Goal: Task Accomplishment & Management: Use online tool/utility

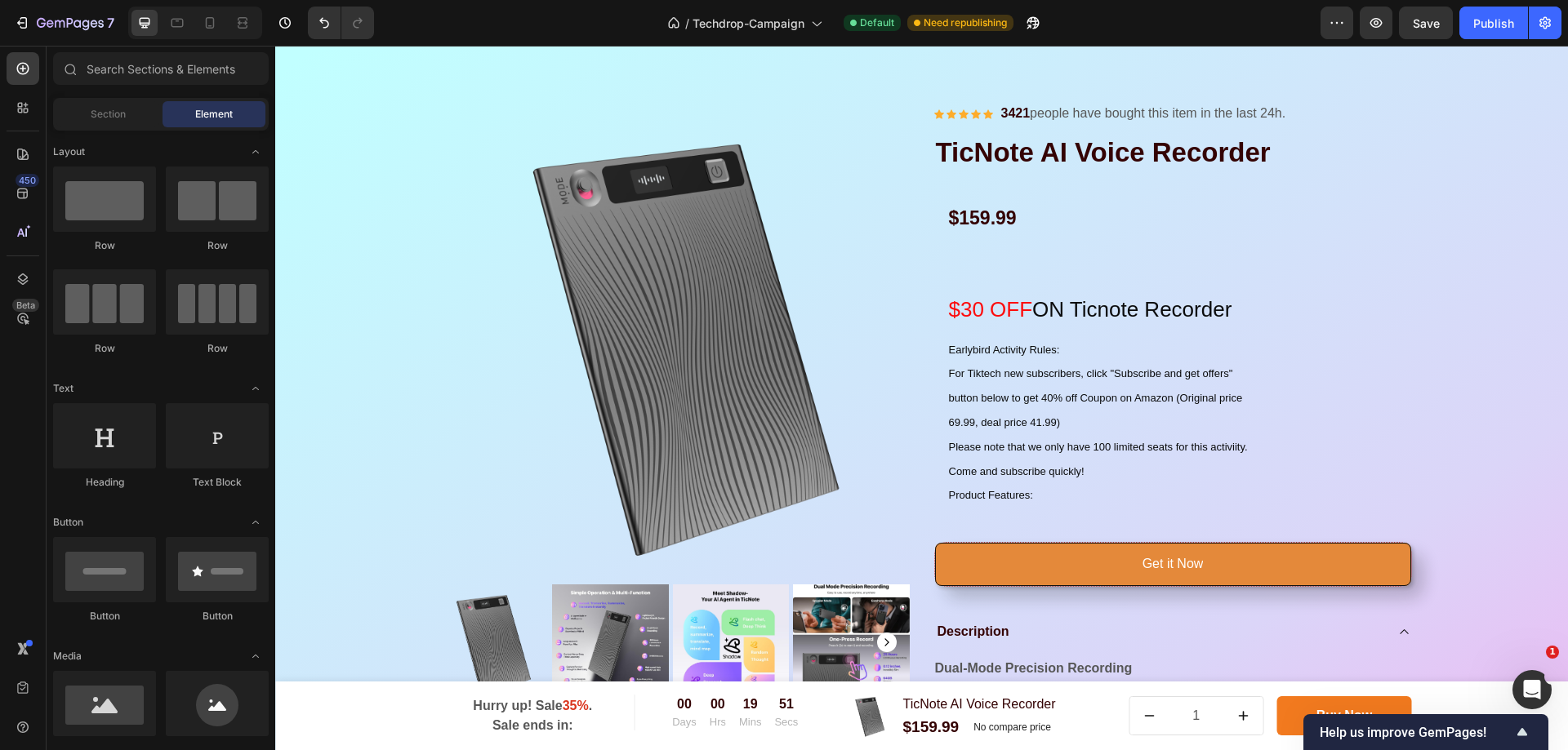
scroll to position [1993, 0]
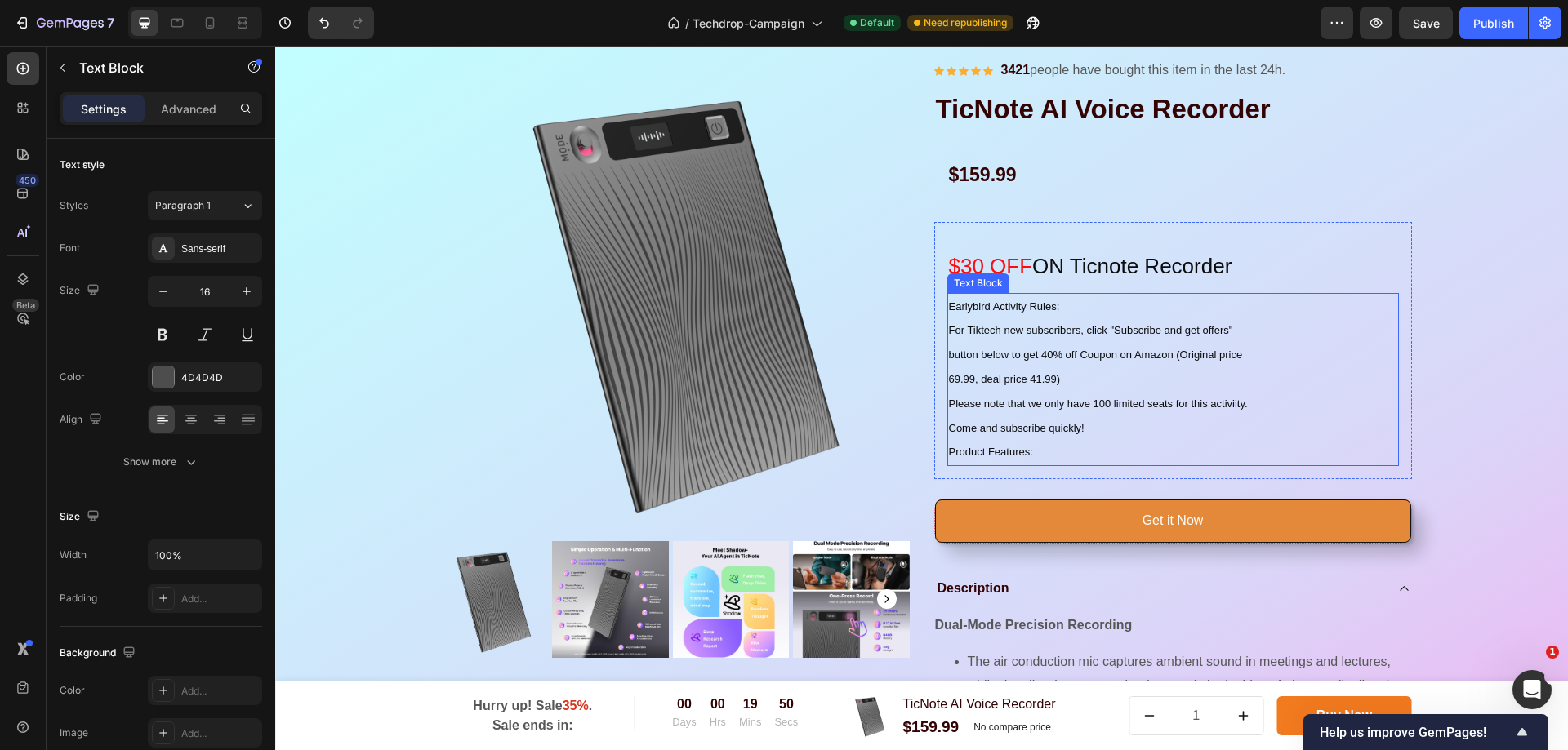
click at [1157, 390] on p "Earlybird Activity Rules: For Tiktech new subscribers, click "Subscribe and get…" at bounding box center [1173, 381] width 448 height 171
click at [1143, 397] on span "Please note that we only have 100 limited seats for this activiity." at bounding box center [1098, 403] width 299 height 12
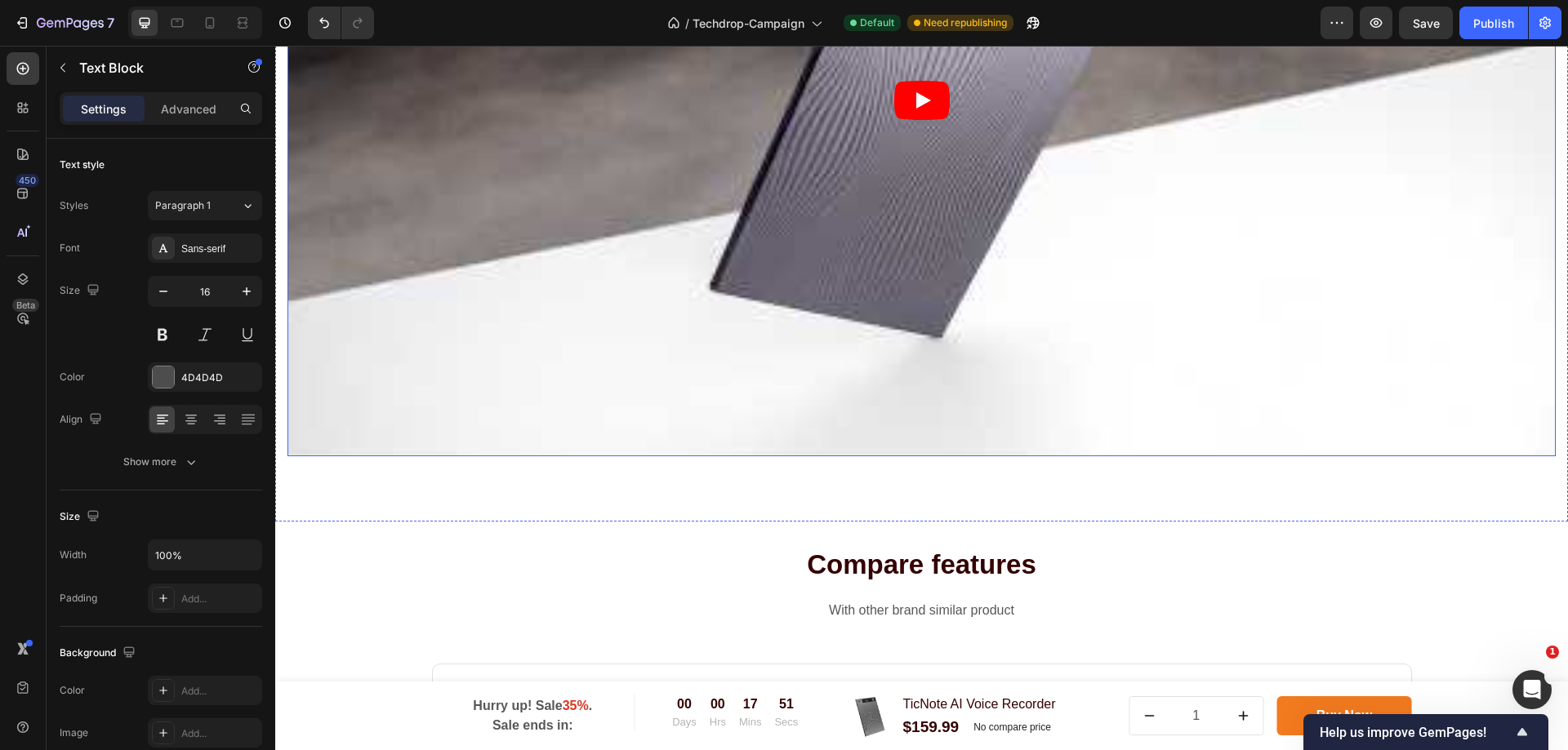
scroll to position [3381, 0]
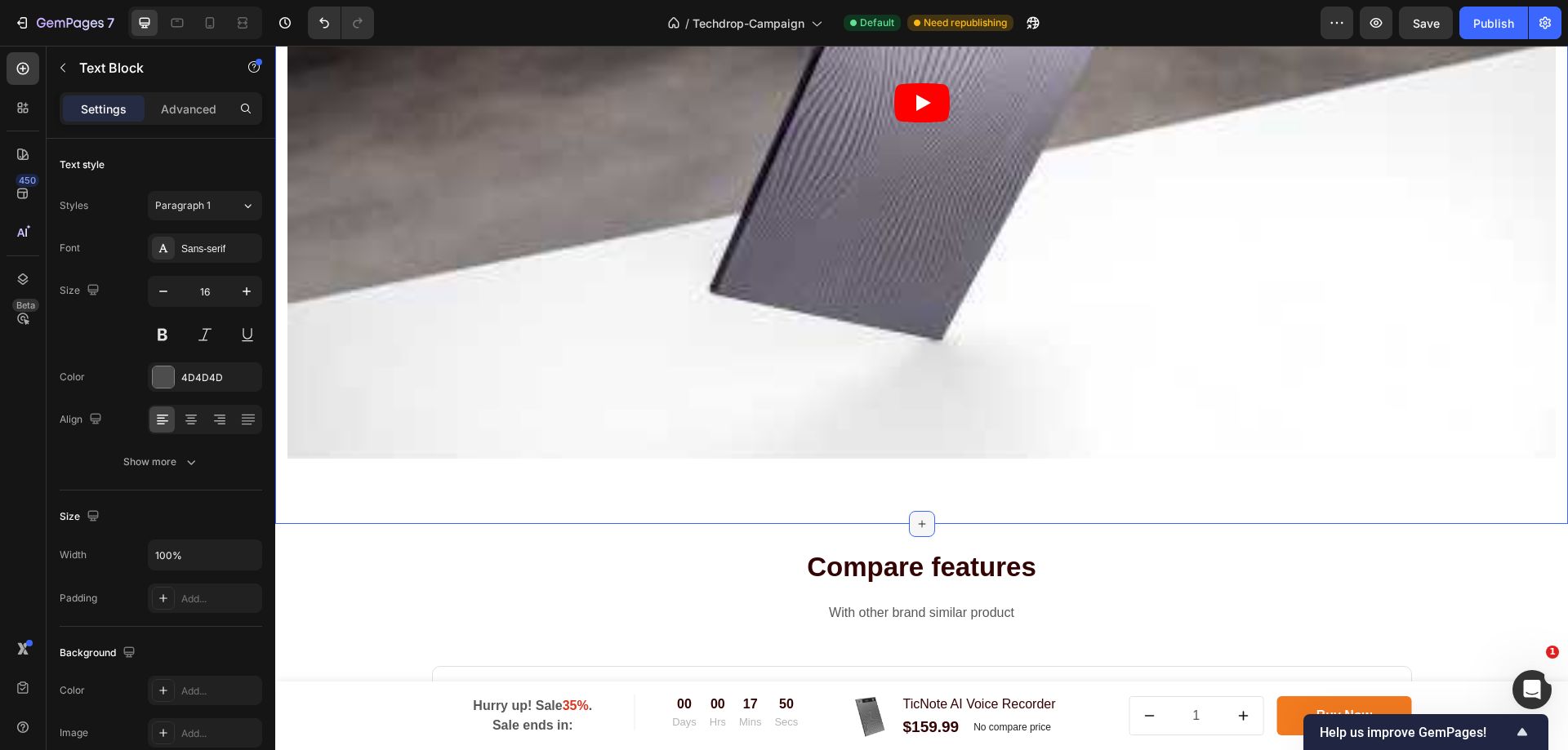
click at [915, 518] on icon at bounding box center [922, 524] width 13 height 13
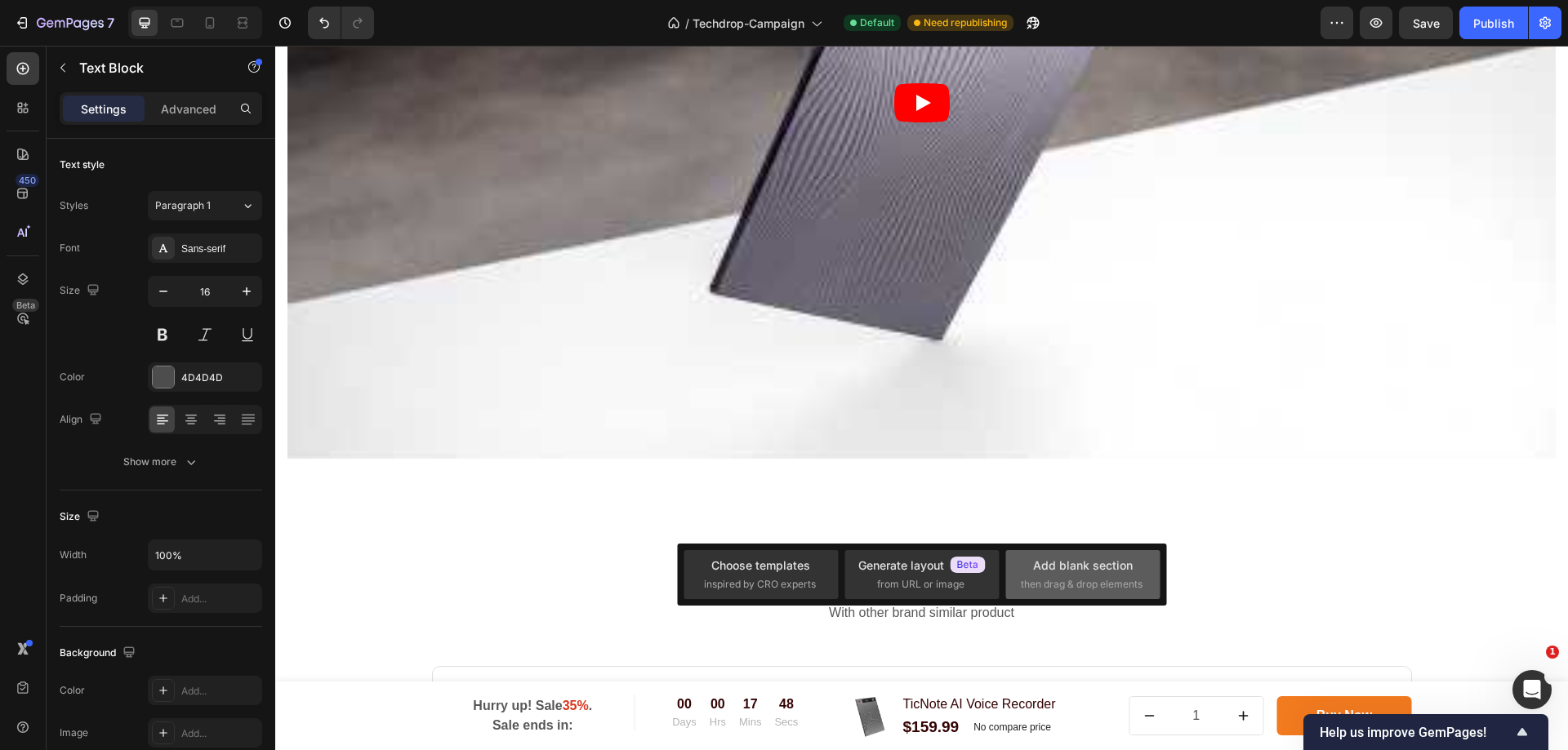
click at [1032, 573] on div "Add blank section then drag & drop elements" at bounding box center [1082, 575] width 124 height 35
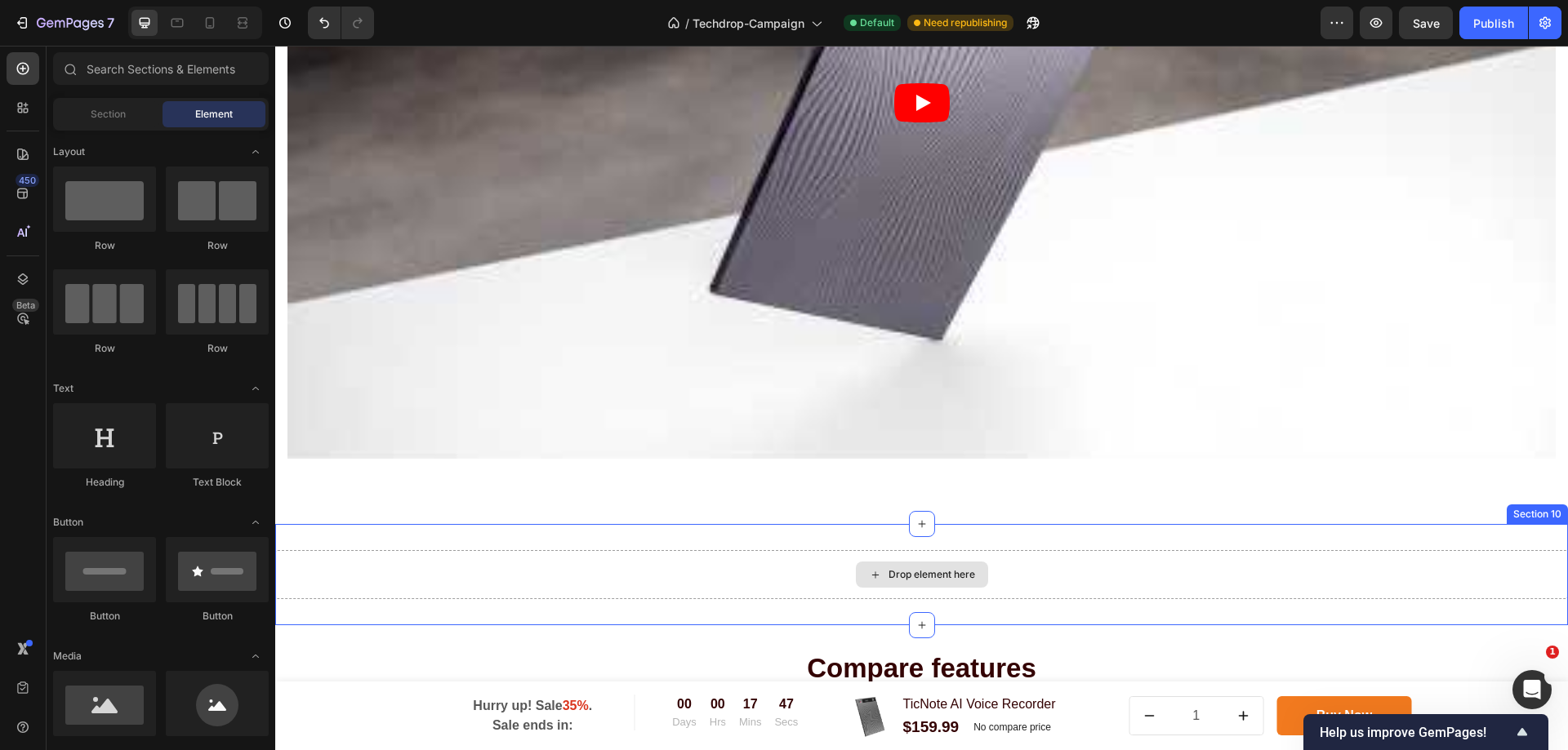
click at [917, 568] on div "Drop element here" at bounding box center [931, 575] width 86 height 13
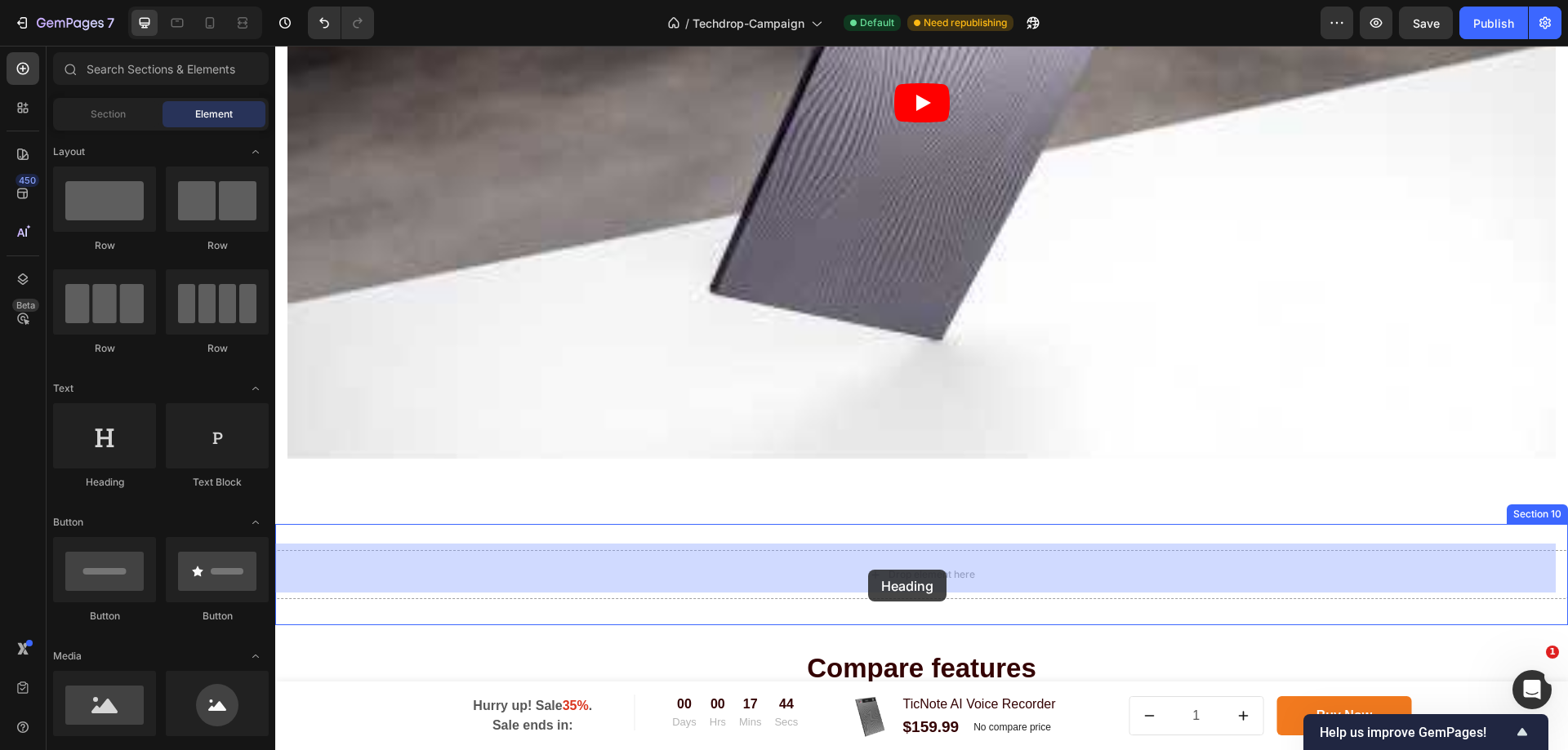
drag, startPoint x: 384, startPoint y: 326, endPoint x: 868, endPoint y: 570, distance: 542.0
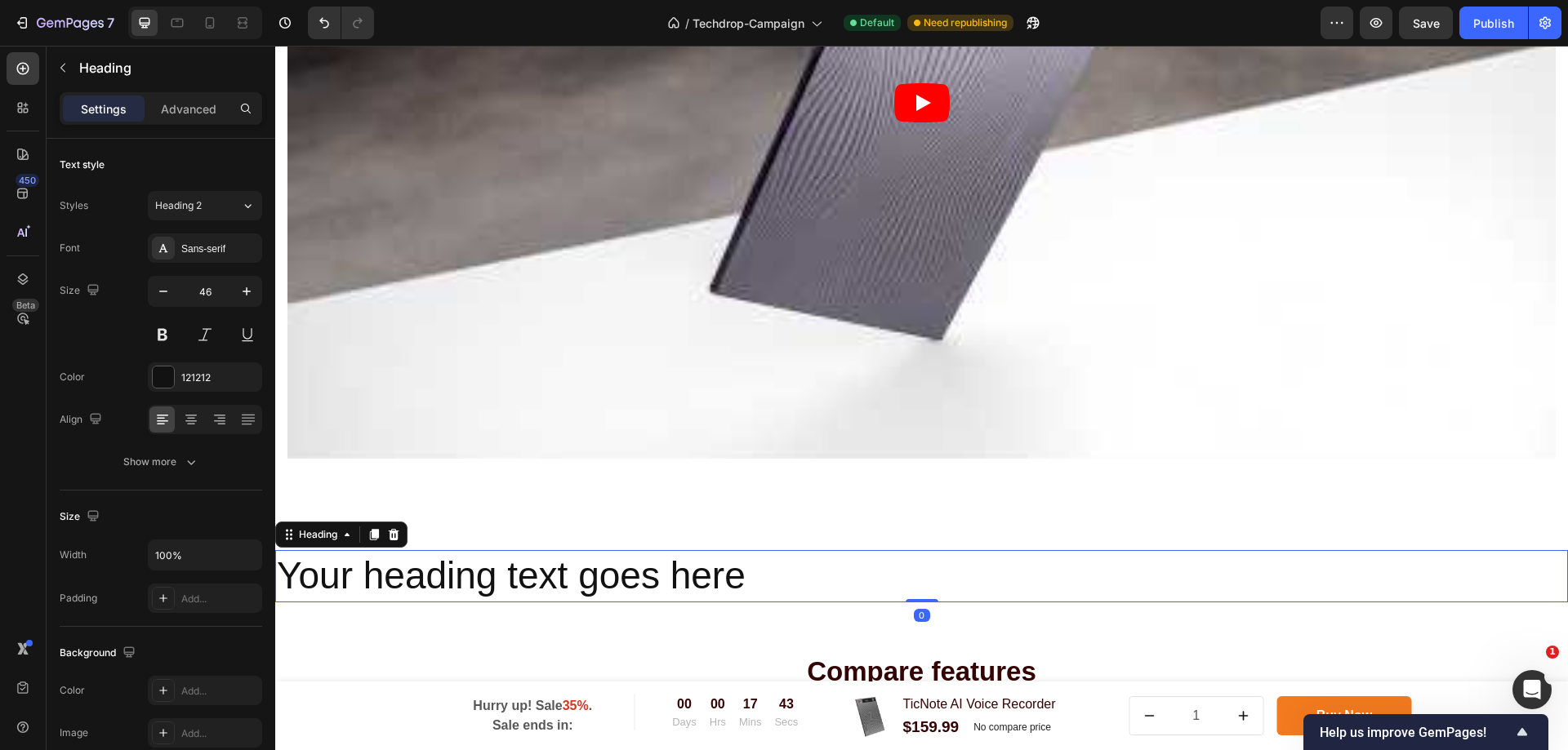
drag, startPoint x: 898, startPoint y: 593, endPoint x: 864, endPoint y: 588, distance: 34.4
click at [898, 593] on h2 "Your heading text goes here" at bounding box center [921, 576] width 1292 height 52
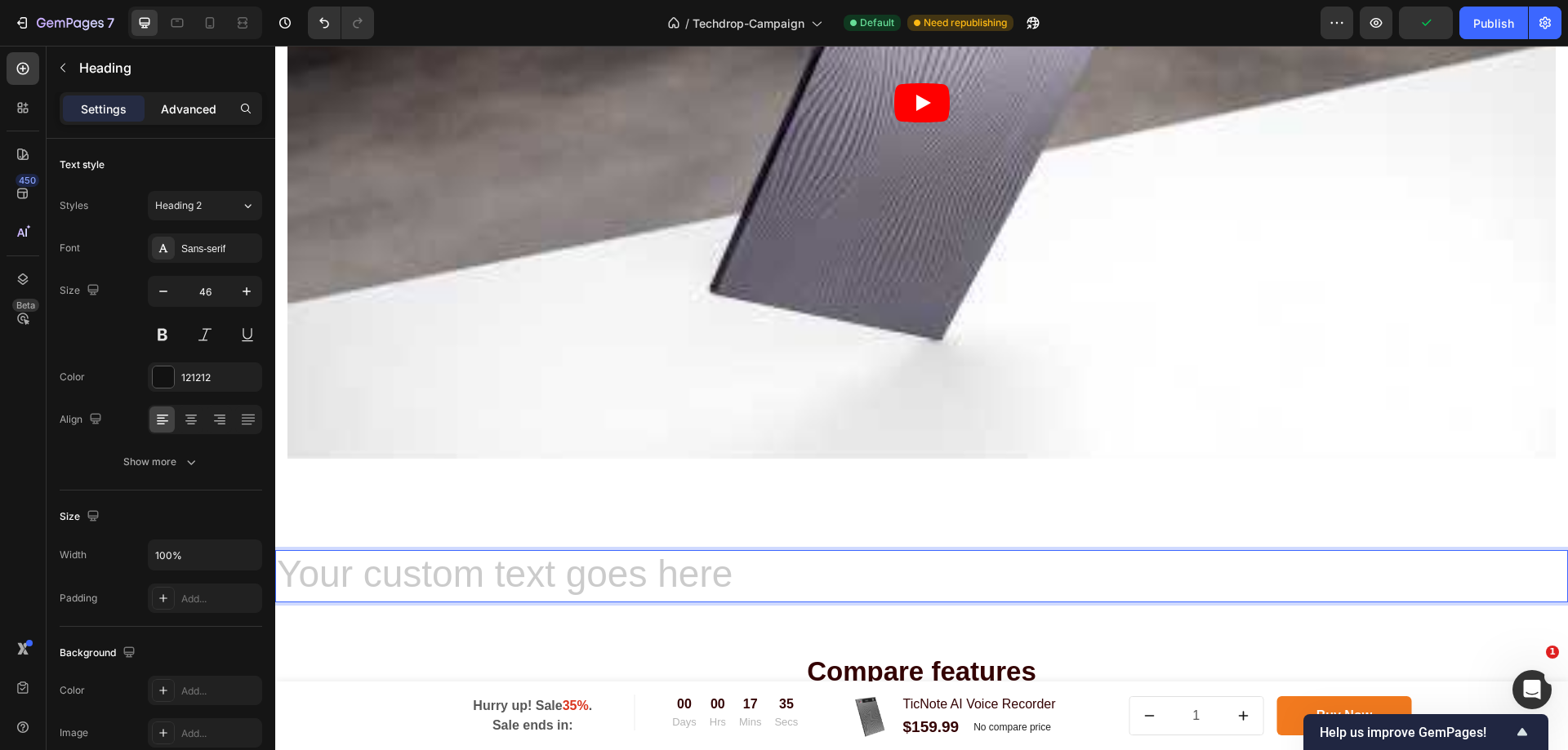
click at [188, 111] on p "Advanced" at bounding box center [188, 109] width 56 height 17
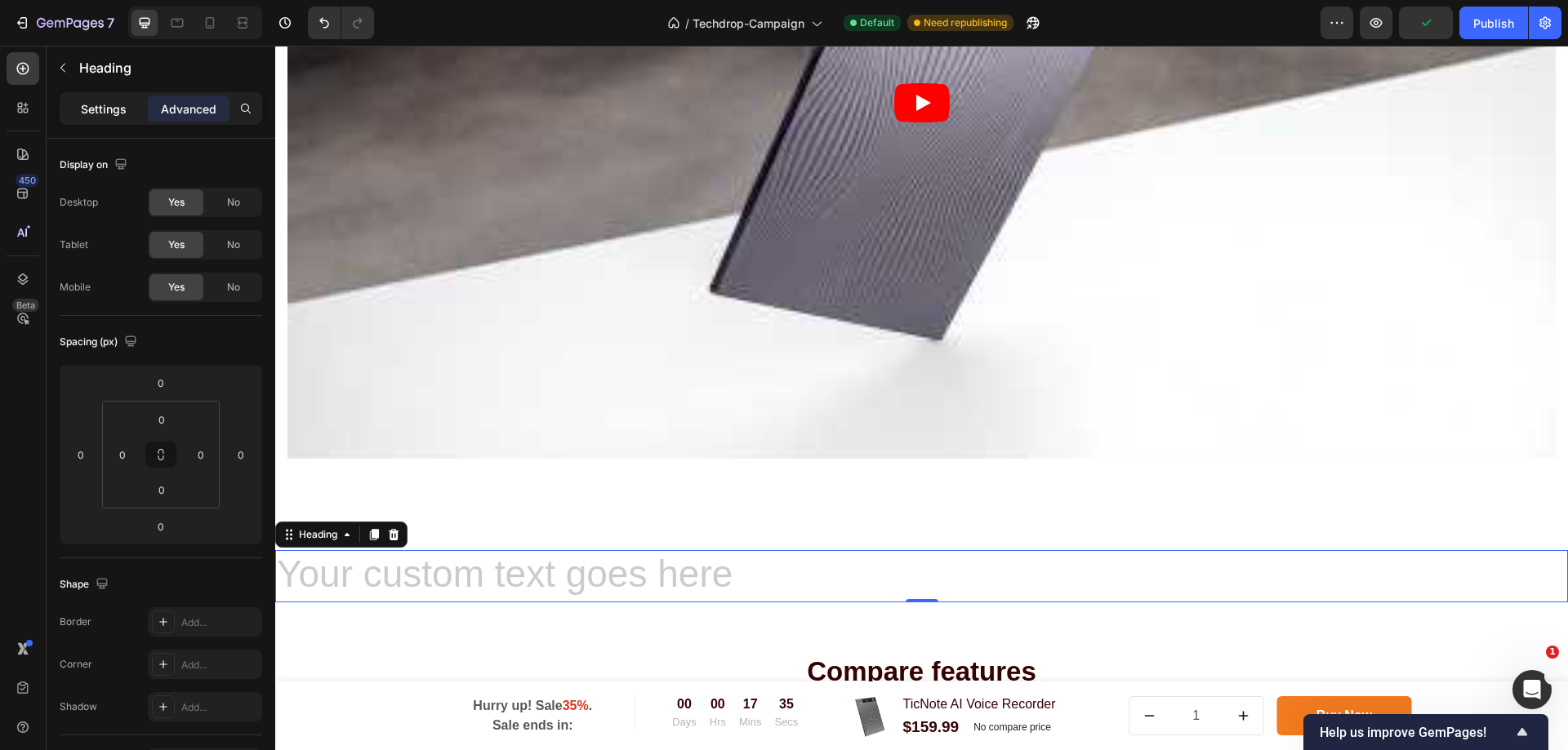
click at [97, 102] on p "Settings" at bounding box center [103, 109] width 45 height 17
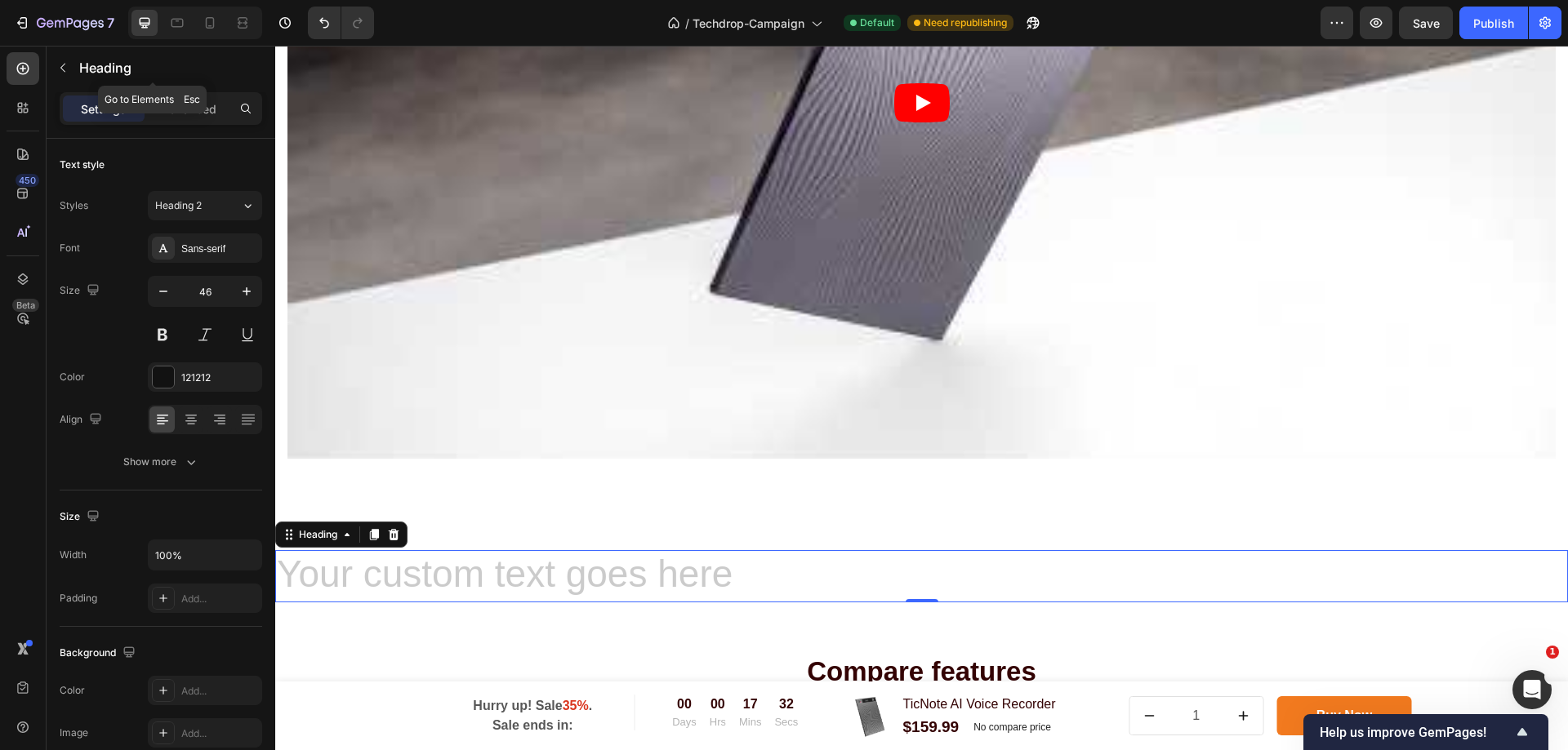
click at [61, 64] on icon "button" at bounding box center [63, 68] width 13 height 13
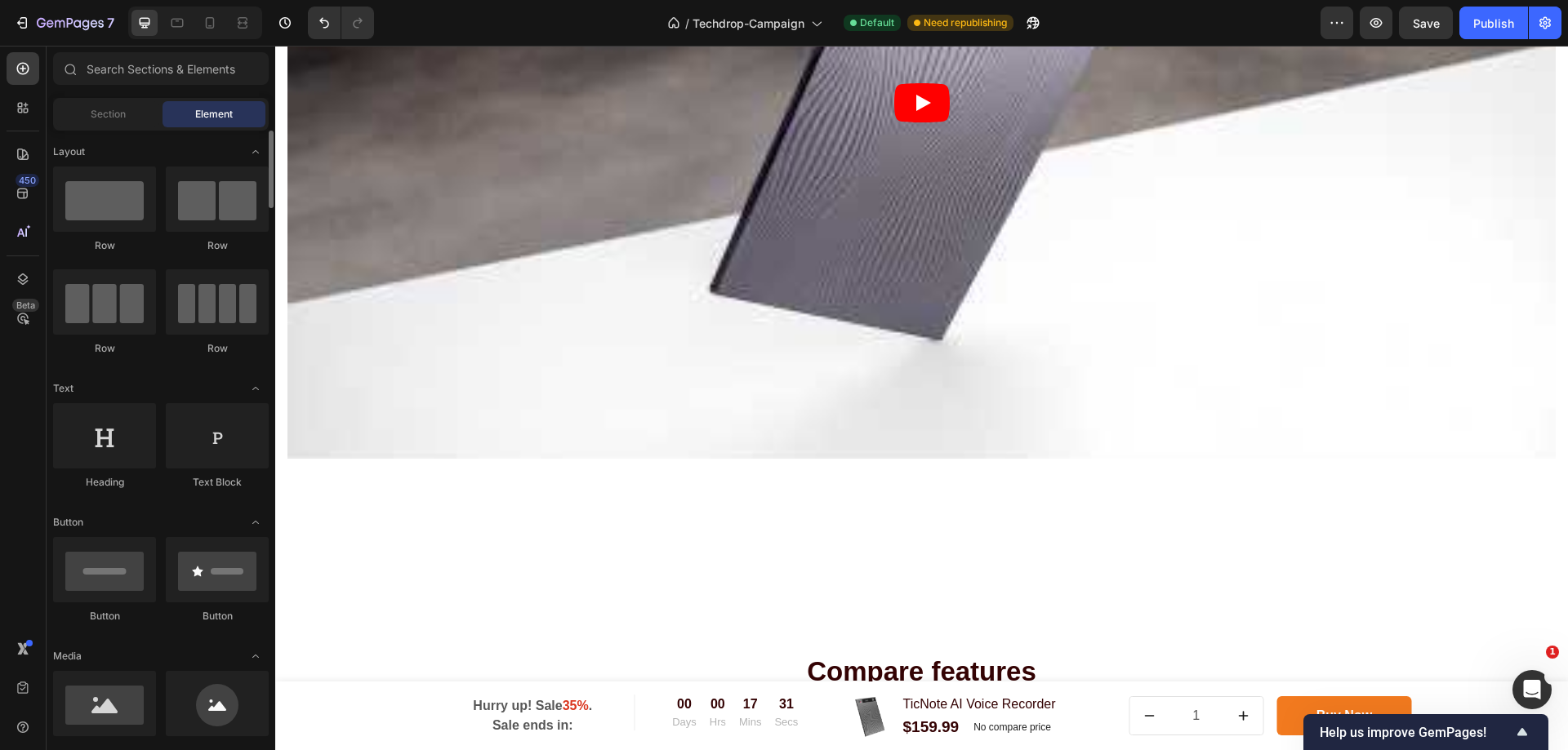
scroll to position [0, 0]
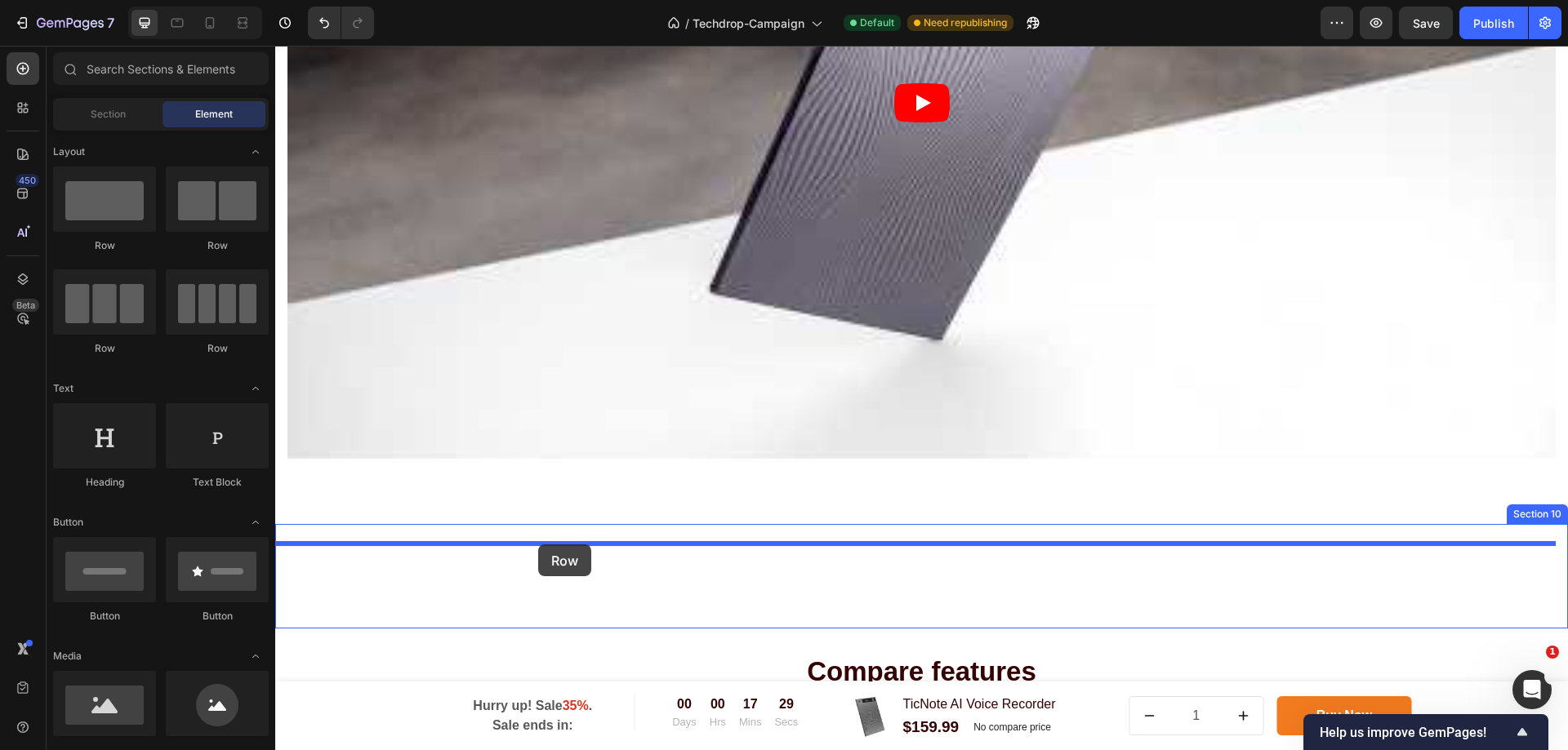
drag, startPoint x: 386, startPoint y: 262, endPoint x: 538, endPoint y: 545, distance: 321.2
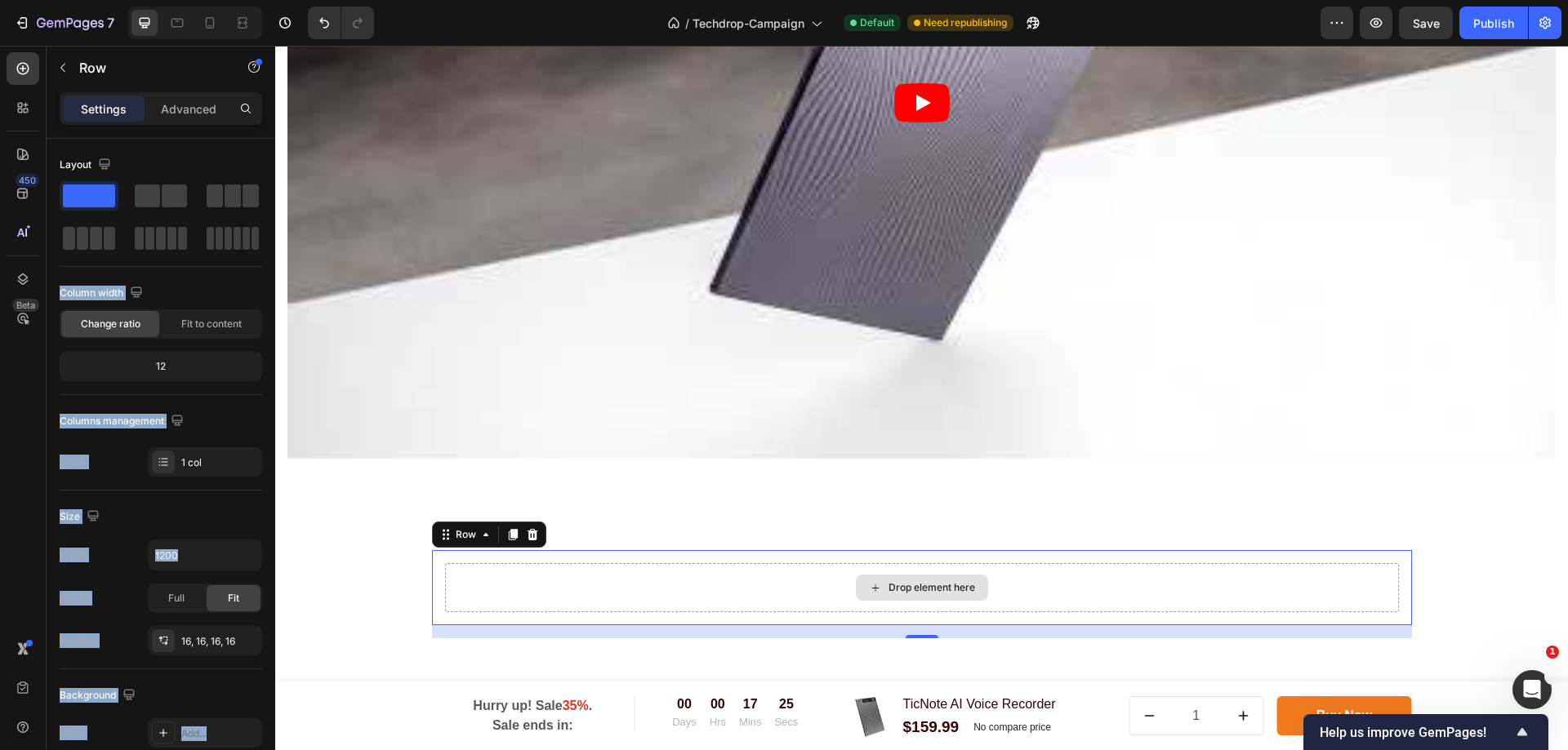
drag, startPoint x: 512, startPoint y: 243, endPoint x: 651, endPoint y: 587, distance: 371.0
click at [362, 570] on div "Drop element here Row 16 Heading" at bounding box center [921, 620] width 1292 height 140
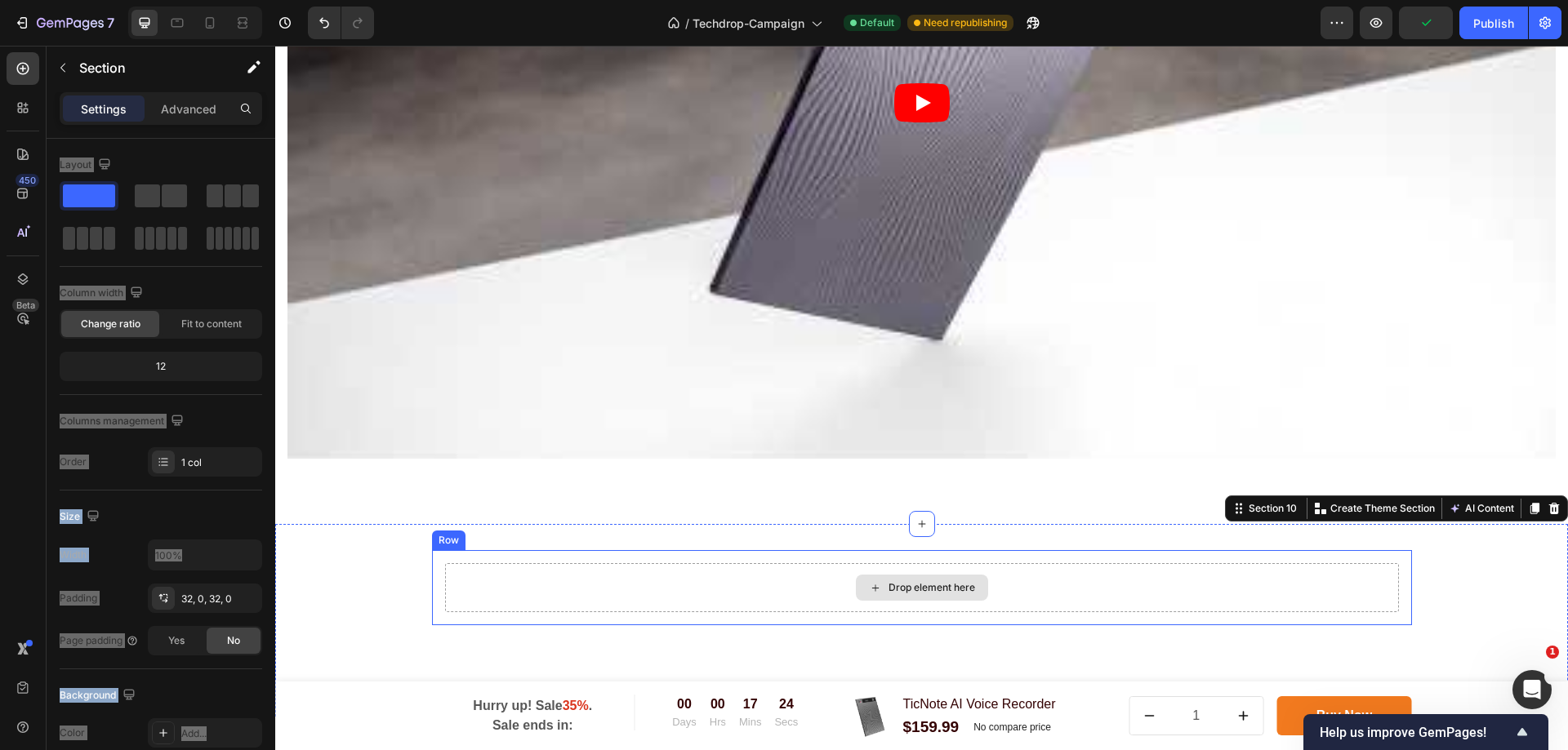
click at [649, 583] on div "Drop element here" at bounding box center [921, 588] width 953 height 49
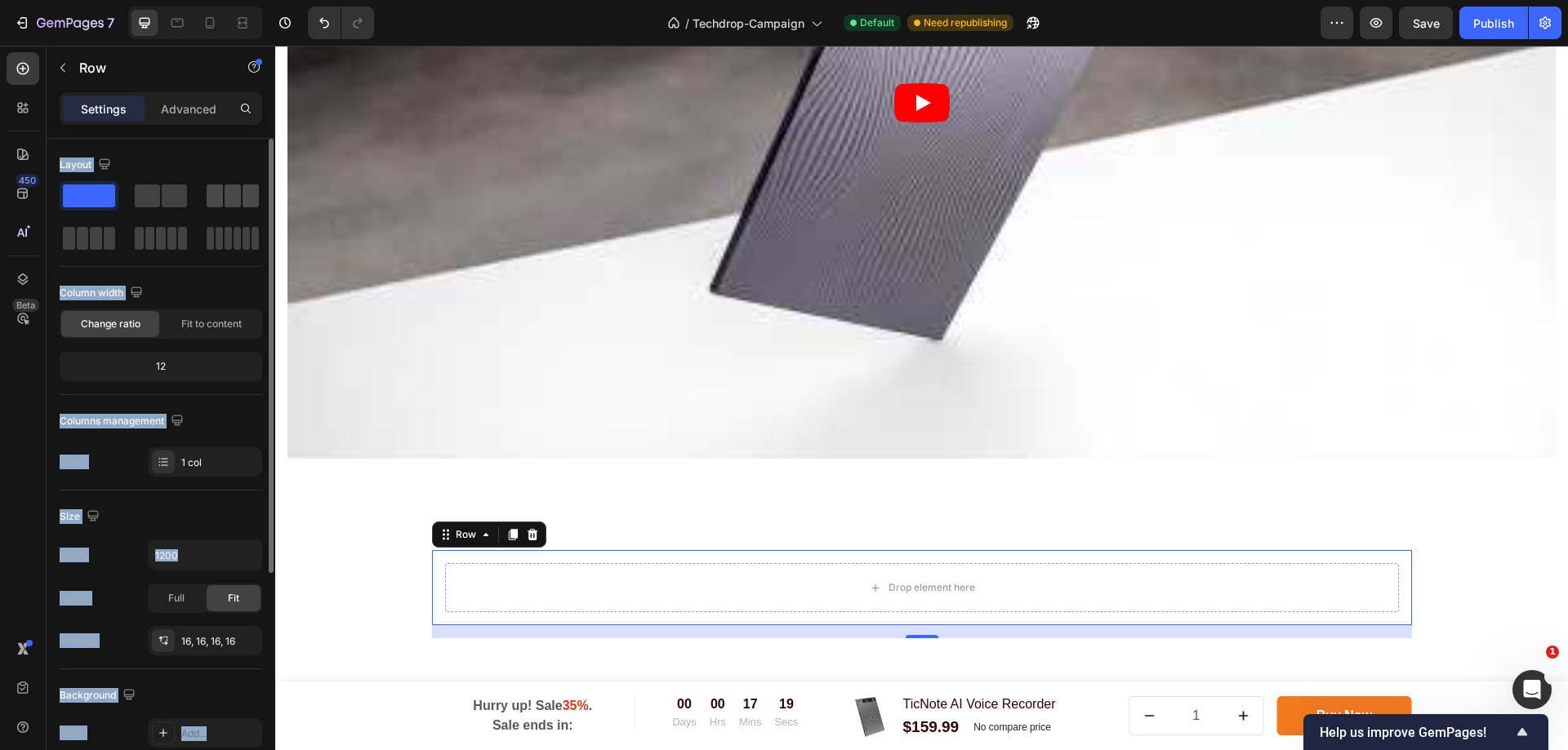
click at [221, 192] on span at bounding box center [215, 196] width 17 height 23
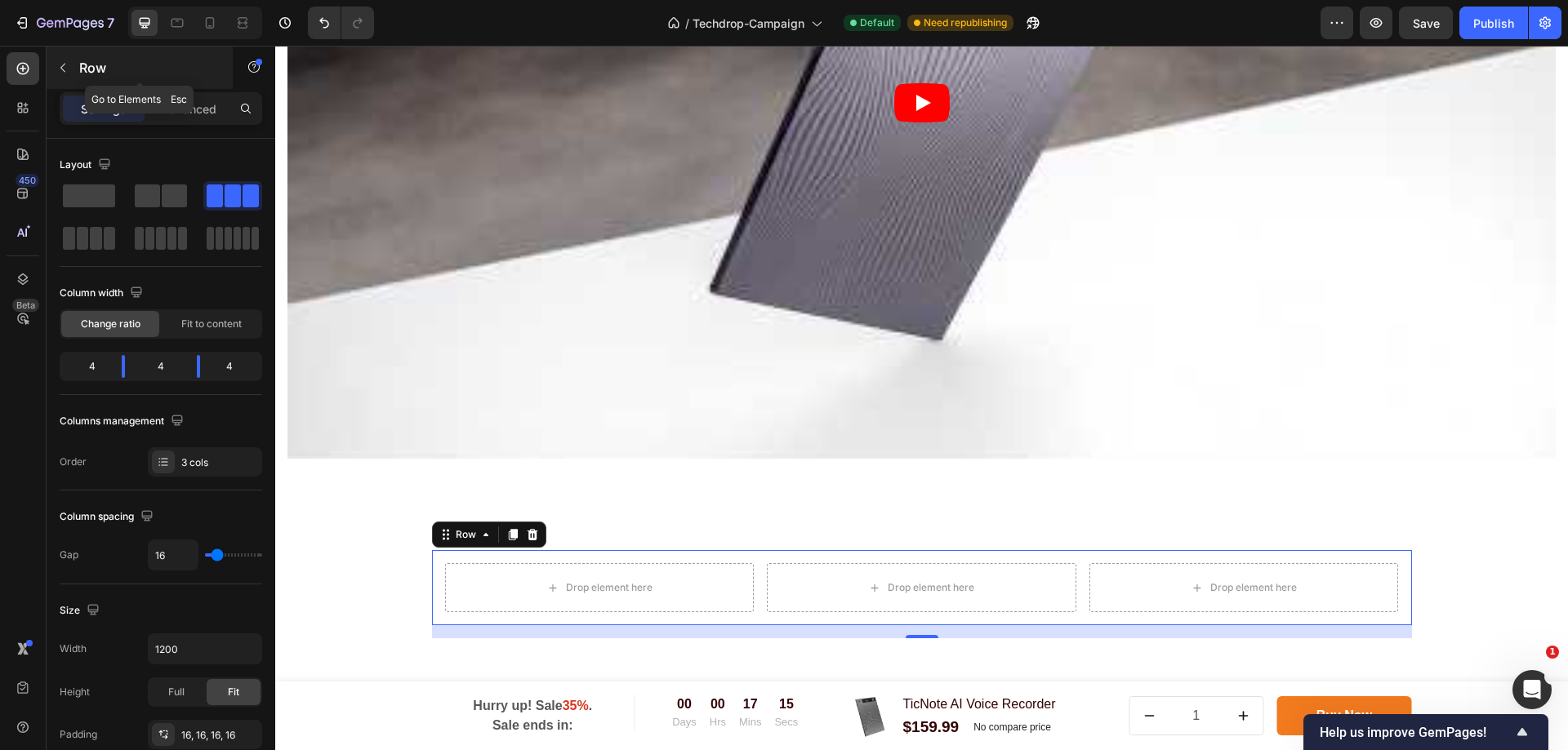
click at [78, 76] on div "Row" at bounding box center [139, 68] width 187 height 43
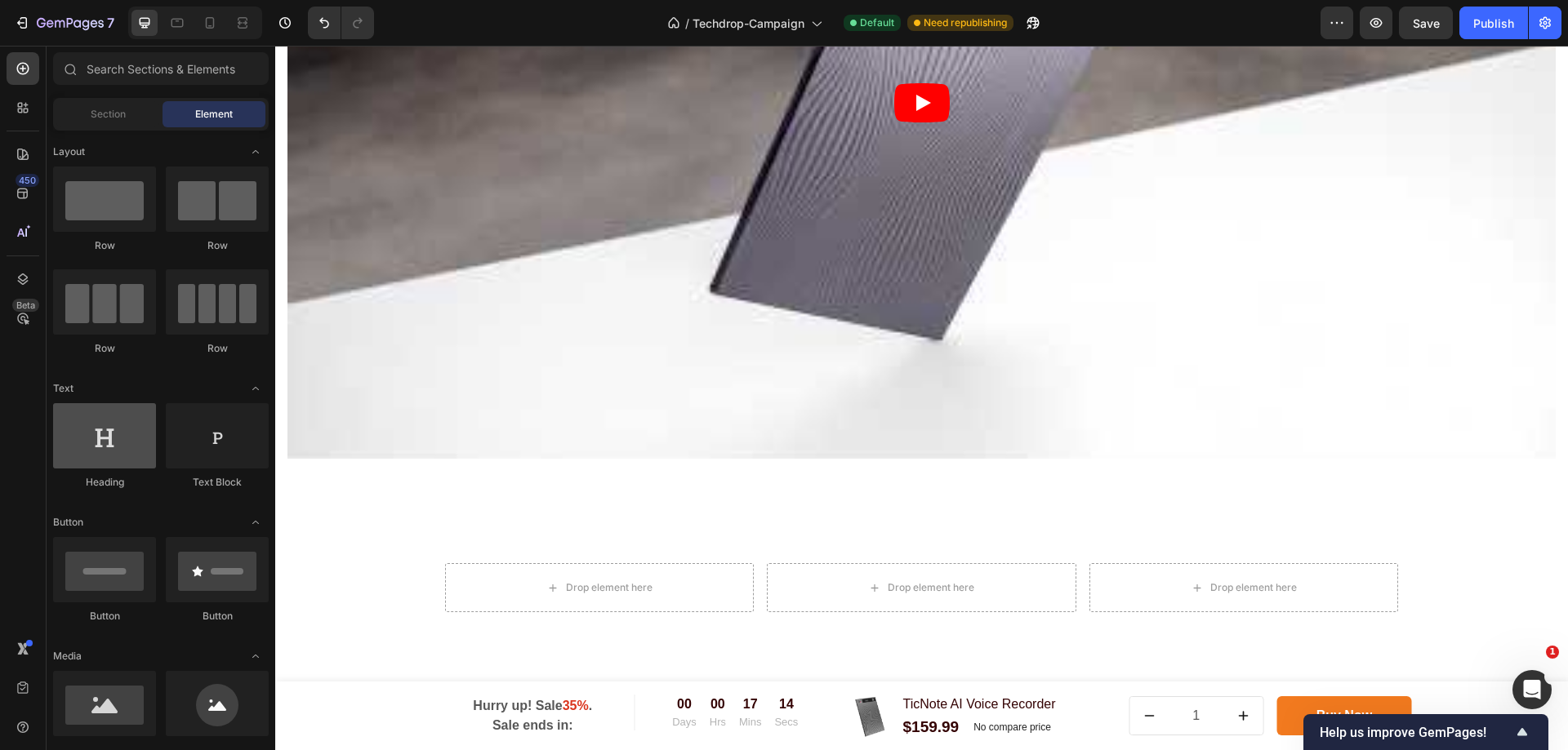
scroll to position [82, 0]
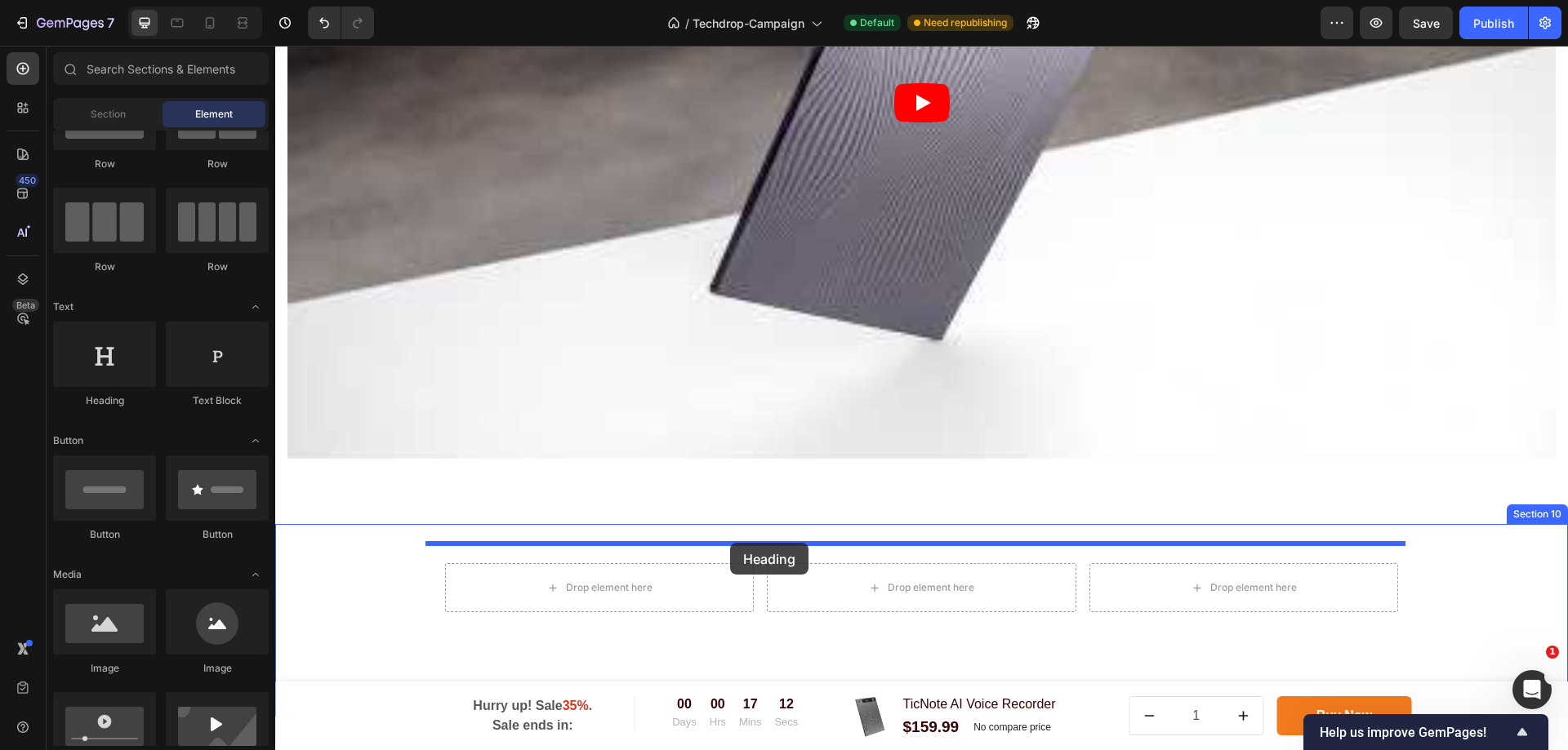
drag, startPoint x: 403, startPoint y: 402, endPoint x: 730, endPoint y: 543, distance: 356.1
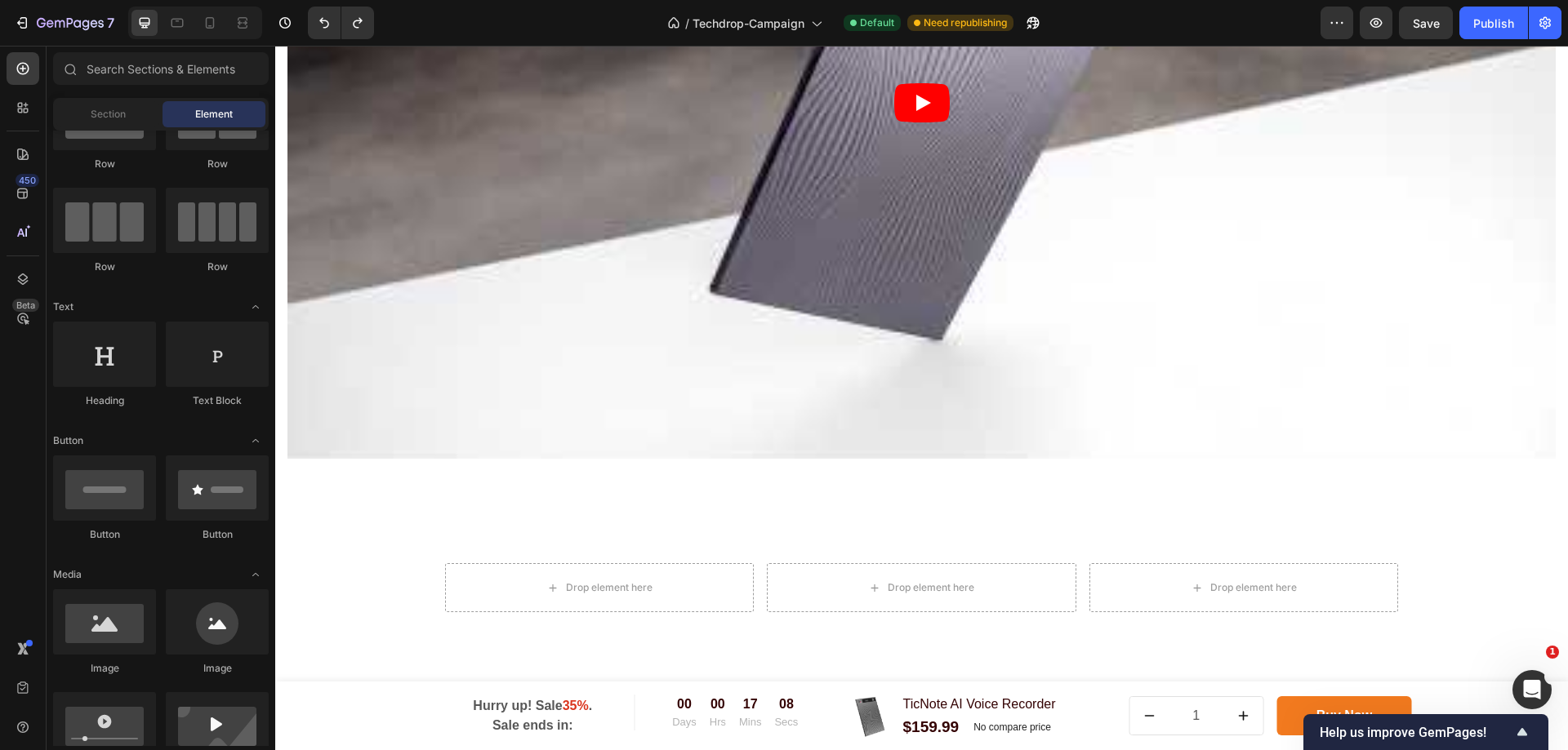
scroll to position [0, 0]
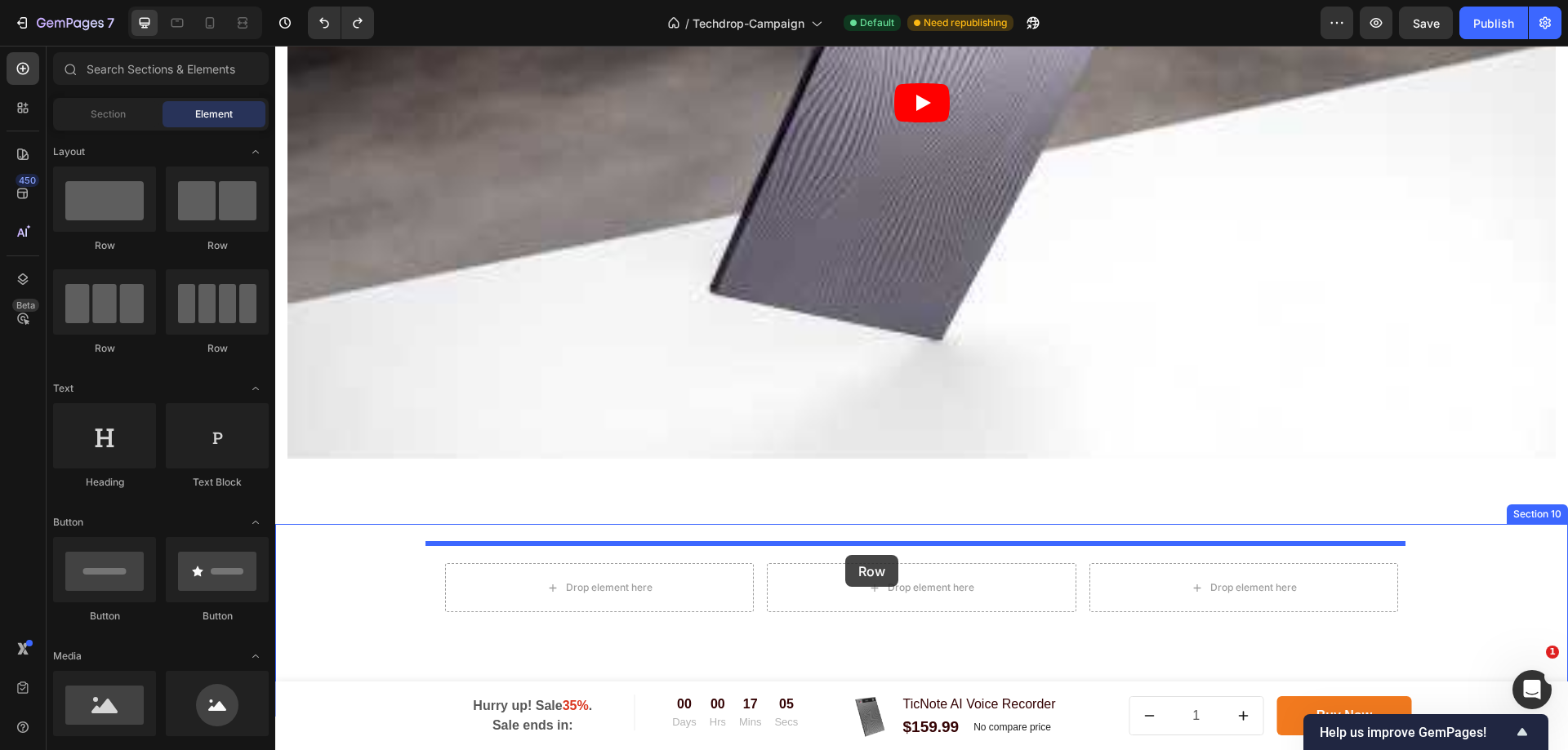
drag, startPoint x: 417, startPoint y: 278, endPoint x: 844, endPoint y: 555, distance: 509.0
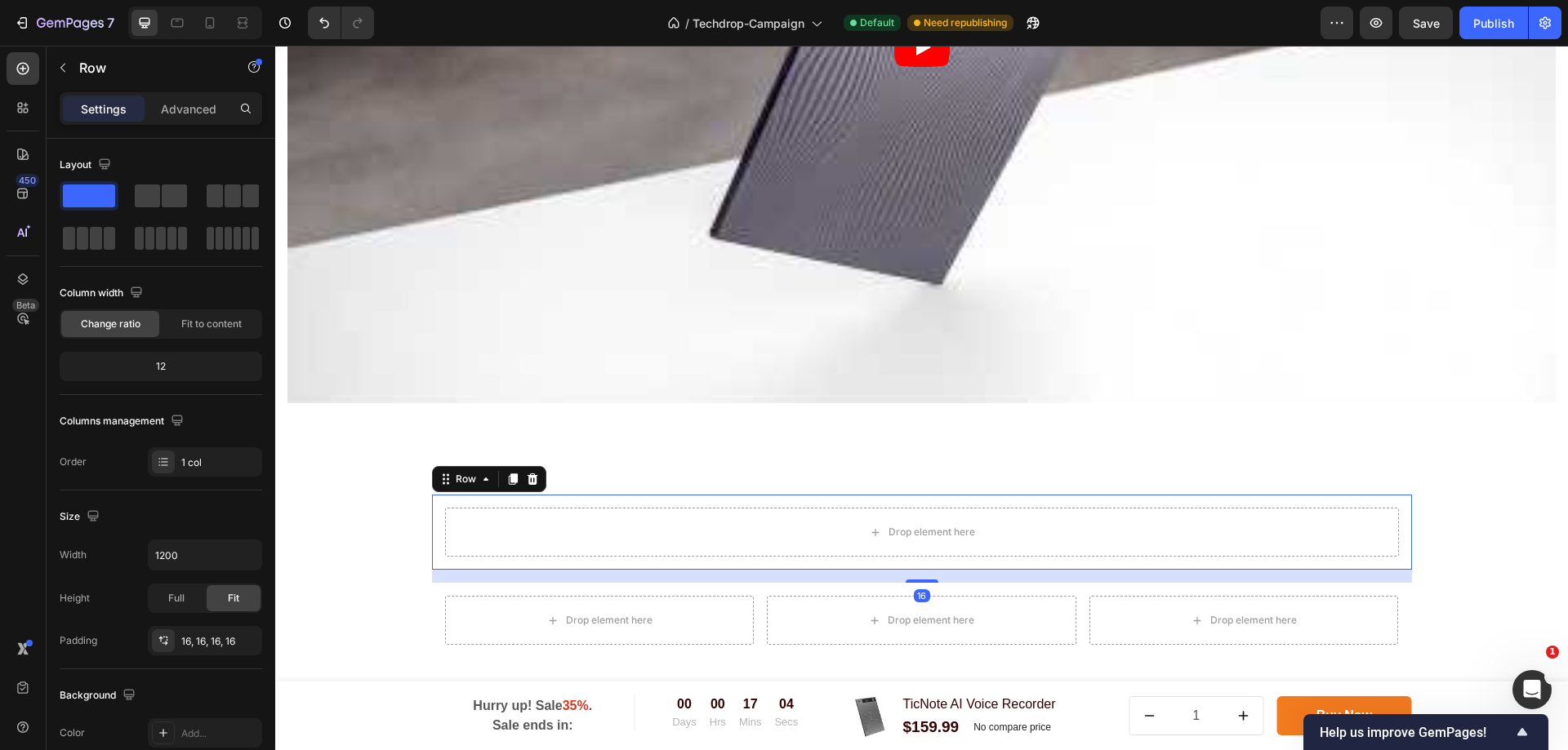
scroll to position [3462, 0]
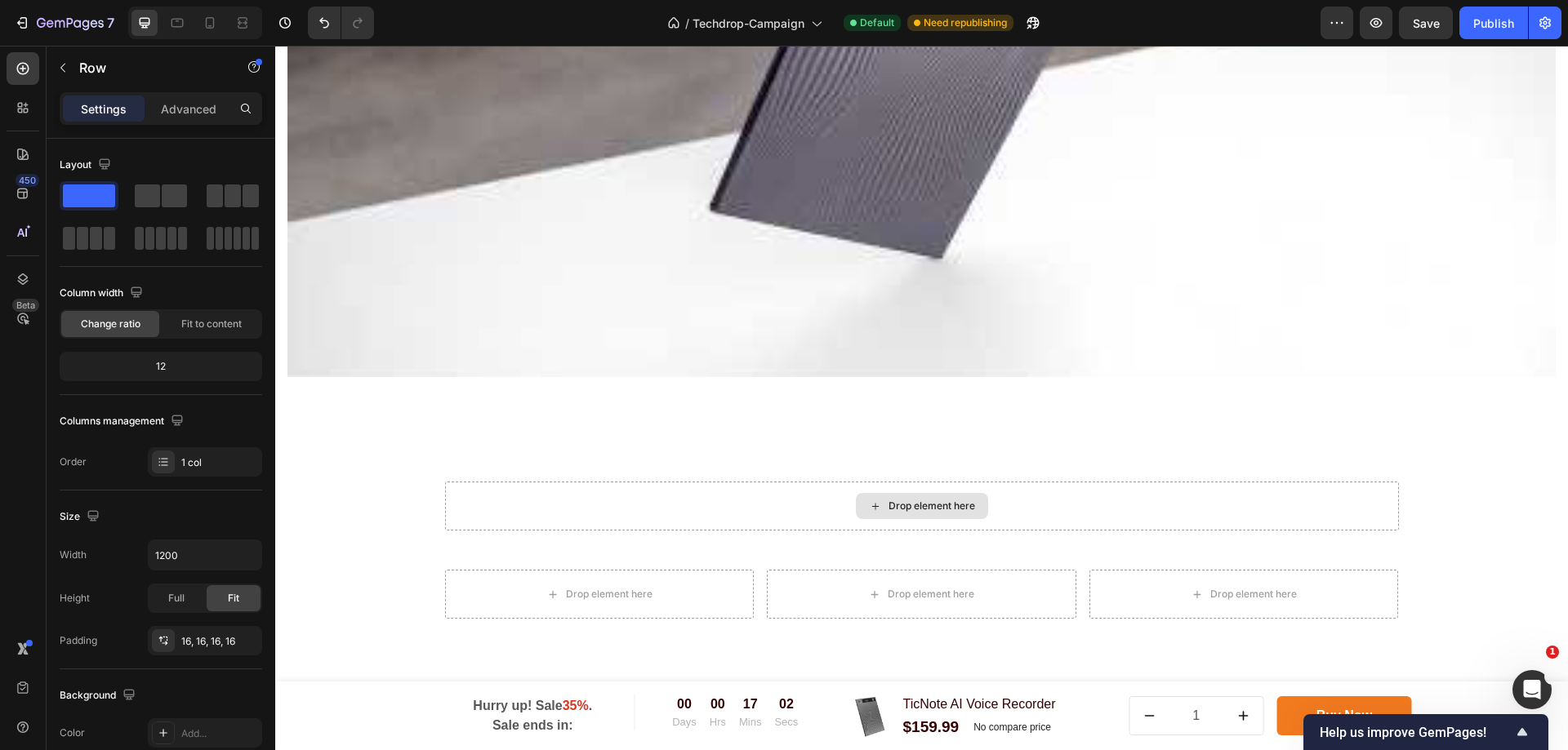
click at [905, 508] on div "Drop element here" at bounding box center [922, 506] width 132 height 26
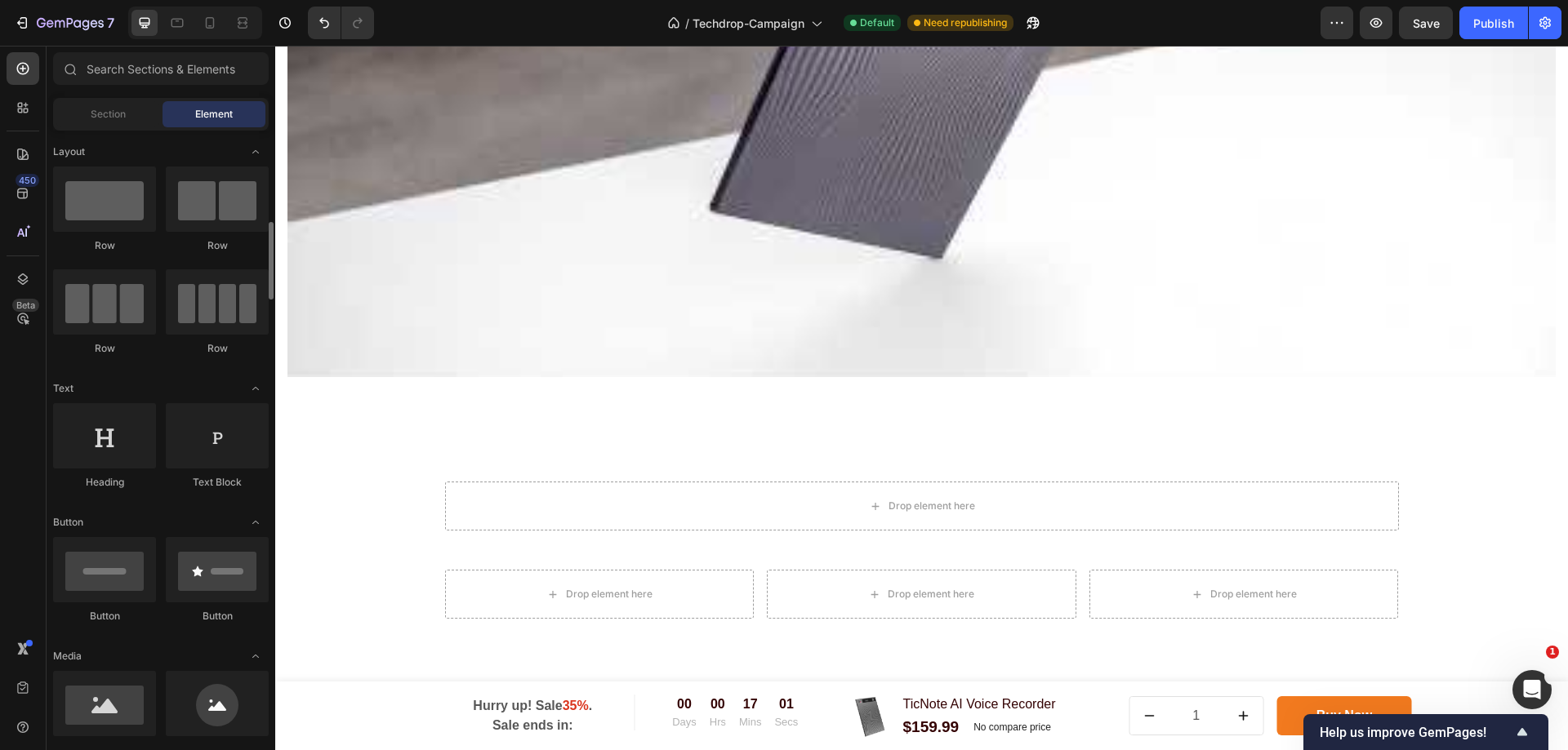
scroll to position [82, 0]
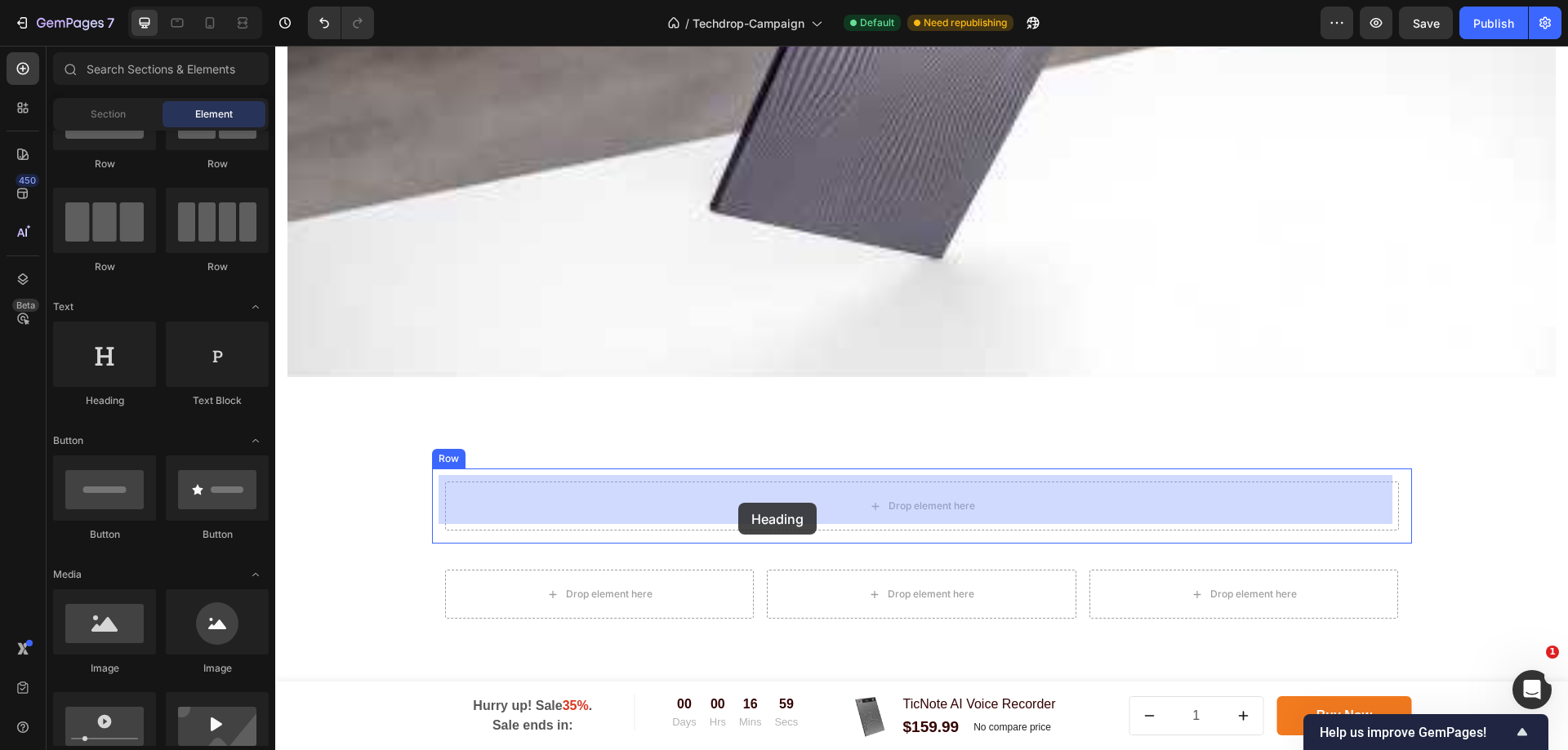
drag, startPoint x: 391, startPoint y: 398, endPoint x: 738, endPoint y: 503, distance: 362.5
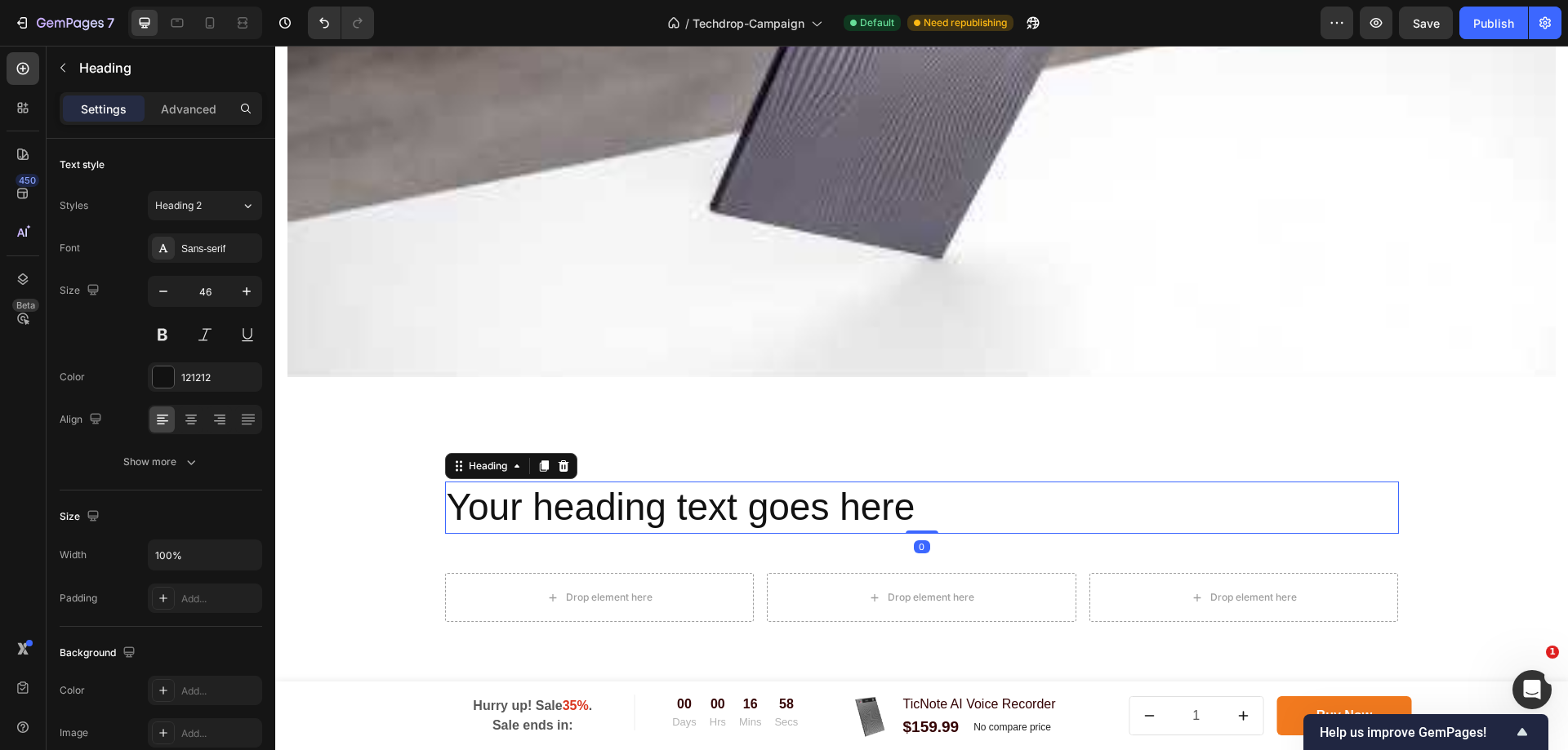
click at [1006, 498] on h2 "Your heading text goes here" at bounding box center [921, 508] width 953 height 52
click at [1006, 498] on p "Your heading text goes here" at bounding box center [922, 508] width 951 height 49
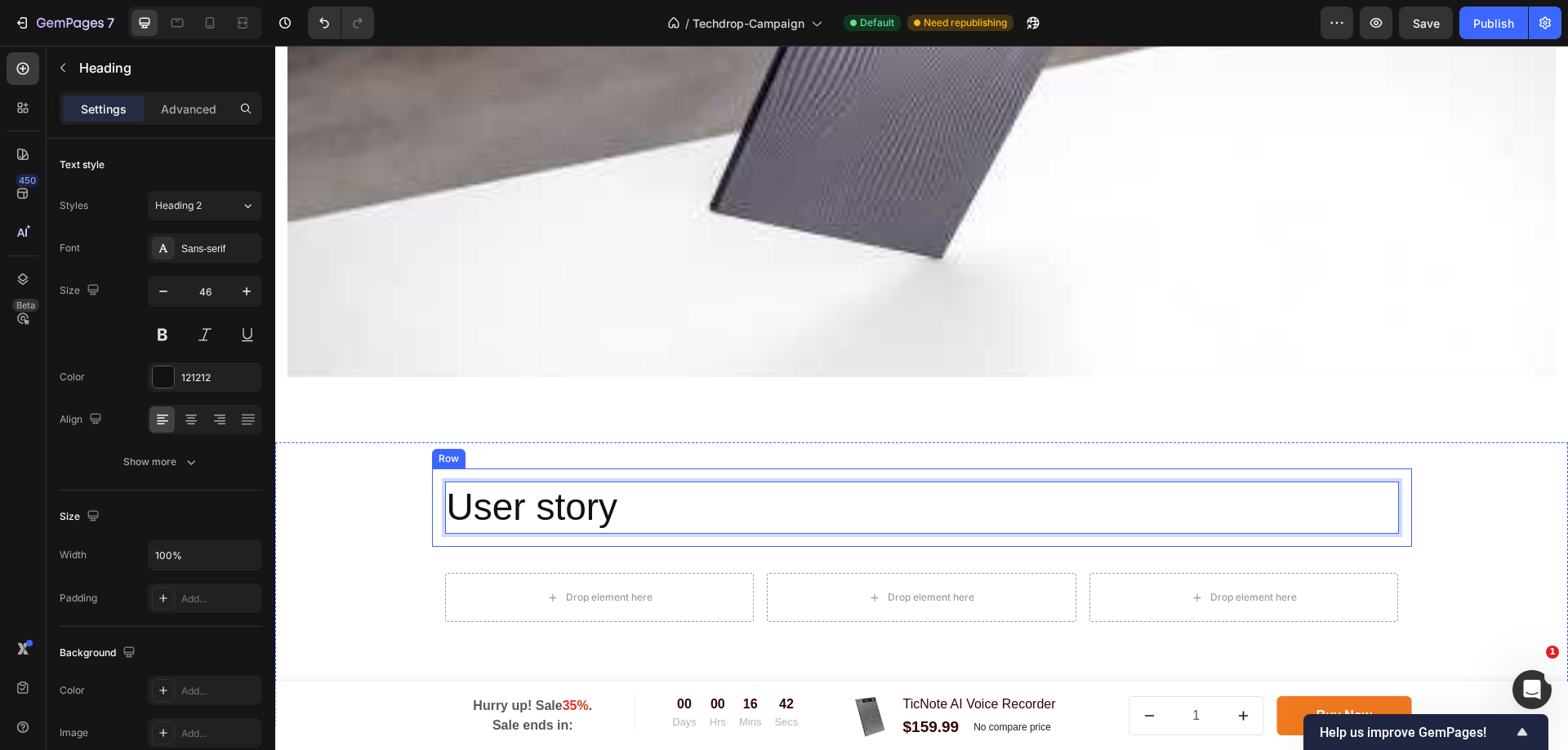
click at [842, 469] on div "User story Heading 0 Row" at bounding box center [922, 508] width 980 height 78
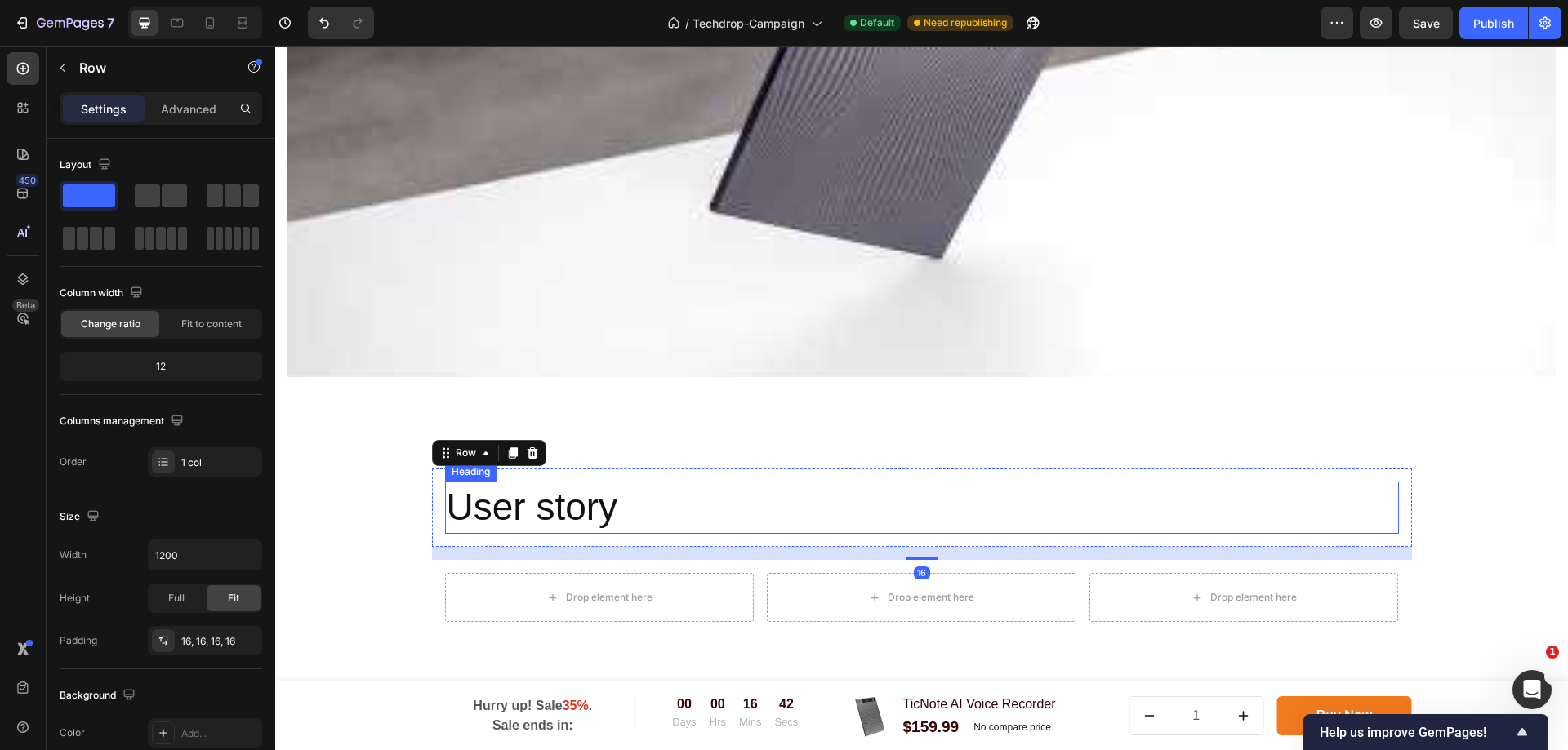
click at [795, 518] on p "User story" at bounding box center [922, 508] width 951 height 49
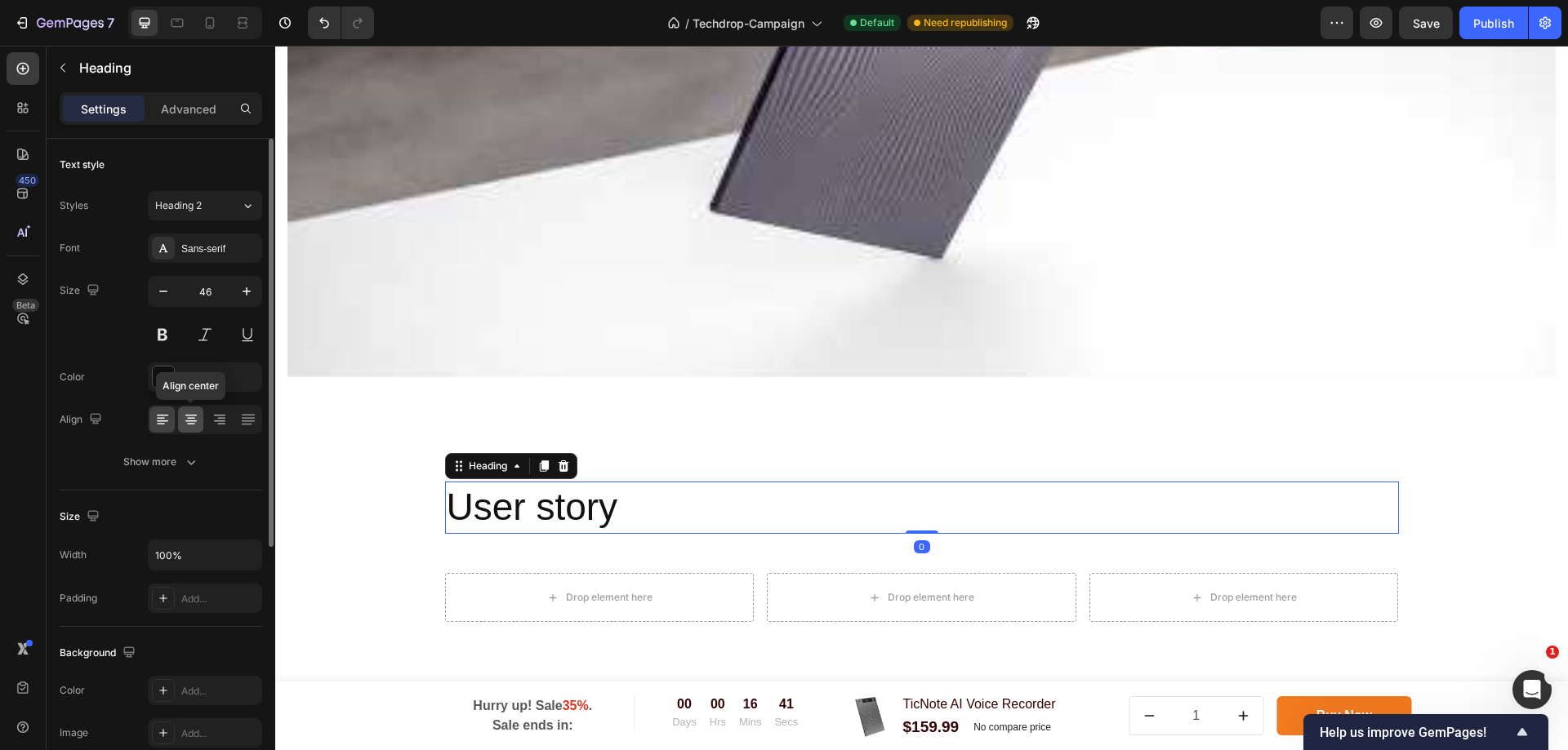
click at [200, 424] on div at bounding box center [190, 420] width 25 height 26
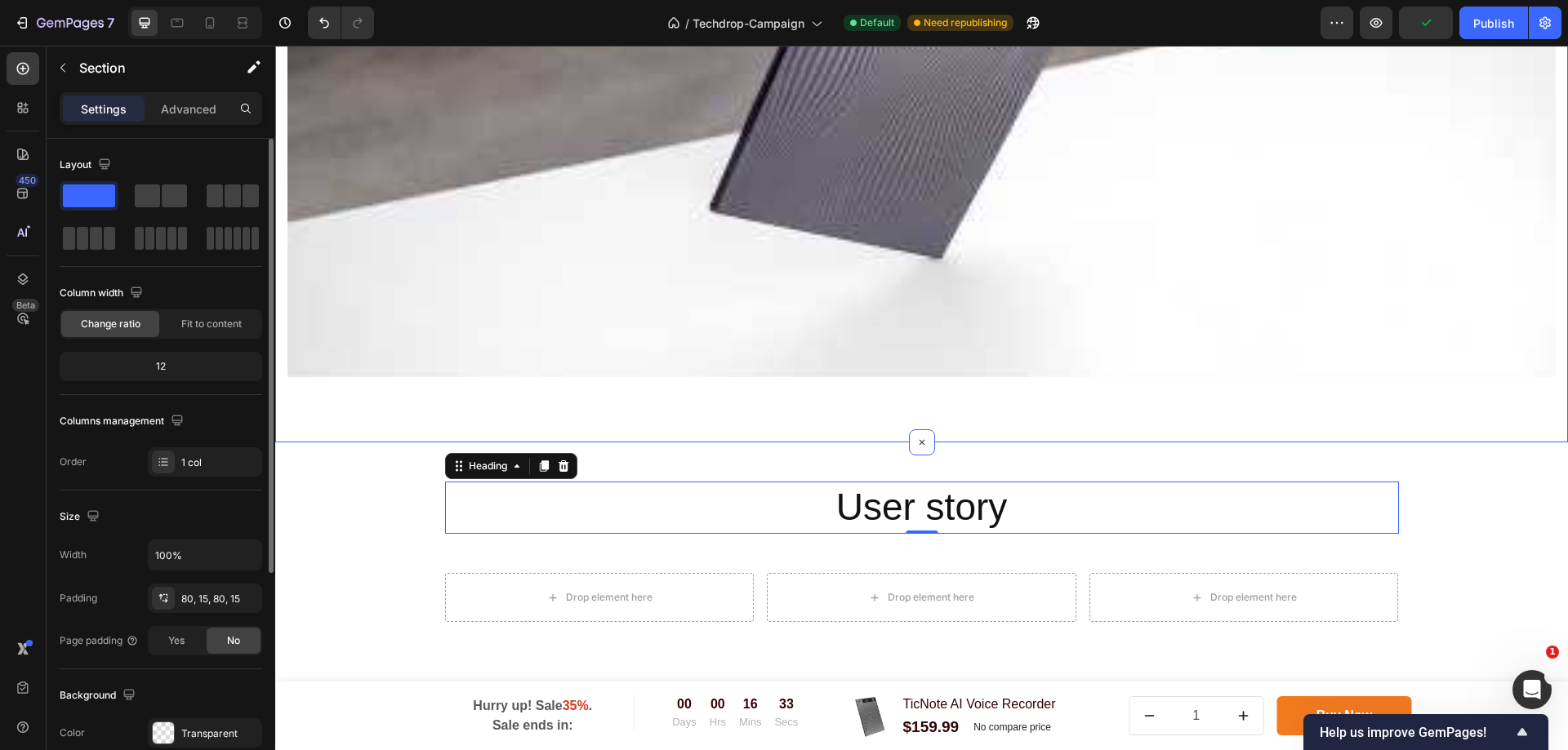
click at [706, 431] on div "Video Section 9" at bounding box center [921, 21] width 1292 height 845
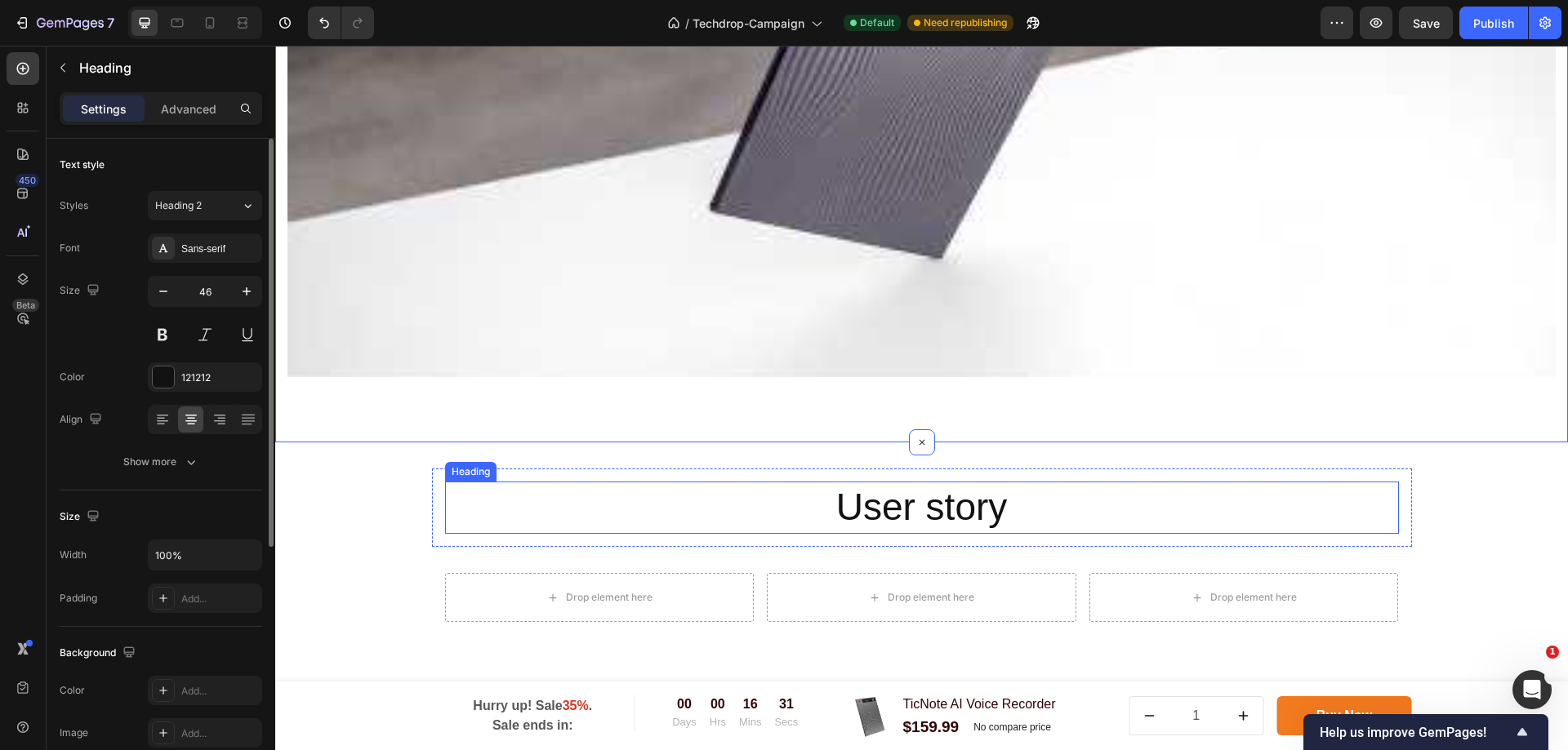
click at [767, 496] on p "User story" at bounding box center [922, 508] width 951 height 49
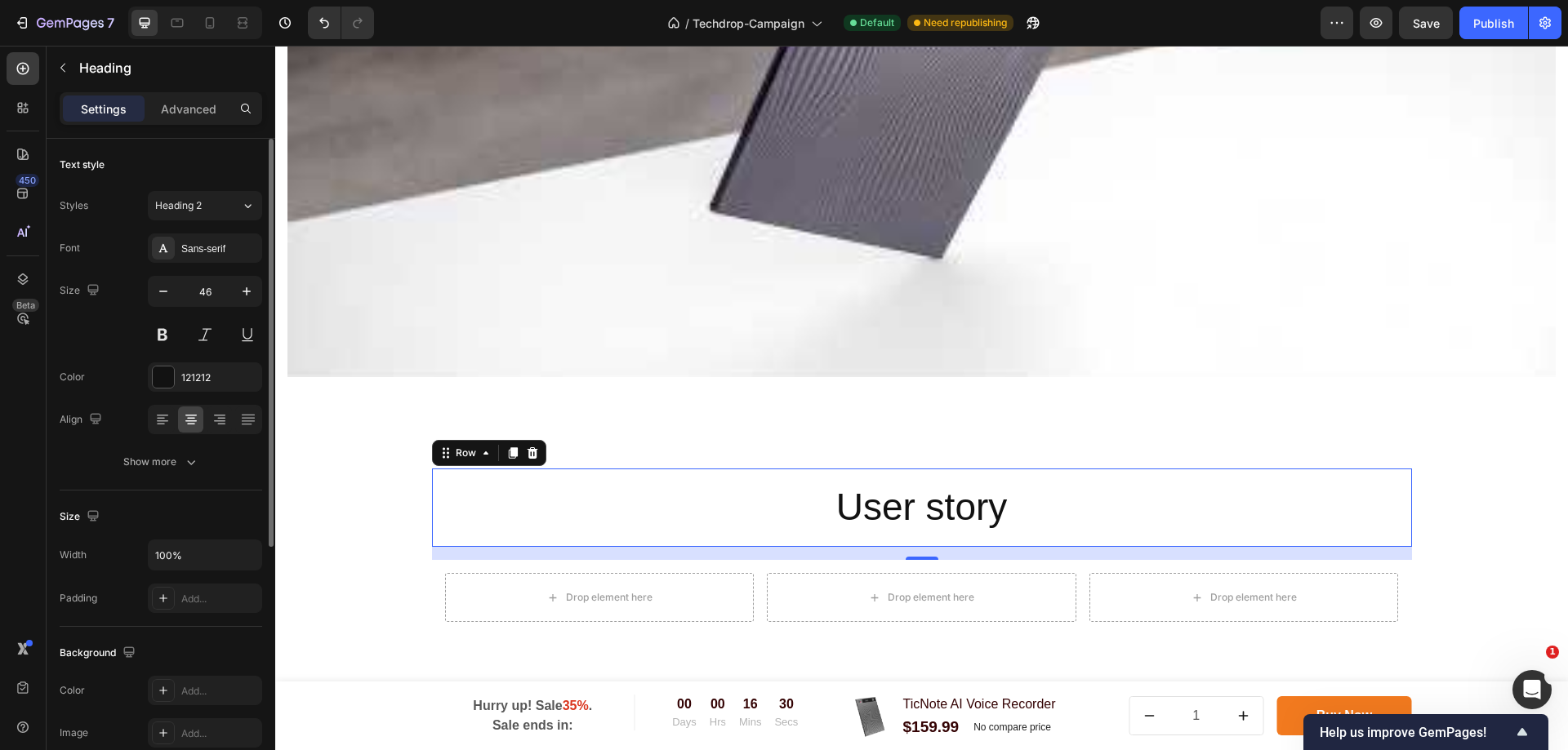
click at [768, 469] on div "User story Heading Row 0" at bounding box center [922, 508] width 980 height 78
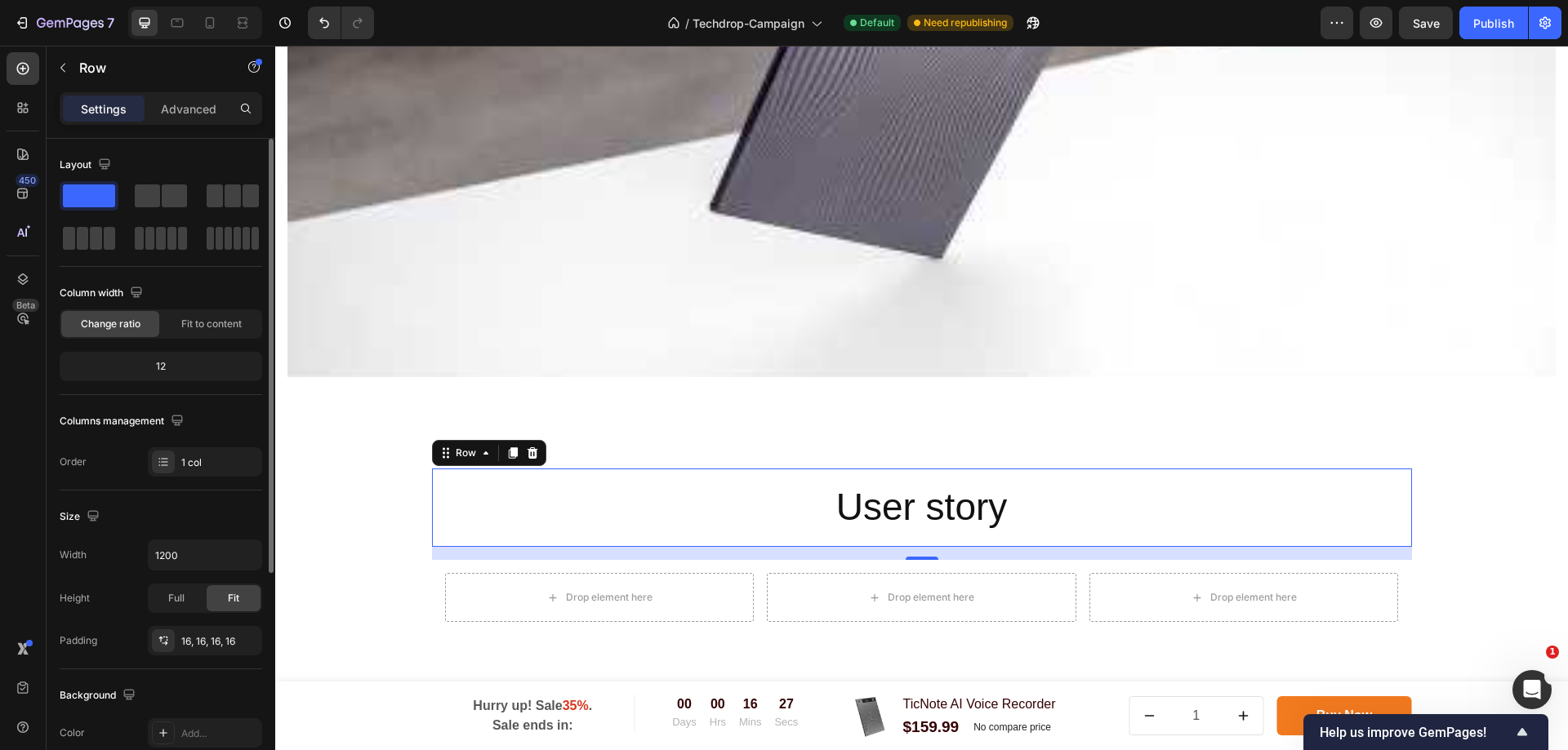
click at [184, 363] on div "12" at bounding box center [161, 367] width 196 height 23
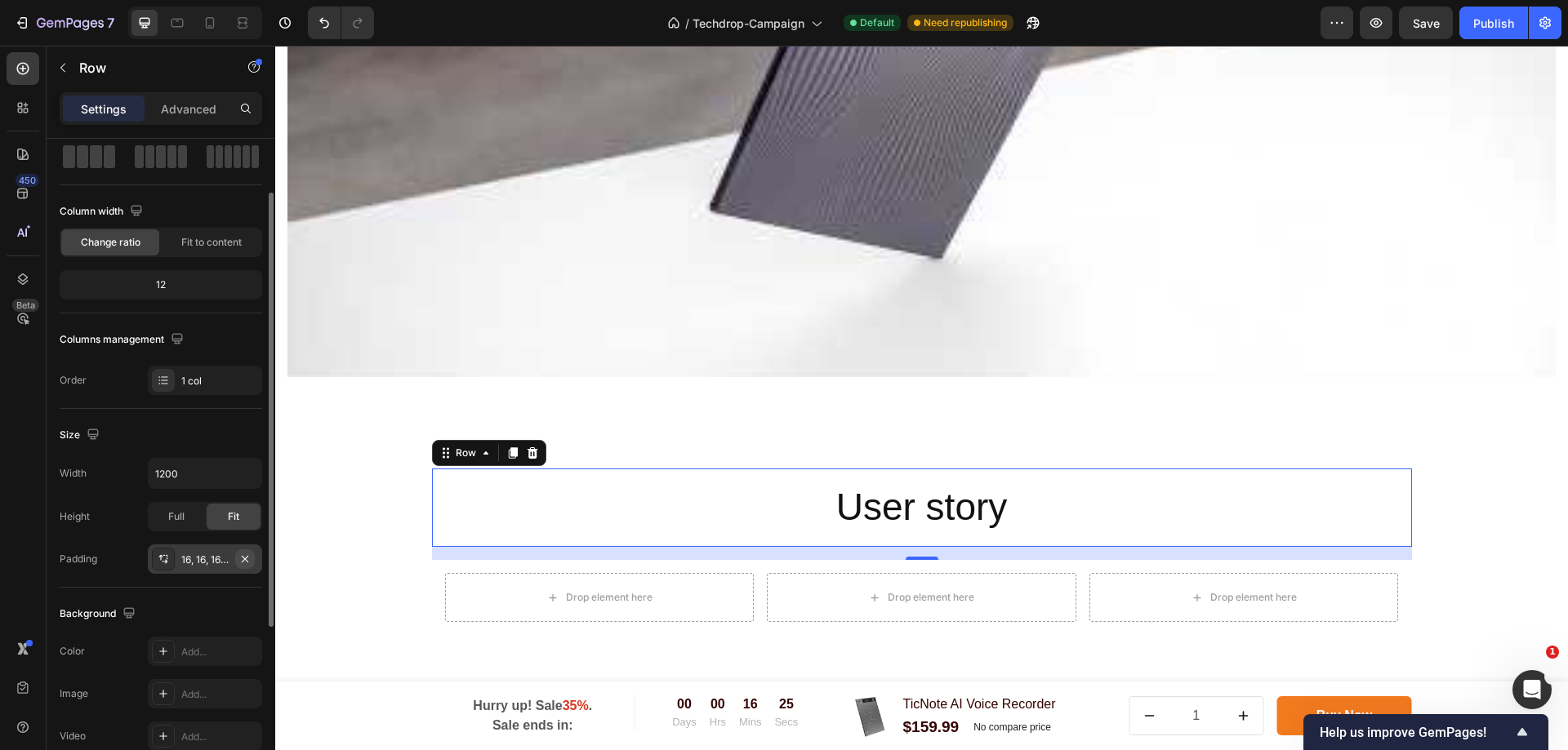
click at [247, 558] on icon "button" at bounding box center [244, 558] width 6 height 6
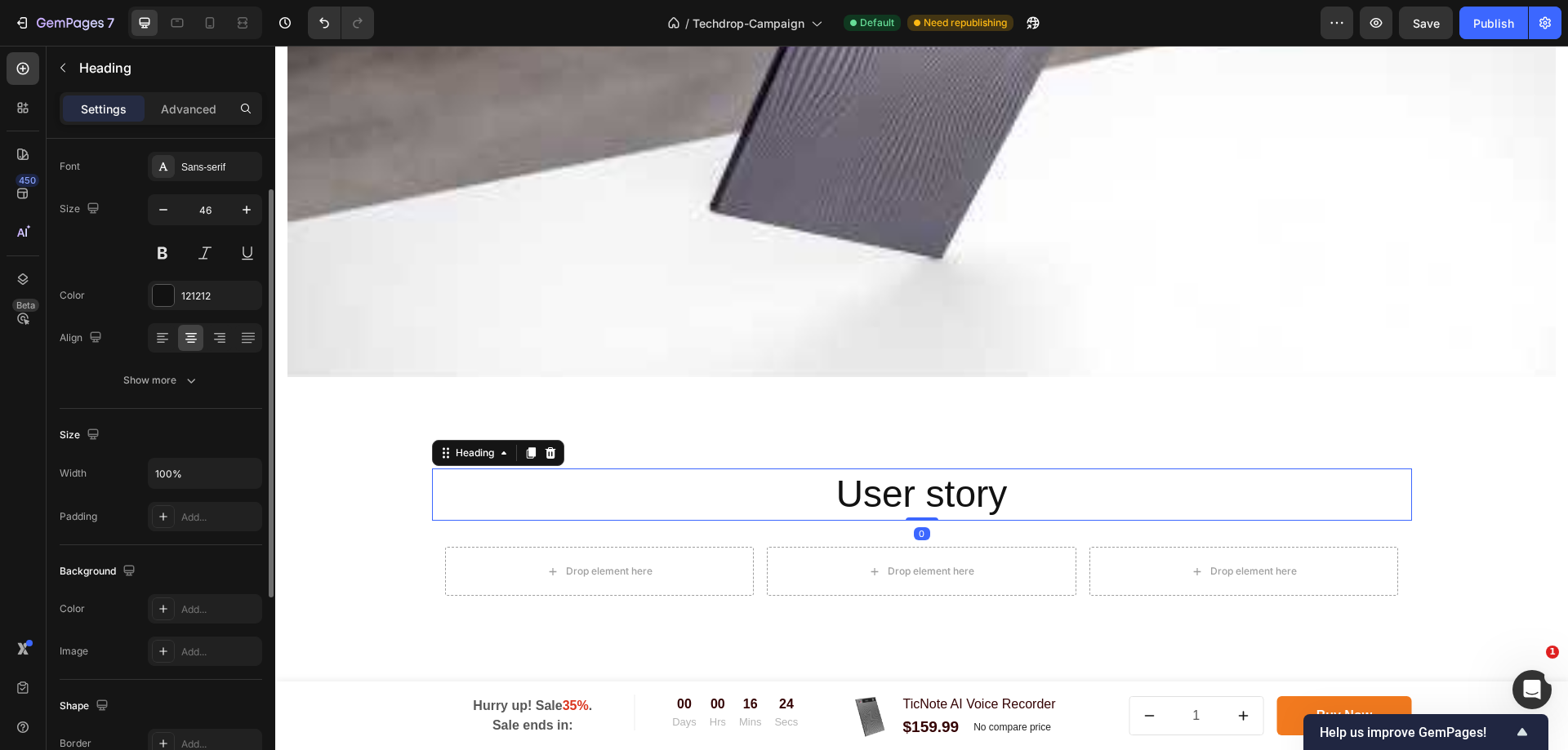
click at [892, 496] on p "User story" at bounding box center [922, 495] width 977 height 49
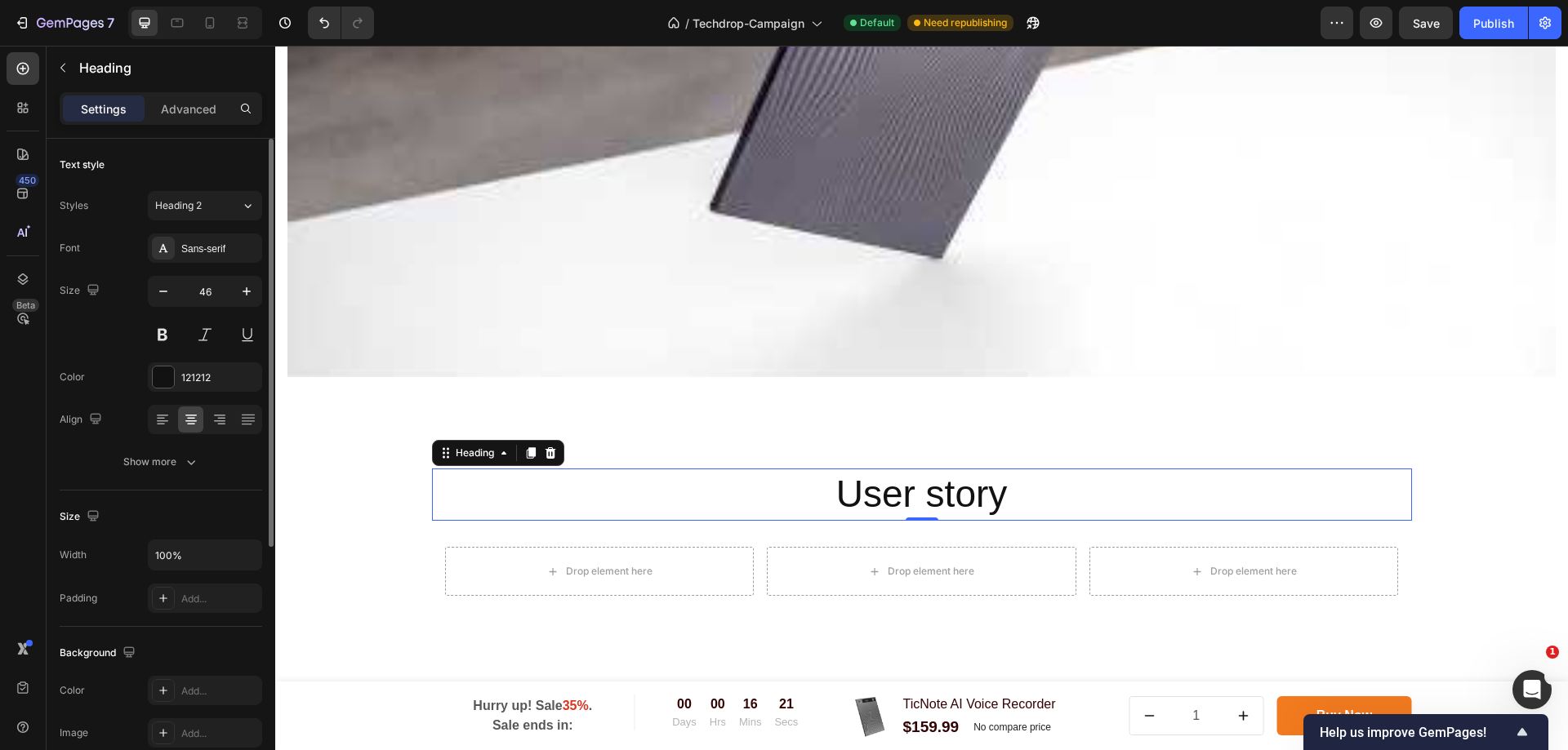
click at [71, 78] on button "button" at bounding box center [63, 68] width 26 height 26
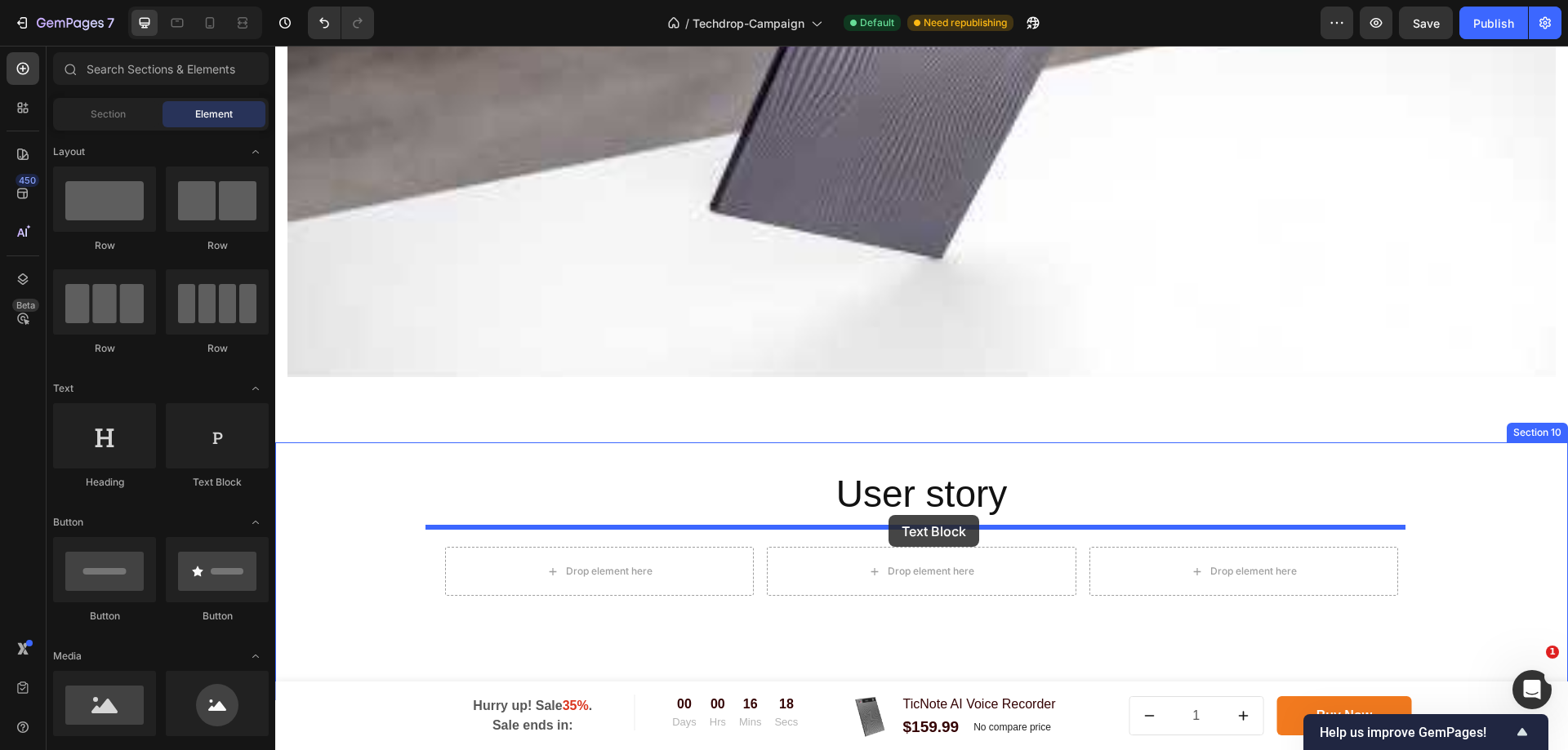
drag, startPoint x: 512, startPoint y: 500, endPoint x: 888, endPoint y: 515, distance: 376.3
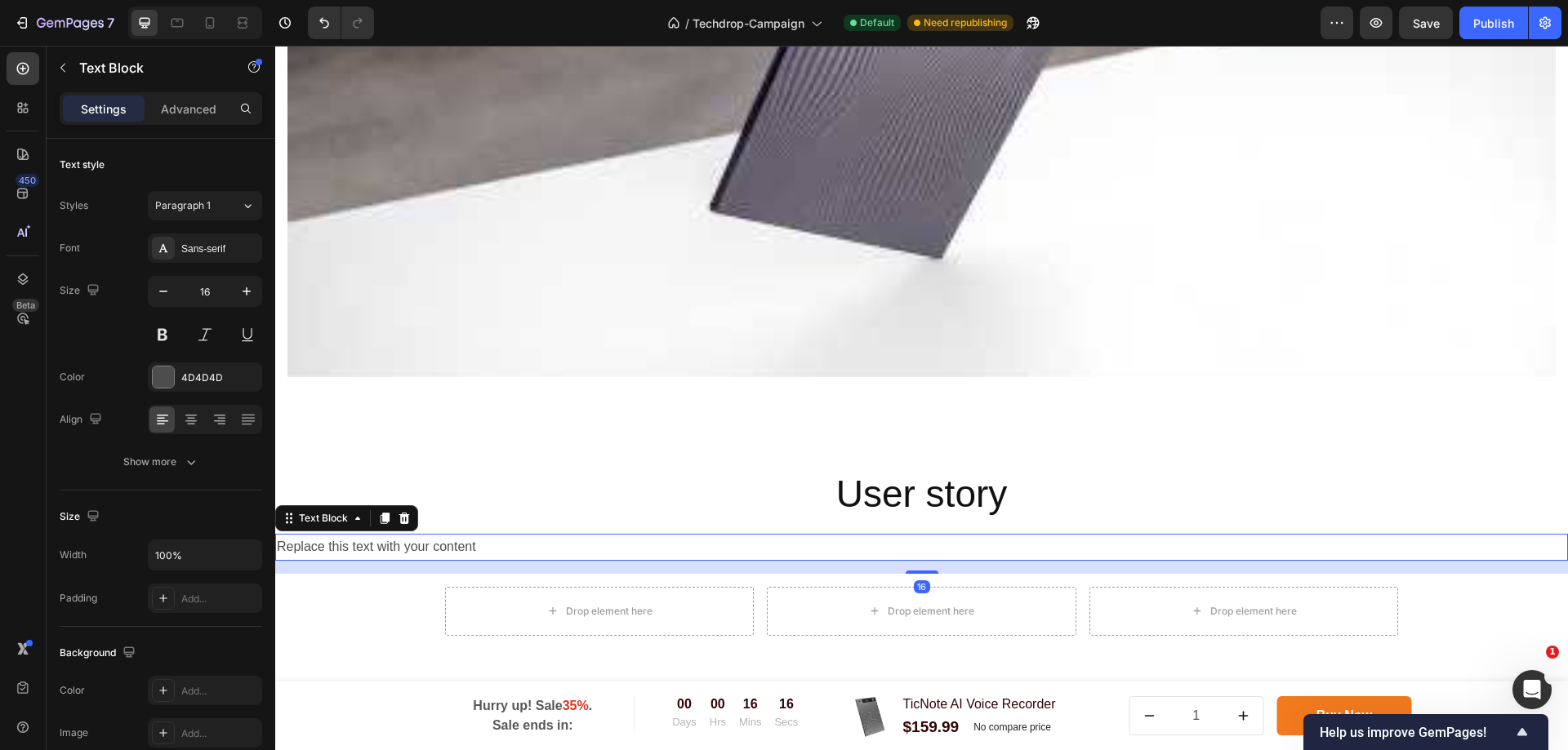
click at [926, 536] on div "Replace this text with your content" at bounding box center [921, 547] width 1292 height 27
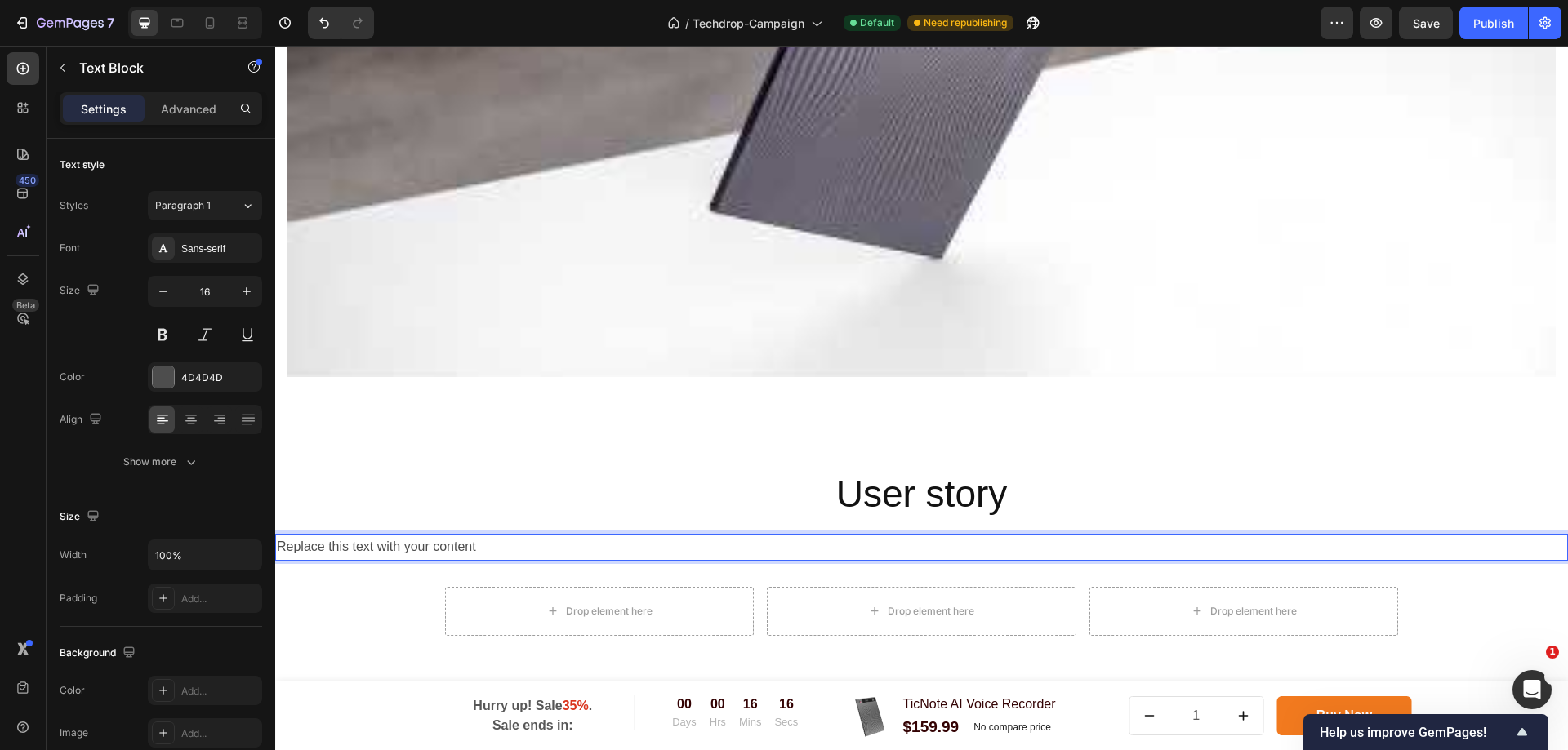
click at [926, 536] on p "Replace this text with your content" at bounding box center [921, 548] width 1289 height 24
click at [862, 537] on div "Rich Text Editor. Editing area: main" at bounding box center [921, 547] width 1292 height 27
click at [689, 505] on p "User story" at bounding box center [922, 495] width 977 height 49
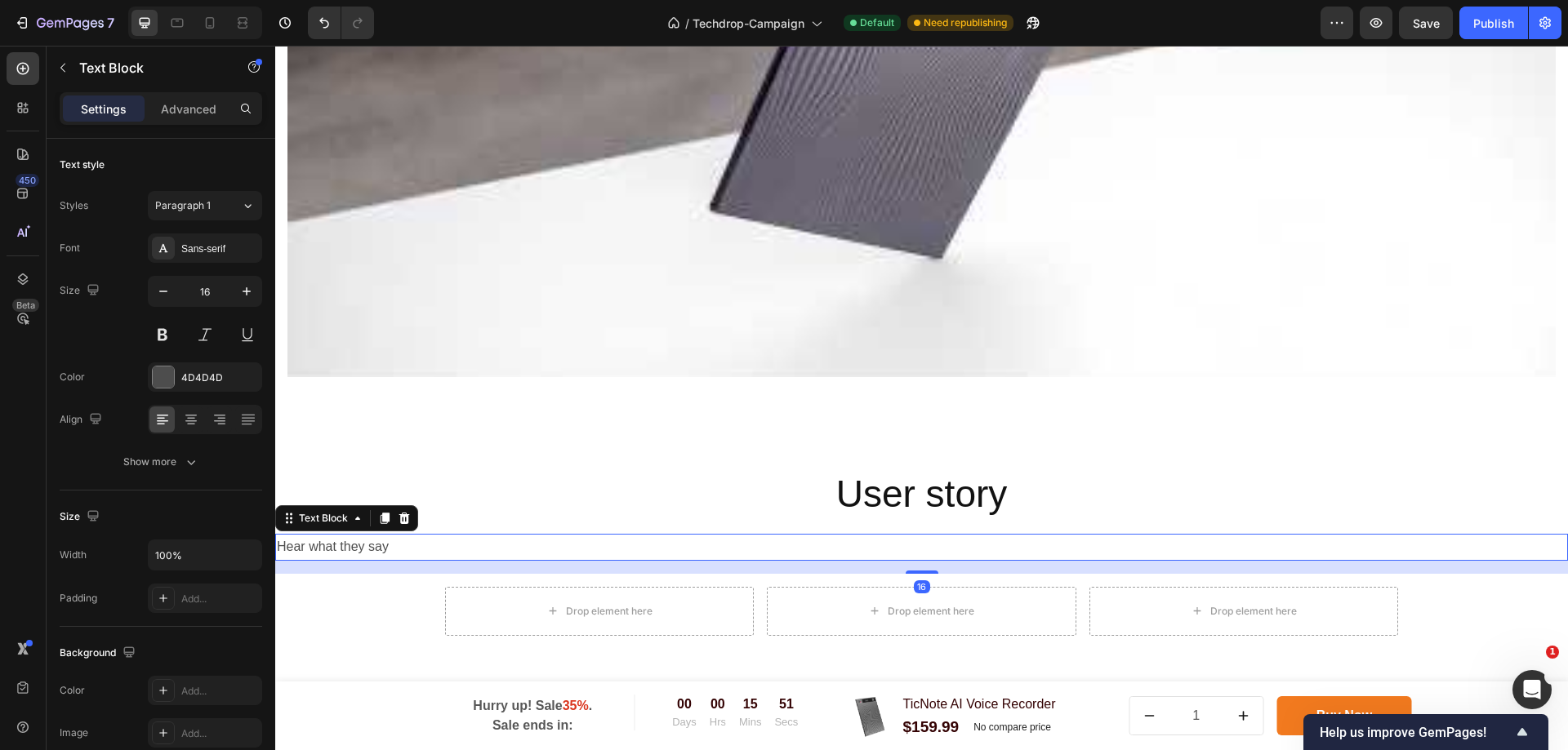
click at [488, 537] on p "Hear what they say" at bounding box center [921, 548] width 1289 height 24
click at [191, 411] on icon at bounding box center [191, 420] width 17 height 17
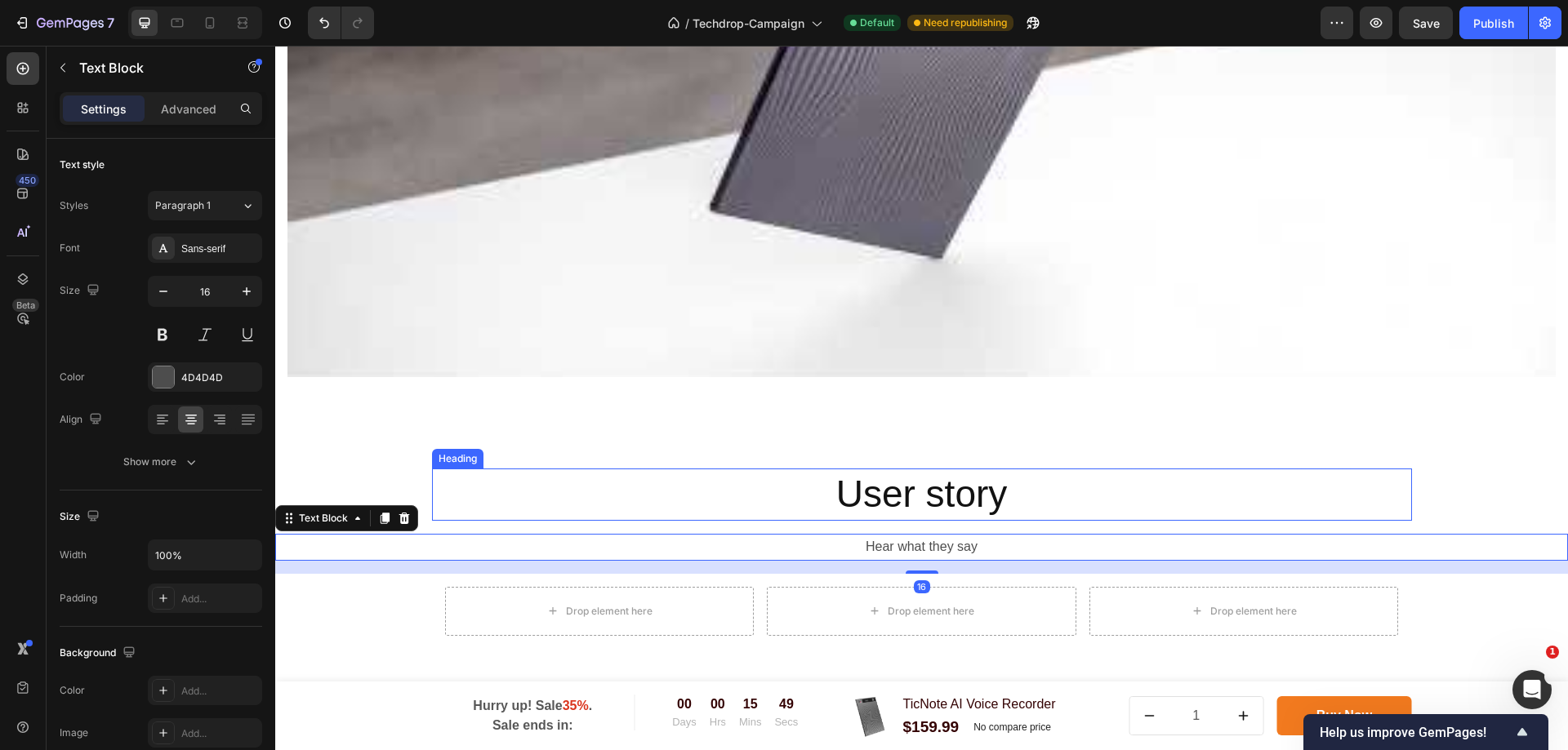
click at [698, 510] on p "User story" at bounding box center [922, 495] width 977 height 49
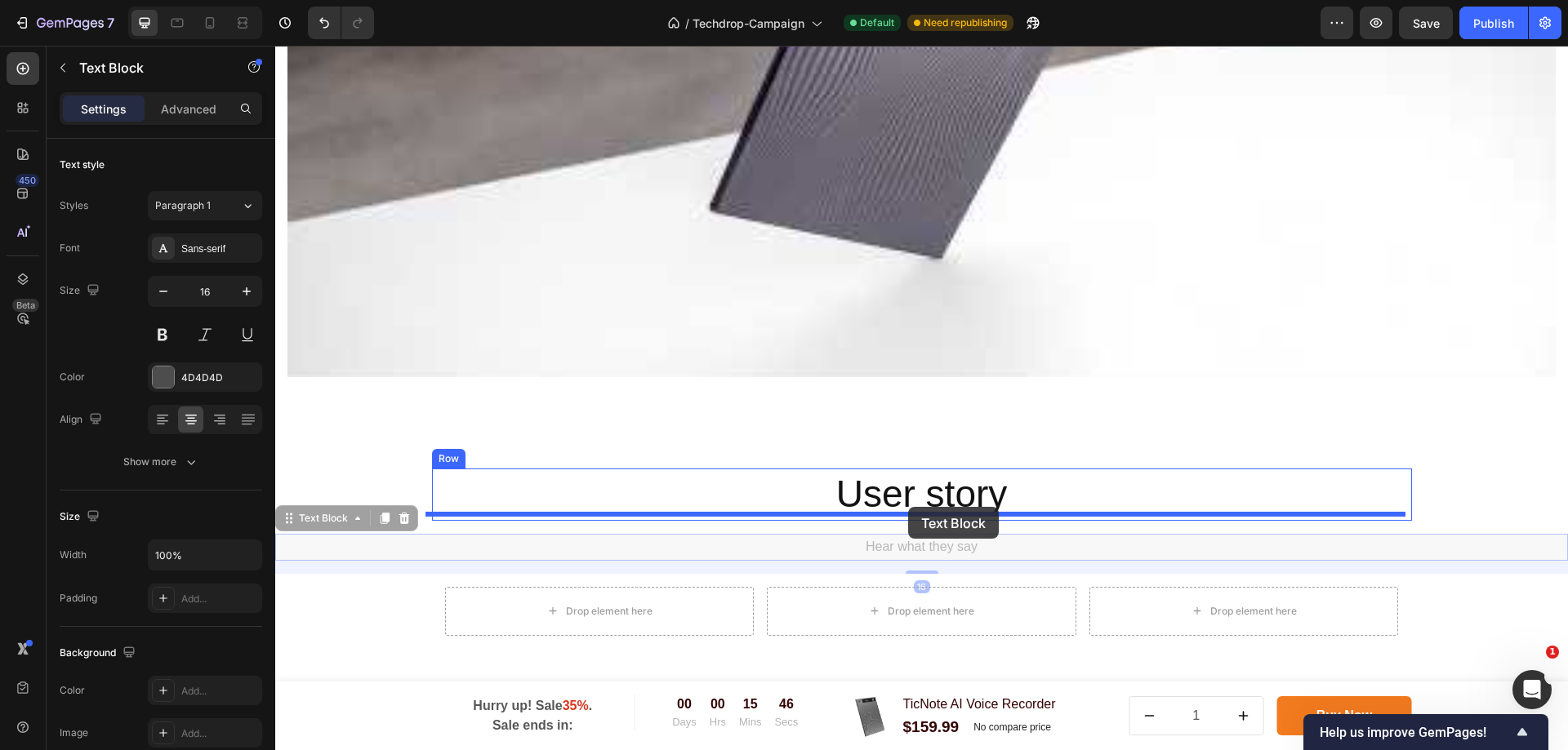
drag, startPoint x: 904, startPoint y: 546, endPoint x: 904, endPoint y: 507, distance: 39.0
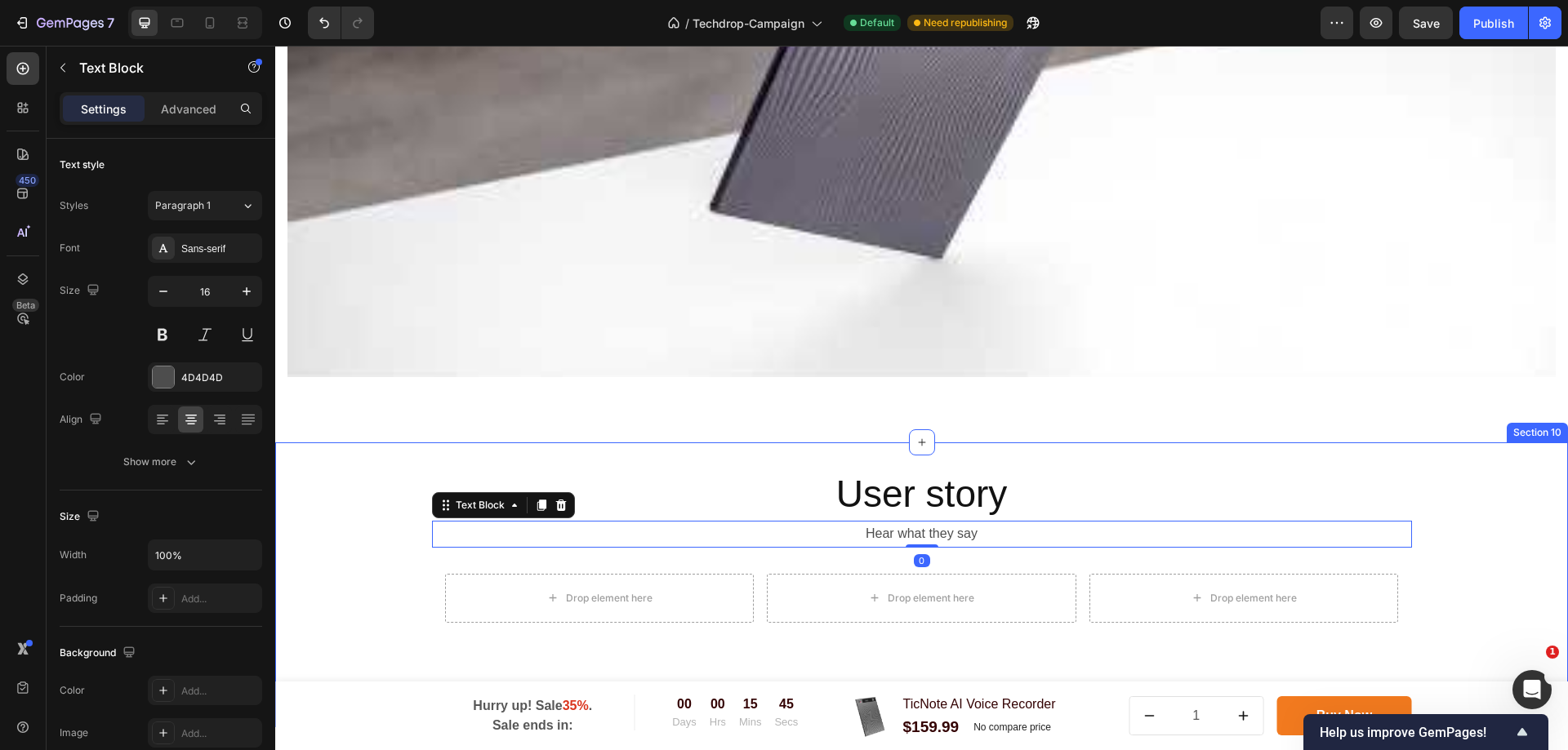
click at [1339, 446] on div "User story Heading Hear what they say Text Block 0 Row Drop element here Drop e…" at bounding box center [921, 585] width 1292 height 284
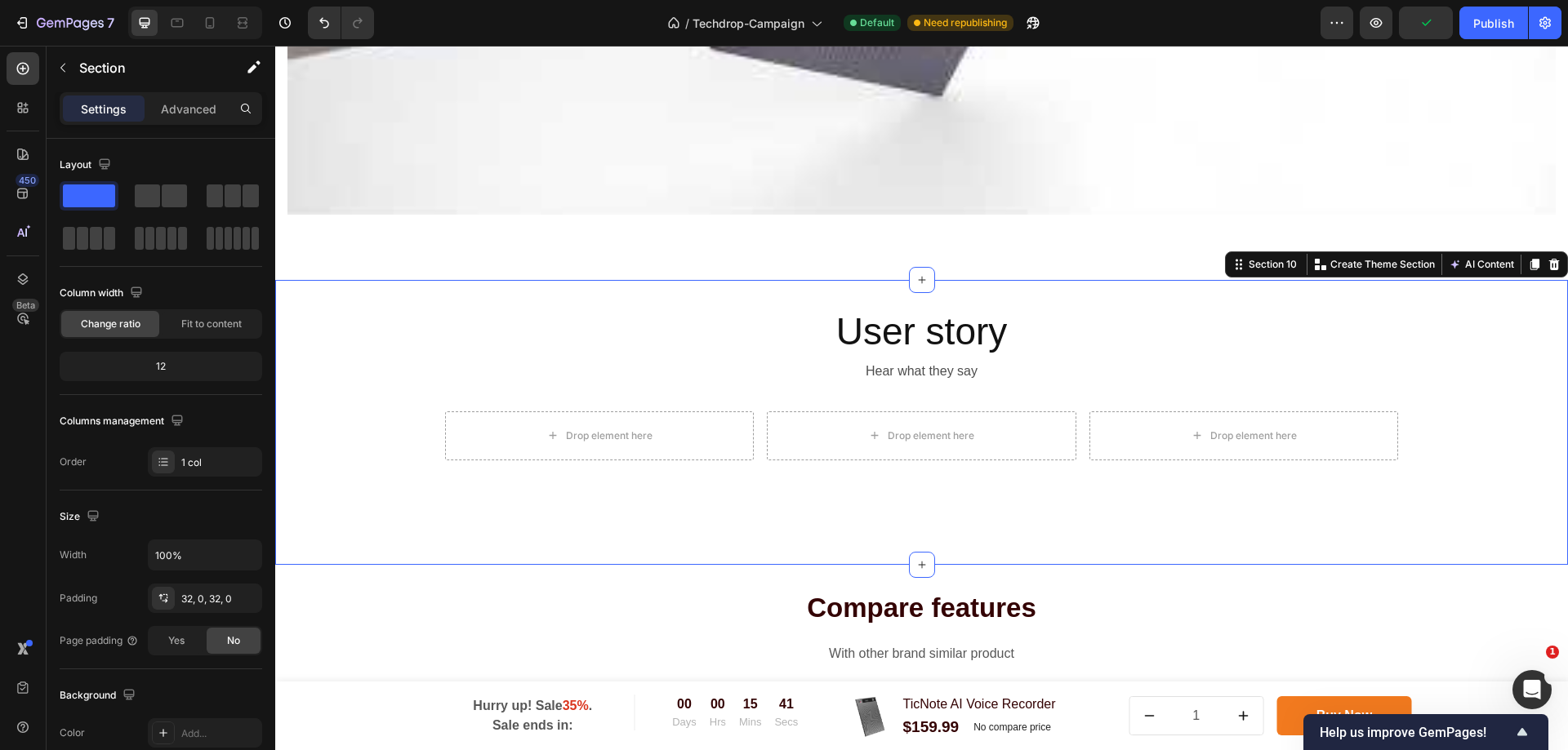
scroll to position [3626, 0]
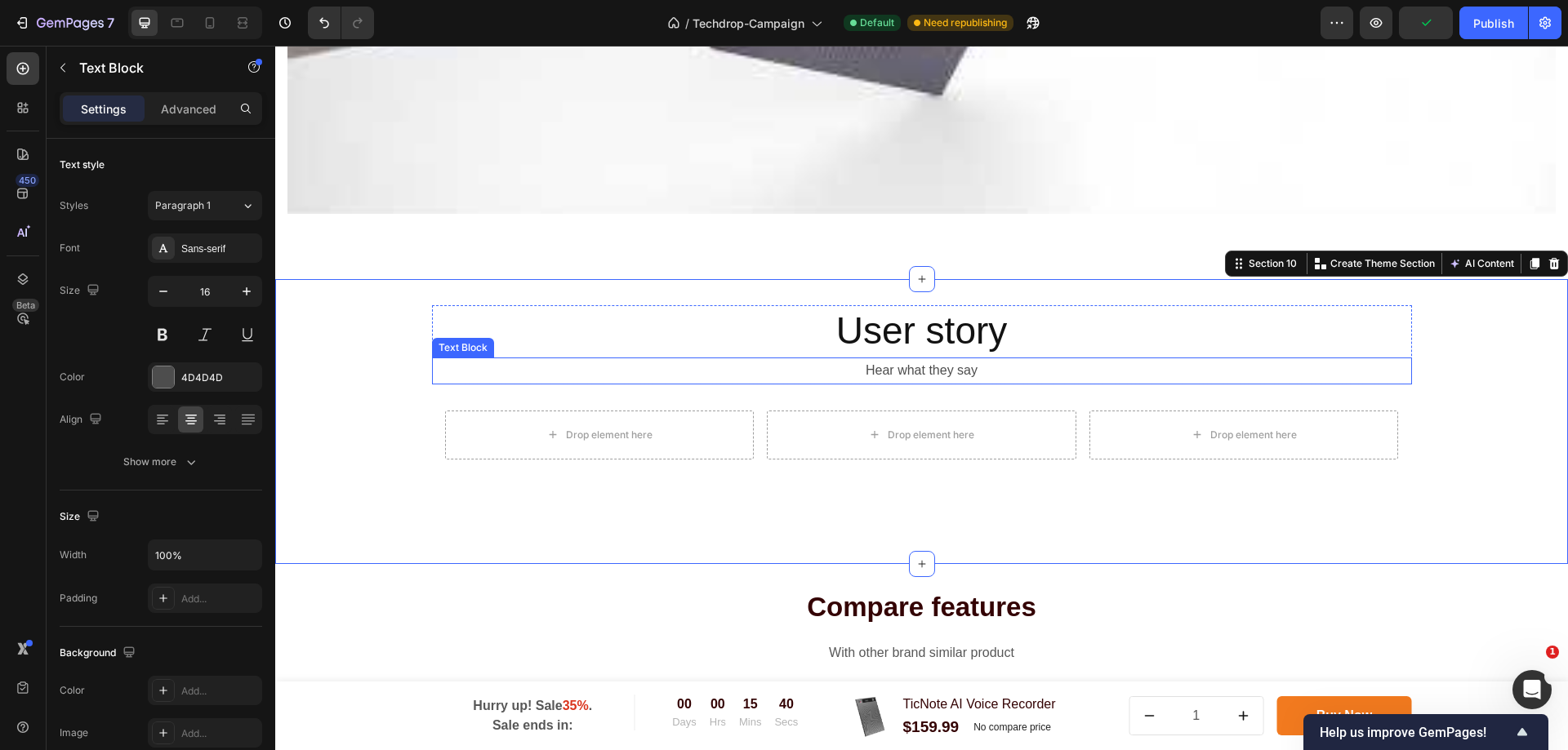
click at [942, 367] on p "Hear what they say" at bounding box center [922, 371] width 977 height 24
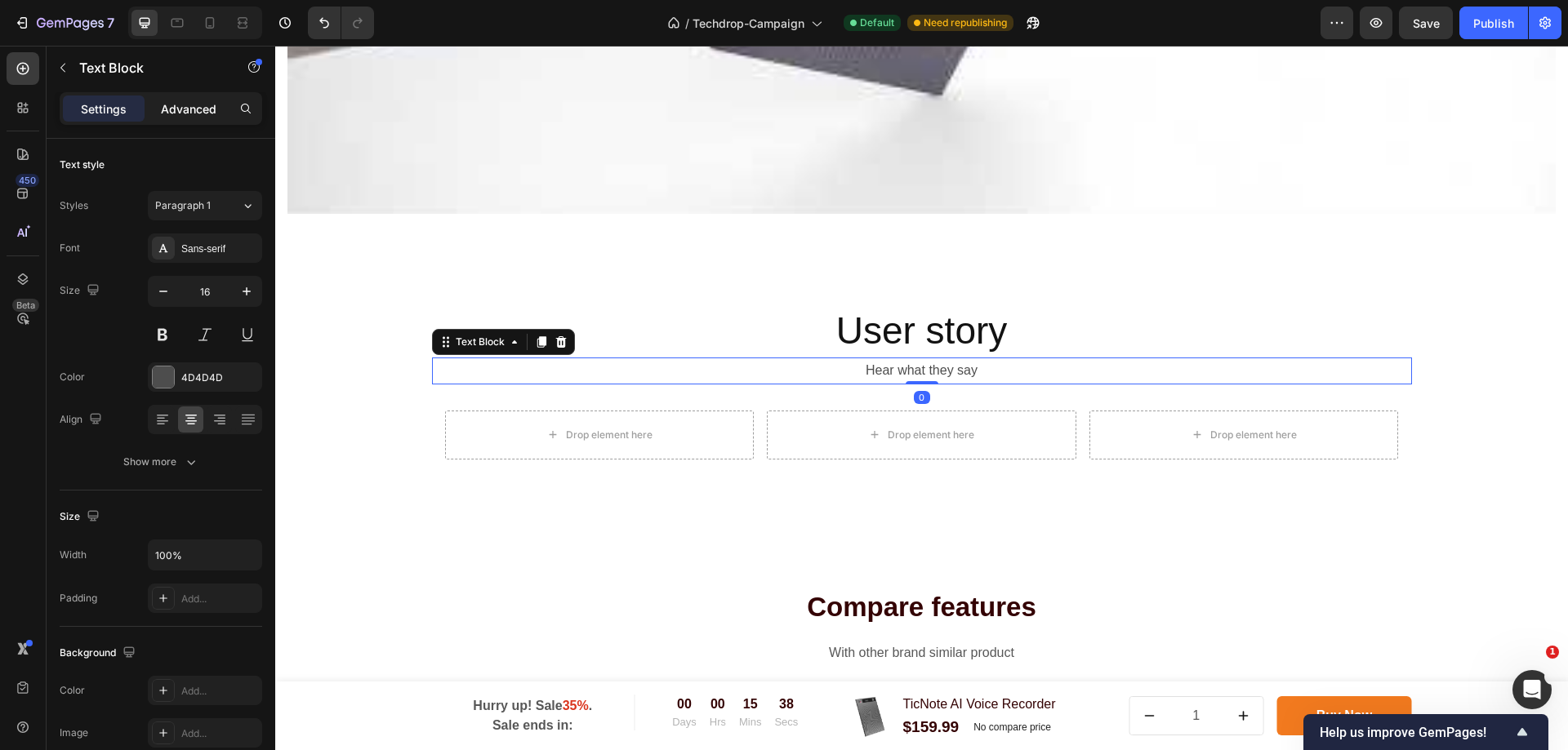
click at [165, 121] on div "Advanced" at bounding box center [188, 109] width 82 height 26
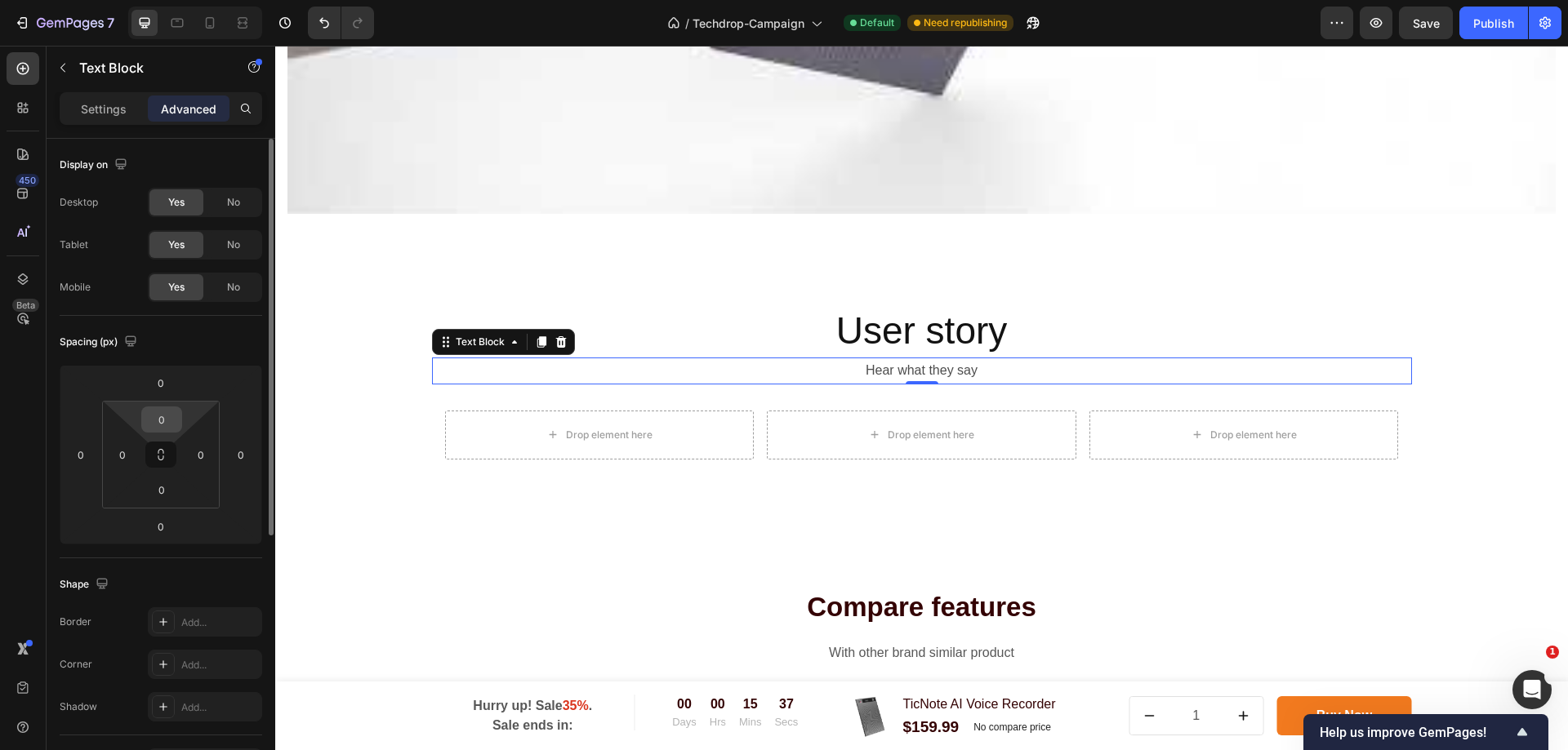
click at [176, 424] on input "0" at bounding box center [162, 420] width 32 height 24
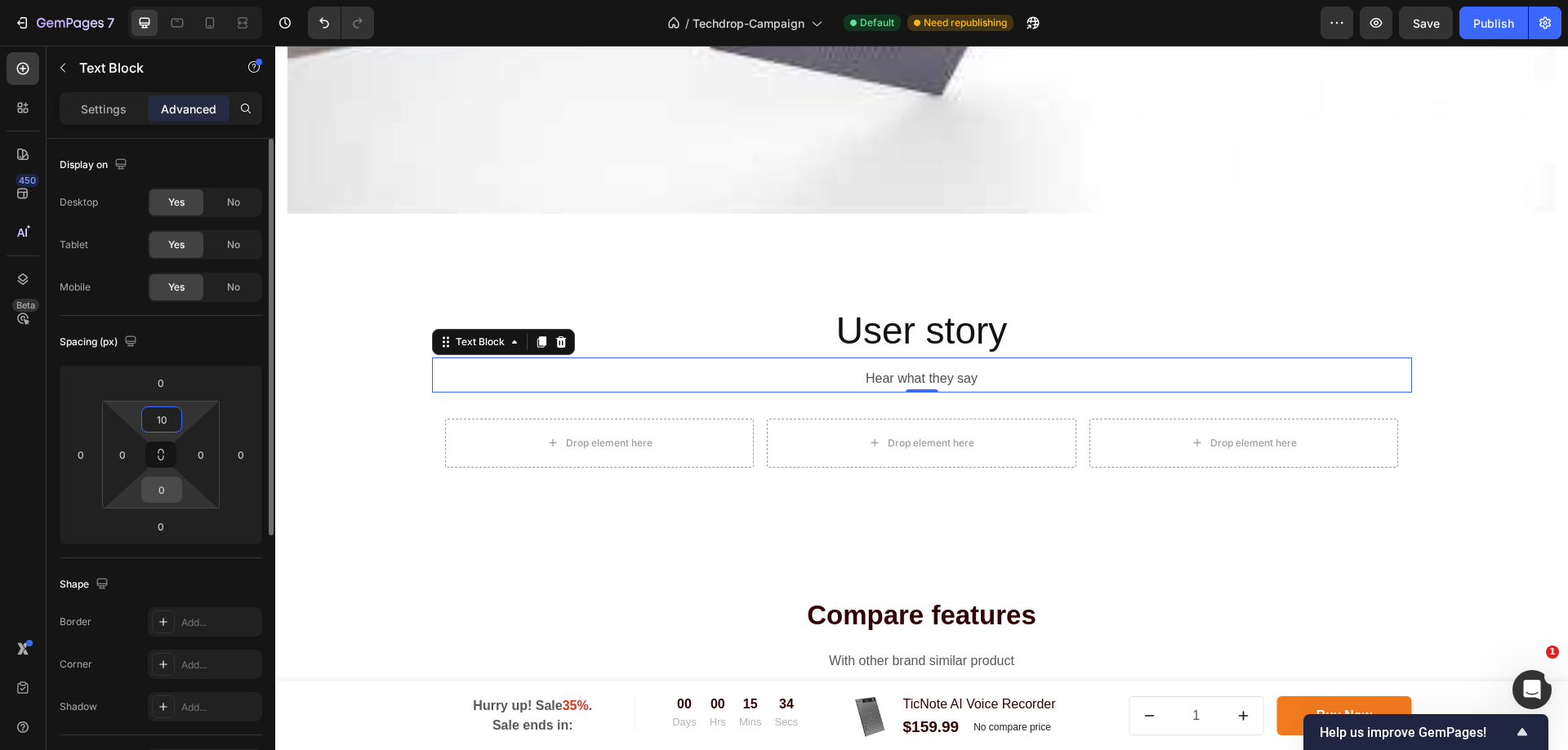
type input "10"
click at [173, 489] on input "0" at bounding box center [162, 490] width 32 height 24
type input "10"
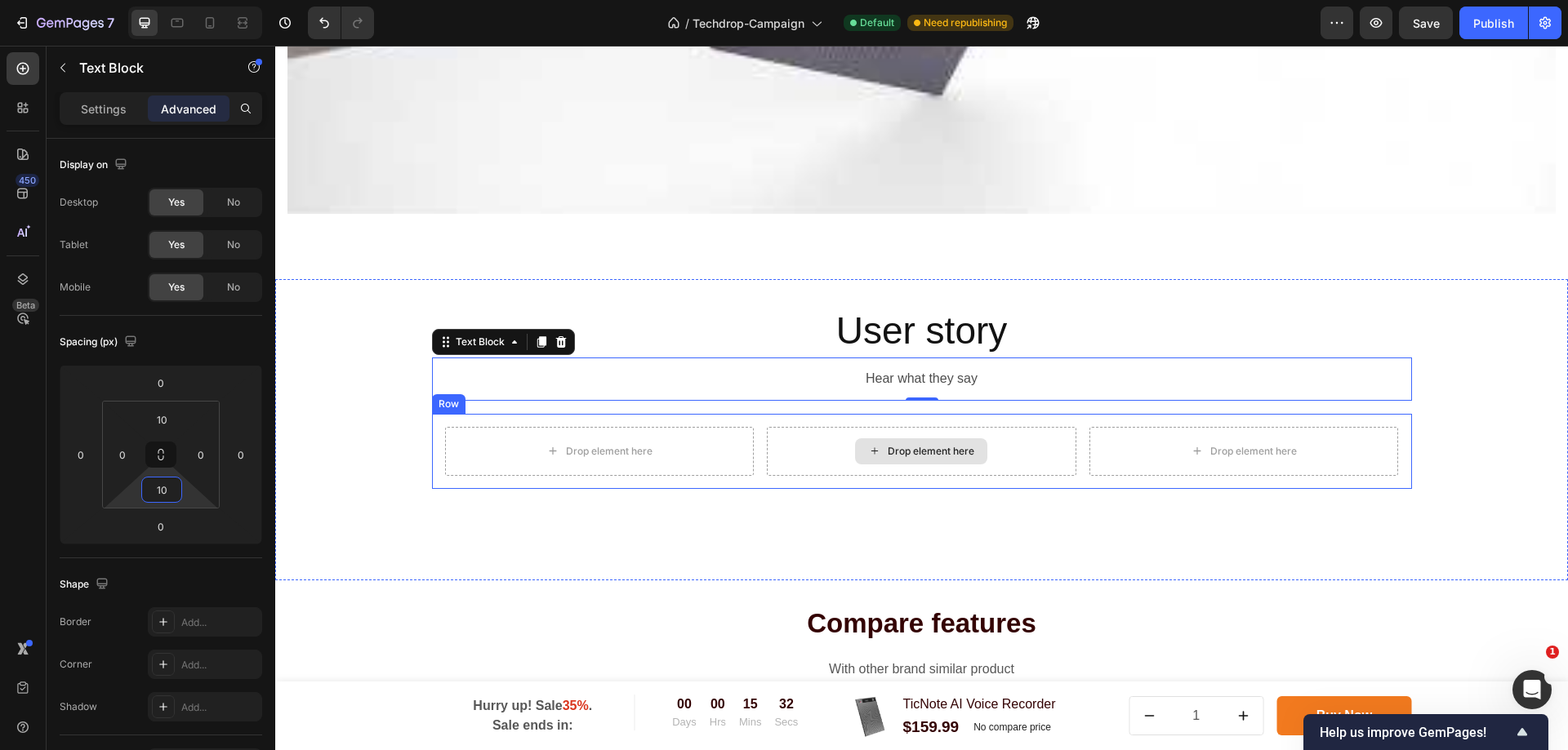
click at [1000, 493] on div "User story Heading Hear what they say Text Block 0 Row Drop element here Drop e…" at bounding box center [921, 429] width 1292 height 248
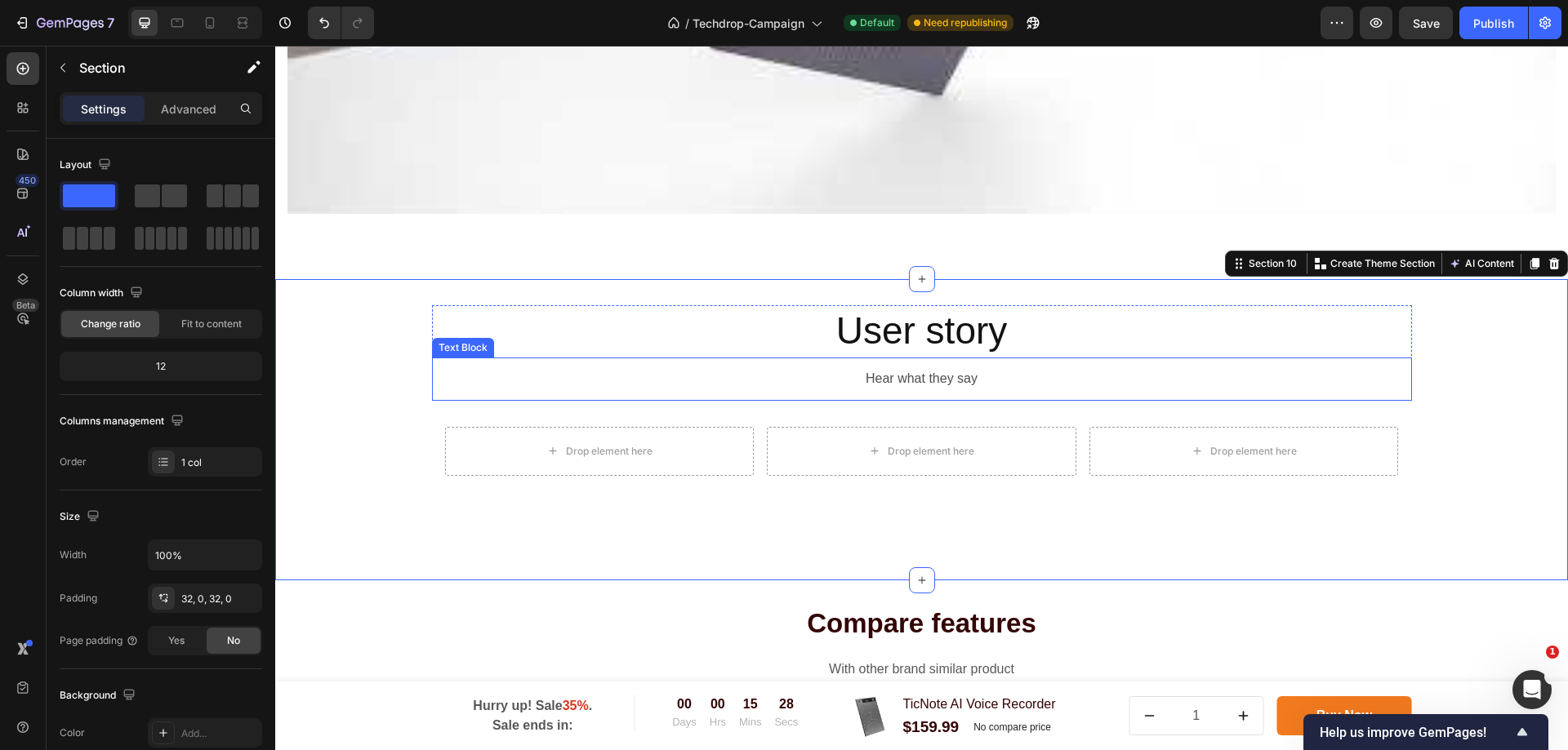
click at [930, 357] on div "Hear what they say Text Block" at bounding box center [922, 379] width 980 height 44
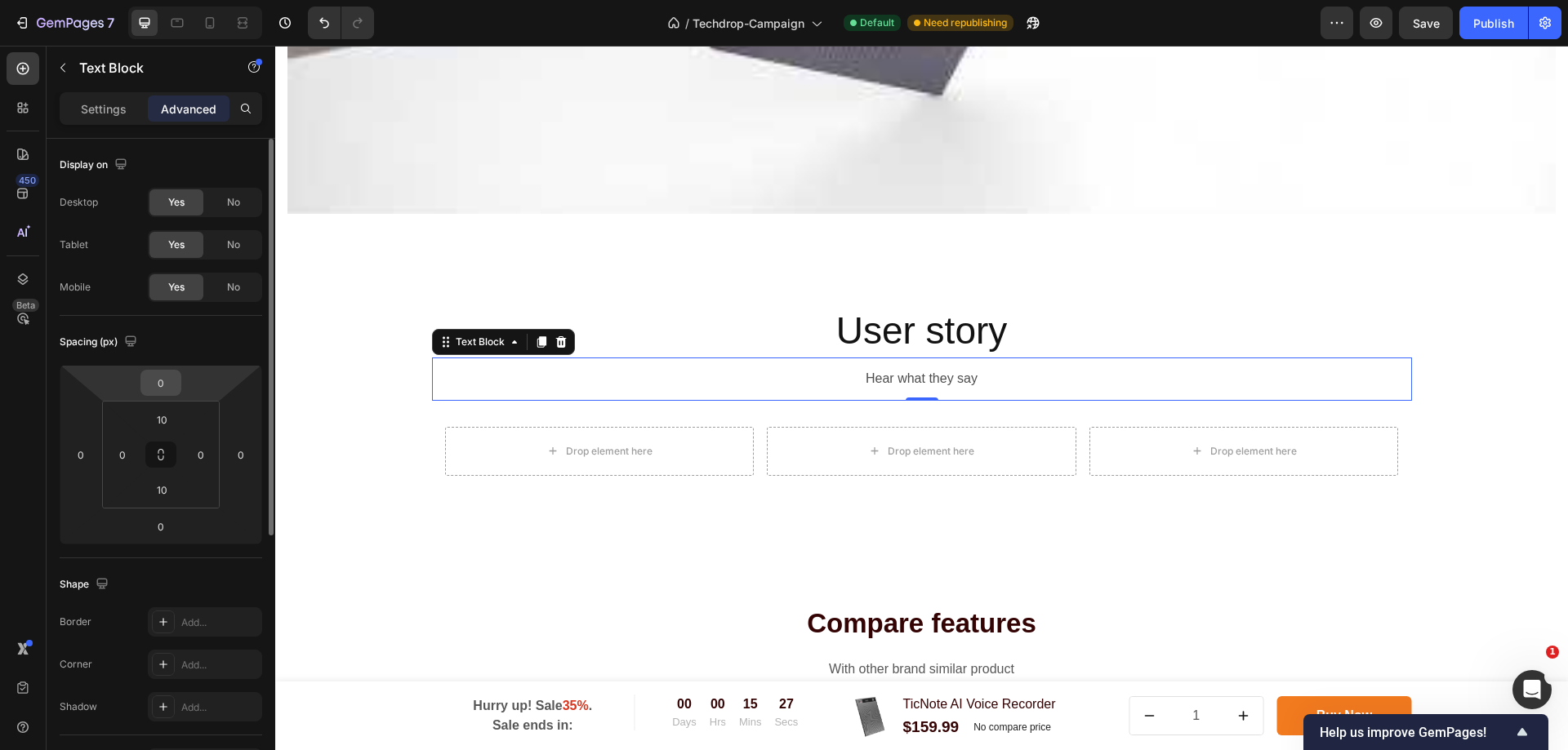
click at [168, 394] on input "0" at bounding box center [161, 382] width 32 height 24
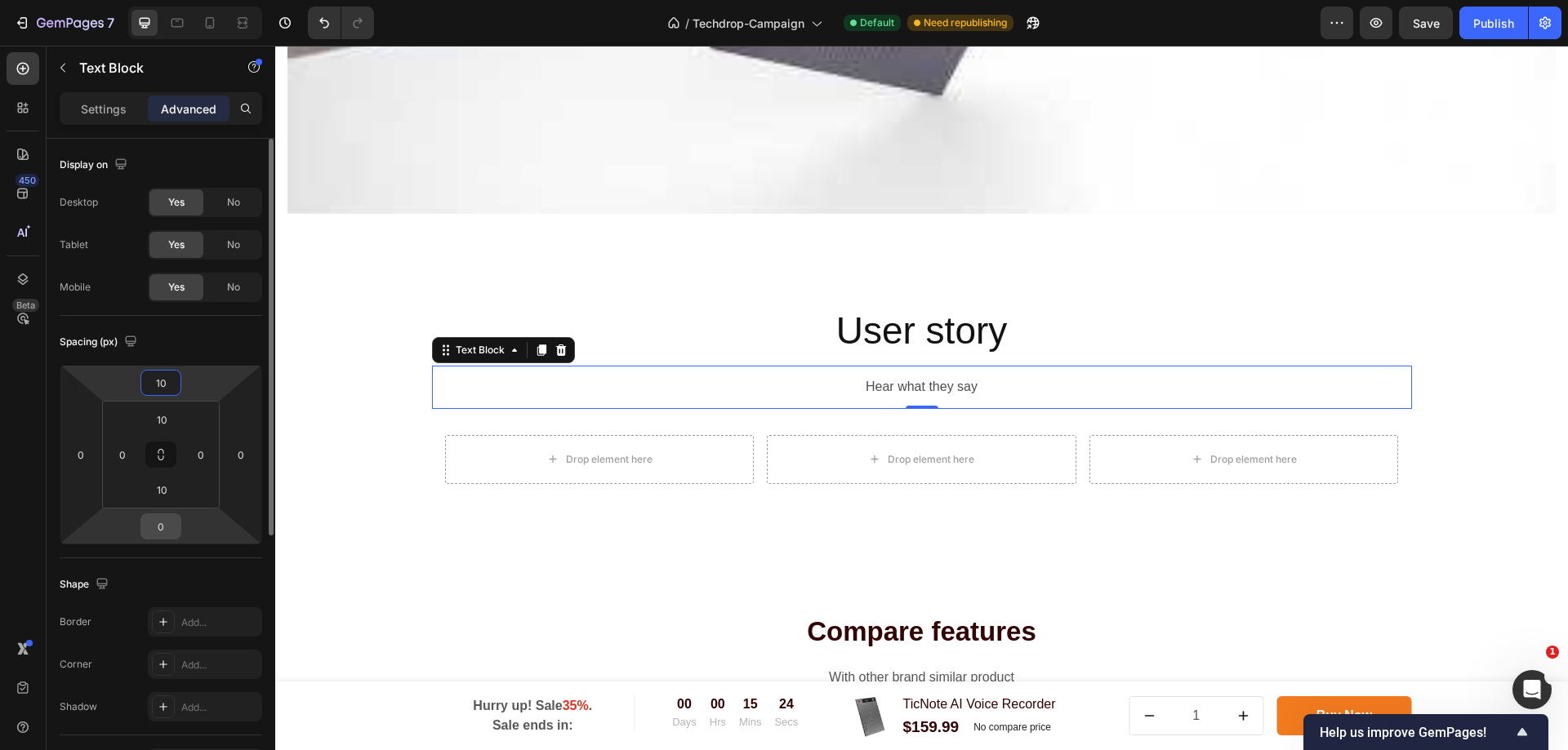
type input "10"
click at [171, 525] on input "0" at bounding box center [161, 526] width 32 height 24
type input "10"
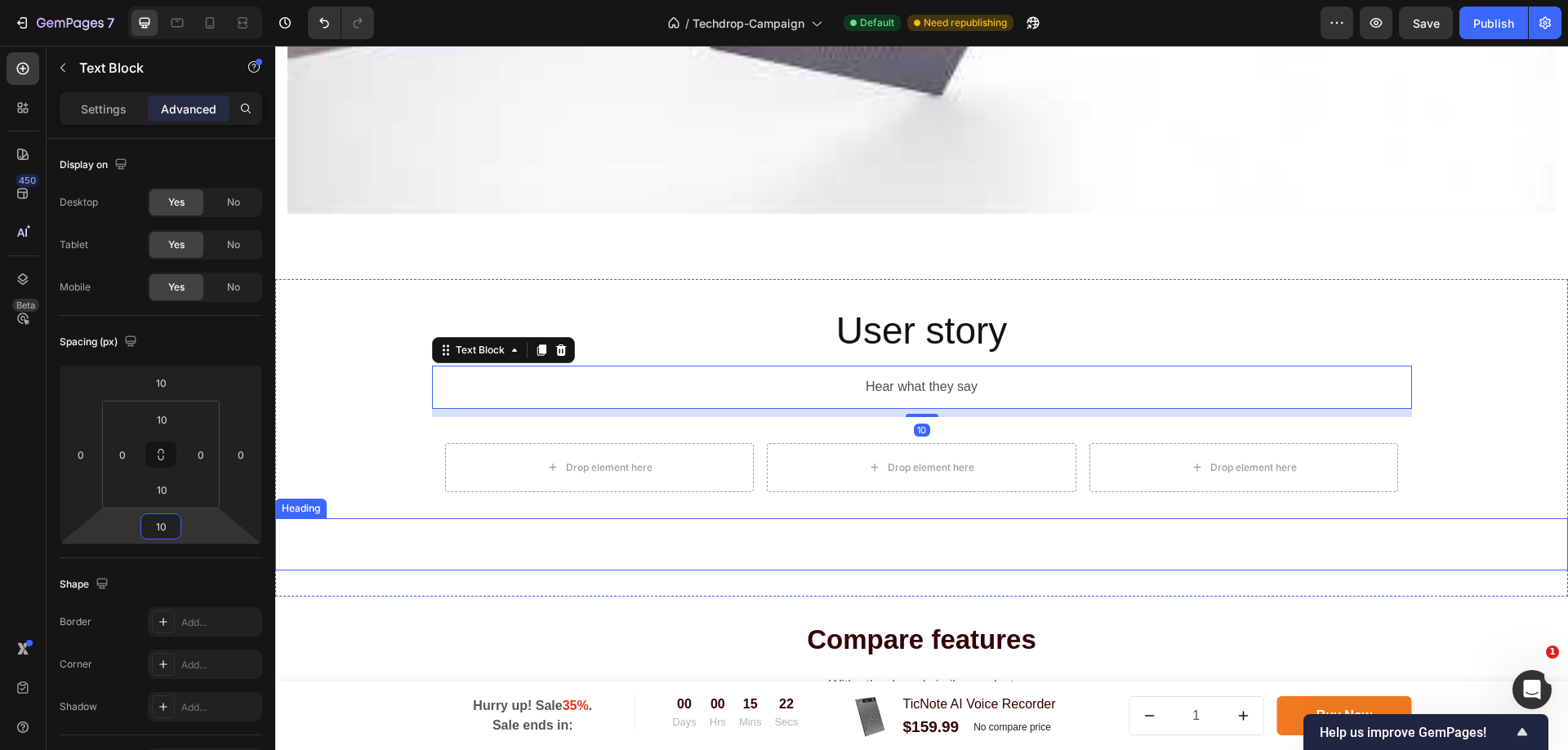
click at [1041, 470] on div "Drop element here" at bounding box center [921, 468] width 309 height 49
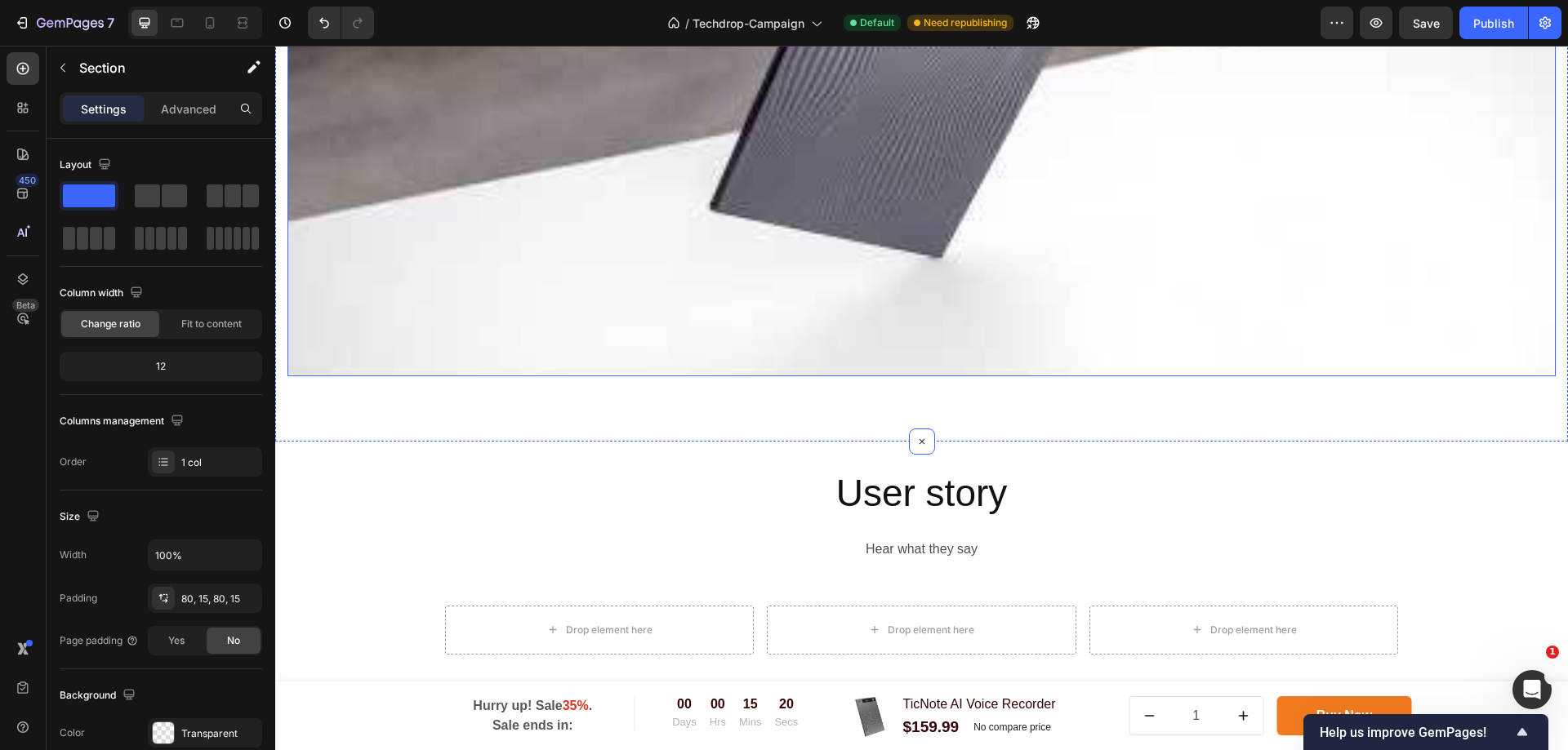
scroll to position [3462, 0]
click at [1432, 26] on span "Save" at bounding box center [1426, 23] width 27 height 14
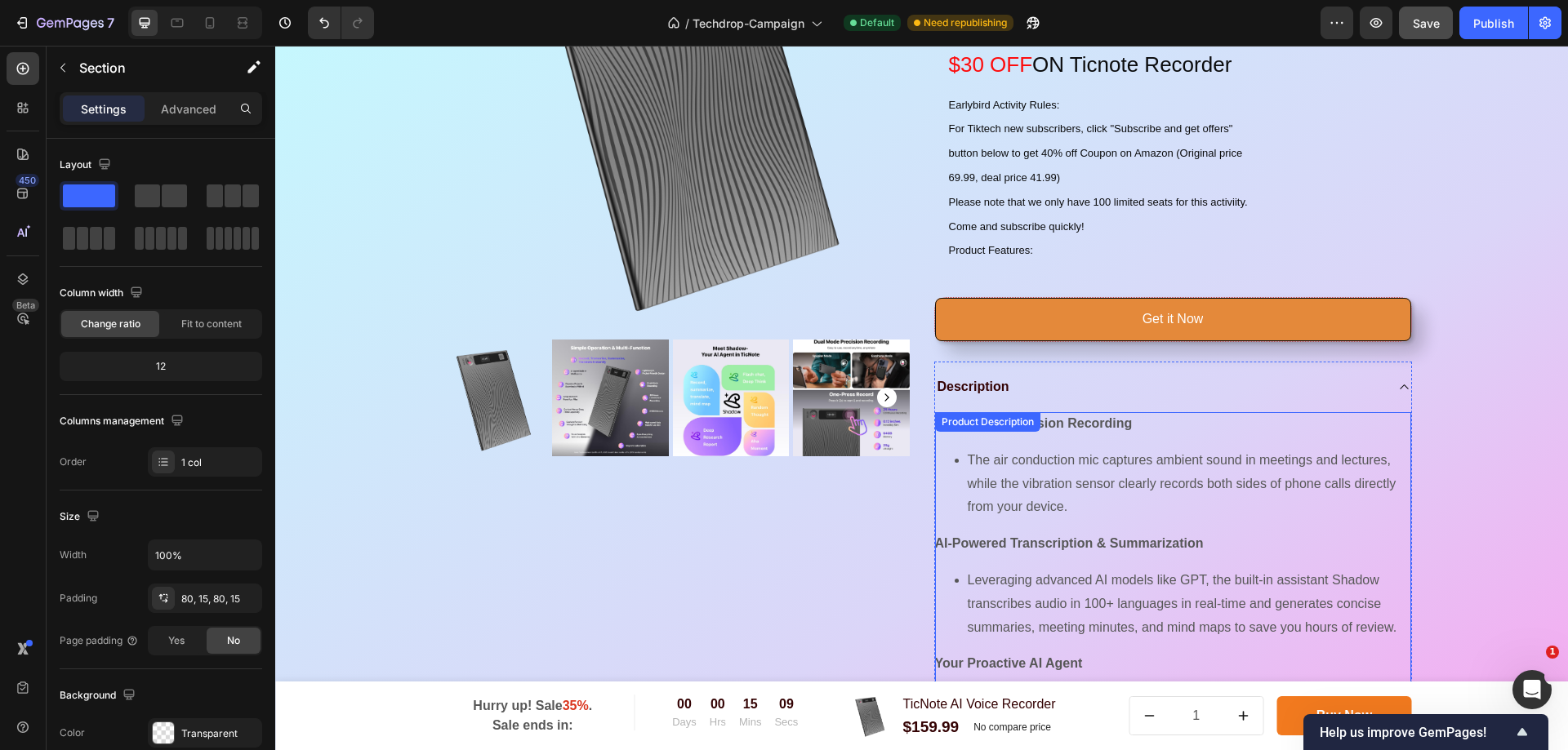
scroll to position [2075, 0]
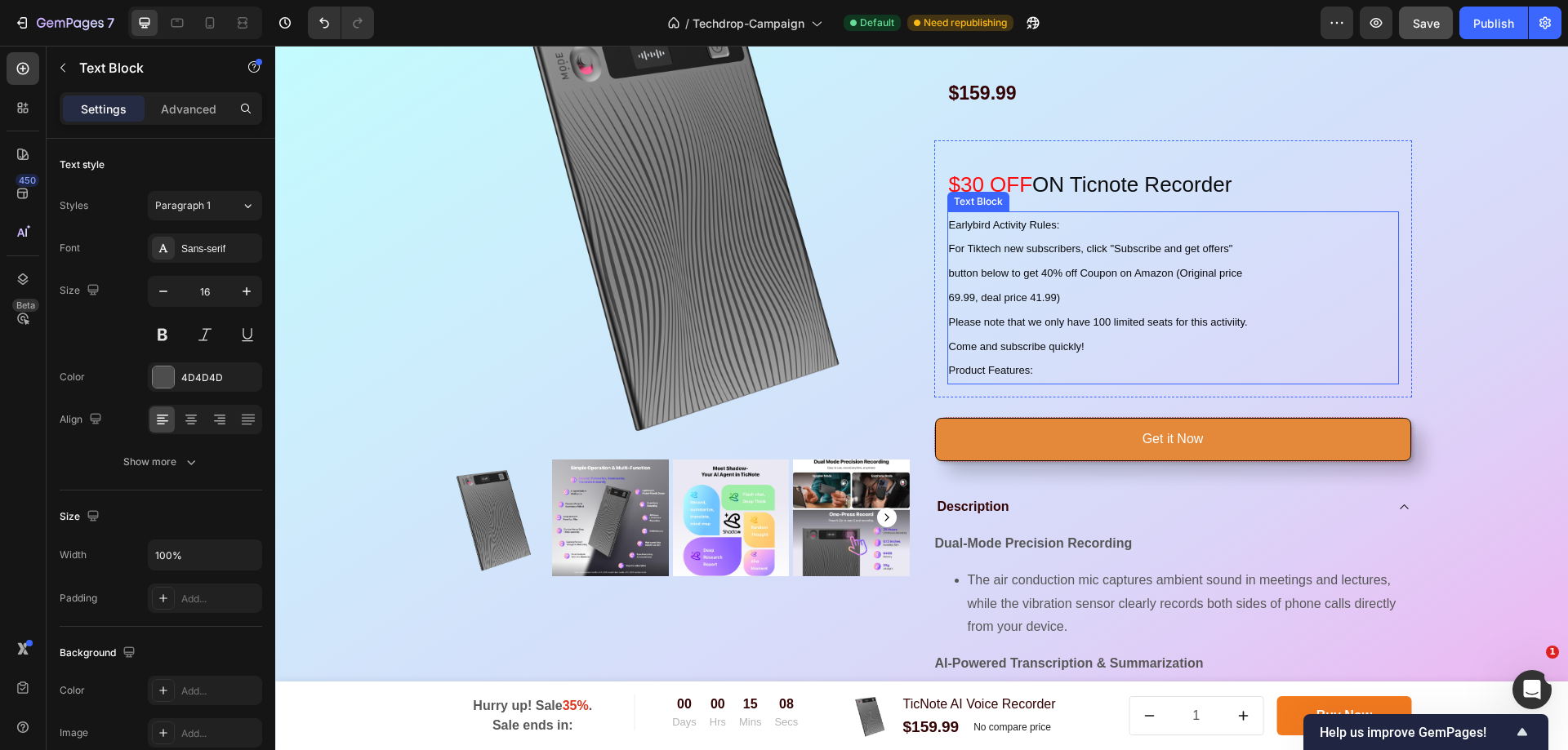
click at [1109, 353] on p "Earlybird Activity Rules: For Tiktech new subscribers, click "Subscribe and get…" at bounding box center [1173, 299] width 448 height 171
click at [1116, 320] on span "Please note that we only have 100 limited seats for this activiity." at bounding box center [1098, 321] width 299 height 12
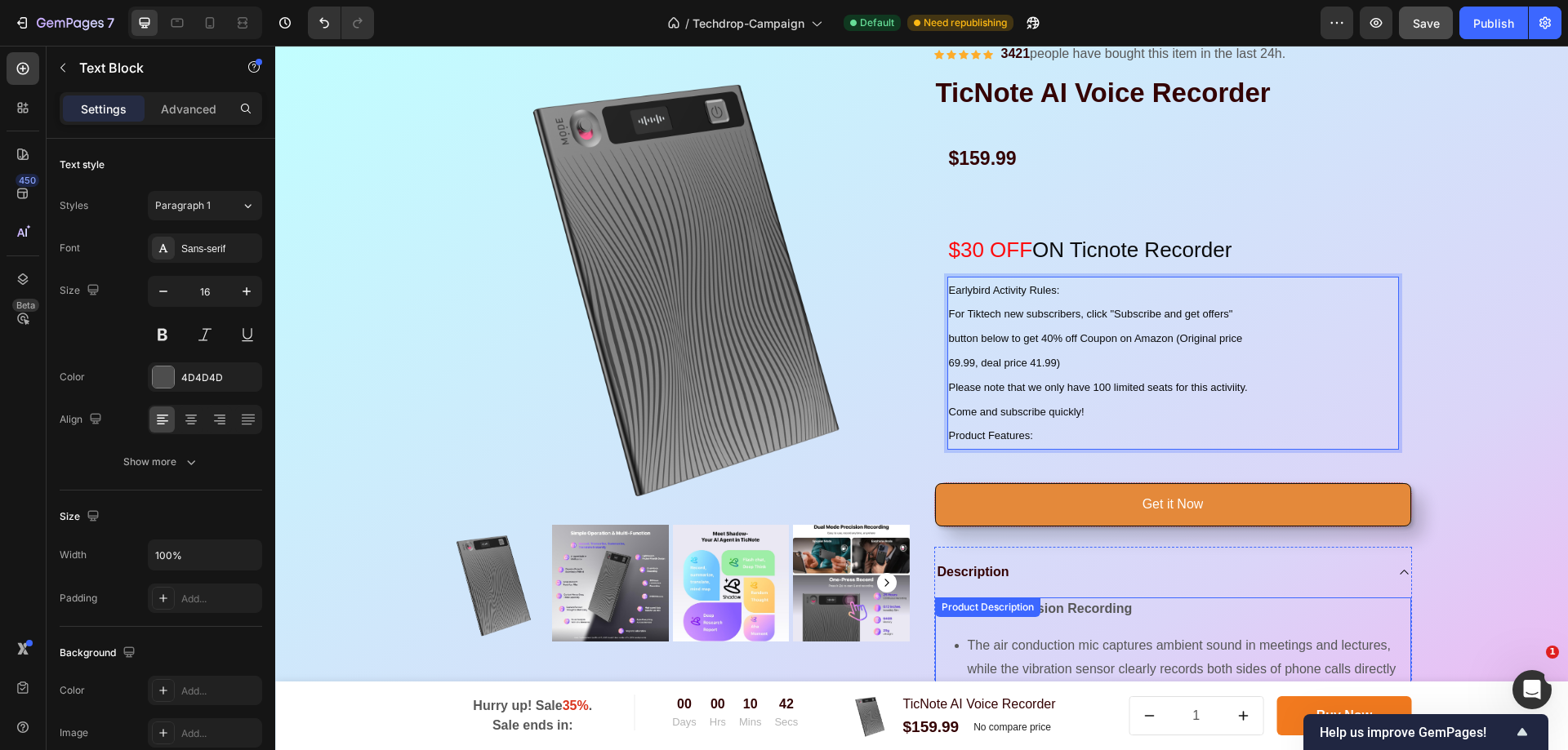
scroll to position [1993, 0]
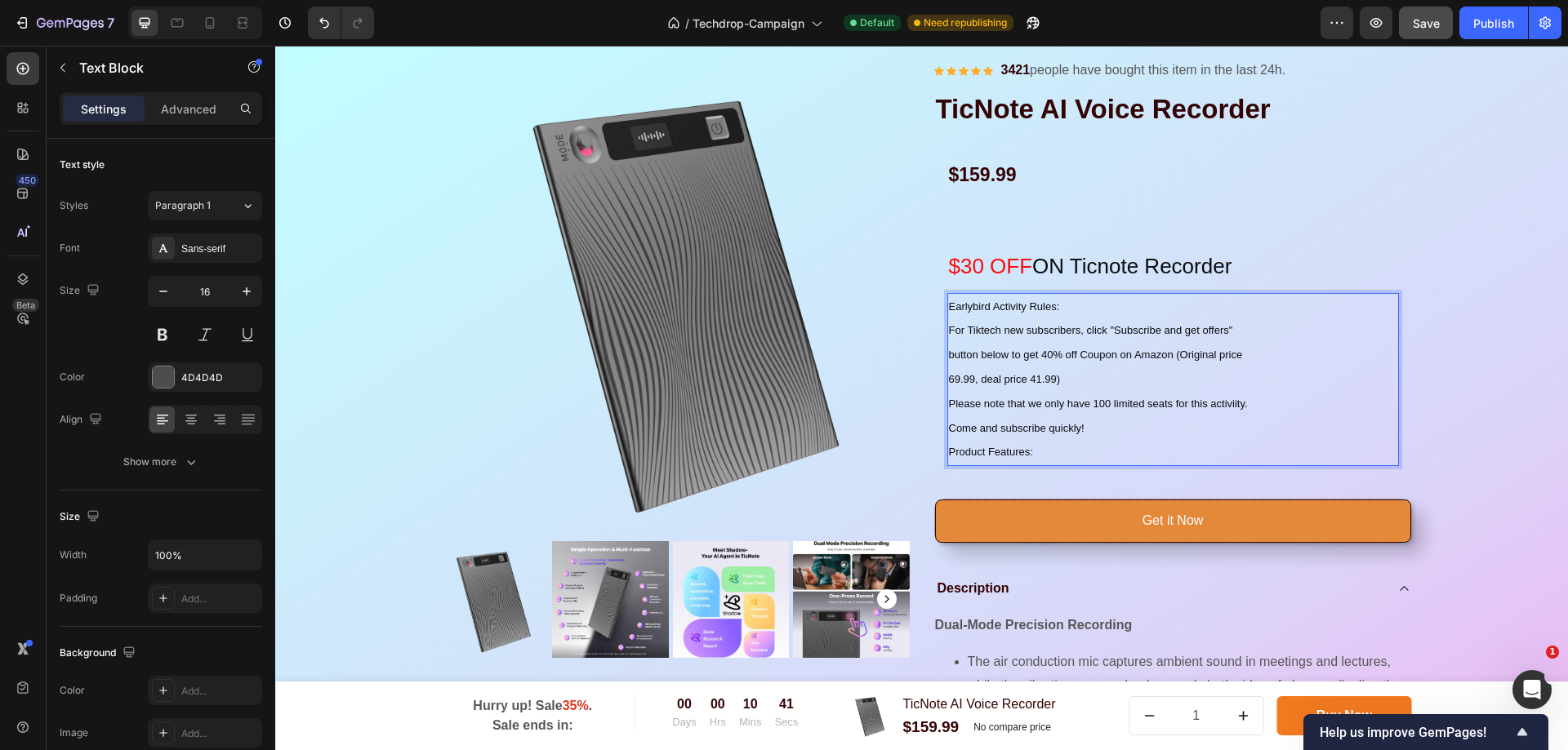
click at [1063, 445] on p "Earlybird Activity Rules: For Tiktech new subscribers, click "Subscribe and get…" at bounding box center [1173, 381] width 448 height 171
click at [1061, 453] on p "Earlybird Activity Rules: For Tiktech new subscribers, click "Subscribe and get…" at bounding box center [1173, 381] width 448 height 171
click at [1089, 307] on p "Earlybird Activity Rules: For Tiktech new subscribers, click "Subscribe and get…" at bounding box center [1173, 381] width 448 height 171
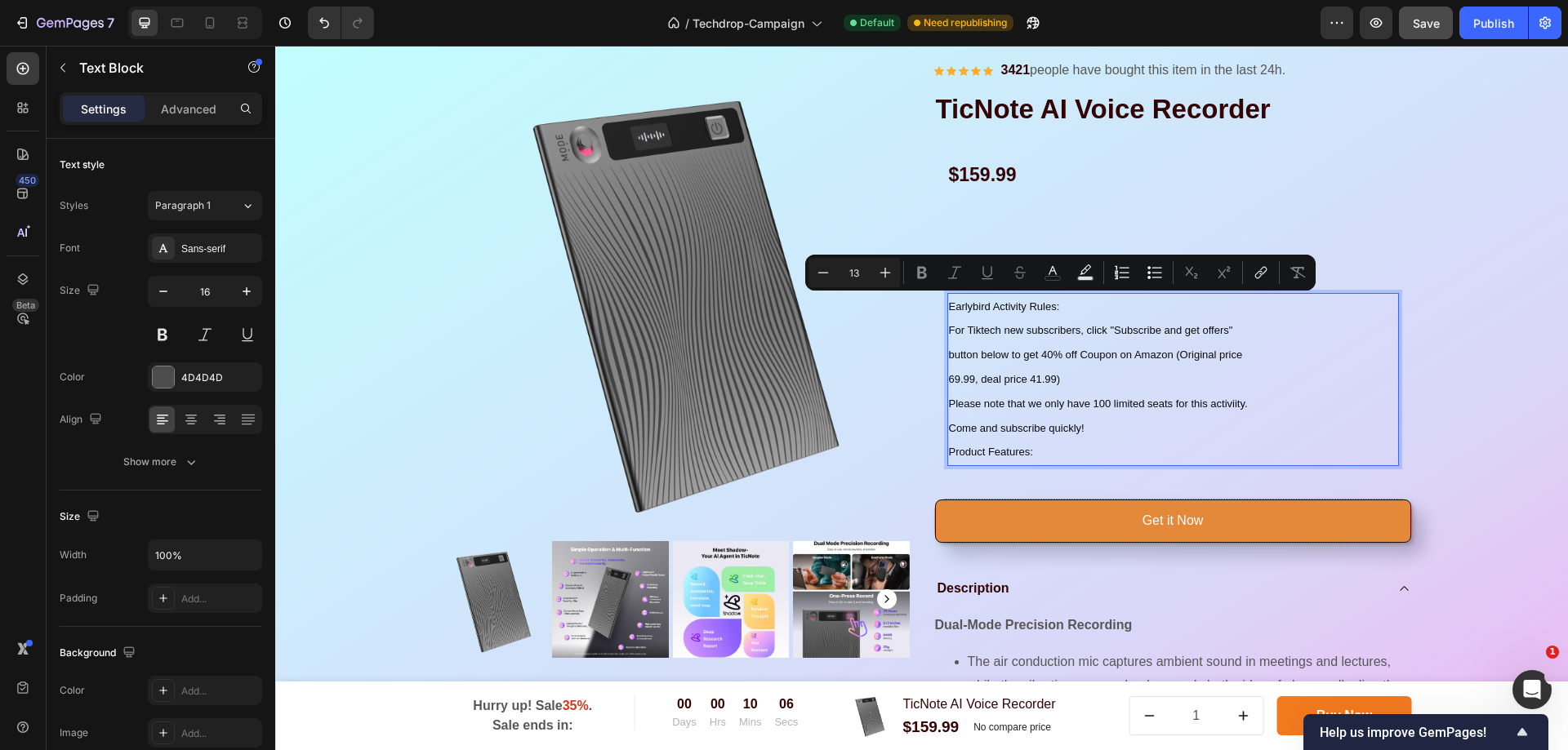
click at [989, 324] on span "For Tiktech new subscribers, click "Subscribe and get offers"" at bounding box center [1091, 330] width 284 height 12
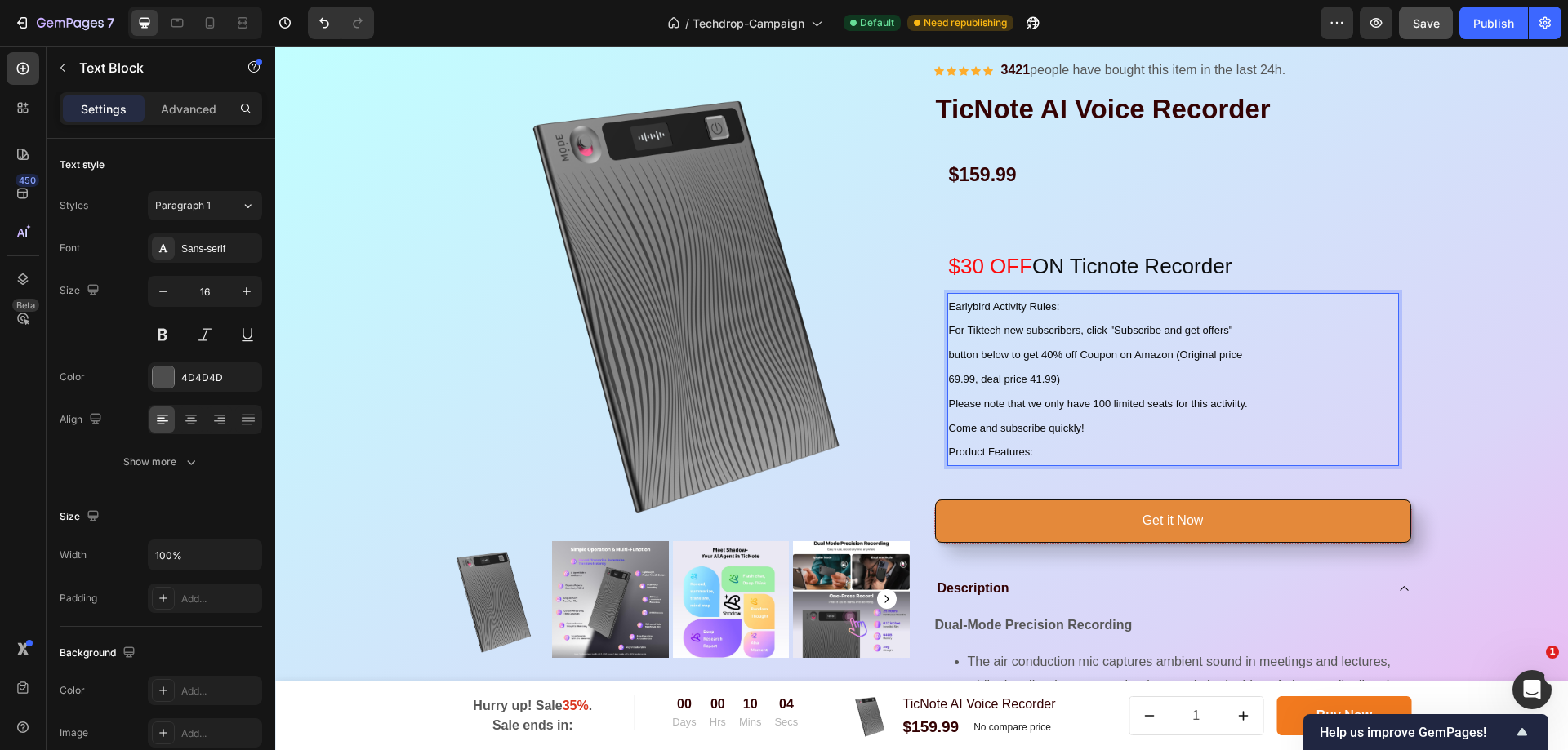
click at [949, 306] on span "Earlybird Activity Rules:" at bounding box center [1004, 306] width 111 height 12
click at [991, 317] on p "Earlybird Activity Rules: For Tiktech new subscribers, click "Subscribe and get…" at bounding box center [1173, 381] width 448 height 171
click at [990, 311] on span "Earlybird Activity Rules:" at bounding box center [1004, 306] width 111 height 12
drag, startPoint x: 987, startPoint y: 309, endPoint x: 928, endPoint y: 309, distance: 59.0
click at [934, 309] on div "$30 OFF ON Ticnote Recorder Heading Earlybird Activity Rules: For Tiktech new s…" at bounding box center [1173, 350] width 478 height 257
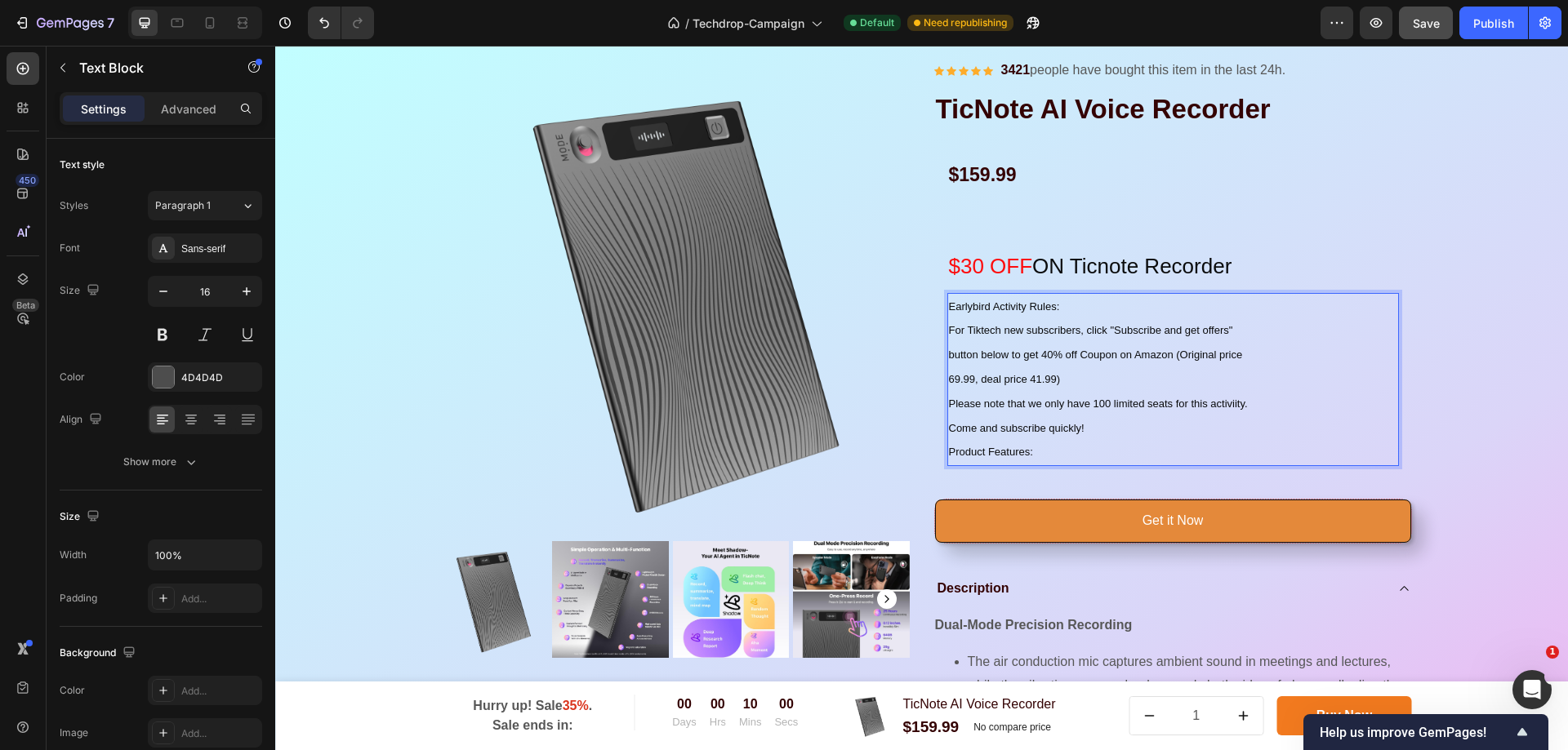
click at [1199, 361] on span "button below to get 40% off Coupon on Amazon (Original price" at bounding box center [1095, 355] width 294 height 12
click at [1165, 397] on span "Please note that we only have 100 limited seats for this activiity." at bounding box center [1098, 403] width 299 height 12
click at [1054, 393] on p "Earlybird Activity Rules: For Tiktech new subscribers, click "Subscribe and get…" at bounding box center [1173, 381] width 448 height 171
click at [1072, 381] on p "Earlybird Activity Rules: For Tiktech new subscribers, click "Subscribe and get…" at bounding box center [1173, 381] width 448 height 171
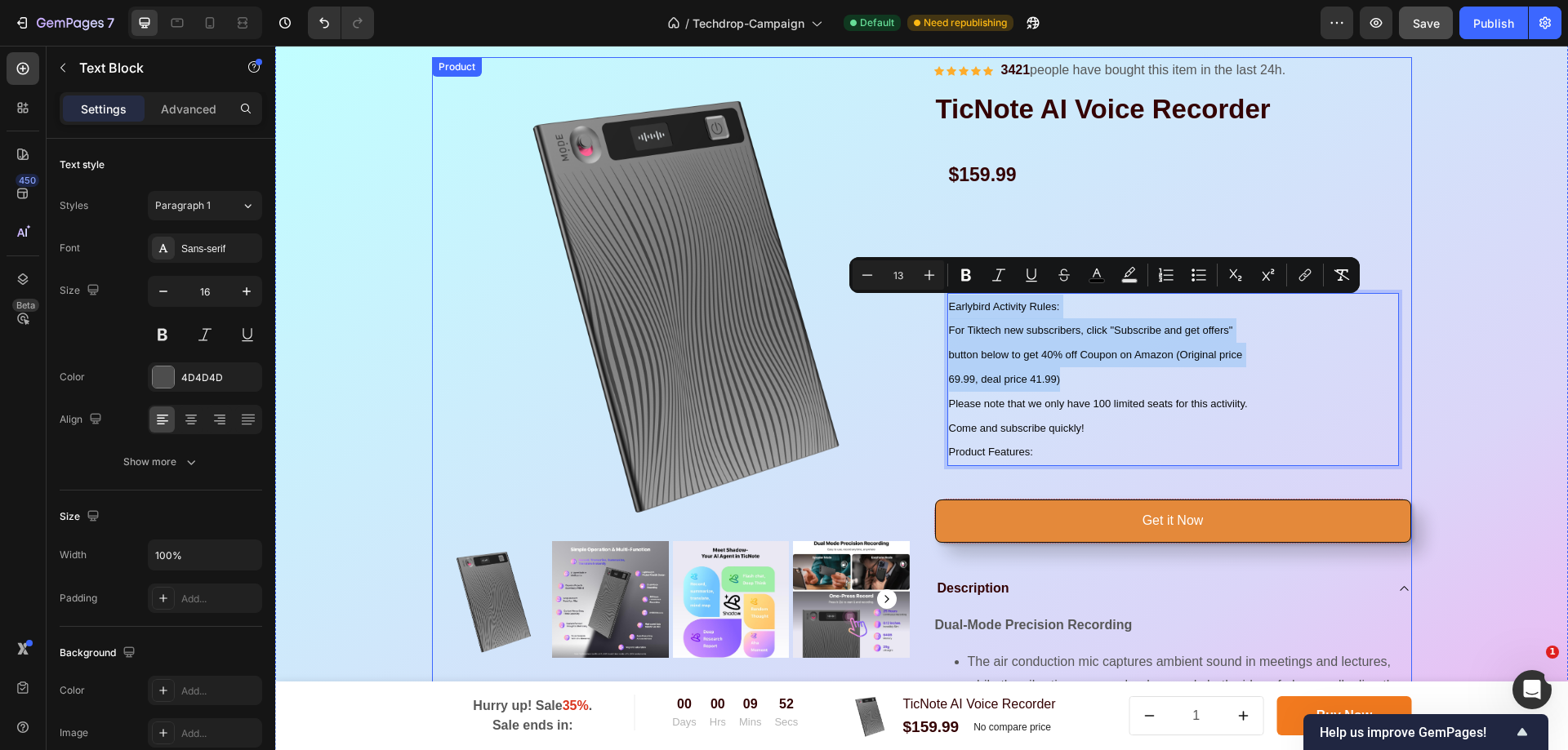
drag, startPoint x: 1091, startPoint y: 380, endPoint x: 927, endPoint y: 310, distance: 178.3
click at [927, 310] on div "Product Images & Gallery Icon Icon Icon Icon Icon Icon List Hoz 3421 people hav…" at bounding box center [922, 550] width 980 height 985
type input "16"
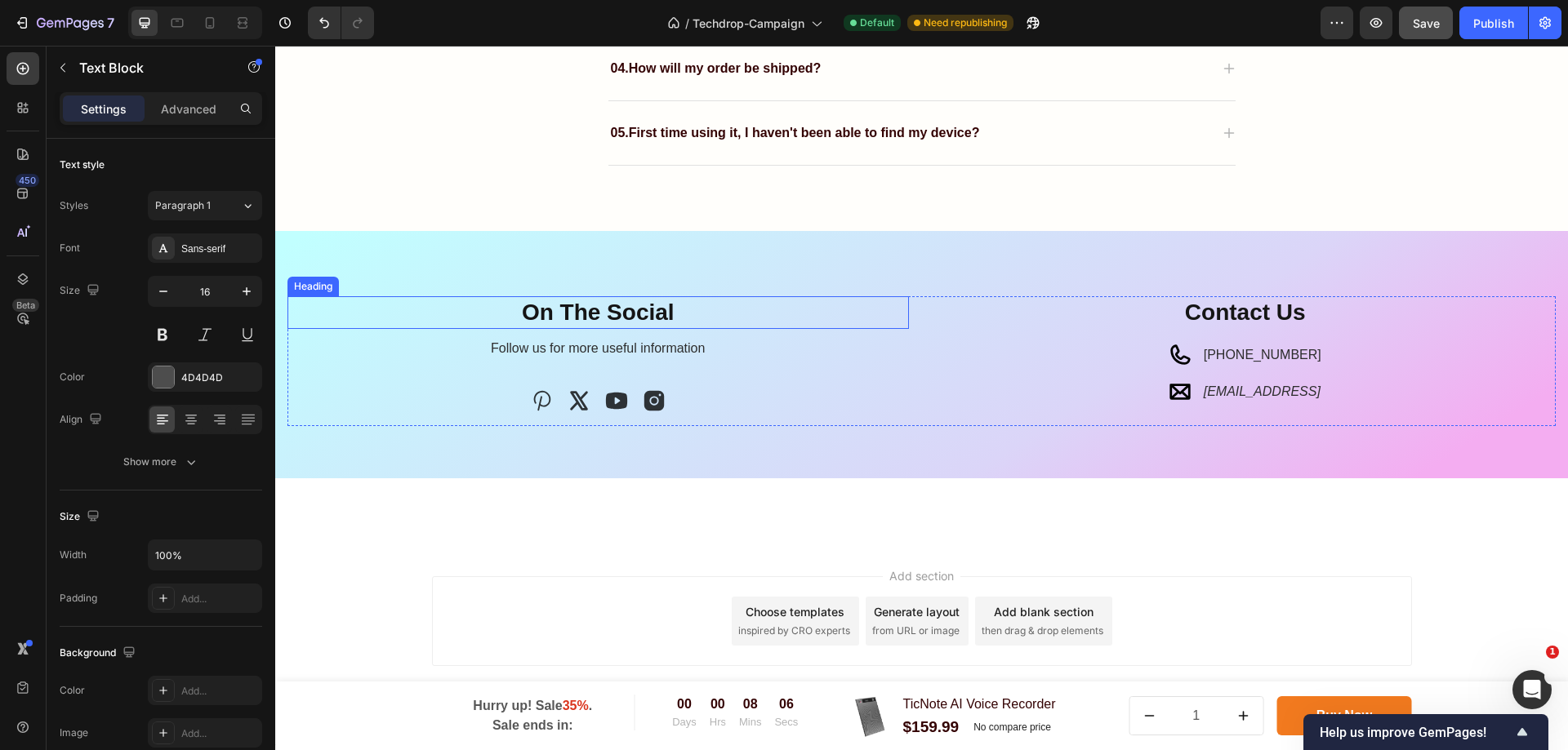
scroll to position [5492, 0]
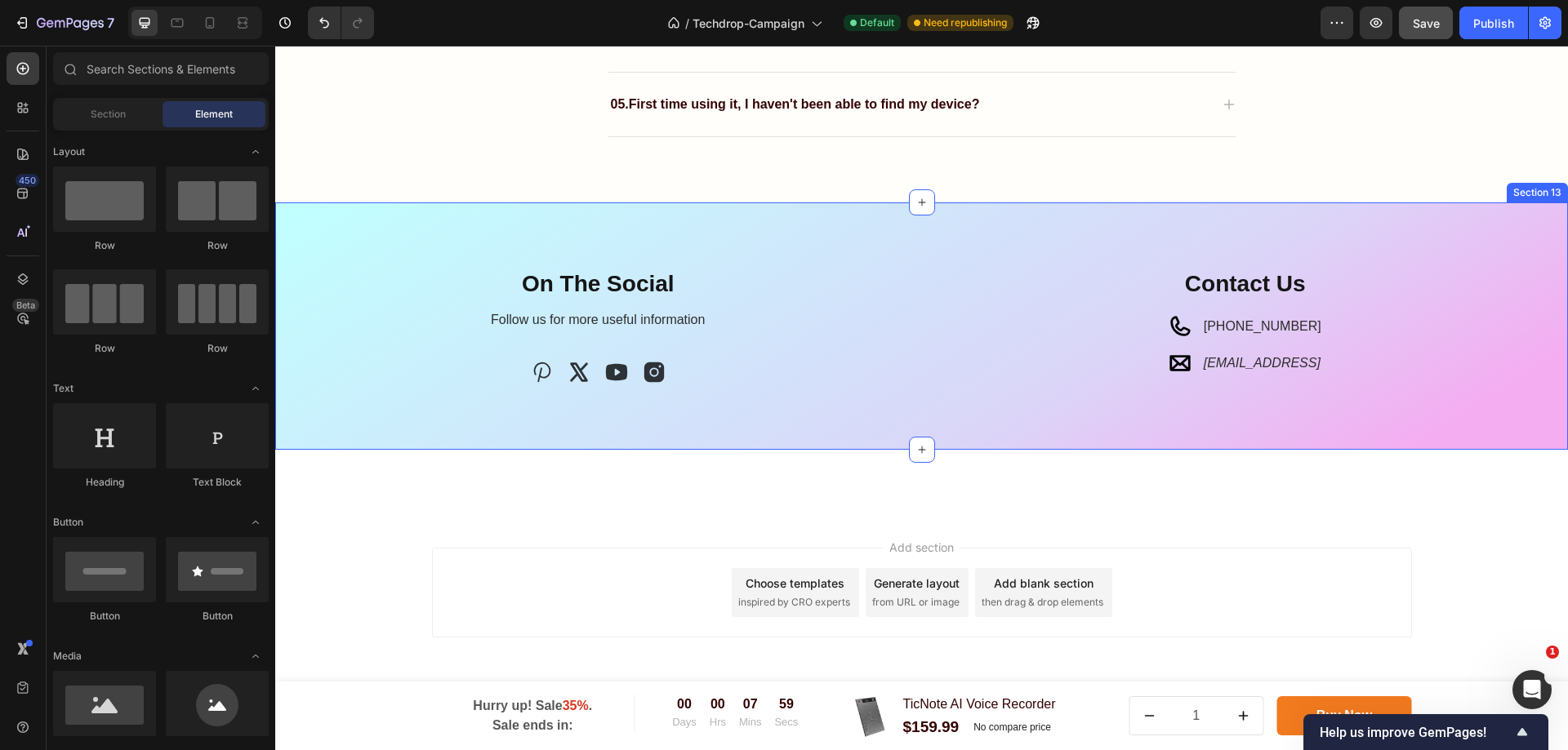
drag, startPoint x: 648, startPoint y: 512, endPoint x: 620, endPoint y: 237, distance: 276.4
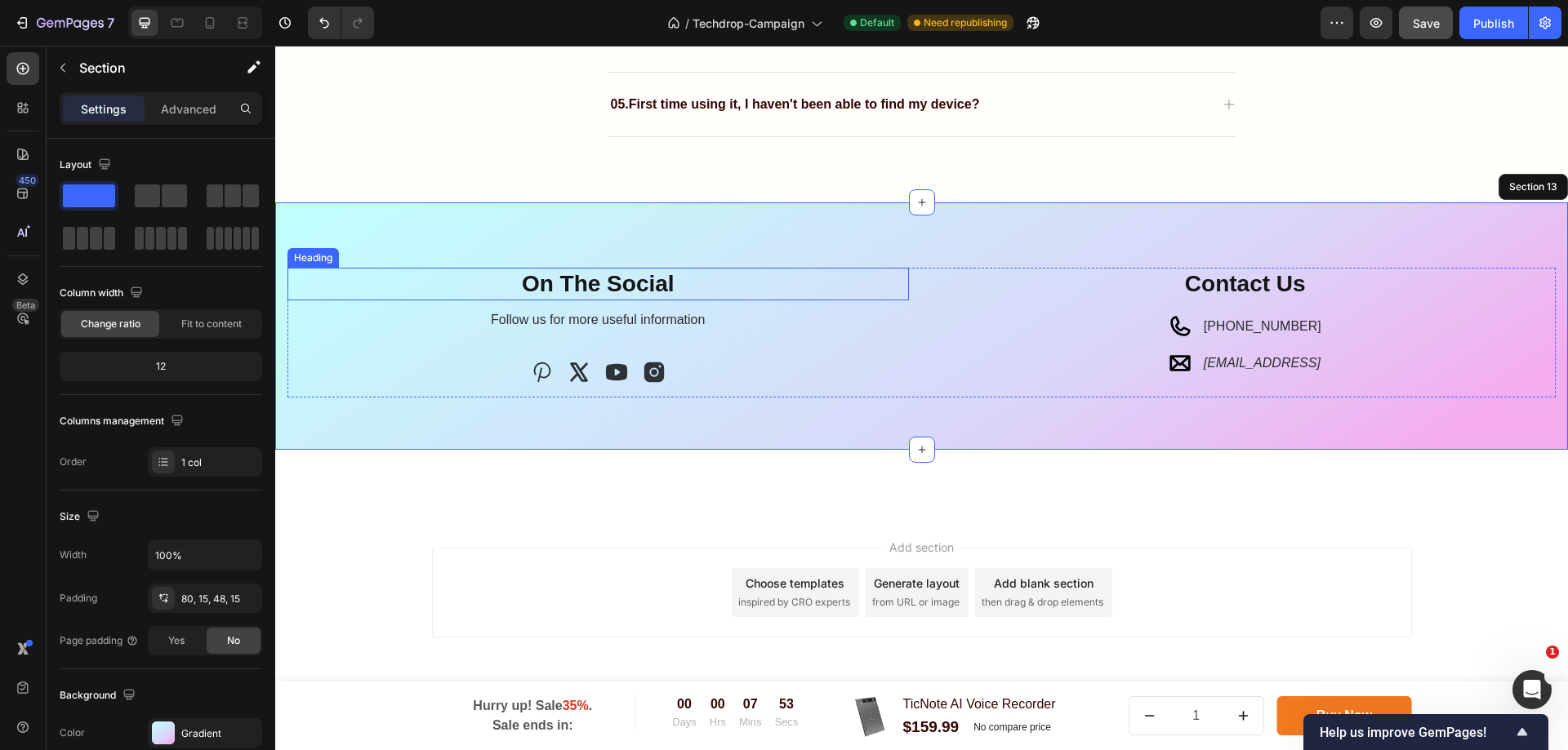
click at [717, 290] on p "On The Social" at bounding box center [598, 284] width 618 height 30
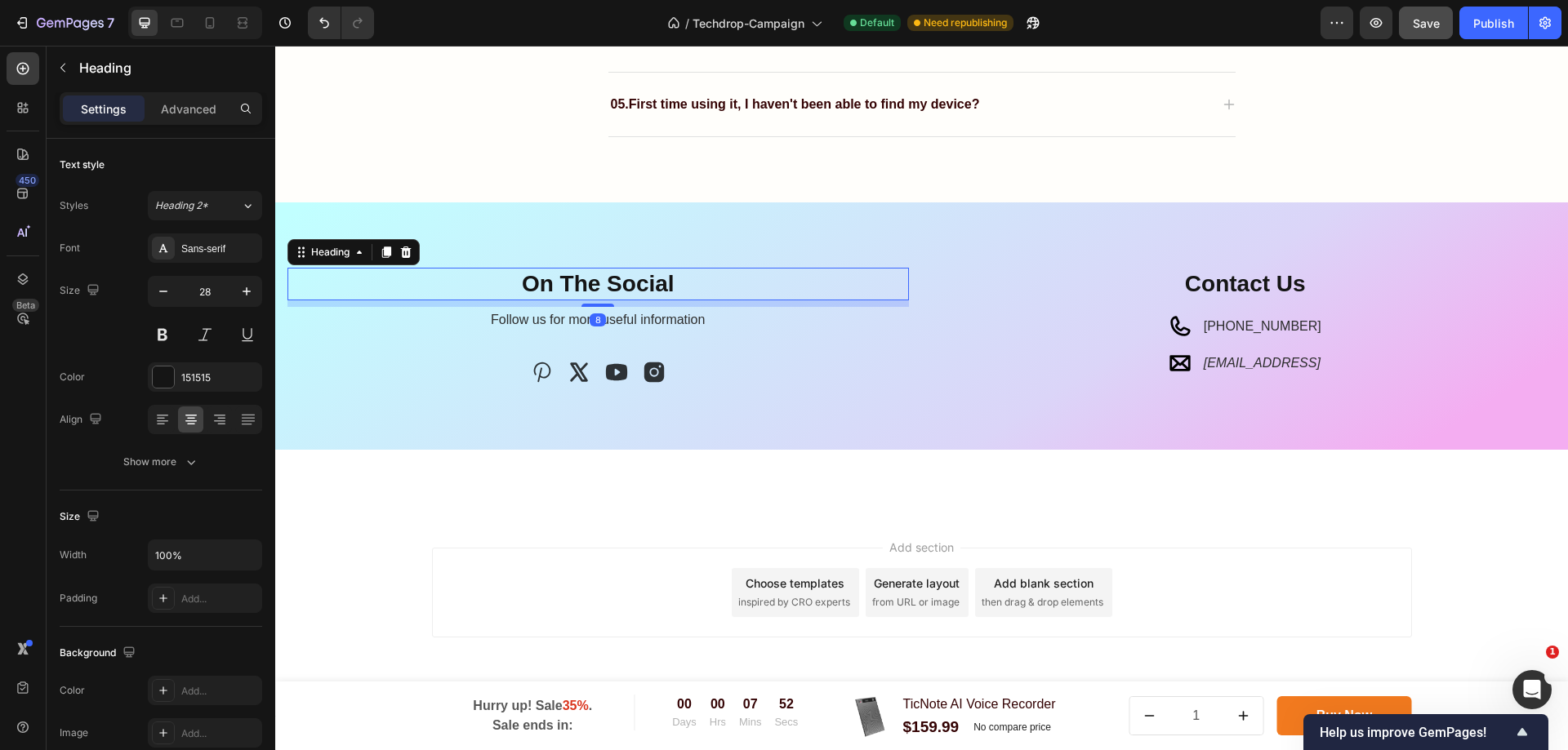
click at [717, 290] on p "On The Social" at bounding box center [598, 284] width 618 height 30
click at [789, 396] on div "On The Social Heading 8 Follow us for more useful information Text block Icon I…" at bounding box center [598, 333] width 621 height 130
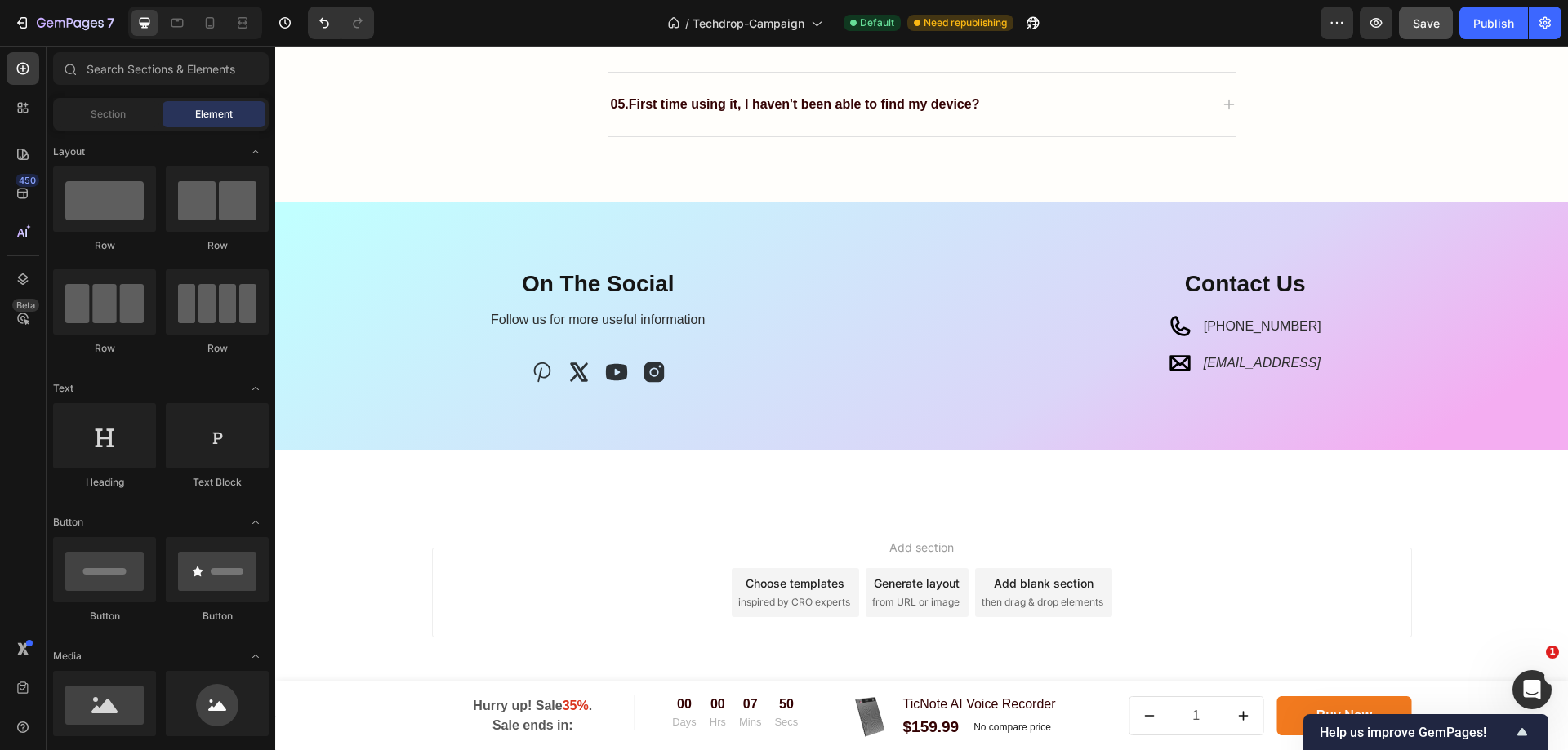
click at [702, 441] on div "On The Social Heading Follow us for more useful information Text block Icon Ico…" at bounding box center [921, 326] width 1292 height 248
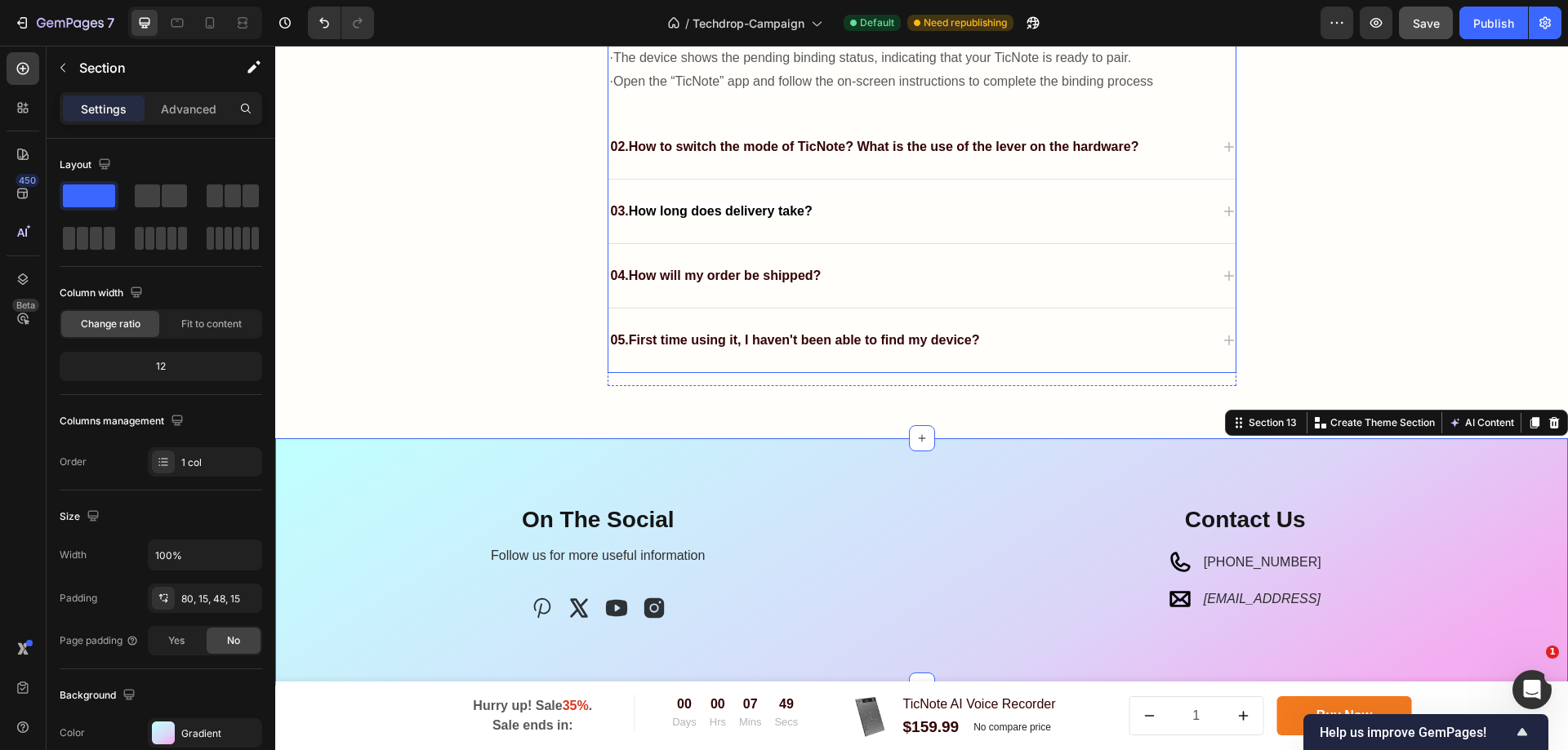
scroll to position [5247, 0]
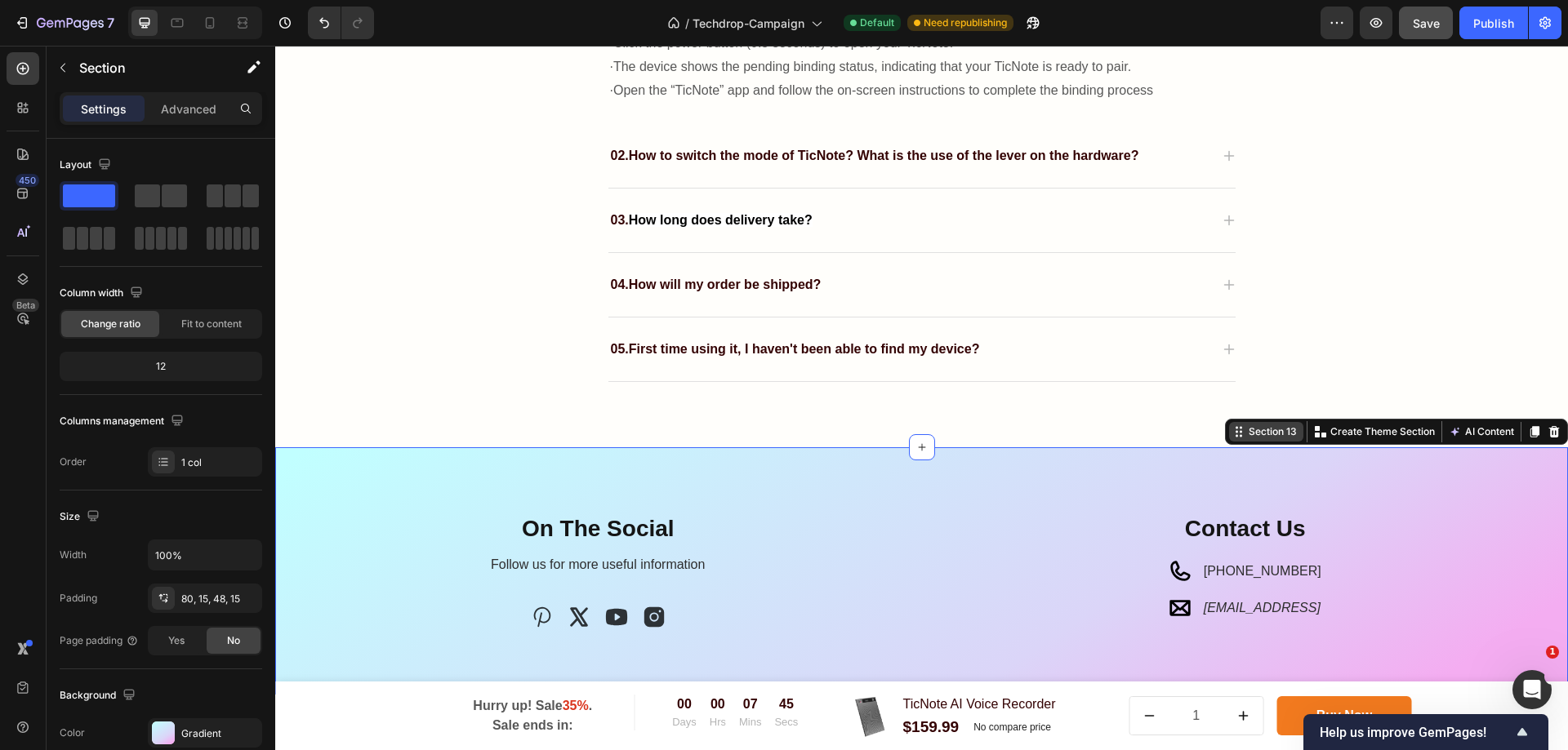
click at [1264, 435] on div "Section 13" at bounding box center [1272, 432] width 55 height 15
click at [497, 505] on div "On The Social Heading Follow us for more useful information Text block Icon Ico…" at bounding box center [921, 571] width 1292 height 248
click at [1421, 28] on span "Save" at bounding box center [1426, 23] width 27 height 14
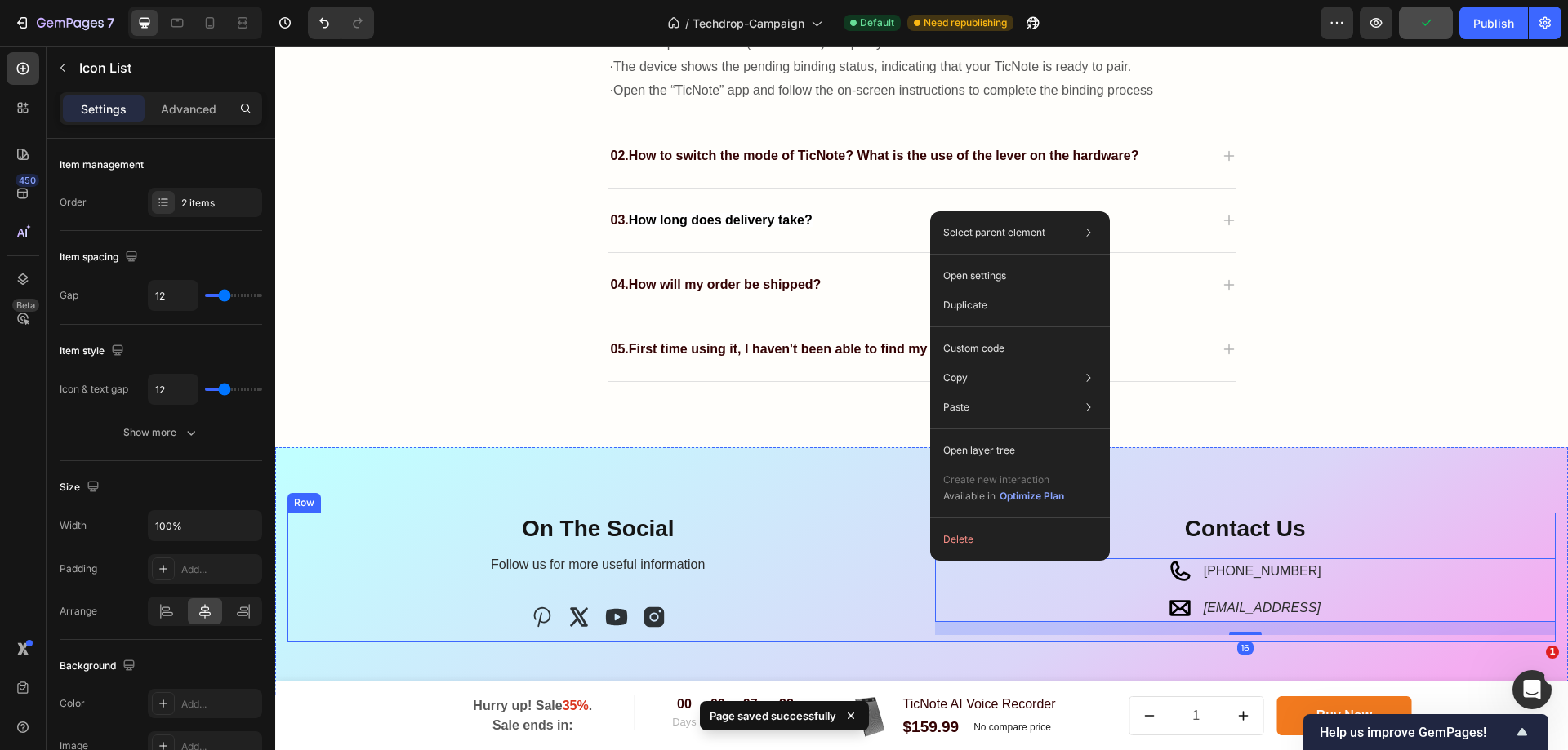
click at [831, 514] on p "On The Social" at bounding box center [598, 529] width 618 height 30
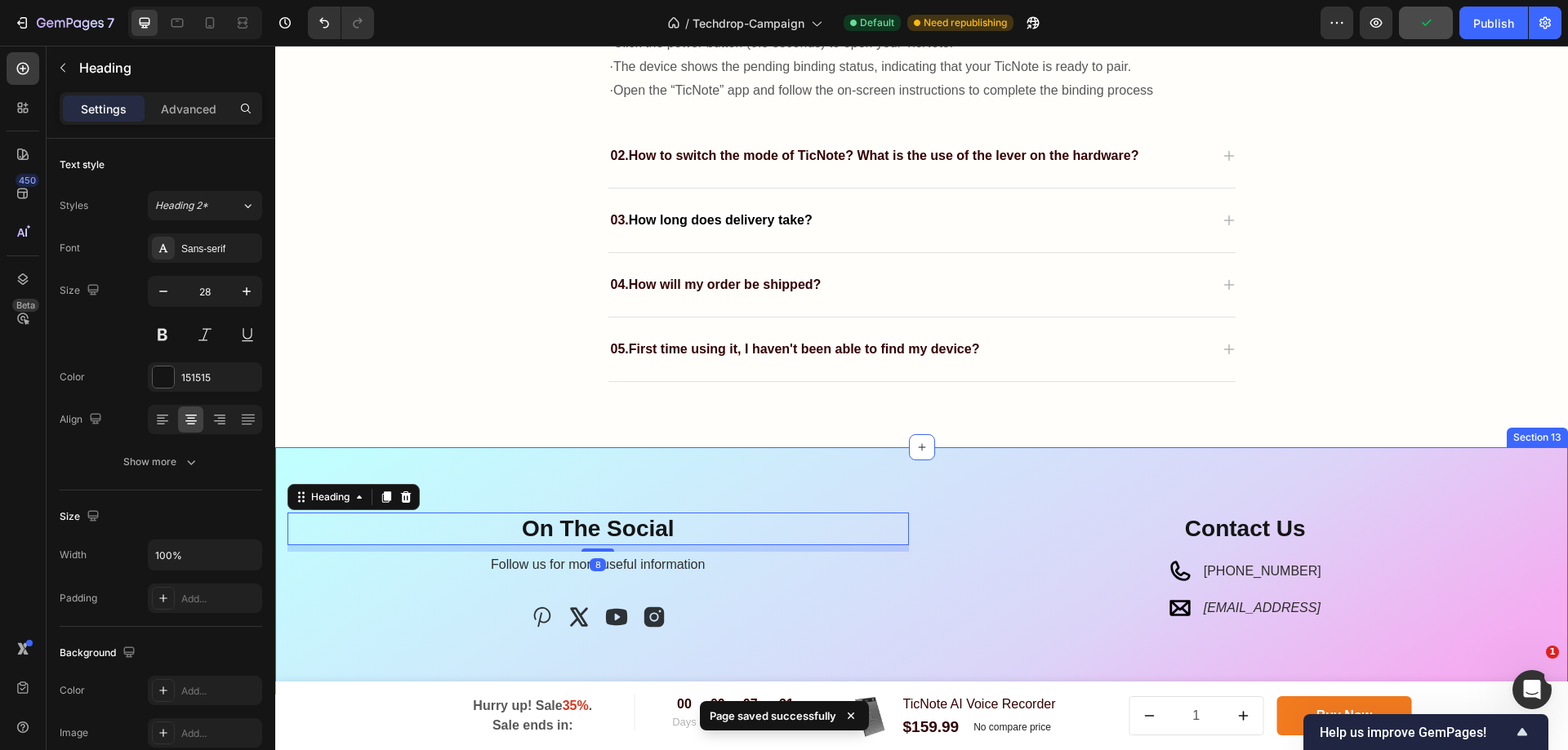
click at [837, 485] on div "On The Social Heading 8 Follow us for more useful information Text block Icon I…" at bounding box center [921, 571] width 1292 height 248
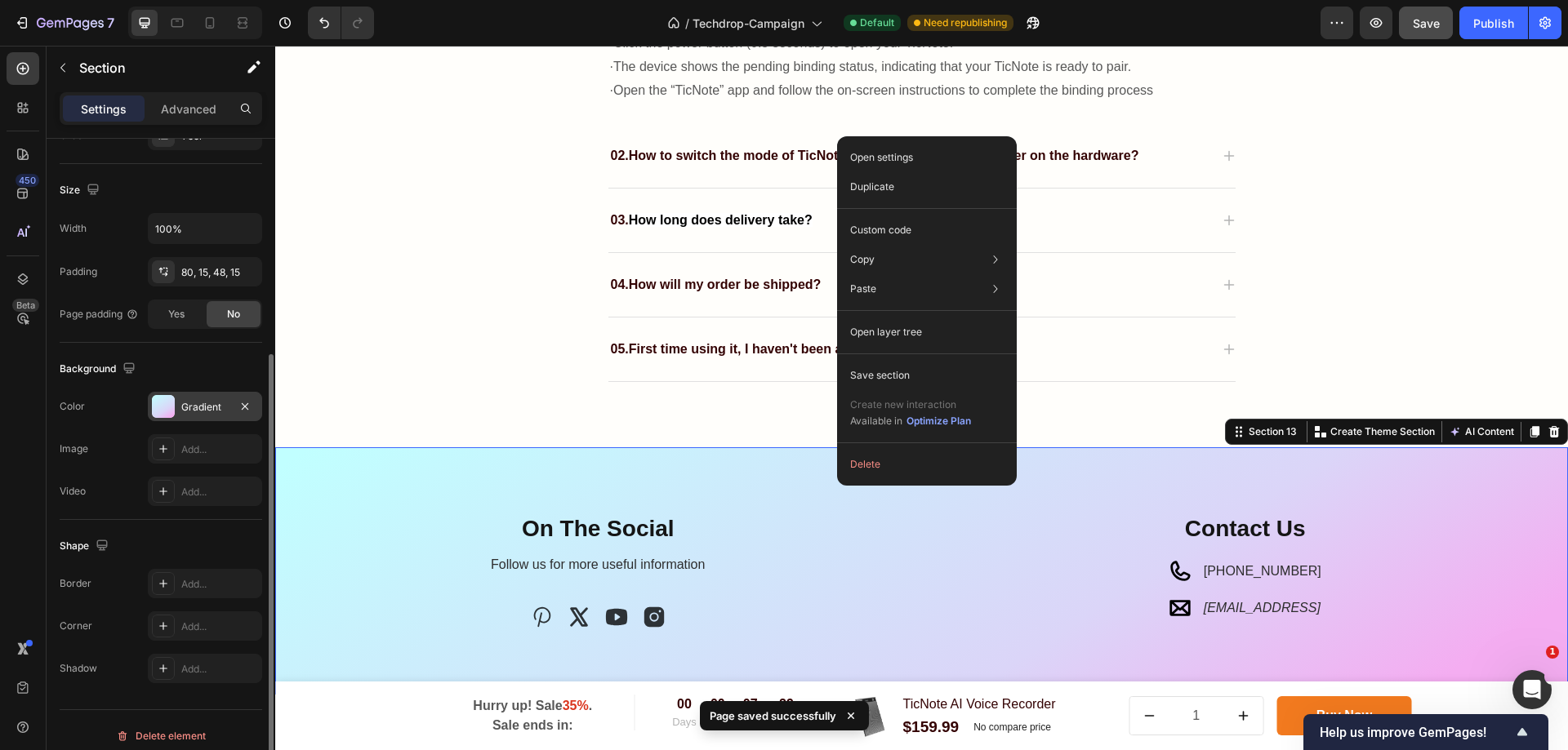
scroll to position [338, 0]
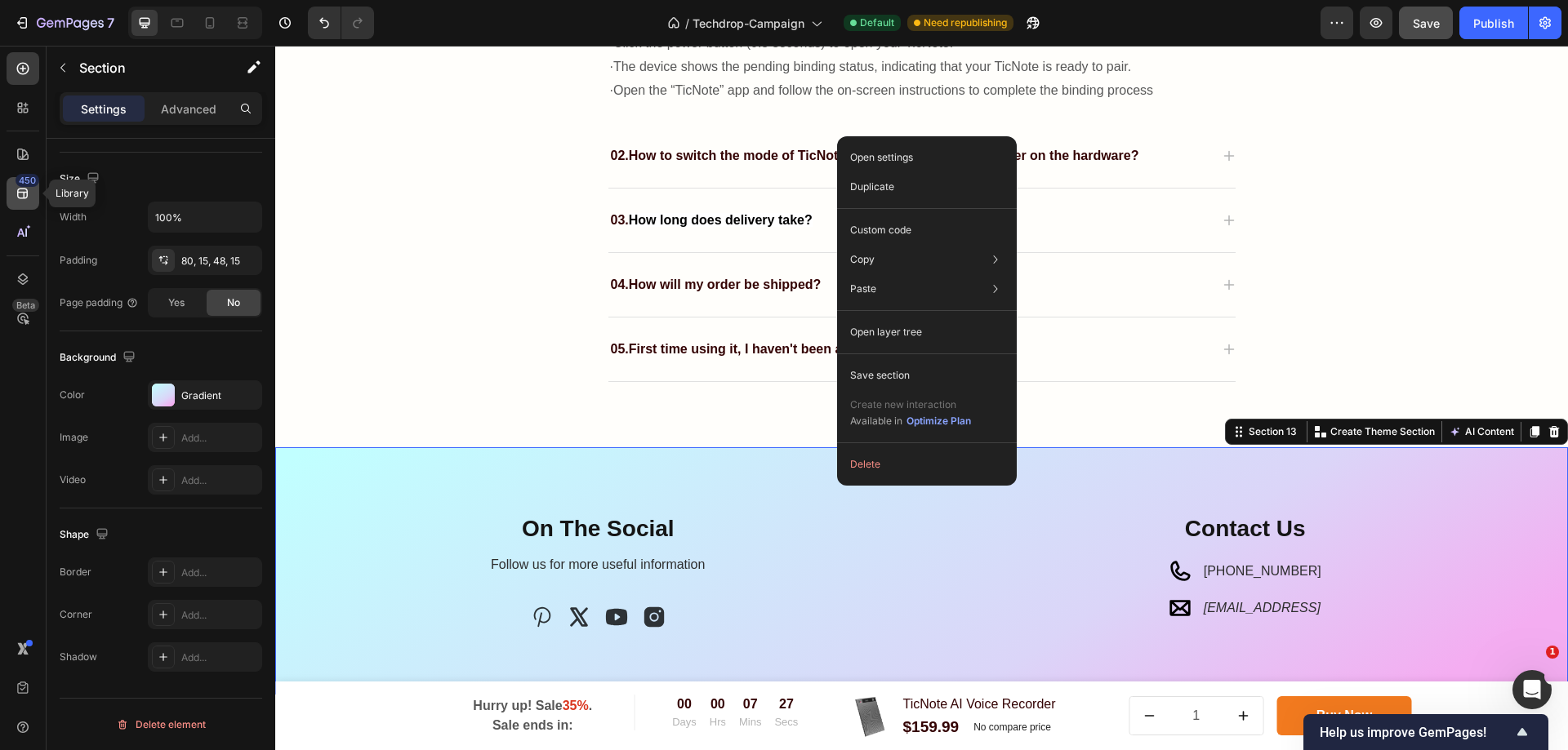
click at [20, 188] on icon at bounding box center [21, 193] width 10 height 10
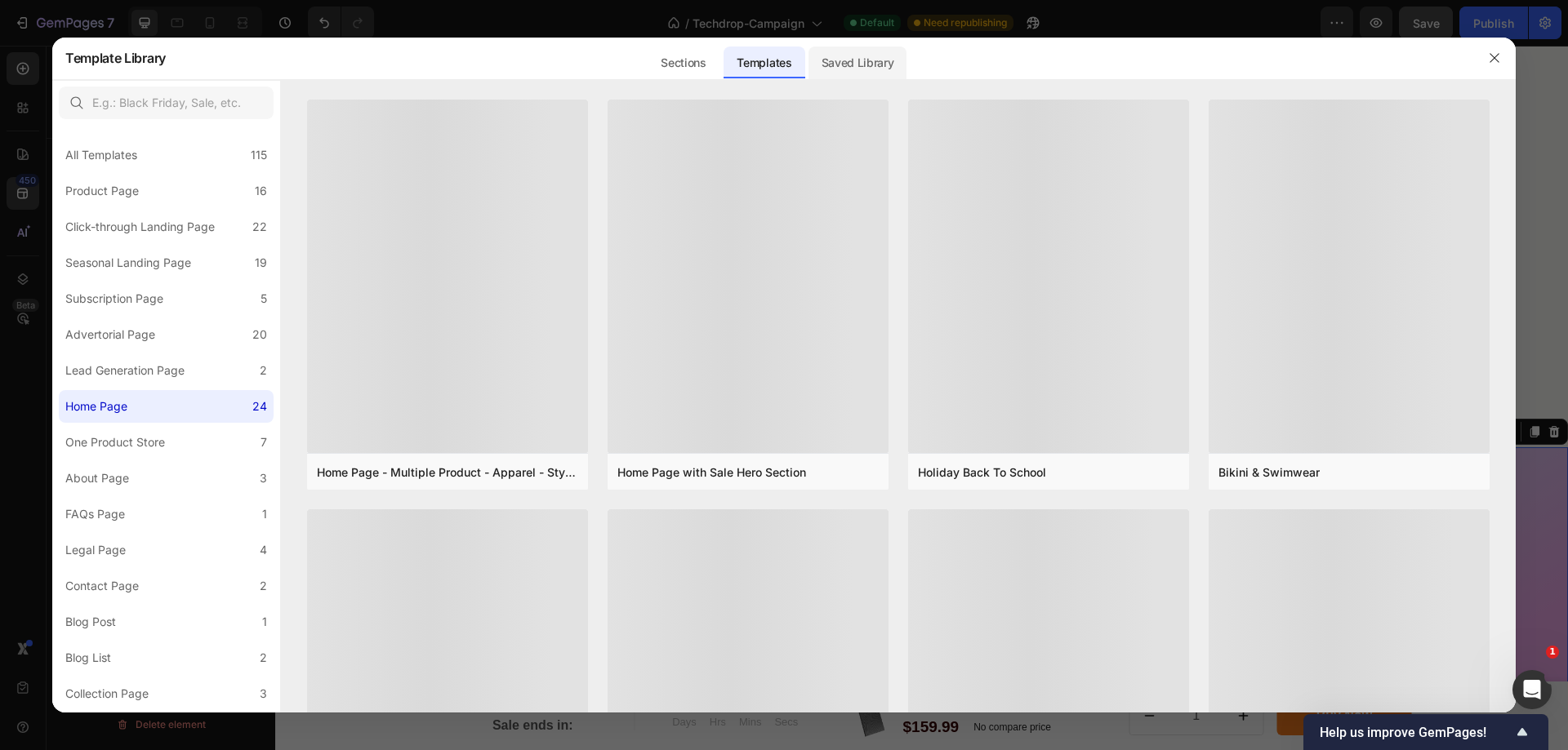
click at [899, 60] on div "Saved Library" at bounding box center [858, 62] width 98 height 32
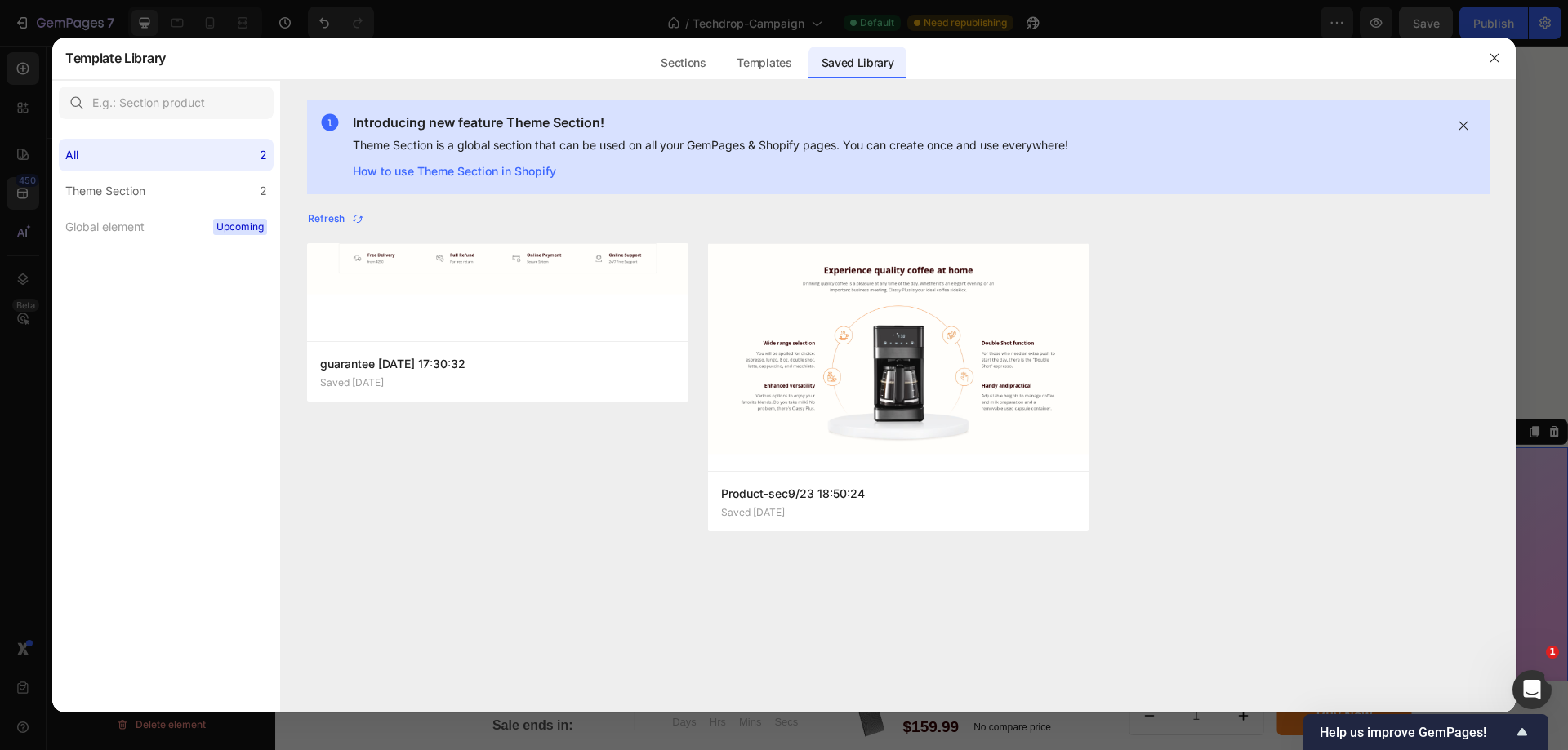
click at [404, 511] on div "guarantee 9/24 17:30:32 Saved 2 days ago Add to page Edit Product-sec9/23 18:50…" at bounding box center [899, 397] width 1183 height 308
click at [1475, 59] on div at bounding box center [1495, 58] width 43 height 43
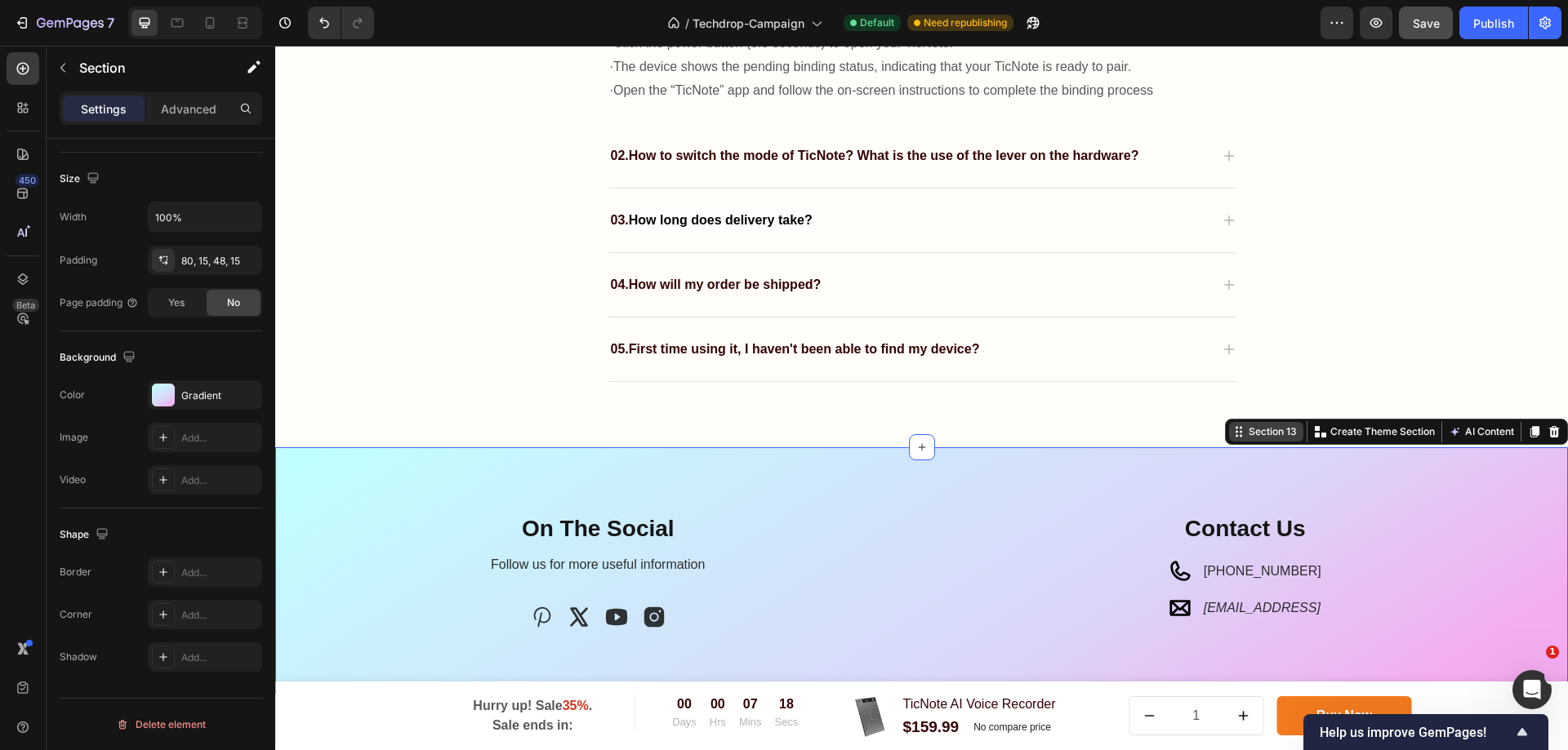
click at [1245, 435] on div "Section 13" at bounding box center [1272, 432] width 55 height 15
click at [1530, 431] on icon at bounding box center [1535, 432] width 9 height 11
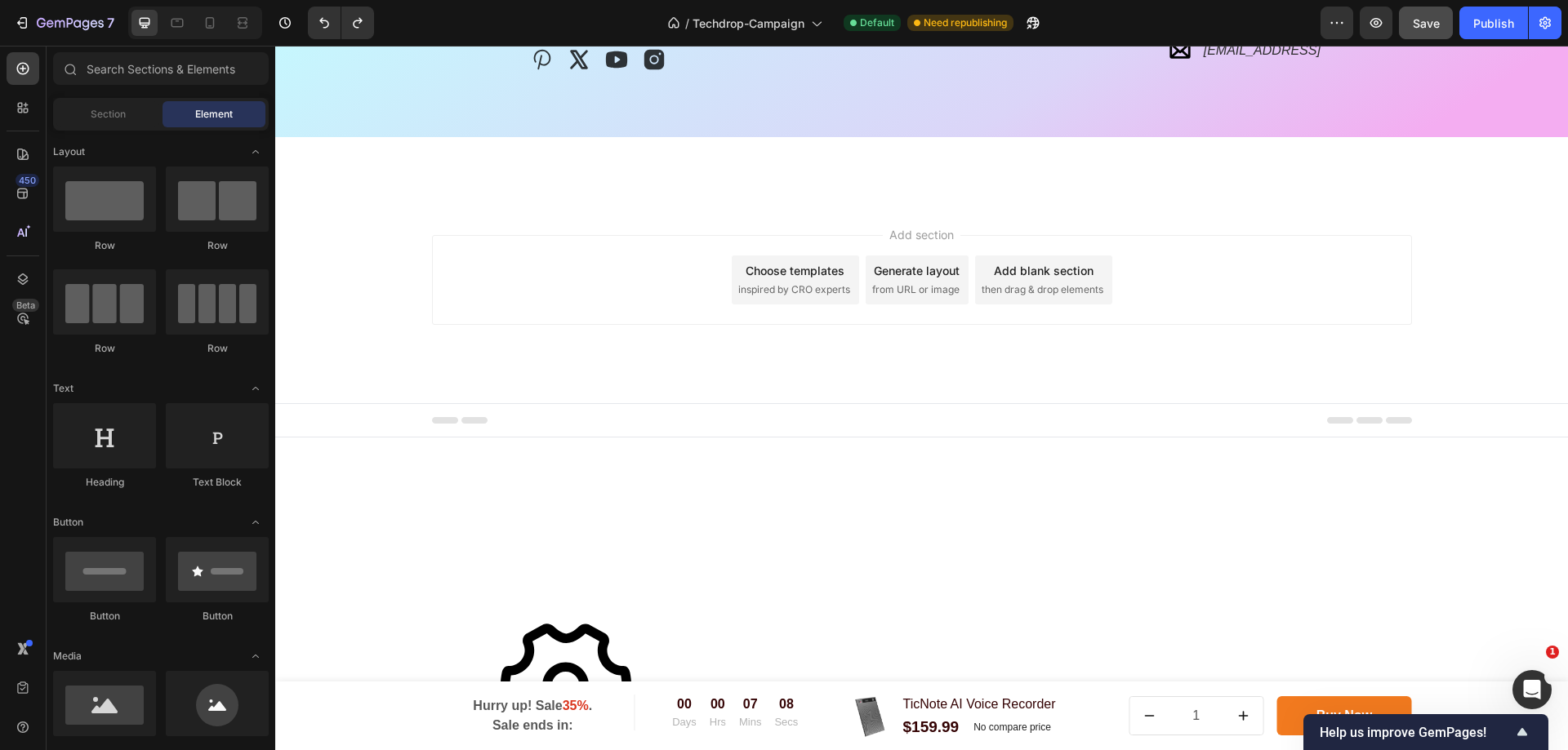
scroll to position [5492, 0]
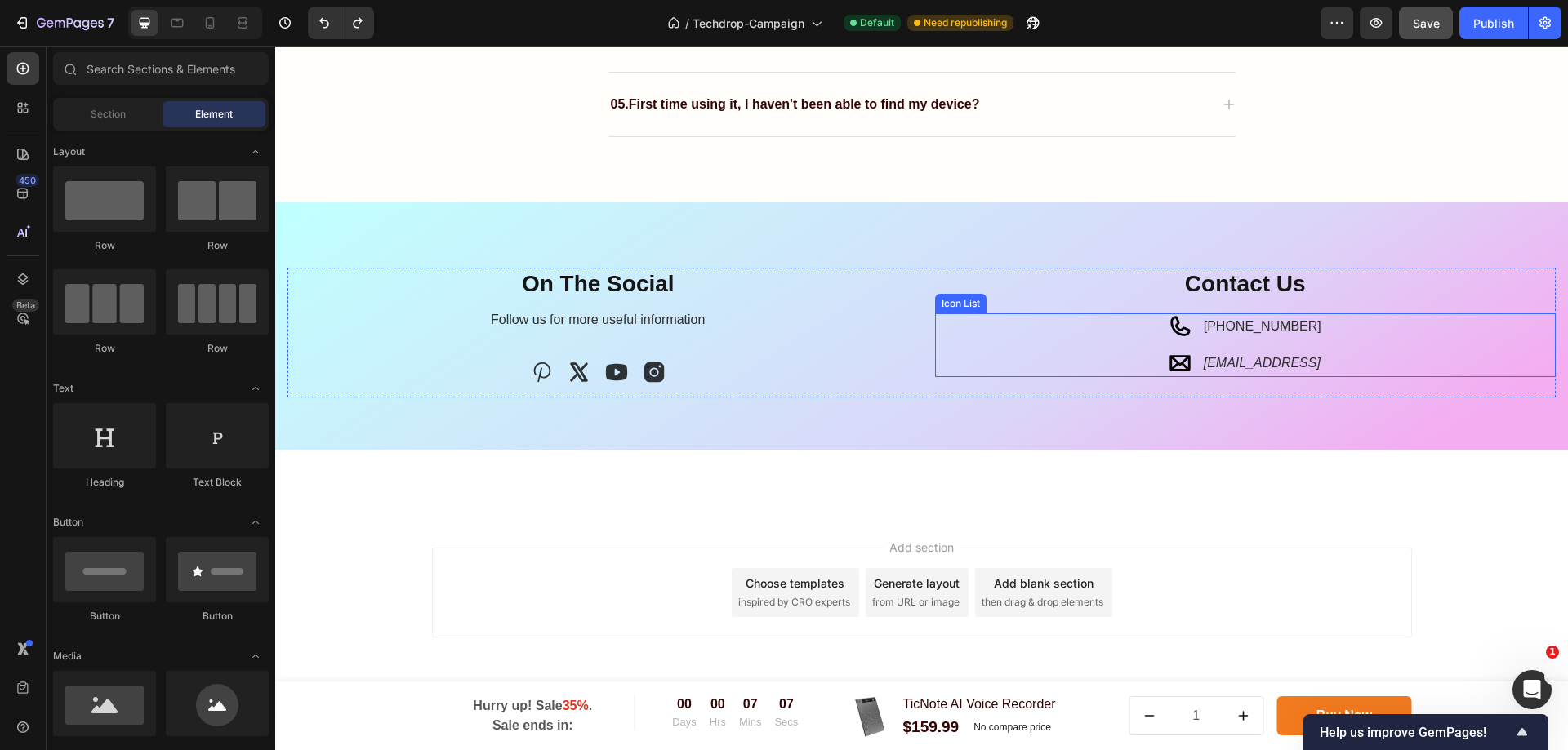
click at [1011, 363] on div "Icon 888-830-9974 Text block Icon support@ticnote.ai Text block" at bounding box center [1245, 345] width 621 height 64
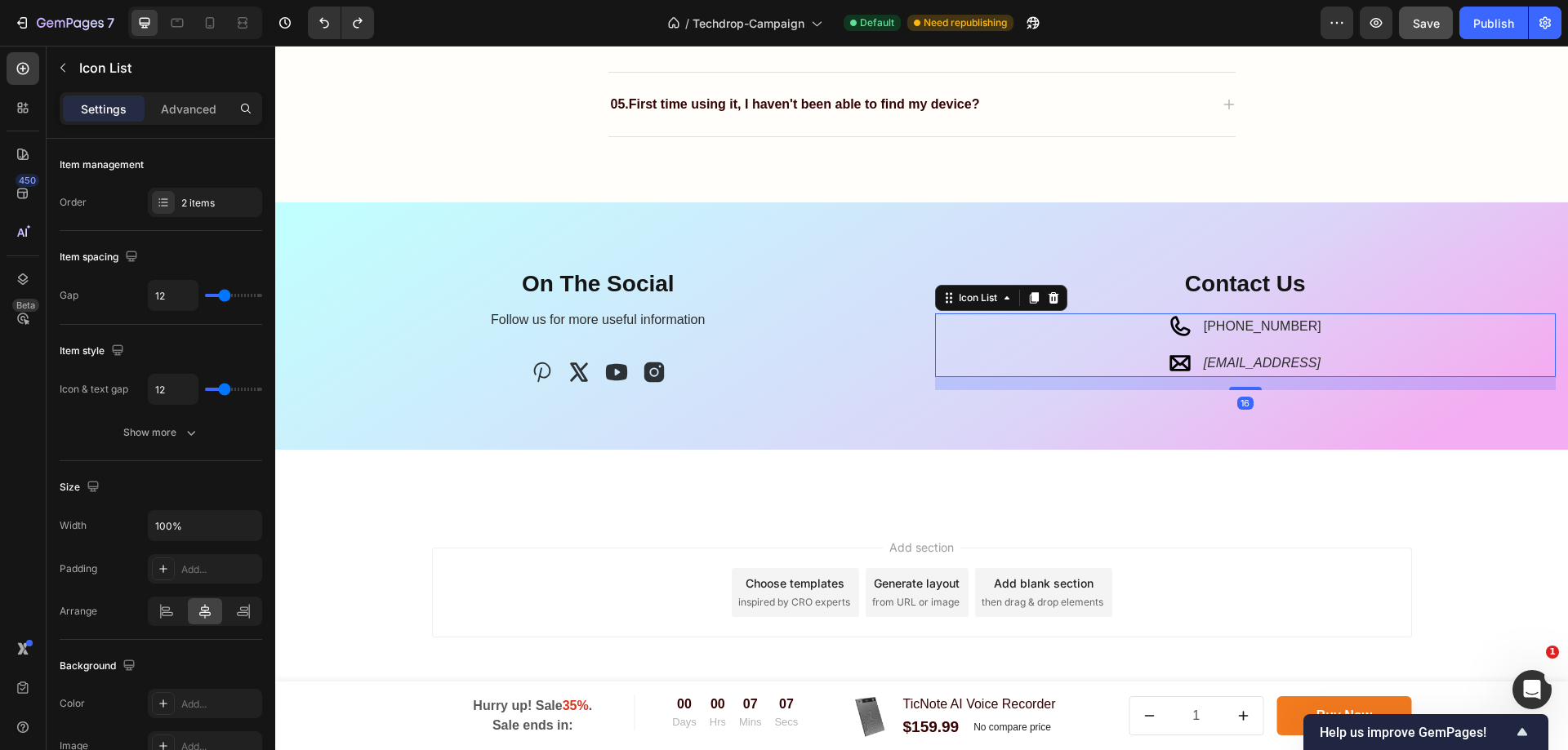
click at [913, 399] on div "On The Social Heading Follow us for more useful information Text block Icon Ico…" at bounding box center [922, 340] width 1268 height 143
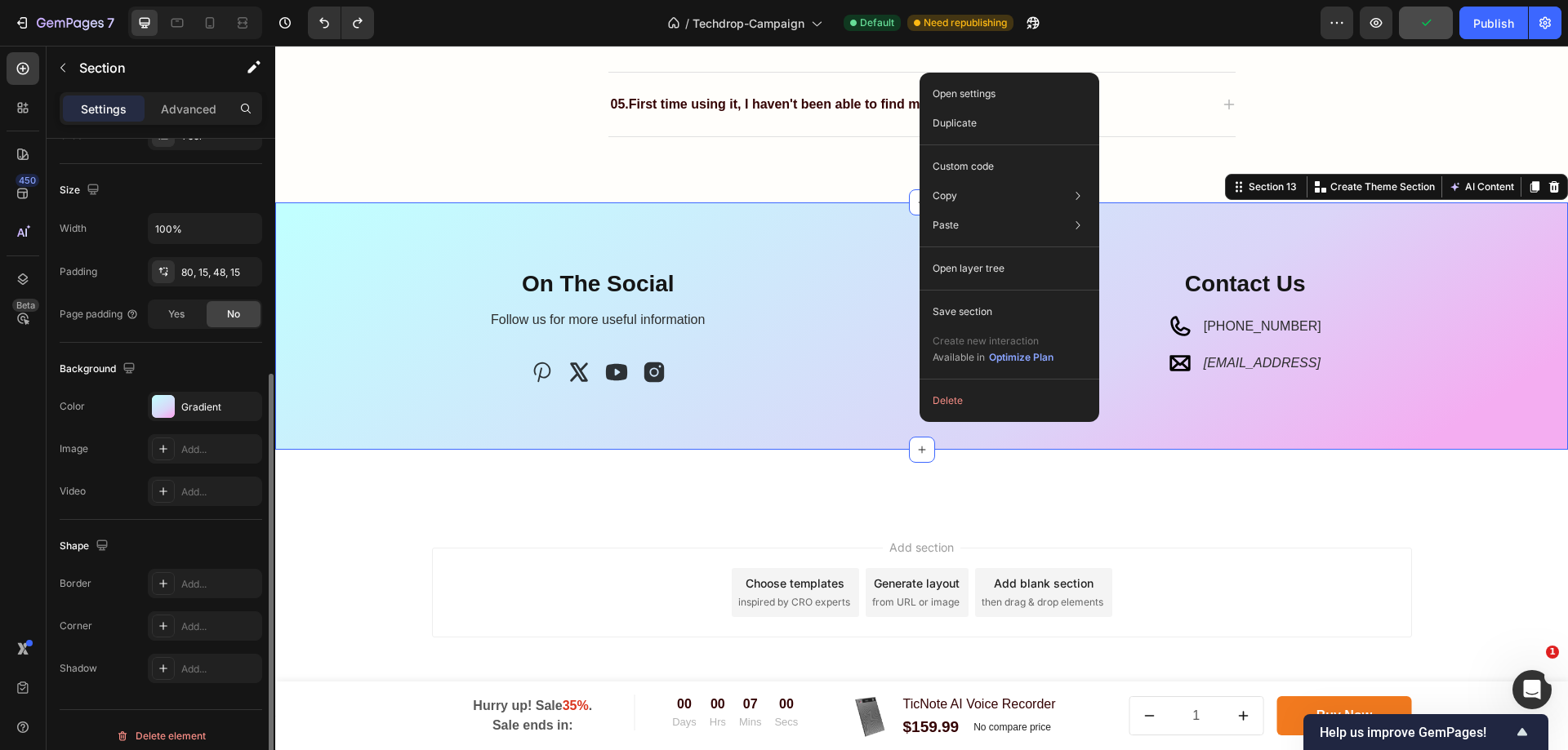
scroll to position [338, 0]
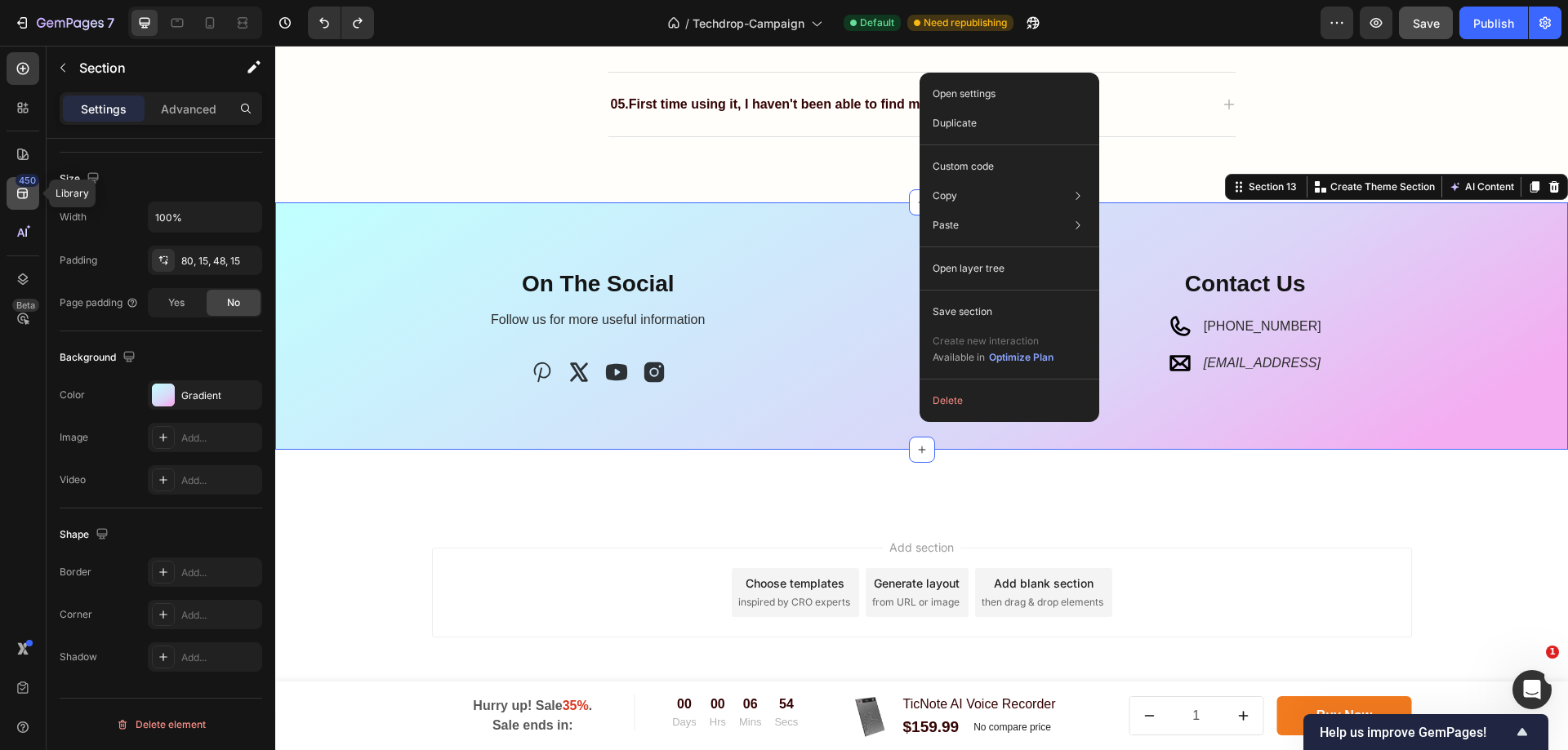
click at [15, 193] on icon at bounding box center [23, 194] width 17 height 17
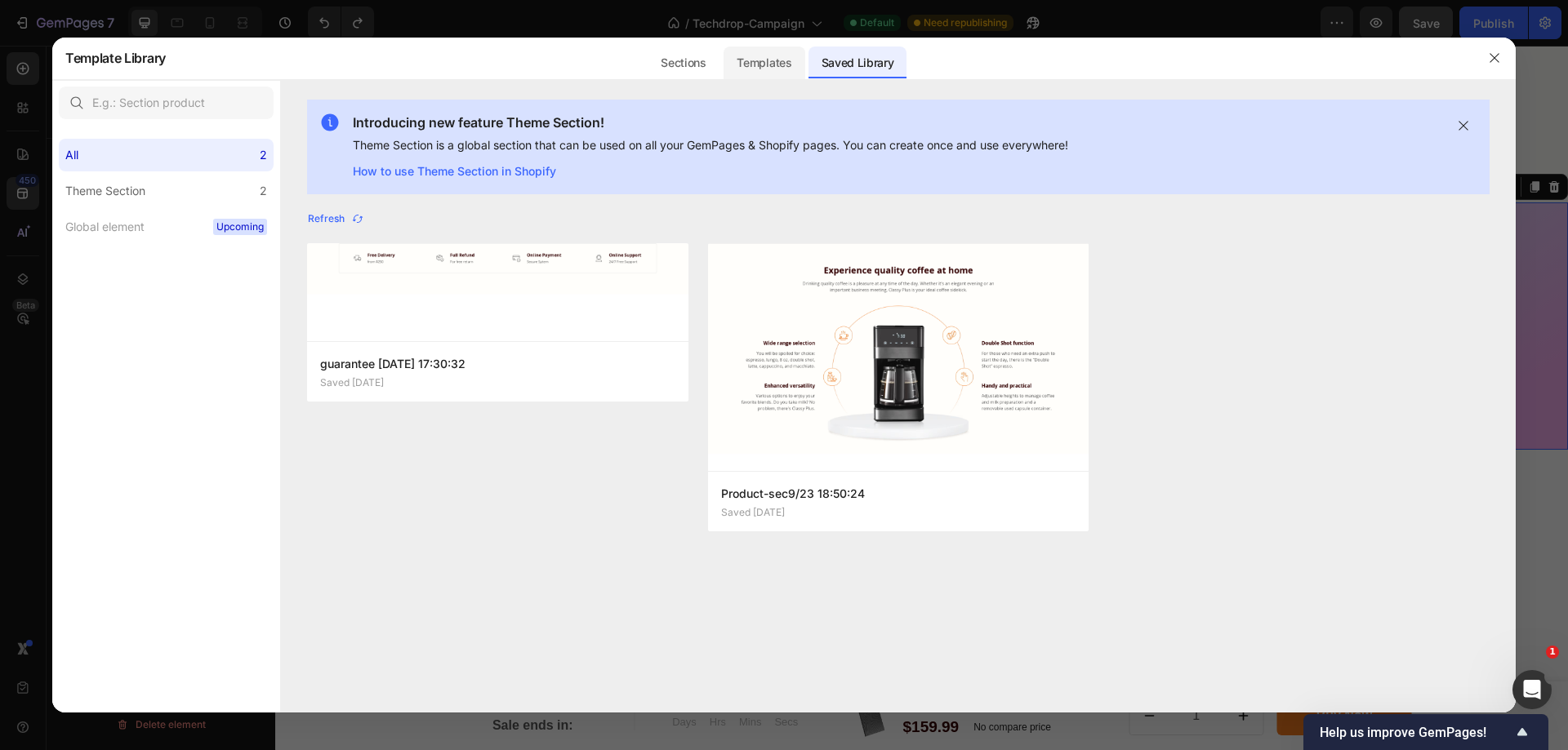
click at [752, 69] on div "Templates" at bounding box center [763, 62] width 81 height 32
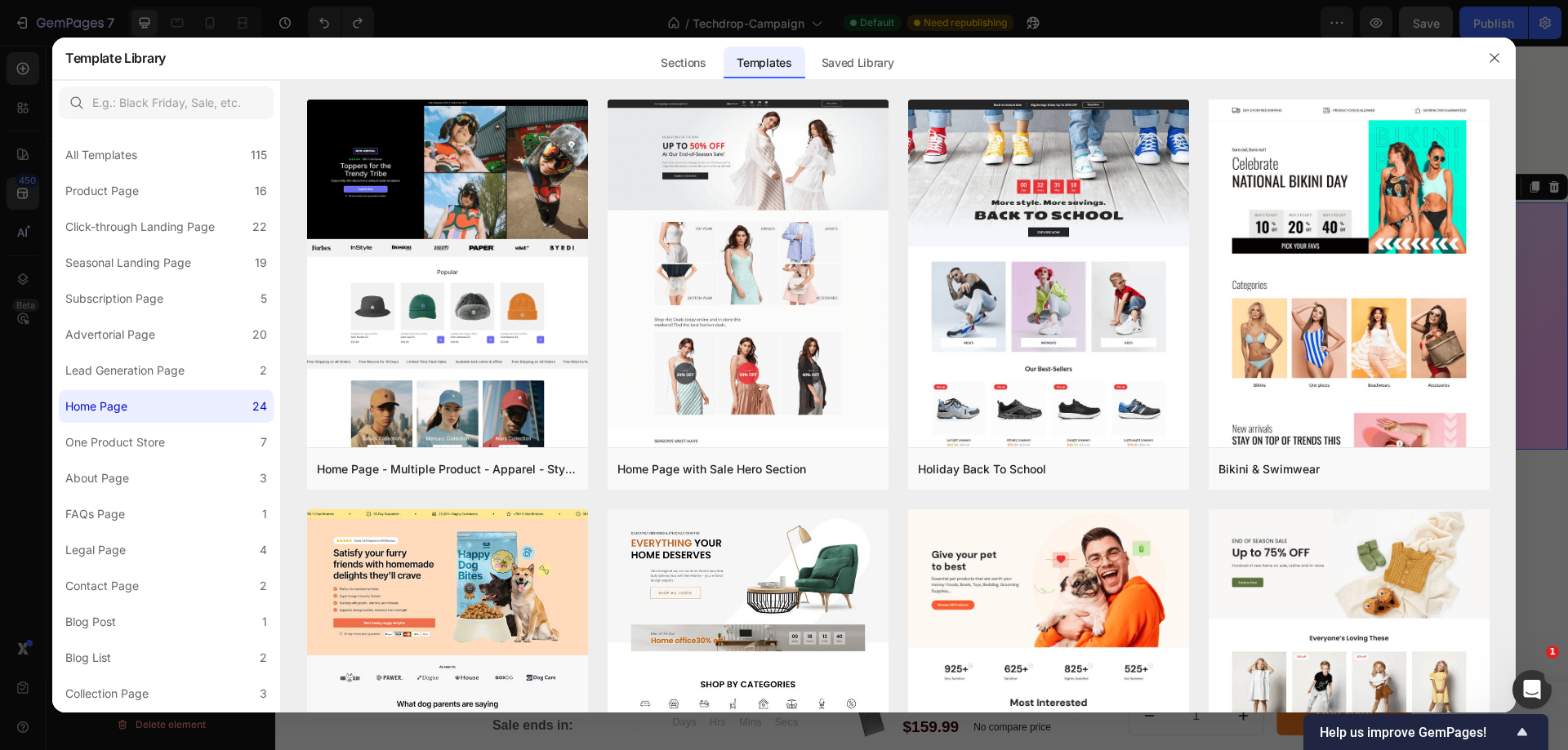
click at [641, 71] on div "Sections Templates Existing pages Saved Library Templates Saved Library" at bounding box center [777, 58] width 1222 height 43
click at [841, 54] on div "Saved Library" at bounding box center [858, 62] width 98 height 32
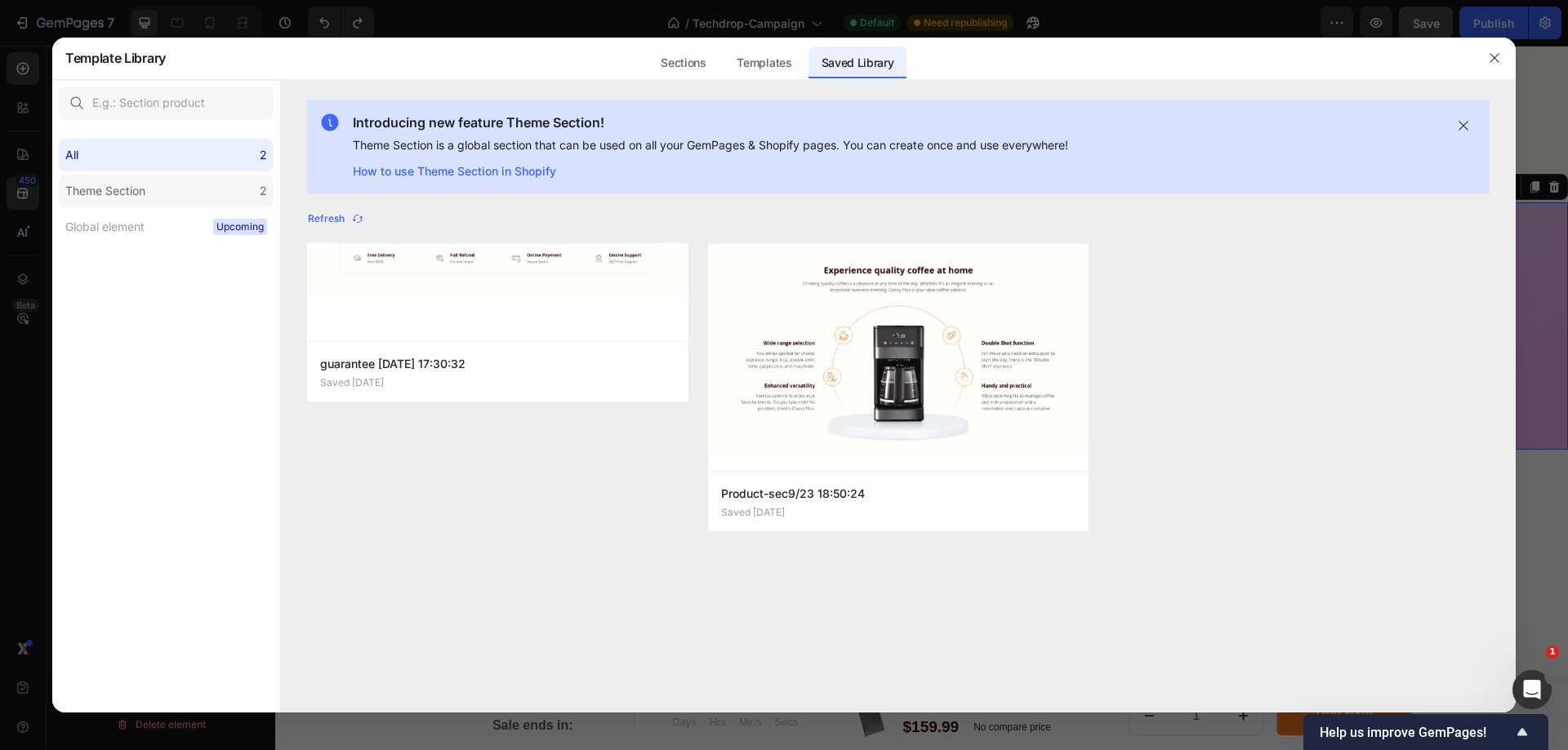
click at [139, 200] on label "Theme Section 2" at bounding box center [165, 190] width 214 height 32
click at [132, 234] on div "Global element" at bounding box center [104, 226] width 79 height 19
click at [149, 155] on div "All 2" at bounding box center [165, 155] width 214 height 32
drag, startPoint x: 1475, startPoint y: 120, endPoint x: 1479, endPoint y: 135, distance: 15.5
click at [1479, 135] on div "Introducing new feature Theme Section! Theme Section is a global section that c…" at bounding box center [899, 147] width 1183 height 95
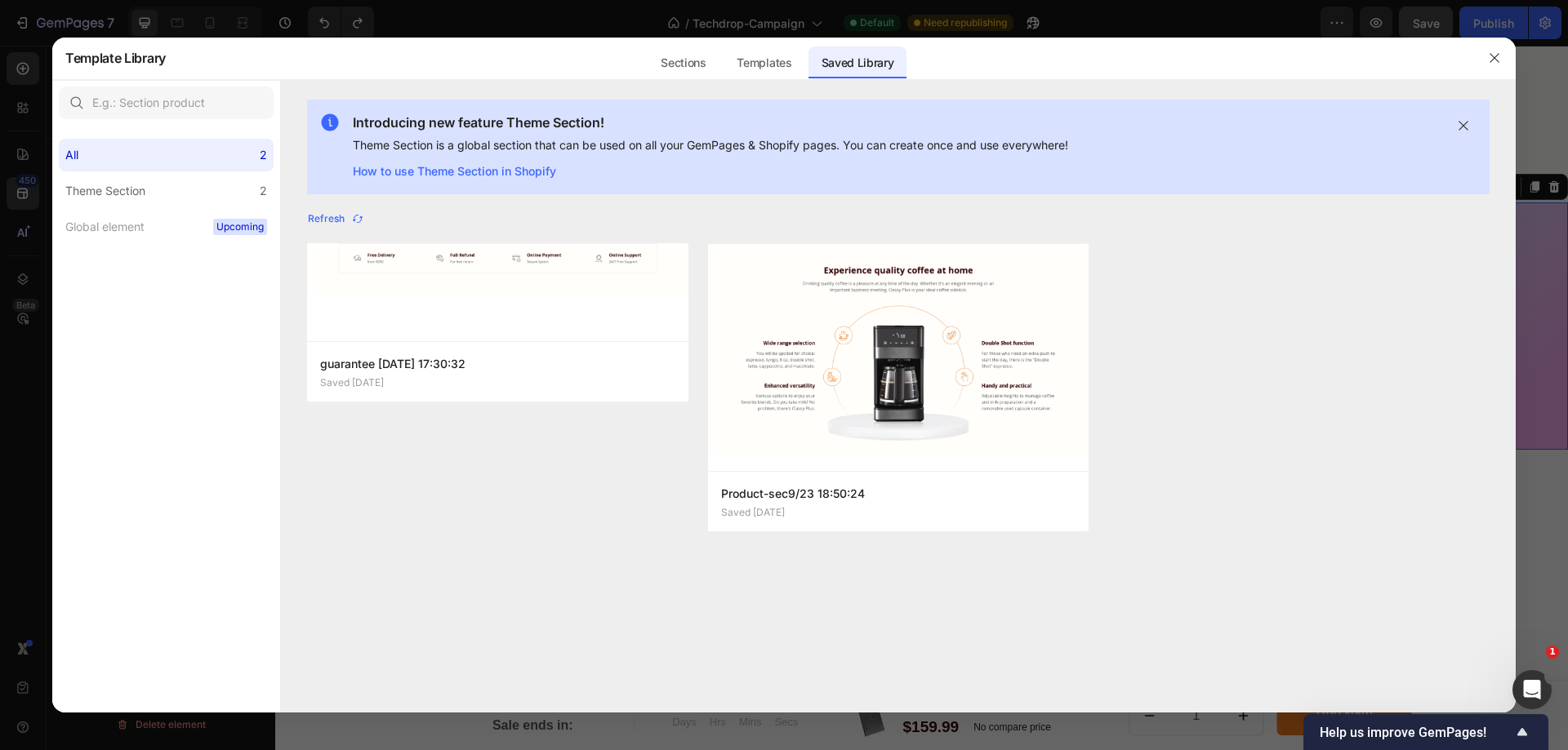
click at [1477, 128] on div "Introducing new feature Theme Section! Theme Section is a global section that c…" at bounding box center [899, 147] width 1183 height 95
drag, startPoint x: 1474, startPoint y: 132, endPoint x: 340, endPoint y: 265, distance: 1141.8
click at [392, 253] on div "Introducing new feature Theme Section! Theme Section is a global section that c…" at bounding box center [899, 396] width 1235 height 633
click at [1489, 64] on icon "button" at bounding box center [1495, 58] width 13 height 13
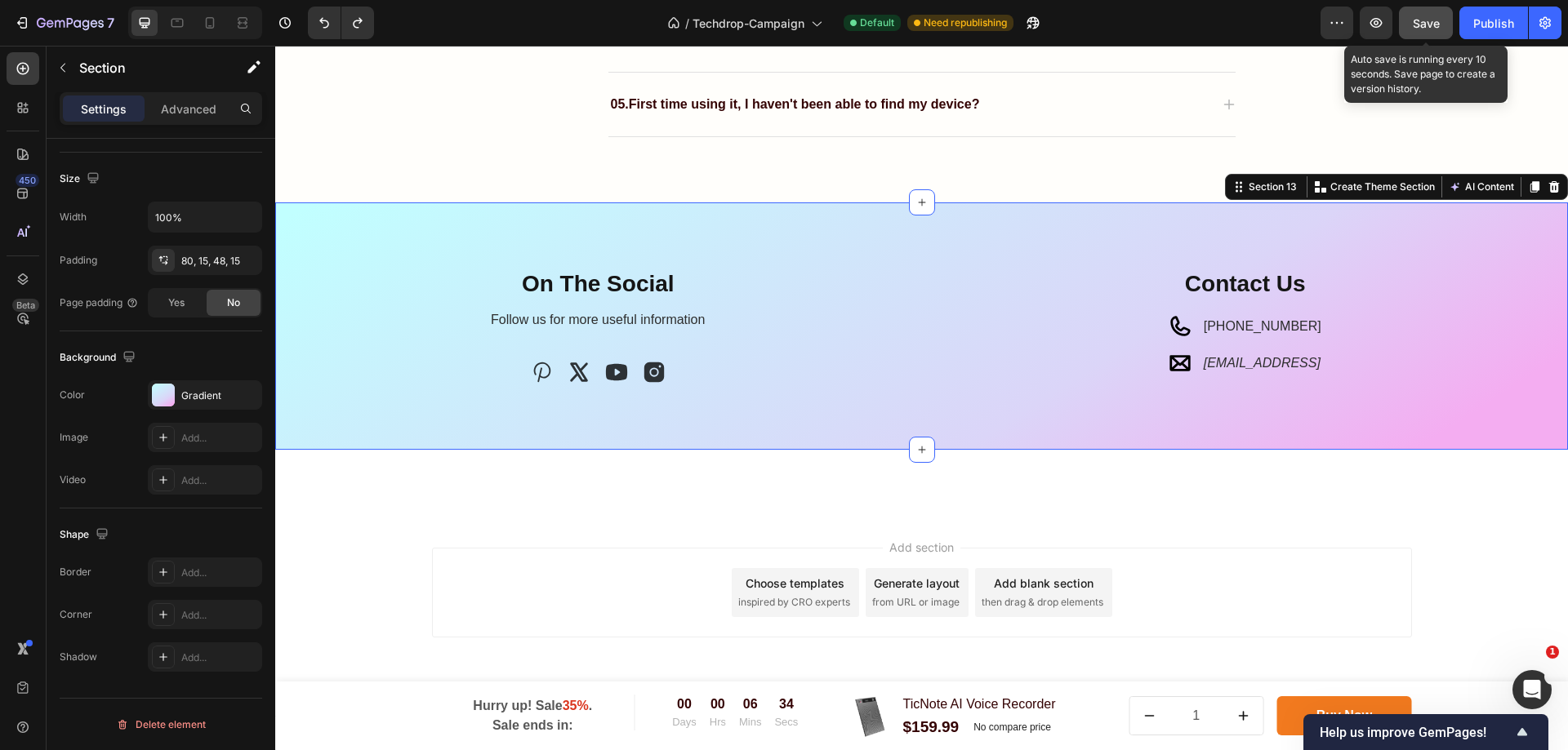
click at [1428, 19] on span "Save" at bounding box center [1426, 23] width 27 height 14
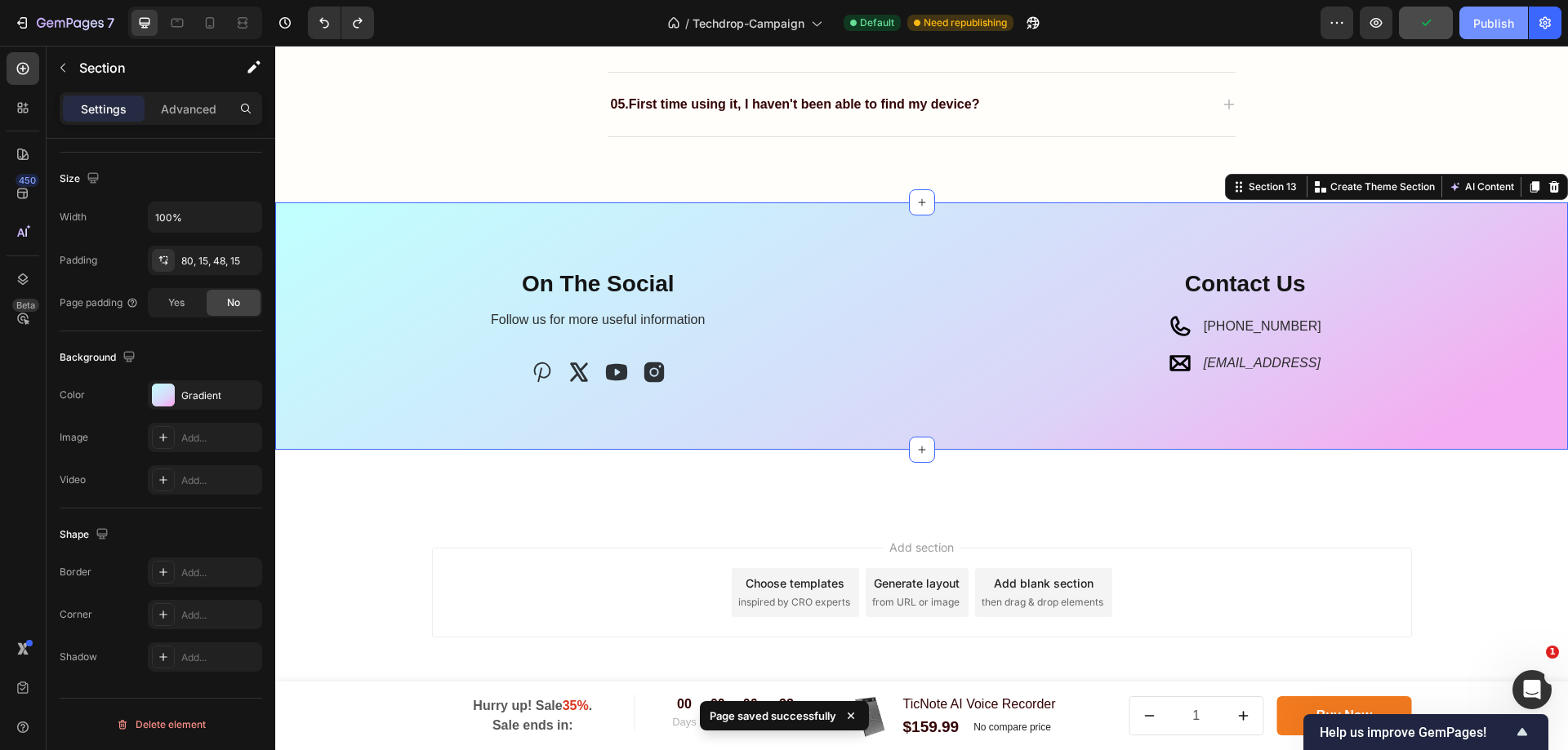
click at [1505, 22] on div "Publish" at bounding box center [1494, 23] width 41 height 17
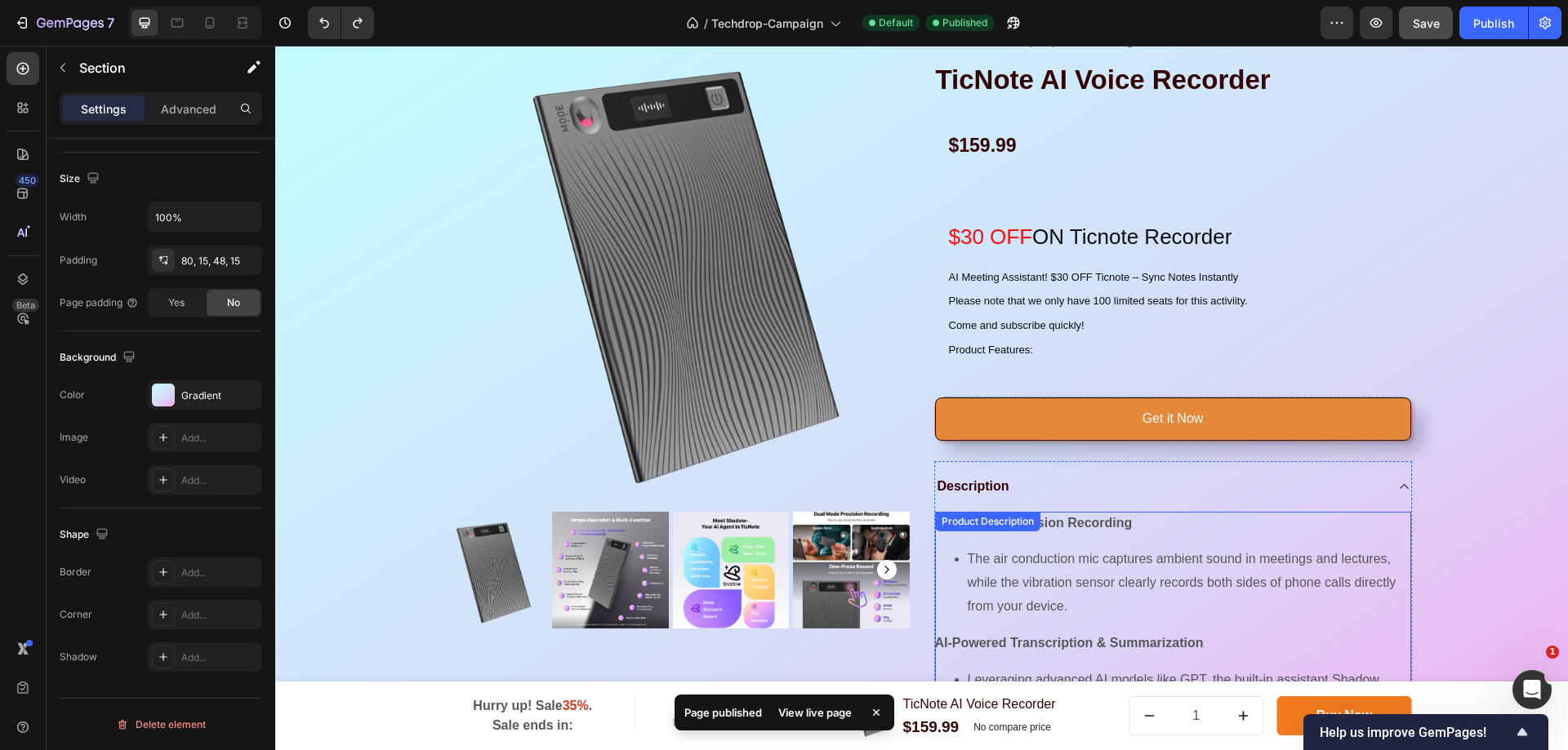
scroll to position [1982, 0]
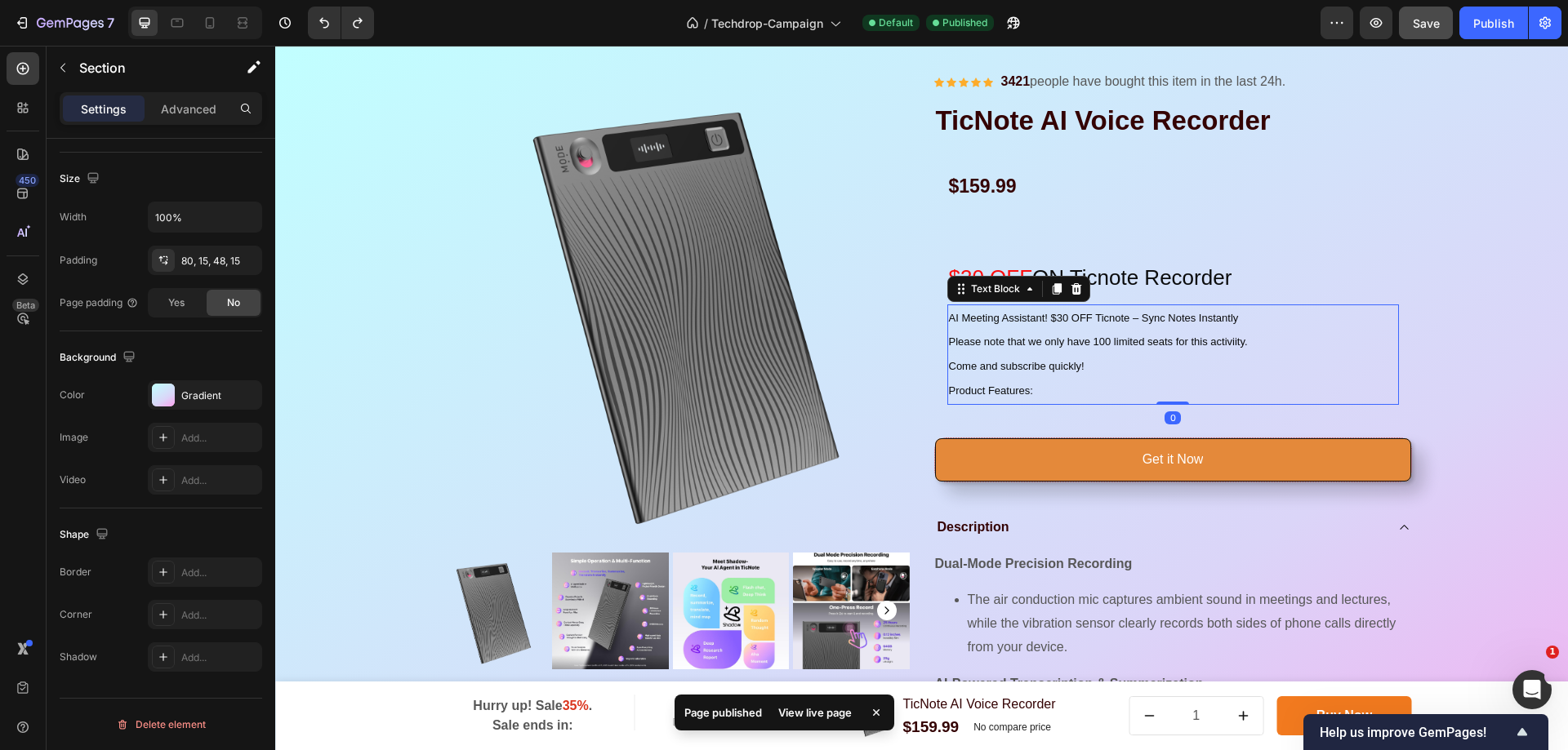
click at [1096, 403] on p "AI Meeting Assistant! $30 OFF Ticnote – Sync Notes Instantly Please note that w…" at bounding box center [1173, 355] width 448 height 97
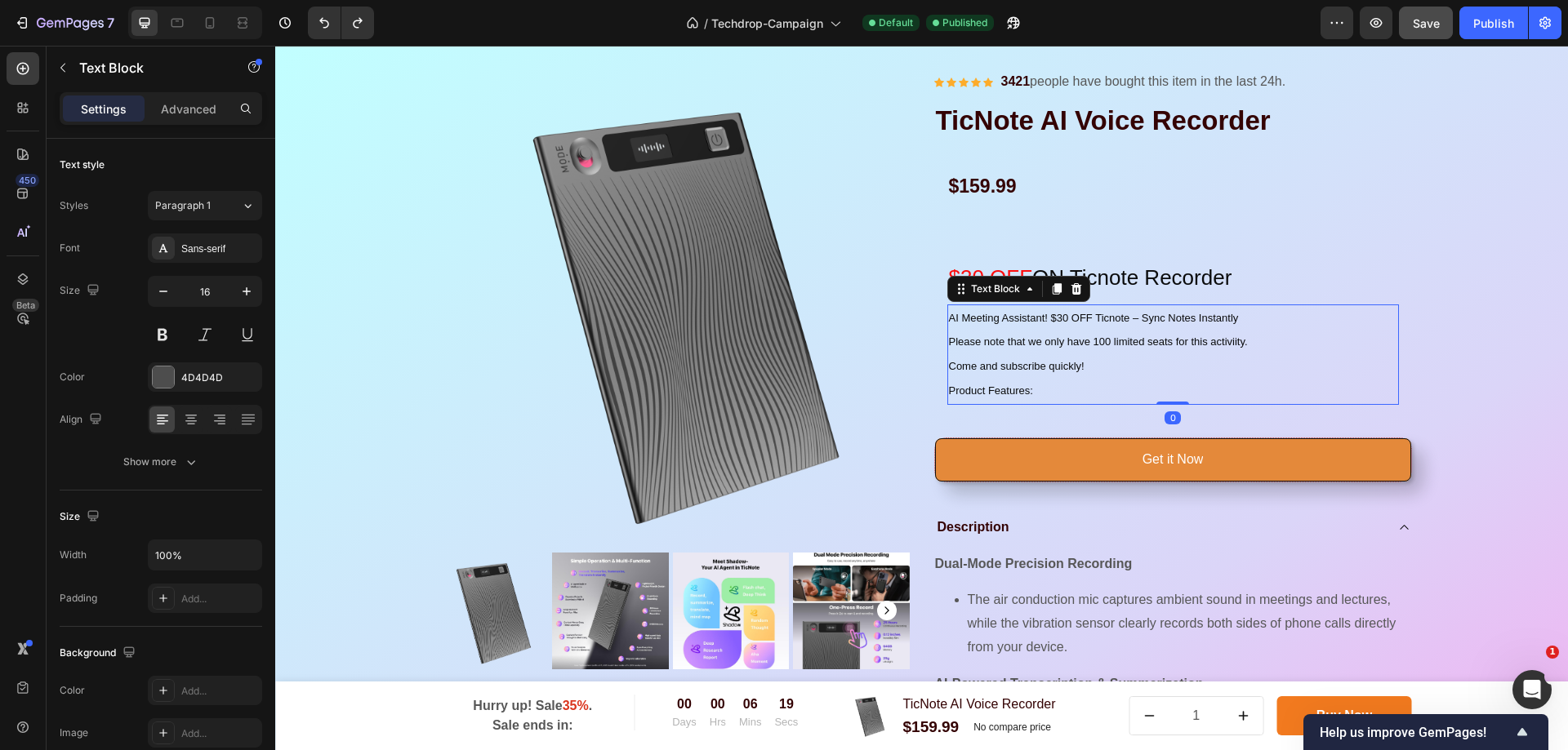
click at [1092, 385] on p "AI Meeting Assistant! $30 OFF Ticnote – Sync Notes Instantly Please note that w…" at bounding box center [1173, 355] width 448 height 97
click at [1188, 374] on p "AI Meeting Assistant! $30 OFF Ticnote – Sync Notes Instantly Please note that w…" at bounding box center [1173, 355] width 448 height 97
click at [1055, 382] on p "AI Meeting Assistant! $30 OFF Ticnote – Sync Notes Instantly Please note that w…" at bounding box center [1173, 355] width 448 height 97
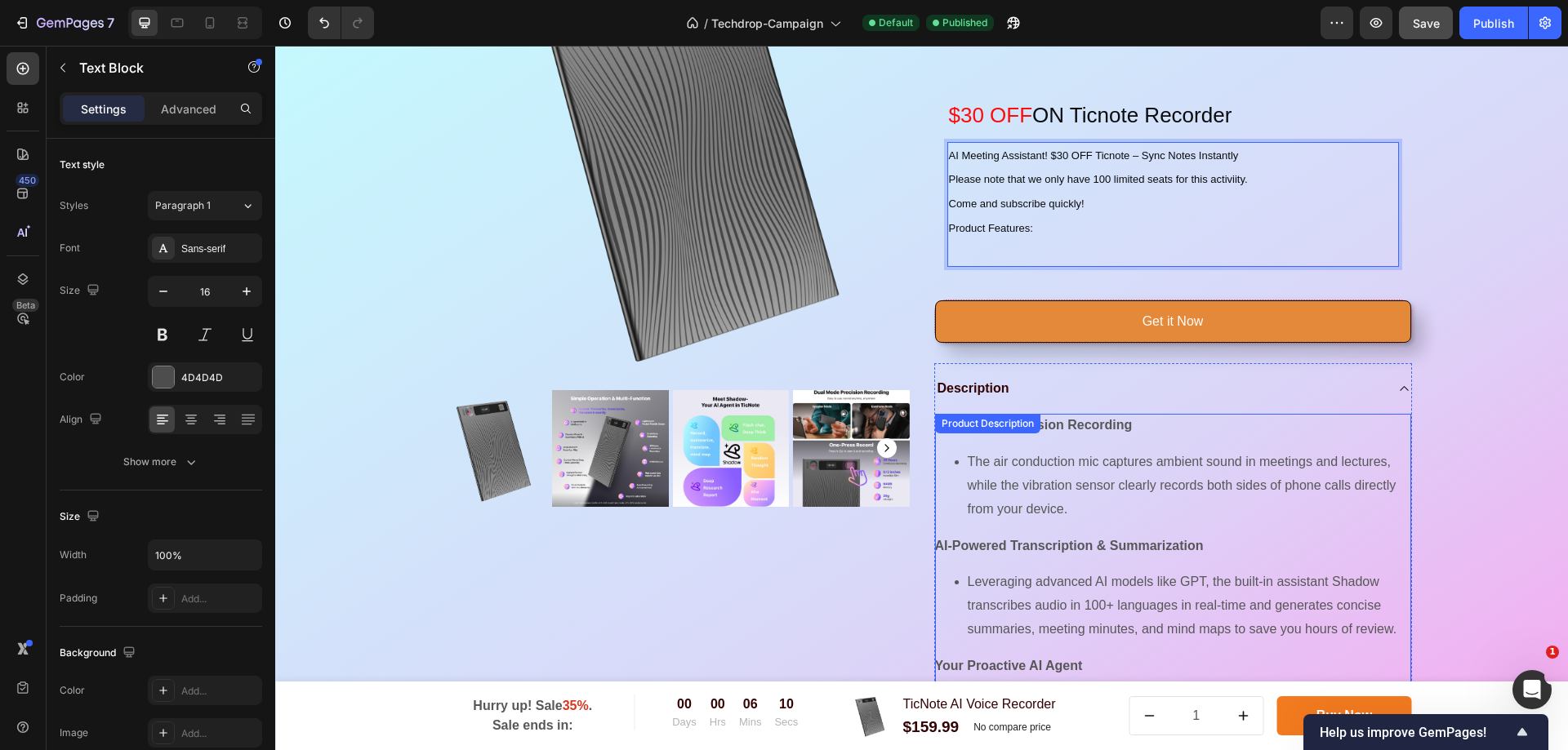
scroll to position [2227, 0]
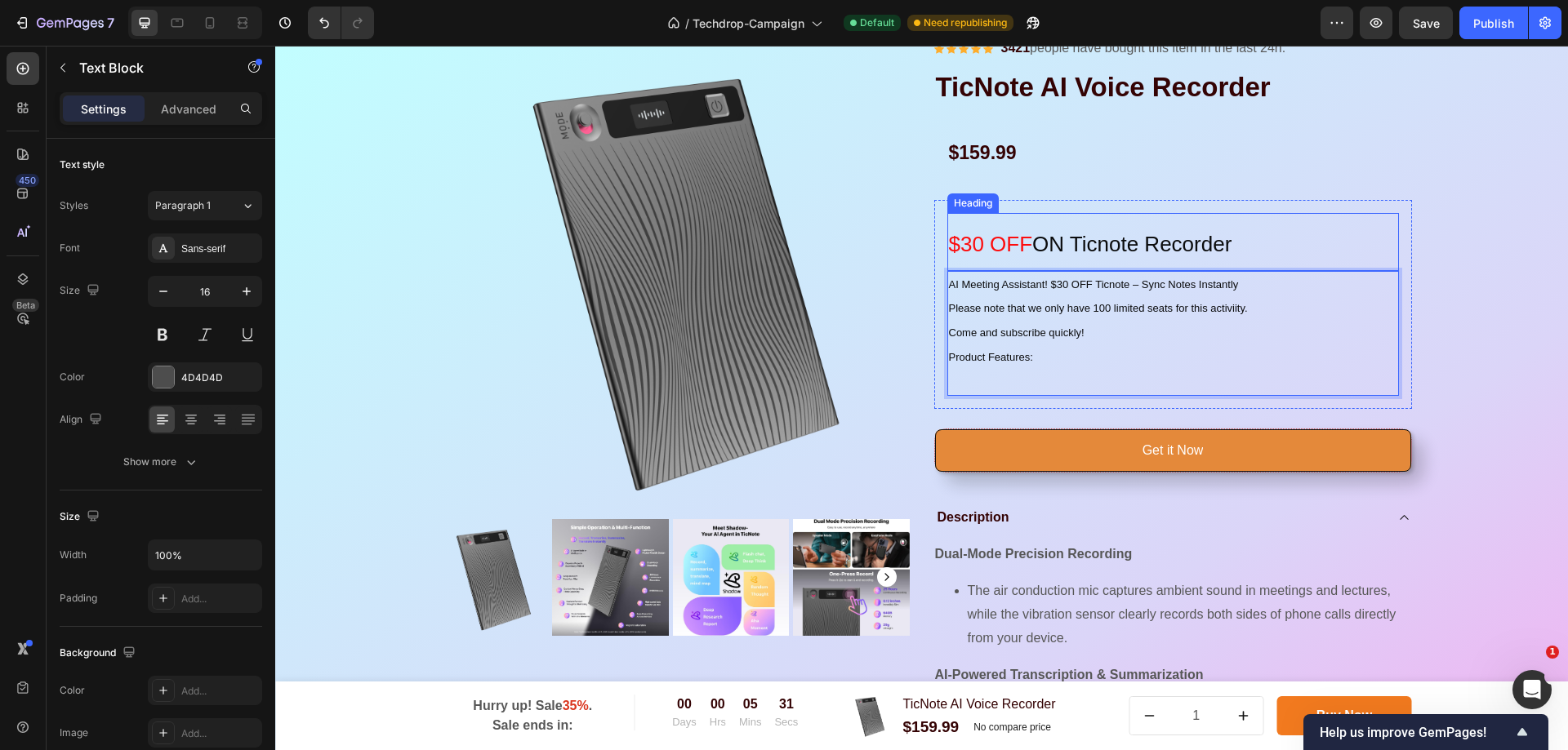
scroll to position [1900, 0]
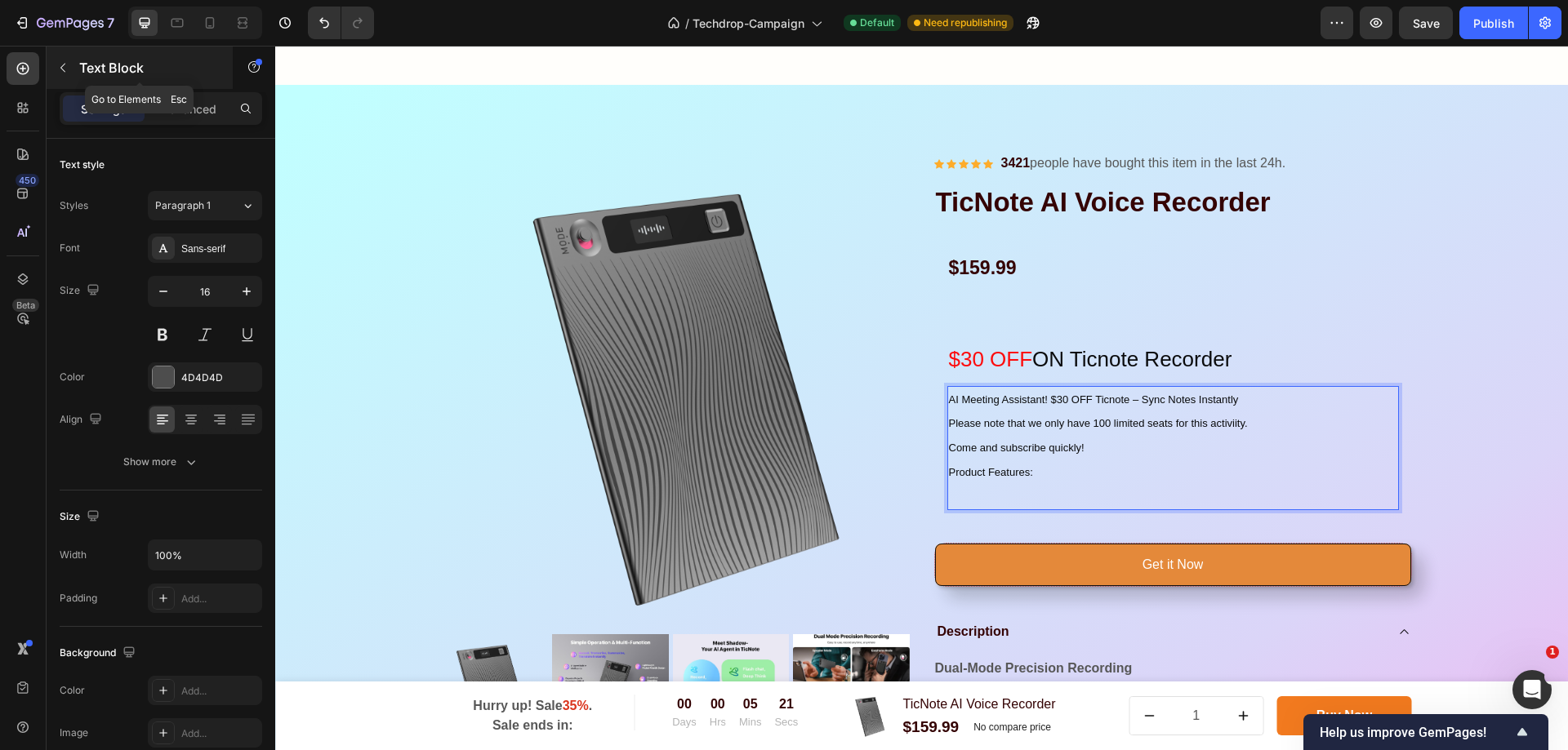
click at [58, 71] on icon "button" at bounding box center [63, 68] width 13 height 13
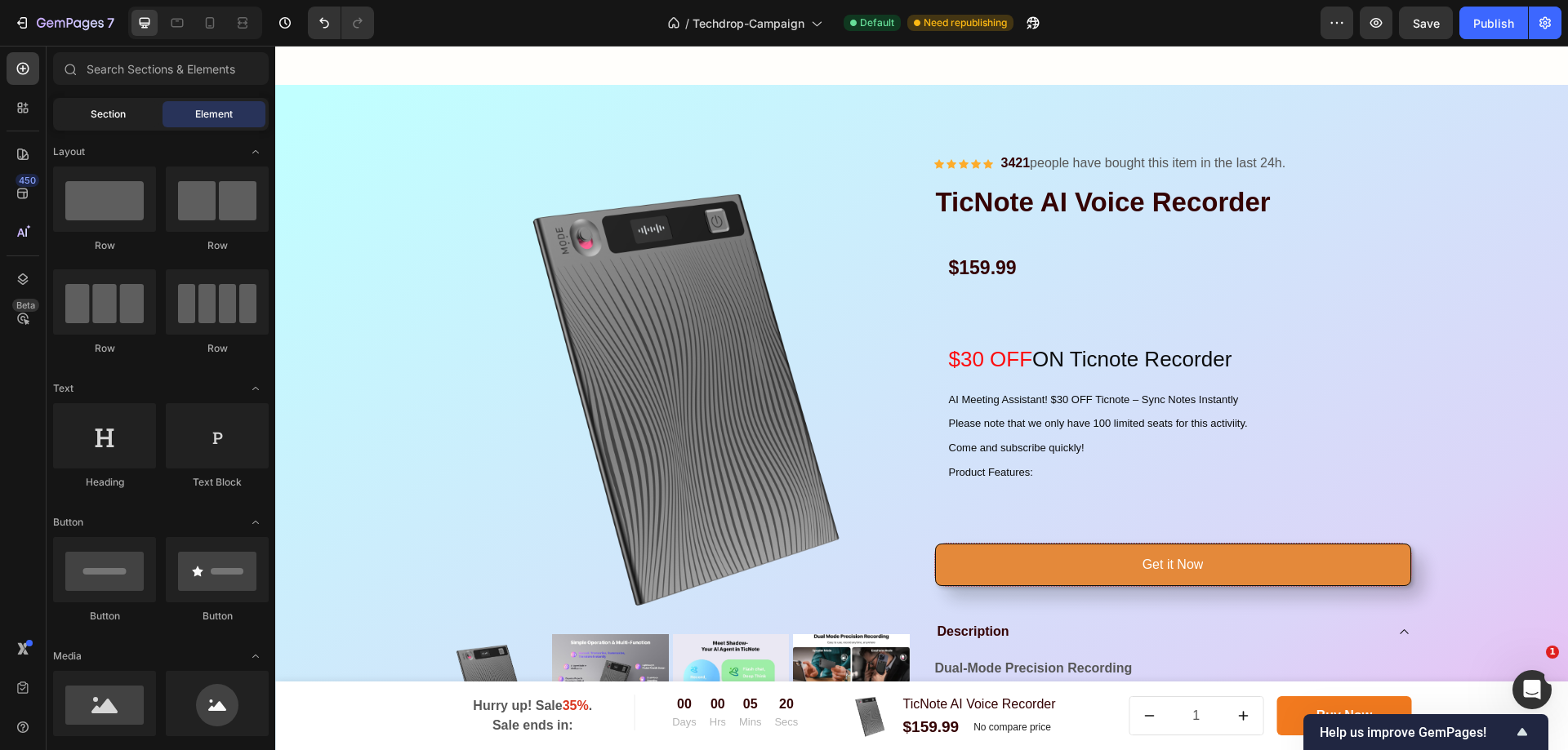
click at [124, 120] on span "Section" at bounding box center [109, 114] width 35 height 15
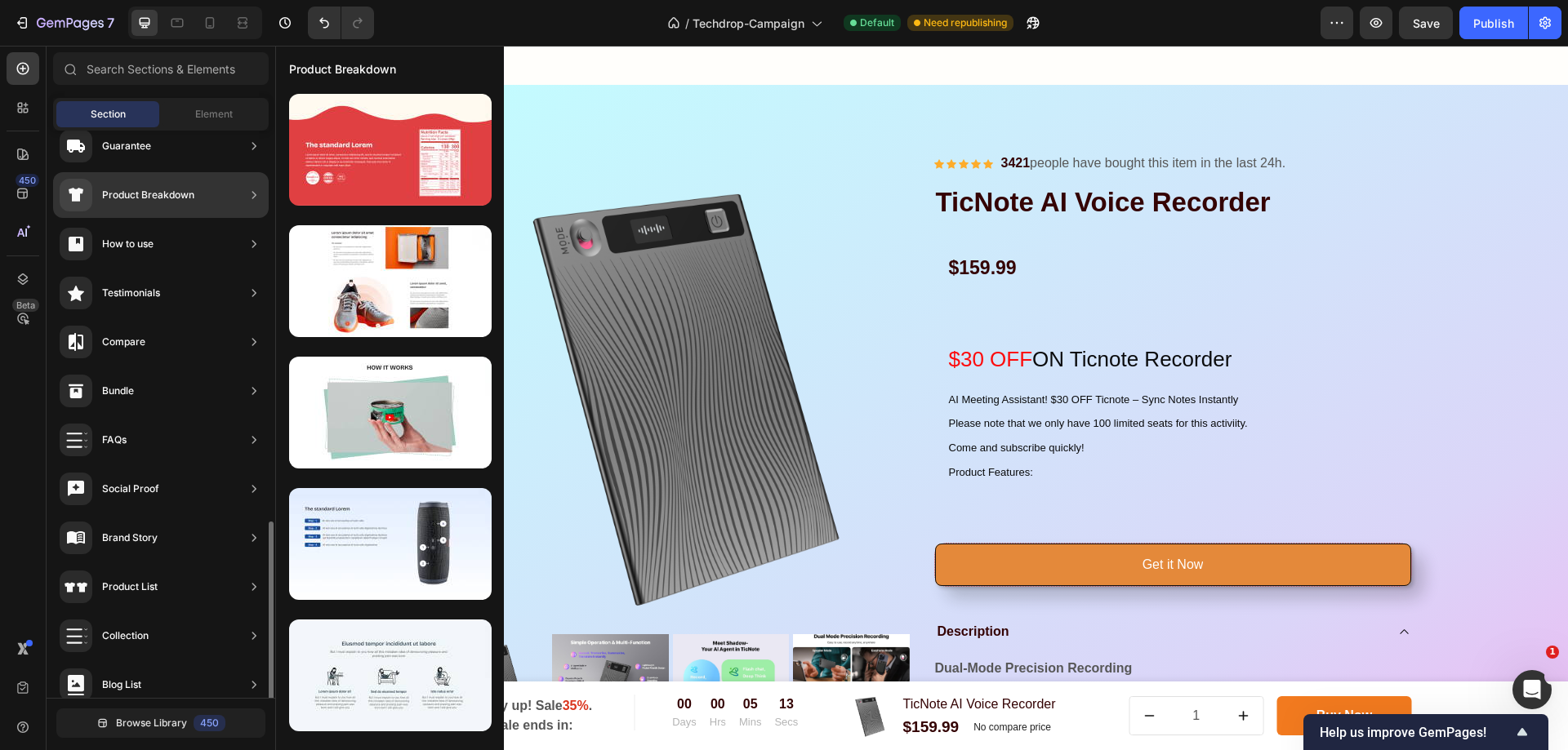
scroll to position [380, 0]
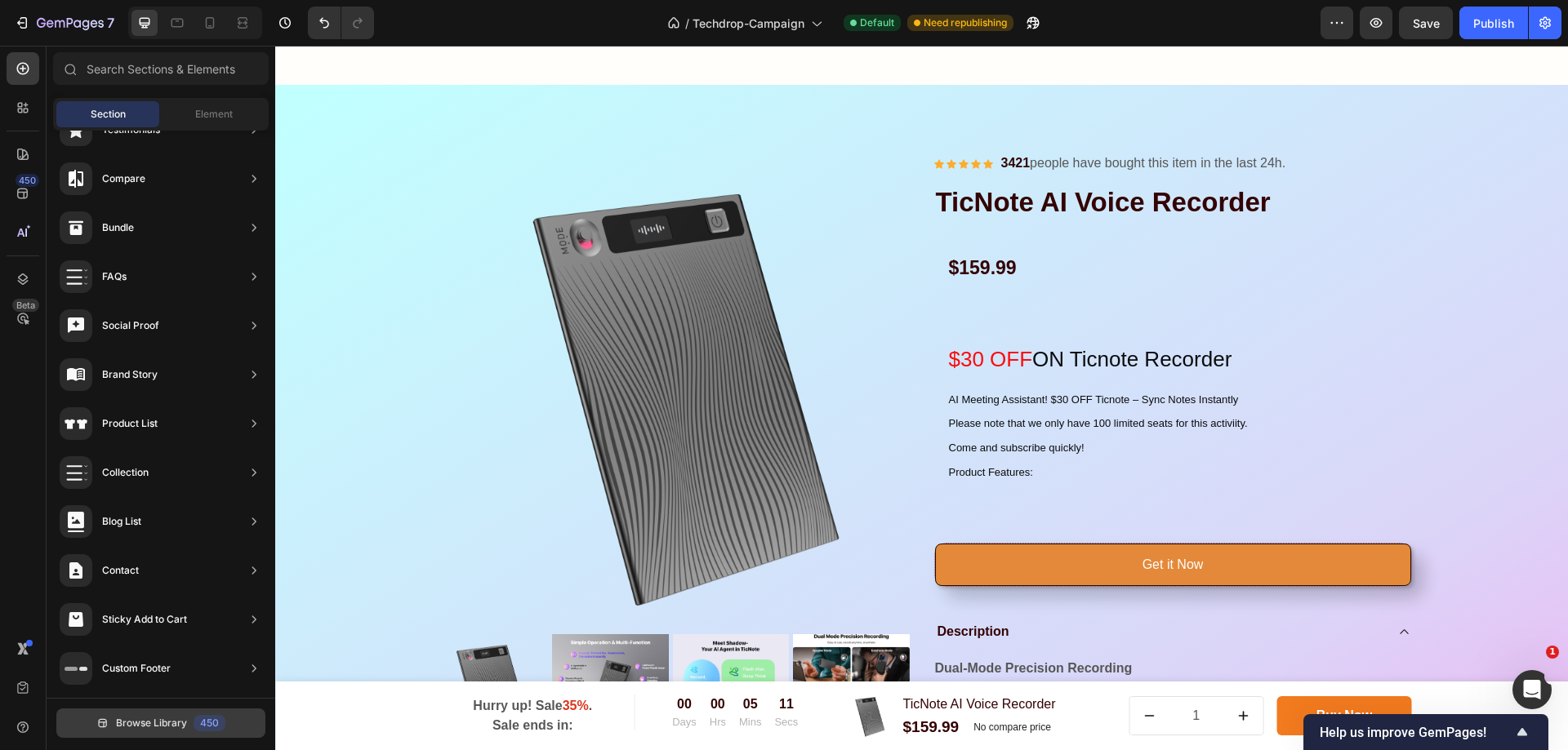
click at [152, 725] on span "Browse Library" at bounding box center [151, 723] width 71 height 15
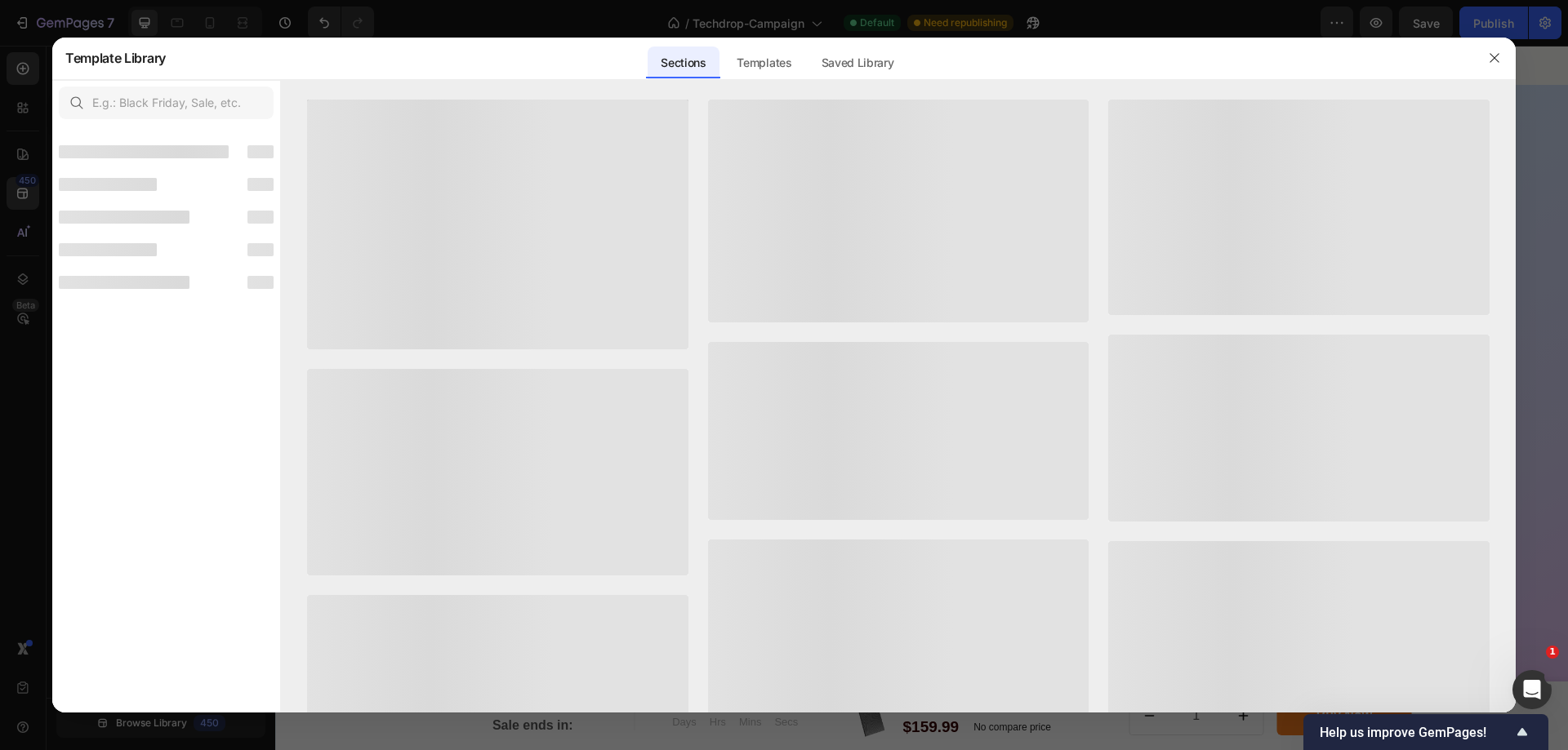
scroll to position [360, 0]
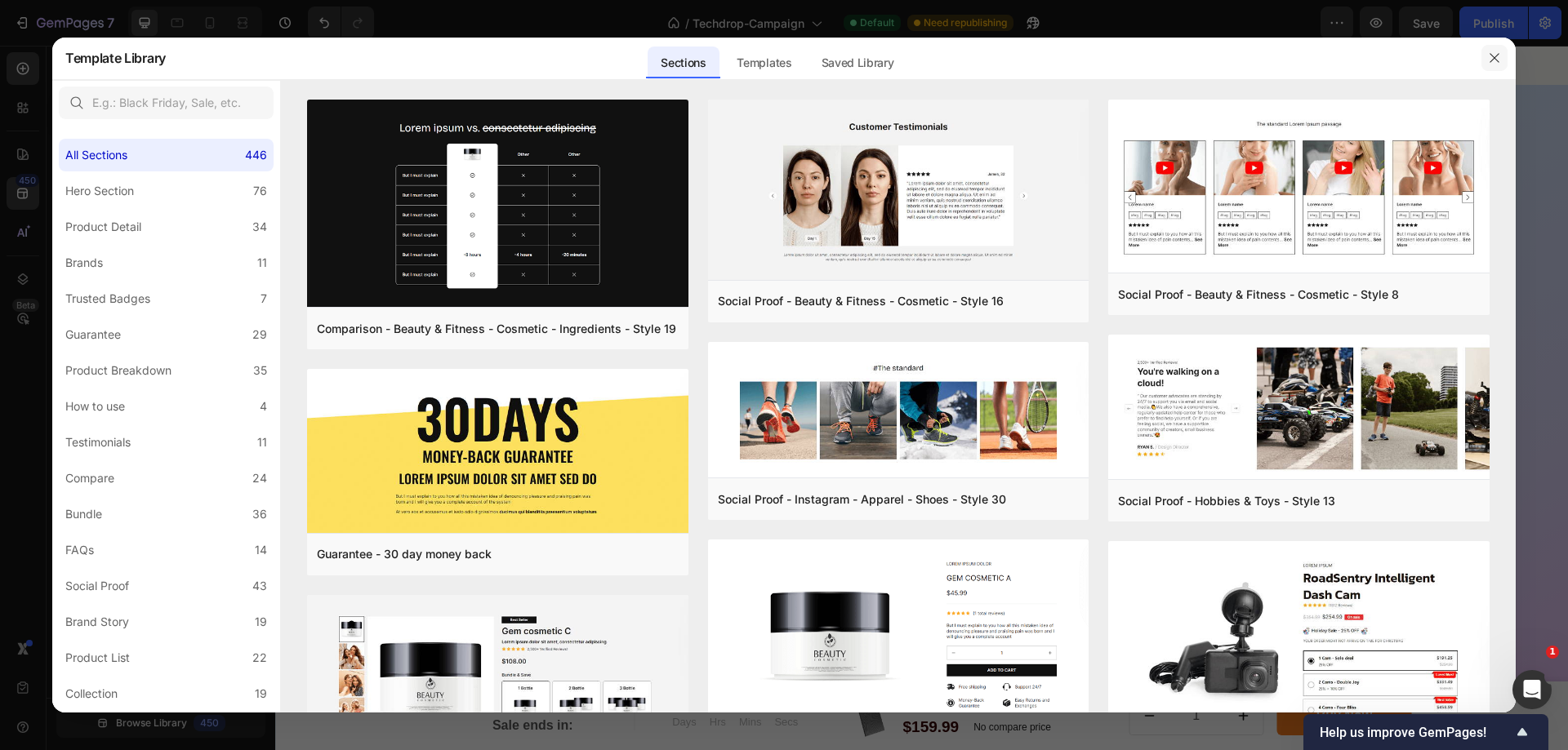
click at [1500, 51] on icon "button" at bounding box center [1495, 58] width 13 height 13
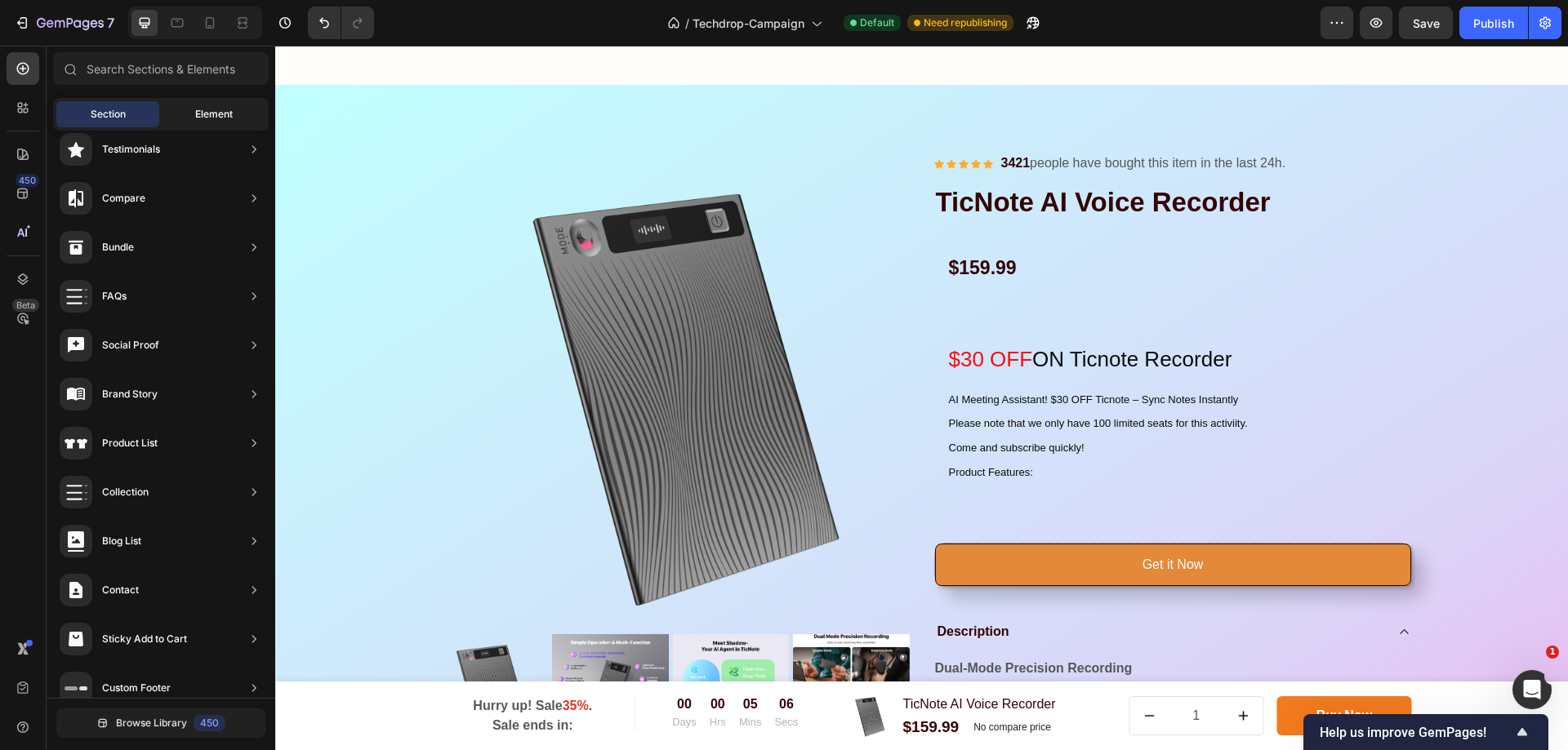
click at [232, 104] on div "Element" at bounding box center [214, 114] width 103 height 26
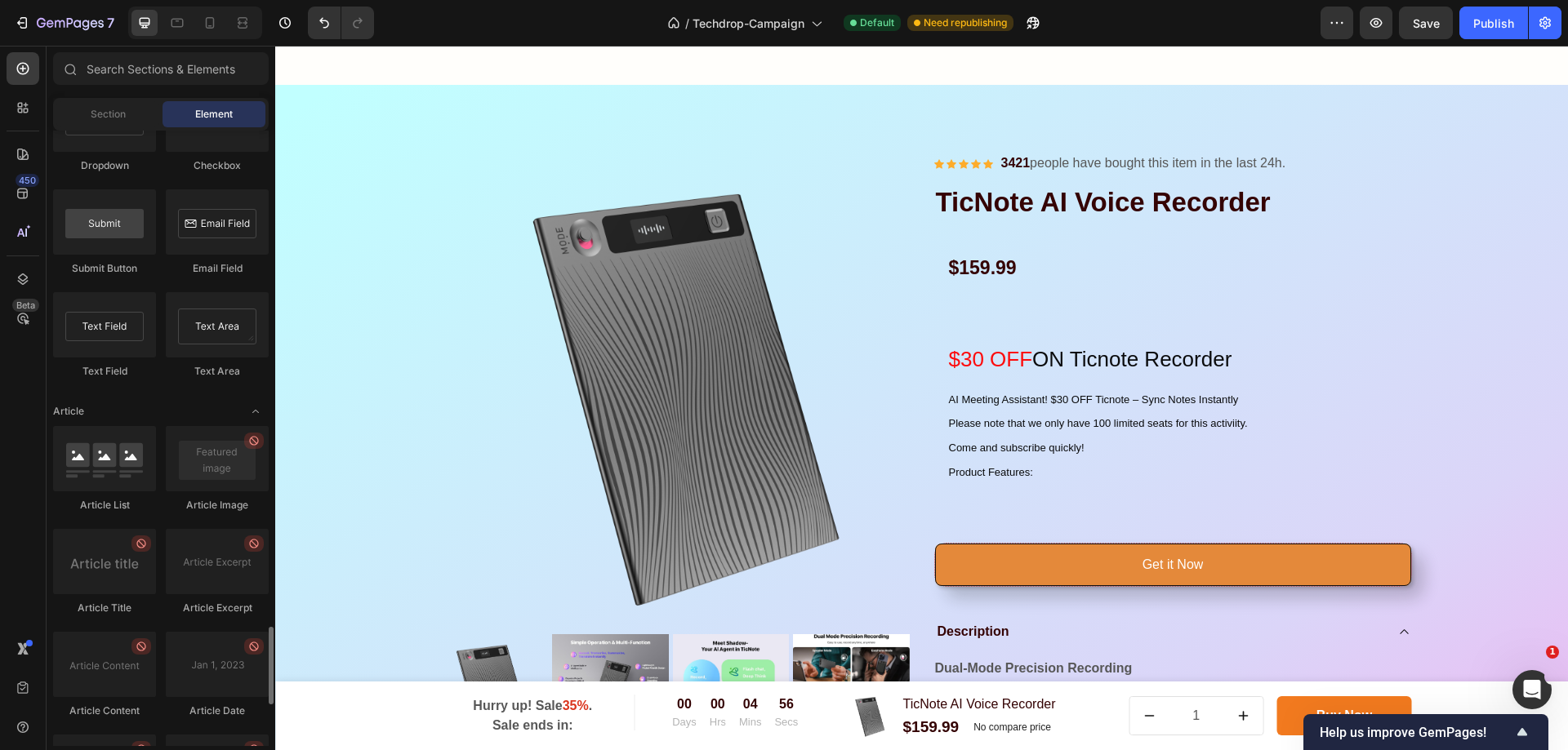
scroll to position [3814, 0]
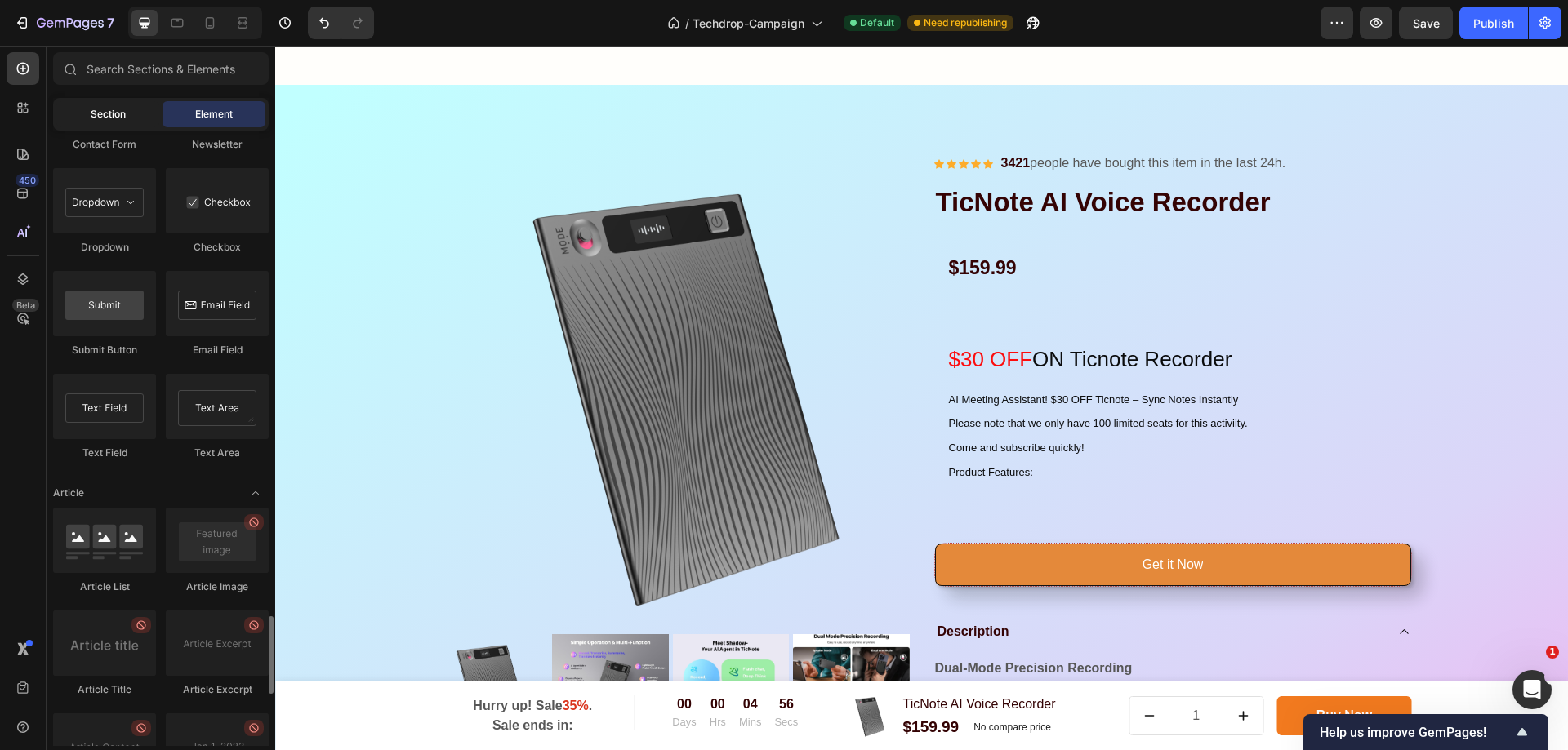
click at [102, 120] on span "Section" at bounding box center [109, 114] width 35 height 15
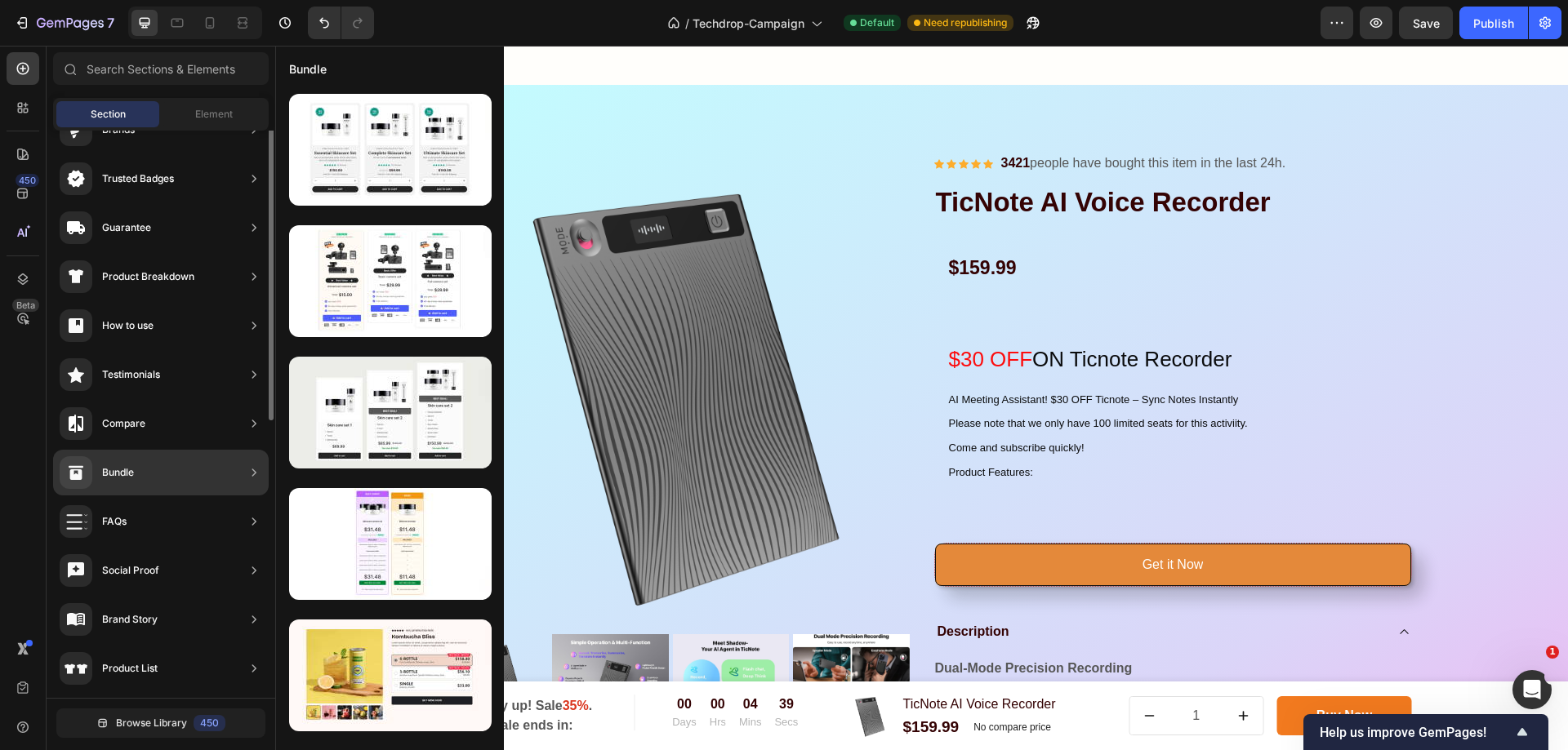
scroll to position [53, 0]
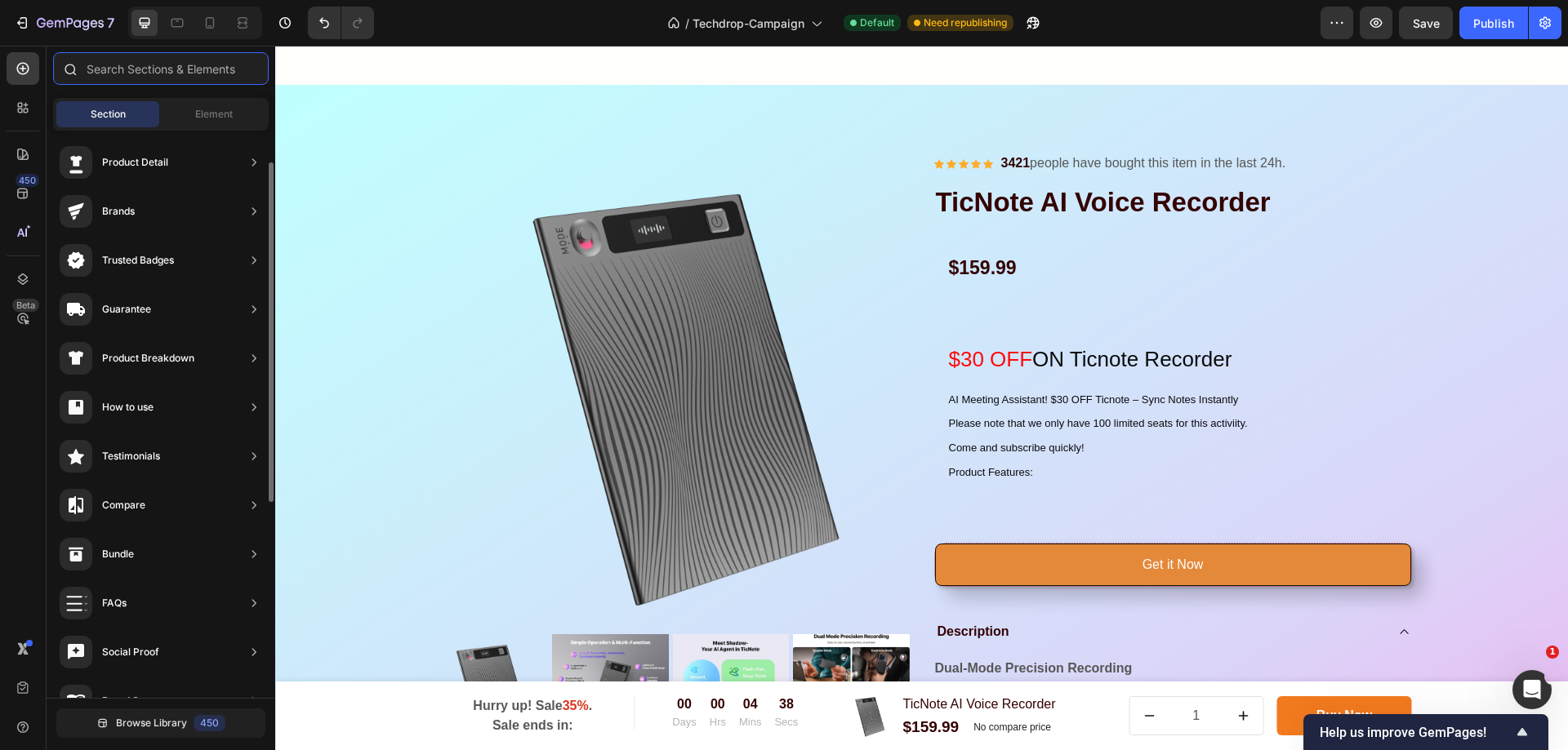
click at [149, 64] on input "text" at bounding box center [161, 68] width 215 height 32
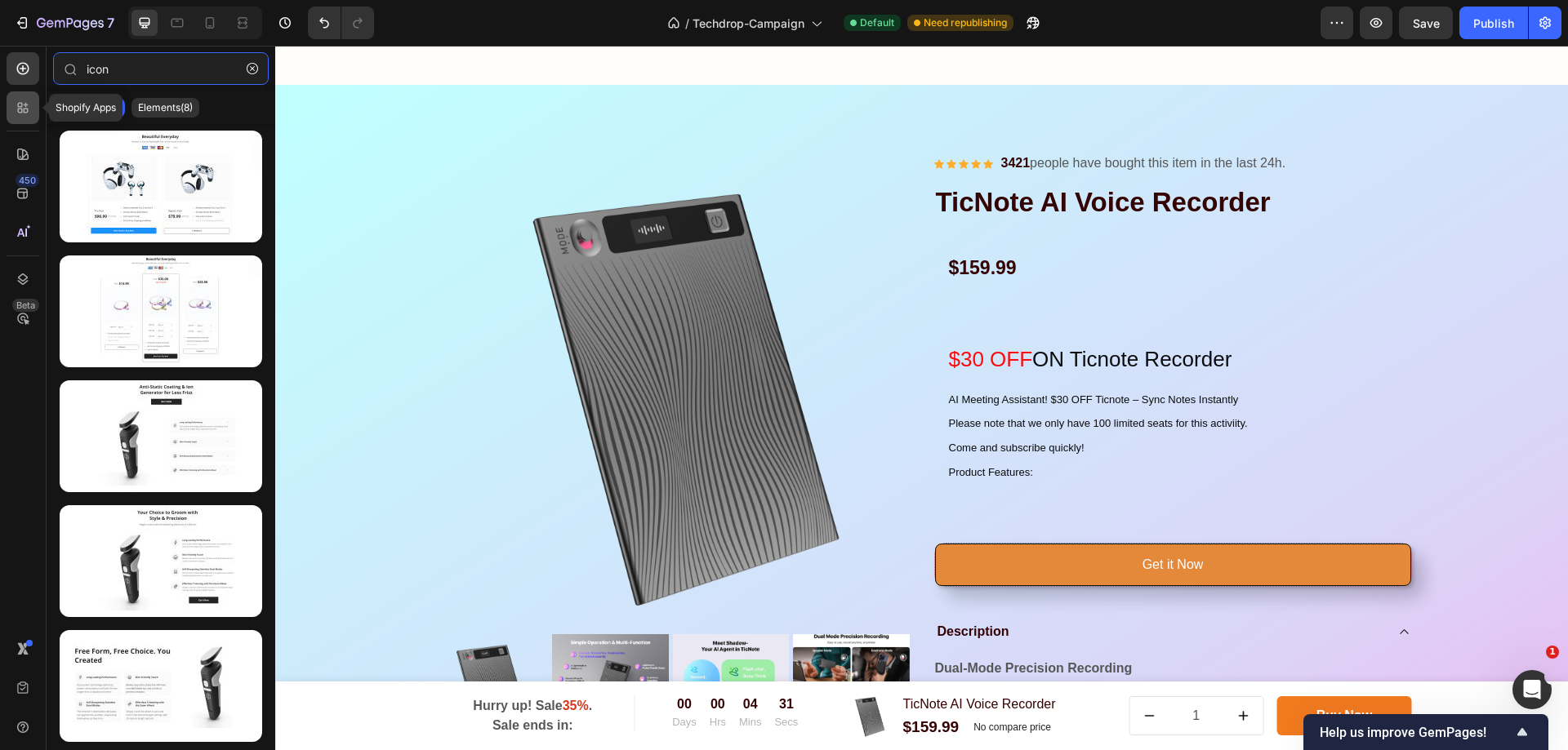
type input "icon"
click at [10, 112] on div at bounding box center [22, 108] width 32 height 32
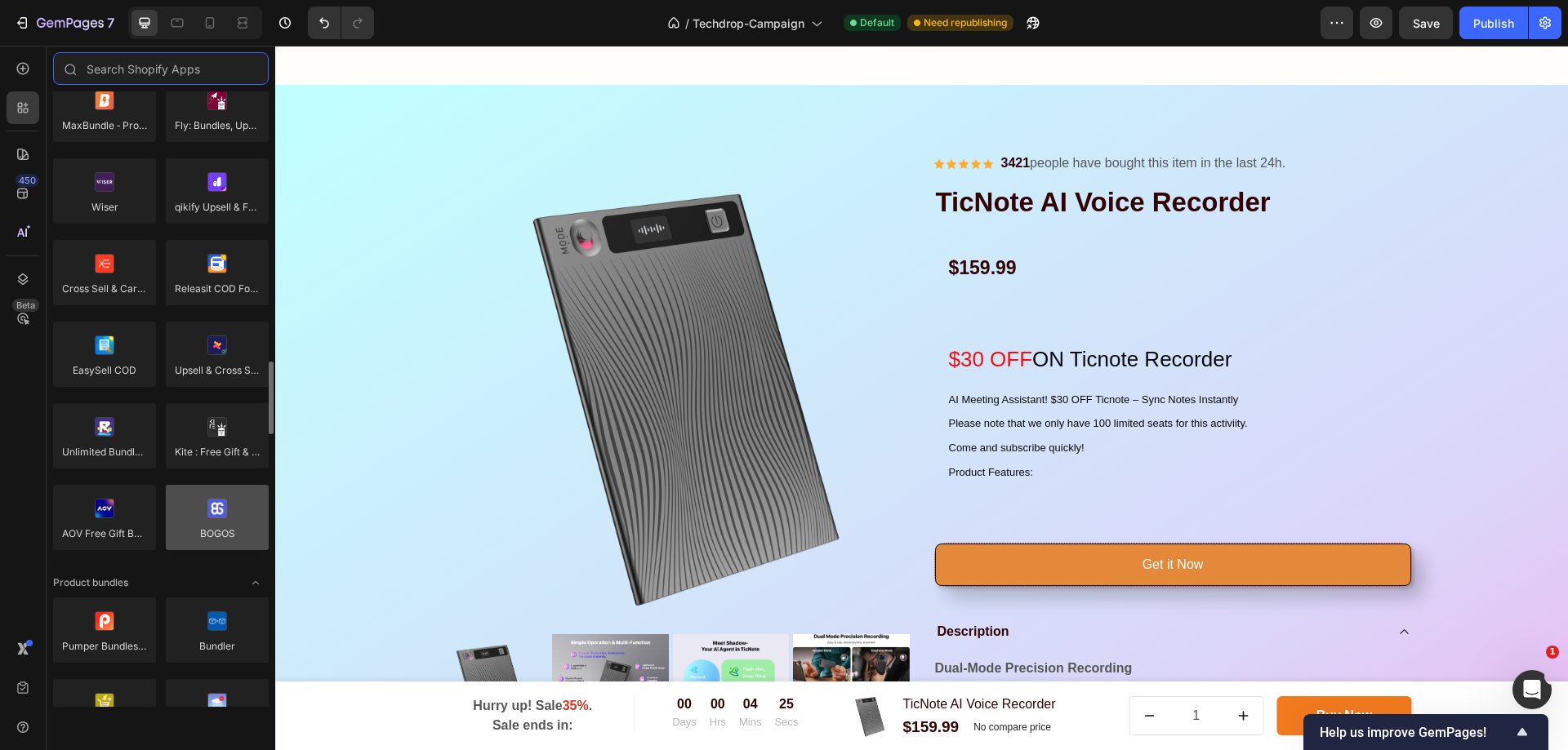
scroll to position [899, 0]
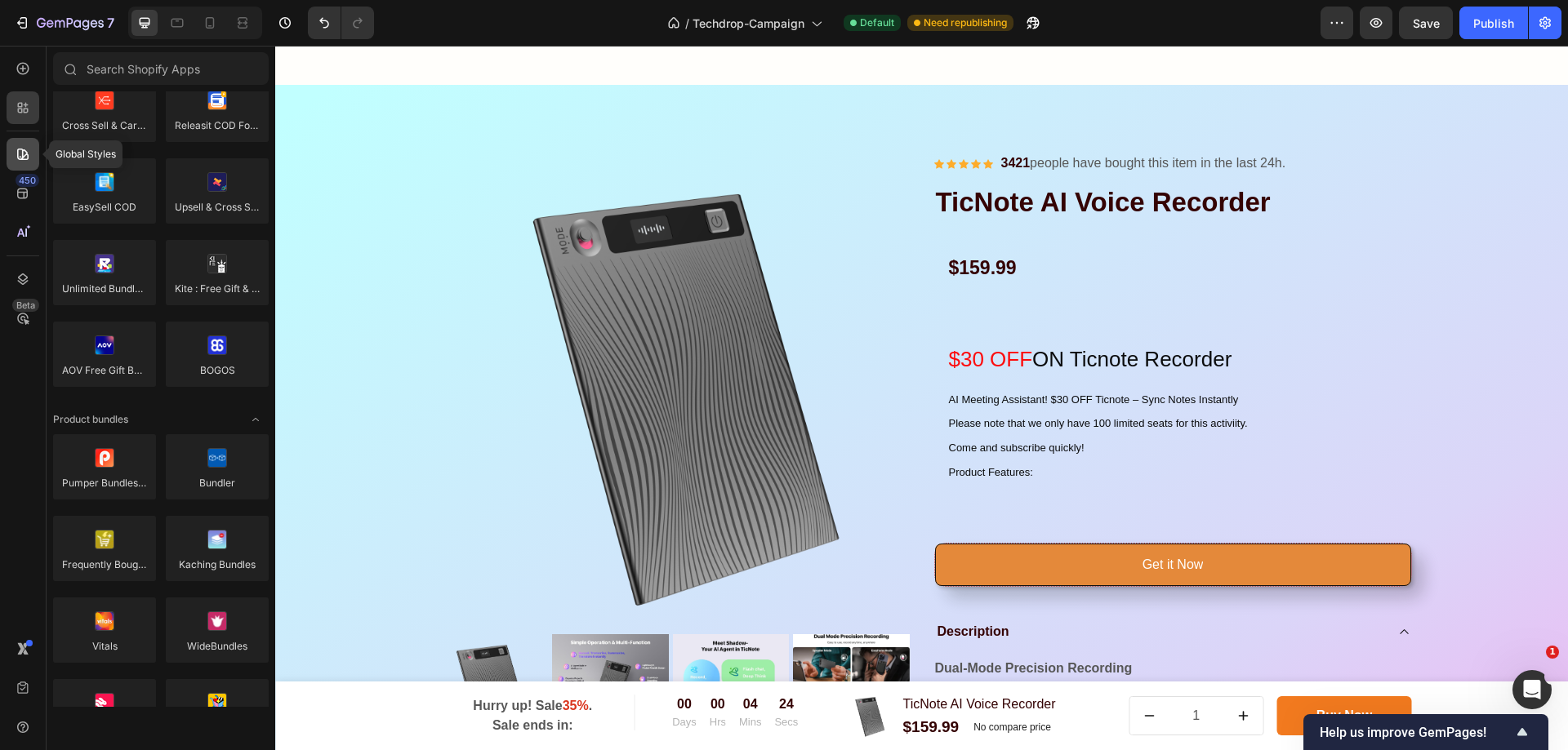
click at [9, 164] on div at bounding box center [22, 154] width 32 height 32
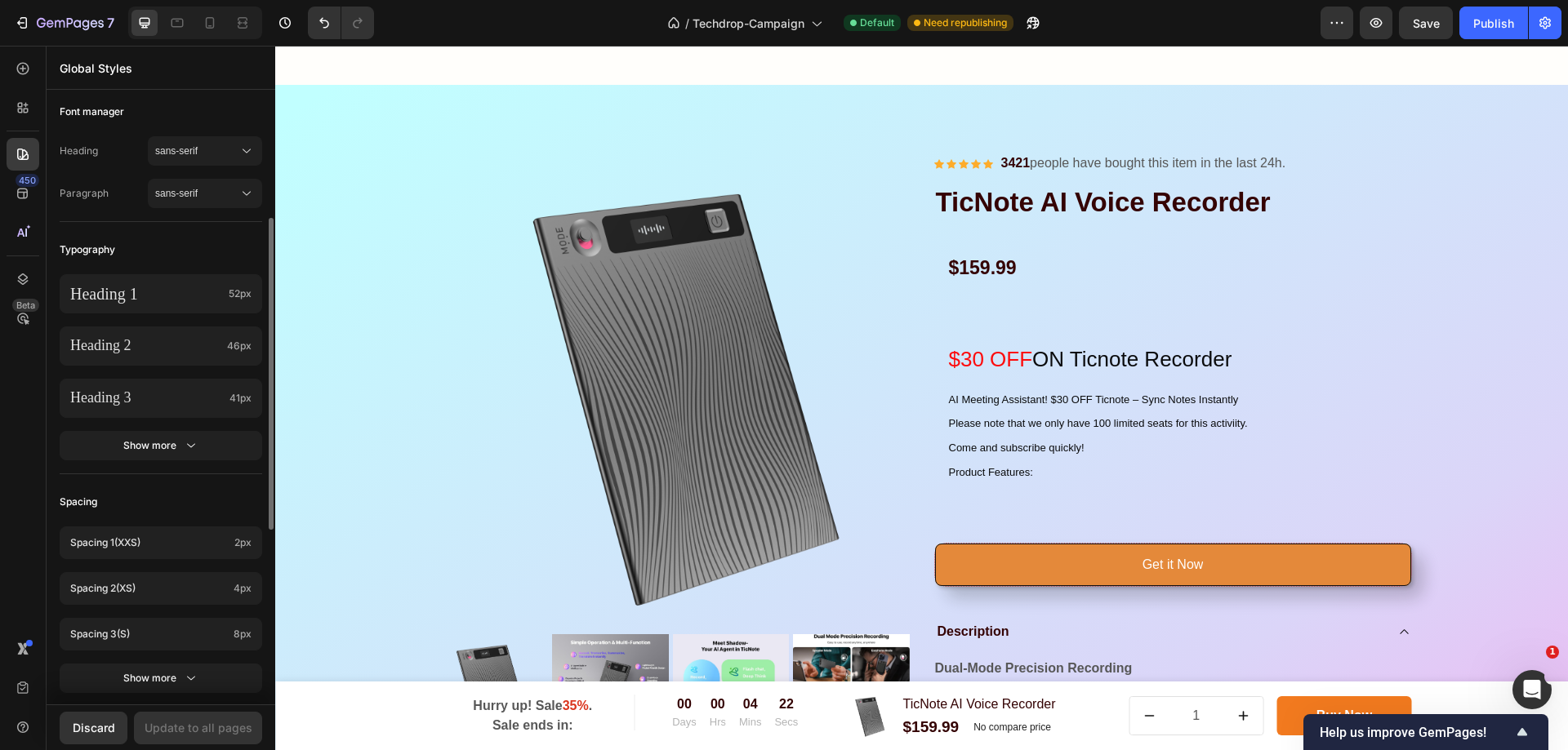
scroll to position [82, 0]
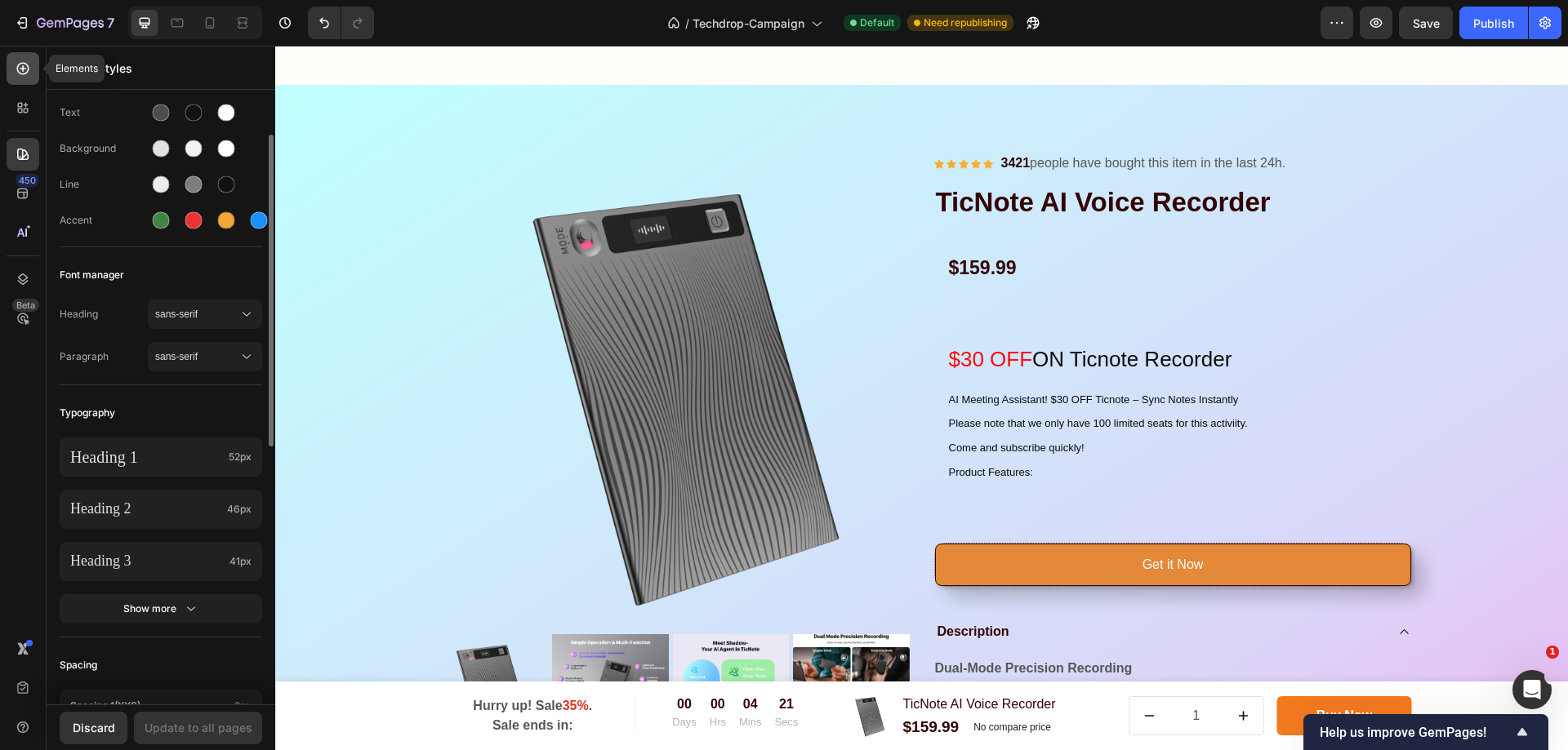
click at [32, 71] on div at bounding box center [22, 68] width 32 height 32
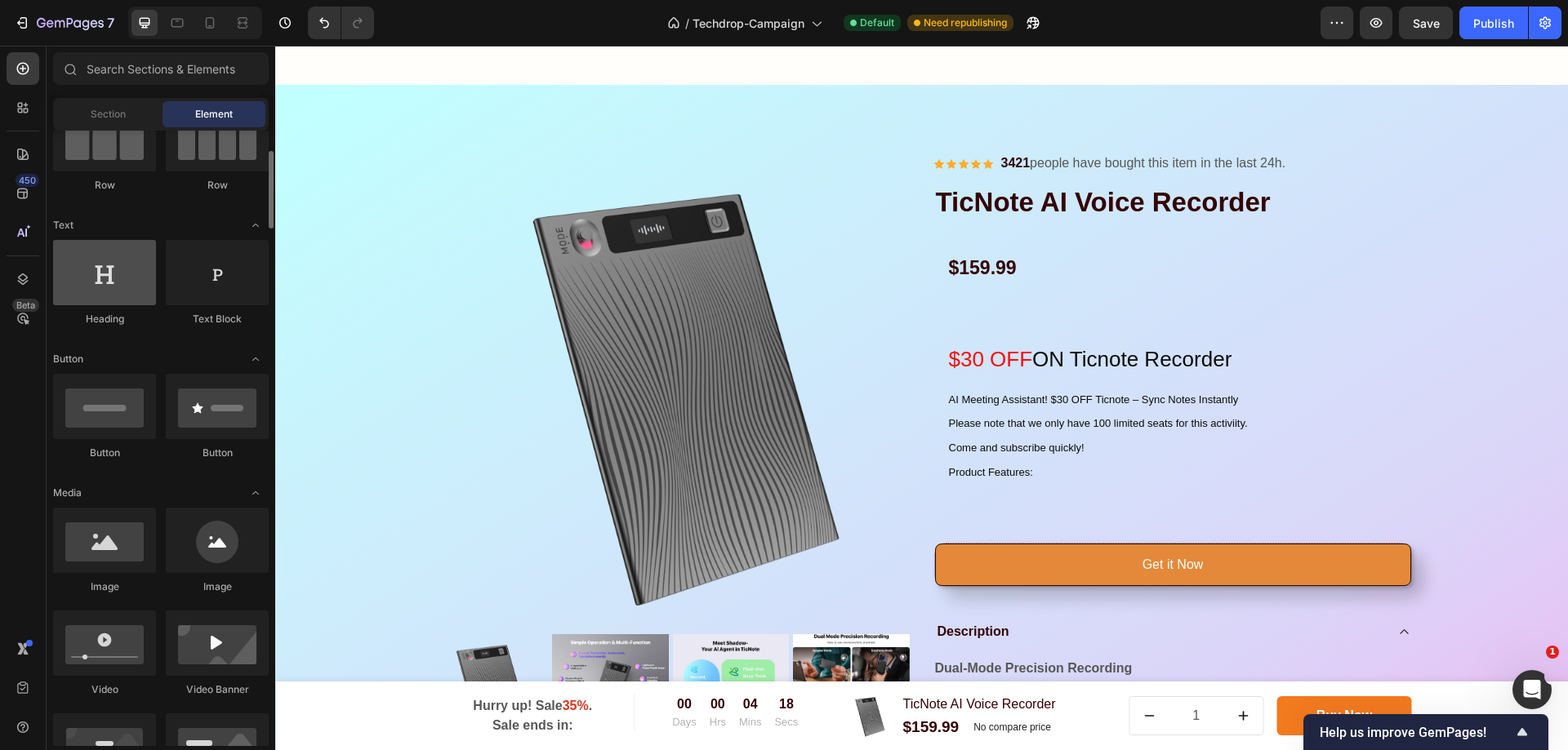
scroll to position [0, 0]
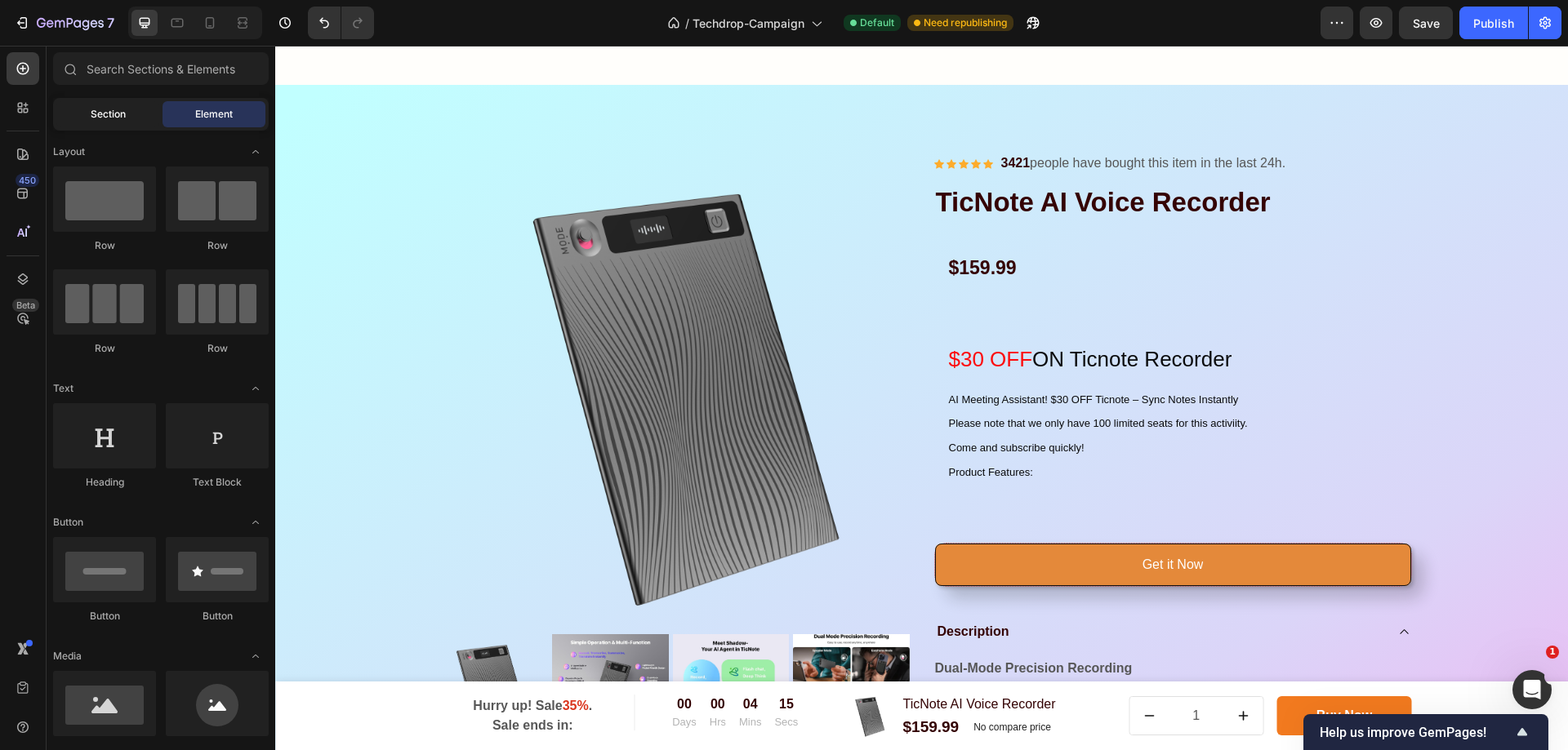
click at [131, 113] on div "Section" at bounding box center [108, 114] width 103 height 26
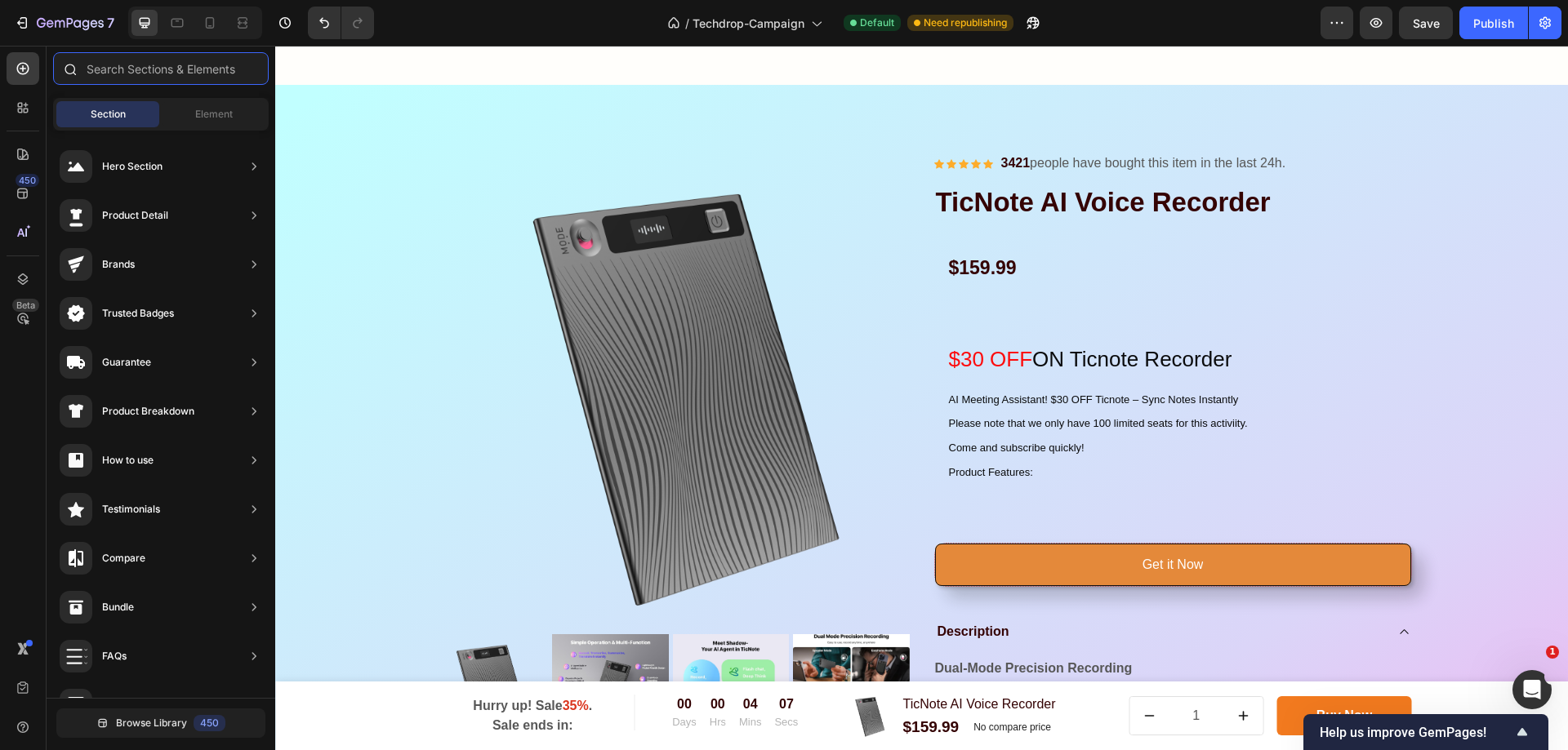
click at [180, 73] on input "text" at bounding box center [161, 68] width 215 height 32
click at [15, 104] on icon at bounding box center [23, 108] width 17 height 17
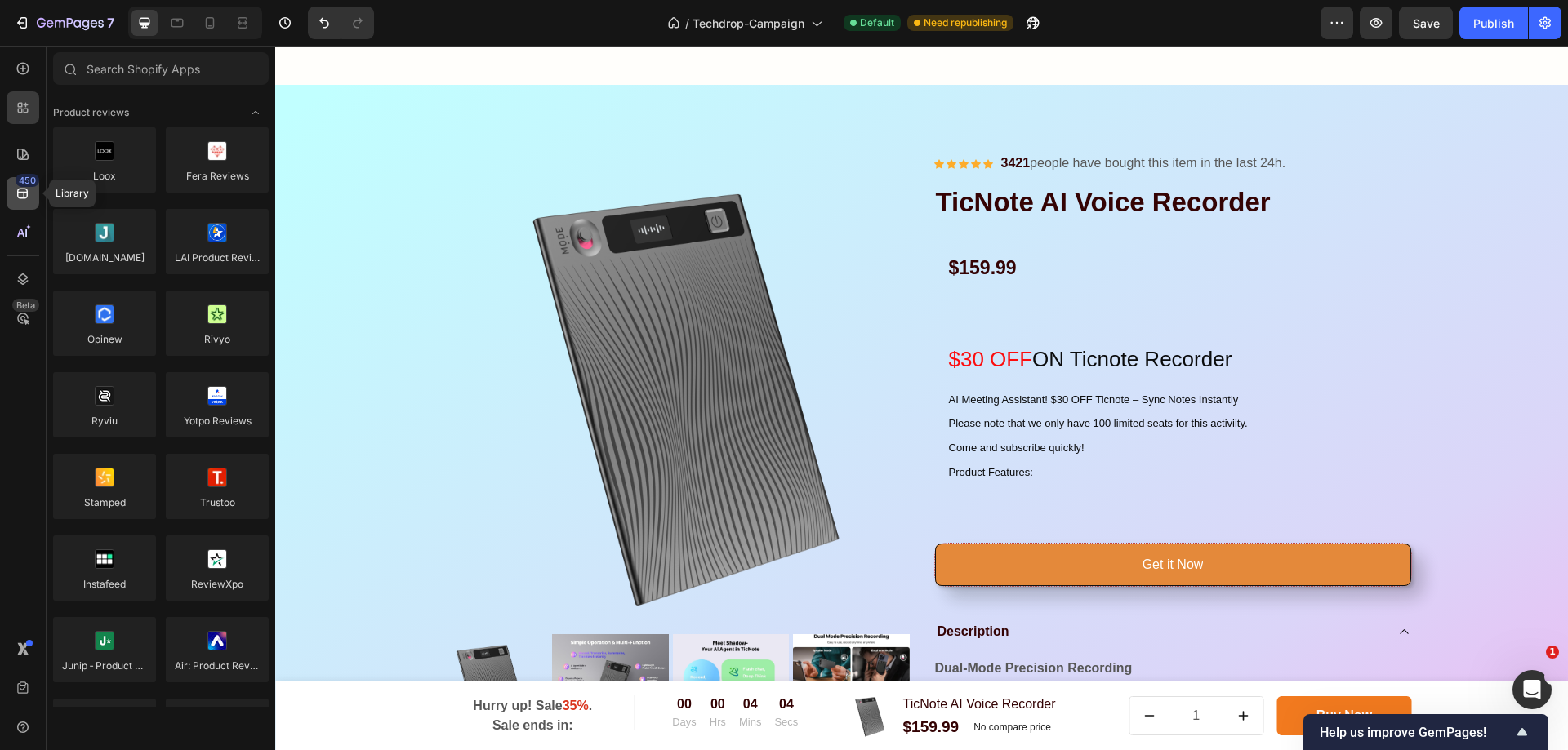
click at [30, 190] on icon at bounding box center [23, 194] width 17 height 17
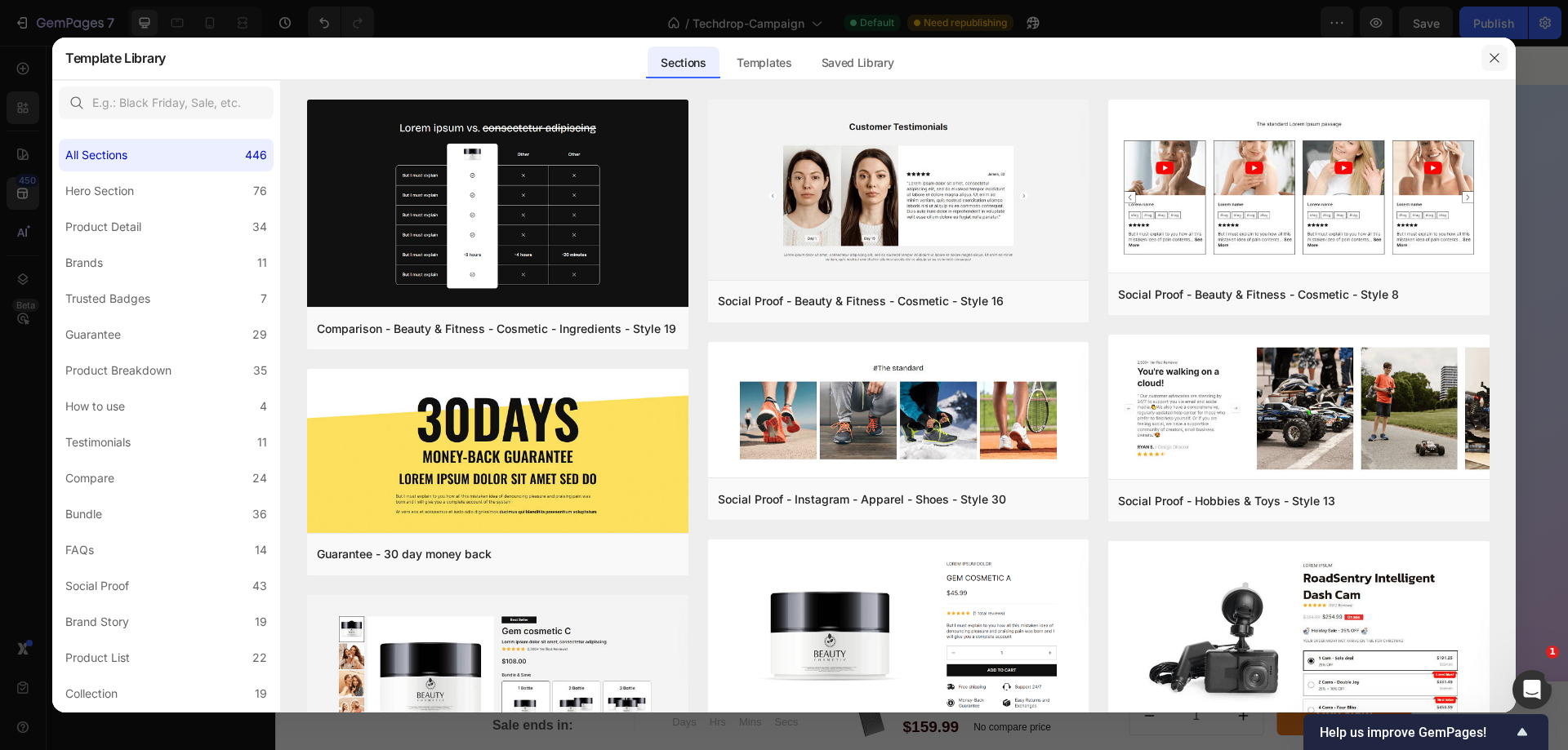
click at [1497, 58] on icon "button" at bounding box center [1495, 58] width 13 height 13
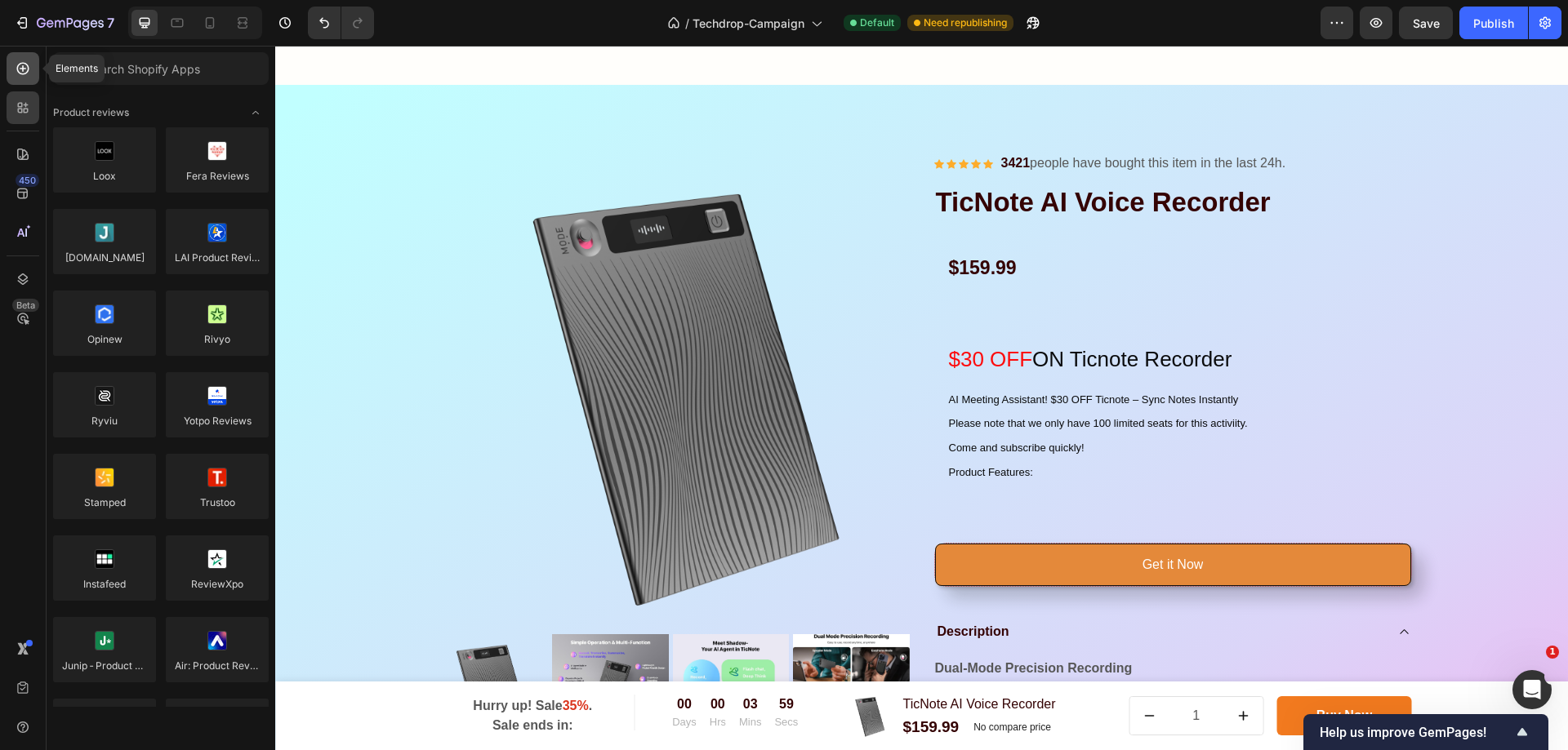
click at [17, 70] on icon at bounding box center [23, 69] width 17 height 17
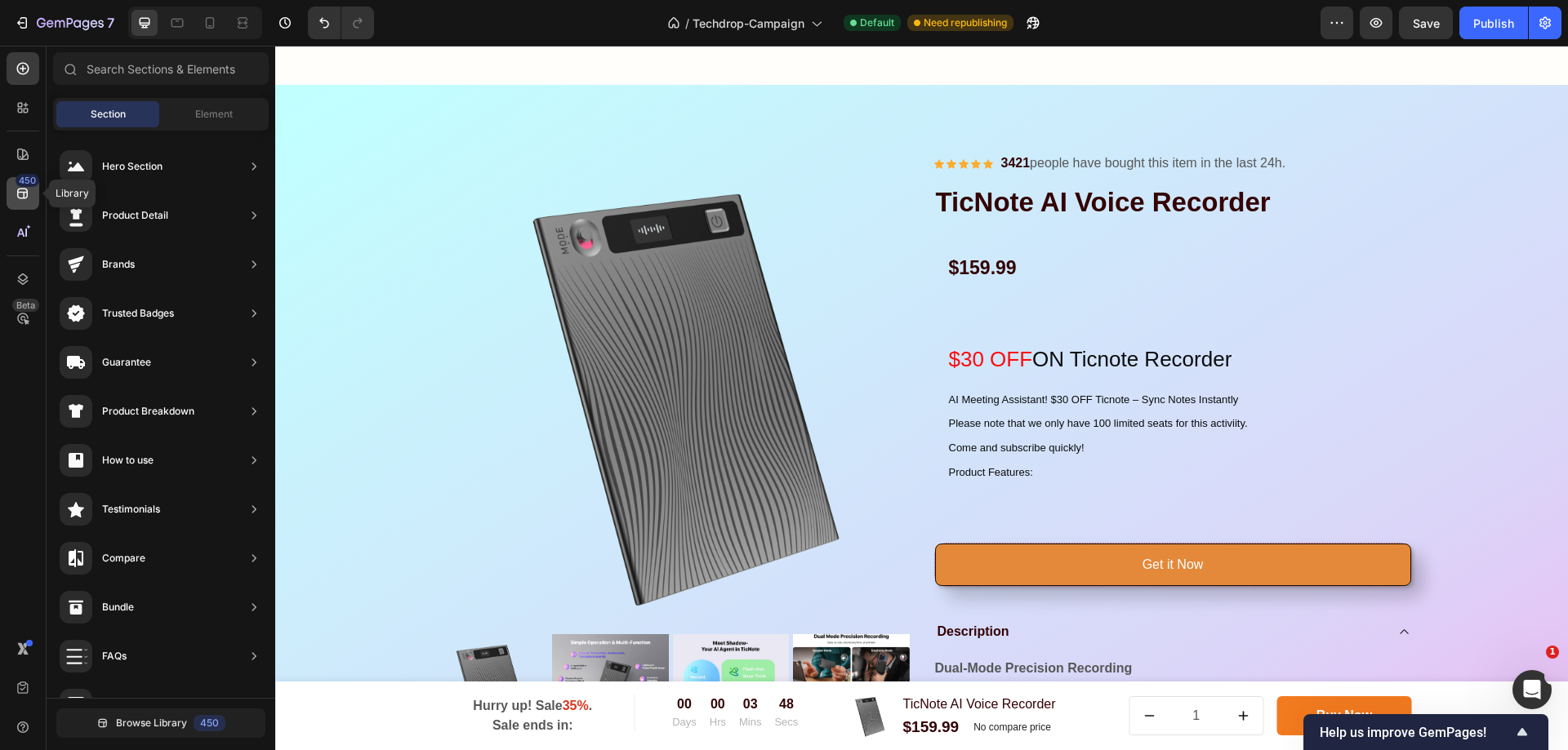
click at [9, 200] on div "450" at bounding box center [22, 193] width 32 height 32
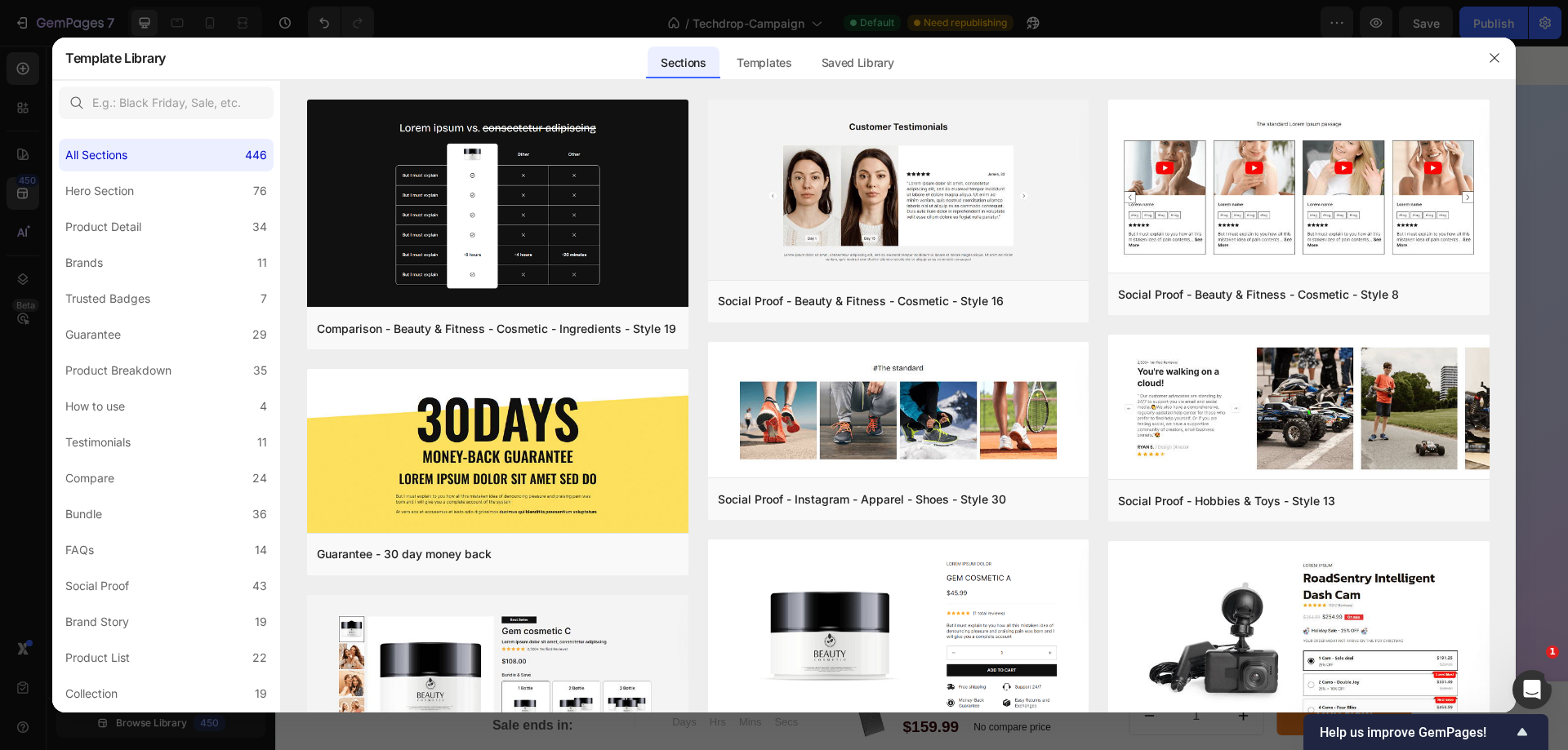
click at [1497, 42] on div at bounding box center [1495, 58] width 43 height 43
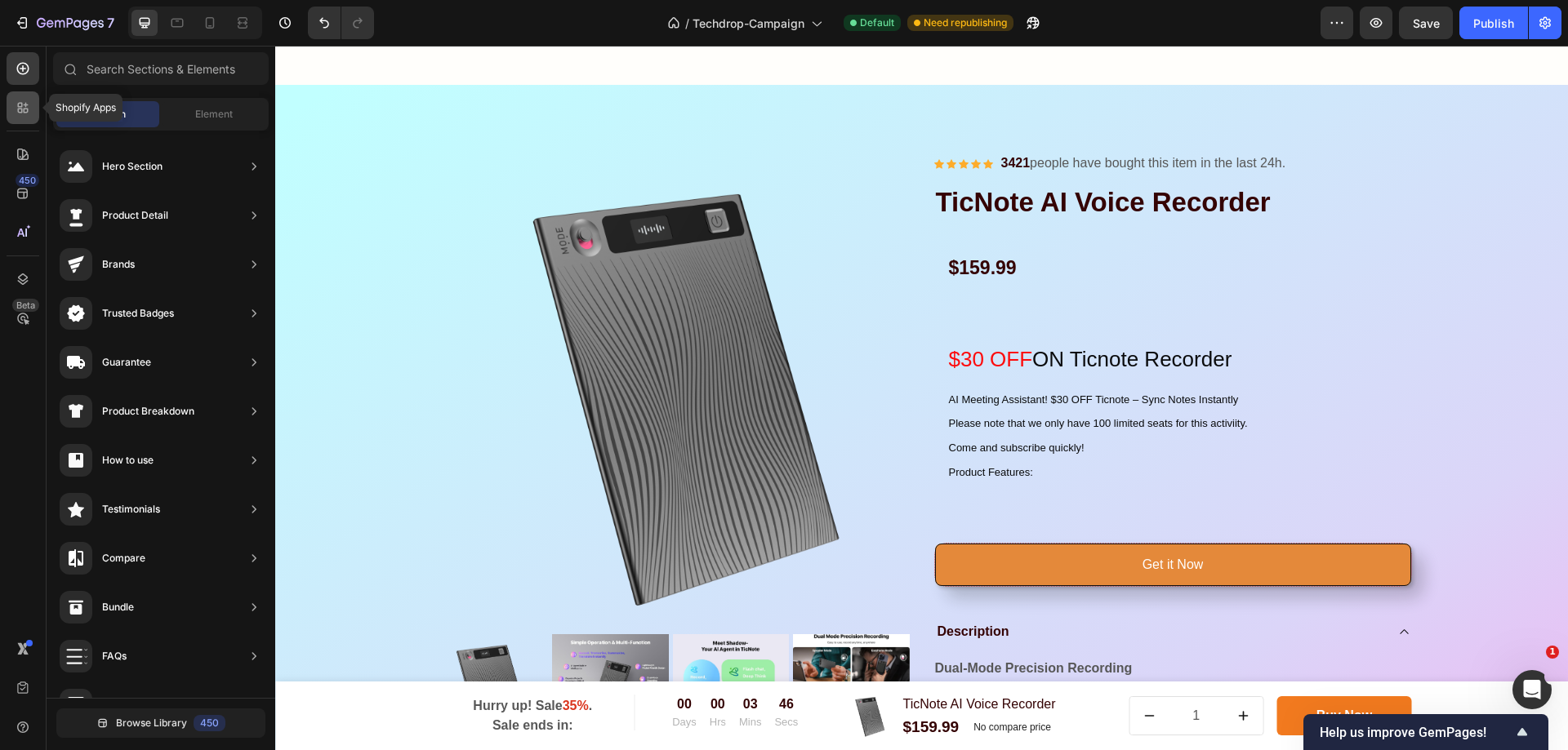
click at [33, 95] on div at bounding box center [22, 108] width 32 height 32
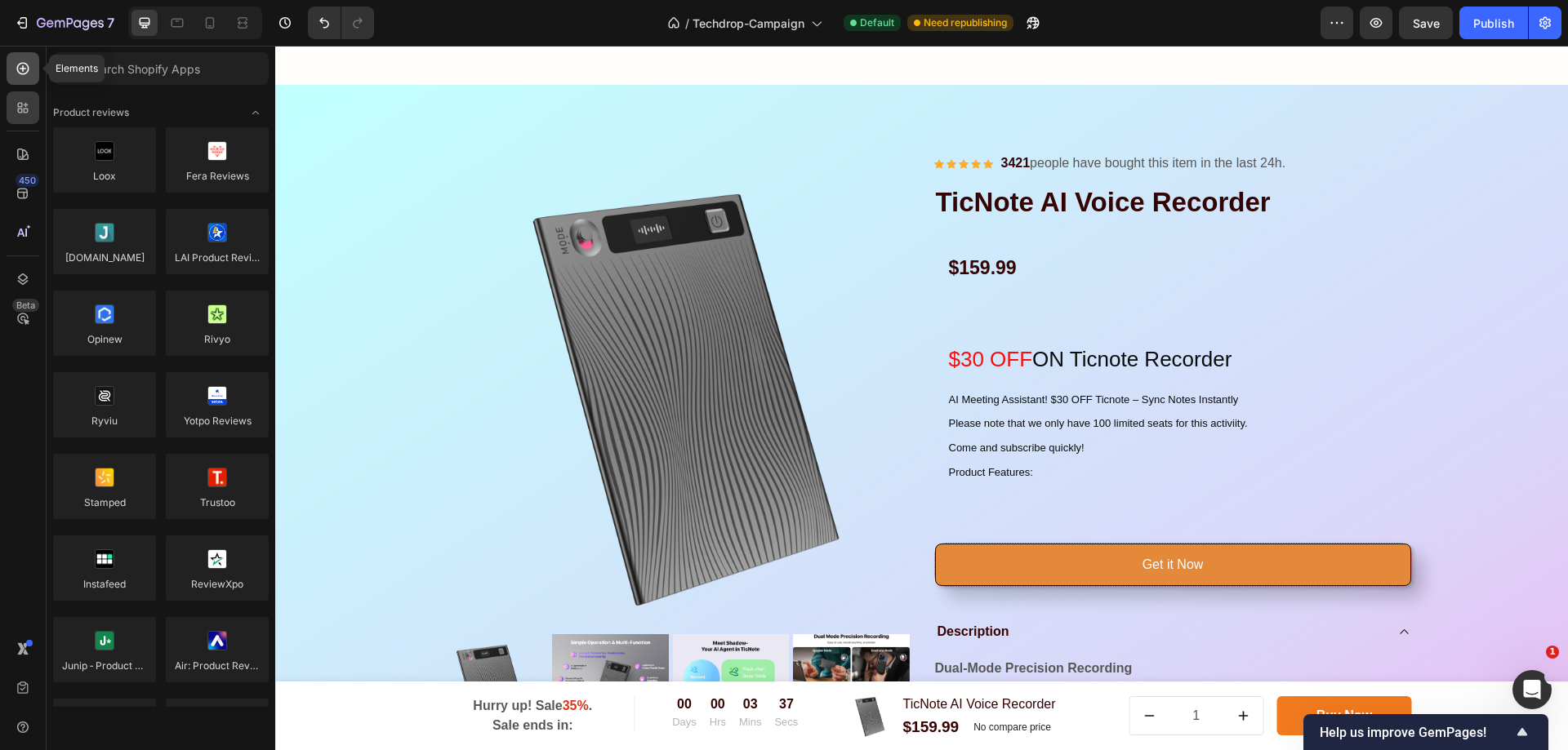
click at [32, 73] on div at bounding box center [22, 68] width 32 height 32
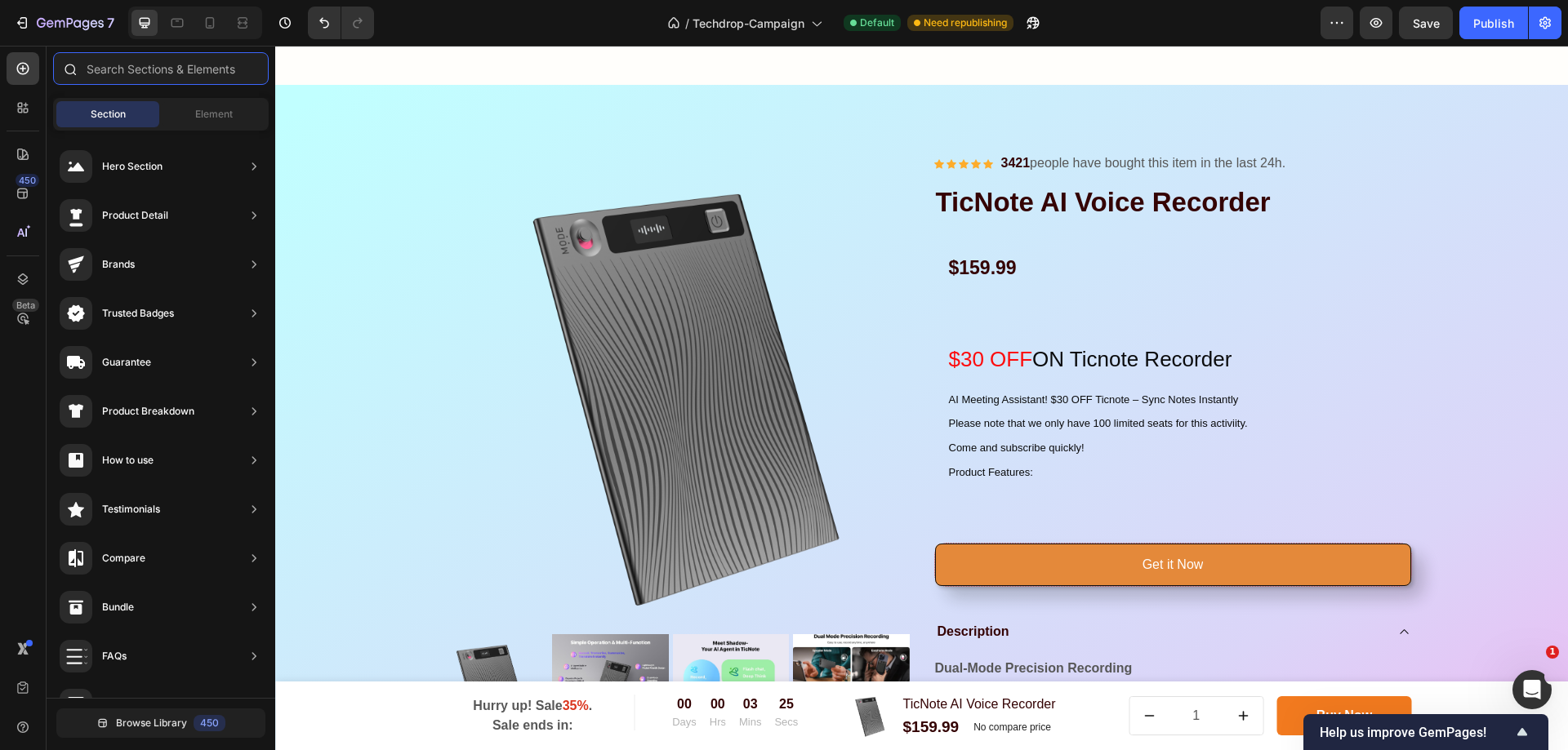
click at [201, 67] on input "text" at bounding box center [161, 68] width 215 height 32
click at [208, 119] on span "Element" at bounding box center [214, 114] width 37 height 15
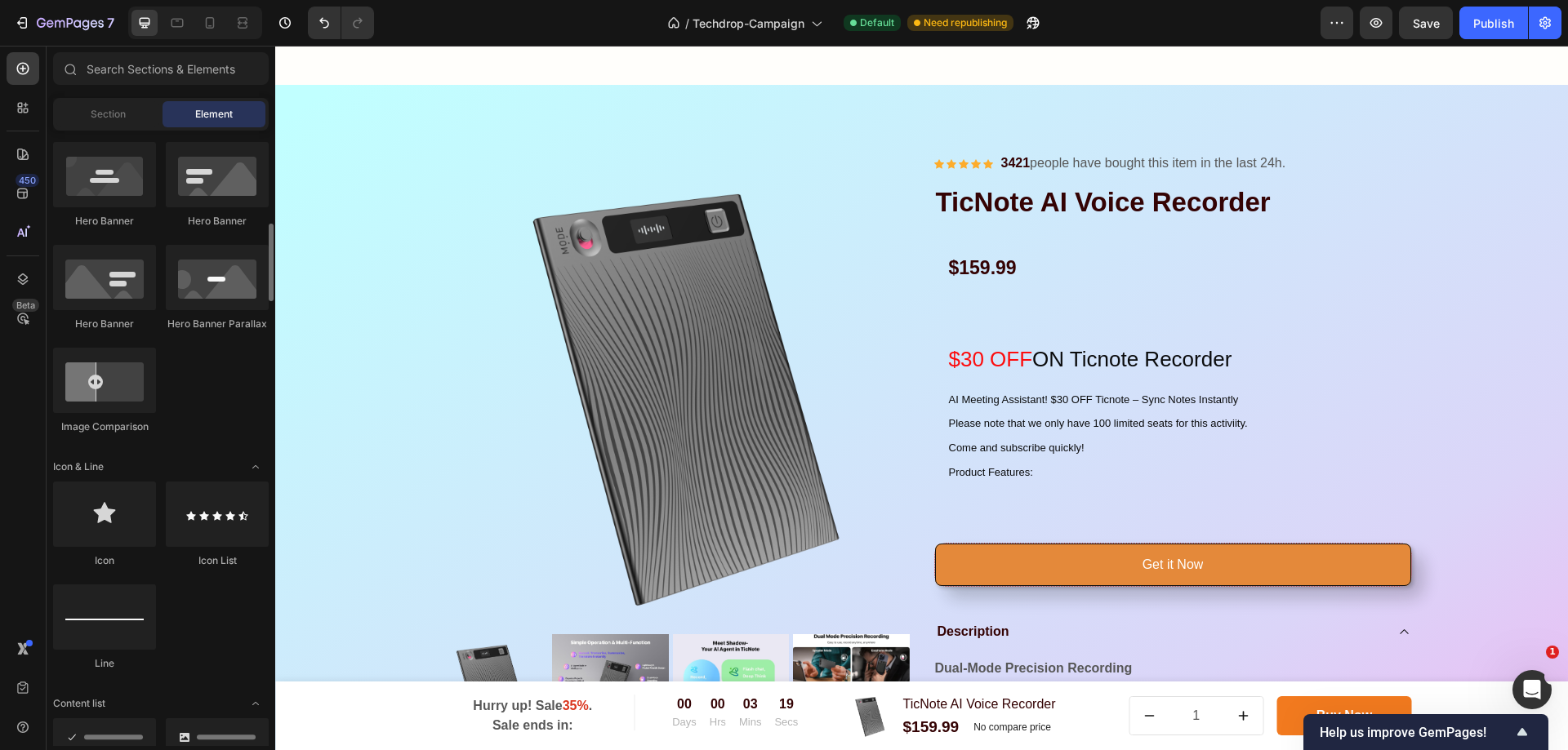
scroll to position [817, 0]
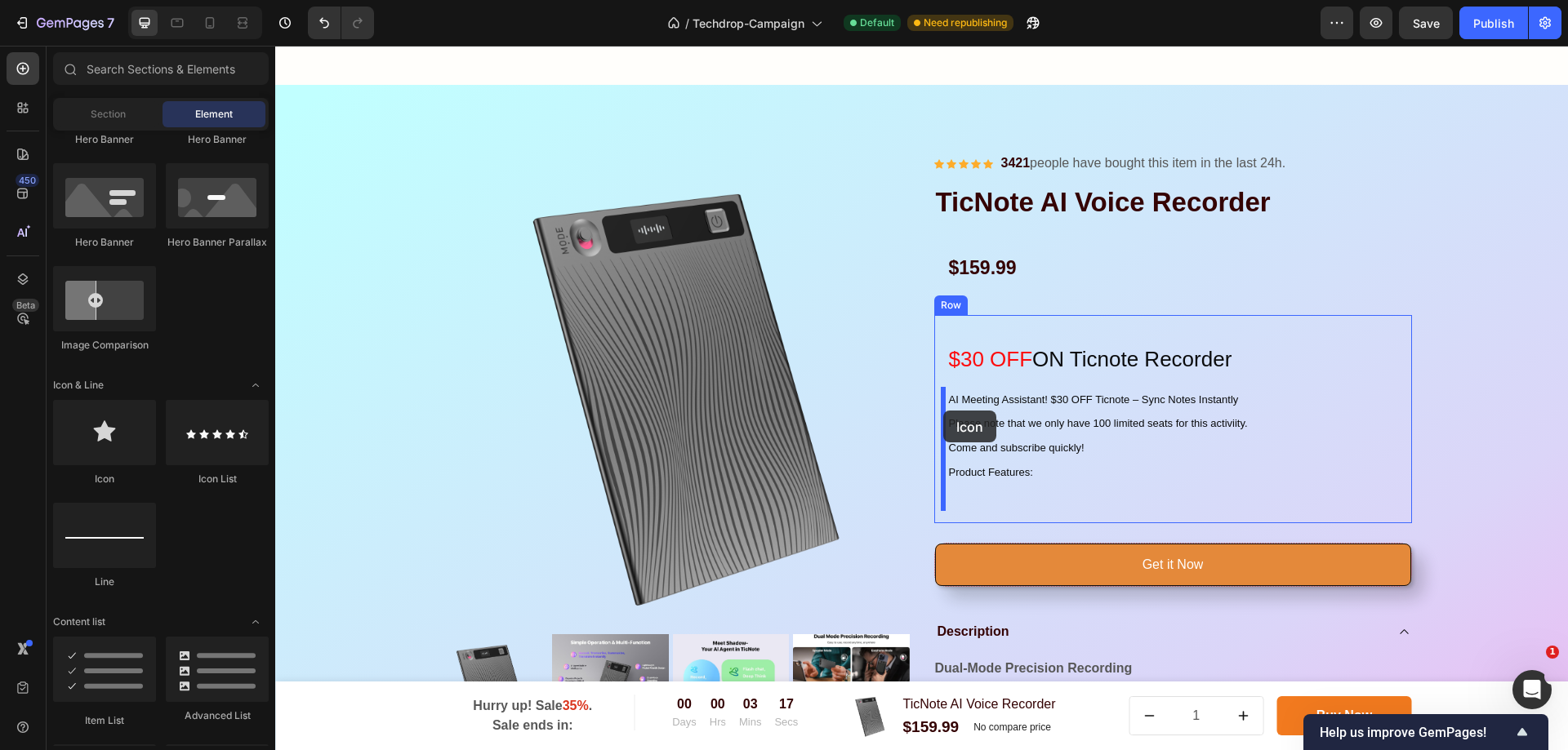
drag, startPoint x: 385, startPoint y: 478, endPoint x: 943, endPoint y: 410, distance: 562.1
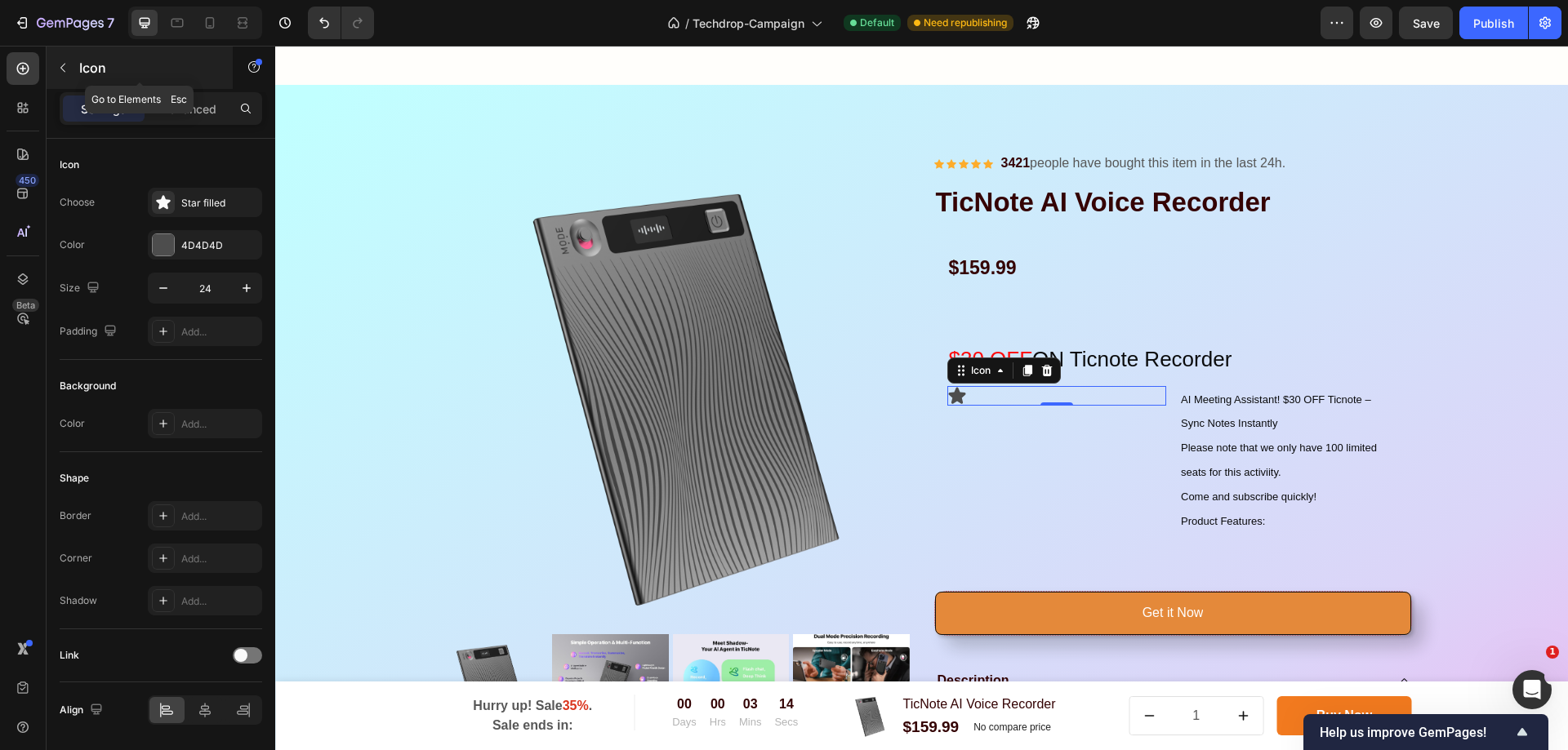
click at [64, 61] on icon "button" at bounding box center [63, 68] width 13 height 13
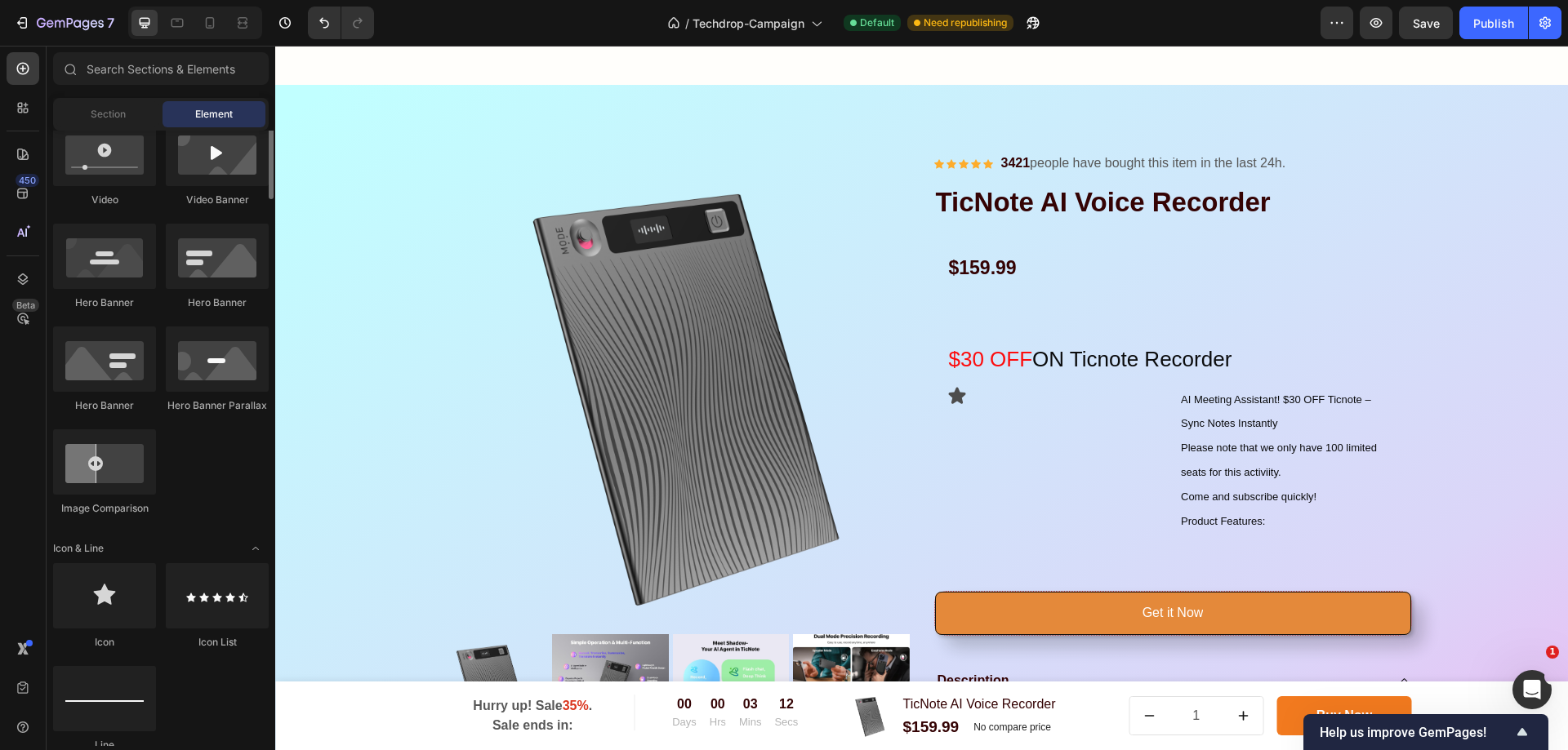
scroll to position [572, 0]
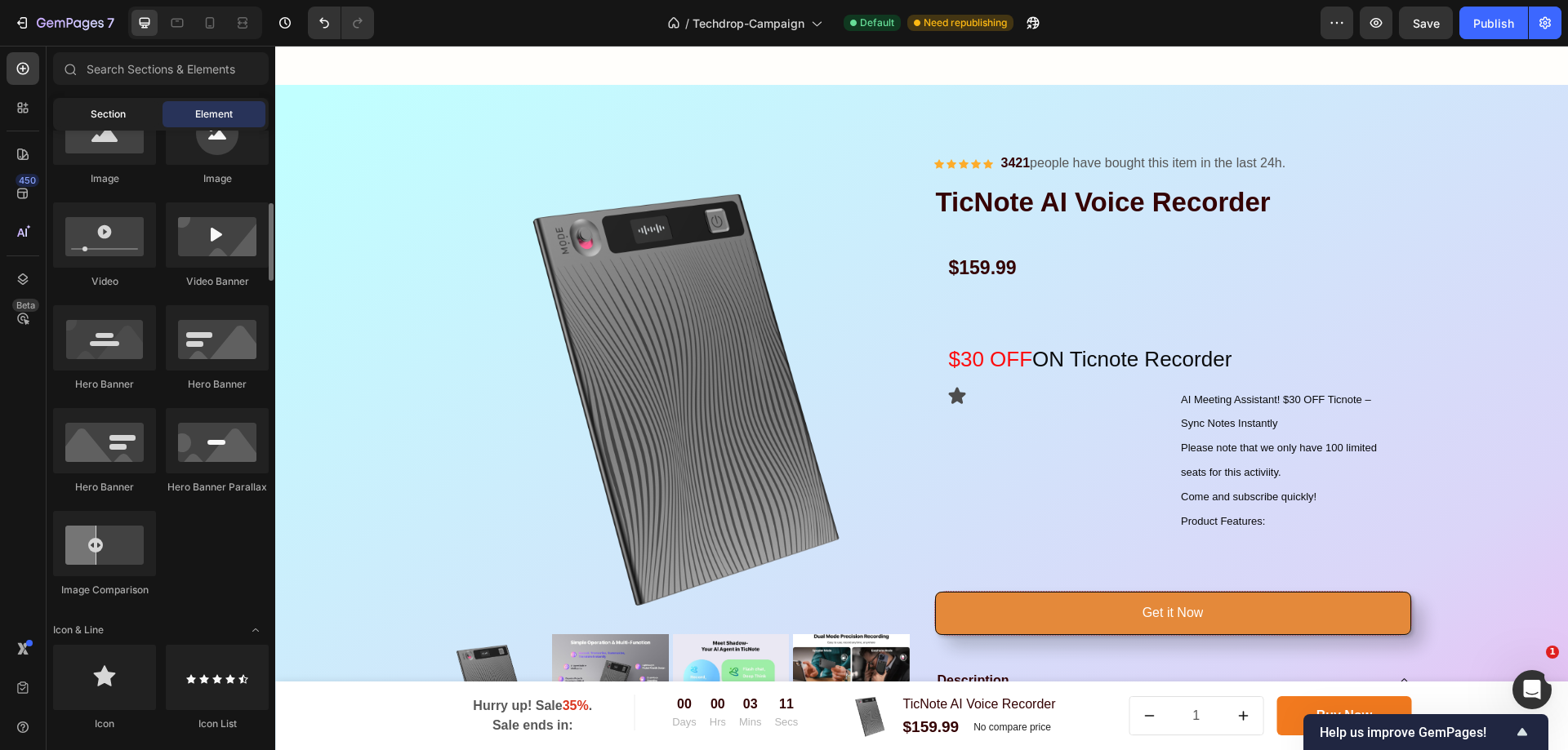
click at [129, 119] on div "Section" at bounding box center [108, 114] width 103 height 26
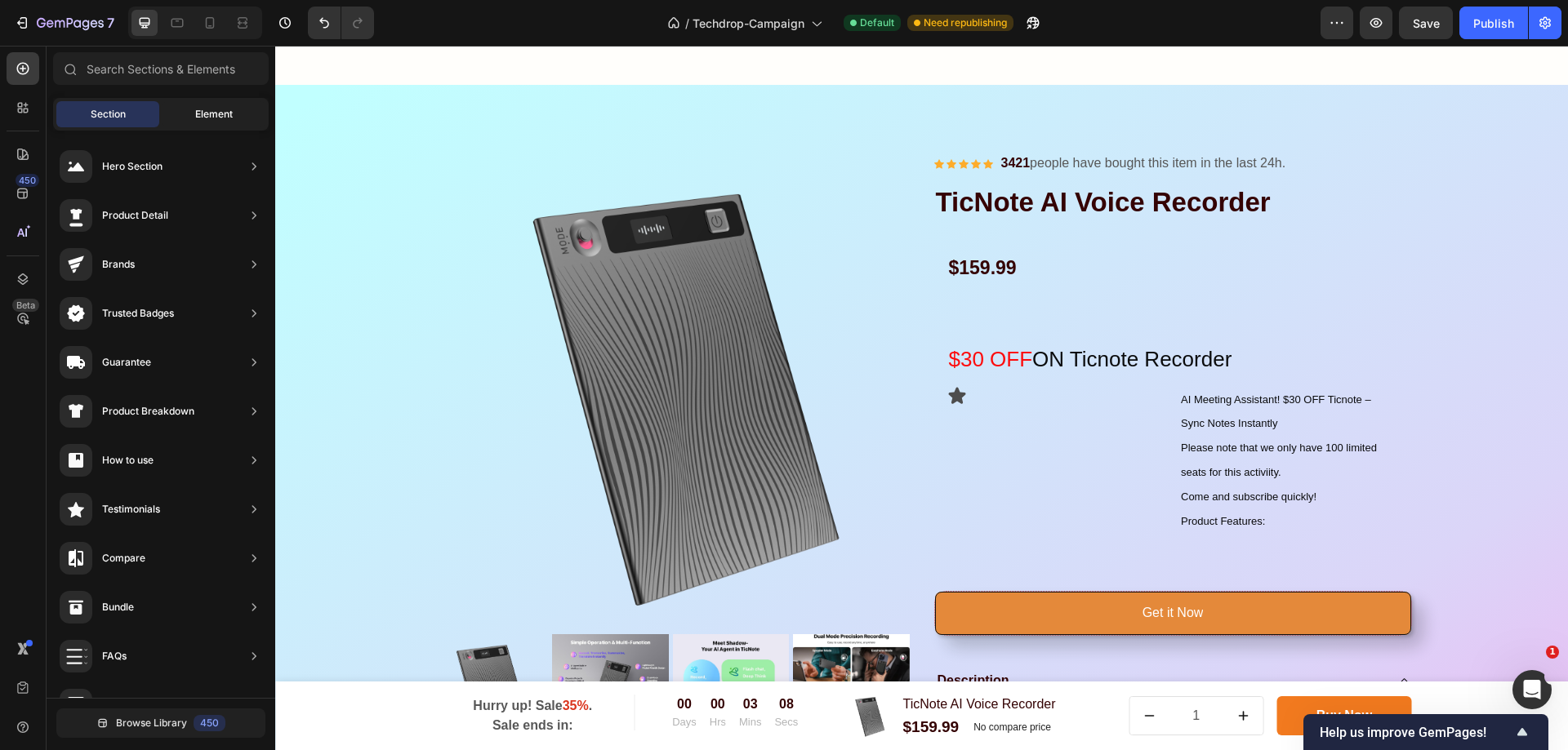
click at [198, 124] on div "Element" at bounding box center [214, 114] width 103 height 26
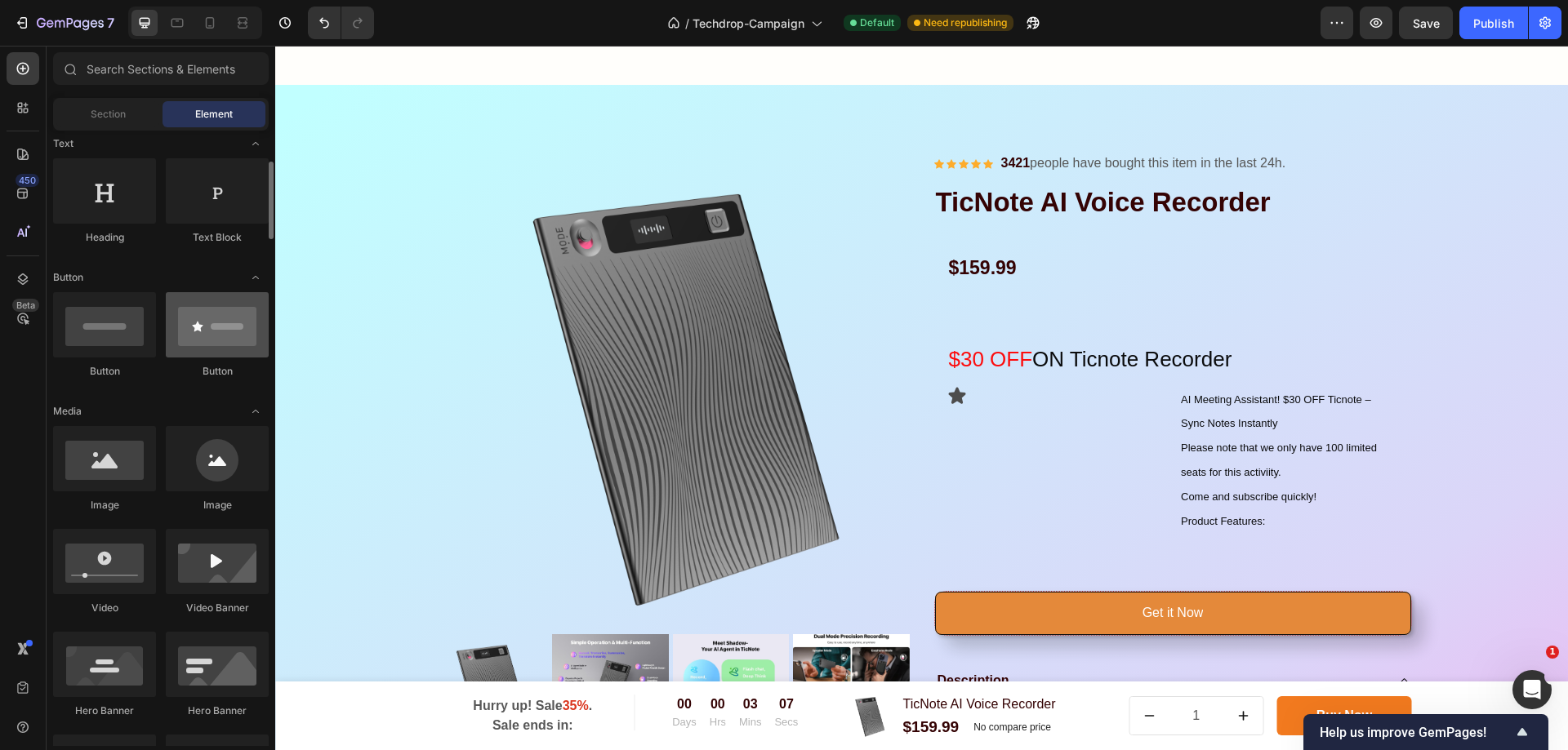
scroll to position [0, 0]
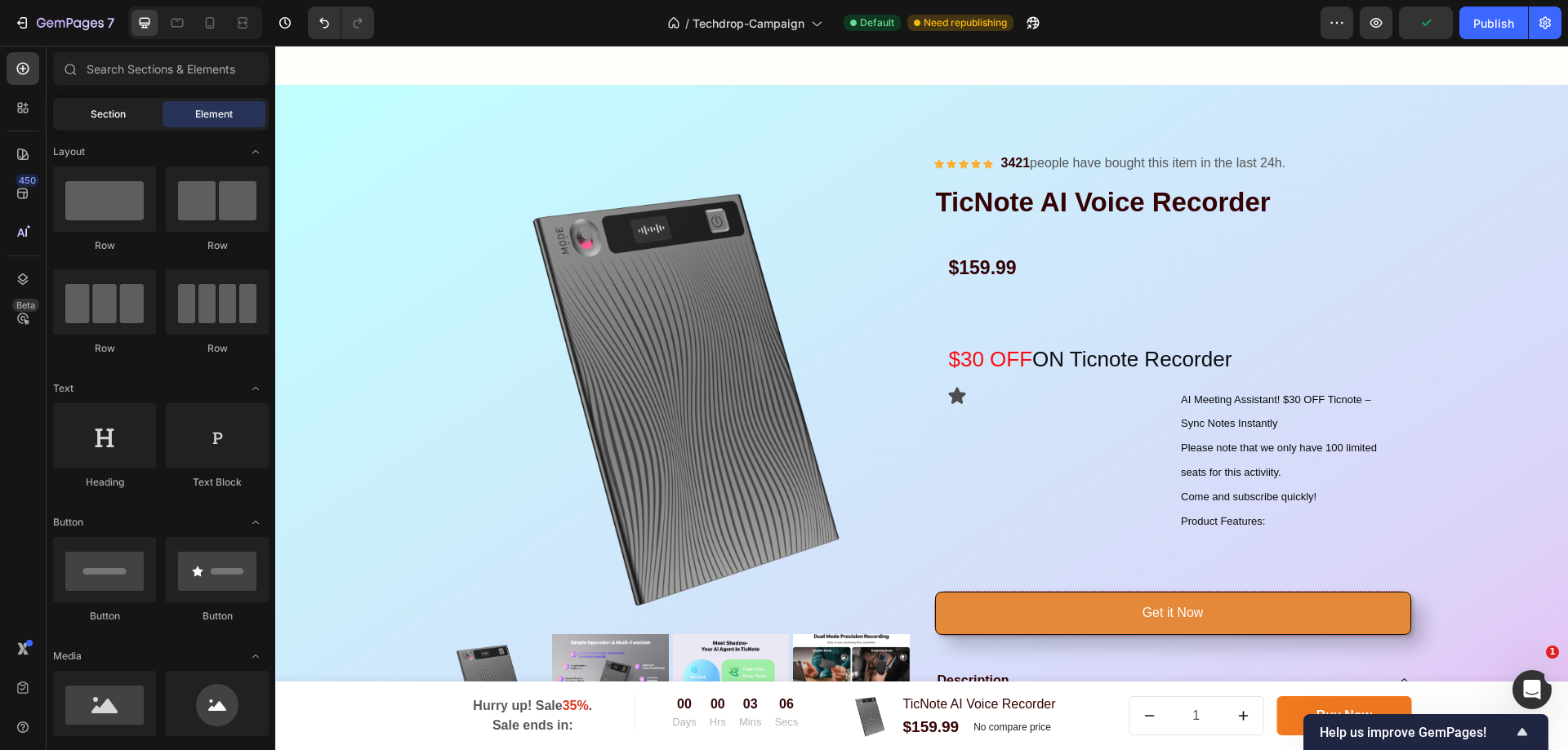
click at [102, 109] on span "Section" at bounding box center [109, 114] width 35 height 15
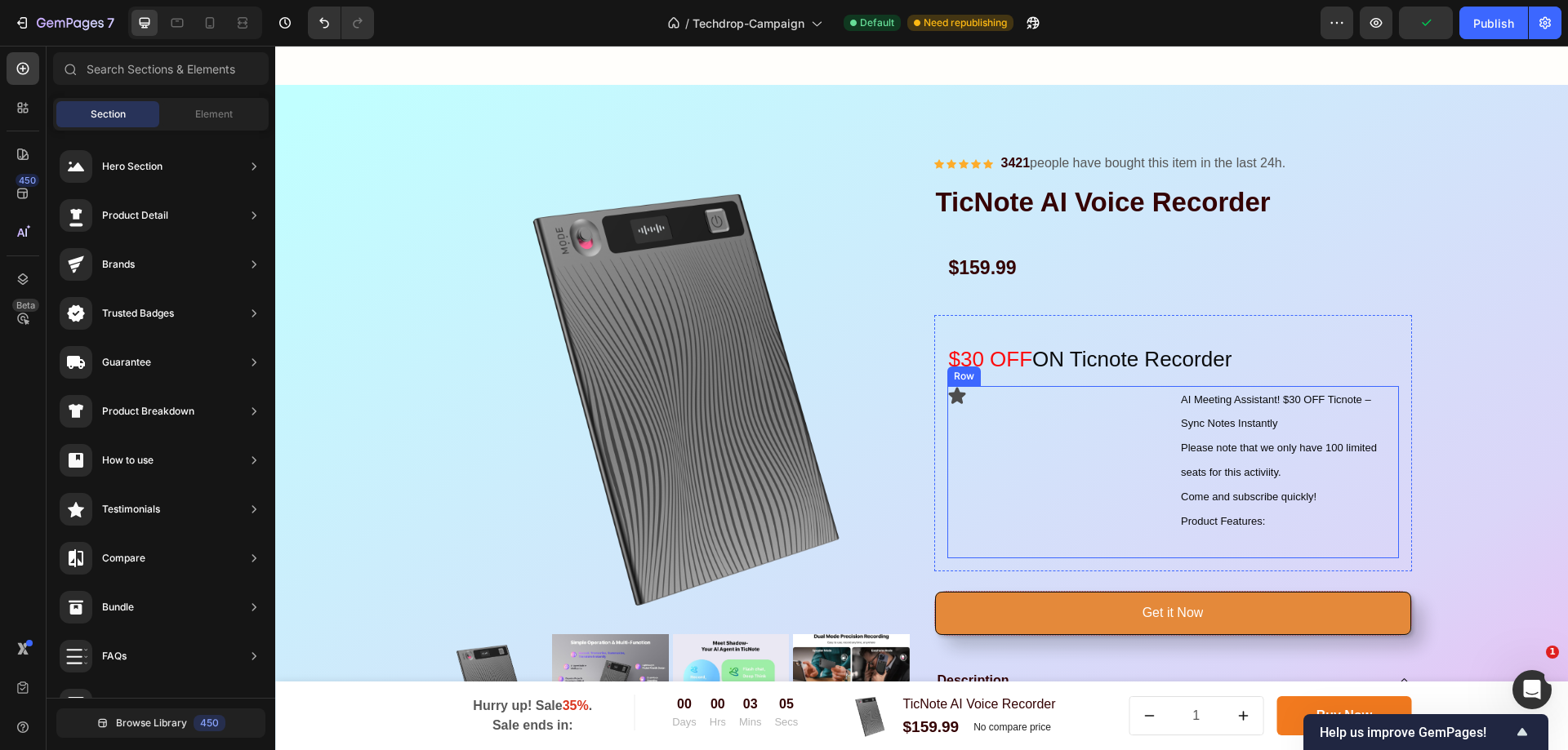
click at [1007, 414] on div "Icon" at bounding box center [1056, 472] width 220 height 173
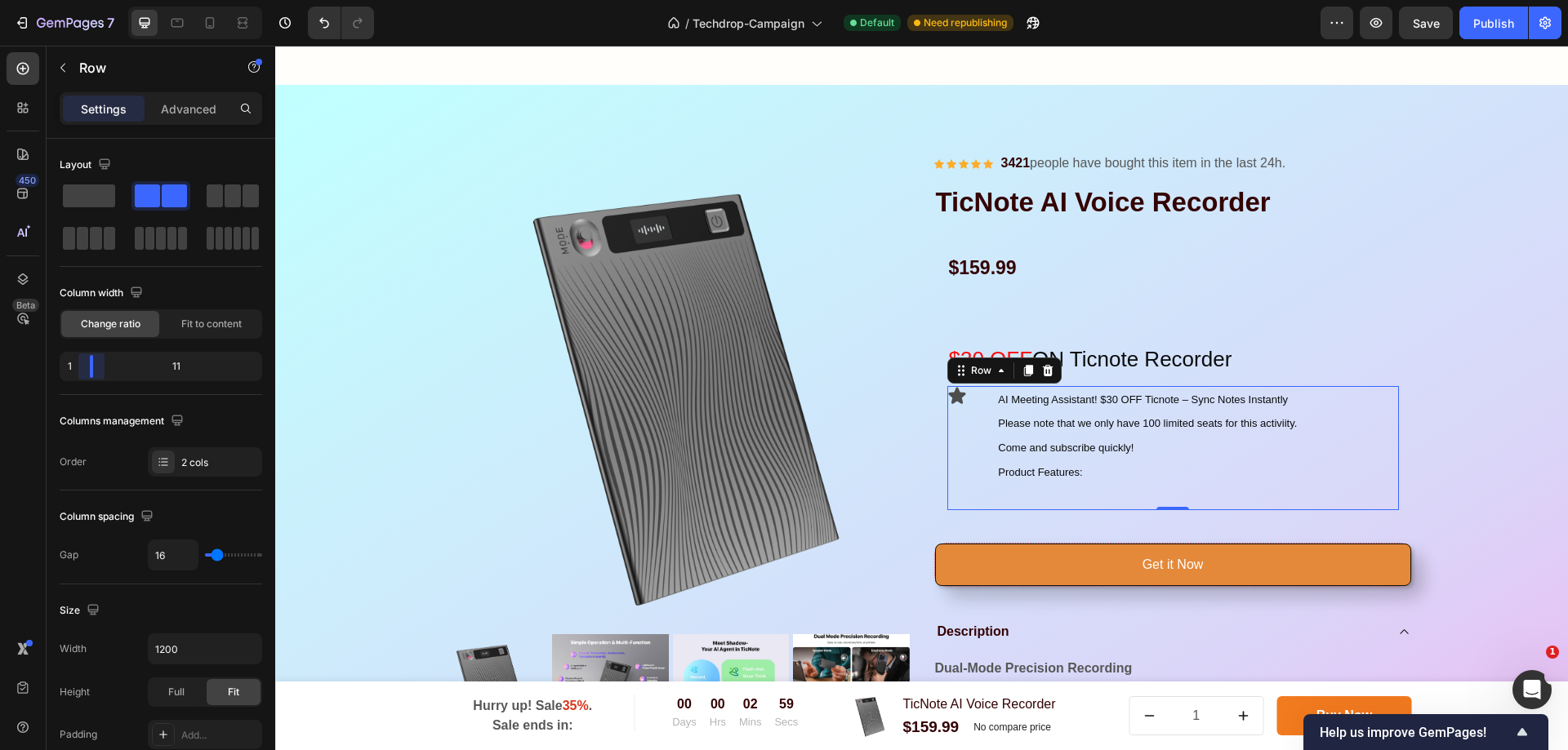
drag, startPoint x: 167, startPoint y: 368, endPoint x: 607, endPoint y: 455, distance: 448.5
click at [72, 0] on body "7 Version history / Techdrop-Campaign Default Need republishing Preview Save Pu…" at bounding box center [784, 0] width 1568 height 0
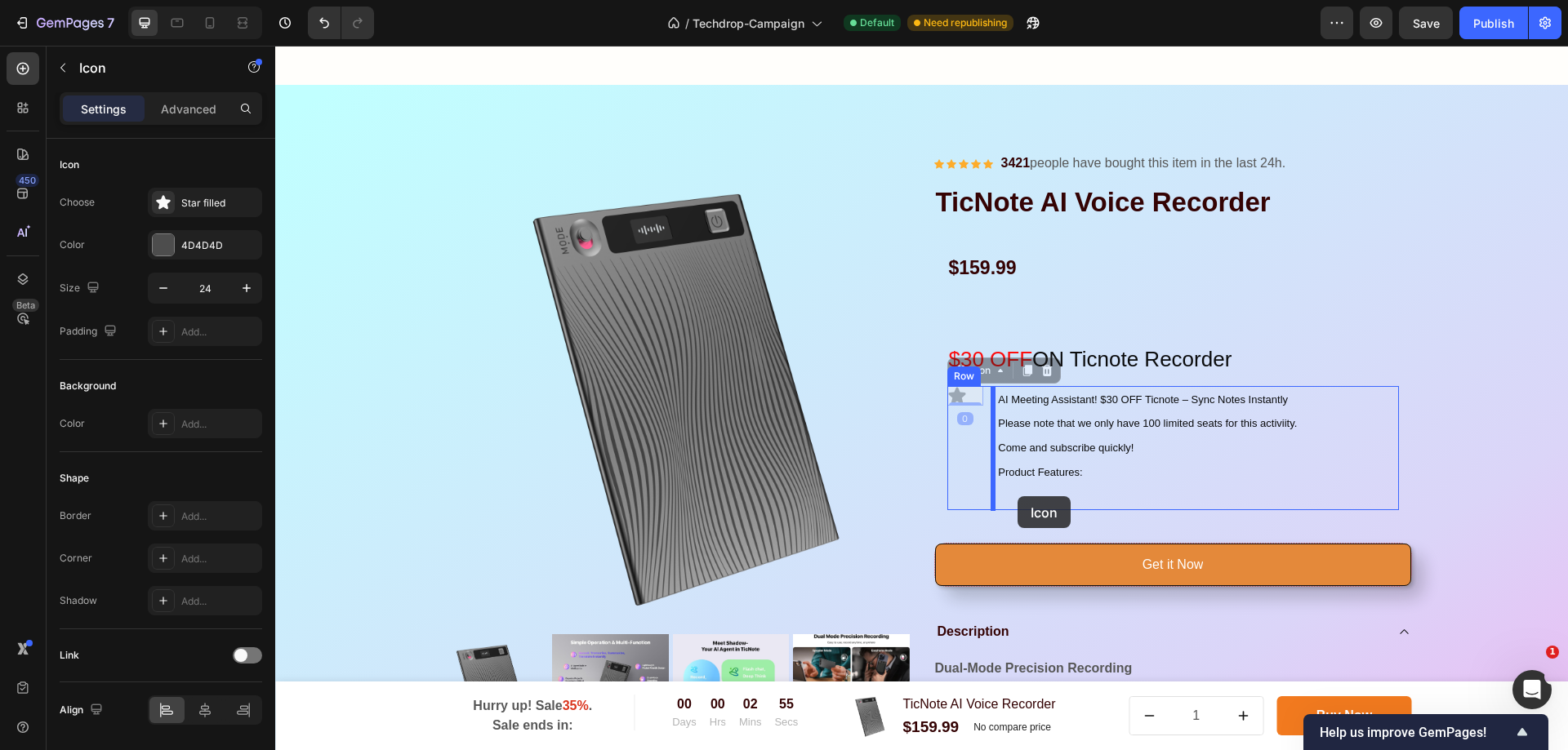
drag, startPoint x: 952, startPoint y: 401, endPoint x: 1019, endPoint y: 497, distance: 117.1
click at [956, 399] on icon at bounding box center [956, 395] width 19 height 19
click at [952, 400] on icon at bounding box center [956, 395] width 17 height 17
drag, startPoint x: 958, startPoint y: 397, endPoint x: 1061, endPoint y: 497, distance: 143.6
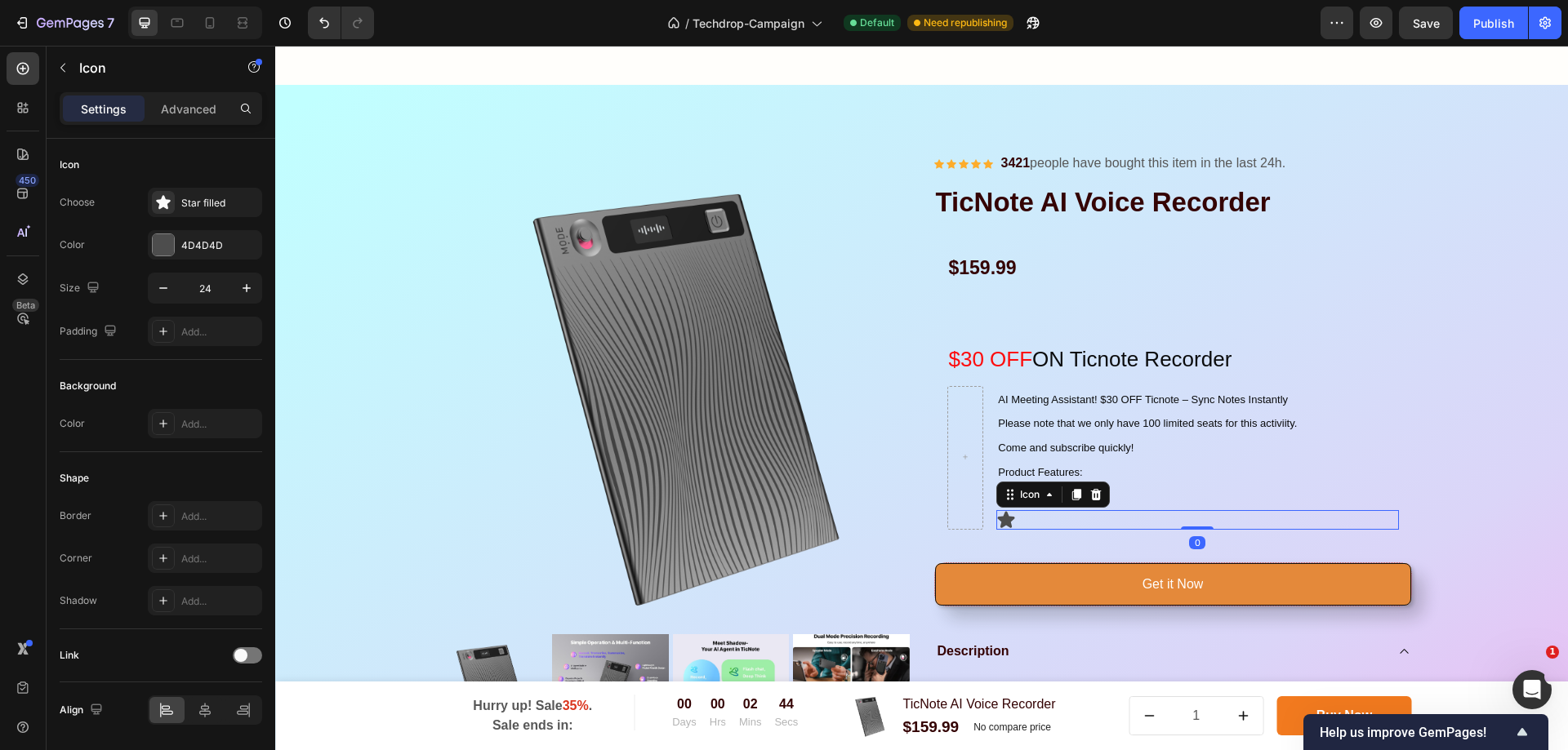
click at [1129, 526] on div "Icon 0" at bounding box center [1197, 520] width 402 height 19
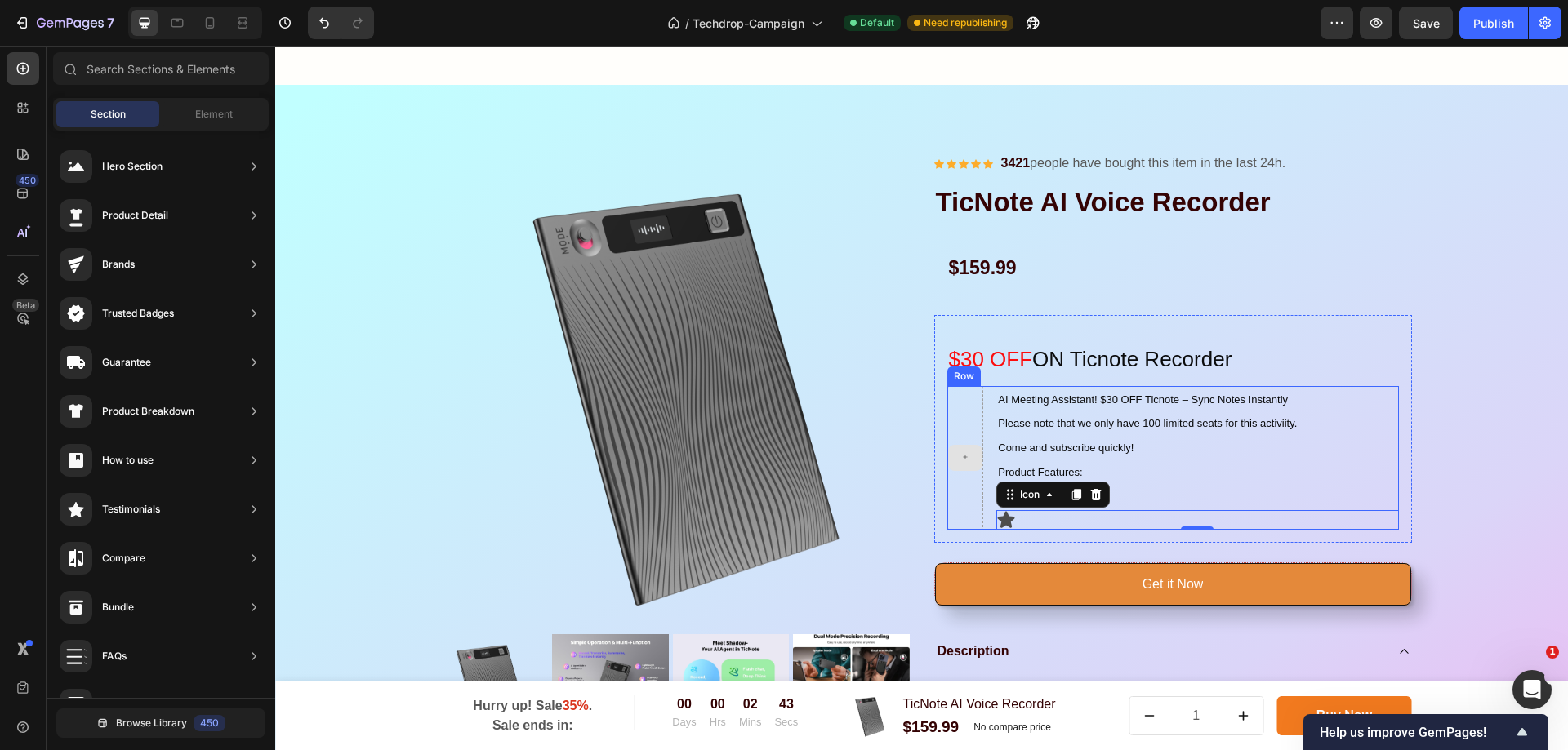
click at [948, 471] on div at bounding box center [965, 458] width 35 height 26
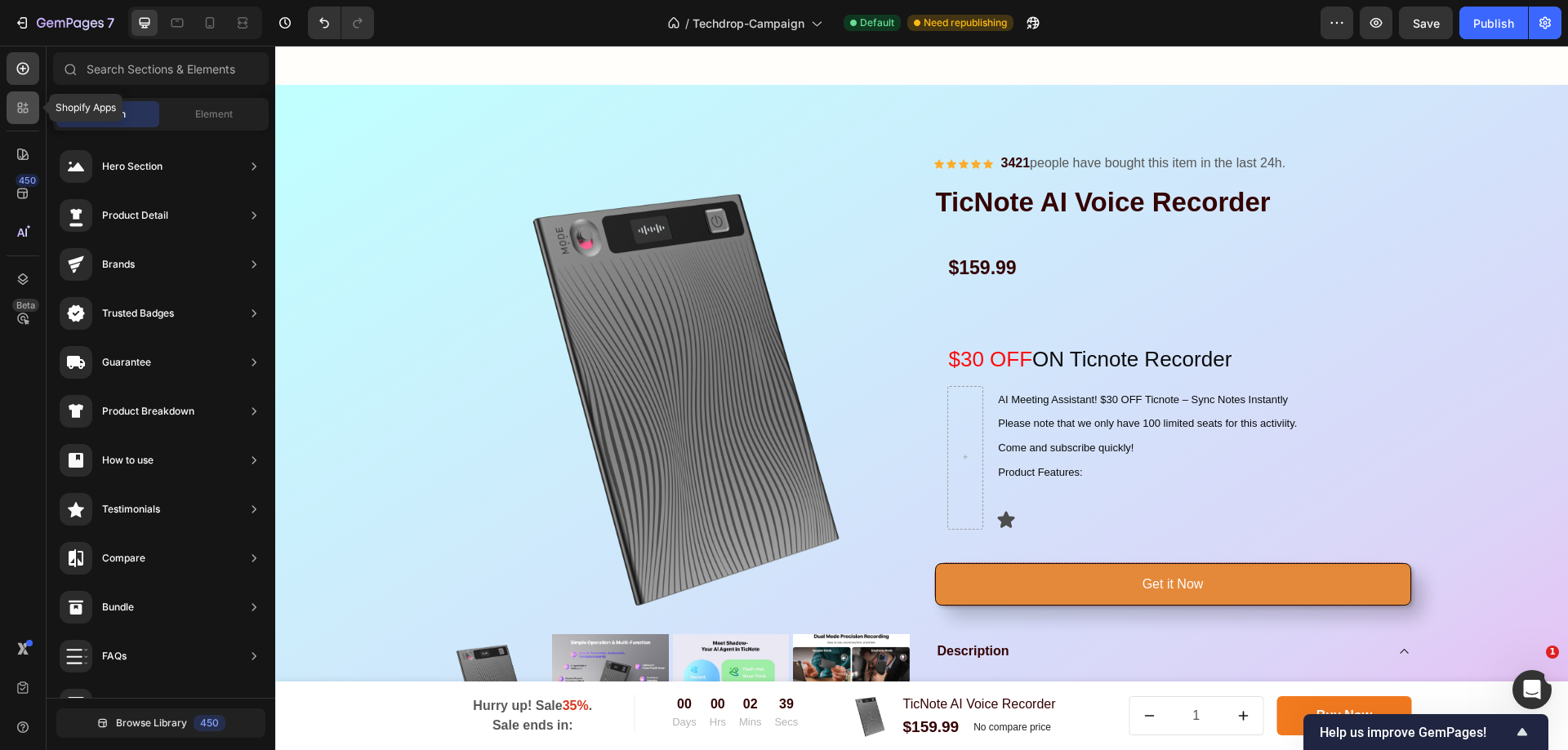
click at [22, 110] on icon at bounding box center [19, 110] width 5 height 5
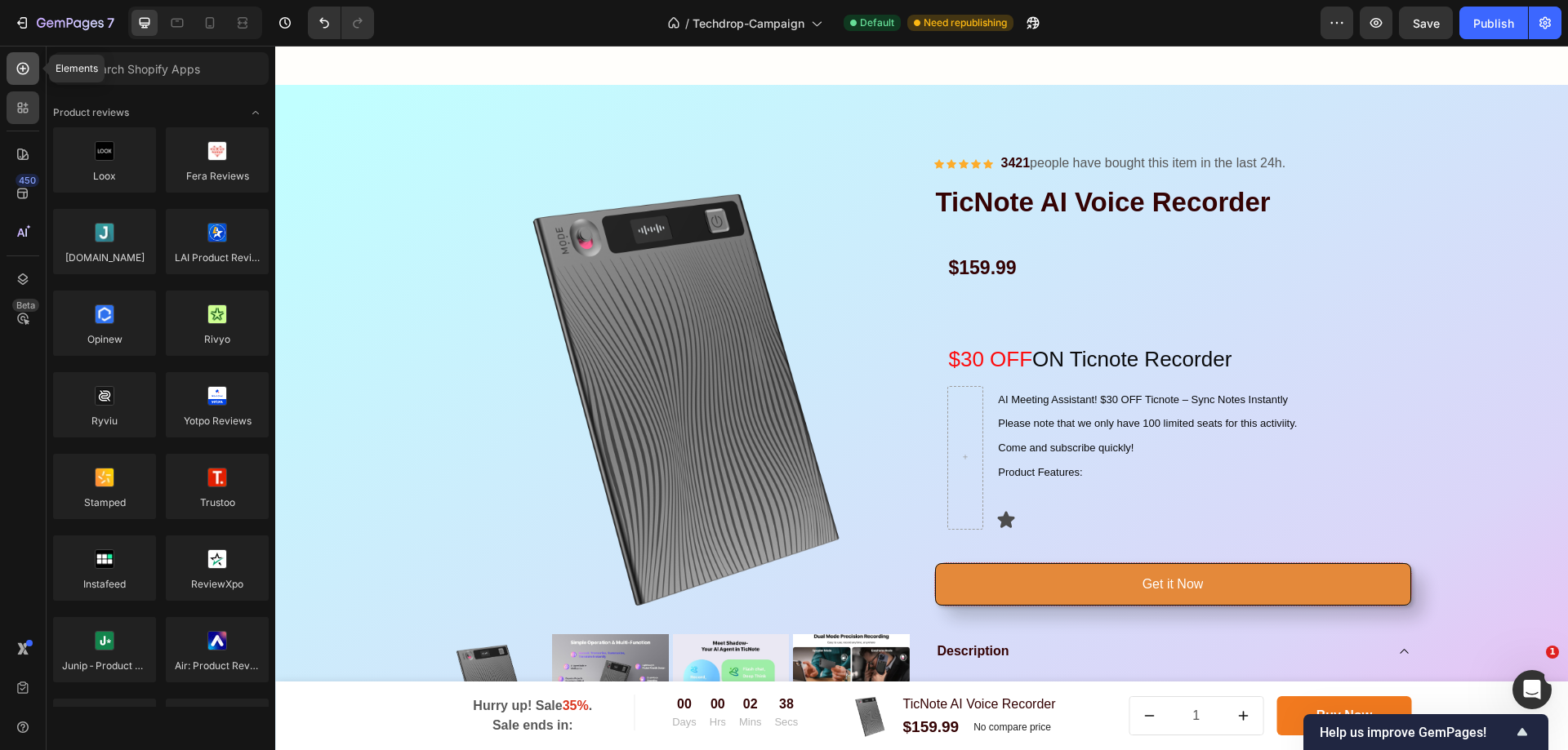
click at [24, 80] on div at bounding box center [22, 68] width 32 height 32
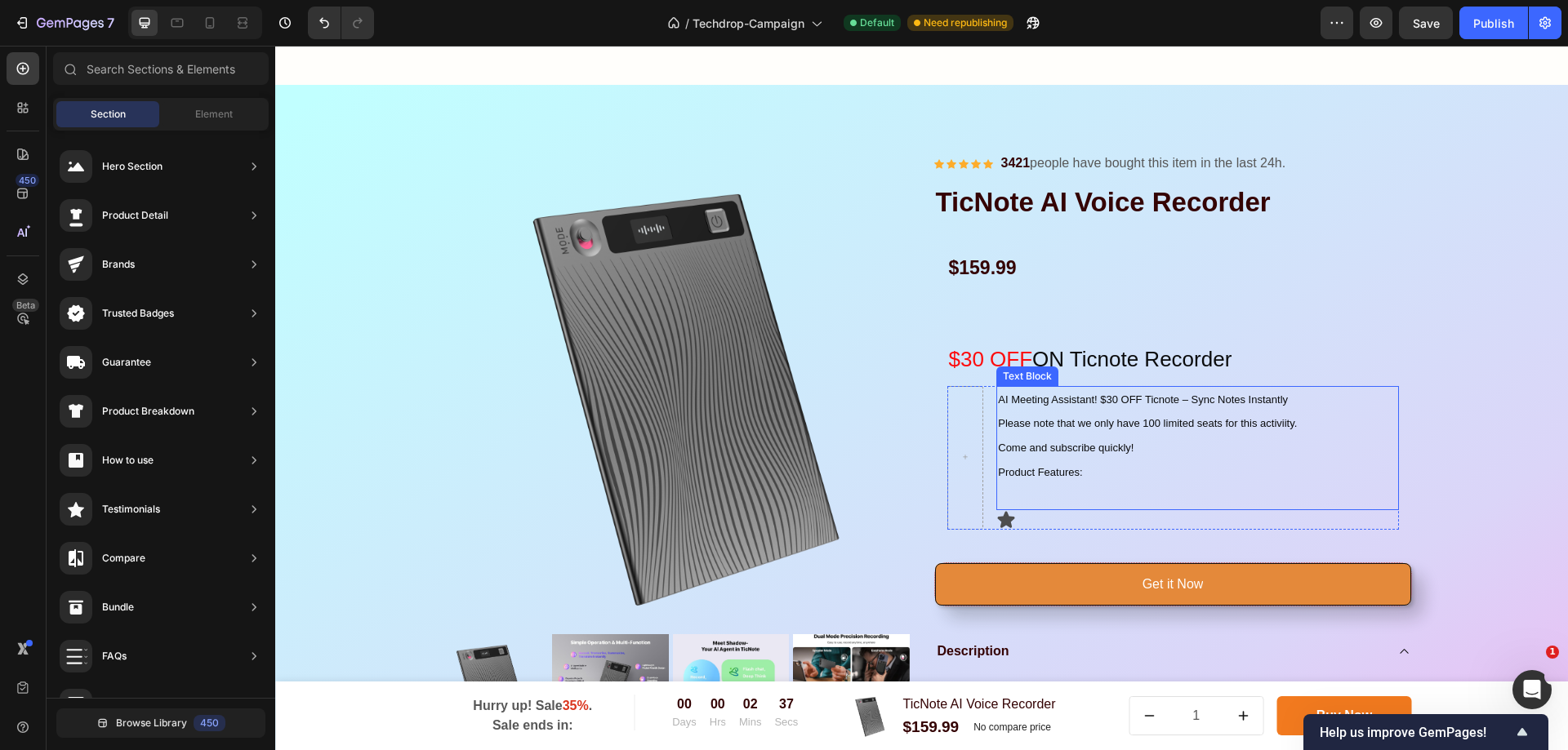
click at [1034, 392] on p "AI Meeting Assistant! $30 OFF Ticnote – Sync Notes Instantly Please note that w…" at bounding box center [1197, 448] width 398 height 121
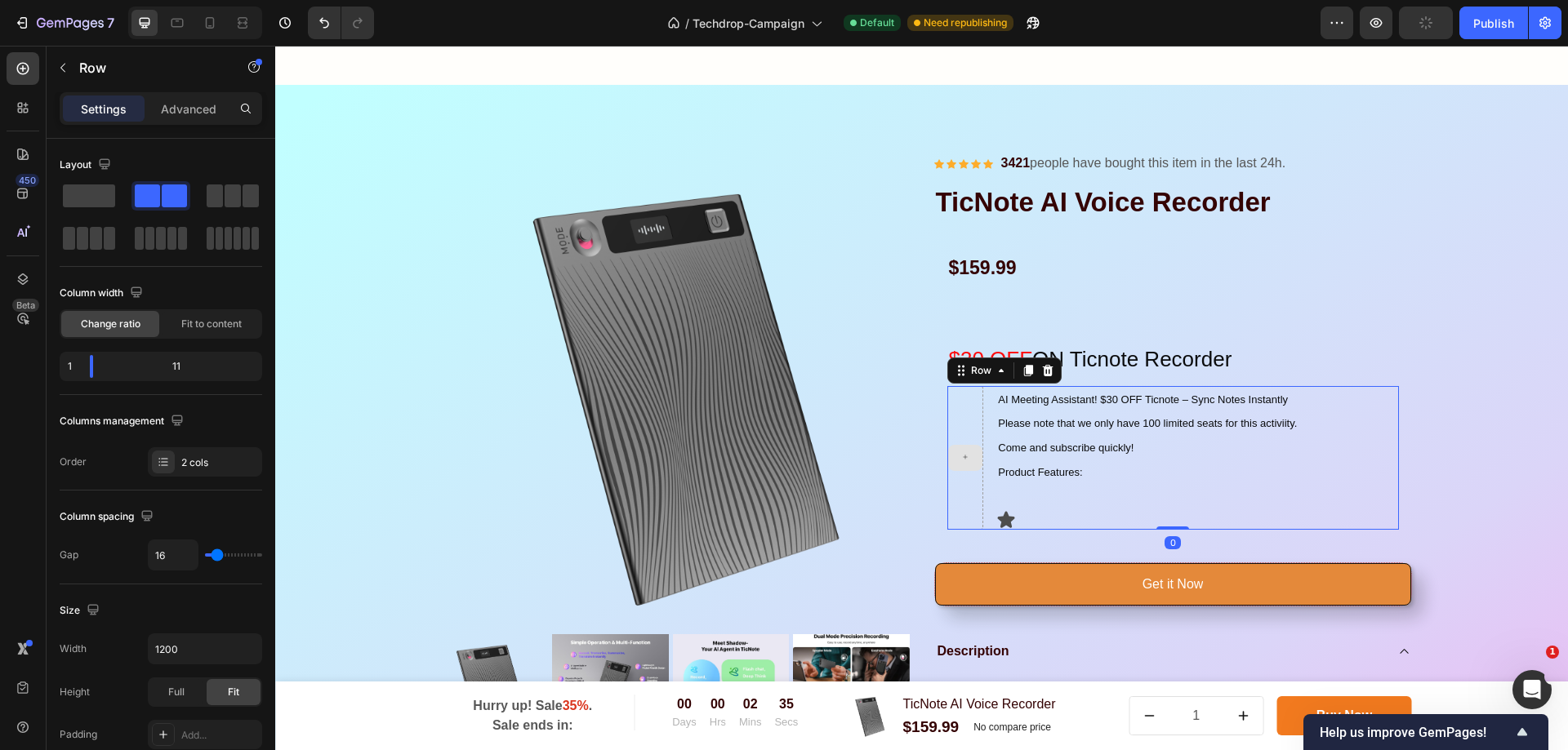
click at [954, 409] on div at bounding box center [965, 458] width 37 height 144
click at [106, 195] on span at bounding box center [89, 196] width 52 height 23
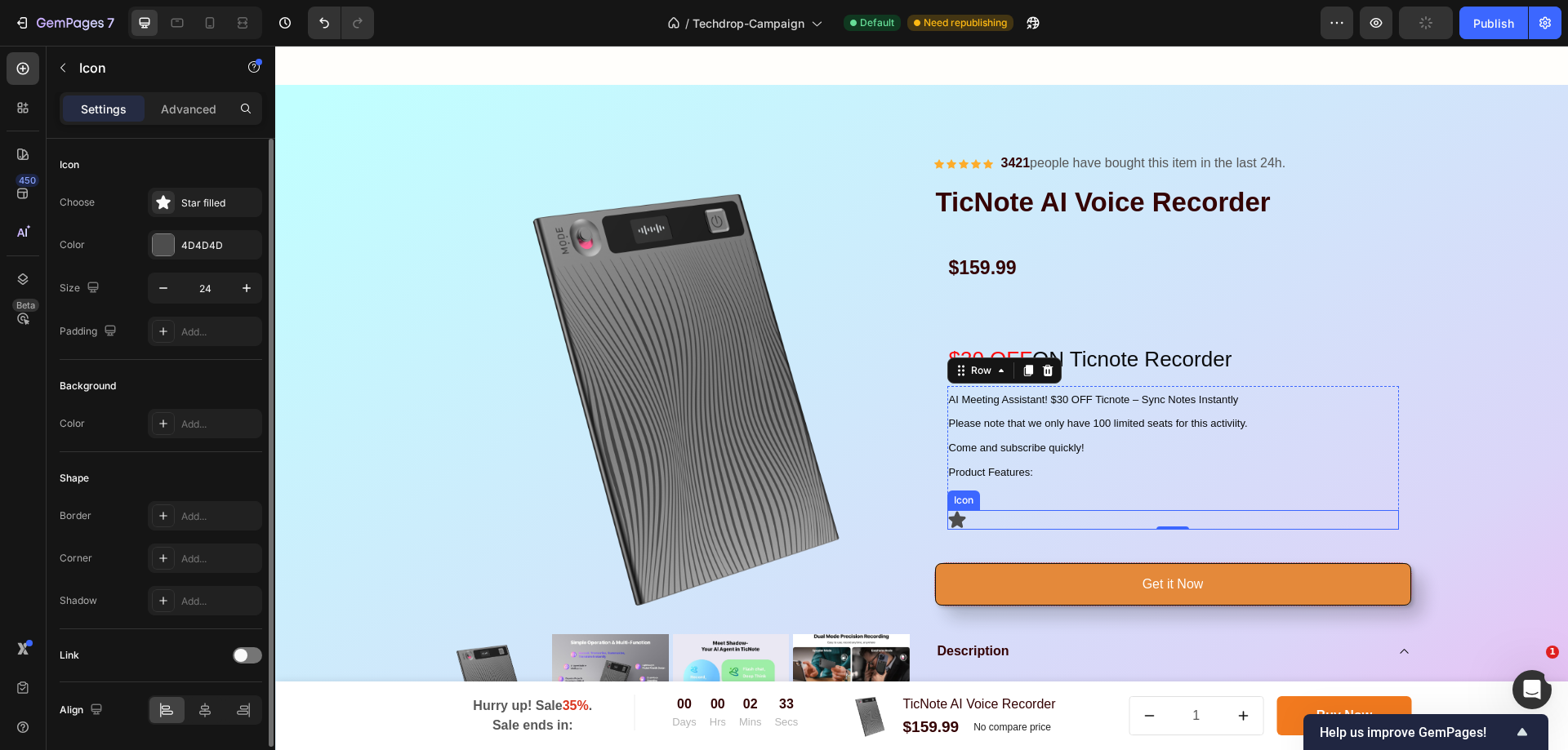
click at [967, 501] on div "Icon" at bounding box center [963, 500] width 32 height 19
click at [989, 518] on div "Icon 0" at bounding box center [1173, 520] width 451 height 19
click at [1049, 520] on div "Icon 0" at bounding box center [1173, 520] width 451 height 19
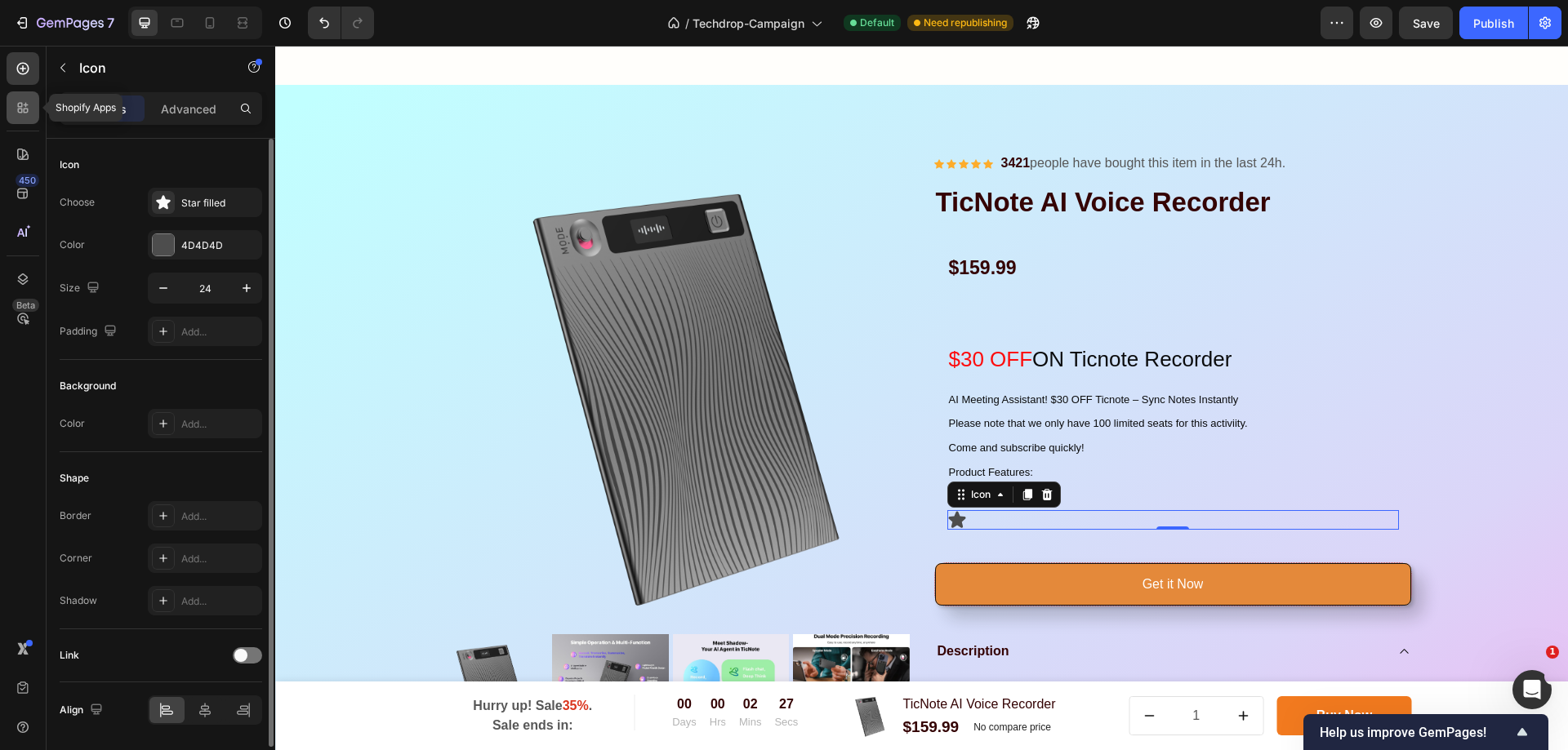
click at [32, 118] on div at bounding box center [22, 108] width 32 height 32
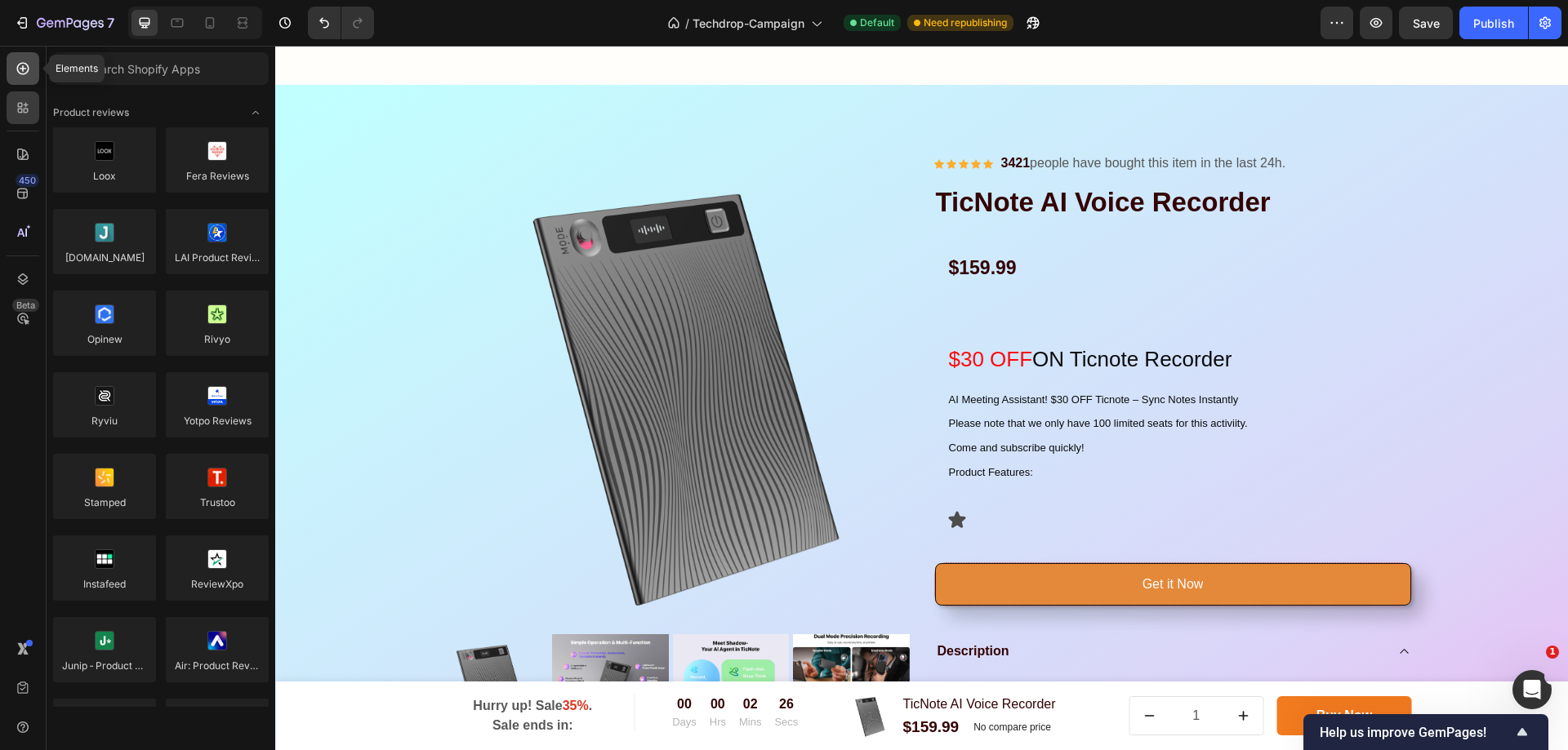
click at [6, 70] on div at bounding box center [22, 68] width 32 height 32
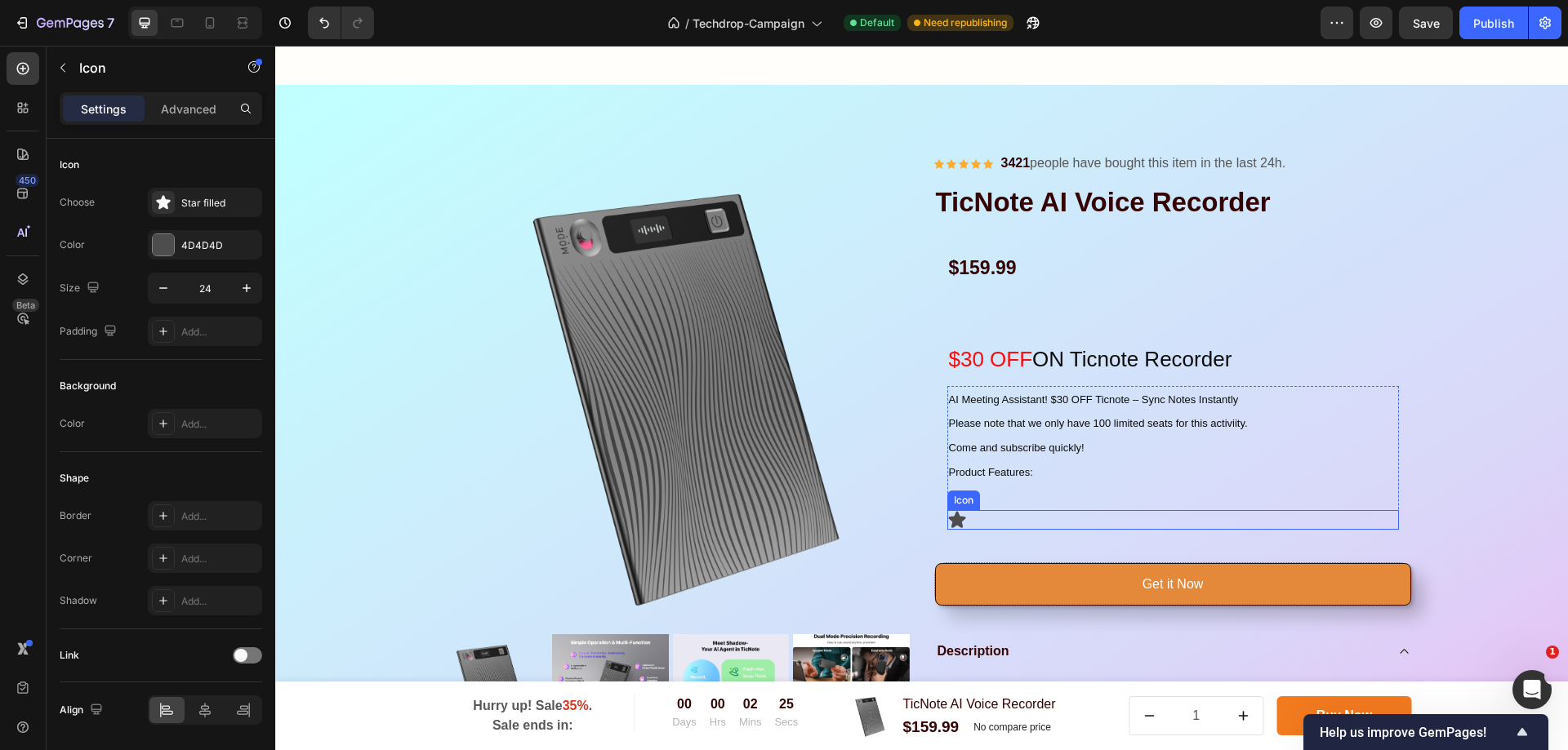
click at [999, 524] on div "Icon" at bounding box center [1173, 520] width 451 height 19
click at [74, 69] on button "button" at bounding box center [63, 68] width 26 height 26
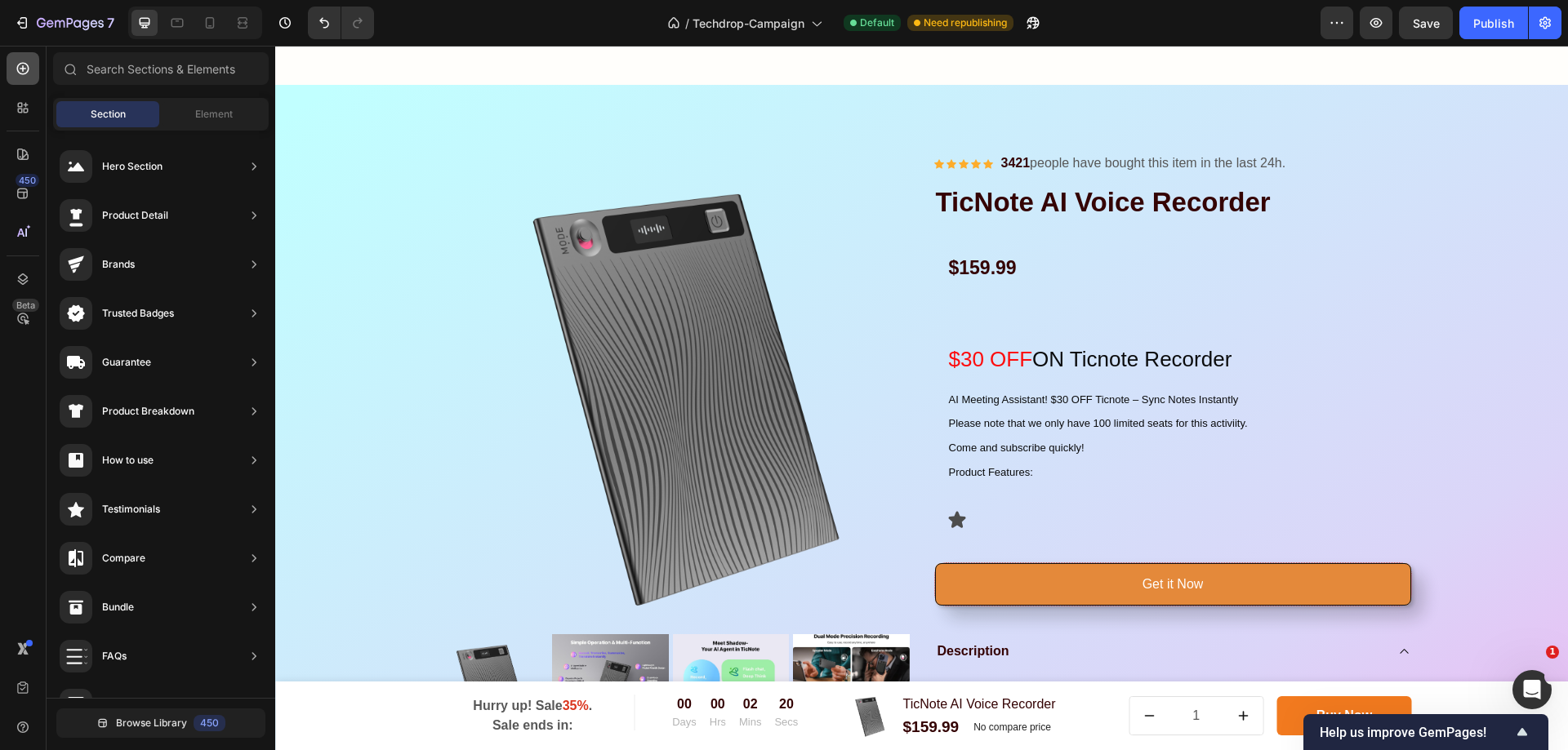
click at [24, 69] on icon at bounding box center [22, 68] width 6 height 6
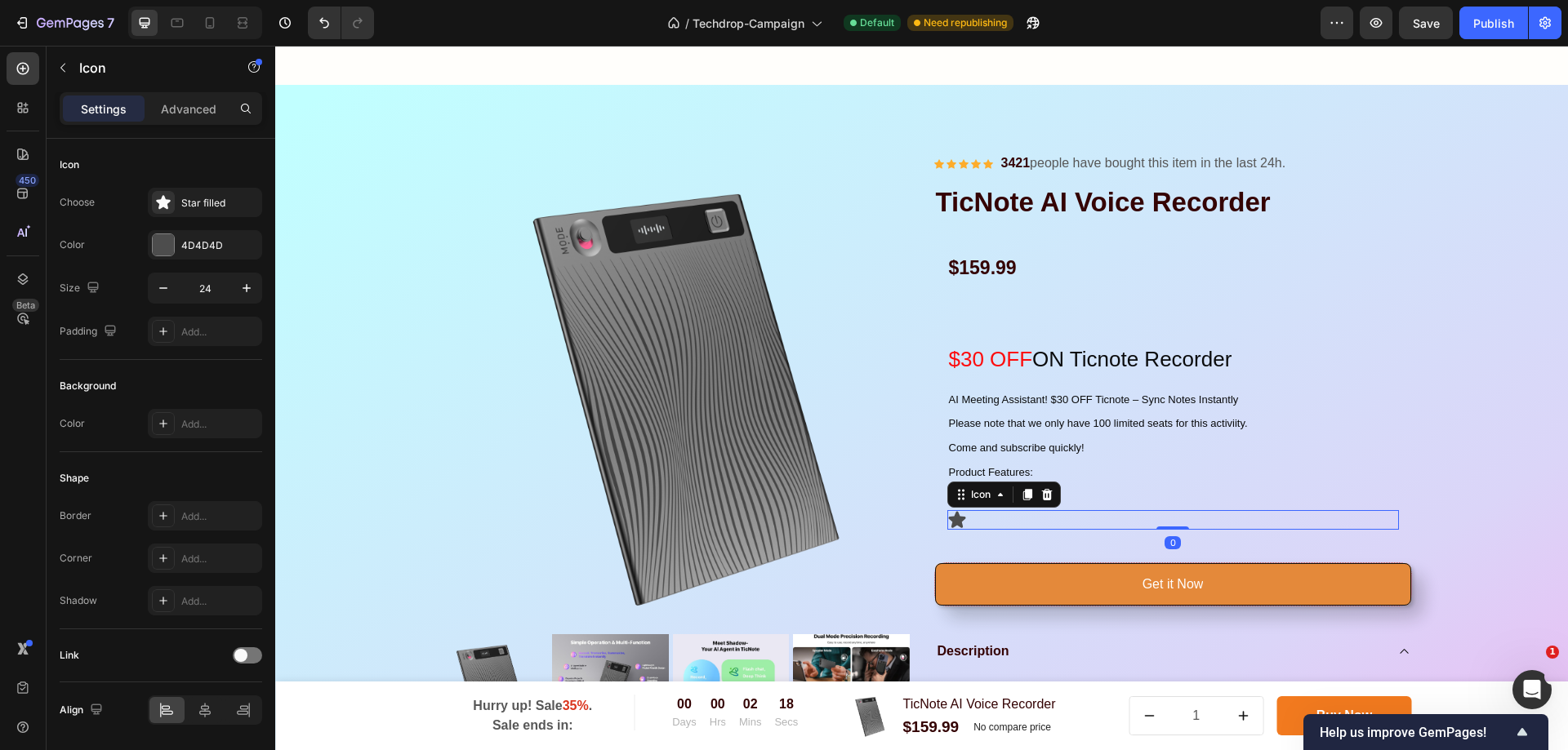
click at [1004, 528] on div "Icon 0" at bounding box center [1173, 520] width 451 height 19
click at [73, 70] on button "button" at bounding box center [63, 68] width 26 height 26
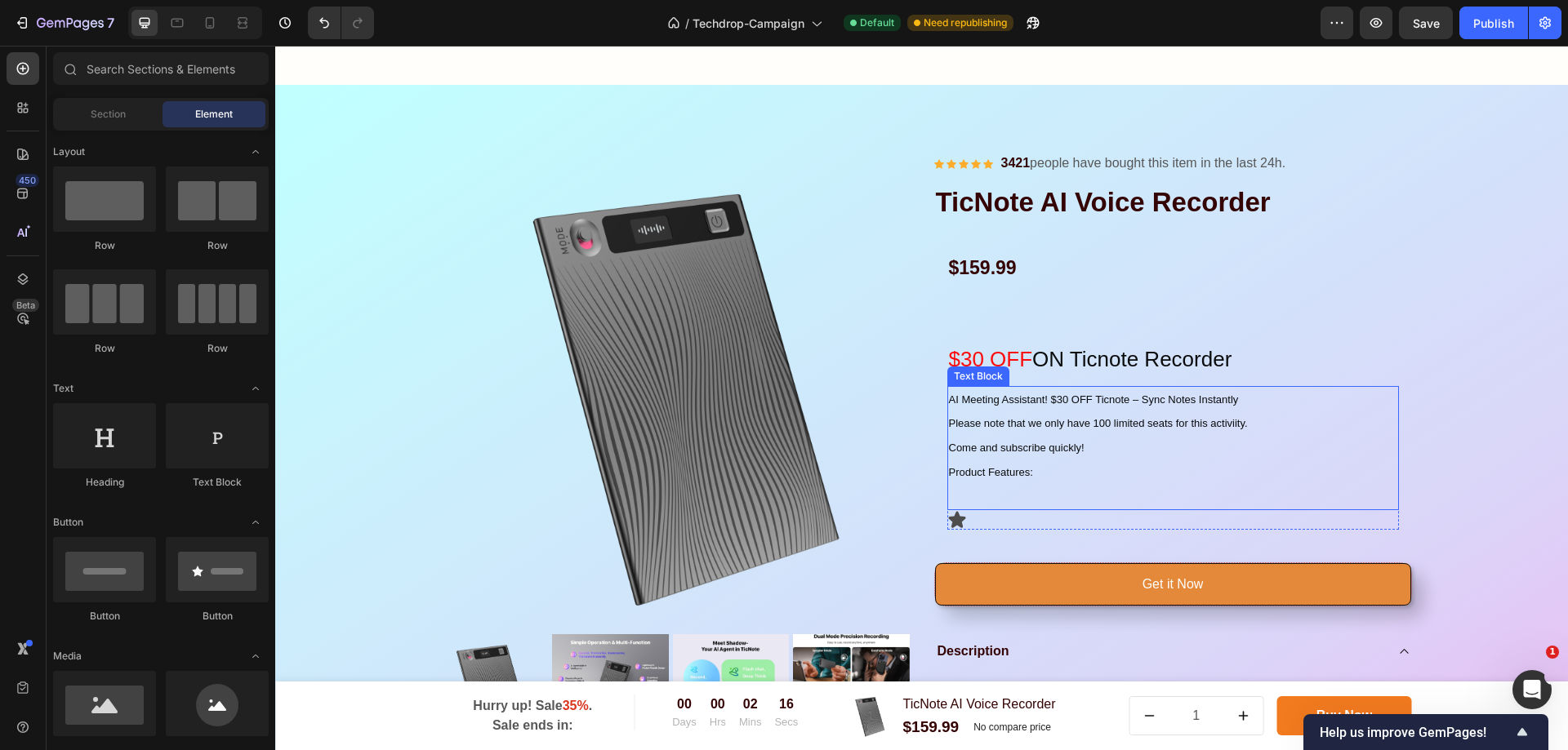
click at [999, 467] on span "Product Features:" at bounding box center [991, 472] width 84 height 12
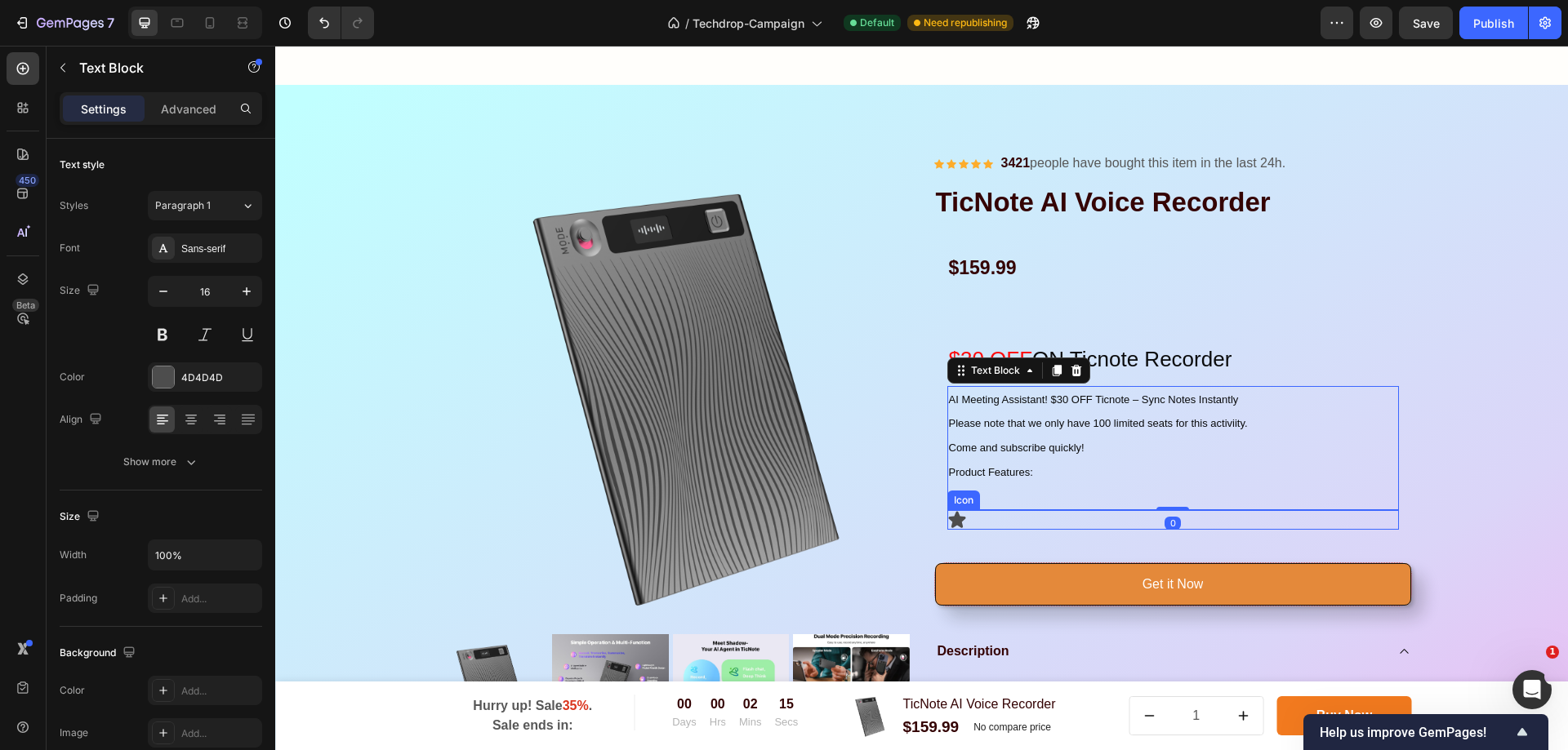
click at [961, 517] on div "Icon" at bounding box center [1173, 520] width 451 height 19
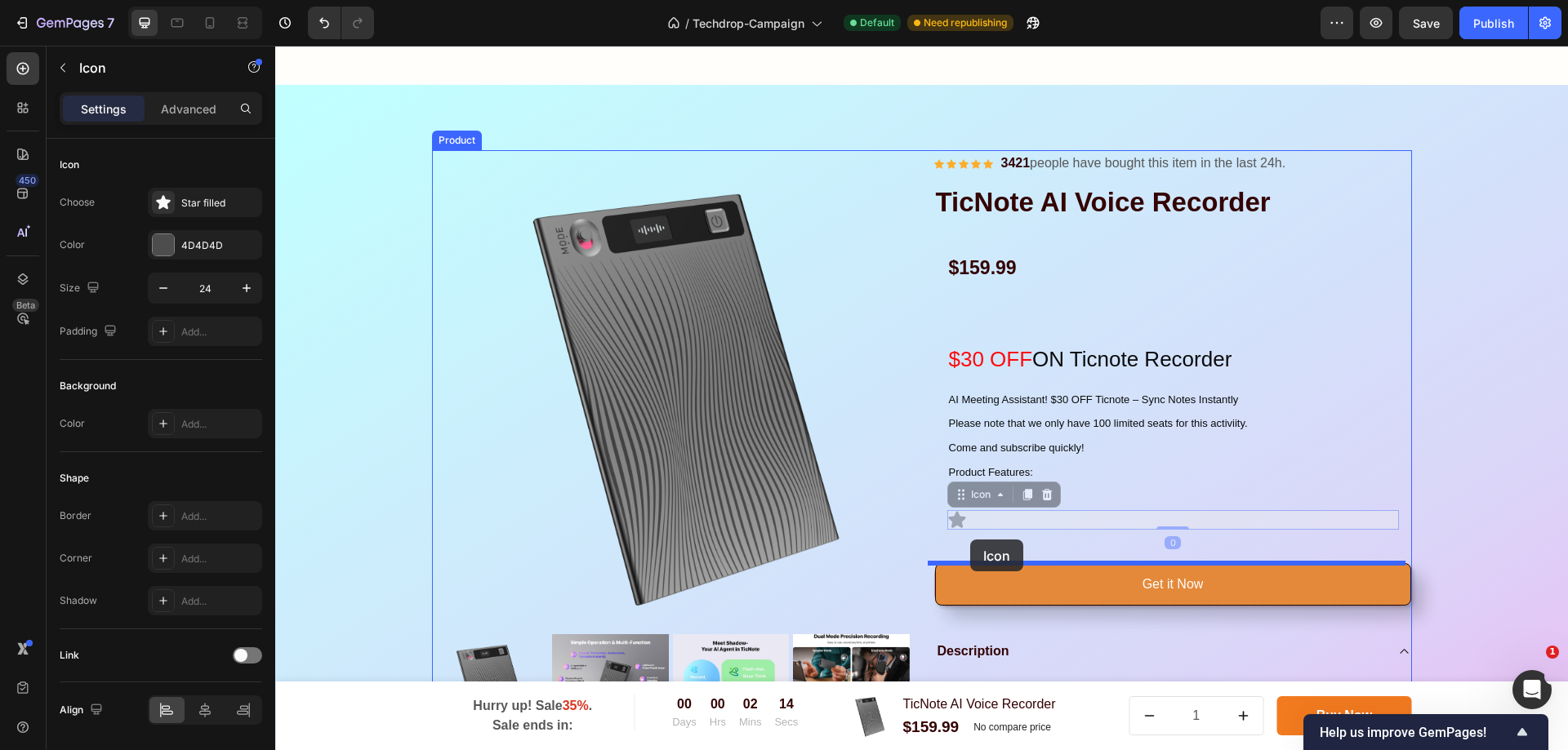
drag, startPoint x: 965, startPoint y: 519, endPoint x: 970, endPoint y: 539, distance: 20.6
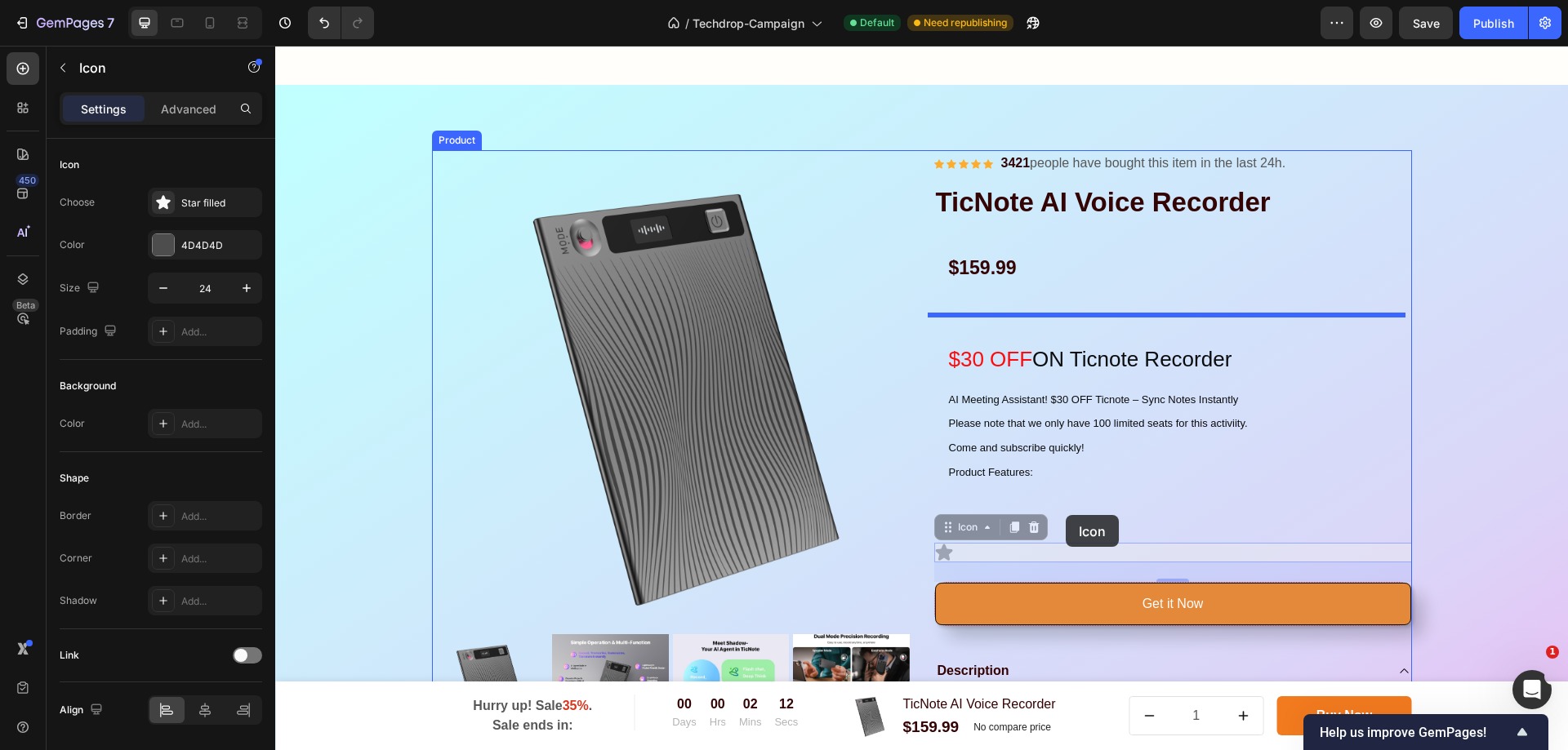
drag, startPoint x: 1069, startPoint y: 552, endPoint x: 1025, endPoint y: 541, distance: 45.4
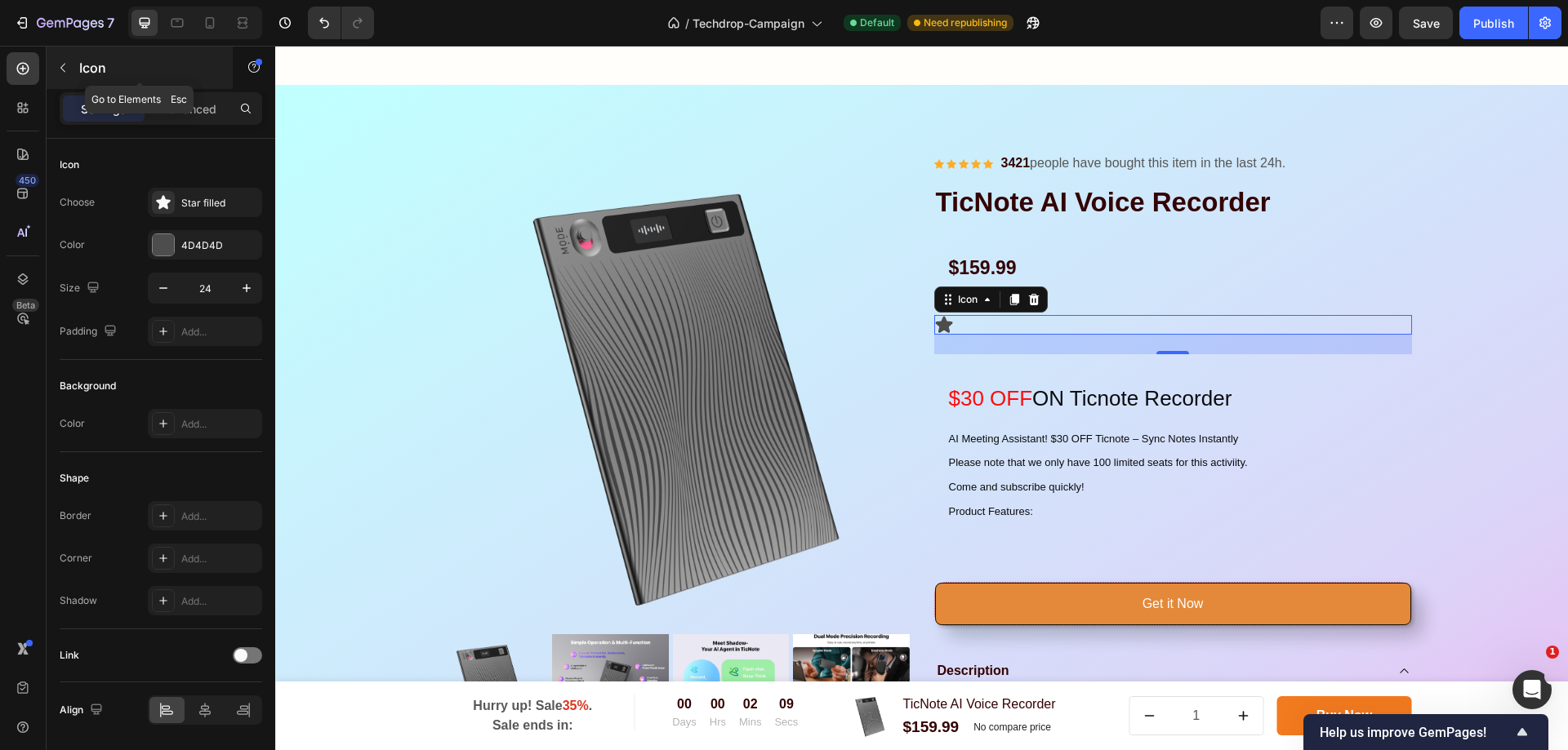
click at [73, 78] on button "button" at bounding box center [63, 68] width 26 height 26
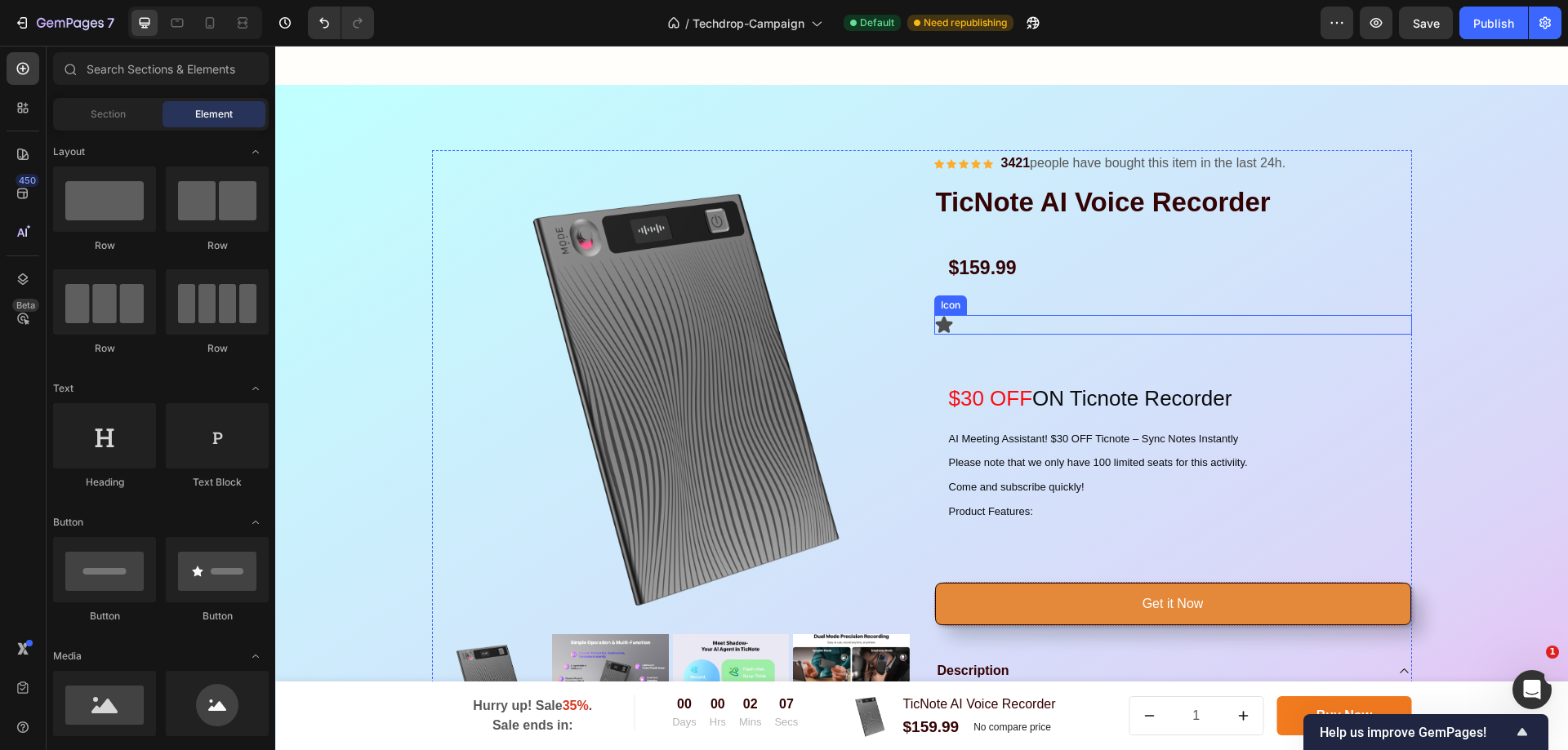
click at [1053, 327] on div "Icon" at bounding box center [1173, 325] width 478 height 19
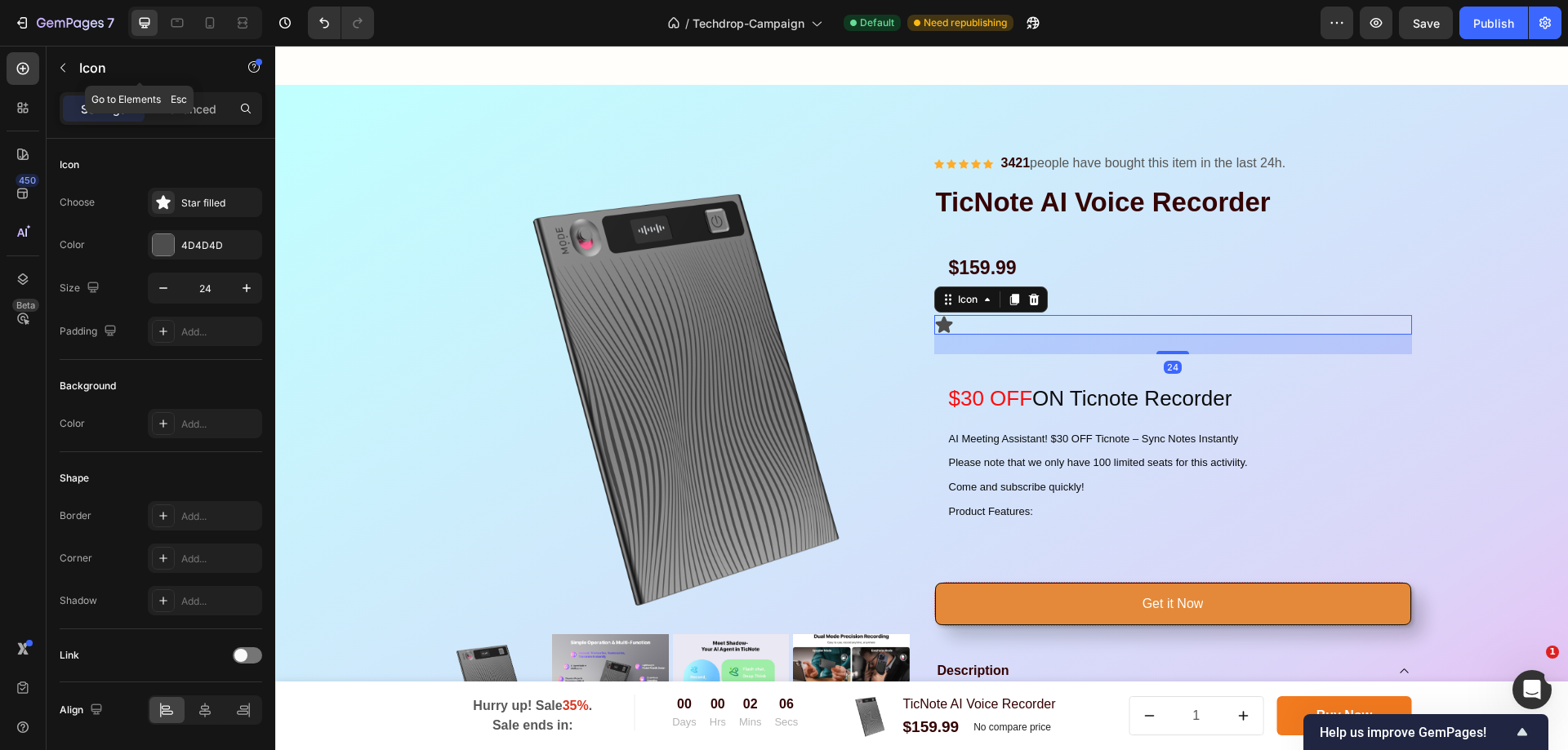
click at [70, 77] on button "button" at bounding box center [63, 68] width 26 height 26
click at [935, 322] on icon at bounding box center [943, 324] width 17 height 17
click at [71, 58] on button "button" at bounding box center [63, 68] width 26 height 26
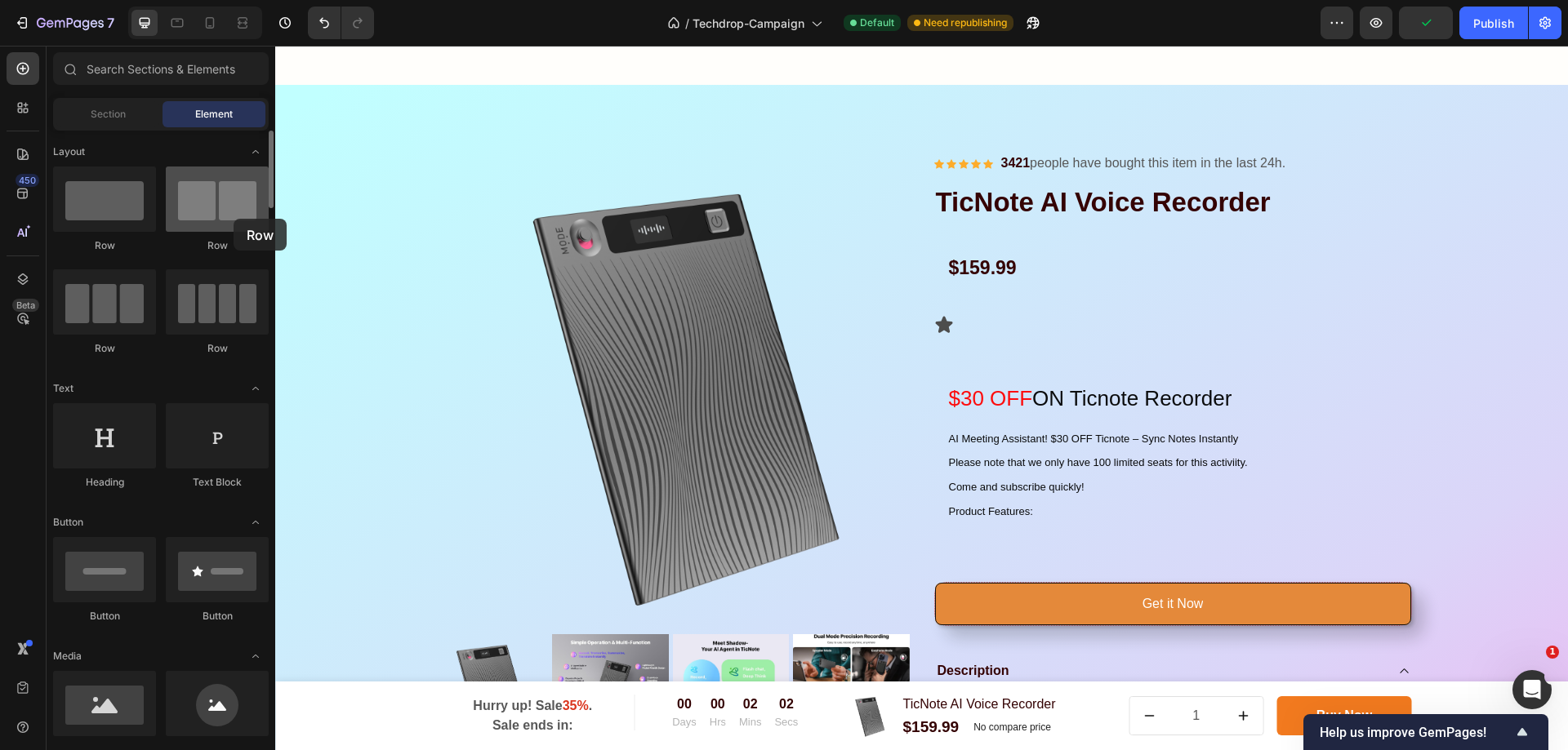
click at [234, 219] on div at bounding box center [217, 199] width 103 height 65
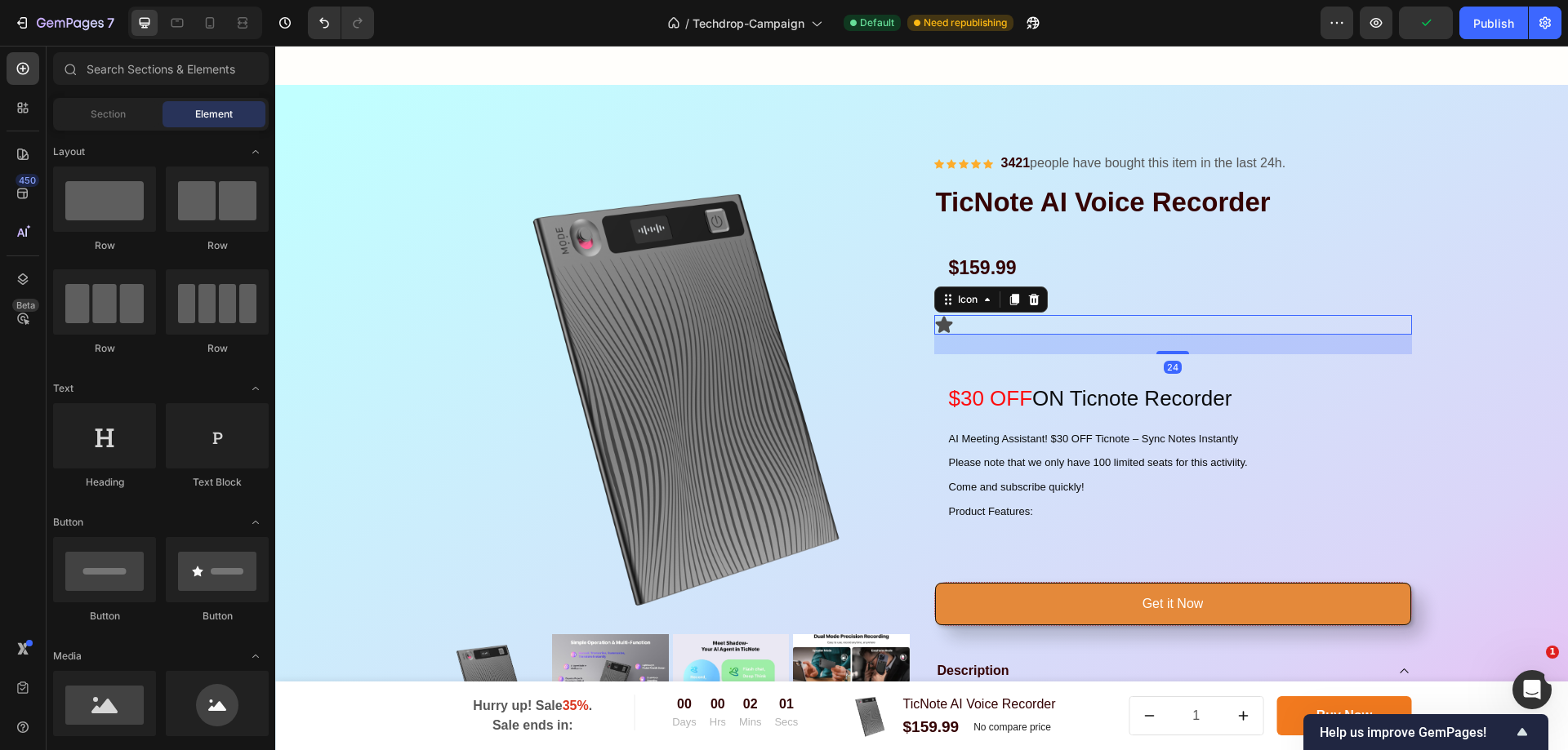
click at [942, 324] on icon at bounding box center [943, 324] width 17 height 17
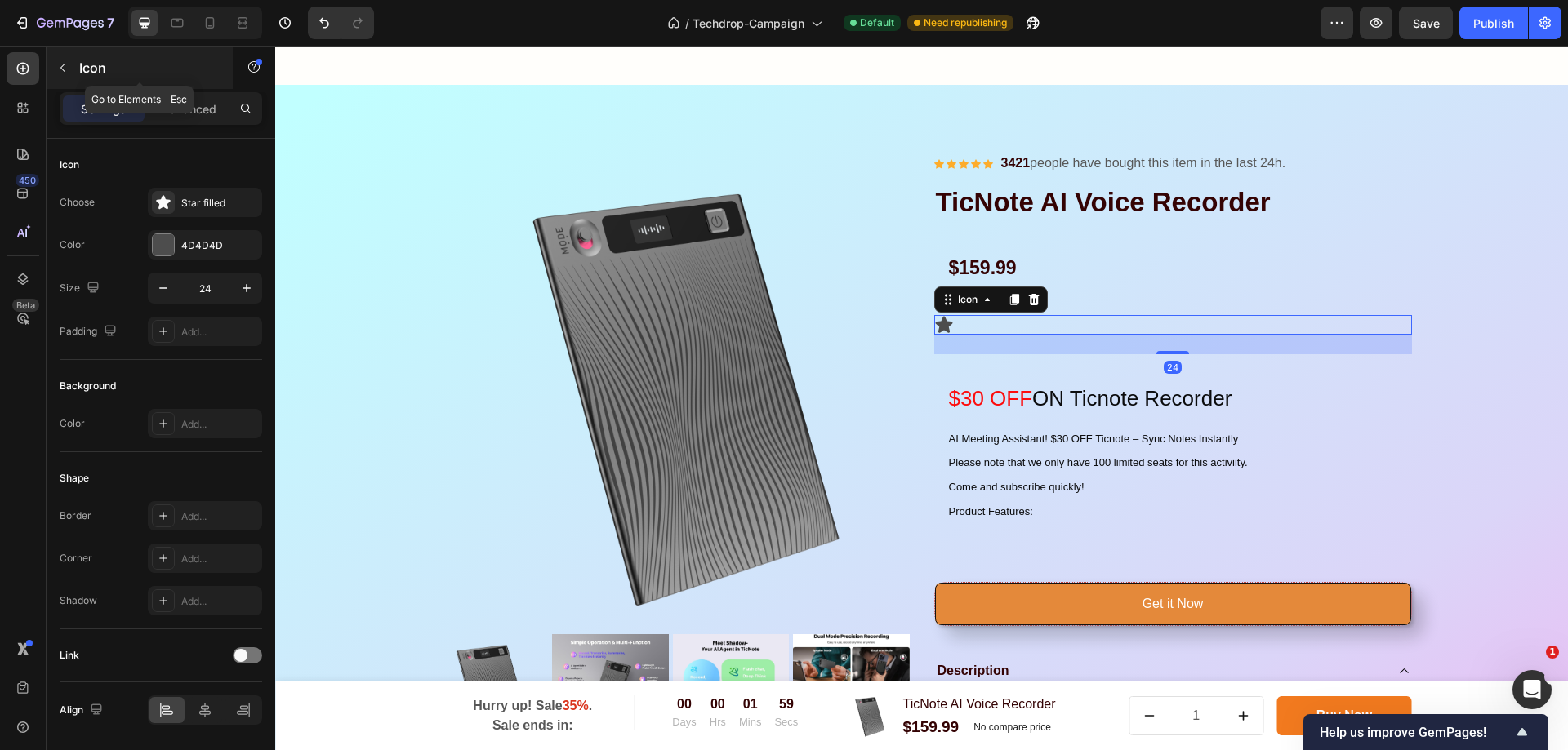
click at [71, 63] on button "button" at bounding box center [63, 68] width 26 height 26
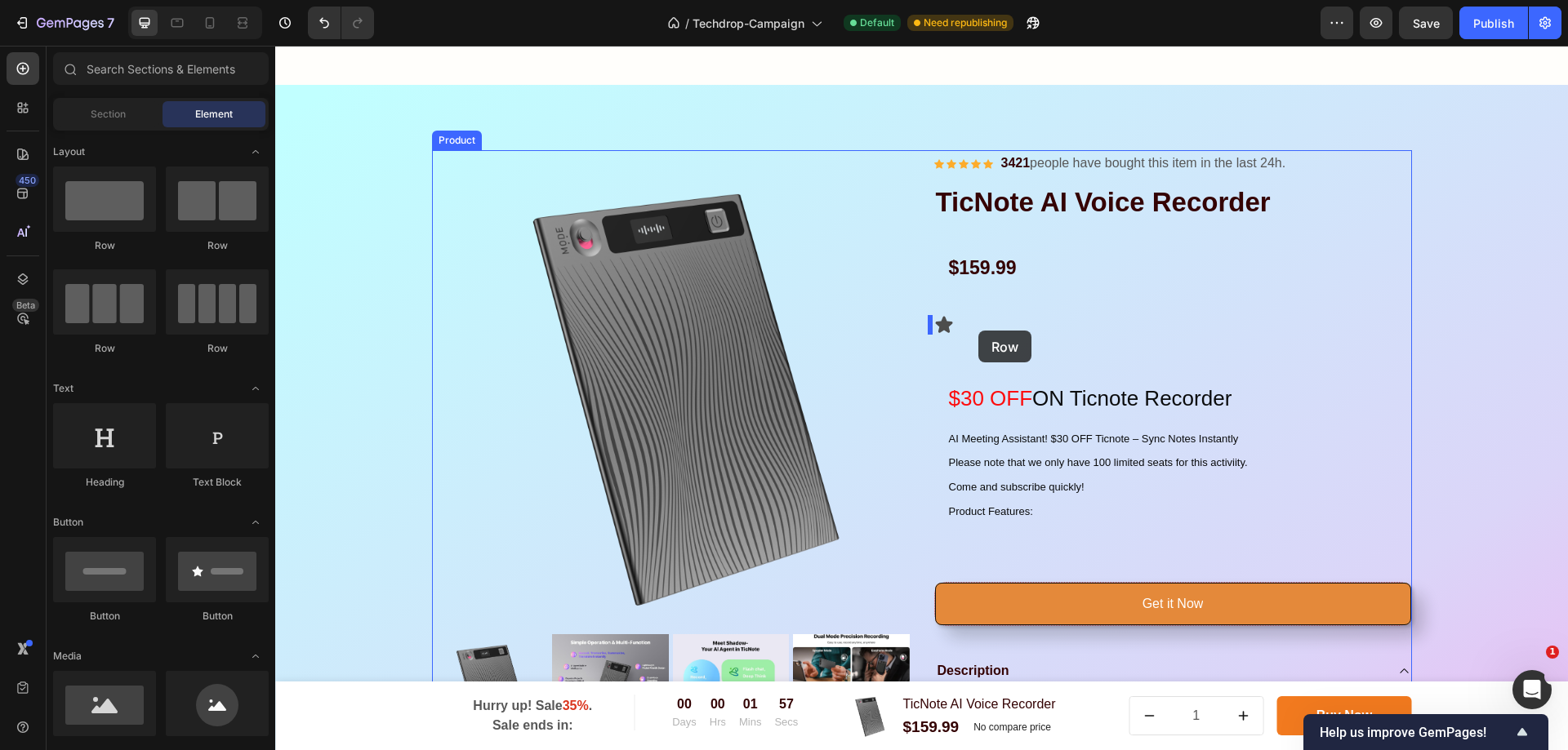
drag, startPoint x: 477, startPoint y: 248, endPoint x: 978, endPoint y: 330, distance: 507.7
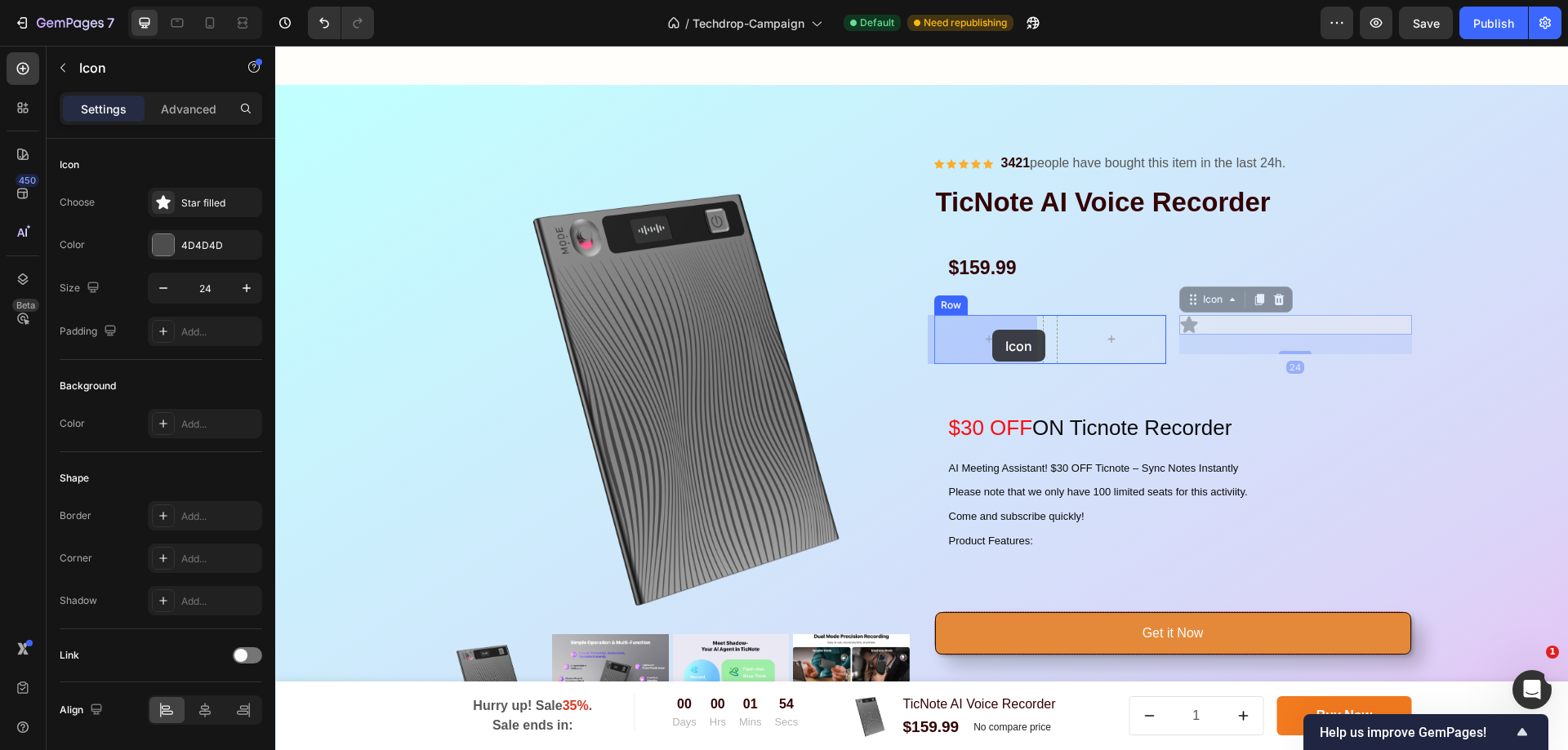
drag, startPoint x: 1193, startPoint y: 320, endPoint x: 992, endPoint y: 330, distance: 201.2
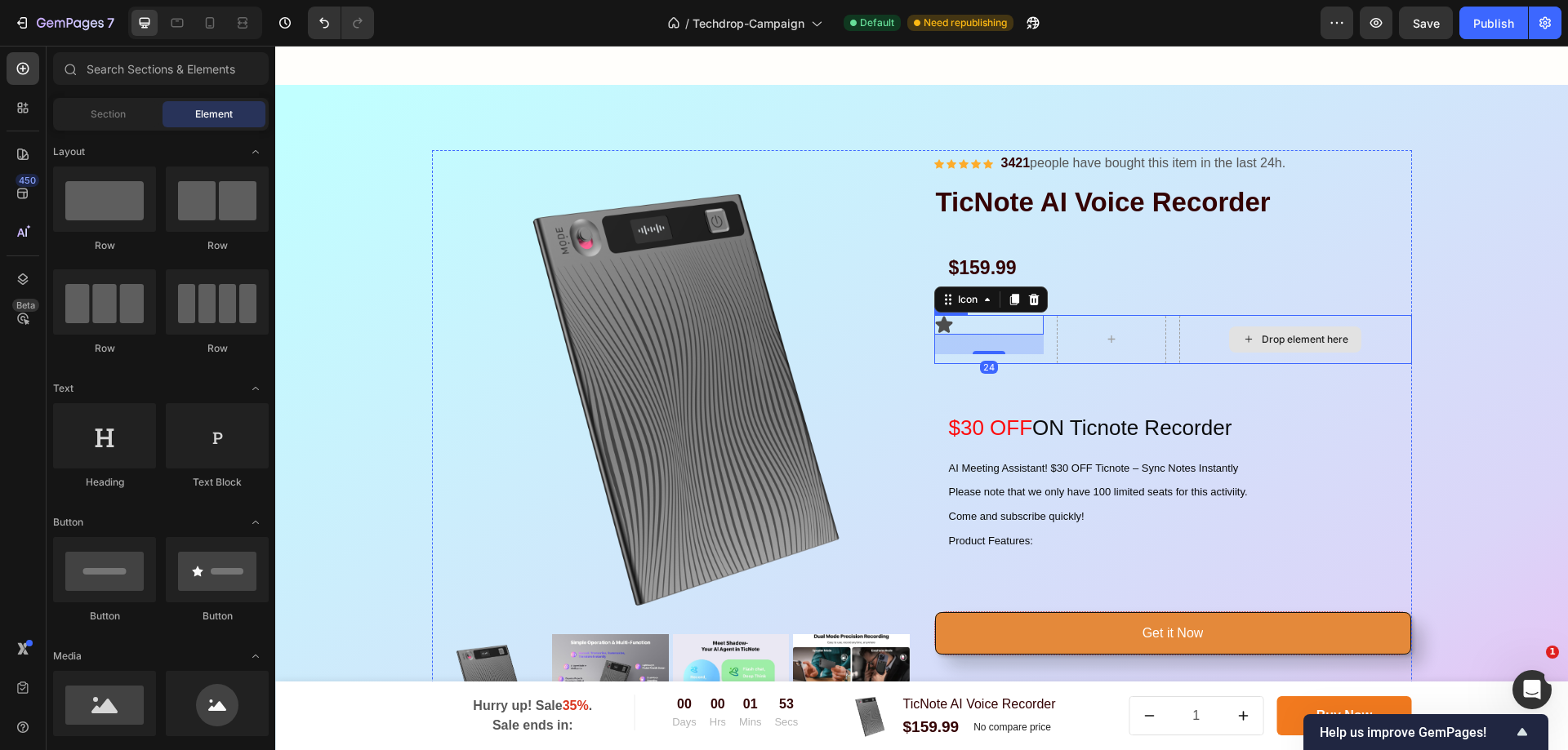
click at [1301, 351] on div "Drop element here" at bounding box center [1295, 340] width 132 height 26
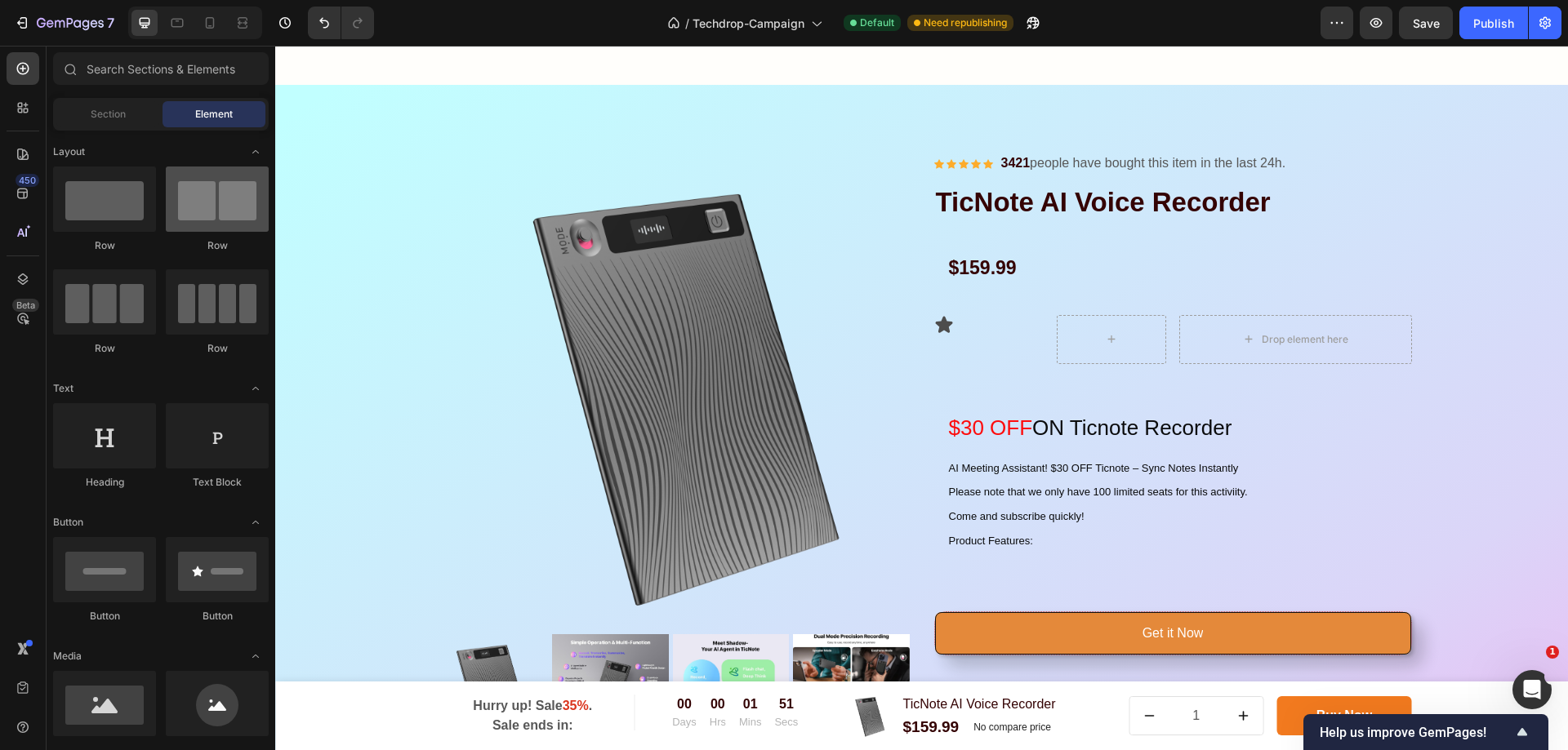
click at [213, 202] on div at bounding box center [217, 199] width 103 height 65
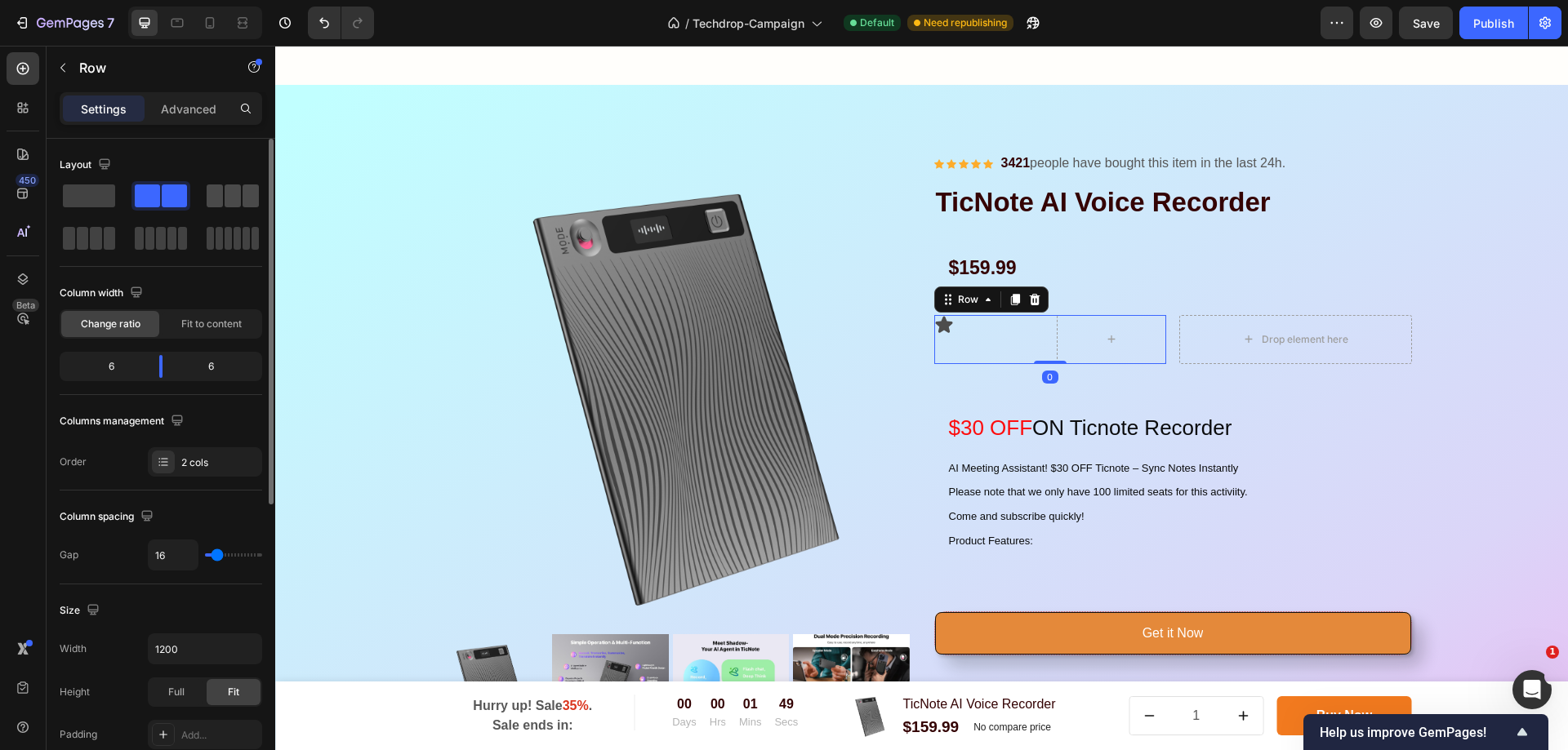
click at [236, 193] on span at bounding box center [233, 196] width 17 height 23
click at [78, 191] on span at bounding box center [89, 196] width 52 height 23
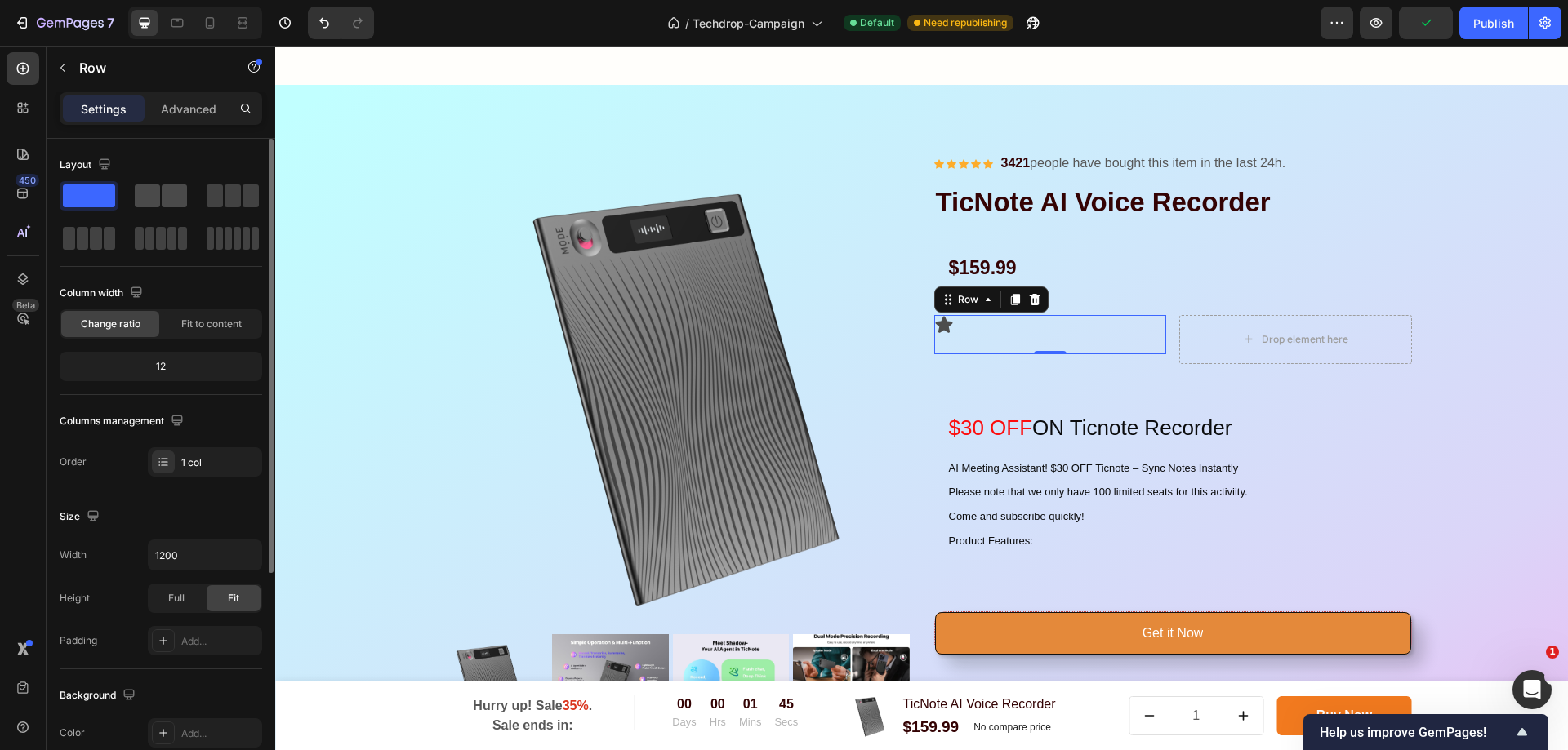
click at [180, 200] on span at bounding box center [174, 196] width 25 height 23
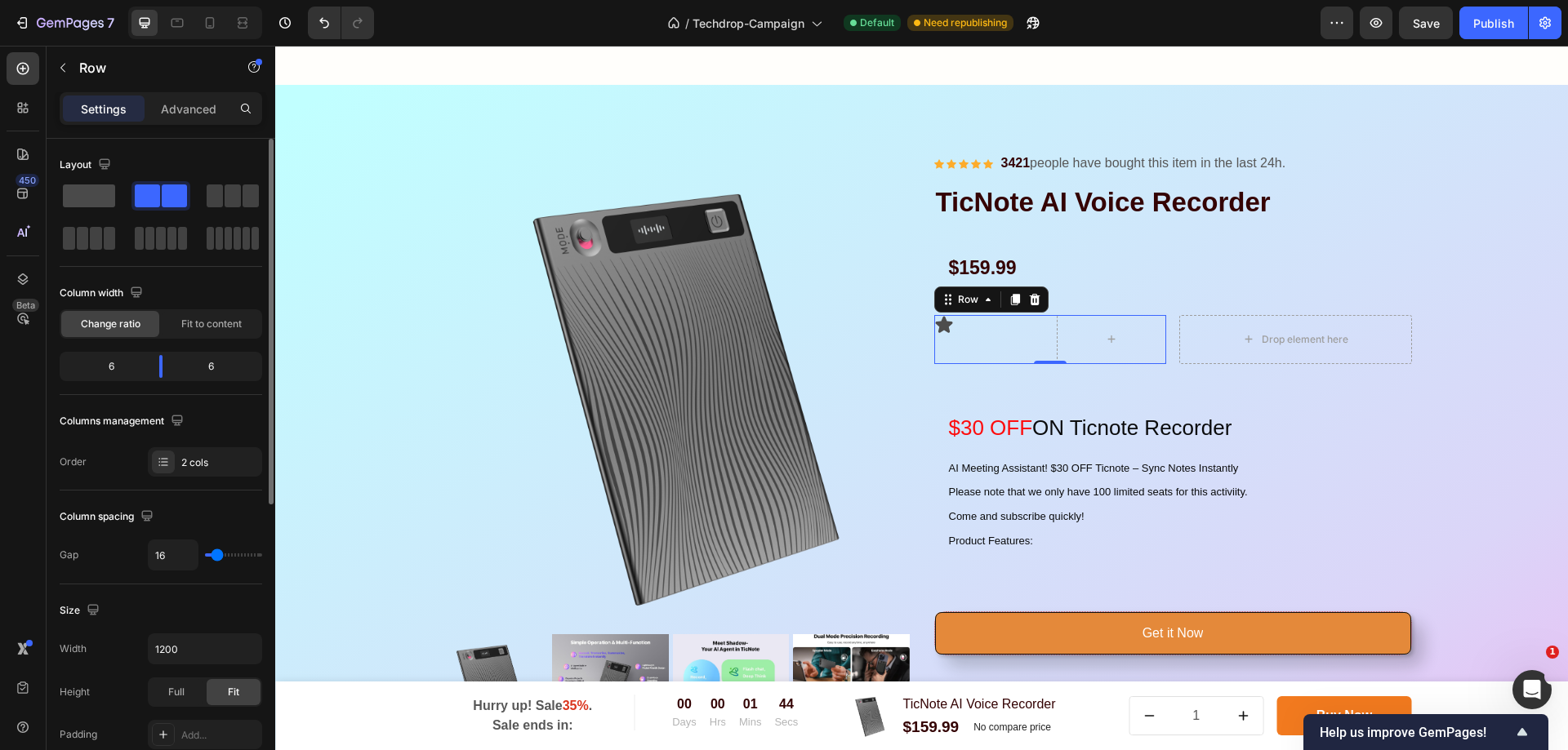
click at [95, 197] on span at bounding box center [89, 196] width 52 height 23
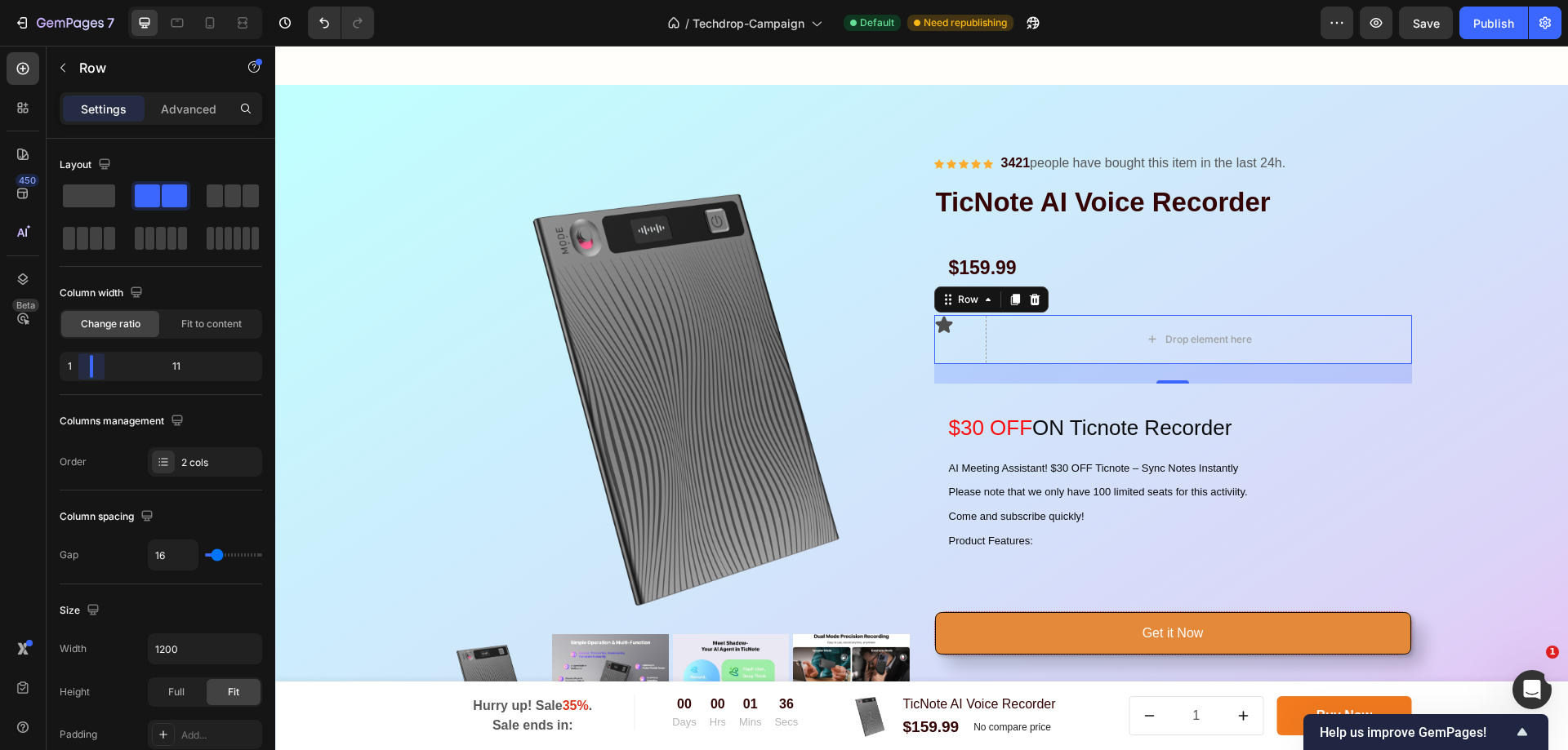
drag, startPoint x: 161, startPoint y: 363, endPoint x: 45, endPoint y: 356, distance: 116.2
click at [45, 0] on body "7 Version history / Techdrop-Campaign Default Need republishing Preview Save Pu…" at bounding box center [784, 0] width 1568 height 0
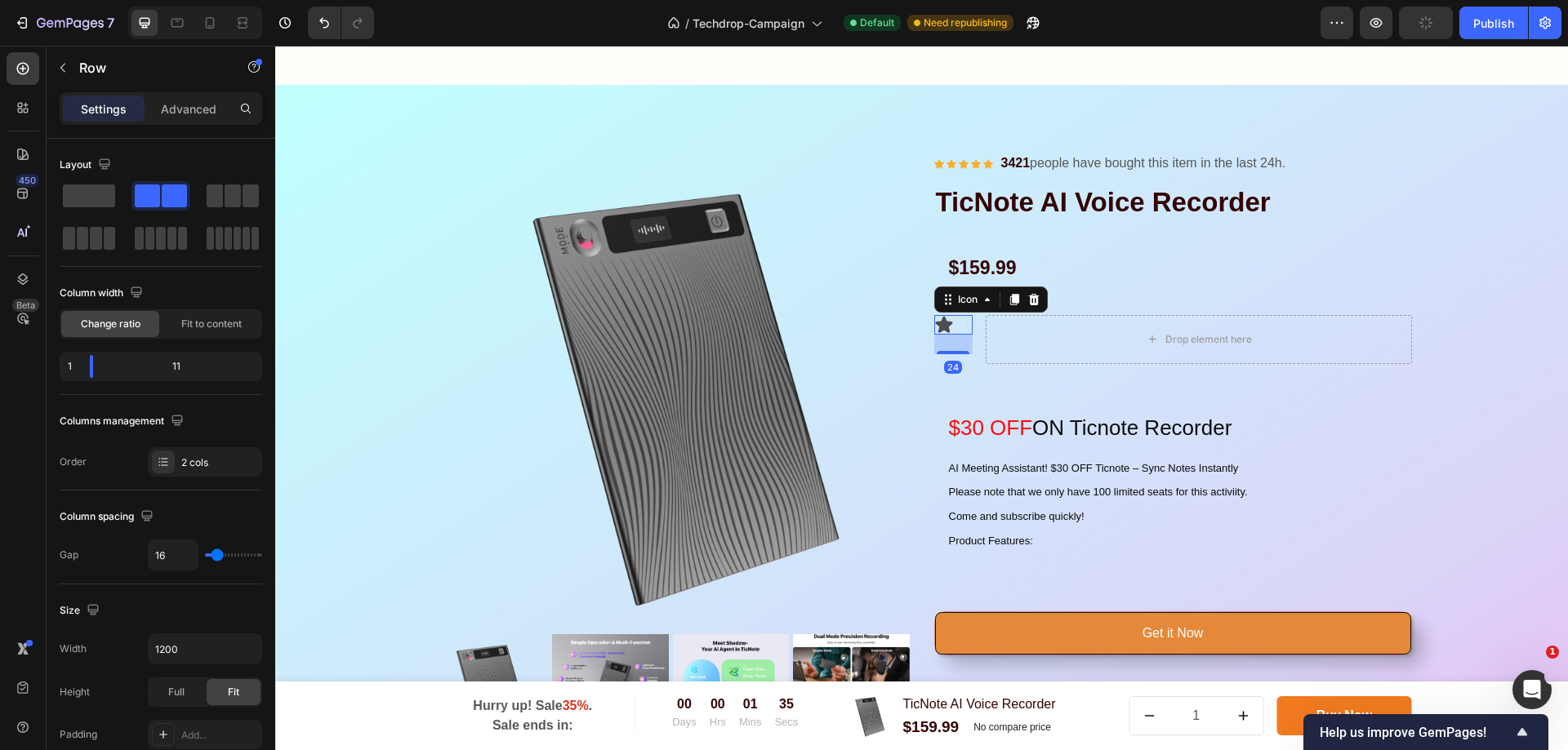
click at [935, 330] on icon at bounding box center [943, 324] width 17 height 17
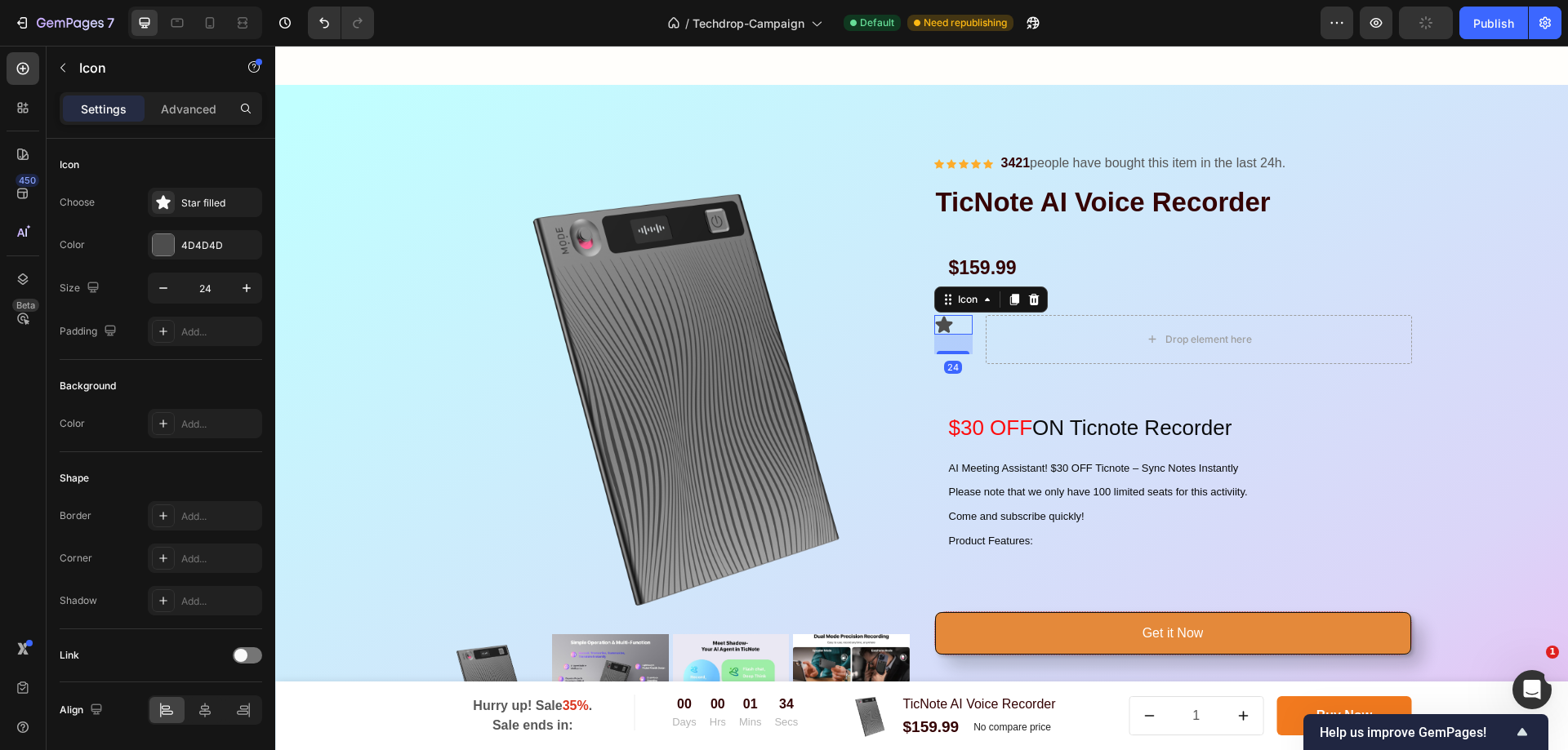
click at [945, 326] on icon at bounding box center [943, 325] width 19 height 19
click at [949, 326] on div "Icon 24" at bounding box center [952, 325] width 38 height 19
click at [949, 321] on div "Icon 24" at bounding box center [952, 325] width 38 height 19
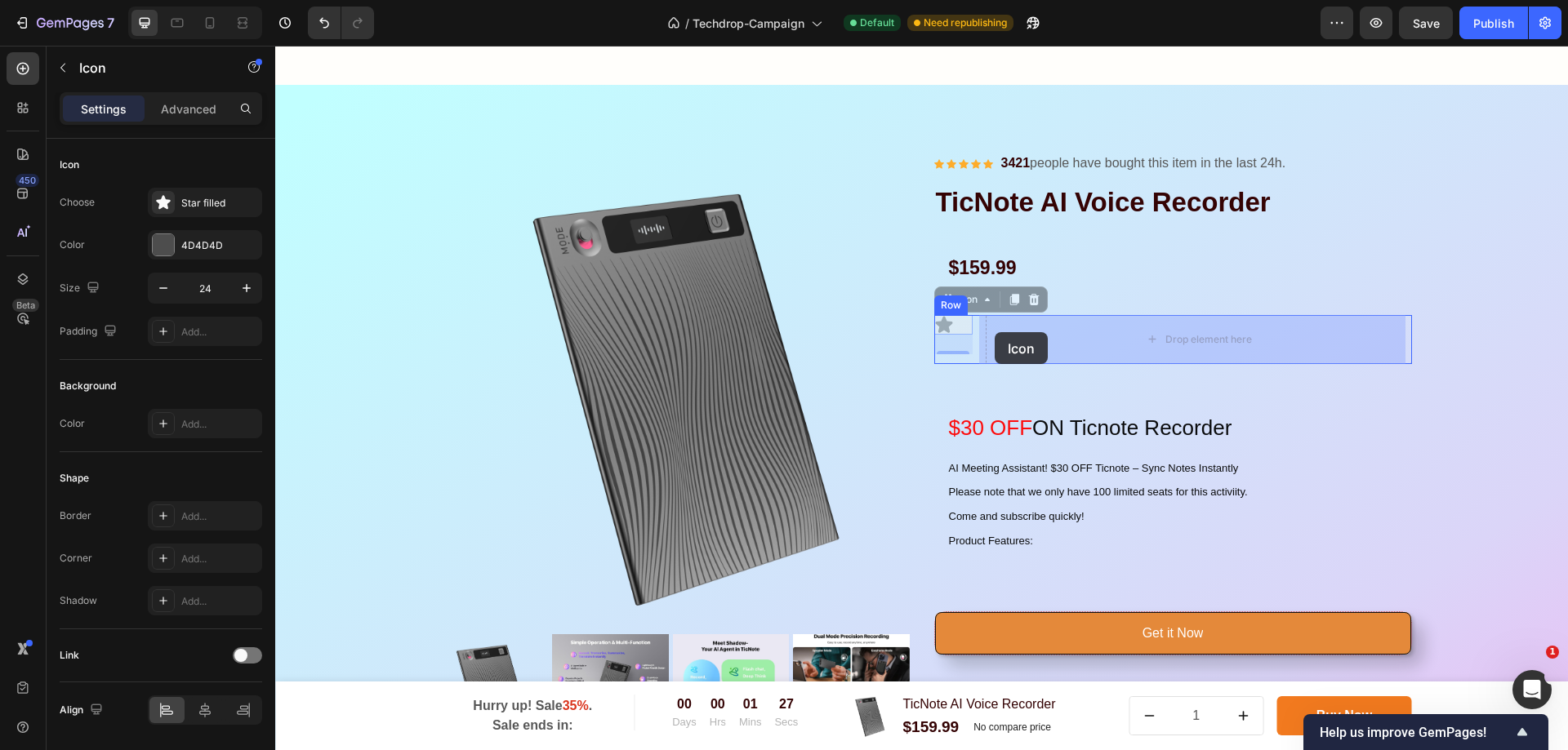
drag, startPoint x: 943, startPoint y: 328, endPoint x: 994, endPoint y: 332, distance: 51.2
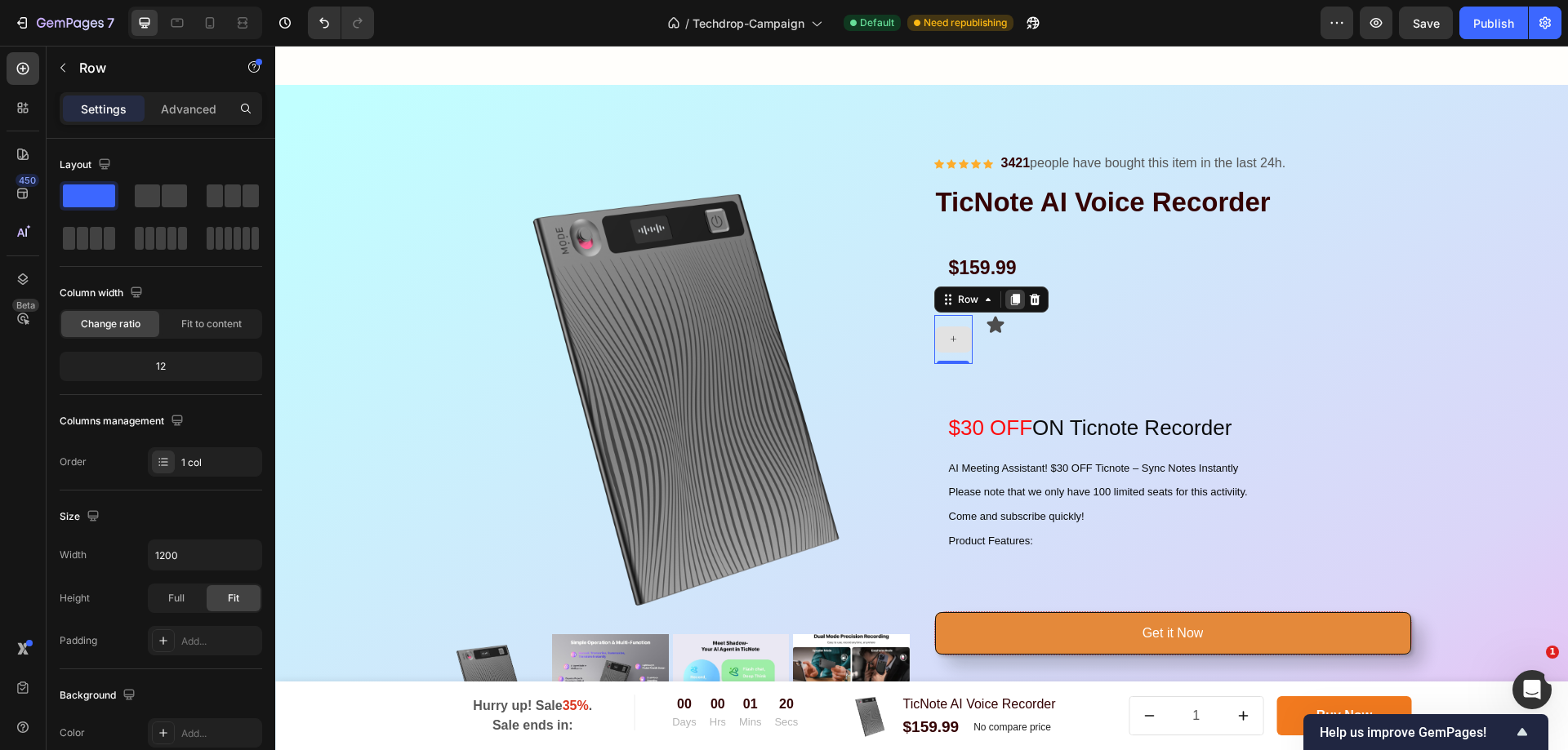
click at [1014, 302] on icon at bounding box center [1015, 300] width 13 height 13
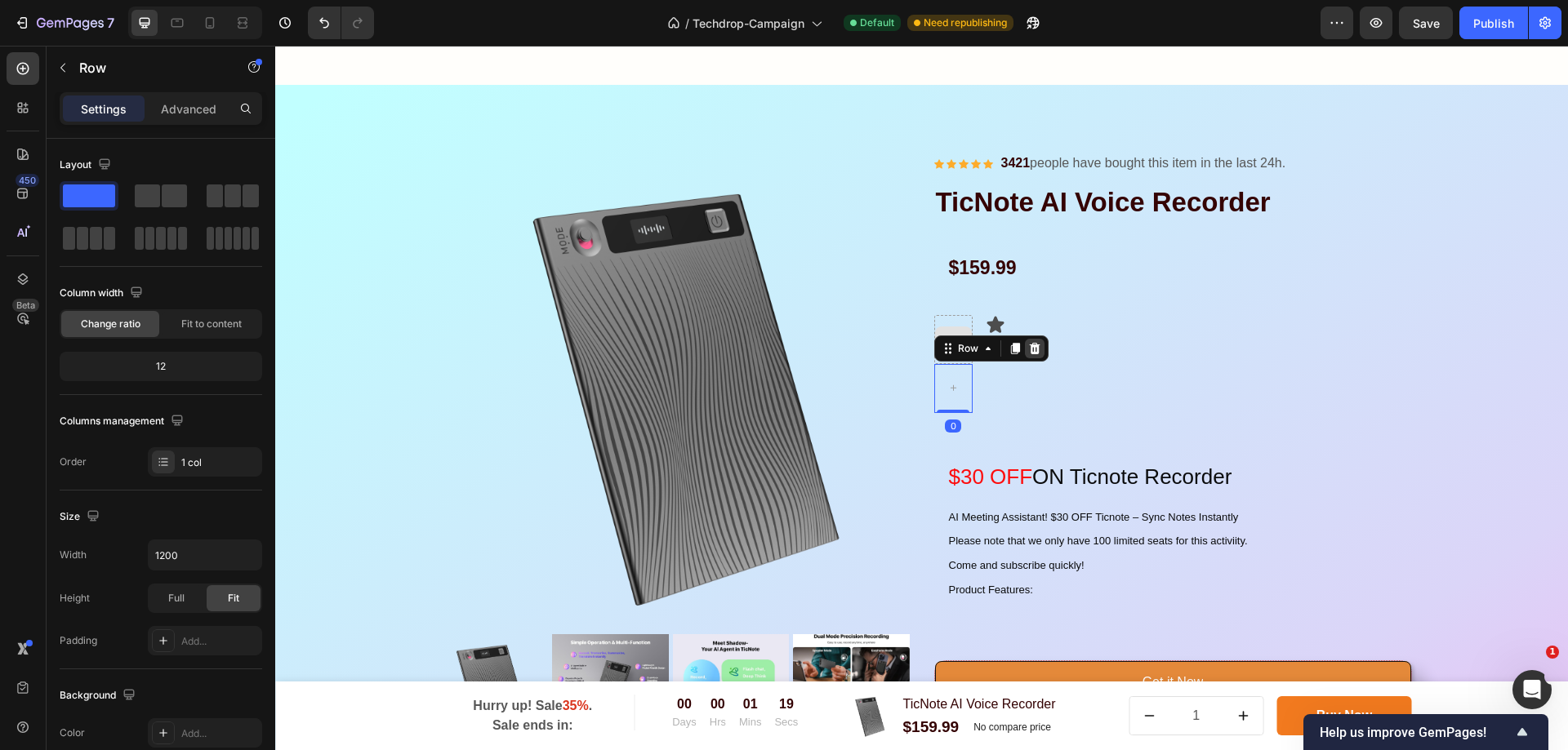
click at [1032, 346] on icon at bounding box center [1034, 349] width 13 height 13
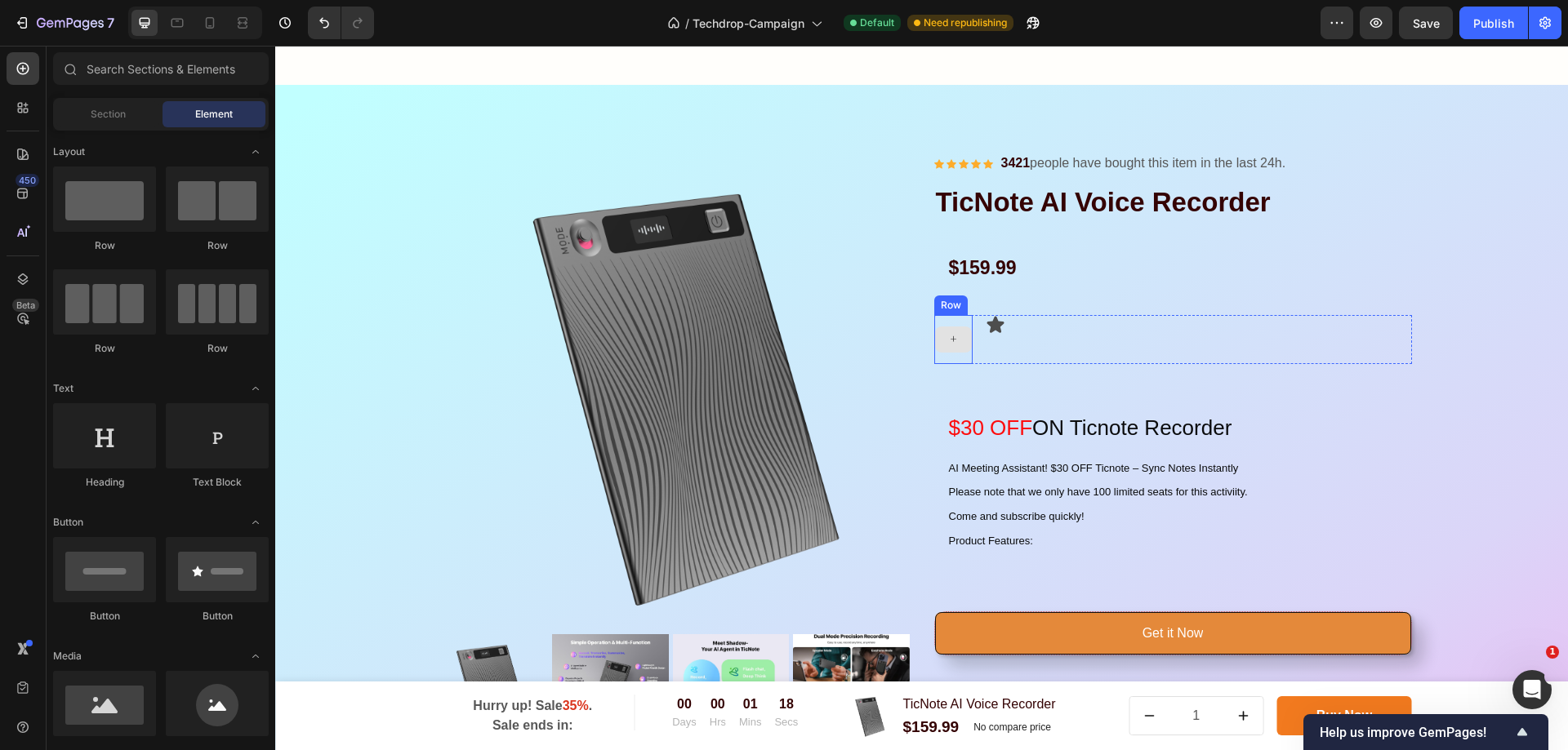
click at [948, 346] on icon at bounding box center [952, 339] width 10 height 14
click at [940, 350] on div at bounding box center [953, 340] width 37 height 26
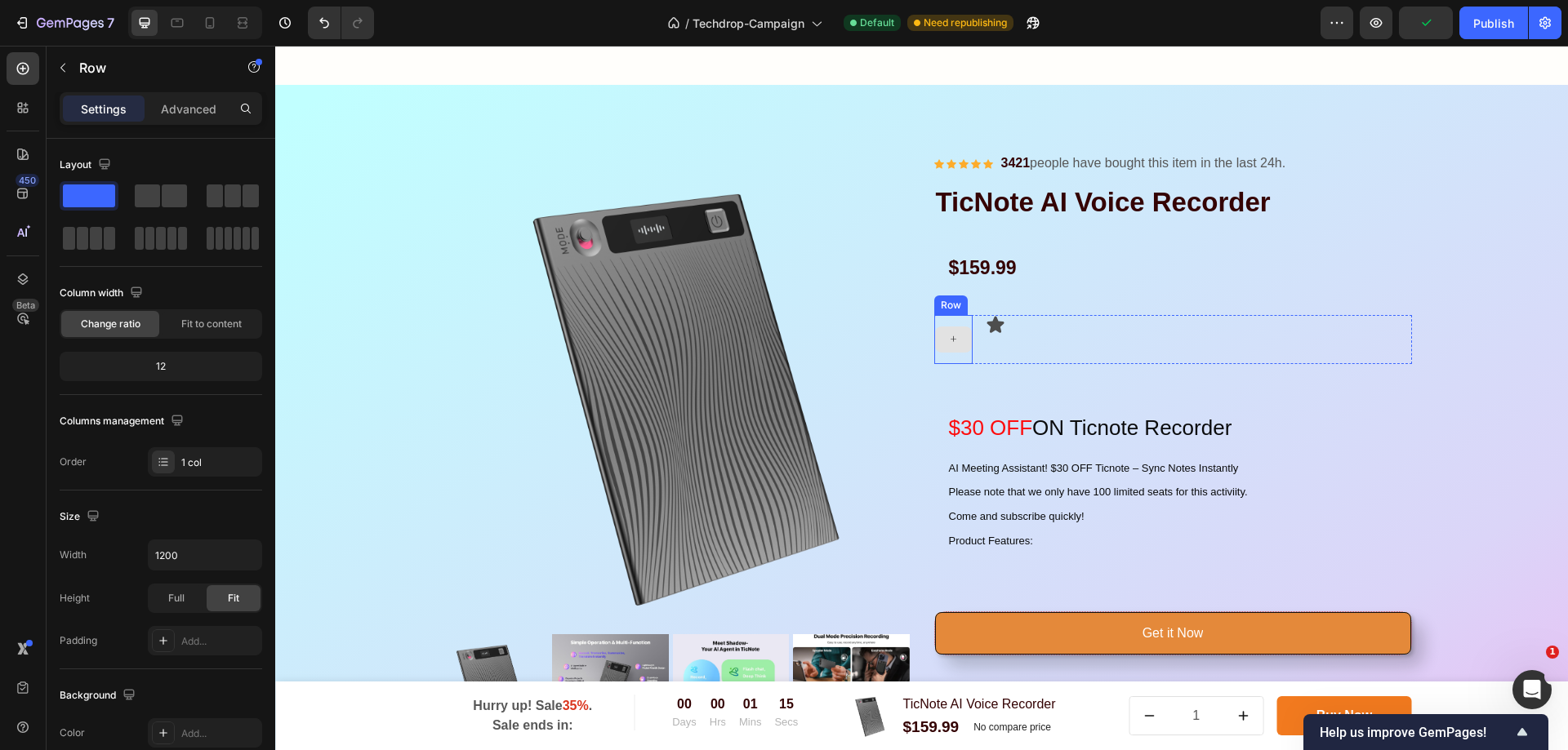
click at [965, 349] on div at bounding box center [952, 340] width 38 height 49
click at [1029, 300] on icon at bounding box center [1034, 300] width 13 height 13
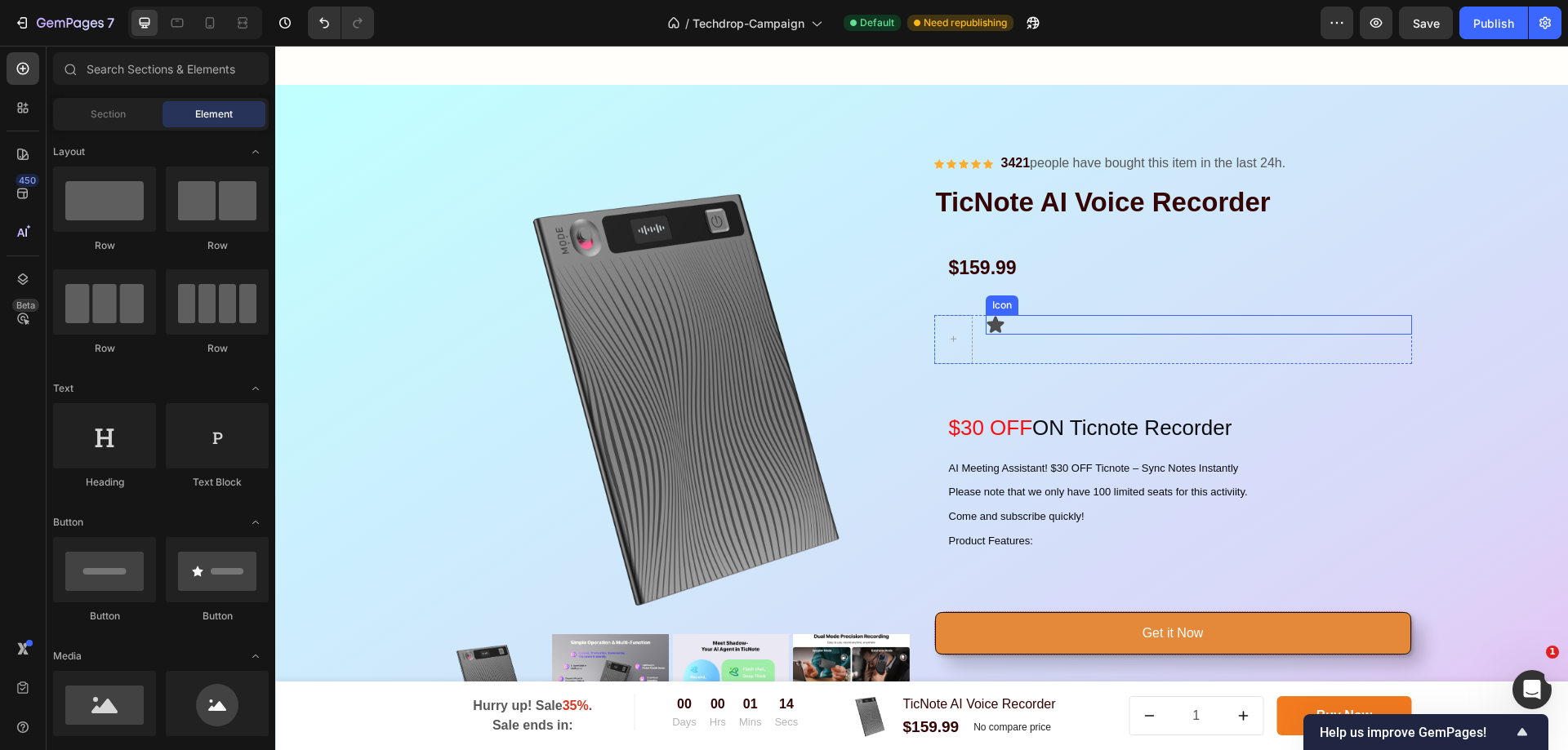
click at [1026, 320] on div "Icon" at bounding box center [1199, 325] width 426 height 19
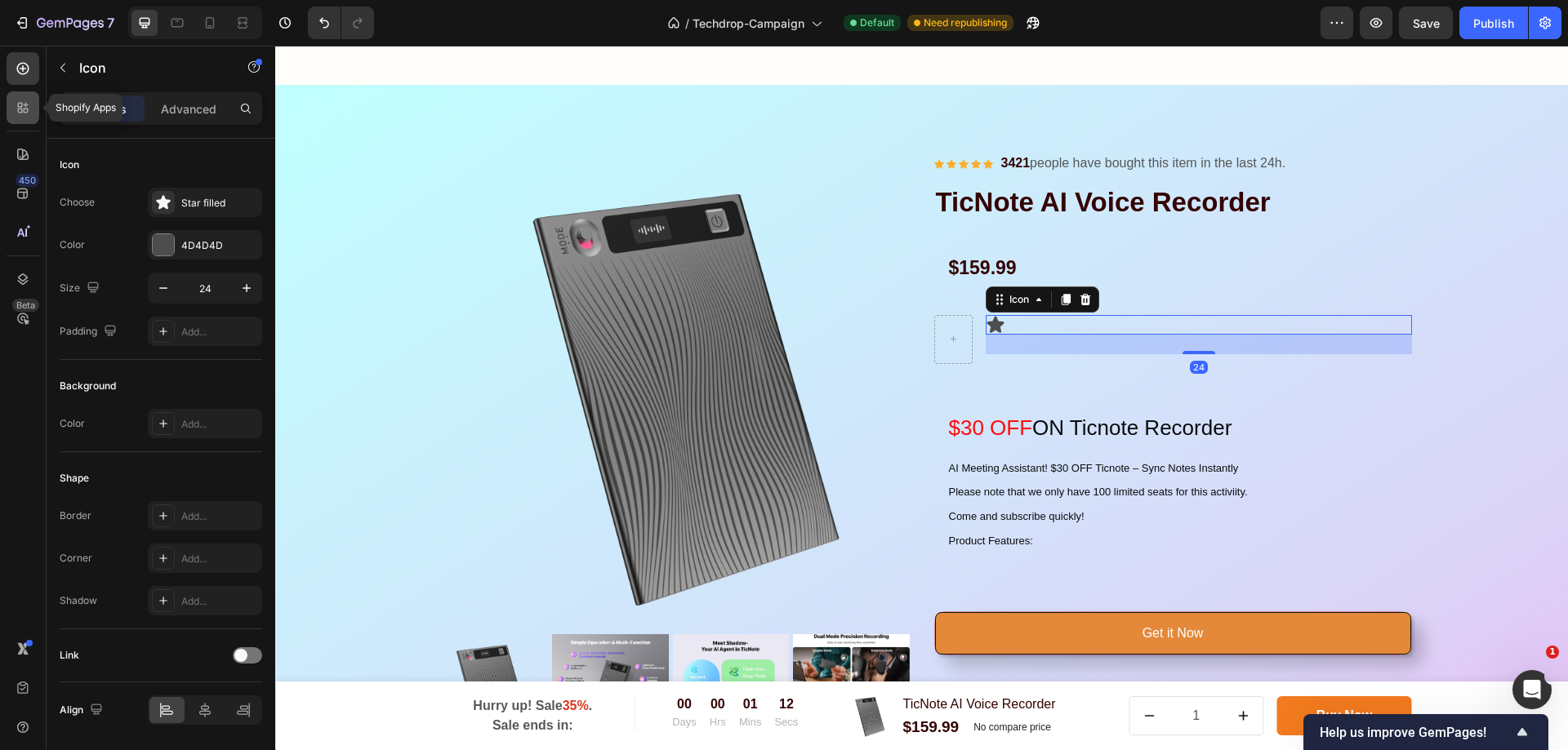
click at [16, 106] on icon at bounding box center [23, 108] width 17 height 17
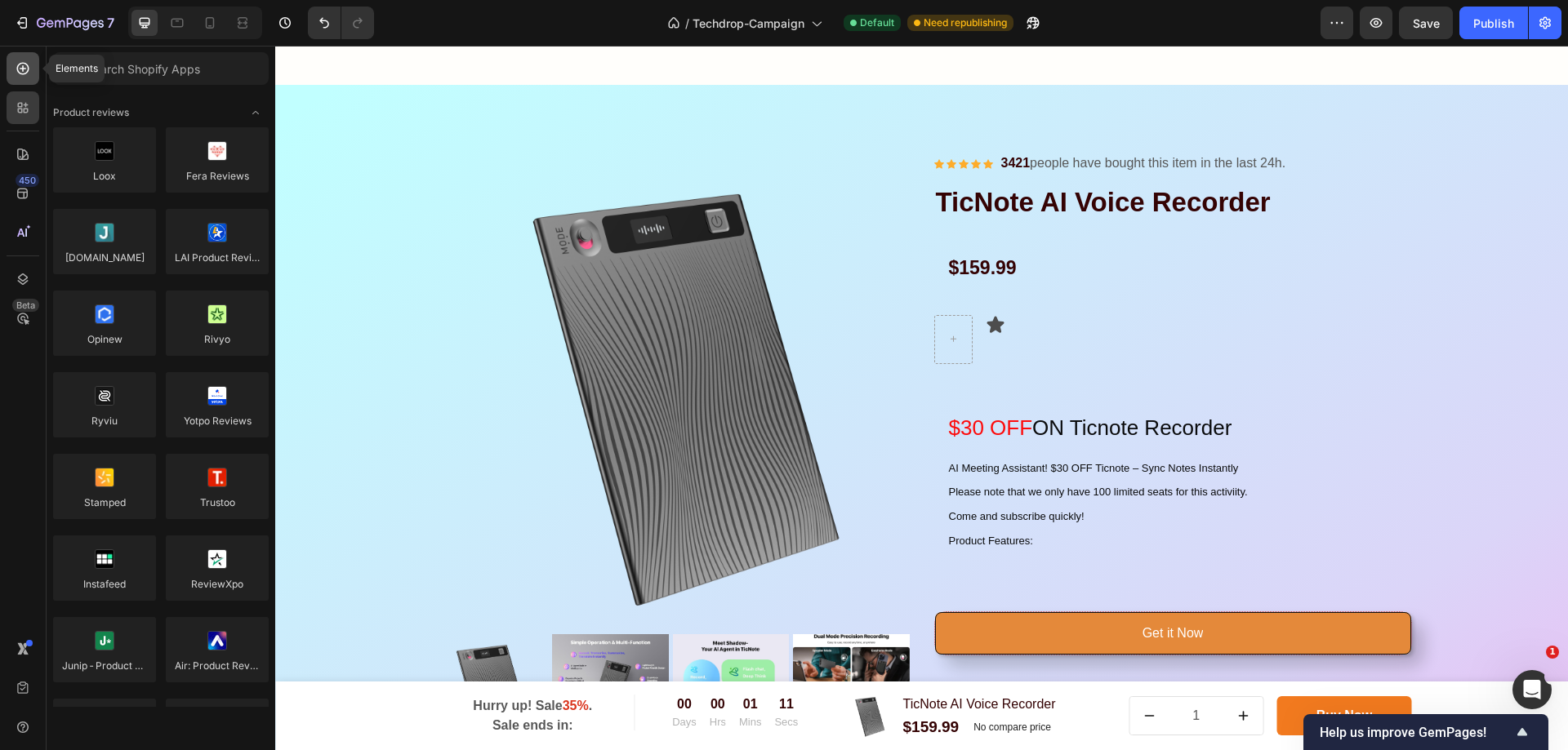
click at [17, 82] on div at bounding box center [22, 68] width 32 height 32
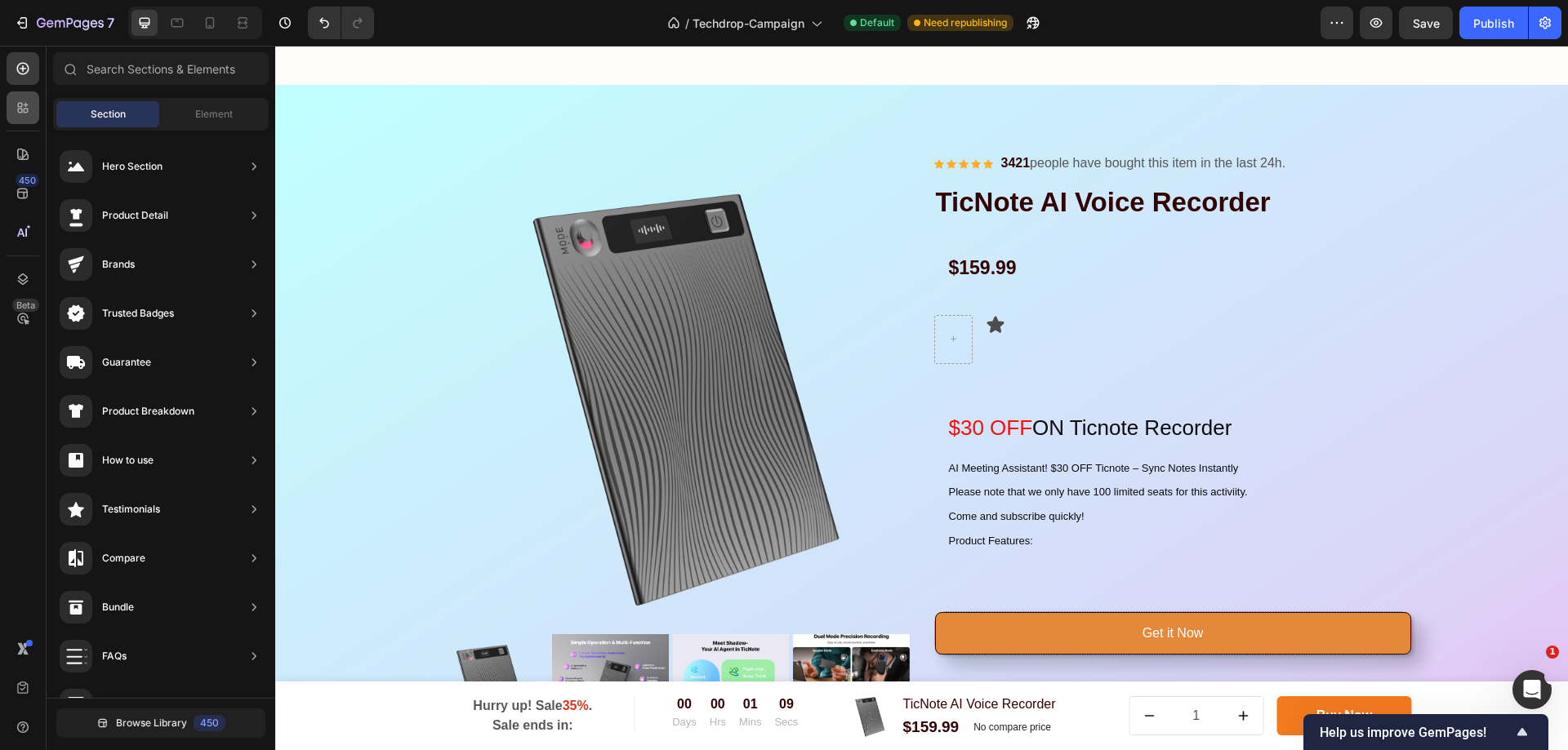
click at [32, 117] on div at bounding box center [22, 108] width 32 height 32
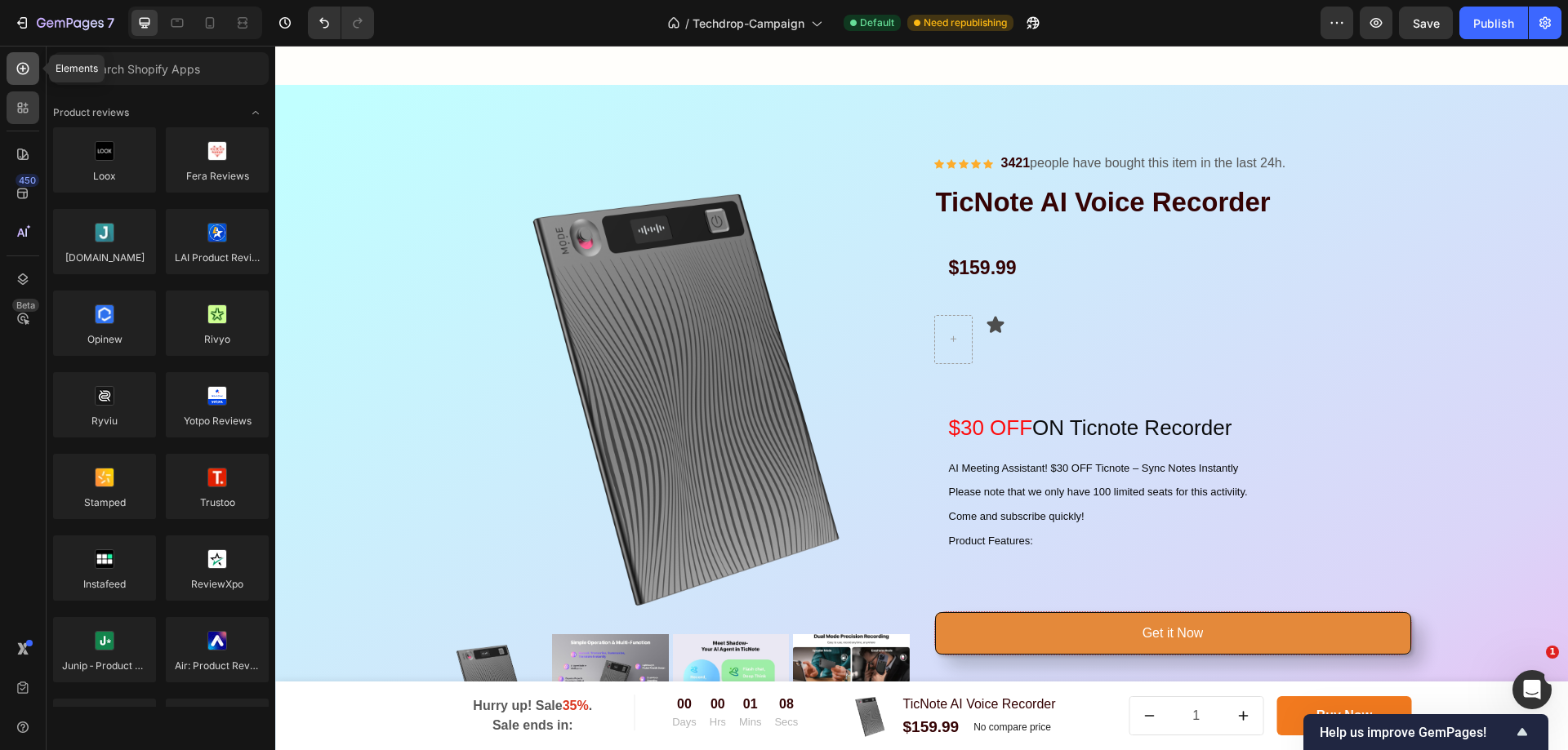
click at [18, 69] on icon at bounding box center [22, 69] width 12 height 12
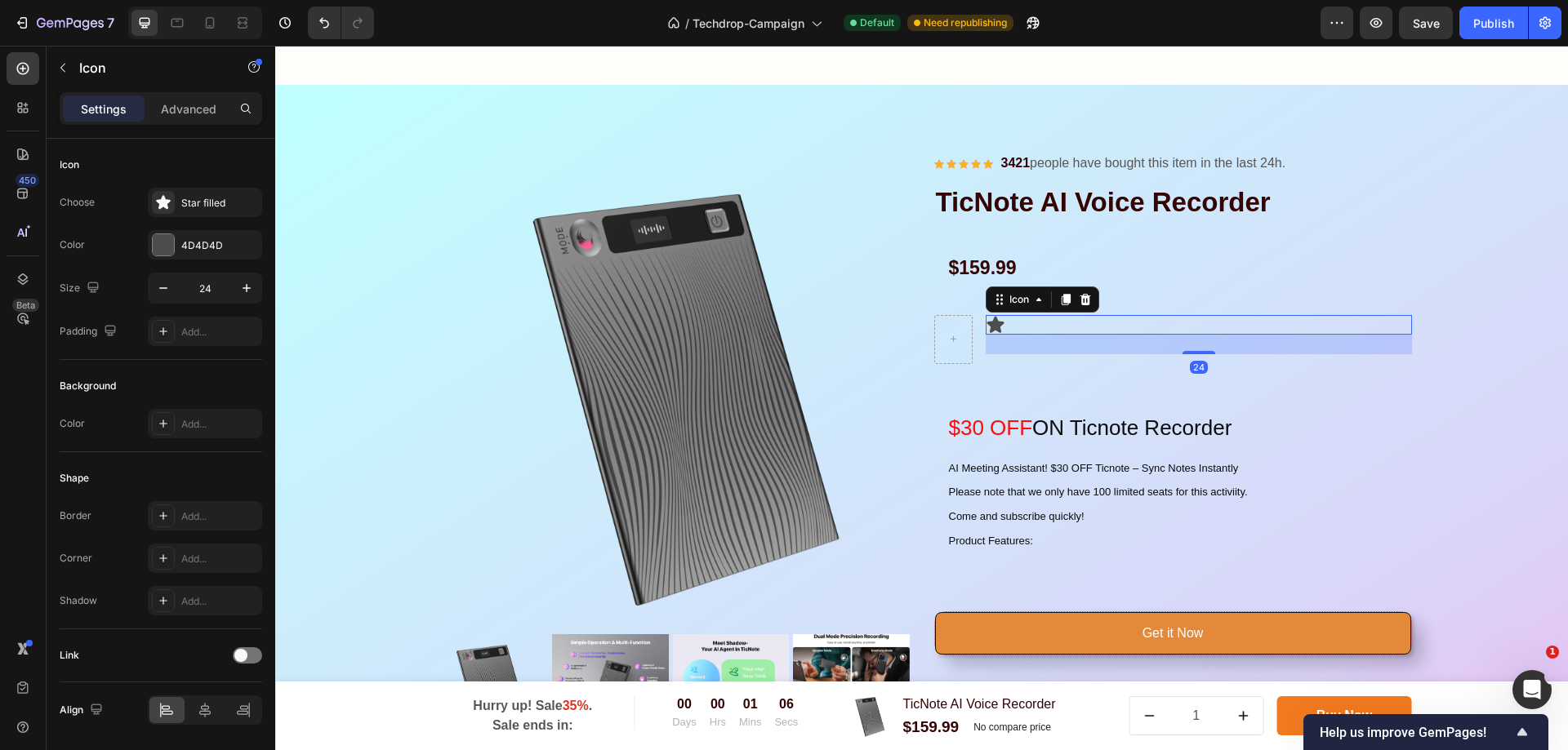
click at [1053, 329] on div "Icon 24" at bounding box center [1199, 325] width 426 height 19
click at [79, 76] on p "Icon" at bounding box center [149, 67] width 139 height 19
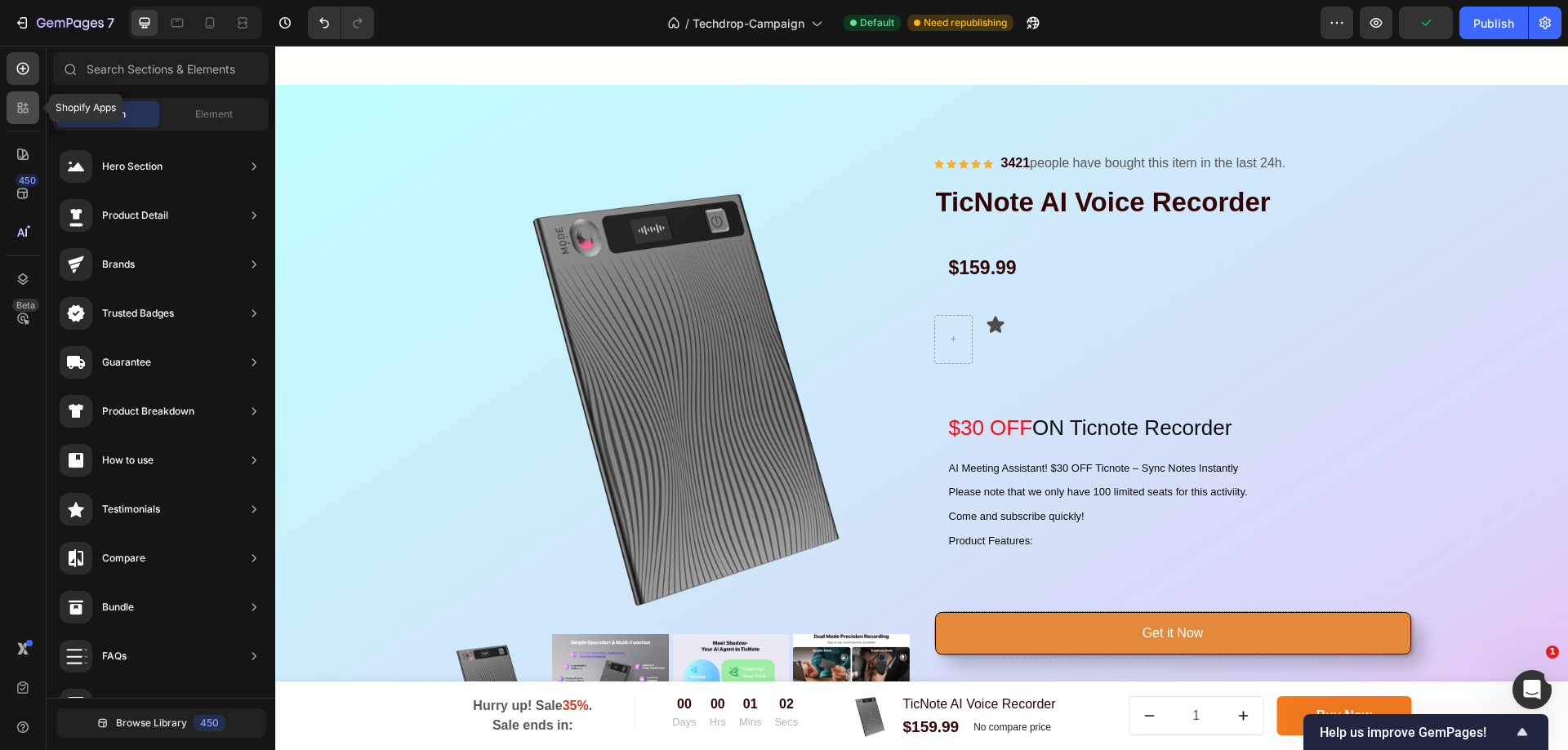
click at [15, 118] on div at bounding box center [22, 108] width 32 height 32
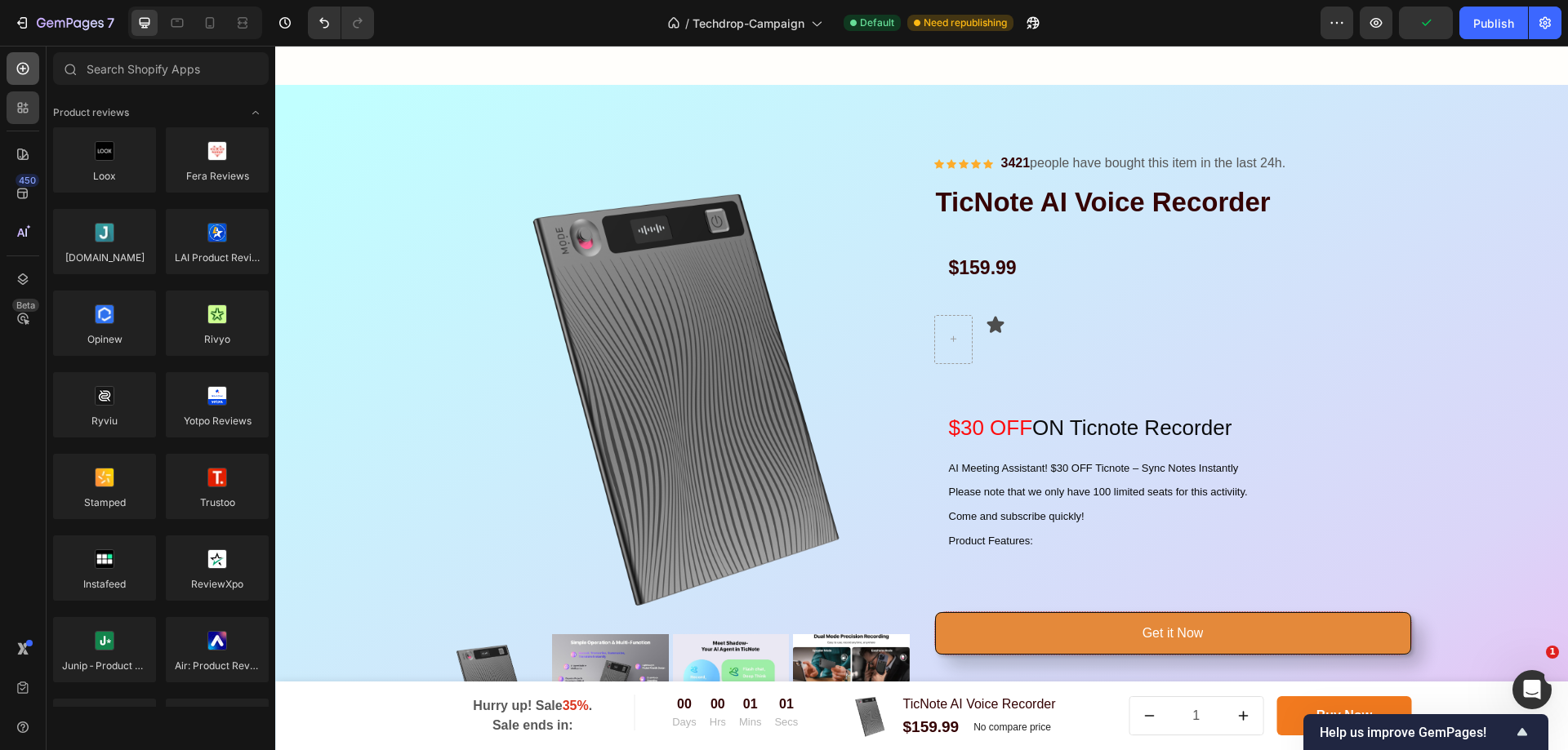
click at [31, 84] on div at bounding box center [22, 68] width 32 height 32
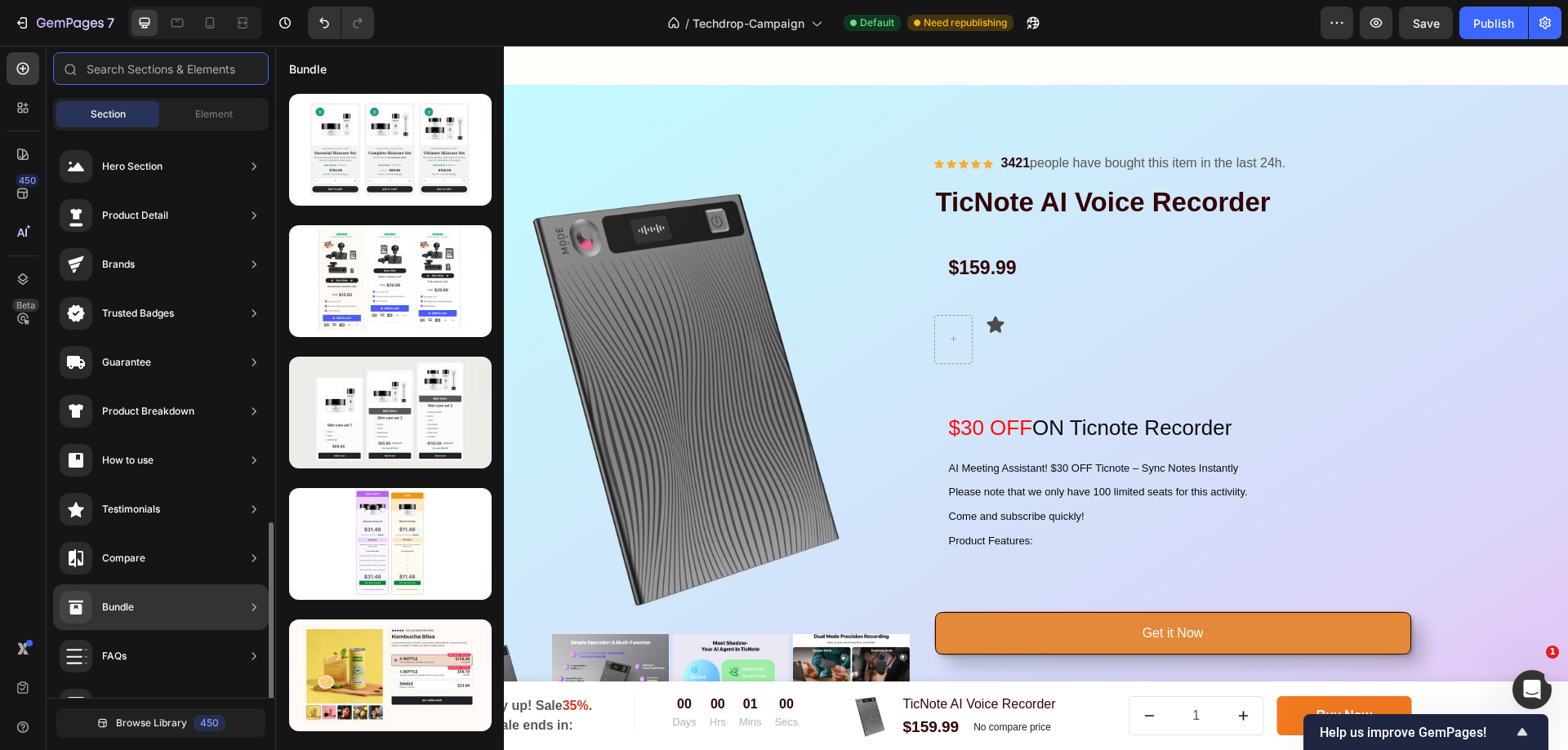
scroll to position [380, 0]
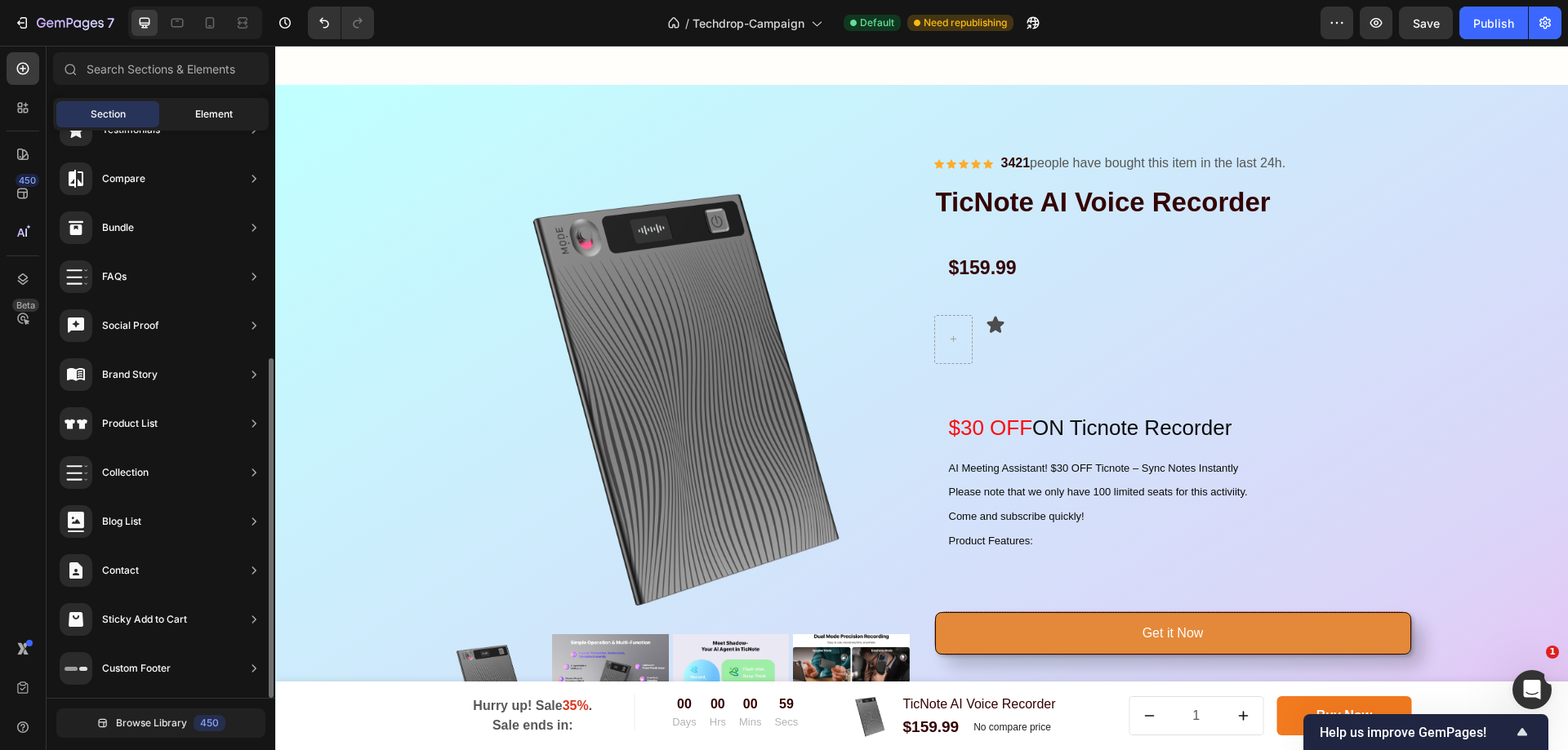
click at [203, 105] on div "Element" at bounding box center [214, 114] width 103 height 26
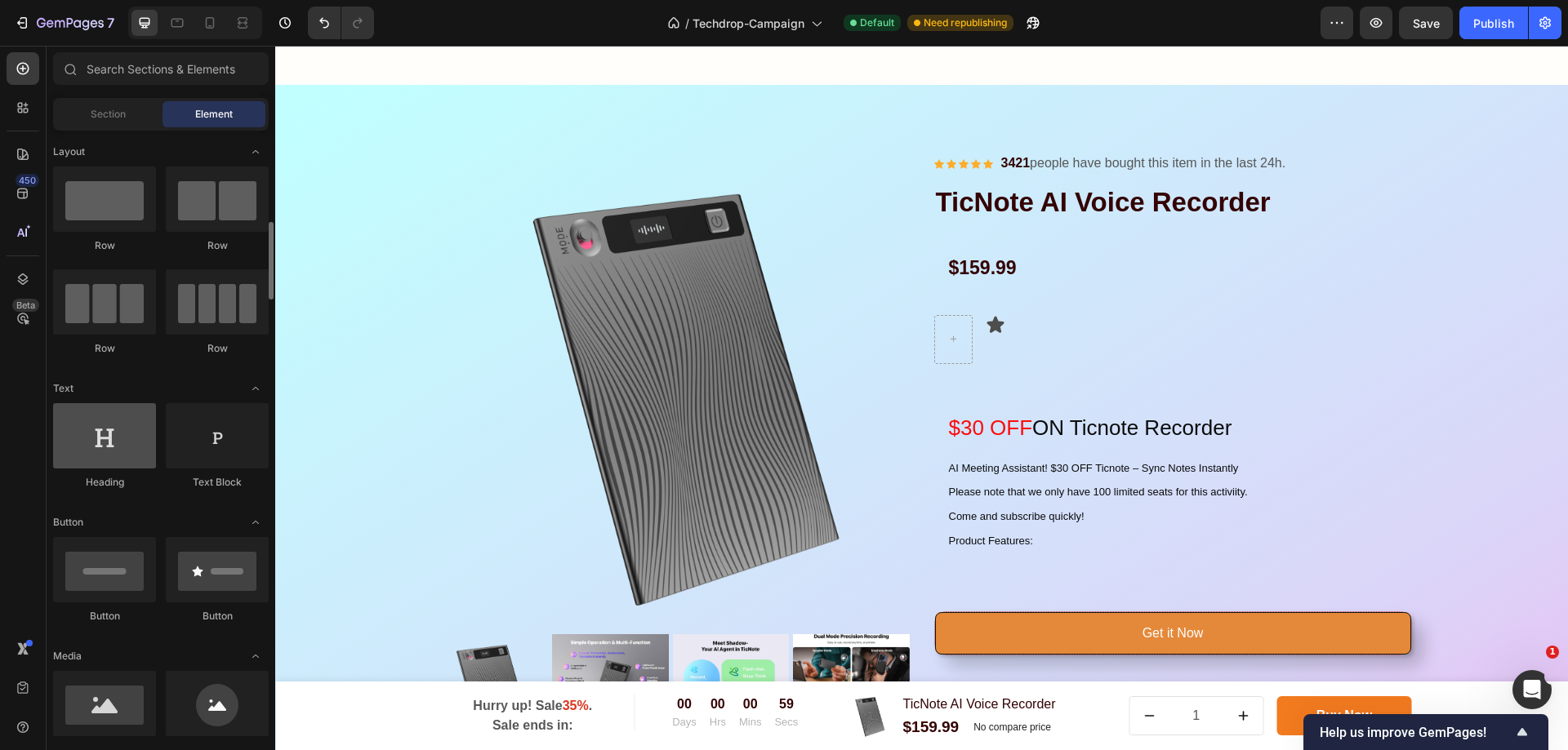
scroll to position [163, 0]
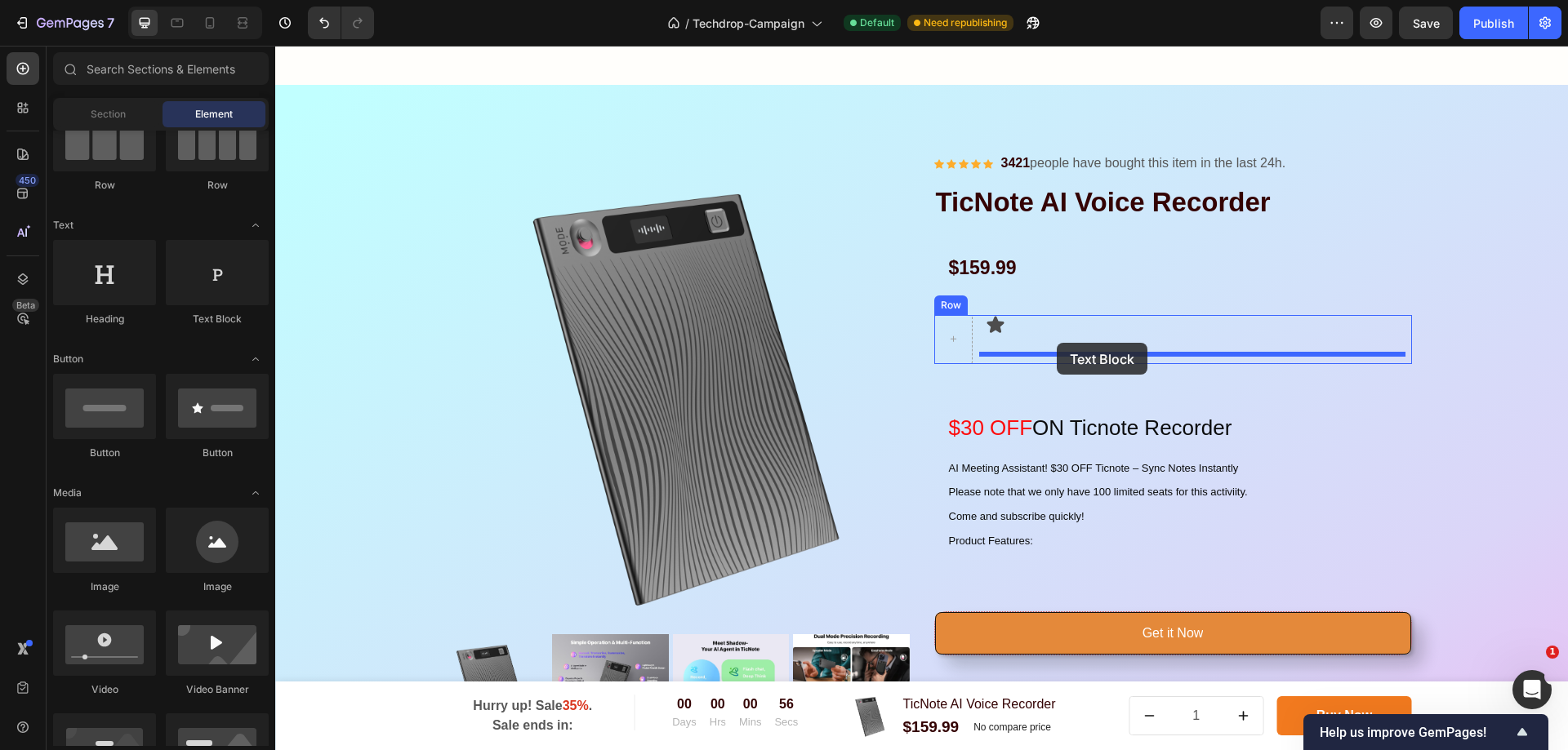
drag, startPoint x: 510, startPoint y: 337, endPoint x: 1056, endPoint y: 343, distance: 546.0
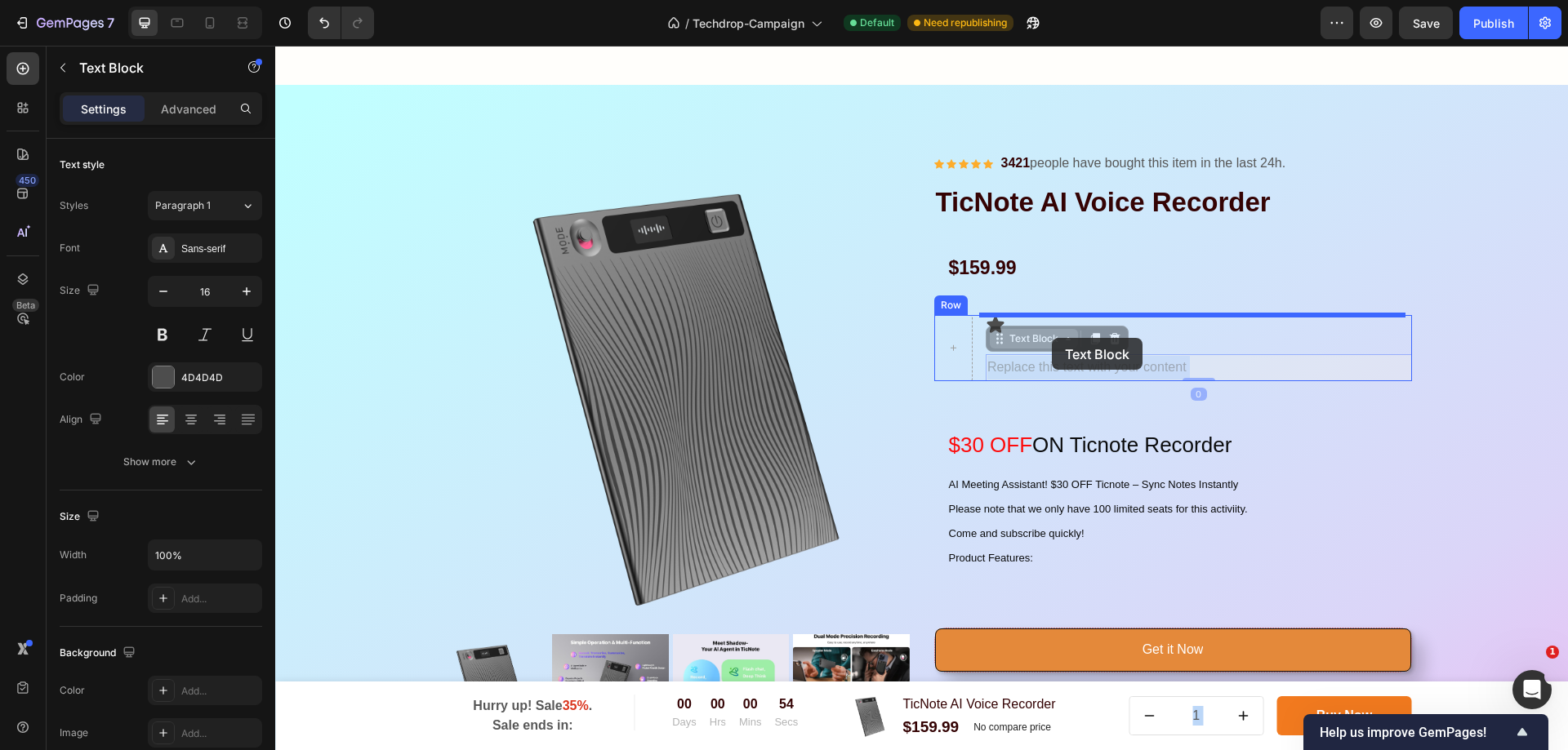
drag, startPoint x: 1028, startPoint y: 365, endPoint x: 1052, endPoint y: 338, distance: 36.1
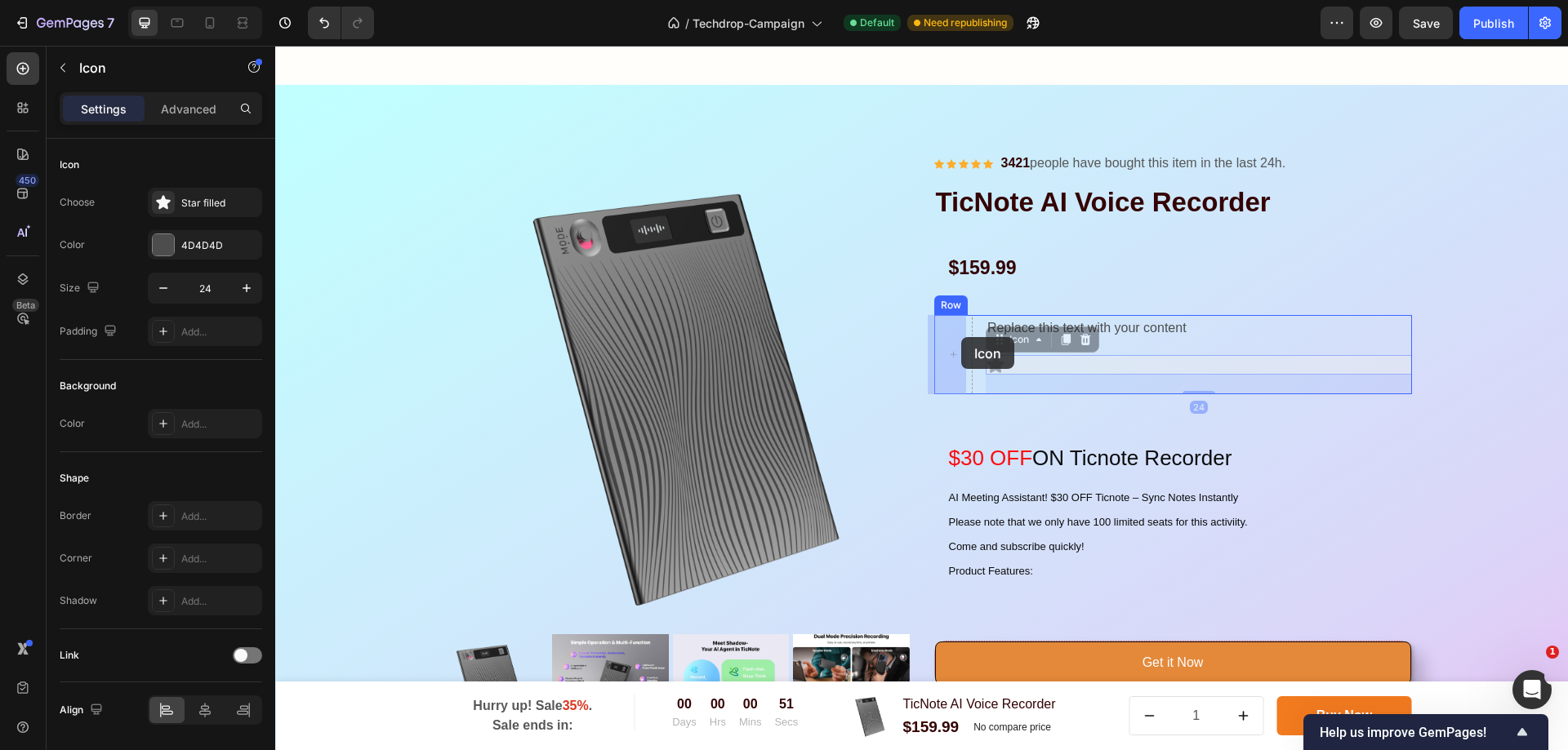
drag, startPoint x: 994, startPoint y: 364, endPoint x: 961, endPoint y: 337, distance: 42.6
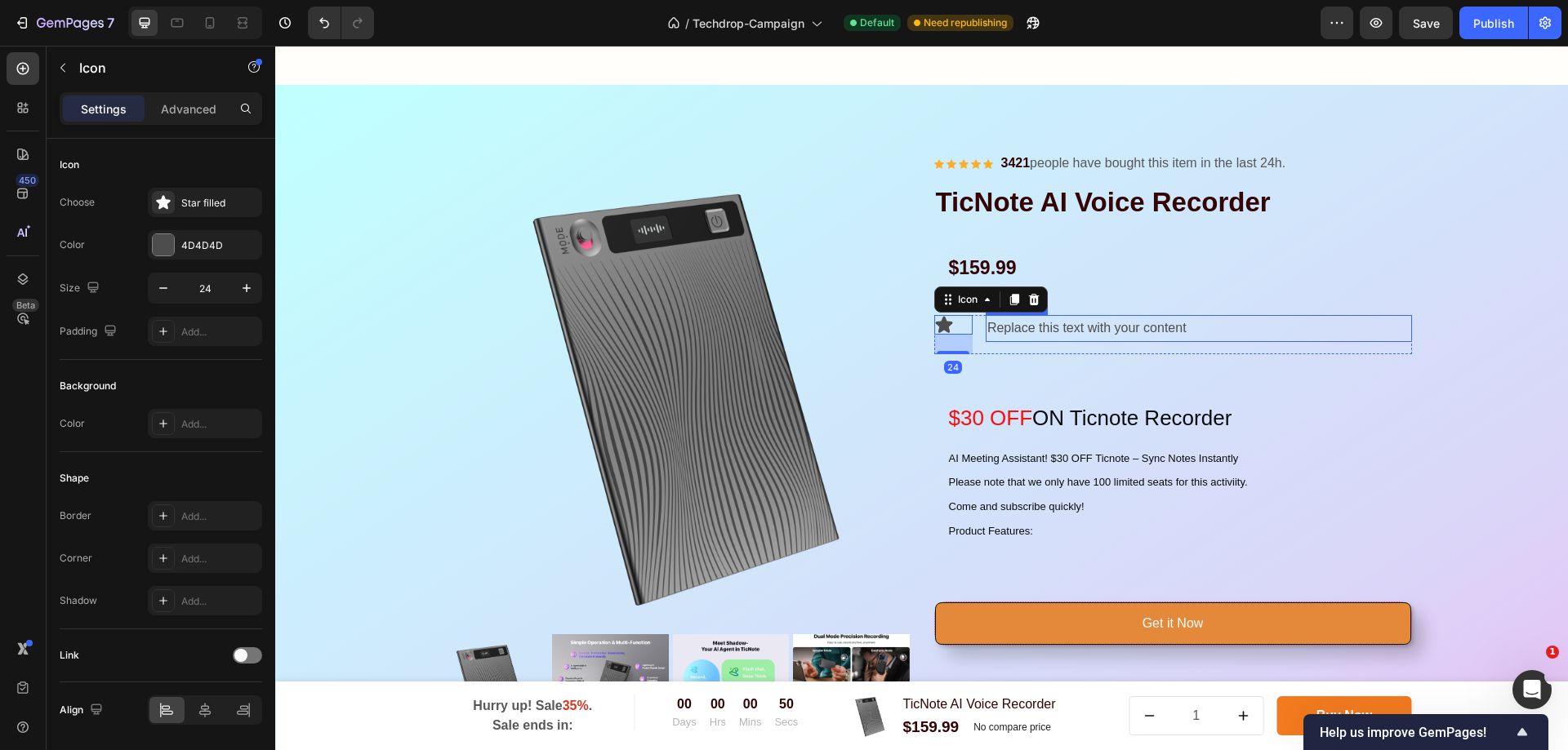
click at [1048, 338] on p "Replace this text with your content" at bounding box center [1199, 329] width 423 height 24
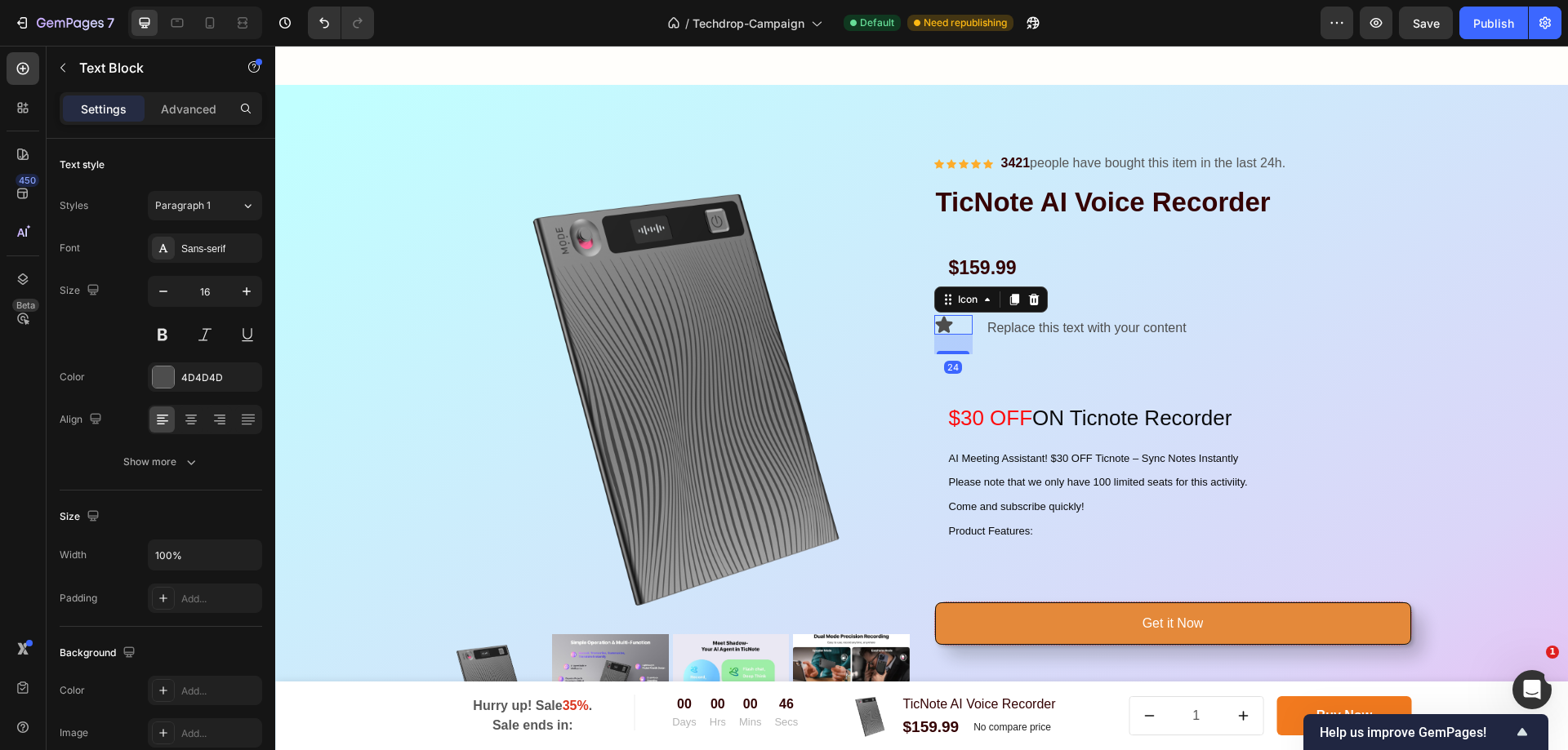
click at [935, 329] on icon at bounding box center [943, 324] width 17 height 17
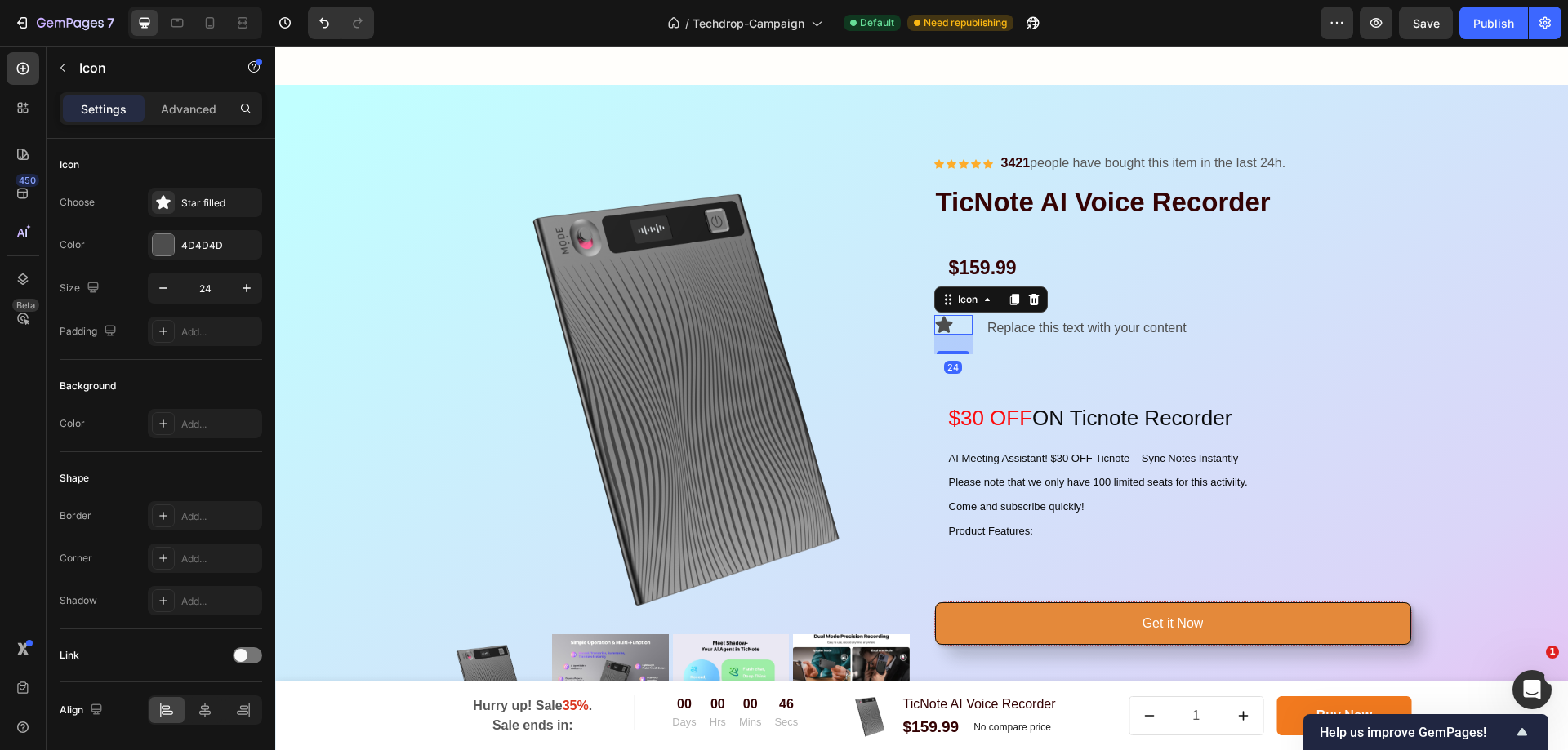
click at [935, 329] on icon at bounding box center [943, 324] width 17 height 17
click at [944, 322] on icon at bounding box center [943, 324] width 17 height 17
click at [950, 322] on div "Icon 24" at bounding box center [952, 325] width 38 height 19
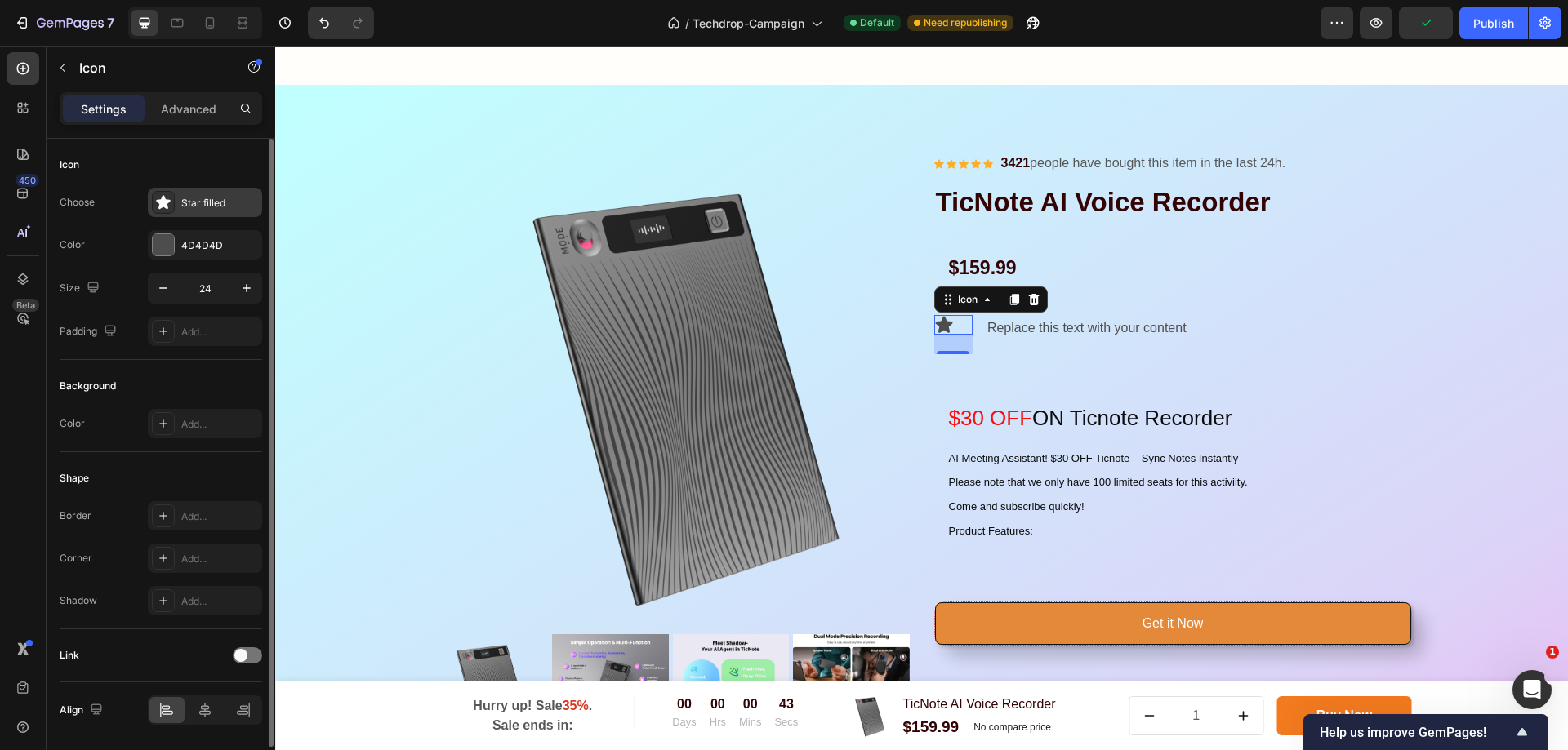
click at [187, 197] on div "Star filled" at bounding box center [219, 203] width 77 height 15
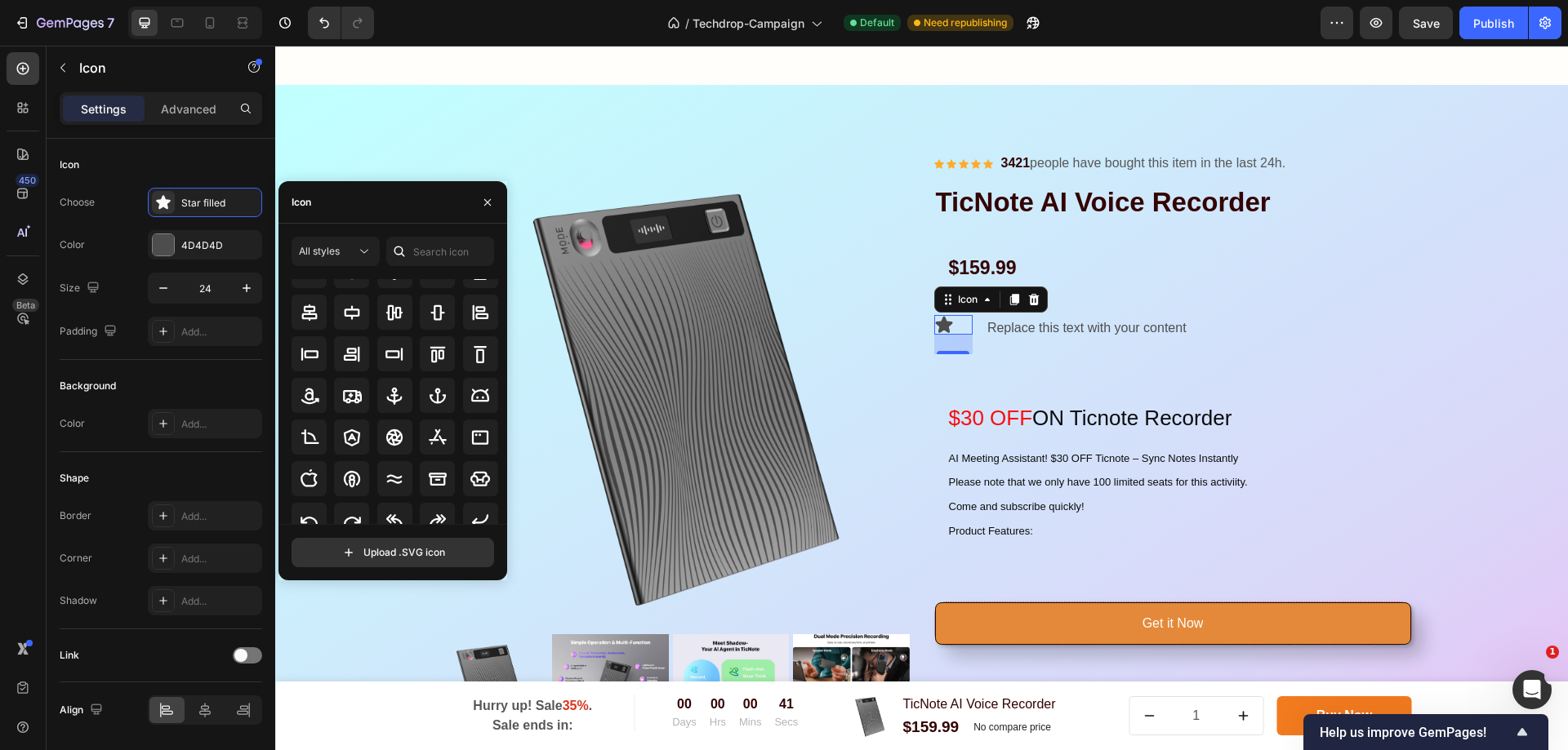
scroll to position [180, 0]
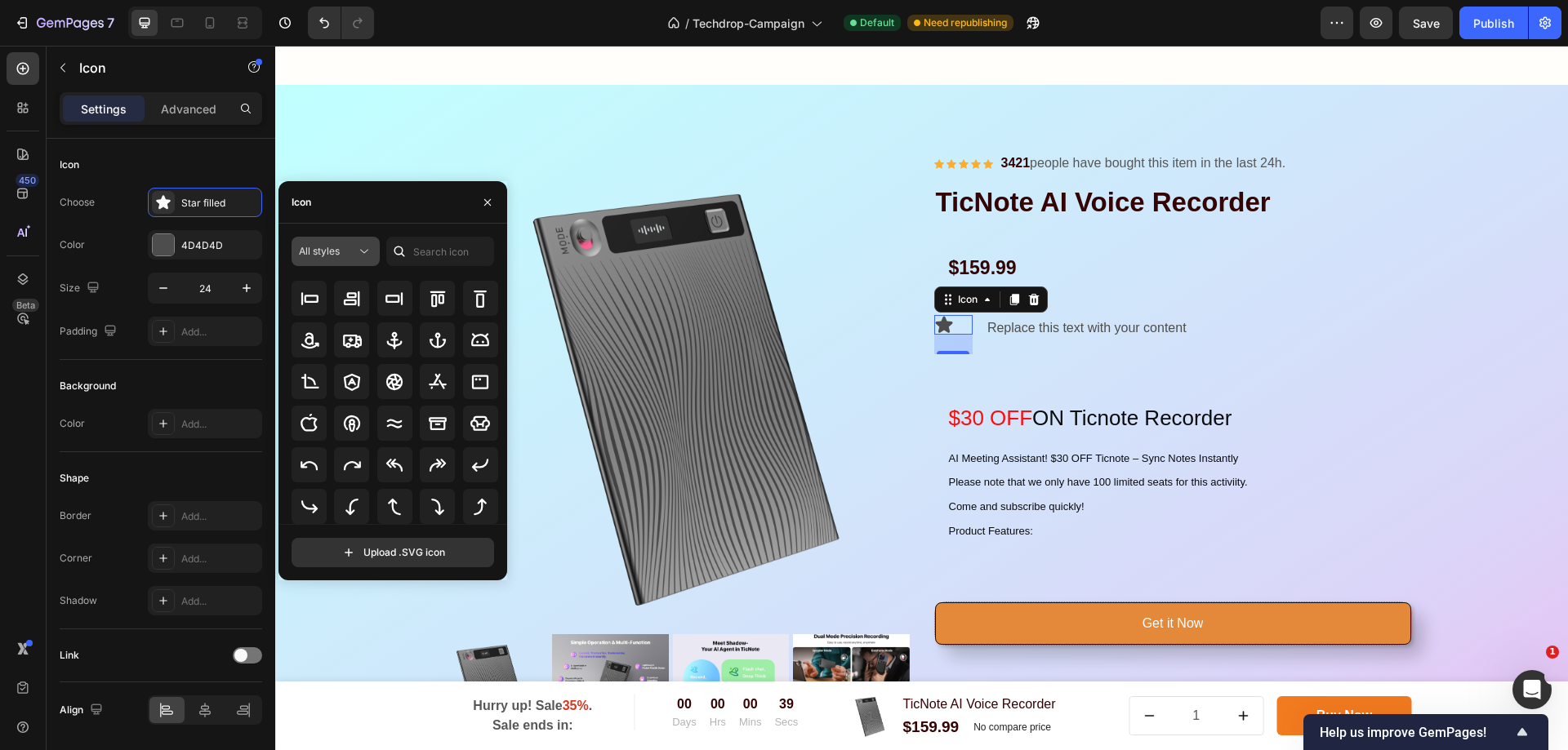
click at [343, 254] on div "All styles" at bounding box center [328, 252] width 58 height 15
click at [449, 240] on input "text" at bounding box center [440, 252] width 108 height 30
type input "d"
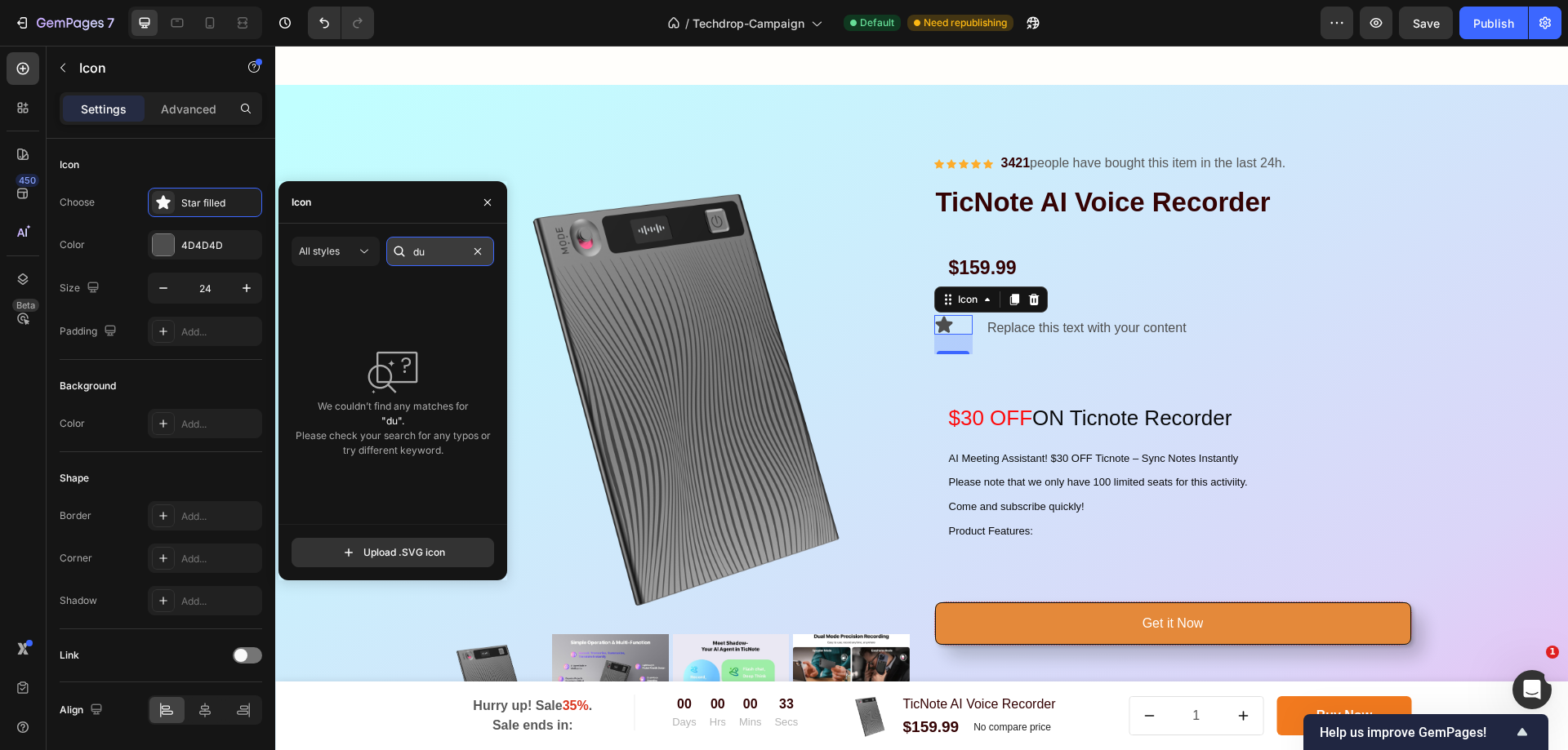
type input "d"
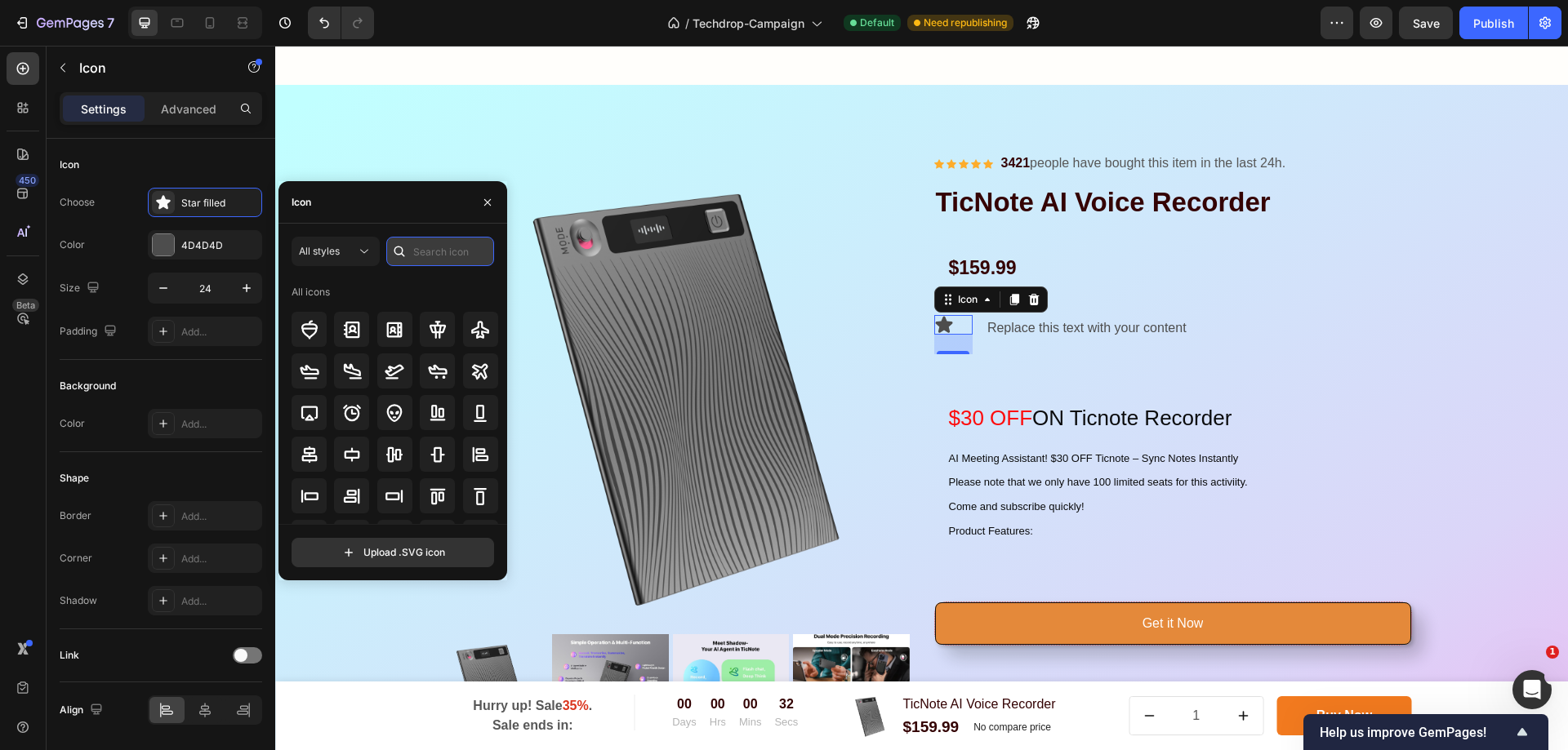
type input "g"
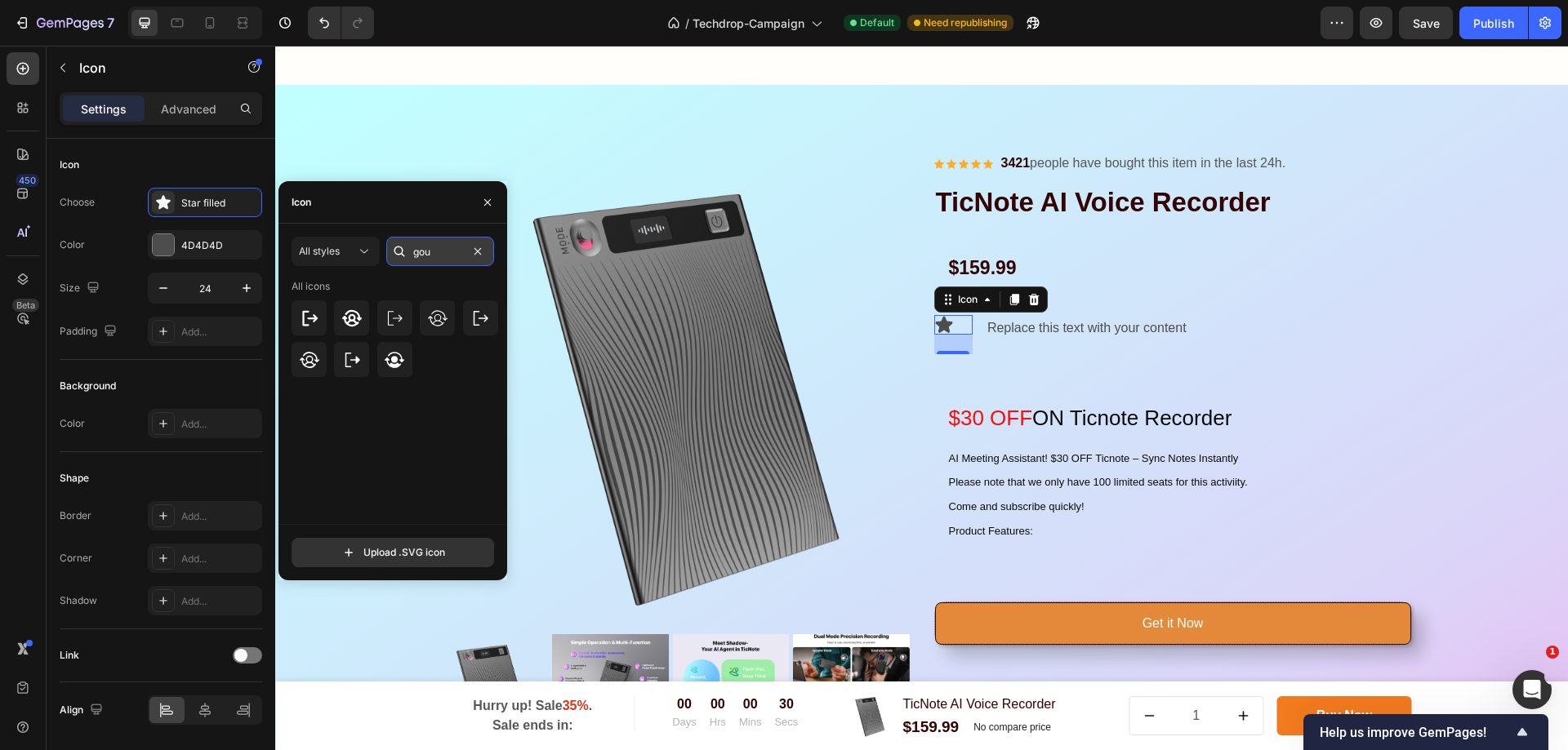
type input "√"
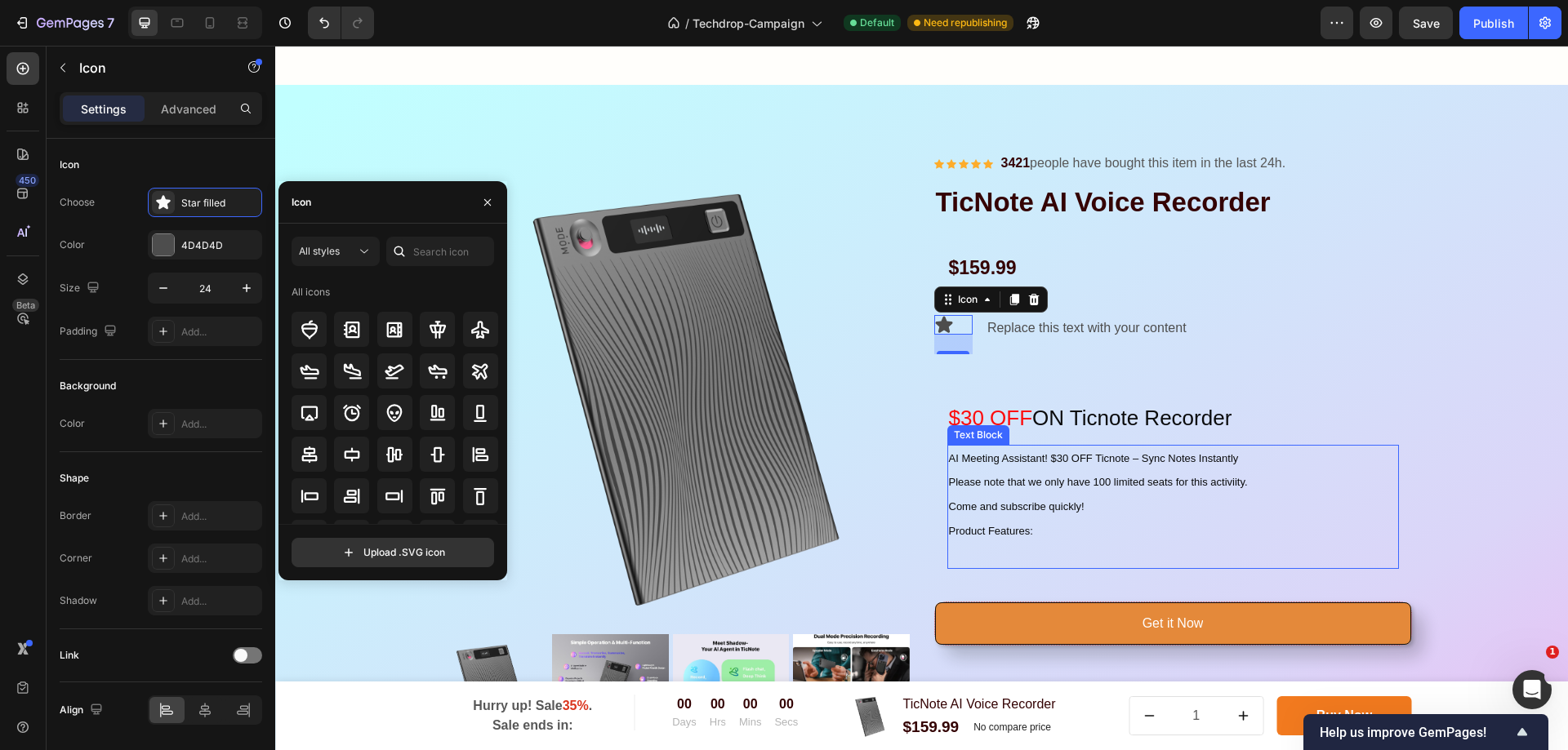
click at [1034, 525] on p "AI Meeting Assistant! $30 OFF Ticnote – Sync Notes Instantly Please note that w…" at bounding box center [1173, 507] width 448 height 121
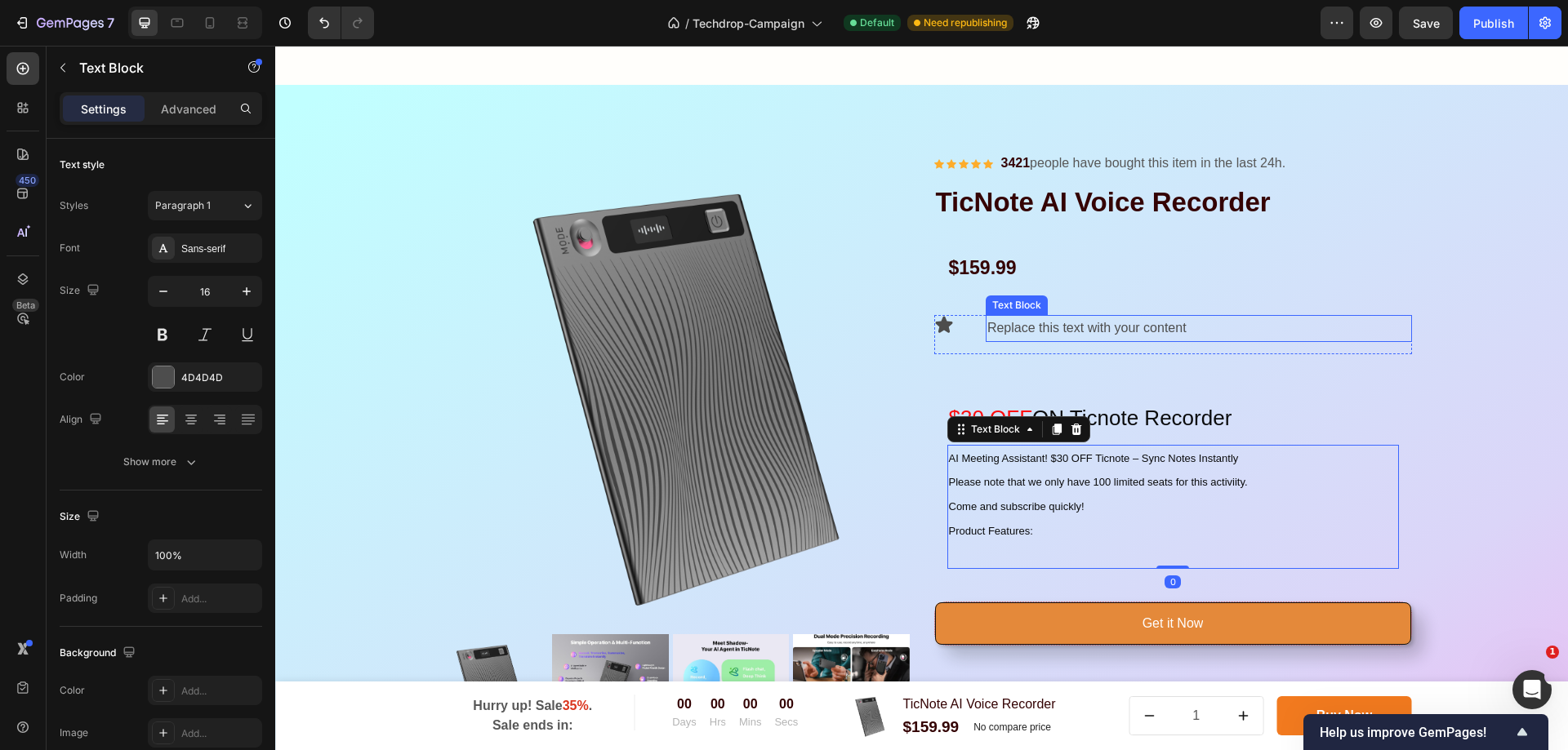
click at [1006, 356] on div "Icon Icon Icon Icon Icon Icon List Hoz 3421 people have bought this item in the…" at bounding box center [1173, 647] width 478 height 993
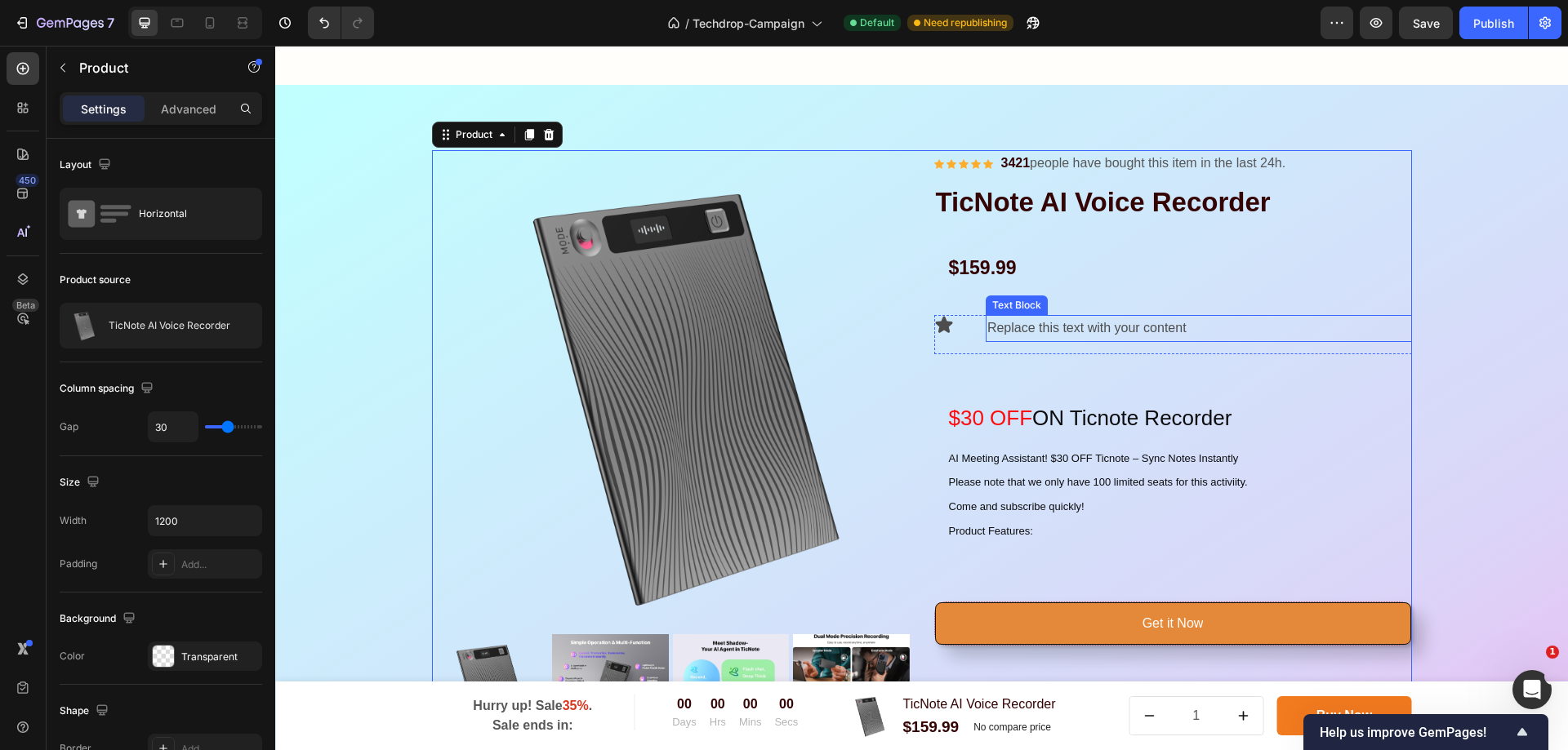
click at [1101, 322] on p "Replace this text with your content" at bounding box center [1199, 329] width 423 height 24
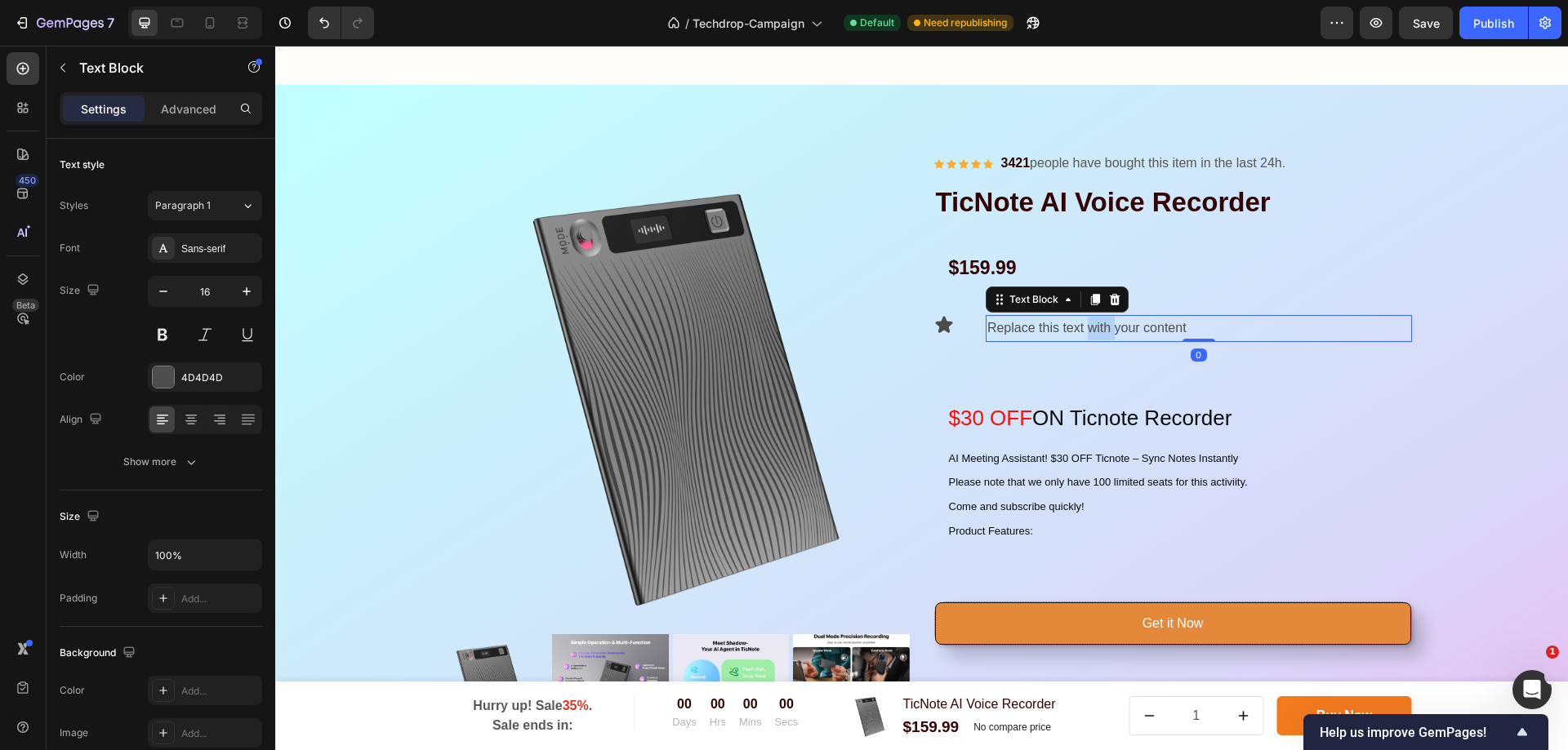
click at [1096, 328] on p "Replace this text with your content" at bounding box center [1199, 329] width 423 height 24
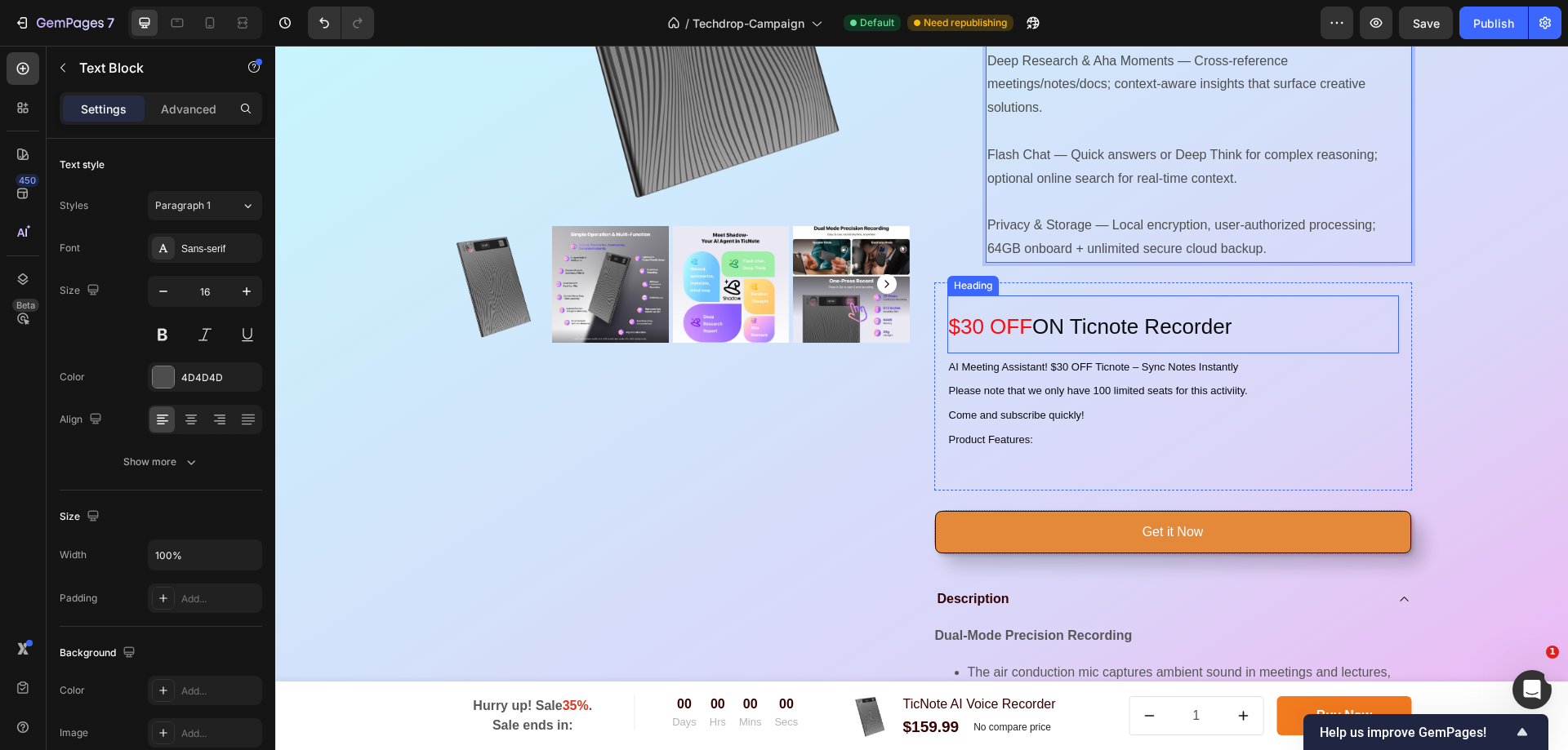
scroll to position [1982, 0]
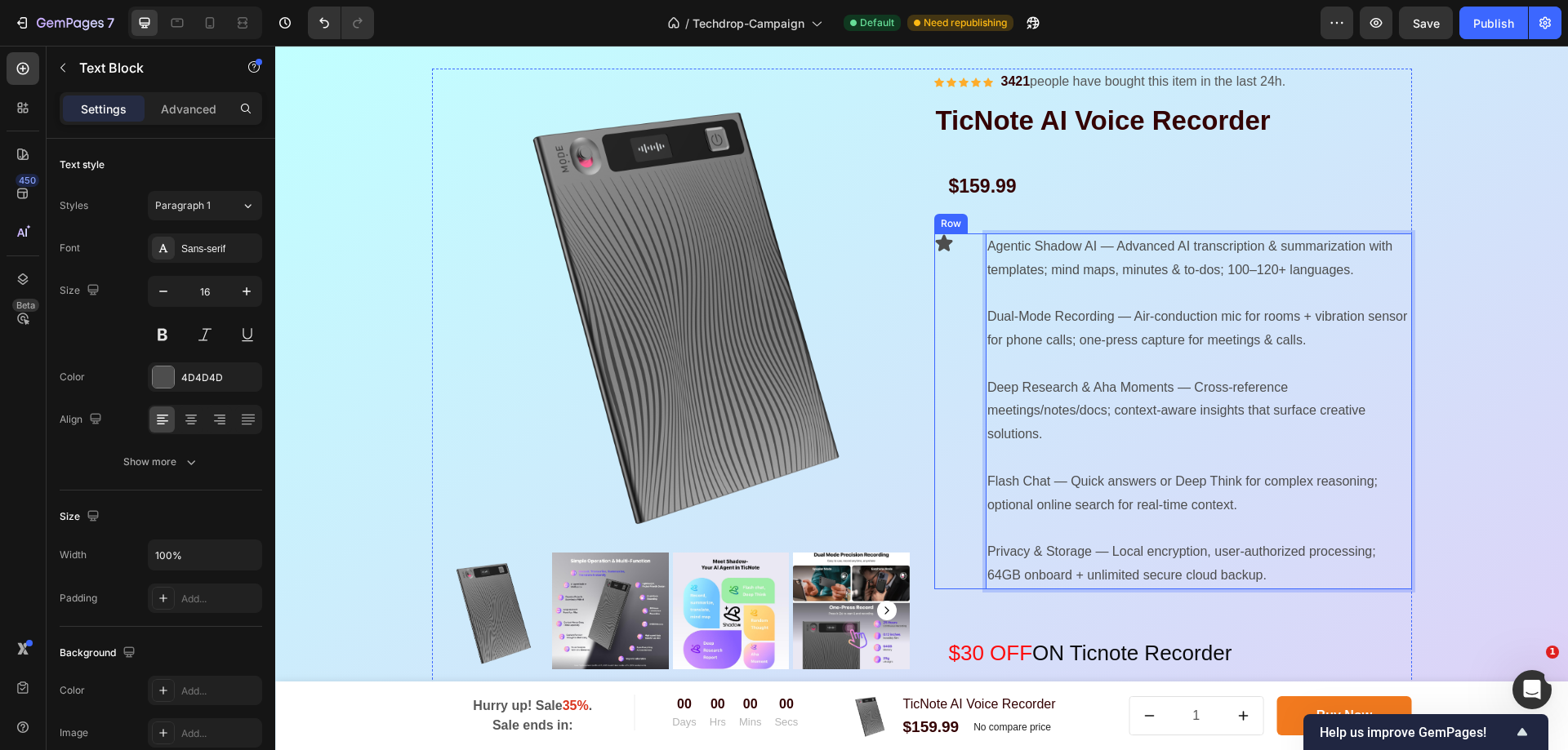
click at [953, 252] on div "Icon" at bounding box center [952, 243] width 38 height 19
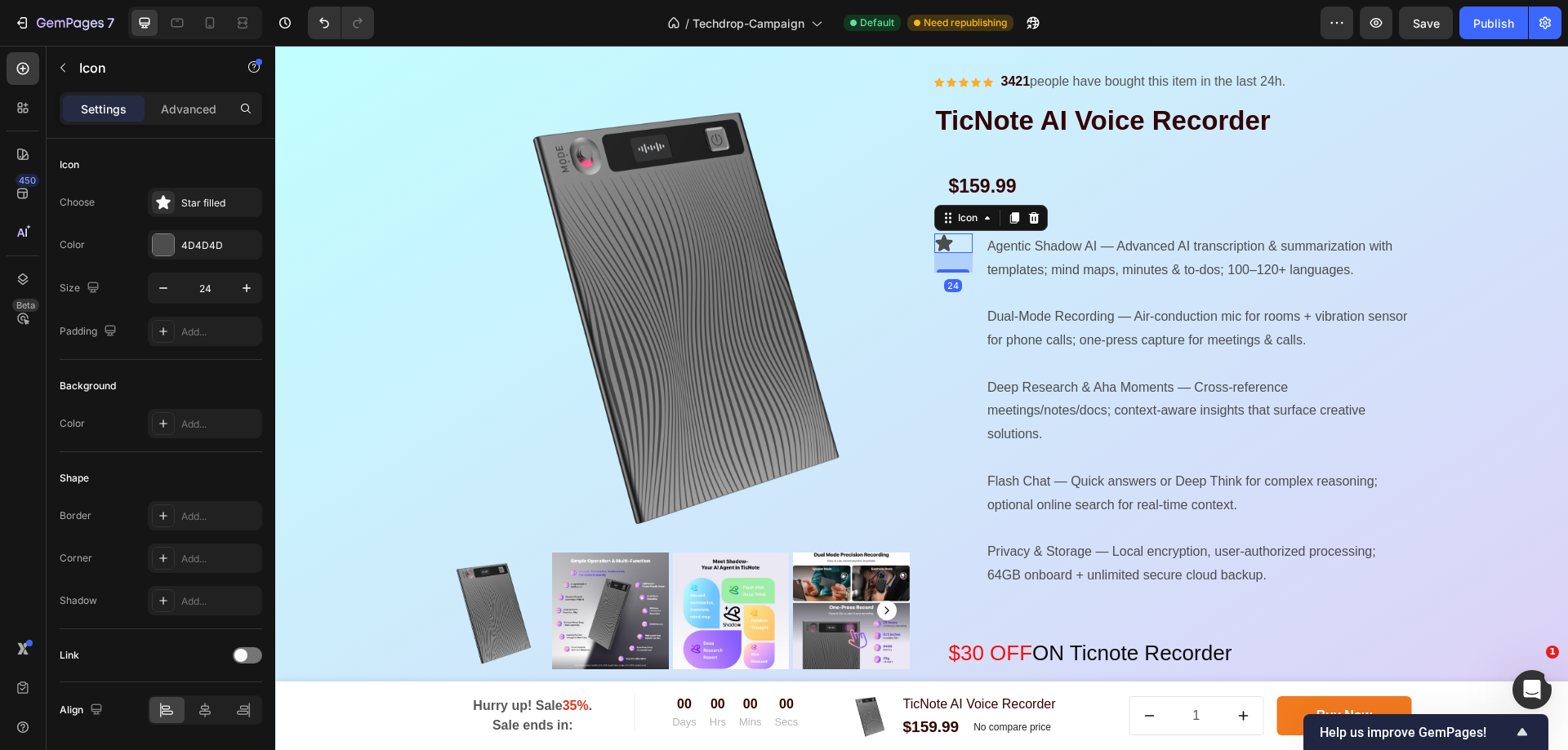
click at [939, 242] on icon at bounding box center [943, 242] width 17 height 17
click at [946, 242] on icon at bounding box center [943, 243] width 19 height 19
click at [935, 238] on icon at bounding box center [943, 243] width 19 height 19
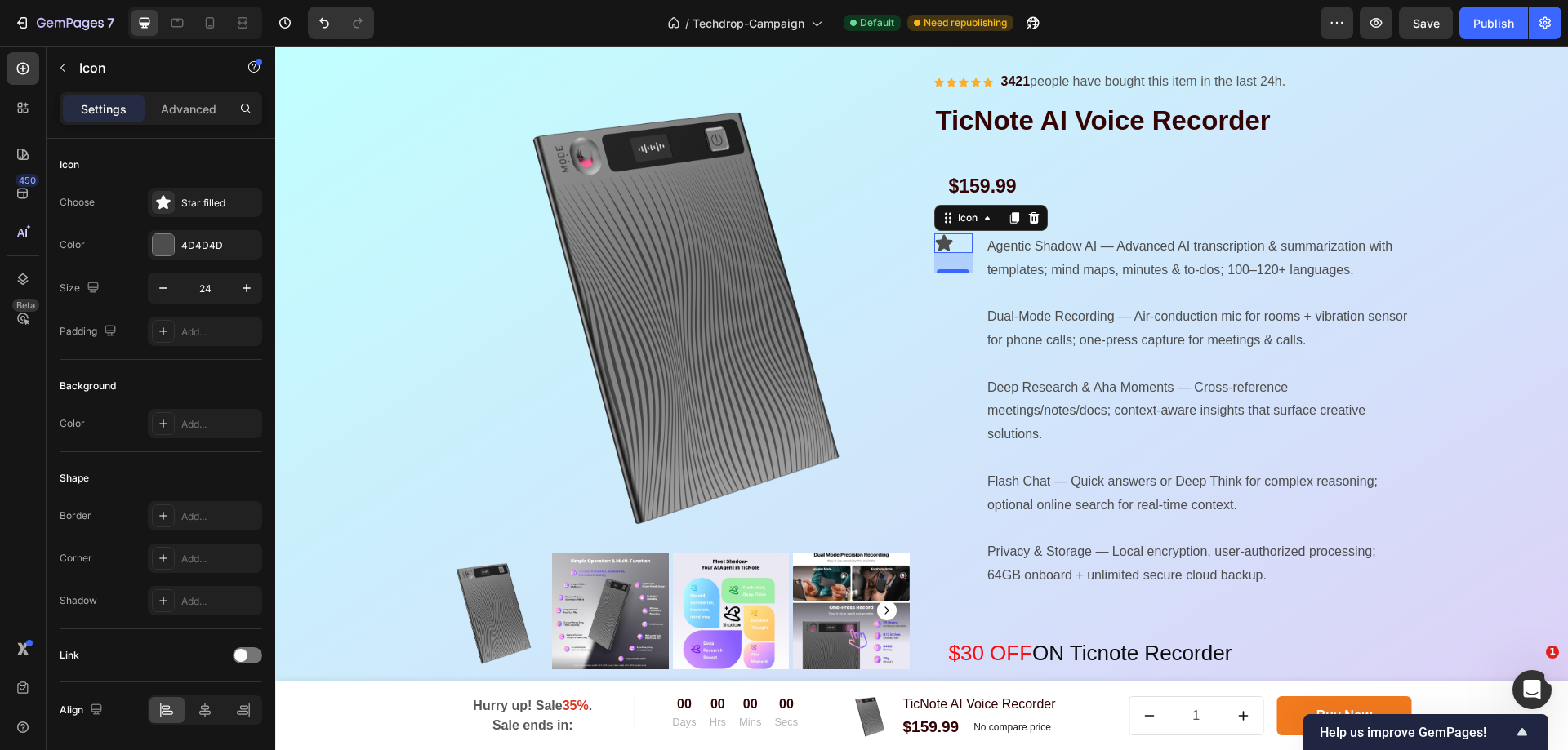
click at [935, 238] on icon at bounding box center [943, 243] width 19 height 19
click at [229, 201] on div "Star filled" at bounding box center [219, 203] width 77 height 15
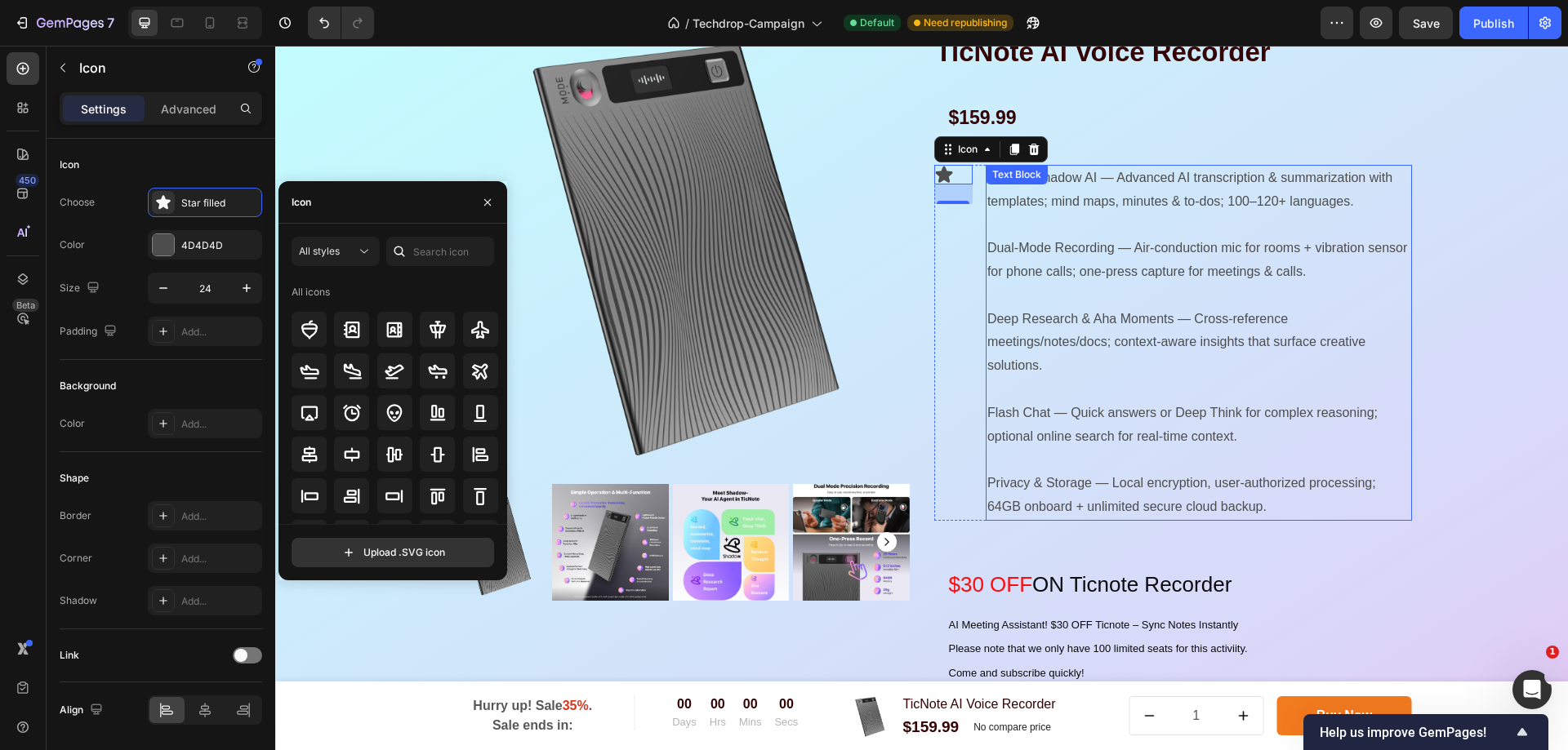
scroll to position [1900, 0]
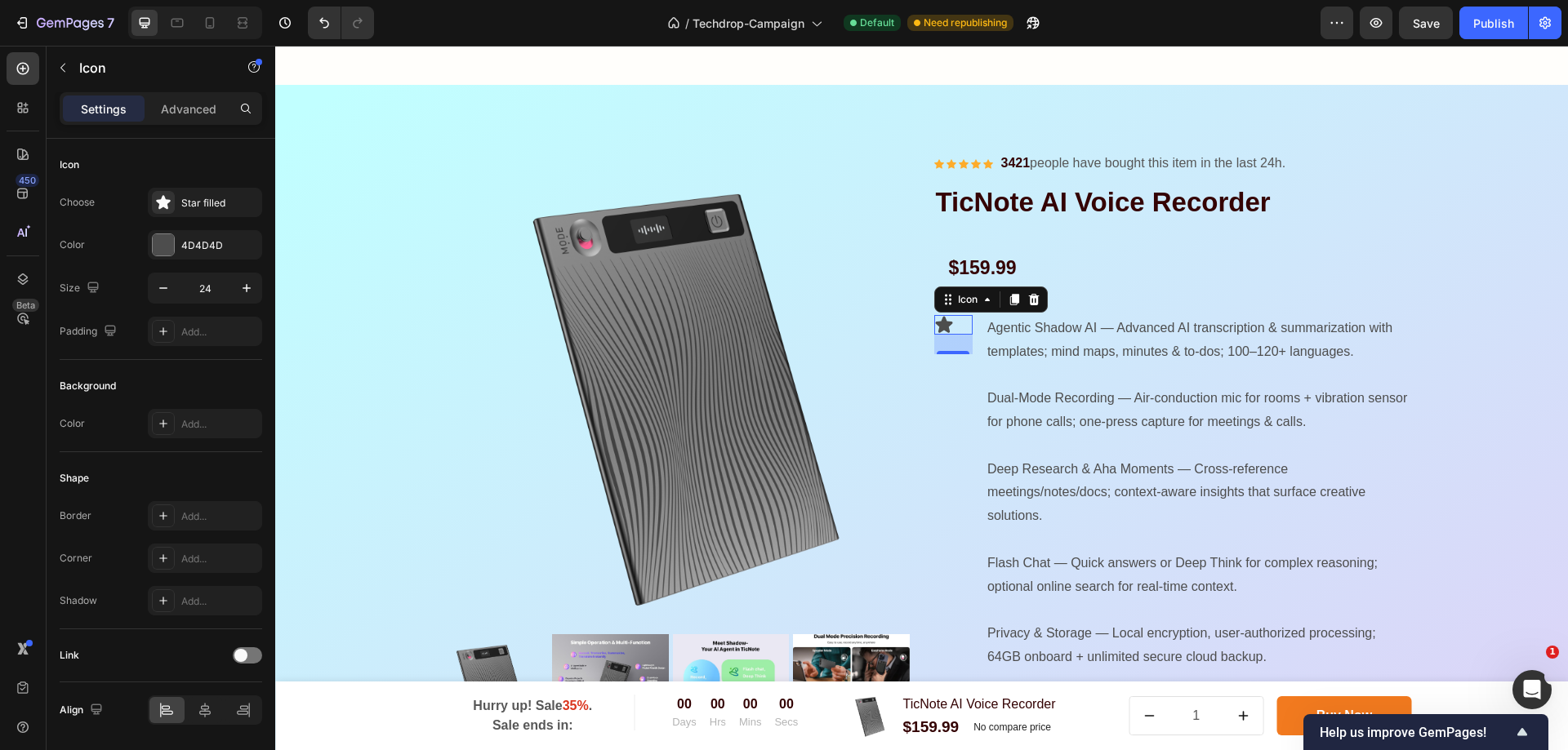
click at [949, 321] on div "Icon 24" at bounding box center [952, 325] width 38 height 19
click at [949, 327] on div "Icon 24" at bounding box center [952, 325] width 38 height 19
click at [1007, 364] on p "Agentic Shadow AI — Advanced AI transcription & summarization with templates; m…" at bounding box center [1199, 340] width 423 height 47
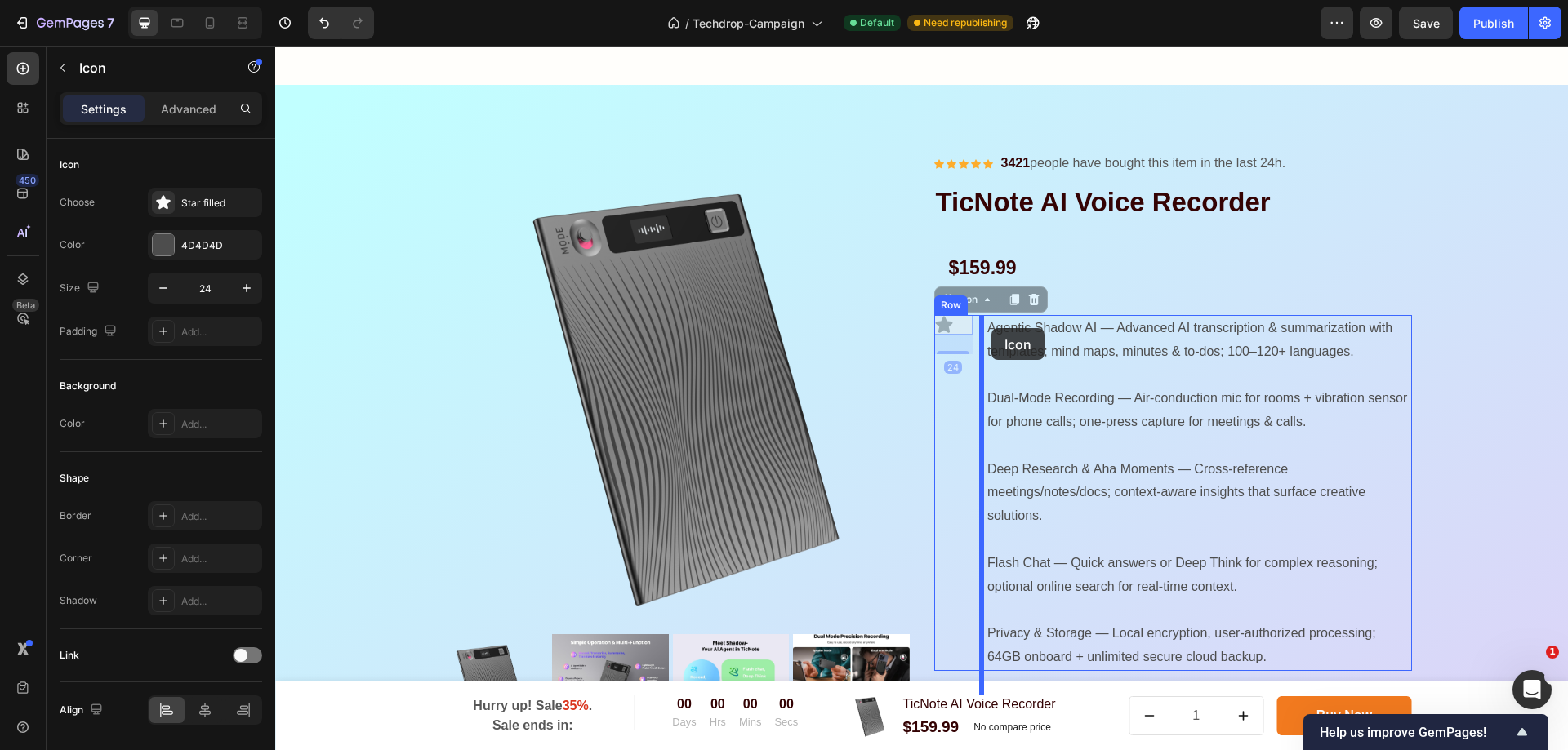
drag, startPoint x: 935, startPoint y: 325, endPoint x: 991, endPoint y: 329, distance: 56.1
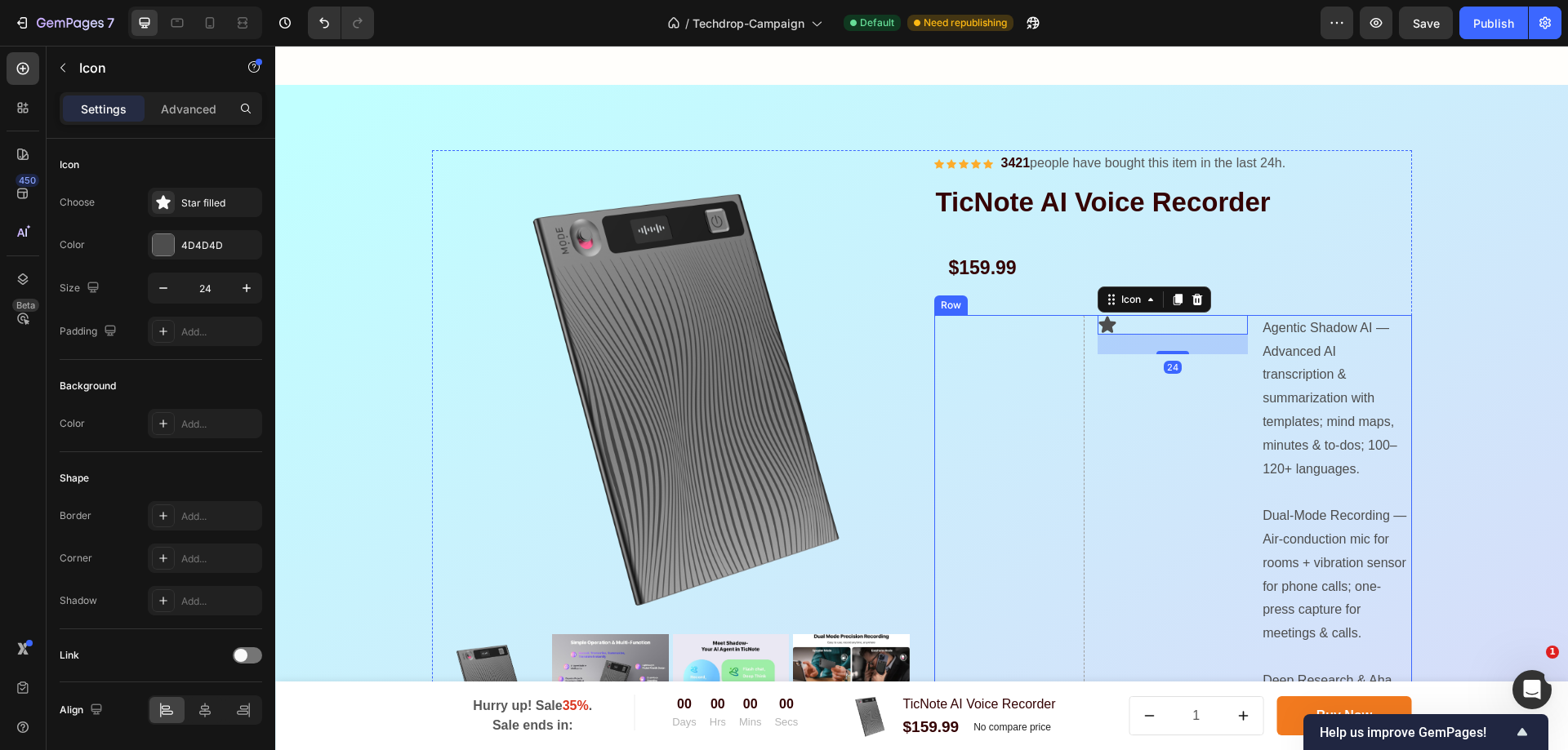
click at [1009, 356] on div "Drop element here" at bounding box center [1009, 729] width 150 height 826
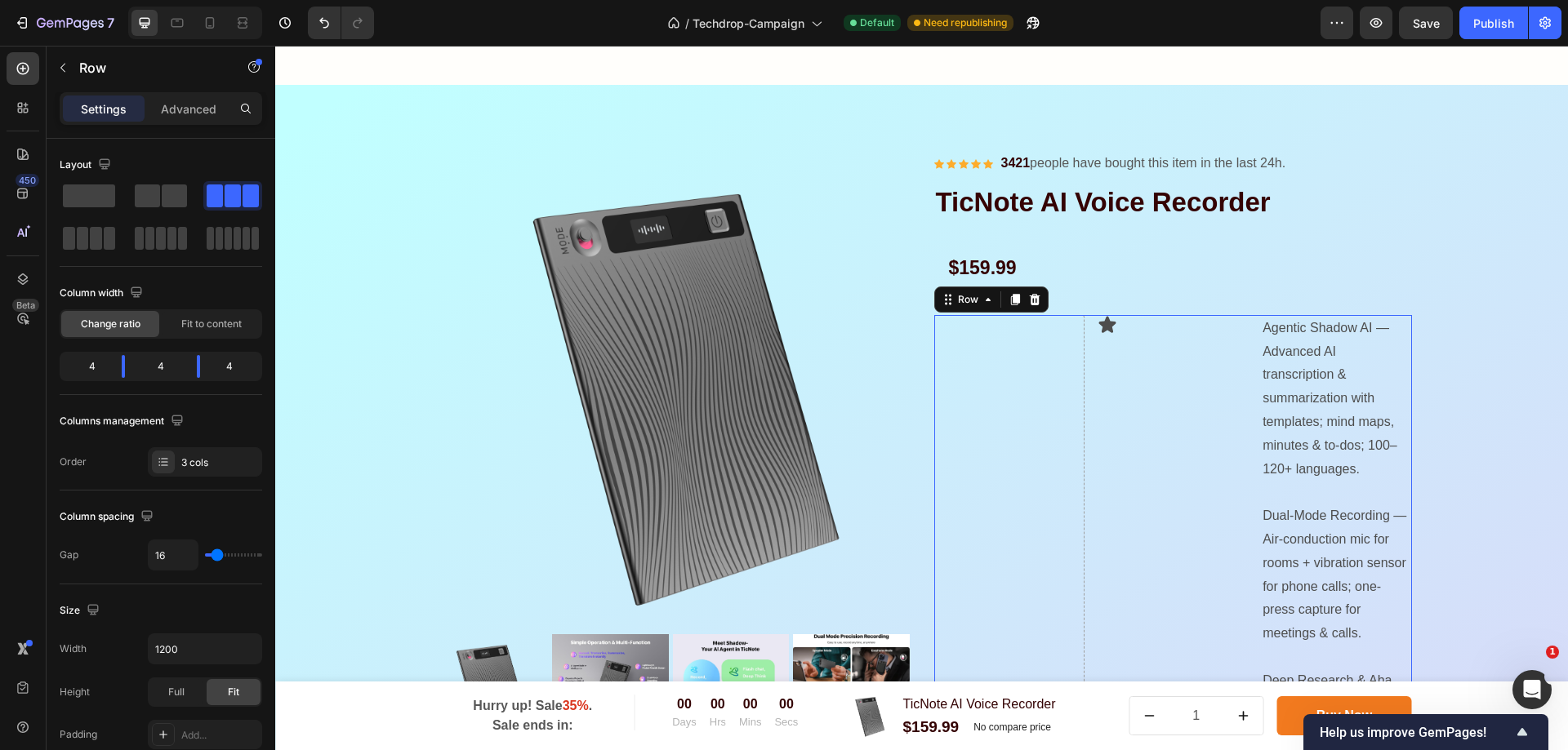
click at [1020, 378] on div "Drop element here" at bounding box center [1009, 729] width 150 height 826
click at [1075, 426] on div "Drop element here" at bounding box center [1009, 729] width 150 height 826
click at [102, 205] on span at bounding box center [89, 196] width 52 height 23
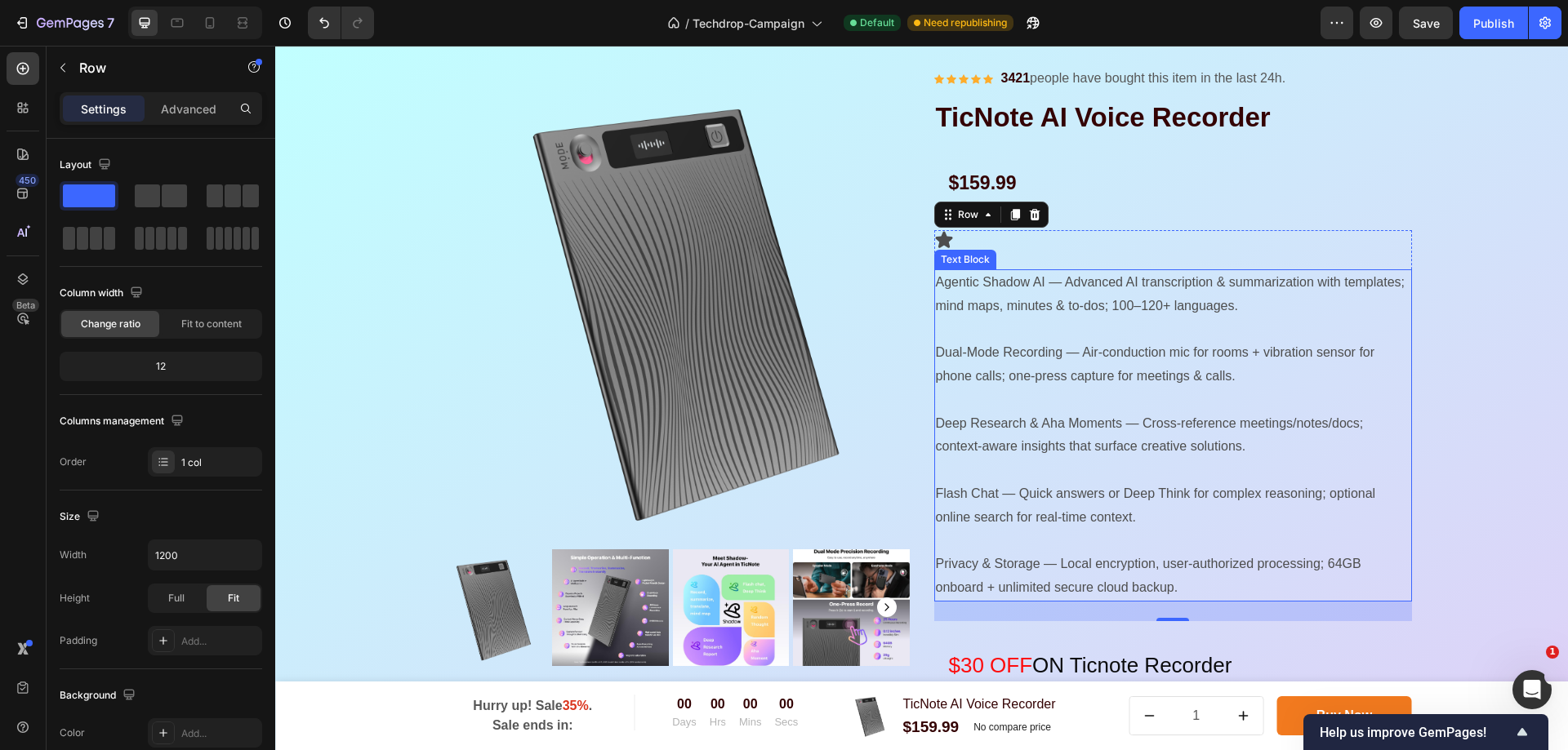
scroll to position [1982, 0]
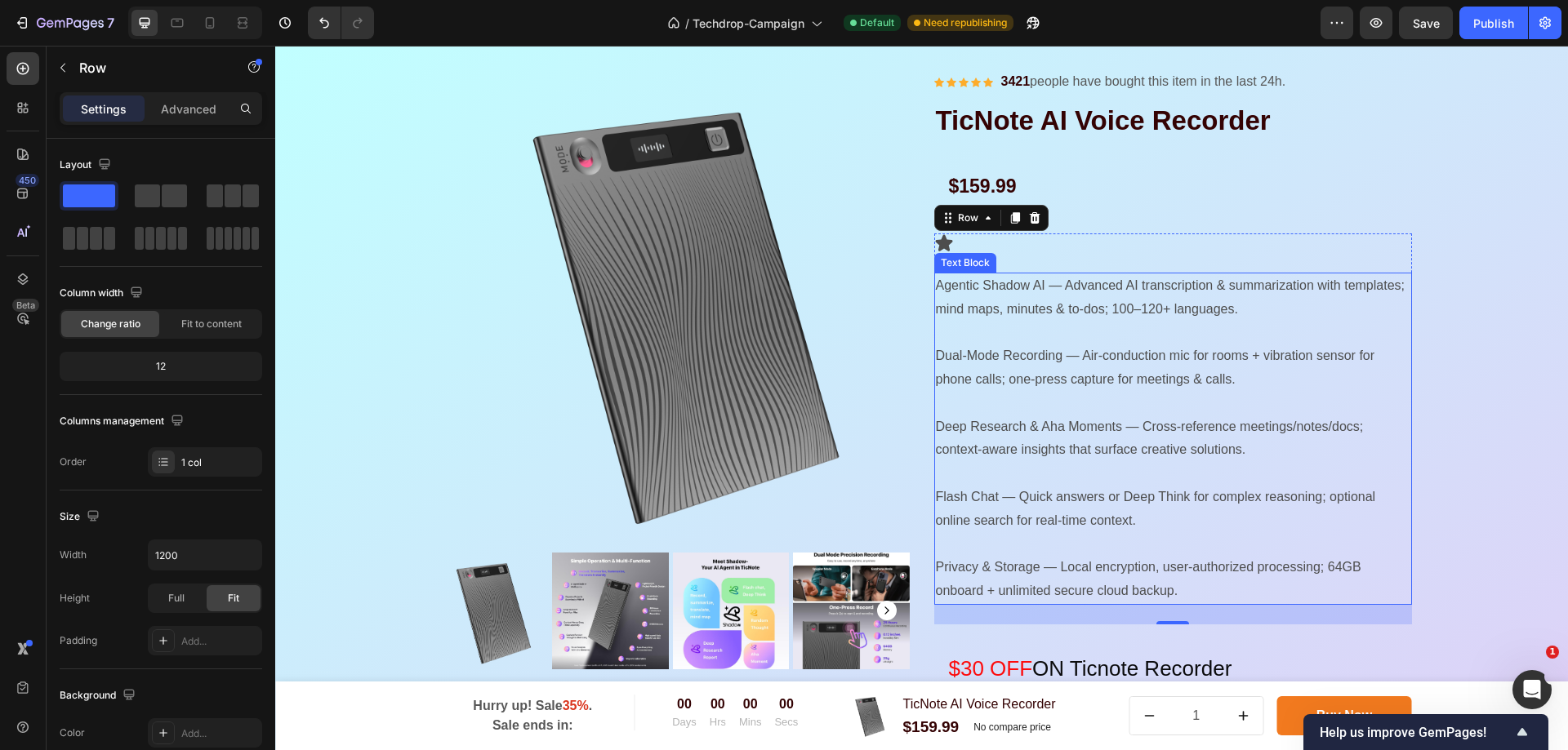
click at [1193, 587] on p "Privacy & Storage — Local encryption, user-authorized processing; 64GB onboard …" at bounding box center [1173, 579] width 474 height 47
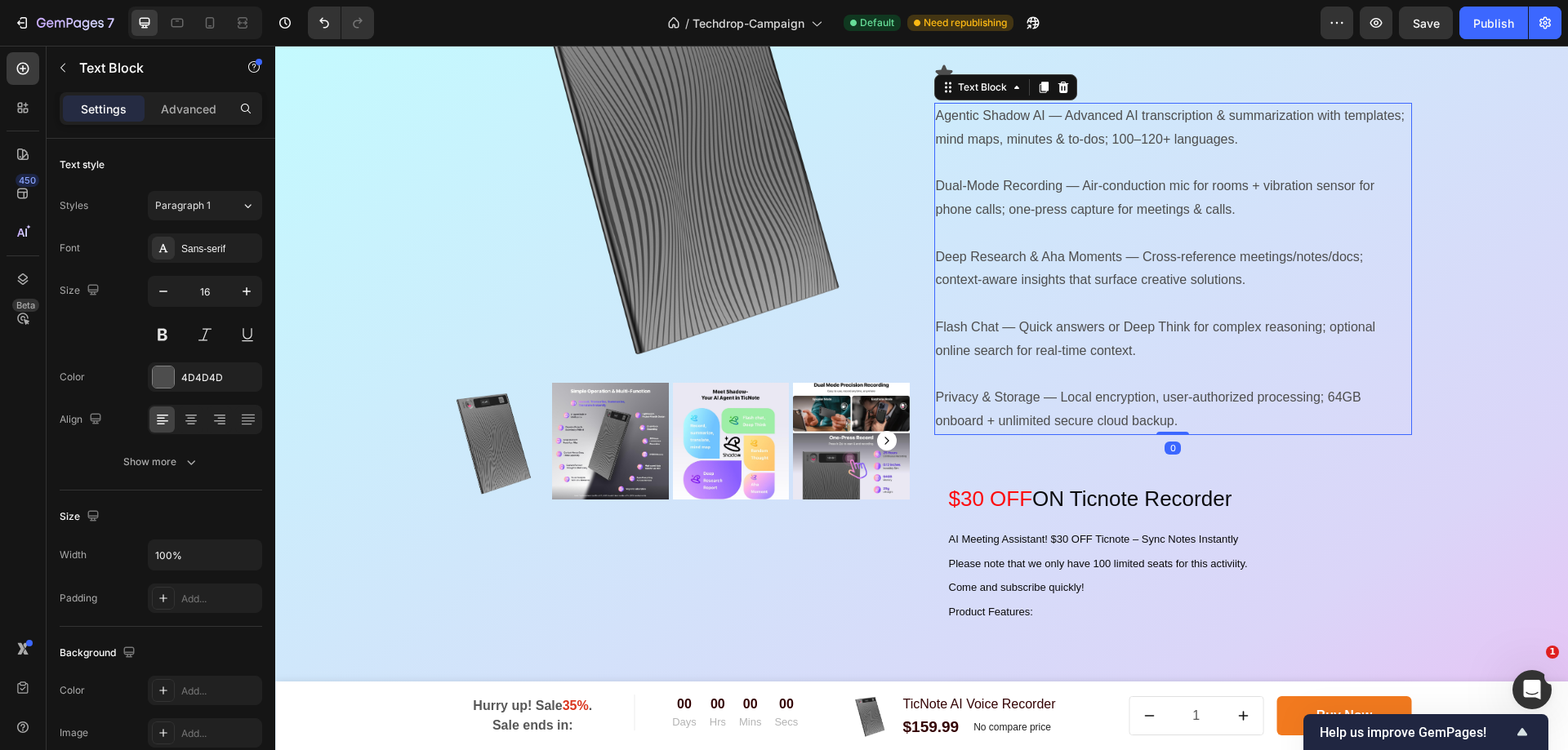
scroll to position [2063, 0]
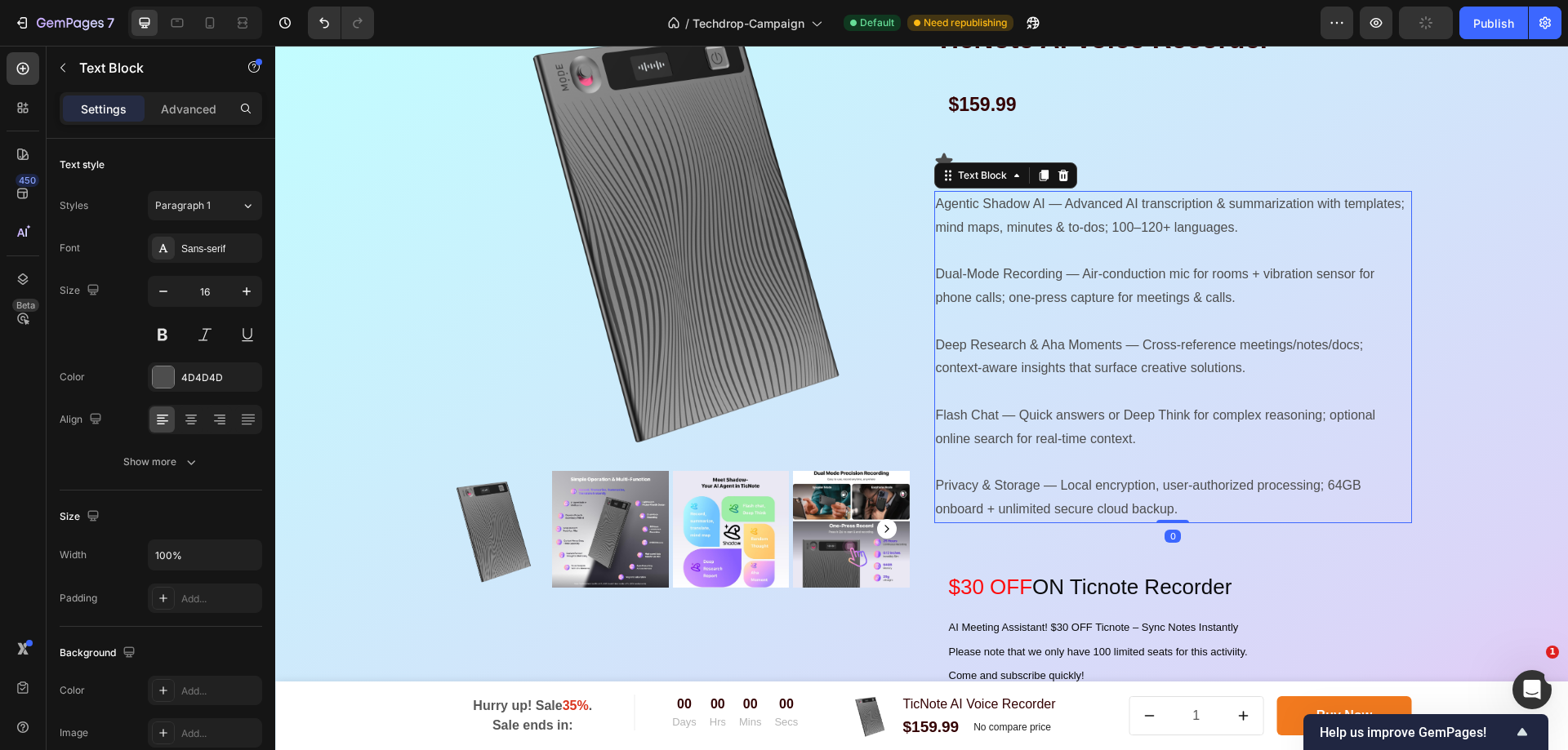
click at [1155, 427] on p "Flash Chat — Quick answers or Deep Think for complex reasoning; optional online…" at bounding box center [1173, 427] width 474 height 47
click at [1055, 440] on p "Flash Chat — Quick answers or Deep Think for complex reasoning; optional online…" at bounding box center [1173, 427] width 474 height 47
click at [1269, 293] on p "Dual-Mode Recording — Air-conduction mic for rooms + vibration sensor for phone…" at bounding box center [1173, 286] width 474 height 47
click at [1147, 410] on p "Flash Chat — Quick answers or Deep Think for complex reasoning; optional online…" at bounding box center [1173, 427] width 474 height 47
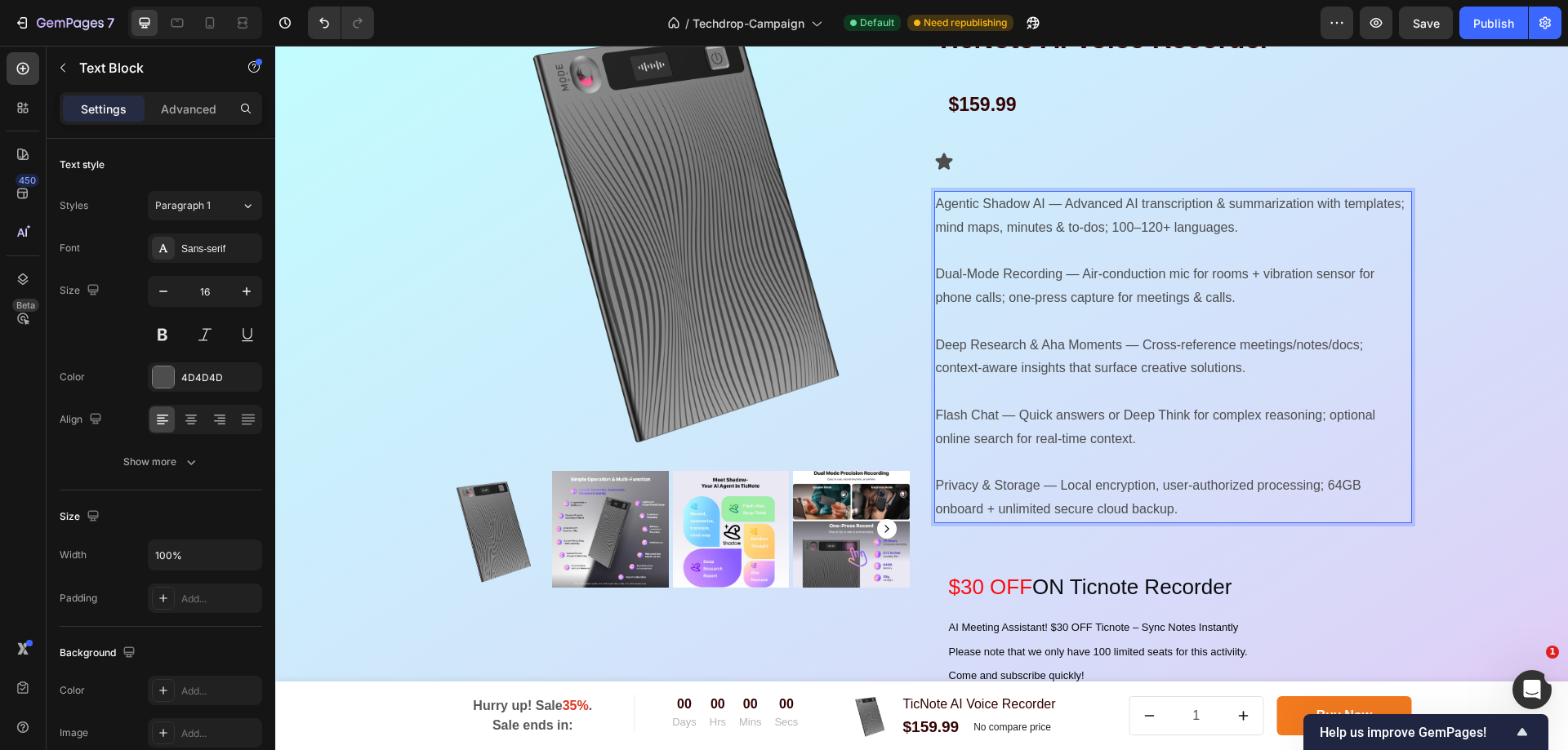
click at [1194, 458] on p "Rich Text Editor. Editing area: main" at bounding box center [1173, 463] width 474 height 24
click at [1205, 508] on p "Privacy & Storage — Local encryption, user-authorized processing; 64GB onboard …" at bounding box center [1173, 498] width 474 height 47
click at [1285, 365] on p "Deep Research & Aha Moments — Cross-reference meetings/notes/docs; context-awar…" at bounding box center [1173, 357] width 474 height 47
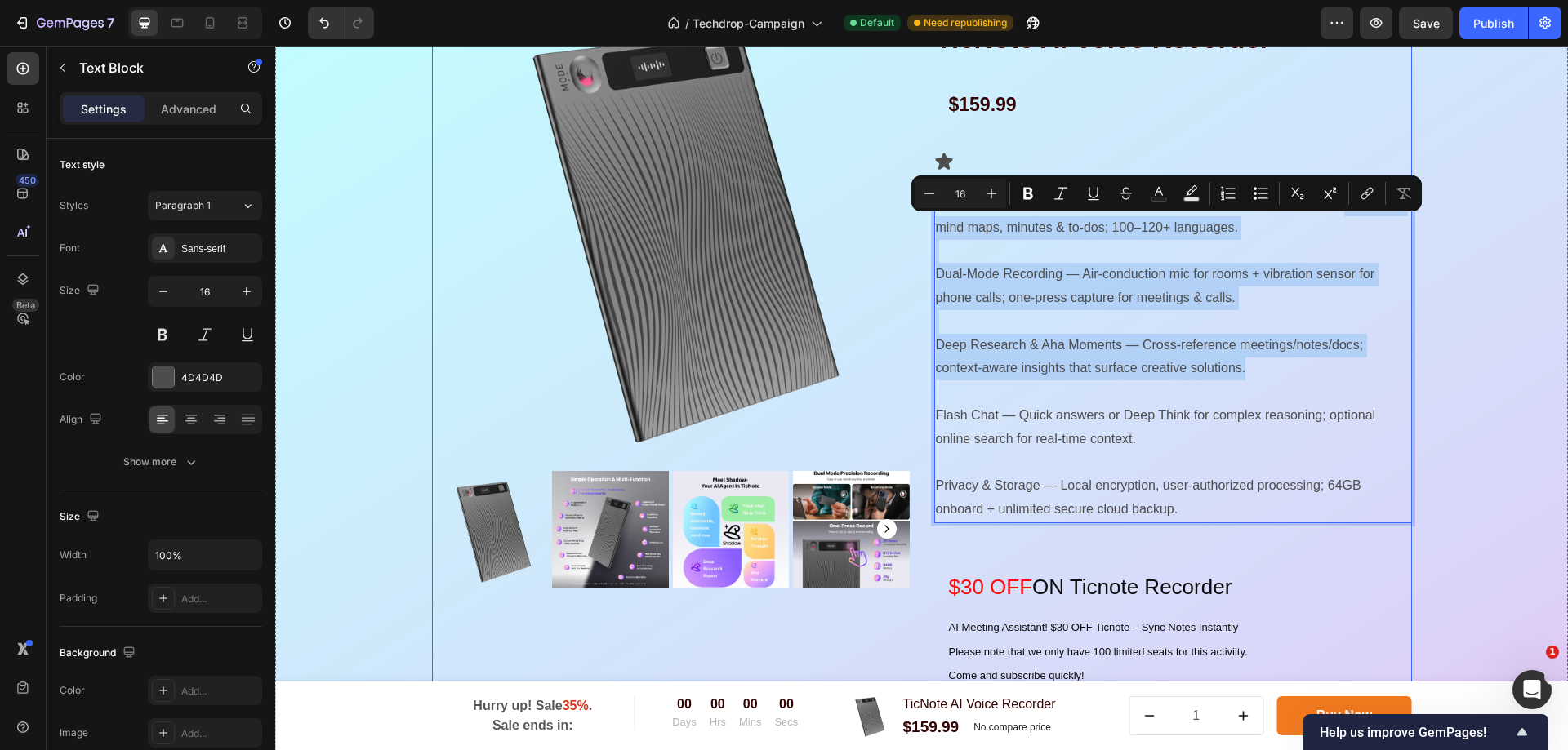
drag, startPoint x: 1308, startPoint y: 363, endPoint x: 902, endPoint y: 219, distance: 430.8
click at [902, 219] on div "Product Images & Gallery Icon Icon Icon Icon Icon Icon List Hoz 3421 people hav…" at bounding box center [922, 650] width 980 height 1325
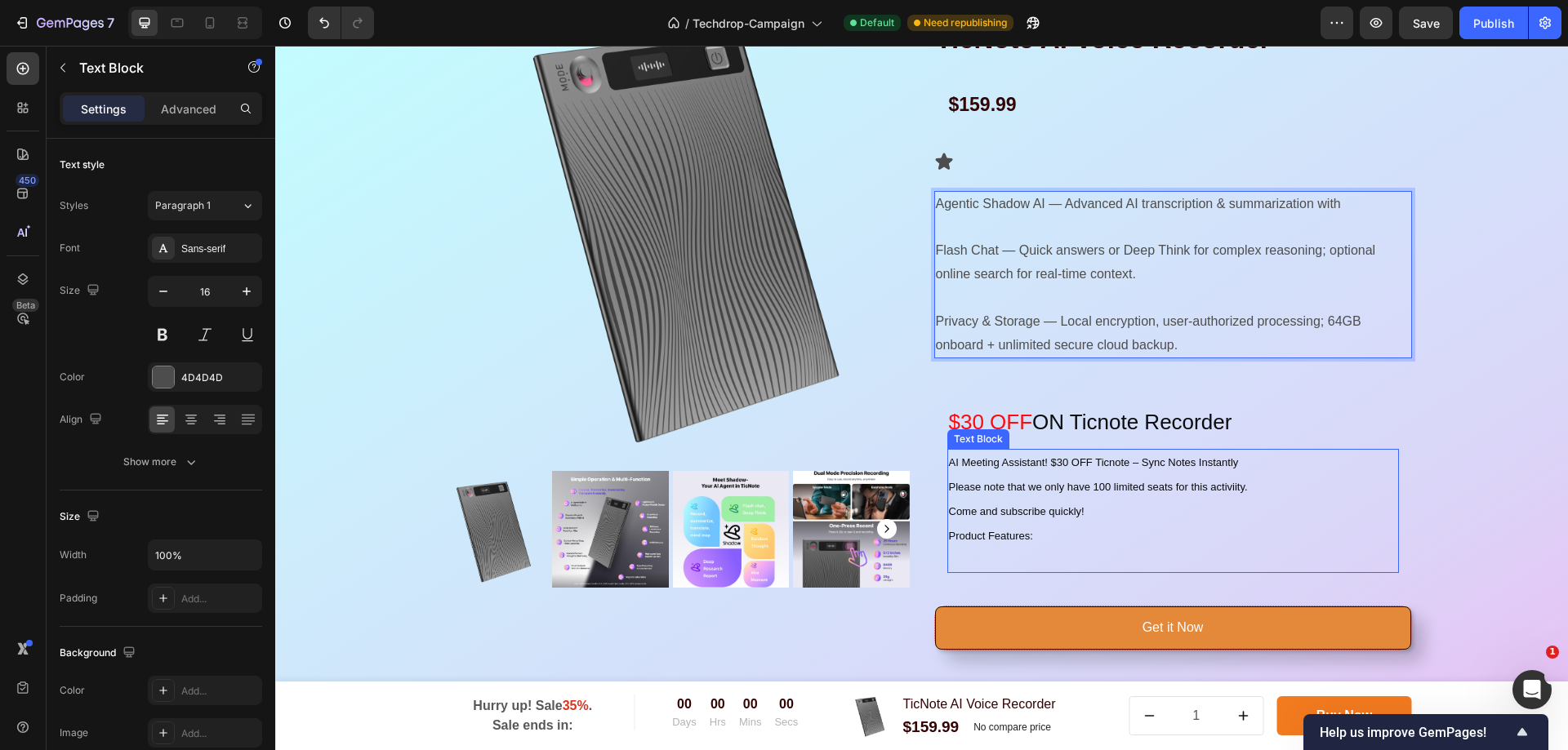
click at [1095, 542] on p "AI Meeting Assistant! $30 OFF Ticnote – Sync Notes Instantly Please note that w…" at bounding box center [1173, 511] width 448 height 121
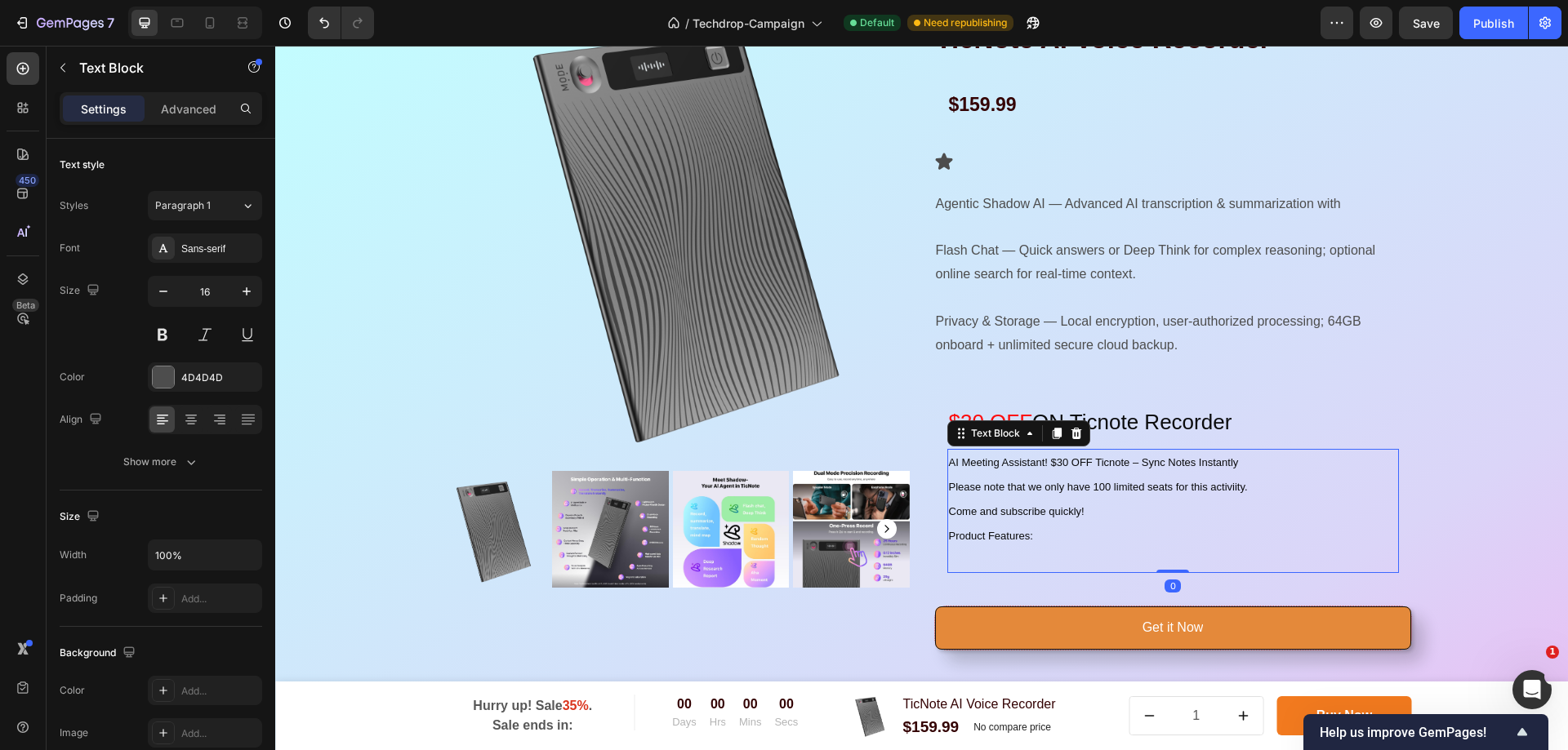
click at [1095, 542] on p "AI Meeting Assistant! $30 OFF Ticnote – Sync Notes Instantly Please note that w…" at bounding box center [1173, 511] width 448 height 121
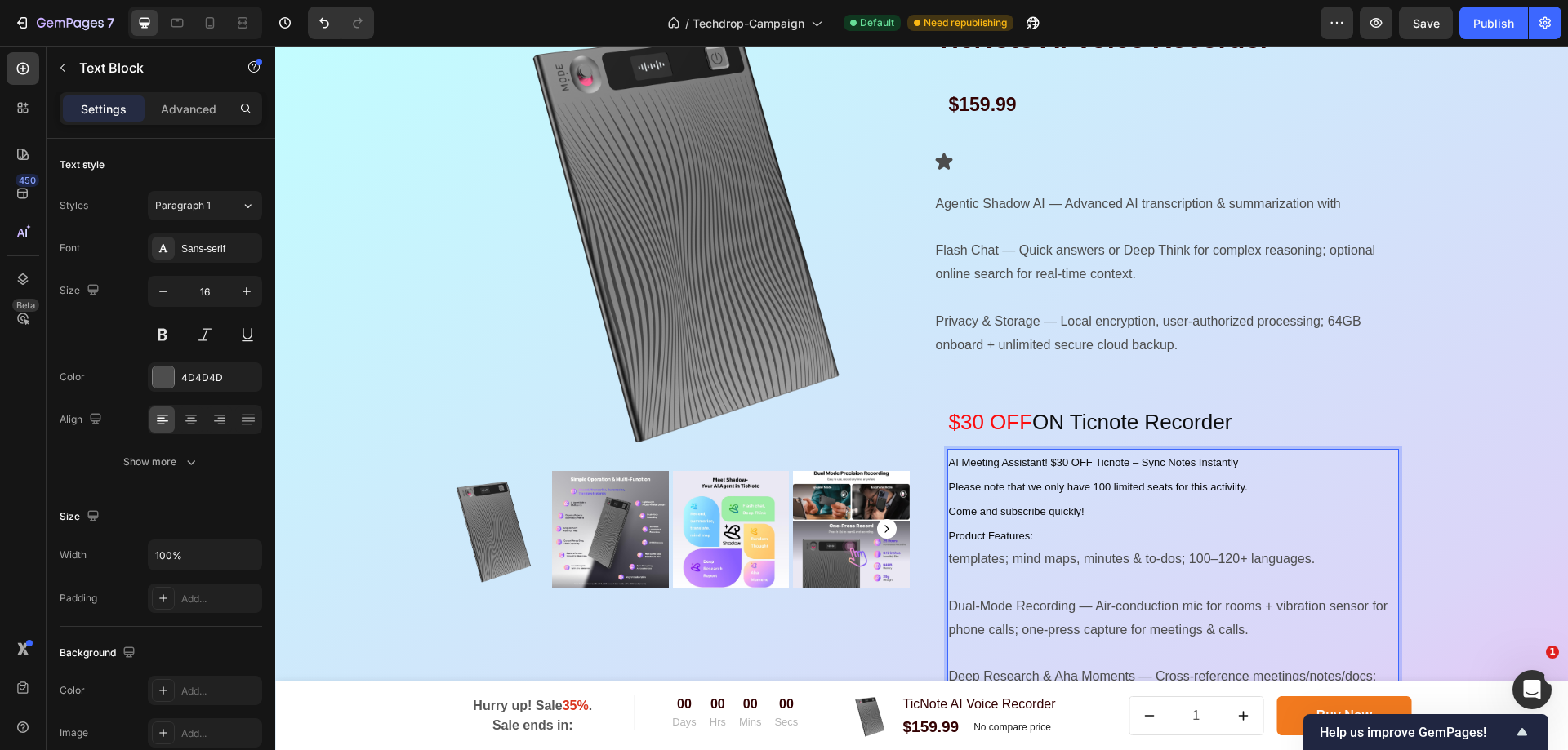
click at [1134, 539] on p "AI Meeting Assistant! $30 OFF Ticnote – Sync Notes Instantly Please note that w…" at bounding box center [1173, 511] width 448 height 121
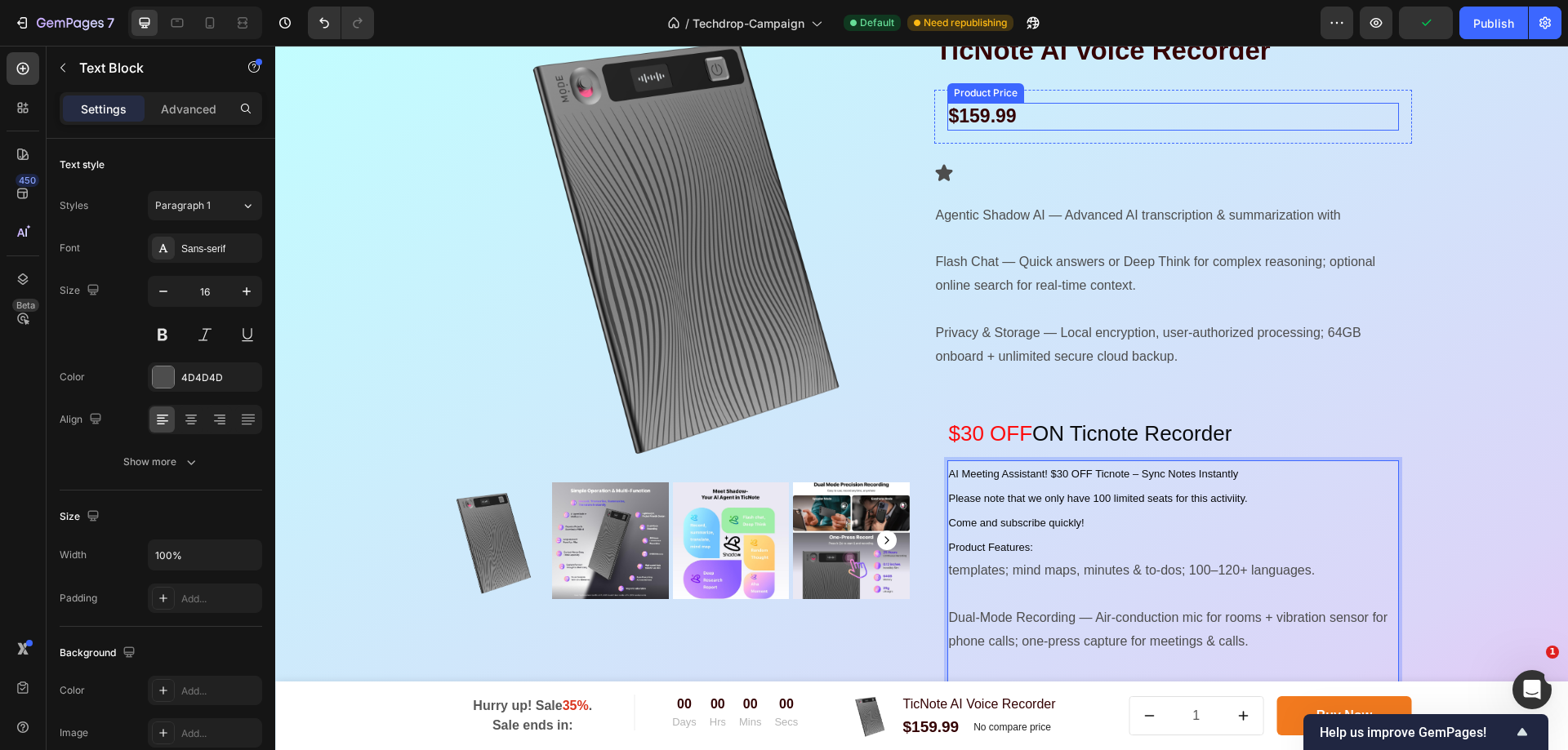
scroll to position [1818, 0]
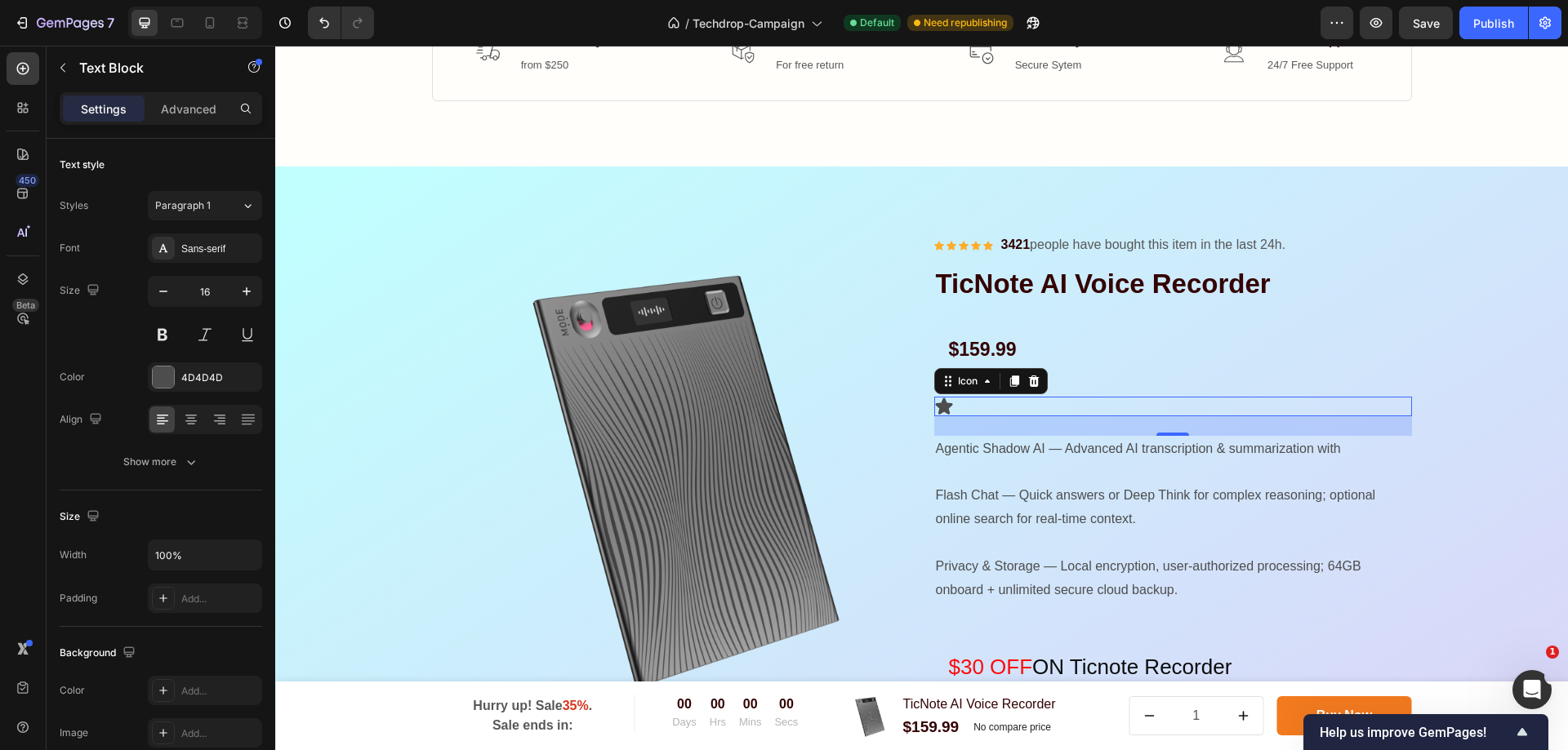
click at [977, 412] on div "Icon 0" at bounding box center [1173, 406] width 478 height 19
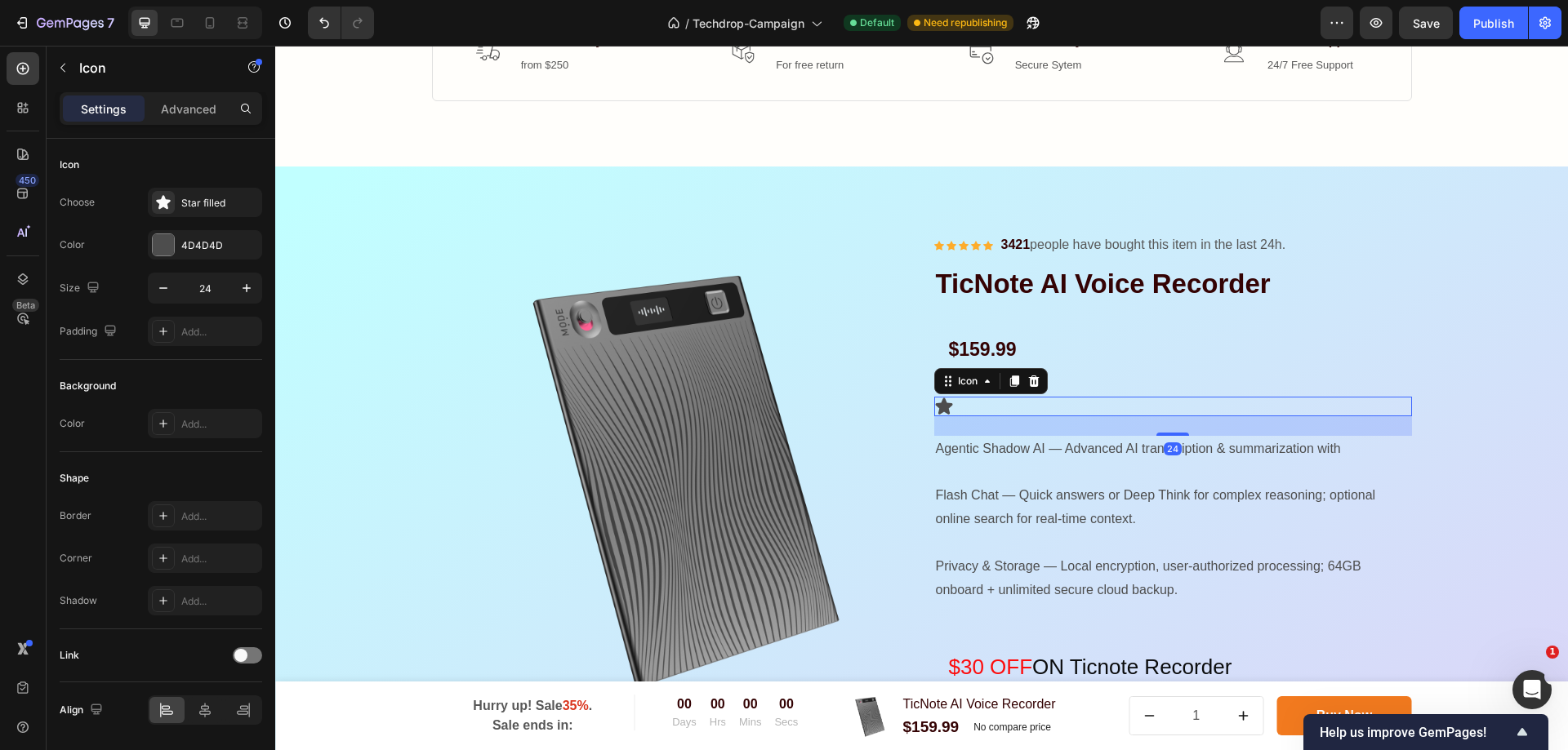
click at [1025, 480] on p "Rich Text Editor. Editing area: main" at bounding box center [1173, 473] width 474 height 24
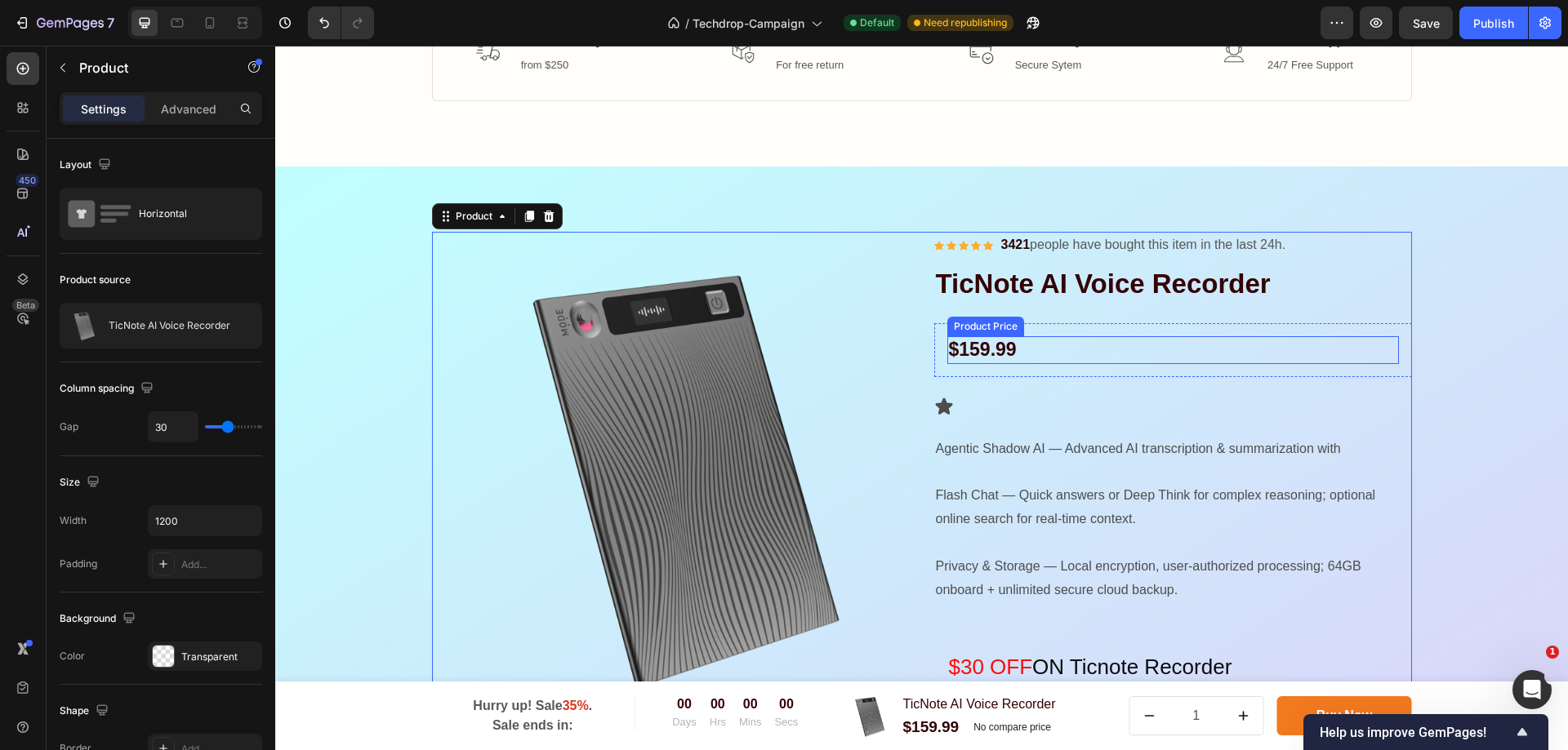
click at [1138, 342] on div "$159.99" at bounding box center [1173, 350] width 451 height 28
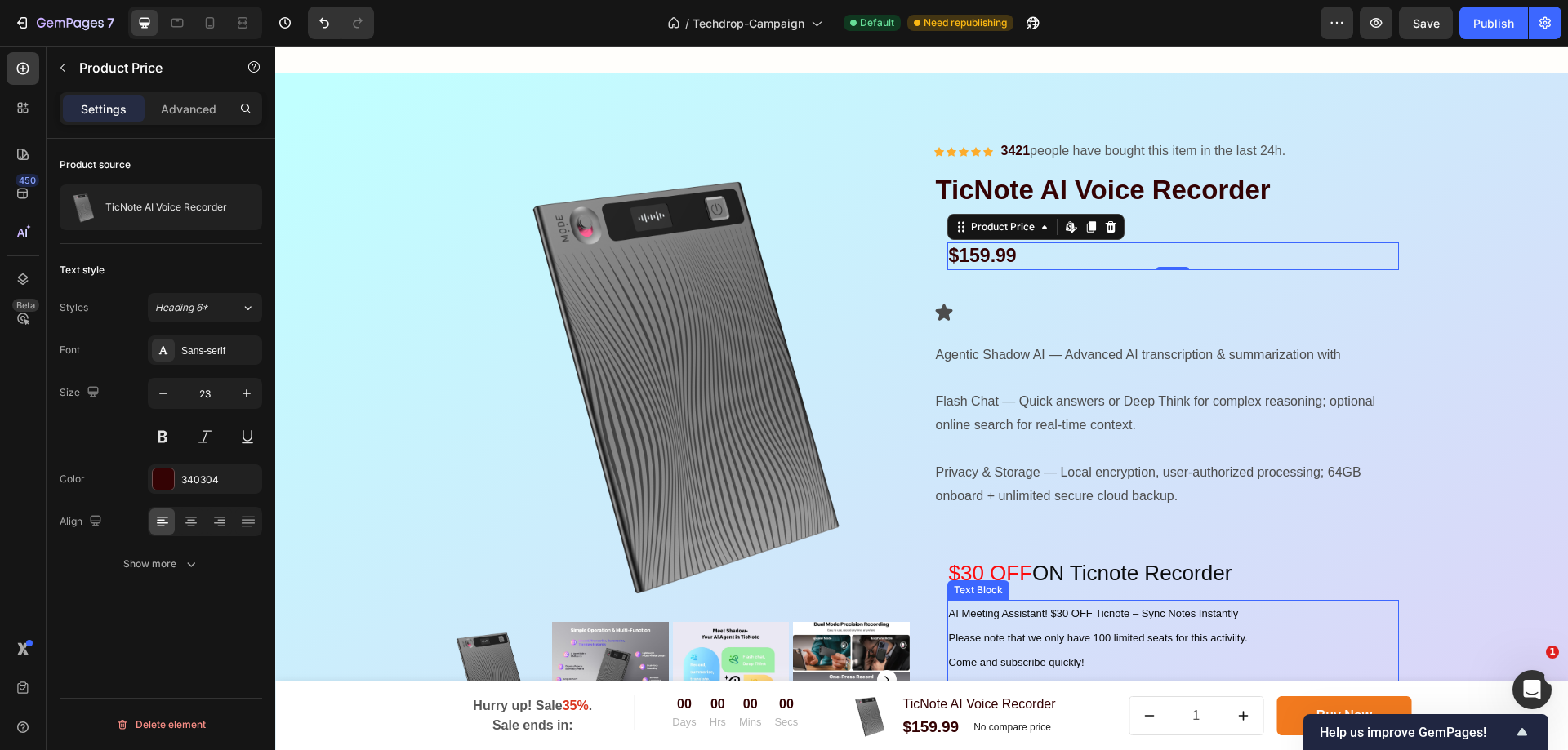
scroll to position [1900, 0]
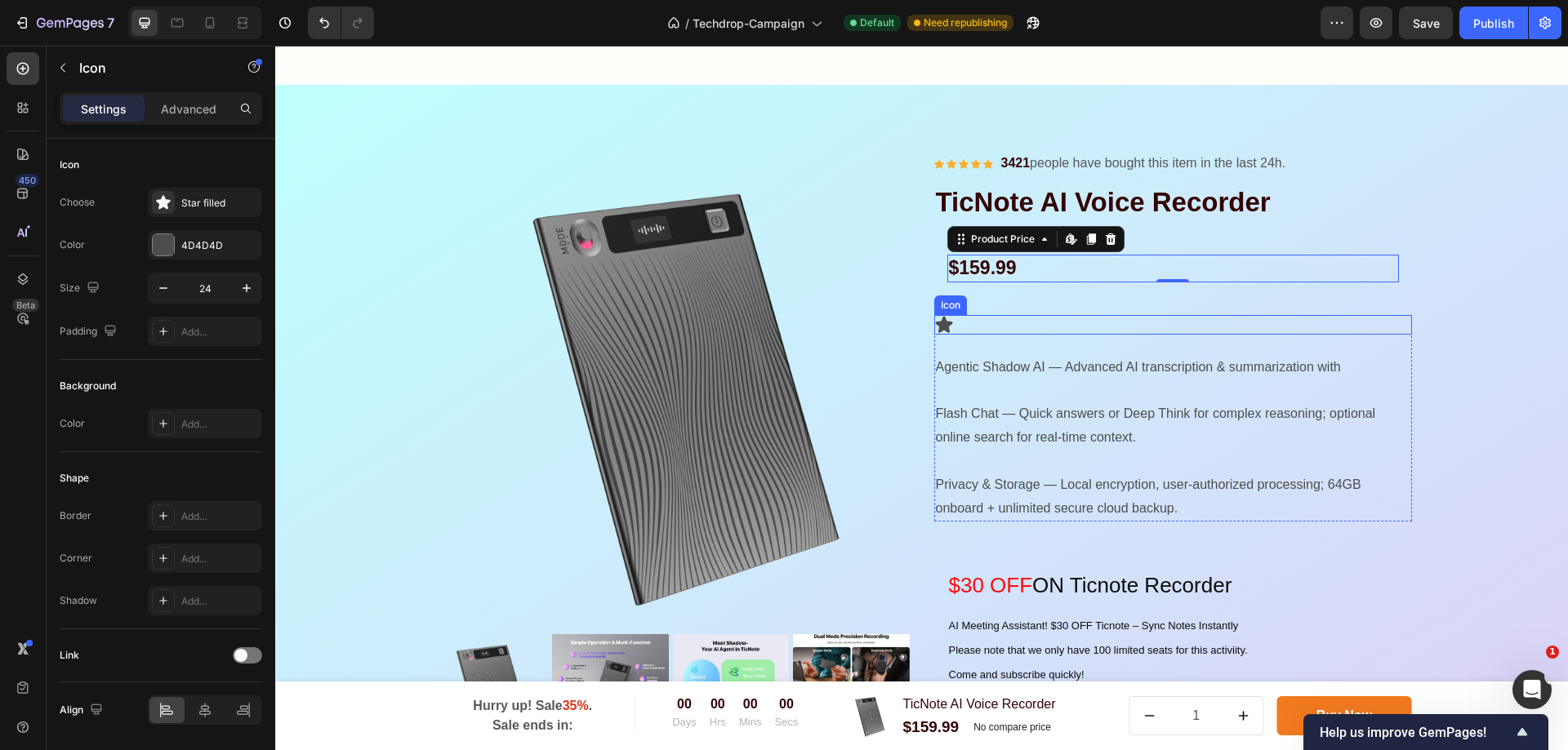
click at [978, 329] on div "Icon" at bounding box center [1173, 325] width 478 height 19
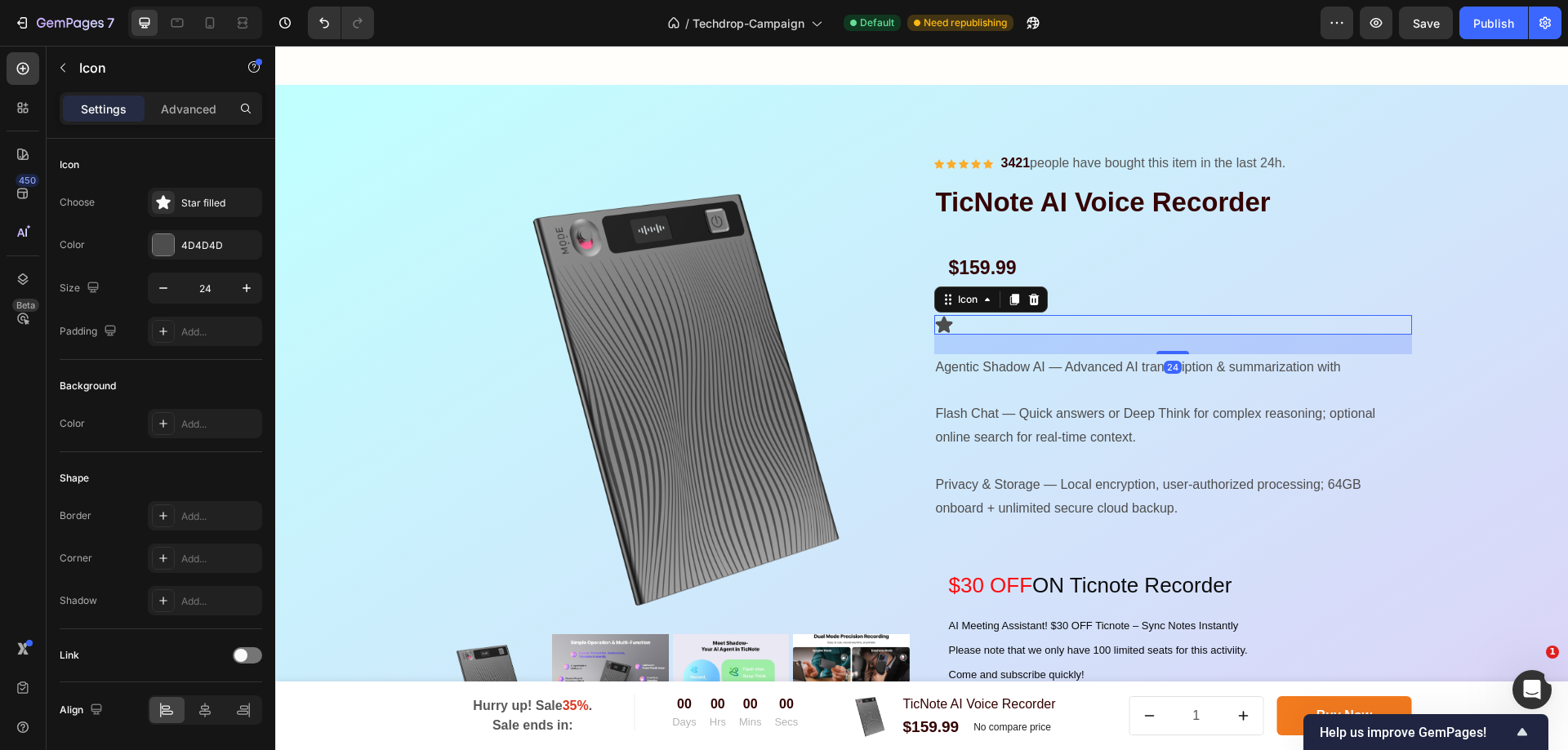
click at [1032, 300] on icon at bounding box center [1034, 300] width 13 height 13
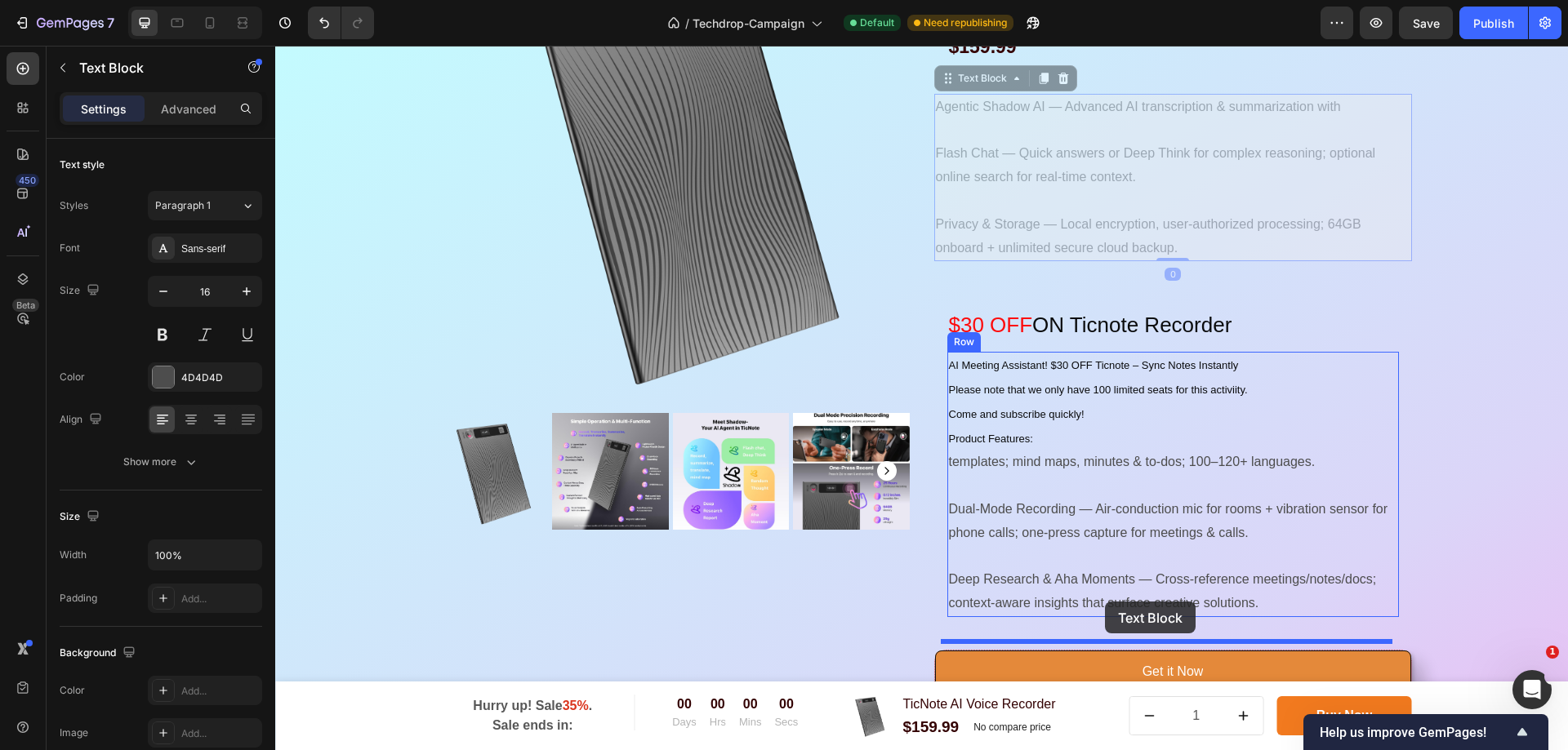
scroll to position [2145, 0]
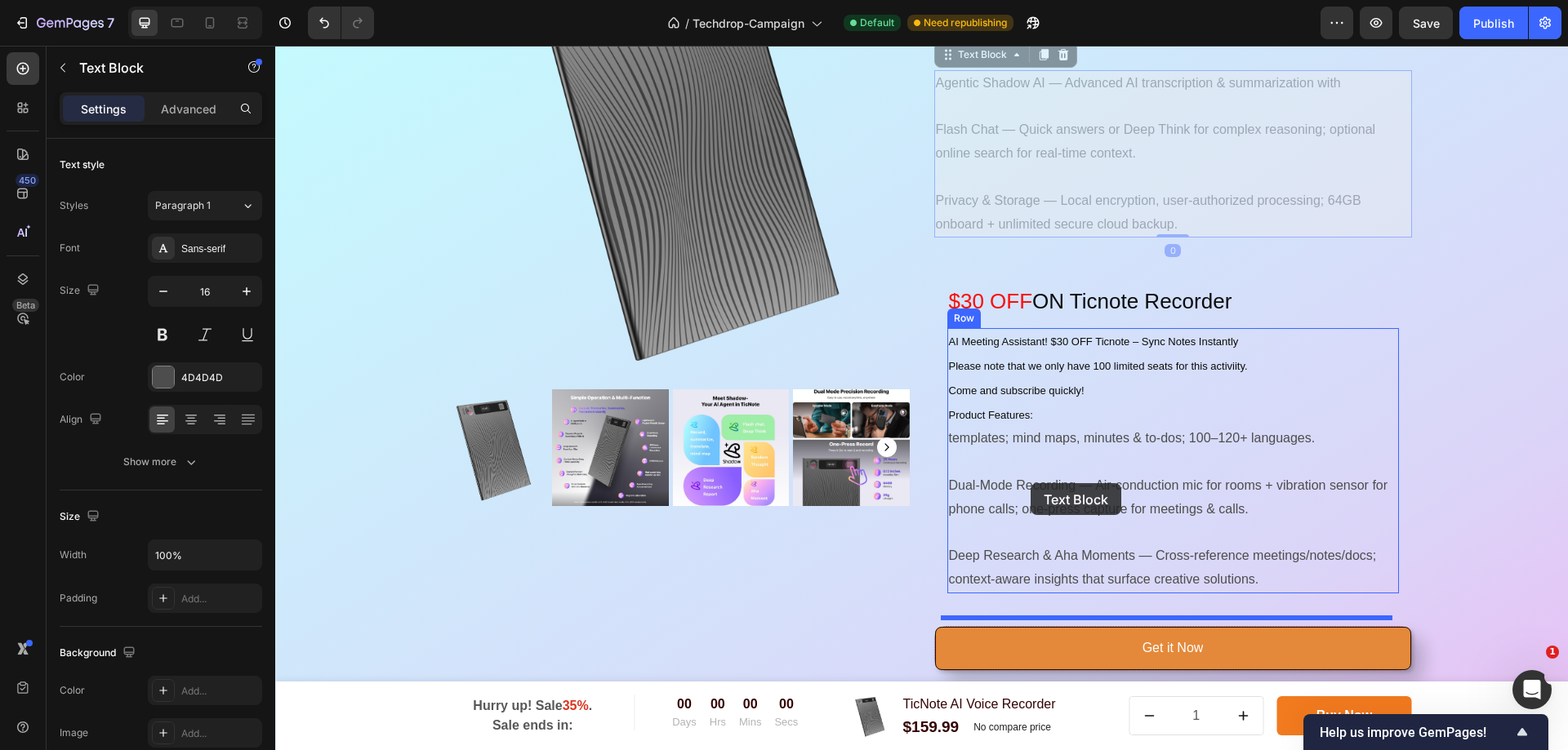
drag, startPoint x: 1052, startPoint y: 349, endPoint x: 1030, endPoint y: 484, distance: 136.8
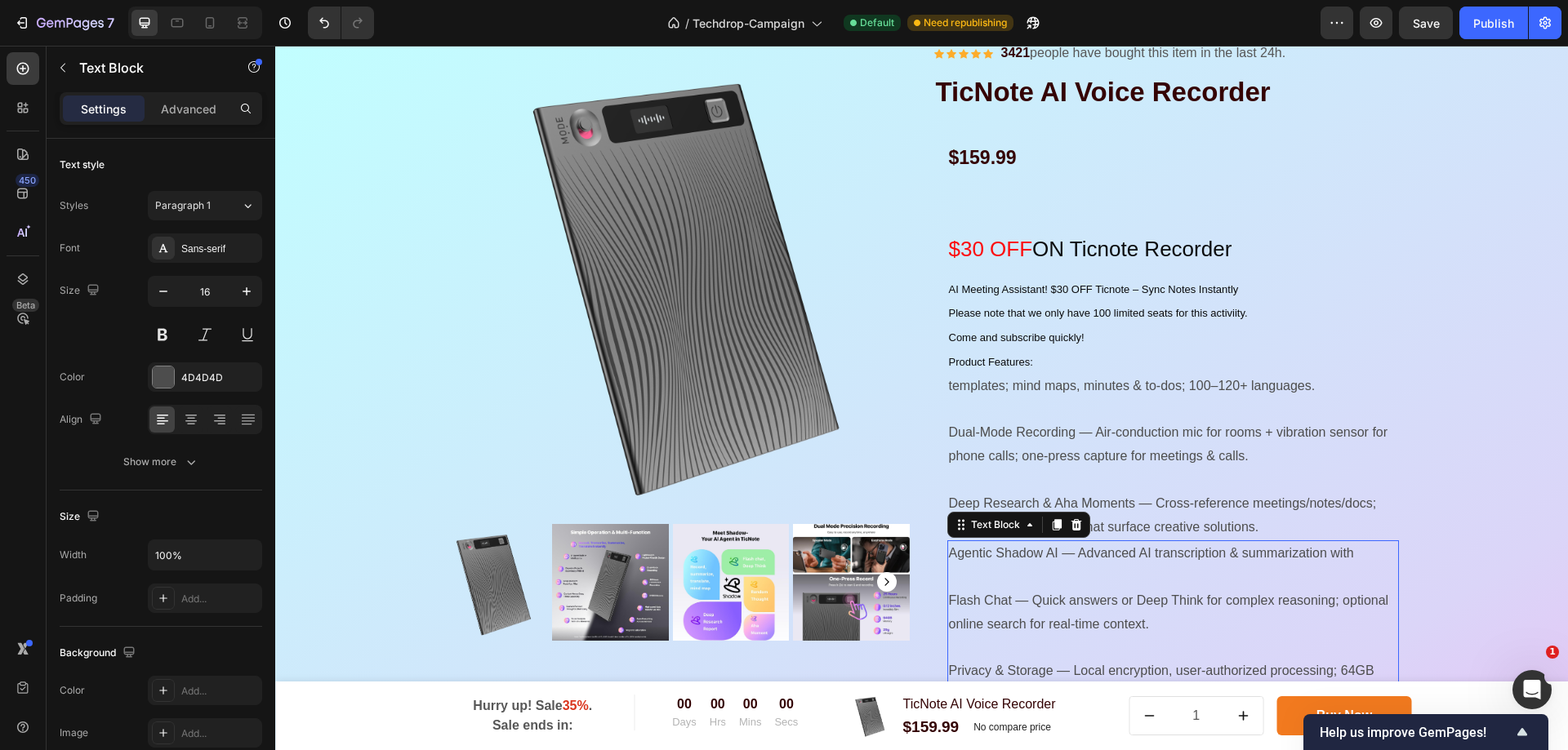
scroll to position [1982, 0]
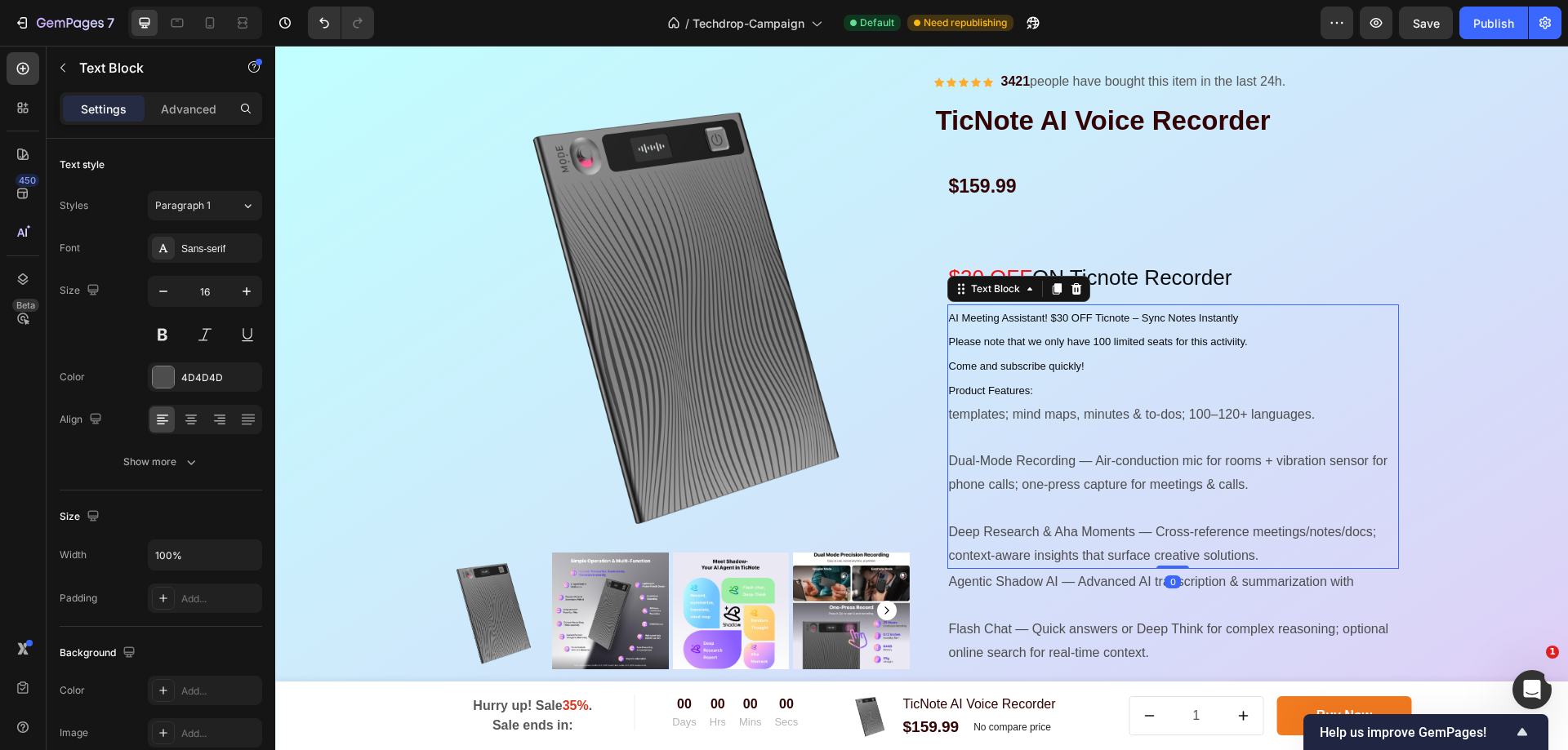
click at [1165, 541] on p "Deep Research & Aha Moments — Cross-reference meetings/notes/docs; context-awar…" at bounding box center [1173, 544] width 448 height 47
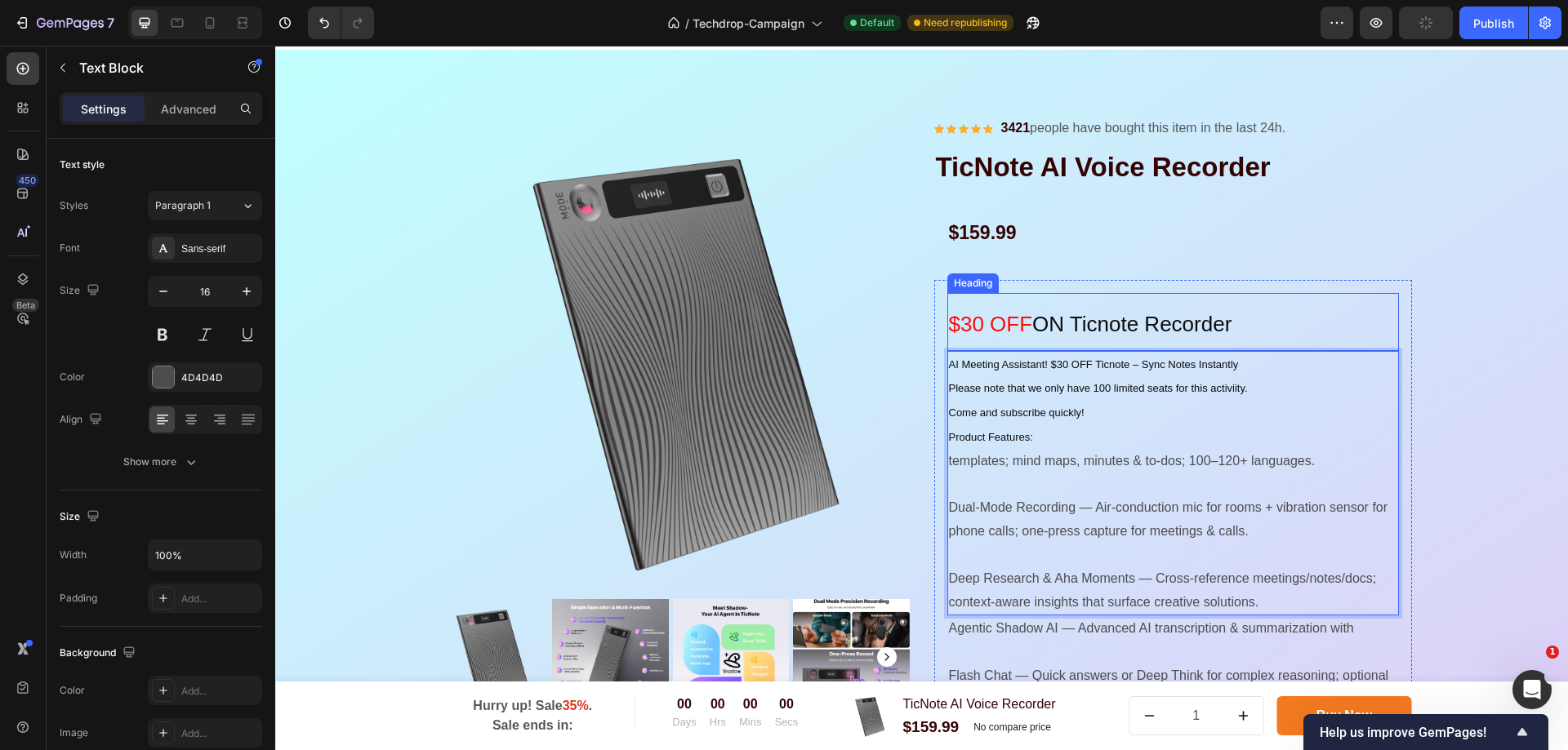
scroll to position [1900, 0]
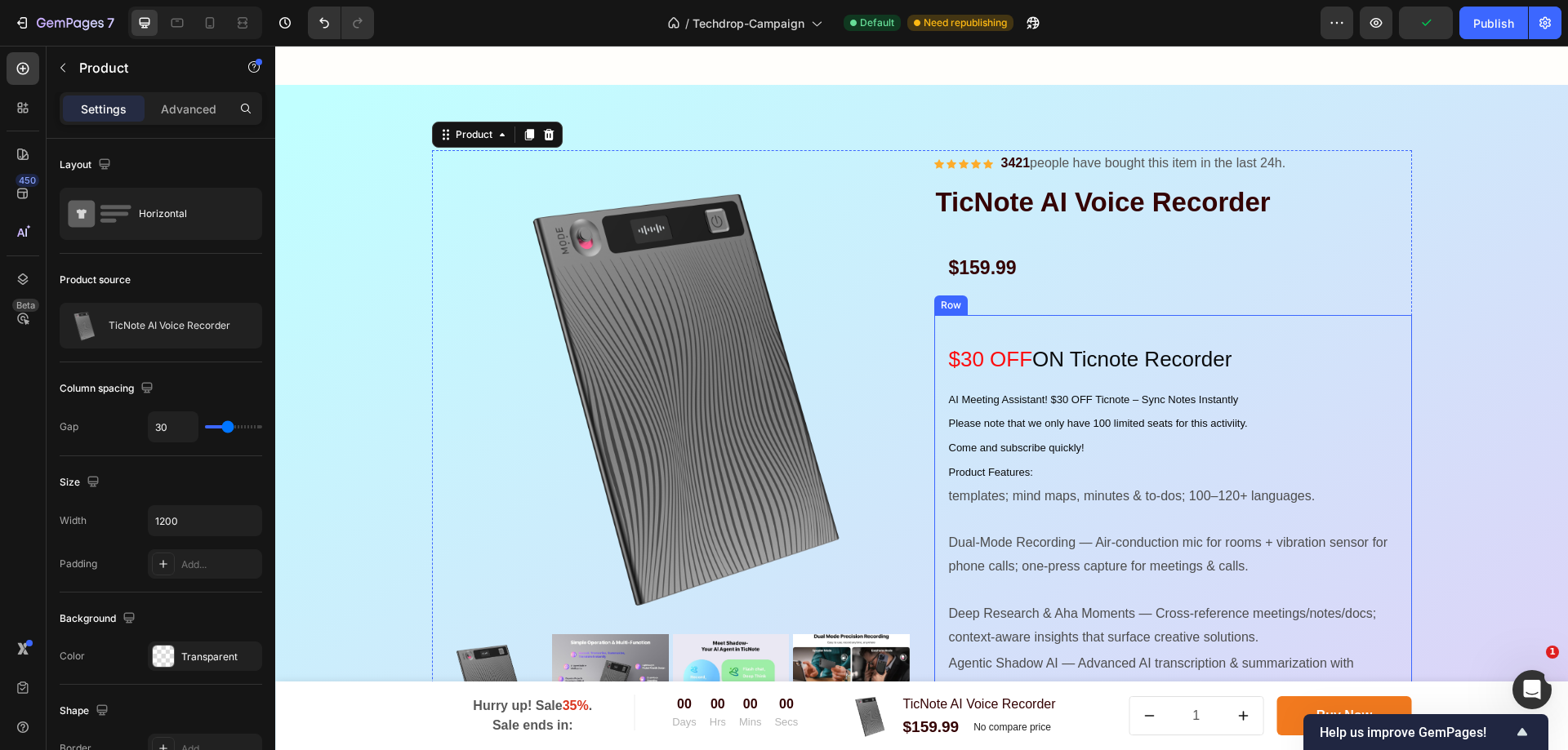
click at [1027, 329] on h2 "$30 OFF ON Ticnote Recorder" at bounding box center [1173, 357] width 451 height 58
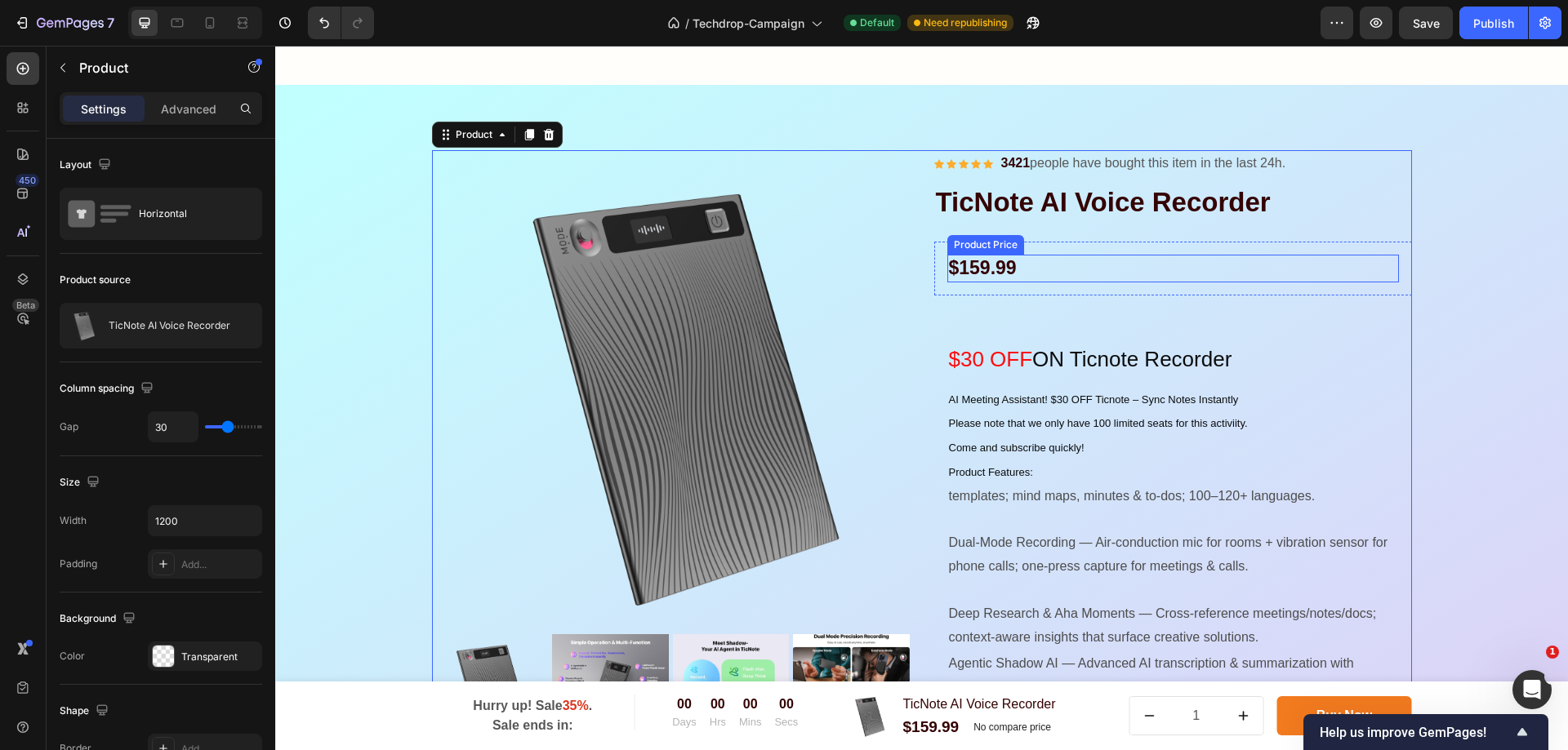
click at [1127, 275] on div "$159.99" at bounding box center [1173, 268] width 451 height 28
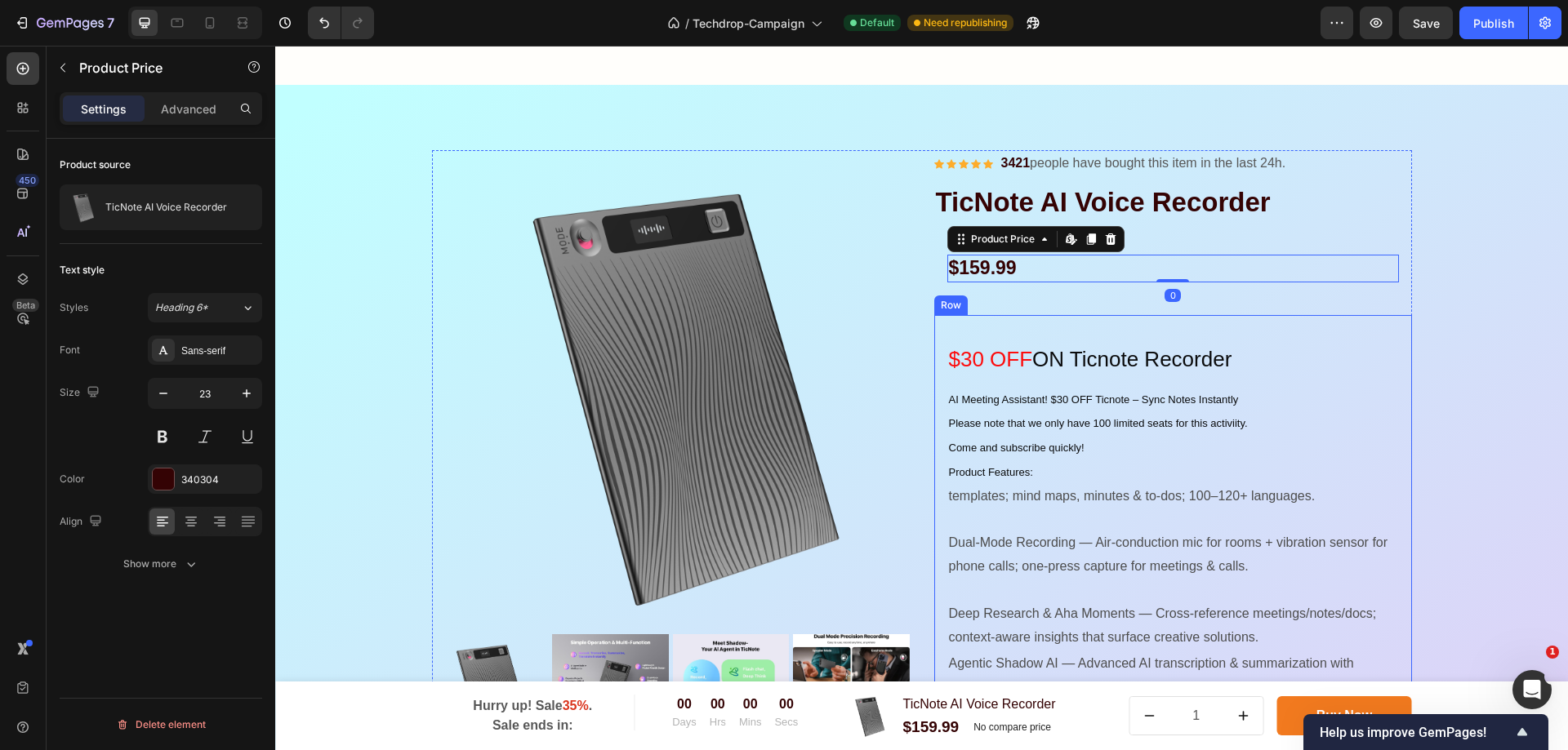
click at [1121, 329] on h2 "$30 OFF ON Ticnote Recorder" at bounding box center [1173, 357] width 451 height 58
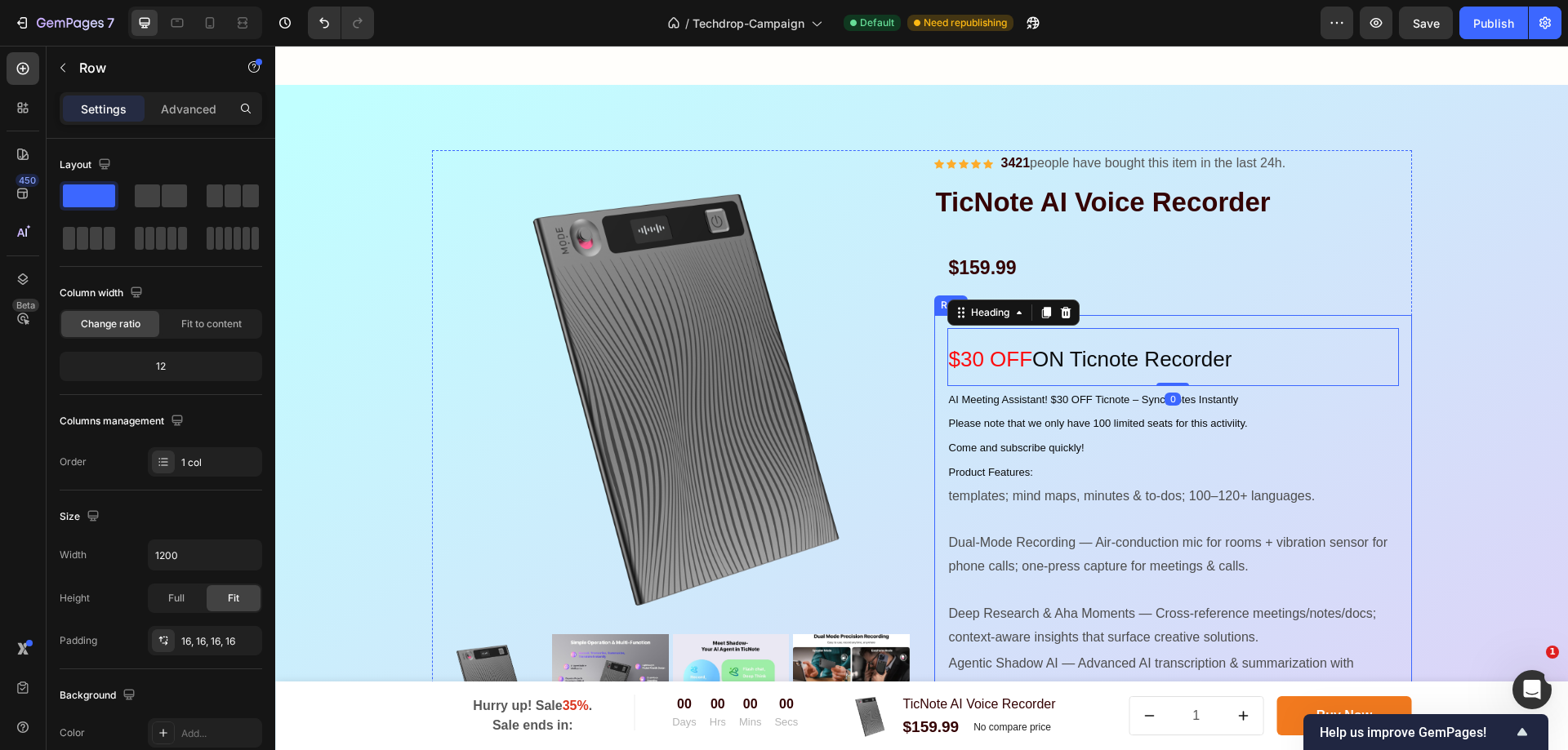
click at [1143, 316] on div "$30 OFF ON Ticnote Recorder Heading 0 AI Meeting Assistant! $30 OFF Ticnote – S…" at bounding box center [1173, 574] width 478 height 517
click at [1166, 288] on div "$159.99 Product Price Product Price Row" at bounding box center [1173, 268] width 478 height 54
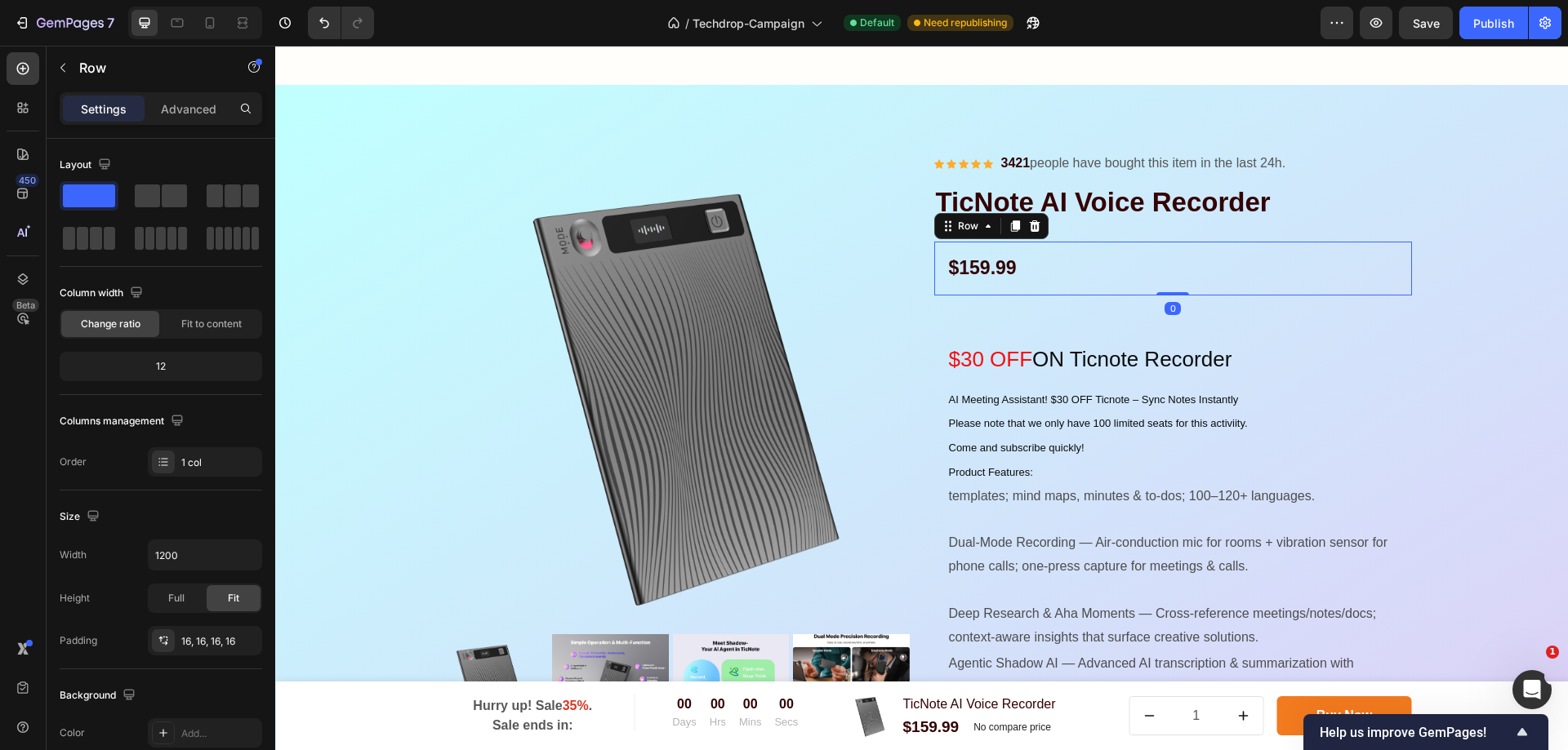
drag, startPoint x: 1162, startPoint y: 291, endPoint x: 1164, endPoint y: 281, distance: 10.2
click at [1164, 281] on div "$159.99 Product Price Product Price Row 0" at bounding box center [1173, 268] width 478 height 54
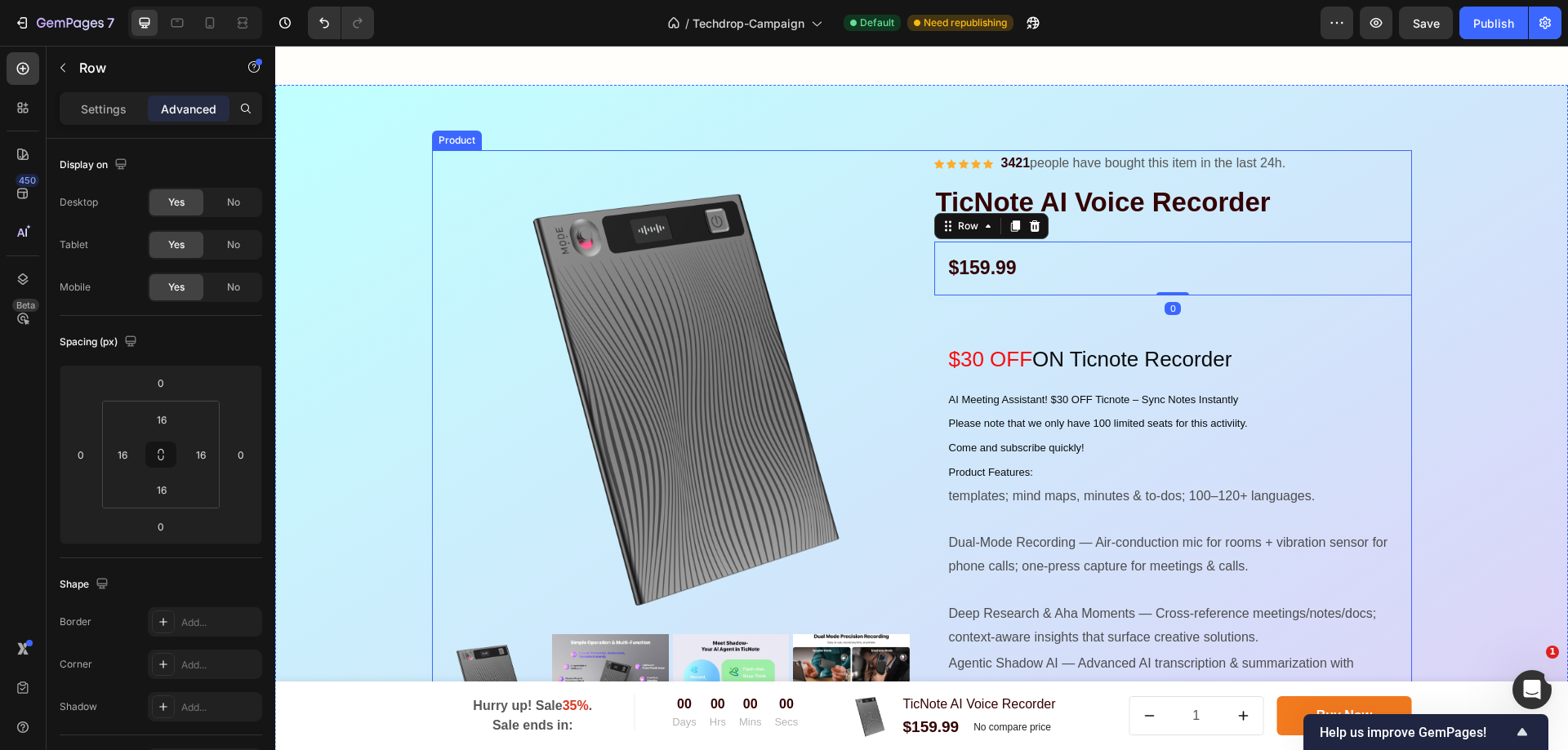
click at [1171, 334] on h2 "$30 OFF ON Ticnote Recorder" at bounding box center [1173, 357] width 451 height 58
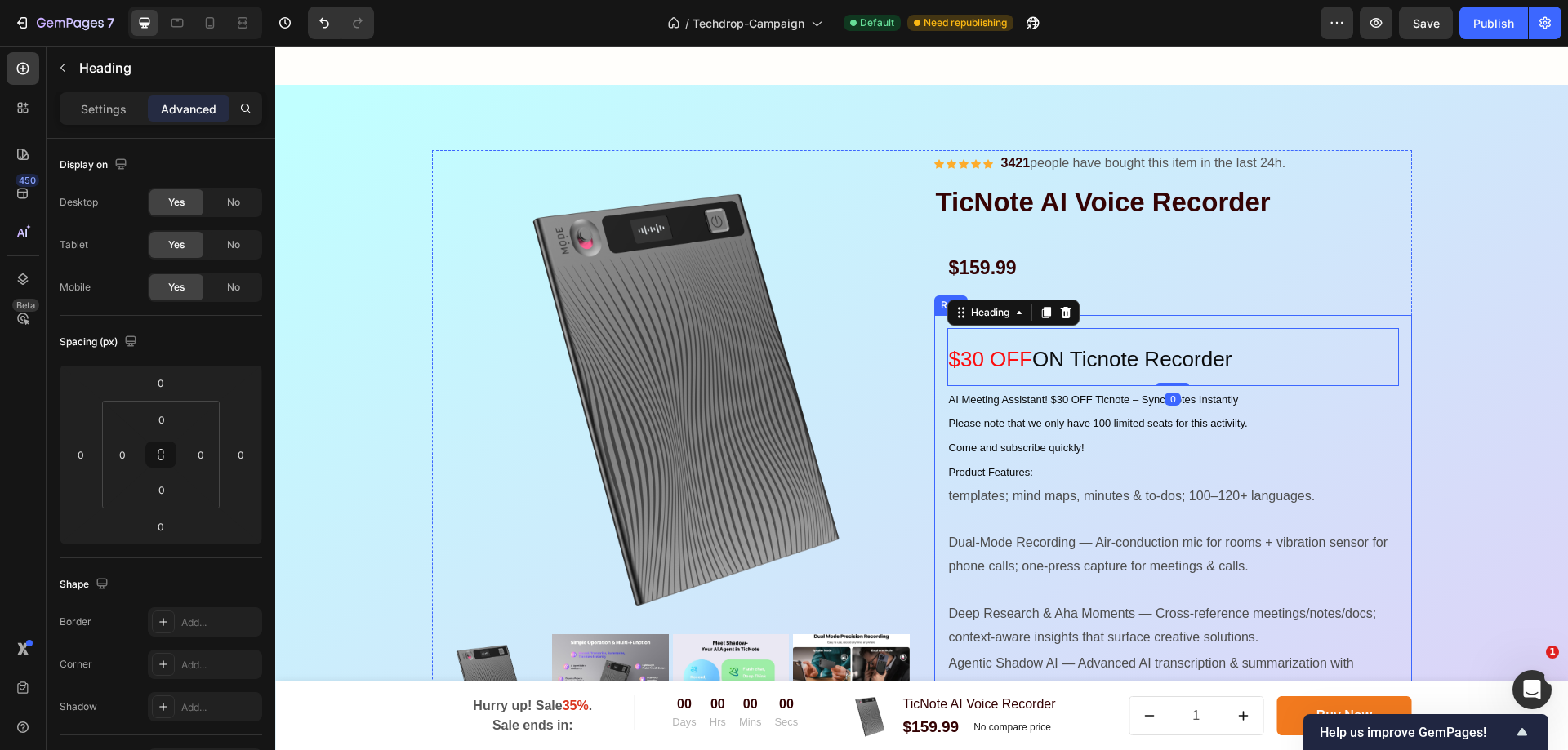
click at [1149, 287] on div "$159.99 Product Price Product Price Row" at bounding box center [1173, 268] width 478 height 54
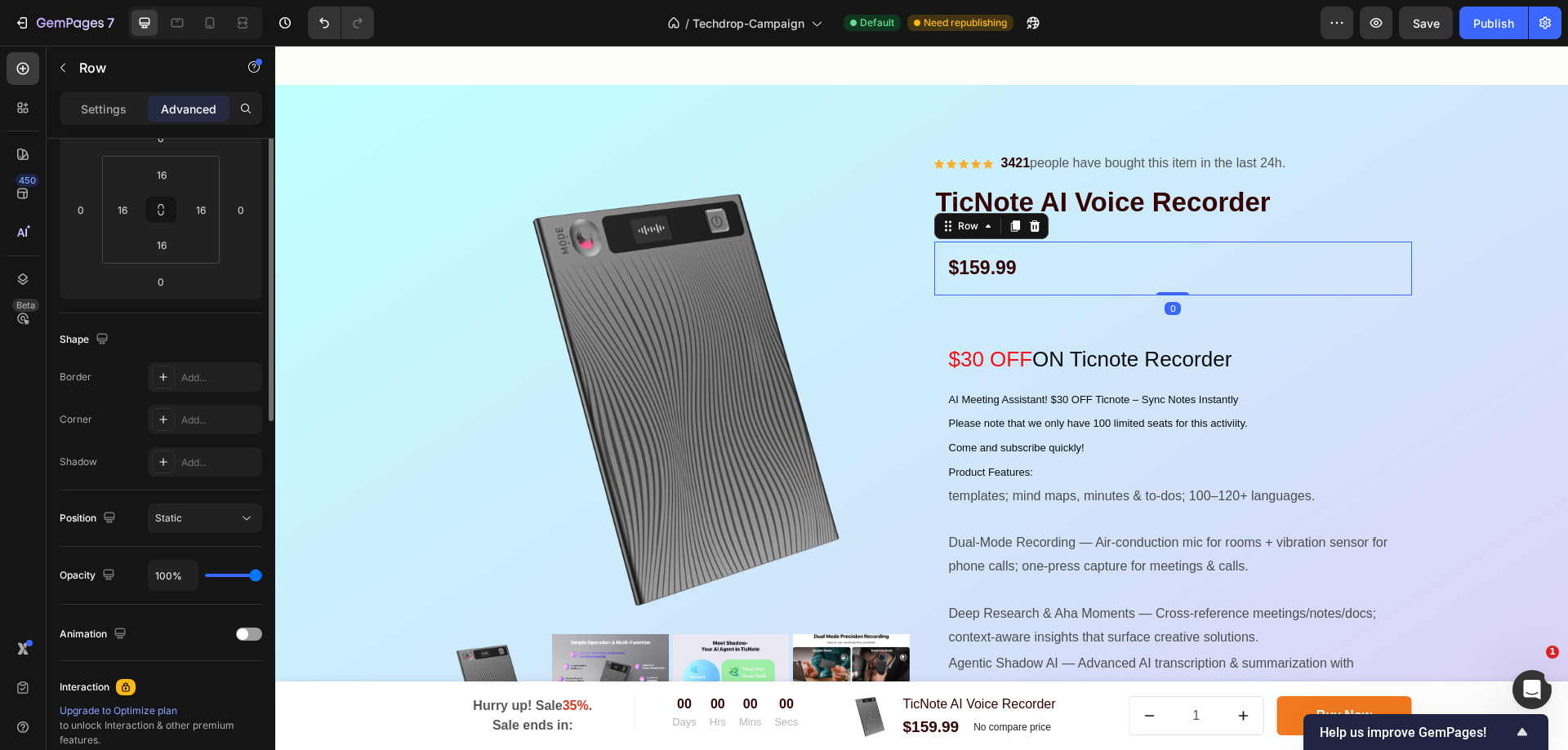
scroll to position [0, 0]
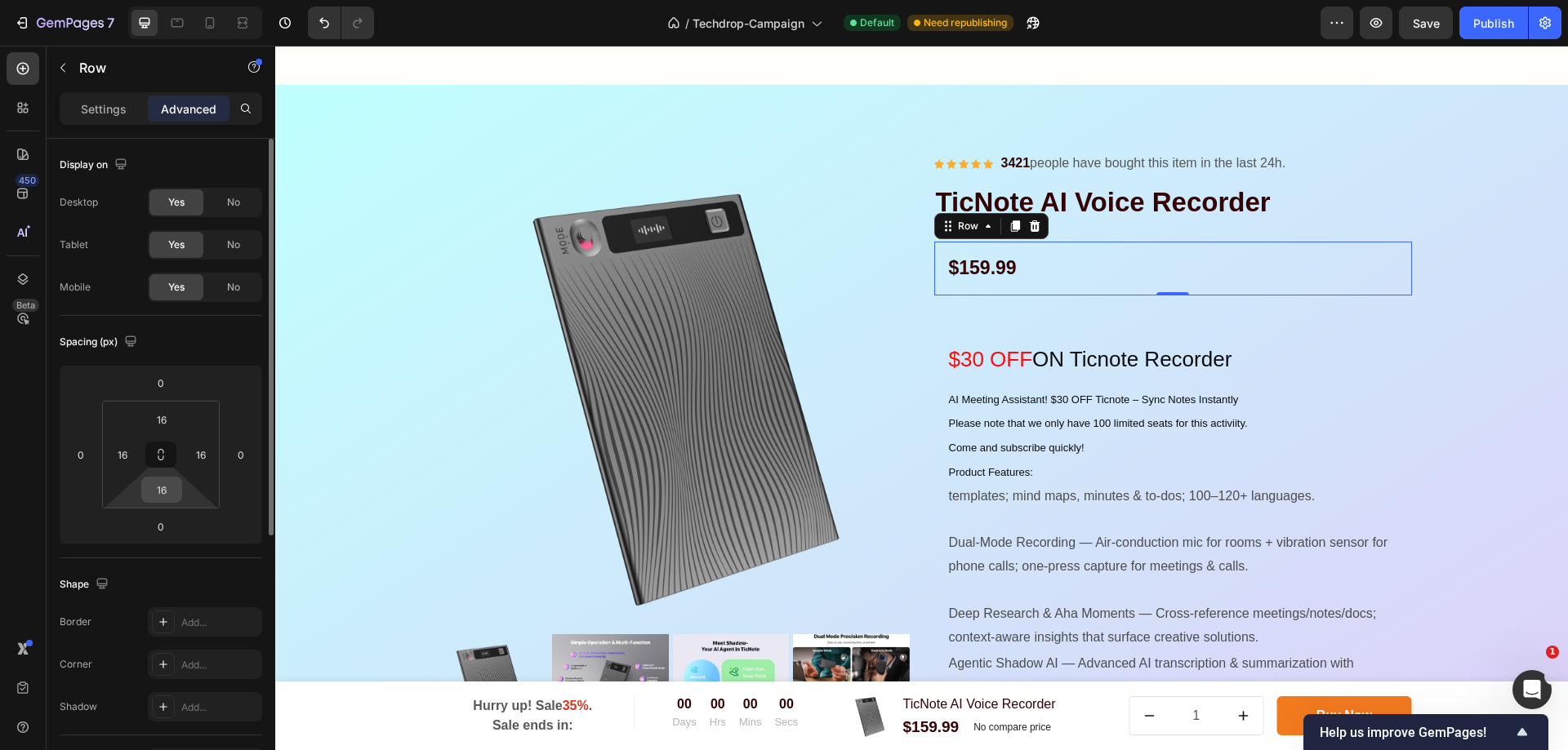
click at [164, 496] on input "16" at bounding box center [162, 490] width 32 height 24
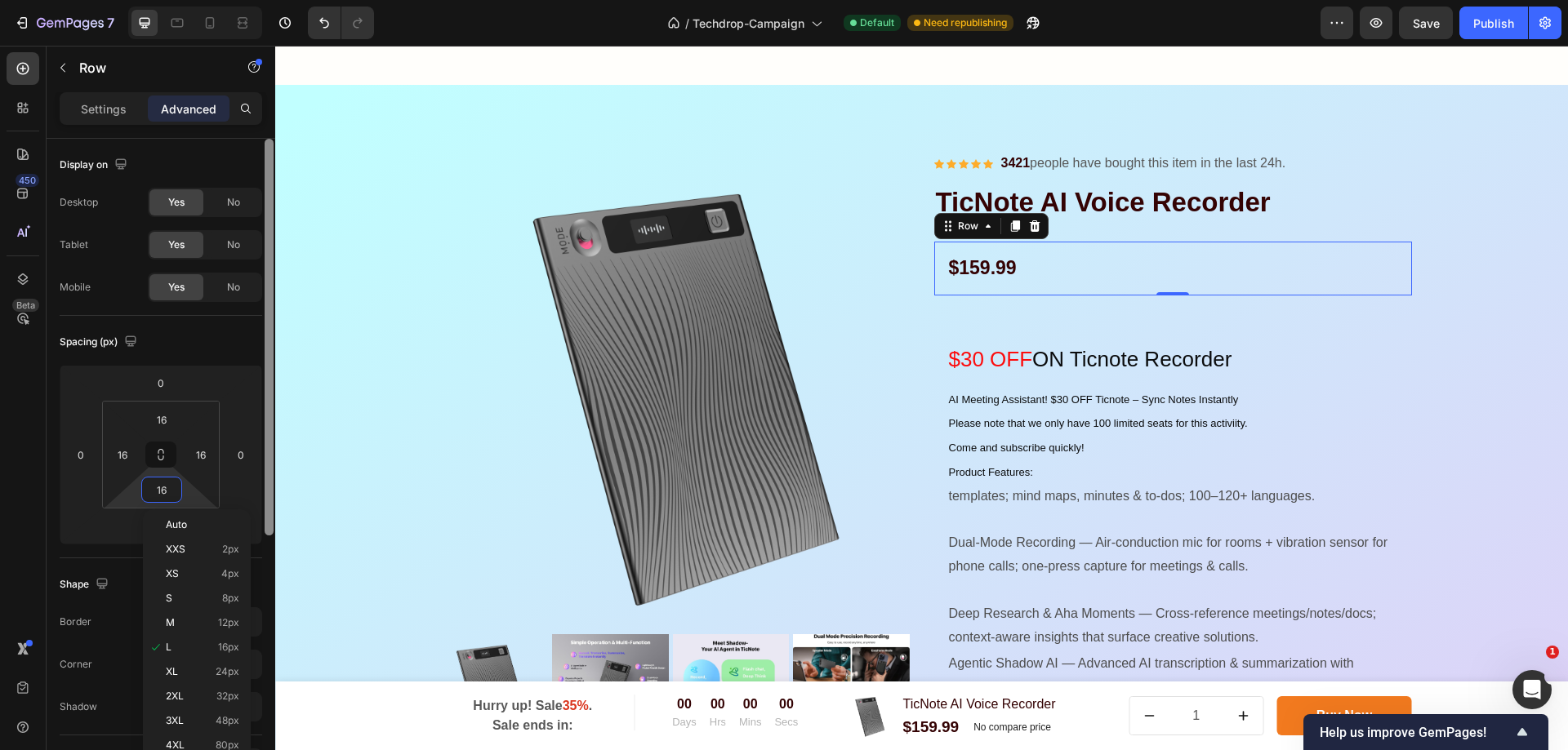
type input "0"
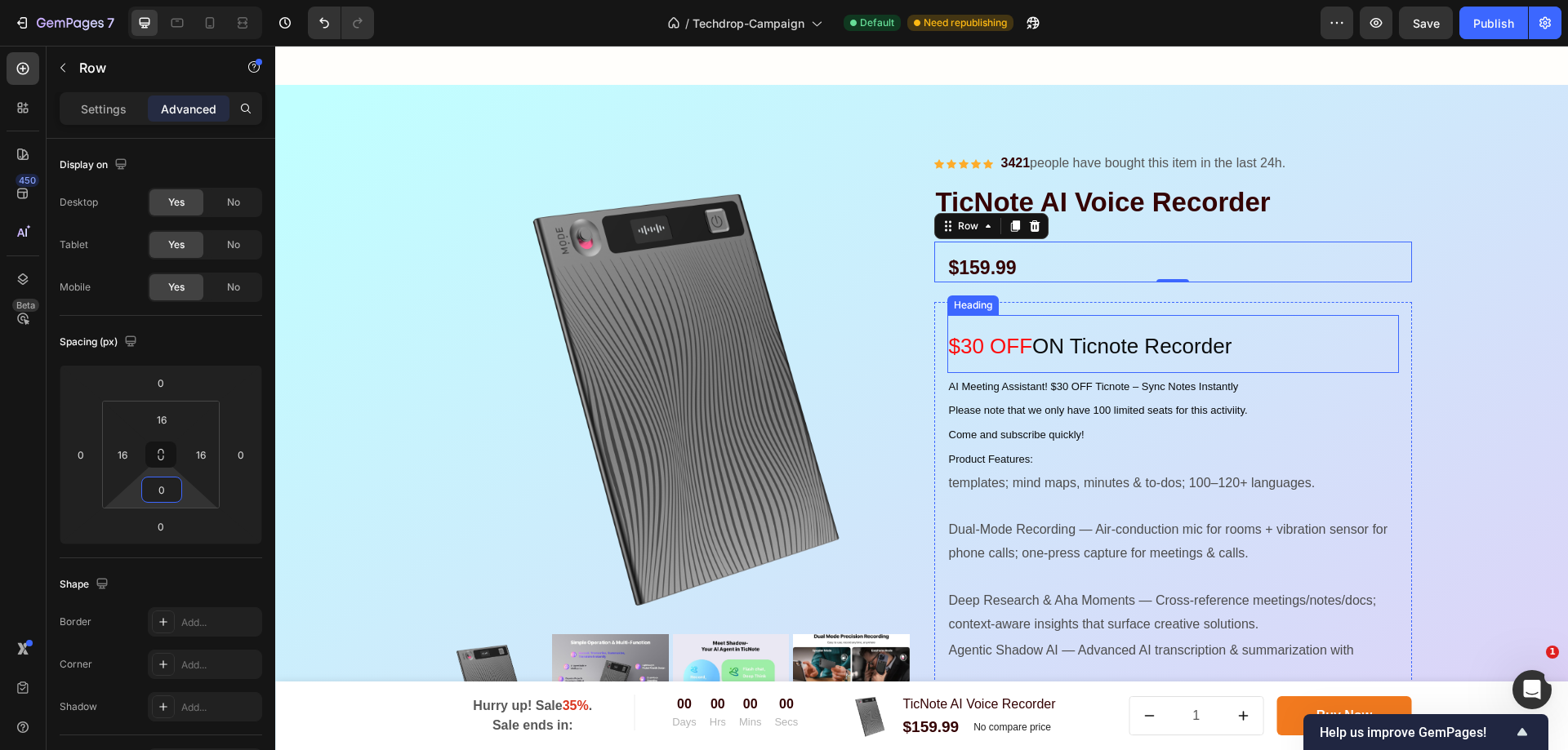
click at [1068, 369] on h2 "$30 OFF ON Ticnote Recorder" at bounding box center [1173, 344] width 451 height 58
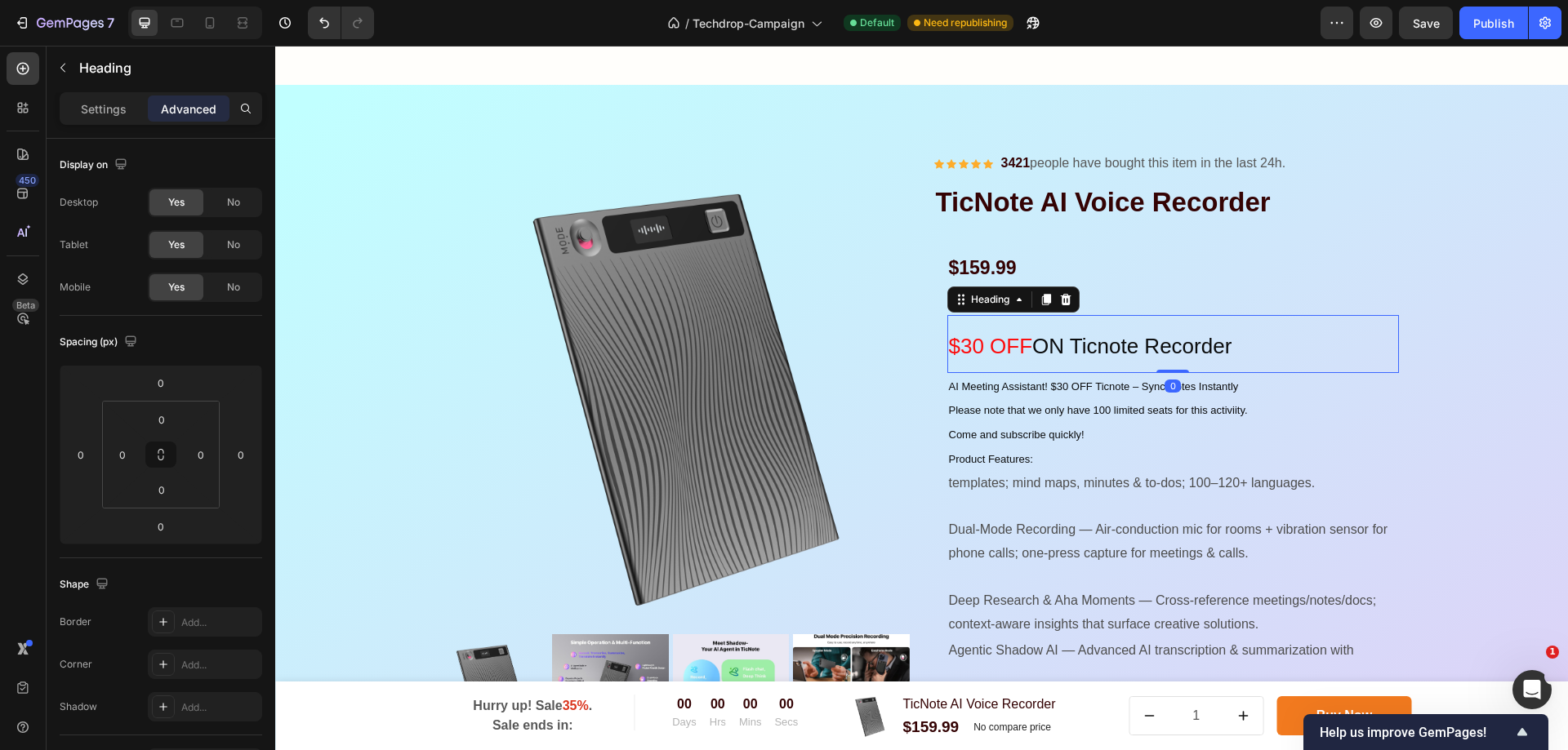
click at [1067, 329] on h2 "$30 OFF ON Ticnote Recorder" at bounding box center [1173, 344] width 451 height 58
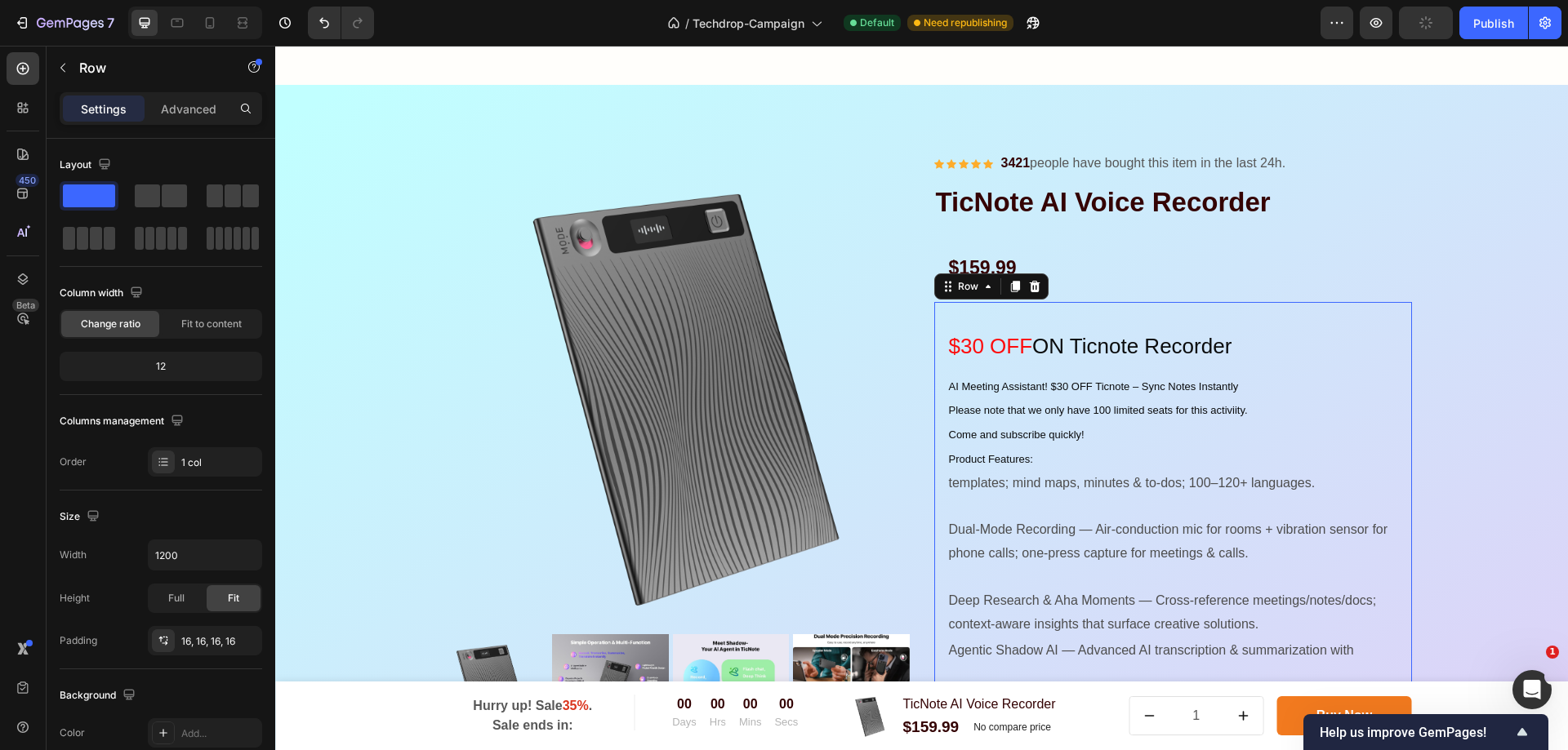
click at [1123, 306] on div "⁠⁠⁠⁠⁠⁠⁠ $30 OFF ON Ticnote Recorder Heading AI Meeting Assistant! $30 OFF Ticno…" at bounding box center [1173, 560] width 478 height 517
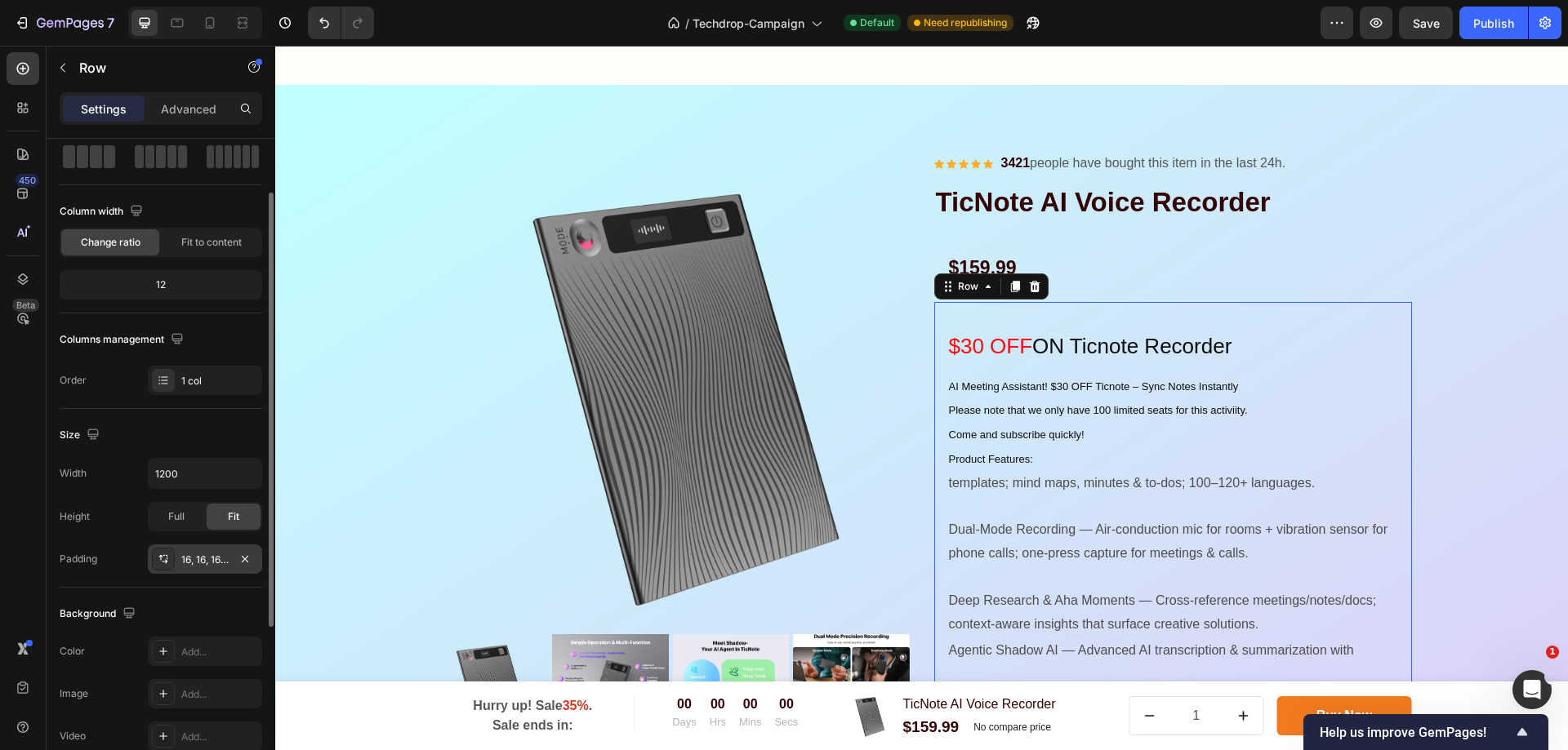
click at [186, 563] on div "16, 16, 16, 16" at bounding box center [204, 560] width 47 height 15
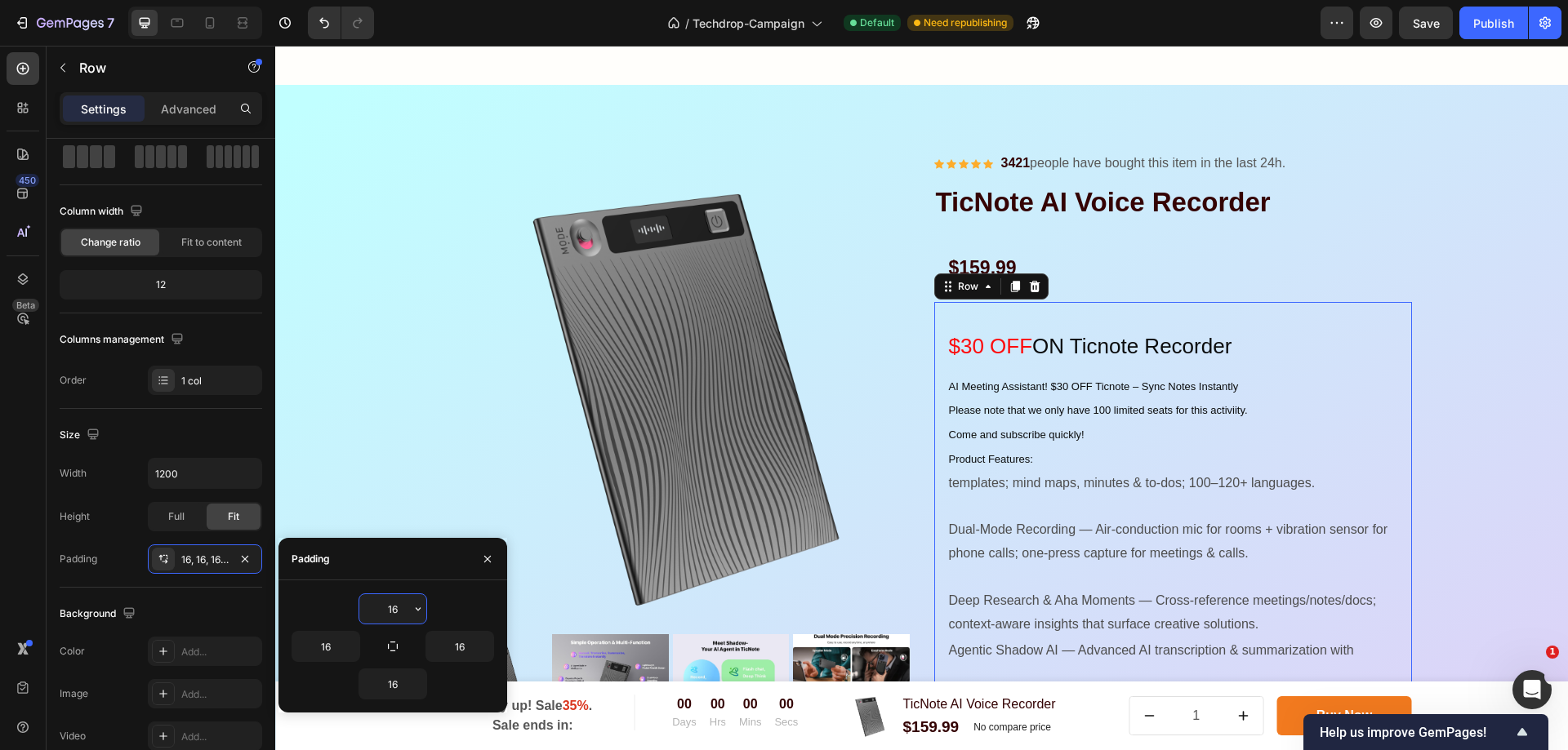
click at [402, 607] on input "16" at bounding box center [393, 609] width 67 height 30
type input "0"
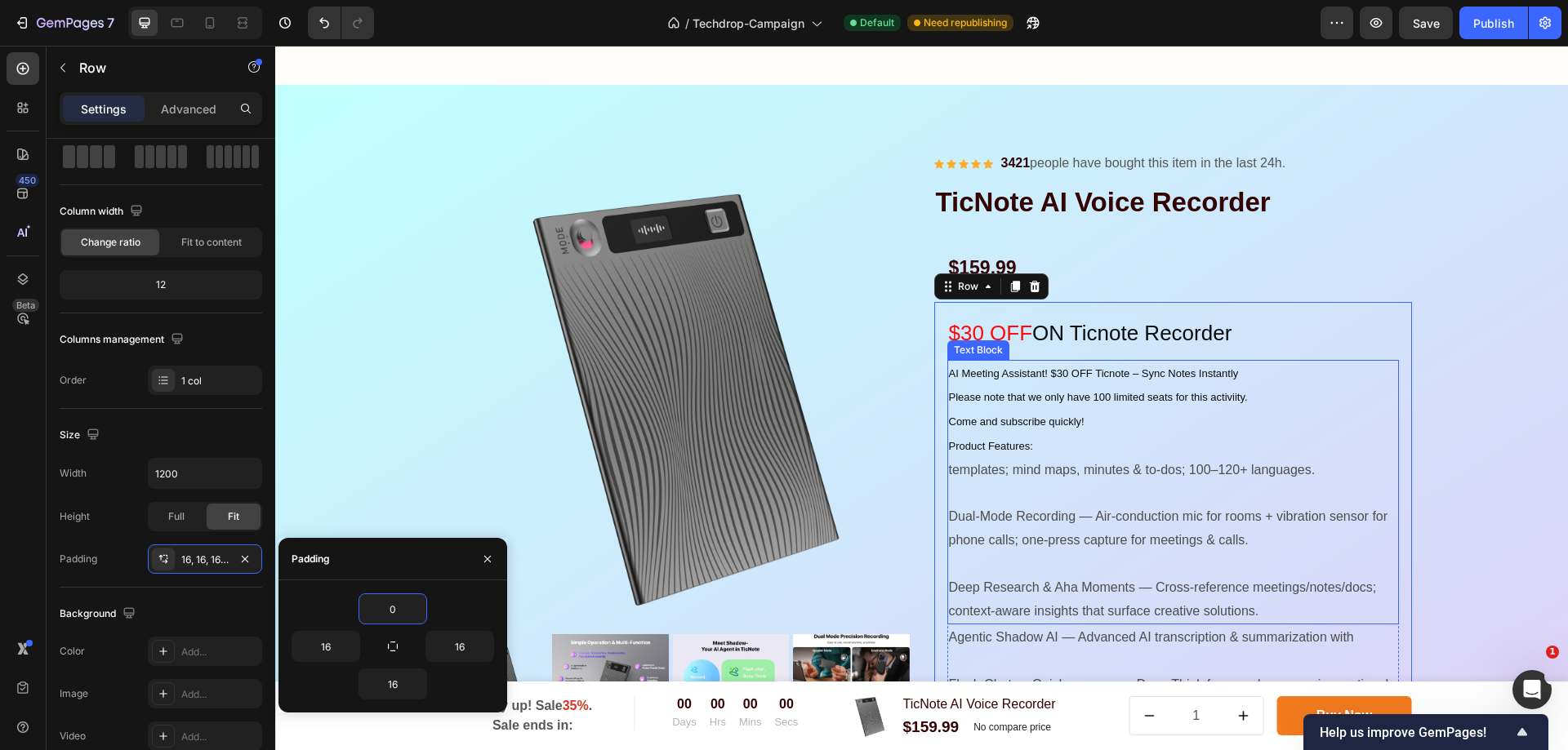
click at [1184, 390] on p "AI Meeting Assistant! $30 OFF Ticnote – Sync Notes Instantly Please note that w…" at bounding box center [1173, 422] width 448 height 121
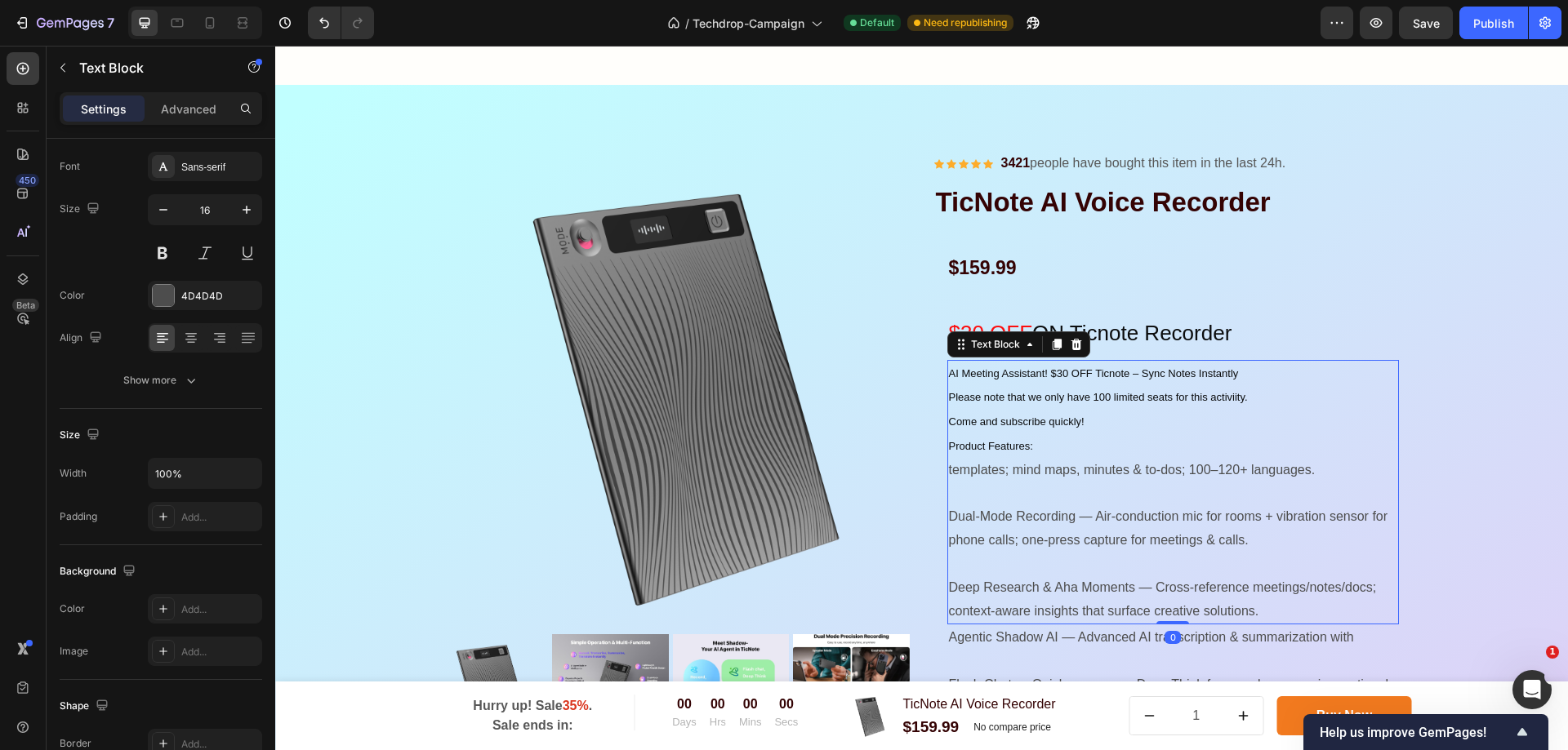
scroll to position [0, 0]
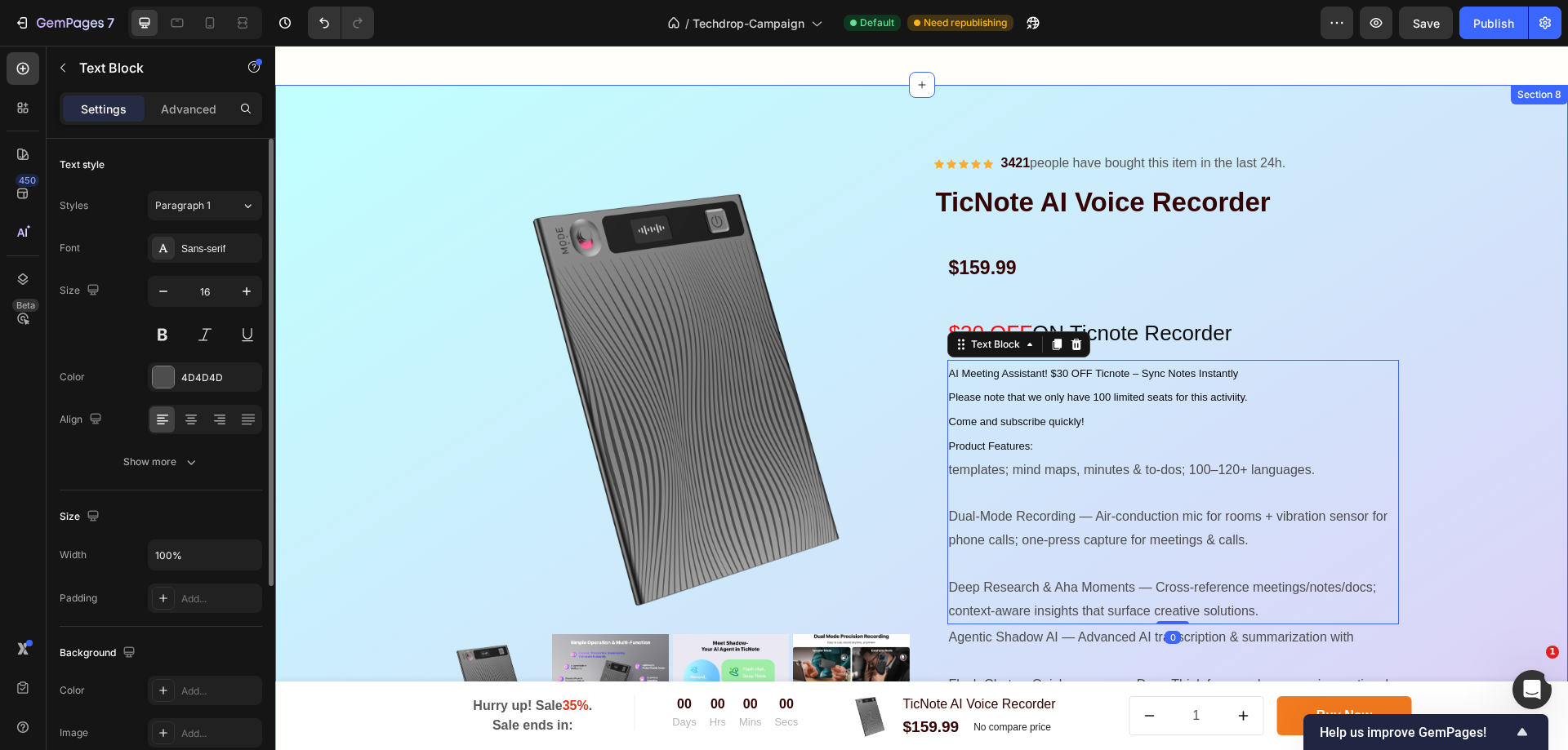
click at [1462, 435] on div "Product Images & Gallery Icon Icon Icon Icon Icon Icon List Hoz 3421 people hav…" at bounding box center [922, 758] width 1268 height 1217
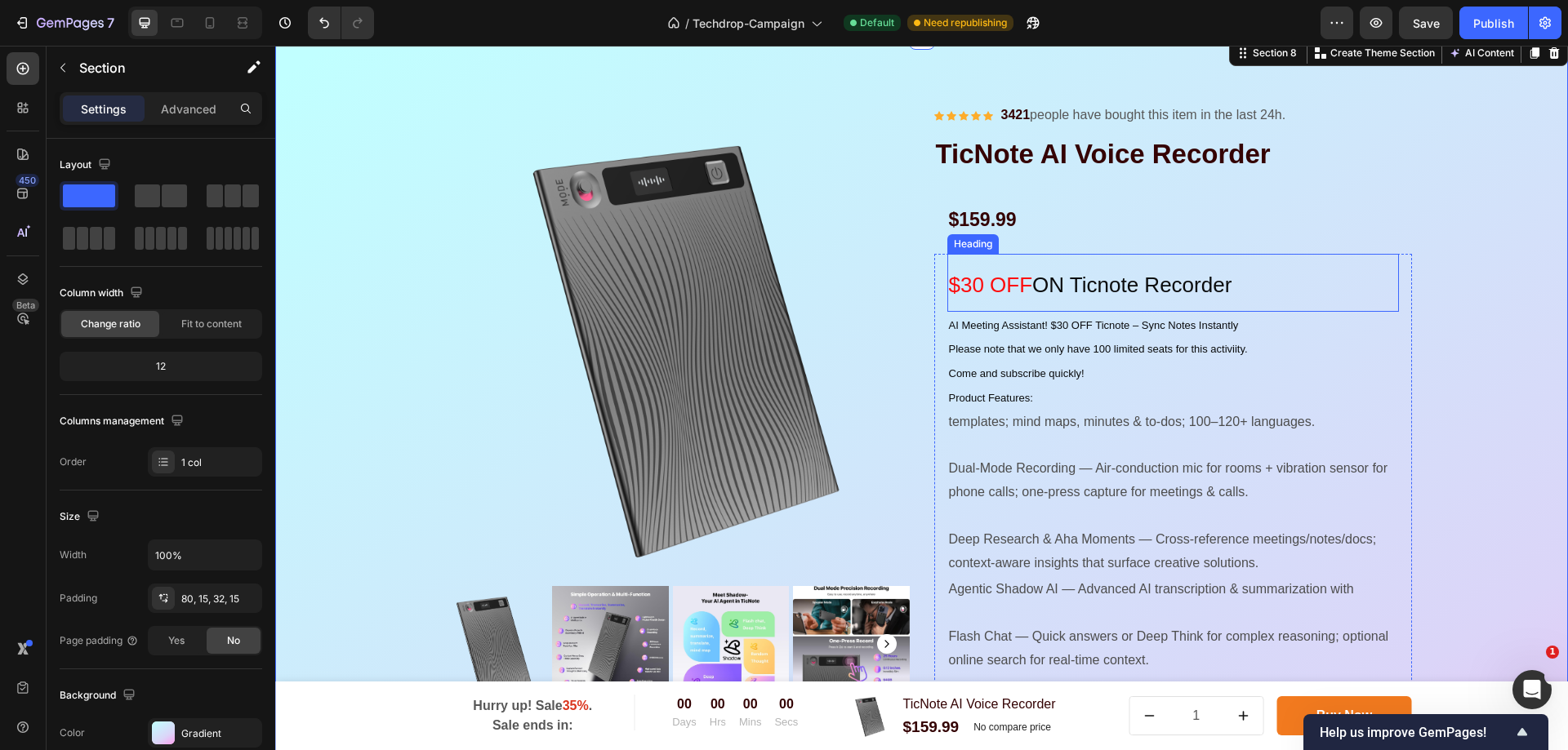
scroll to position [1806, 0]
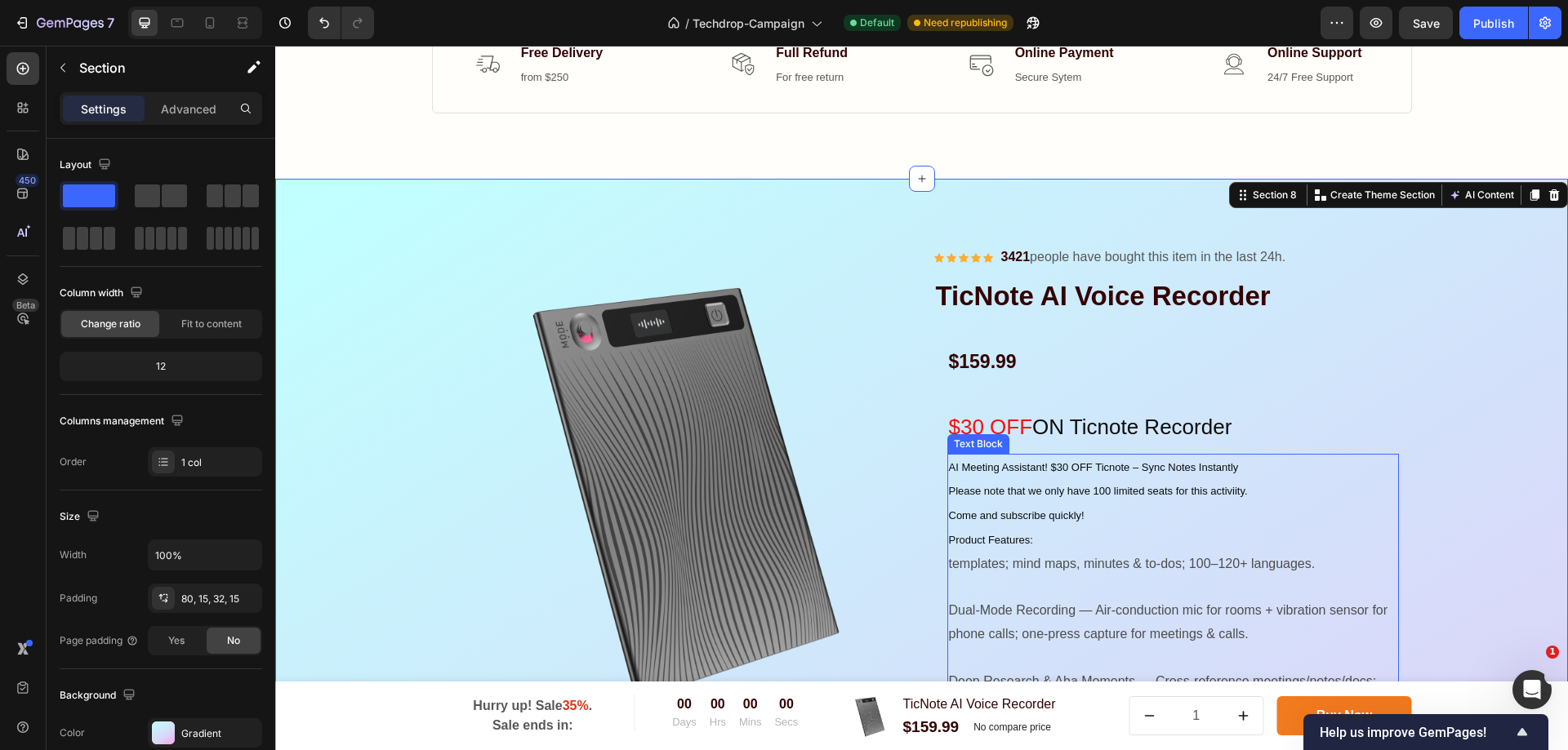
click at [1069, 526] on p "AI Meeting Assistant! $30 OFF Ticnote – Sync Notes Instantly Please note that w…" at bounding box center [1173, 516] width 448 height 121
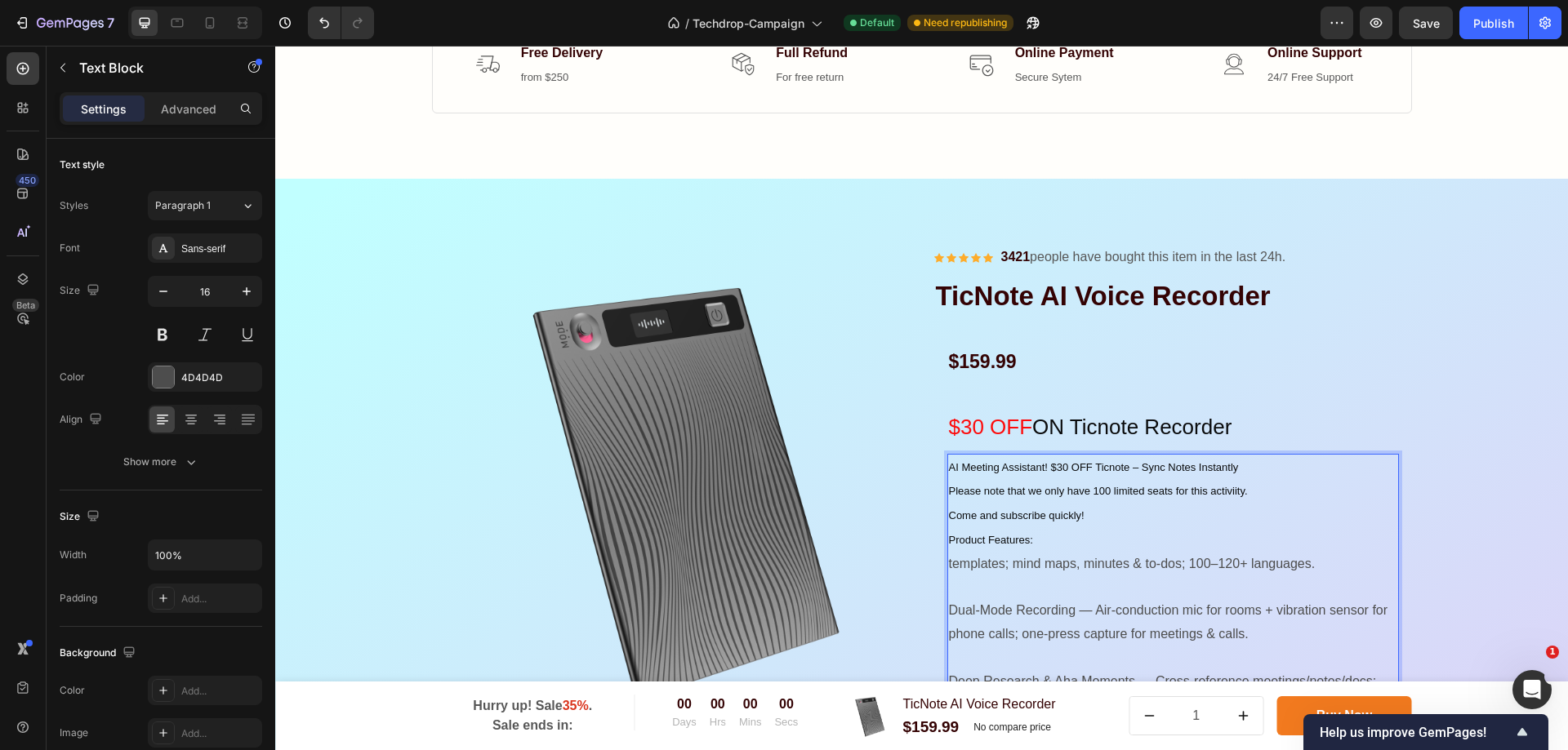
click at [1006, 542] on span "Product Features:" at bounding box center [991, 539] width 84 height 12
click at [1033, 540] on p "AI Meeting Assistant! $30 OFF Ticnote – Sync Notes Instantly Please note that w…" at bounding box center [1173, 516] width 448 height 121
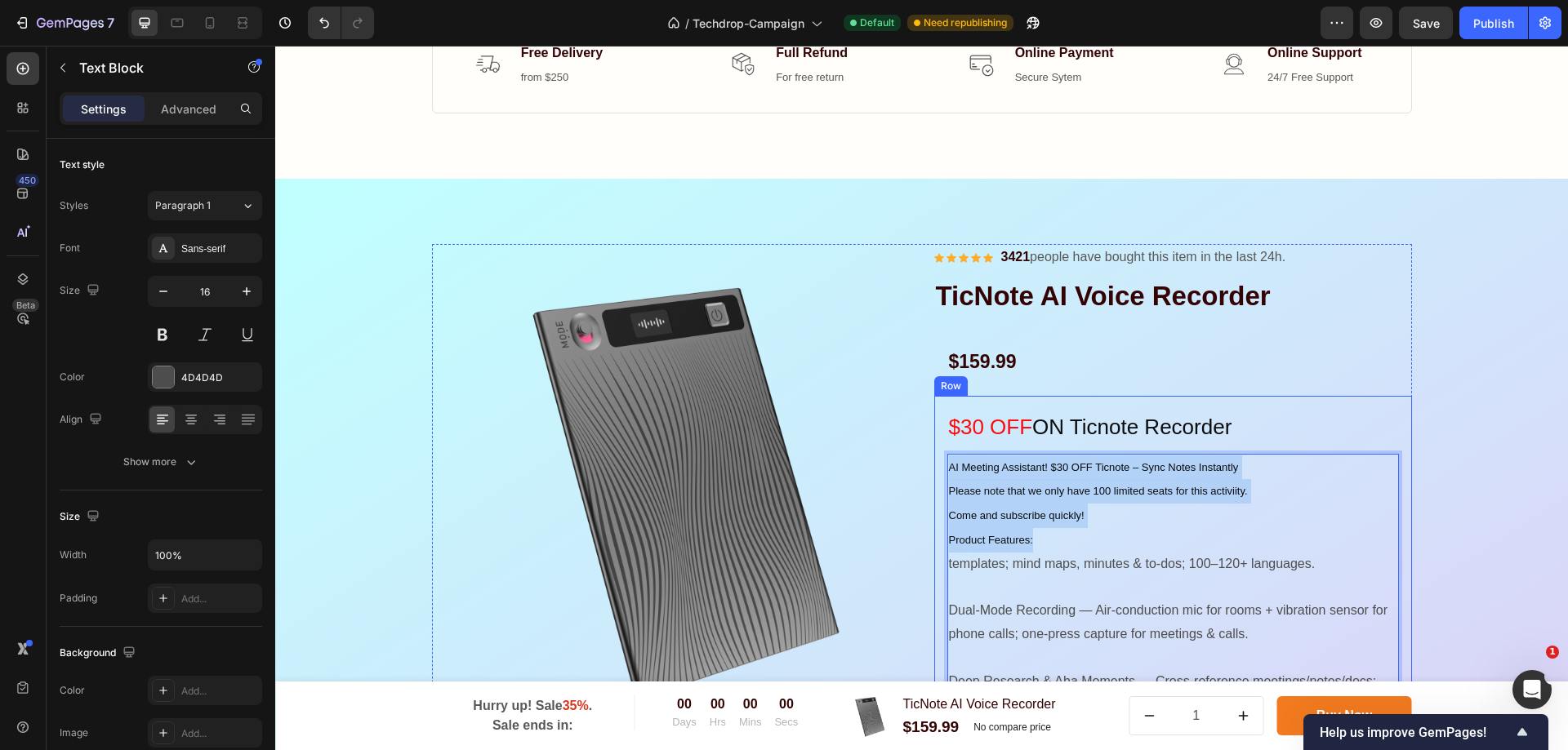
drag, startPoint x: 1070, startPoint y: 541, endPoint x: 937, endPoint y: 468, distance: 151.7
click at [937, 468] on div "⁠⁠⁠⁠⁠⁠⁠ $30 OFF ON Ticnote Recorder Heading AI Meeting Assistant! $30 OFF Ticno…" at bounding box center [1173, 648] width 478 height 504
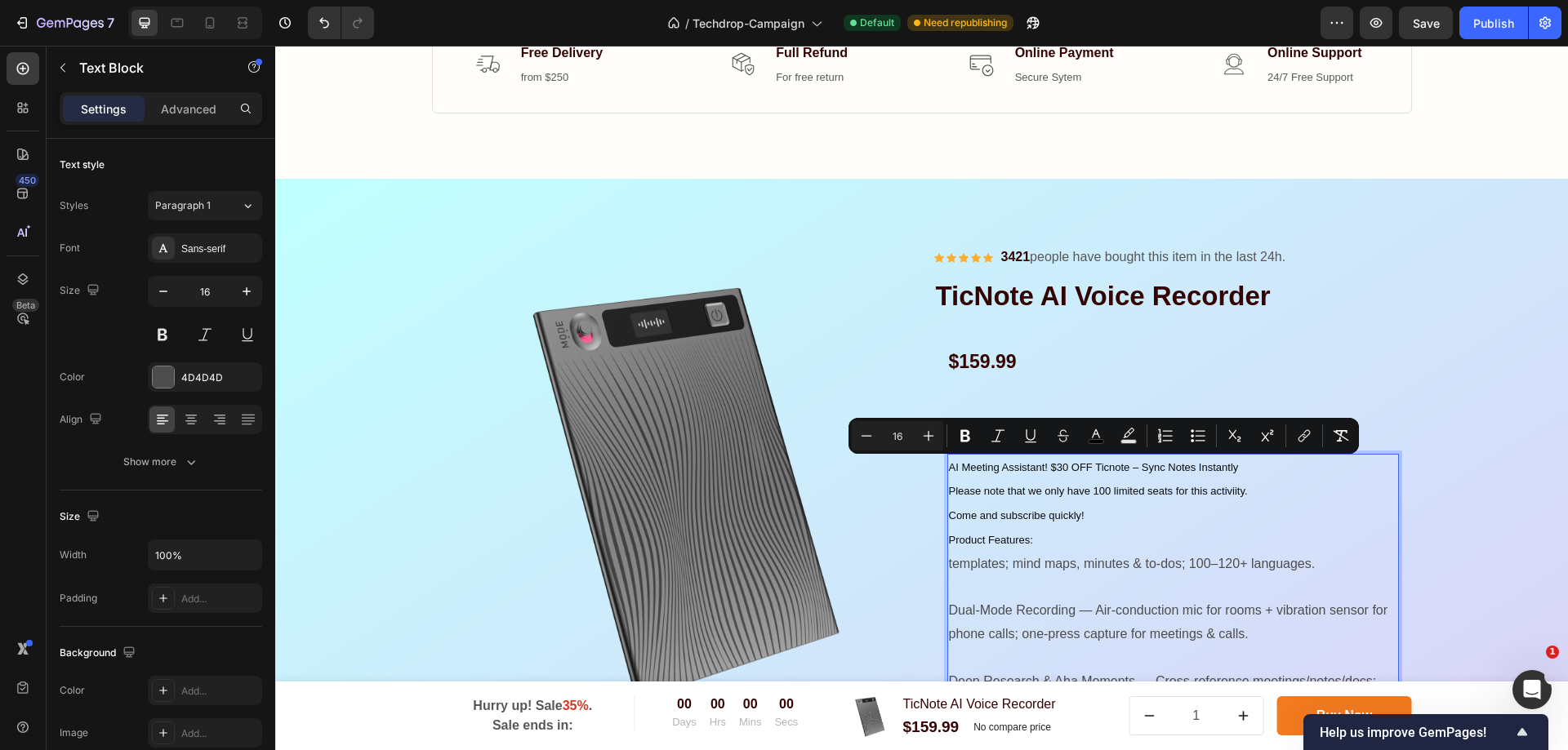
click at [1197, 561] on p "AI Meeting Assistant! $30 OFF Ticnote – Sync Notes Instantly Please note that w…" at bounding box center [1173, 516] width 448 height 121
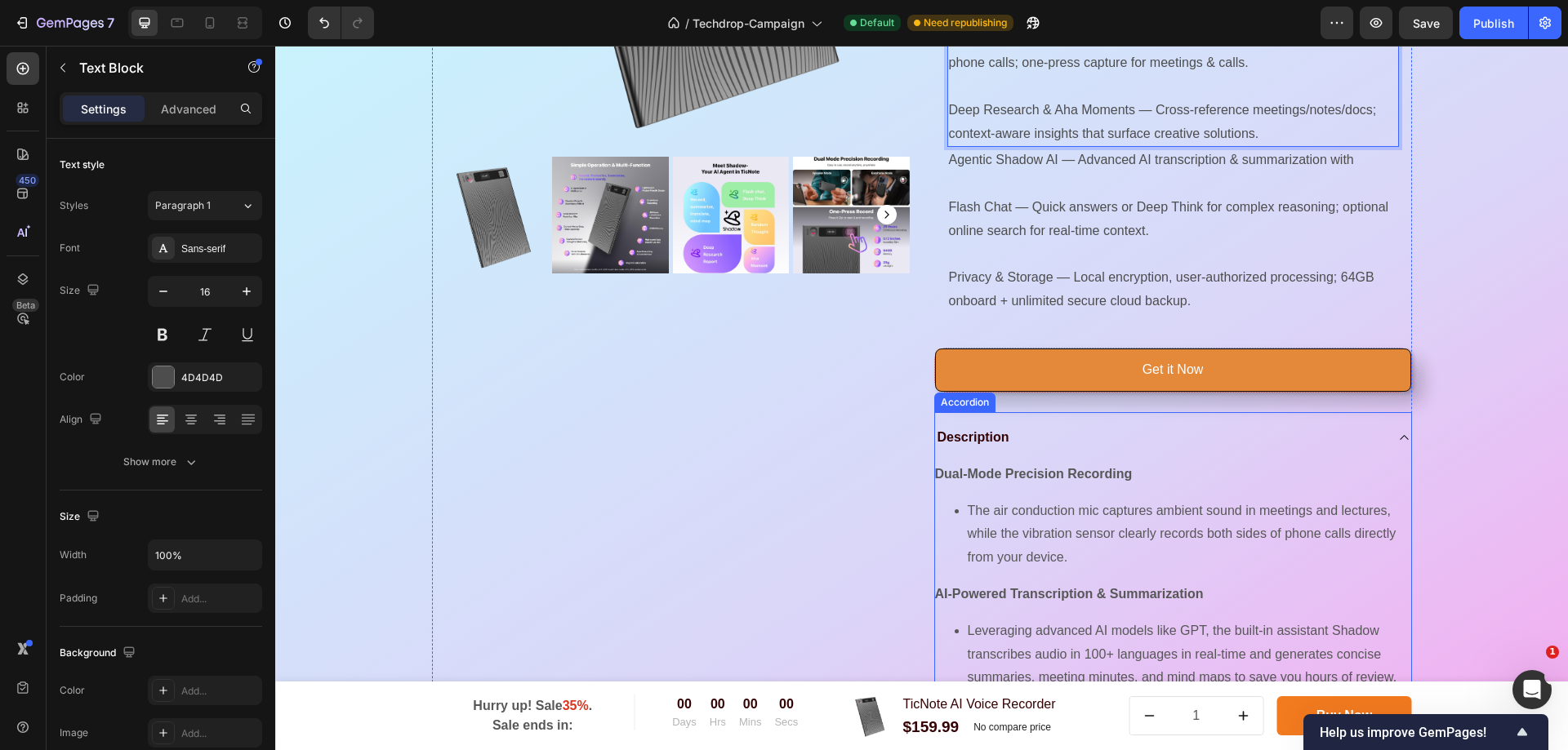
scroll to position [2133, 0]
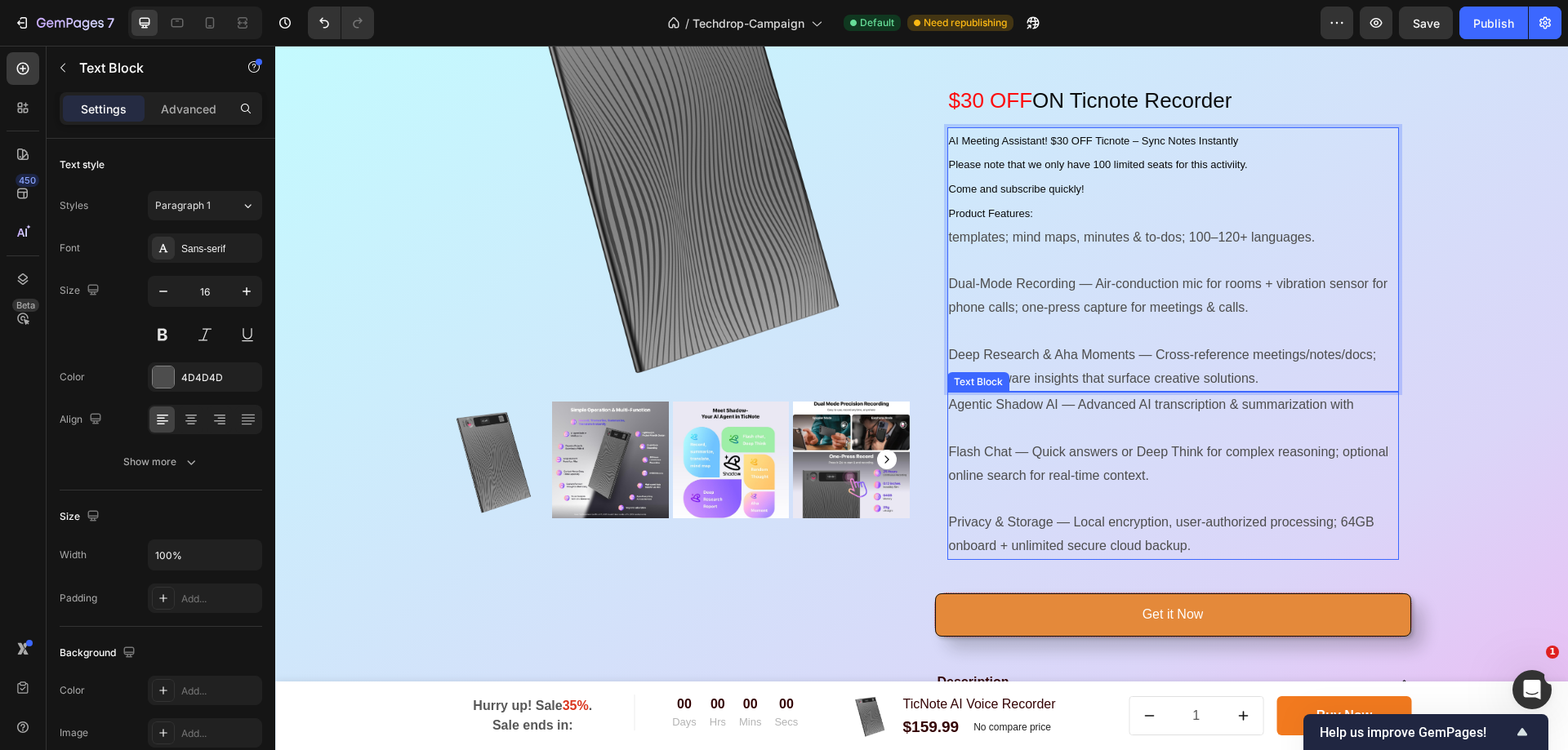
click at [1260, 512] on p at bounding box center [1173, 500] width 448 height 24
click at [1099, 196] on p "AI Meeting Assistant! $30 OFF Ticnote – Sync Notes Instantly Please note that w…" at bounding box center [1173, 189] width 448 height 121
click at [1060, 221] on p "AI Meeting Assistant! $30 OFF Ticnote – Sync Notes Instantly Please note that w…" at bounding box center [1173, 189] width 448 height 121
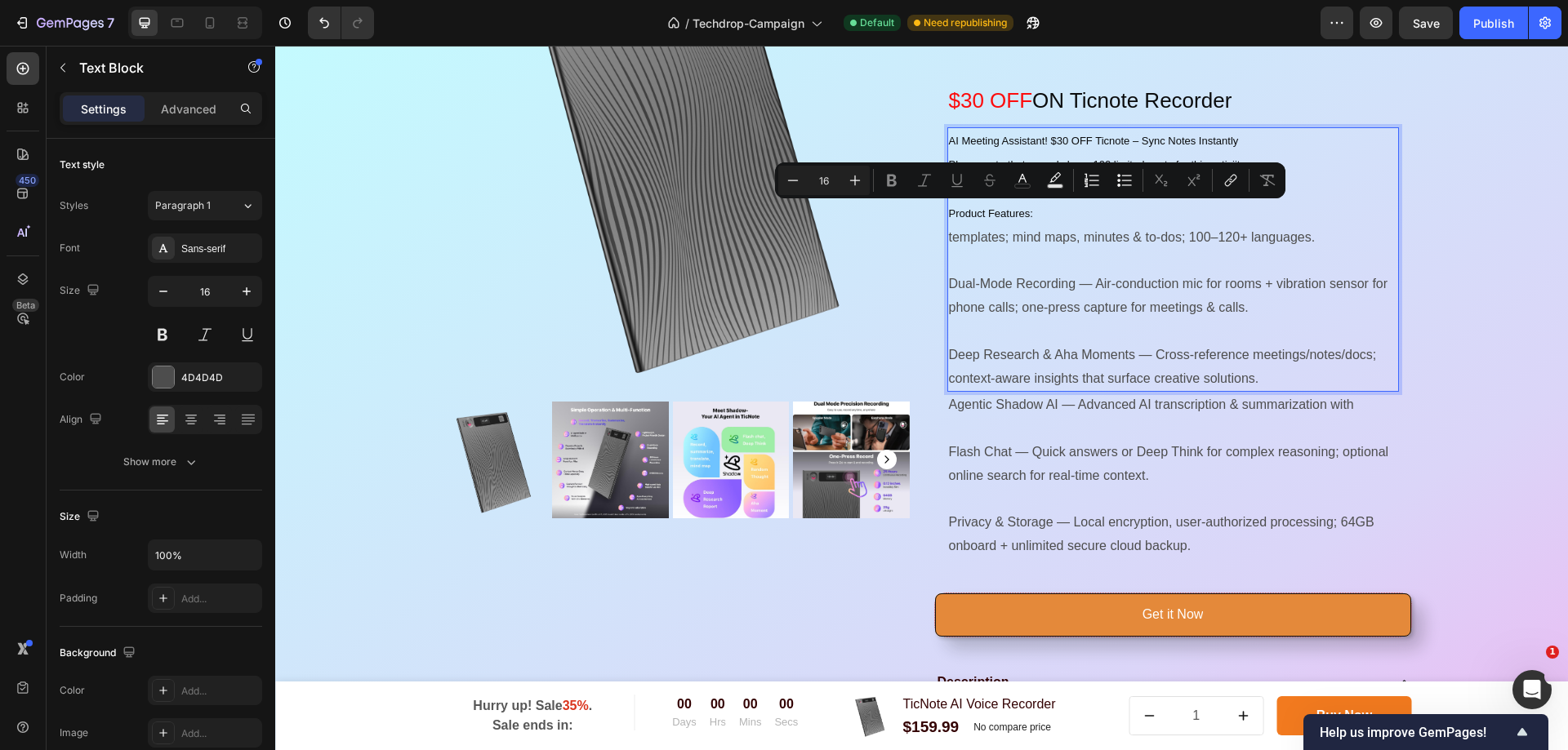
click at [980, 241] on p "AI Meeting Assistant! $30 OFF Ticnote – Sync Notes Instantly Please note that w…" at bounding box center [1173, 189] width 448 height 121
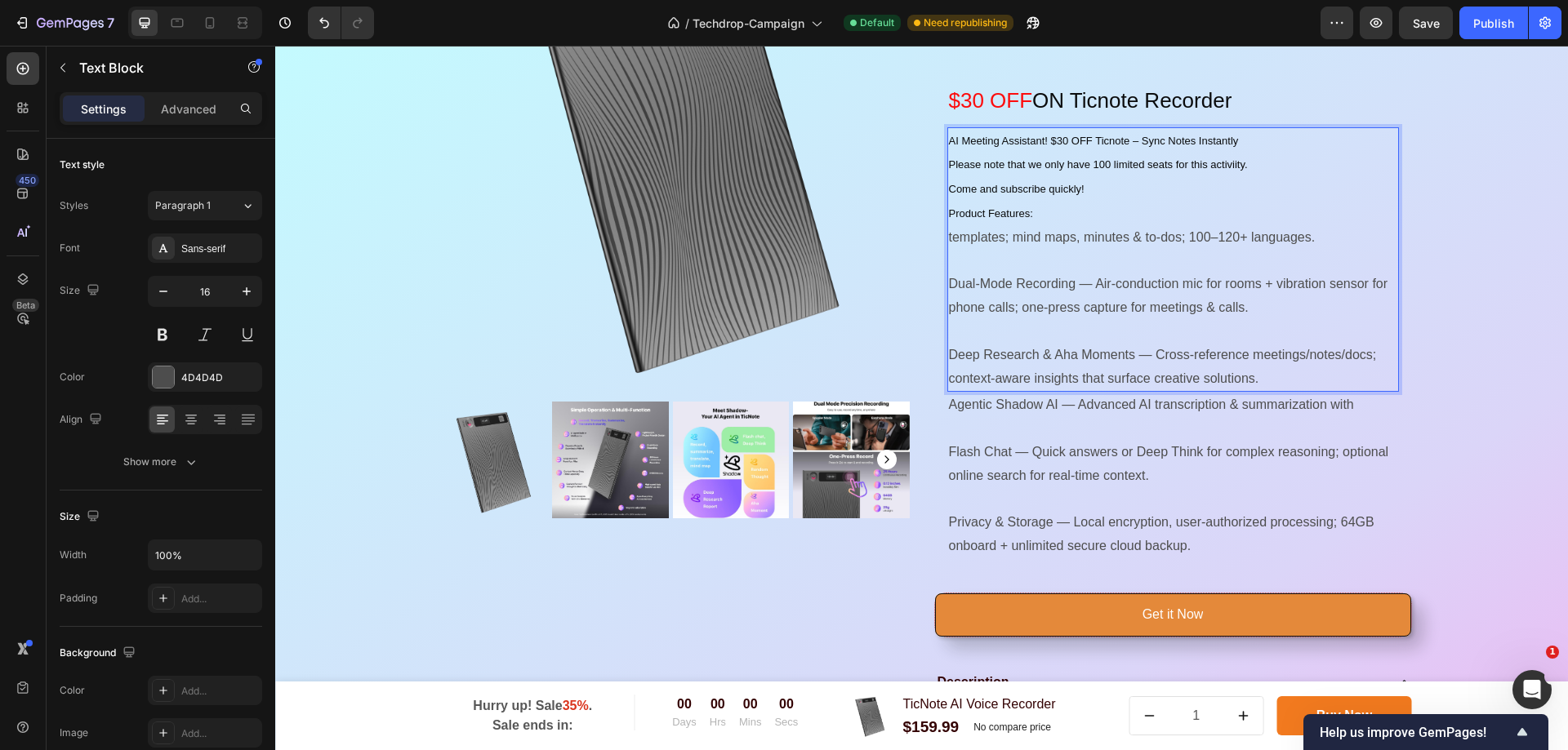
click at [949, 239] on p "AI Meeting Assistant! $30 OFF Ticnote – Sync Notes Instantly Please note that w…" at bounding box center [1173, 189] width 448 height 121
click at [1036, 218] on p "AI Meeting Assistant! $30 OFF Ticnote – Sync Notes Instantly Please note that w…" at bounding box center [1173, 189] width 448 height 121
drag, startPoint x: 1053, startPoint y: 213, endPoint x: 924, endPoint y: 210, distance: 129.0
click at [924, 210] on div "Product Images & Gallery Icon Icon Icon Icon Icon Icon List Hoz 3421 people hav…" at bounding box center [922, 525] width 980 height 1217
click at [1042, 285] on p "Dual-Mode Recording — Air-conduction mic for rooms + vibration sensor for phone…" at bounding box center [1173, 296] width 448 height 47
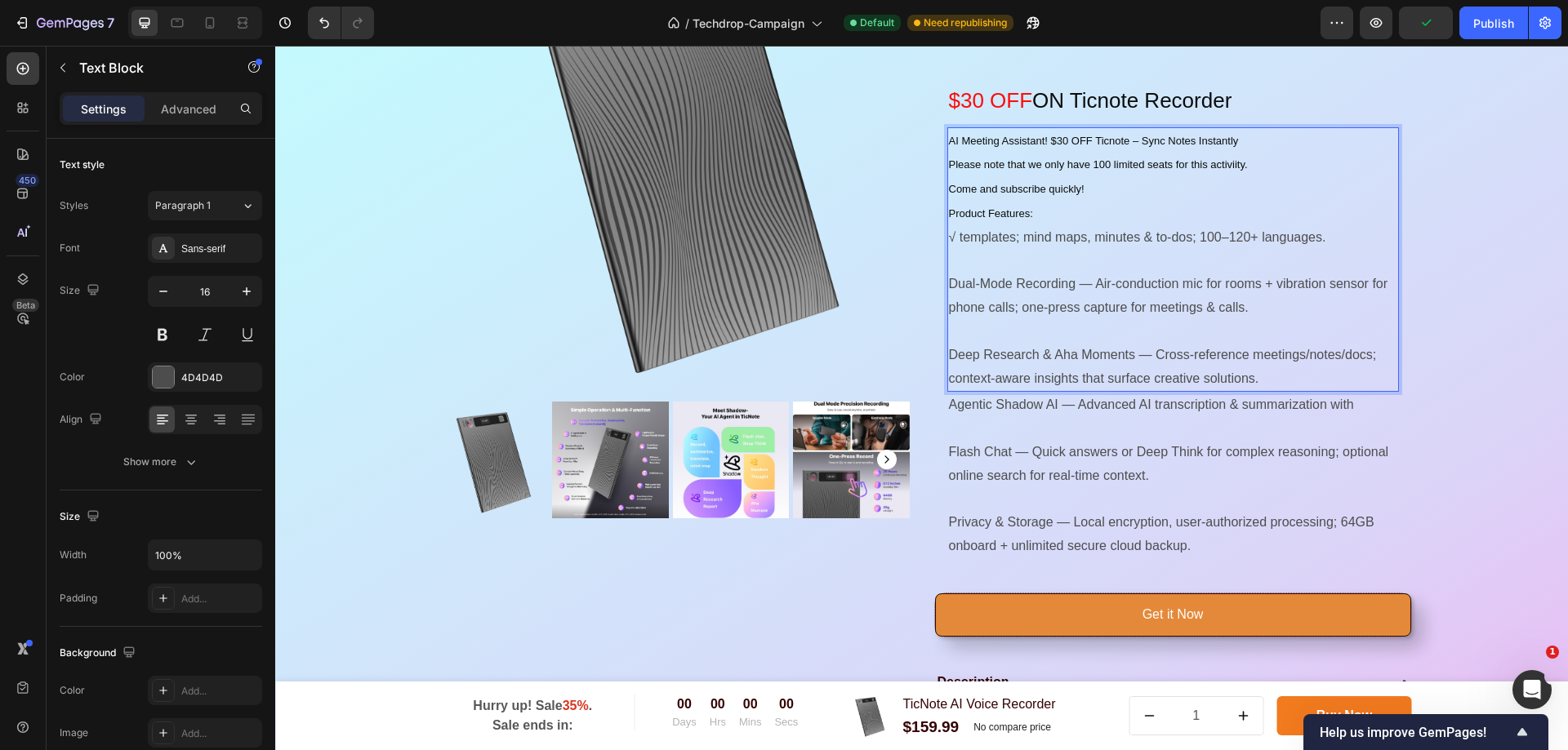
drag, startPoint x: 944, startPoint y: 234, endPoint x: 1266, endPoint y: 396, distance: 360.5
click at [1266, 393] on div "AI Meeting Assistant! $30 OFF Ticnote – Sync Notes Instantly Please note that w…" at bounding box center [1173, 260] width 451 height 265
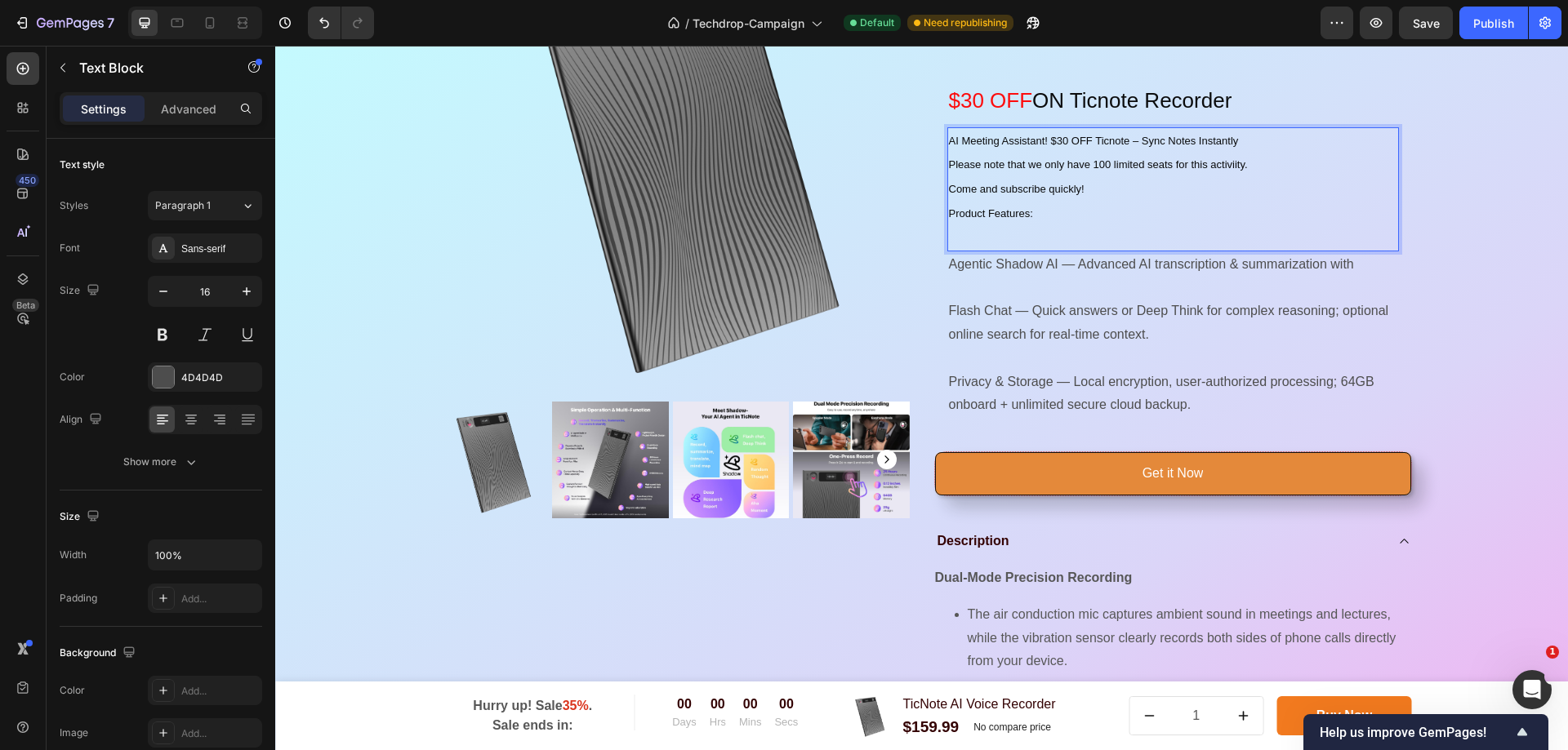
click at [1028, 244] on p "AI Meeting Assistant! $30 OFF Ticnote – Sync Notes Instantly Please note that w…" at bounding box center [1173, 189] width 448 height 121
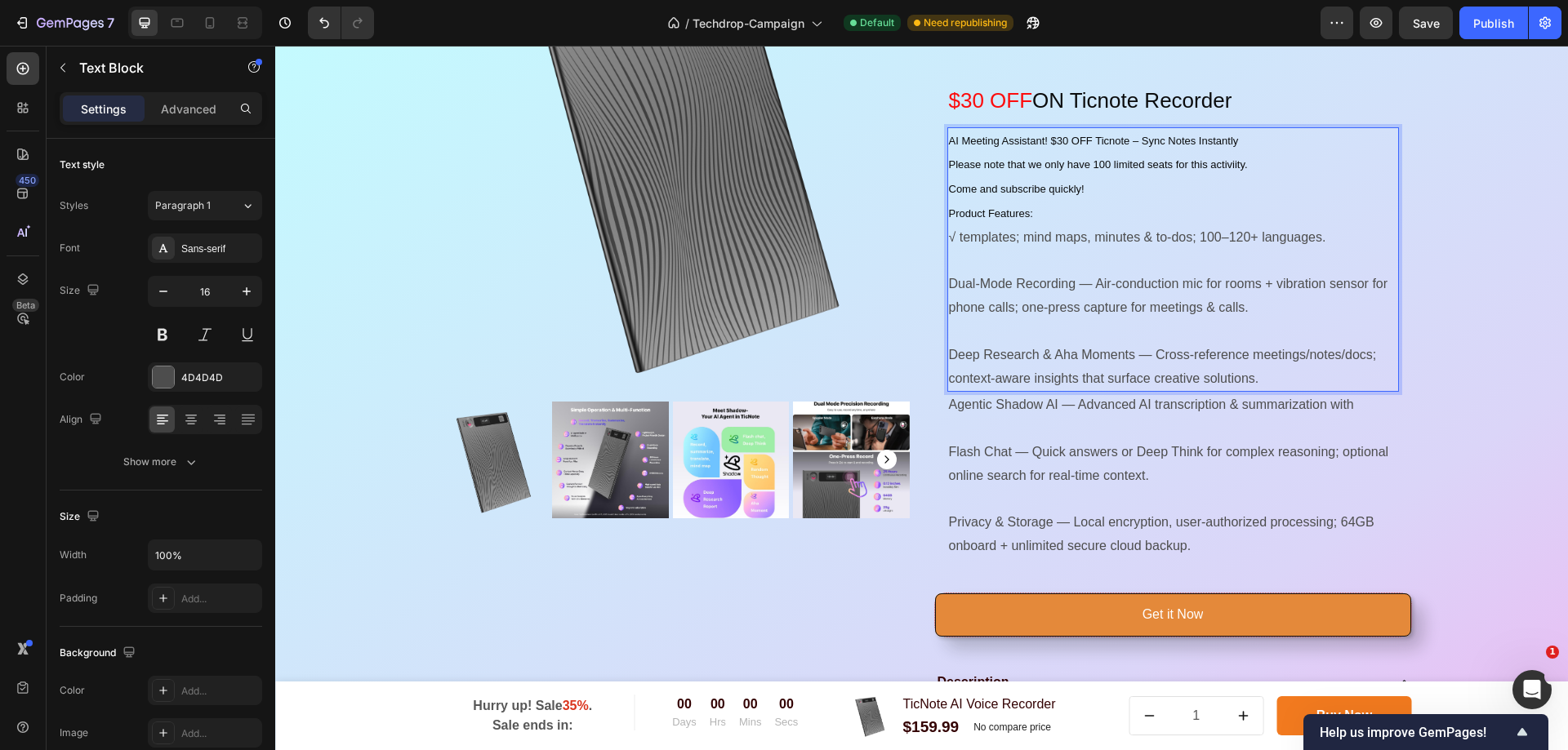
click at [1122, 217] on p "AI Meeting Assistant! $30 OFF Ticnote – Sync Notes Instantly Please note that w…" at bounding box center [1173, 189] width 448 height 121
click at [1012, 240] on p "AI Meeting Assistant! $30 OFF Ticnote – Sync Notes Instantly Please note that w…" at bounding box center [1173, 189] width 448 height 121
click at [1129, 252] on p "Rich Text Editor. Editing area: main" at bounding box center [1173, 262] width 448 height 24
click at [1123, 200] on p "AI Meeting Assistant! $30 OFF Ticnote – Sync Notes Instantly Please note that w…" at bounding box center [1173, 189] width 448 height 121
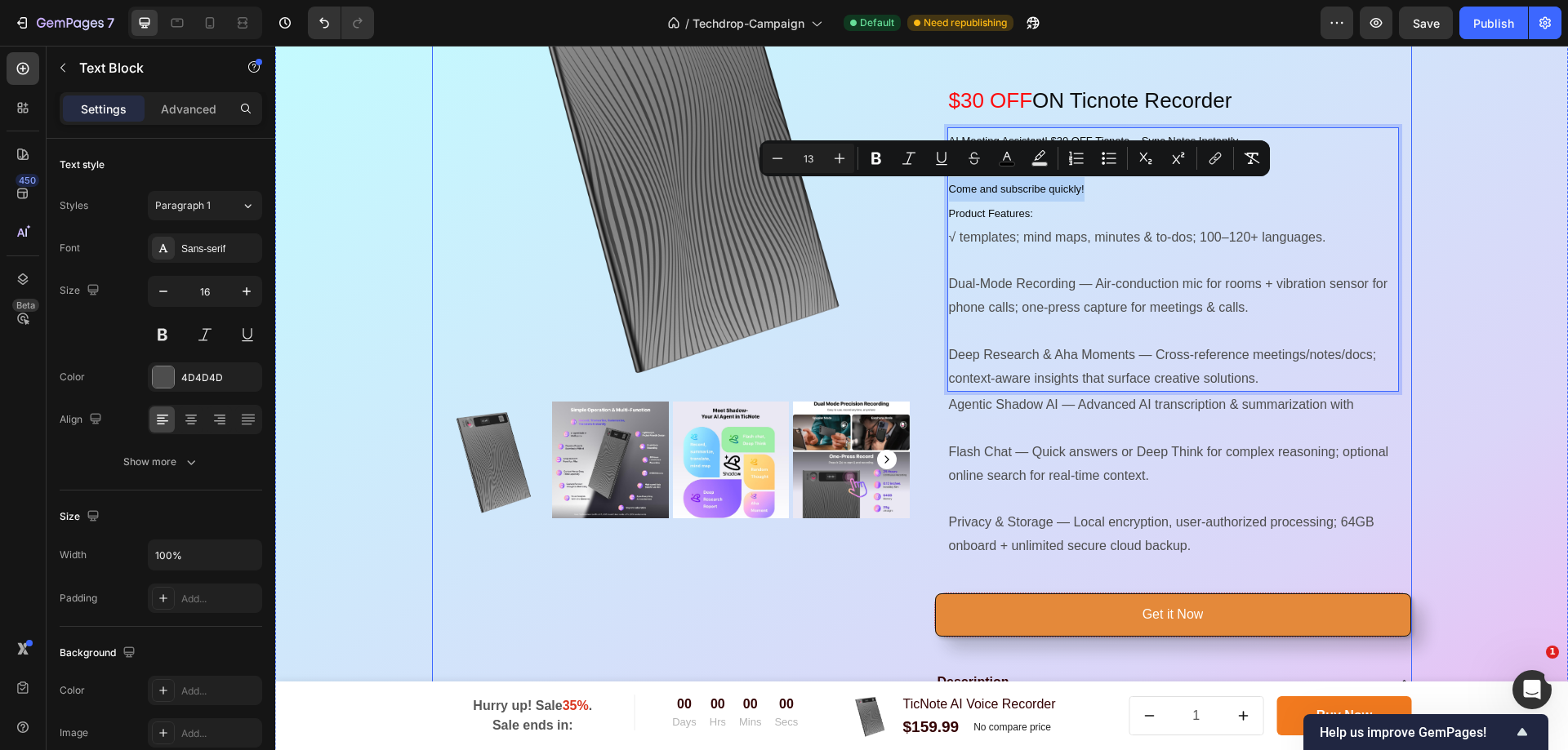
drag, startPoint x: 1114, startPoint y: 181, endPoint x: 923, endPoint y: 189, distance: 191.2
click at [923, 189] on div "Product Images & Gallery Icon Icon Icon Icon Icon Icon List Hoz 3421 people hav…" at bounding box center [922, 525] width 980 height 1217
click at [1129, 289] on p "Dual-Mode Recording — Air-conduction mic for rooms + vibration sensor for phone…" at bounding box center [1173, 296] width 448 height 47
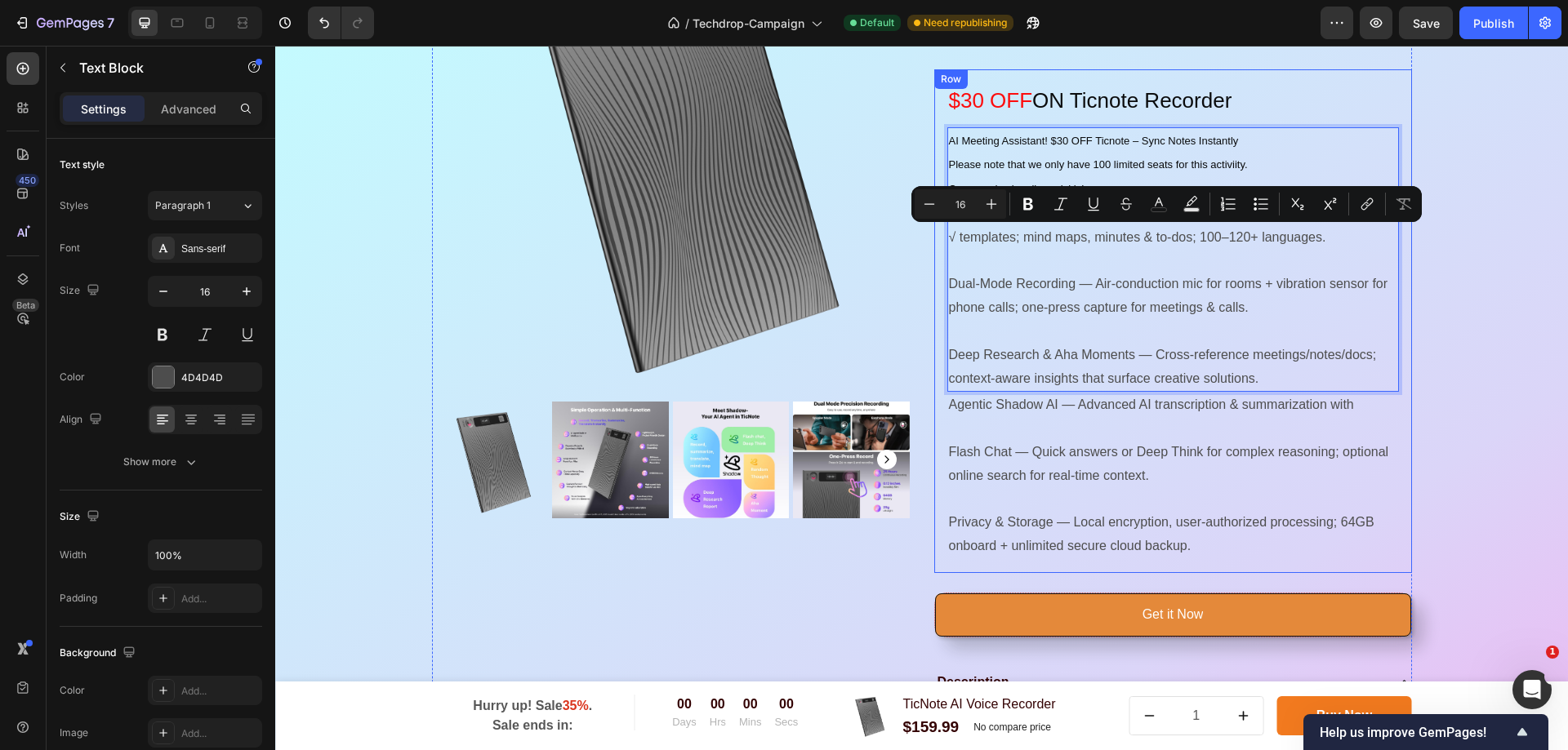
drag, startPoint x: 1015, startPoint y: 399, endPoint x: 935, endPoint y: 246, distance: 172.7
click at [935, 246] on div "⁠⁠⁠⁠⁠⁠⁠ $30 OFF ON Ticnote Recorder Heading AI Meeting Assistant! $30 OFF Ticno…" at bounding box center [1173, 321] width 478 height 504
click at [1004, 300] on p "Dual-Mode Recording — Air-conduction mic for rooms + vibration sensor for phone…" at bounding box center [1173, 296] width 448 height 47
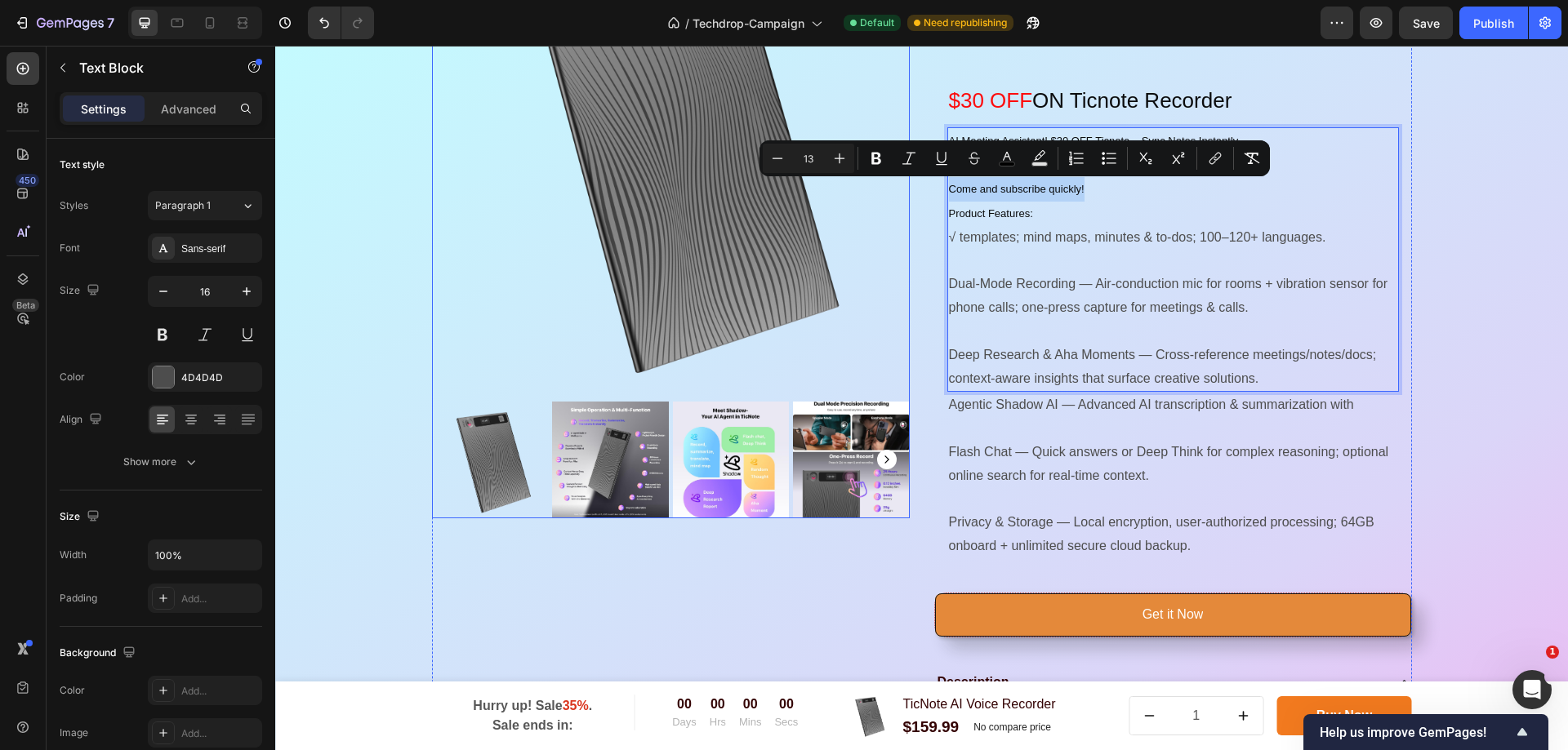
drag, startPoint x: 989, startPoint y: 193, endPoint x: 792, endPoint y: 193, distance: 197.0
click at [792, 193] on div "Product Images & Gallery Icon Icon Icon Icon Icon Icon List Hoz 3421 people hav…" at bounding box center [922, 525] width 980 height 1217
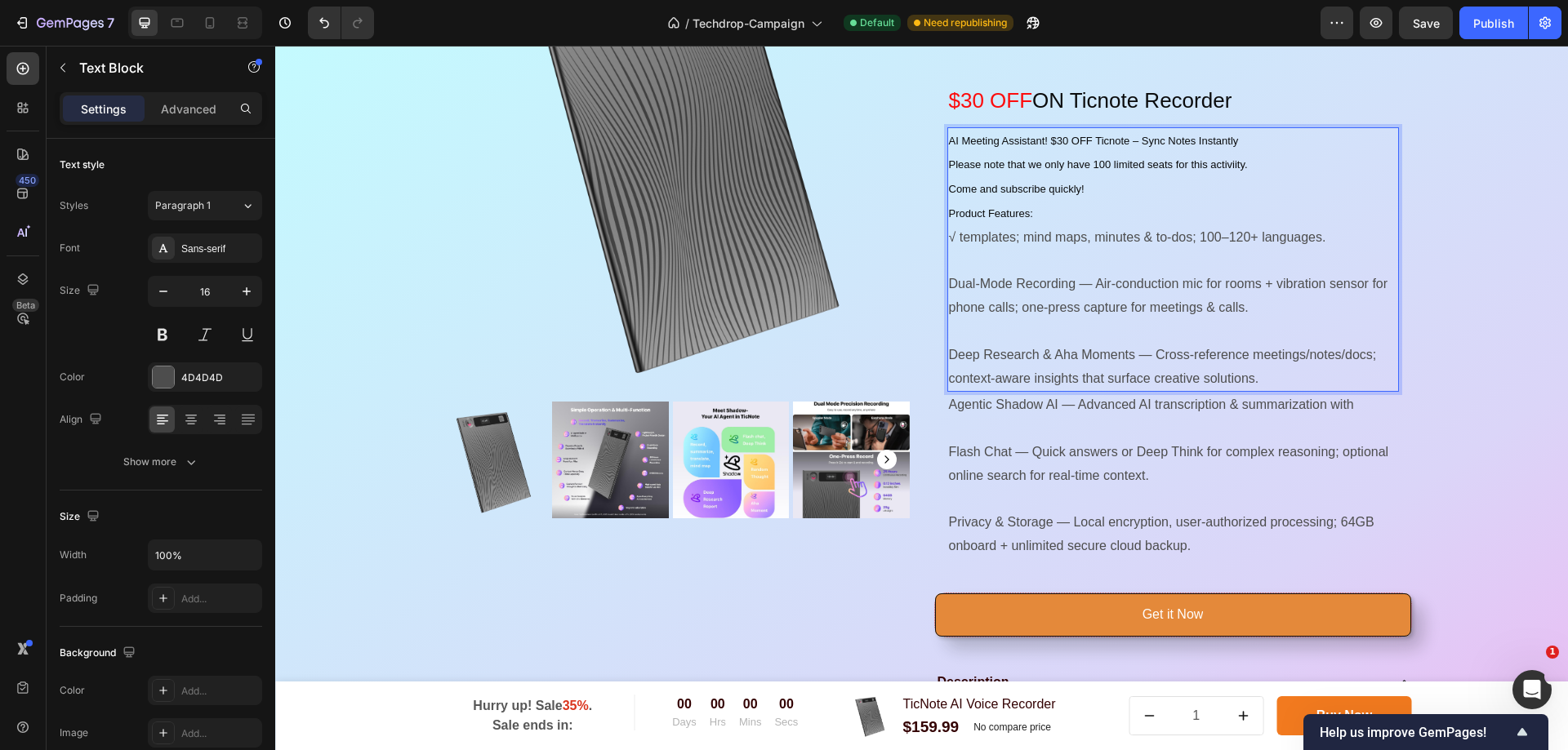
click at [1295, 317] on p "Dual-Mode Recording — Air-conduction mic for rooms + vibration sensor for phone…" at bounding box center [1173, 296] width 448 height 47
drag, startPoint x: 1046, startPoint y: 405, endPoint x: 925, endPoint y: 248, distance: 198.2
click at [925, 248] on div "Product Images & Gallery Icon Icon Icon Icon Icon Icon List Hoz 3421 people hav…" at bounding box center [922, 525] width 980 height 1217
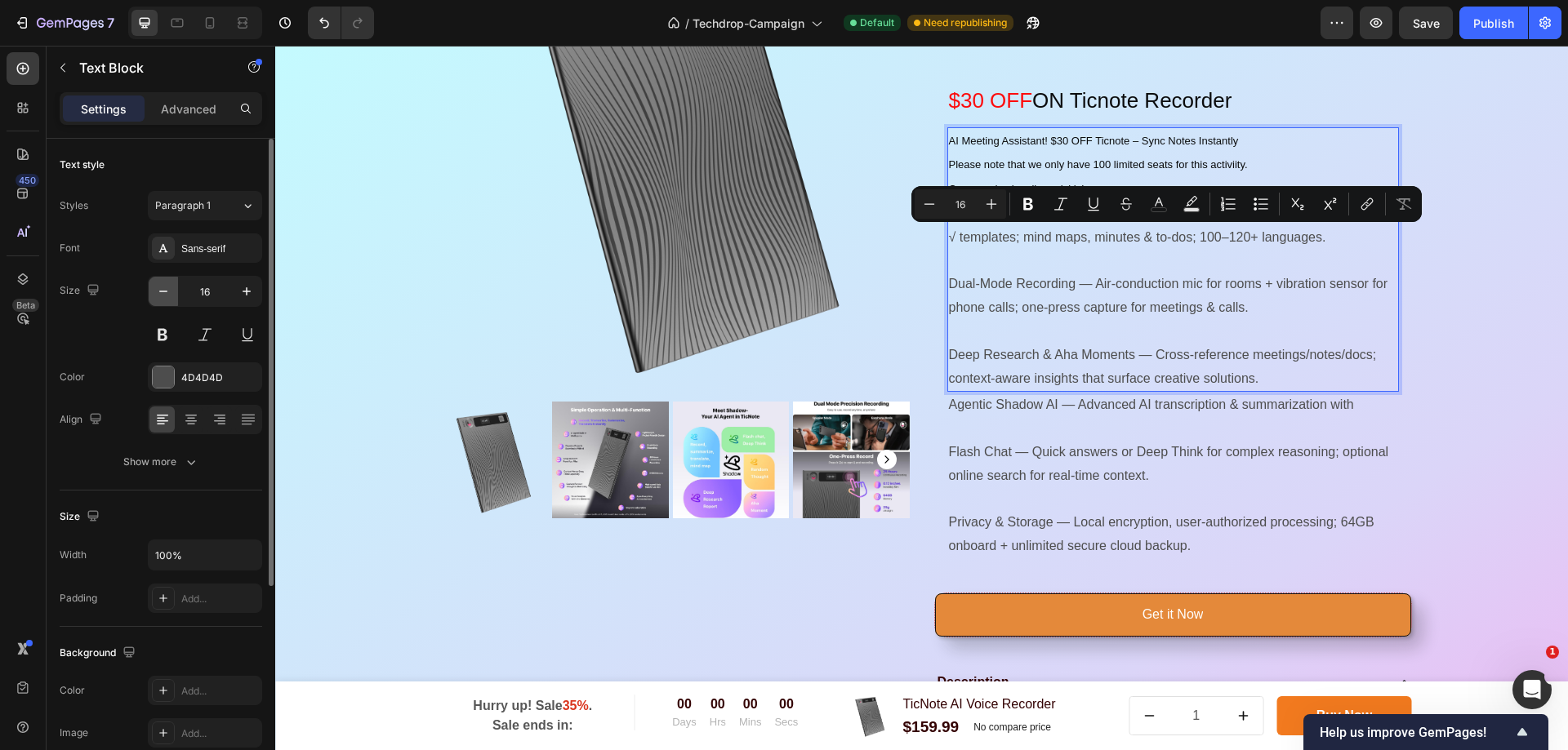
click at [173, 289] on button "button" at bounding box center [163, 291] width 30 height 30
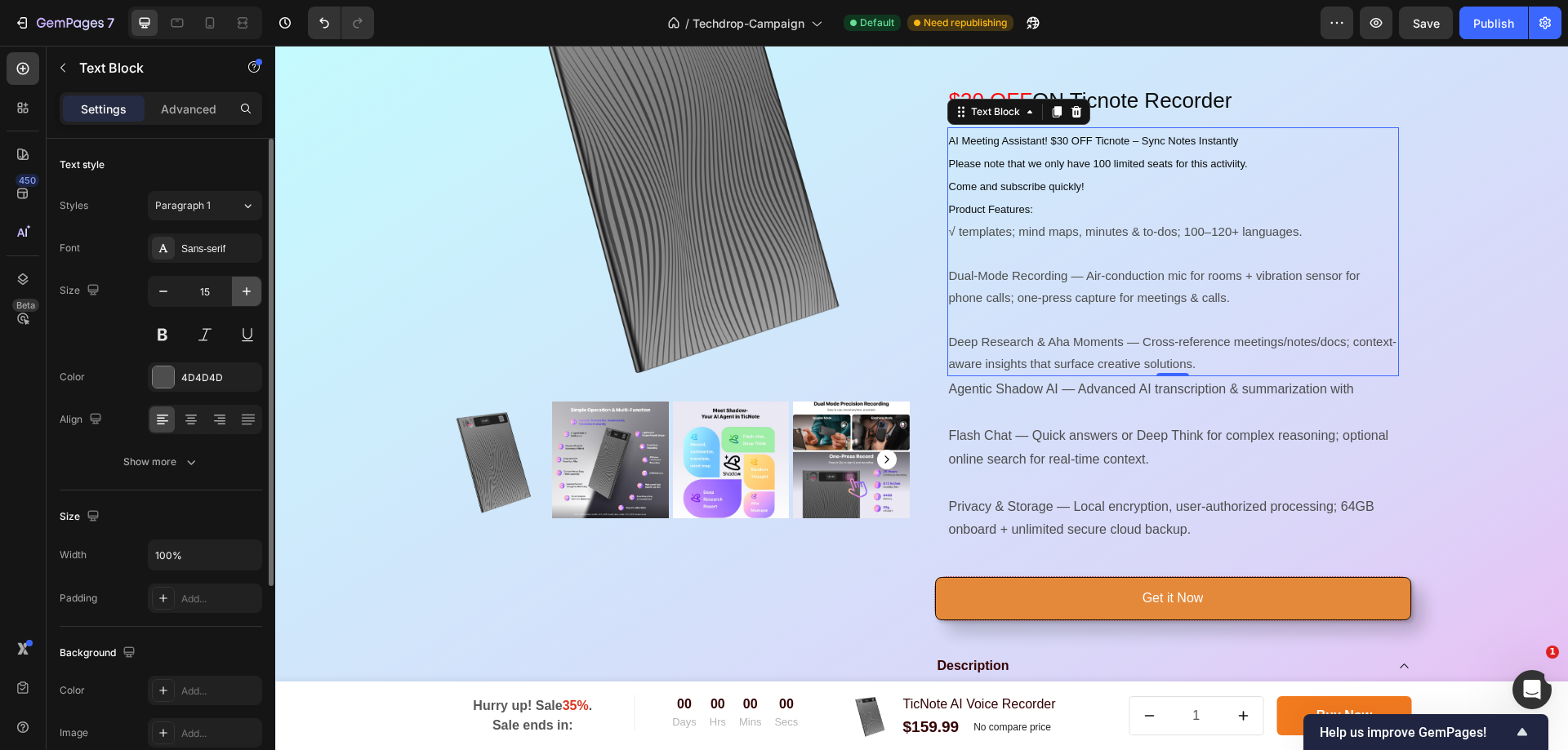
click at [252, 292] on icon "button" at bounding box center [247, 291] width 17 height 17
type input "16"
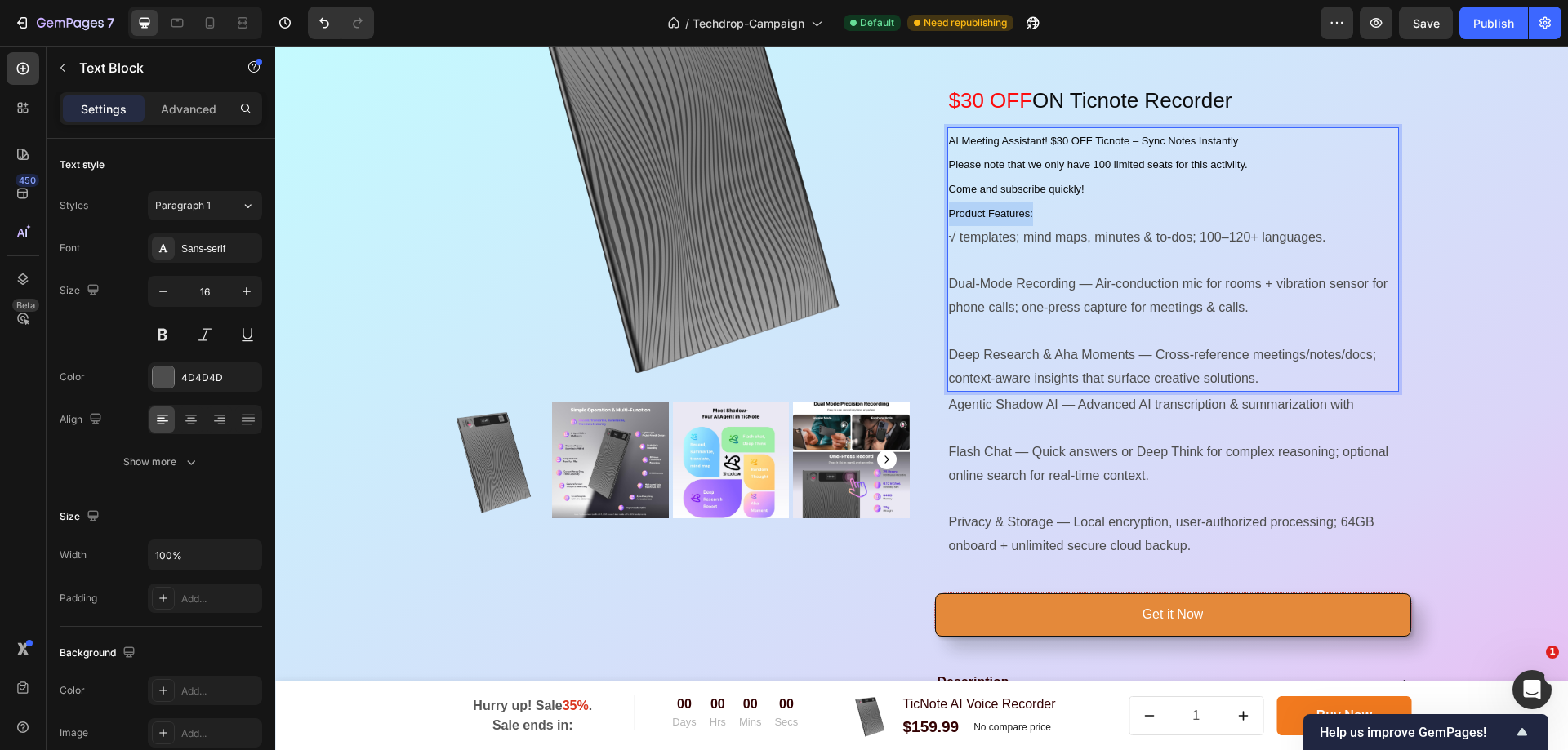
drag, startPoint x: 1088, startPoint y: 213, endPoint x: 939, endPoint y: 213, distance: 149.0
click at [939, 213] on div "⁠⁠⁠⁠⁠⁠⁠ $30 OFF ON Ticnote Recorder Heading AI Meeting Assistant! $30 OFF Ticno…" at bounding box center [1173, 321] width 478 height 504
click at [1049, 263] on p "Rich Text Editor. Editing area: main" at bounding box center [1173, 262] width 448 height 24
drag, startPoint x: 943, startPoint y: 238, endPoint x: 957, endPoint y: 246, distance: 16.1
click at [957, 246] on p "AI Meeting Assistant! $30 OFF Ticnote – Sync Notes Instantly Please note that w…" at bounding box center [1173, 189] width 448 height 121
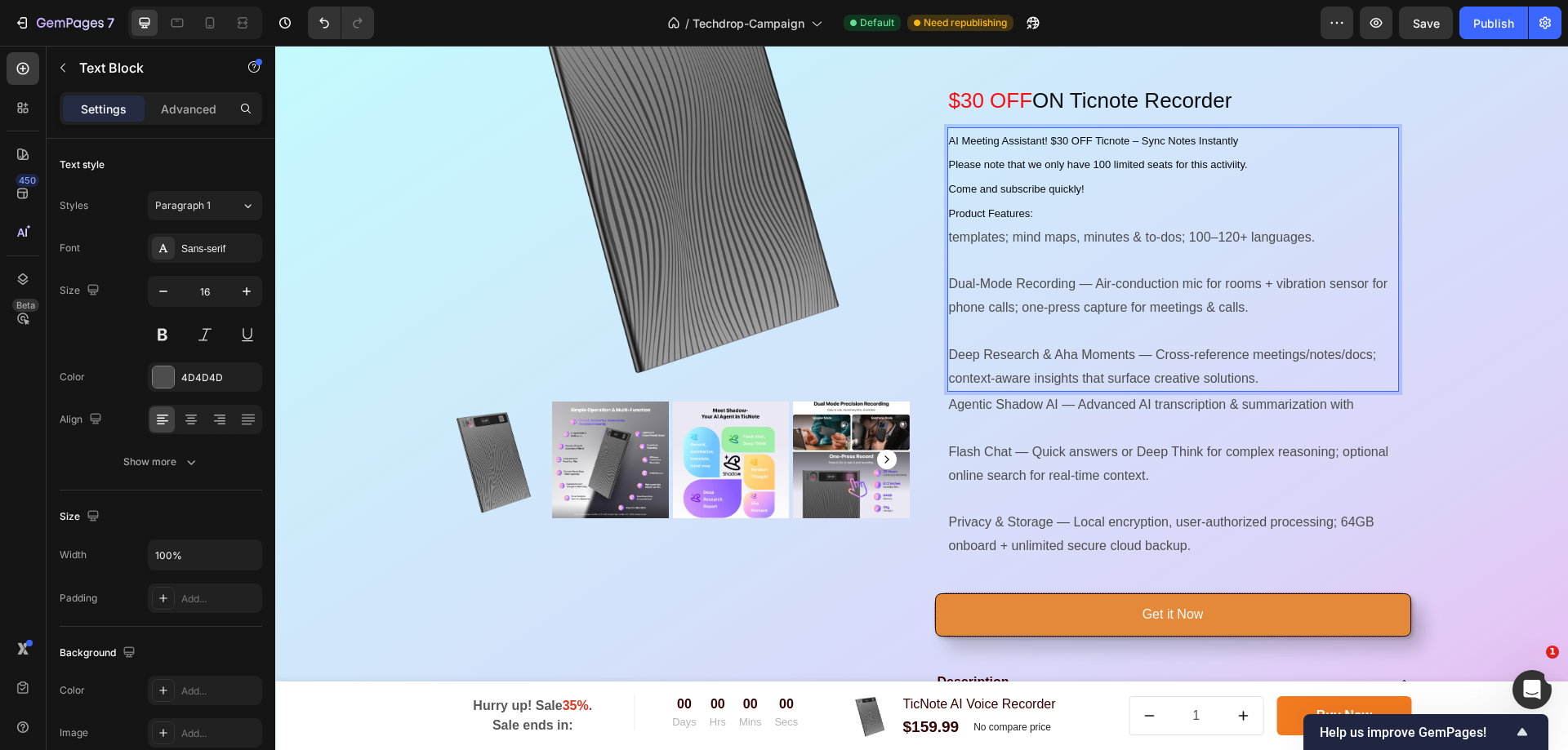
click at [949, 283] on p "Dual-Mode Recording — Air-conduction mic for rooms + vibration sensor for phone…" at bounding box center [1173, 296] width 448 height 47
click at [949, 244] on p "AI Meeting Assistant! $30 OFF Ticnote – Sync Notes Instantly Please note that w…" at bounding box center [1173, 189] width 448 height 121
drag, startPoint x: 955, startPoint y: 240, endPoint x: 943, endPoint y: 241, distance: 12.0
click at [949, 241] on p "AI Meeting Assistant! $30 OFF Ticnote – Sync Notes Instantly Please note that w…" at bounding box center [1173, 189] width 448 height 121
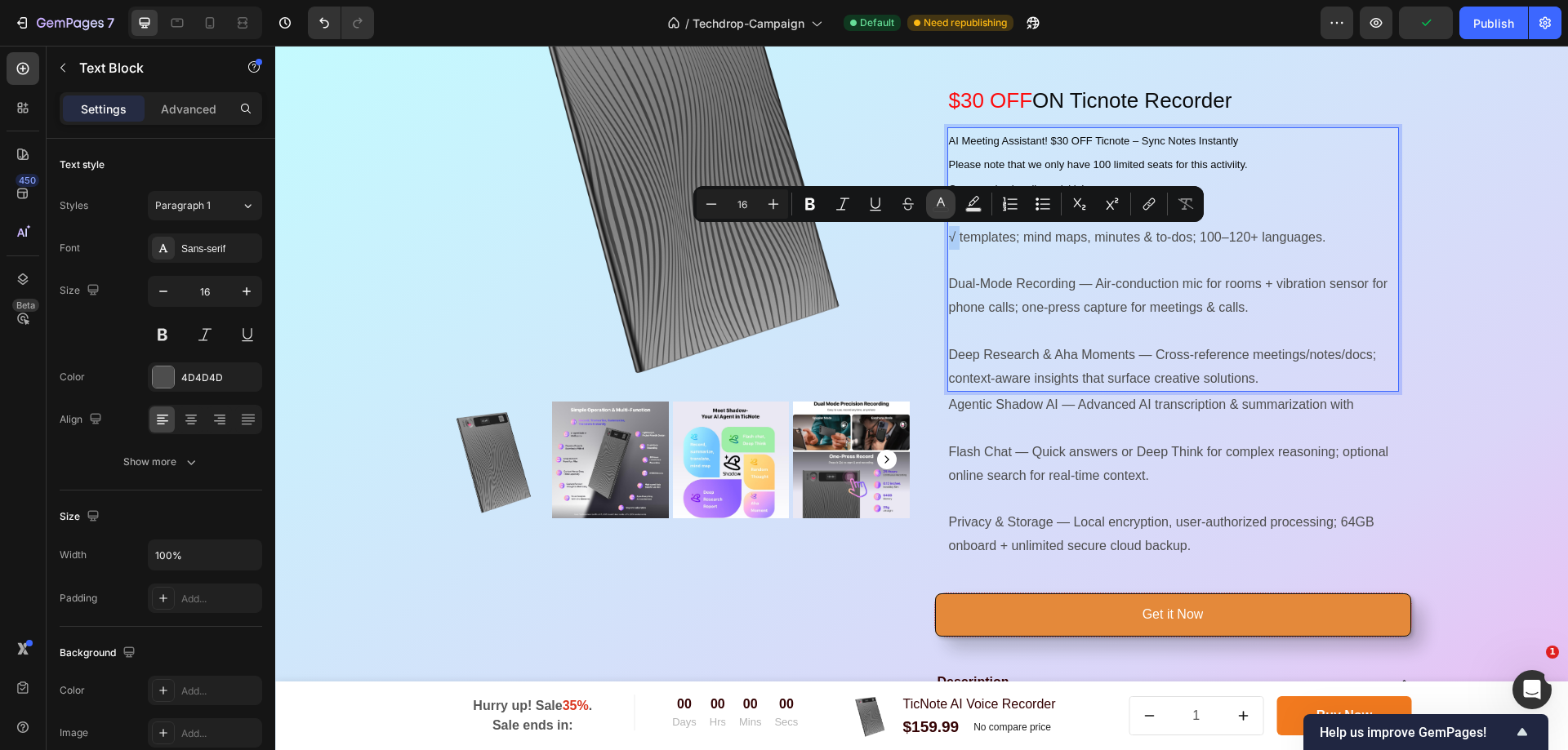
click at [934, 200] on icon "Editor contextual toolbar" at bounding box center [941, 204] width 17 height 17
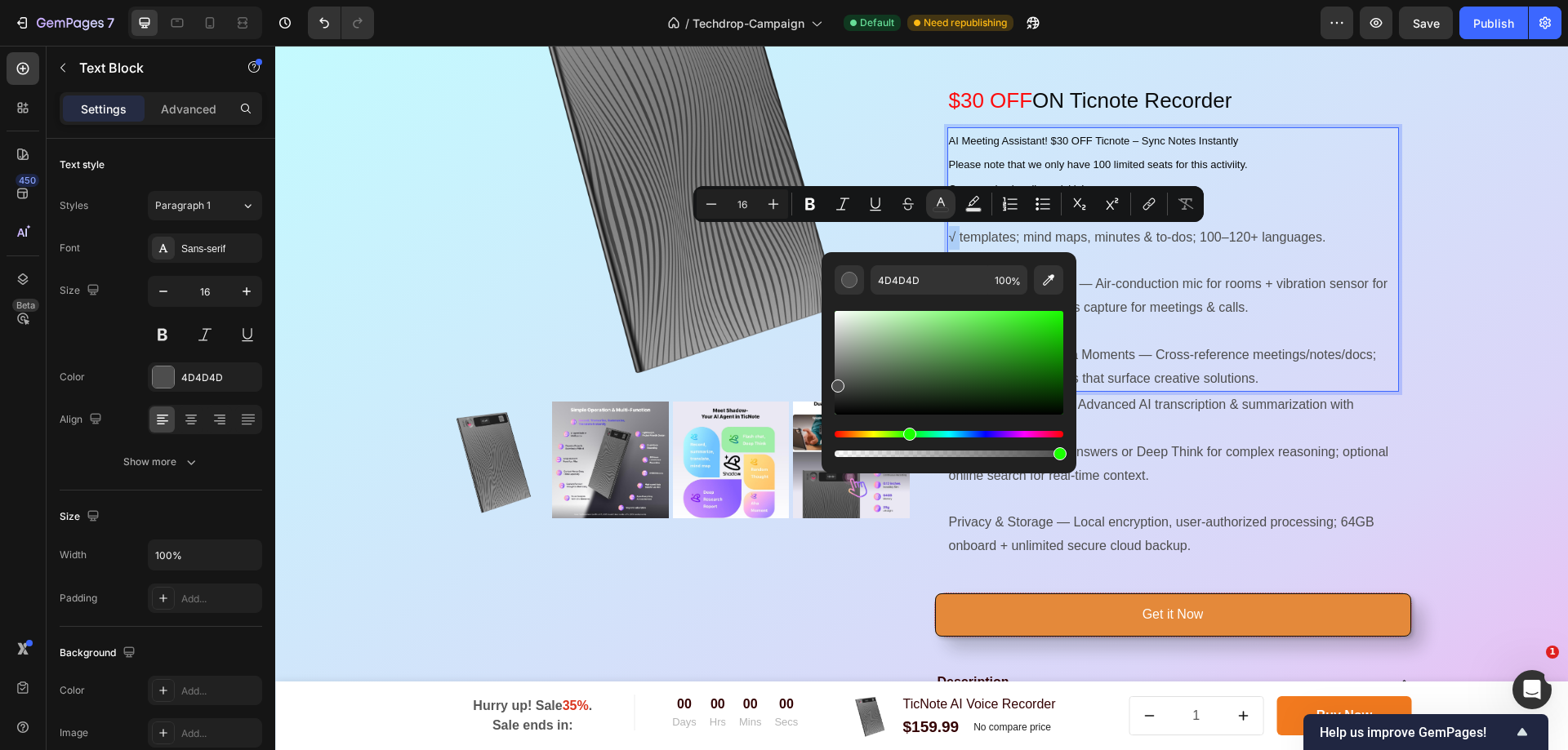
click at [907, 433] on div "Hue" at bounding box center [949, 433] width 228 height 6
click at [912, 432] on div "Hue" at bounding box center [949, 433] width 228 height 6
drag, startPoint x: 1041, startPoint y: 321, endPoint x: 1069, endPoint y: 315, distance: 28.6
click at [1069, 315] on div "4D4D4D 100 %" at bounding box center [949, 356] width 254 height 208
type input "00F404"
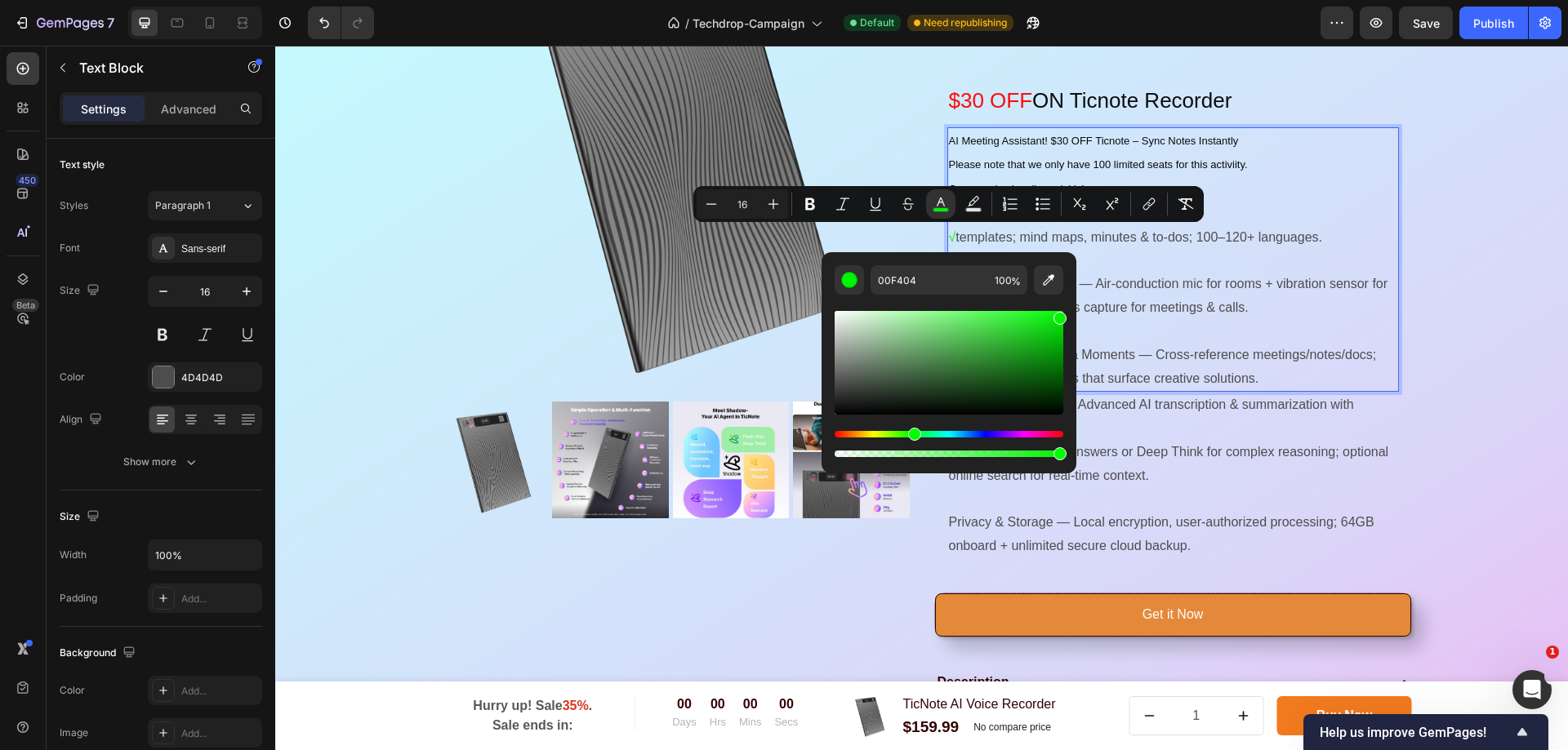
click at [1197, 338] on p "Rich Text Editor. Editing area: main" at bounding box center [1173, 332] width 448 height 24
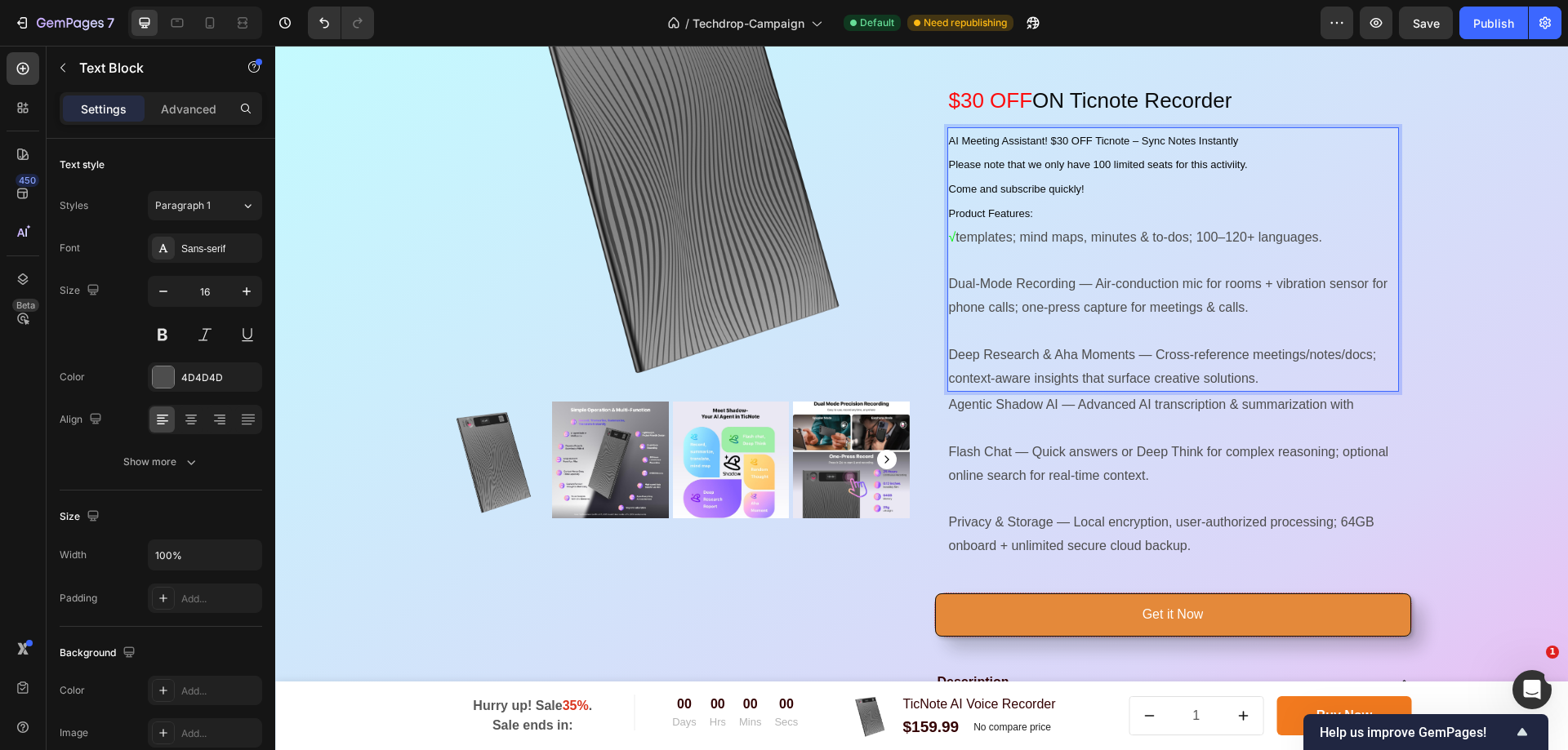
click at [955, 240] on p "AI Meeting Assistant! $30 OFF Ticnote – Sync Notes Instantly Please note that w…" at bounding box center [1173, 189] width 448 height 121
click at [949, 241] on span "√" at bounding box center [952, 237] width 7 height 14
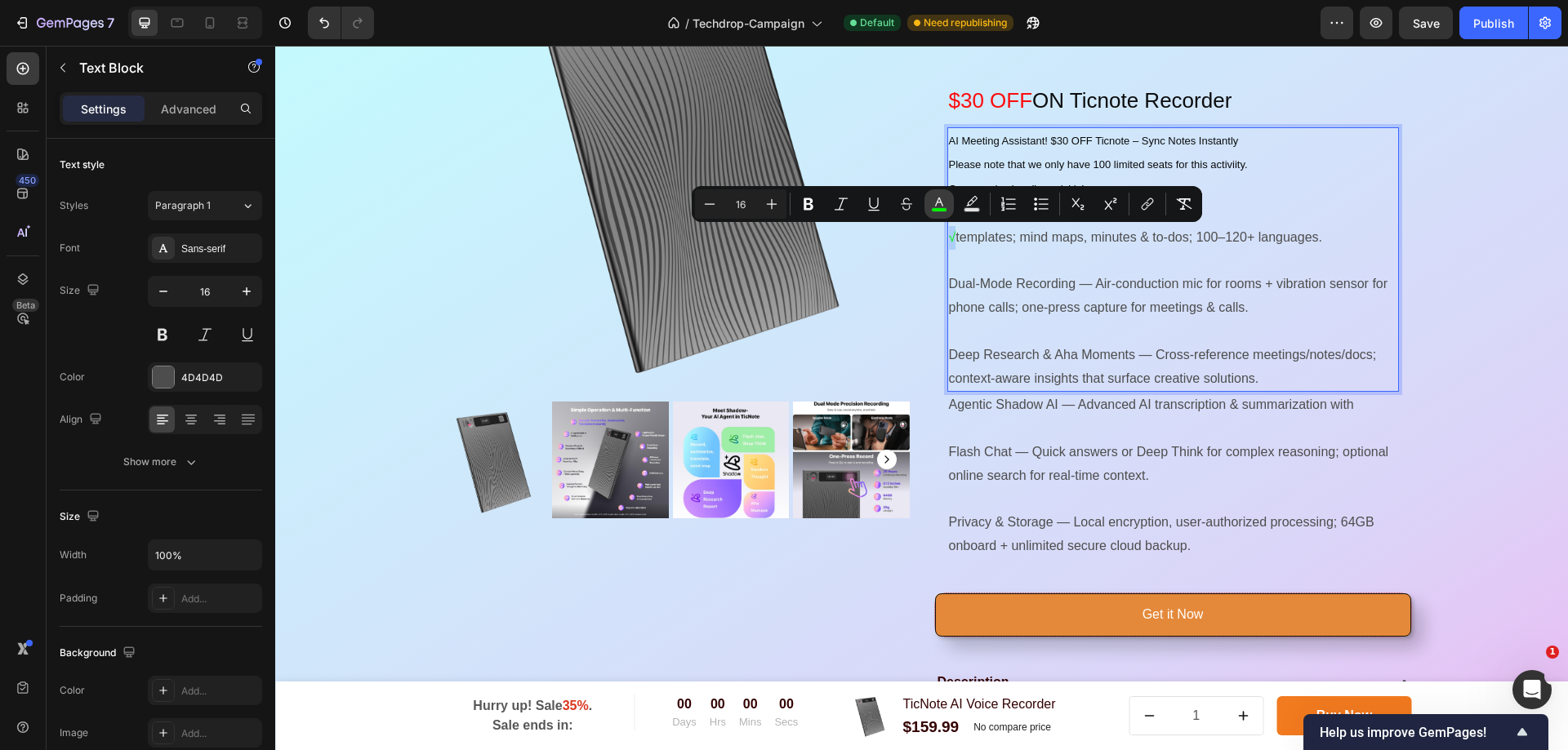
click at [943, 205] on icon "Editor contextual toolbar" at bounding box center [940, 204] width 17 height 17
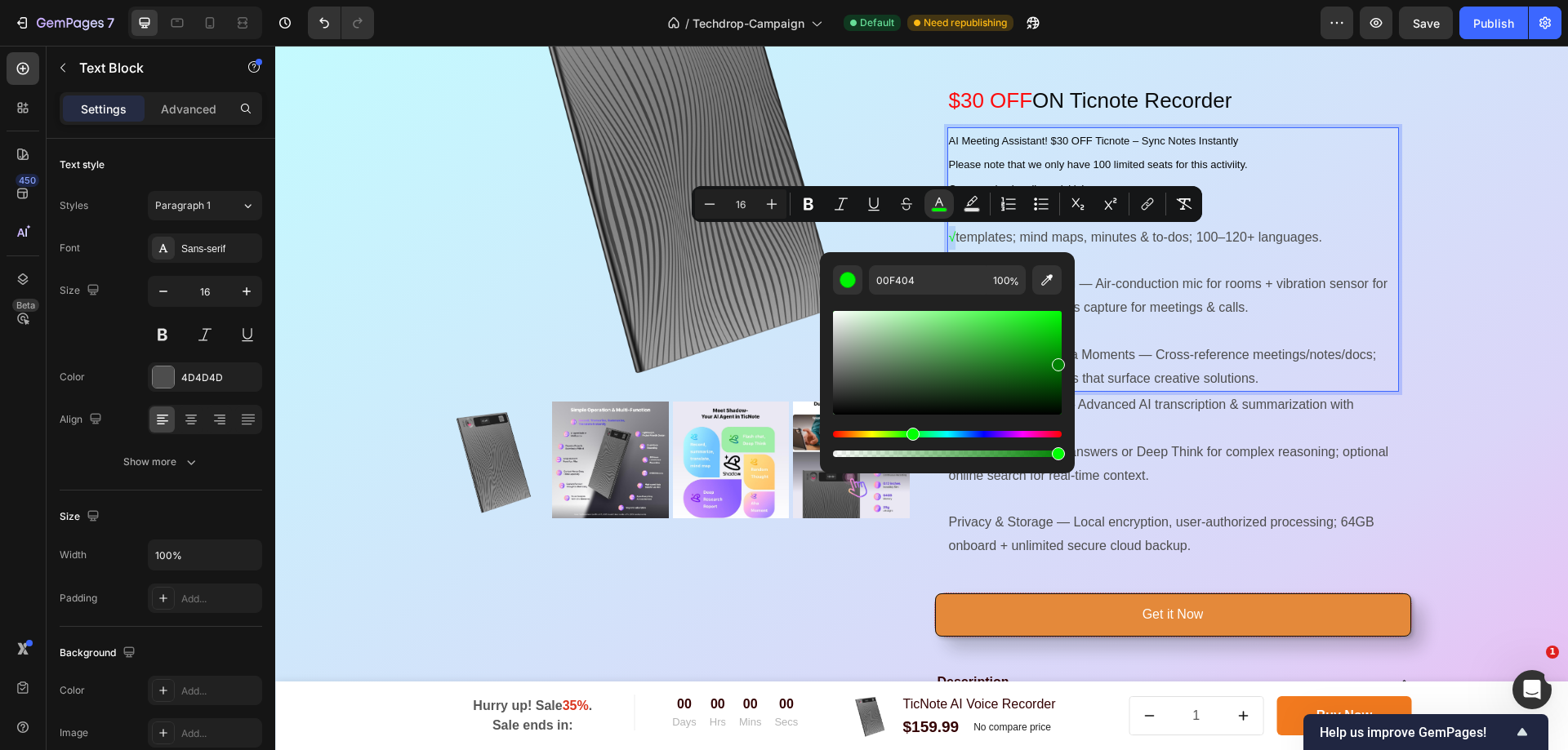
drag, startPoint x: 1057, startPoint y: 322, endPoint x: 1060, endPoint y: 361, distance: 39.1
click at [1060, 361] on div "Editor contextual toolbar" at bounding box center [1058, 365] width 13 height 13
drag, startPoint x: 1060, startPoint y: 364, endPoint x: 1072, endPoint y: 369, distance: 13.0
click at [1072, 369] on div "027504 100 %" at bounding box center [947, 356] width 254 height 208
type input "007001"
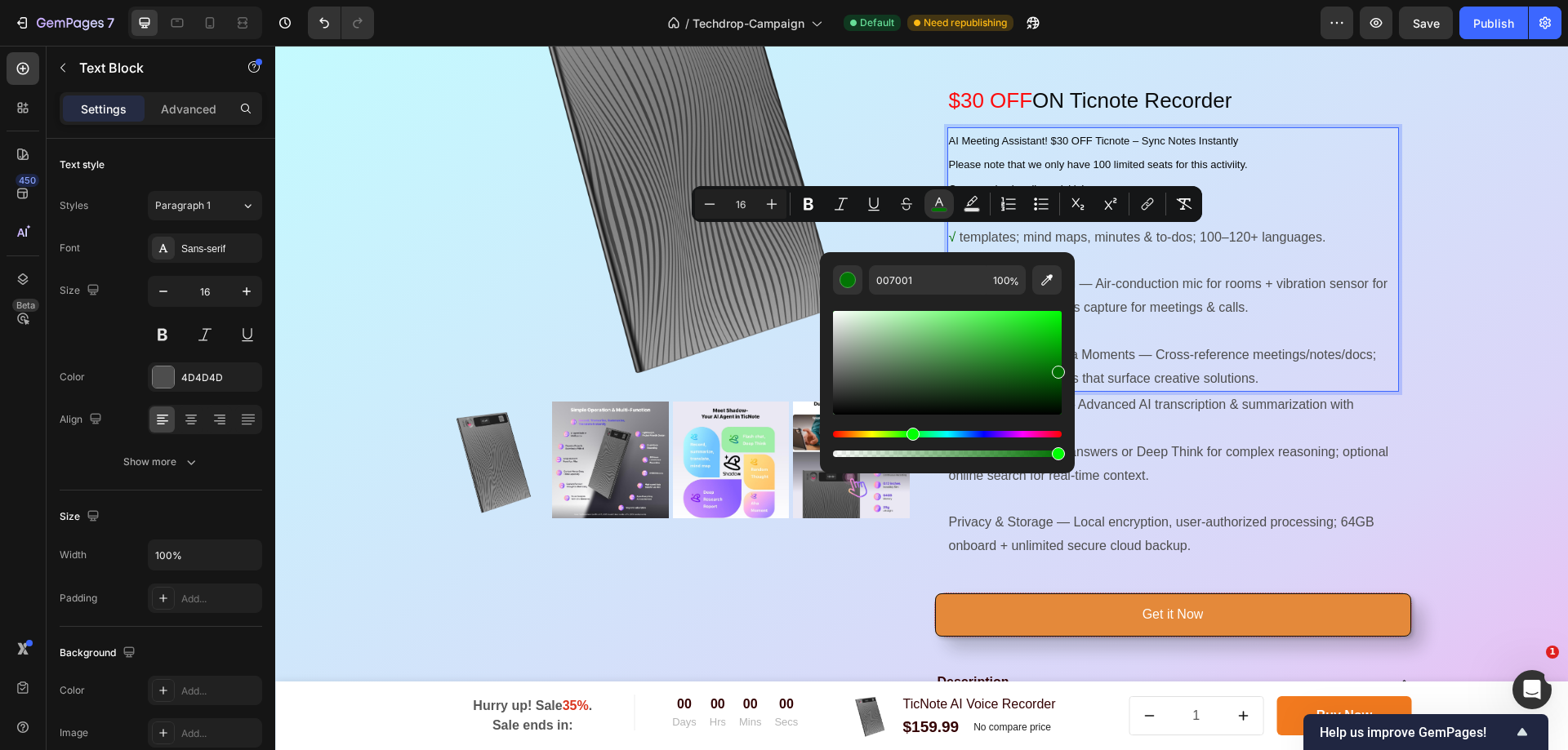
click at [1259, 337] on p "Rich Text Editor. Editing area: main" at bounding box center [1173, 332] width 448 height 24
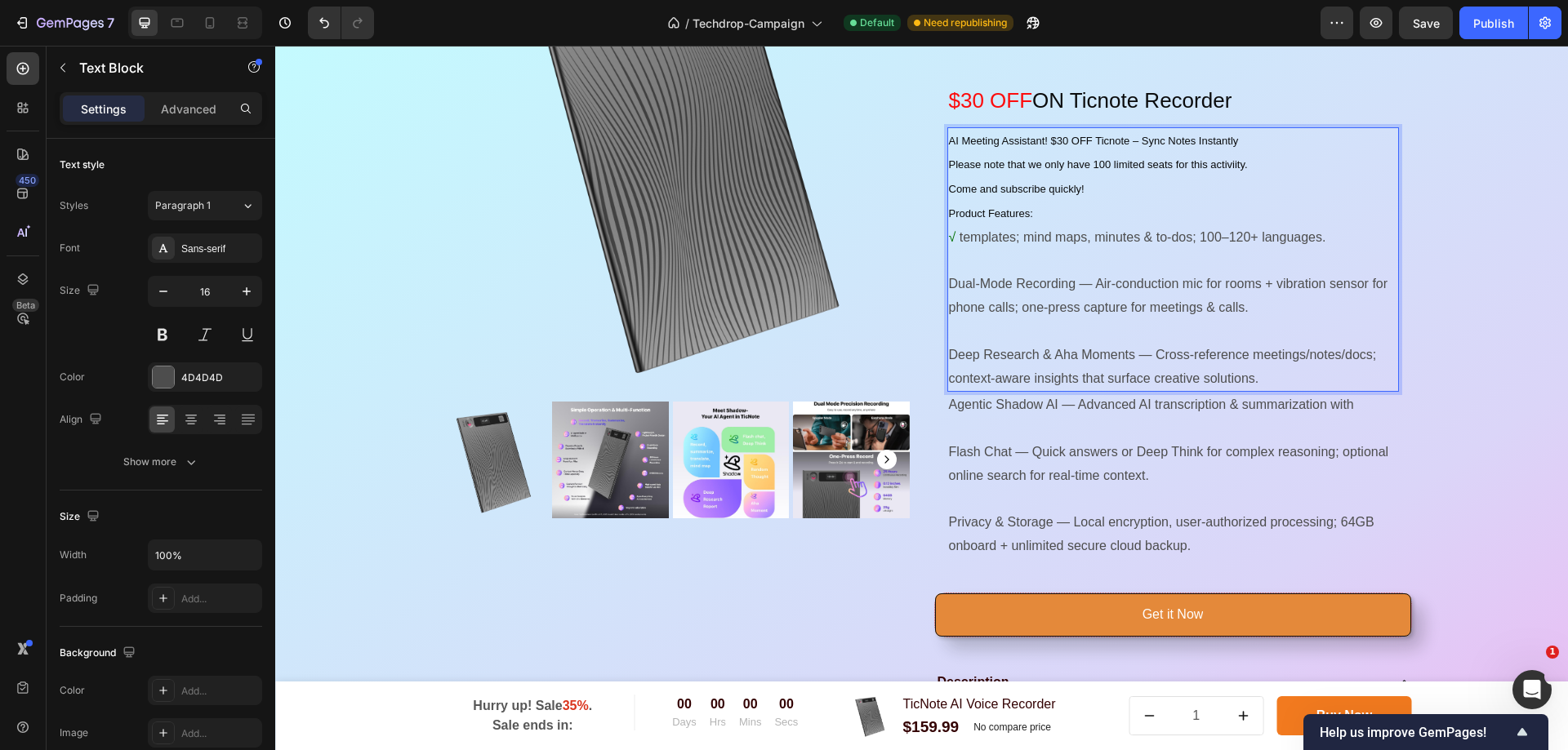
click at [955, 240] on span "Rich Text Editor. Editing area: main" at bounding box center [957, 237] width 4 height 14
drag, startPoint x: 954, startPoint y: 239, endPoint x: 429, endPoint y: 226, distance: 525.2
click at [836, 233] on div "Product Images & Gallery Icon Icon Icon Icon Icon Icon List Hoz 3421 people hav…" at bounding box center [922, 525] width 980 height 1217
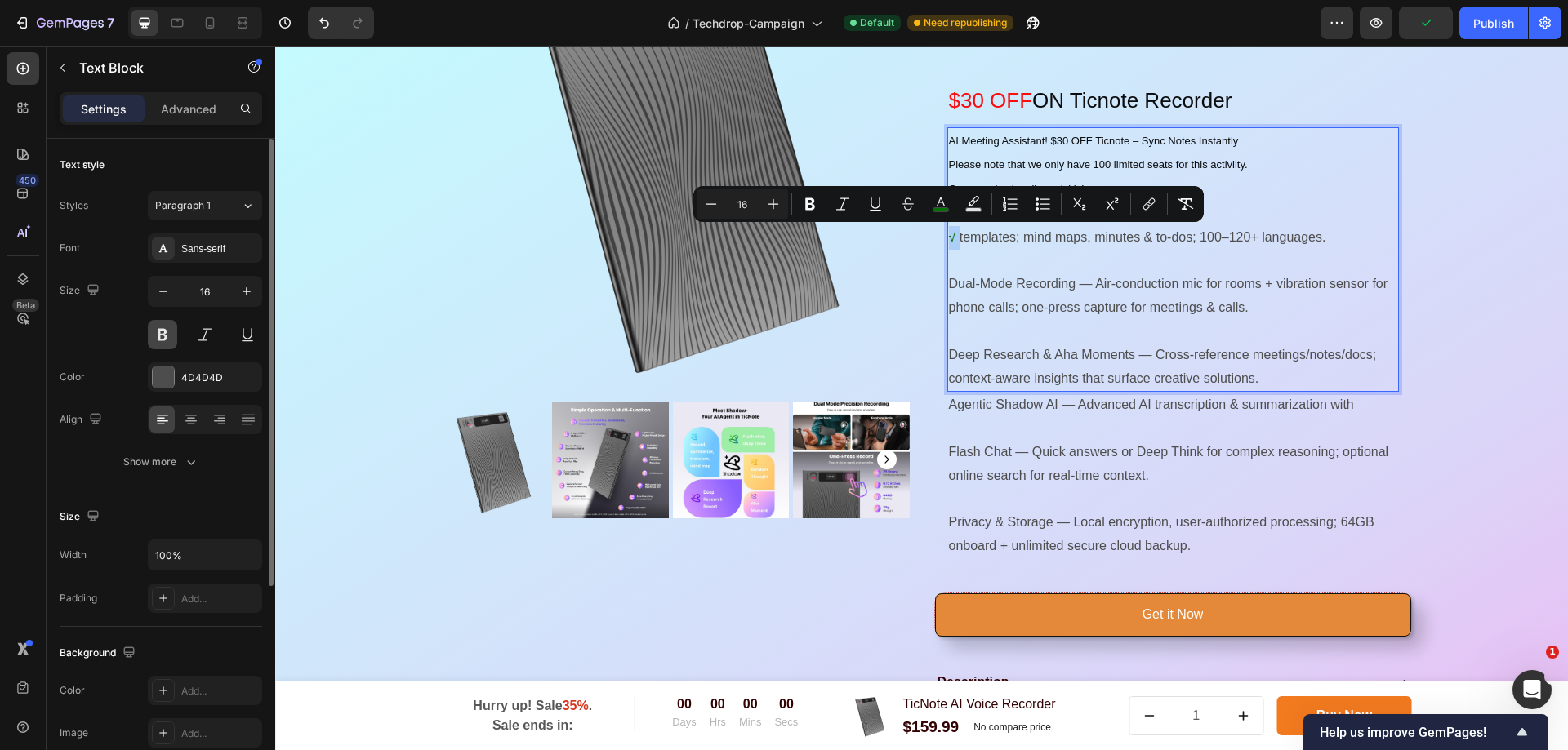
click at [167, 343] on button at bounding box center [162, 335] width 30 height 30
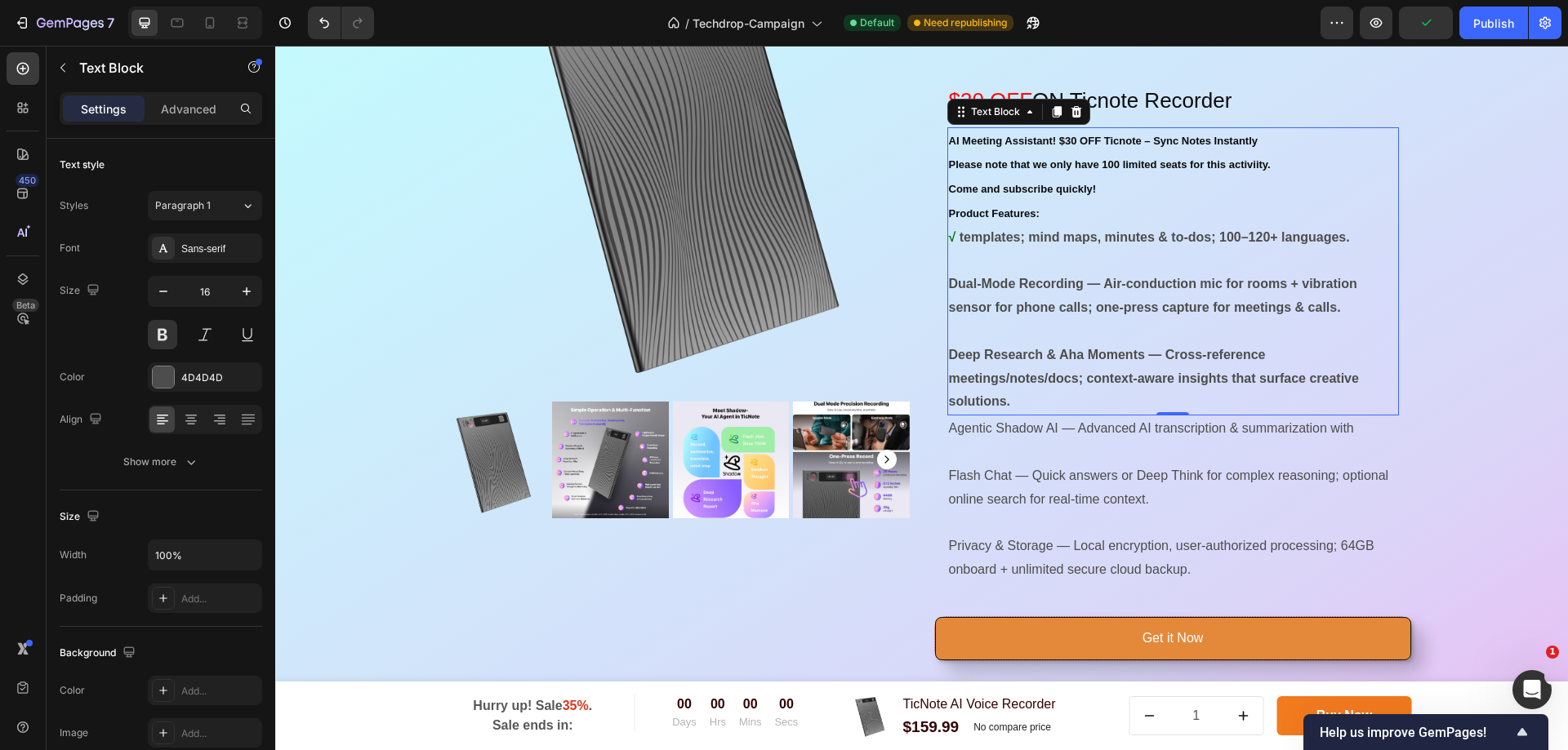
click at [989, 248] on p "AI Meeting Assistant! $30 OFF Ticnote – Sync Notes Instantly Please note that w…" at bounding box center [1173, 189] width 448 height 121
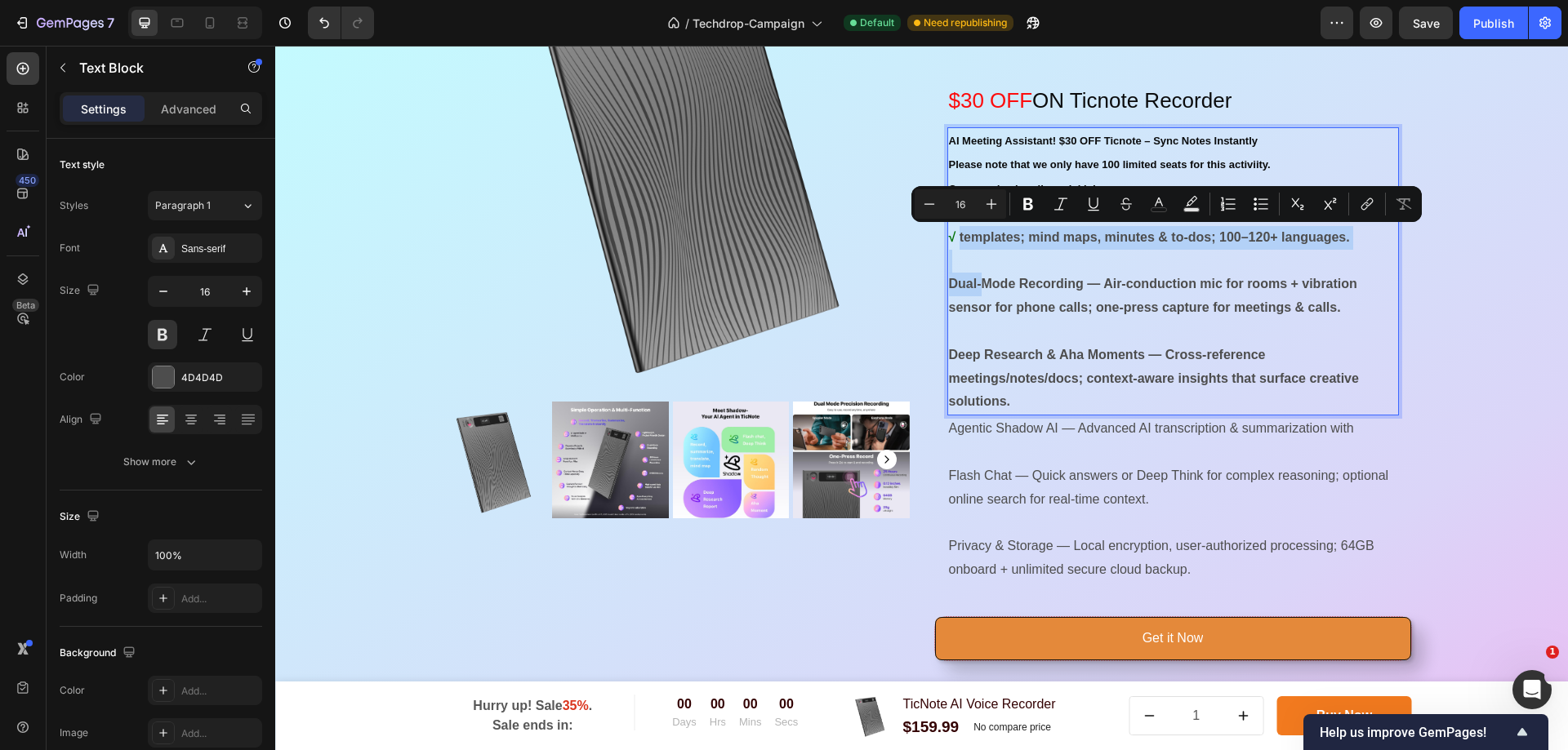
drag, startPoint x: 956, startPoint y: 240, endPoint x: 984, endPoint y: 297, distance: 63.5
click at [984, 297] on div "AI Meeting Assistant! $30 OFF Ticnote – Sync Notes Instantly Please note that w…" at bounding box center [1173, 271] width 451 height 289
click at [1067, 304] on p "Dual-Mode Recording — Air-conduction mic for rooms + vibration sensor for phone…" at bounding box center [1173, 296] width 448 height 47
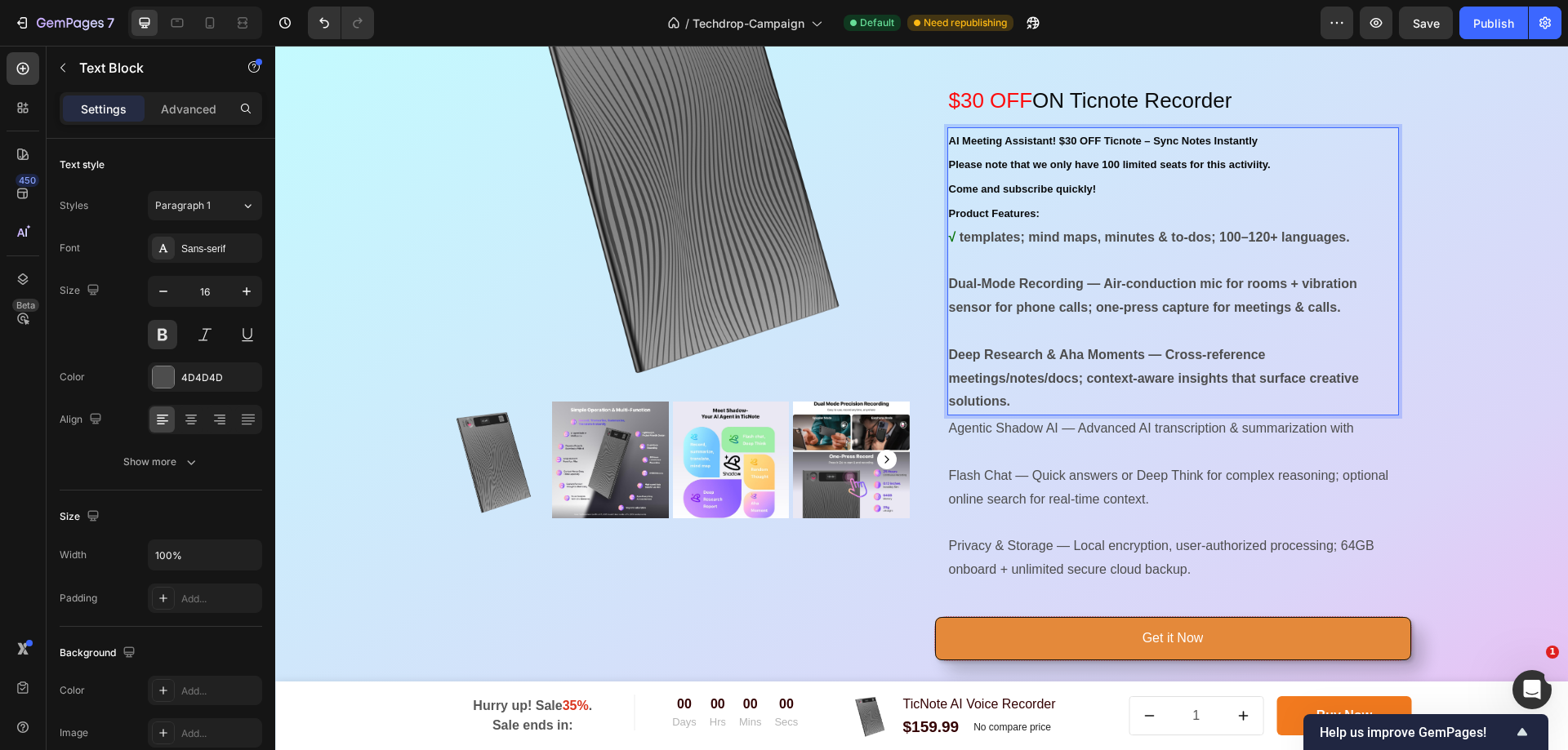
click at [976, 260] on p "Rich Text Editor. Editing area: main" at bounding box center [1173, 262] width 448 height 24
drag, startPoint x: 957, startPoint y: 237, endPoint x: 940, endPoint y: 236, distance: 17.0
click at [940, 236] on div "⁠⁠⁠⁠⁠⁠⁠ $30 OFF ON Ticnote Recorder Heading AI Meeting Assistant! $30 OFF Ticno…" at bounding box center [1173, 333] width 478 height 527
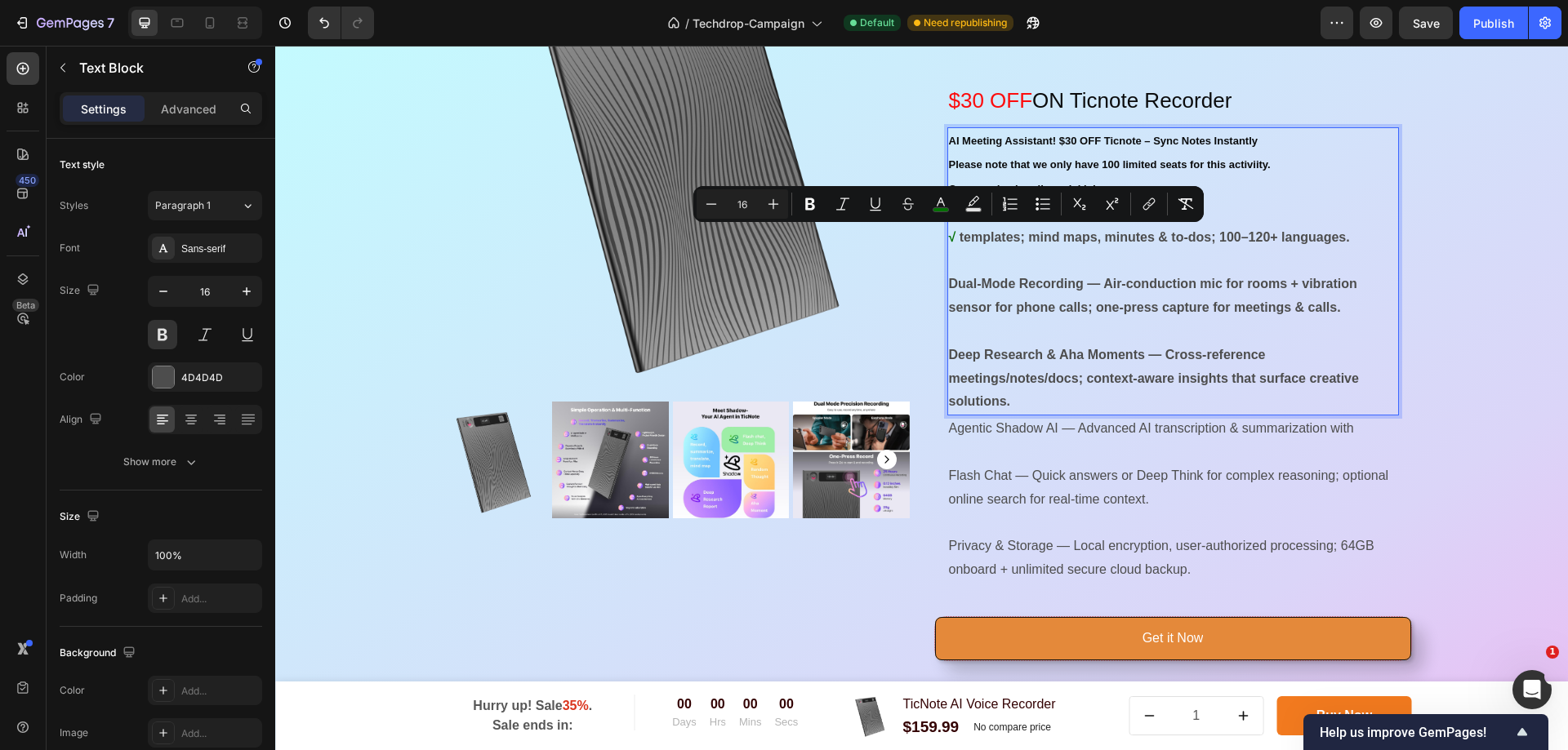
click at [1116, 287] on p "Dual-Mode Recording — Air-conduction mic for rooms + vibration sensor for phone…" at bounding box center [1173, 296] width 448 height 47
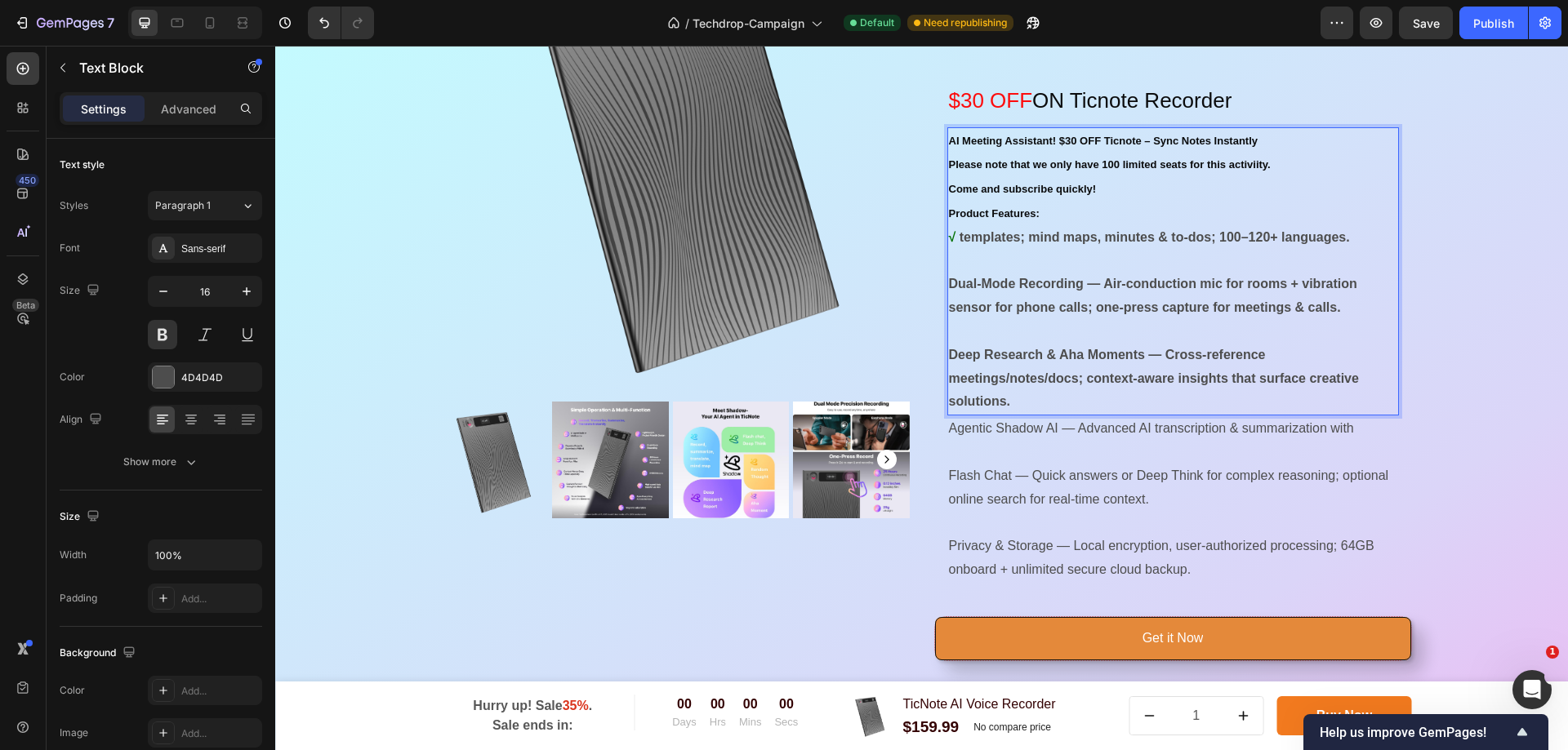
click at [962, 291] on p "Dual-Mode Recording — Air-conduction mic for rooms + vibration sensor for phone…" at bounding box center [1173, 296] width 448 height 47
click at [952, 291] on p "Dual-Mode Recording — Air-conduction mic for rooms + vibration sensor for phone…" at bounding box center [1173, 296] width 448 height 47
click at [1024, 259] on p "Rich Text Editor. Editing area: main" at bounding box center [1173, 262] width 448 height 24
click at [334, 24] on button "Undo/Redo" at bounding box center [324, 22] width 32 height 32
click at [330, 24] on icon "Undo/Redo" at bounding box center [324, 23] width 17 height 17
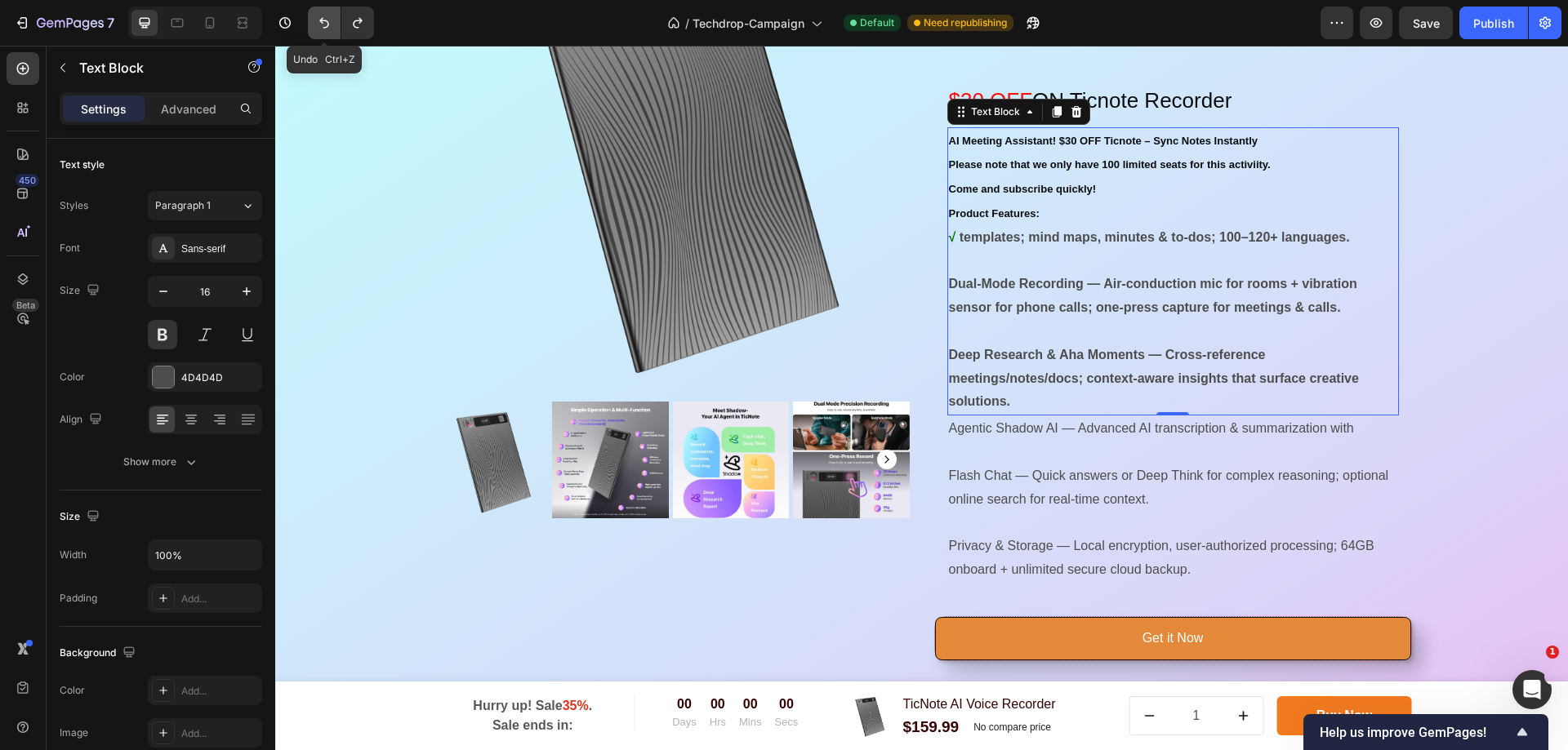
click at [330, 24] on icon "Undo/Redo" at bounding box center [324, 23] width 17 height 17
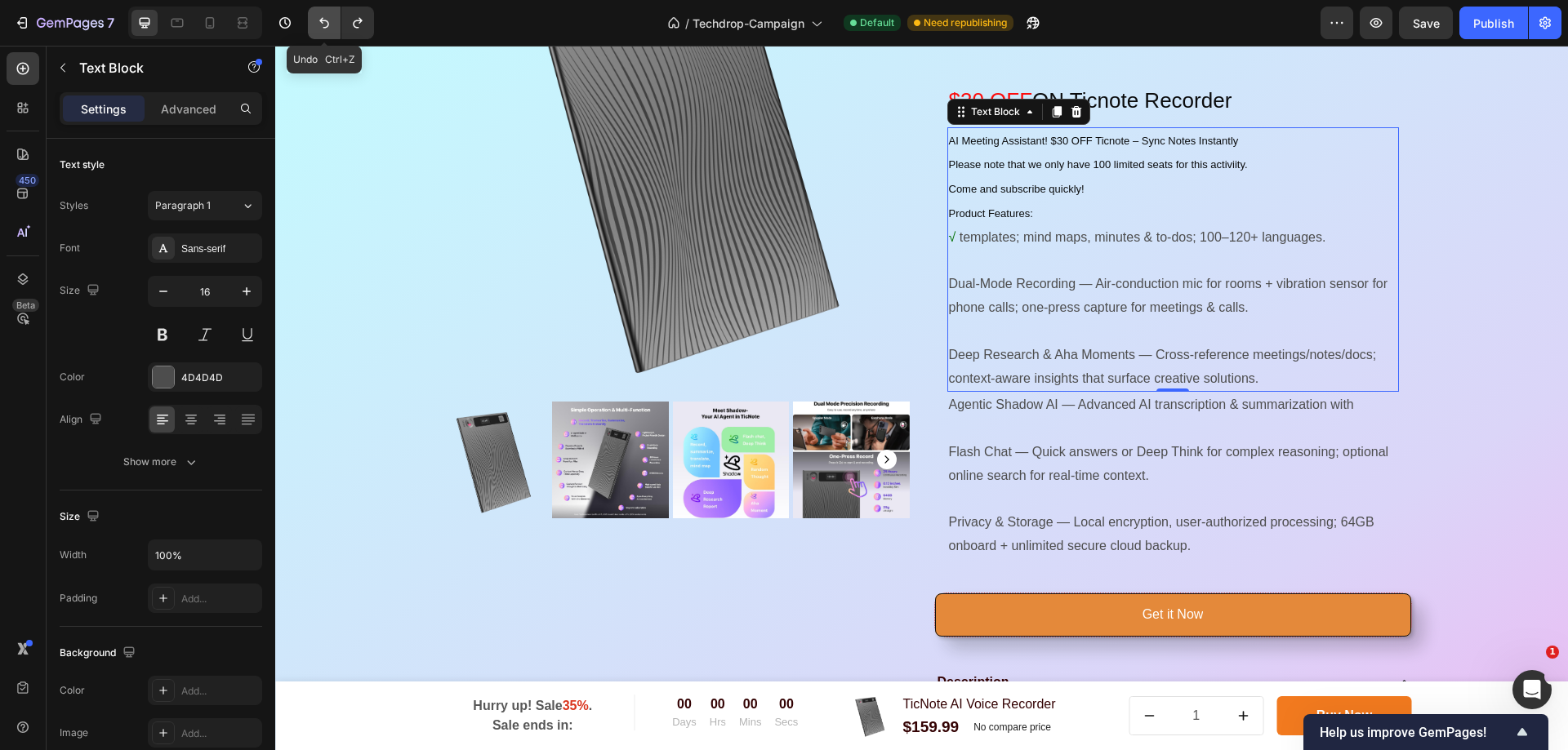
click at [330, 24] on icon "Undo/Redo" at bounding box center [324, 23] width 17 height 17
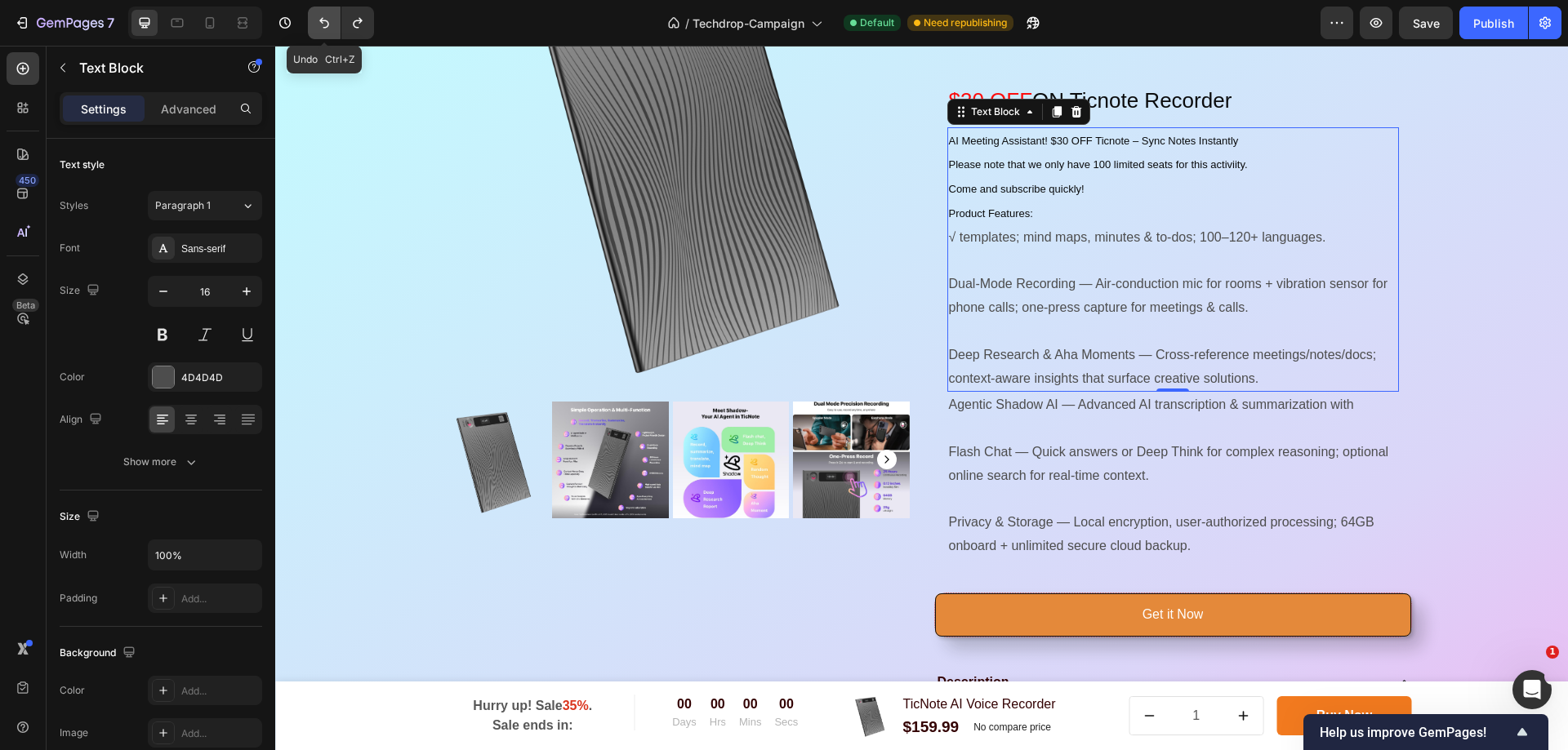
click at [330, 24] on icon "Undo/Redo" at bounding box center [324, 23] width 17 height 17
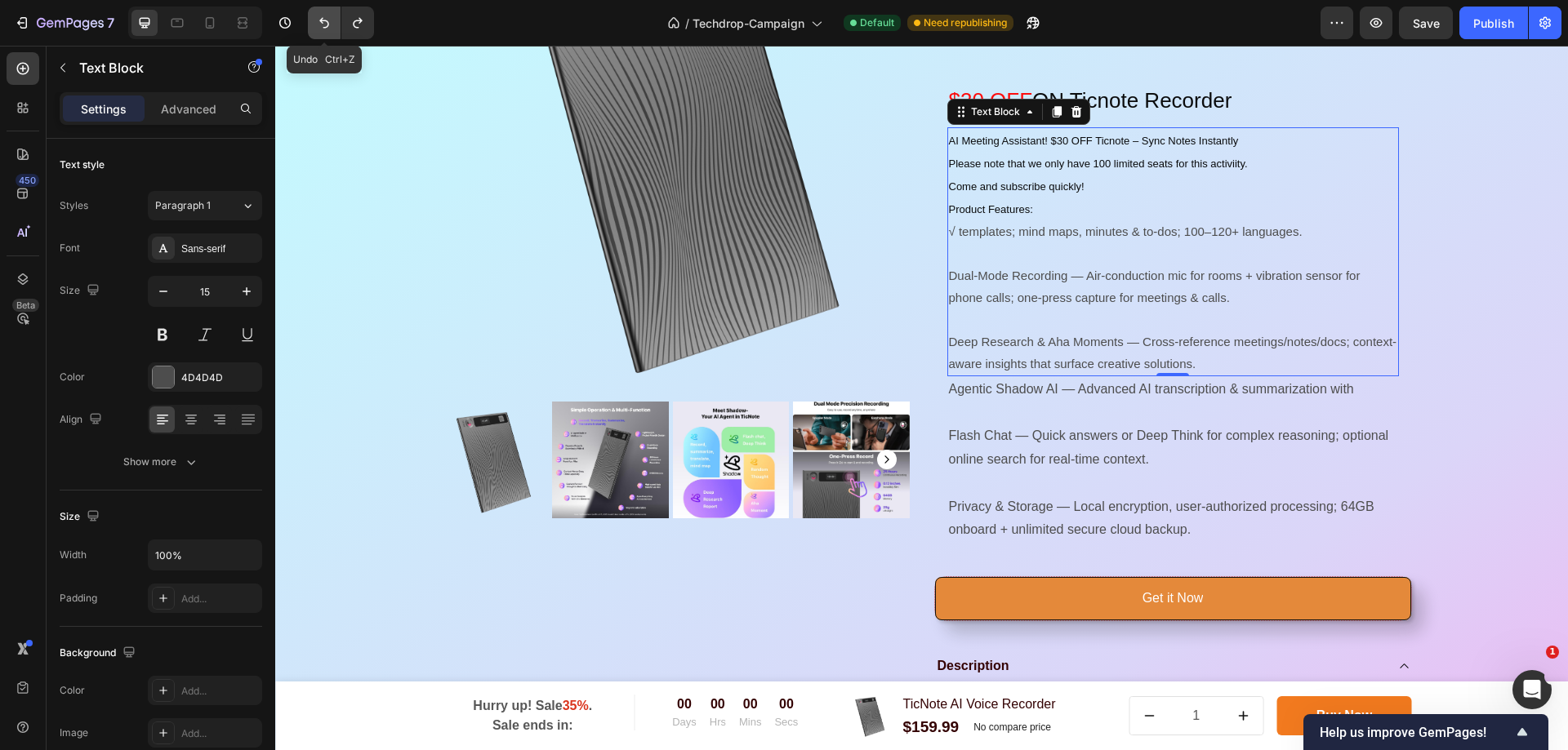
click at [330, 24] on icon "Undo/Redo" at bounding box center [324, 23] width 17 height 17
type input "16"
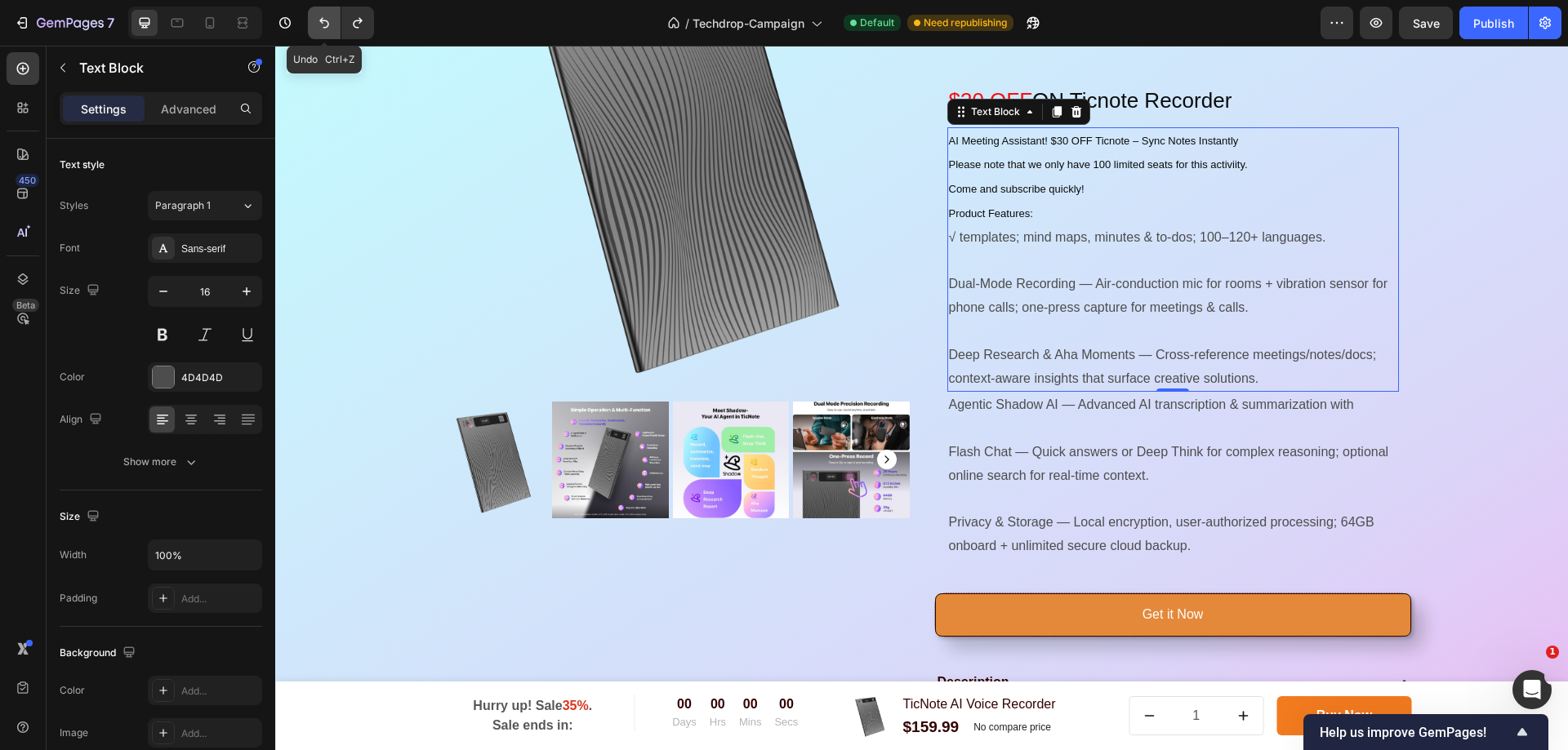
click at [330, 24] on icon "Undo/Redo" at bounding box center [324, 23] width 17 height 17
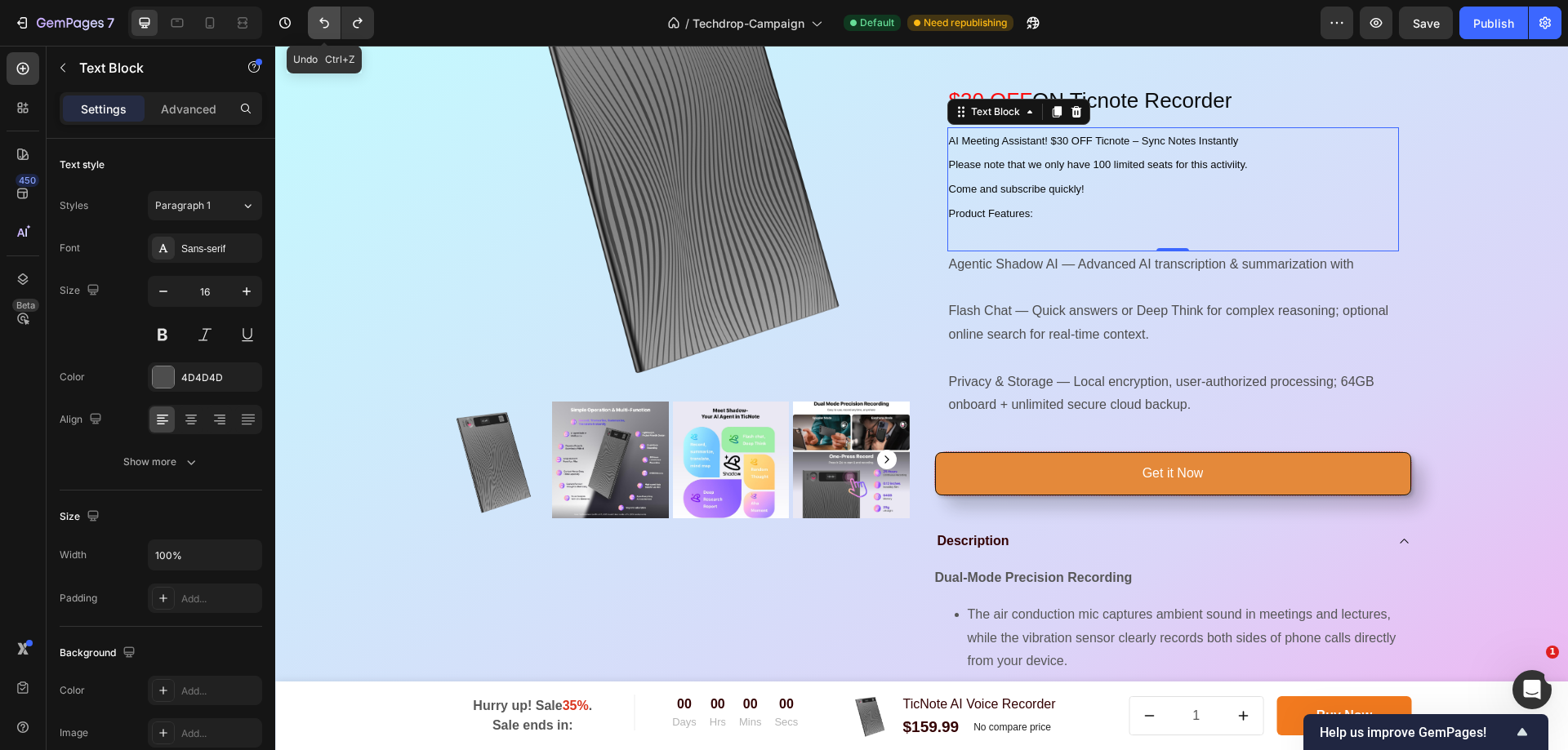
click at [330, 24] on icon "Undo/Redo" at bounding box center [324, 23] width 17 height 17
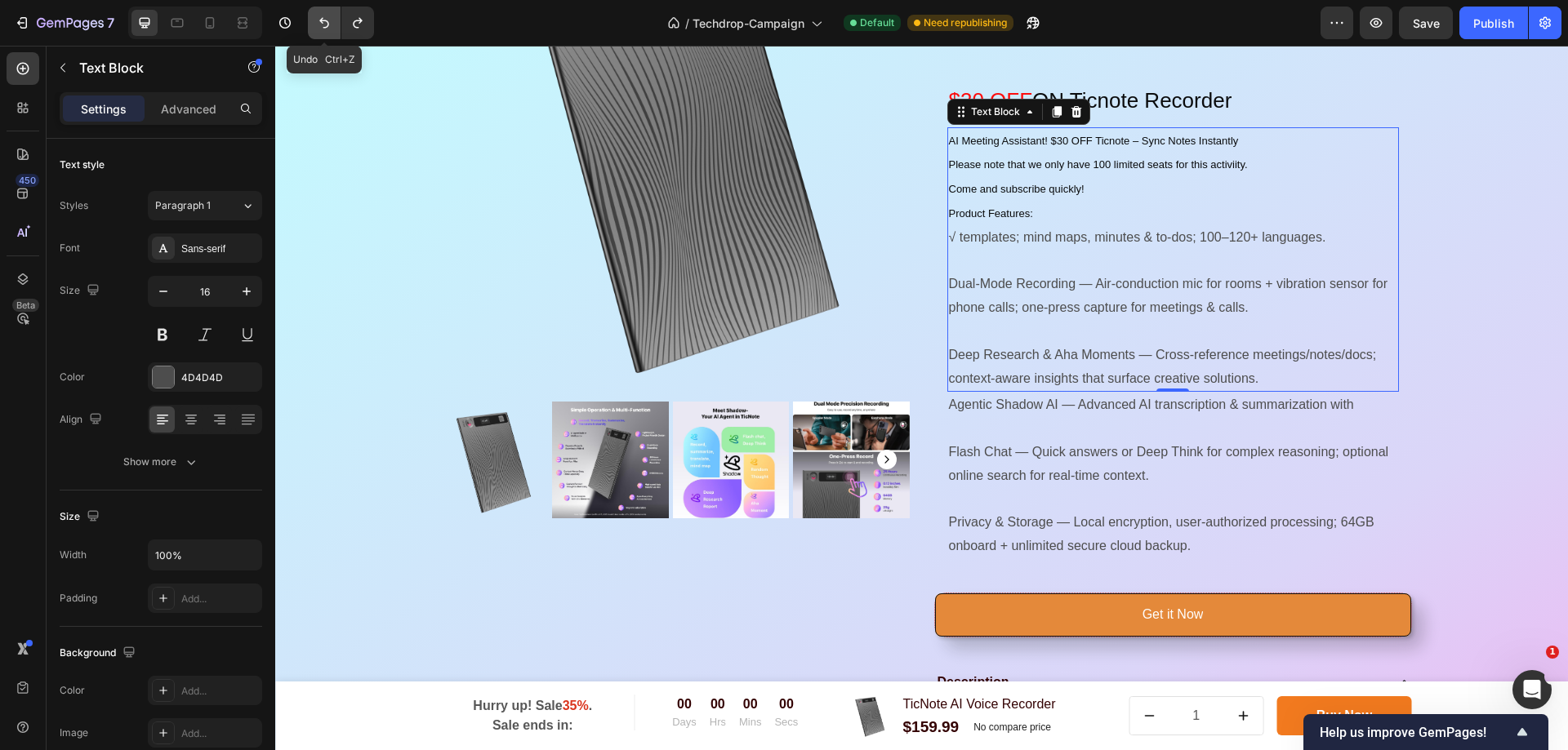
click at [330, 24] on icon "Undo/Redo" at bounding box center [324, 23] width 17 height 17
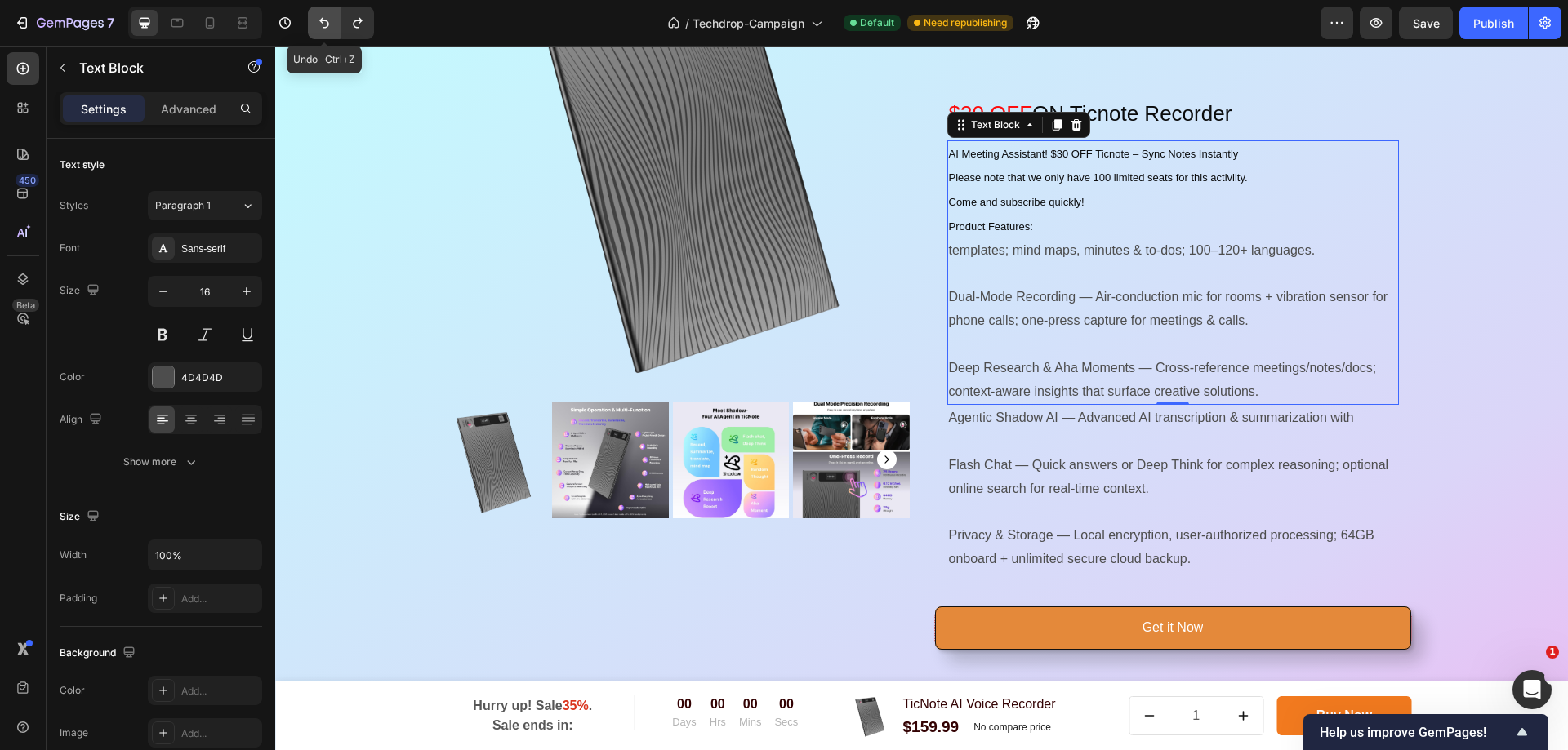
click at [330, 24] on icon "Undo/Redo" at bounding box center [324, 23] width 17 height 17
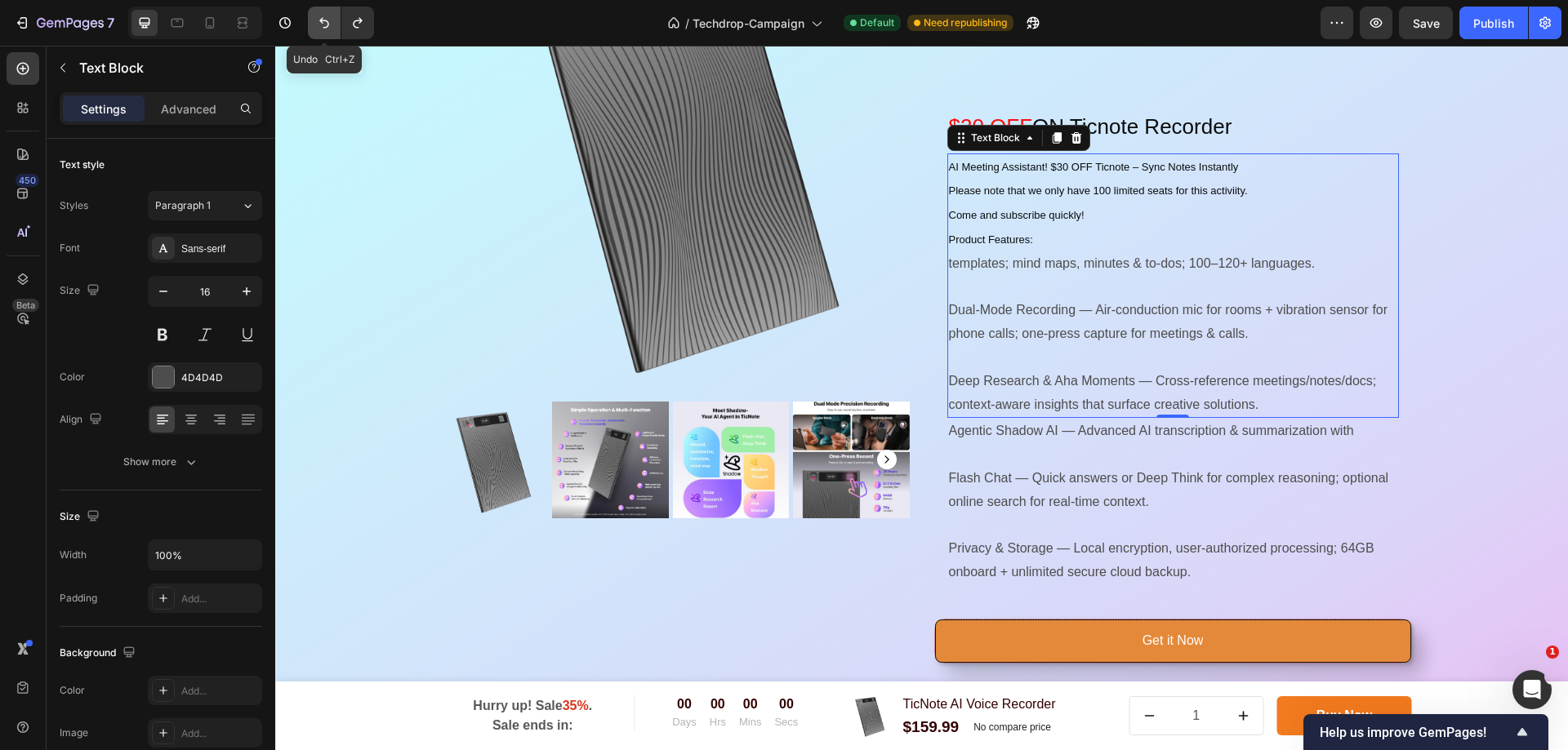
click at [330, 24] on icon "Undo/Redo" at bounding box center [324, 23] width 17 height 17
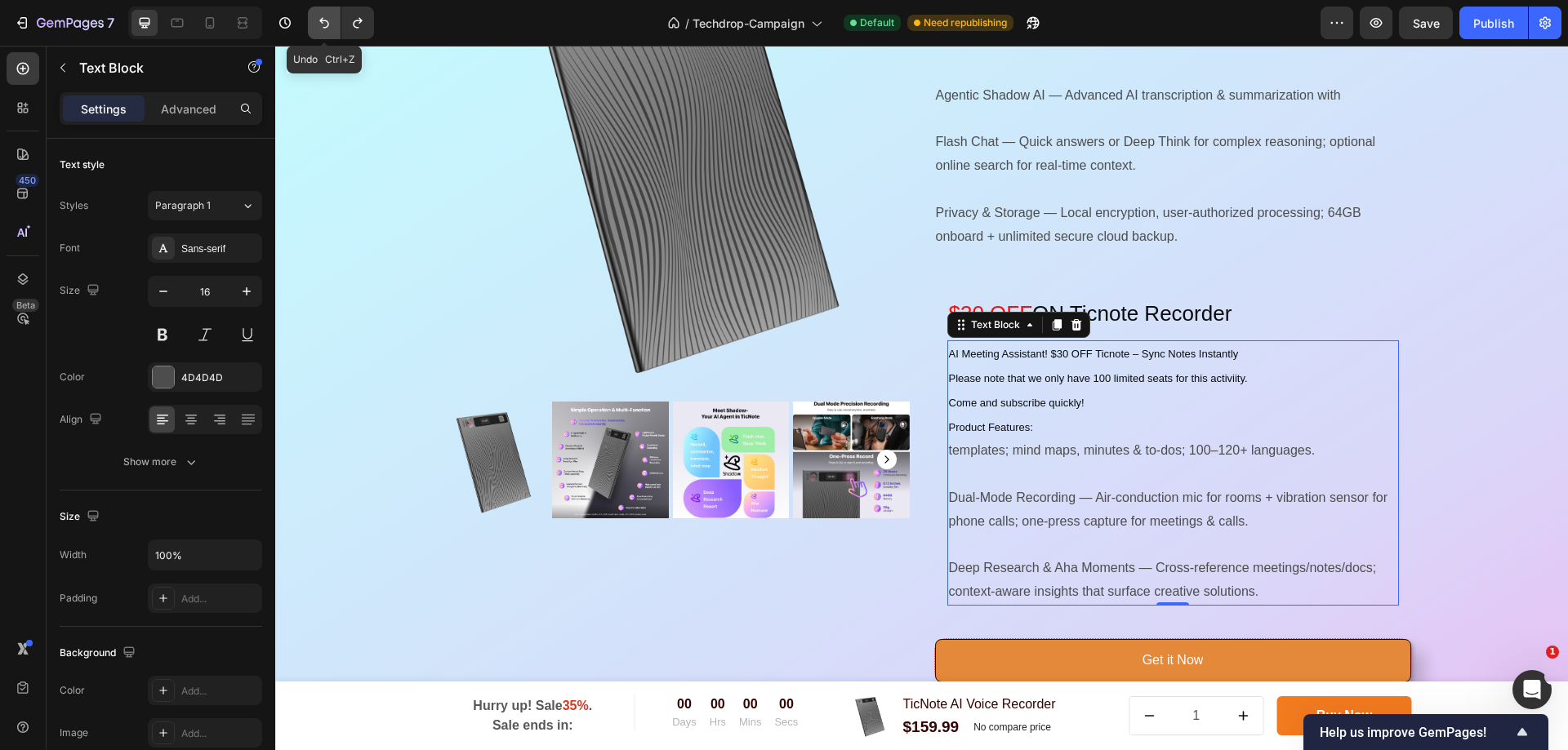
click at [330, 24] on icon "Undo/Redo" at bounding box center [324, 23] width 17 height 17
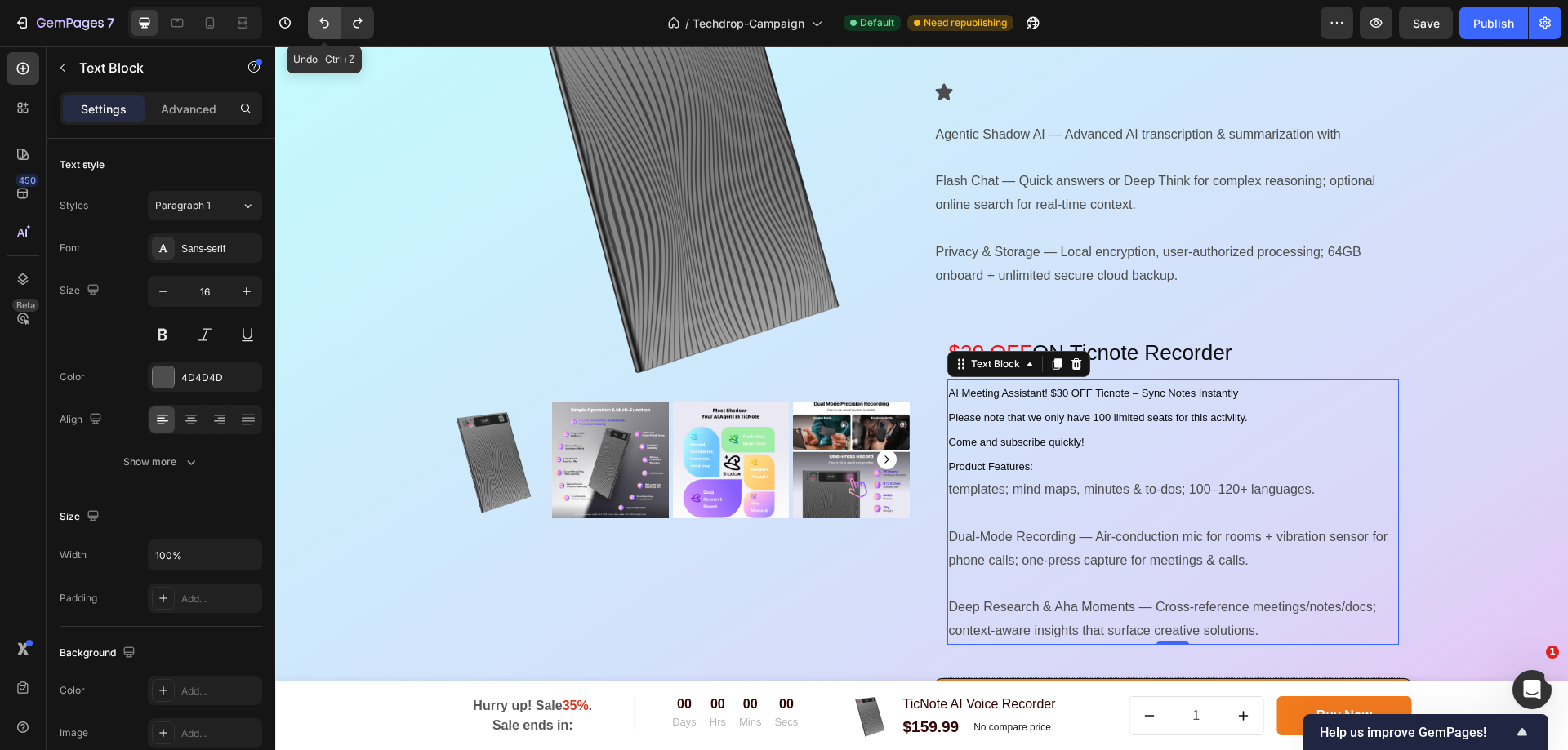
click at [330, 24] on icon "Undo/Redo" at bounding box center [324, 23] width 17 height 17
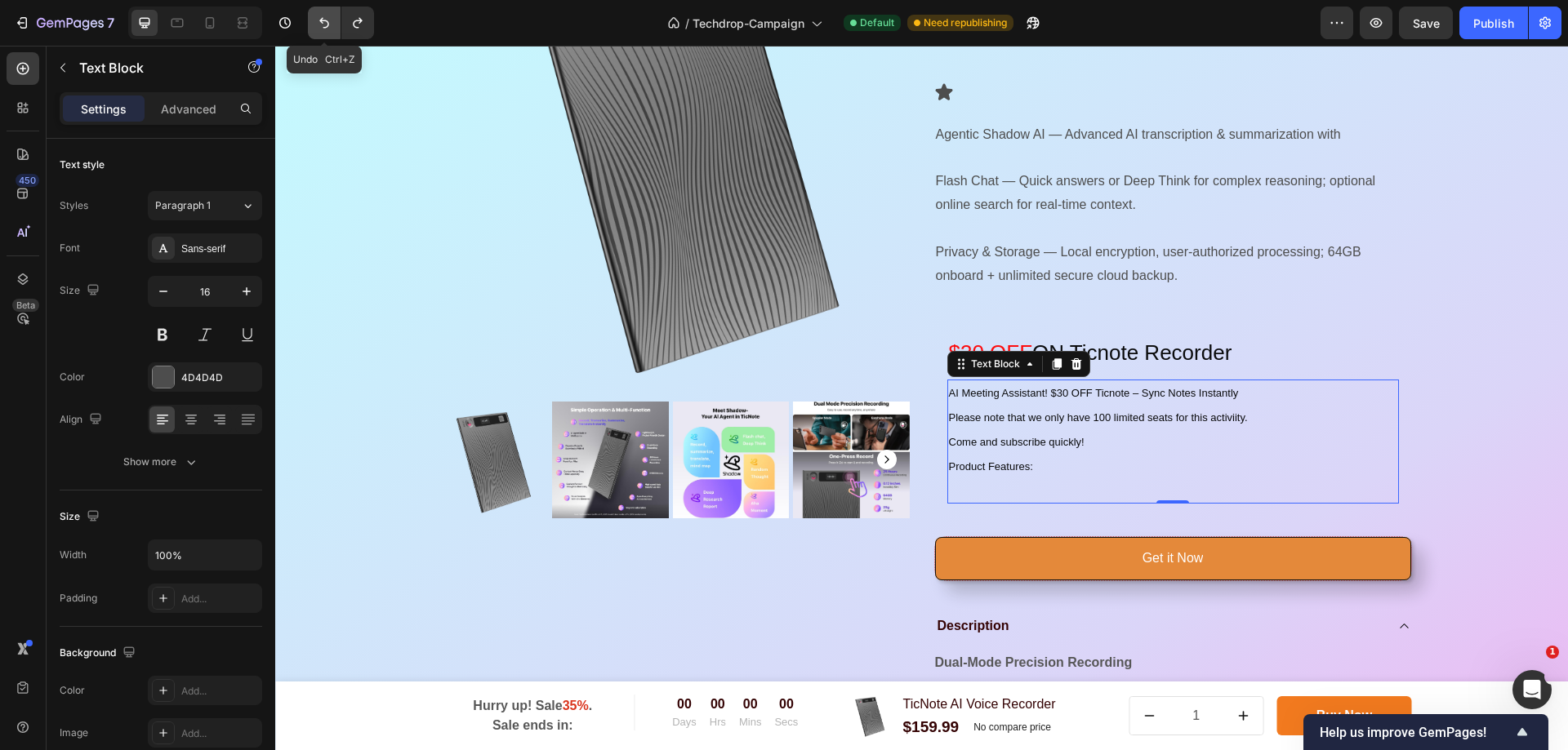
click at [330, 24] on icon "Undo/Redo" at bounding box center [324, 23] width 17 height 17
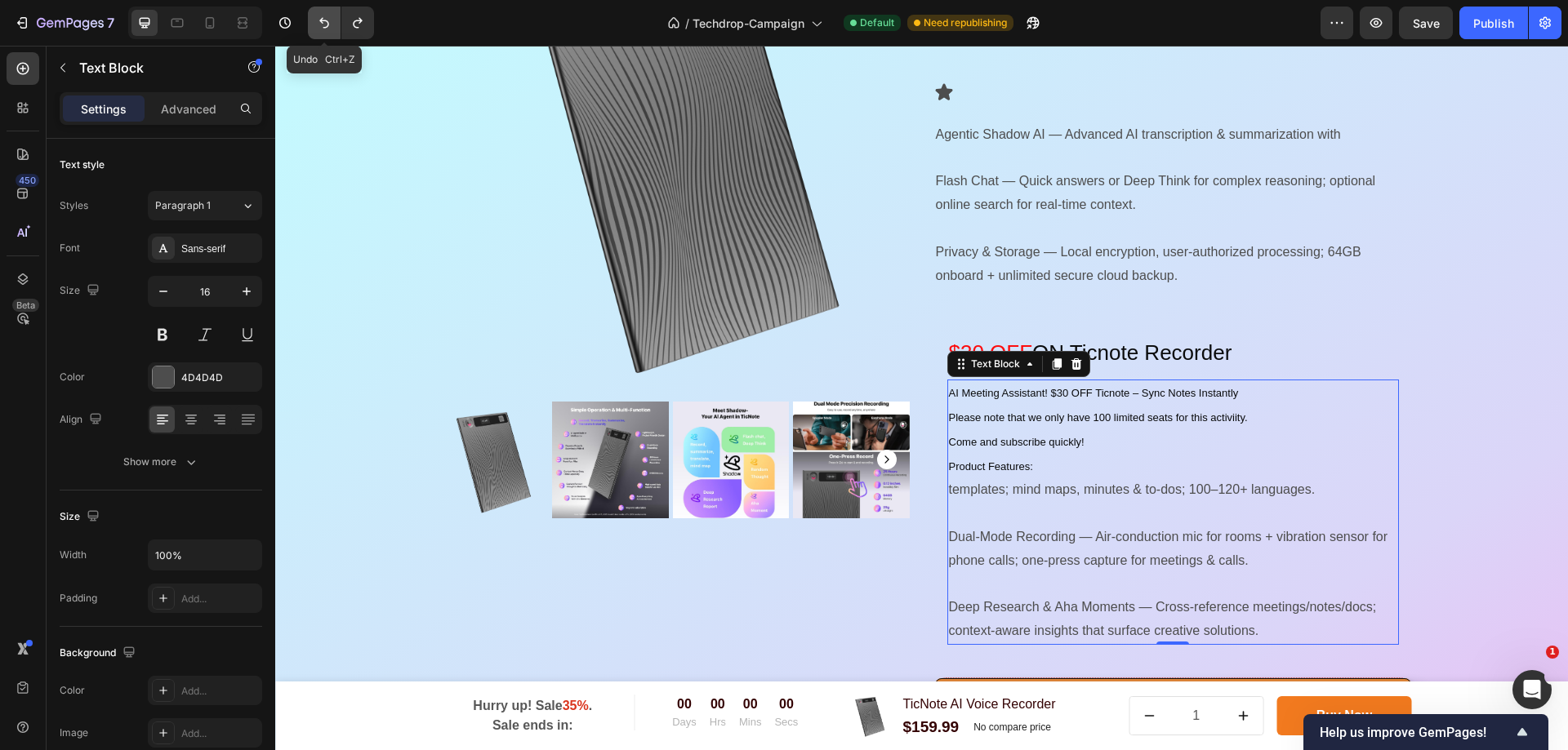
click at [330, 24] on icon "Undo/Redo" at bounding box center [324, 23] width 17 height 17
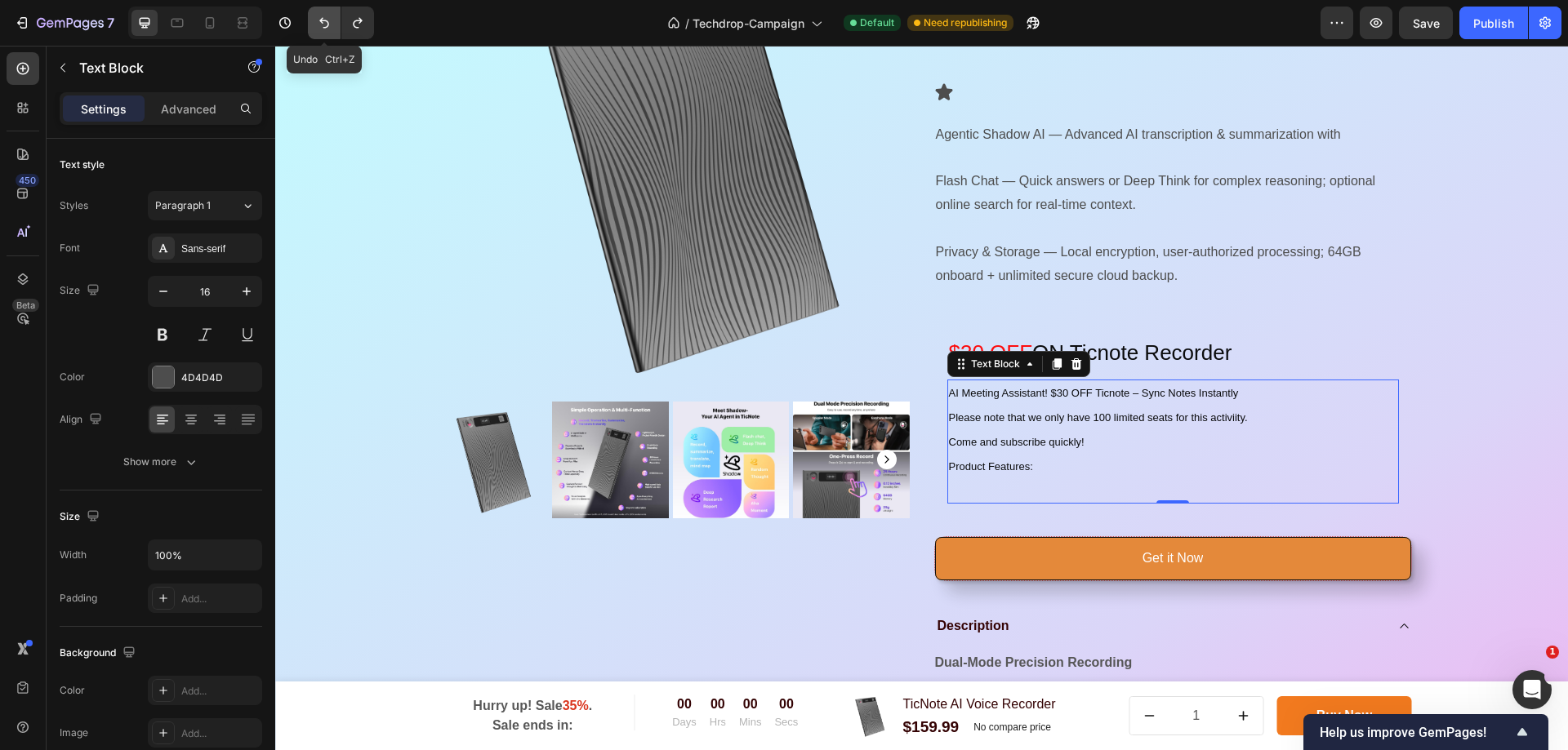
click at [330, 24] on icon "Undo/Redo" at bounding box center [324, 23] width 17 height 17
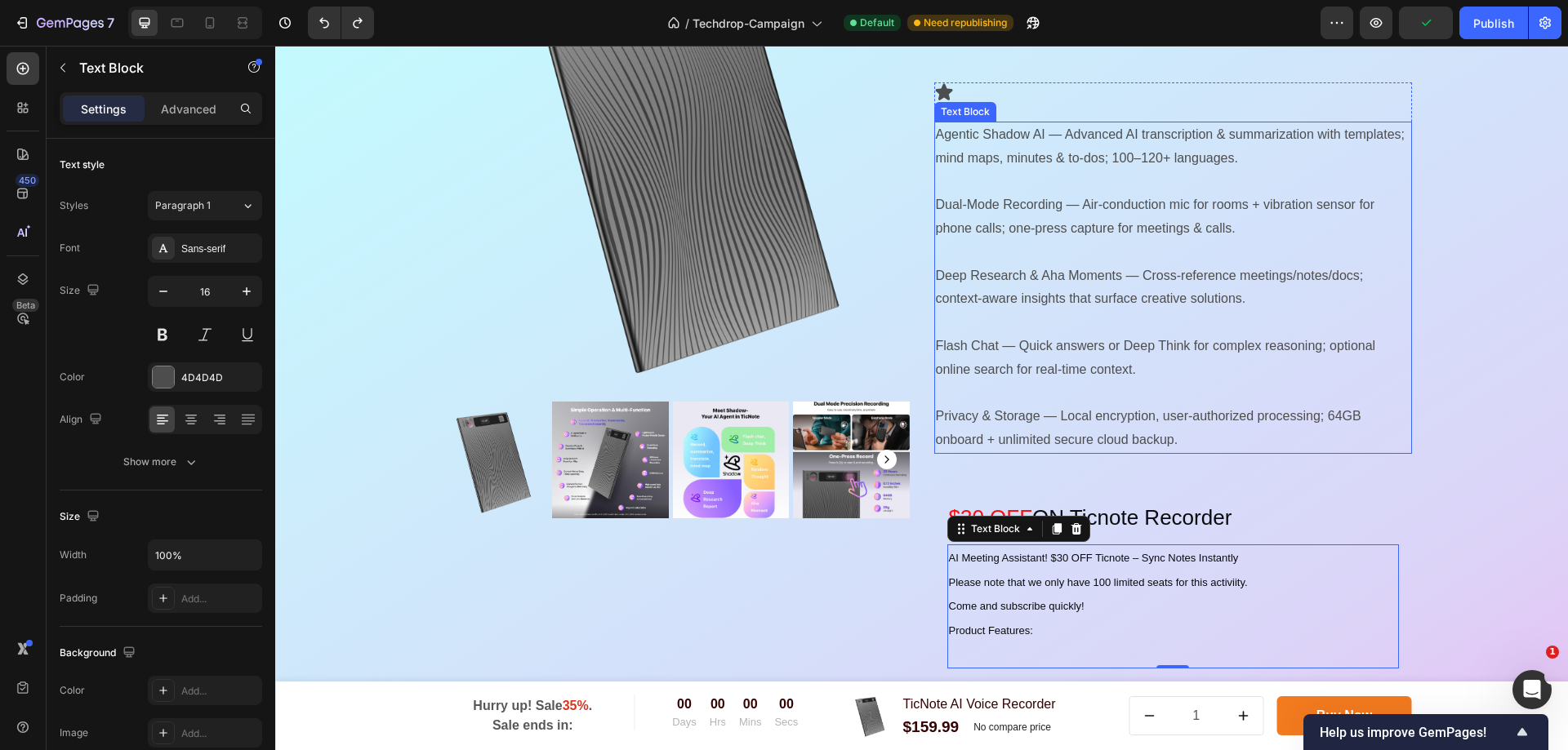
click at [1233, 428] on p "Privacy & Storage — Local encryption, user-authorized processing; 64GB onboard …" at bounding box center [1173, 428] width 474 height 47
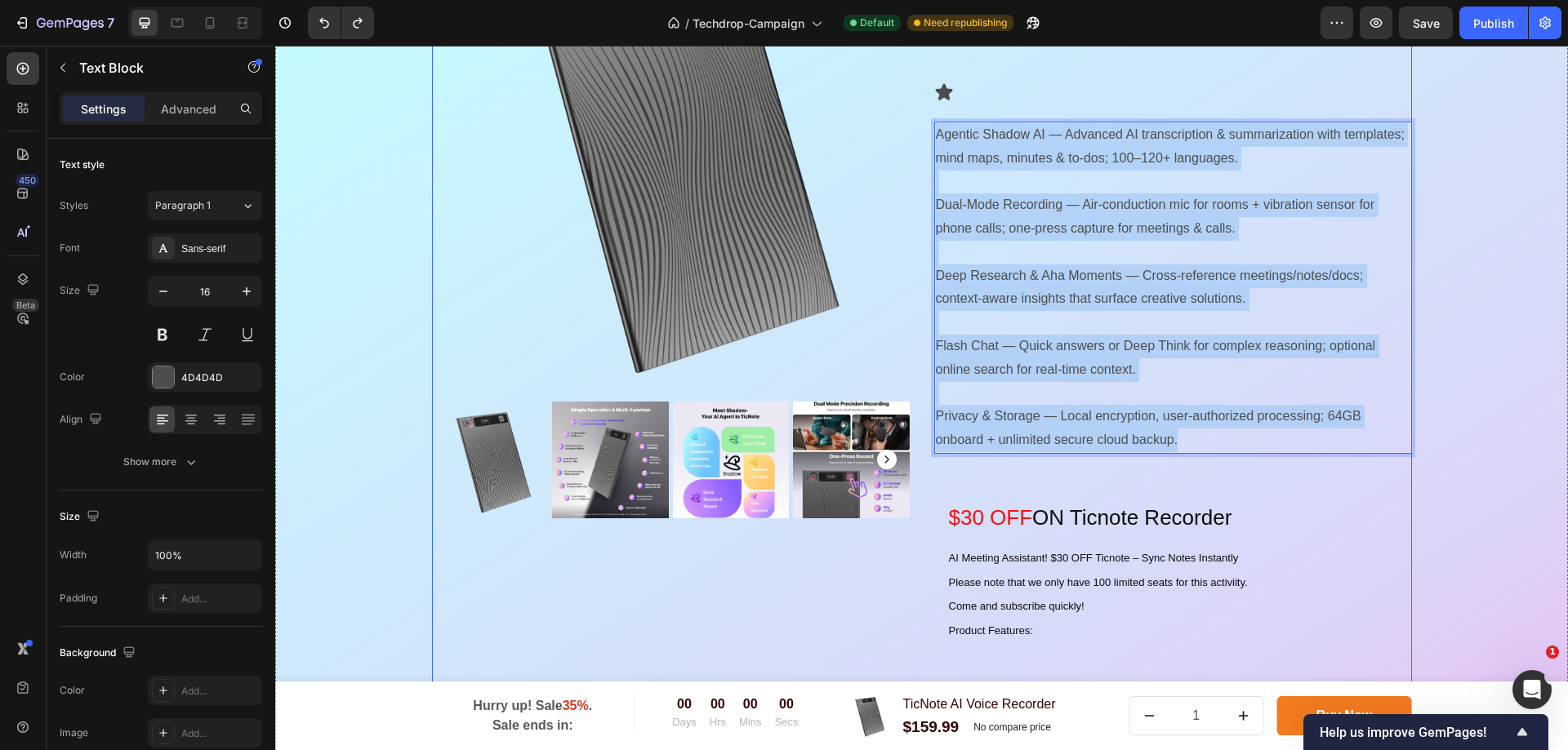
drag, startPoint x: 1223, startPoint y: 440, endPoint x: 915, endPoint y: 136, distance: 432.8
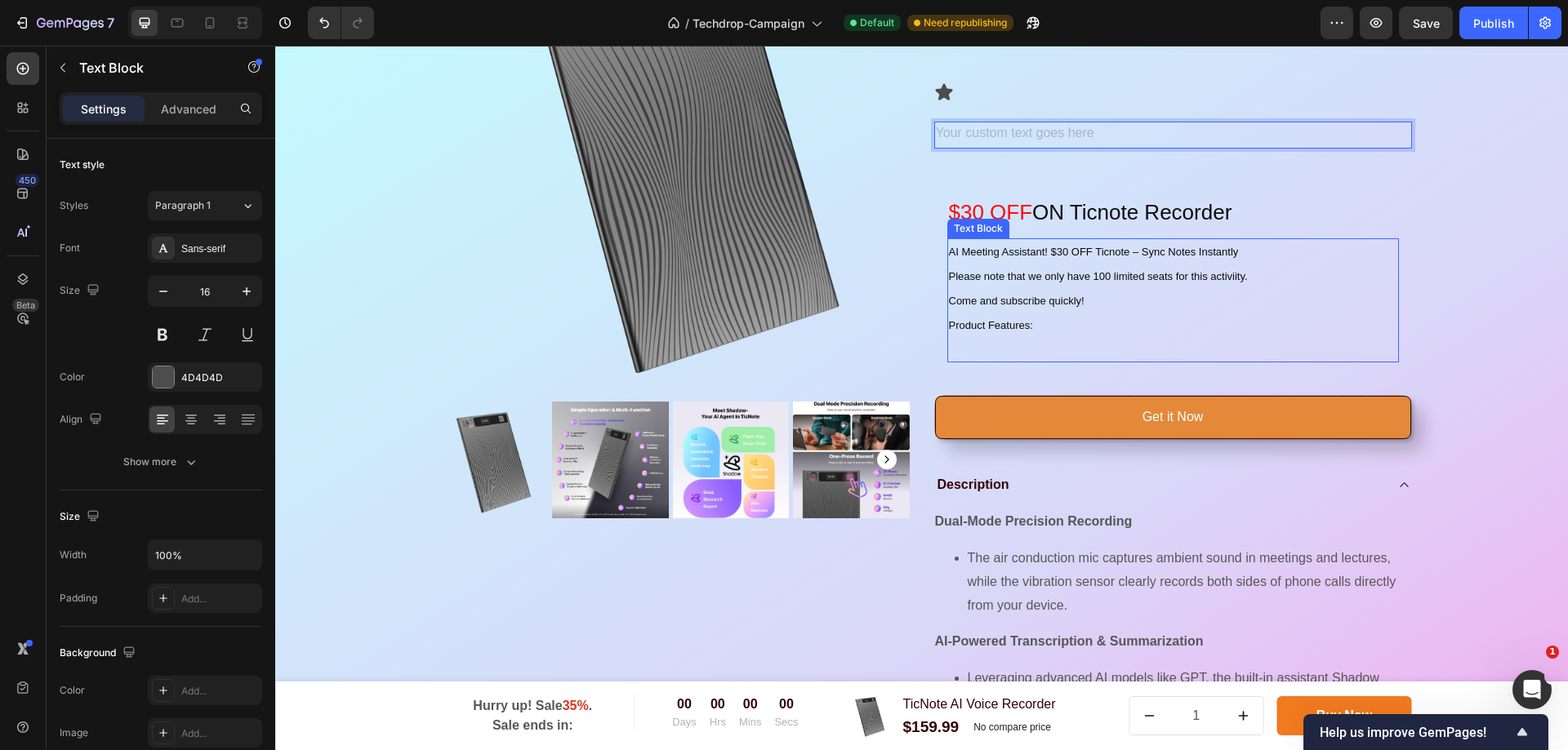
click at [1078, 343] on p "AI Meeting Assistant! $30 OFF Ticnote – Sync Notes Instantly Please note that w…" at bounding box center [1173, 301] width 448 height 121
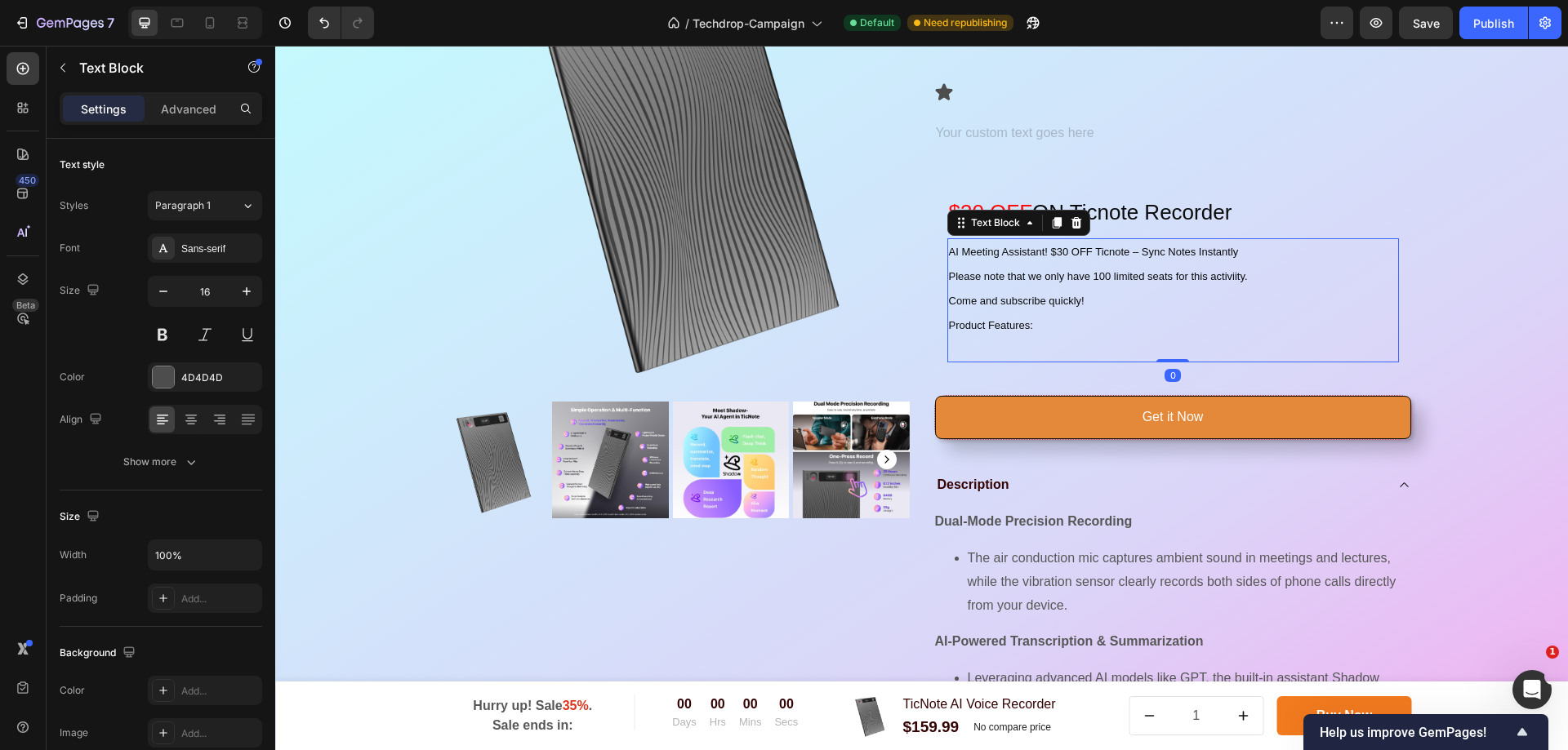
drag, startPoint x: 1015, startPoint y: 340, endPoint x: 1000, endPoint y: 340, distance: 15.0
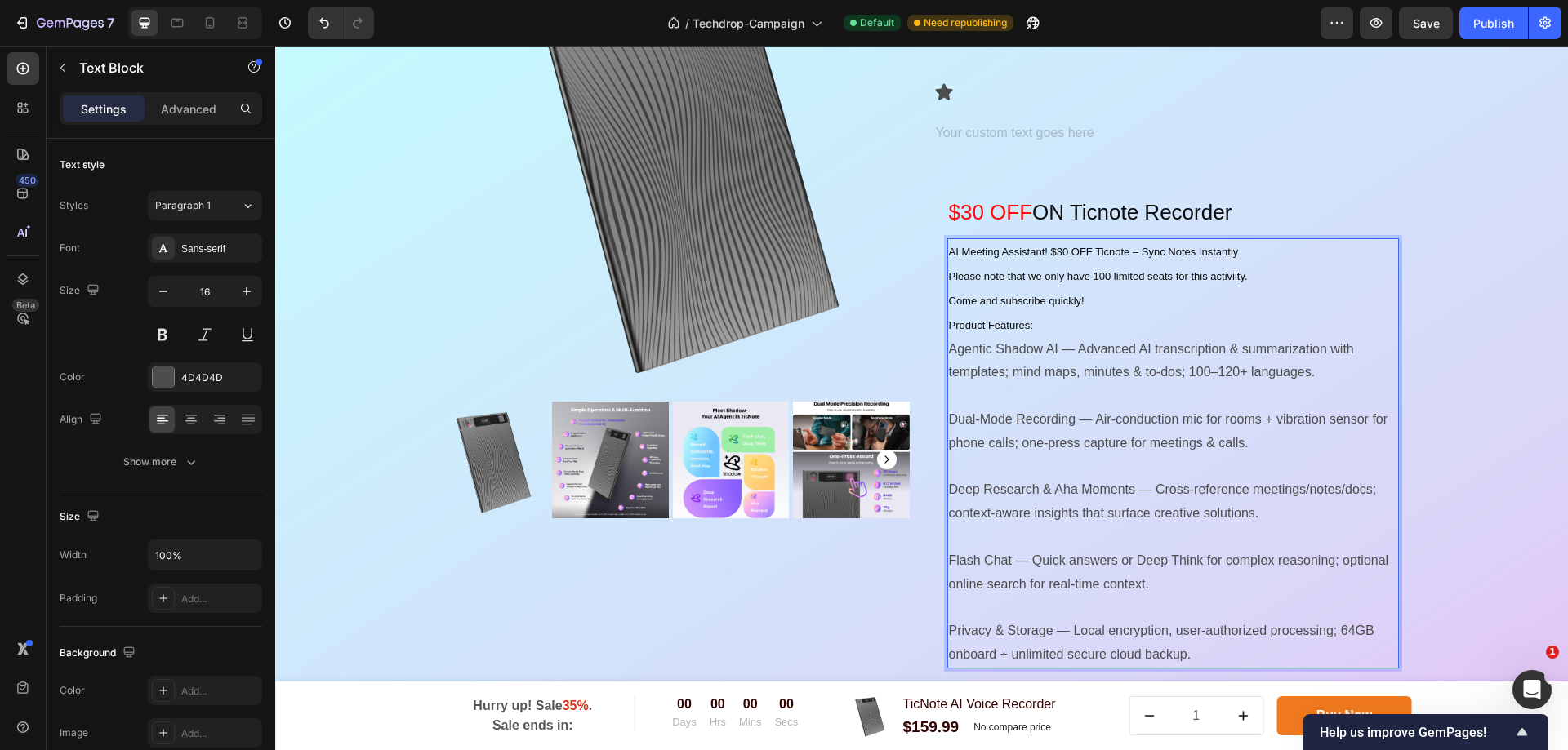
click at [949, 357] on p "AI Meeting Assistant! $30 OFF Ticnote – Sync Notes Instantly Please note that w…" at bounding box center [1173, 313] width 448 height 145
drag, startPoint x: 954, startPoint y: 351, endPoint x: 945, endPoint y: 353, distance: 9.2
click at [949, 353] on p "AI Meeting Assistant! $30 OFF Ticnote – Sync Notes Instantly Please note that w…" at bounding box center [1173, 313] width 448 height 145
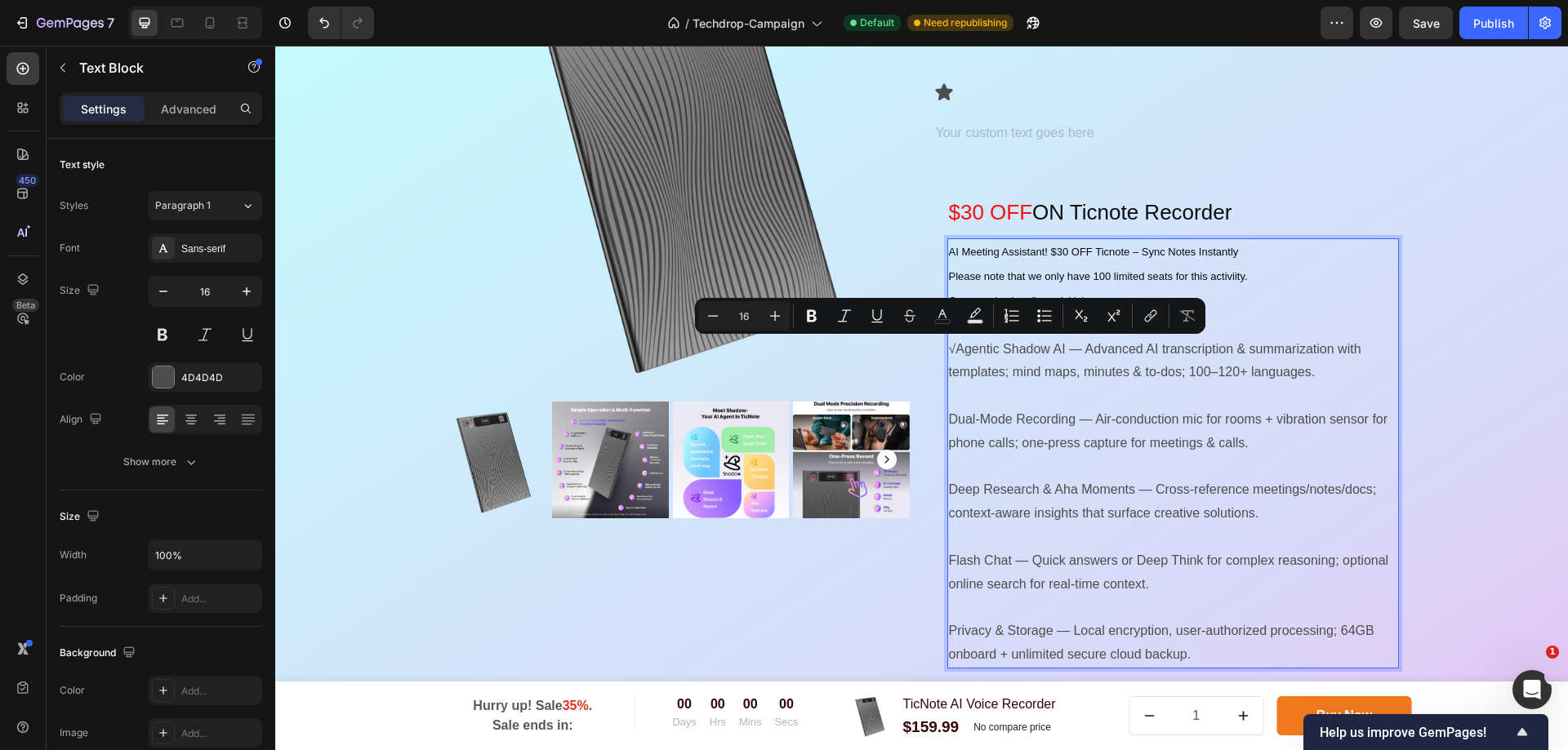
click at [1093, 444] on p "Dual-Mode Recording — Air-conduction mic for rooms + vibration sensor for phone…" at bounding box center [1173, 432] width 448 height 47
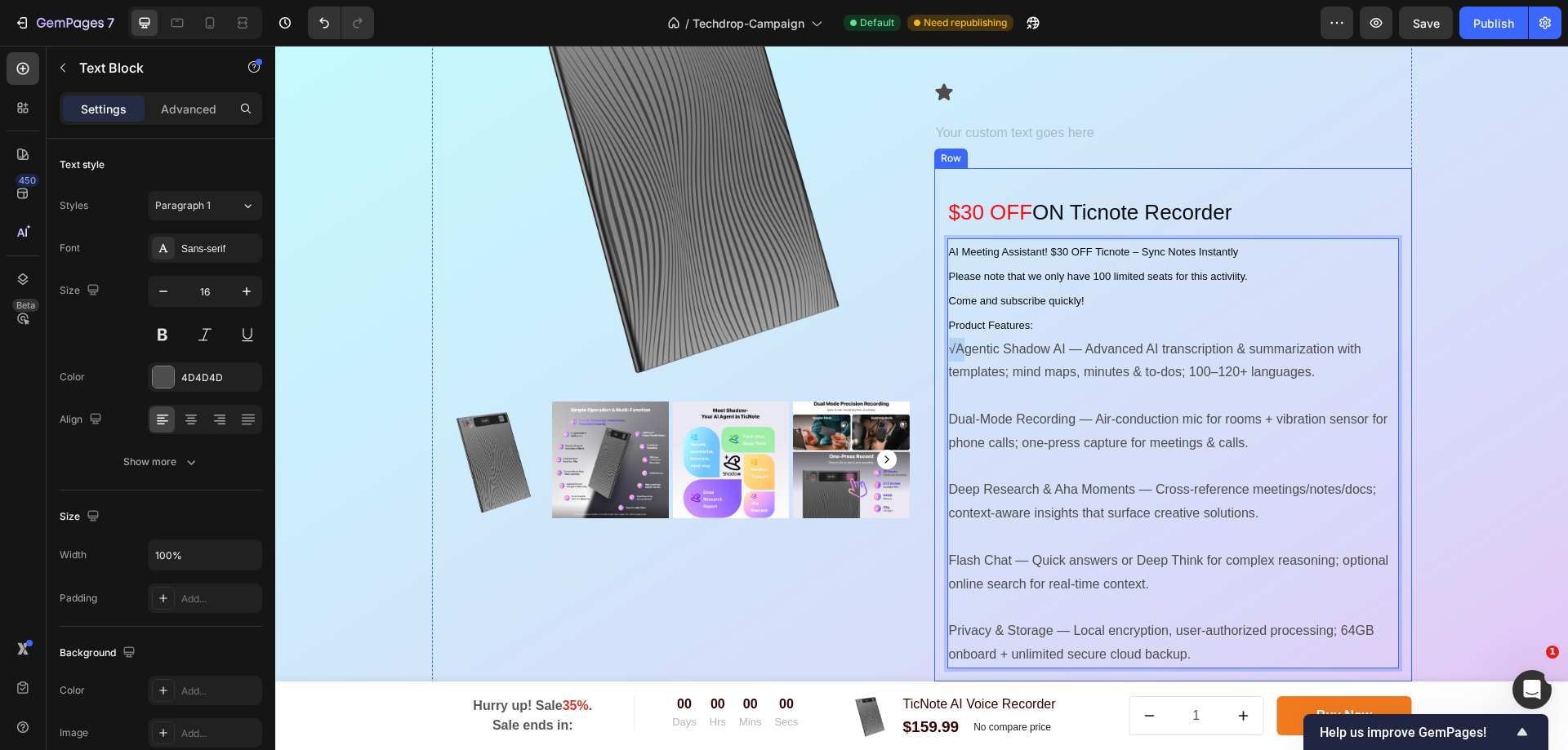
drag, startPoint x: 958, startPoint y: 356, endPoint x: 940, endPoint y: 354, distance: 18.1
click at [940, 354] on div "⁠⁠⁠⁠⁠⁠⁠ $30 OFF ON Ticnote Recorder Heading AI Meeting Assistant! $30 OFF Ticno…" at bounding box center [1173, 424] width 478 height 513
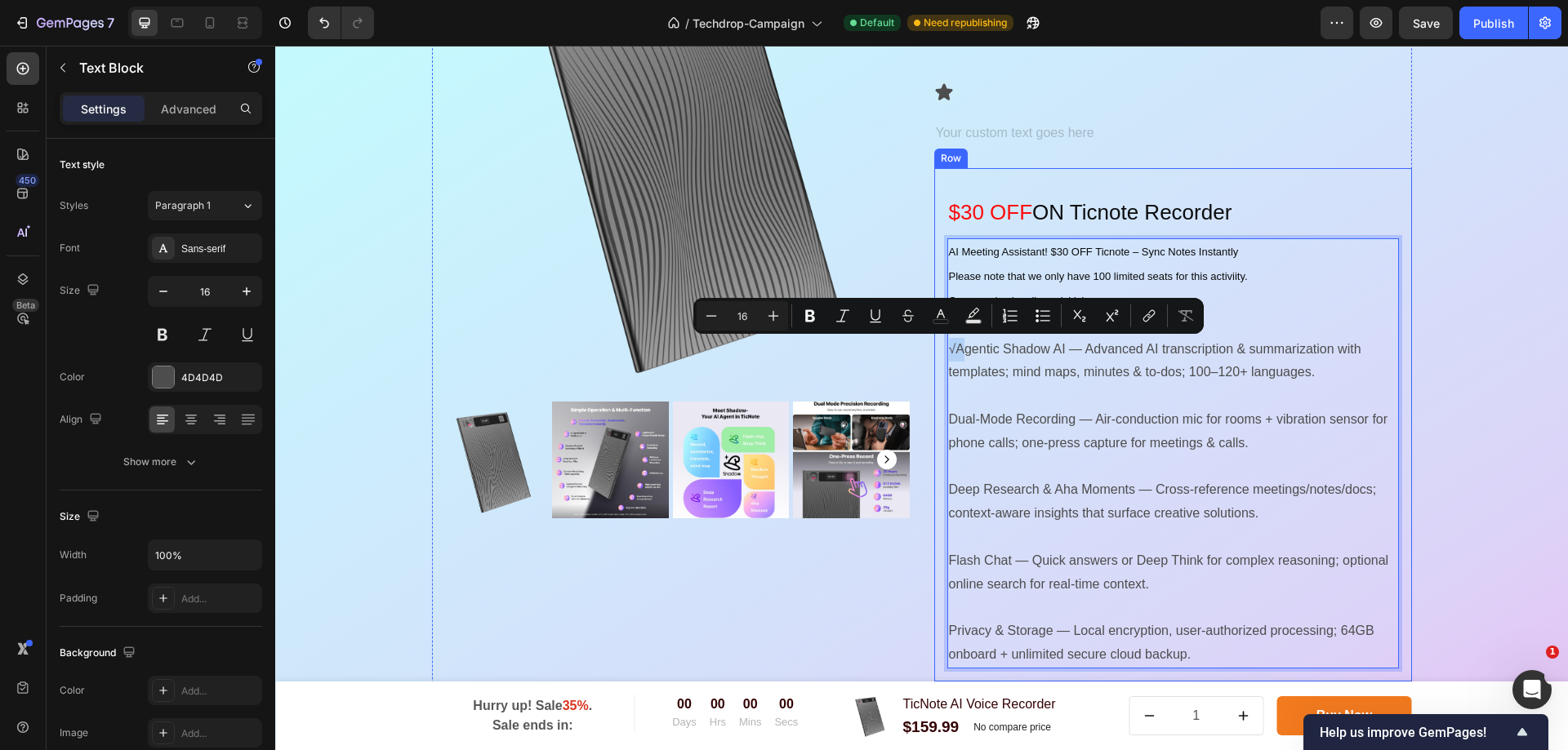
copy p "√"
click at [980, 423] on p "Dual-Mode Recording — Air-conduction mic for rooms + vibration sensor for phone…" at bounding box center [1173, 432] width 448 height 47
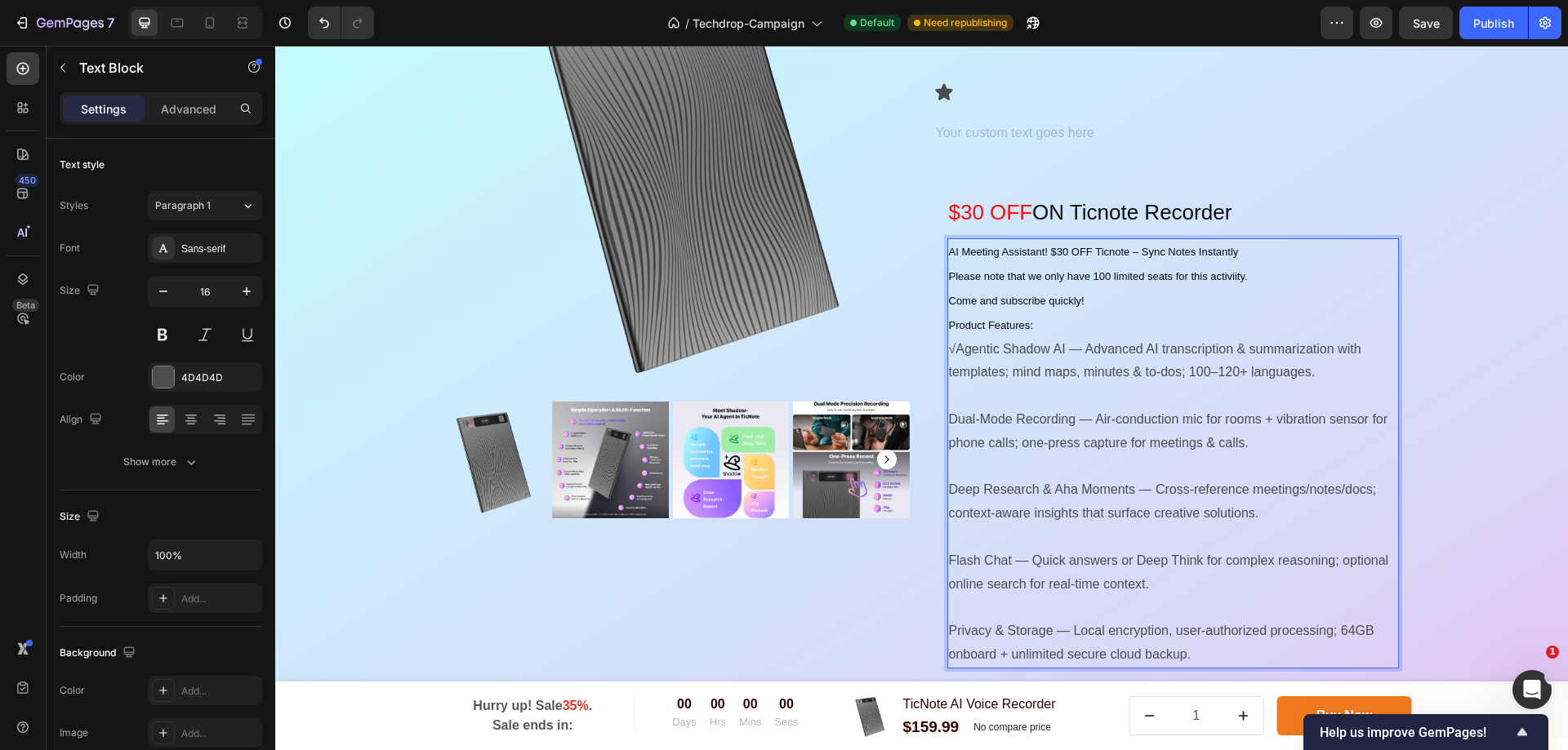
click at [949, 424] on p "Dual-Mode Recording — Air-conduction mic for rooms + vibration sensor for phone…" at bounding box center [1173, 432] width 448 height 47
click at [957, 351] on p "AI Meeting Assistant! $30 OFF Ticnote – Sync Notes Instantly Please note that w…" at bounding box center [1173, 313] width 448 height 145
click at [949, 491] on p "Deep Research & Aha Moments — Cross-reference meetings/notes/docs; context-awar…" at bounding box center [1173, 501] width 448 height 47
click at [949, 489] on p "Deep Research & Aha Moments — Cross-reference meetings/notes/docs; context-awar…" at bounding box center [1173, 501] width 448 height 47
click at [994, 445] on p "√ Dual-Mode Recording — Air-conduction mic for rooms + vibration sensor for pho…" at bounding box center [1173, 432] width 448 height 47
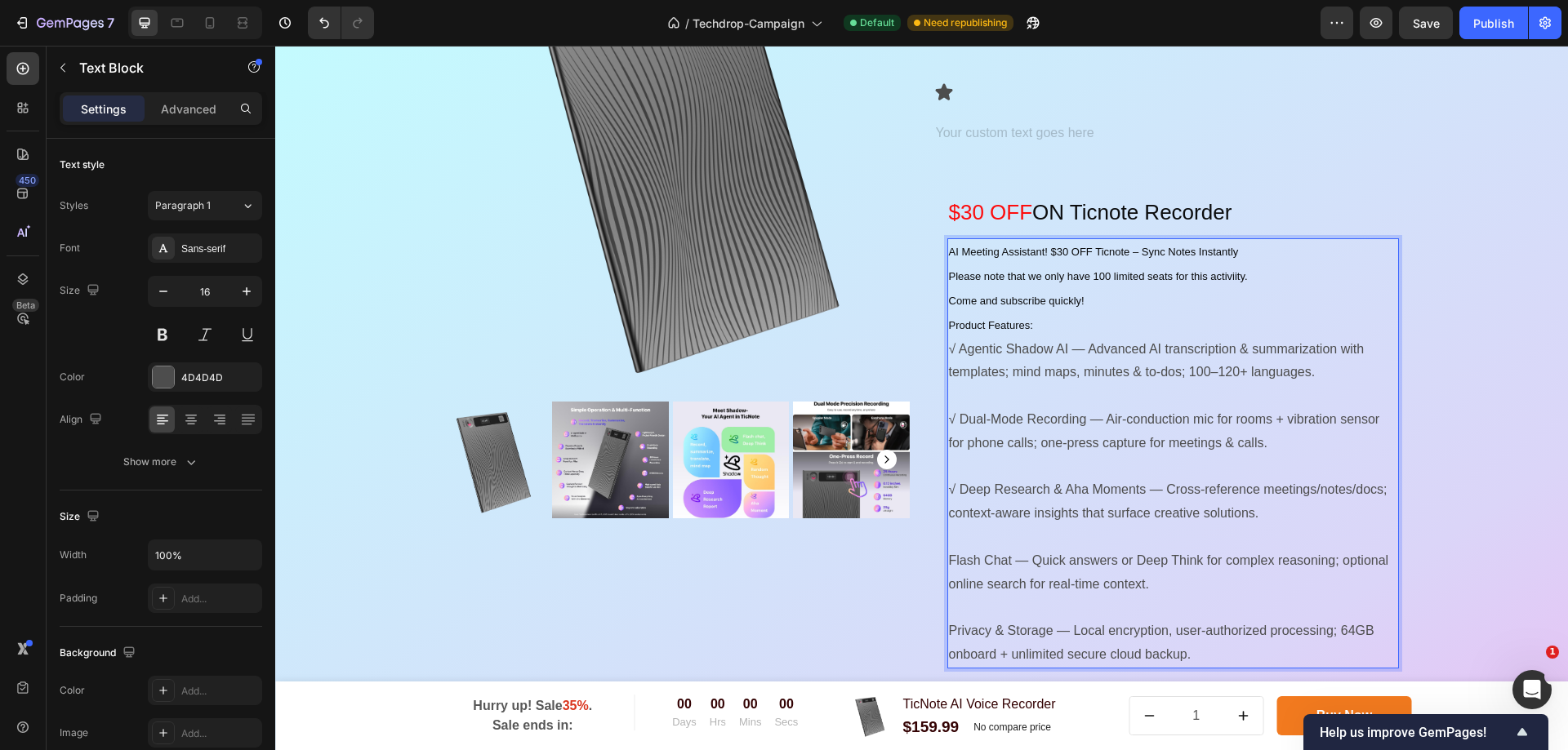
click at [960, 550] on p "Rich Text Editor. Editing area: main" at bounding box center [1173, 537] width 448 height 24
click at [949, 583] on p "Flash Chat — Quick answers or Deep Think for complex reasoning; optional online…" at bounding box center [1173, 573] width 448 height 47
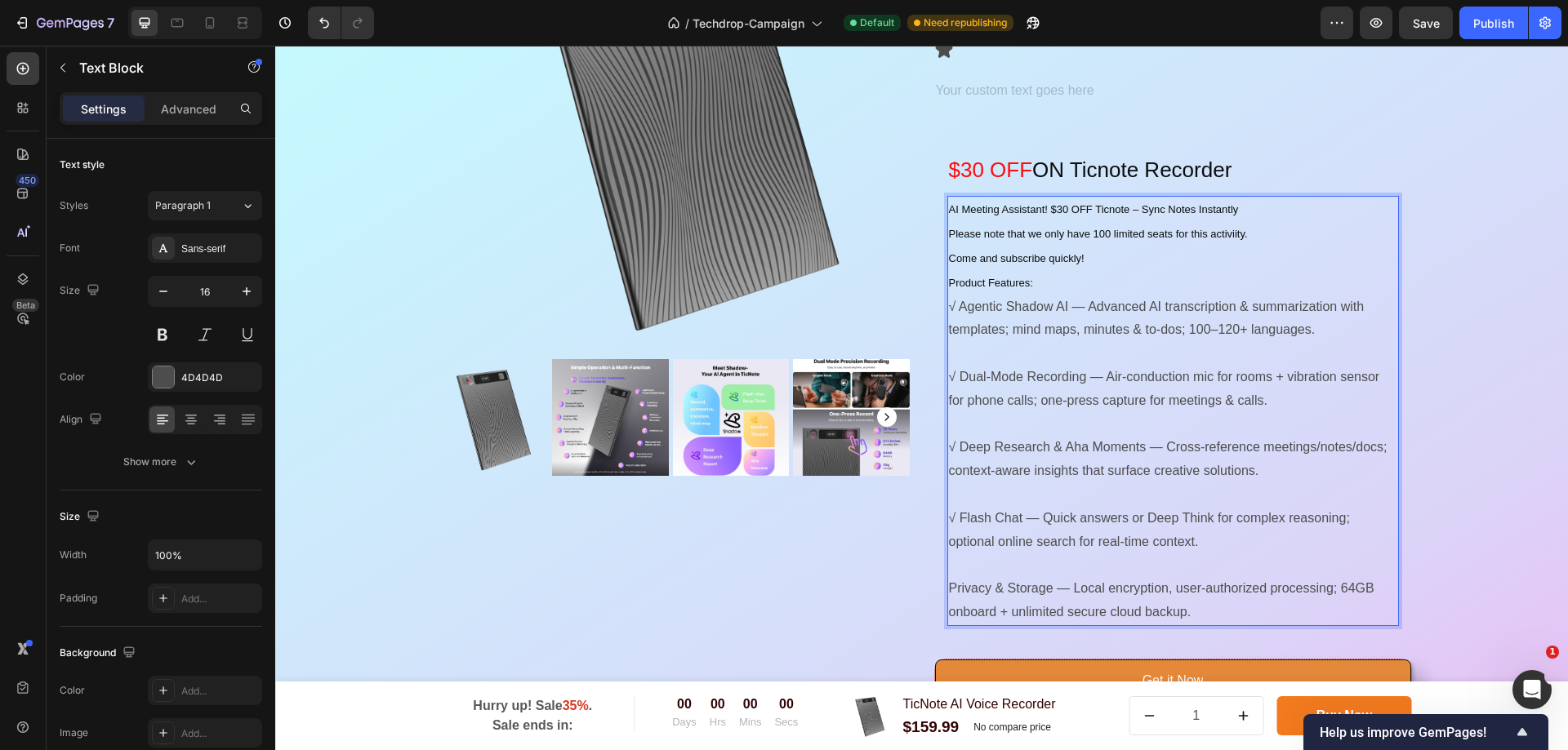
scroll to position [2214, 0]
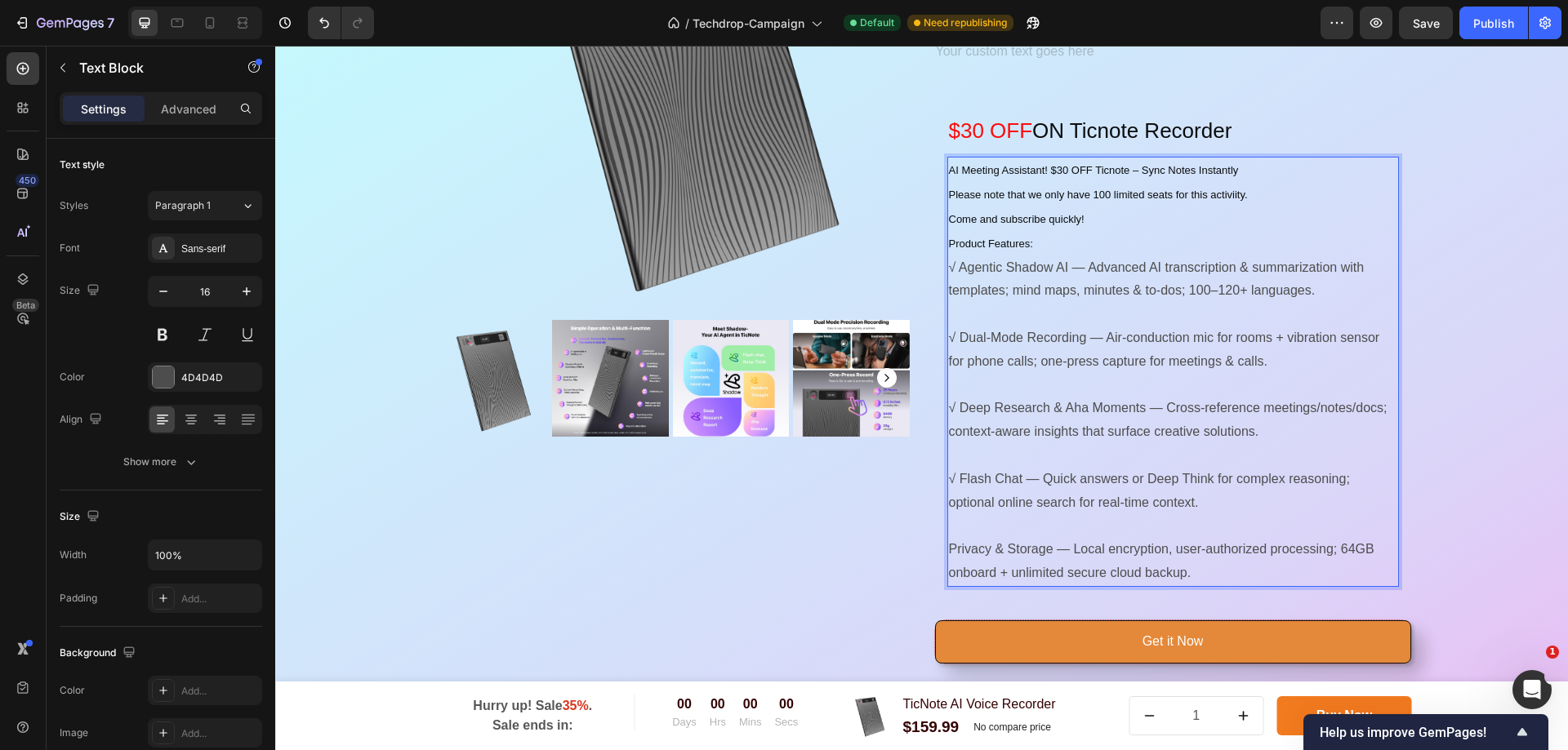
click at [949, 580] on p "Privacy & Storage — Local encryption, user-authorized processing; 64GB onboard …" at bounding box center [1173, 562] width 448 height 47
click at [949, 573] on p "Privacy & Storage — Local encryption, user-authorized processing; 64GB onboard …" at bounding box center [1173, 562] width 448 height 47
click at [1004, 538] on p "Rich Text Editor. Editing area: main" at bounding box center [1173, 526] width 448 height 24
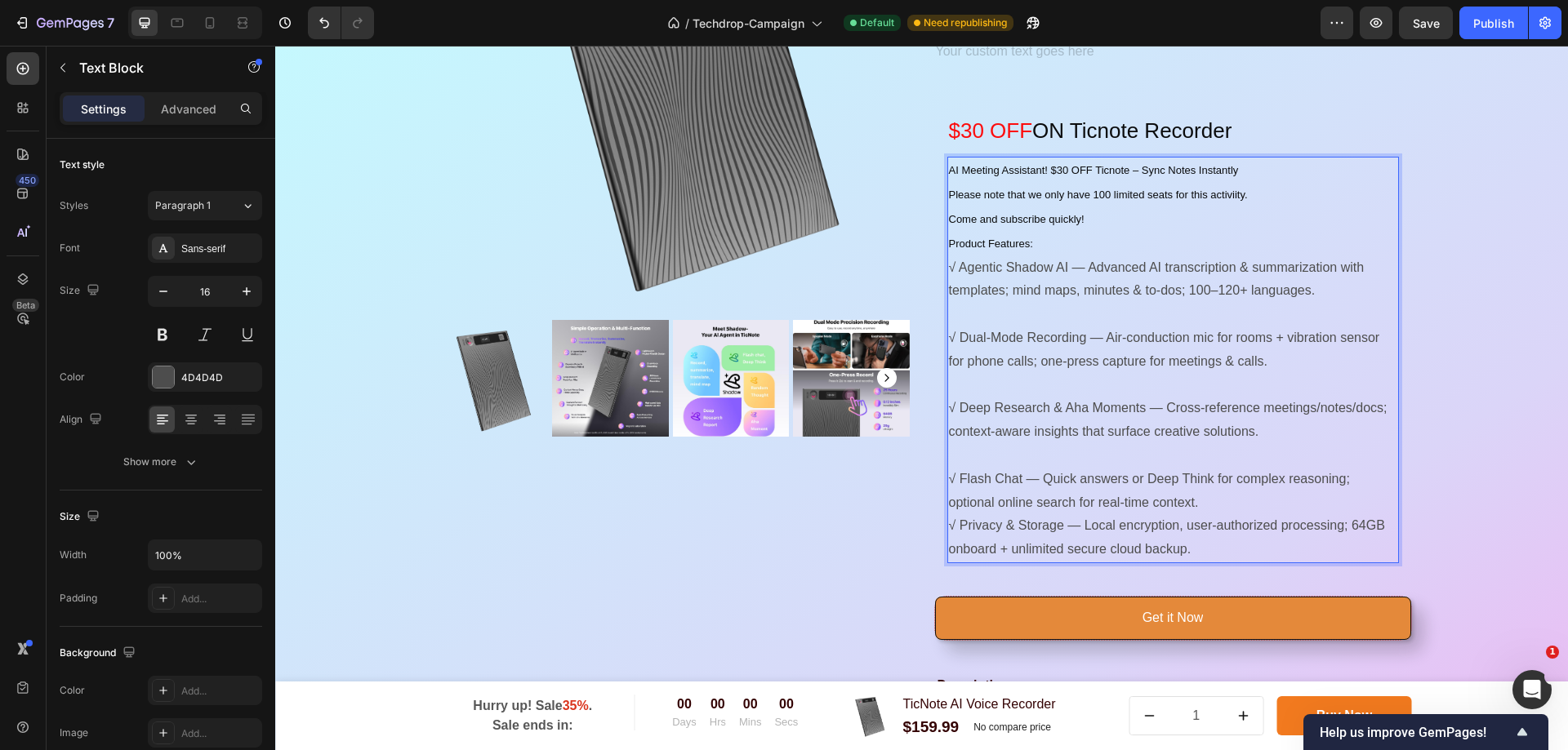
click at [993, 468] on p "Rich Text Editor. Editing area: main" at bounding box center [1173, 457] width 448 height 24
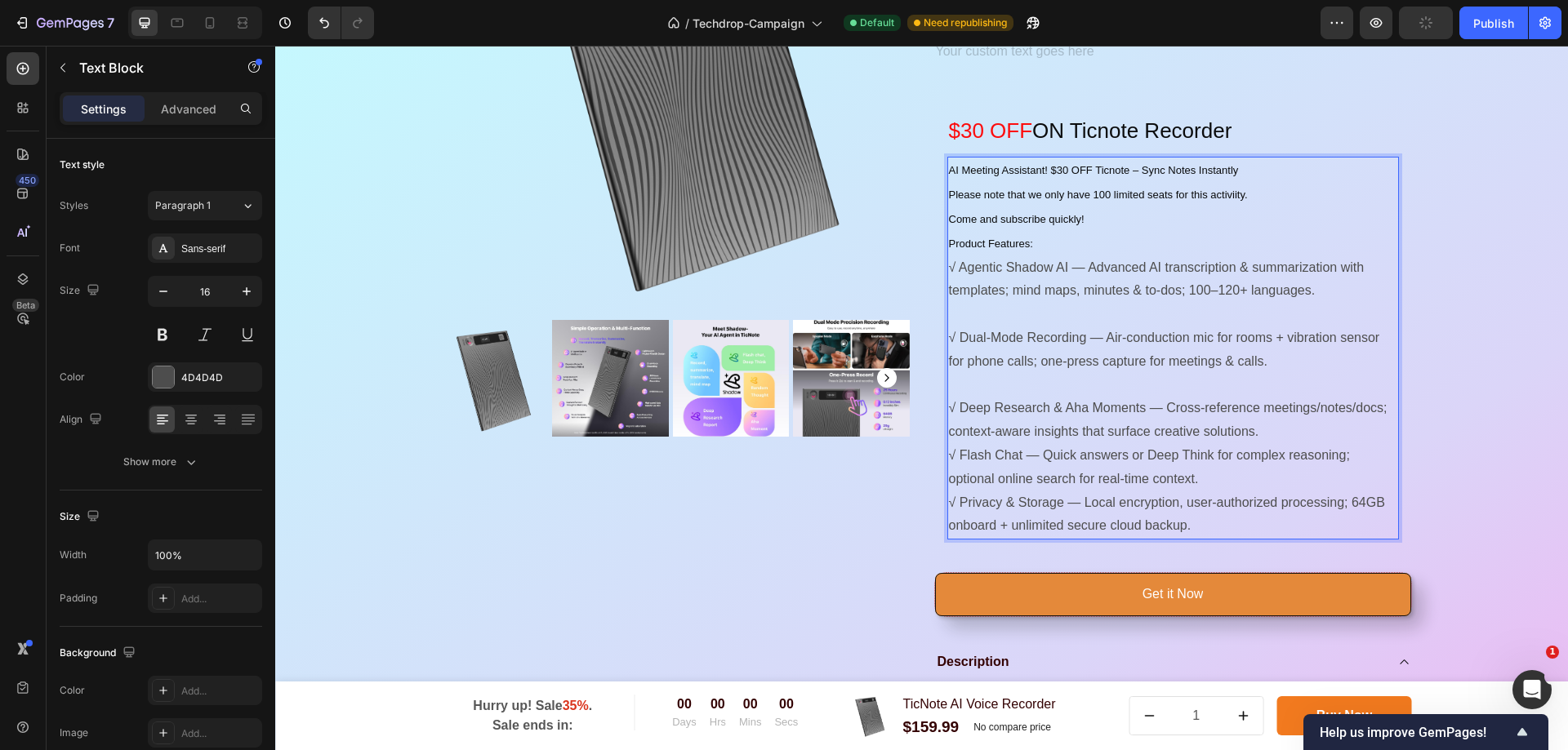
click at [987, 382] on p "Rich Text Editor. Editing area: main" at bounding box center [1173, 386] width 448 height 24
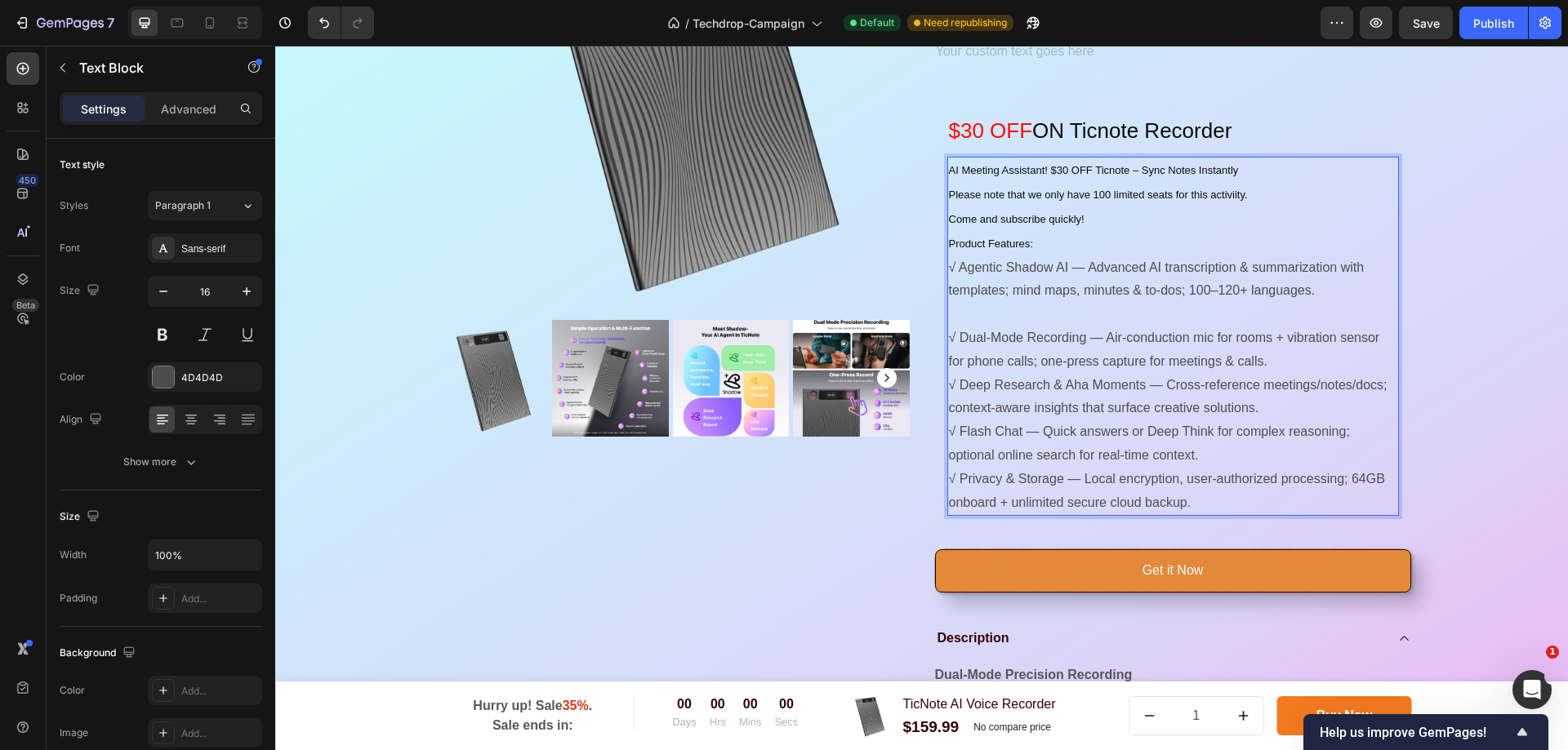
click at [989, 310] on p "Rich Text Editor. Editing area: main" at bounding box center [1173, 315] width 448 height 24
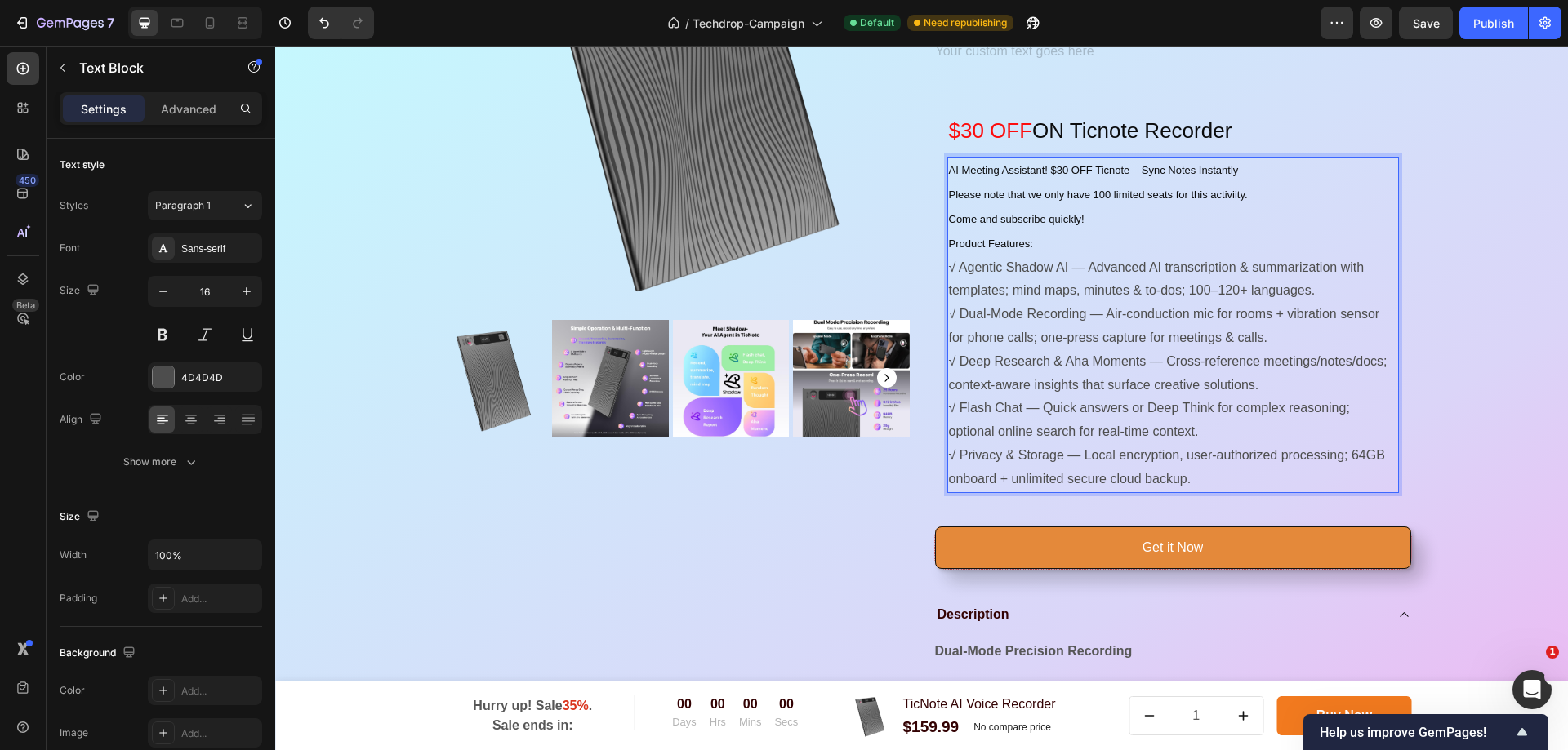
click at [1044, 369] on p "√ Deep Research & Aha Moments — Cross-reference meetings/notes/docs; context-aw…" at bounding box center [1173, 373] width 448 height 47
click at [951, 269] on p "AI Meeting Assistant! $30 OFF Ticnote – Sync Notes Instantly Please note that w…" at bounding box center [1173, 231] width 448 height 145
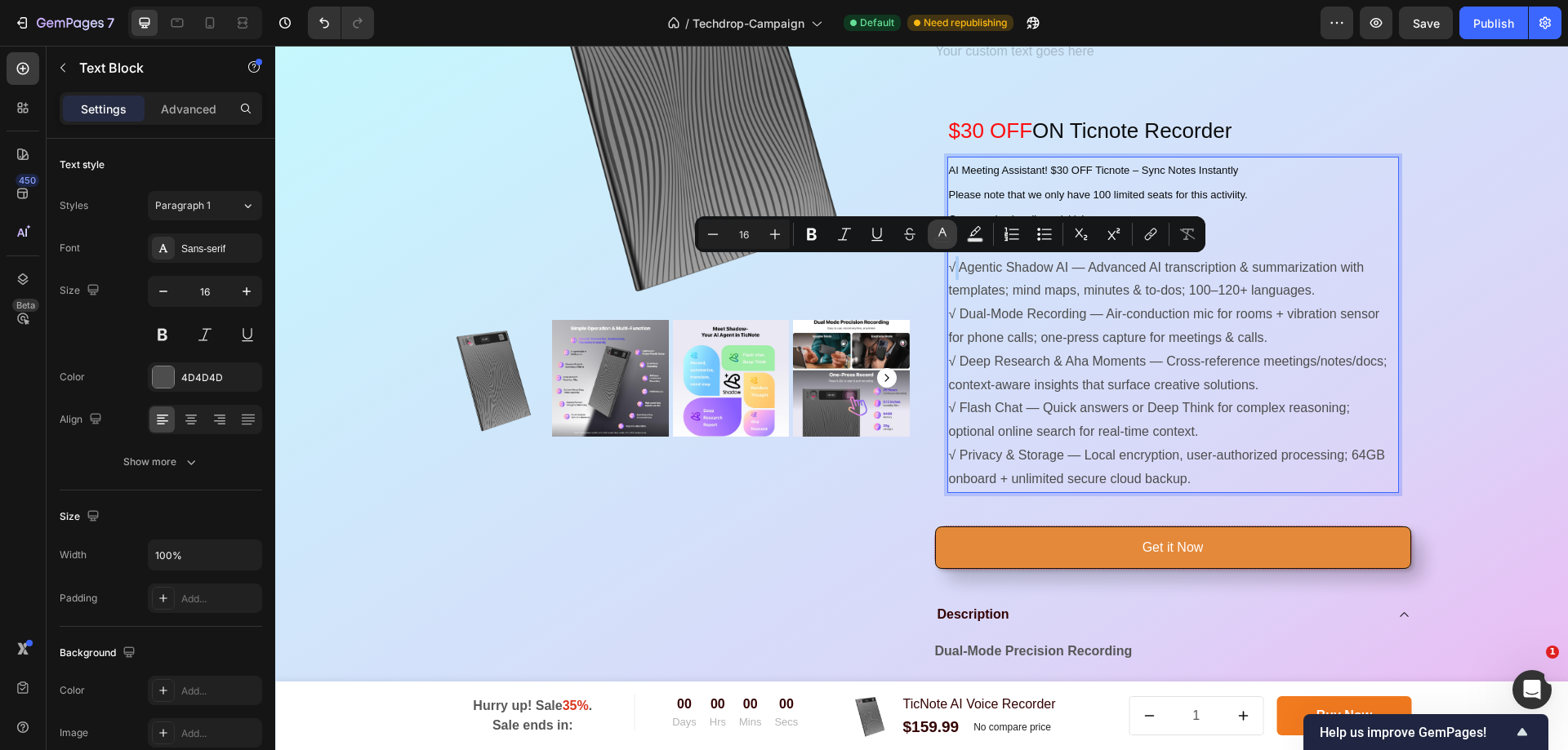
click at [942, 246] on button "color" at bounding box center [942, 235] width 30 height 30
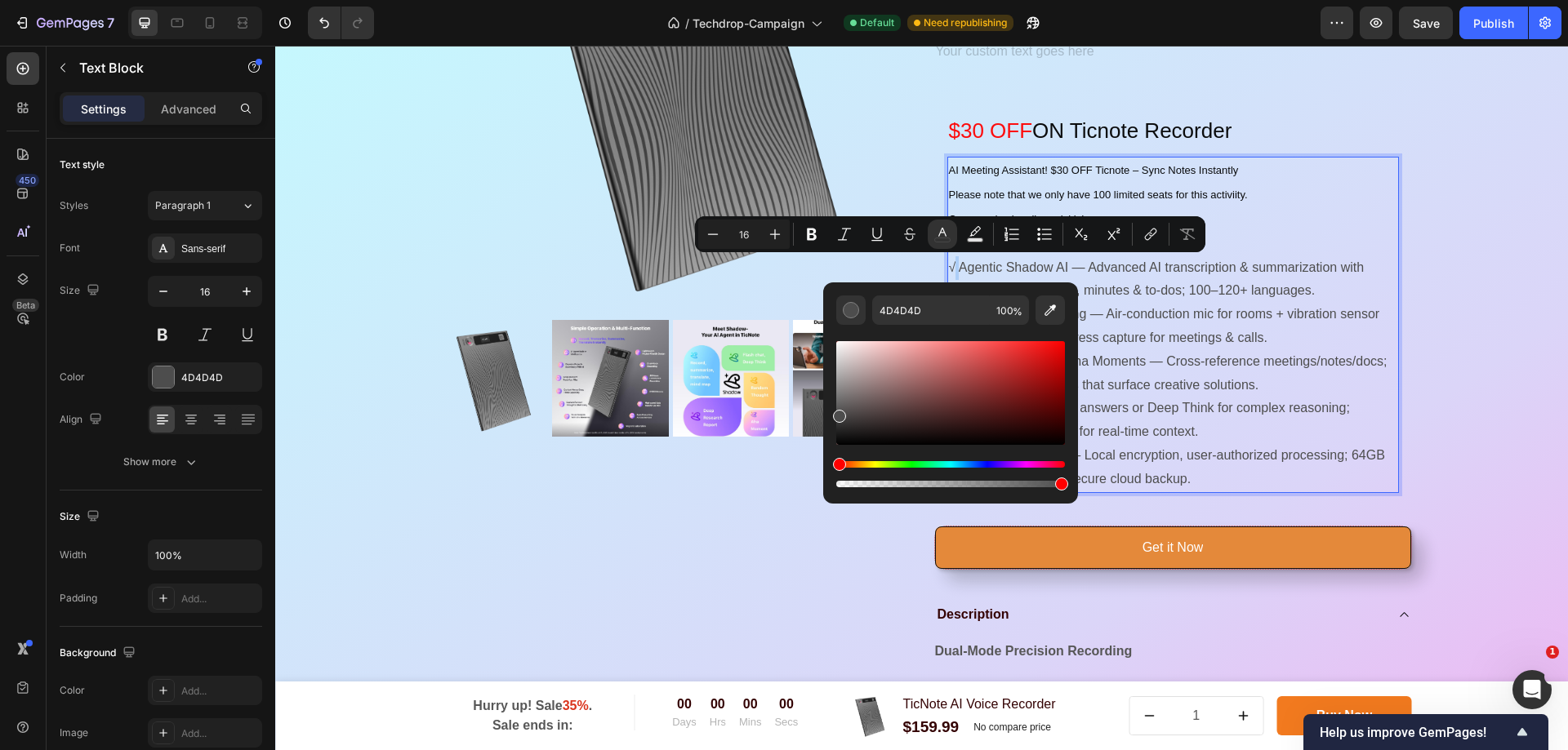
click at [929, 464] on div "Hue" at bounding box center [951, 464] width 228 height 6
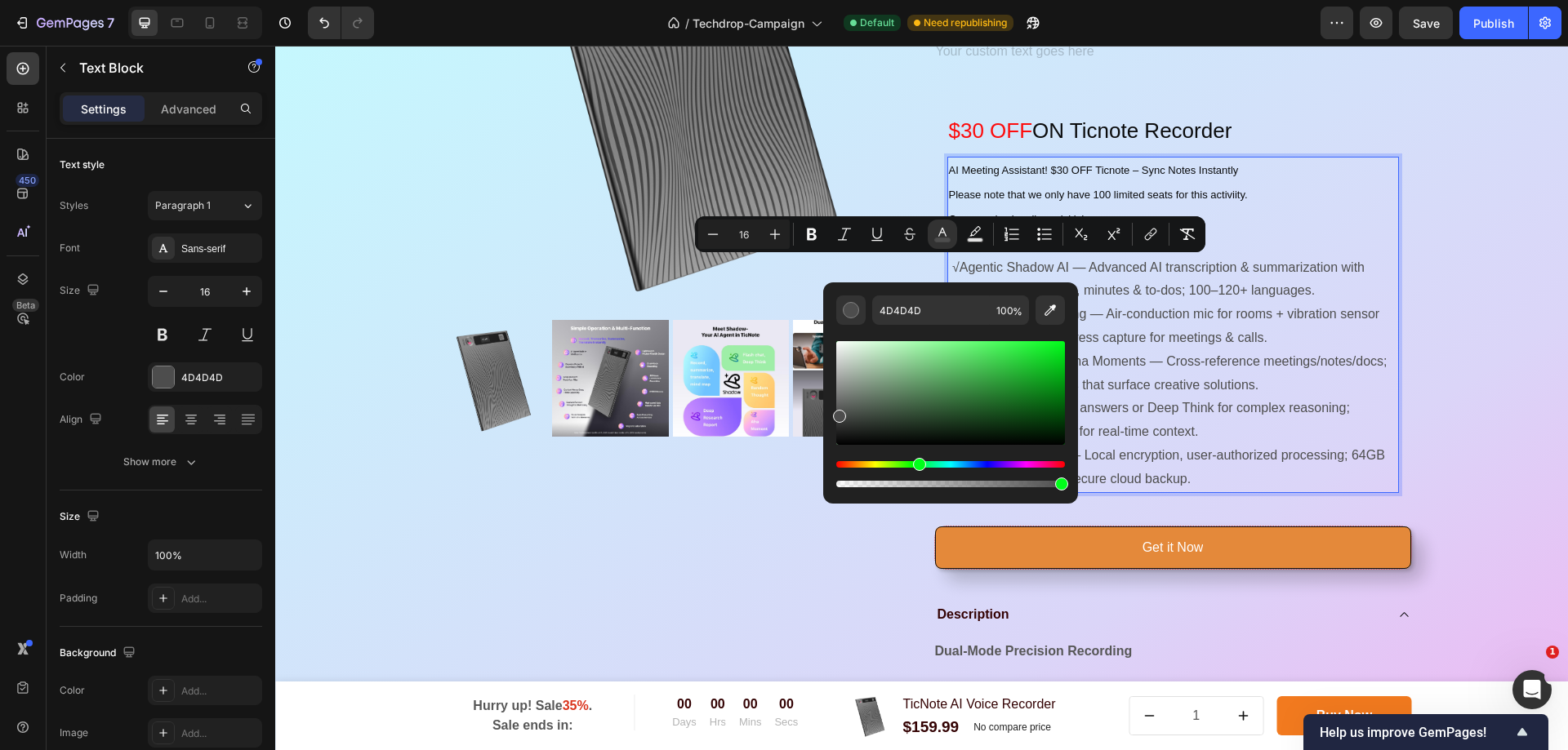
drag, startPoint x: 902, startPoint y: 466, endPoint x: 916, endPoint y: 462, distance: 14.6
click at [916, 462] on div "Hue" at bounding box center [951, 464] width 228 height 6
drag, startPoint x: 841, startPoint y: 410, endPoint x: 1073, endPoint y: 329, distance: 245.7
click at [1073, 329] on div "4D4D4D 100 %" at bounding box center [951, 386] width 254 height 208
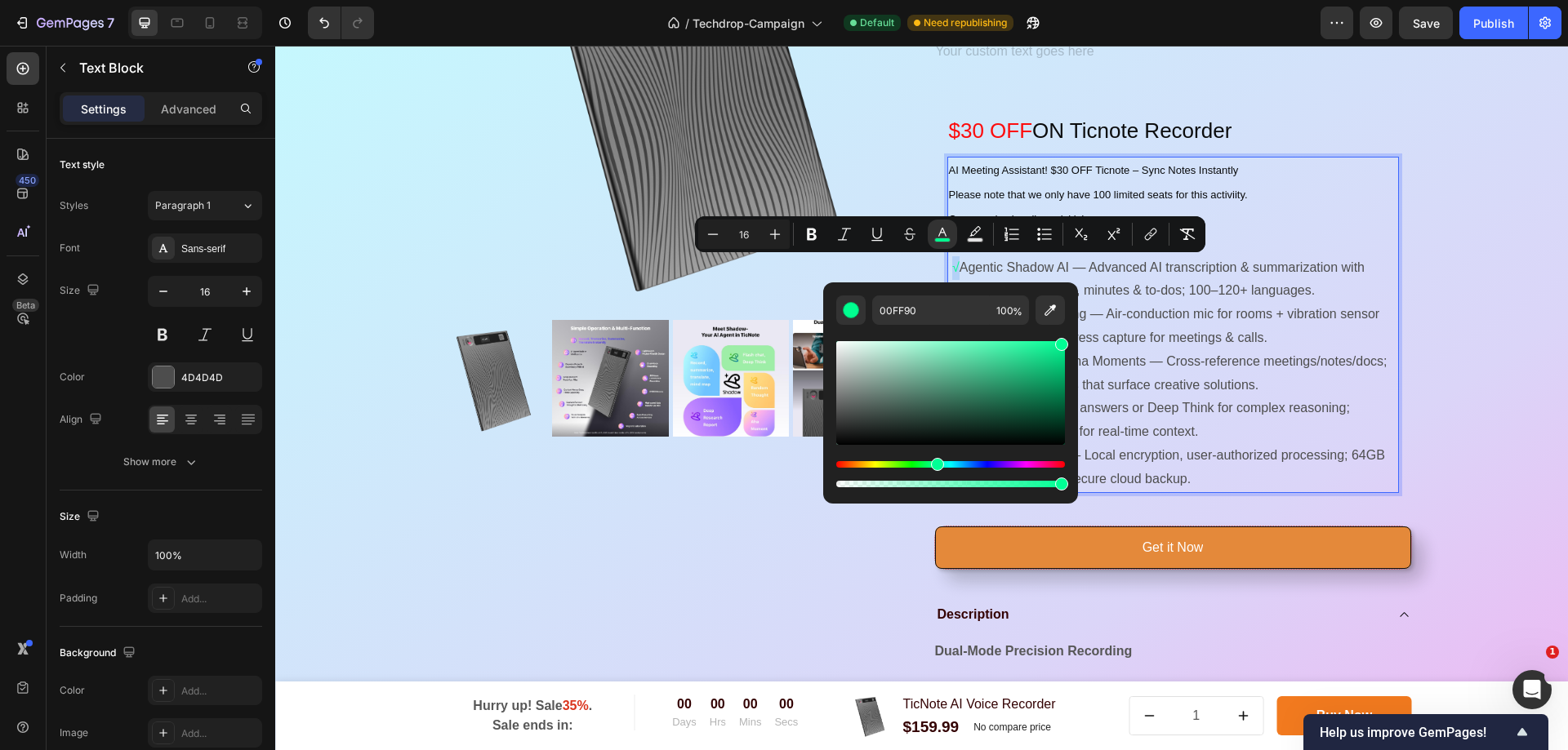
drag, startPoint x: 914, startPoint y: 466, endPoint x: 935, endPoint y: 475, distance: 22.8
click at [935, 475] on div "Editor contextual toolbar" at bounding box center [951, 474] width 228 height 26
drag, startPoint x: 1061, startPoint y: 351, endPoint x: 1053, endPoint y: 406, distance: 55.6
click at [1053, 406] on div "Editor contextual toolbar" at bounding box center [1055, 410] width 13 height 13
type input "006B3C"
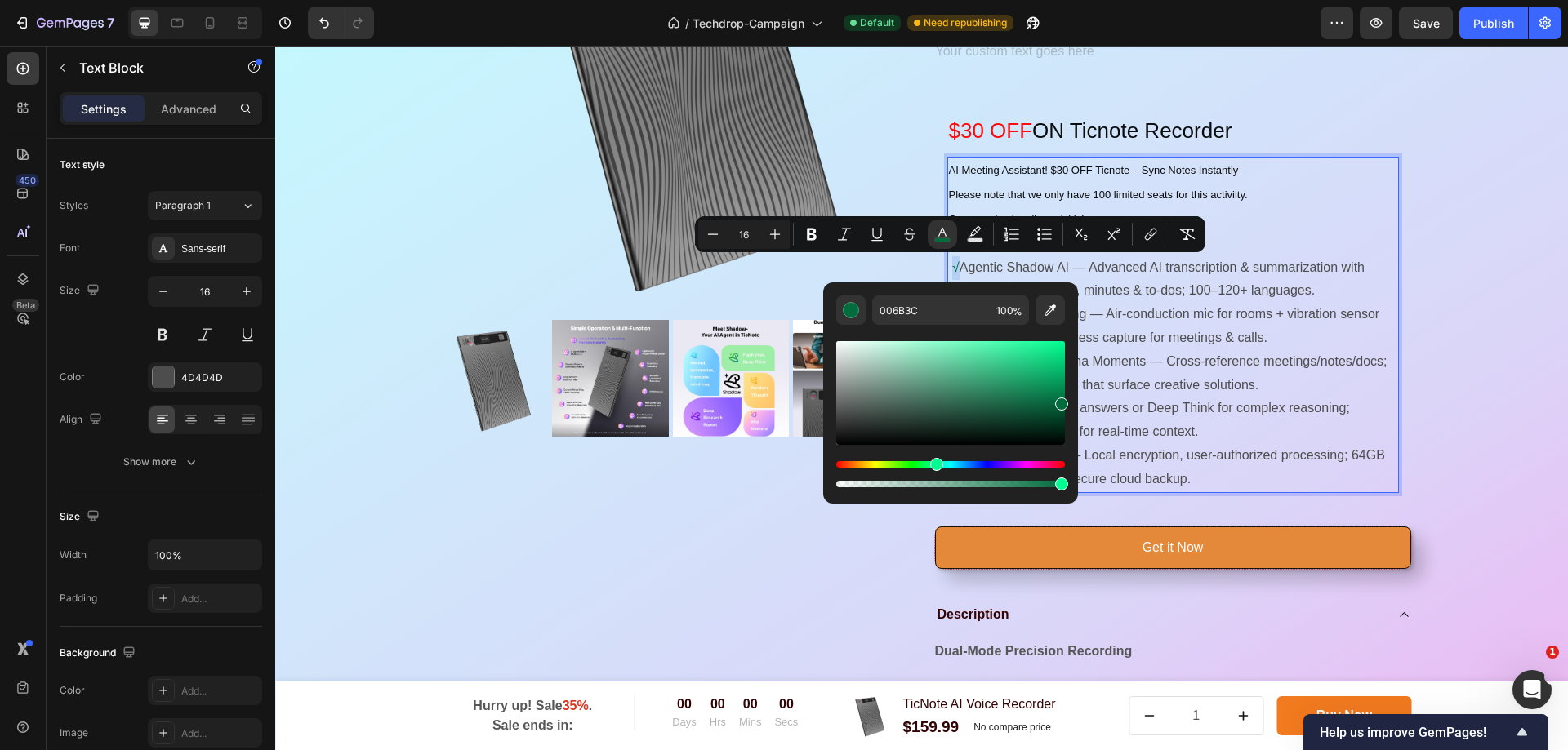
drag, startPoint x: 1055, startPoint y: 410, endPoint x: 1068, endPoint y: 401, distance: 15.8
click at [1068, 401] on div "Editor contextual toolbar" at bounding box center [1061, 404] width 13 height 13
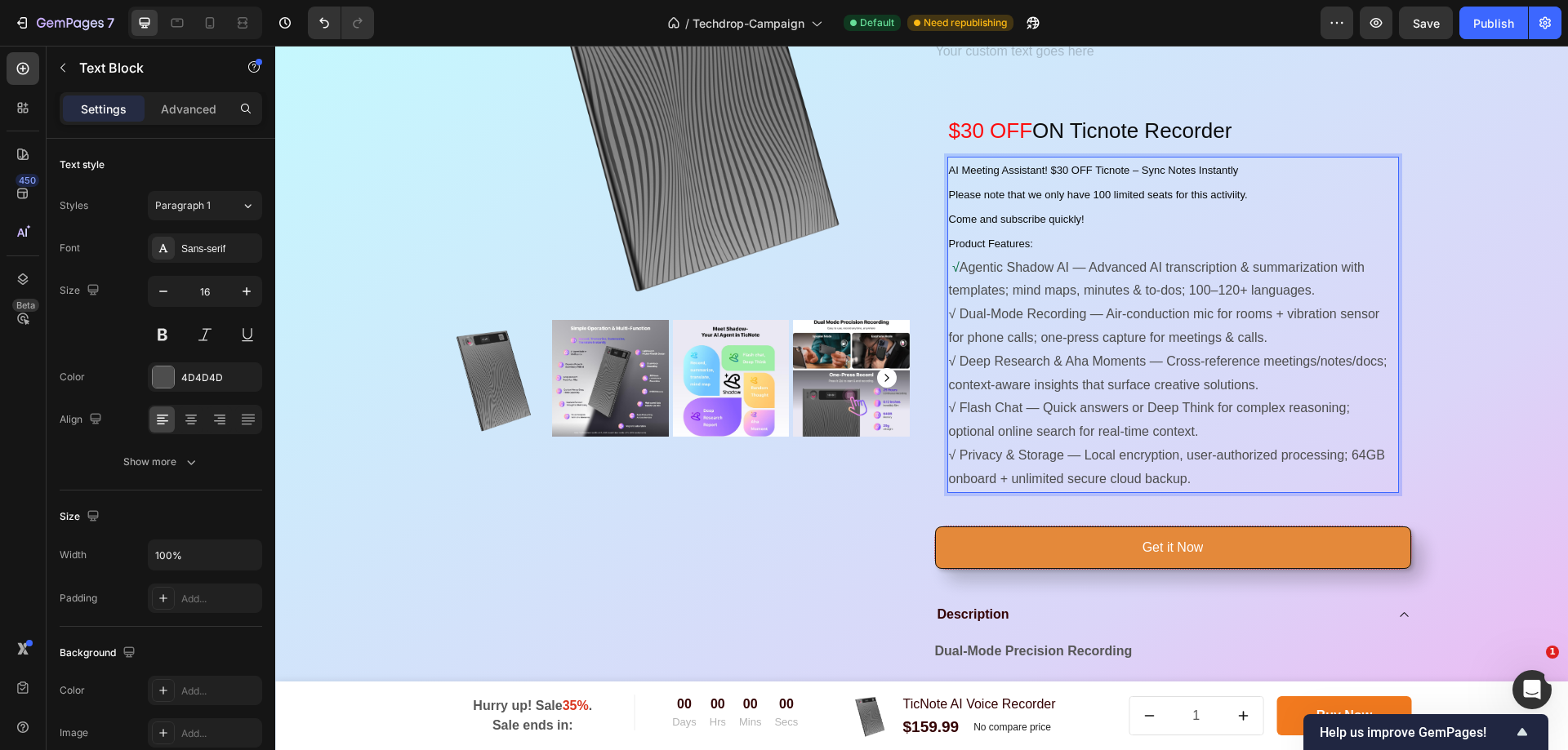
click at [1167, 340] on p "√ Dual-Mode Recording — Air-conduction mic for rooms + vibration sensor for pho…" at bounding box center [1173, 326] width 448 height 47
click at [958, 270] on p "AI Meeting Assistant! $30 OFF Ticnote – Sync Notes Instantly Please note that w…" at bounding box center [1173, 231] width 448 height 145
drag, startPoint x: 958, startPoint y: 270, endPoint x: 938, endPoint y: 270, distance: 20.0
click at [938, 270] on div "⁠⁠⁠⁠⁠⁠⁠ $30 OFF ON Ticnote Recorder Heading AI Meeting Assistant! $30 OFF Ticno…" at bounding box center [1173, 296] width 478 height 420
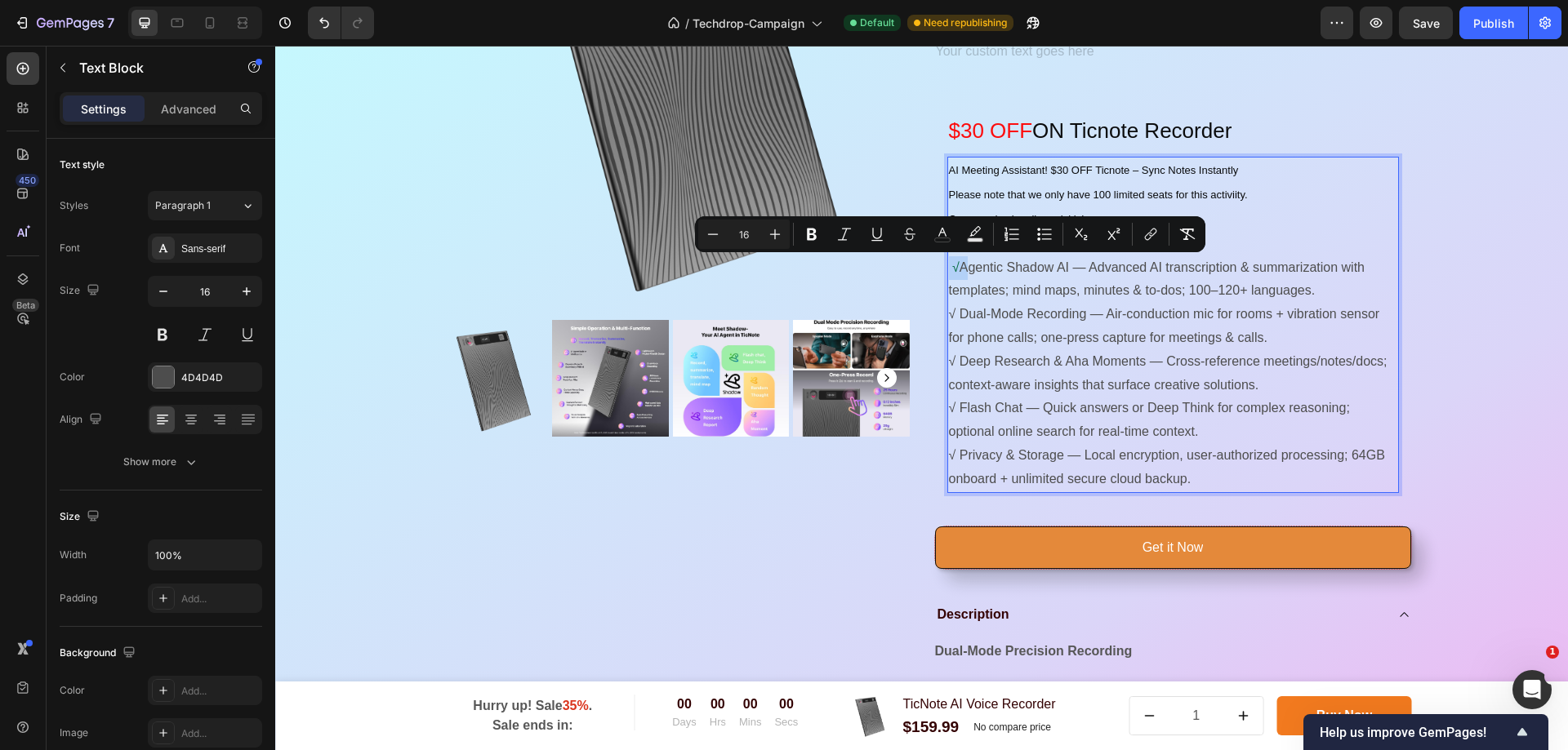
copy p "√"
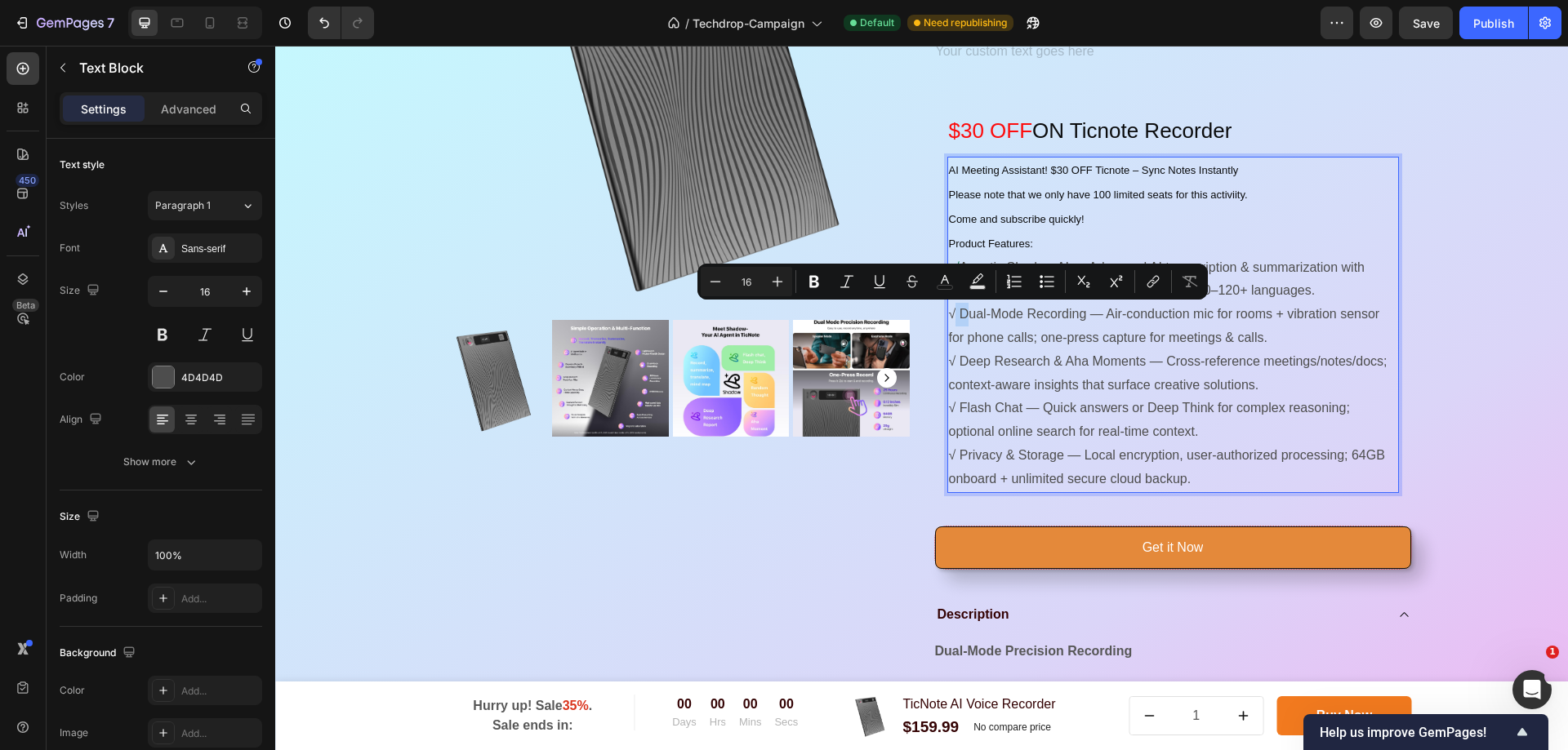
drag, startPoint x: 961, startPoint y: 317, endPoint x: 949, endPoint y: 317, distance: 12.0
click at [949, 317] on p "√ Dual-Mode Recording — Air-conduction mic for rooms + vibration sensor for pho…" at bounding box center [1173, 326] width 448 height 47
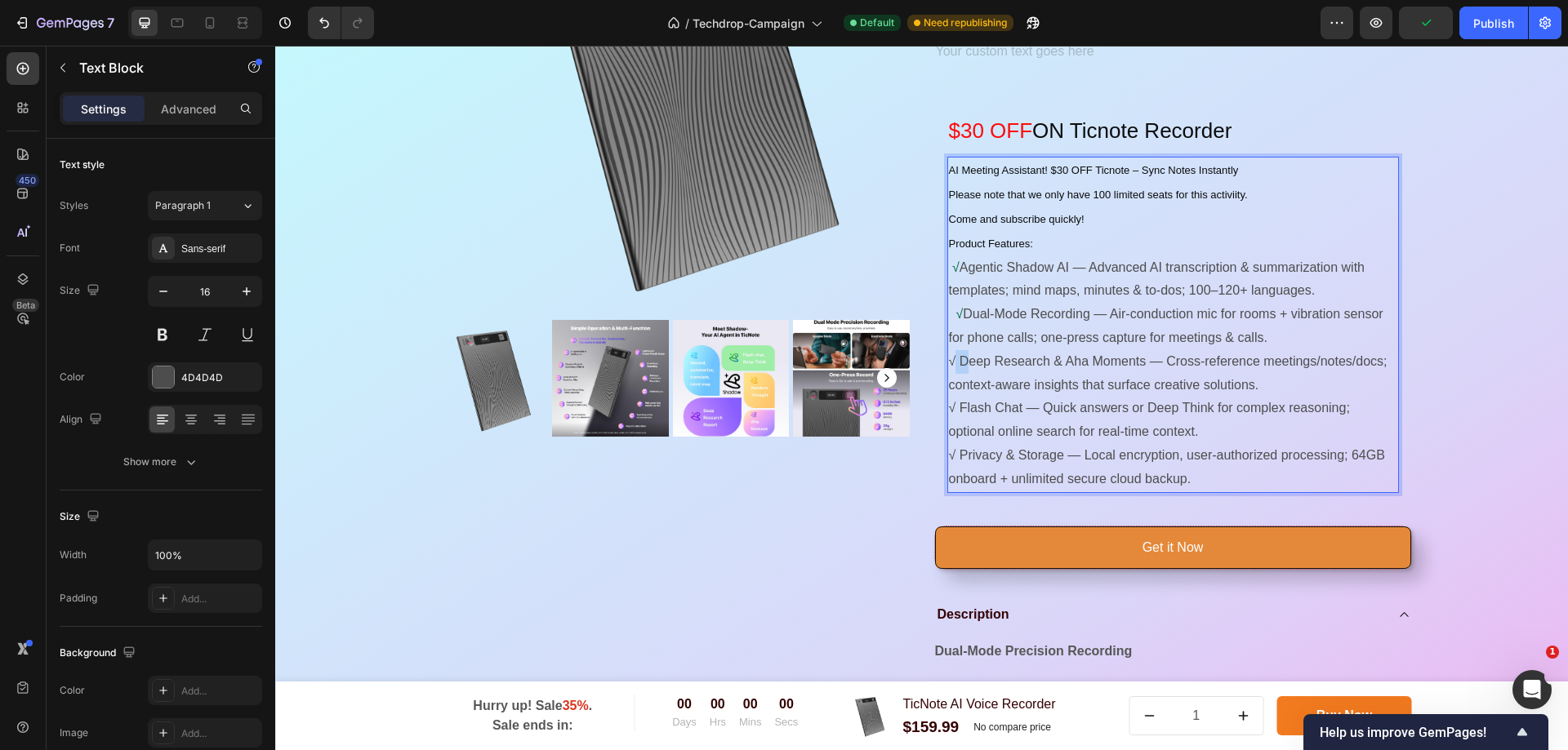
drag, startPoint x: 960, startPoint y: 366, endPoint x: 947, endPoint y: 369, distance: 13.3
click at [949, 369] on p "√ Deep Research & Aha Moments — Cross-reference meetings/notes/docs; context-aw…" at bounding box center [1173, 373] width 448 height 47
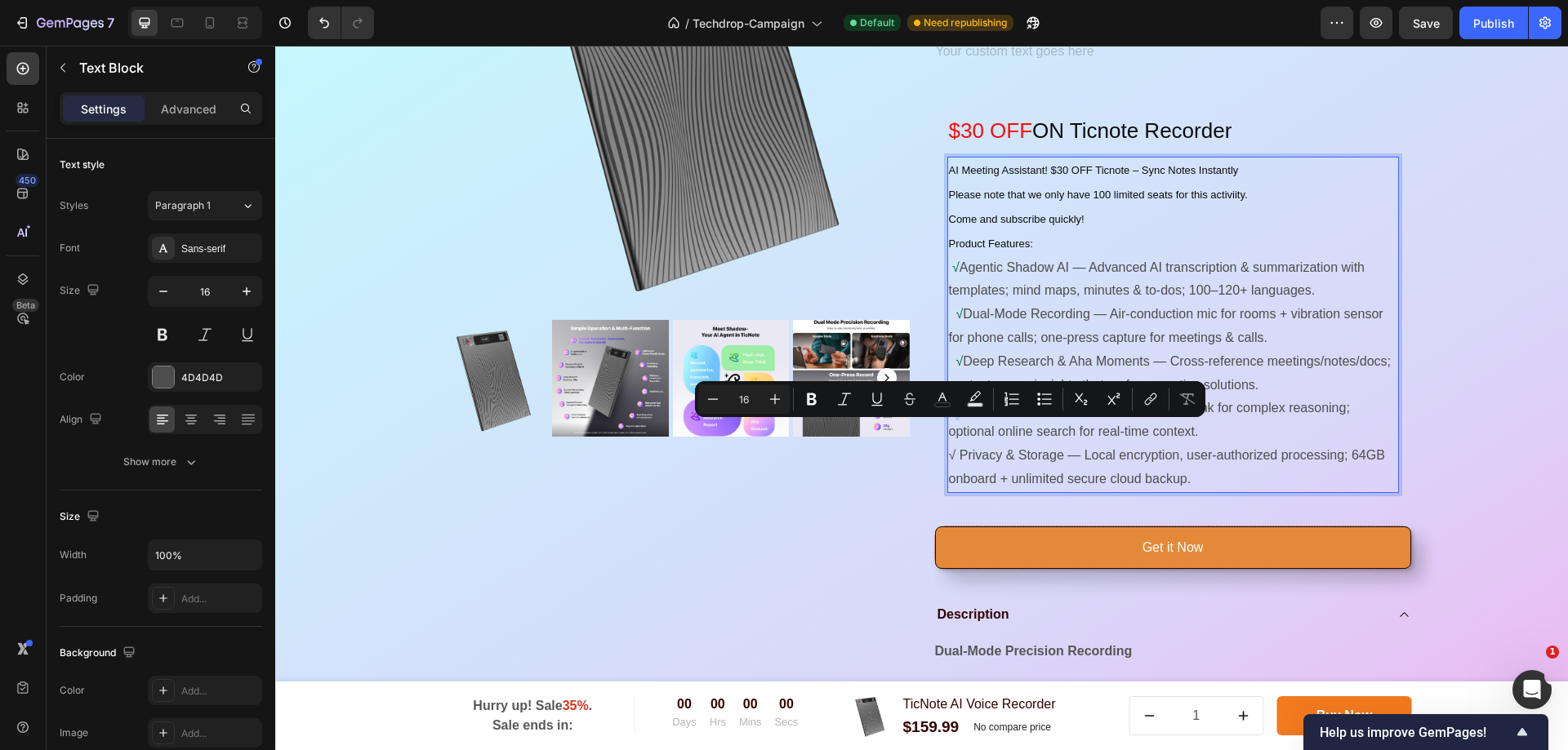
drag, startPoint x: 955, startPoint y: 431, endPoint x: 946, endPoint y: 431, distance: 9.0
click at [949, 431] on p "√ Flash Chat — Quick answers or Deep Think for complex reasoning; optional onli…" at bounding box center [1173, 420] width 448 height 47
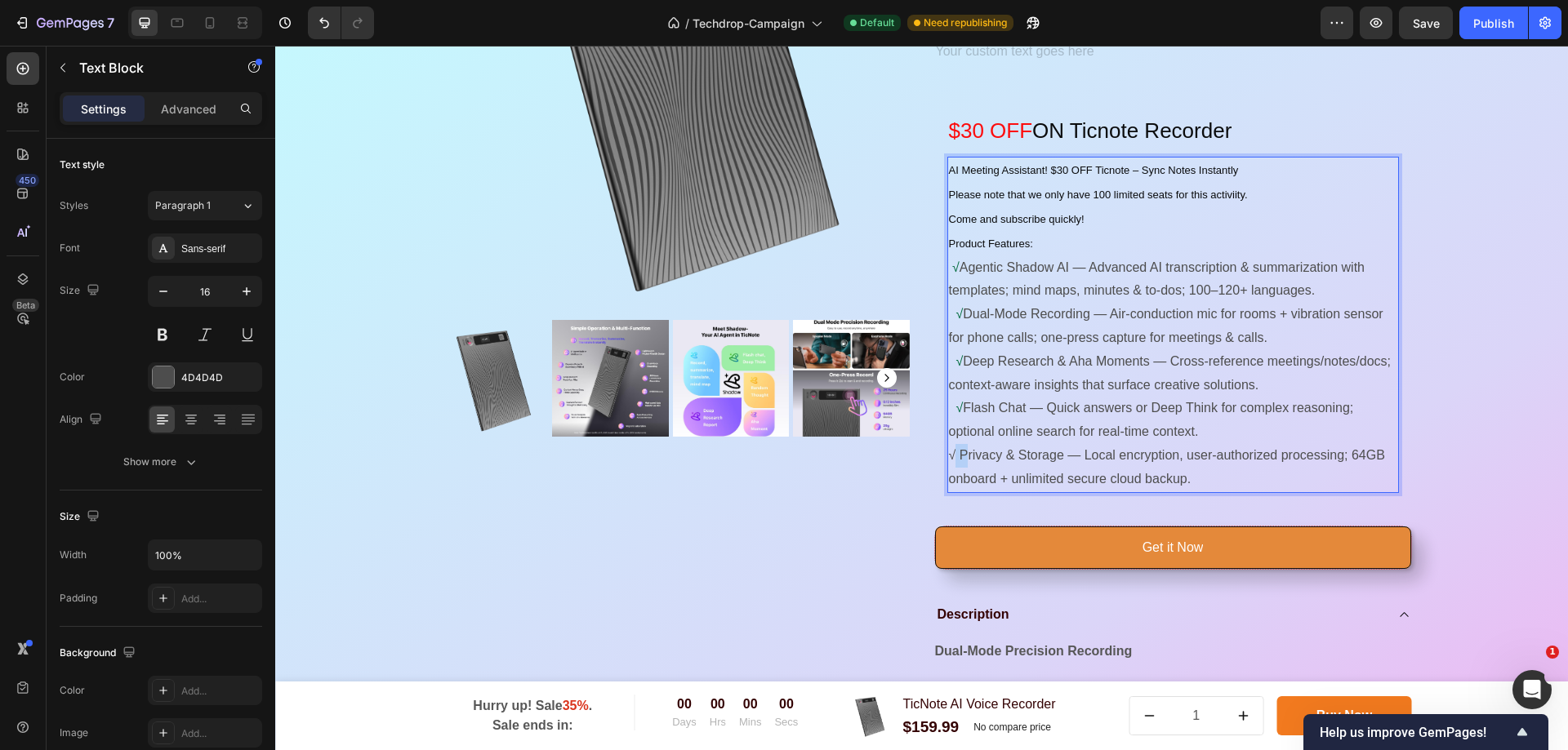
drag, startPoint x: 959, startPoint y: 475, endPoint x: 947, endPoint y: 474, distance: 12.0
click at [949, 474] on p "√ Privacy & Storage — Local encryption, user-authorized processing; 64GB onboar…" at bounding box center [1173, 468] width 448 height 47
drag, startPoint x: 960, startPoint y: 275, endPoint x: 946, endPoint y: 275, distance: 14.0
click at [949, 275] on p "AI Meeting Assistant! $30 OFF Ticnote – Sync Notes Instantly Please note that w…" at bounding box center [1173, 231] width 448 height 145
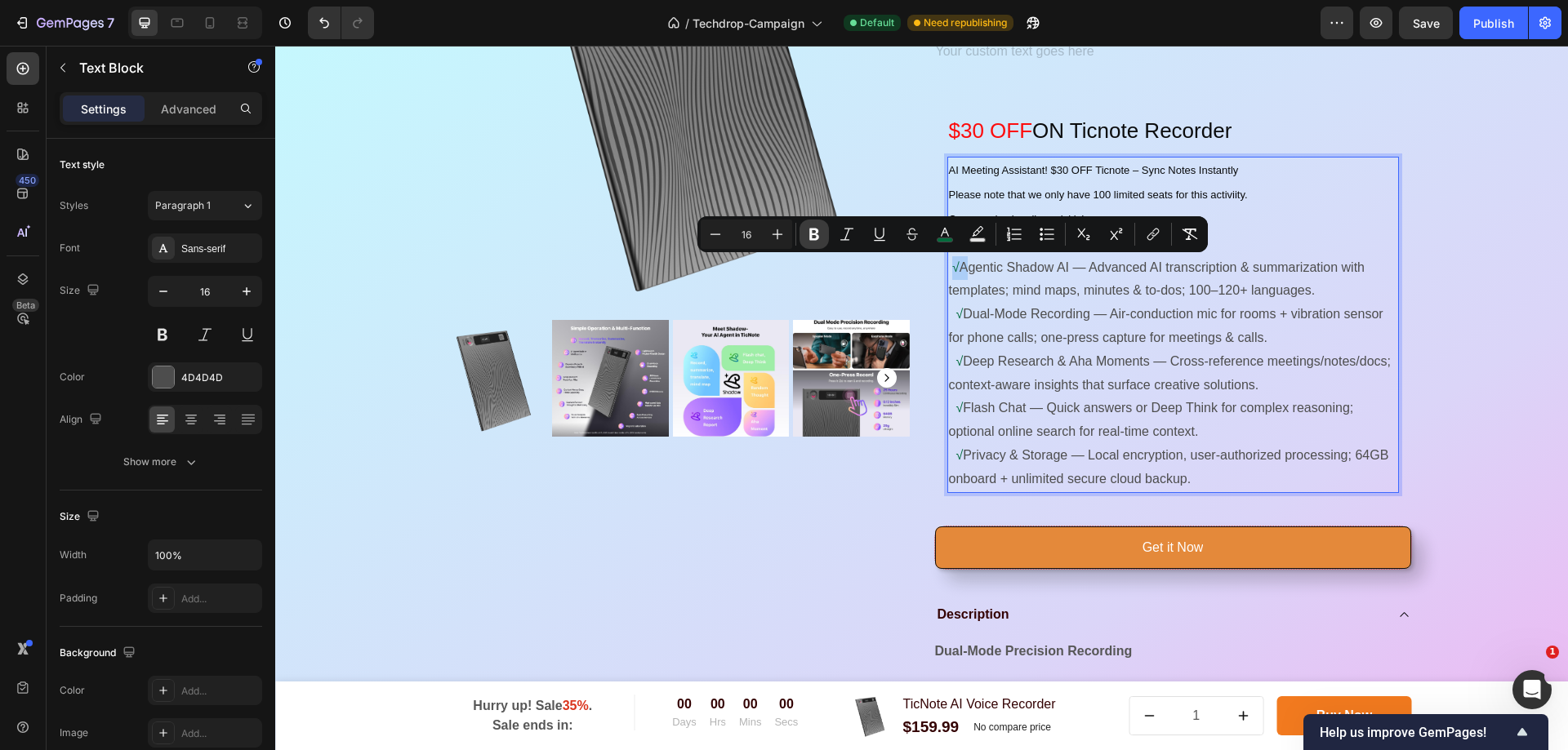
click at [817, 238] on icon "Editor contextual toolbar" at bounding box center [814, 234] width 10 height 12
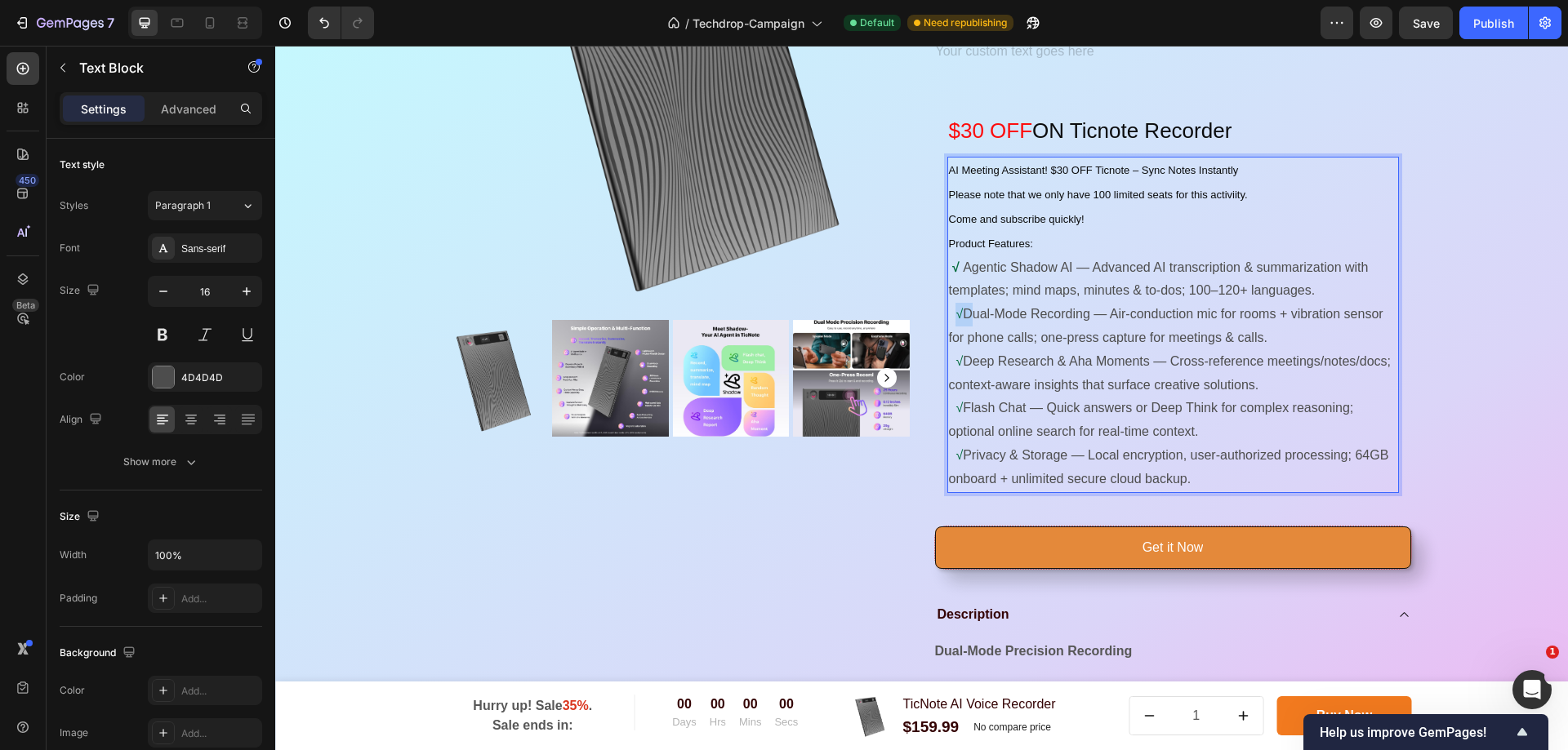
drag, startPoint x: 963, startPoint y: 316, endPoint x: 950, endPoint y: 316, distance: 13.0
click at [950, 316] on p "√ Dual-Mode Recording — Air-conduction mic for rooms + vibration sensor for pho…" at bounding box center [1173, 326] width 448 height 47
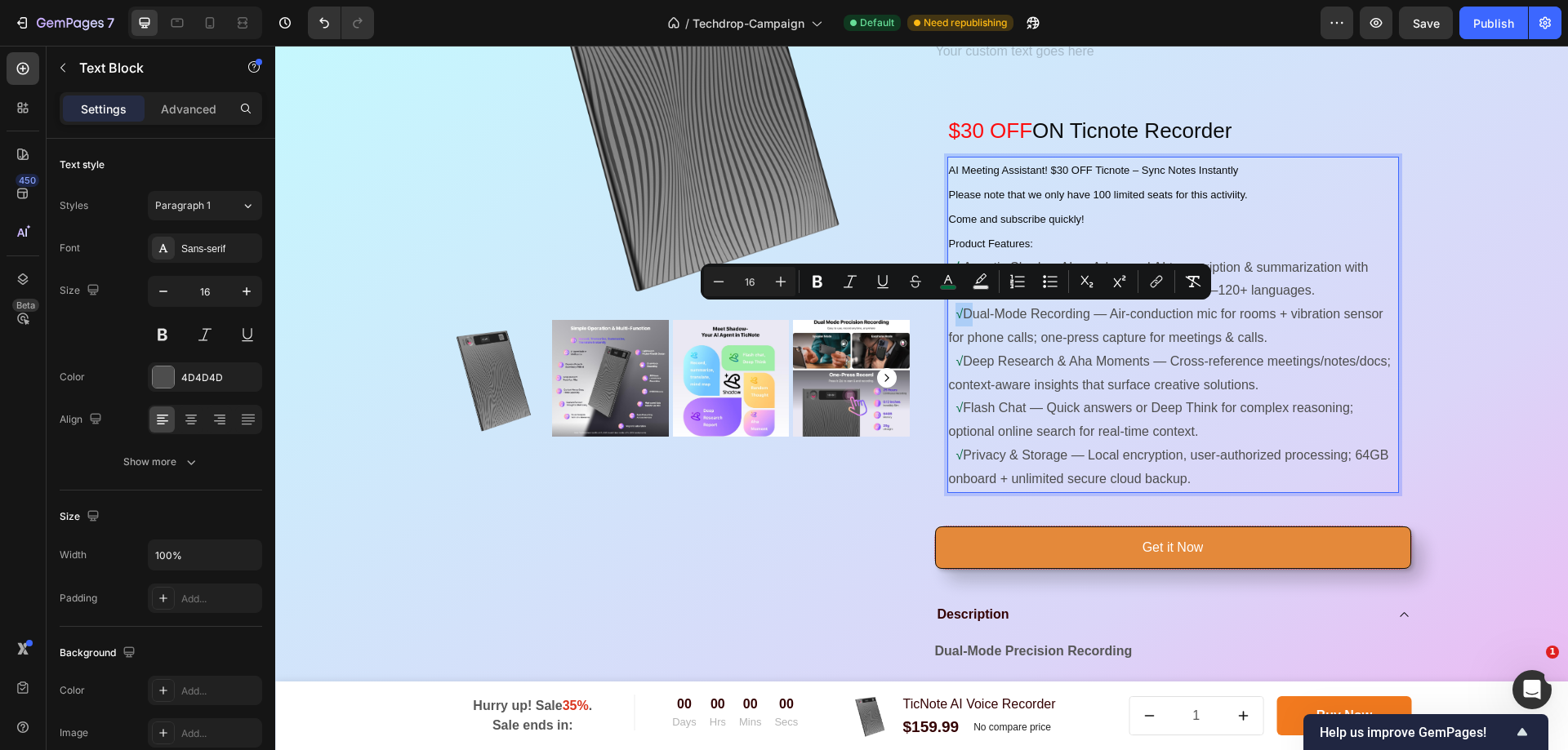
drag, startPoint x: 821, startPoint y: 279, endPoint x: 837, endPoint y: 295, distance: 22.6
click at [821, 279] on icon "Editor contextual toolbar" at bounding box center [817, 281] width 10 height 12
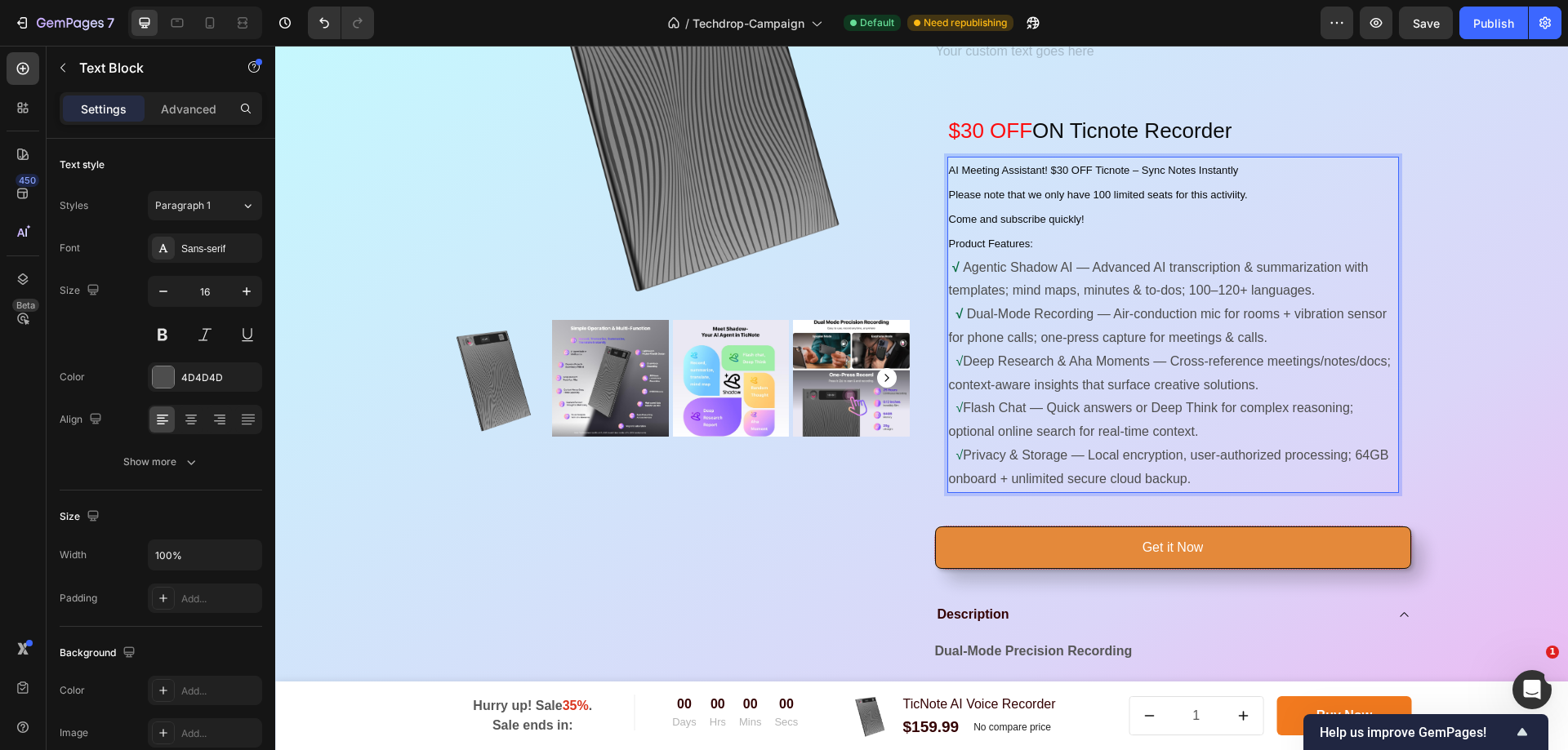
click at [1010, 397] on p "√ Deep Research & Aha Moments — Cross-reference meetings/notes/docs; context-aw…" at bounding box center [1173, 373] width 448 height 47
drag, startPoint x: 962, startPoint y: 362, endPoint x: 952, endPoint y: 364, distance: 10.2
click at [952, 364] on p "√ Deep Research & Aha Moments — Cross-reference meetings/notes/docs; context-aw…" at bounding box center [1173, 373] width 448 height 47
click at [968, 364] on p "√ Deep Research & Aha Moments — Cross-reference meetings/notes/docs; context-aw…" at bounding box center [1173, 373] width 448 height 47
drag, startPoint x: 960, startPoint y: 367, endPoint x: 950, endPoint y: 365, distance: 10.2
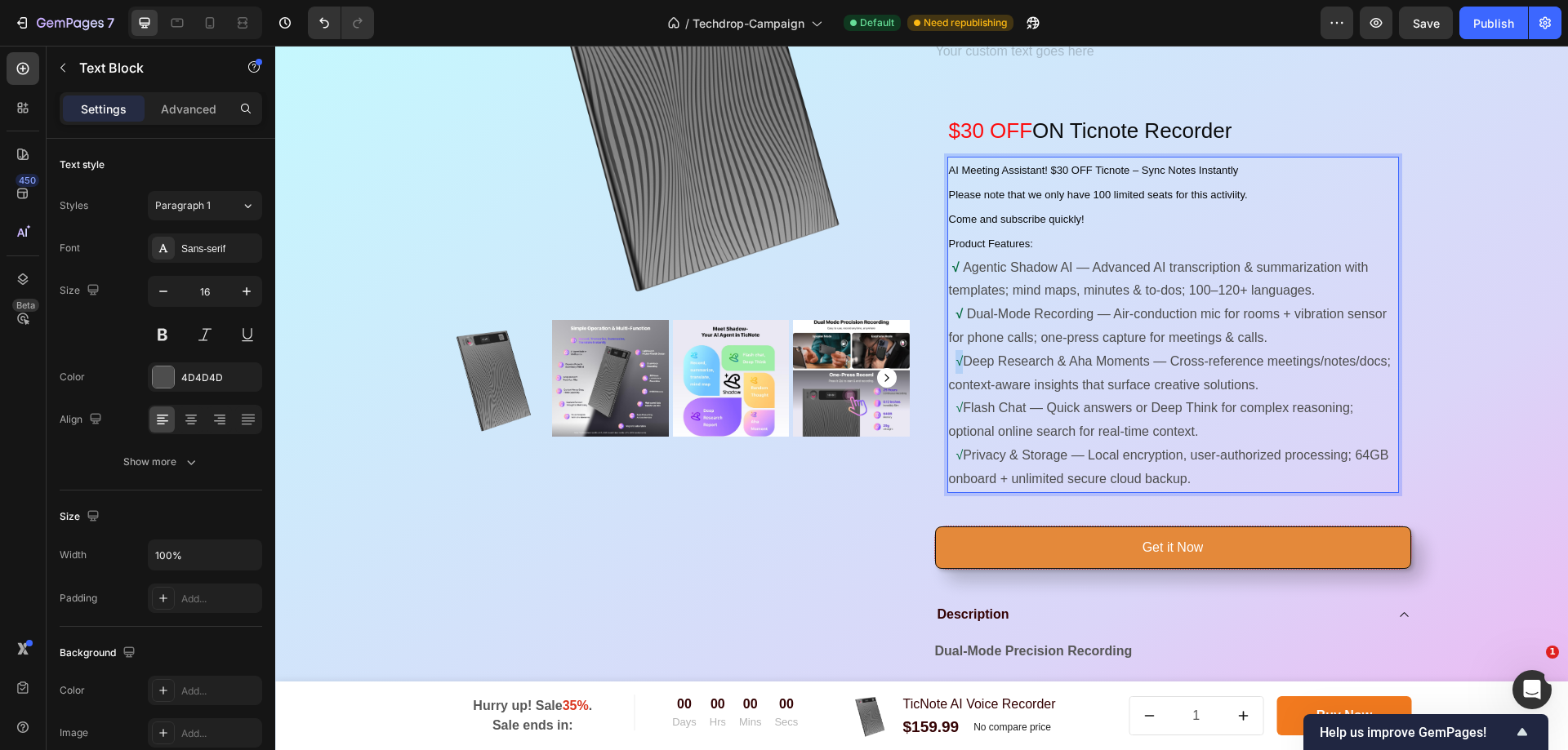
click at [950, 365] on p "√ Deep Research & Aha Moments — Cross-reference meetings/notes/docs; context-aw…" at bounding box center [1173, 373] width 448 height 47
click at [1013, 378] on p "√ Deep Research & Aha Moments — Cross-reference meetings/notes/docs; context-aw…" at bounding box center [1173, 373] width 448 height 47
drag, startPoint x: 966, startPoint y: 433, endPoint x: 952, endPoint y: 433, distance: 14.0
click at [952, 433] on p "√ Flash Chat — Quick answers or Deep Think for complex reasoning; optional onli…" at bounding box center [1173, 420] width 448 height 47
click at [1082, 397] on p "√ Deep Research & Aha Moments — Cross-reference meetings/notes/docs; context-aw…" at bounding box center [1173, 373] width 448 height 47
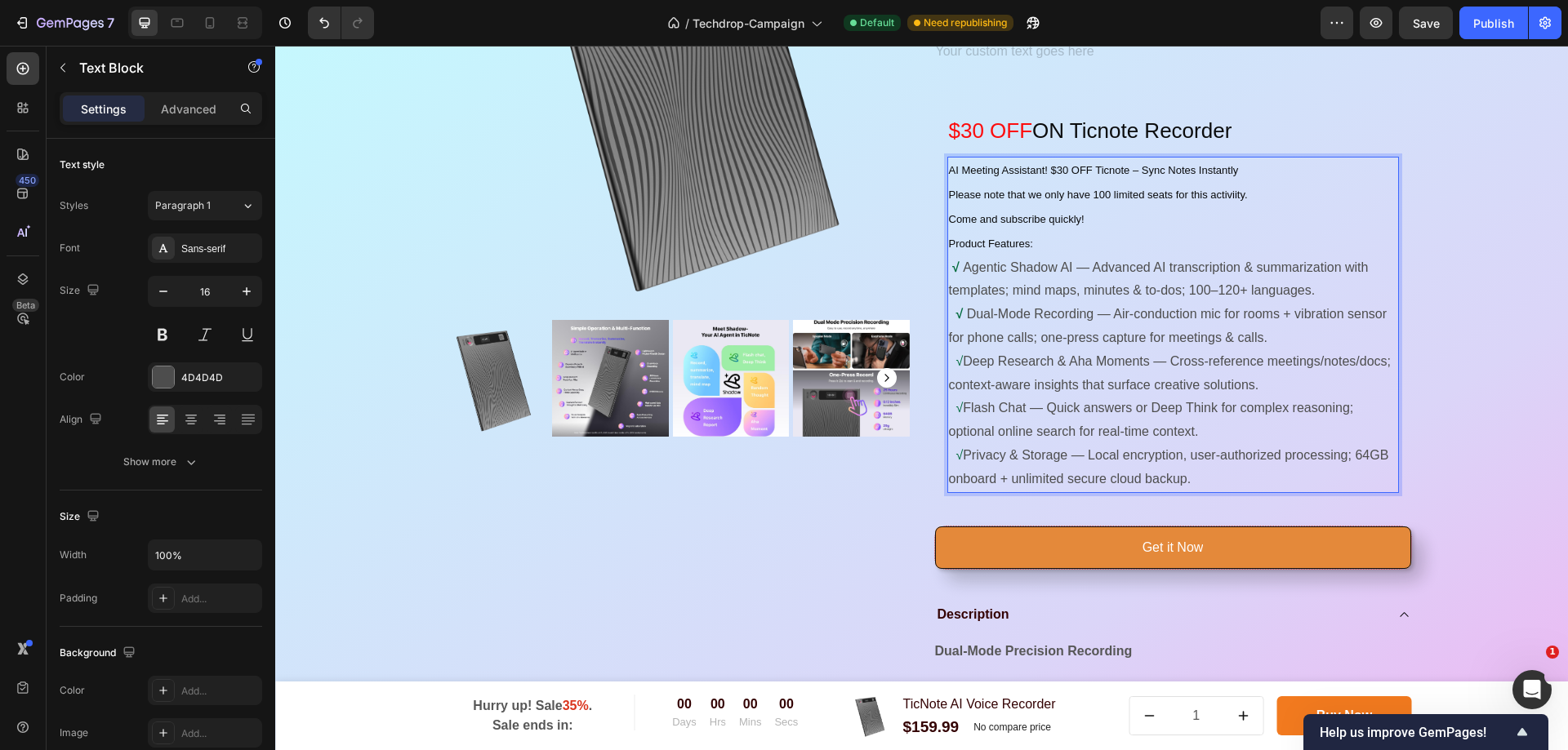
click at [1042, 424] on p "√ Flash Chat — Quick answers or Deep Think for complex reasoning; optional onli…" at bounding box center [1173, 420] width 448 height 47
drag, startPoint x: 960, startPoint y: 480, endPoint x: 948, endPoint y: 484, distance: 12.6
click at [949, 484] on p "√ Privacy & Storage — Local encryption, user-authorized processing; 64GB onboar…" at bounding box center [1173, 468] width 448 height 47
click at [960, 484] on p "√ Privacy & Storage — Local encryption, user-authorized processing; 64GB onboar…" at bounding box center [1173, 468] width 448 height 47
click at [953, 368] on p "√ Deep Research & Aha Moments — Cross-reference meetings/notes/docs; context-aw…" at bounding box center [1173, 373] width 448 height 47
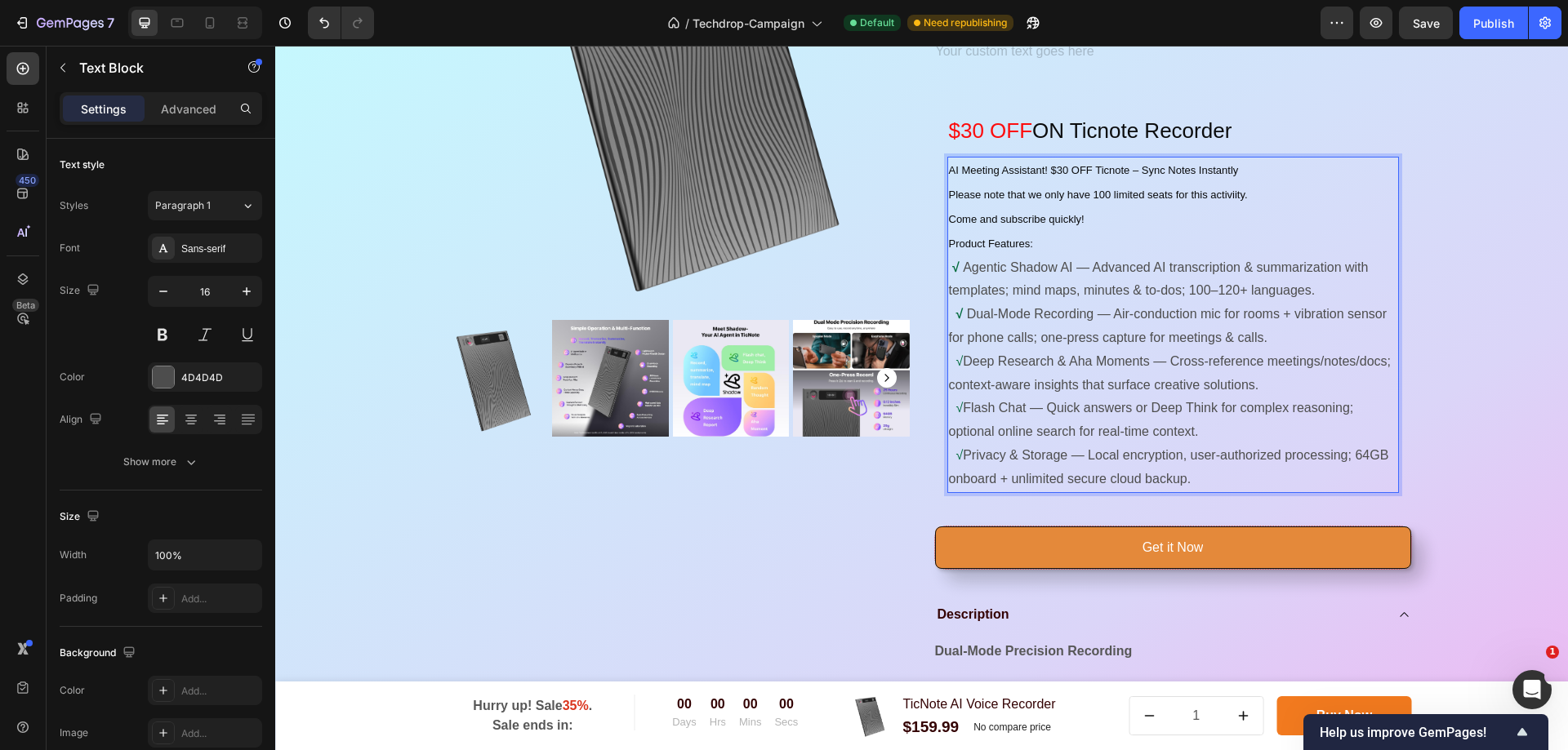
click at [1018, 445] on p "√ Flash Chat — Quick answers or Deep Think for complex reasoning; optional onli…" at bounding box center [1173, 420] width 448 height 47
drag, startPoint x: 962, startPoint y: 436, endPoint x: 952, endPoint y: 434, distance: 10.2
click at [952, 434] on p "√ Flash Chat — Quick answers or Deep Think for complex reasoning; optional onli…" at bounding box center [1173, 420] width 448 height 47
click at [962, 487] on p "√ Privacy & Storage — Local encryption, user-authorized processing; 64GB onboar…" at bounding box center [1173, 468] width 448 height 47
click at [952, 481] on p "√ Privacy & Storage — Local encryption, user-authorized processing; 64GB onboar…" at bounding box center [1173, 468] width 448 height 47
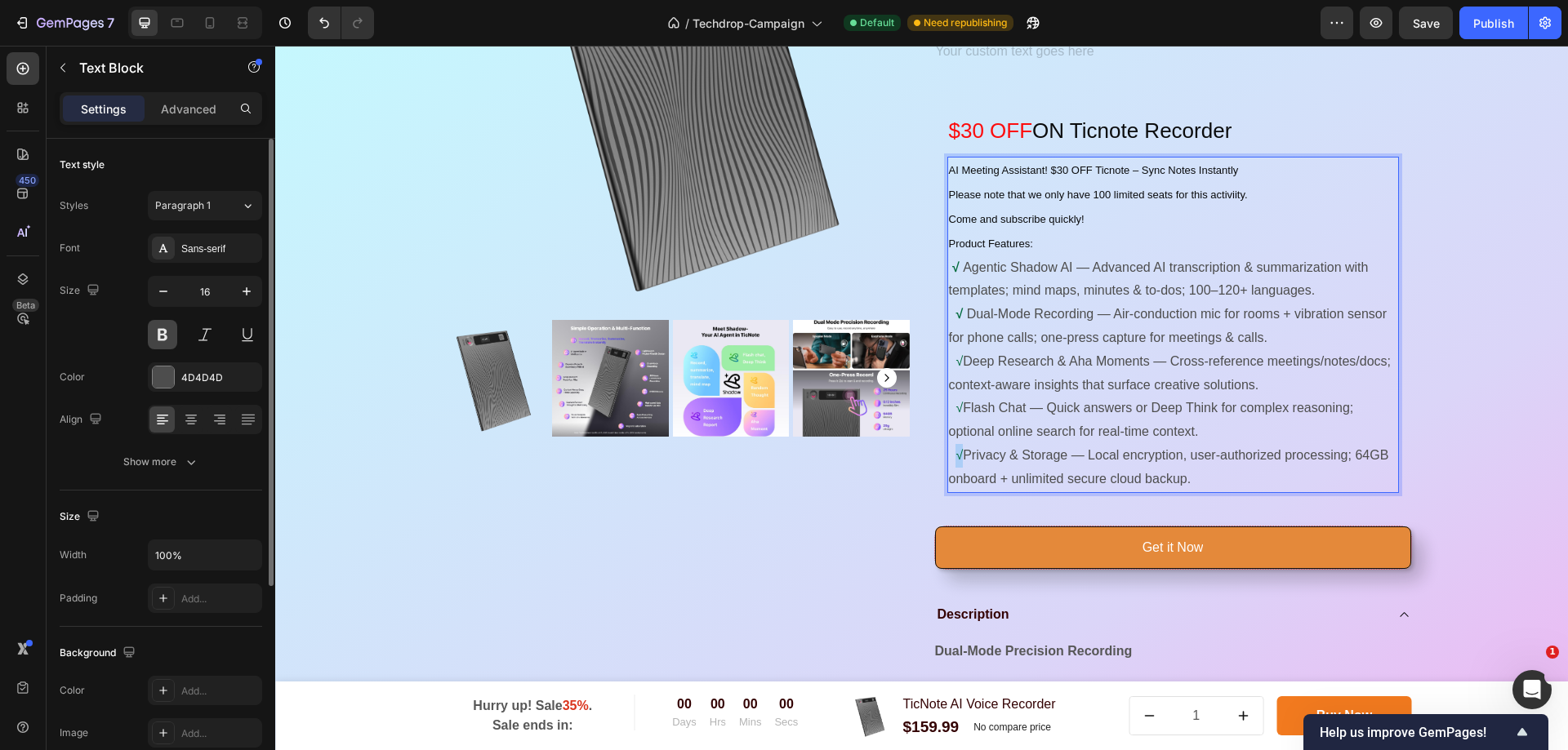
click at [161, 333] on button at bounding box center [162, 335] width 30 height 30
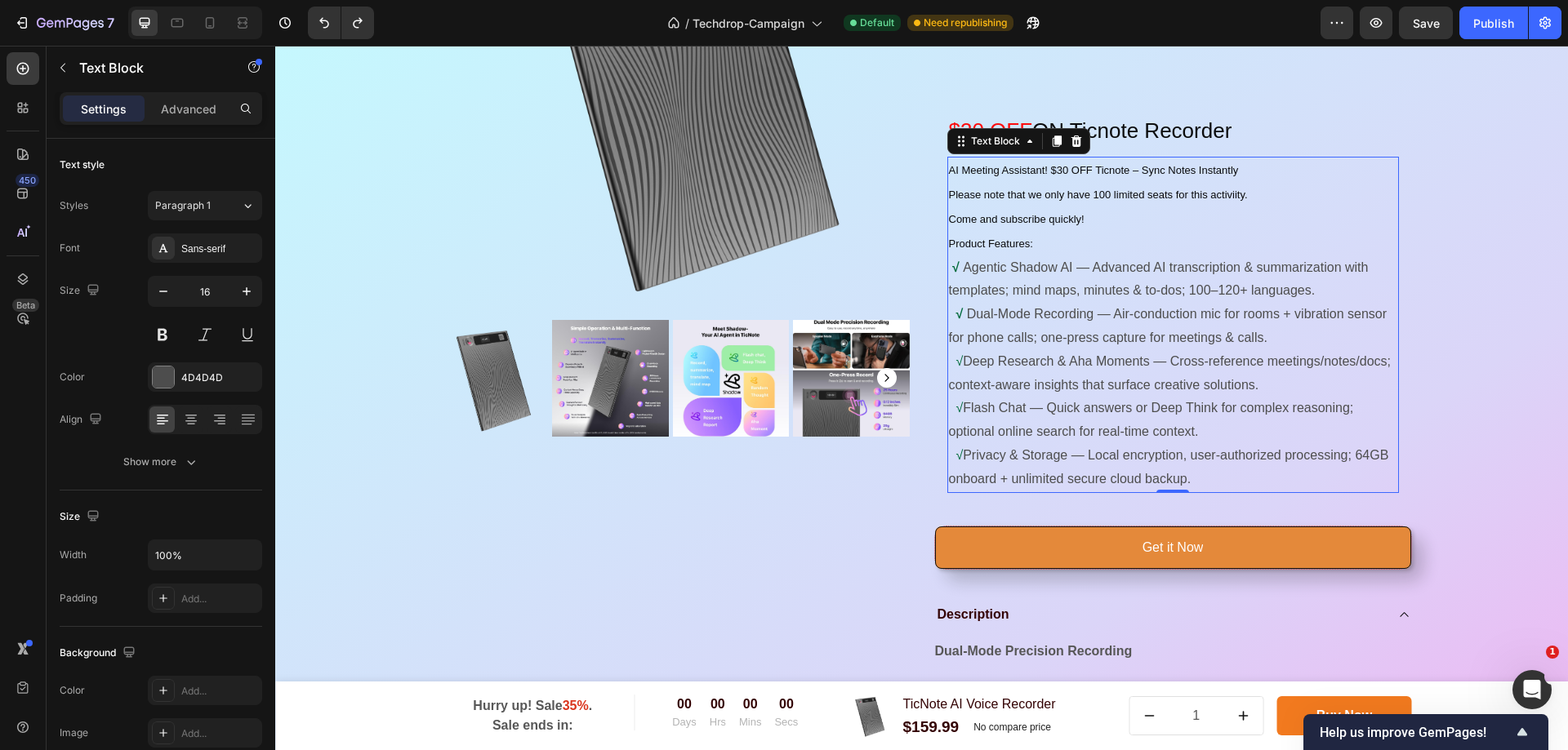
drag, startPoint x: 1006, startPoint y: 481, endPoint x: 996, endPoint y: 474, distance: 12.2
click at [1006, 481] on p "√ Privacy & Storage — Local encryption, user-authorized processing; 64GB onboar…" at bounding box center [1173, 468] width 448 height 47
click at [955, 311] on strong "√" at bounding box center [959, 314] width 7 height 14
click at [960, 358] on p "√ Deep Research & Aha Moments — Cross-reference meetings/notes/docs; context-aw…" at bounding box center [1173, 373] width 448 height 47
click at [952, 322] on p "√ Dual-Mode Recording — Air-conduction mic for rooms + vibration sensor for pho…" at bounding box center [1173, 326] width 448 height 47
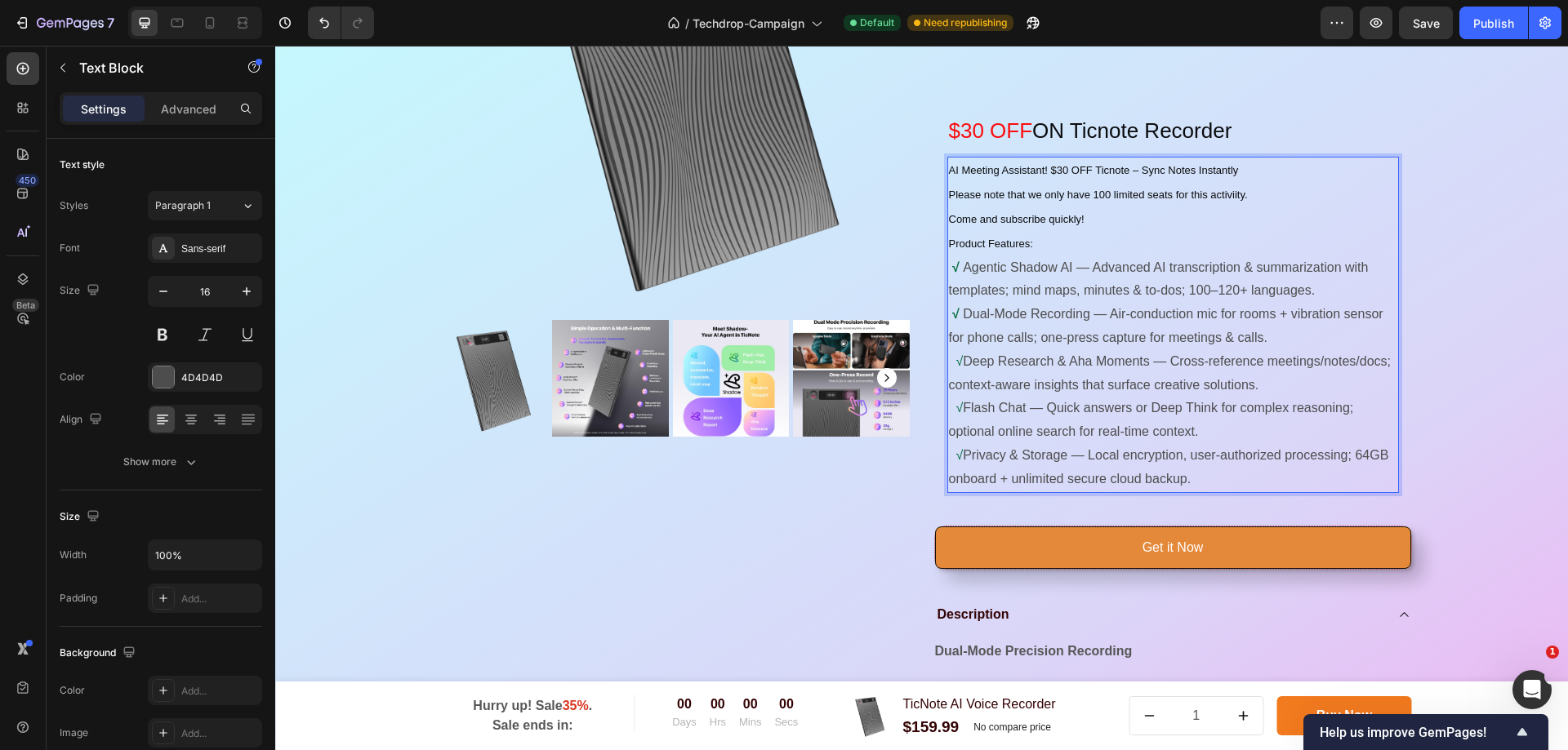
click at [949, 358] on p "√ Deep Research & Aha Moments — Cross-reference meetings/notes/docs; context-aw…" at bounding box center [1173, 373] width 448 height 47
click at [955, 364] on span "√" at bounding box center [959, 361] width 7 height 14
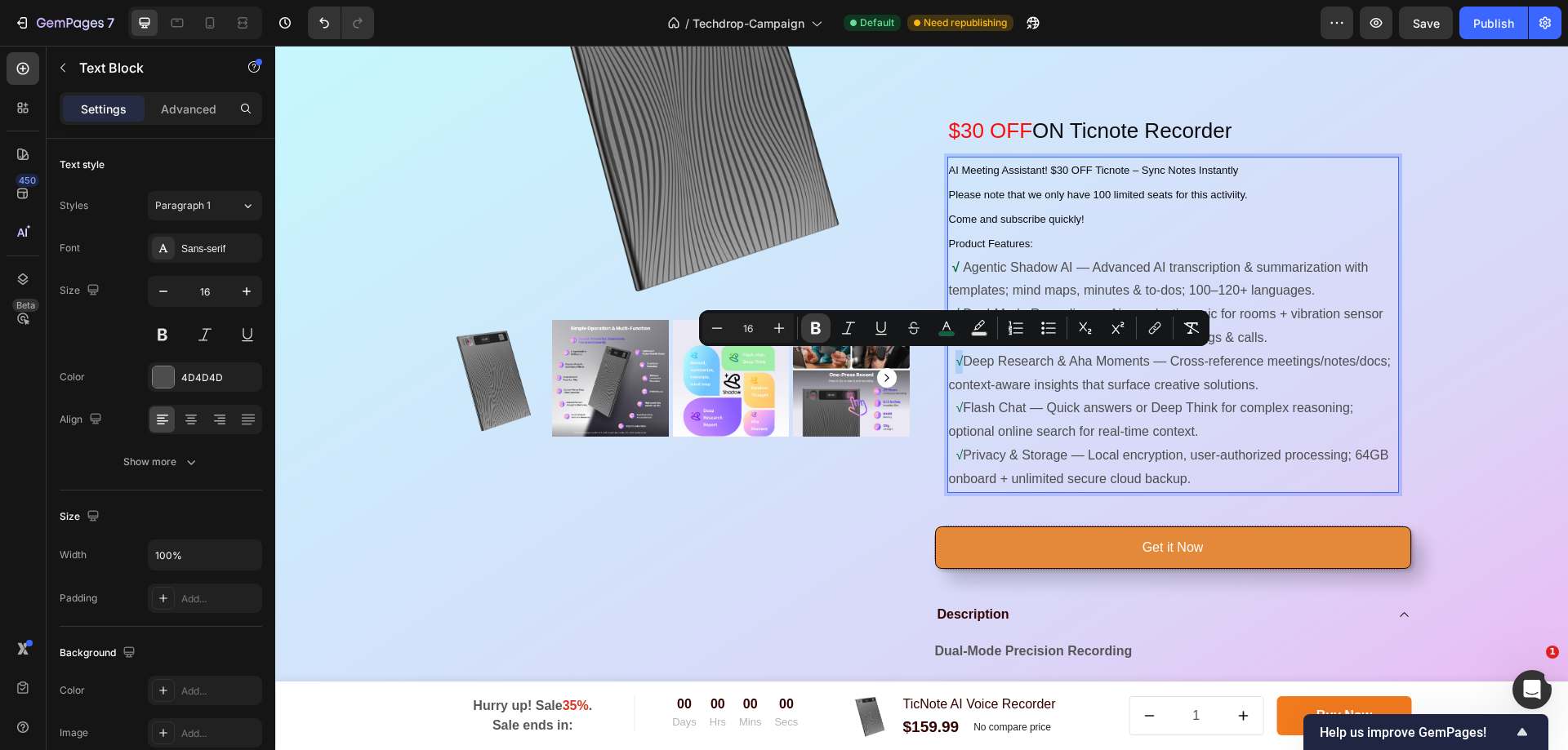
click at [812, 332] on icon "Editor contextual toolbar" at bounding box center [815, 328] width 10 height 12
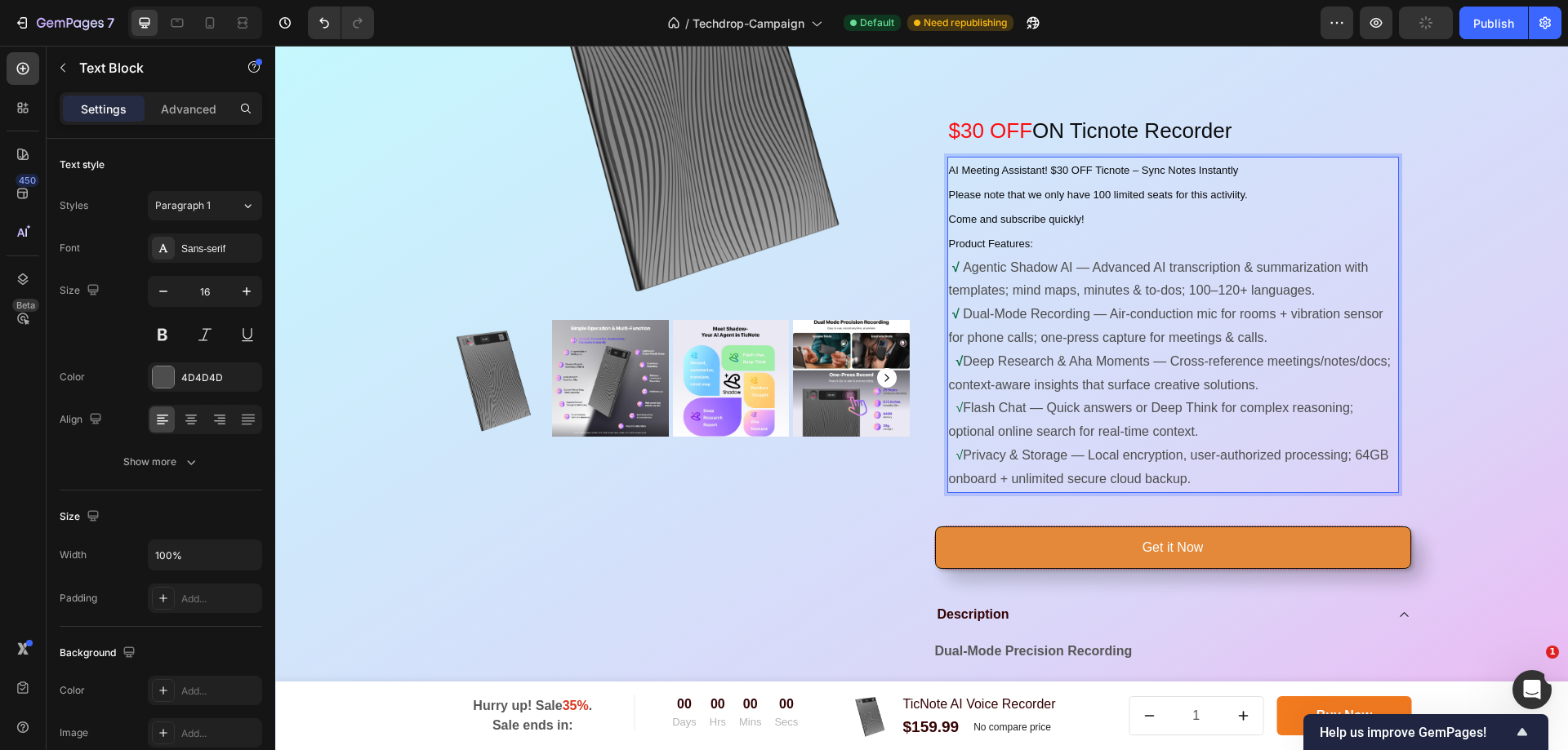
click at [963, 397] on p "√ Deep Research & Aha Moments — Cross-reference meetings/notes/docs; context-aw…" at bounding box center [1173, 373] width 448 height 47
click at [960, 429] on p "√ Flash Chat — Quick answers or Deep Think for complex reasoning; optional onli…" at bounding box center [1173, 420] width 448 height 47
click at [157, 329] on button at bounding box center [162, 335] width 30 height 30
click at [1014, 397] on p "√ Deep Research & Aha Moments — Cross-reference meetings/notes/docs; context-aw…" at bounding box center [1173, 373] width 448 height 47
click at [952, 436] on p "√ Flash Chat — Quick answers or Deep Think for complex reasoning; optional onli…" at bounding box center [1173, 420] width 448 height 47
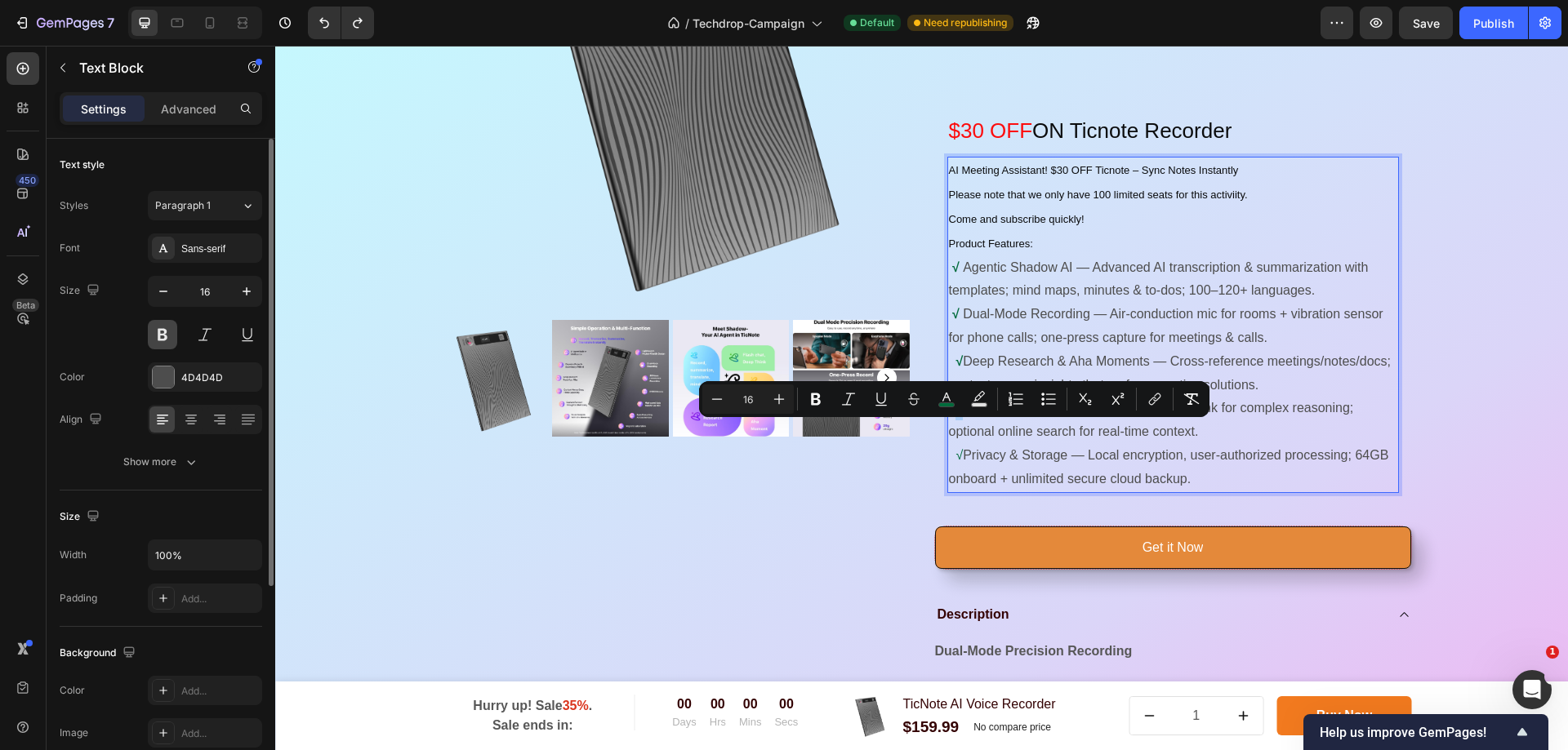
click at [169, 332] on button at bounding box center [162, 335] width 30 height 30
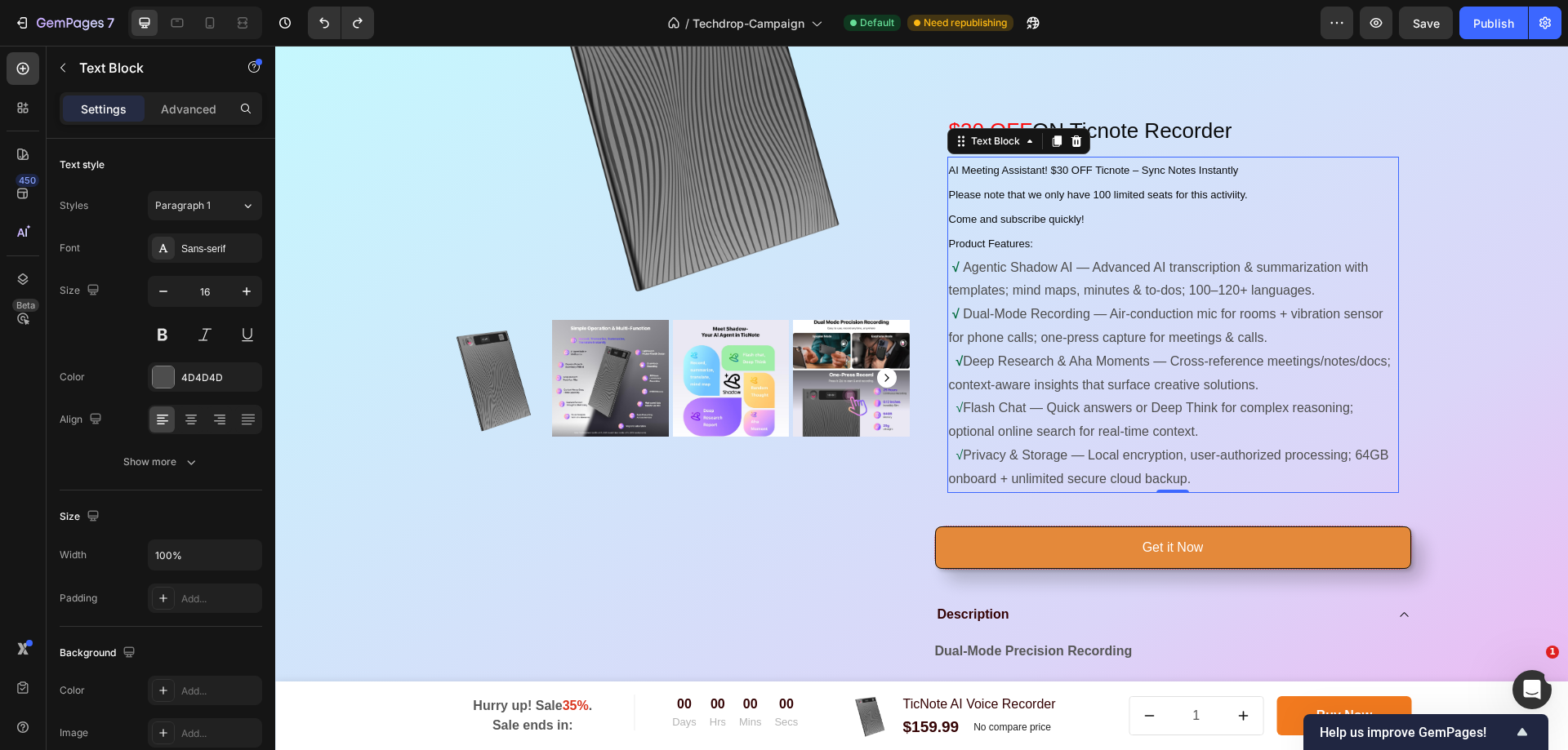
drag, startPoint x: 1019, startPoint y: 390, endPoint x: 1009, endPoint y: 382, distance: 12.8
click at [1019, 390] on p "√ Deep Research & Aha Moments — Cross-reference meetings/notes/docs; context-aw…" at bounding box center [1173, 373] width 448 height 47
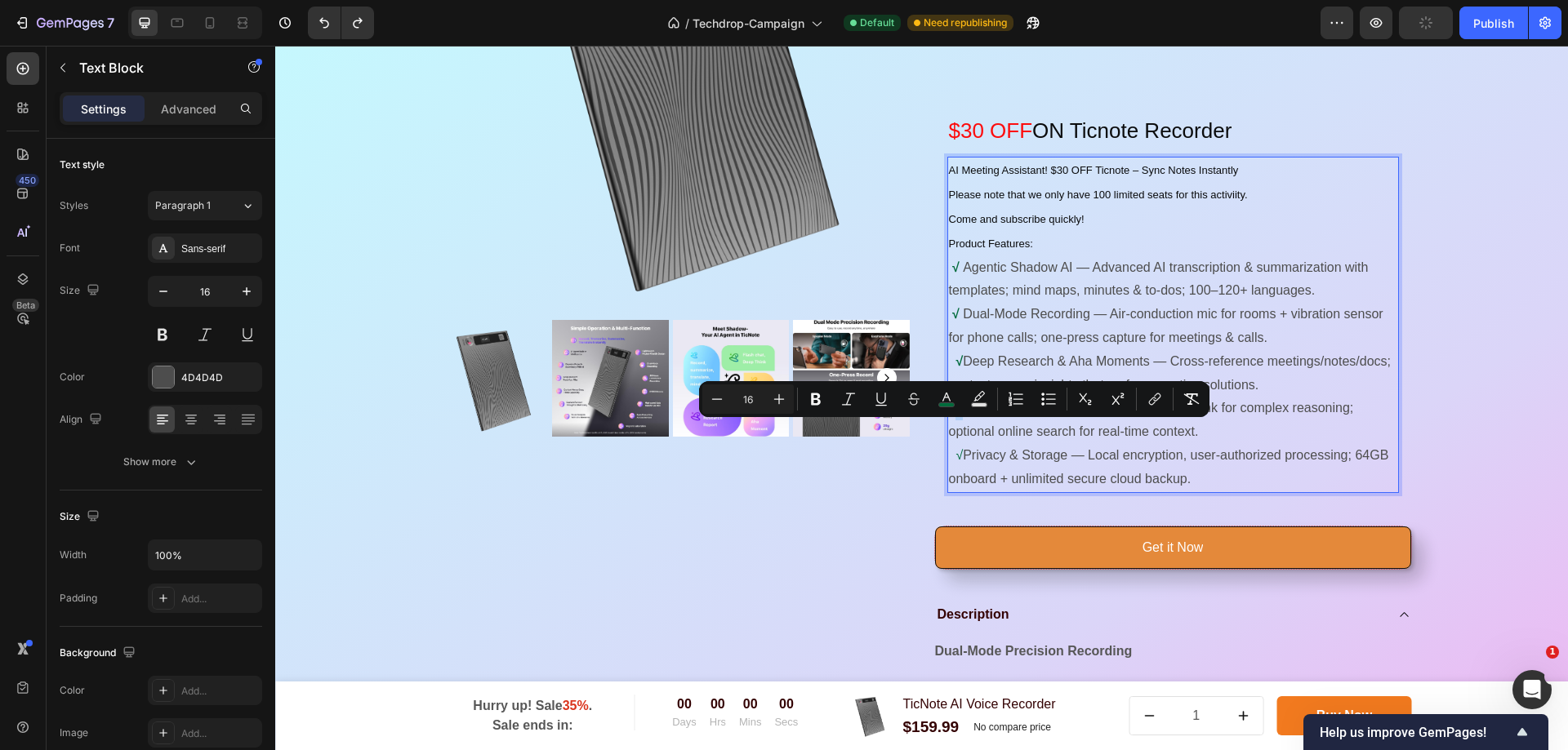
drag, startPoint x: 951, startPoint y: 434, endPoint x: 959, endPoint y: 433, distance: 8.1
click at [959, 415] on span "√" at bounding box center [959, 407] width 7 height 14
drag, startPoint x: 818, startPoint y: 405, endPoint x: 825, endPoint y: 410, distance: 8.6
click at [818, 405] on icon "Editor contextual toolbar" at bounding box center [815, 399] width 10 height 12
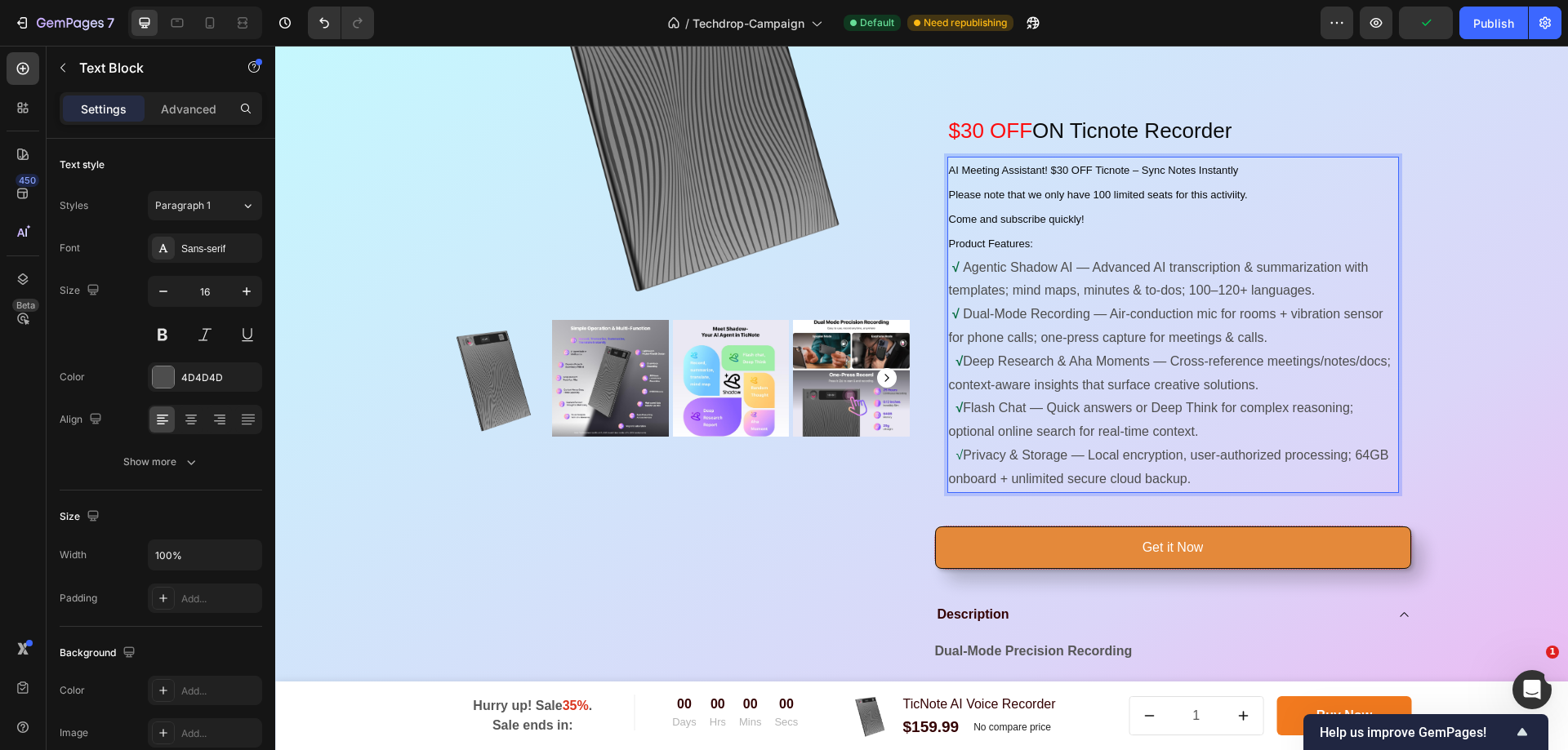
click at [1056, 474] on p "√ Privacy & Storage — Local encryption, user-authorized processing; 64GB onboar…" at bounding box center [1173, 468] width 448 height 47
click at [958, 462] on span "√" at bounding box center [959, 455] width 7 height 14
click at [167, 334] on button at bounding box center [162, 335] width 30 height 30
click at [955, 462] on span "√" at bounding box center [959, 455] width 7 height 14
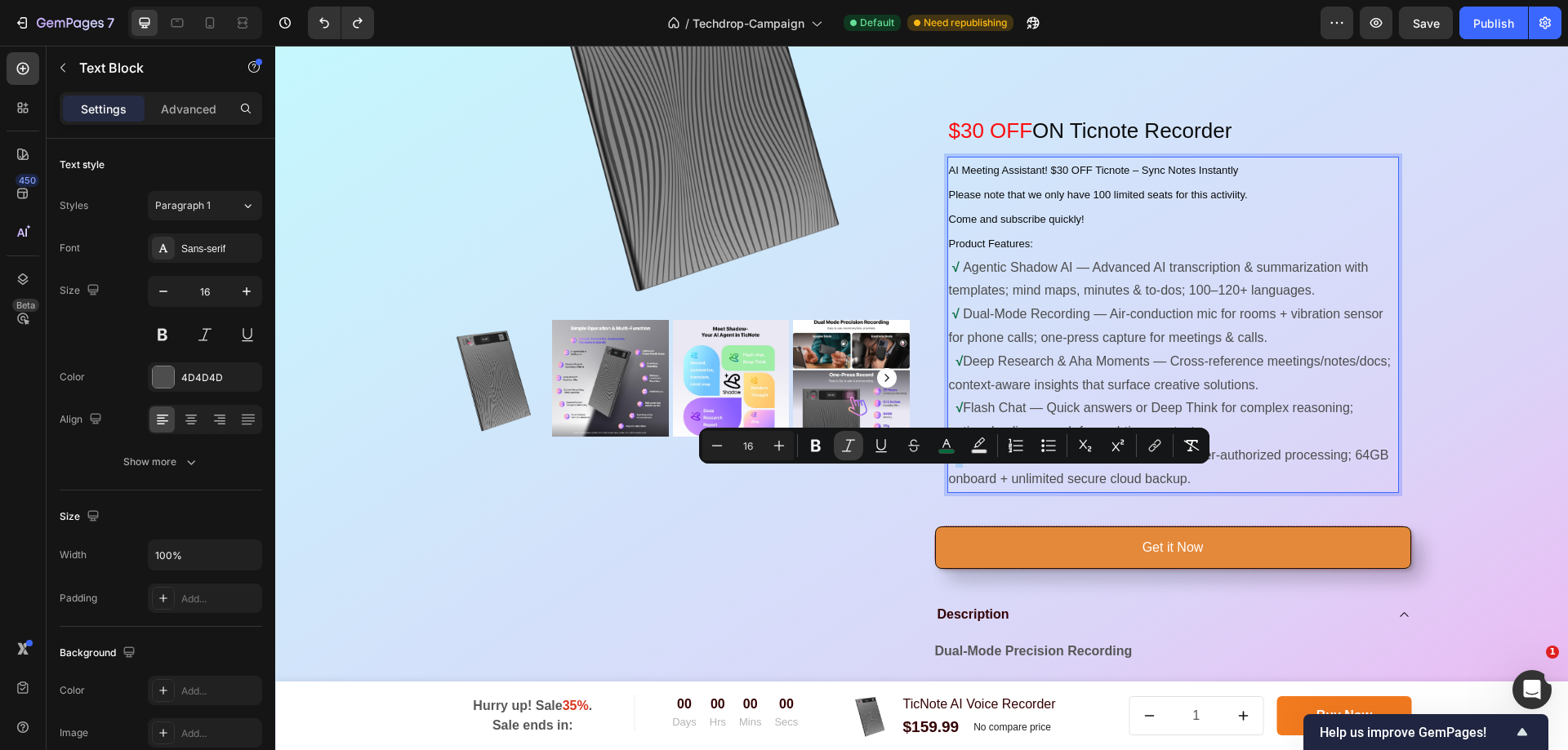
drag, startPoint x: 813, startPoint y: 439, endPoint x: 836, endPoint y: 446, distance: 24.0
click at [813, 438] on icon "Editor contextual toolbar" at bounding box center [816, 446] width 17 height 17
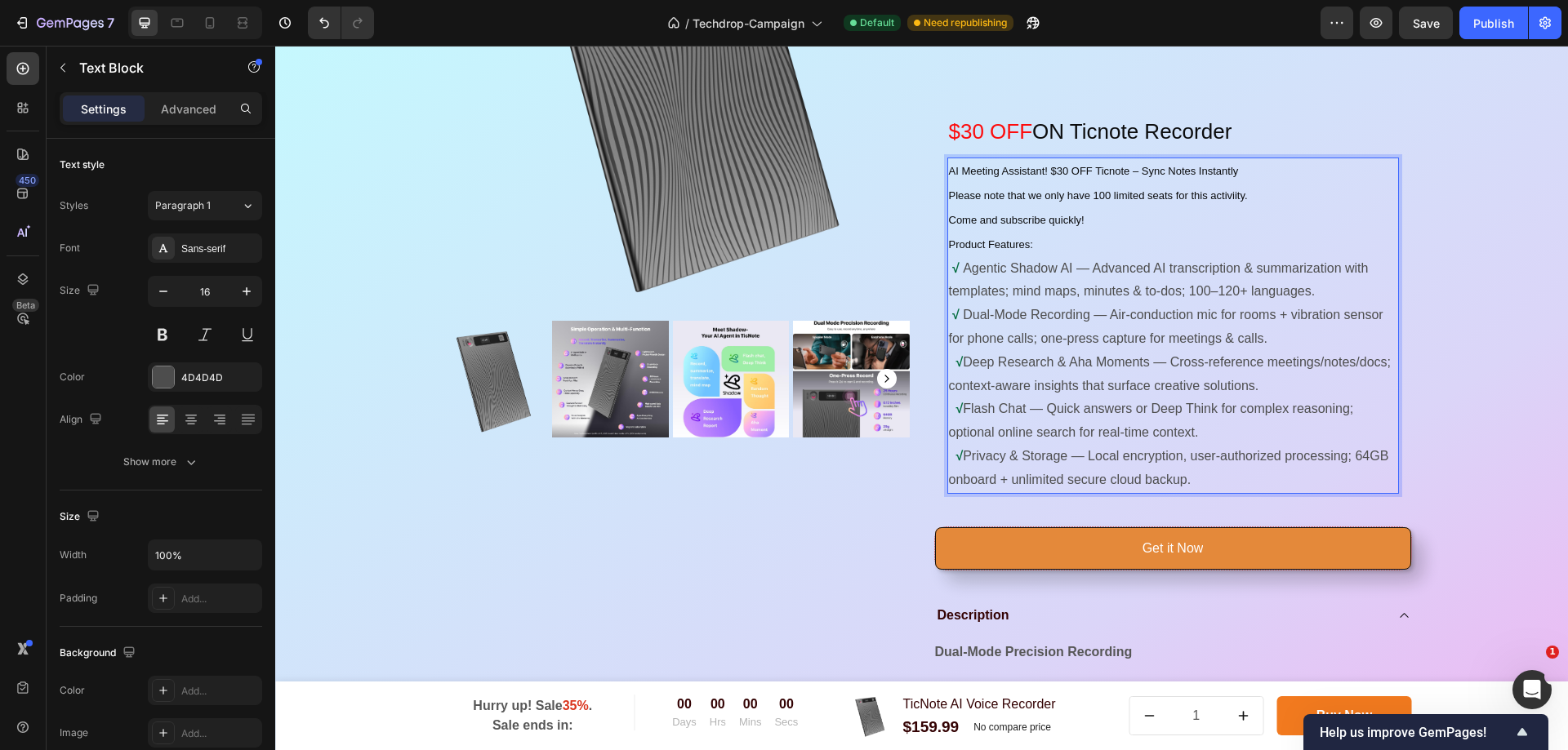
scroll to position [2214, 0]
click at [1070, 251] on p "AI Meeting Assistant! $30 OFF Ticnote – Sync Notes Instantly Please note that w…" at bounding box center [1173, 231] width 448 height 145
click at [1116, 236] on p "AI Meeting Assistant! $30 OFF Ticnote – Sync Notes Instantly Please note that w…" at bounding box center [1173, 231] width 448 height 145
click at [1225, 208] on p "AI Meeting Assistant! $30 OFF Ticnote – Sync Notes Instantly Please note that w…" at bounding box center [1173, 231] width 448 height 145
click at [1192, 225] on p "AI Meeting Assistant! $30 OFF Ticnote – Sync Notes Instantly Please note that w…" at bounding box center [1173, 231] width 448 height 145
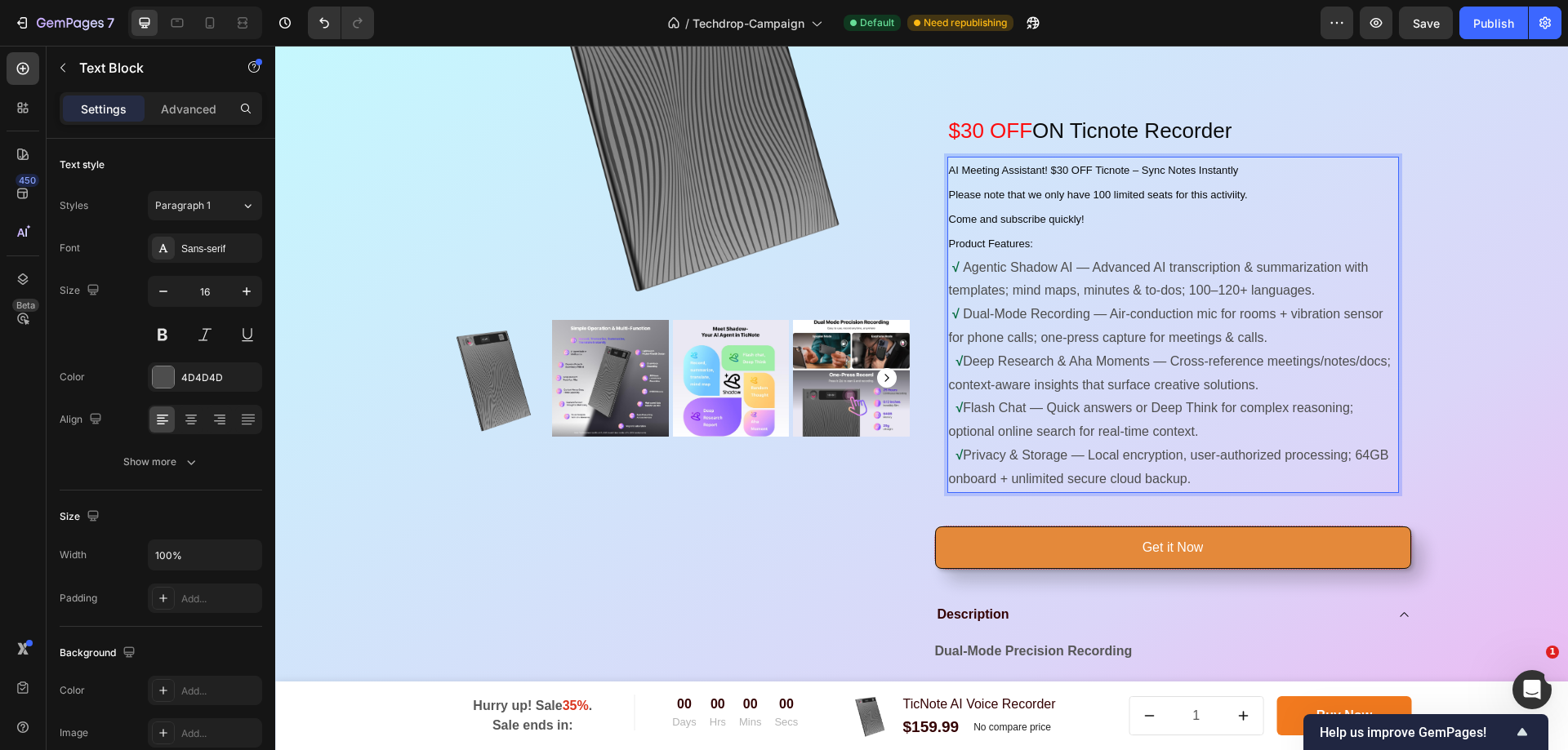
click at [1138, 429] on p "√ Flash Chat — Quick answers or Deep Think for complex reasoning; optional onli…" at bounding box center [1173, 420] width 448 height 47
click at [1072, 430] on p "√ Flash Chat — Quick answers or Deep Think for complex reasoning; optional onli…" at bounding box center [1173, 420] width 448 height 47
click at [1288, 445] on p "√ Flash Chat — Quick answers or Deep Think for complex reasoning; optional onli…" at bounding box center [1173, 420] width 448 height 47
click at [1032, 240] on p "AI Meeting Assistant! $30 OFF Ticnote – Sync Notes Instantly Please note that w…" at bounding box center [1173, 231] width 448 height 145
click at [1141, 203] on p "AI Meeting Assistant! $30 OFF Ticnote – Sync Notes Instantly Please note that w…" at bounding box center [1173, 231] width 448 height 145
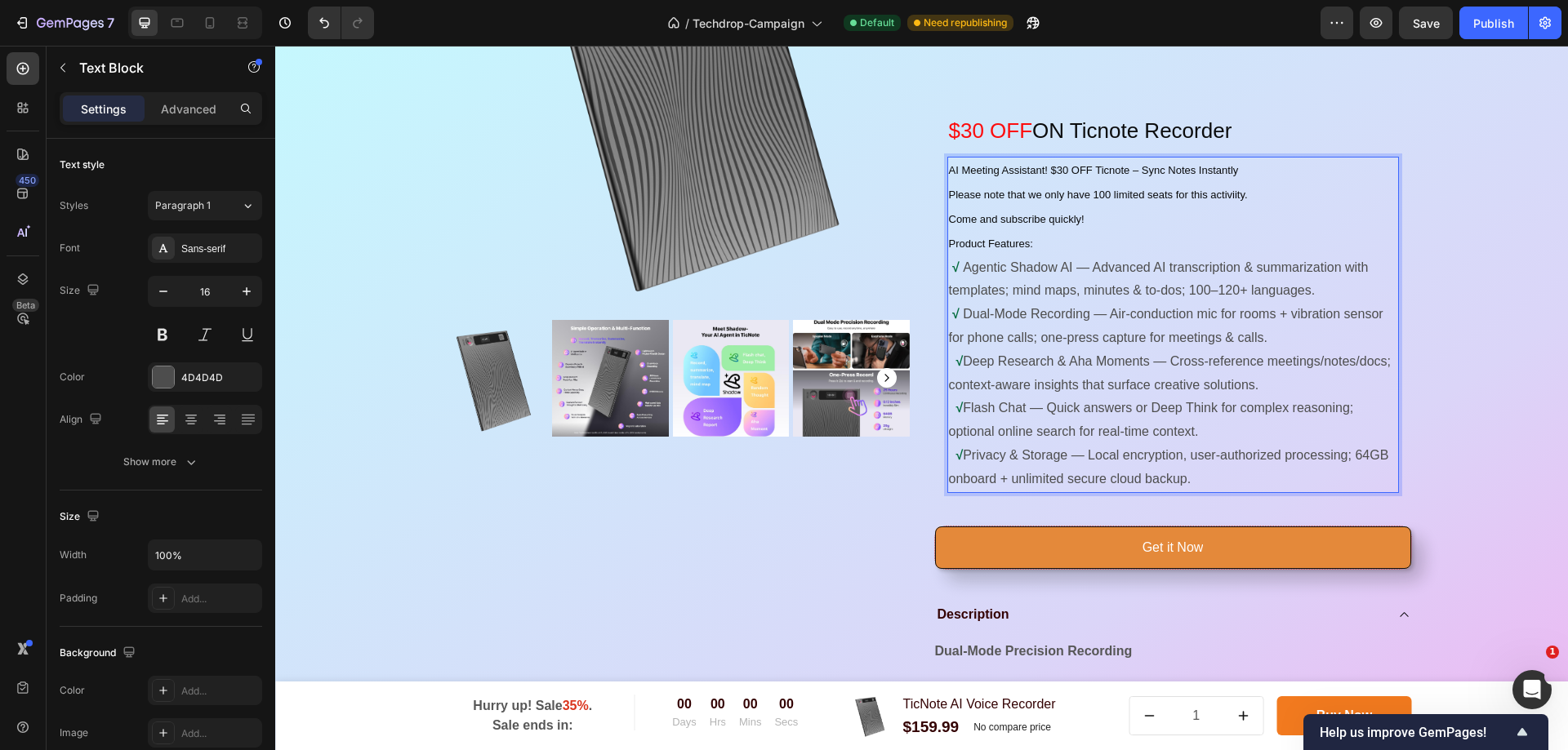
click at [1137, 267] on p "AI Meeting Assistant! $30 OFF Ticnote – Sync Notes Instantly Please note that w…" at bounding box center [1173, 231] width 448 height 145
click at [1105, 300] on p "AI Meeting Assistant! $30 OFF Ticnote – Sync Notes Instantly Please note that w…" at bounding box center [1173, 231] width 448 height 145
click at [1106, 240] on p "AI Meeting Assistant! $30 OFF Ticnote – Sync Notes Instantly Please note that w…" at bounding box center [1173, 231] width 448 height 145
click at [1122, 209] on p "AI Meeting Assistant! $30 OFF Ticnote – Sync Notes Instantly Please note that w…" at bounding box center [1173, 231] width 448 height 145
click at [1108, 240] on p "AI Meeting Assistant! $30 OFF Ticnote – Sync Notes Instantly Please note that w…" at bounding box center [1173, 231] width 448 height 145
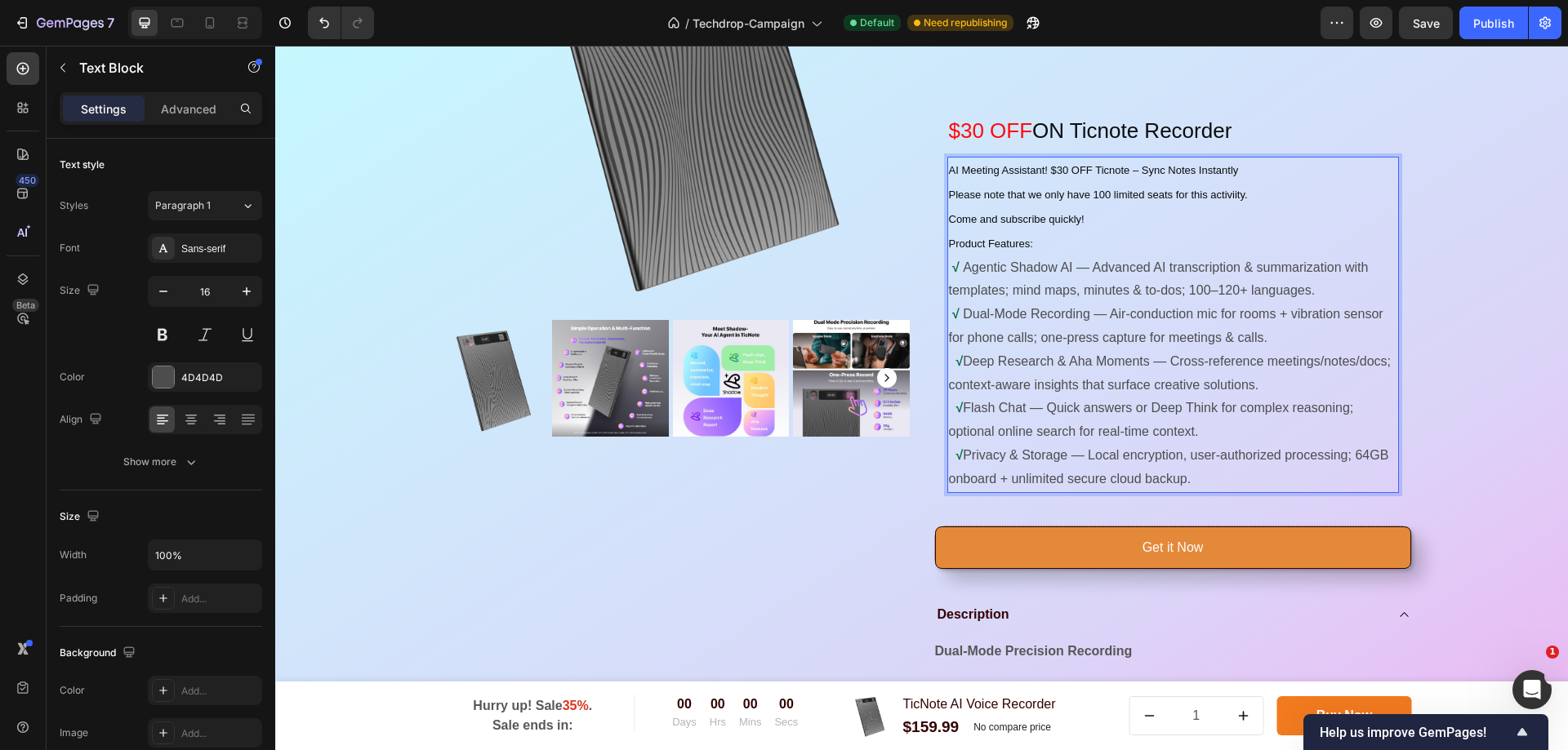
click at [1108, 288] on p "AI Meeting Assistant! $30 OFF Ticnote – Sync Notes Instantly Please note that w…" at bounding box center [1173, 231] width 448 height 145
drag, startPoint x: 942, startPoint y: 265, endPoint x: 1290, endPoint y: 493, distance: 416.0
click at [1305, 492] on div "AI Meeting Assistant! $30 OFF Ticnote – Sync Notes Instantly Please note that w…" at bounding box center [1173, 325] width 451 height 336
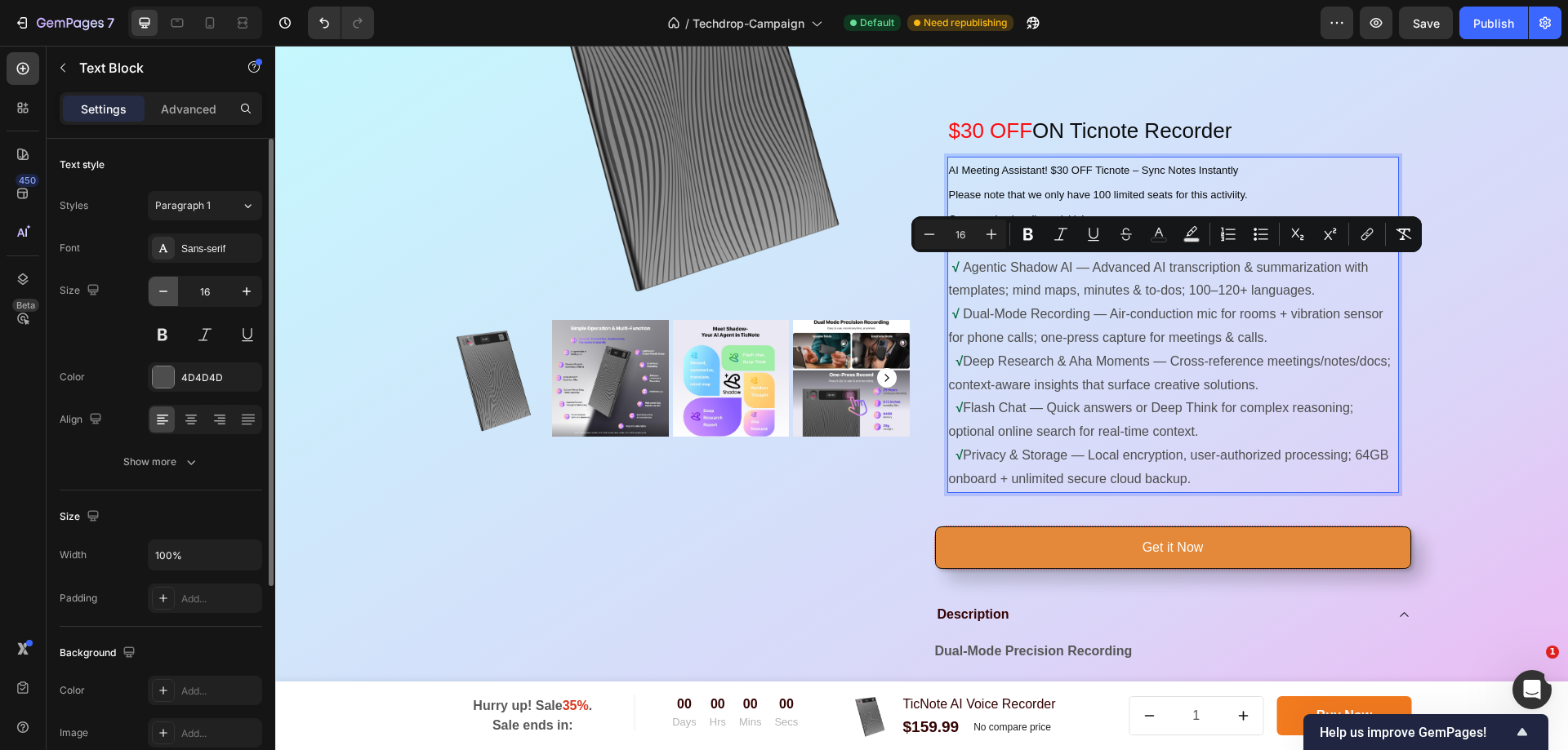
click at [168, 299] on icon "button" at bounding box center [163, 291] width 17 height 17
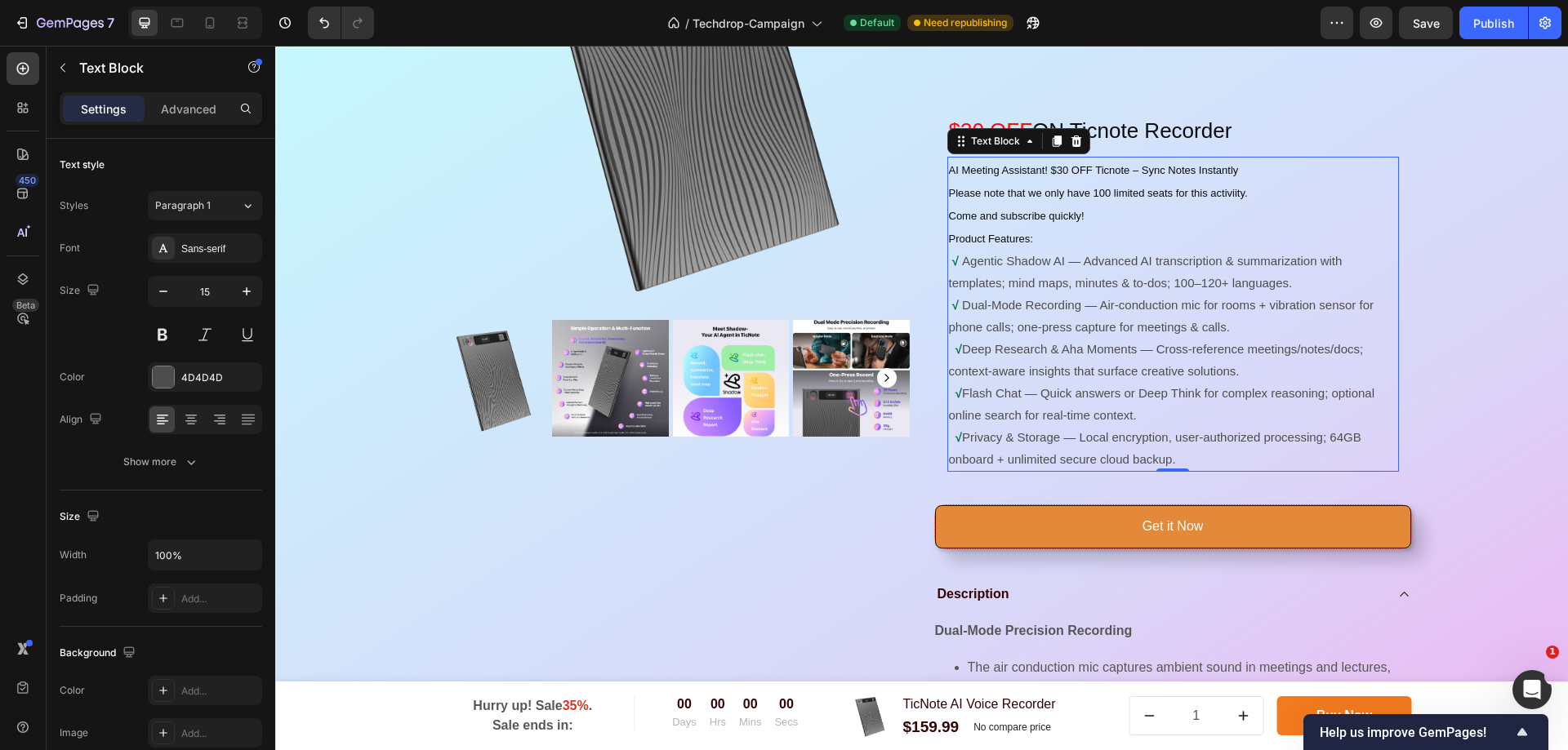
click at [1217, 446] on p "√ Privacy & Storage — Local encryption, user-authorized processing; 64GB onboar…" at bounding box center [1173, 447] width 448 height 44
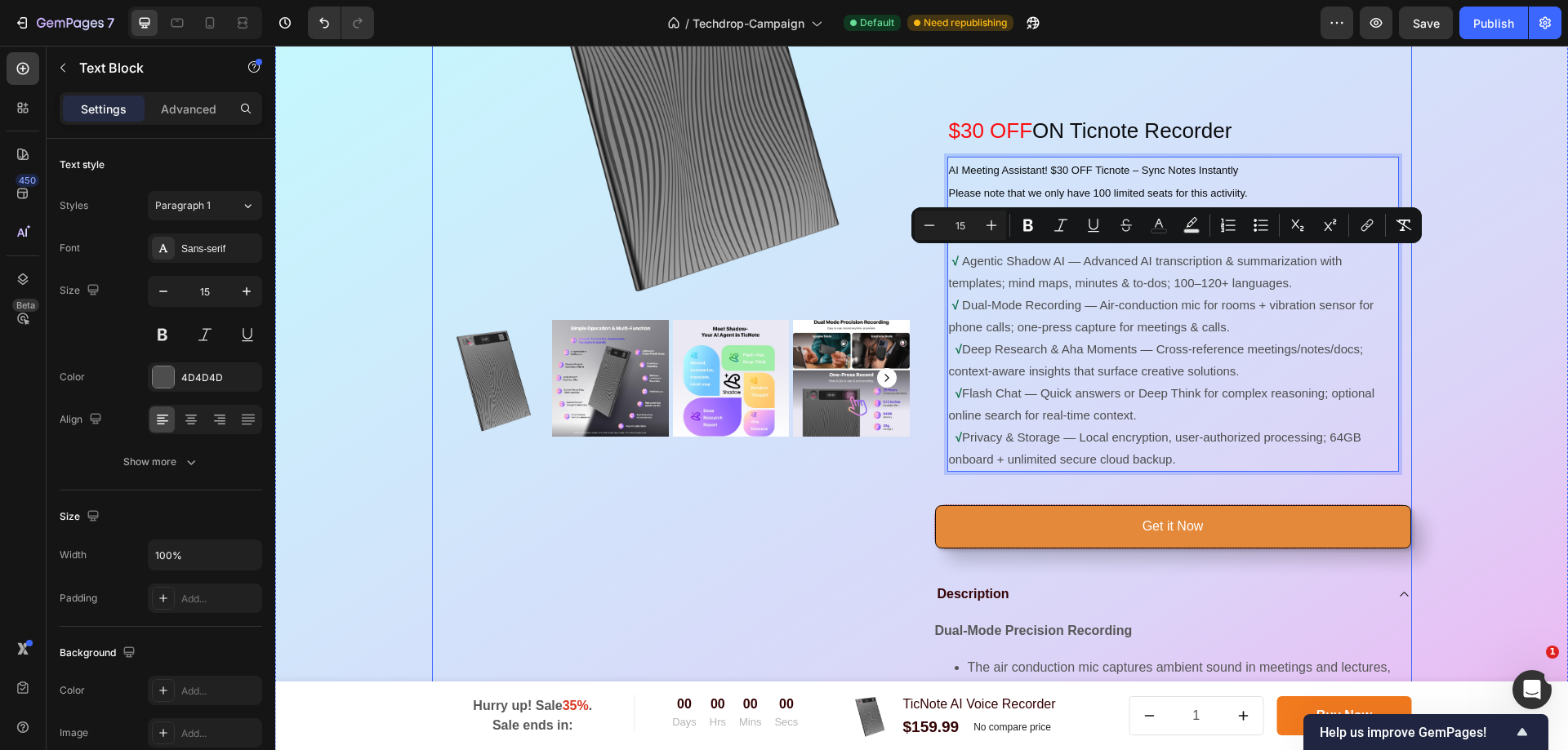
drag, startPoint x: 1211, startPoint y: 460, endPoint x: 912, endPoint y: 267, distance: 355.9
click at [912, 267] on div "Product Images & Gallery Icon Icon Icon Icon Icon Icon List Hoz 3421 people hav…" at bounding box center [922, 441] width 980 height 1211
click at [255, 298] on button "button" at bounding box center [247, 291] width 30 height 30
type input "16"
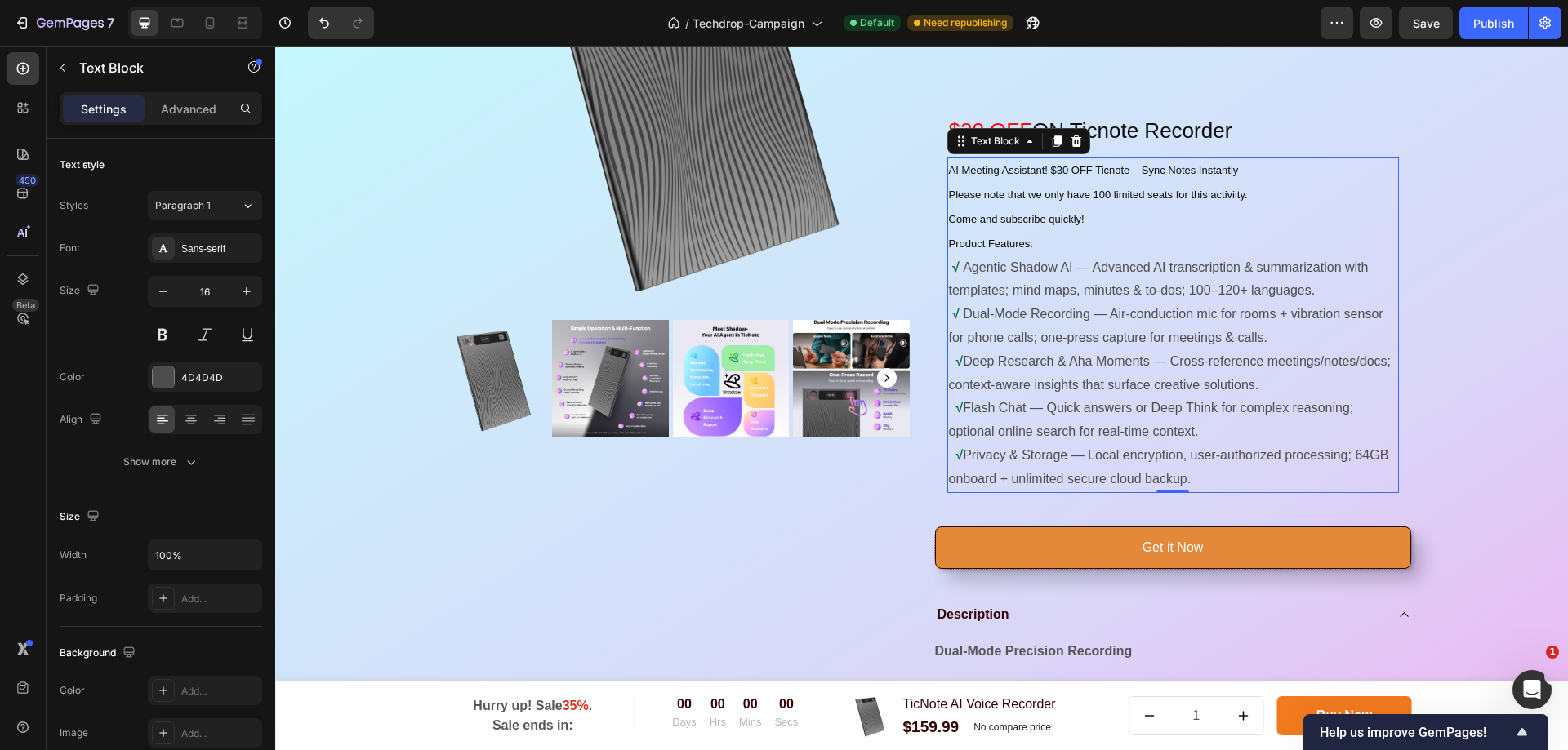
click at [1134, 243] on p "AI Meeting Assistant! $30 OFF Ticnote – Sync Notes Instantly Please note that w…" at bounding box center [1173, 231] width 448 height 145
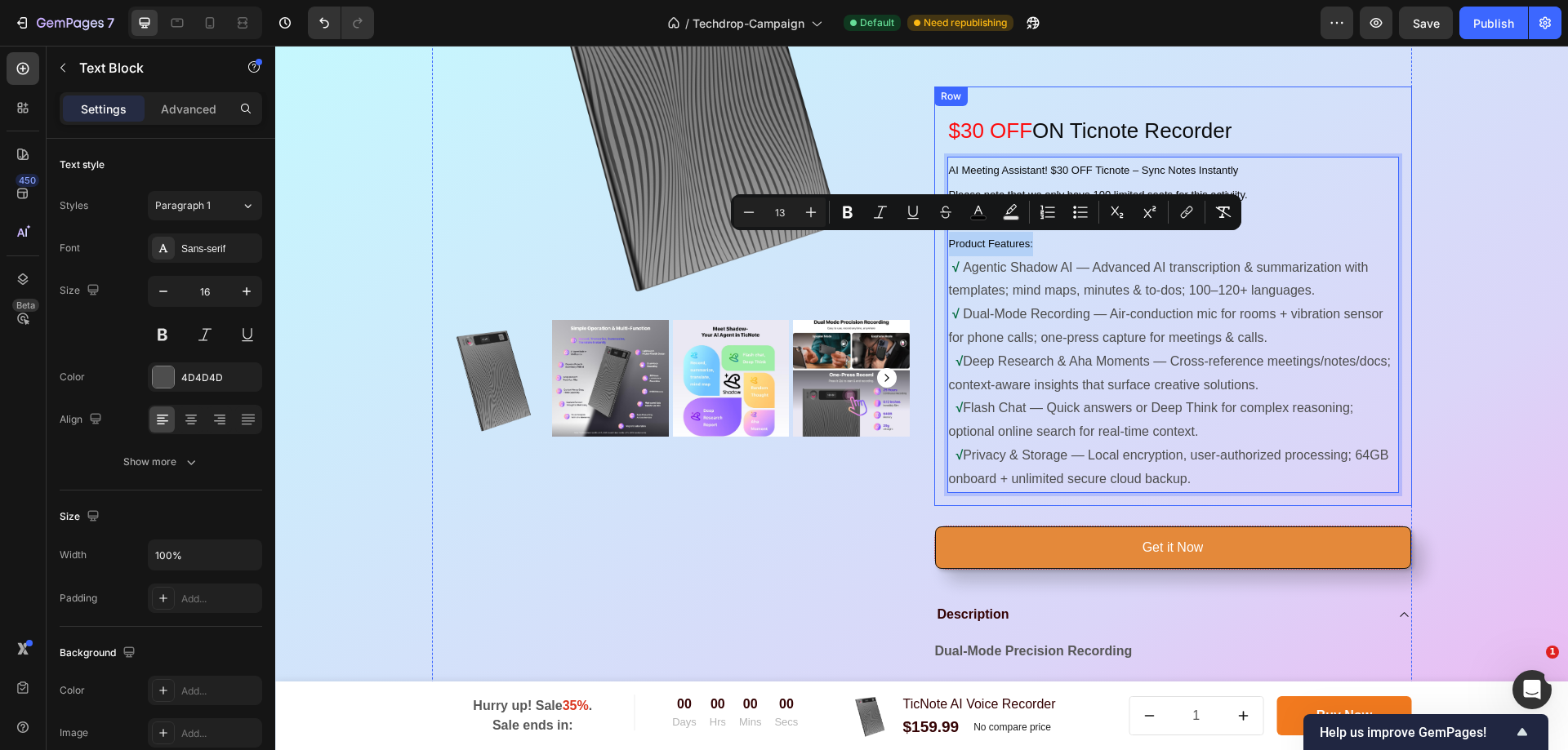
drag, startPoint x: 1020, startPoint y: 248, endPoint x: 935, endPoint y: 248, distance: 85.0
click at [936, 248] on div "⁠⁠⁠⁠⁠⁠⁠ $30 OFF ON Ticnote Recorder Heading AI Meeting Assistant! $30 OFF Ticno…" at bounding box center [1173, 296] width 478 height 420
type input "16"
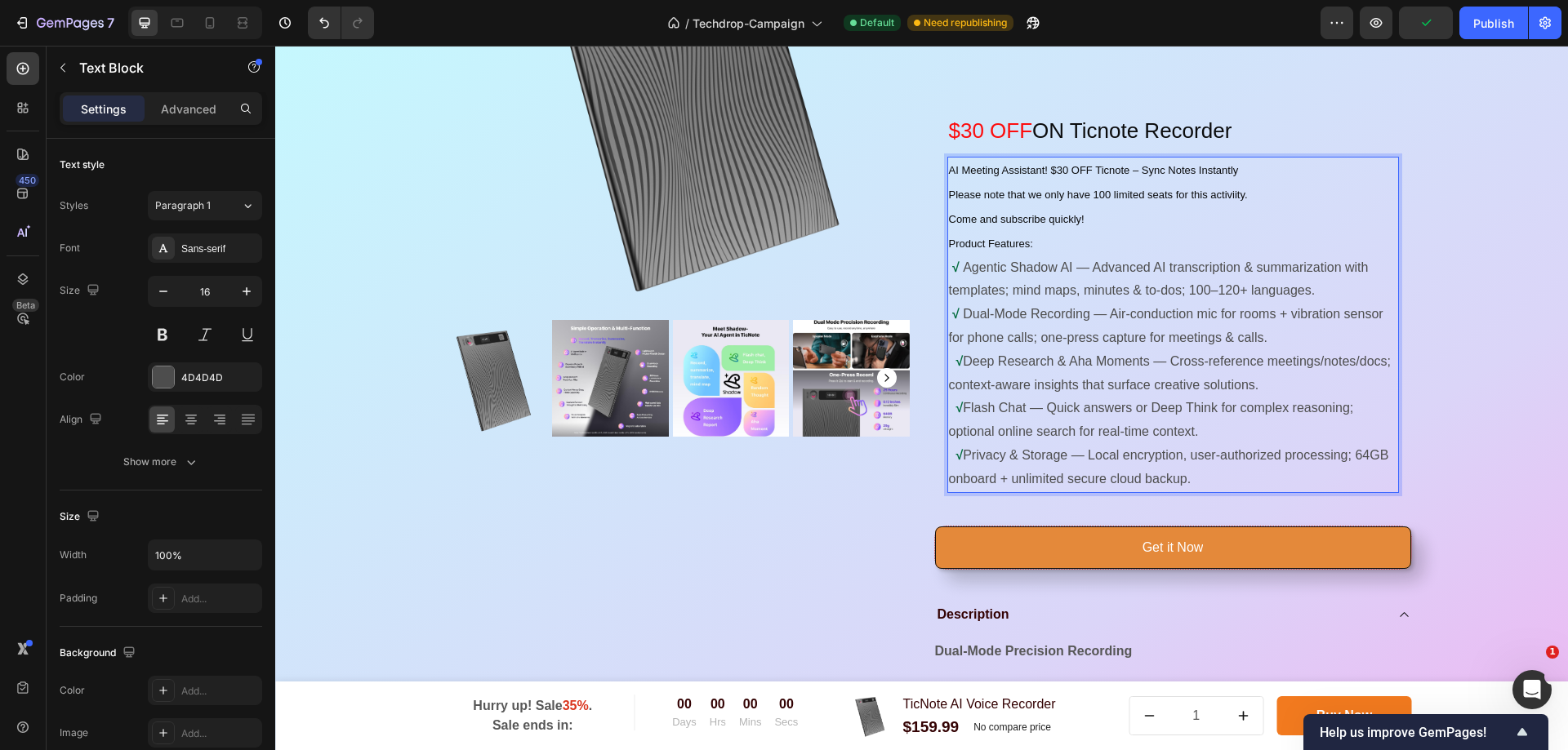
click at [1042, 322] on p "√ Dual-Mode Recording — Air-conduction mic for rooms + vibration sensor for pho…" at bounding box center [1173, 326] width 448 height 47
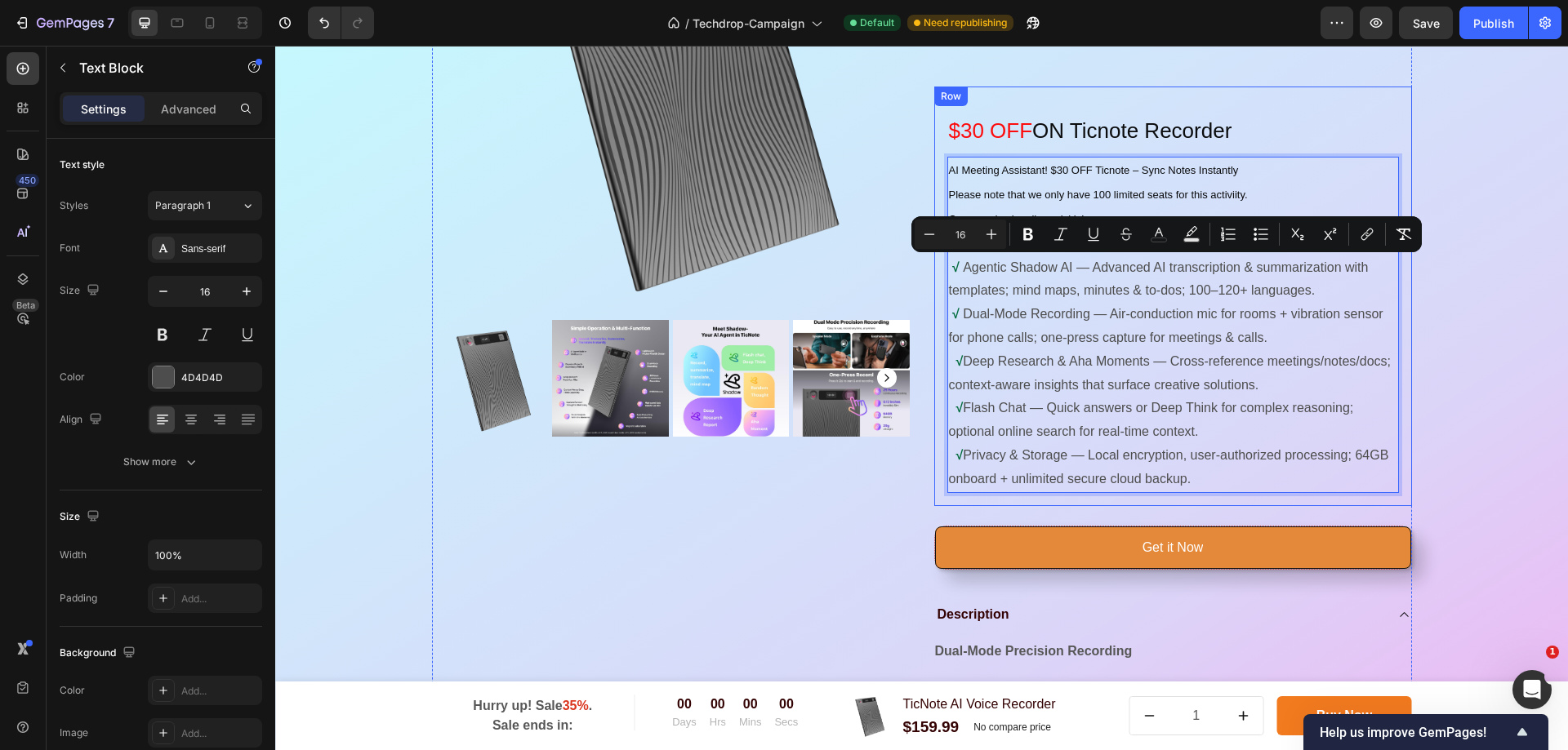
drag, startPoint x: 1237, startPoint y: 507, endPoint x: 935, endPoint y: 279, distance: 378.4
click at [935, 279] on div "⁠⁠⁠⁠⁠⁠⁠ $30 OFF ON Ticnote Recorder Heading AI Meeting Assistant! $30 OFF Ticno…" at bounding box center [1173, 296] width 478 height 420
click at [227, 248] on div "Sans-serif" at bounding box center [219, 249] width 77 height 15
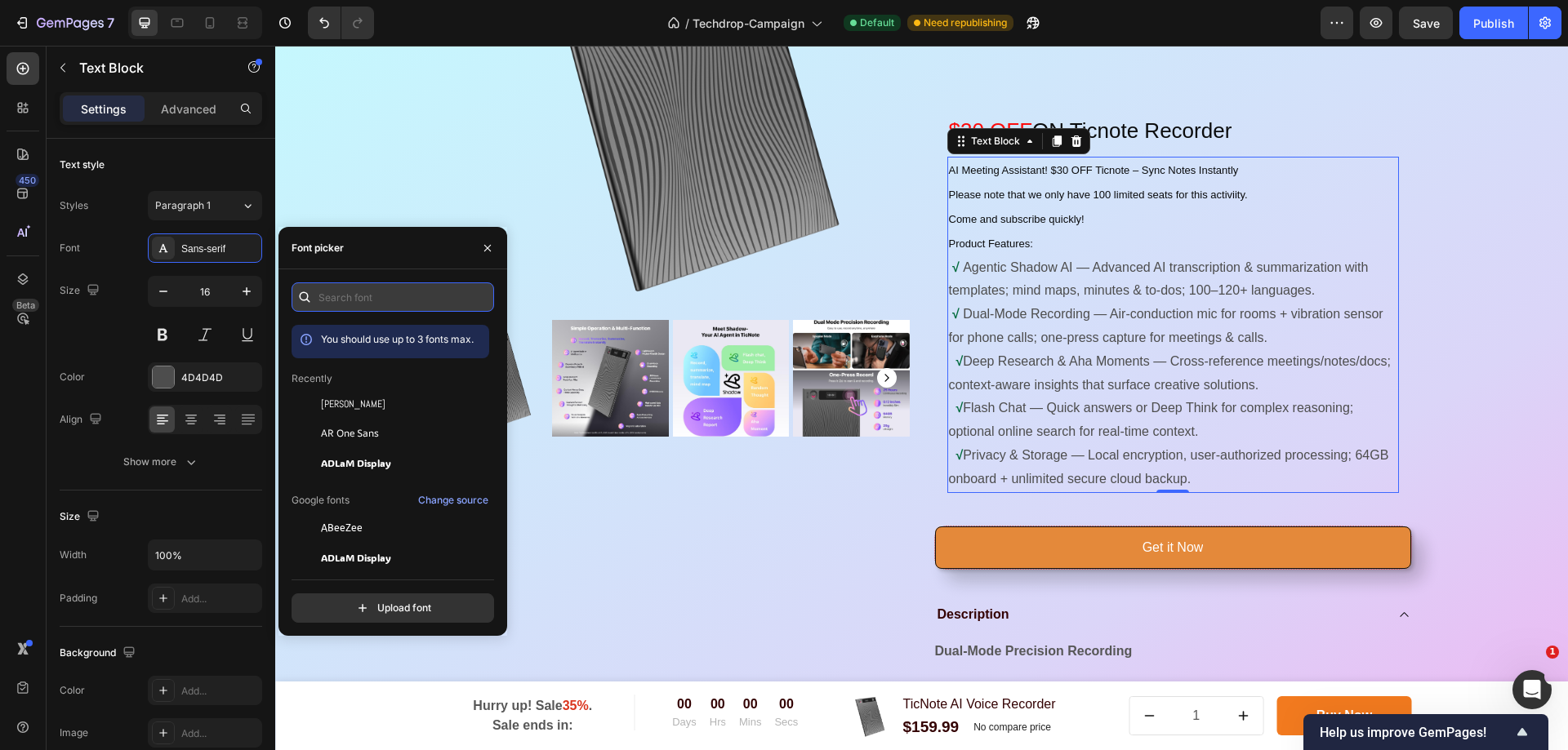
click at [408, 298] on input "text" at bounding box center [393, 297] width 202 height 30
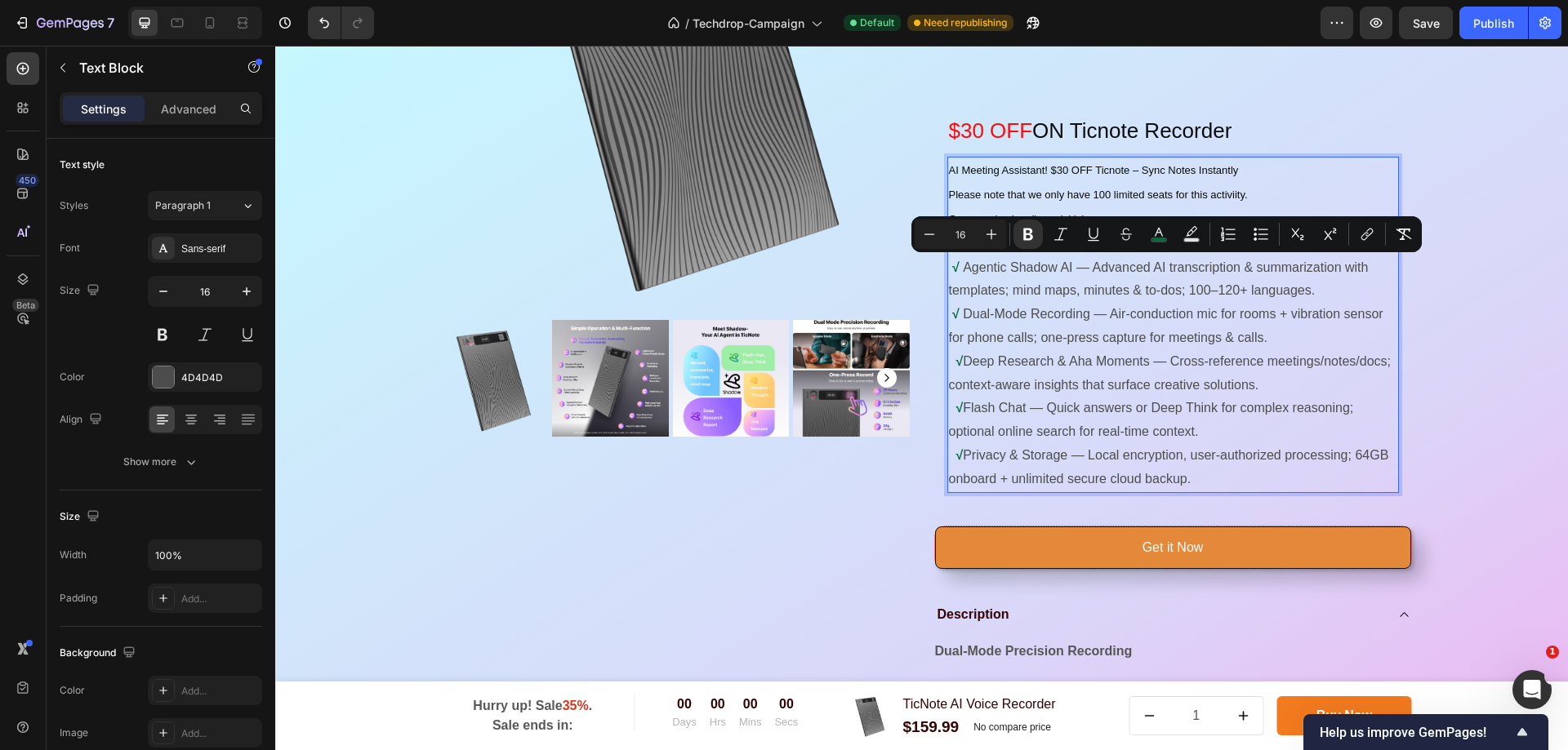
drag, startPoint x: 1229, startPoint y: 504, endPoint x: 947, endPoint y: 276, distance: 362.6
click at [947, 276] on div "AI Meeting Assistant! $30 OFF Ticnote – Sync Notes Instantly Please note that w…" at bounding box center [1173, 325] width 451 height 336
click at [187, 245] on div "Sans-serif" at bounding box center [219, 249] width 77 height 15
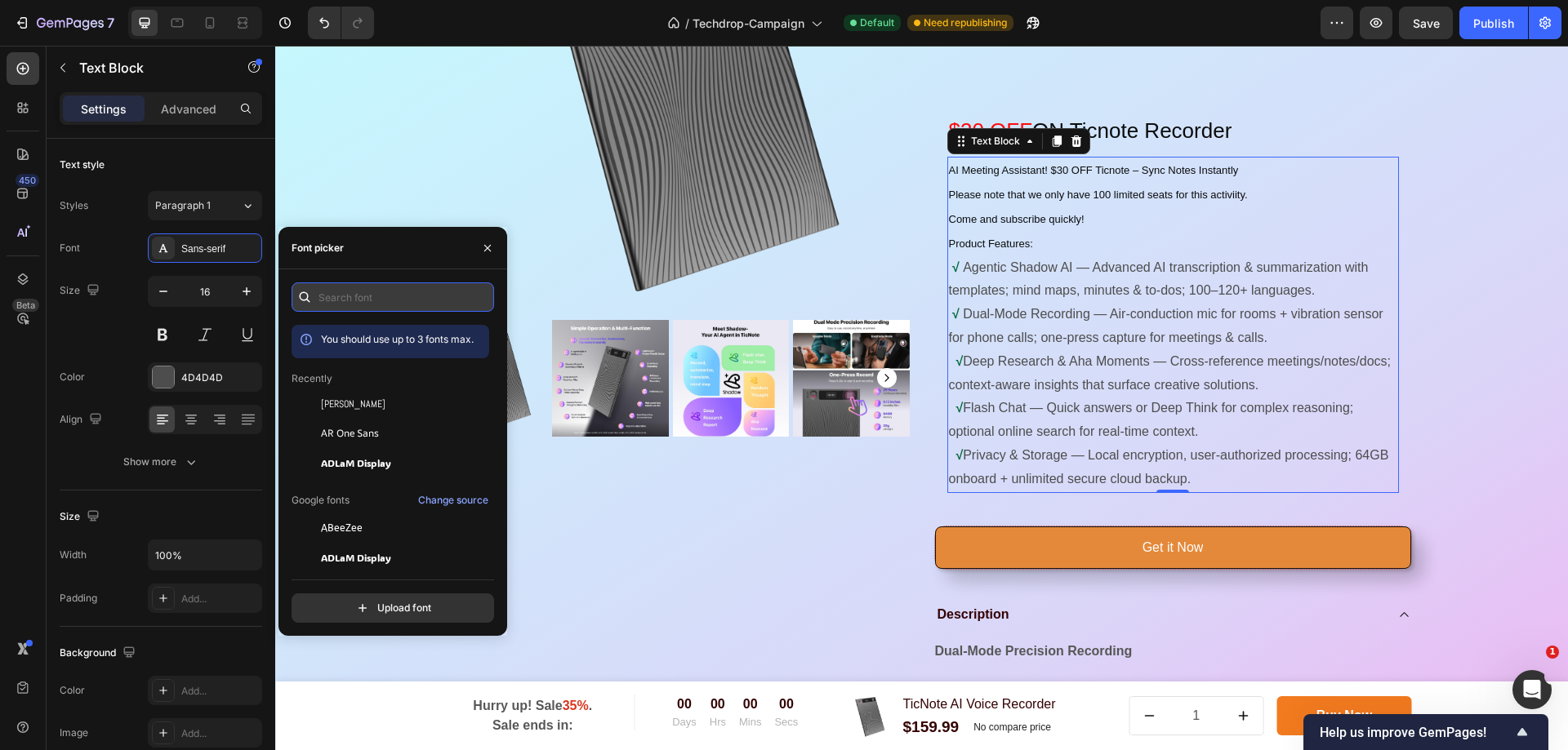
click at [382, 293] on input "text" at bounding box center [393, 297] width 202 height 30
type input "a"
type input "s"
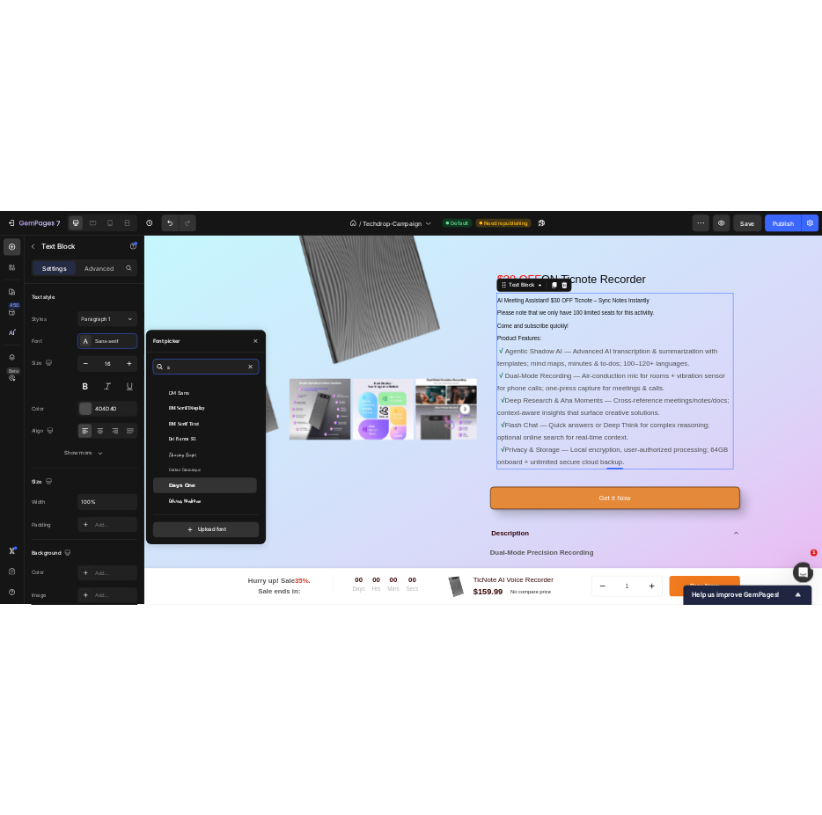
scroll to position [4574, 0]
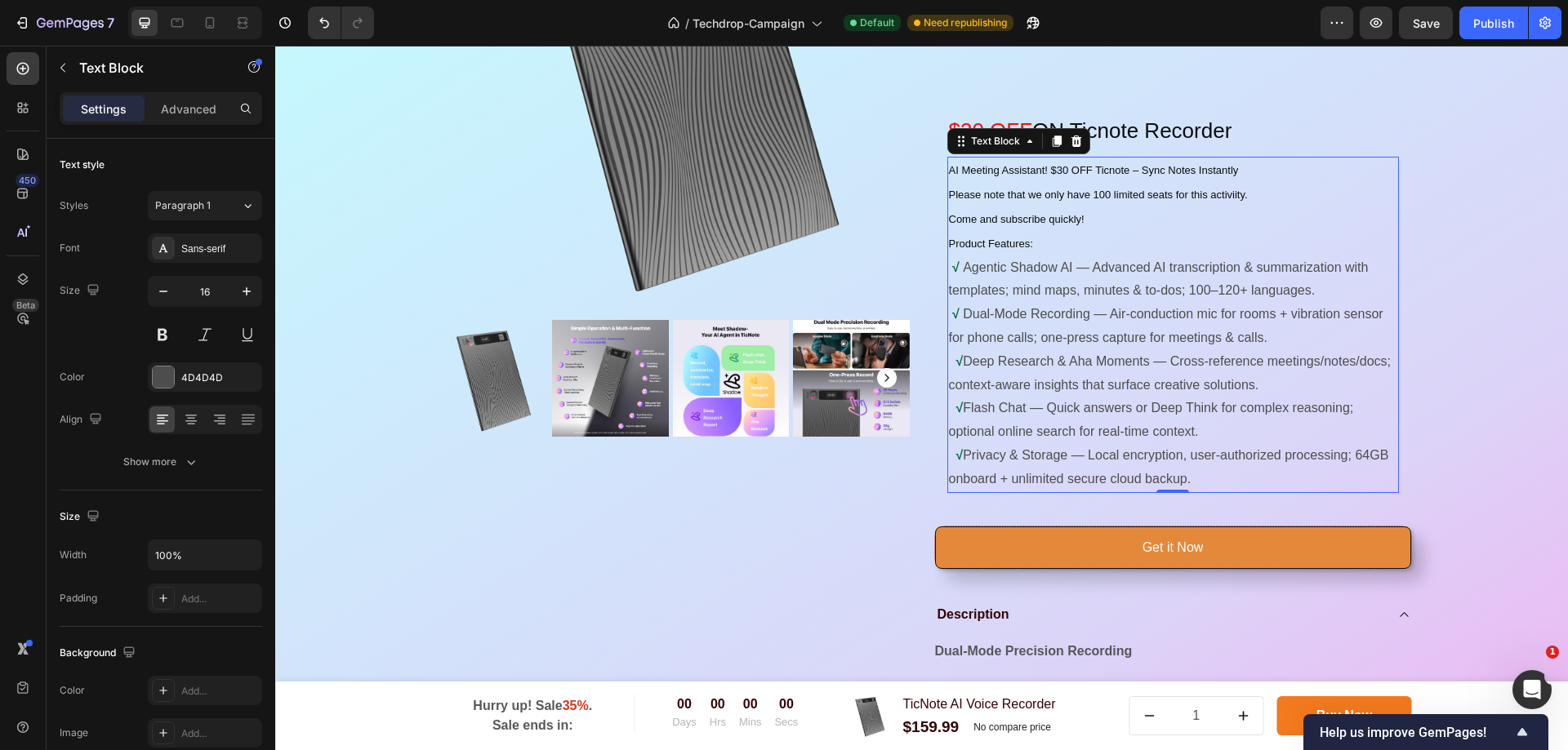
click at [1116, 226] on p "AI Meeting Assistant! $30 OFF Ticnote – Sync Notes Instantly Please note that w…" at bounding box center [1173, 231] width 448 height 145
click at [1216, 348] on p "√ Dual-Mode Recording — Air-conduction mic for rooms + vibration sensor for pho…" at bounding box center [1173, 326] width 448 height 47
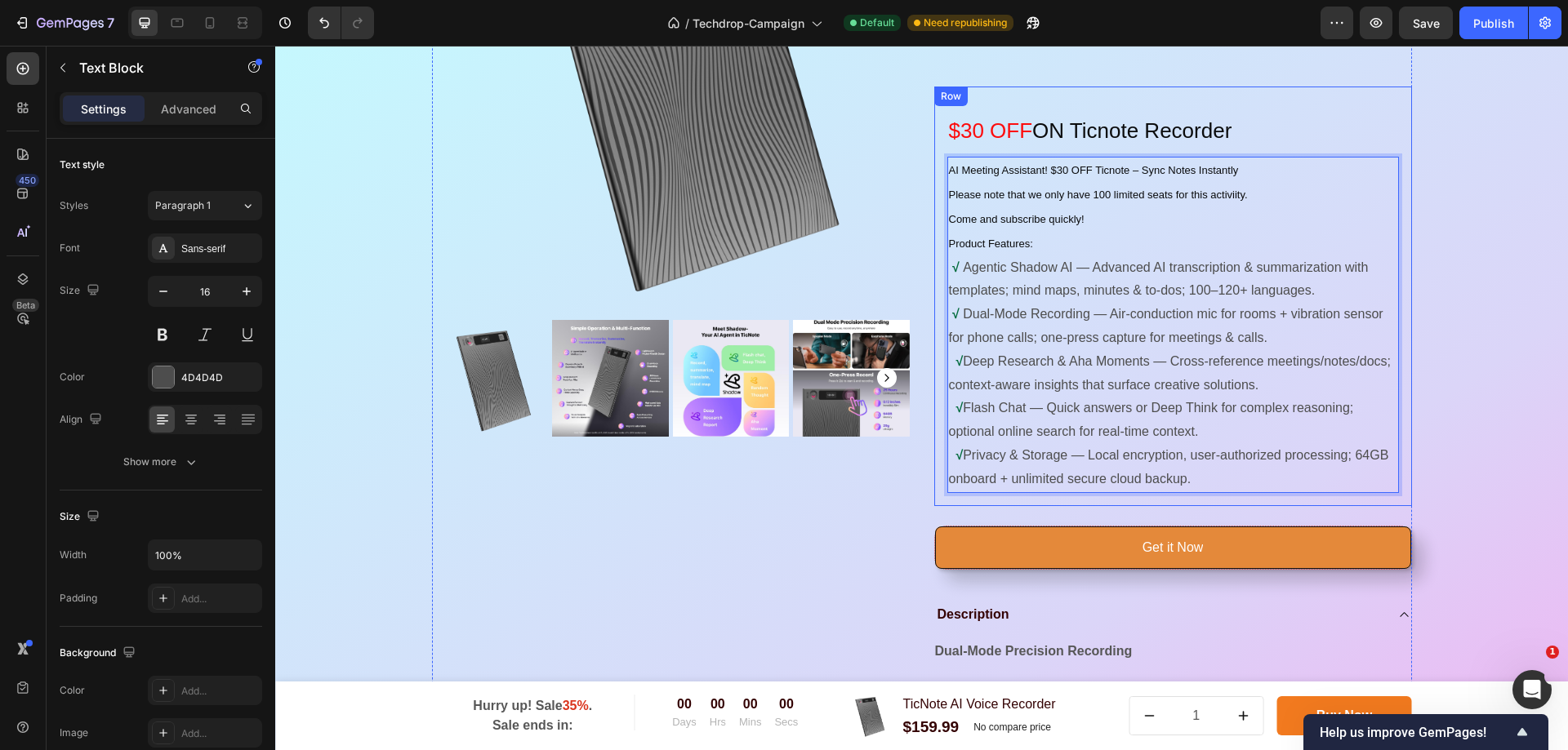
drag, startPoint x: 1269, startPoint y: 504, endPoint x: 935, endPoint y: 271, distance: 407.2
click at [935, 271] on div "⁠⁠⁠⁠⁠⁠⁠ $30 OFF ON Ticnote Recorder Heading AI Meeting Assistant! $30 OFF Ticno…" at bounding box center [1173, 296] width 478 height 420
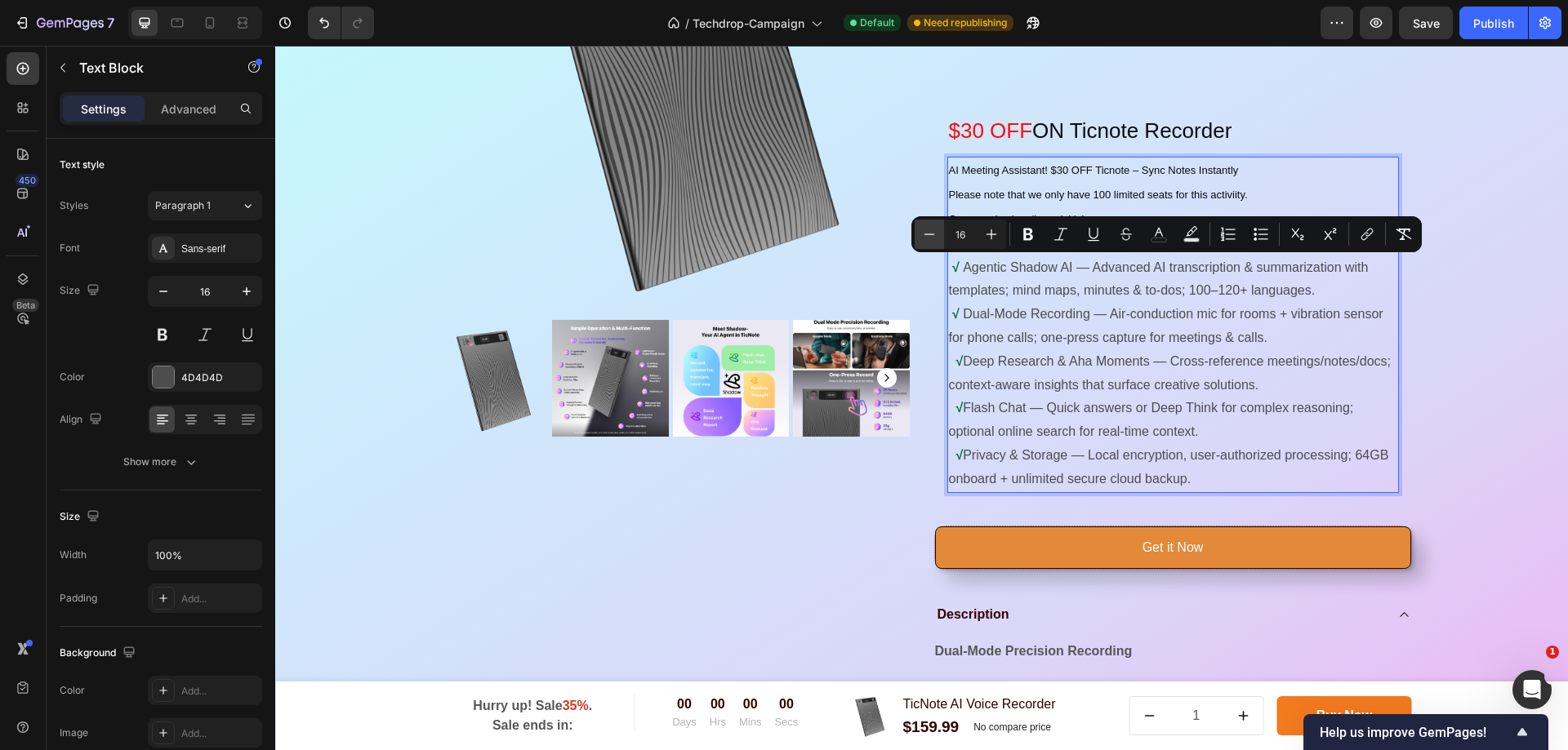
click at [932, 234] on icon "Editor contextual toolbar" at bounding box center [929, 234] width 10 height 1
type input "15"
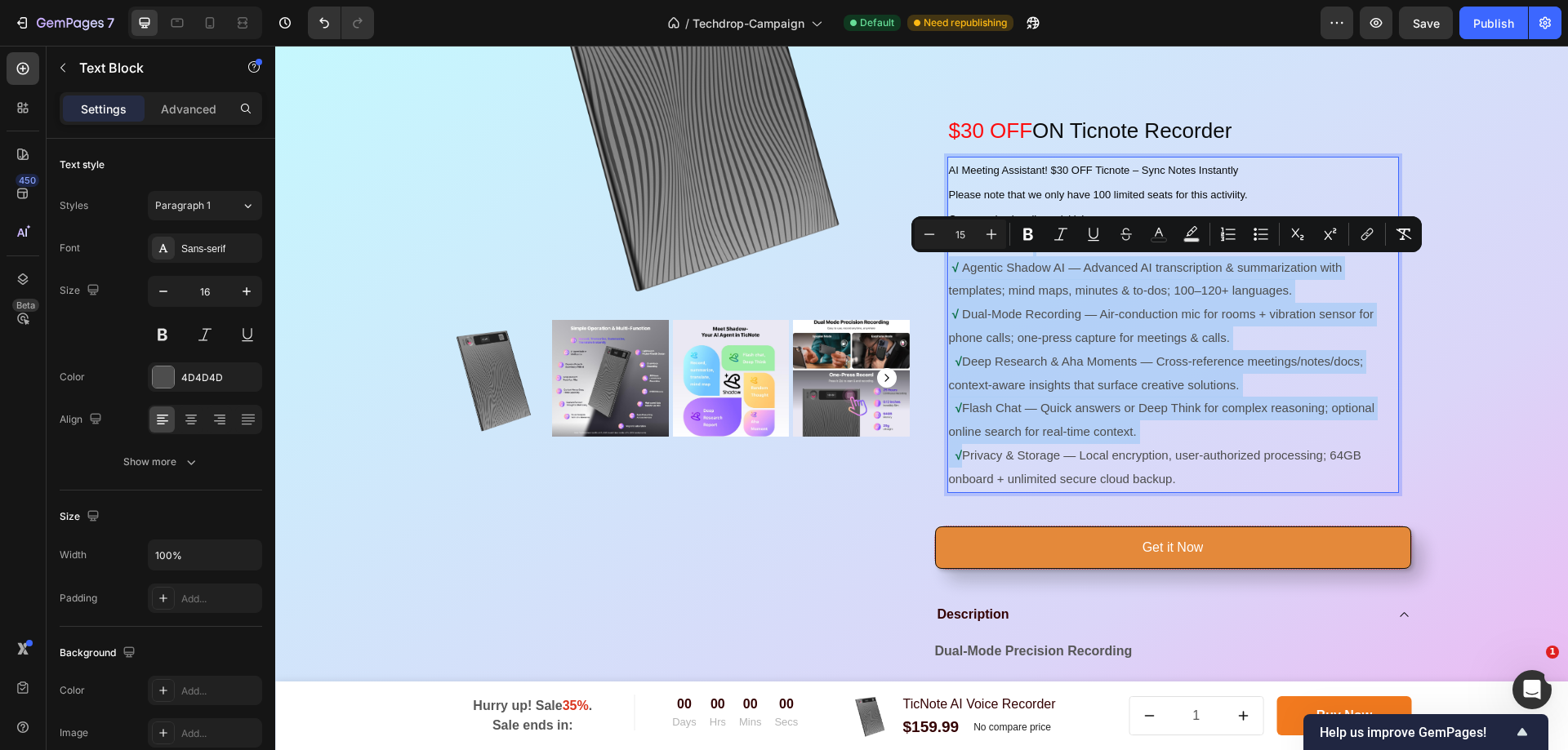
click at [1217, 329] on p "√ Dual-Mode Recording — Air-conduction mic for rooms + vibration sensor for pho…" at bounding box center [1173, 326] width 448 height 47
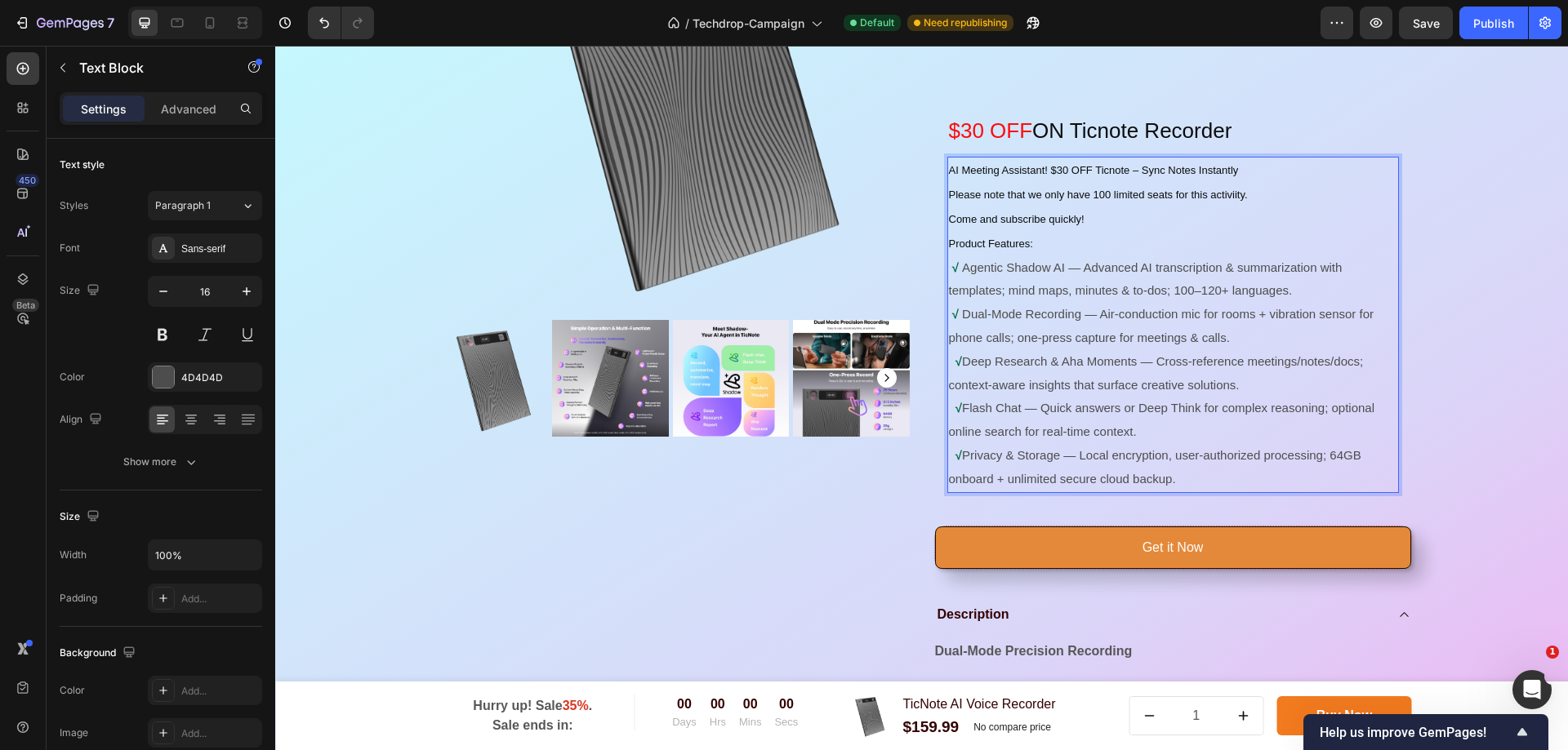
click at [1124, 234] on p "AI Meeting Assistant! $30 OFF Ticnote – Sync Notes Instantly Please note that w…" at bounding box center [1173, 231] width 448 height 145
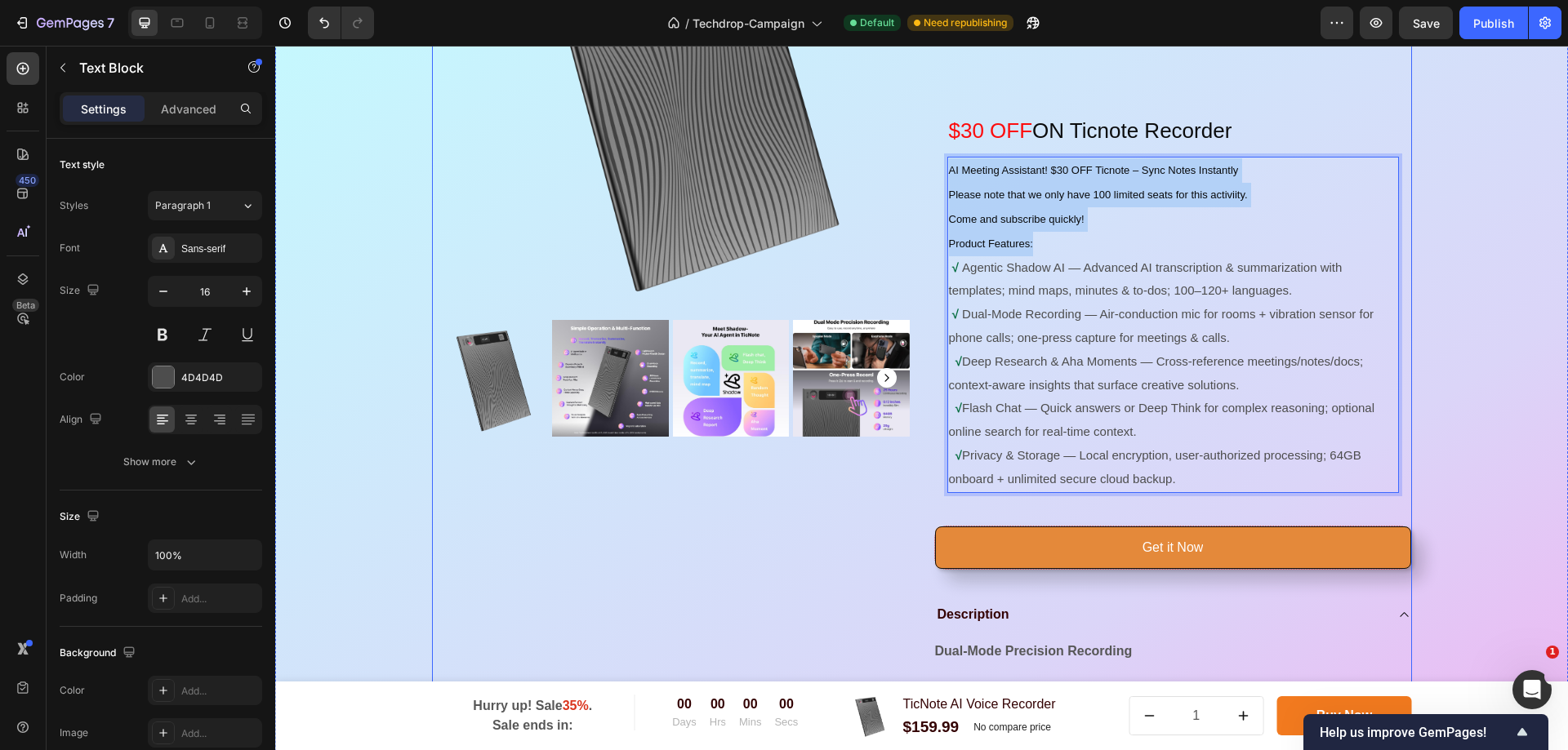
drag, startPoint x: 1063, startPoint y: 245, endPoint x: 910, endPoint y: 179, distance: 166.6
click at [910, 179] on div "Product Images & Gallery Icon Icon Icon Icon Icon Icon List Hoz 3421 people hav…" at bounding box center [922, 451] width 980 height 1232
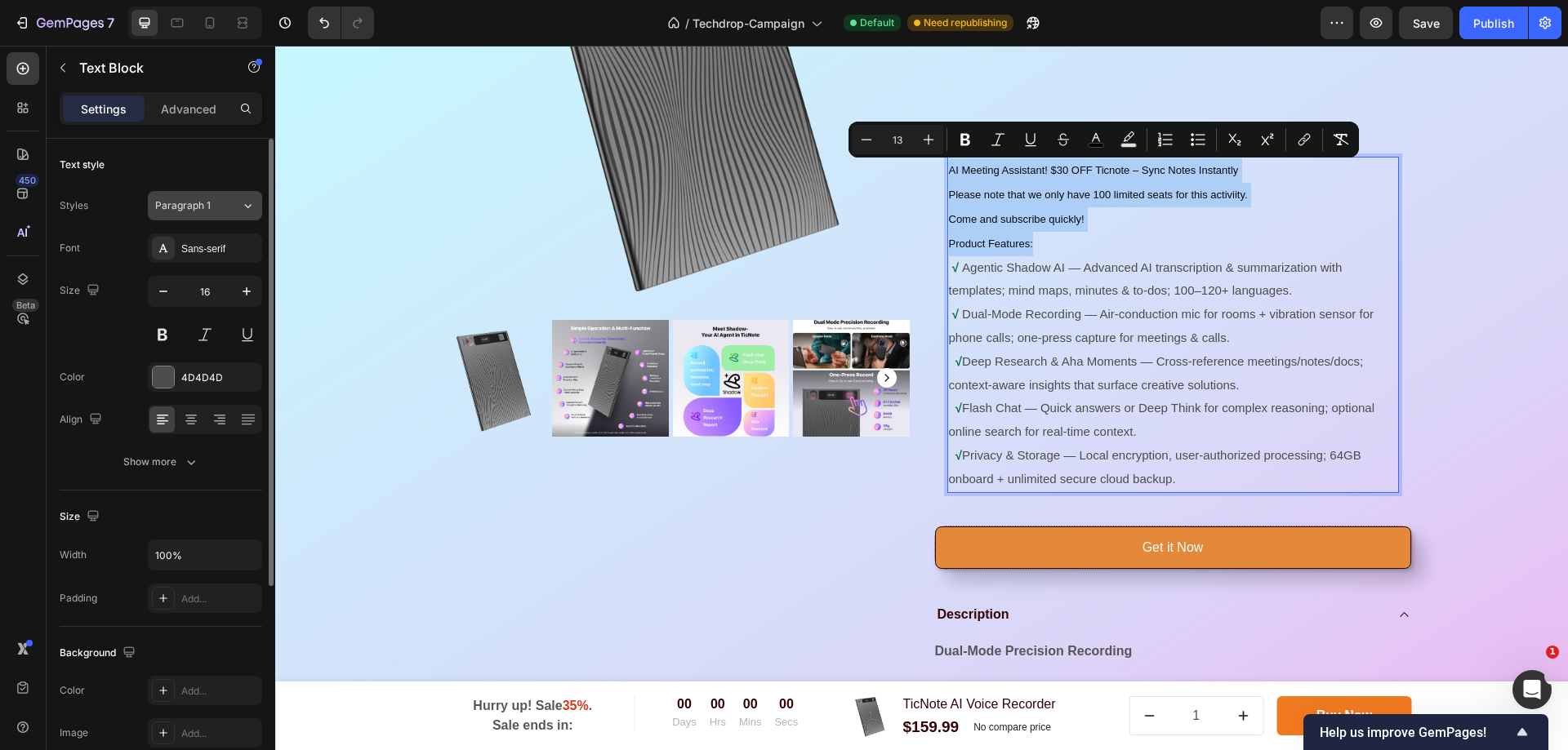
click at [240, 214] on button "Paragraph 1" at bounding box center [204, 206] width 114 height 30
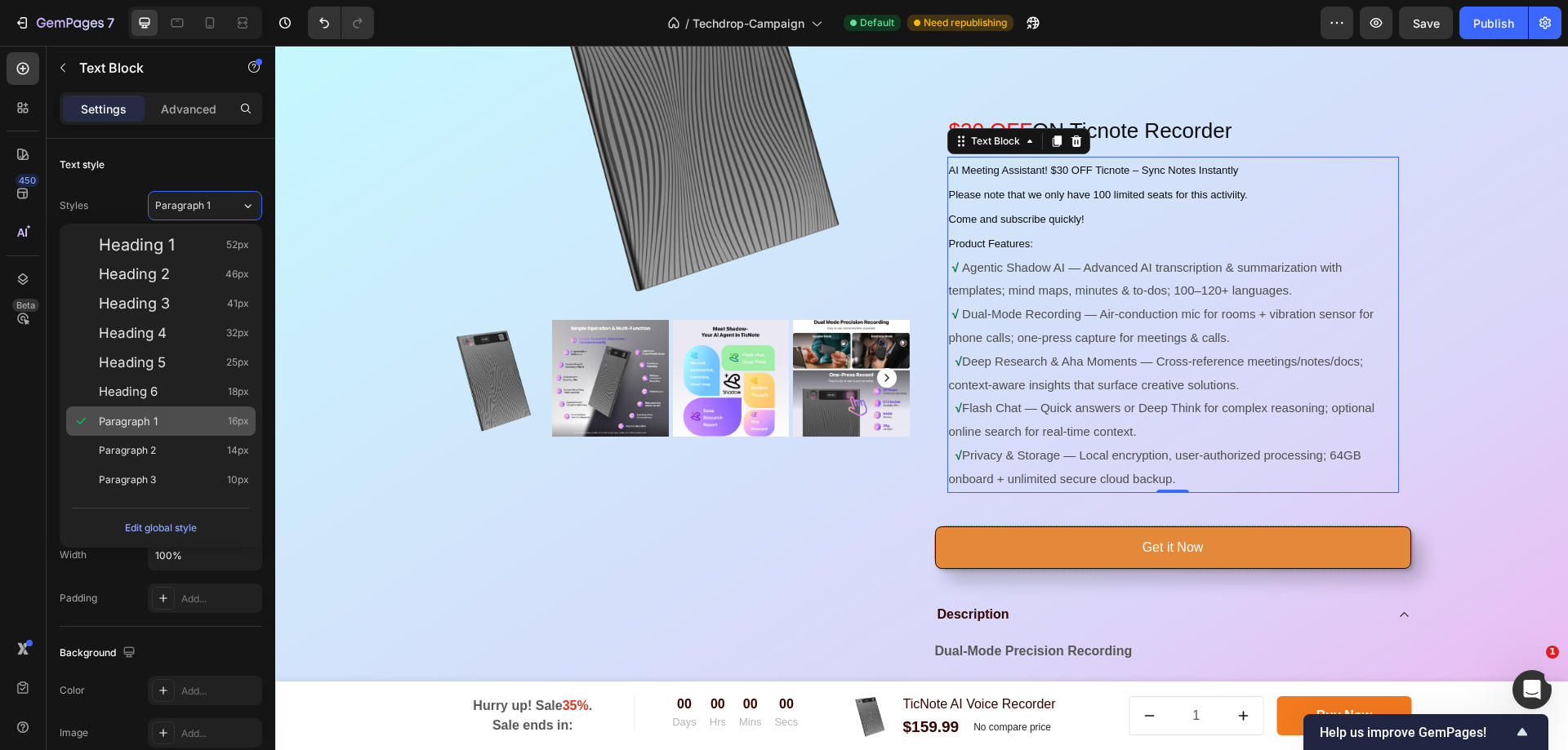
click at [140, 419] on span "Paragraph 1" at bounding box center [127, 421] width 58 height 17
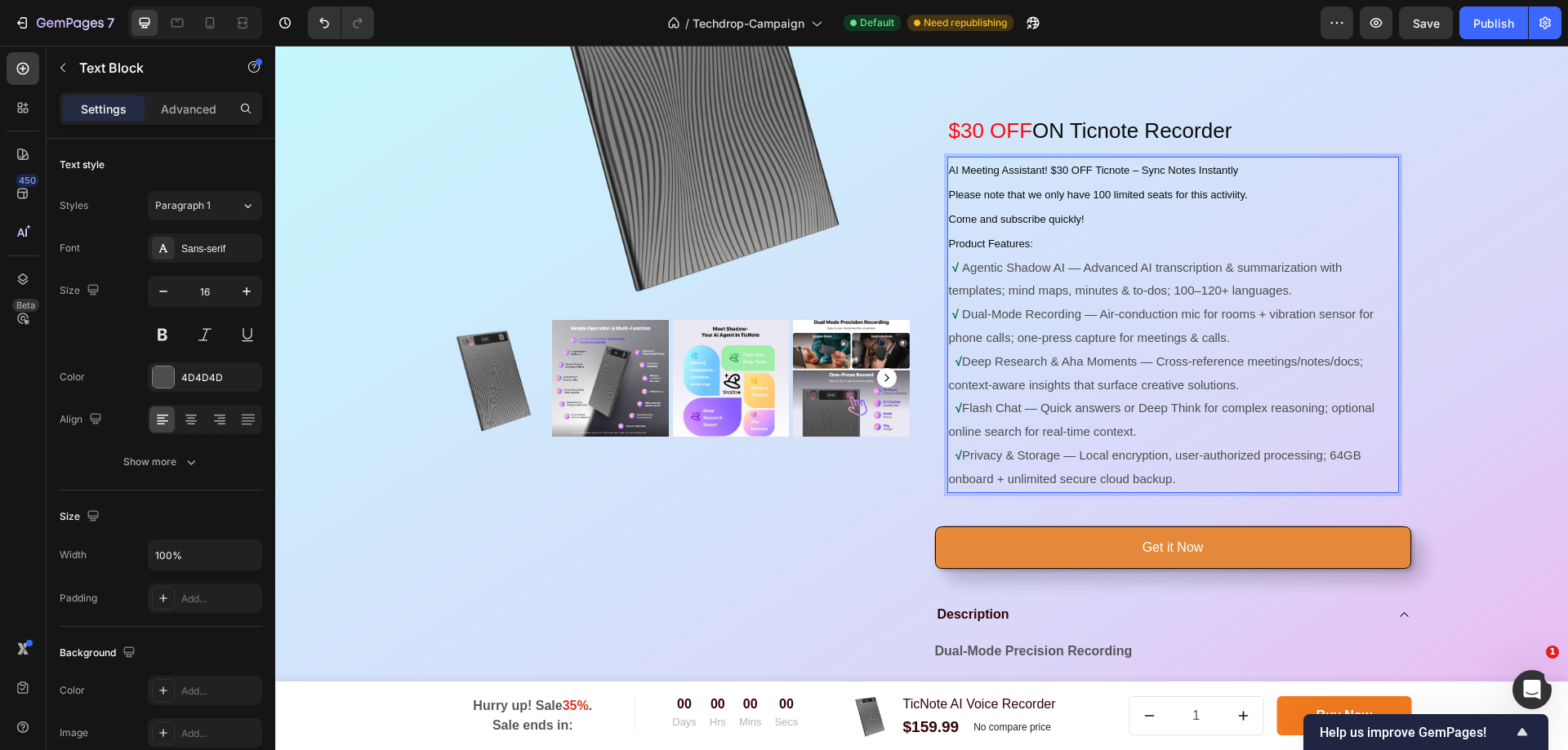
click at [1082, 252] on p "AI Meeting Assistant! $30 OFF Ticnote – Sync Notes Instantly Please note that w…" at bounding box center [1173, 231] width 448 height 145
click at [1195, 180] on p "AI Meeting Assistant! $30 OFF Ticnote – Sync Notes Instantly Please note that w…" at bounding box center [1173, 231] width 448 height 145
click at [1105, 227] on p "AI Meeting Assistant! $30 OFF Ticnote – Sync Notes Instantly Please note that w…" at bounding box center [1173, 231] width 448 height 145
click at [1048, 246] on p "AI Meeting Assistant! $30 OFF Ticnote – Sync Notes Instantly Please note that w…" at bounding box center [1173, 231] width 448 height 145
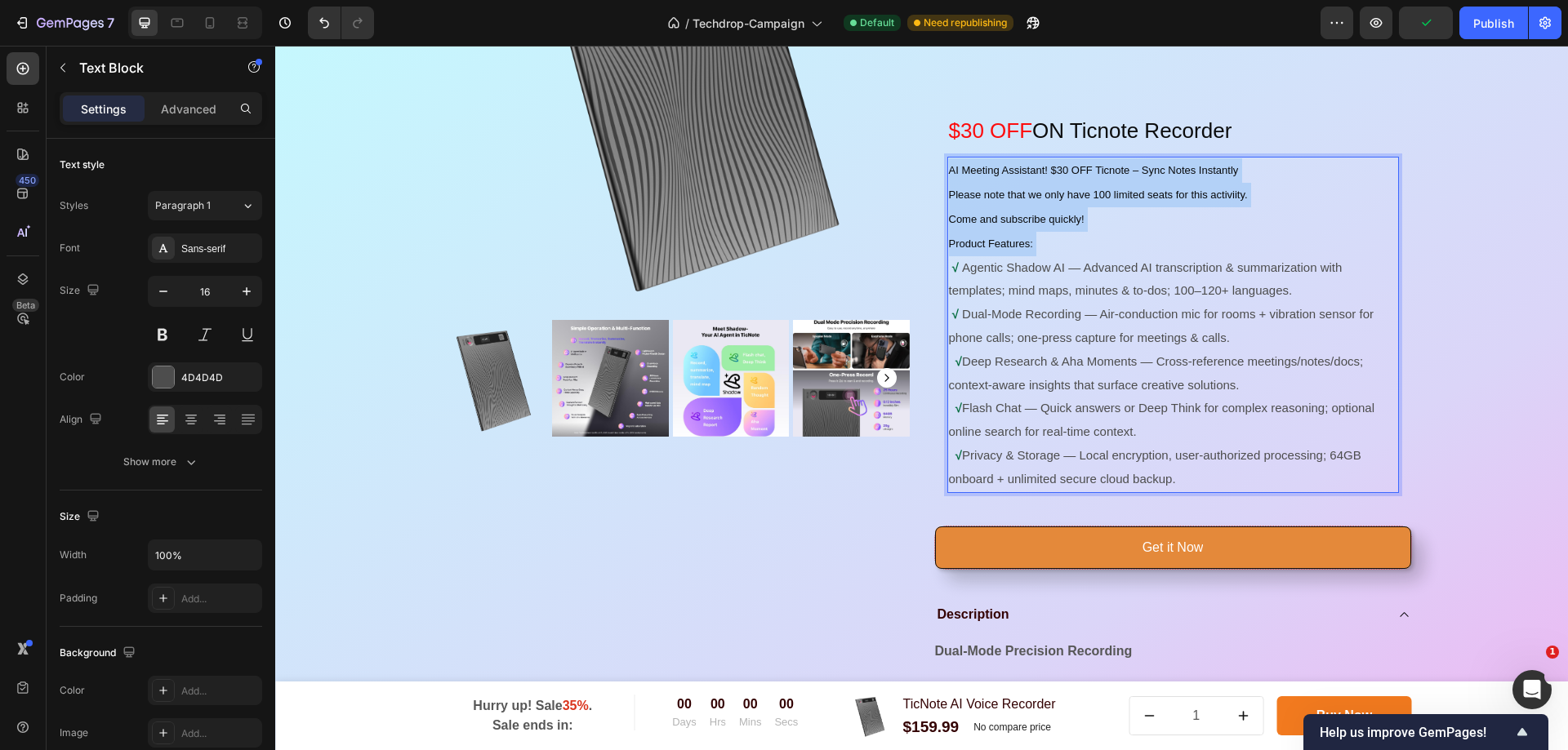
drag, startPoint x: 1048, startPoint y: 246, endPoint x: 937, endPoint y: 162, distance: 139.2
click at [937, 162] on div "⁠⁠⁠⁠⁠⁠⁠ $30 OFF ON Ticnote Recorder Heading AI Meeting Assistant! $30 OFF Ticno…" at bounding box center [1173, 296] width 478 height 420
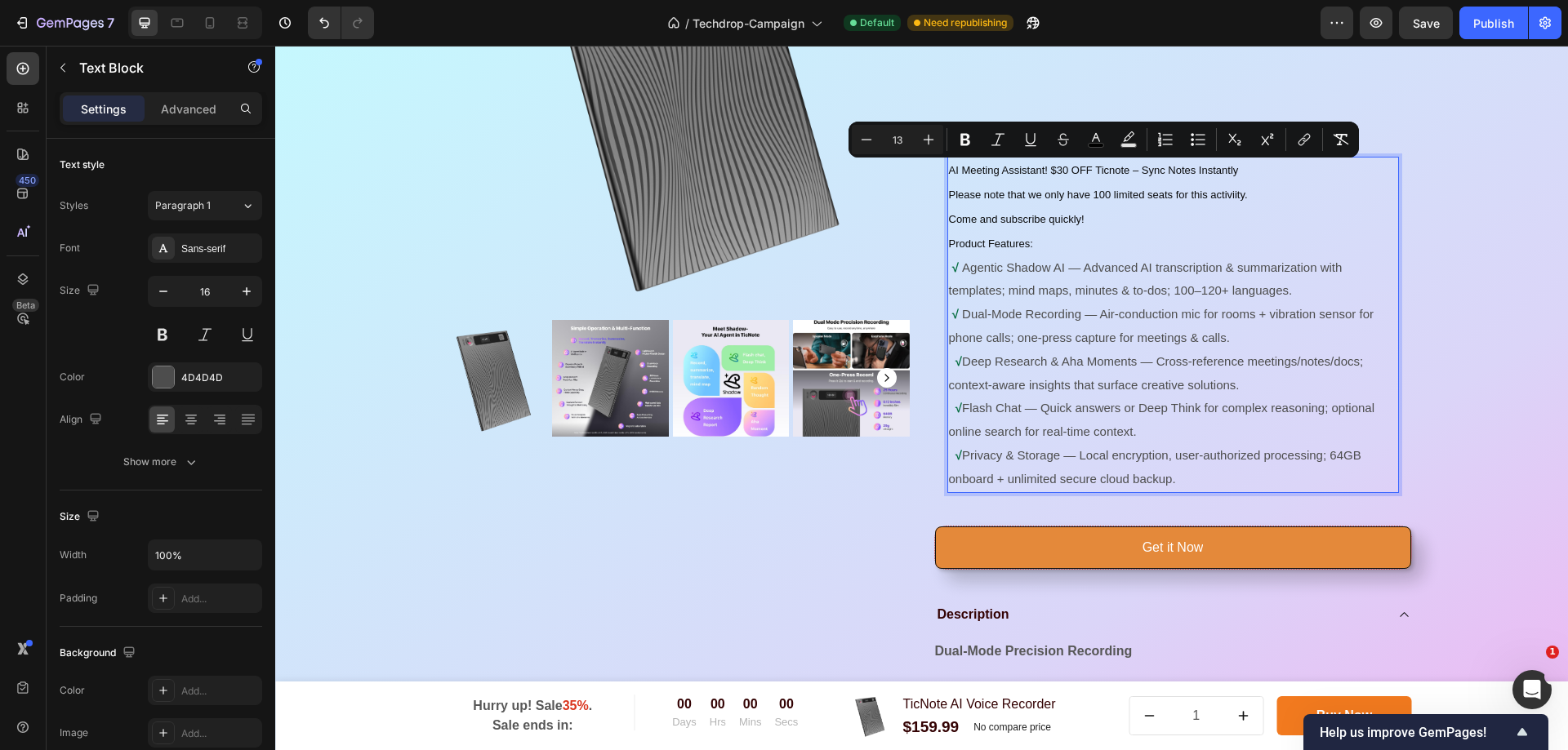
type input "15"
click at [1224, 476] on p "√ Privacy & Storage — Local encryption, user-authorized processing; 64GB onboar…" at bounding box center [1173, 468] width 448 height 47
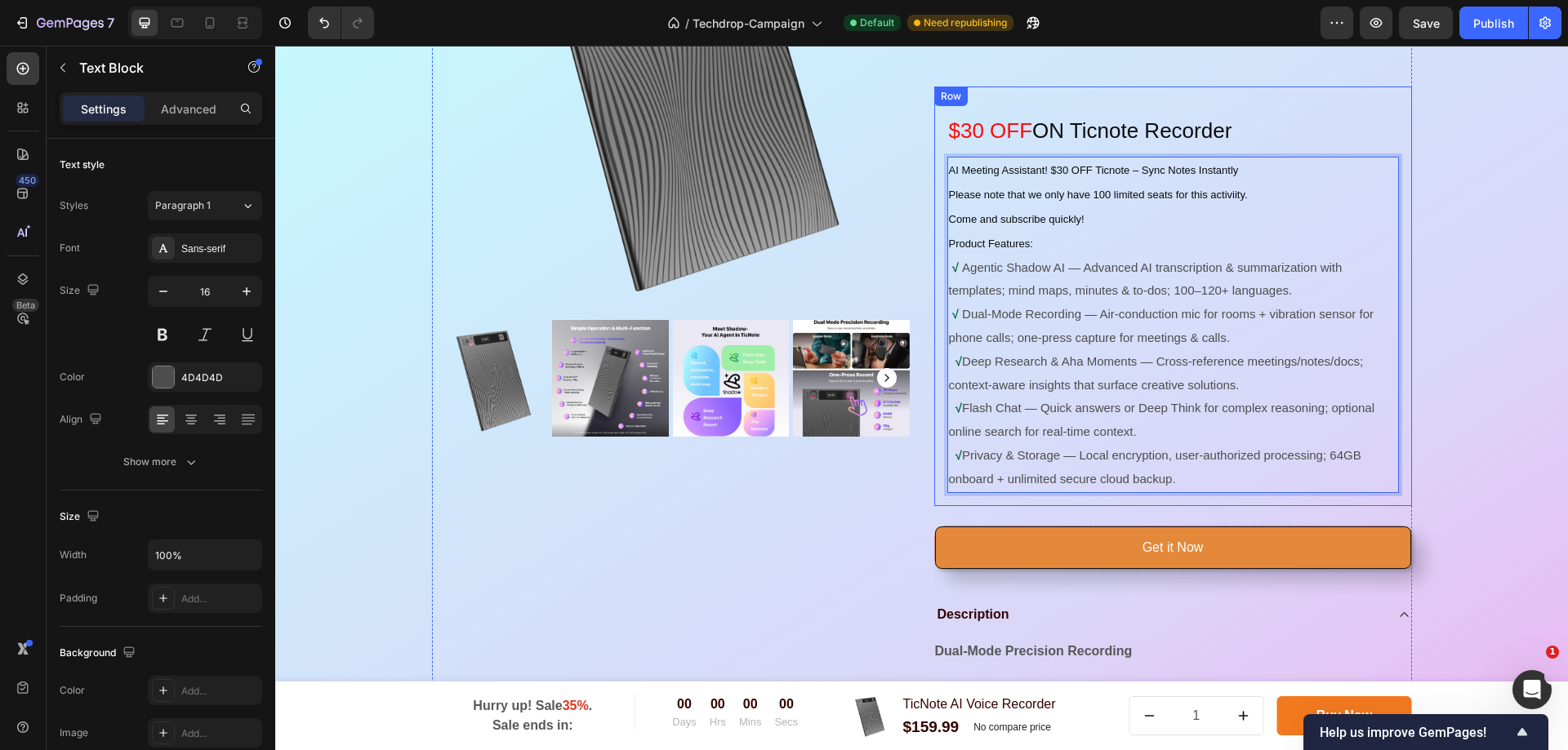
drag, startPoint x: 1218, startPoint y: 478, endPoint x: 929, endPoint y: 261, distance: 361.4
click at [934, 261] on div "⁠⁠⁠⁠⁠⁠⁠ $30 OFF ON Ticnote Recorder Heading AI Meeting Assistant! $30 OFF Ticno…" at bounding box center [1173, 296] width 478 height 420
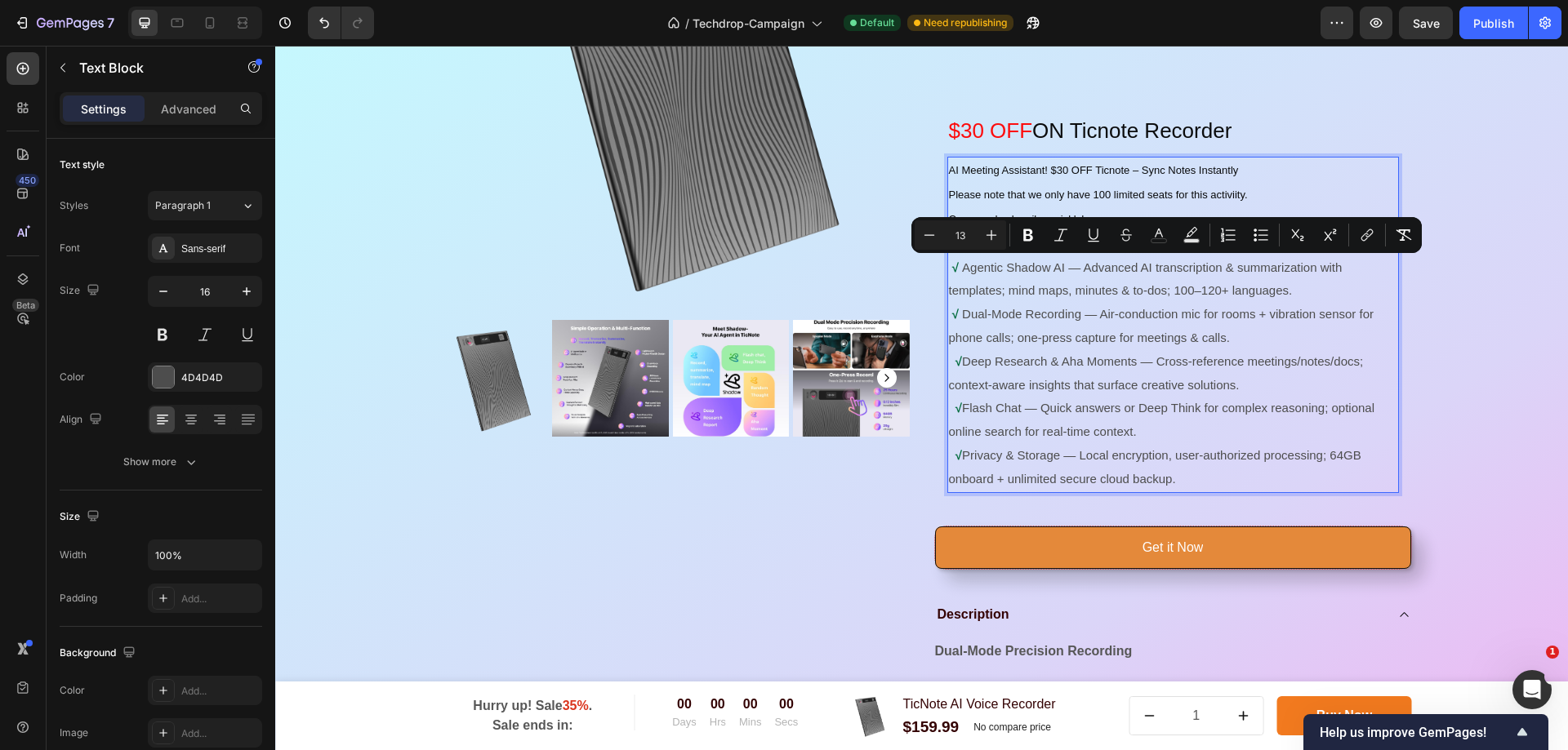
click at [1143, 173] on span "AI Meeting Assistant! $30 OFF Ticnote – Sync Notes Instantly" at bounding box center [1094, 170] width 290 height 12
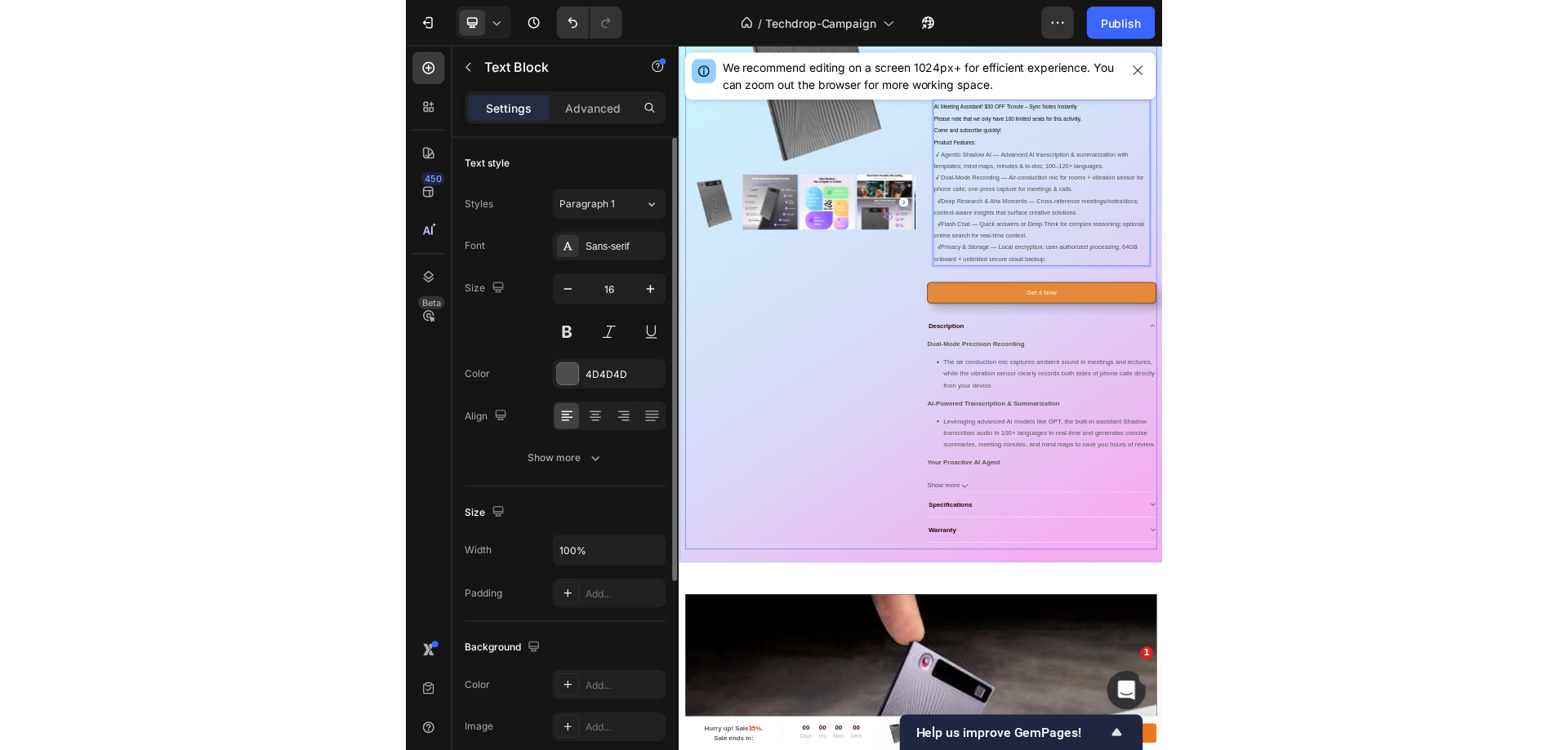
scroll to position [2133, 0]
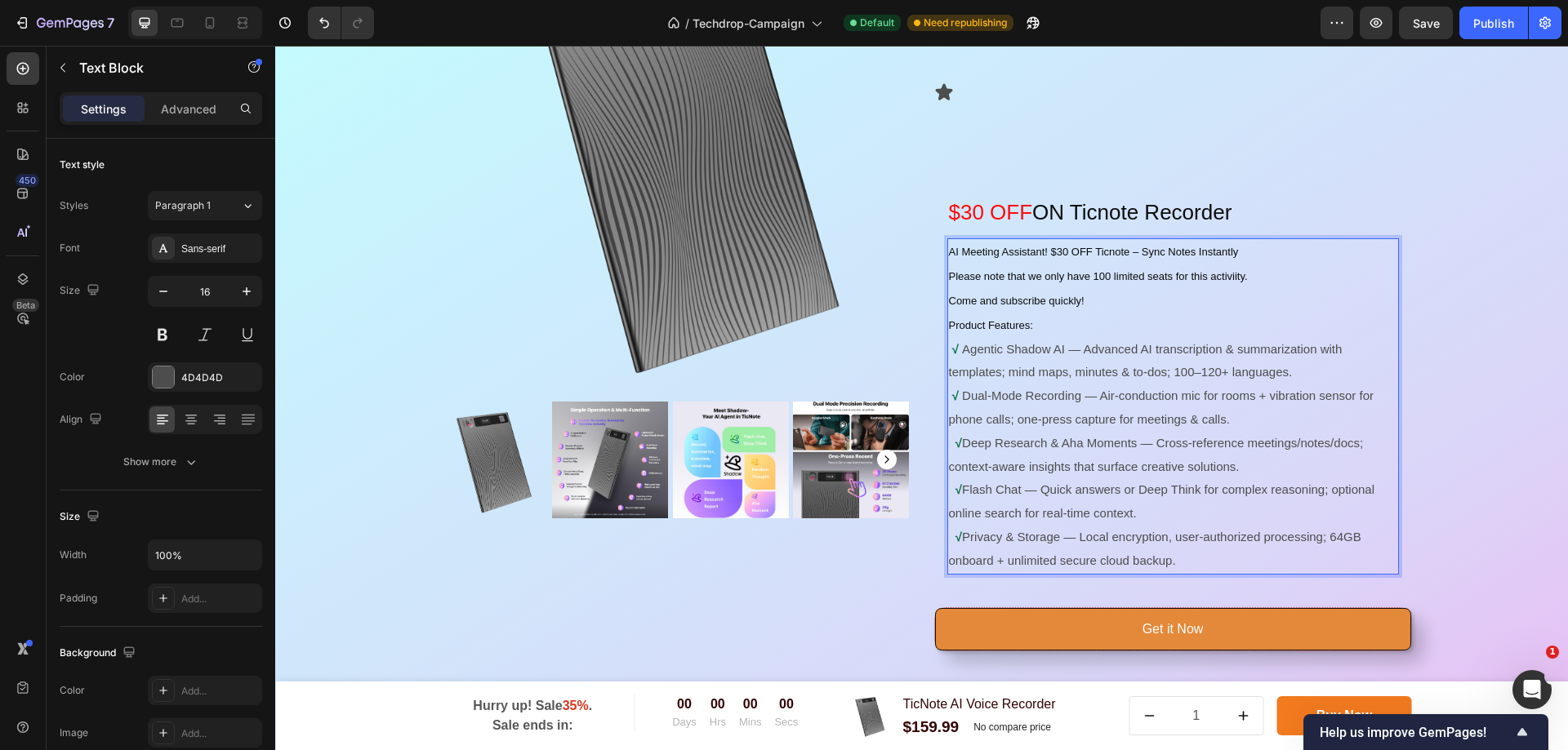
click at [1113, 382] on p "AI Meeting Assistant! $30 OFF Ticnote – Sync Notes Instantly Please note that w…" at bounding box center [1173, 313] width 448 height 145
click at [1100, 298] on p "AI Meeting Assistant! $30 OFF Ticnote – Sync Notes Instantly Please note that w…" at bounding box center [1173, 313] width 448 height 145
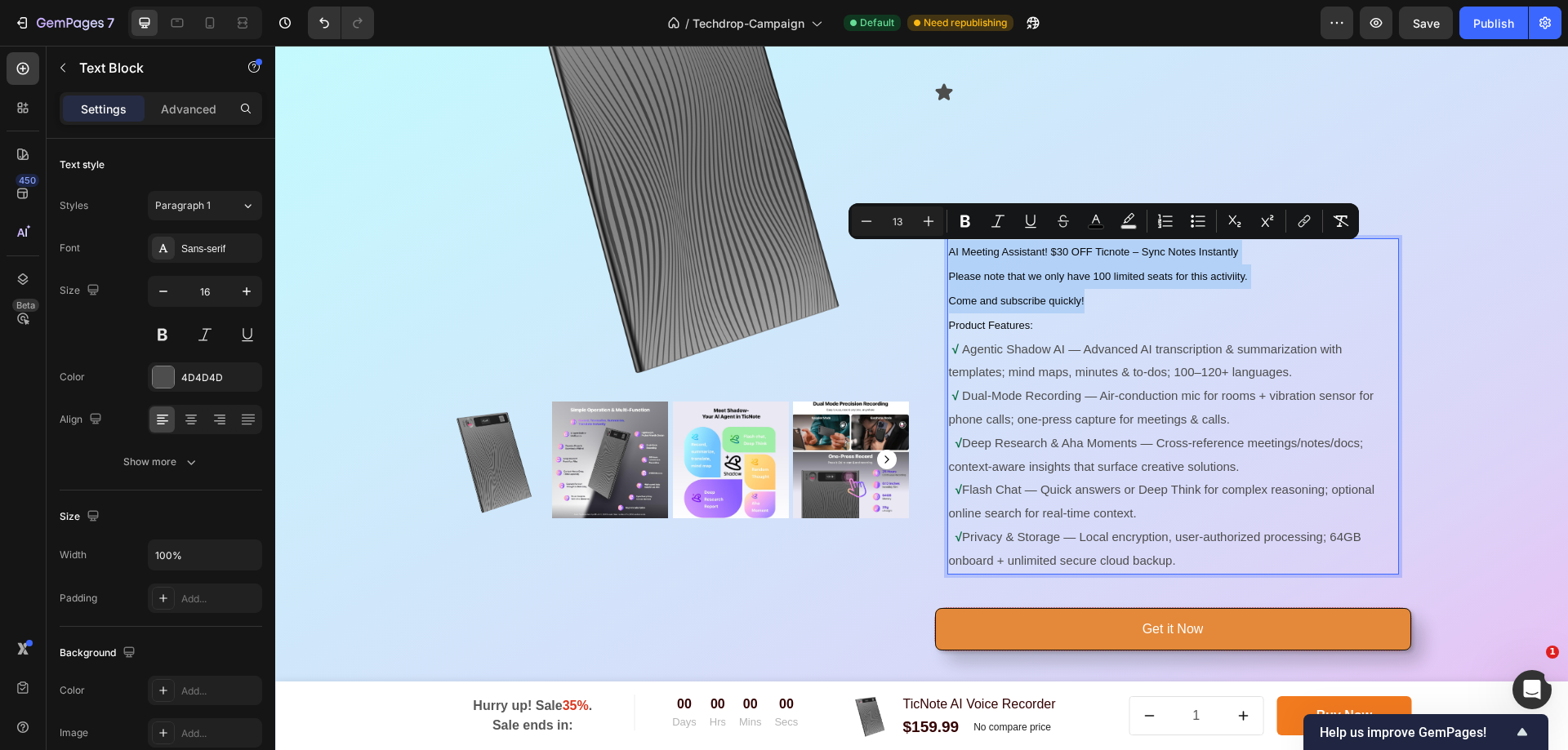
drag, startPoint x: 1125, startPoint y: 302, endPoint x: 943, endPoint y: 264, distance: 185.9
click at [949, 264] on p "AI Meeting Assistant! $30 OFF Ticnote – Sync Notes Instantly Please note that w…" at bounding box center [1173, 313] width 448 height 145
click at [926, 220] on icon "Editor contextual toolbar" at bounding box center [928, 222] width 17 height 17
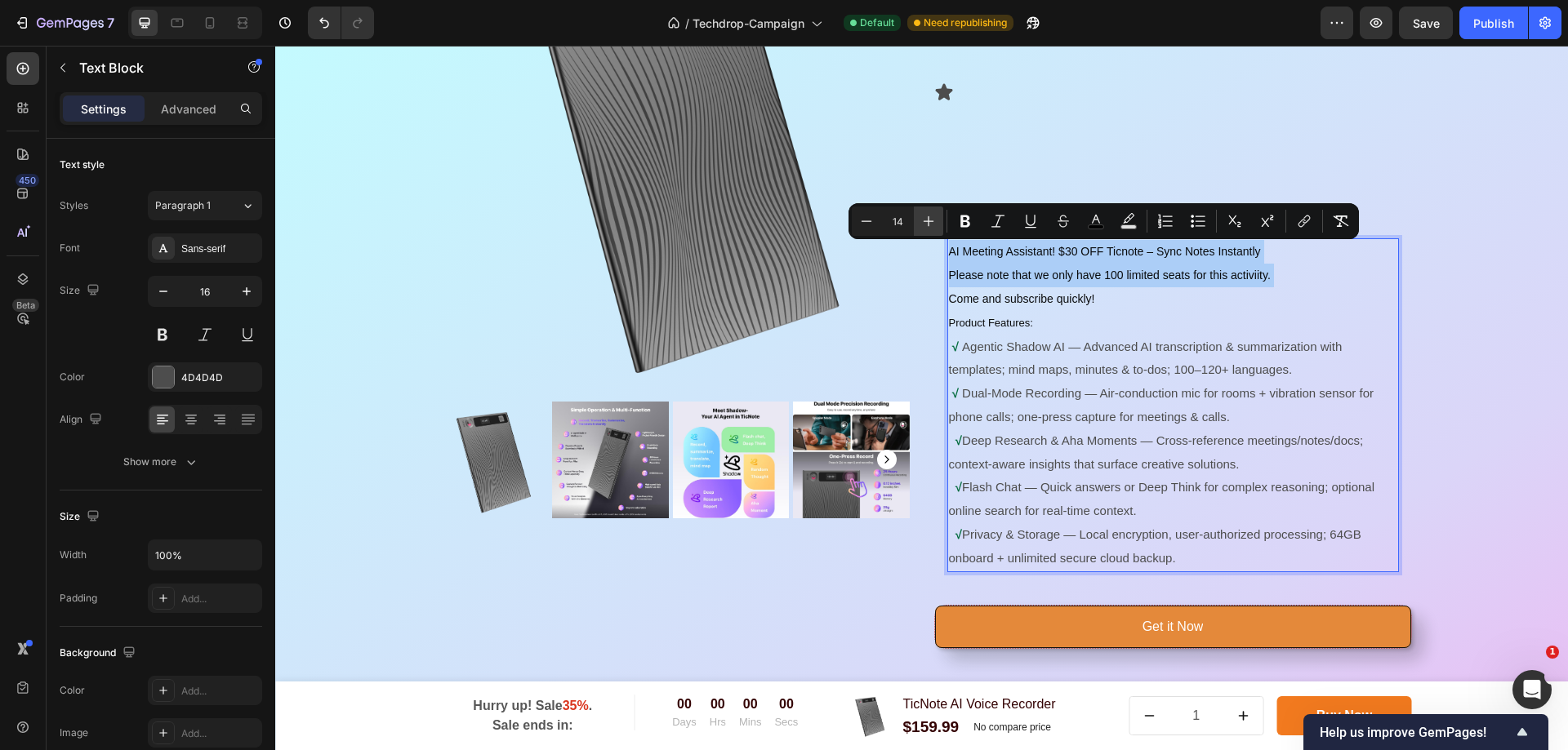
click at [926, 220] on icon "Editor contextual toolbar" at bounding box center [928, 222] width 17 height 17
type input "16"
click at [1190, 308] on p "AI Meeting Assistant! $30 OFF Ticnote – Sync Notes Instantly Please note that w…" at bounding box center [1173, 311] width 448 height 142
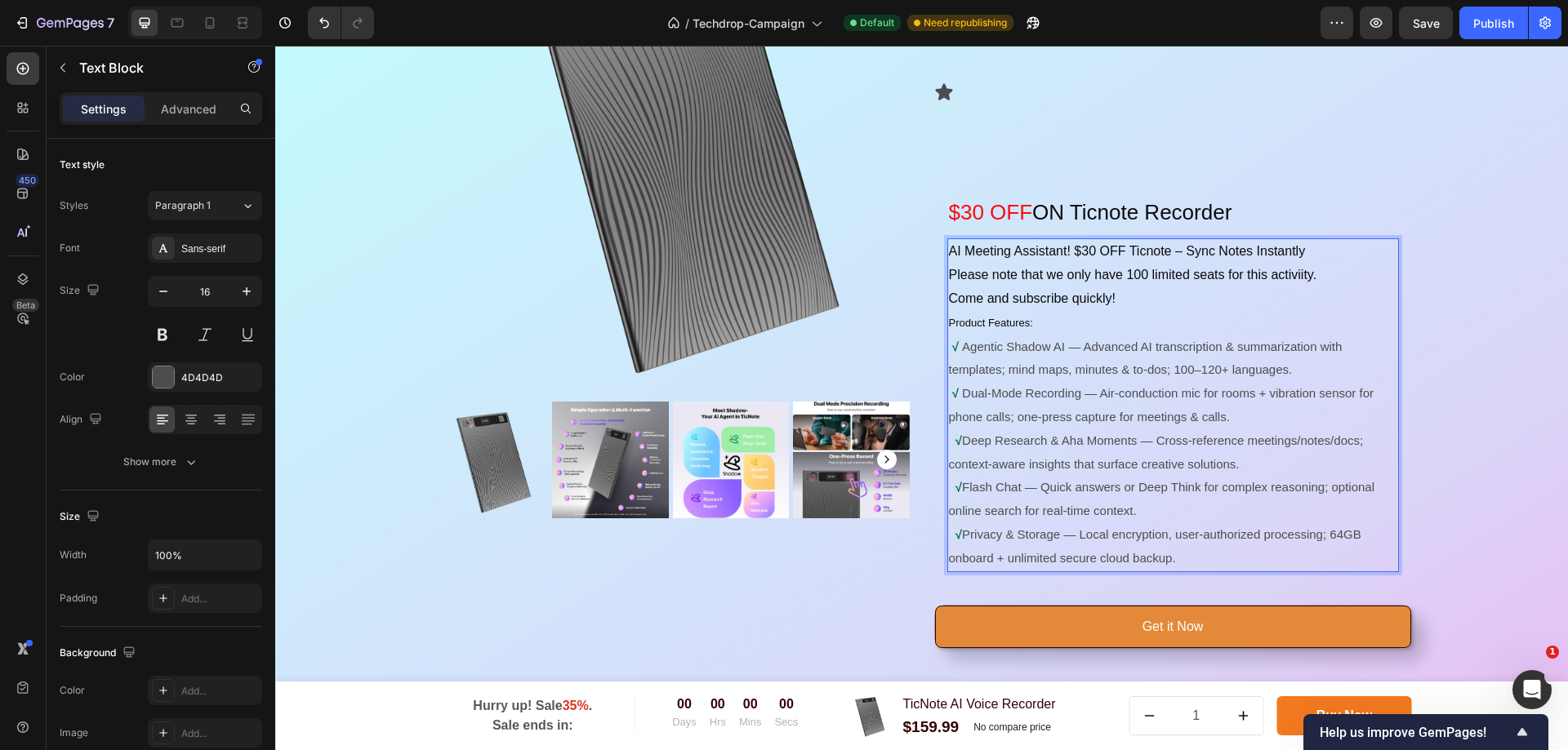
click at [1048, 271] on span "Please note that we only have 100 limited seats for this activiity." at bounding box center [1133, 275] width 369 height 14
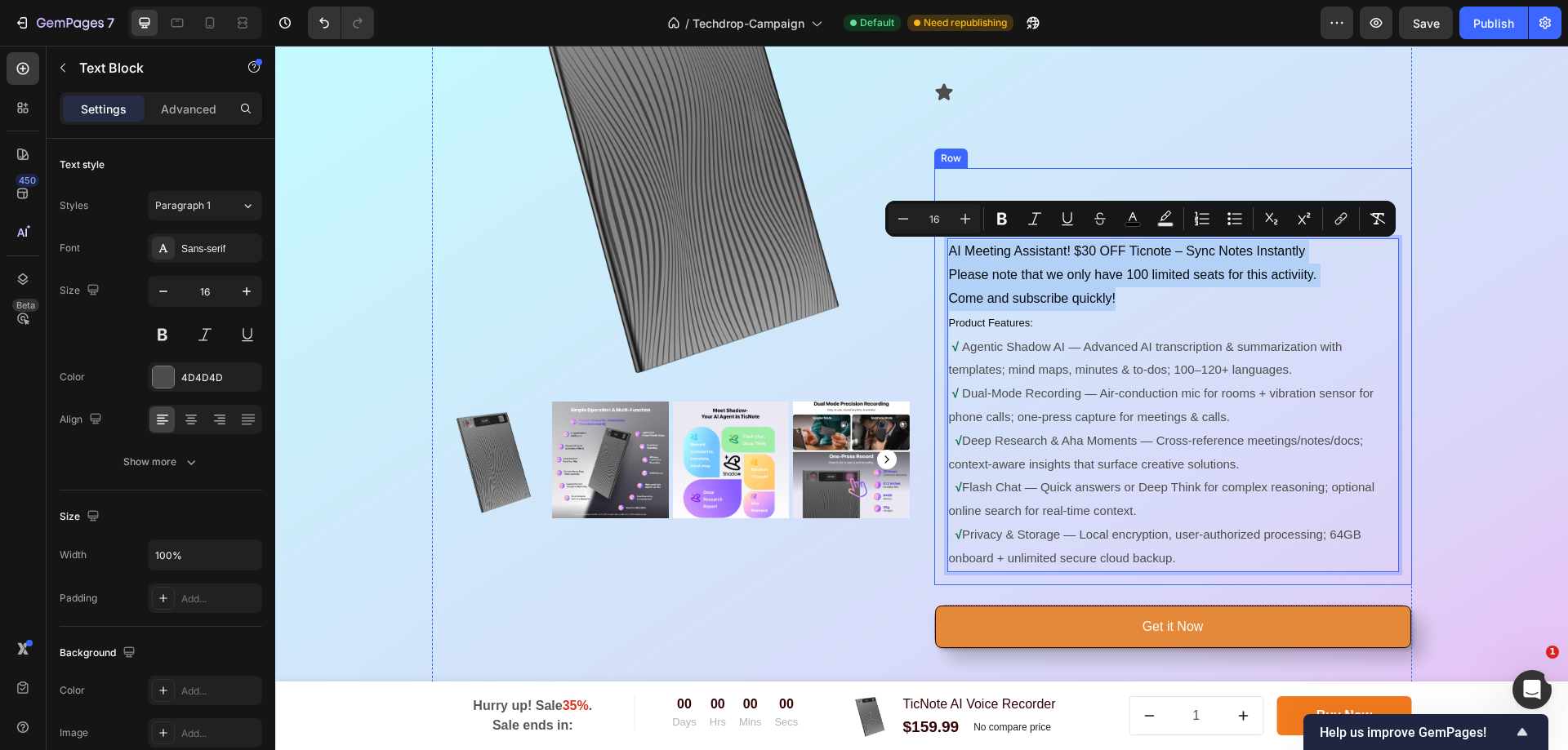
drag, startPoint x: 1135, startPoint y: 295, endPoint x: 933, endPoint y: 258, distance: 205.4
click at [934, 258] on div "⁠⁠⁠⁠⁠⁠⁠ $30 OFF ON Ticnote Recorder Heading AI Meeting Assistant! $30 OFF Ticno…" at bounding box center [1173, 376] width 478 height 417
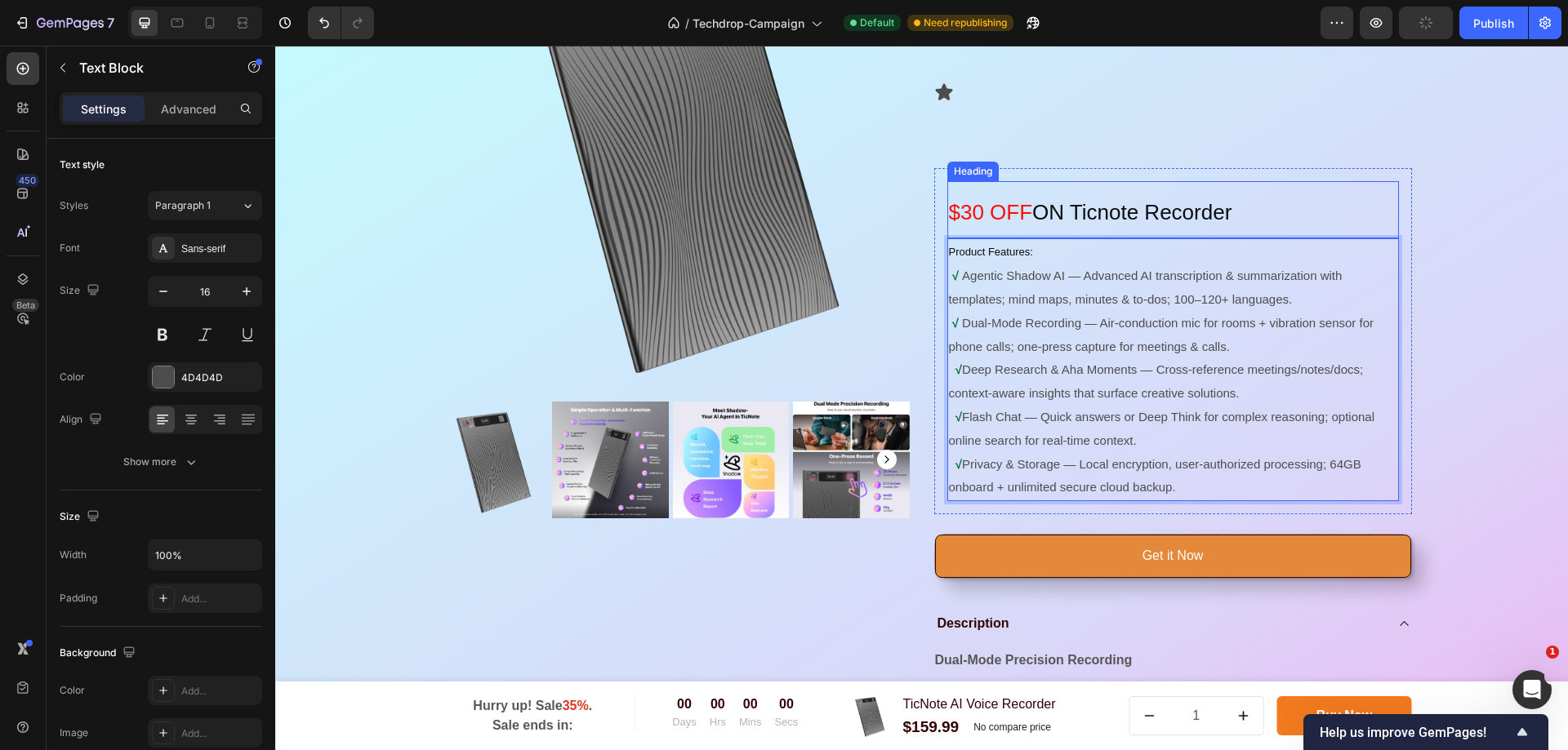
click at [1113, 213] on span "ON Ticnote Recorder" at bounding box center [1132, 213] width 200 height 24
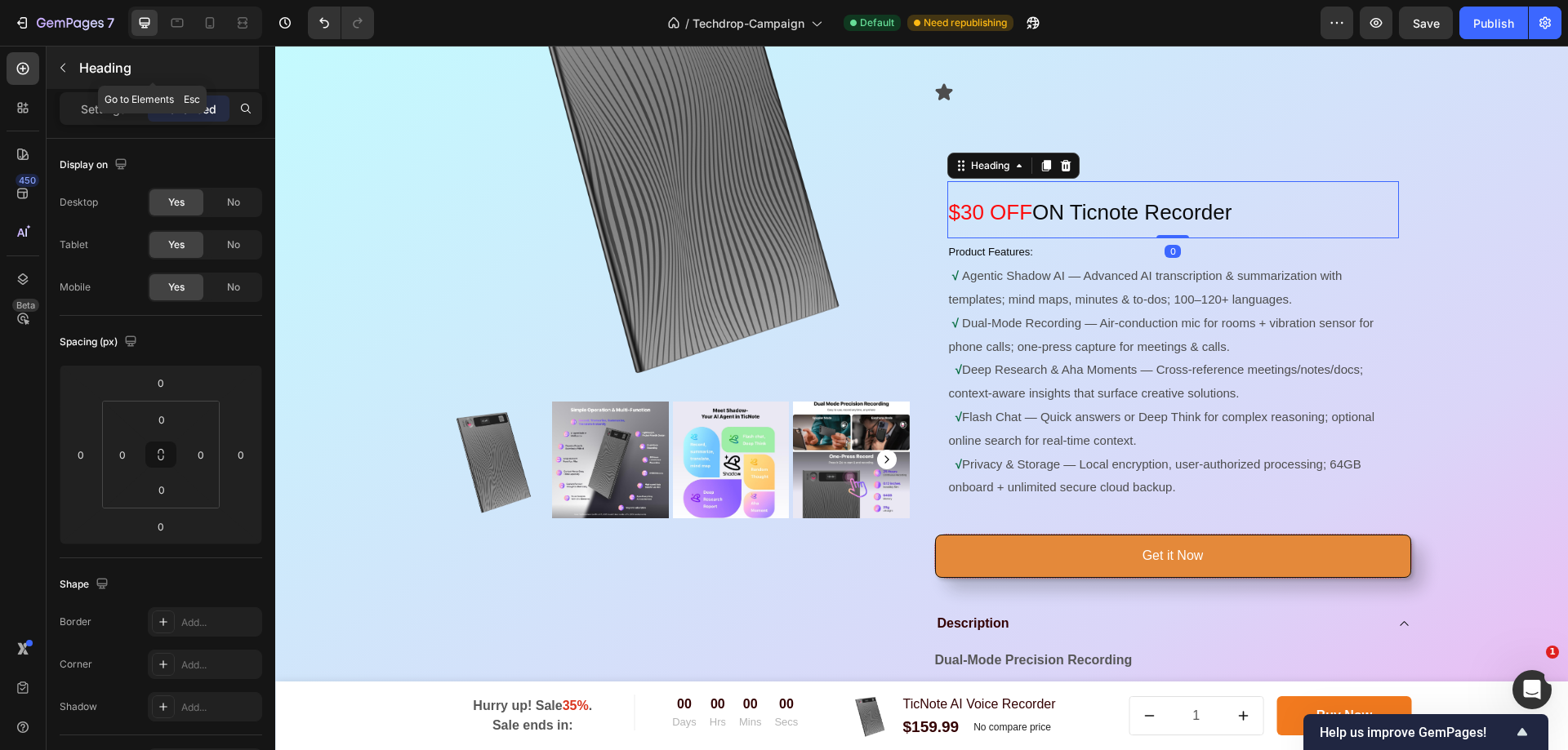
click at [58, 71] on icon "button" at bounding box center [63, 68] width 13 height 13
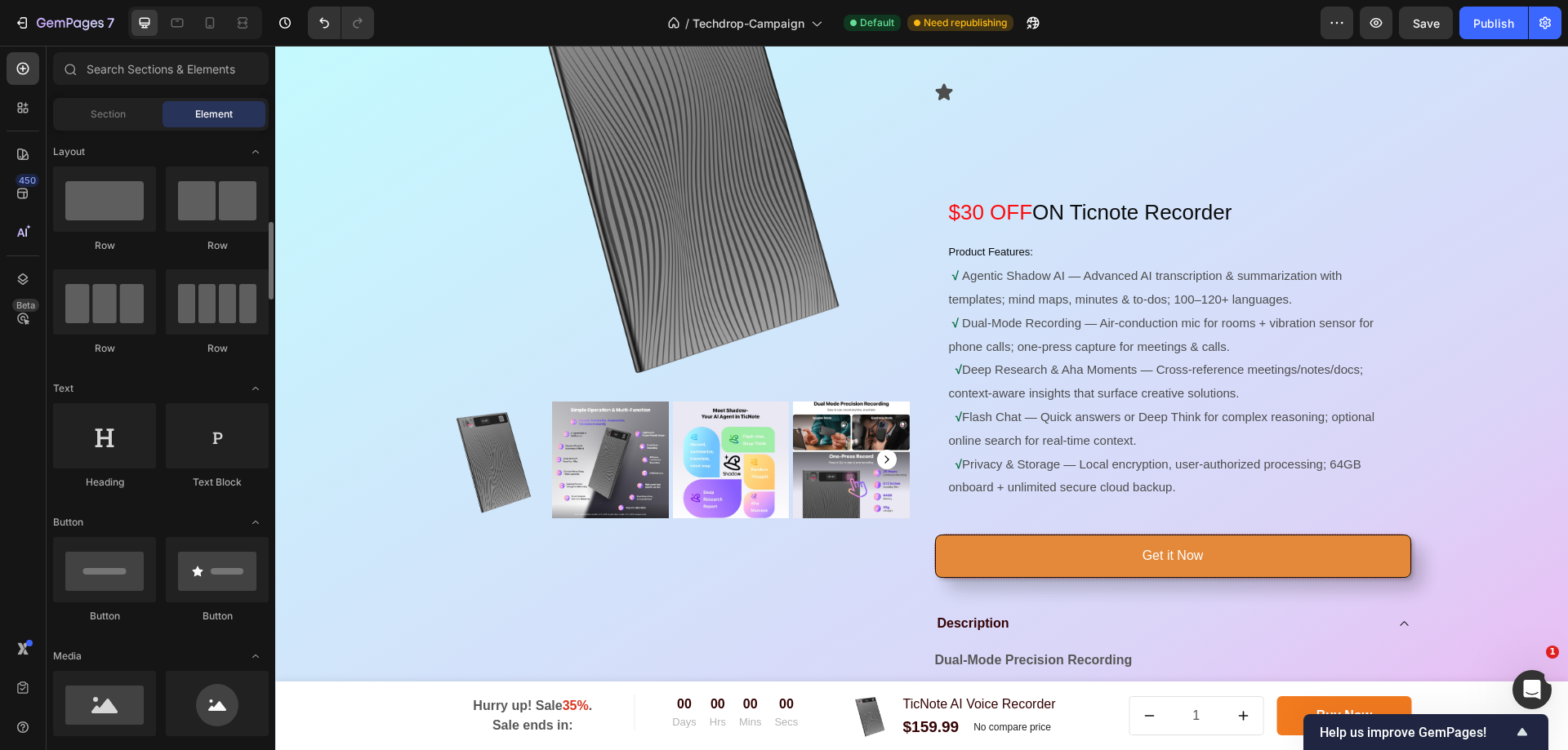
scroll to position [0, 0]
drag, startPoint x: 376, startPoint y: 268, endPoint x: 996, endPoint y: 235, distance: 620.9
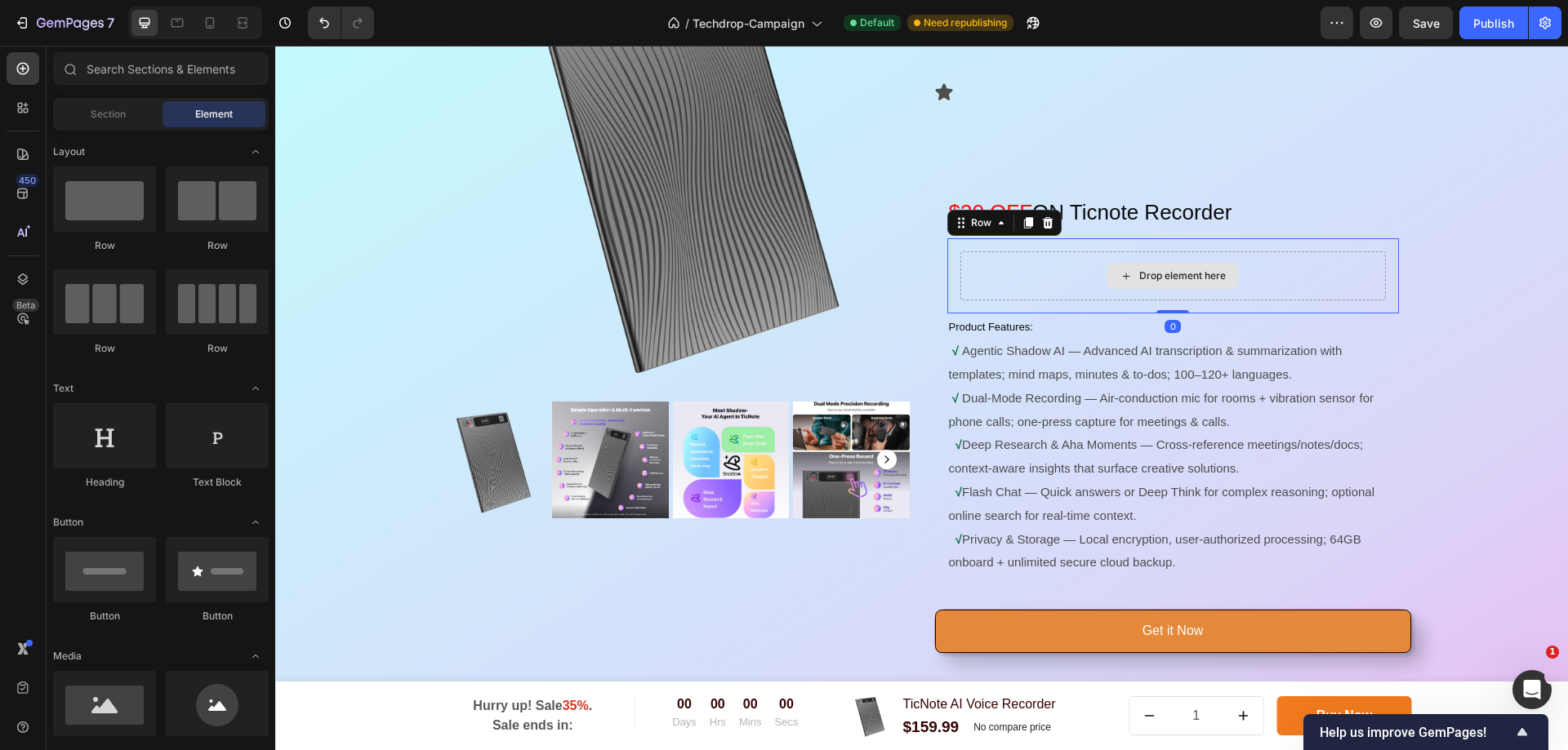
click at [1139, 275] on div "Drop element here" at bounding box center [1182, 276] width 86 height 13
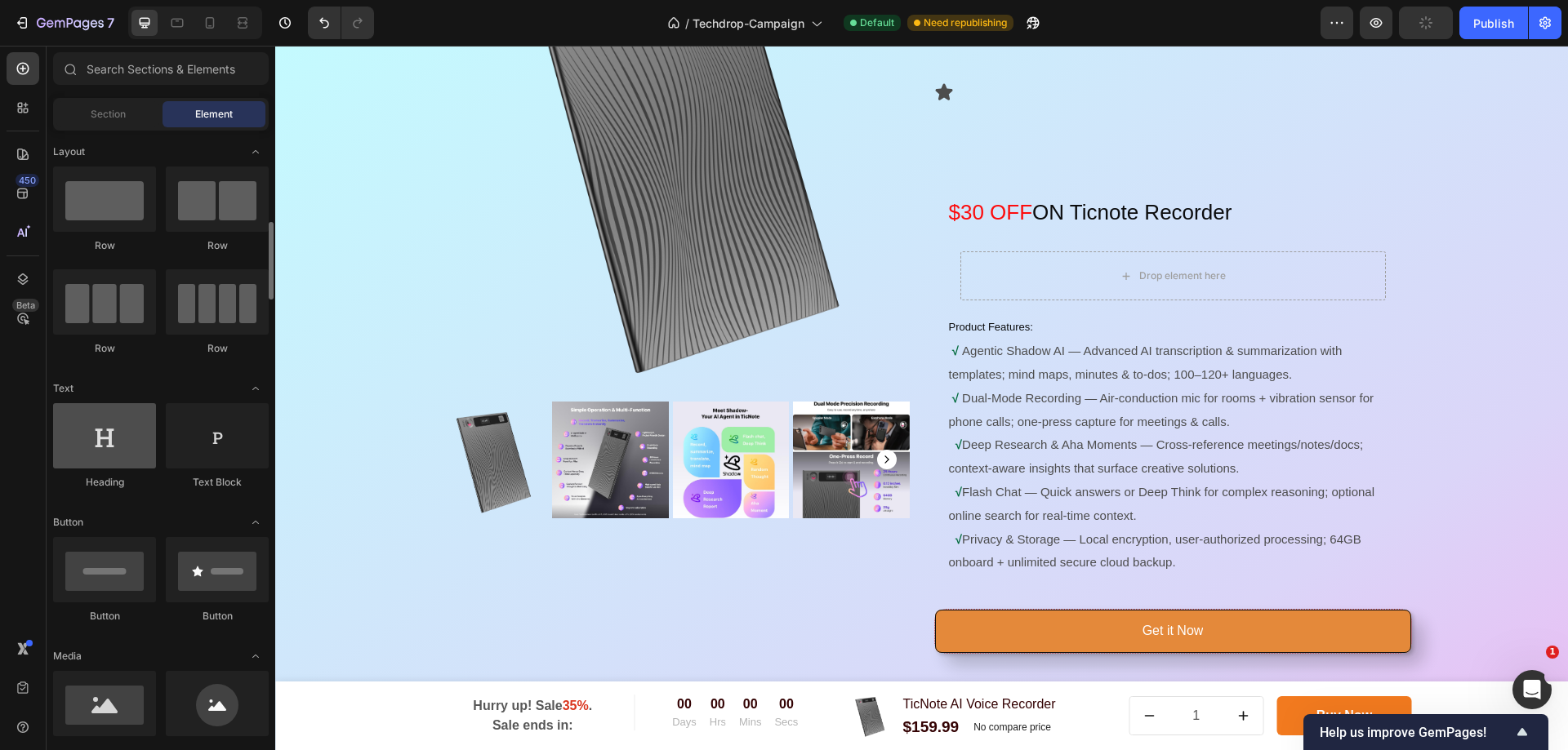
scroll to position [82, 0]
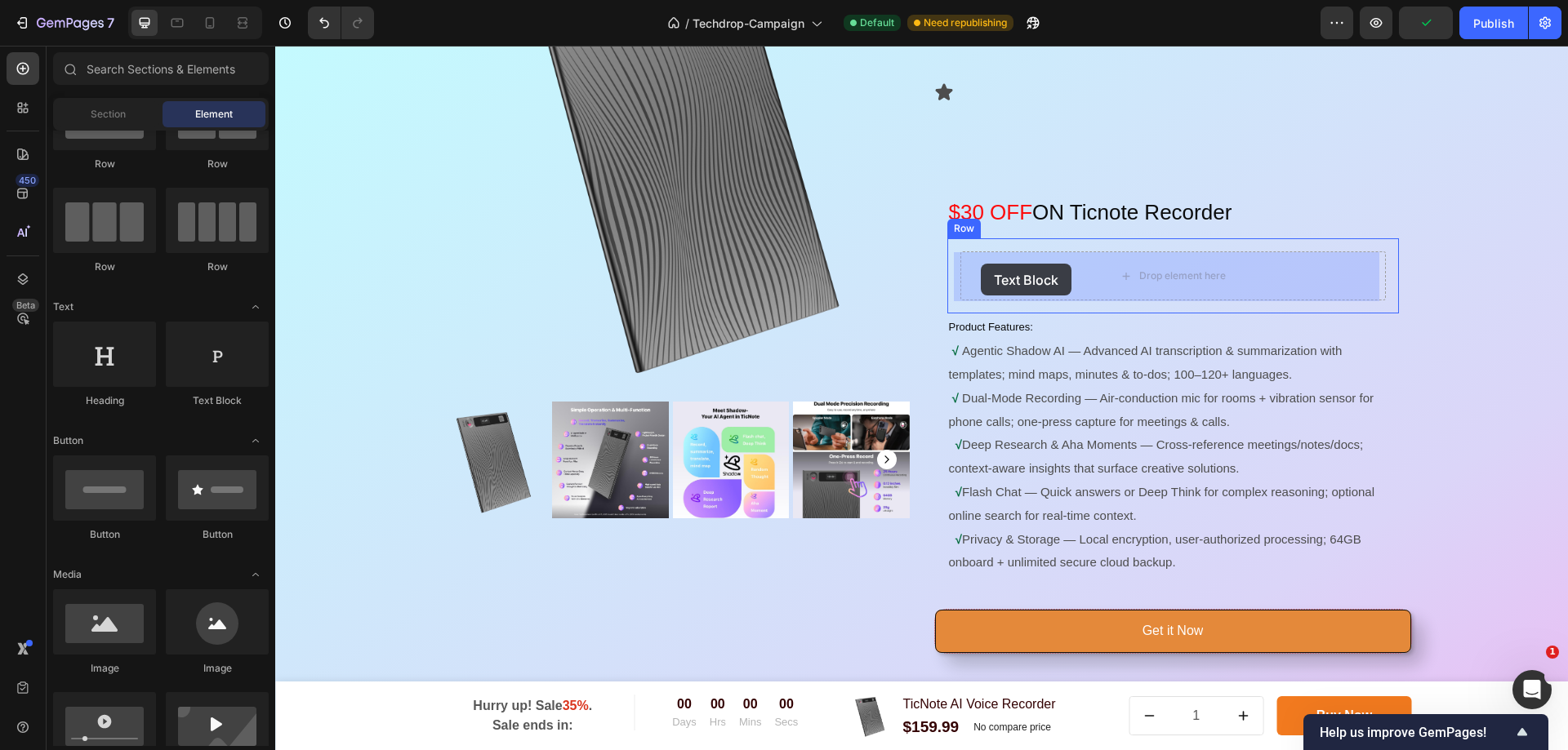
drag, startPoint x: 515, startPoint y: 406, endPoint x: 980, endPoint y: 264, distance: 486.2
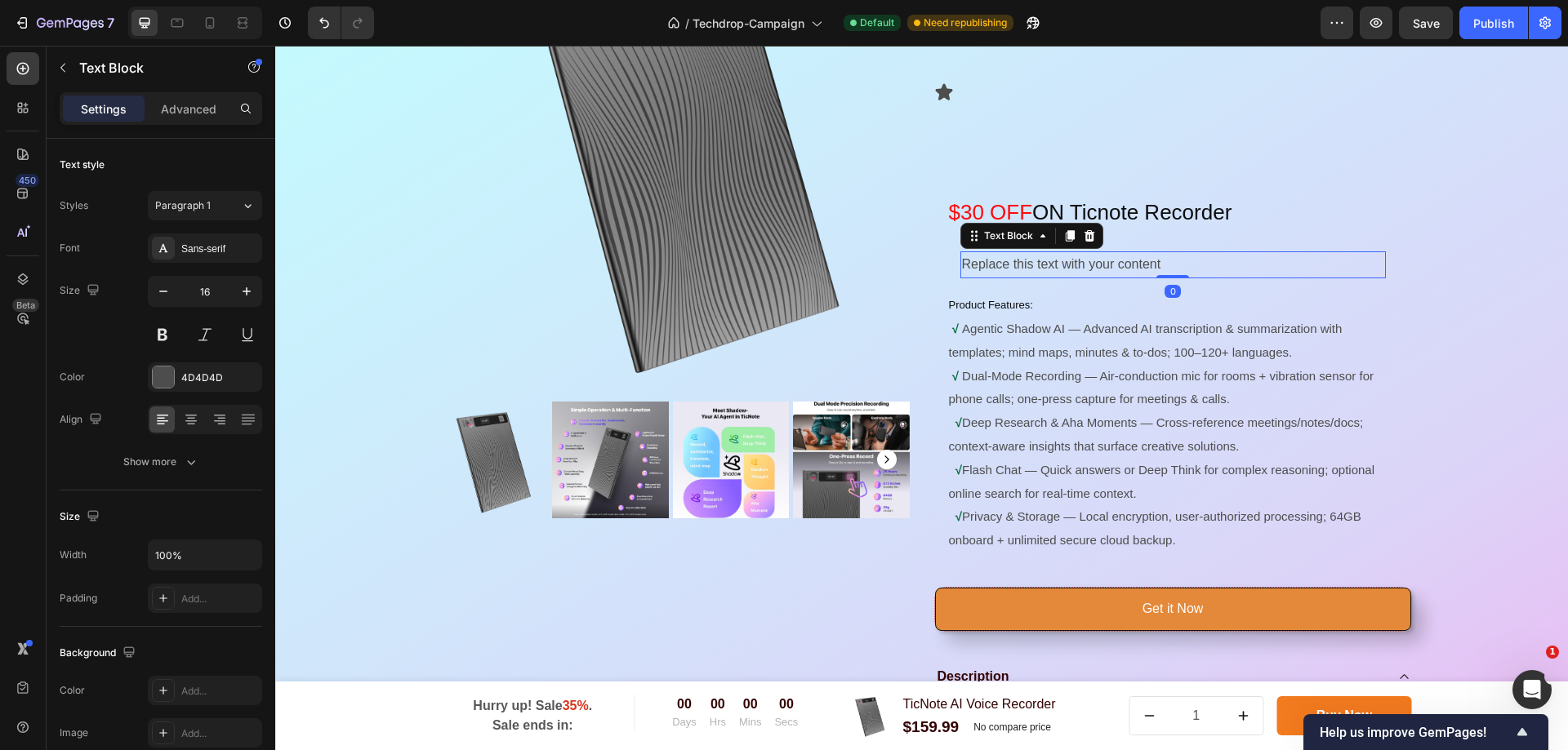
click at [1074, 265] on div "Replace this text with your content" at bounding box center [1173, 265] width 425 height 27
click at [1074, 265] on p "Replace this text with your content" at bounding box center [1173, 265] width 422 height 24
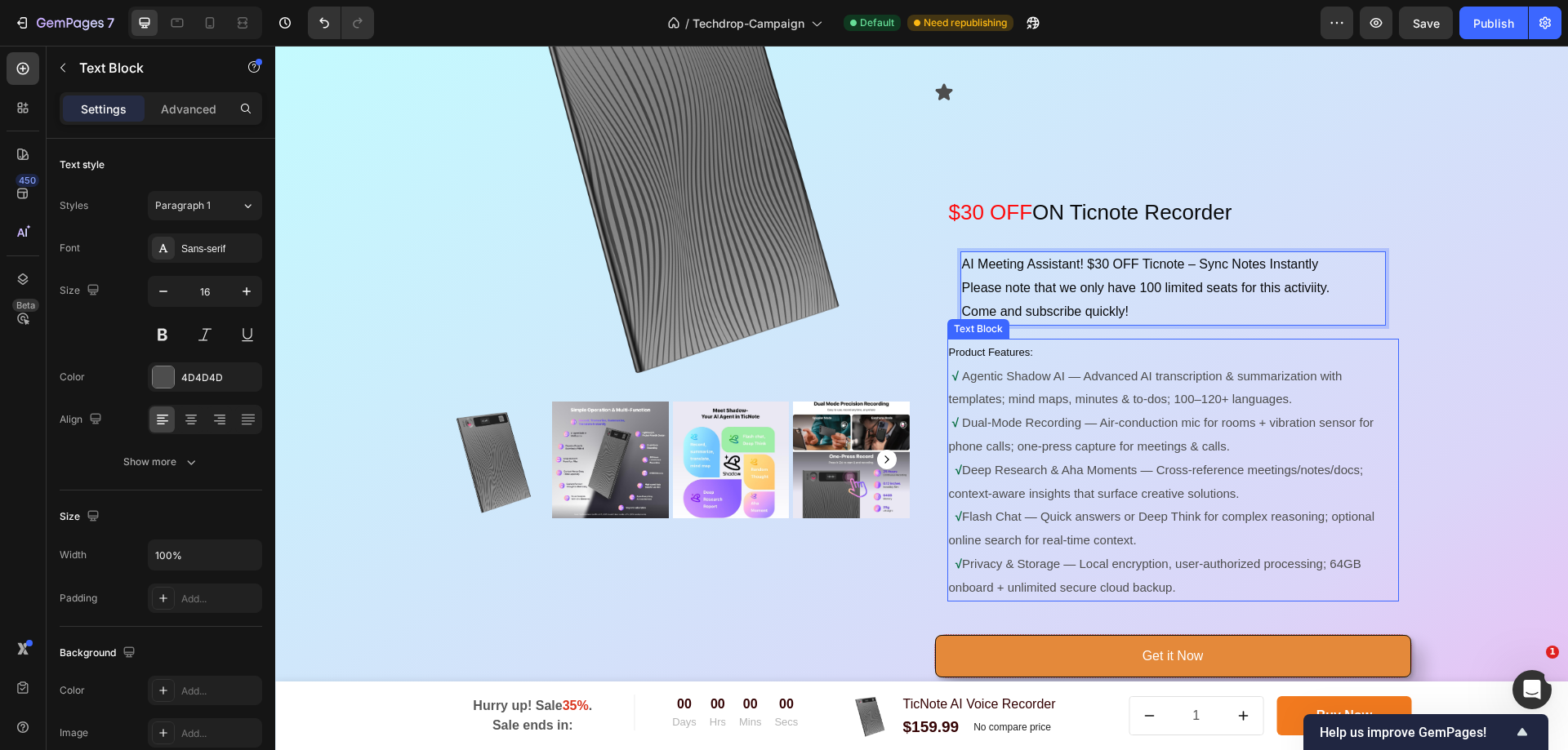
click at [1226, 404] on span "Agentic Shadow AI — Advanced AI transcription & summarization with templates; m…" at bounding box center [1146, 388] width 394 height 37
click at [1101, 262] on span "AI Meeting Assistant! $30 OFF Ticnote – Sync Notes Instantly" at bounding box center [1140, 264] width 356 height 14
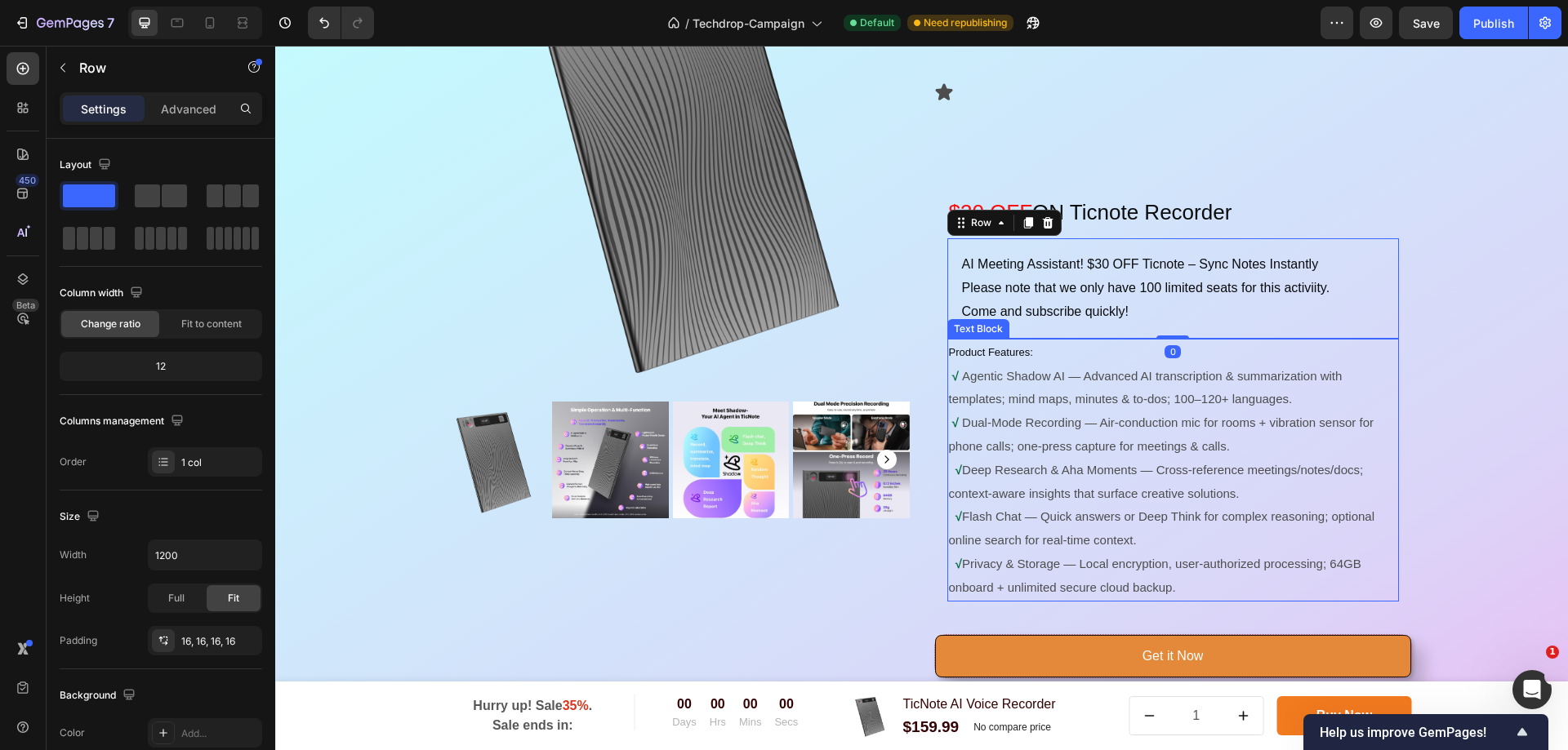
click at [959, 367] on p "Product Features: √ Agentic Shadow AI — Advanced AI transcription & summarizati…" at bounding box center [1173, 376] width 448 height 71
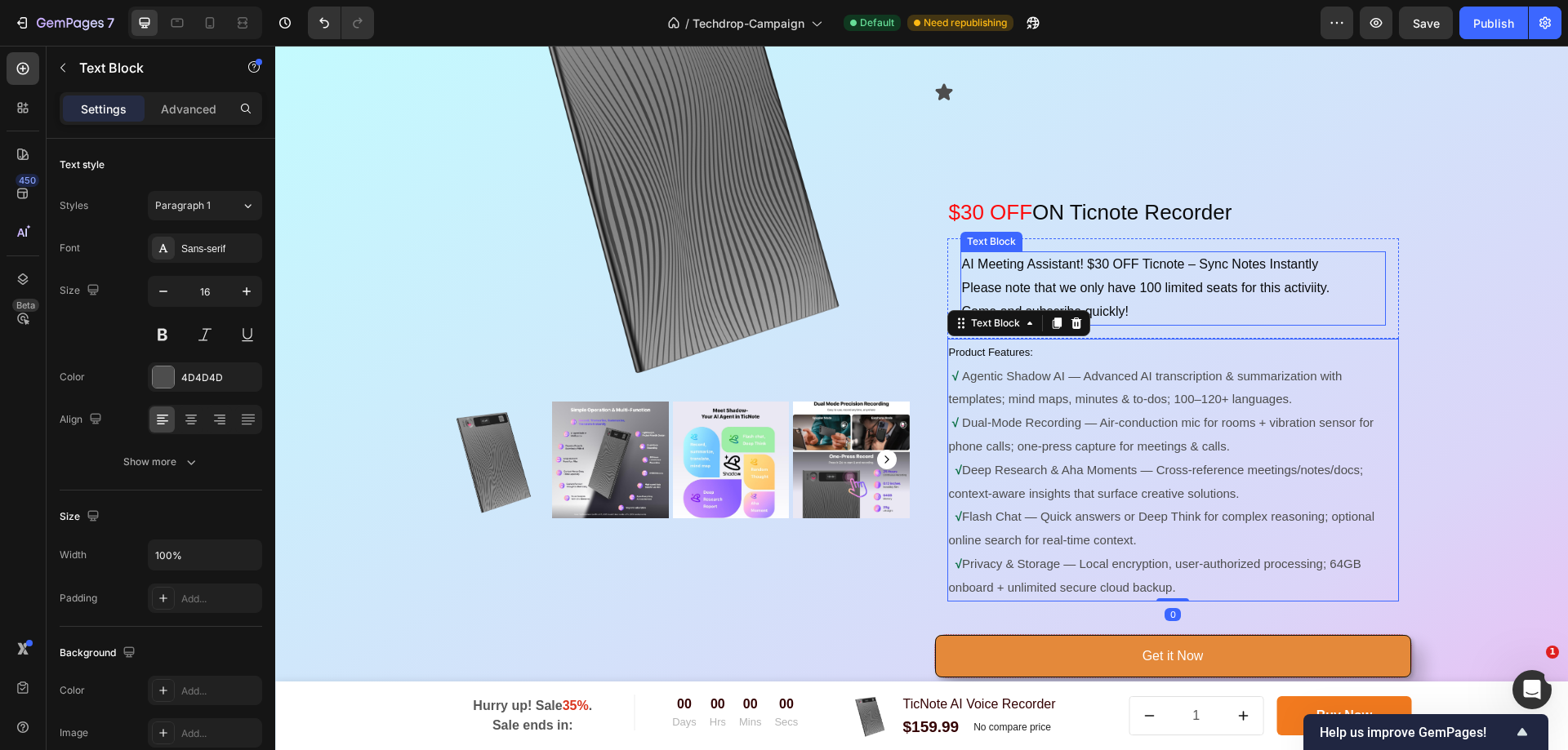
click at [980, 268] on span "AI Meeting Assistant! $30 OFF Ticnote – Sync Notes Instantly" at bounding box center [1140, 264] width 356 height 14
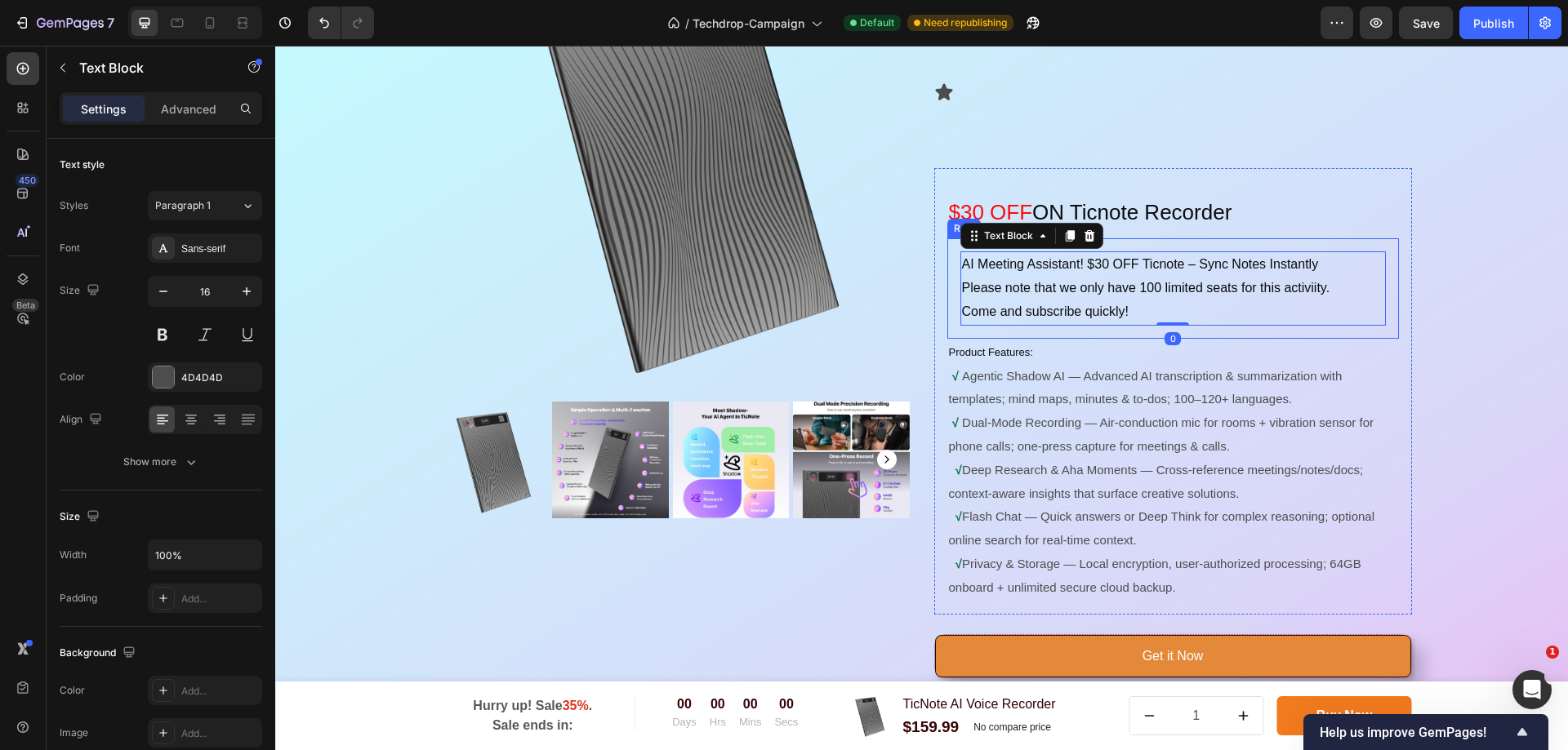
click at [947, 271] on div "AI Meeting Assistant! $30 OFF Ticnote – Sync Notes Instantly Please note that w…" at bounding box center [1173, 288] width 451 height 99
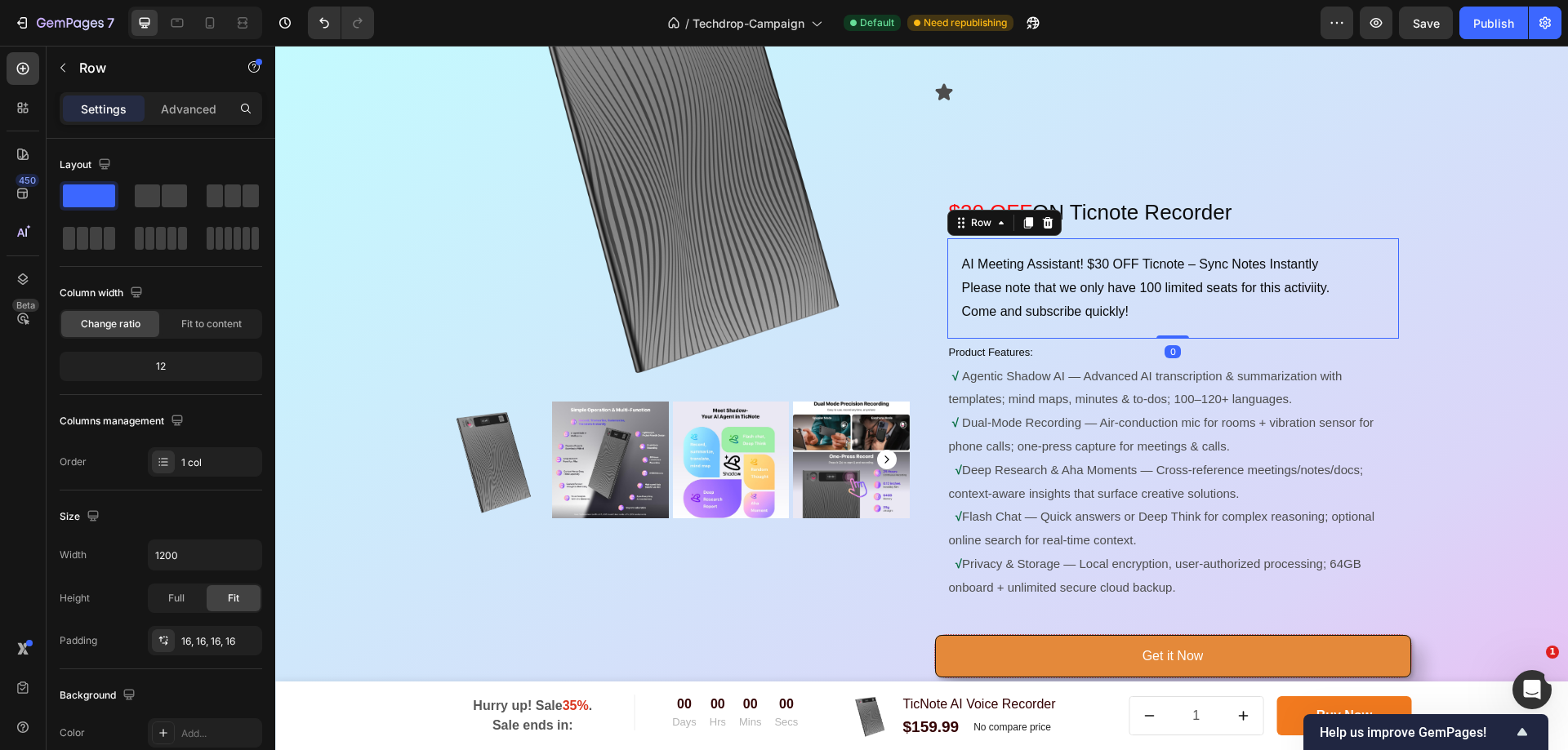
click at [987, 266] on span "AI Meeting Assistant! $30 OFF Ticnote – Sync Notes Instantly" at bounding box center [1140, 264] width 356 height 14
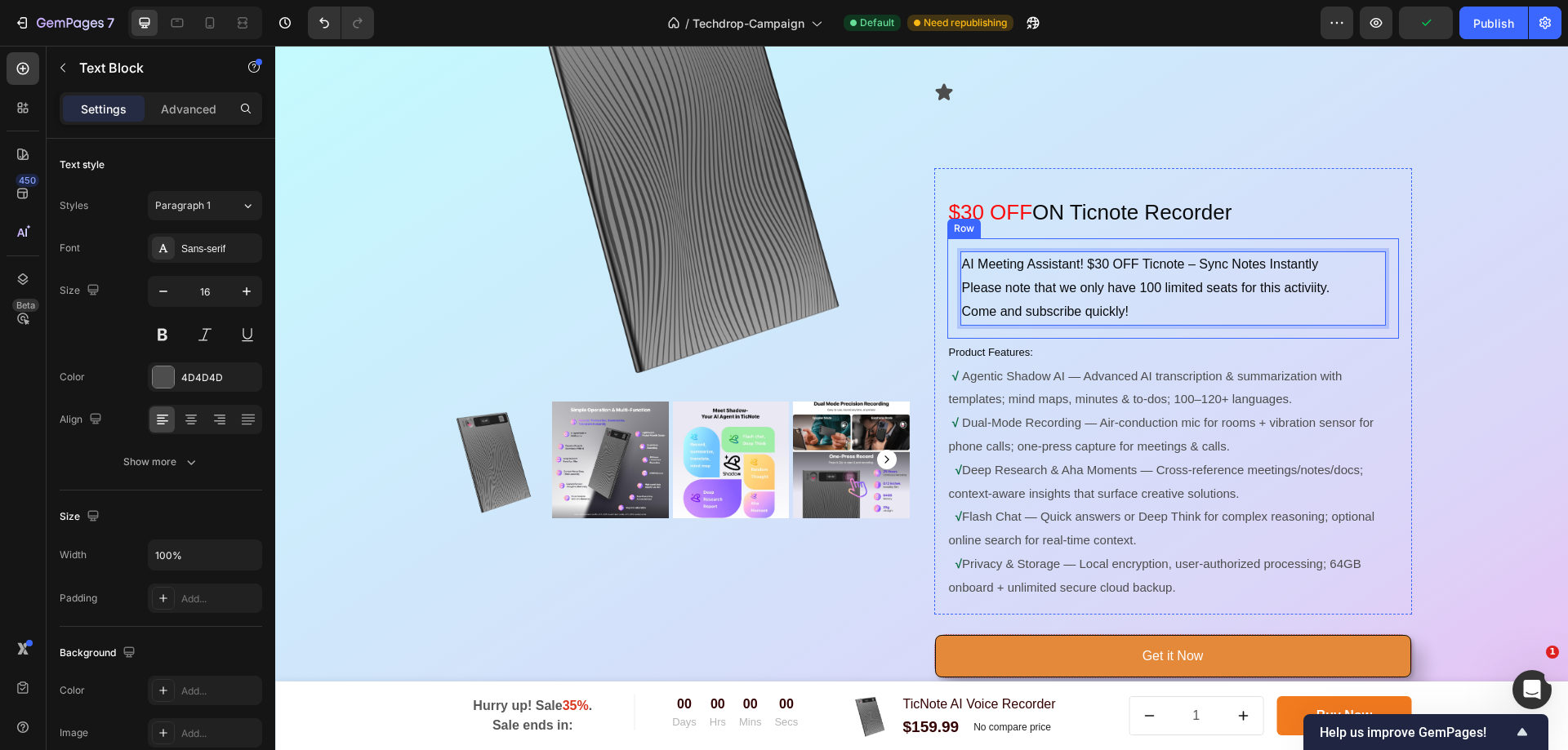
click at [947, 263] on div "AI Meeting Assistant! $30 OFF Ticnote – Sync Notes Instantly Please note that w…" at bounding box center [1173, 288] width 451 height 99
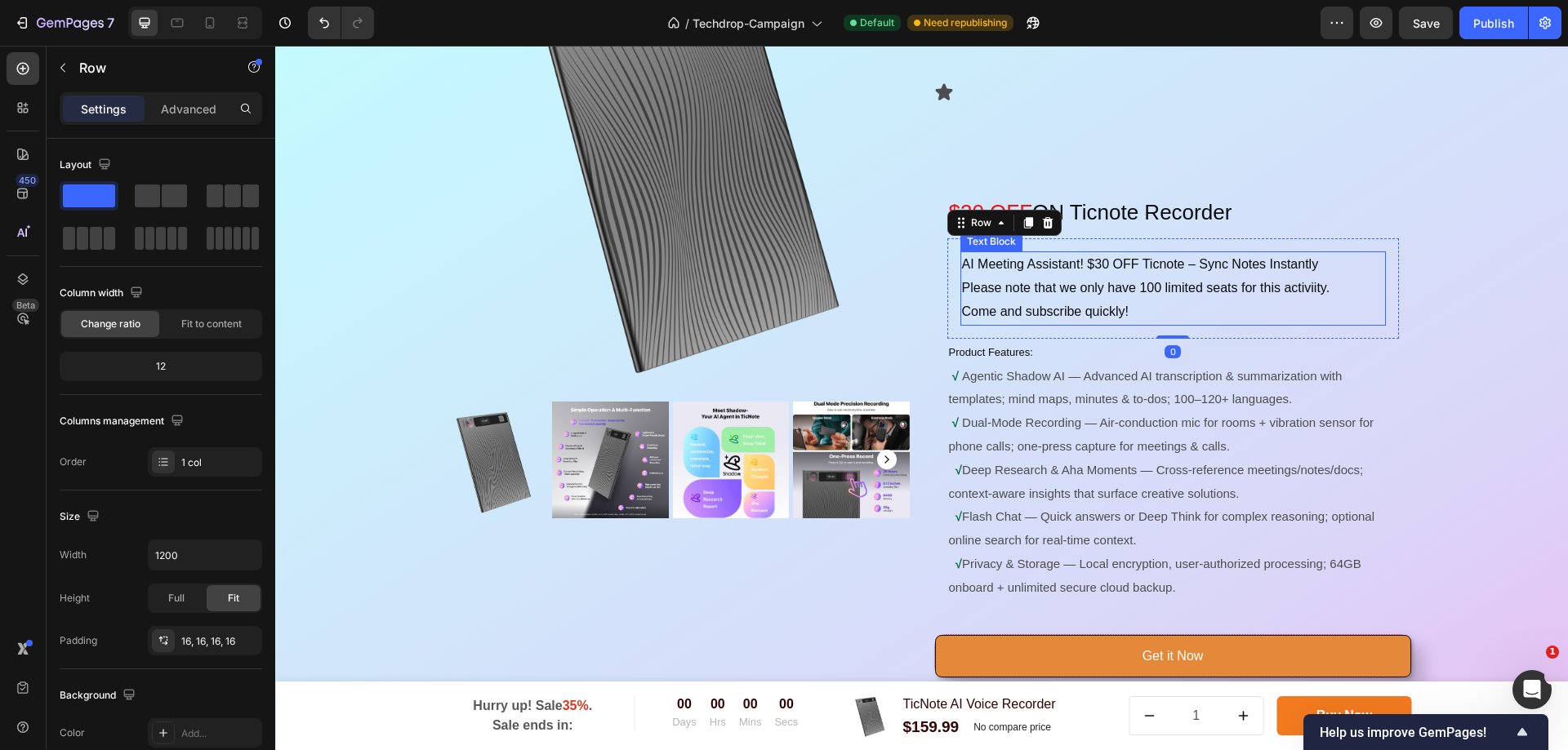
click at [1007, 282] on span "Please note that we only have 100 limited seats for this activiity." at bounding box center [1146, 288] width 369 height 14
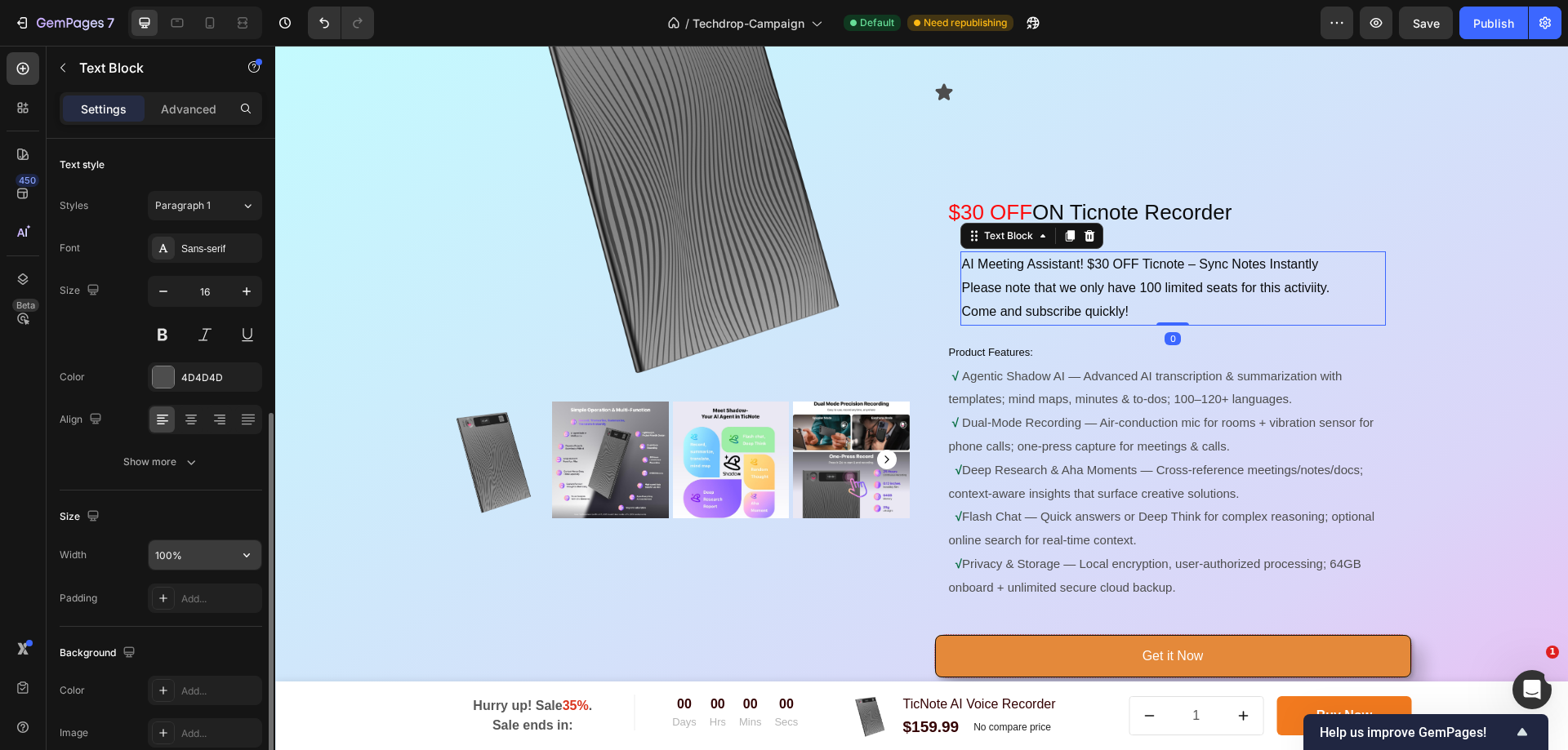
scroll to position [163, 0]
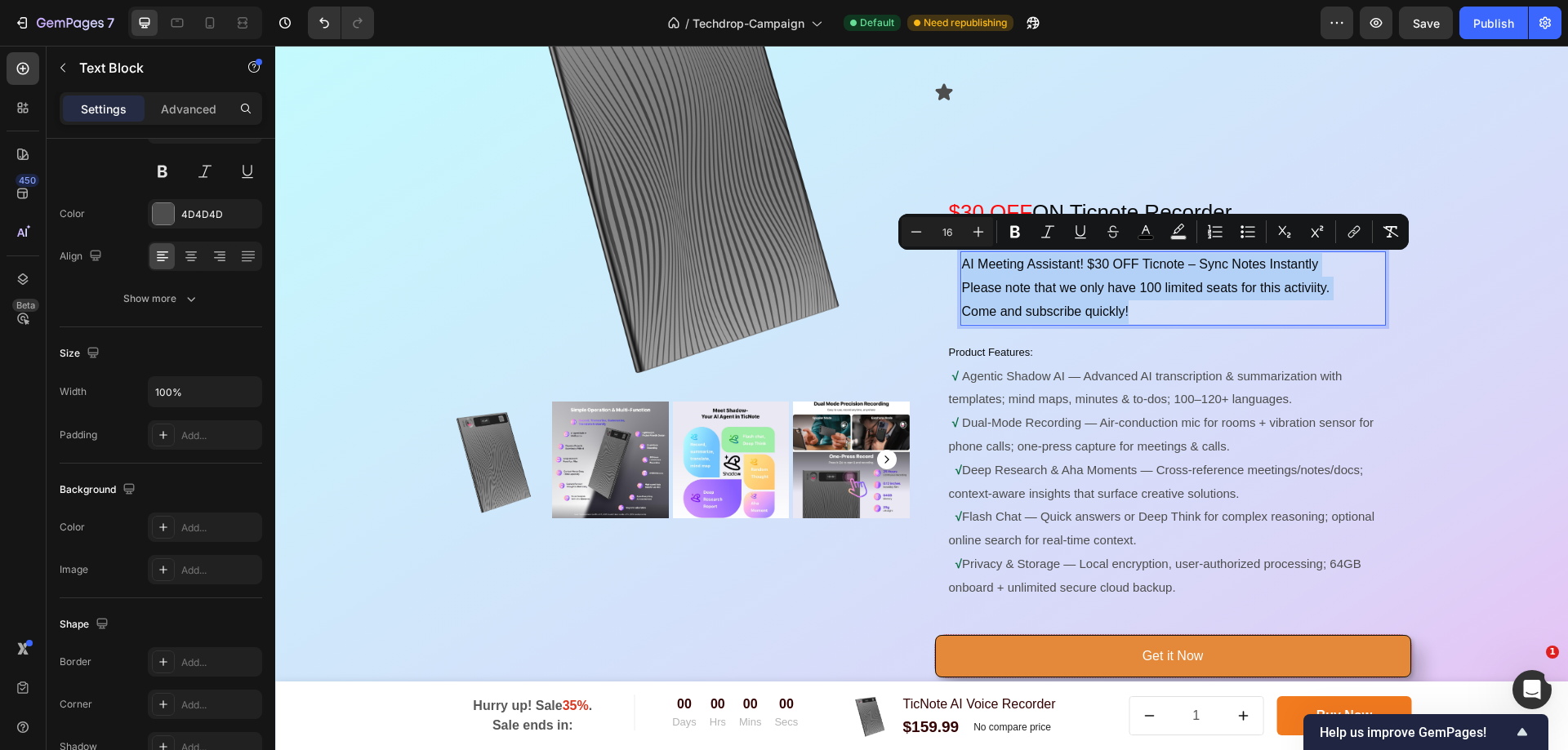
drag, startPoint x: 1141, startPoint y: 317, endPoint x: 952, endPoint y: 269, distance: 195.0
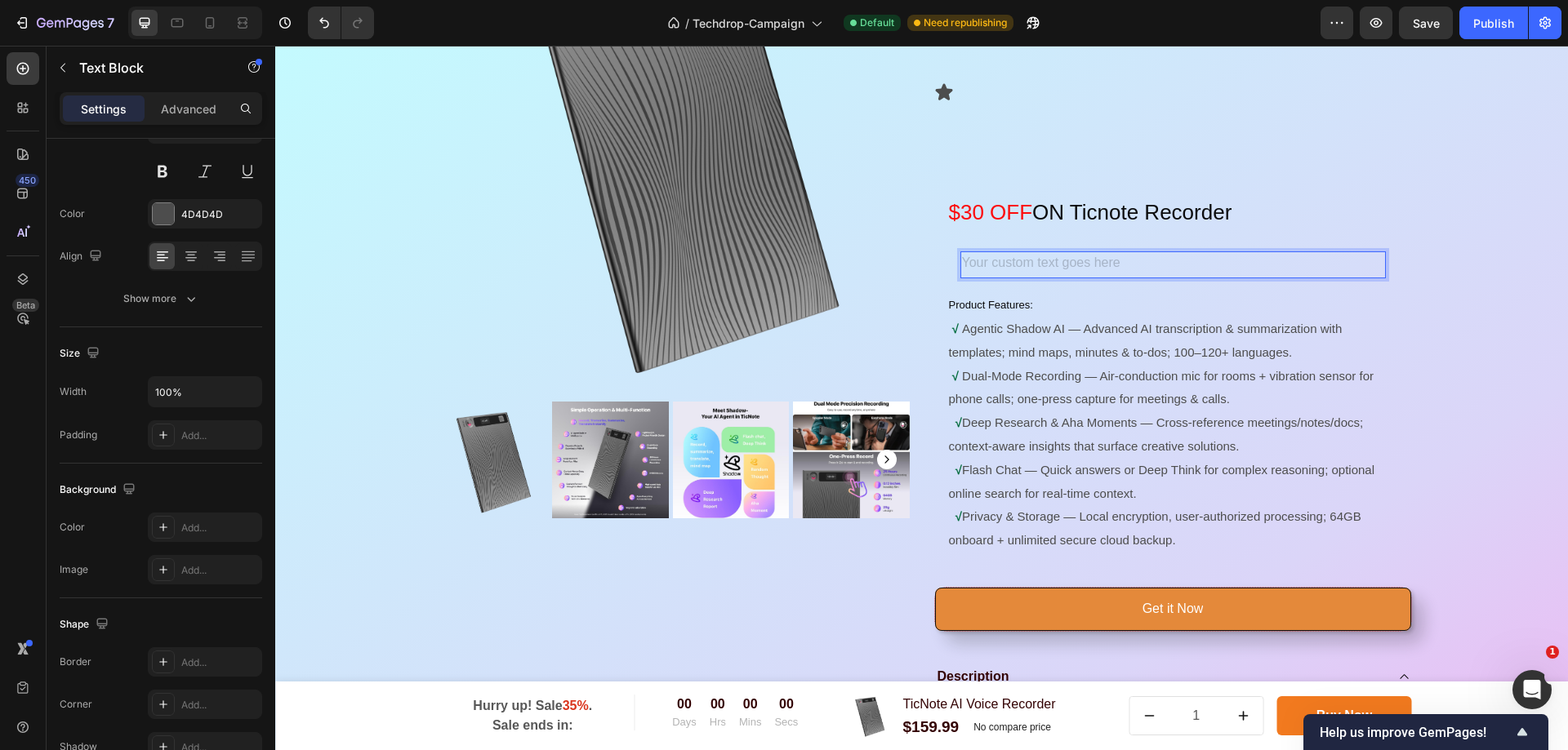
click at [979, 270] on div "Rich Text Editor. Editing area: main" at bounding box center [1173, 265] width 425 height 27
click at [934, 287] on div "⁠⁠⁠⁠⁠⁠⁠ $30 OFF ON Ticnote Recorder Heading Text Block 0 Row Product Features: …" at bounding box center [1173, 368] width 478 height 399
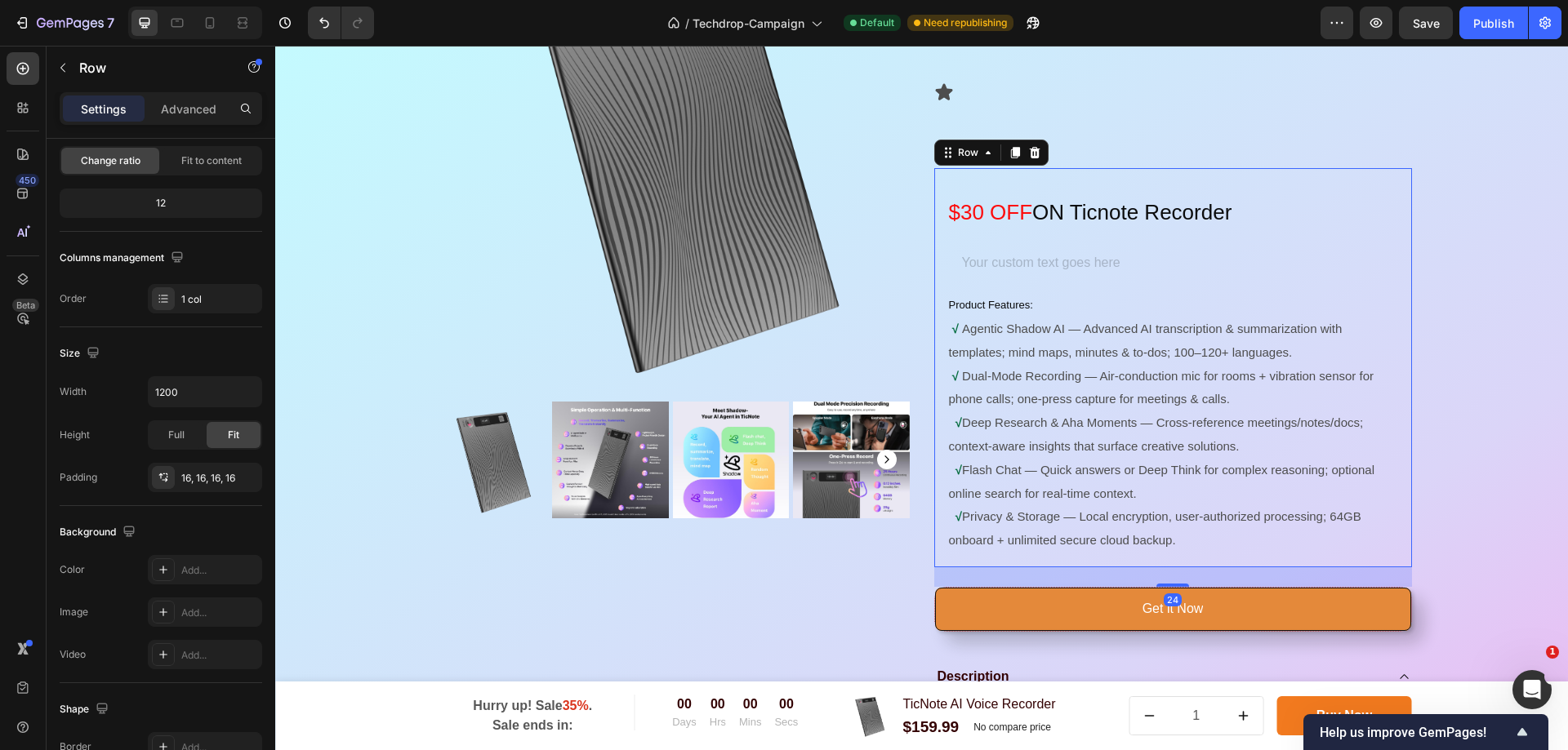
scroll to position [0, 0]
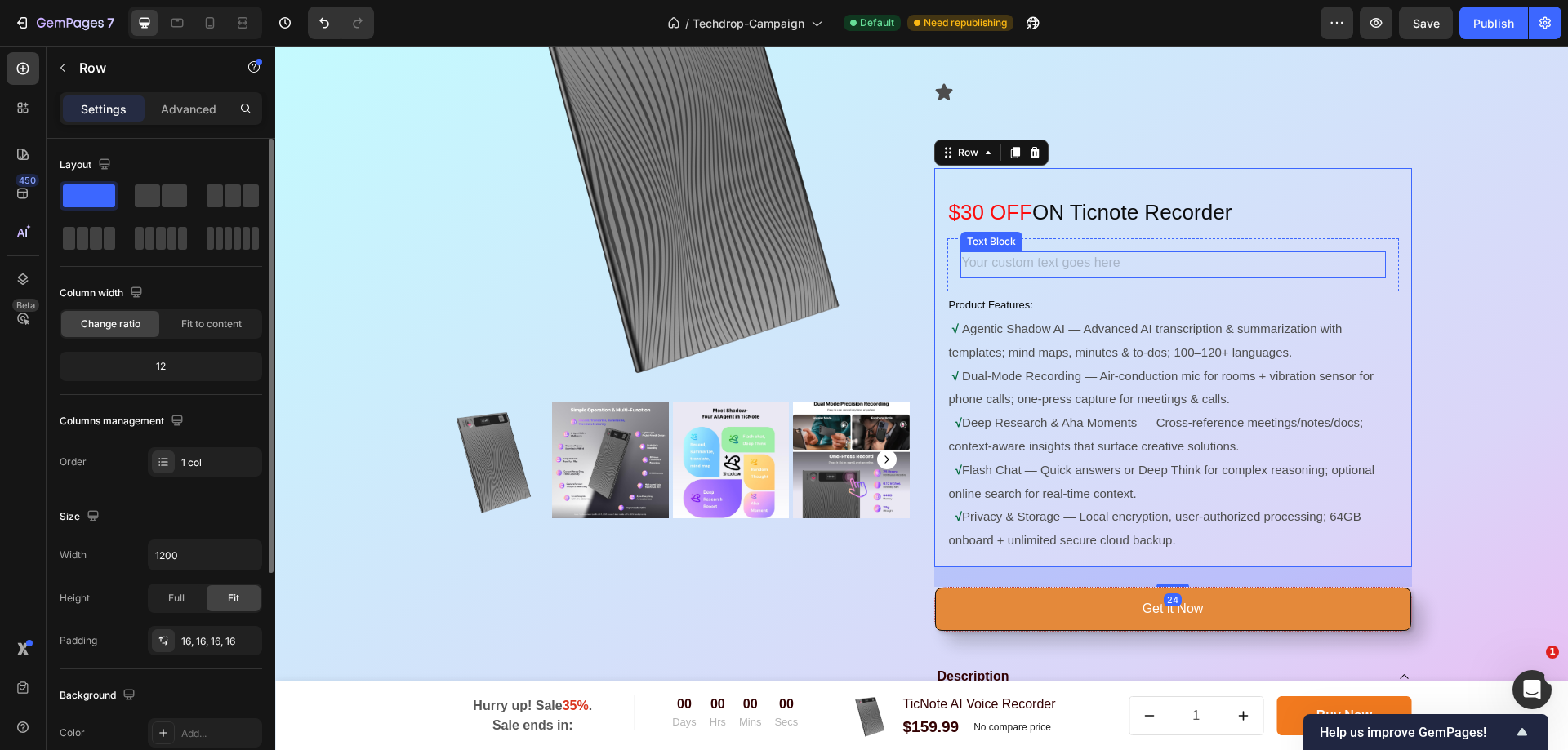
click at [968, 263] on div "Rich Text Editor. Editing area: main" at bounding box center [1173, 265] width 425 height 27
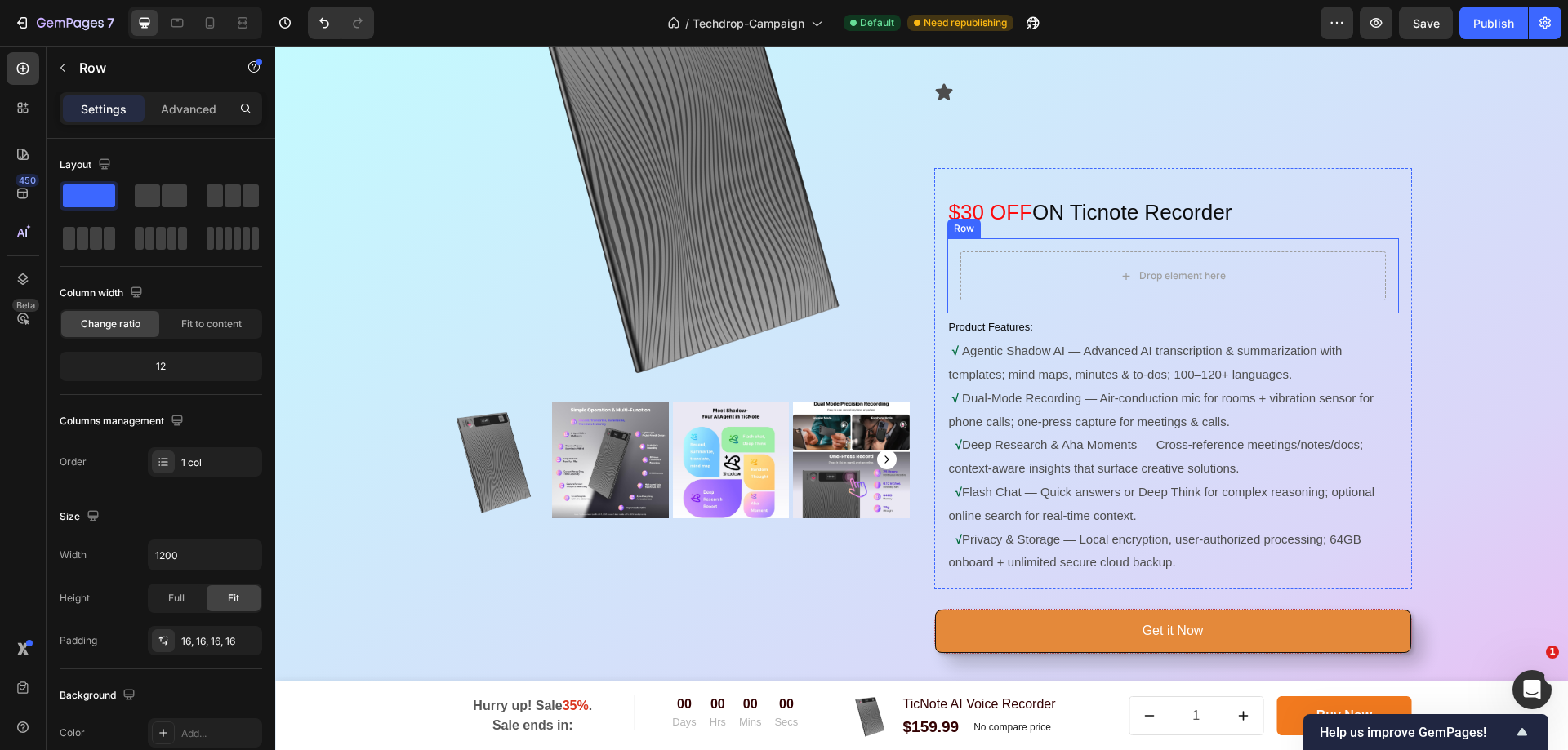
click at [948, 260] on div "Drop element here Row" at bounding box center [1173, 276] width 451 height 75
click at [948, 260] on div "Drop element here Row 0" at bounding box center [1173, 276] width 451 height 75
click at [994, 434] on p "√ Deep Research & Aha Moments — Cross-reference meetings/notes/docs; context-aw…" at bounding box center [1173, 457] width 448 height 47
click at [947, 259] on div "Drop element here Row 0" at bounding box center [1173, 276] width 451 height 75
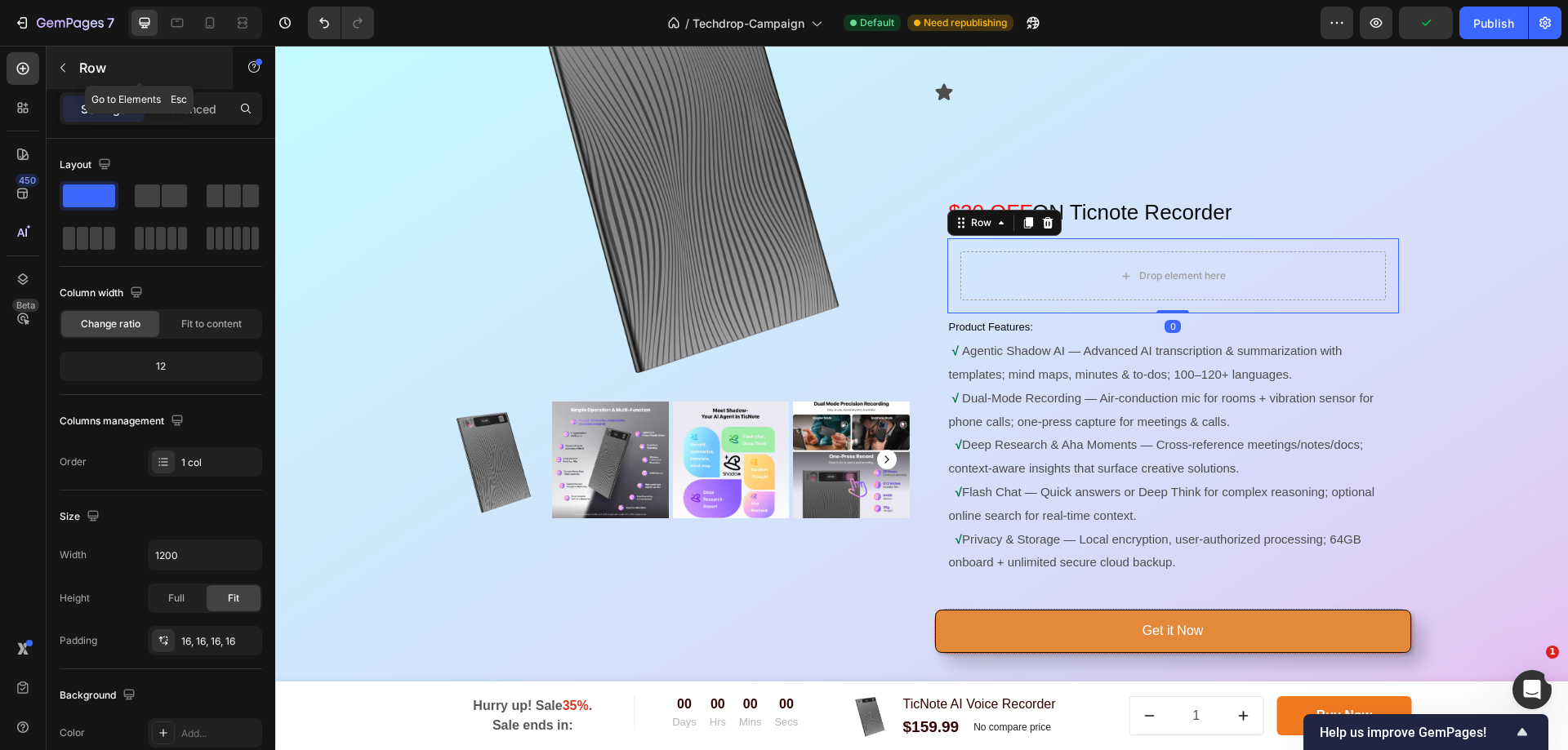
click at [78, 65] on div "Row" at bounding box center [139, 68] width 187 height 43
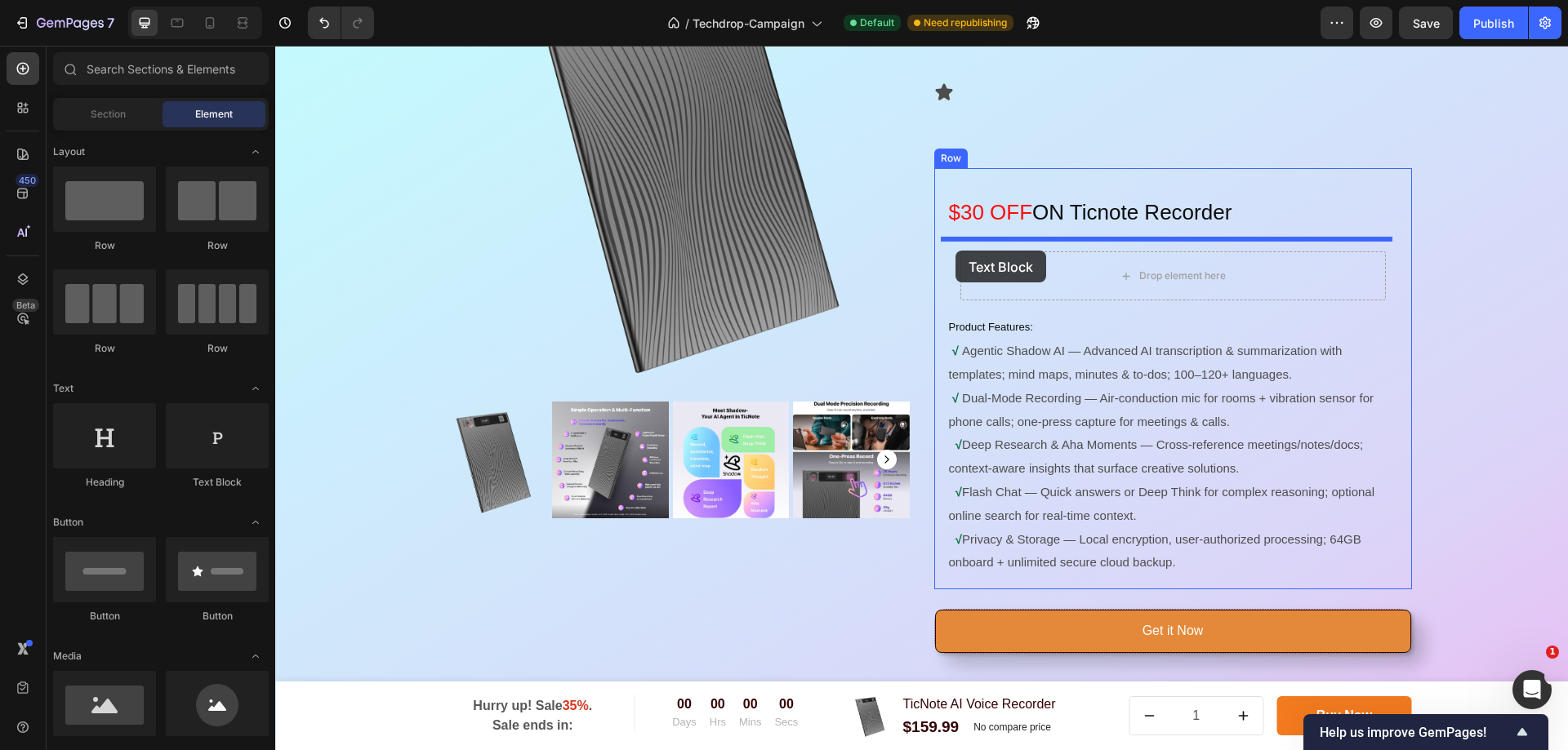
drag, startPoint x: 478, startPoint y: 499, endPoint x: 955, endPoint y: 251, distance: 537.6
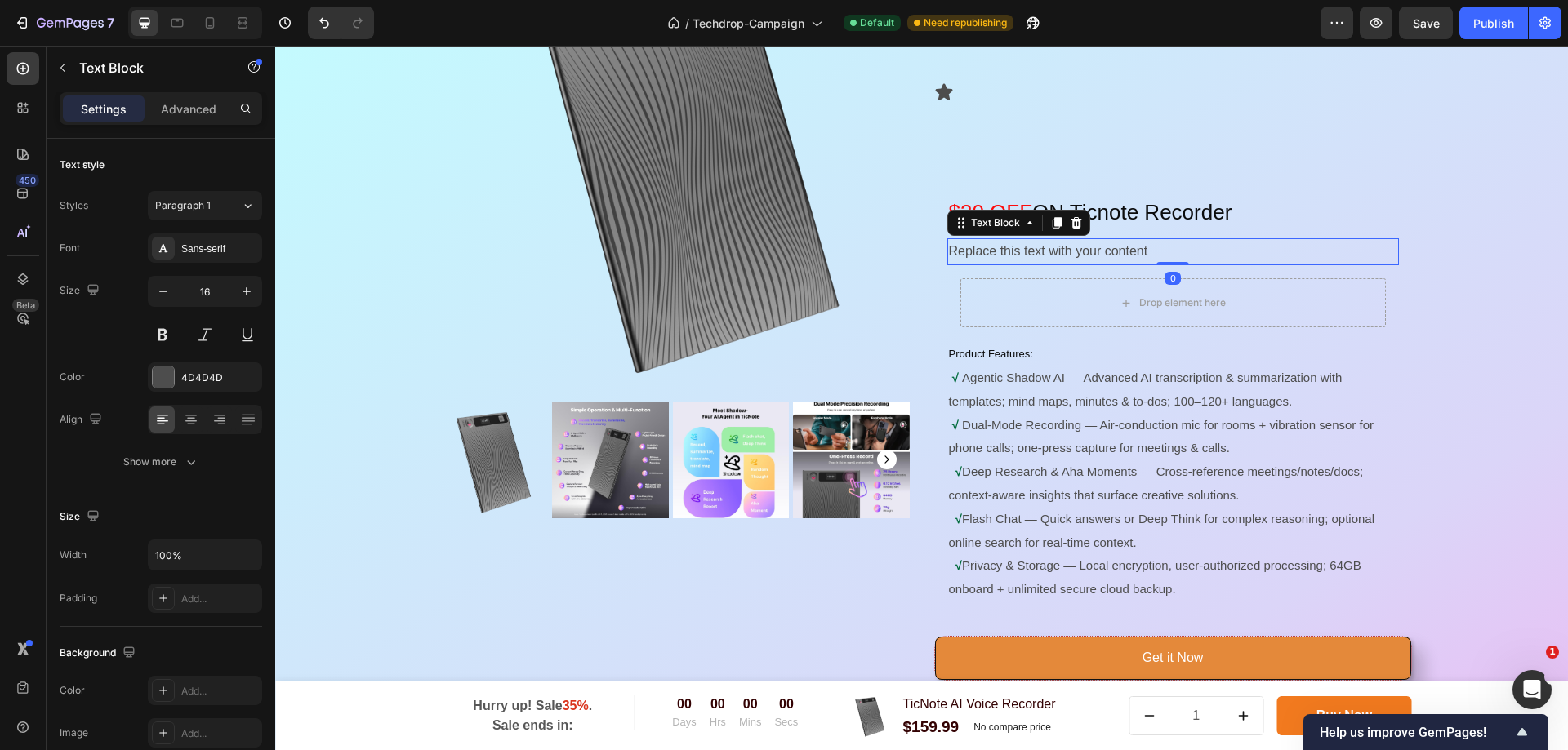
click at [1191, 247] on div "Replace this text with your content" at bounding box center [1173, 252] width 451 height 27
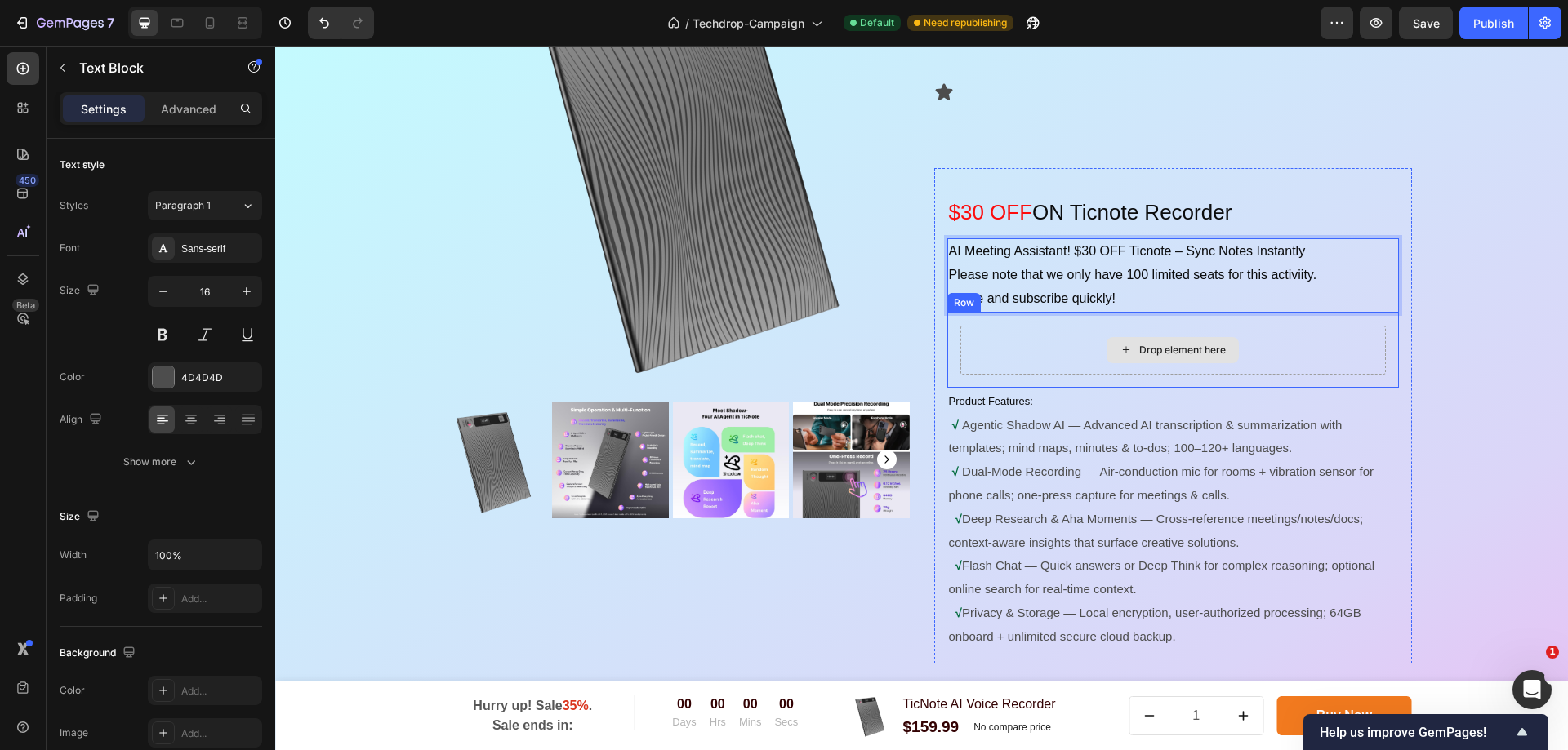
click at [1071, 359] on div "Drop element here" at bounding box center [1173, 350] width 425 height 49
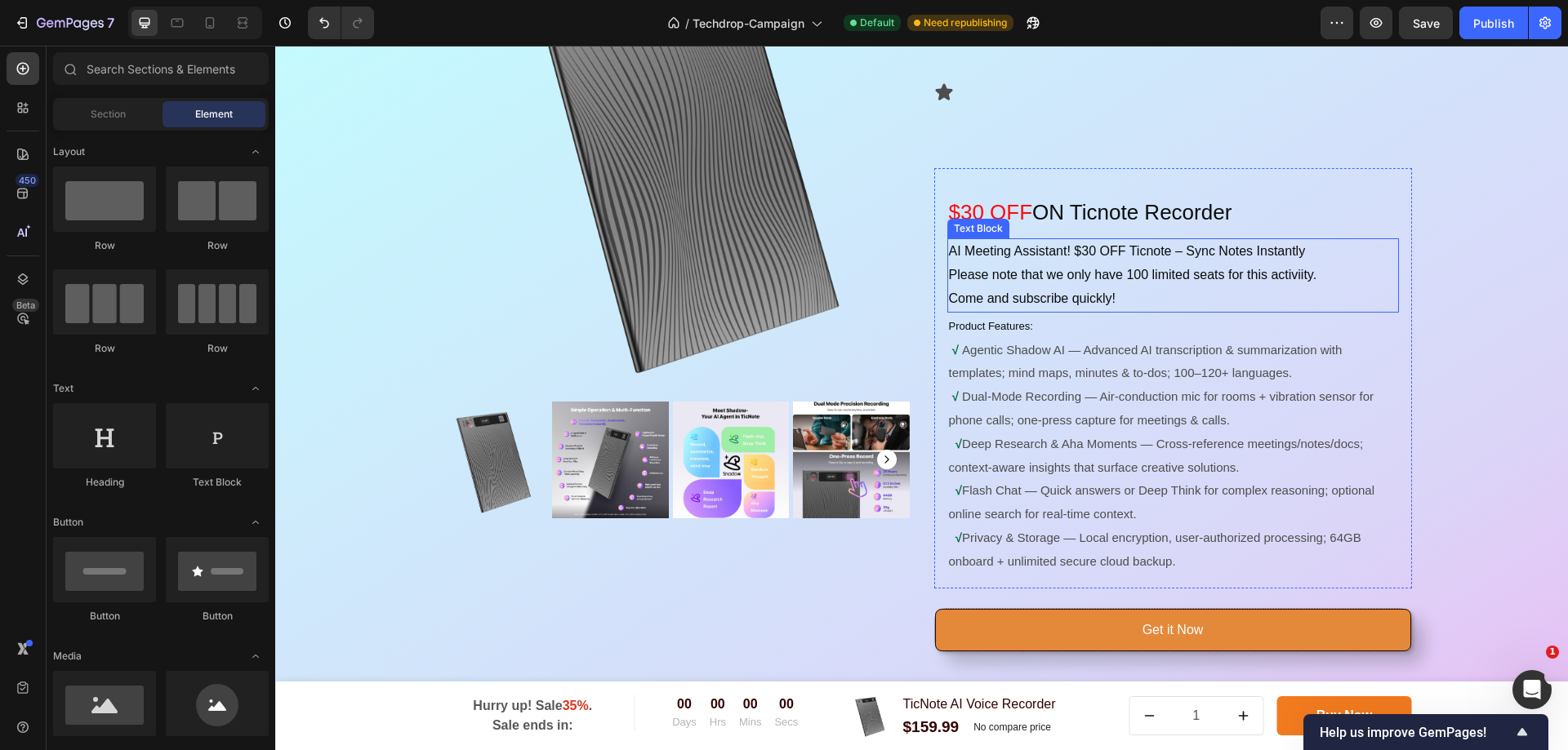
click at [991, 277] on span "Please note that we only have 100 limited seats for this activiity." at bounding box center [1133, 275] width 369 height 14
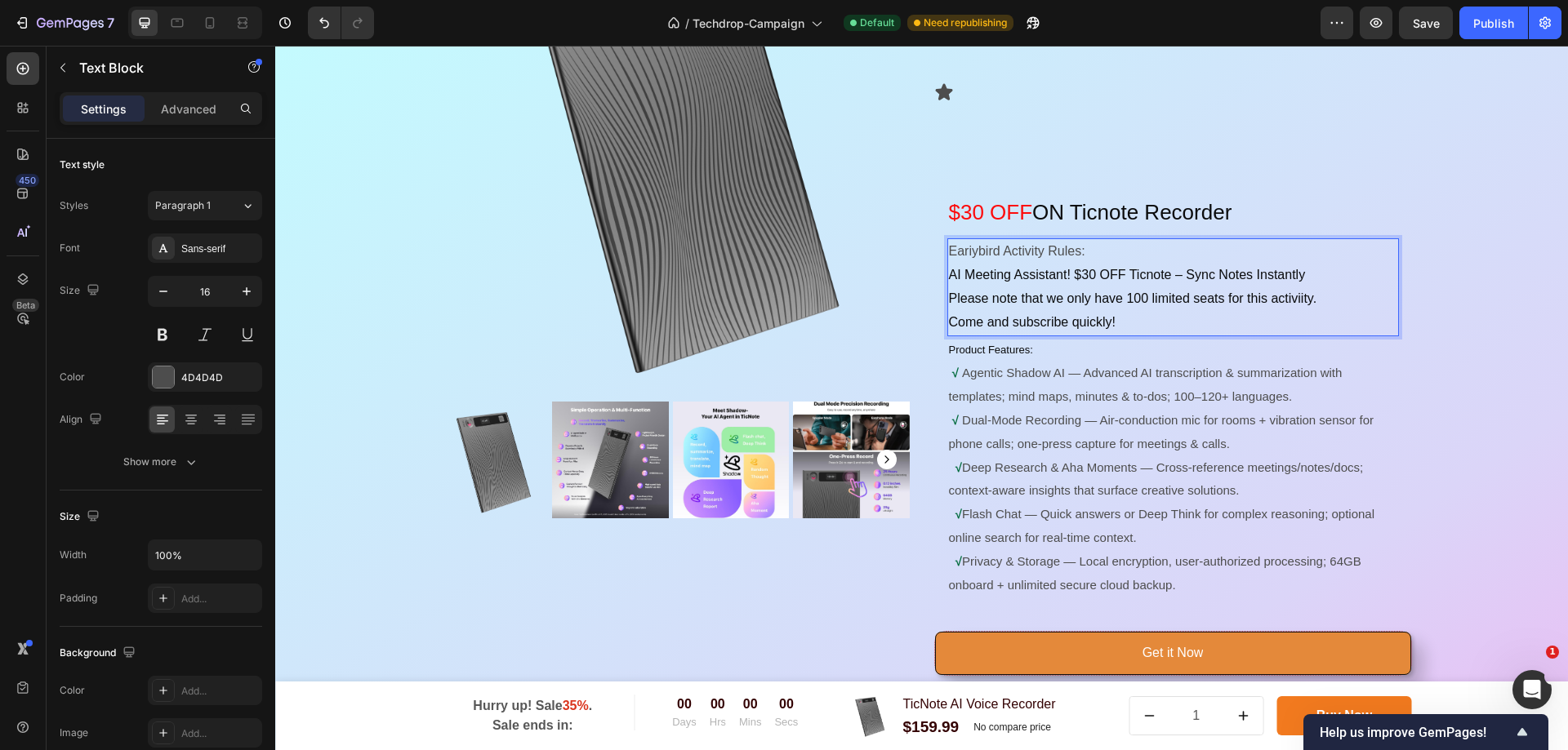
click at [1113, 317] on span "Come and subscribe quickly!" at bounding box center [1032, 322] width 167 height 14
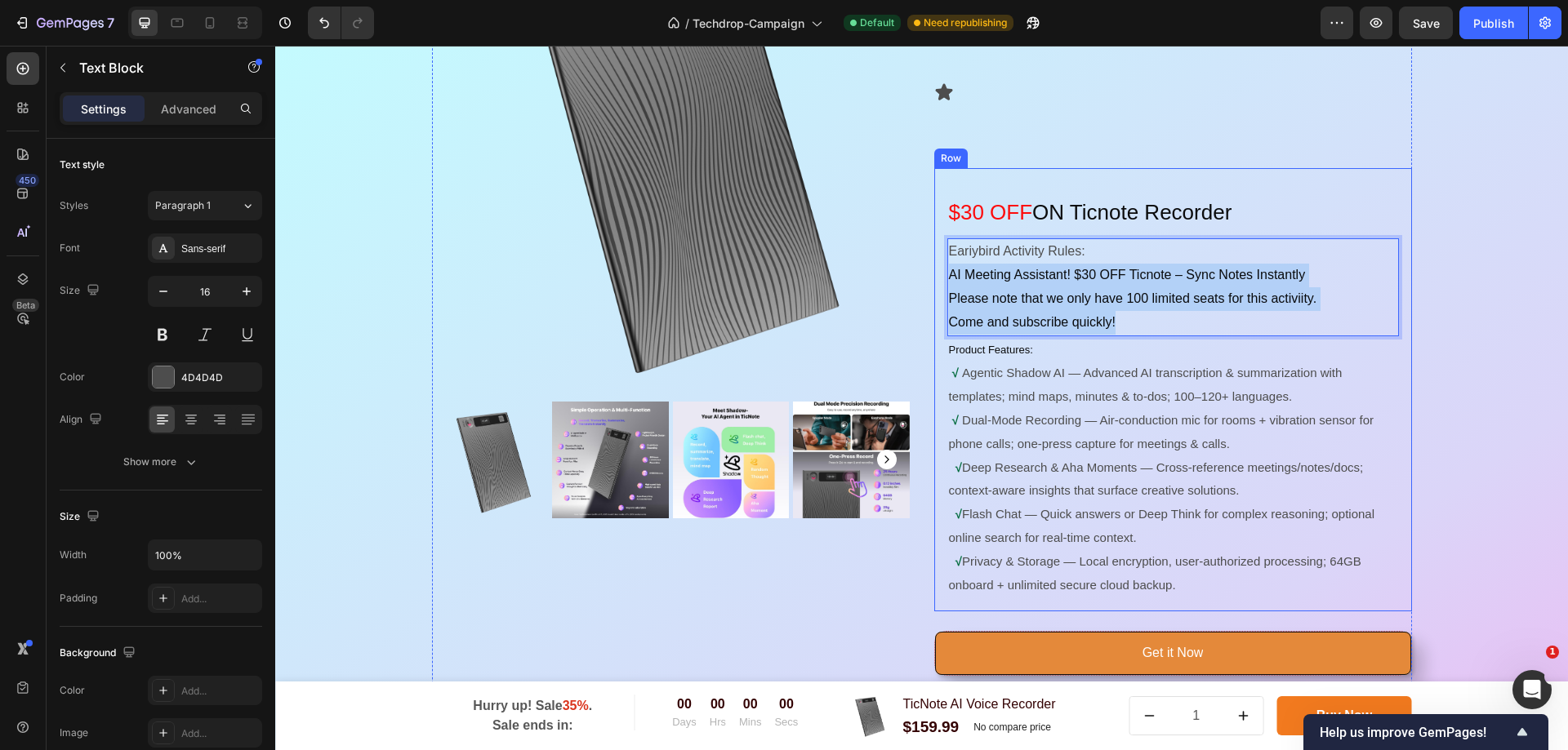
drag, startPoint x: 1121, startPoint y: 320, endPoint x: 931, endPoint y: 275, distance: 195.3
click at [934, 275] on div "⁠⁠⁠⁠⁠⁠⁠ $30 OFF ON Ticnote Recorder Heading Eariybird Activity Rules: AI Meetin…" at bounding box center [1173, 390] width 478 height 445
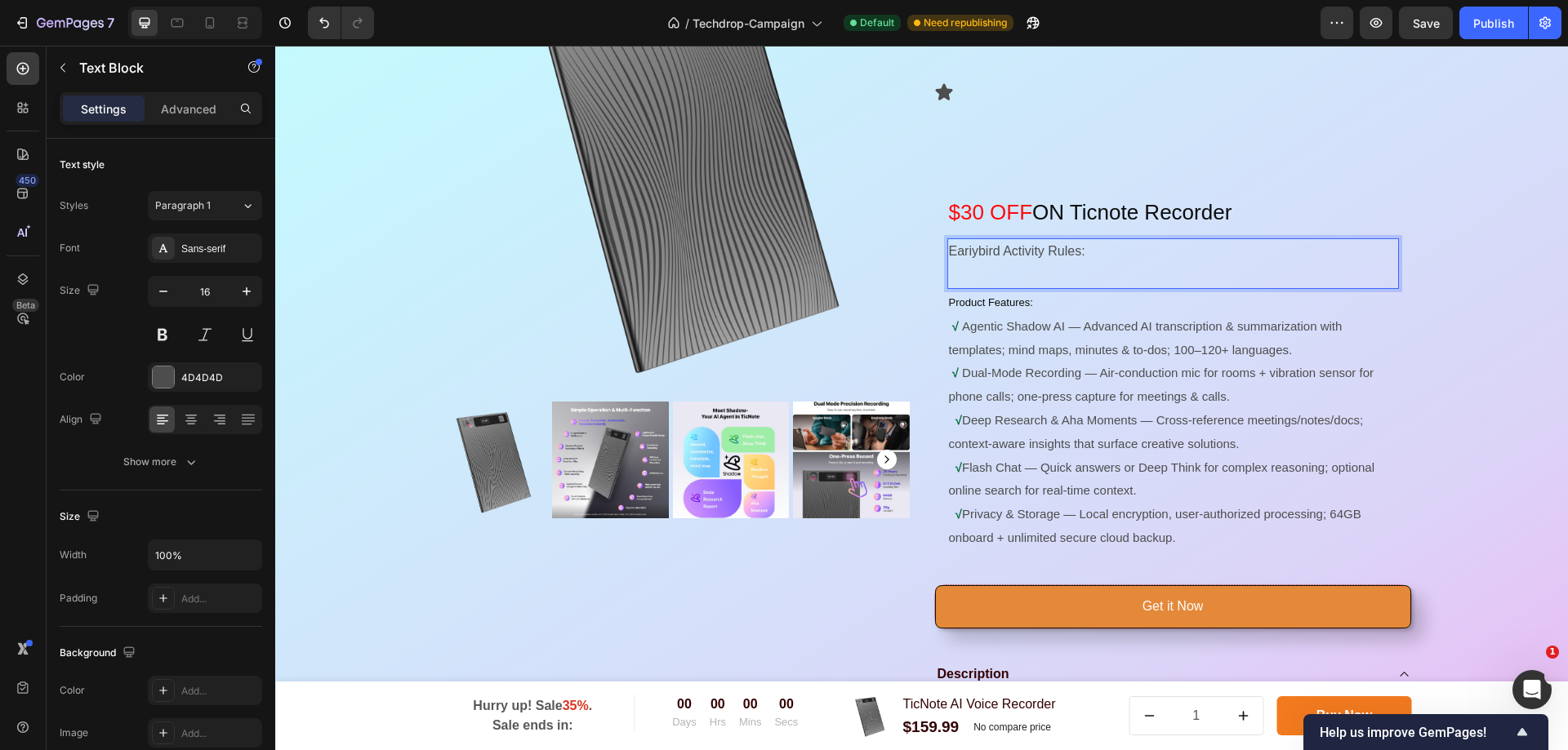
click at [1042, 278] on p "Eariybird Activity Rules:" at bounding box center [1173, 264] width 448 height 47
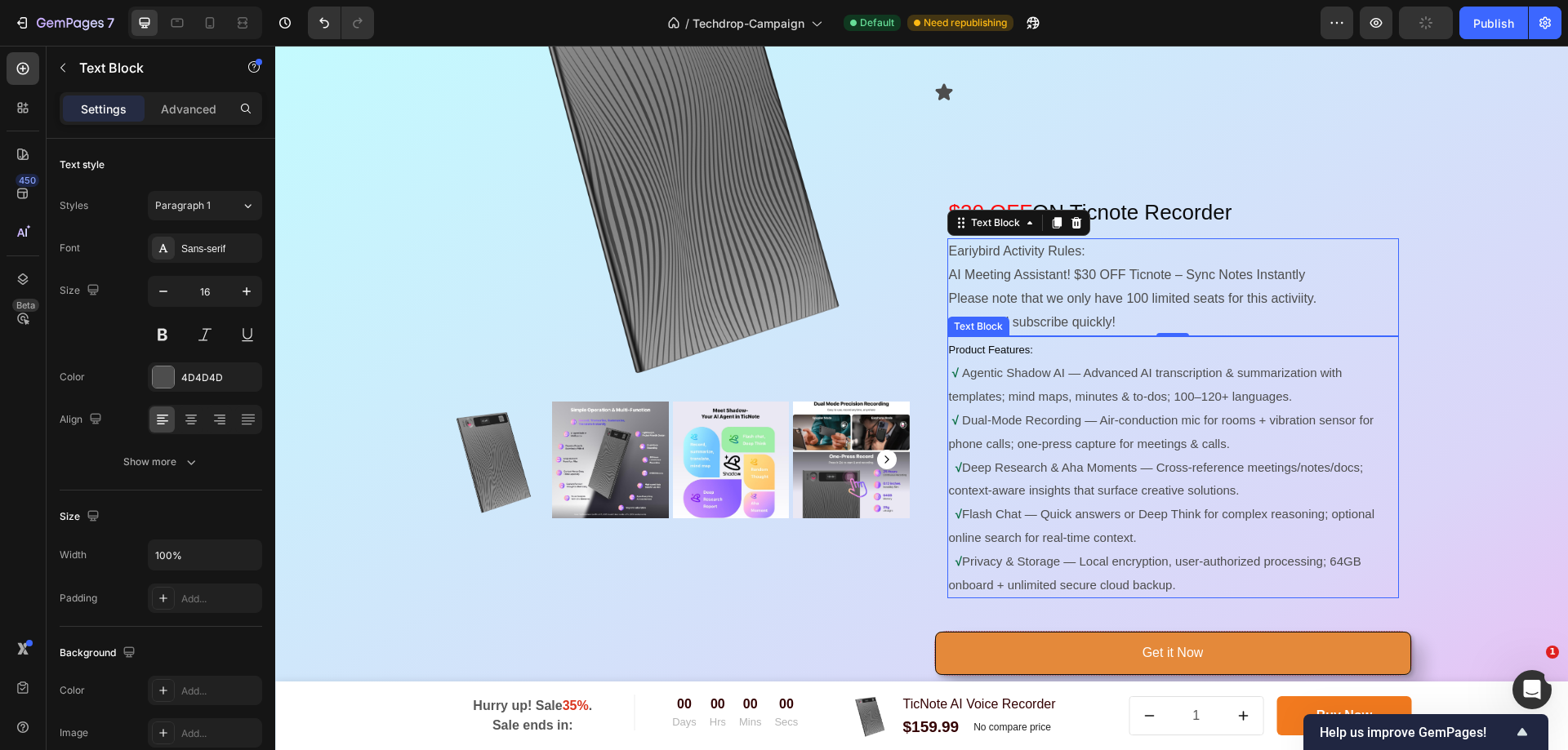
click at [1102, 370] on span "Agentic Shadow AI — Advanced AI transcription & summarization with templates; m…" at bounding box center [1146, 384] width 394 height 37
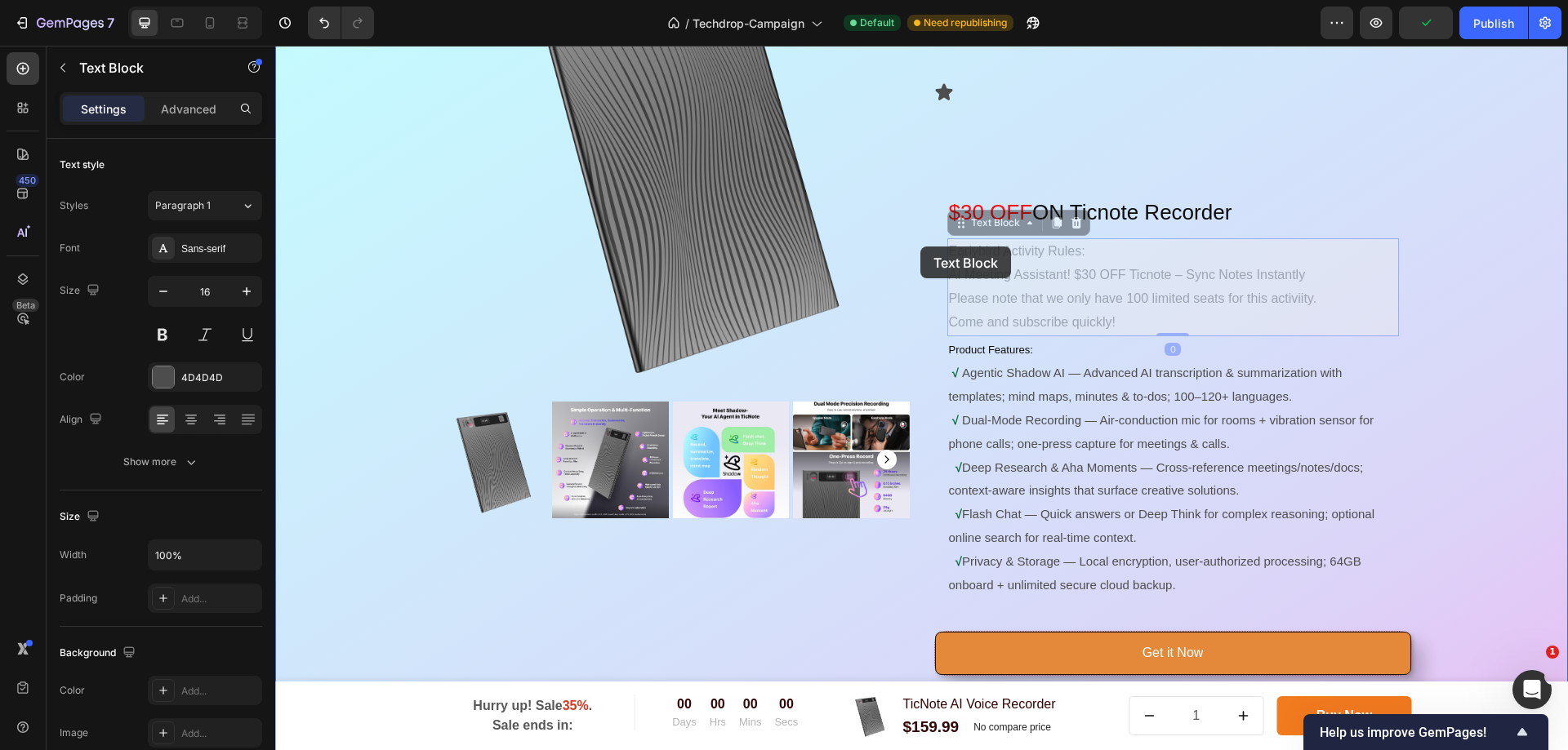
drag, startPoint x: 1117, startPoint y: 256, endPoint x: 920, endPoint y: 247, distance: 197.2
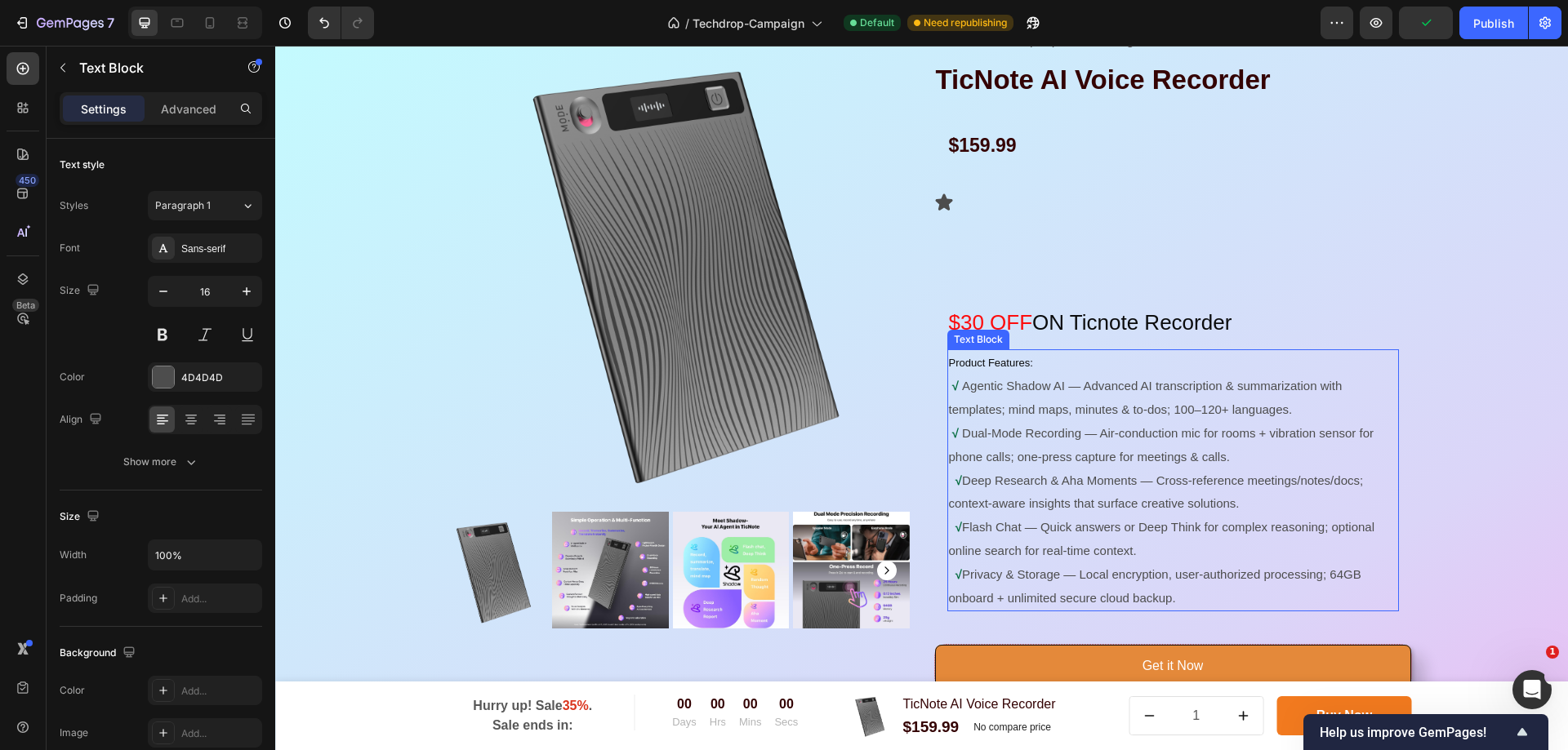
scroll to position [2243, 0]
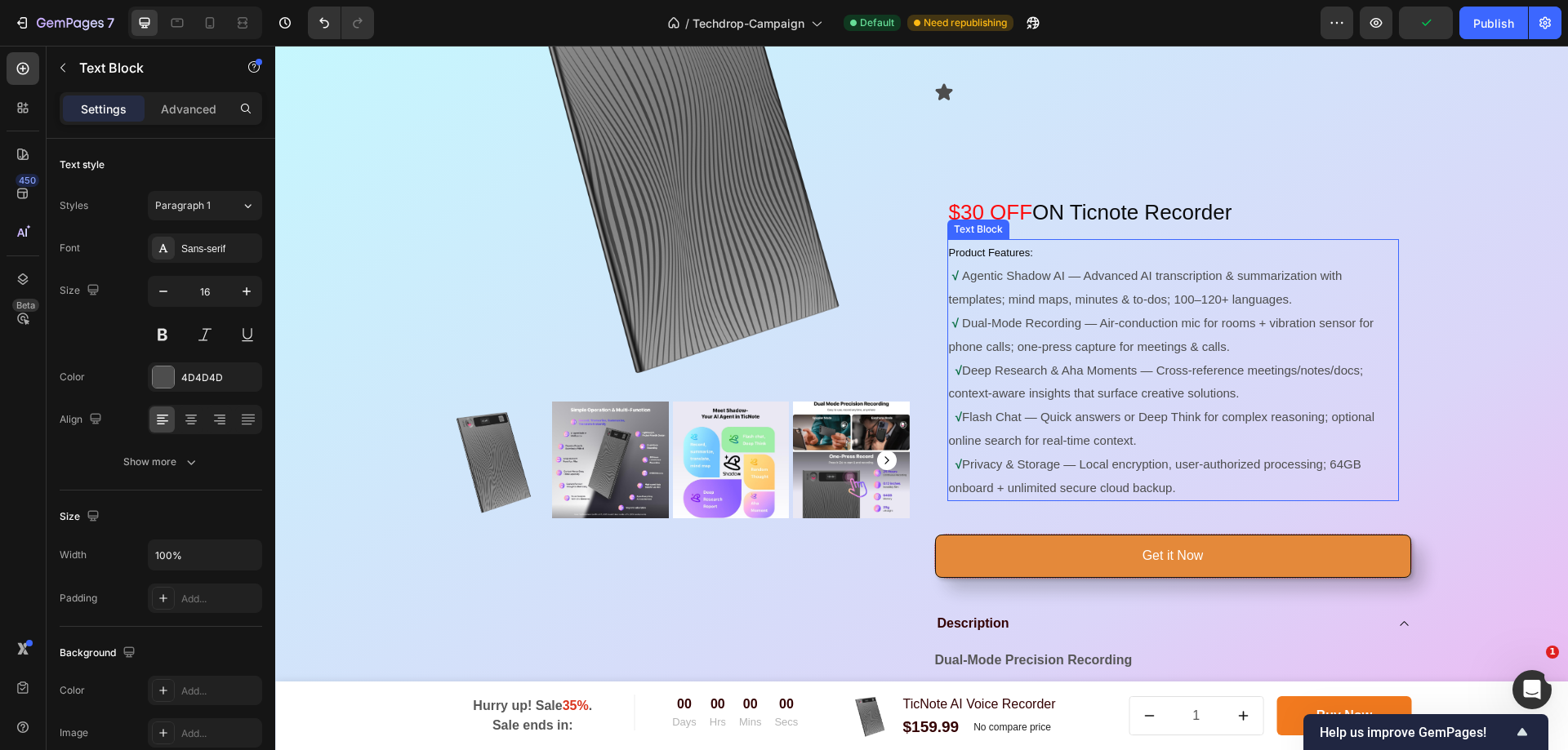
click at [1107, 269] on span "Agentic Shadow AI — Advanced AI transcription & summarization with templates; m…" at bounding box center [1146, 287] width 394 height 37
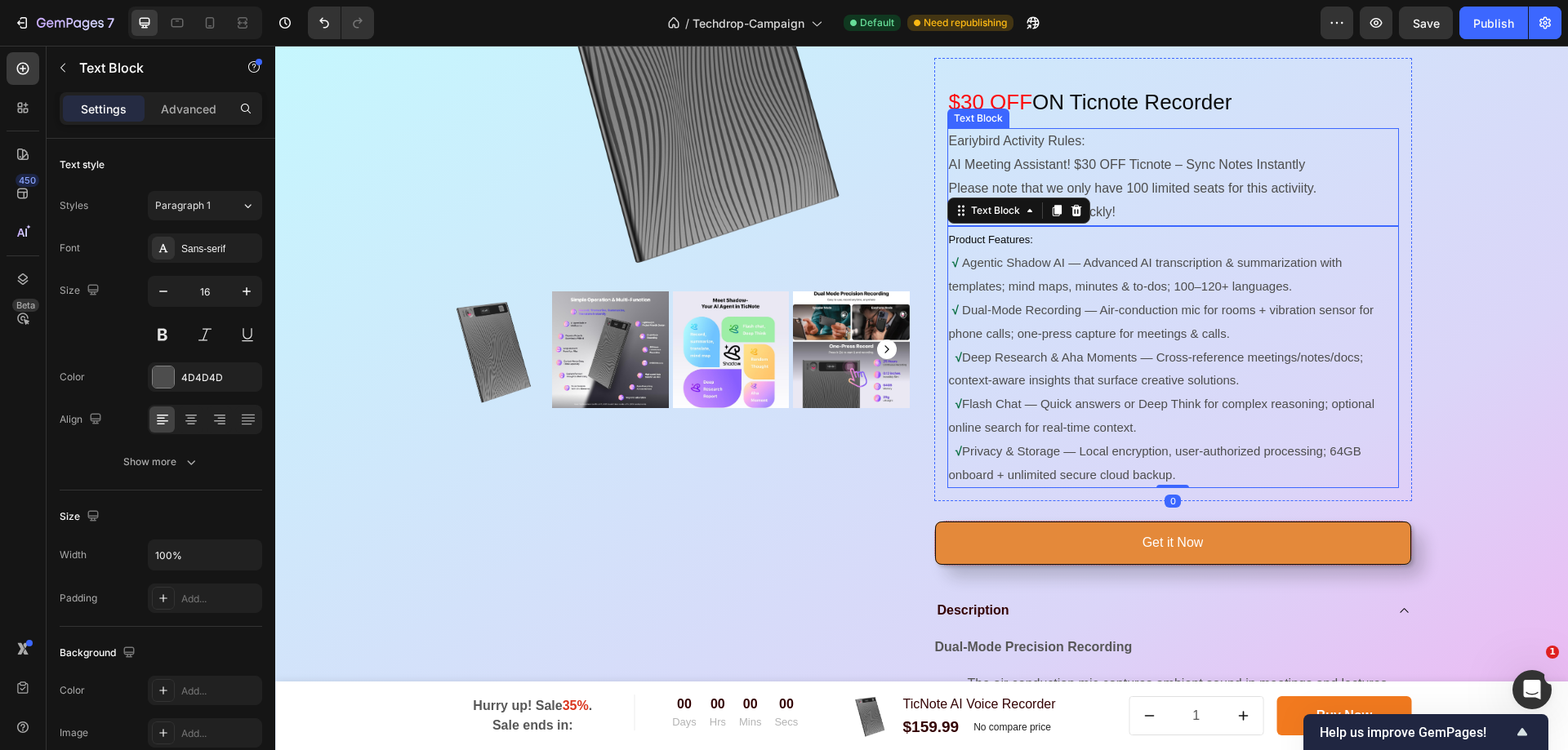
scroll to position [2133, 0]
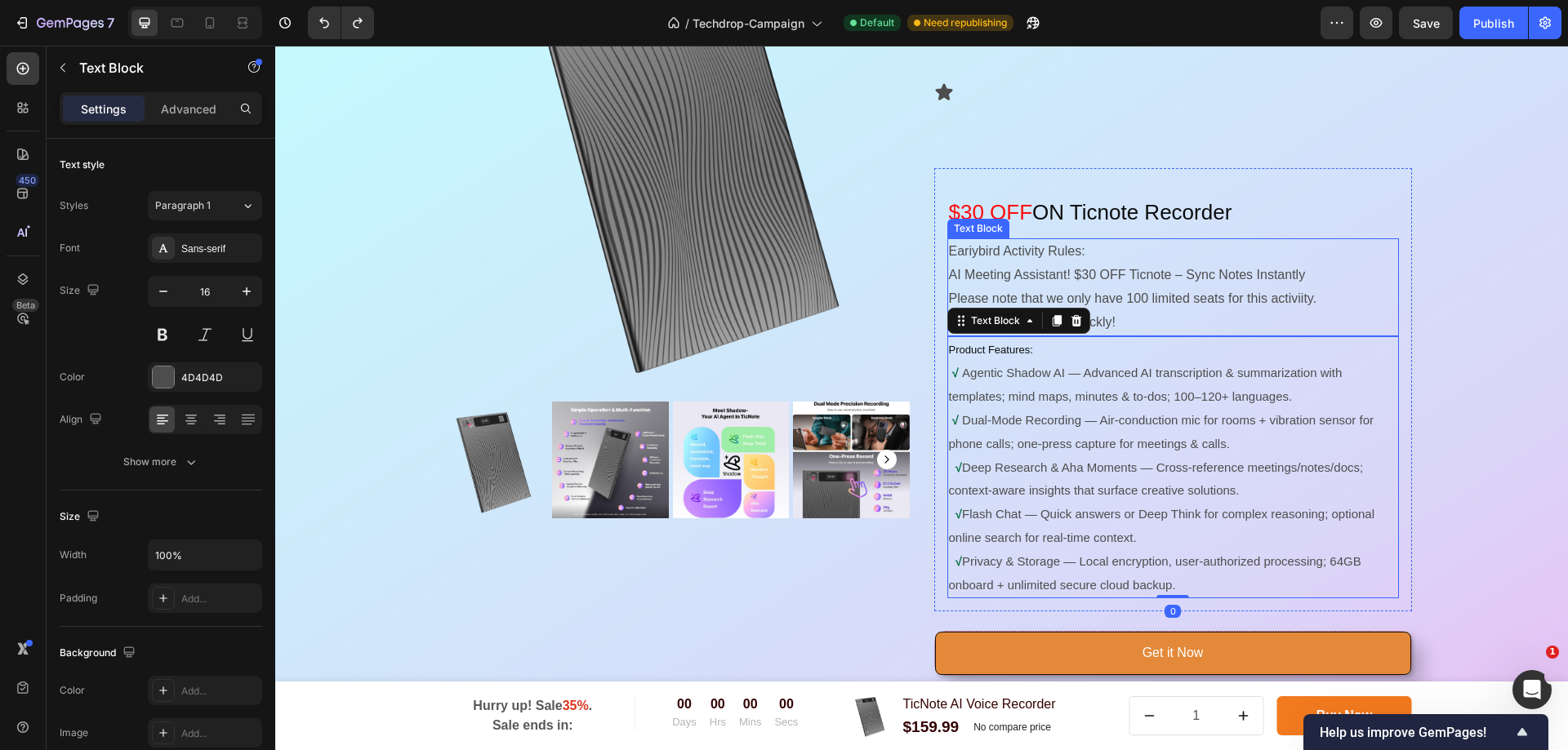
click at [1102, 254] on p "Eariybird Activity Rules: AI Meeting Assistant! $30 OFF Ticnote – Sync Notes In…" at bounding box center [1173, 287] width 448 height 94
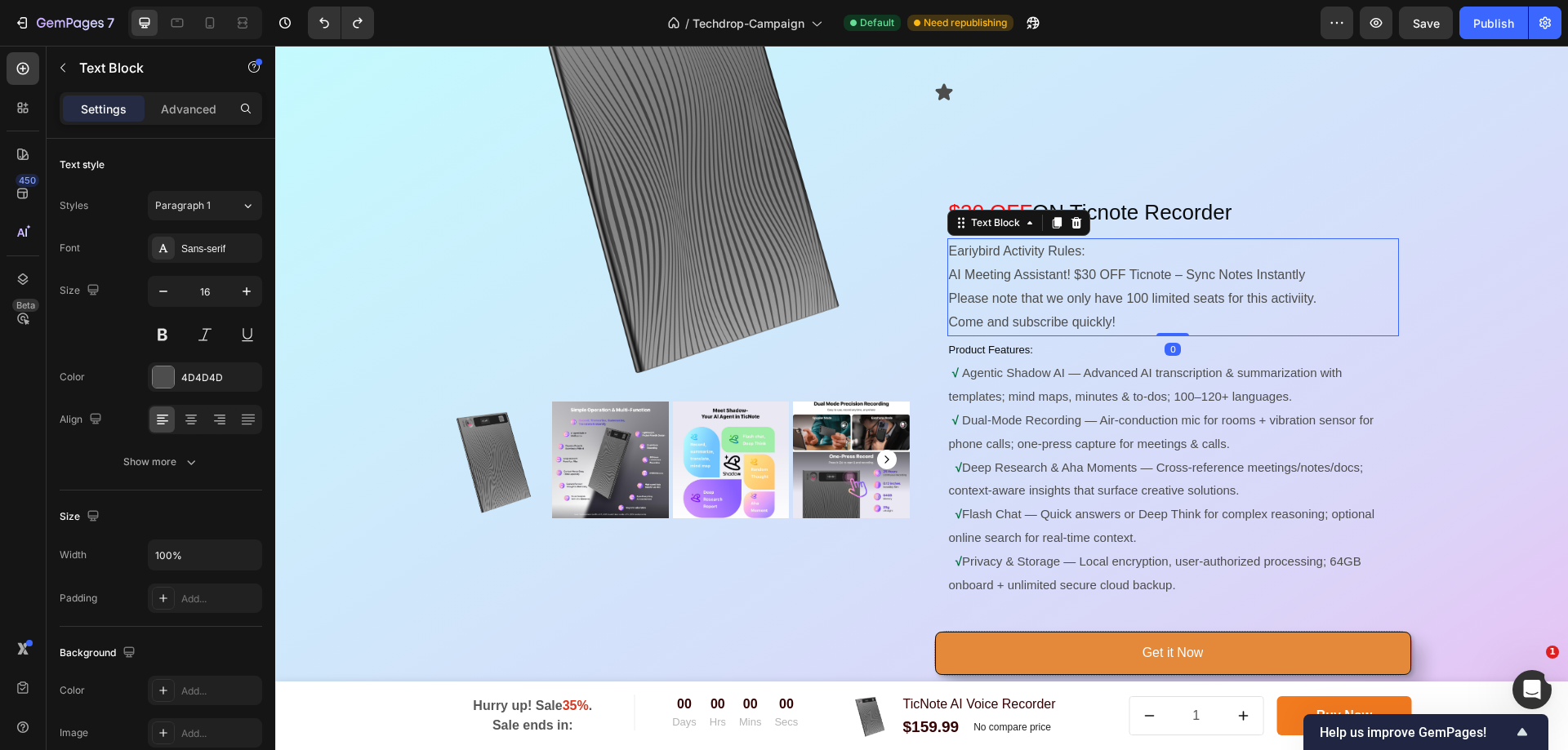
click at [1102, 254] on p "Eariybird Activity Rules: AI Meeting Assistant! $30 OFF Ticnote – Sync Notes In…" at bounding box center [1173, 287] width 448 height 94
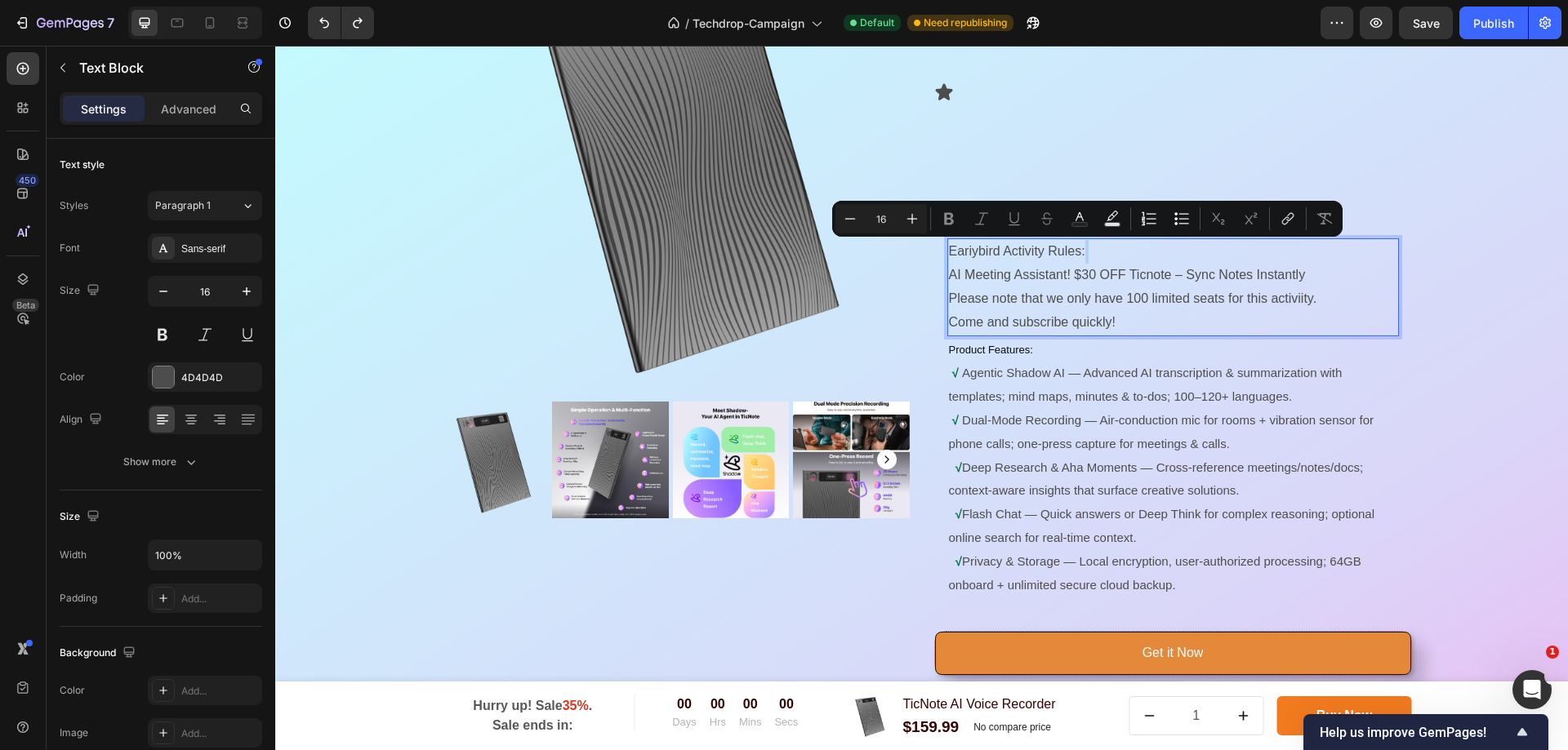
click at [1096, 255] on p "Eariybird Activity Rules: AI Meeting Assistant! $30 OFF Ticnote – Sync Notes In…" at bounding box center [1173, 287] width 448 height 94
drag, startPoint x: 1090, startPoint y: 254, endPoint x: 942, endPoint y: 250, distance: 148.1
click at [949, 250] on p "Eariybird Activity Rules: AI Meeting Assistant! $30 OFF Ticnote – Sync Notes In…" at bounding box center [1173, 287] width 448 height 94
click at [873, 219] on icon "Editor contextual toolbar" at bounding box center [876, 219] width 10 height 12
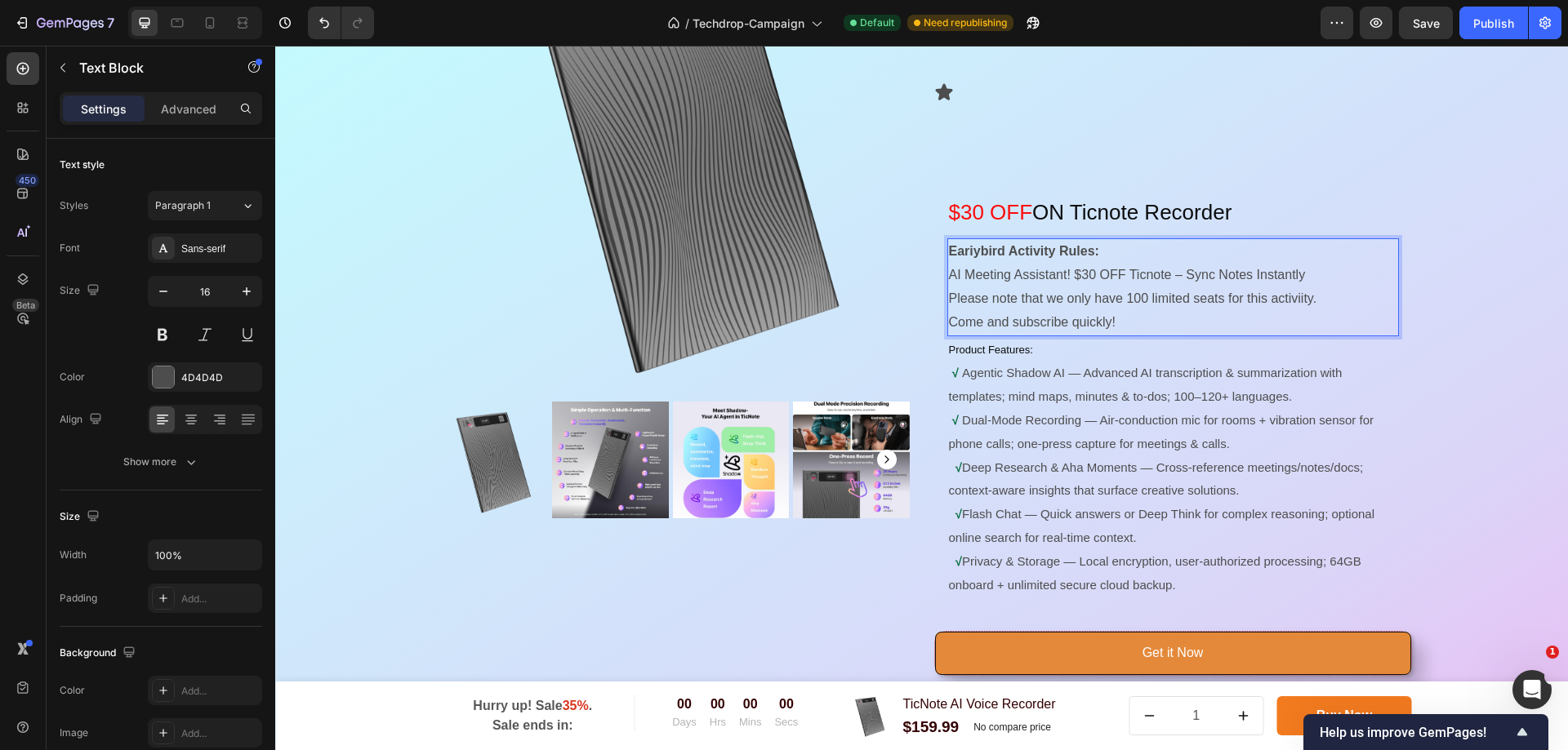
click at [1192, 316] on p "Eariybird Activity Rules: AI Meeting Assistant! $30 OFF Ticnote – Sync Notes In…" at bounding box center [1173, 287] width 448 height 94
drag, startPoint x: 1081, startPoint y: 279, endPoint x: 1131, endPoint y: 279, distance: 50.0
click at [1131, 279] on p "Eariybird Activity Rules: AI Meeting Assistant! $30 OFF Ticnote – Sync Notes In…" at bounding box center [1173, 287] width 448 height 94
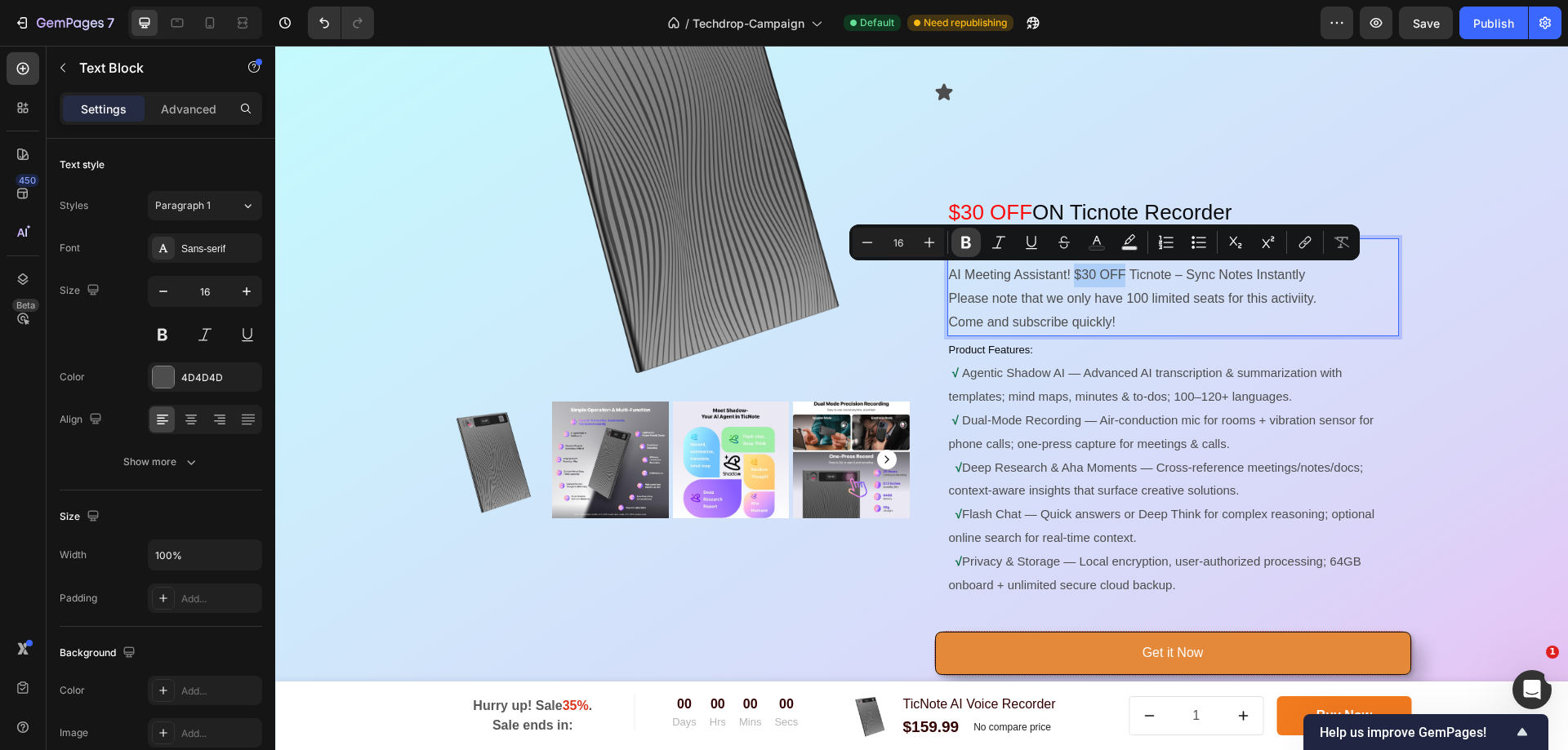
click at [965, 245] on icon "Editor contextual toolbar" at bounding box center [966, 242] width 17 height 17
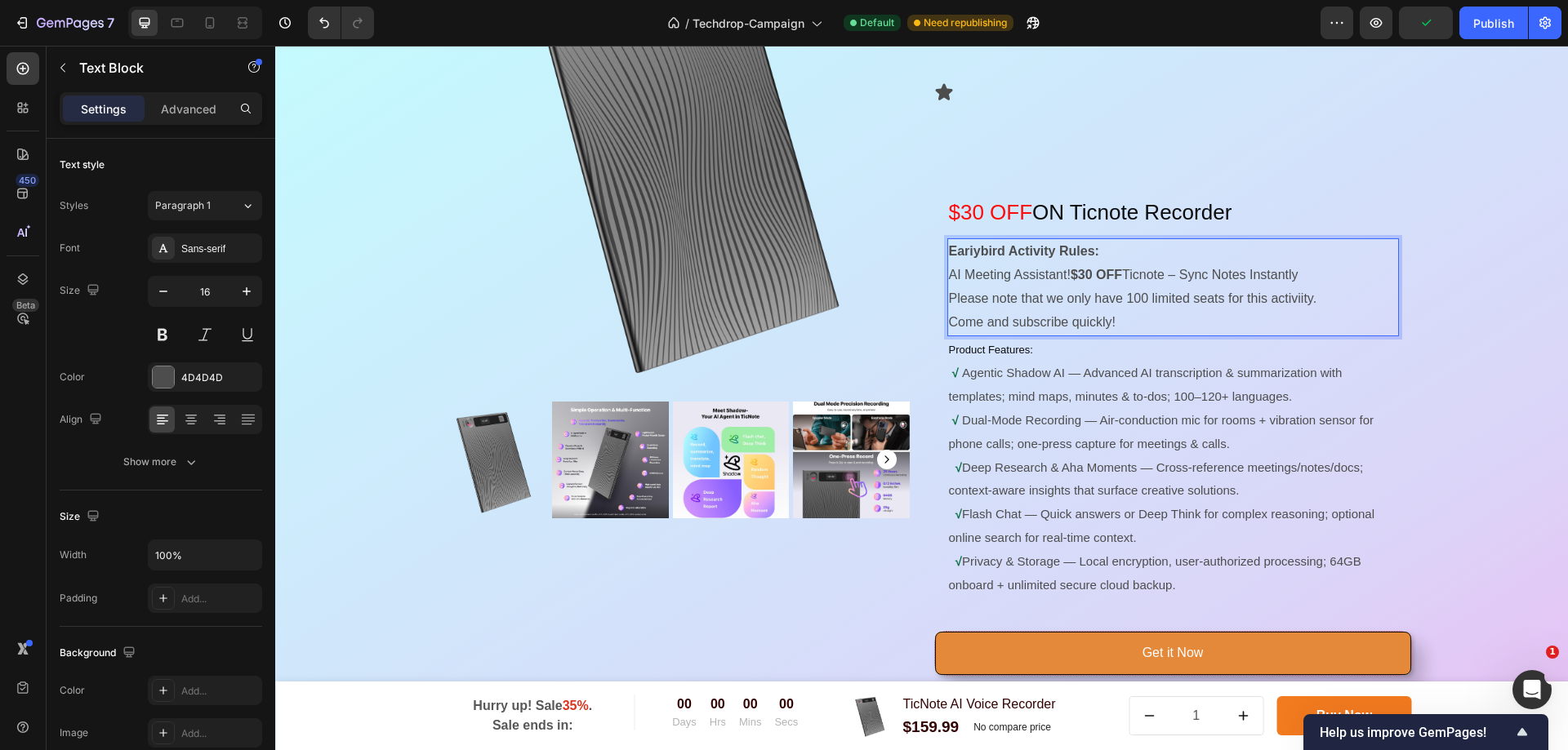
click at [1137, 323] on p "Eariybird Activity Rules: AI Meeting Assistant! $30 OFF Ticnote – Sync Notes In…" at bounding box center [1173, 287] width 448 height 94
click at [1136, 300] on p "Eariybird Activity Rules: AI Meeting Assistant! $30 OFF Ticnote – Sync Notes In…" at bounding box center [1173, 287] width 448 height 94
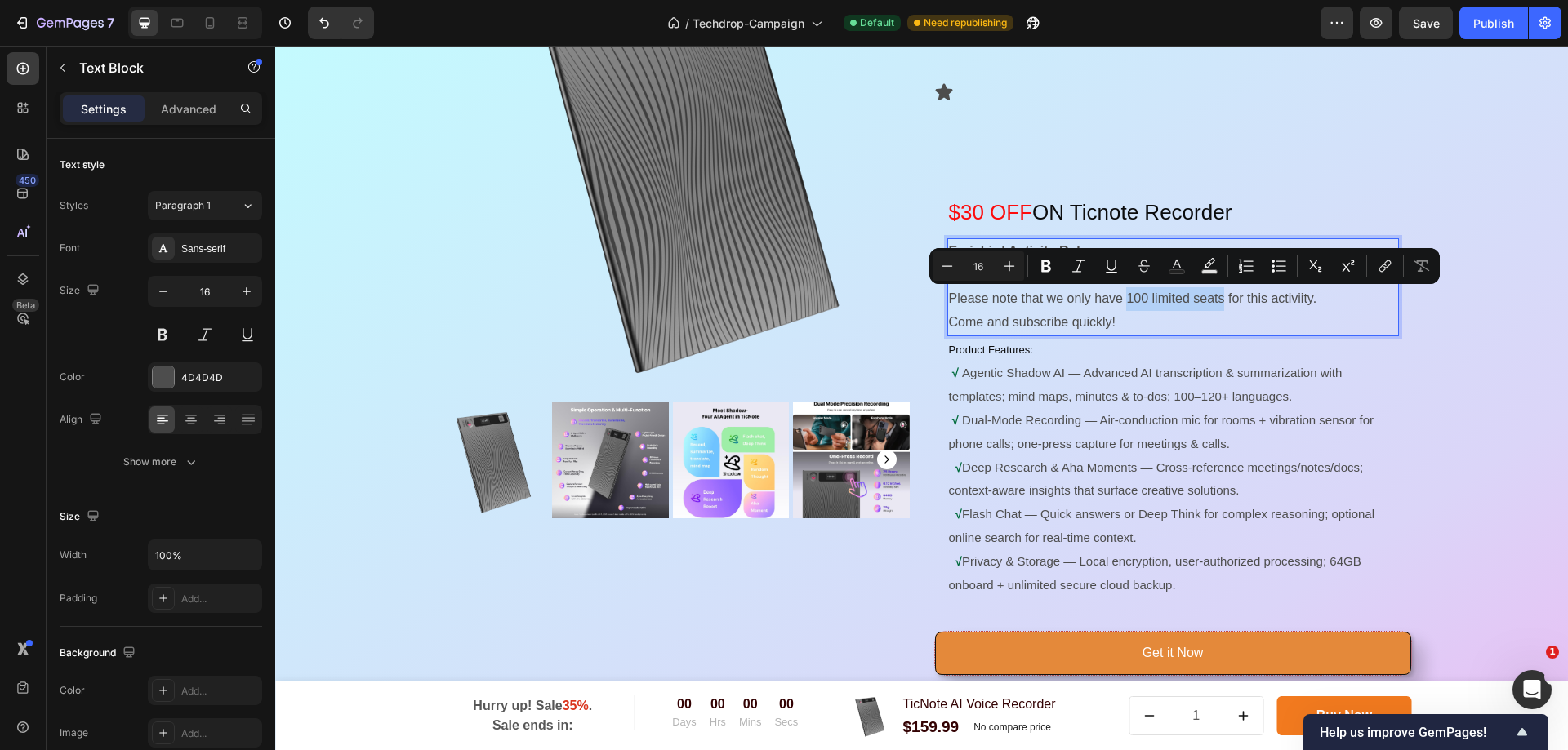
drag, startPoint x: 1134, startPoint y: 300, endPoint x: 1239, endPoint y: 308, distance: 105.3
click at [1239, 308] on p "Eariybird Activity Rules: AI Meeting Assistant! $30 OFF Ticnote – Sync Notes In…" at bounding box center [1173, 287] width 448 height 94
drag, startPoint x: 1038, startPoint y: 268, endPoint x: 1054, endPoint y: 275, distance: 17.5
click at [1038, 268] on icon "Editor contextual toolbar" at bounding box center [1046, 266] width 17 height 17
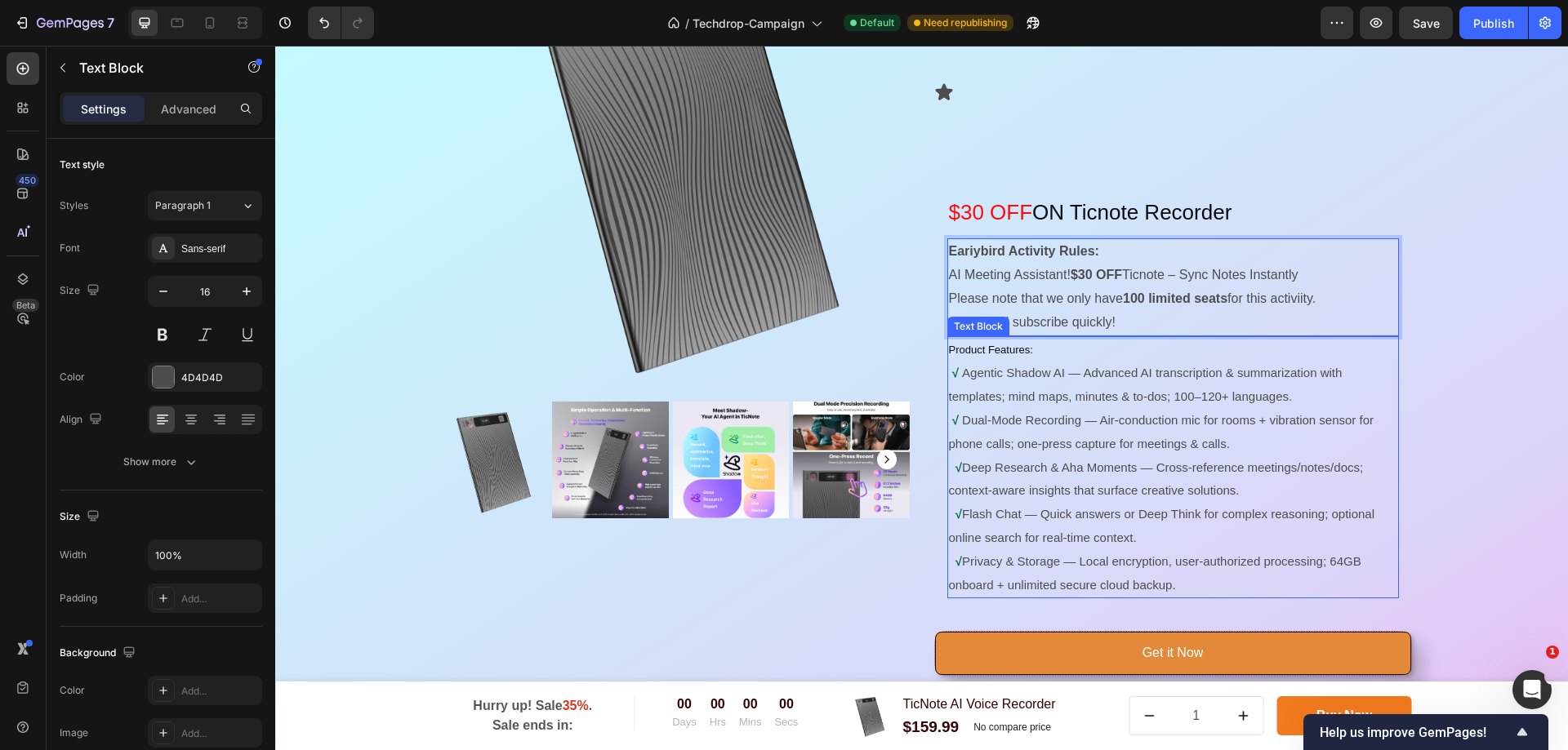
click at [1486, 393] on div "Product Images & Gallery Icon Icon Icon Icon Icon Icon List Hoz 3421 people hav…" at bounding box center [922, 546] width 1268 height 1257
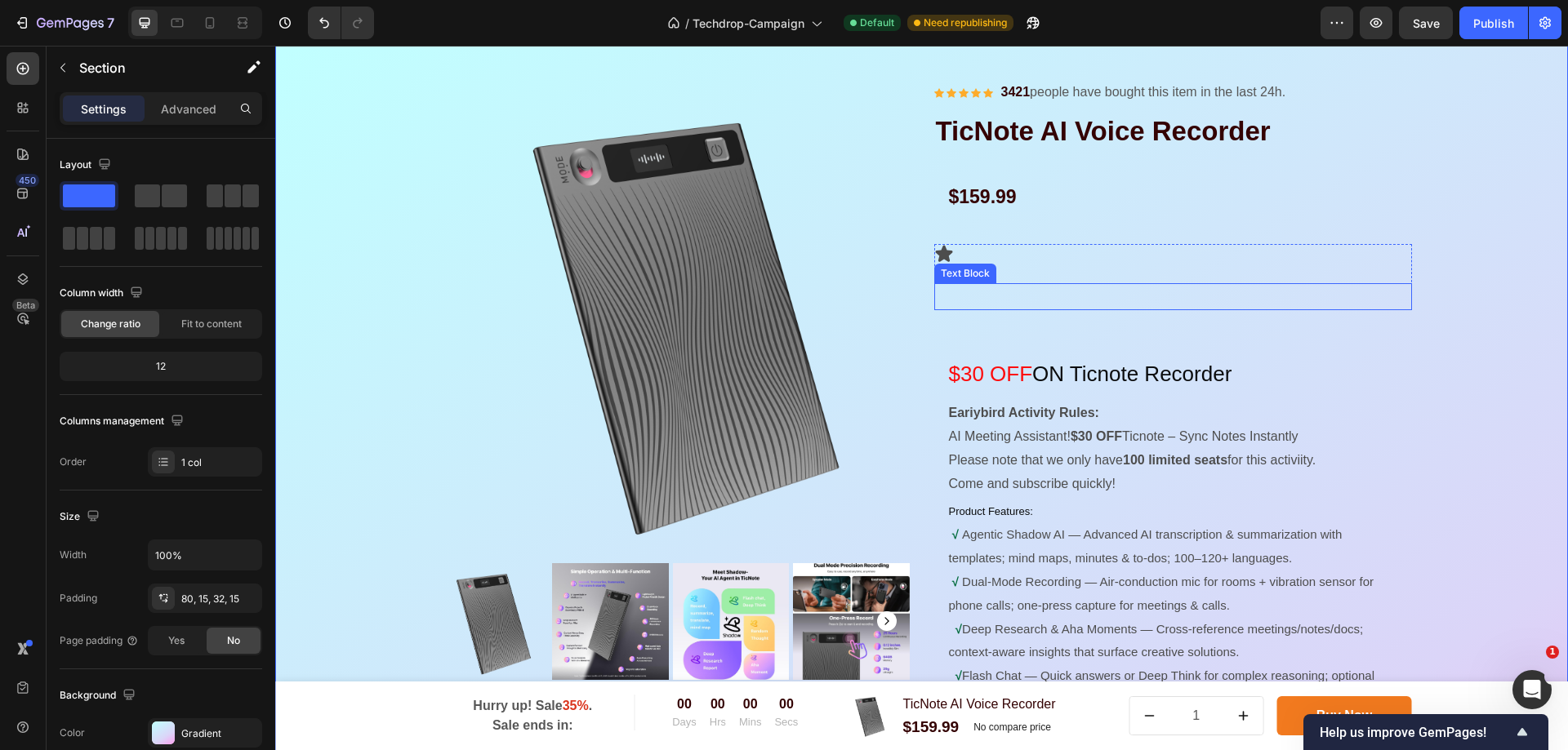
scroll to position [1970, 0]
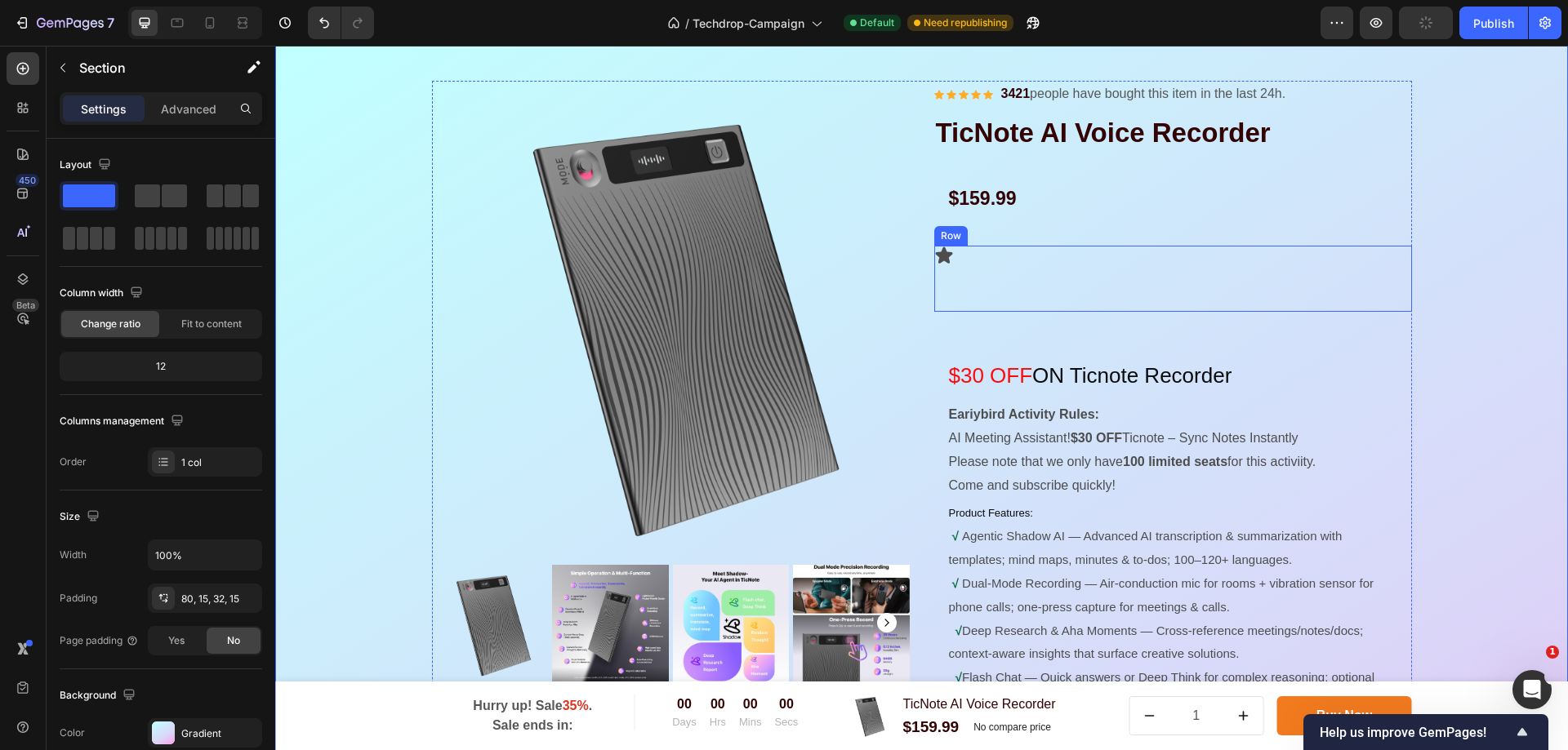
click at [991, 265] on div "Icon Text Block" at bounding box center [1173, 278] width 478 height 66
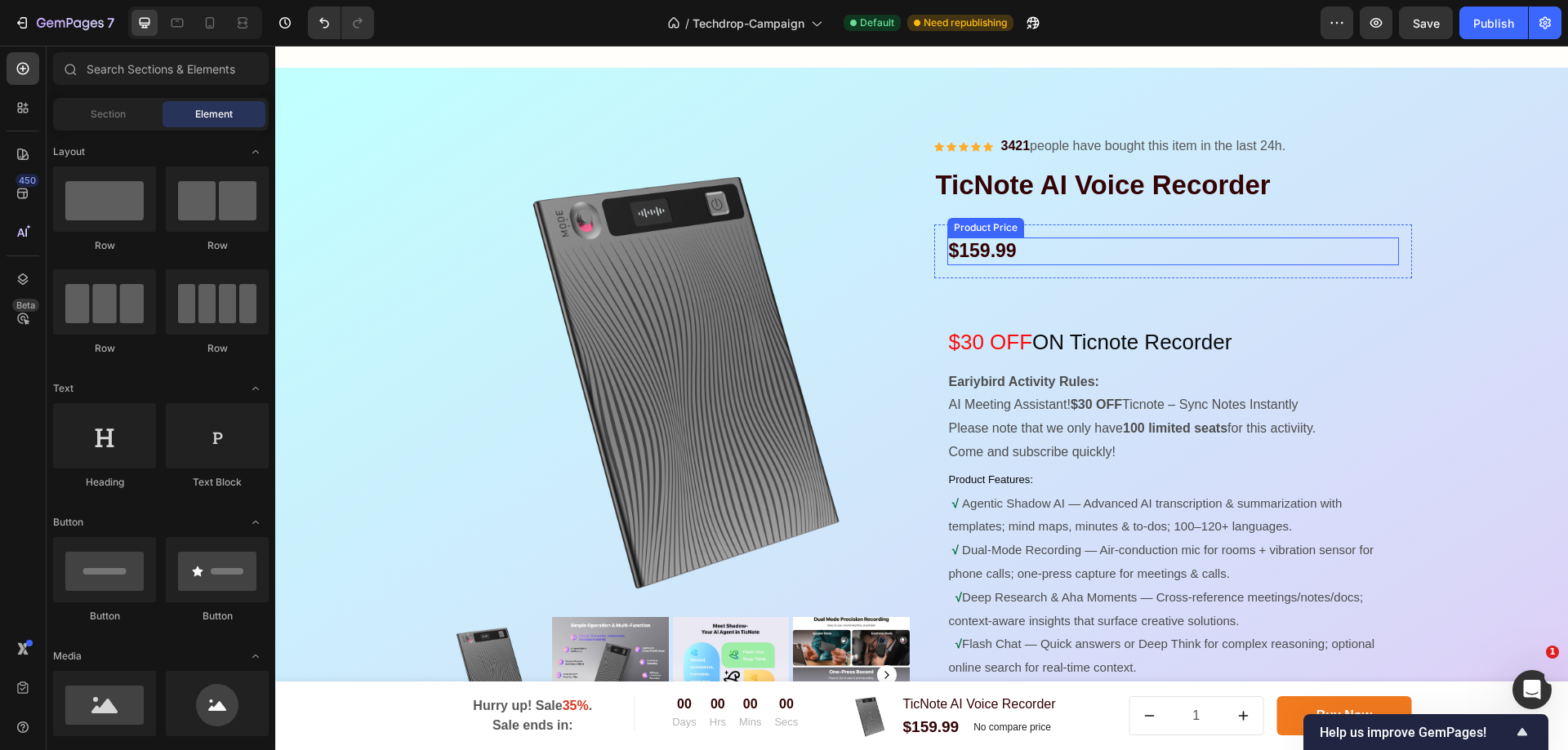
scroll to position [1888, 0]
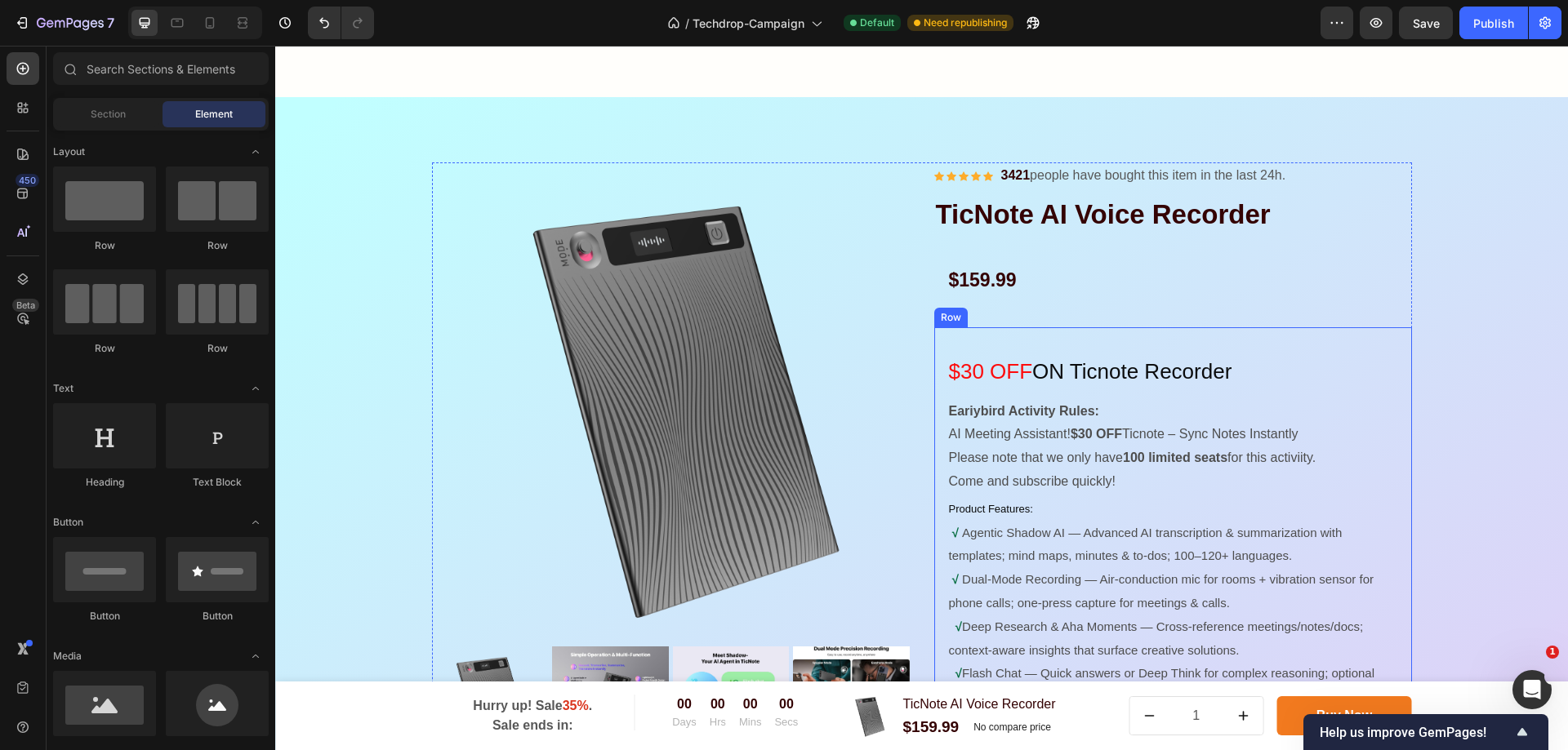
click at [1045, 336] on div "⁠⁠⁠⁠⁠⁠⁠ $30 OFF ON Ticnote Recorder Heading Eariybird Activity Rules: AI Meetin…" at bounding box center [1173, 550] width 478 height 445
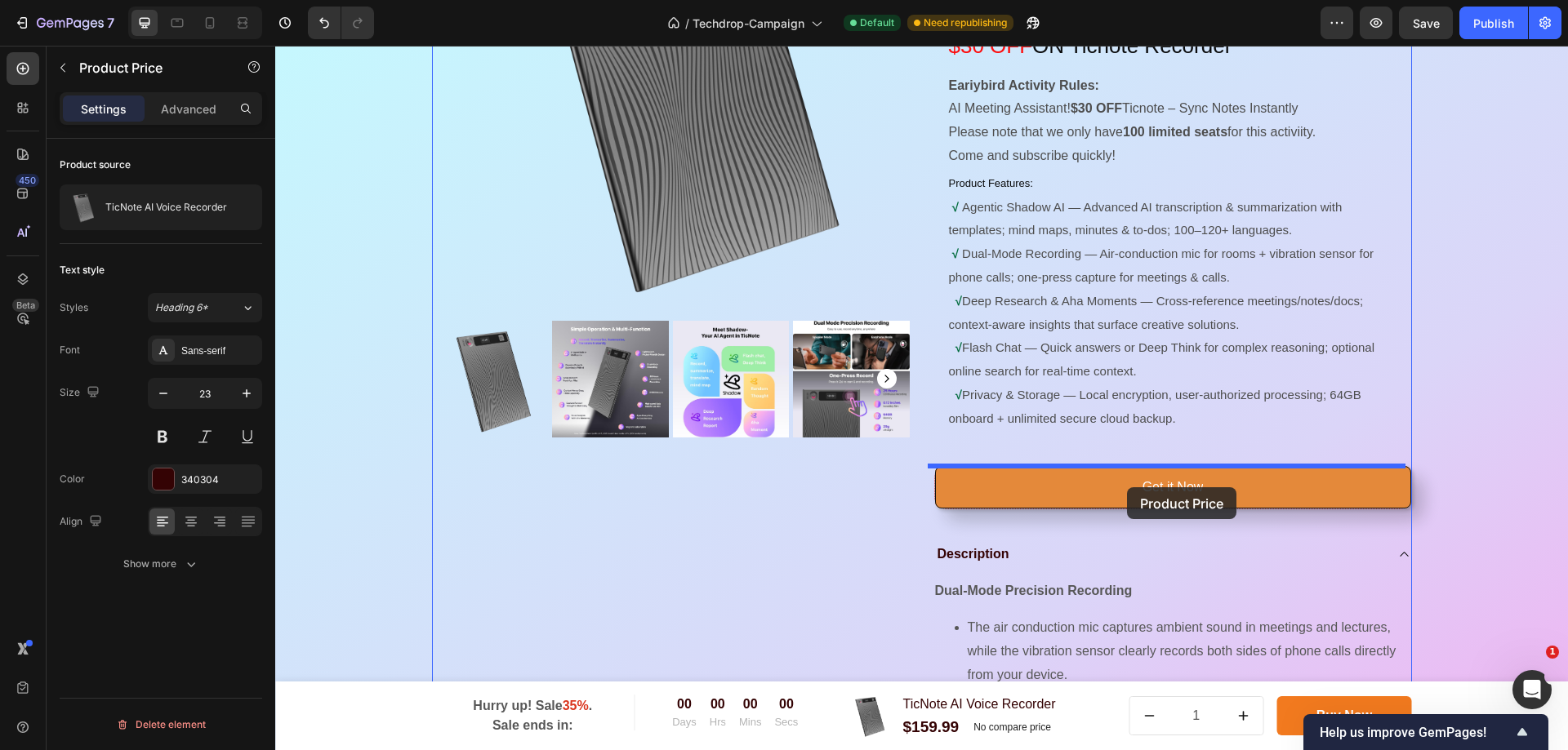
scroll to position [2214, 0]
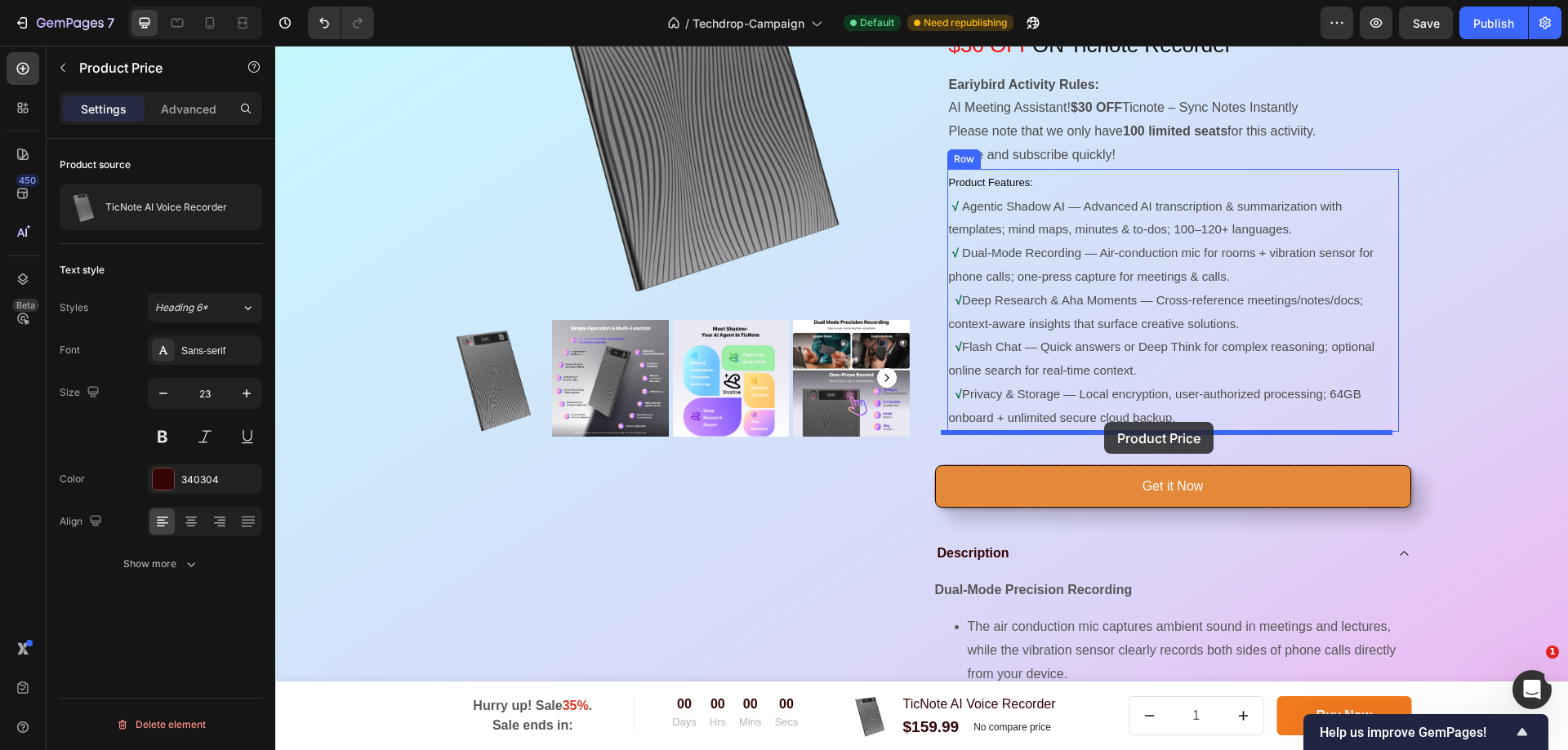
drag, startPoint x: 1066, startPoint y: 278, endPoint x: 1104, endPoint y: 422, distance: 148.9
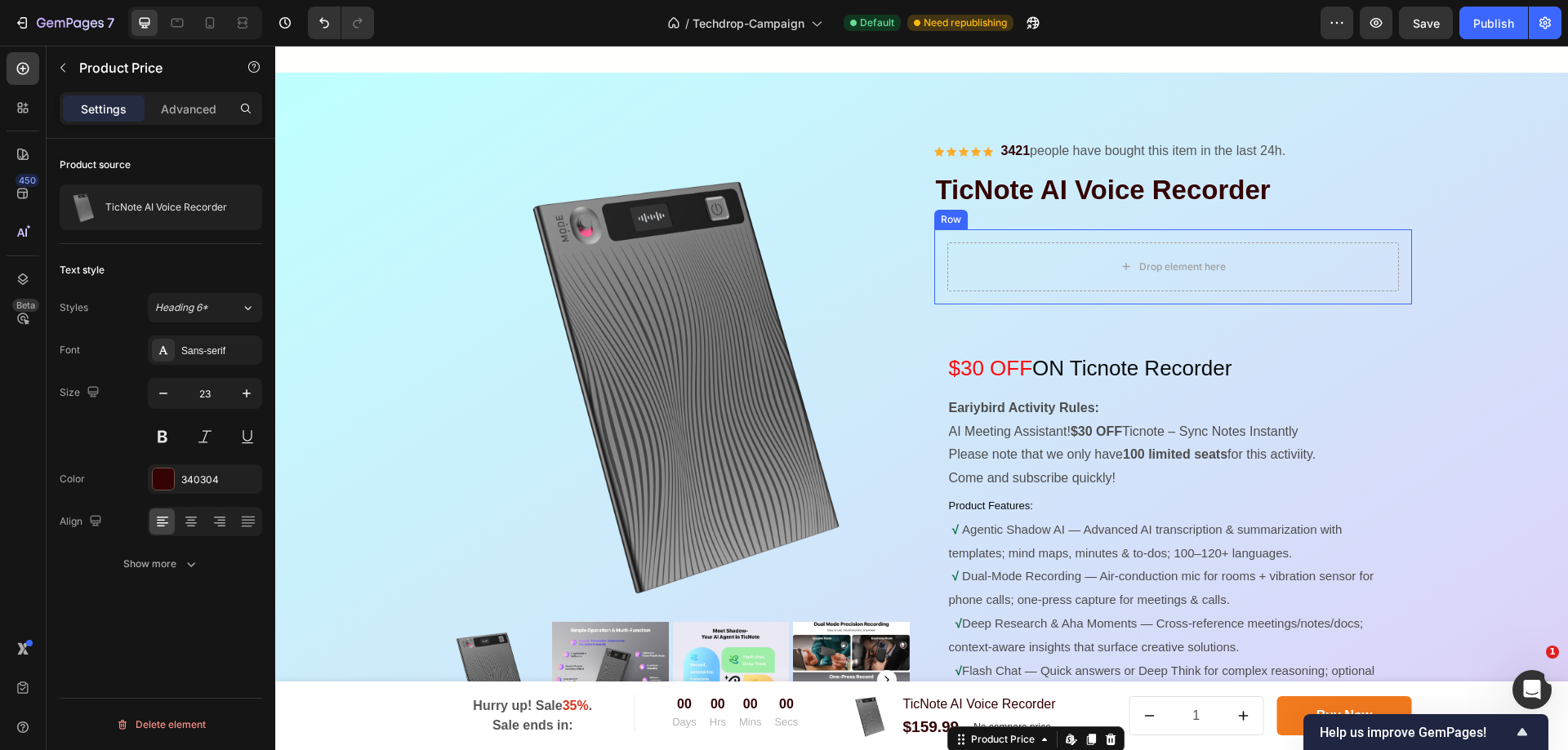
scroll to position [1806, 0]
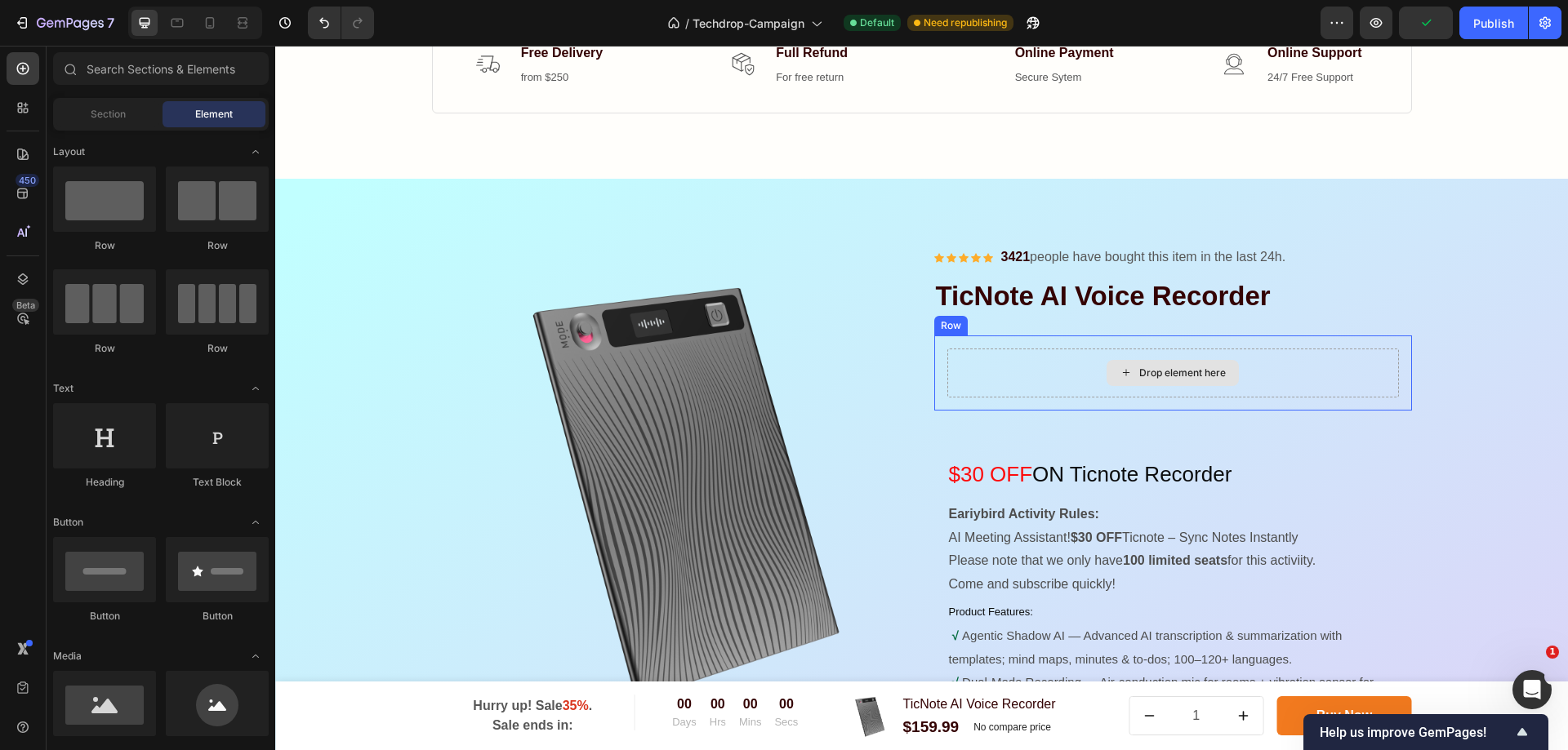
click at [1170, 370] on div "Drop element here" at bounding box center [1182, 373] width 86 height 13
click at [934, 380] on div "Drop element here Row" at bounding box center [1173, 373] width 478 height 75
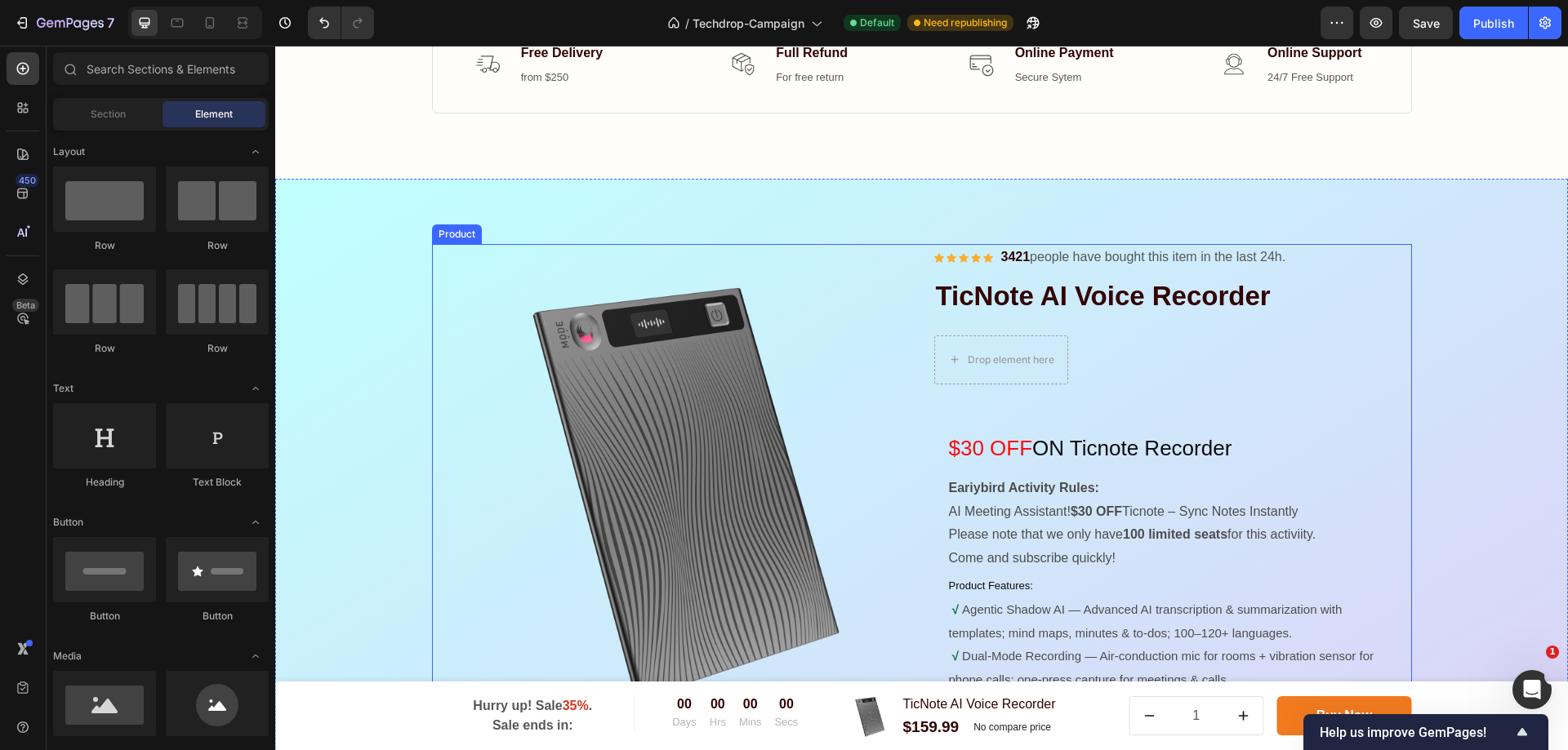
click at [1140, 366] on div "Drop element here Row" at bounding box center [1173, 360] width 478 height 49
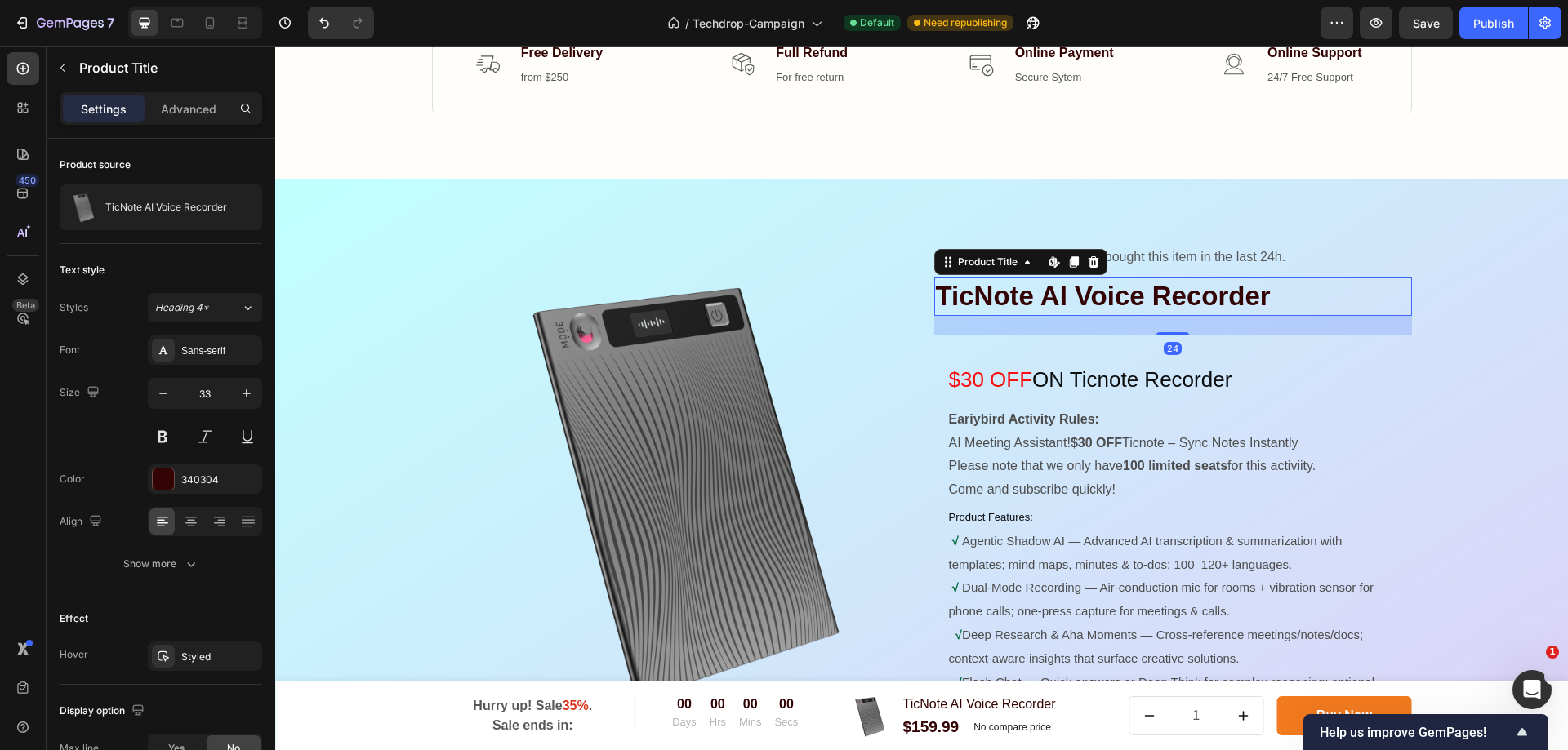
click at [934, 292] on h1 "TicNote AI Voice Recorder" at bounding box center [1173, 296] width 478 height 38
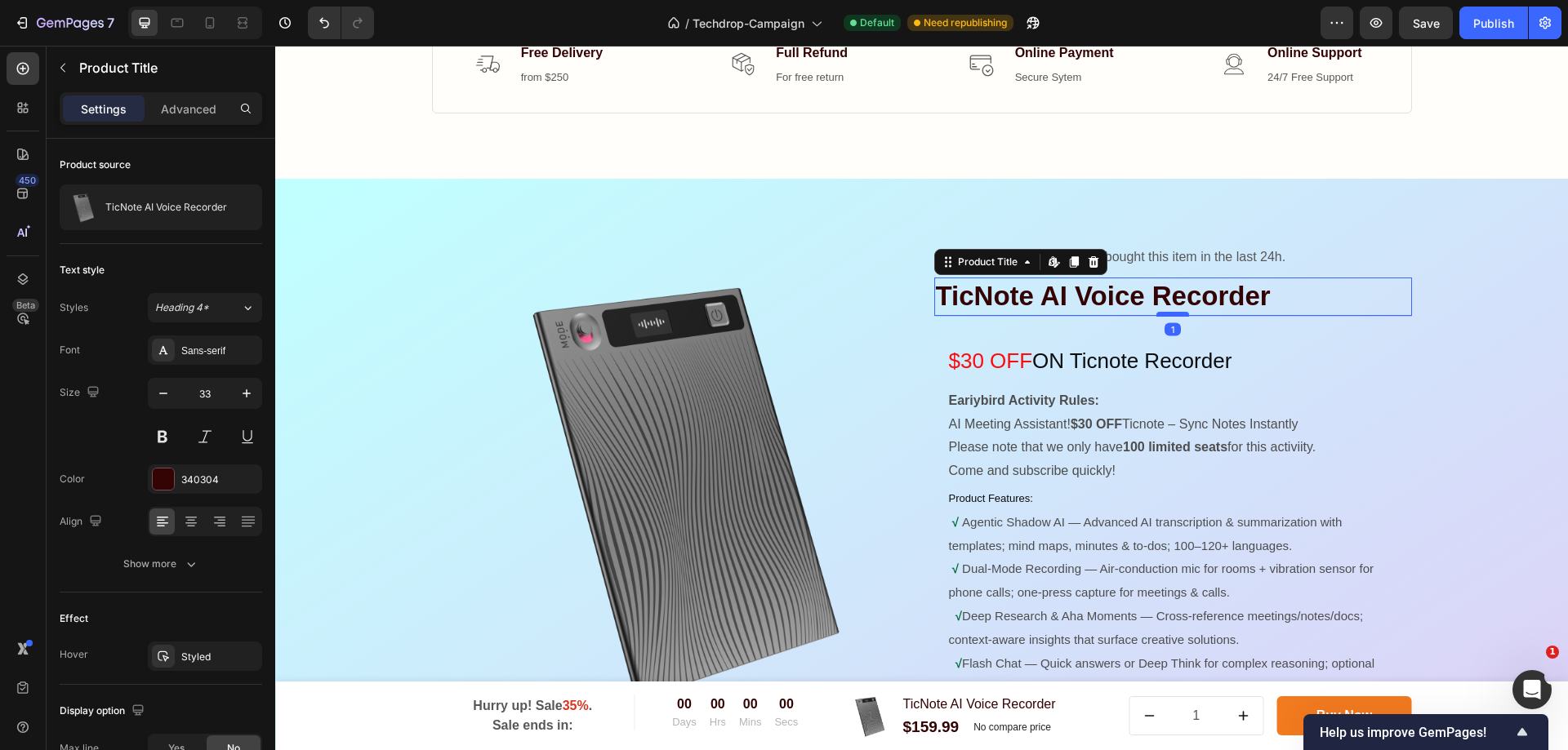
drag, startPoint x: 1164, startPoint y: 332, endPoint x: 1164, endPoint y: 314, distance: 18.0
click at [1164, 314] on div at bounding box center [1173, 314] width 32 height 5
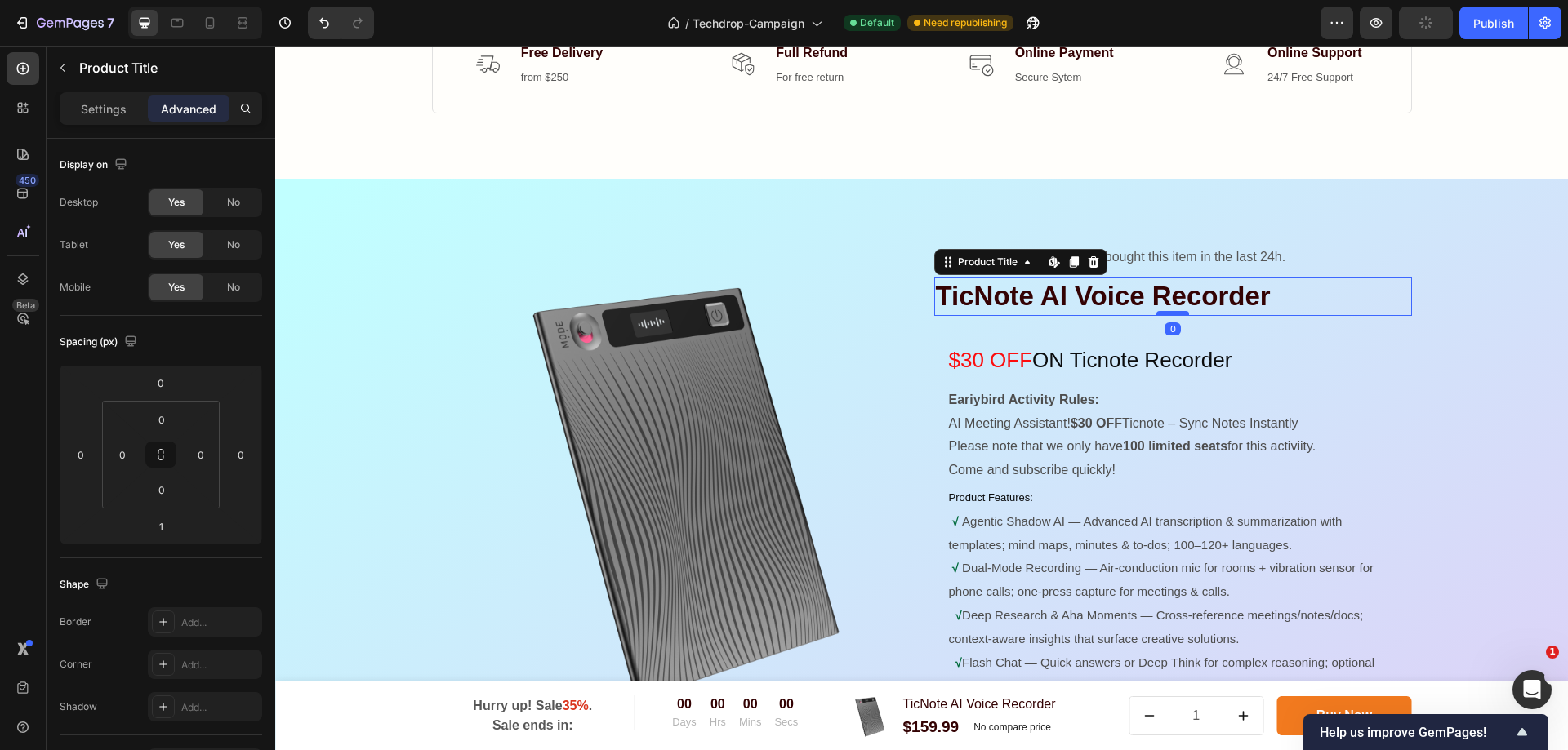
click at [1168, 312] on div at bounding box center [1173, 313] width 32 height 5
type input "0"
click at [1353, 370] on p "⁠⁠⁠⁠⁠⁠⁠ $30 OFF ON Ticnote Recorder" at bounding box center [1173, 357] width 448 height 55
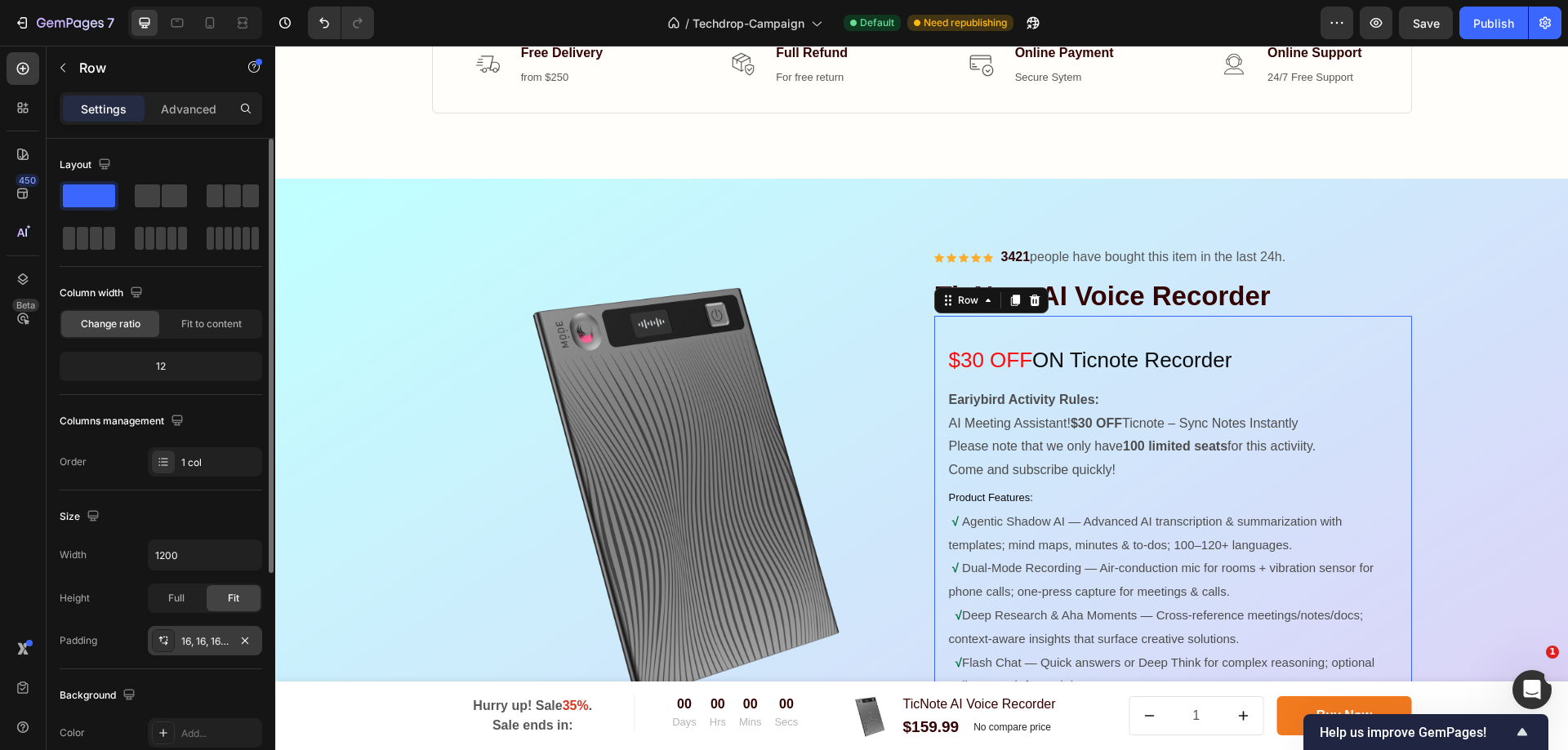
click at [188, 644] on div "16, 16, 16, 16" at bounding box center [204, 641] width 47 height 15
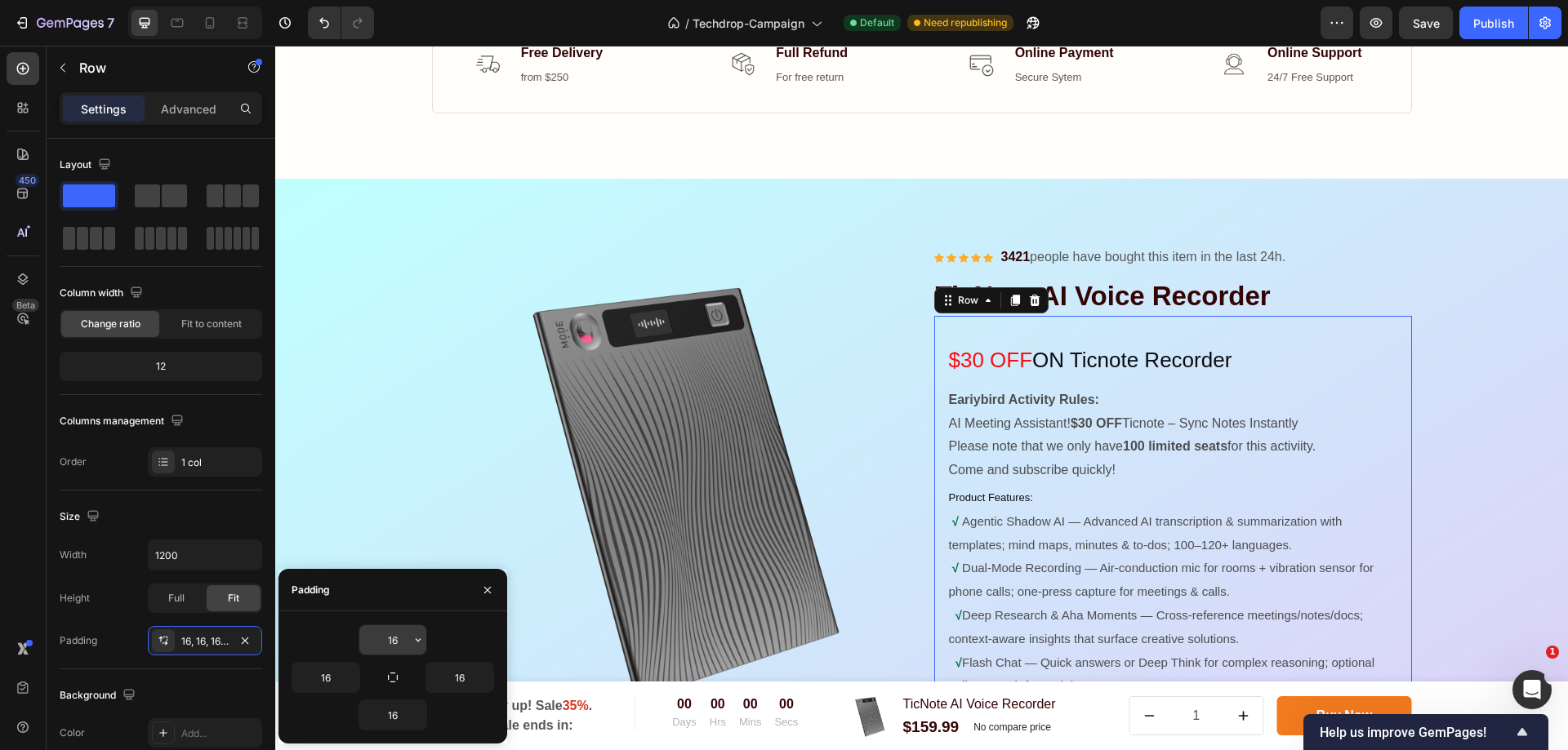
click at [406, 643] on input "16" at bounding box center [393, 640] width 67 height 30
type input "0"
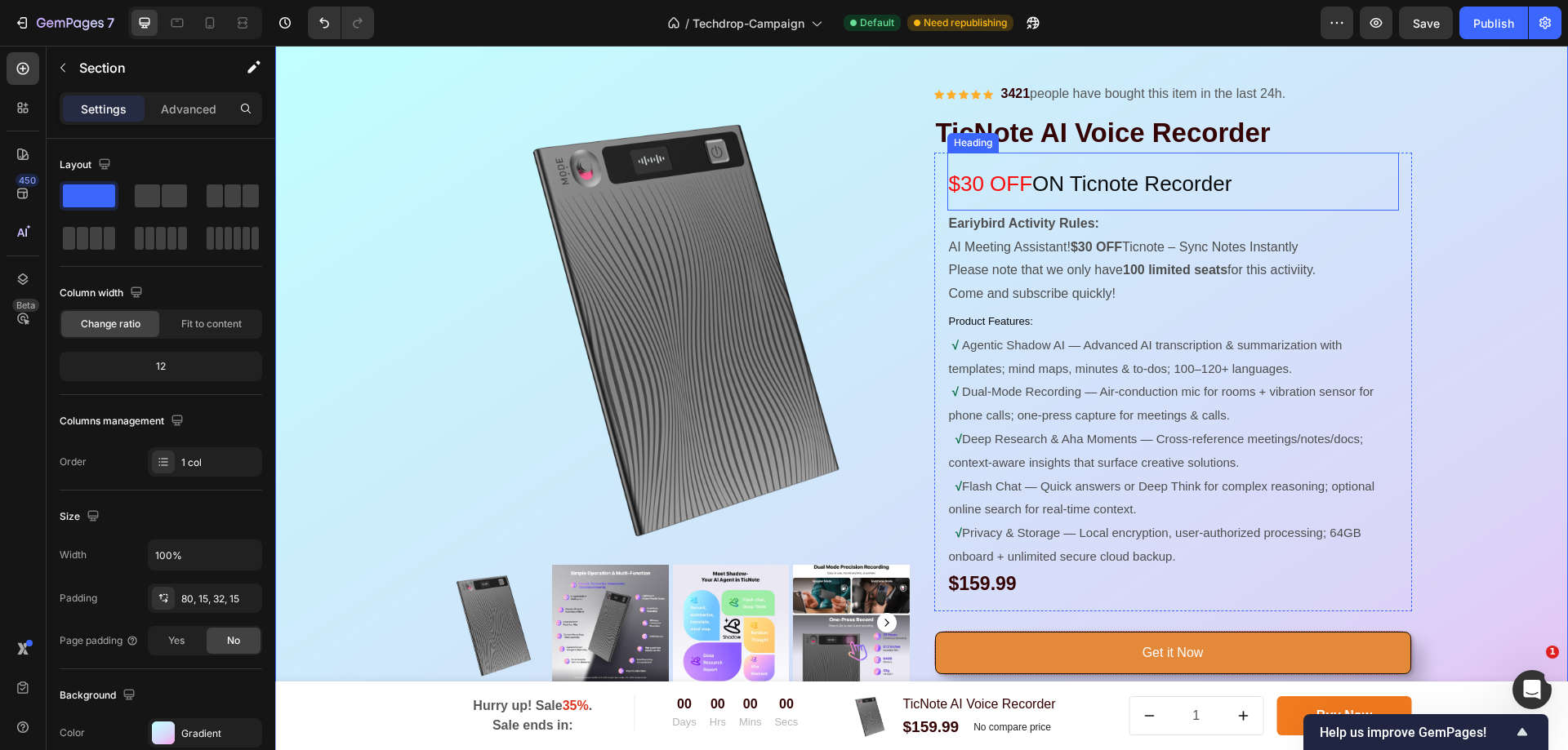
scroll to position [1888, 0]
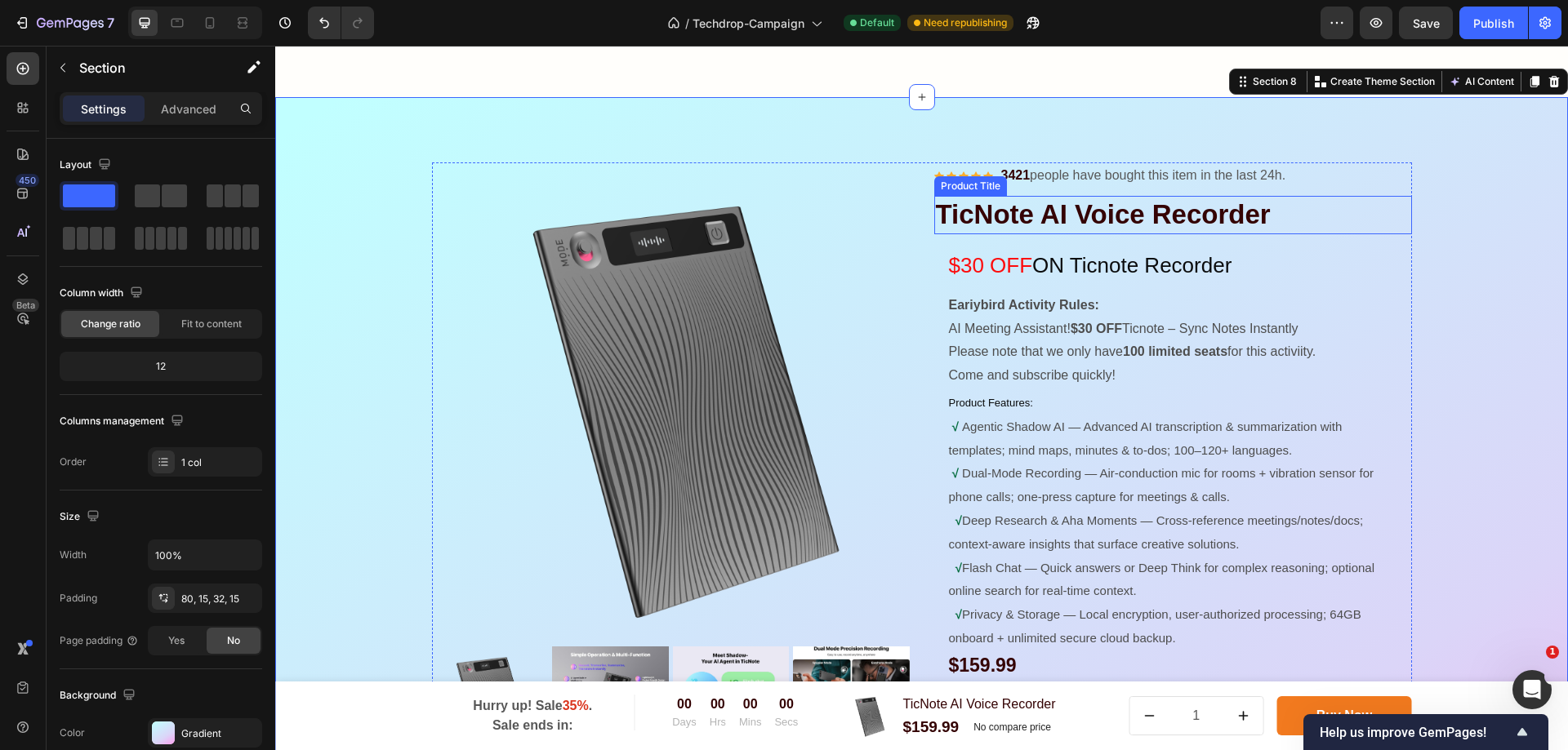
click at [1288, 218] on h1 "TicNote AI Voice Recorder" at bounding box center [1173, 214] width 478 height 38
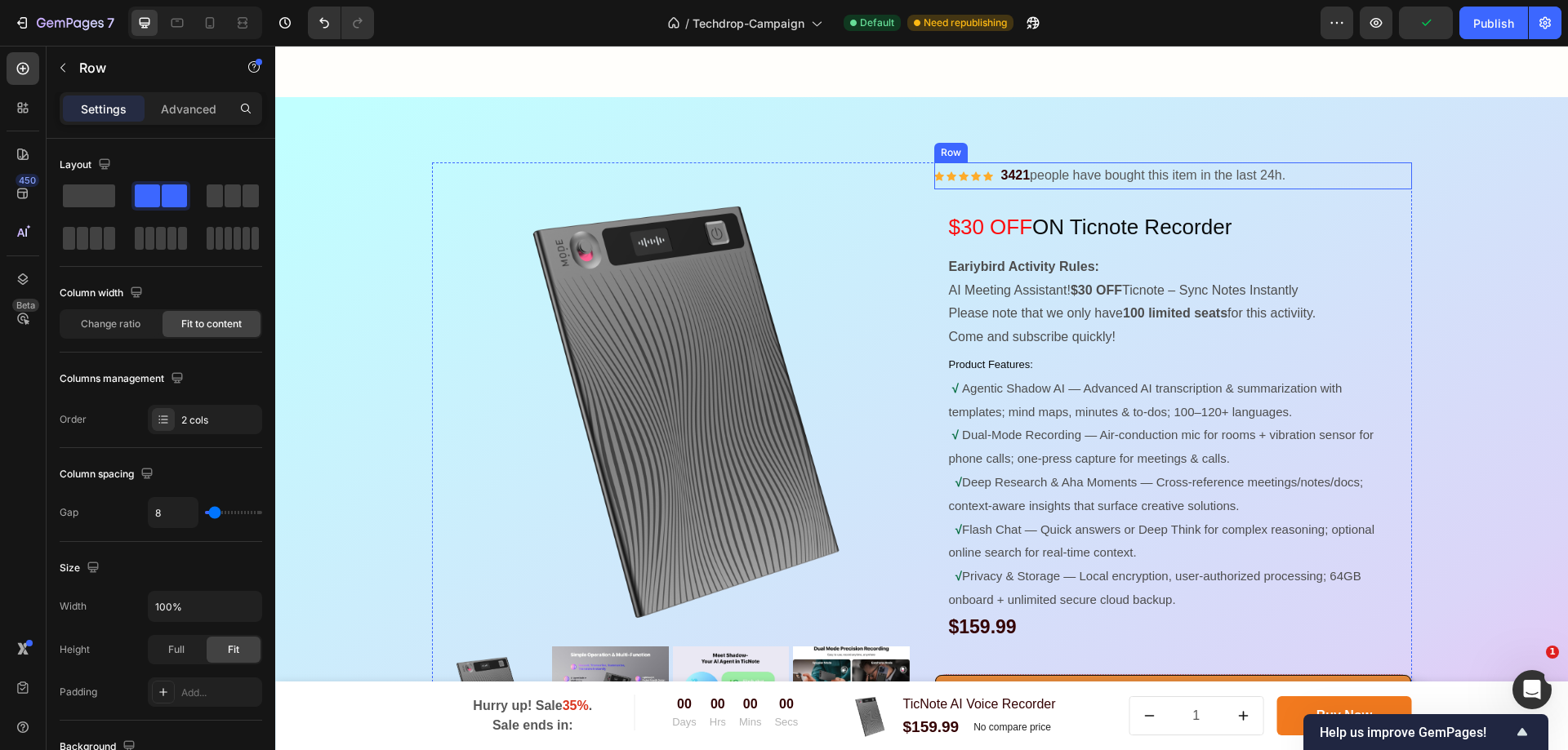
click at [1347, 176] on div "Icon Icon Icon Icon Icon Icon List Hoz 3421 people have bought this item in the…" at bounding box center [1173, 175] width 478 height 27
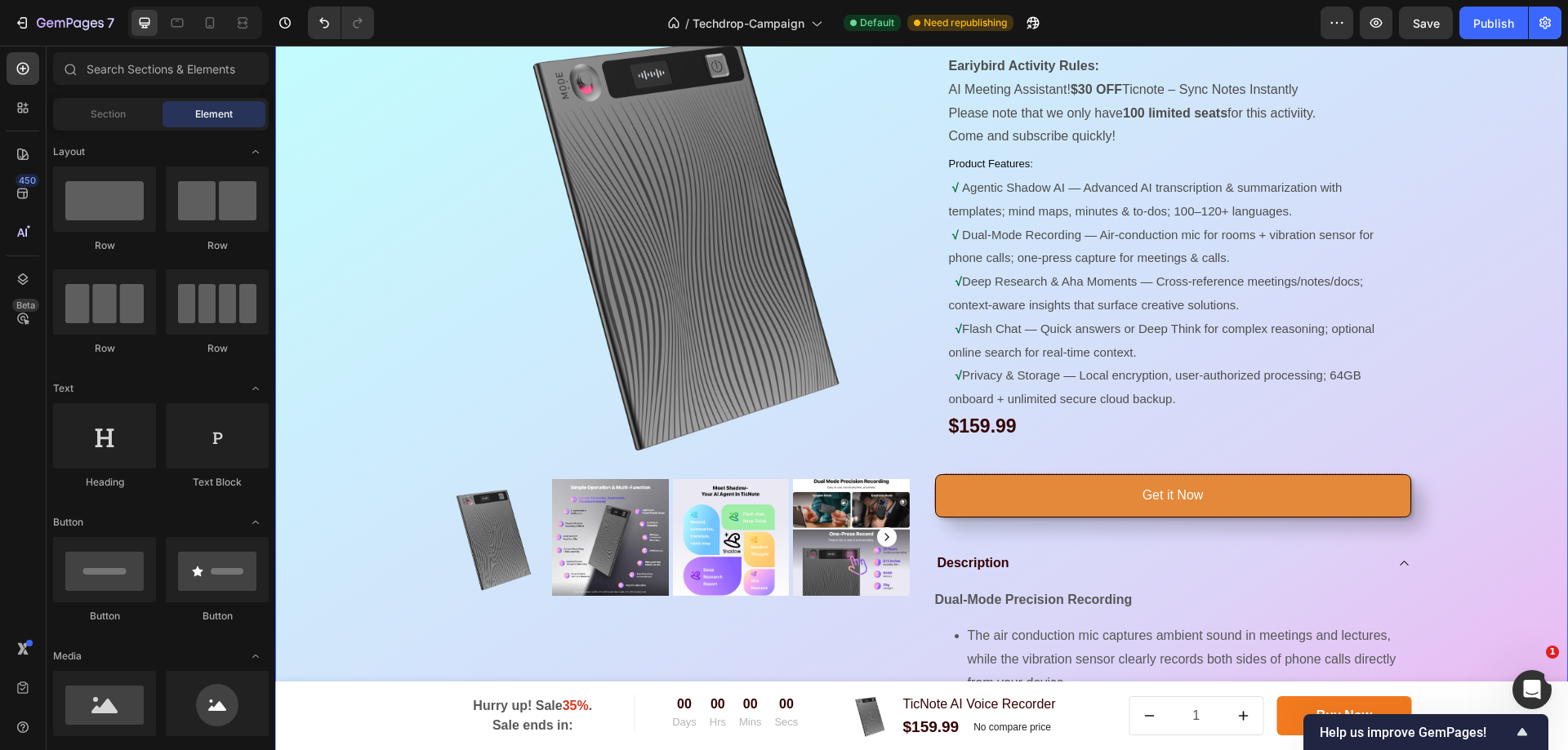
scroll to position [1970, 0]
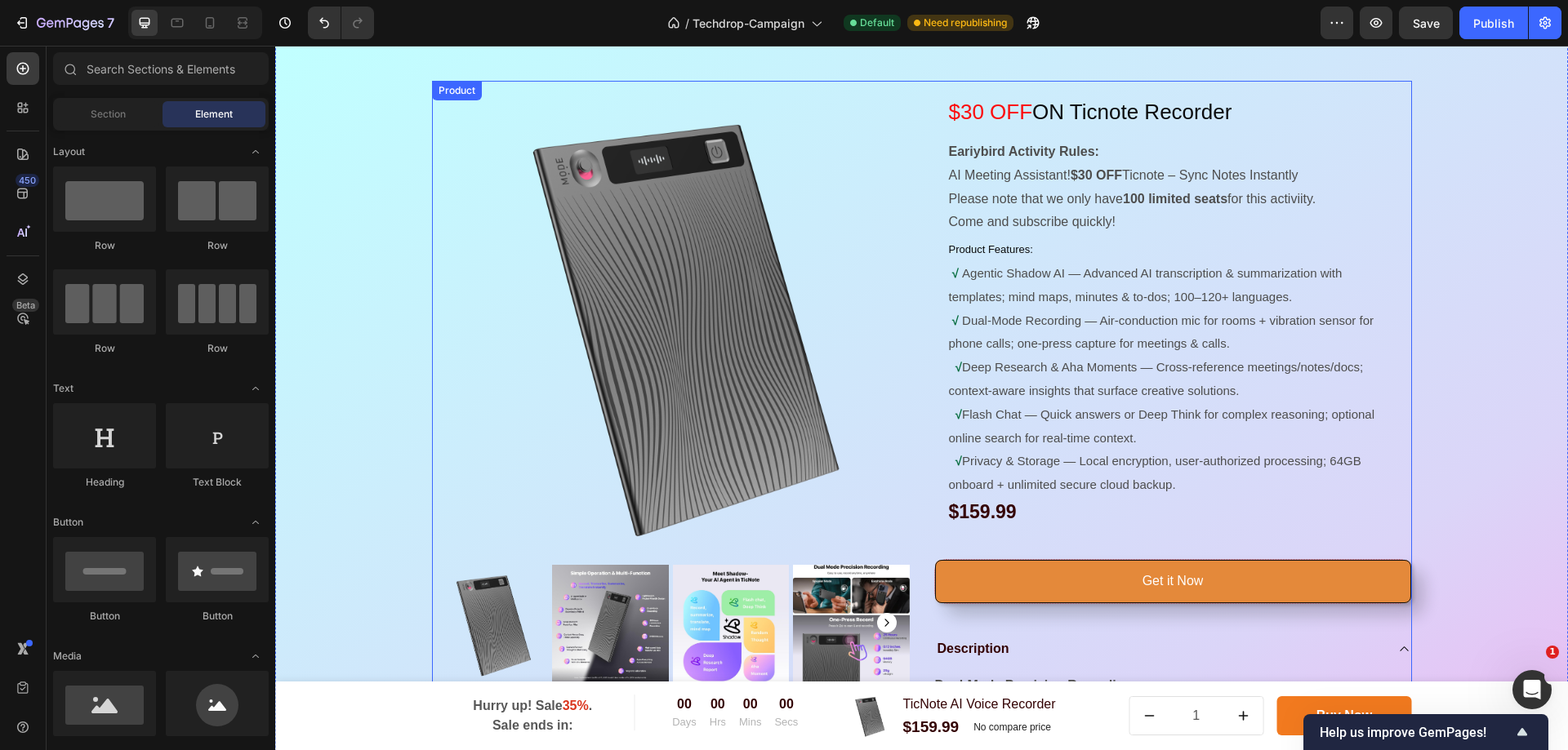
click at [910, 429] on div "Product Images & Gallery ⁠⁠⁠⁠⁠⁠⁠ $30 OFF ON Ticnote Recorder Heading Eariybird …" at bounding box center [922, 590] width 980 height 1020
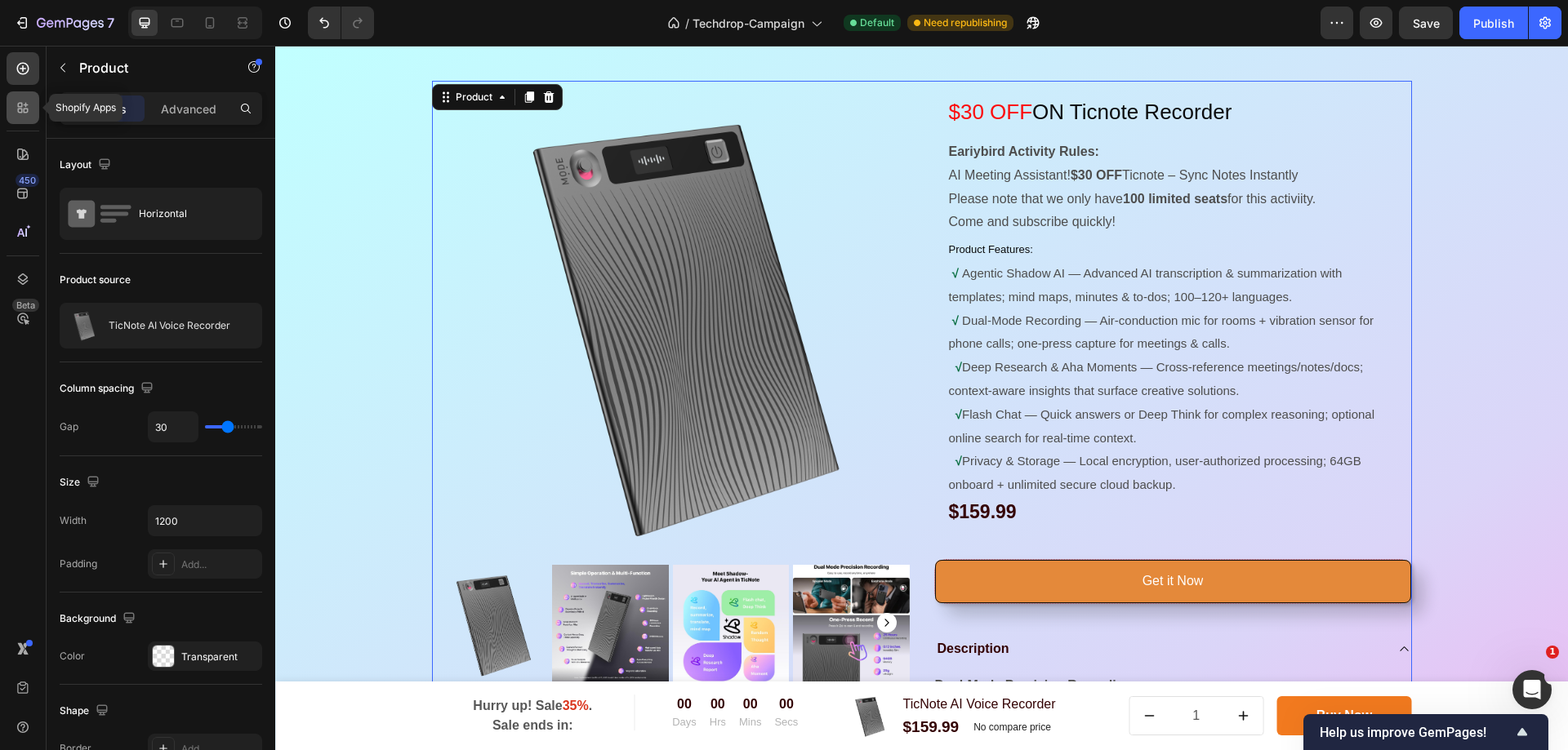
click at [21, 120] on div at bounding box center [22, 108] width 32 height 32
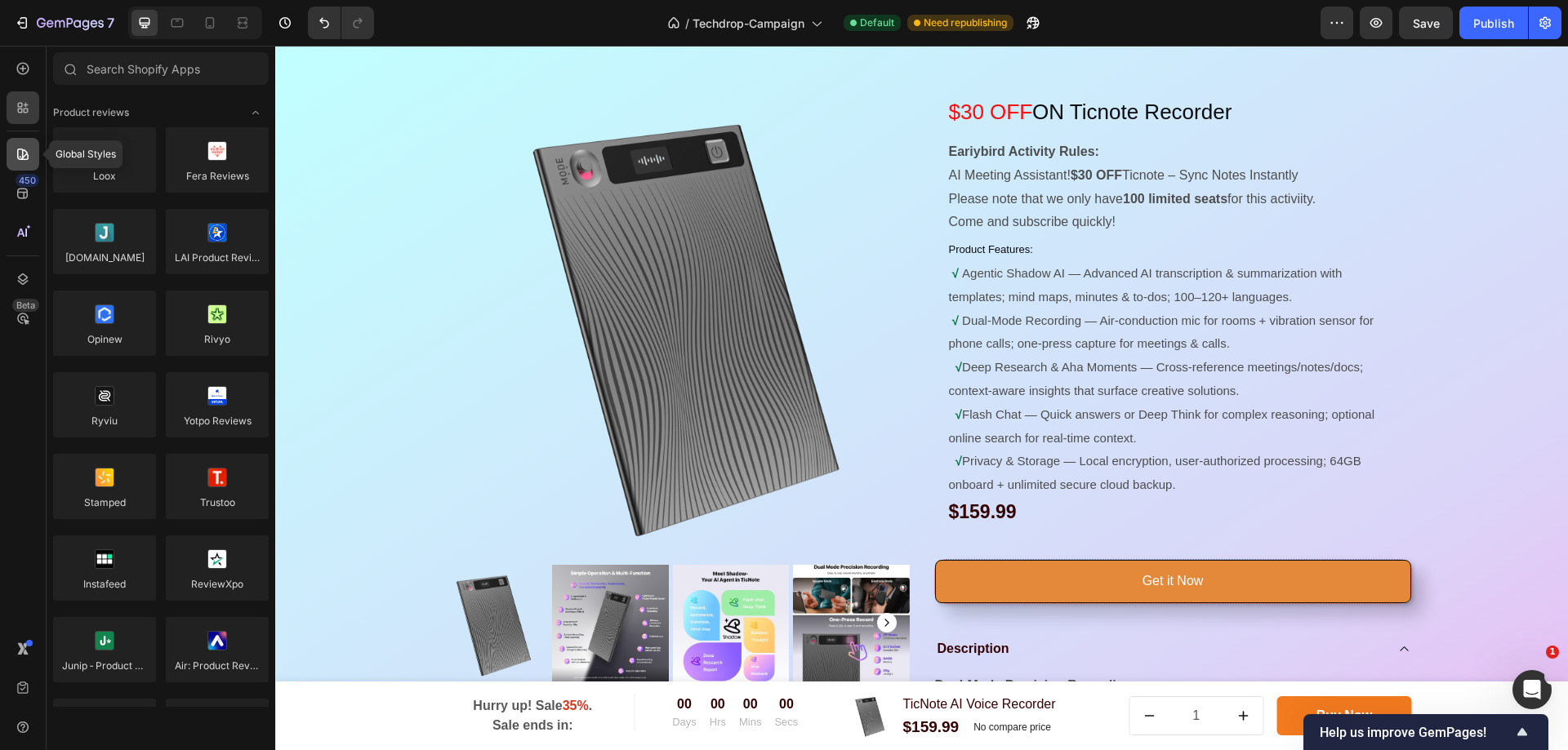
click at [17, 160] on icon at bounding box center [23, 154] width 17 height 17
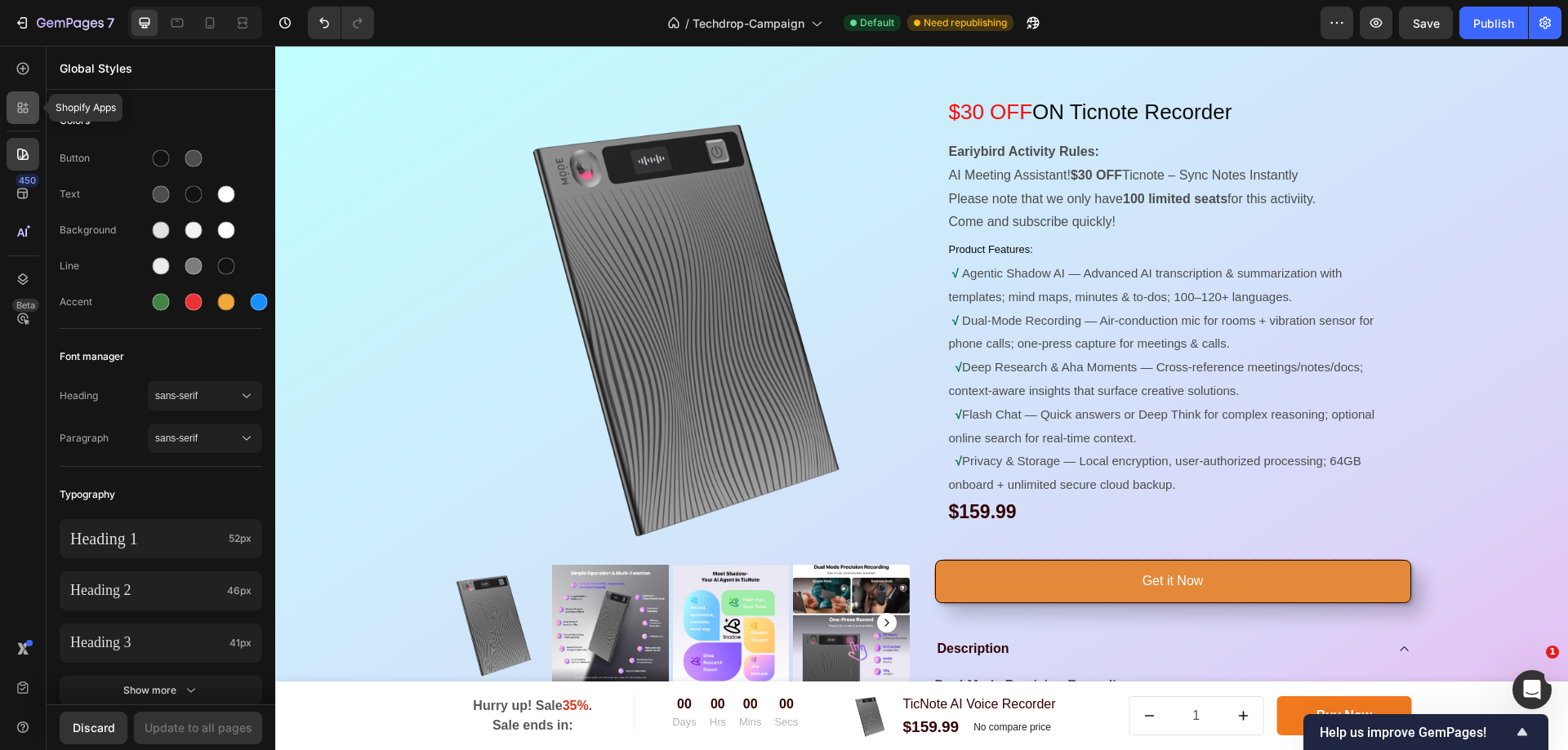
click at [11, 110] on div at bounding box center [22, 108] width 32 height 32
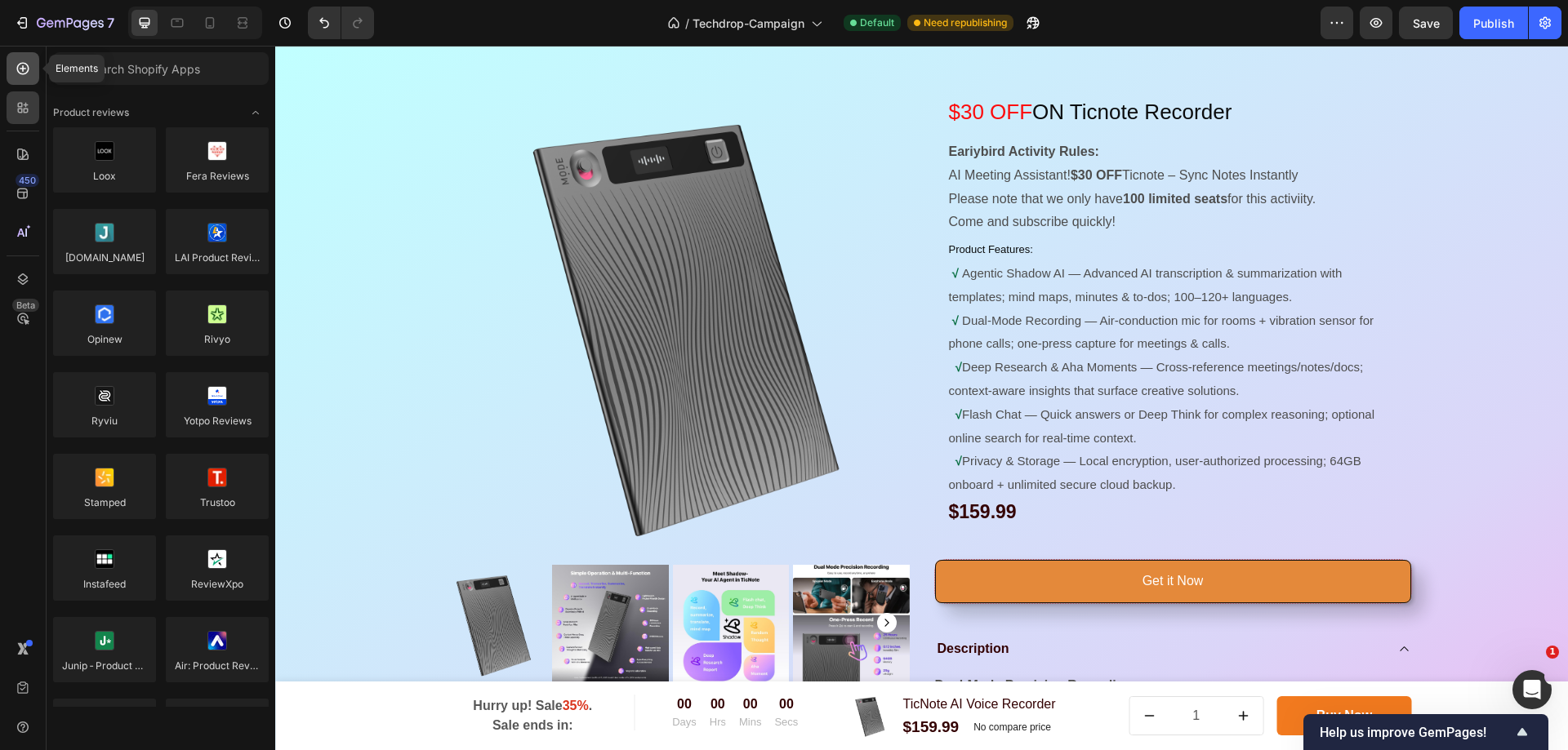
click at [22, 67] on icon at bounding box center [23, 69] width 17 height 17
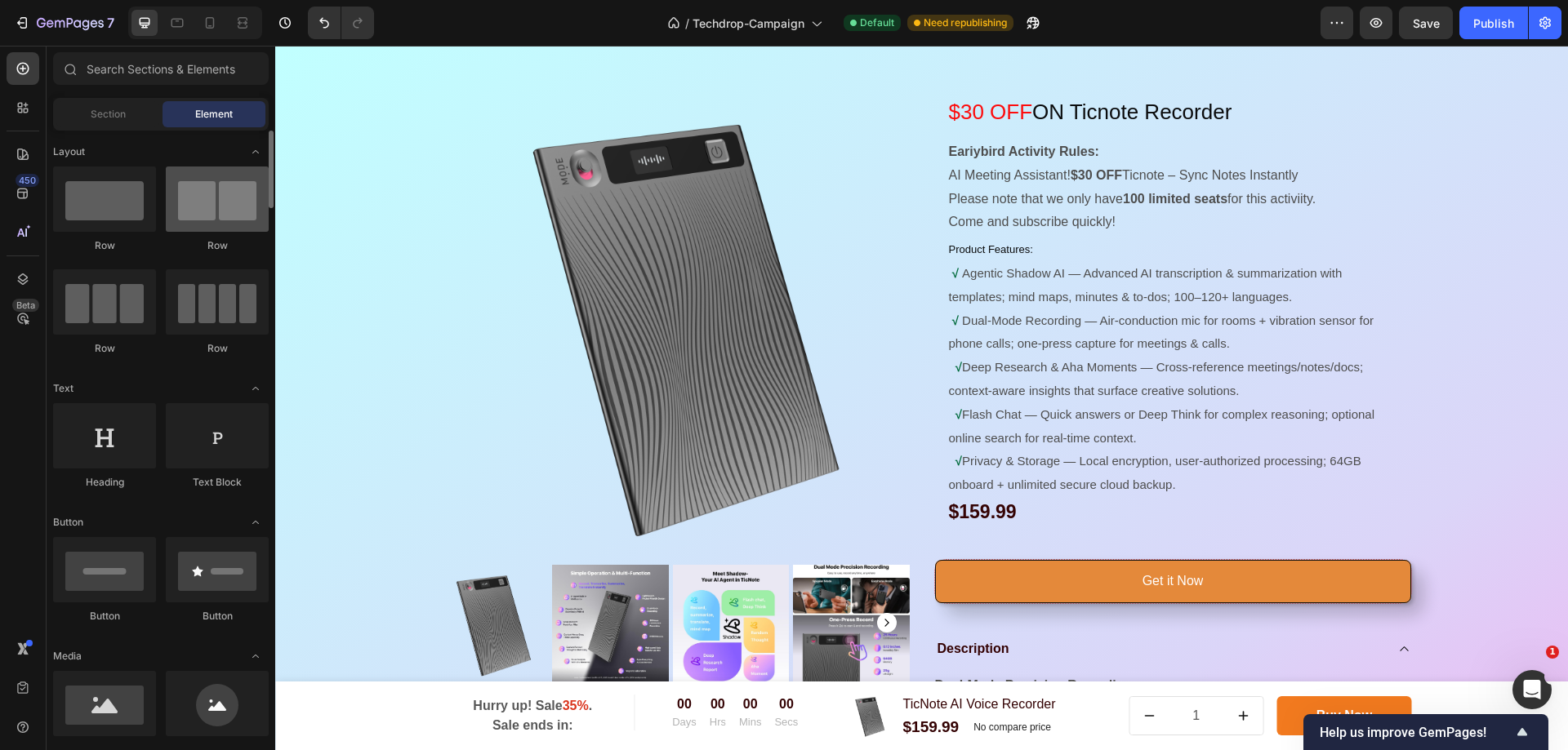
click at [223, 204] on div at bounding box center [217, 199] width 103 height 65
click at [950, 508] on div "$159.99" at bounding box center [1173, 512] width 451 height 28
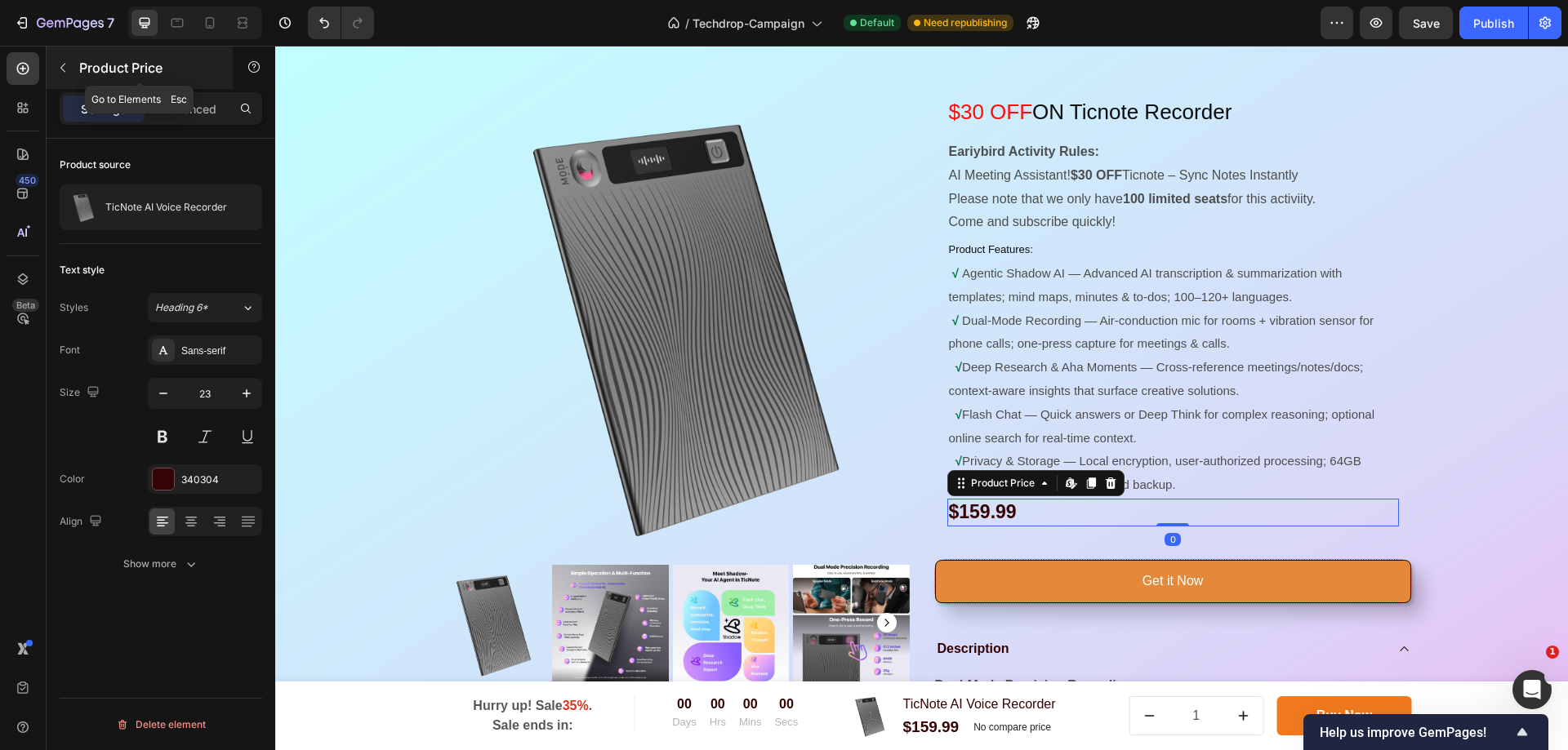
click at [60, 75] on button "button" at bounding box center [63, 68] width 26 height 26
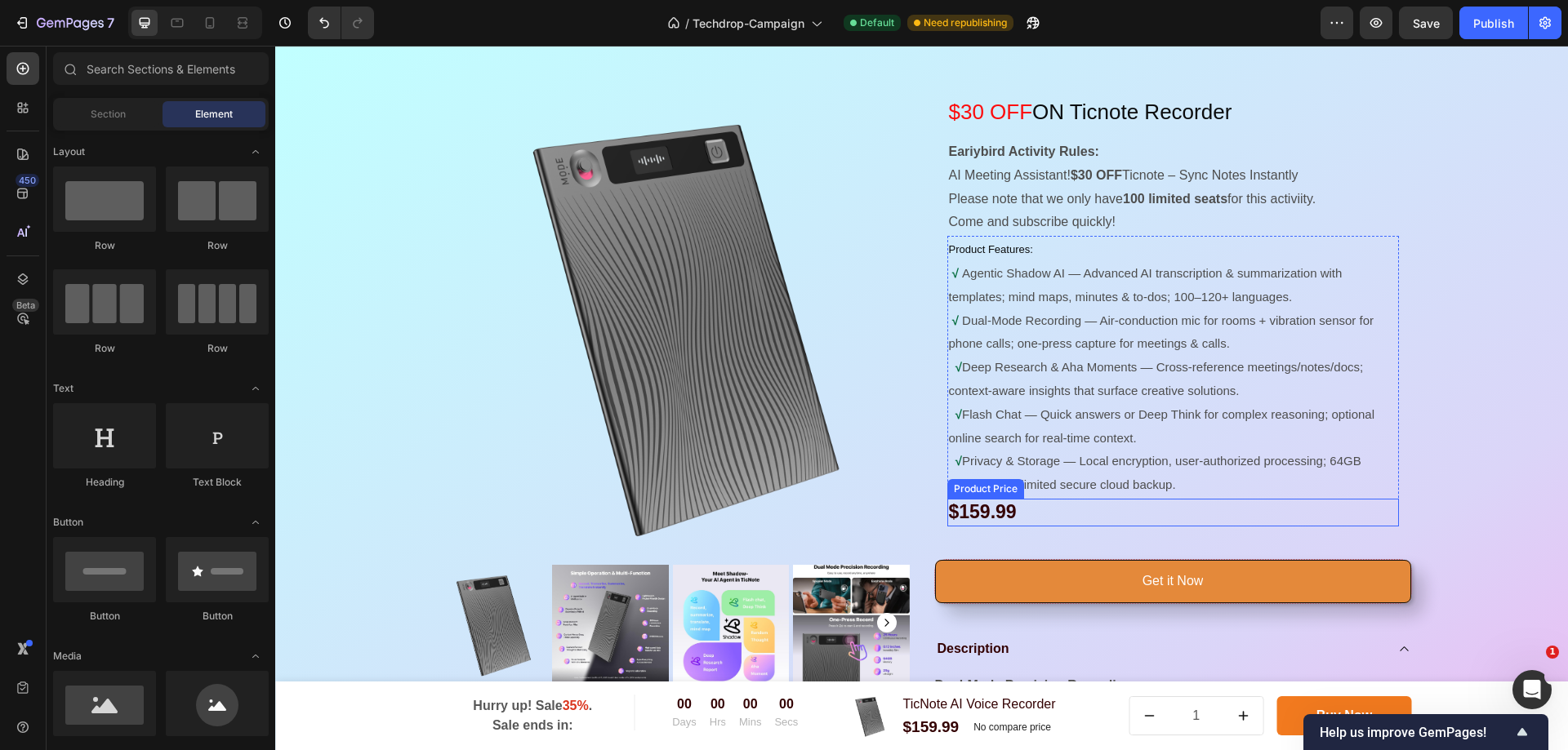
click at [1022, 519] on div "$159.99" at bounding box center [1173, 512] width 451 height 28
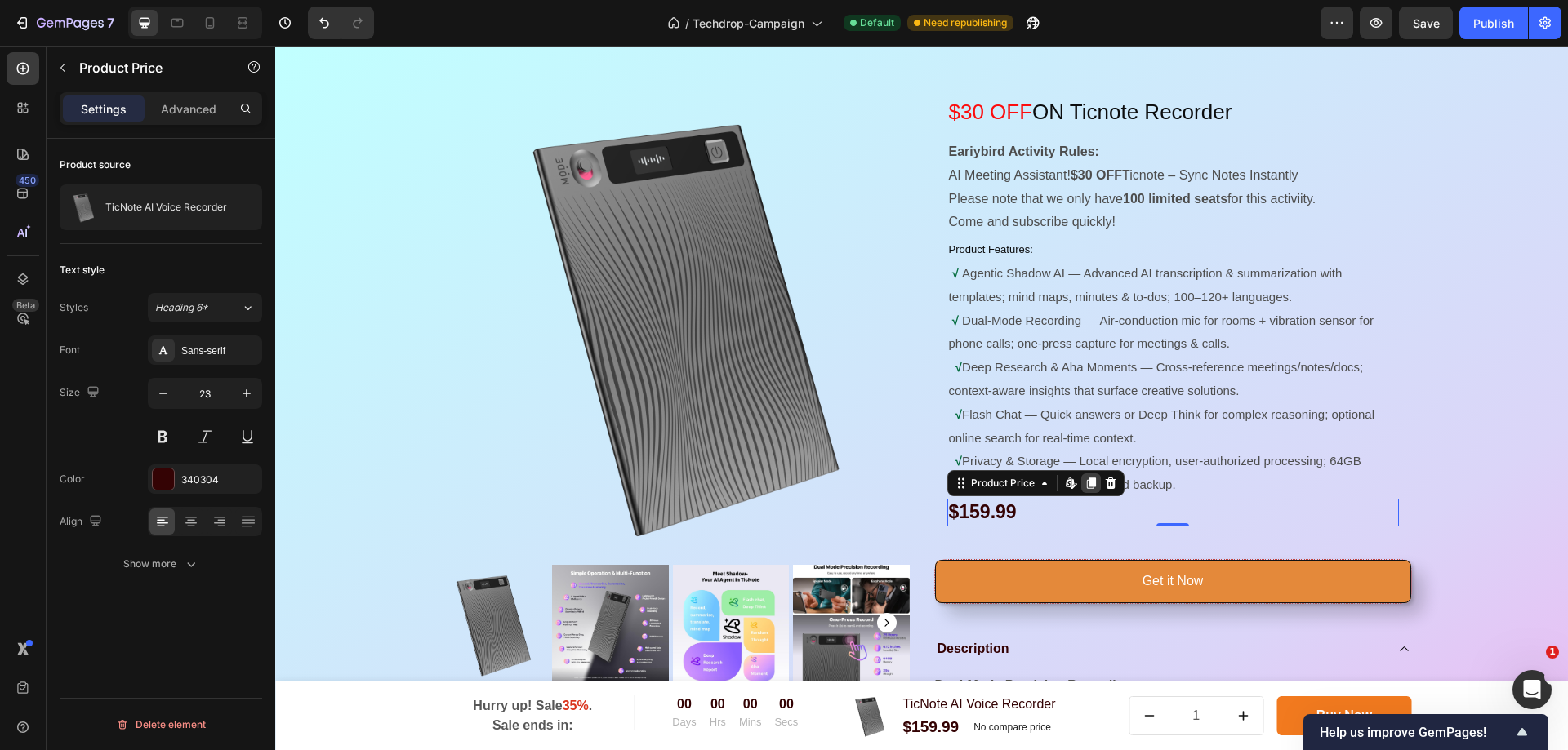
click at [1087, 490] on icon at bounding box center [1091, 484] width 13 height 13
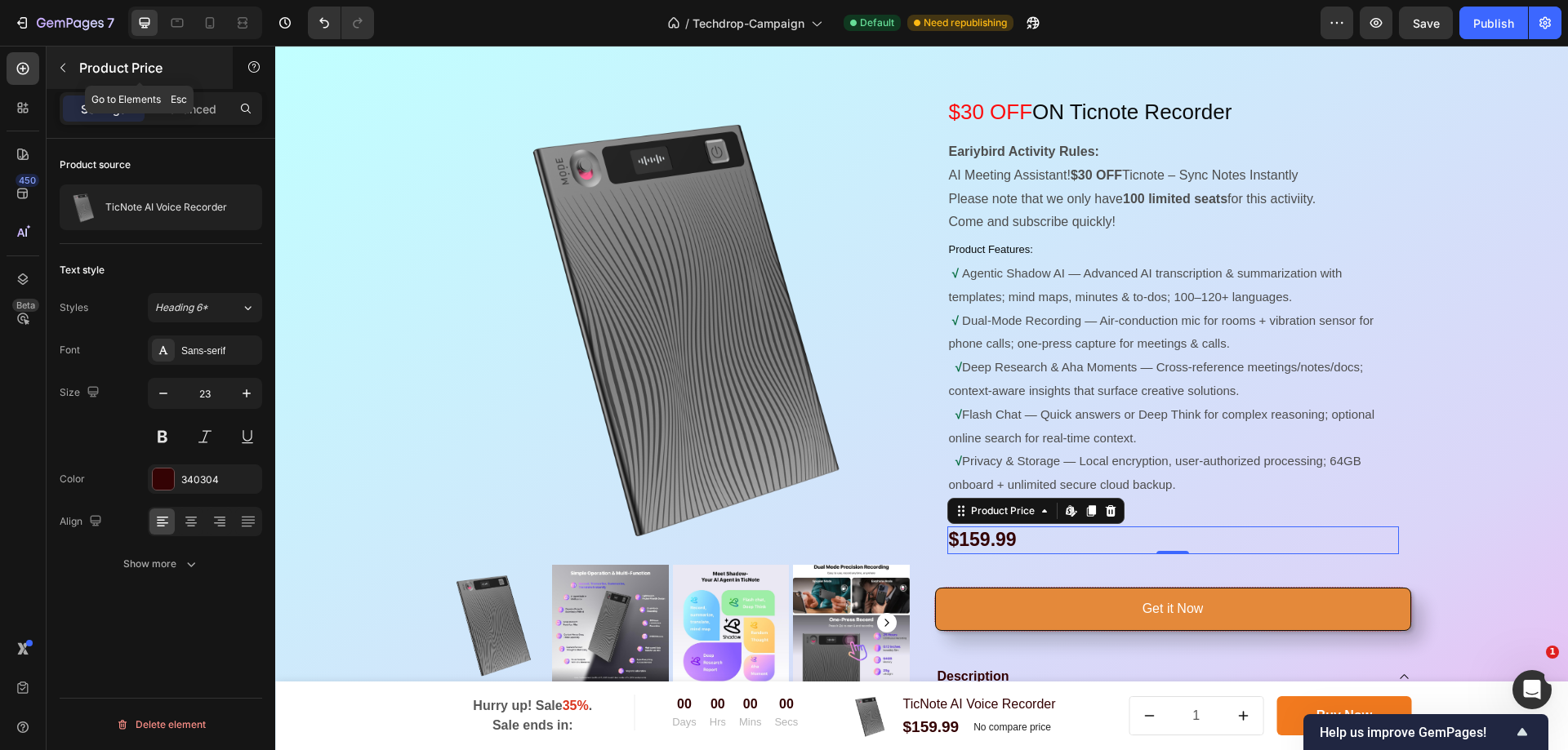
click at [66, 71] on icon "button" at bounding box center [63, 68] width 13 height 13
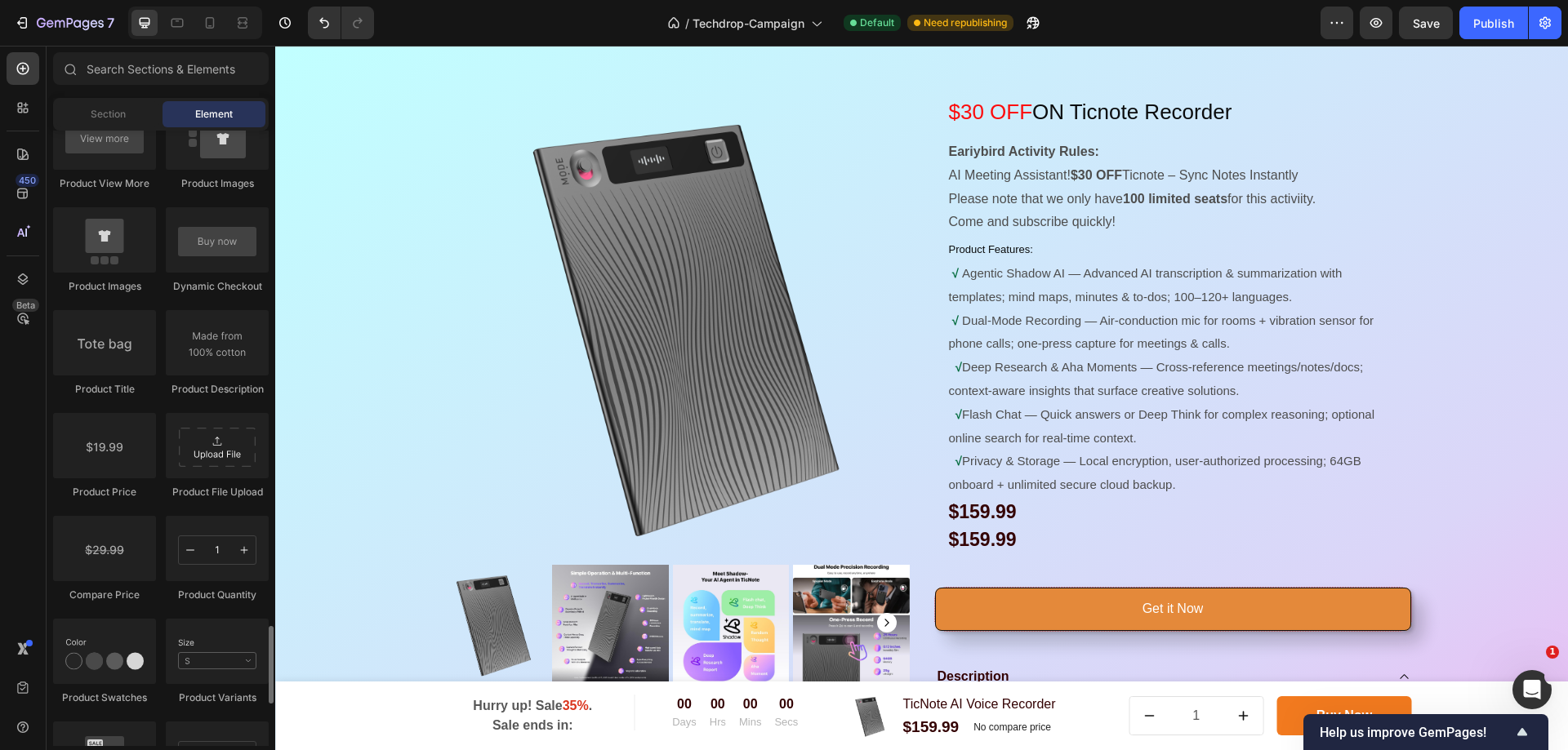
scroll to position [2613, 0]
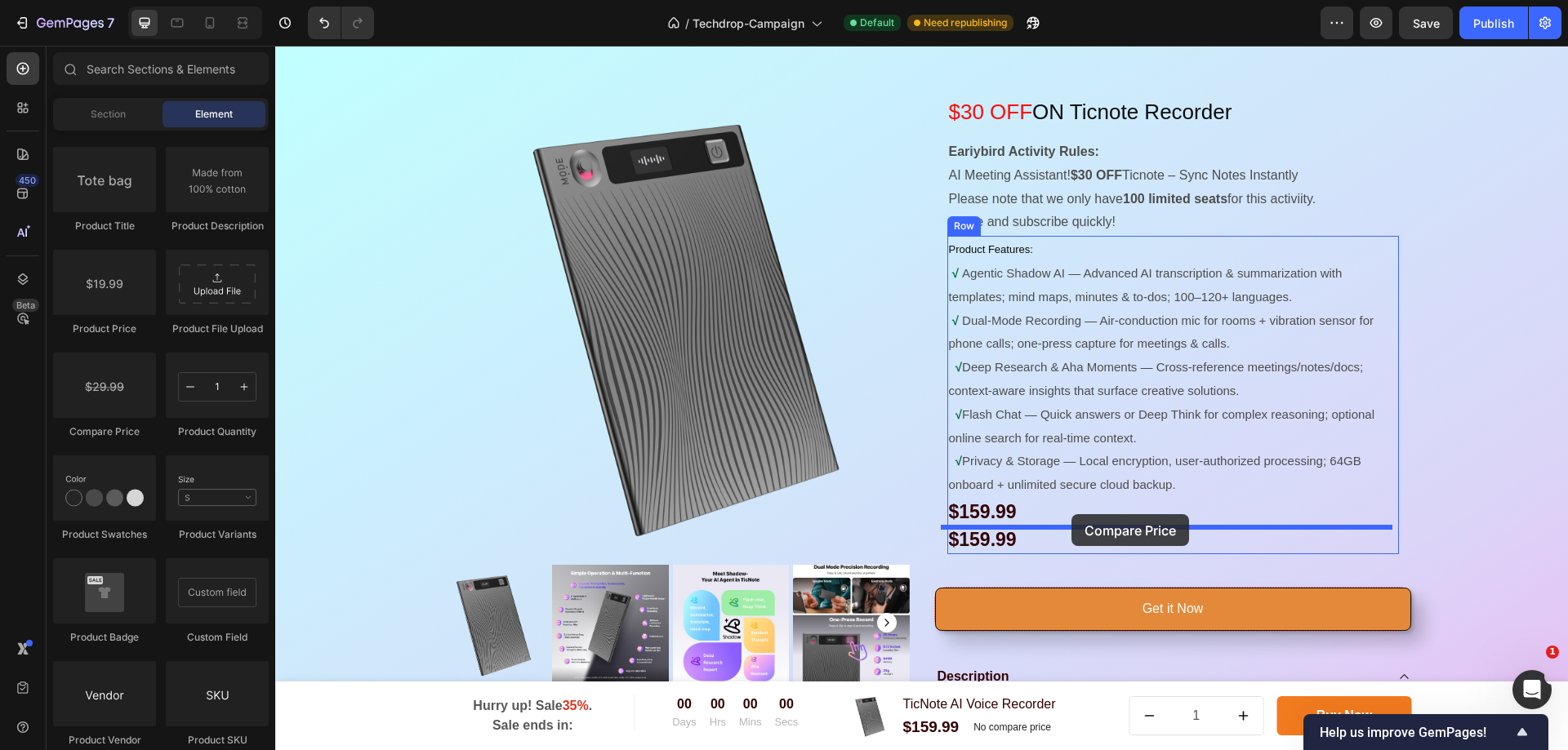
drag, startPoint x: 378, startPoint y: 451, endPoint x: 1061, endPoint y: 525, distance: 687.0
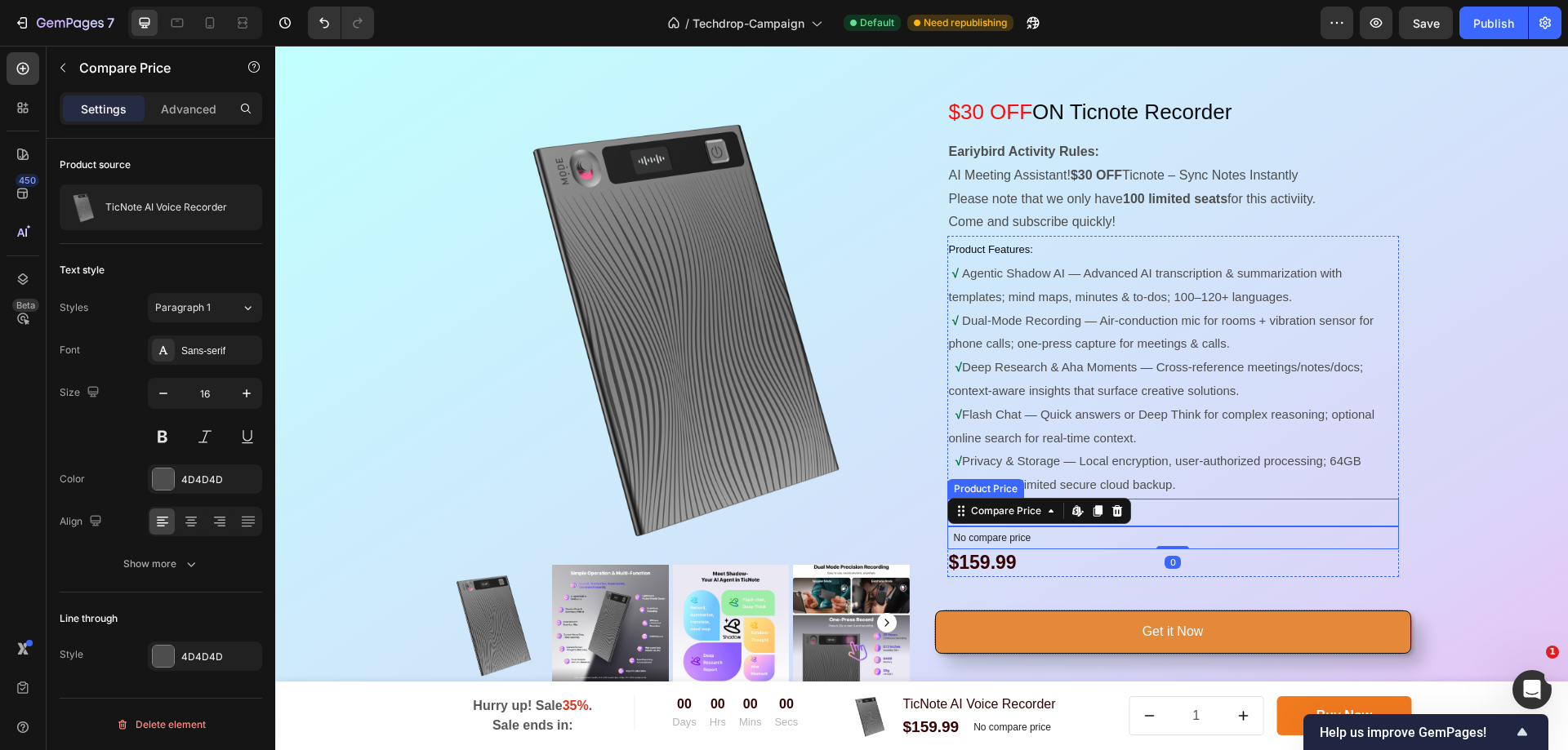
click at [1149, 518] on div "$159.99" at bounding box center [1173, 512] width 451 height 28
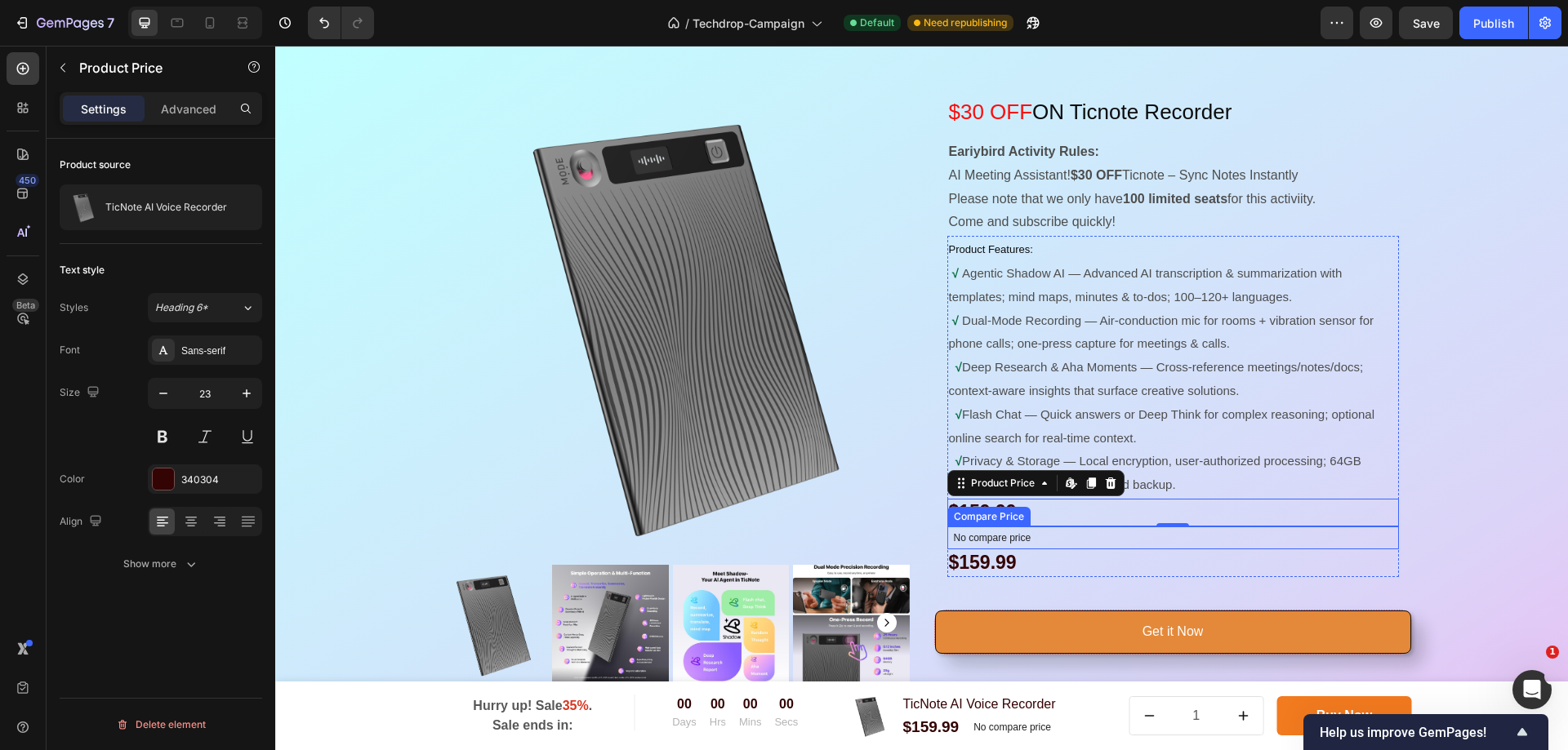
click at [974, 557] on div "$159.99" at bounding box center [1173, 563] width 451 height 28
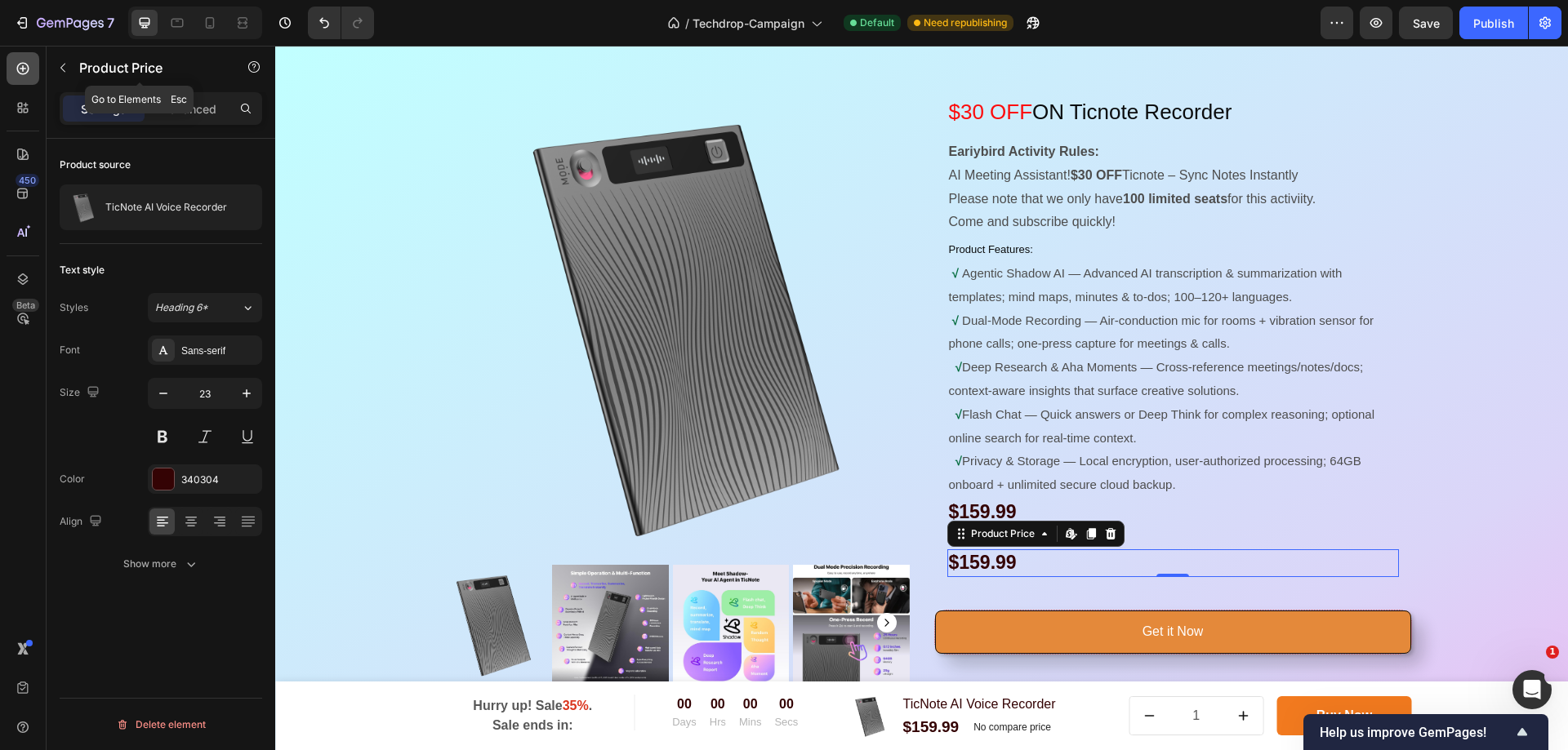
click at [31, 58] on div at bounding box center [22, 68] width 32 height 32
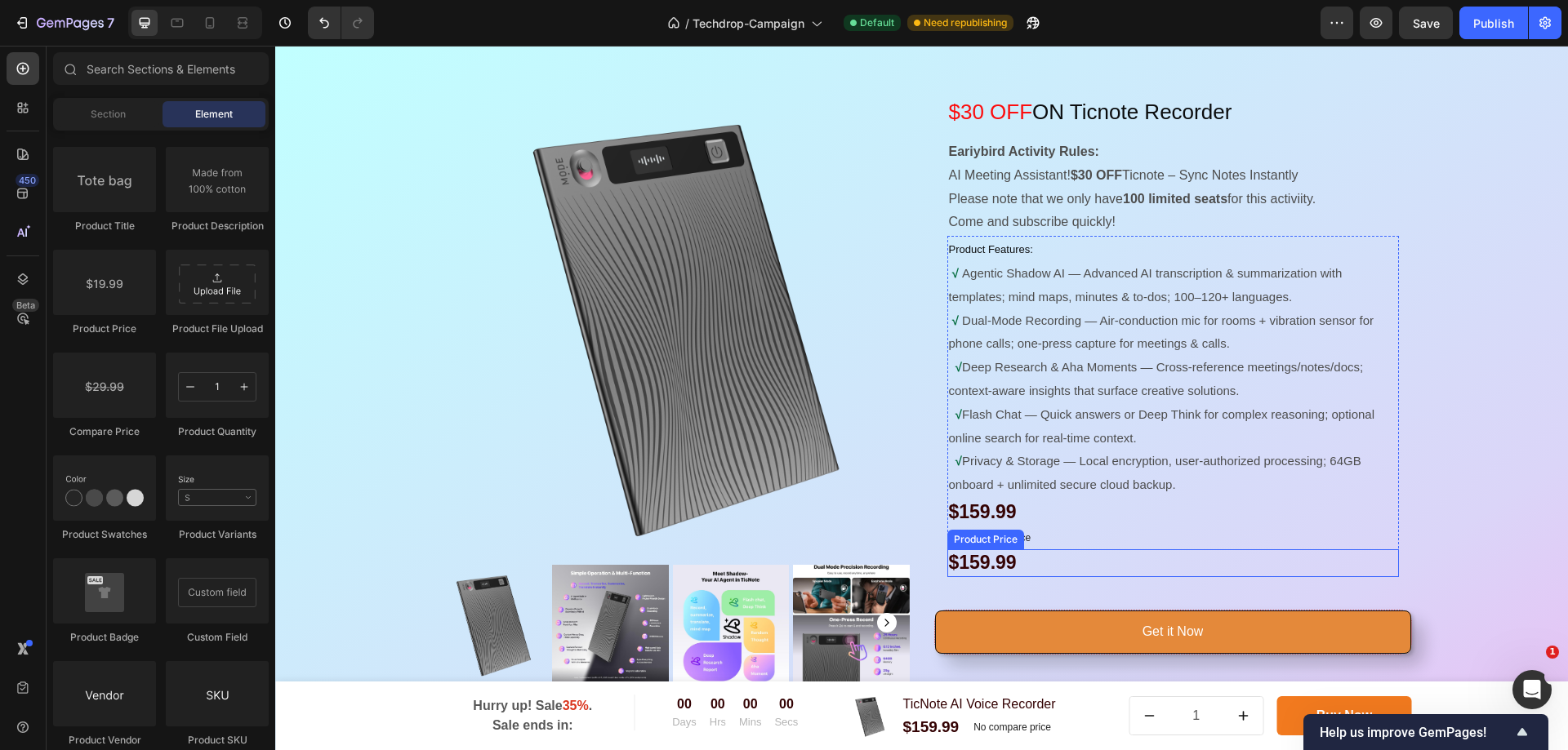
click at [993, 553] on div "$159.99" at bounding box center [1173, 563] width 451 height 28
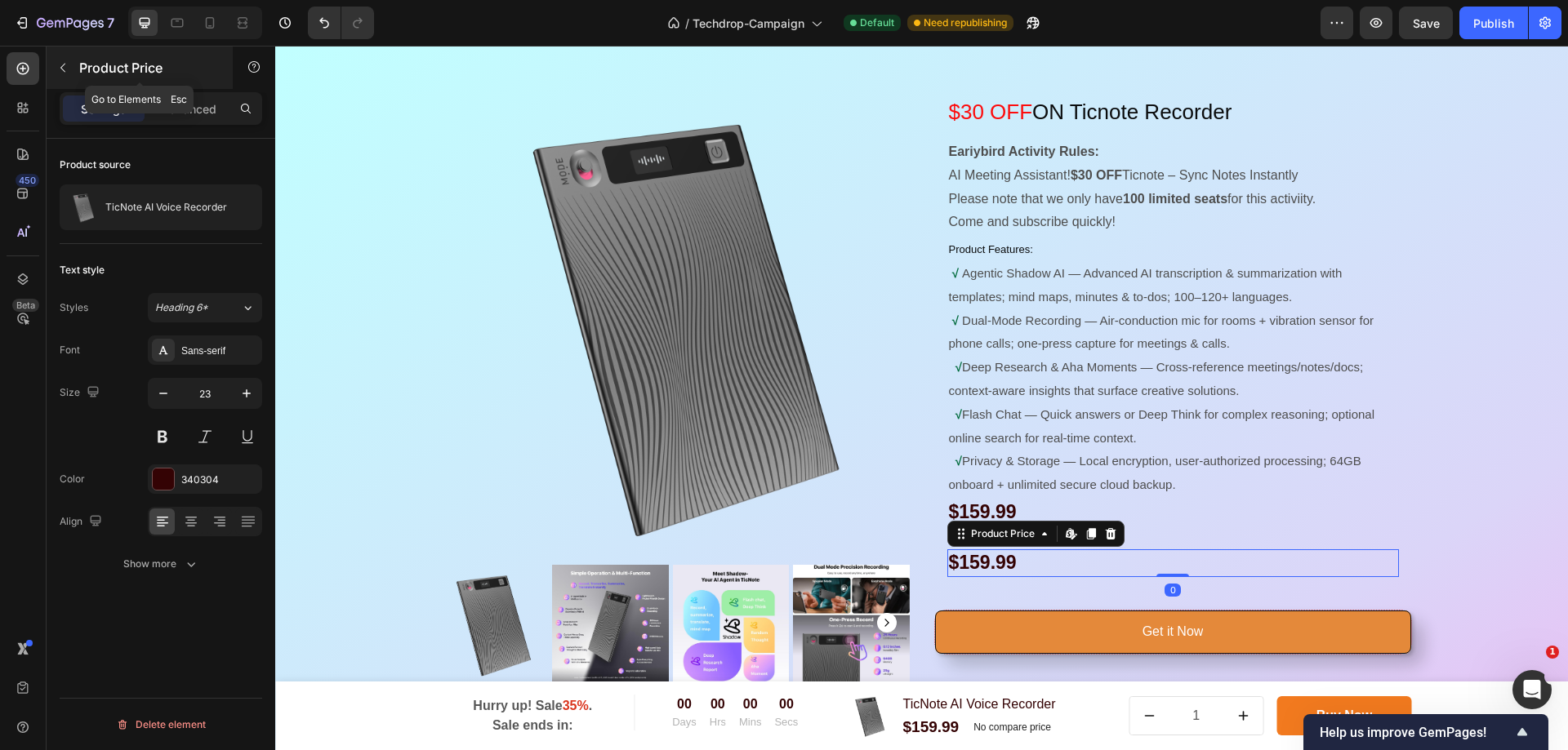
click at [70, 70] on button "button" at bounding box center [63, 68] width 26 height 26
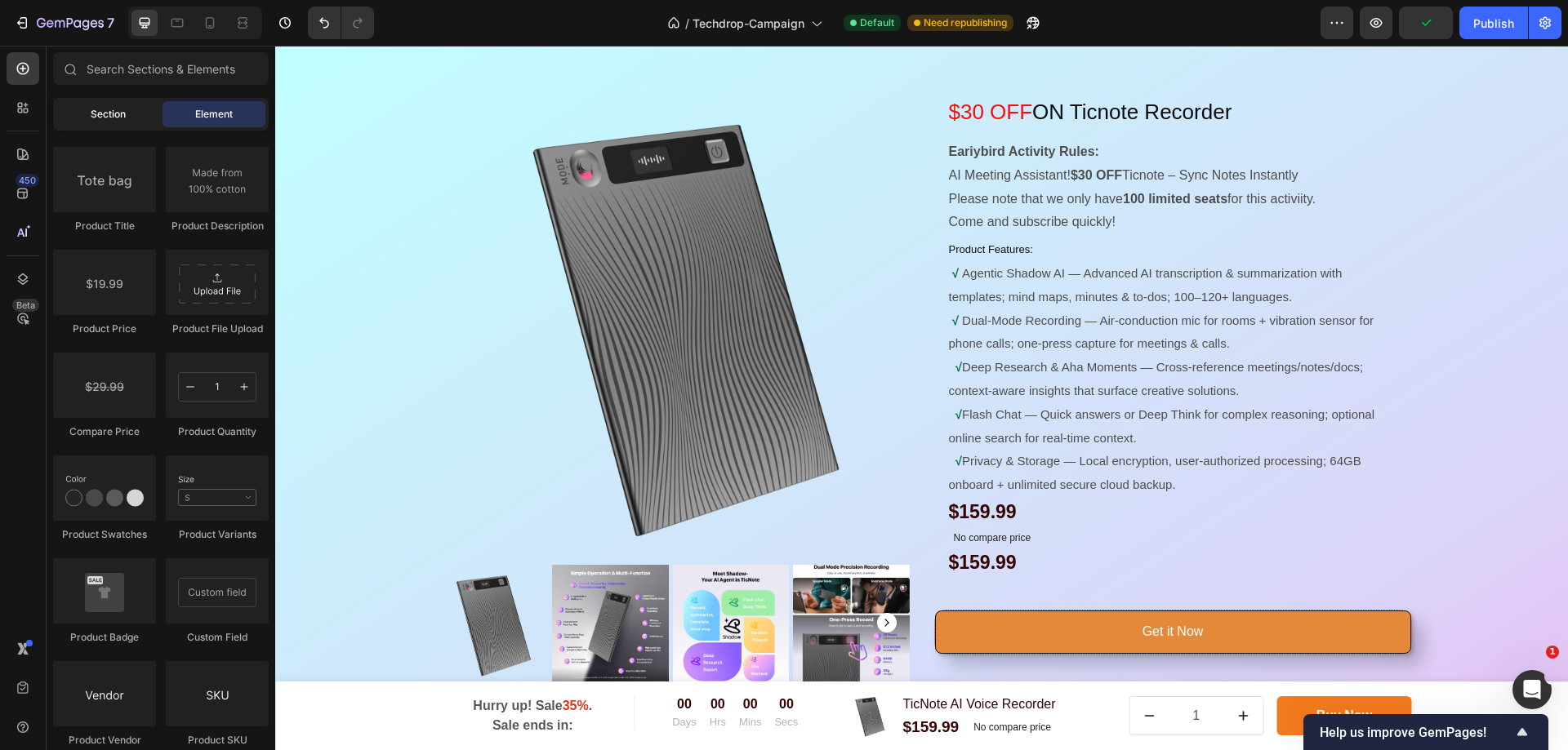
click at [113, 122] on div "Section" at bounding box center [108, 114] width 103 height 26
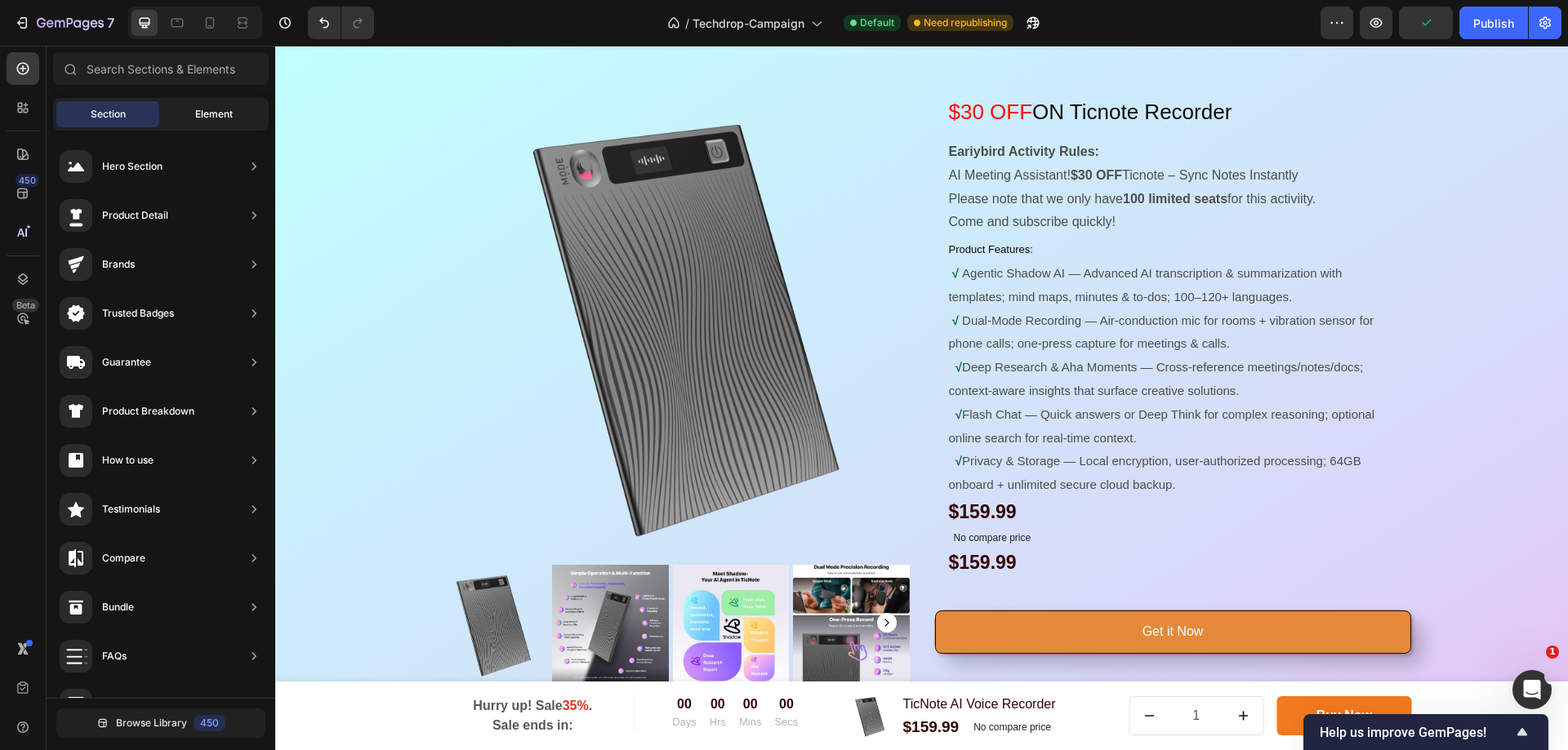
click at [229, 112] on span "Element" at bounding box center [214, 114] width 37 height 15
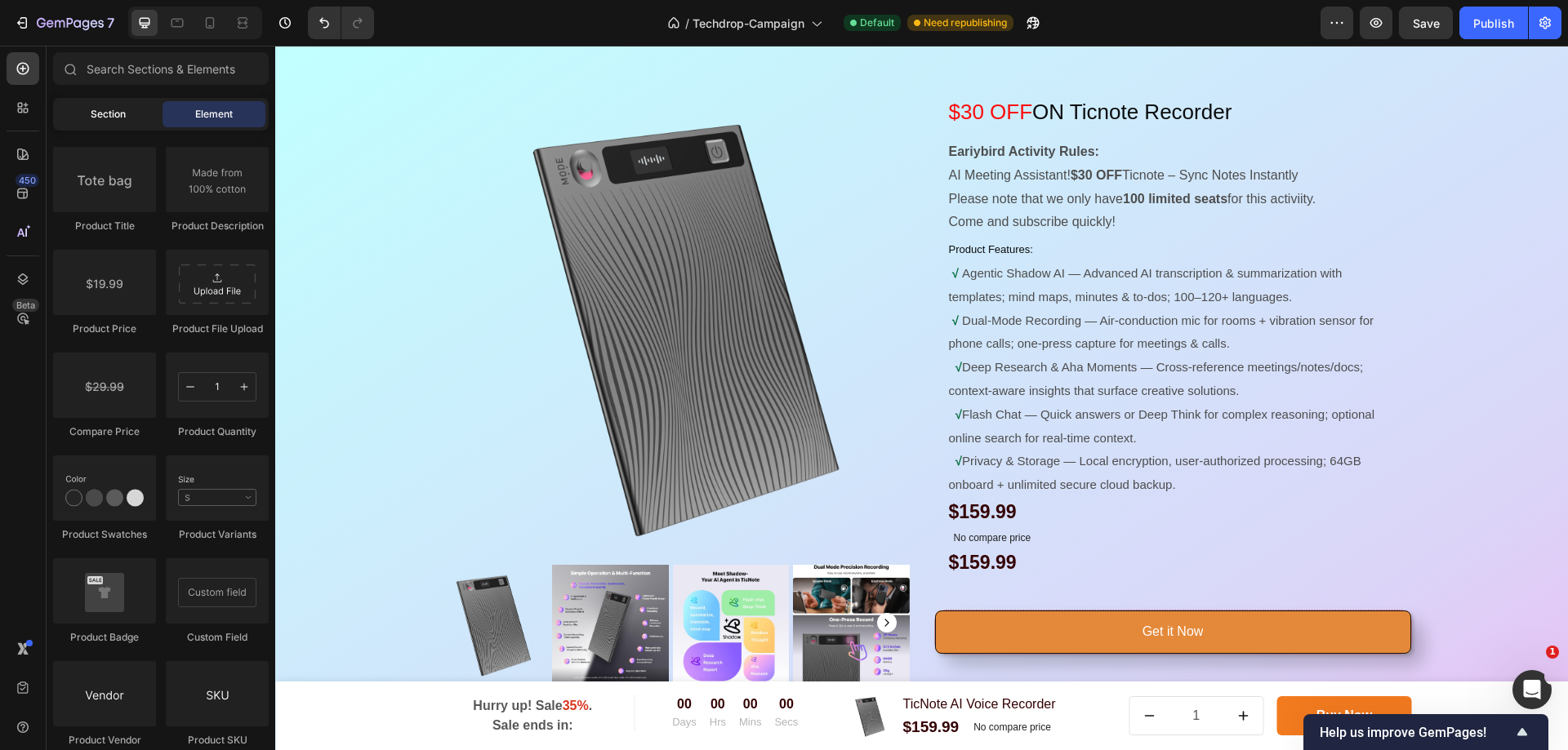
click at [122, 120] on span "Section" at bounding box center [109, 114] width 35 height 15
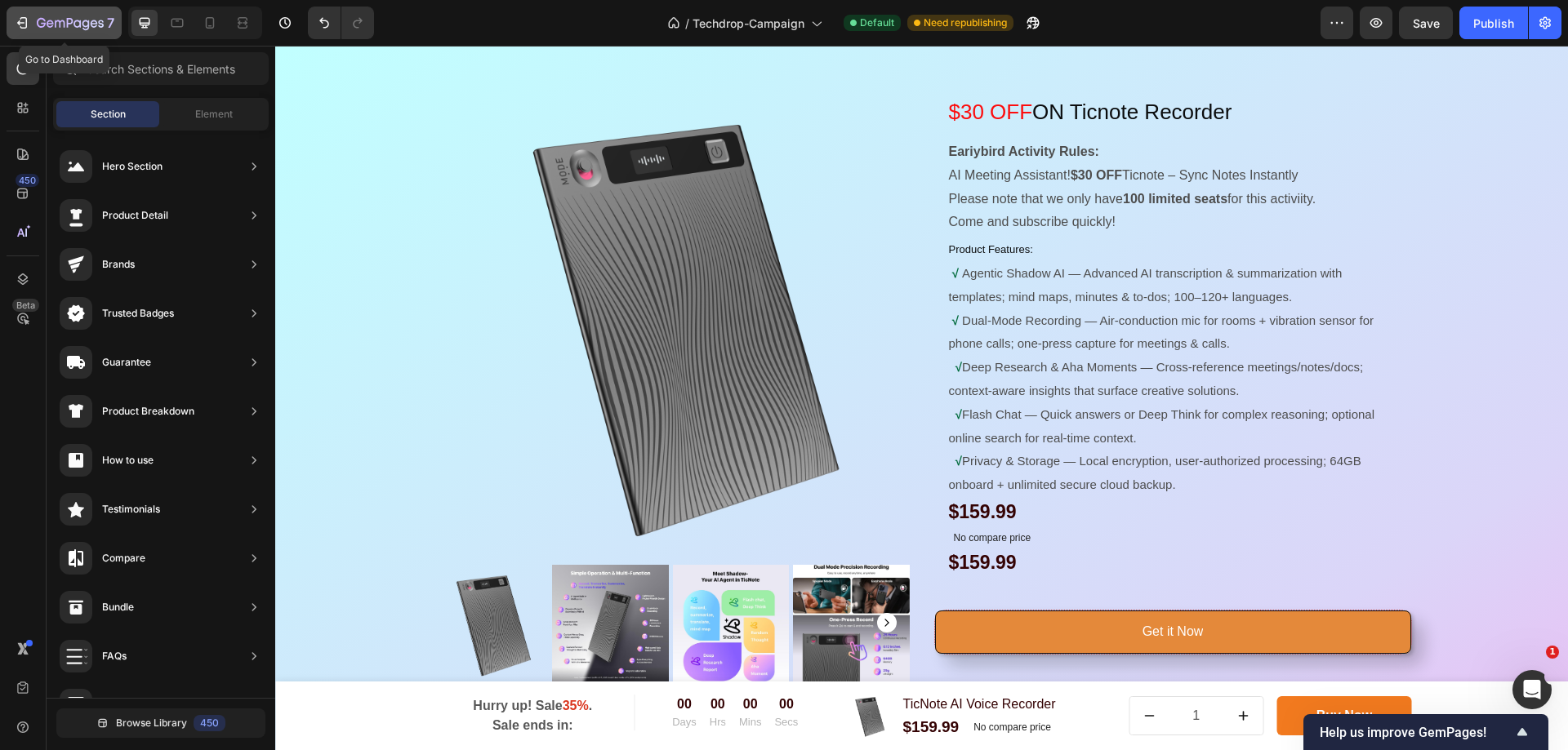
click at [24, 35] on button "7" at bounding box center [64, 22] width 115 height 32
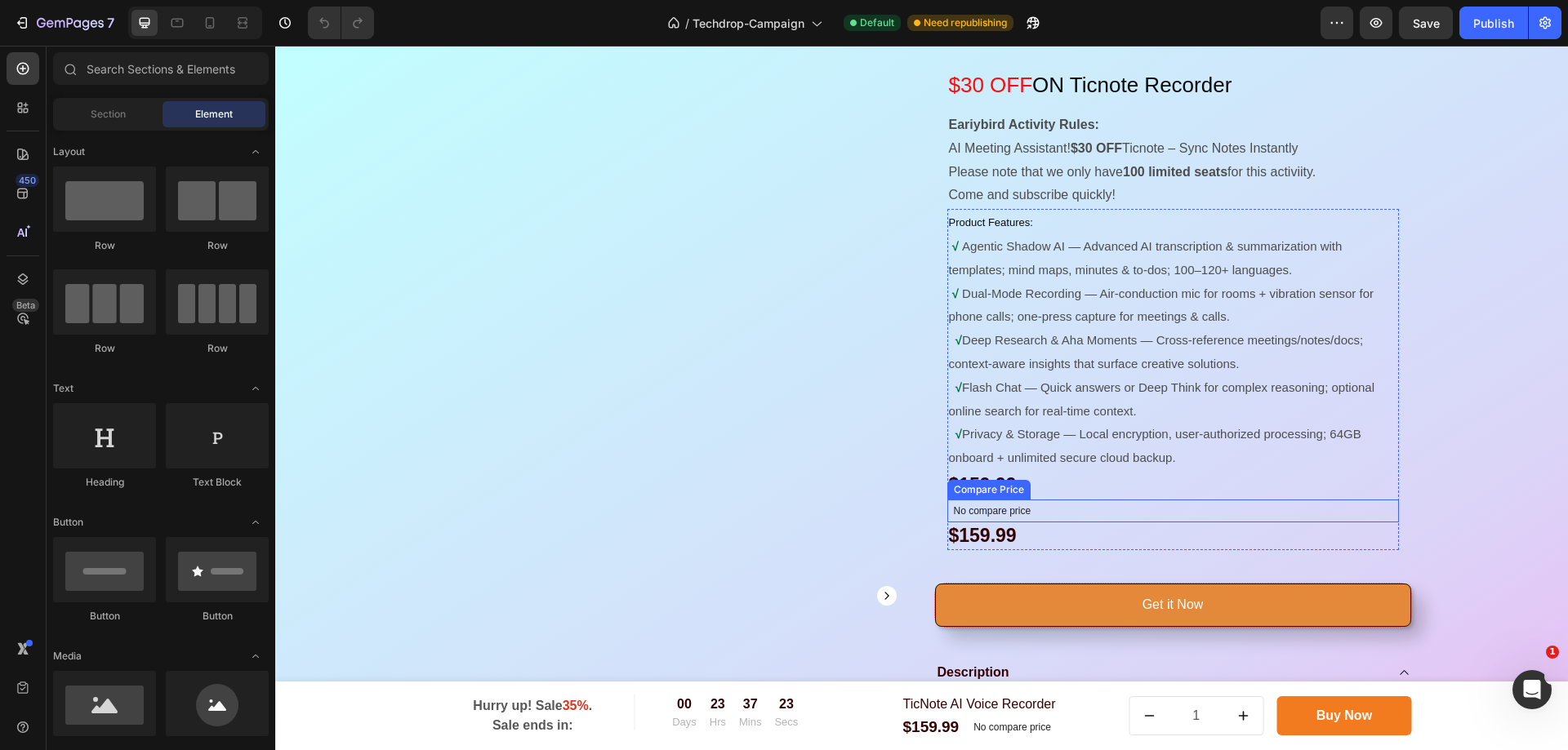
scroll to position [1959, 0]
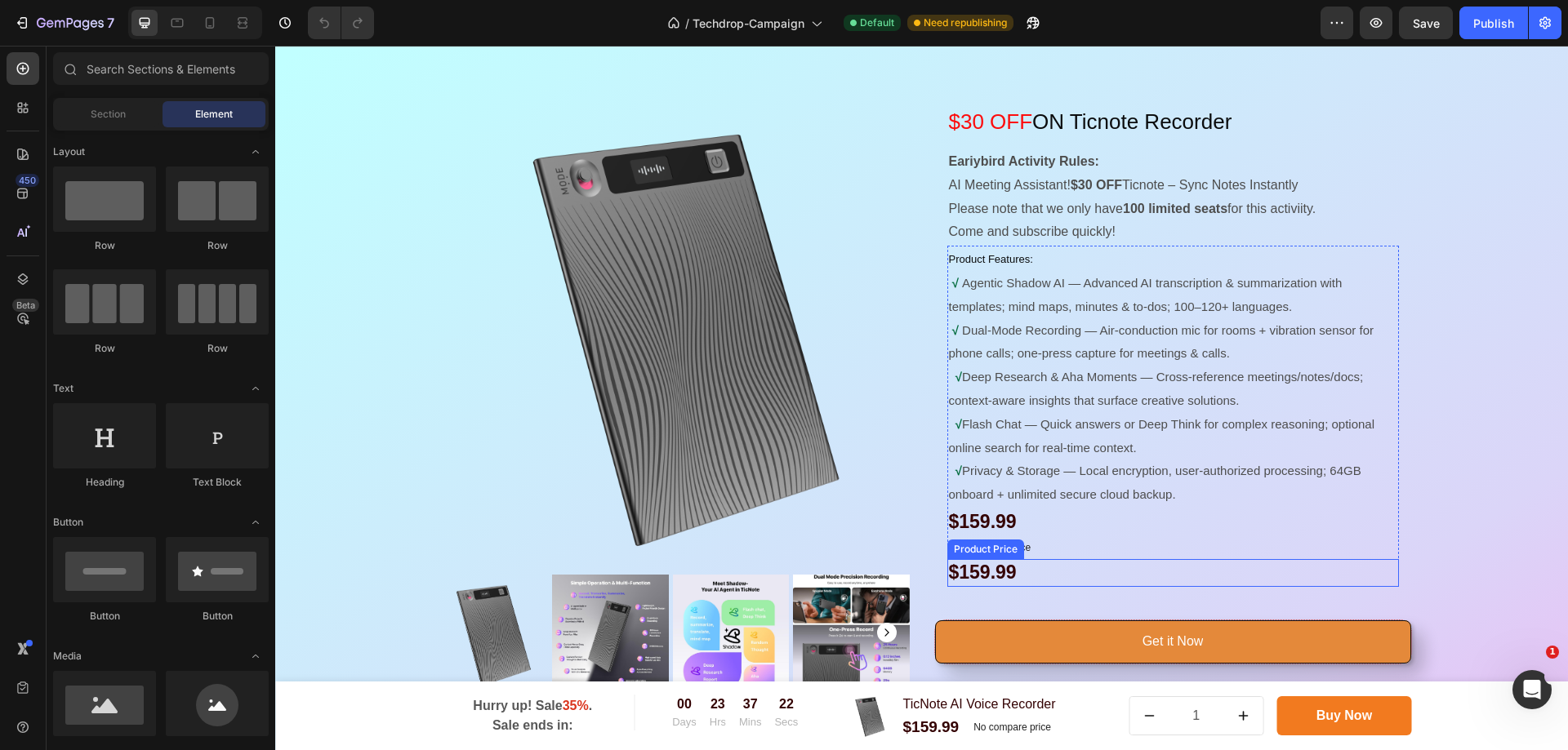
click at [1031, 573] on div "$159.99" at bounding box center [1173, 574] width 451 height 28
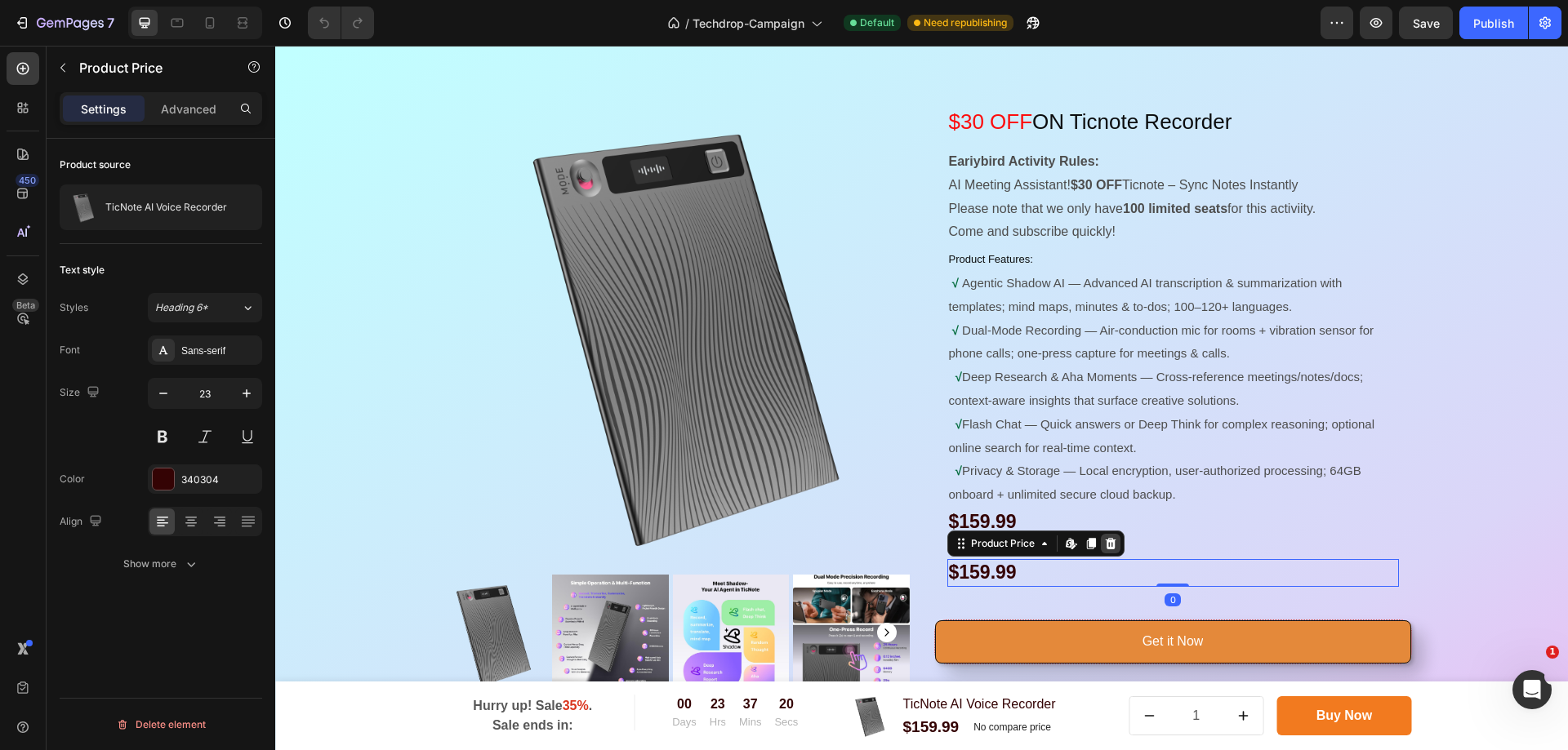
click at [1109, 546] on icon at bounding box center [1110, 544] width 13 height 13
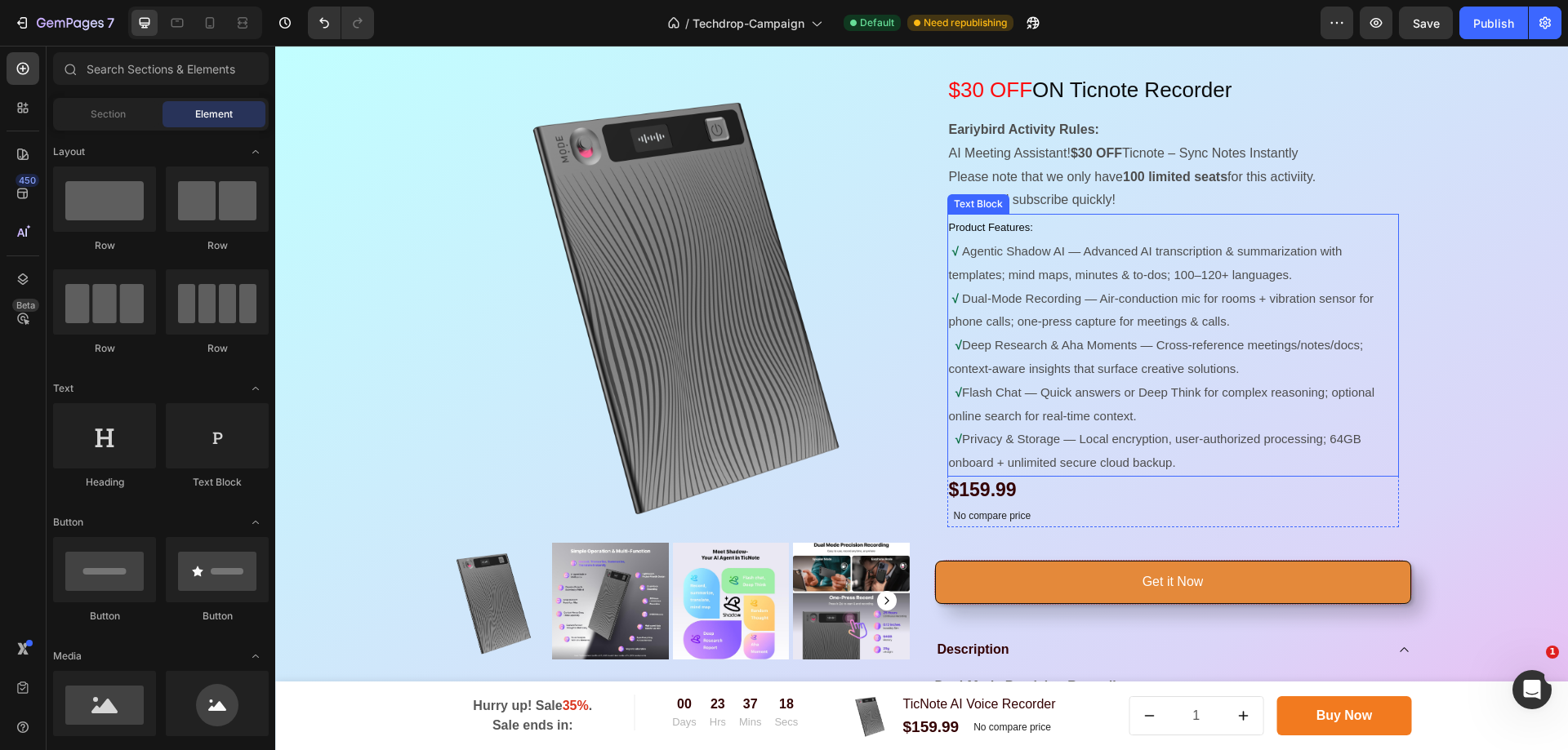
scroll to position [2123, 0]
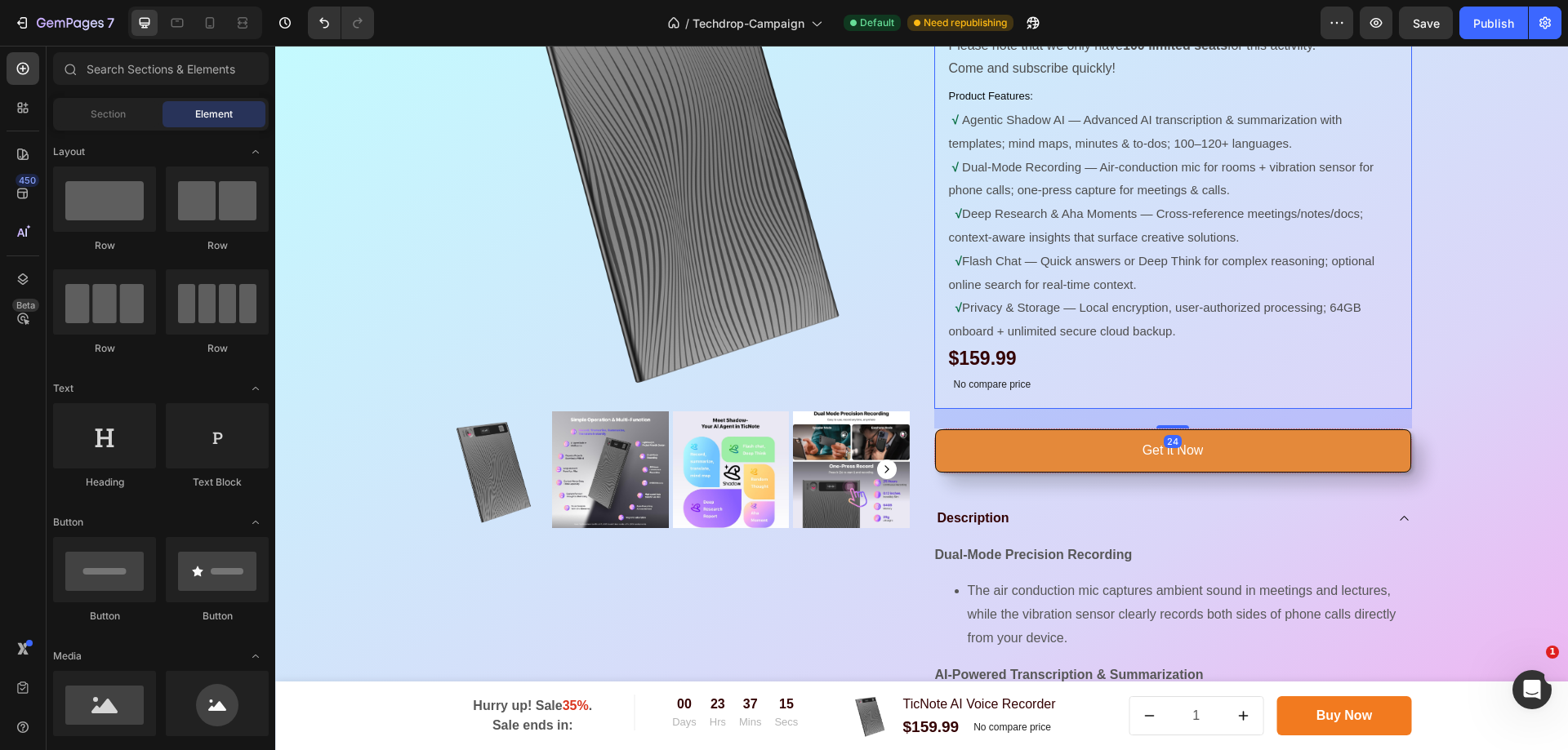
click at [992, 402] on div "$30 OFF ON Ticnote Recorder Heading Eariybird Activity Rules: AI Meeting Assist…" at bounding box center [1173, 168] width 478 height 482
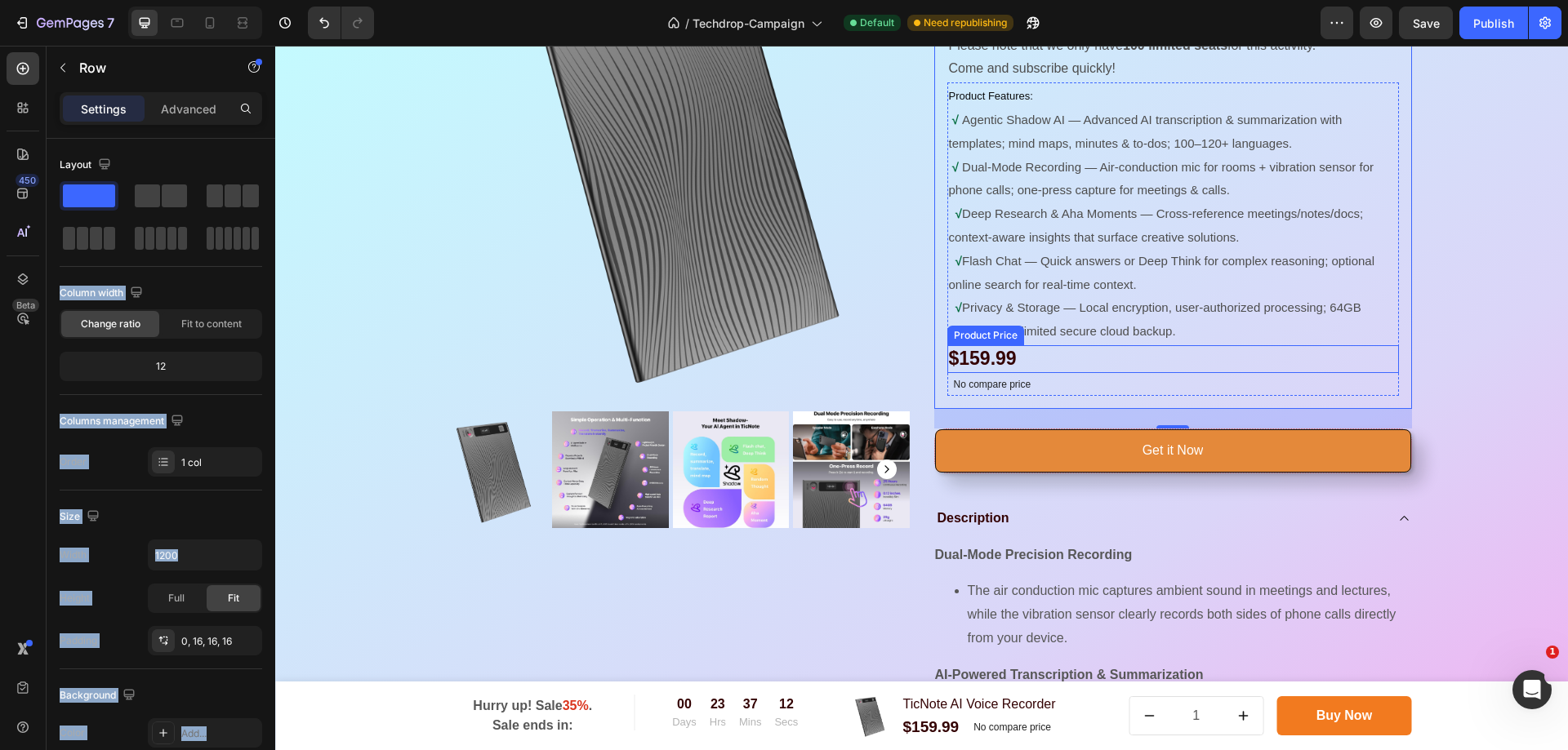
drag, startPoint x: 422, startPoint y: 247, endPoint x: 1079, endPoint y: 354, distance: 665.7
click at [158, 200] on span at bounding box center [147, 196] width 25 height 23
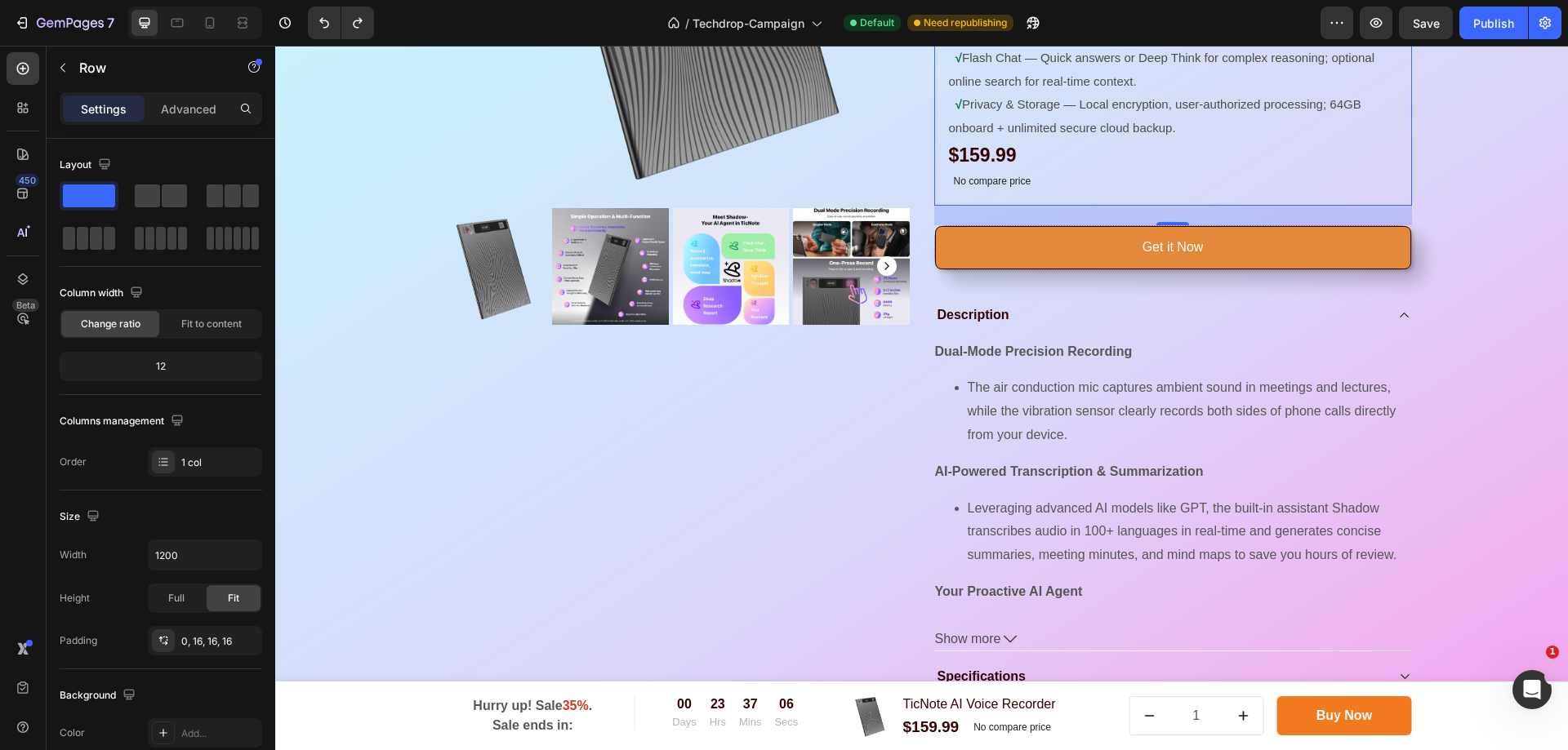
scroll to position [2286, 0]
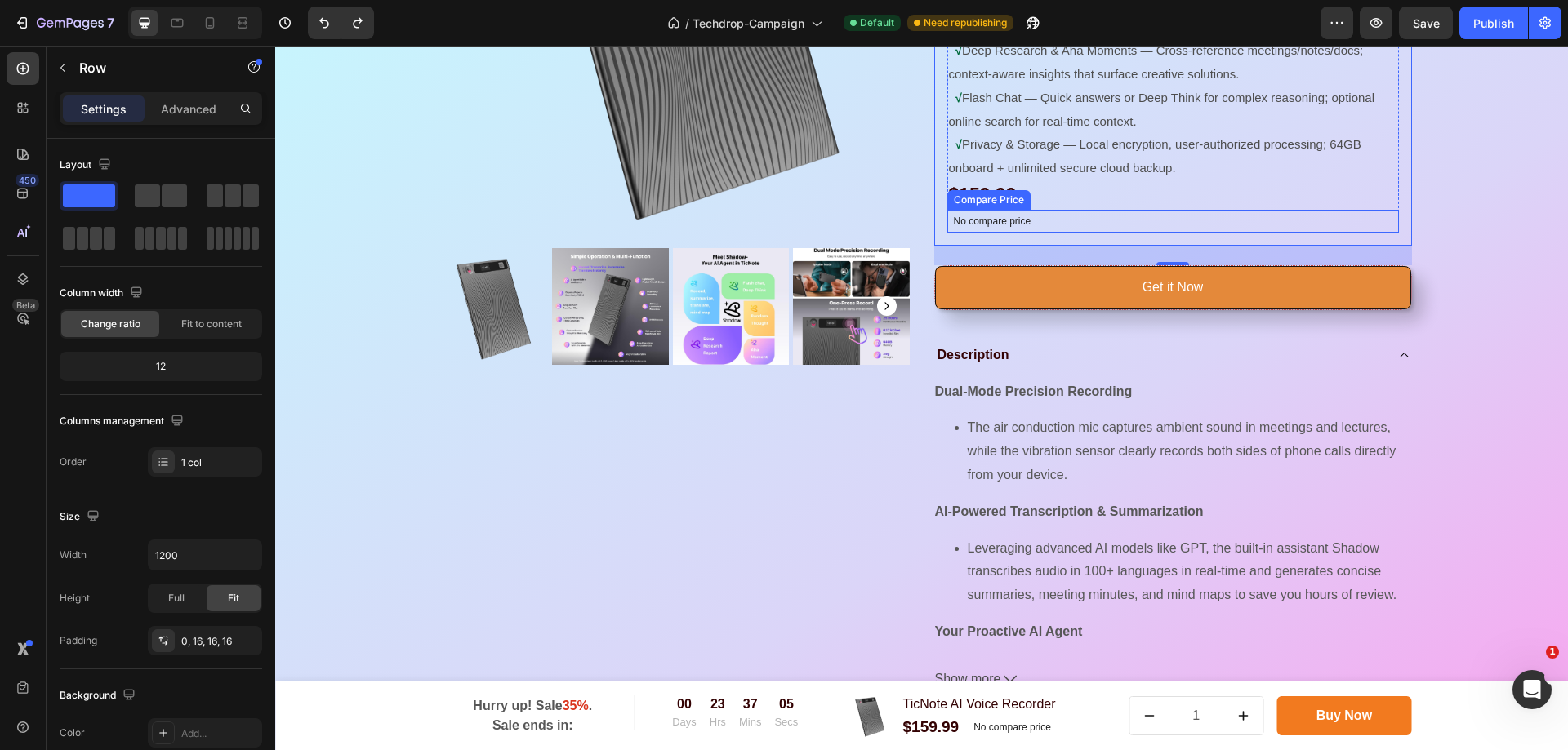
click at [1024, 184] on div "$159.99" at bounding box center [1173, 196] width 451 height 28
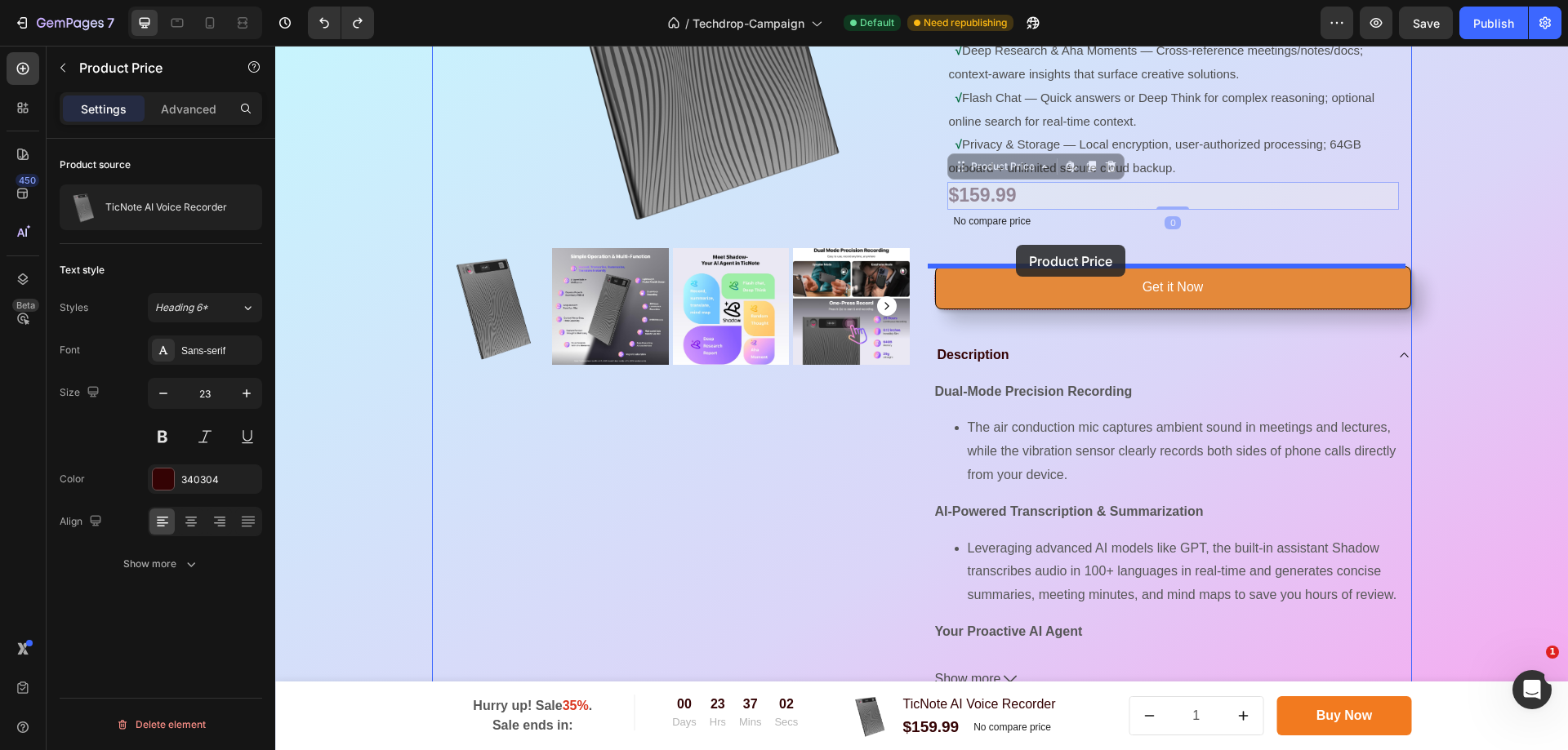
drag, startPoint x: 997, startPoint y: 193, endPoint x: 1016, endPoint y: 245, distance: 55.4
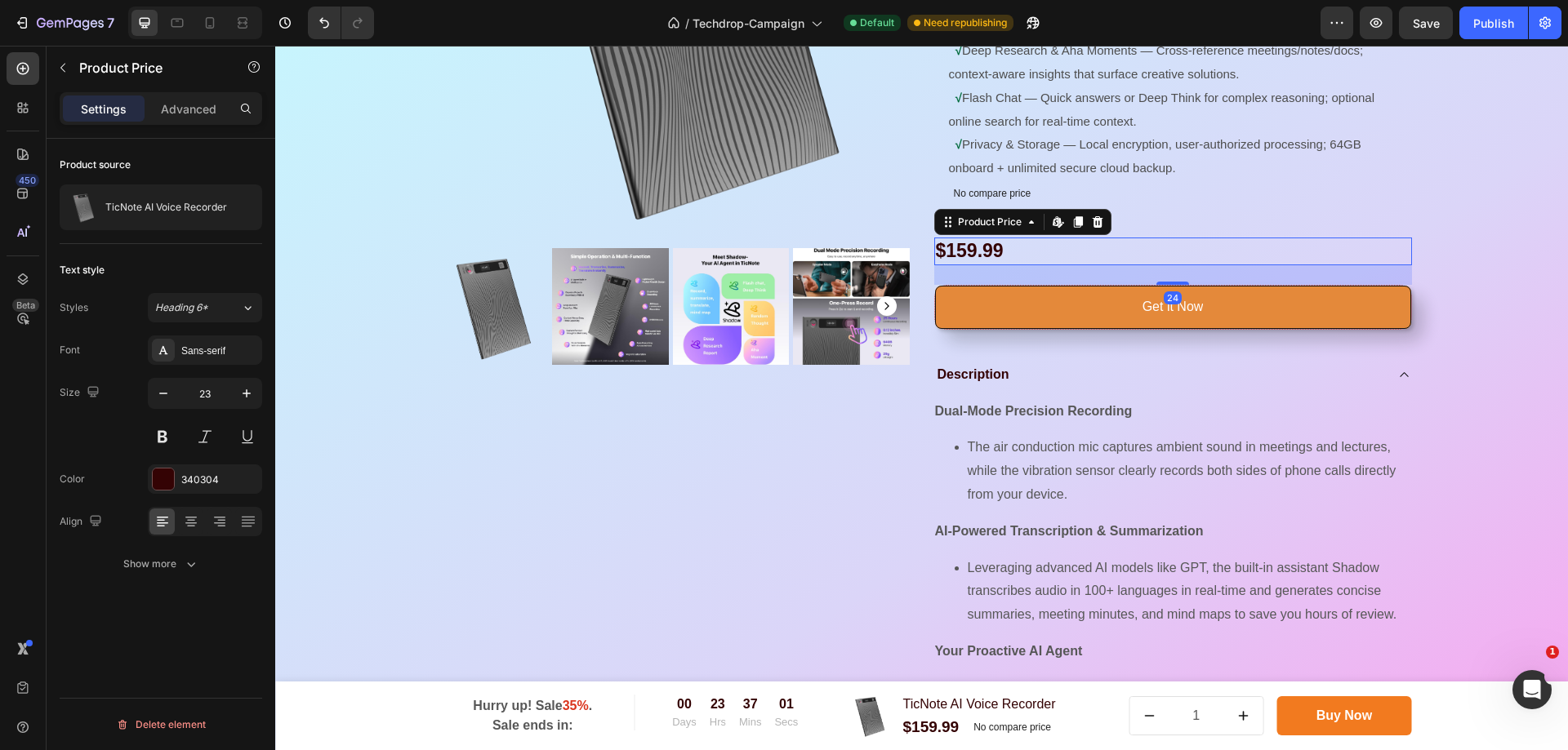
scroll to position [2123, 0]
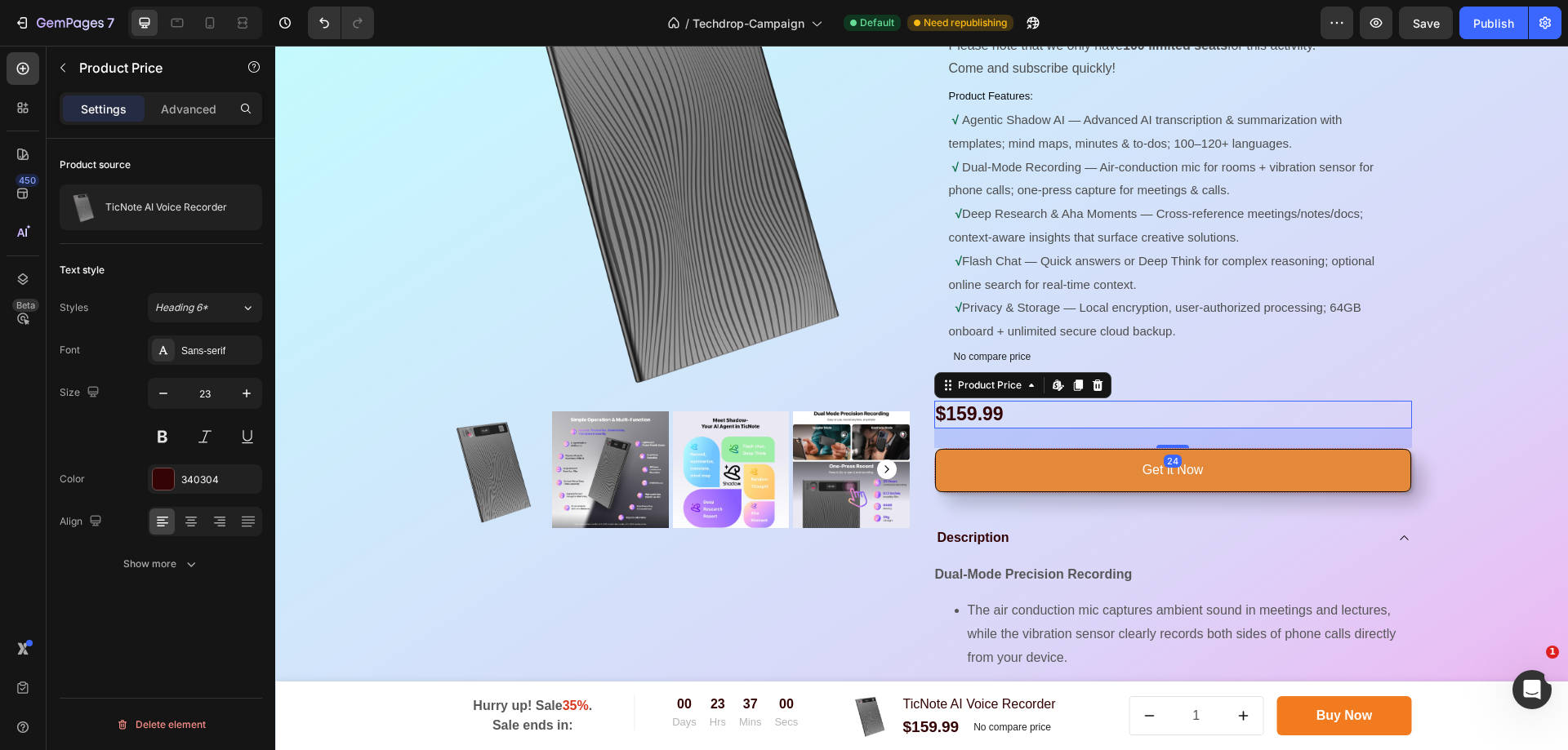
click at [1048, 417] on div "$159.99" at bounding box center [1173, 415] width 478 height 28
click at [72, 75] on button "button" at bounding box center [63, 68] width 26 height 26
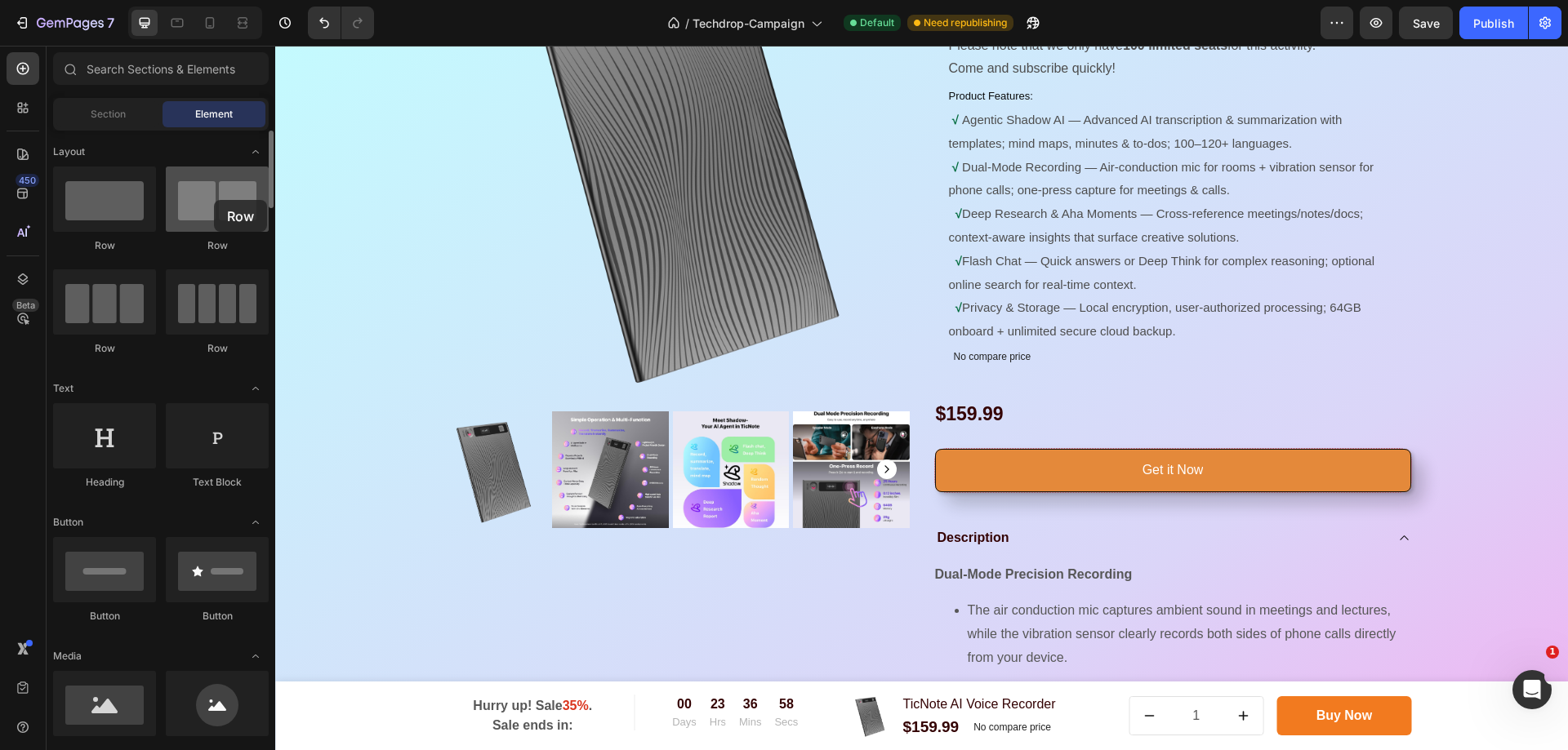
click at [214, 200] on div at bounding box center [217, 199] width 103 height 65
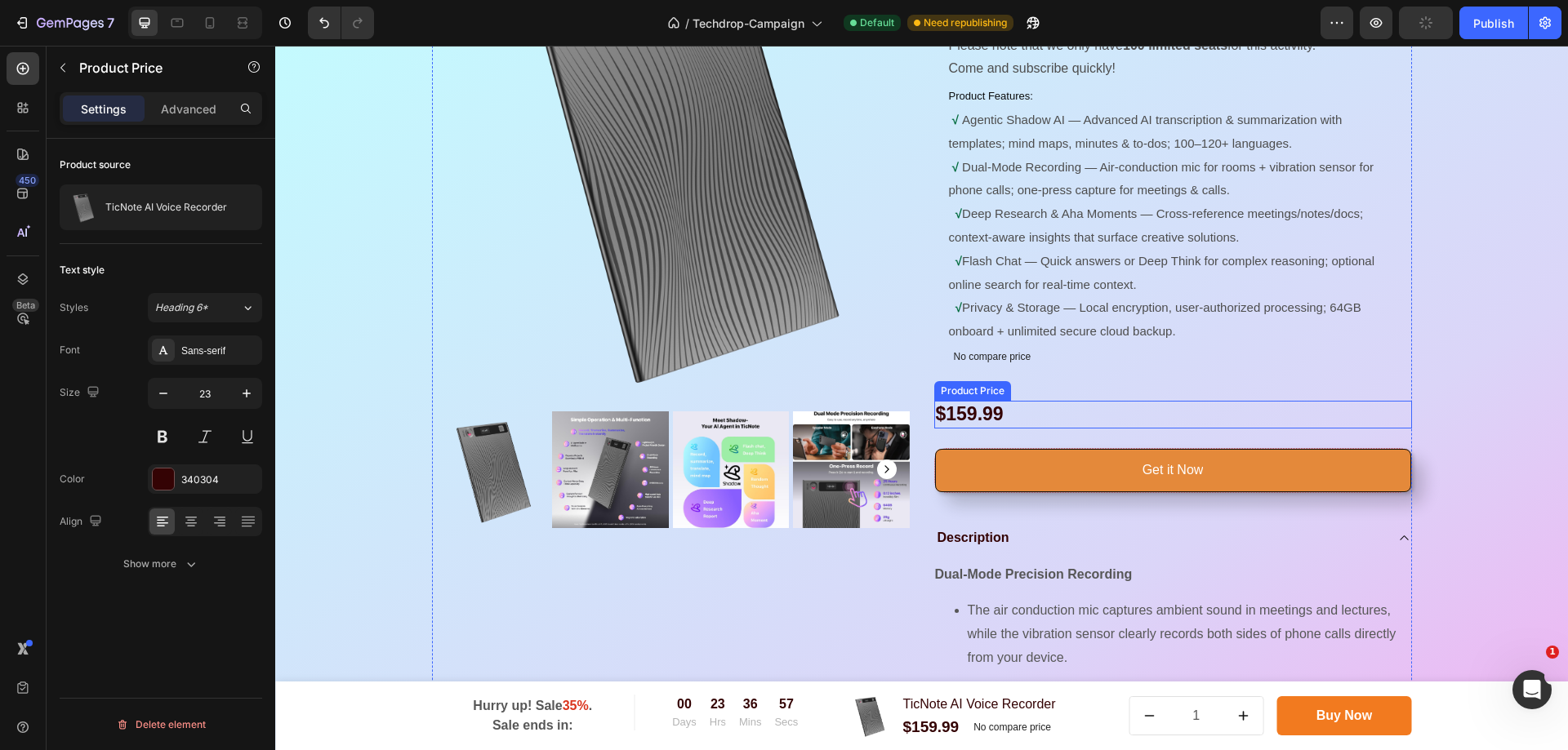
click at [1029, 415] on div "$159.99" at bounding box center [1173, 415] width 478 height 28
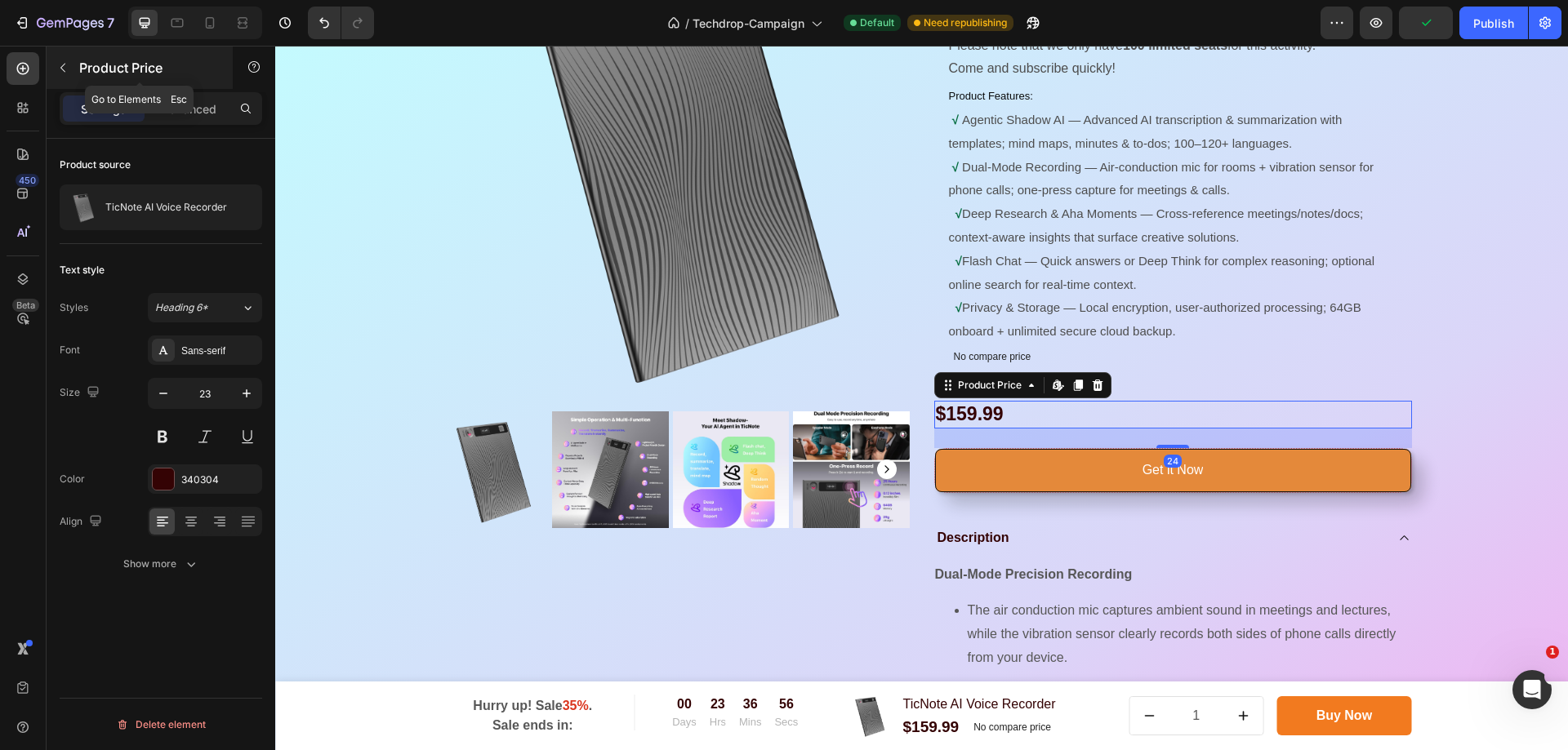
click at [81, 76] on p "Product Price" at bounding box center [149, 67] width 139 height 19
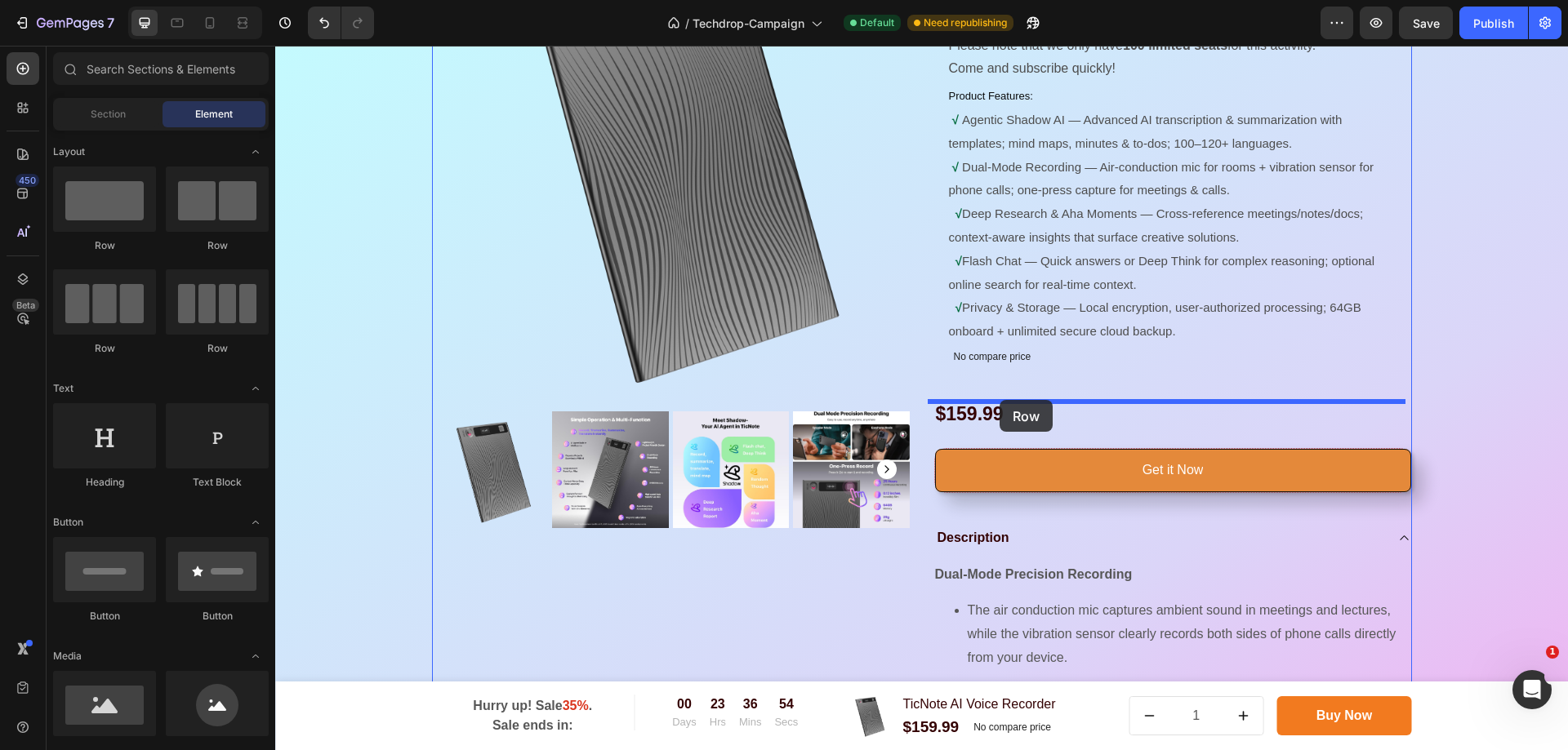
drag, startPoint x: 512, startPoint y: 262, endPoint x: 1001, endPoint y: 400, distance: 508.1
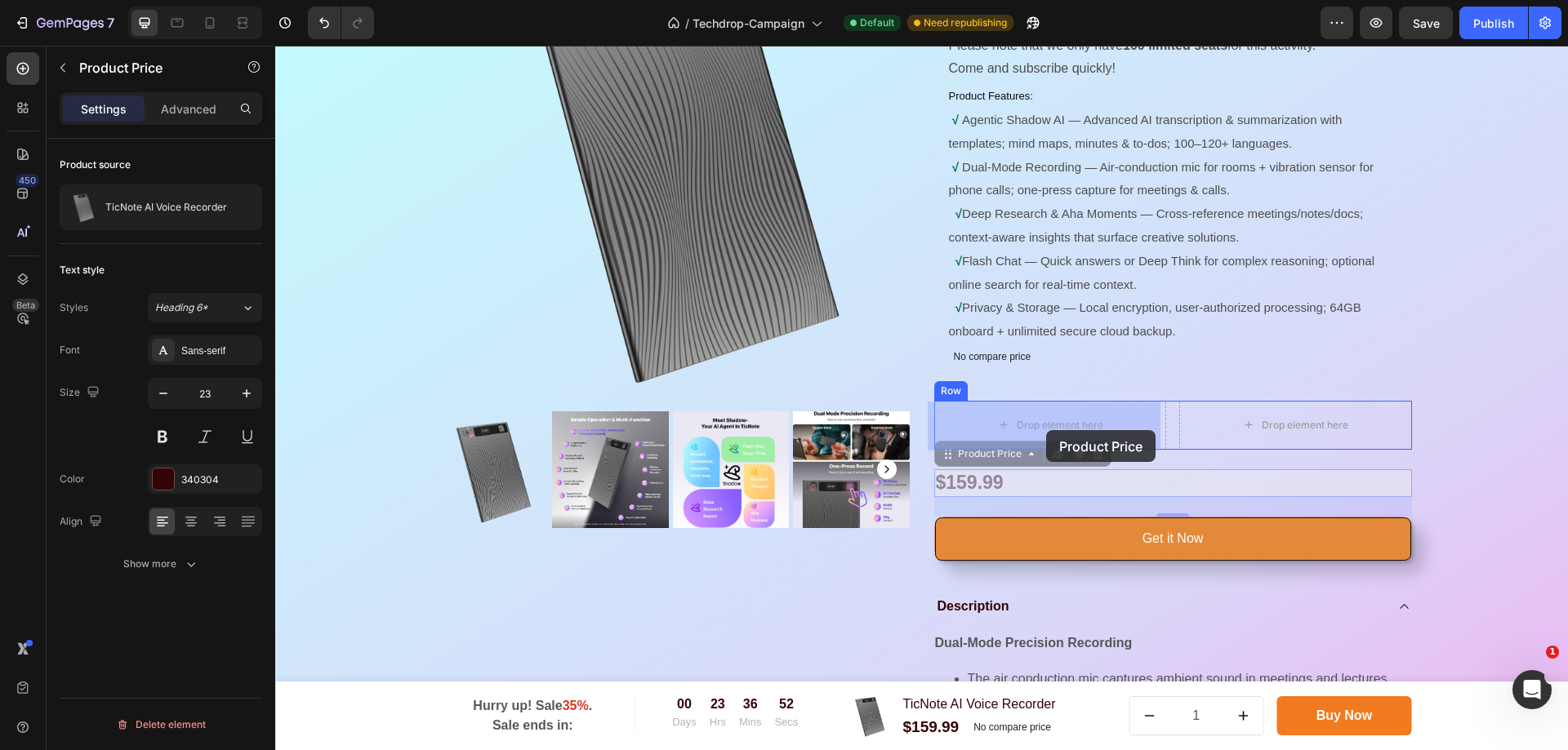
drag, startPoint x: 978, startPoint y: 484, endPoint x: 1046, endPoint y: 431, distance: 86.2
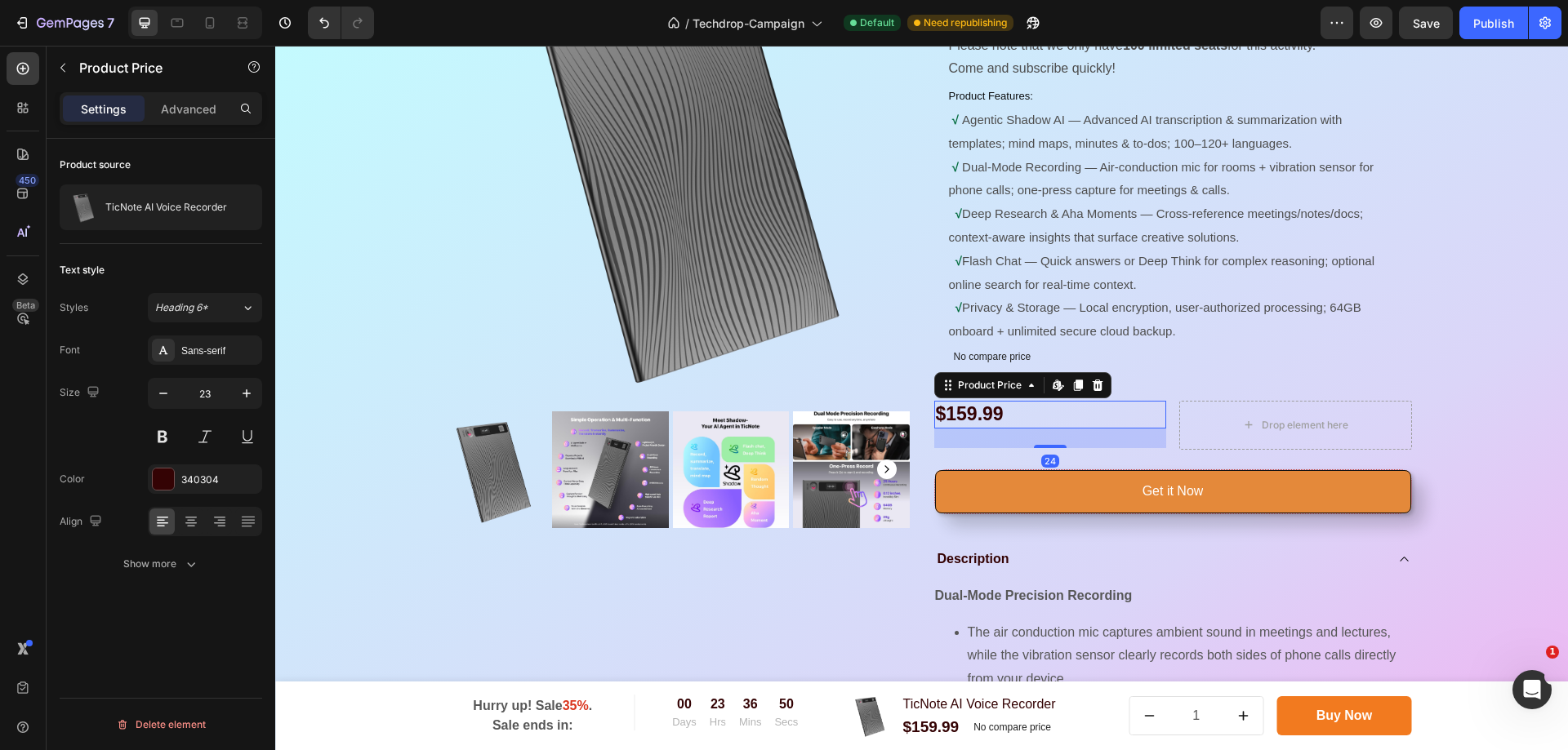
click at [1048, 419] on div "$159.99" at bounding box center [1050, 415] width 233 height 28
click at [75, 64] on button "button" at bounding box center [63, 68] width 26 height 26
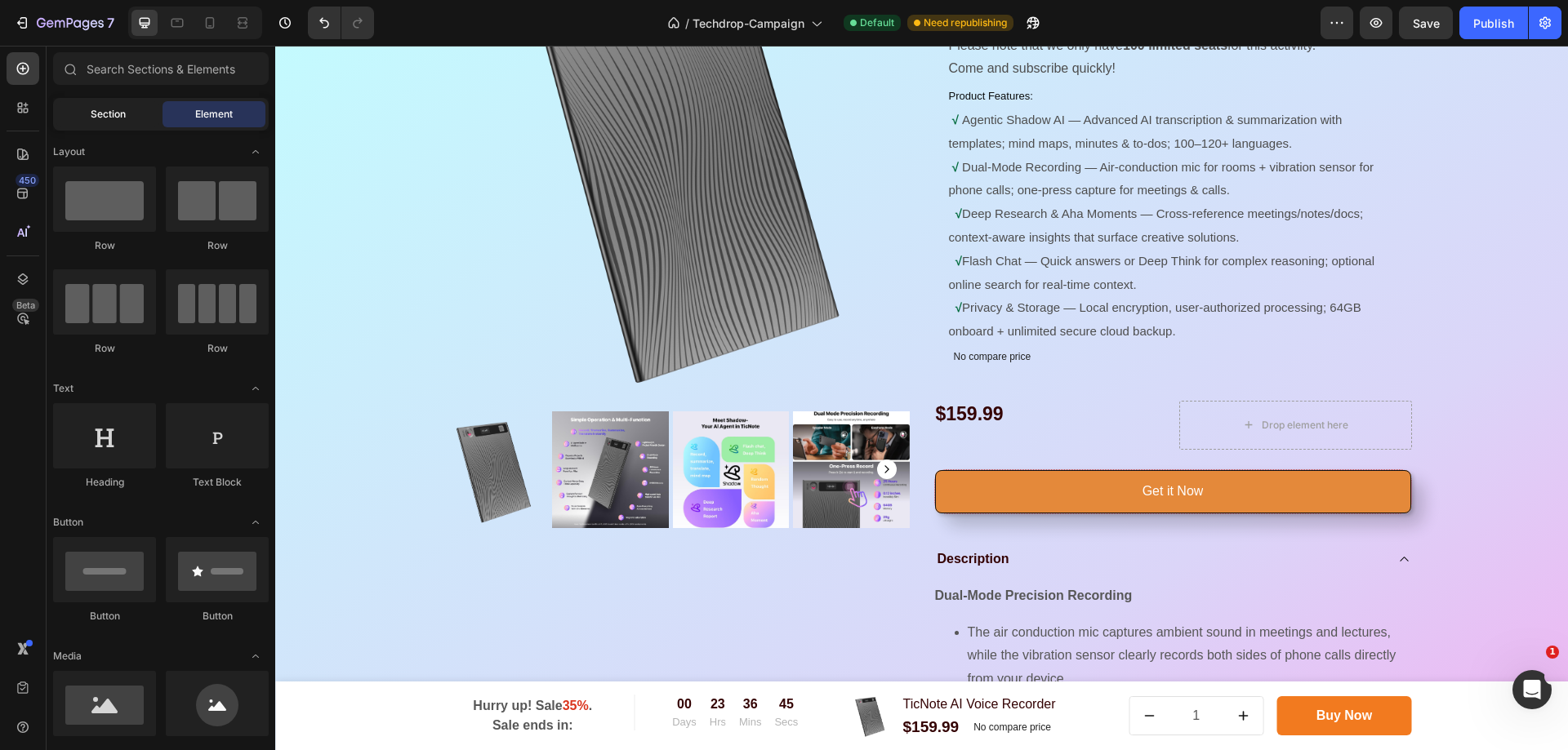
click at [98, 119] on span "Section" at bounding box center [109, 114] width 35 height 15
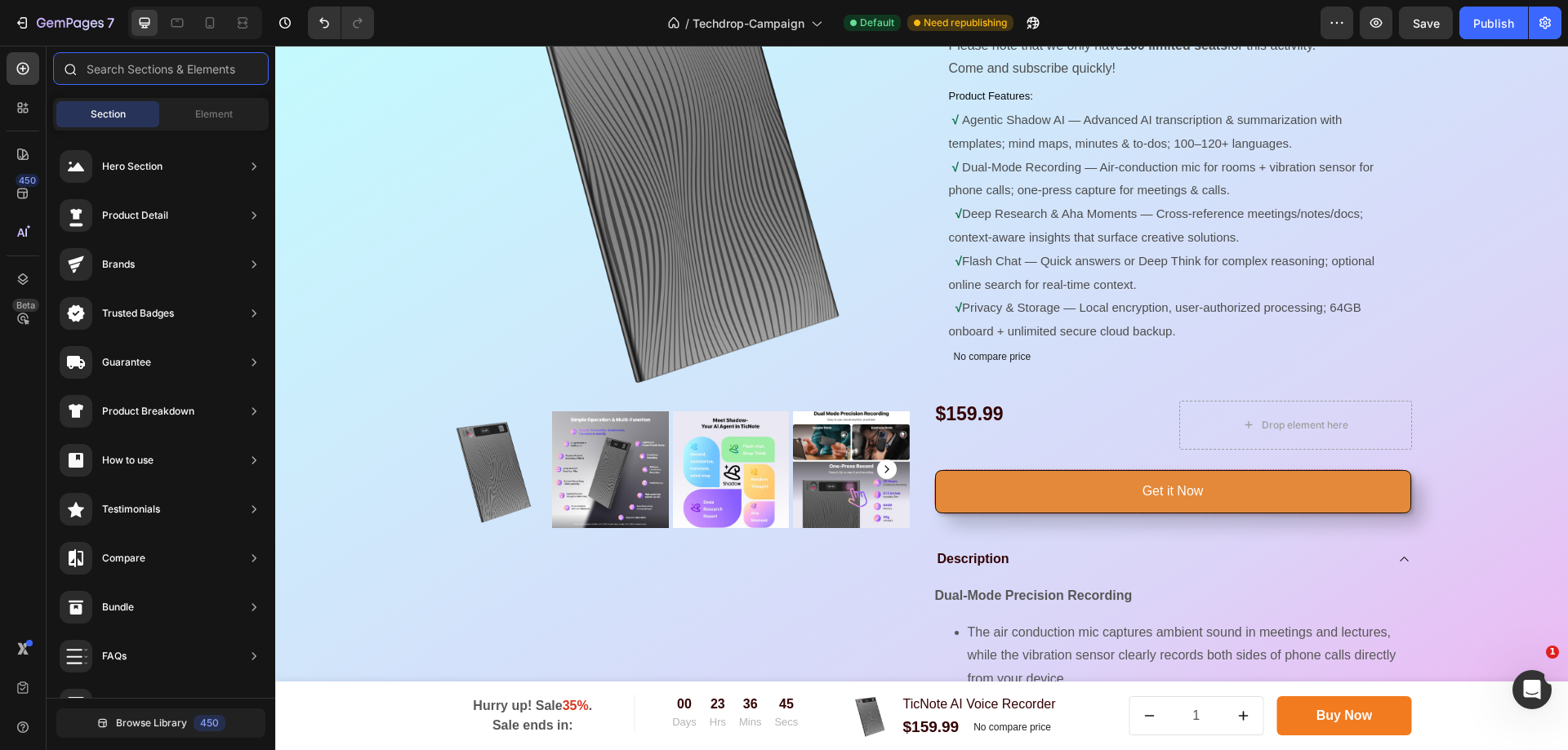
click at [147, 67] on input "text" at bounding box center [161, 68] width 215 height 32
type input "C"
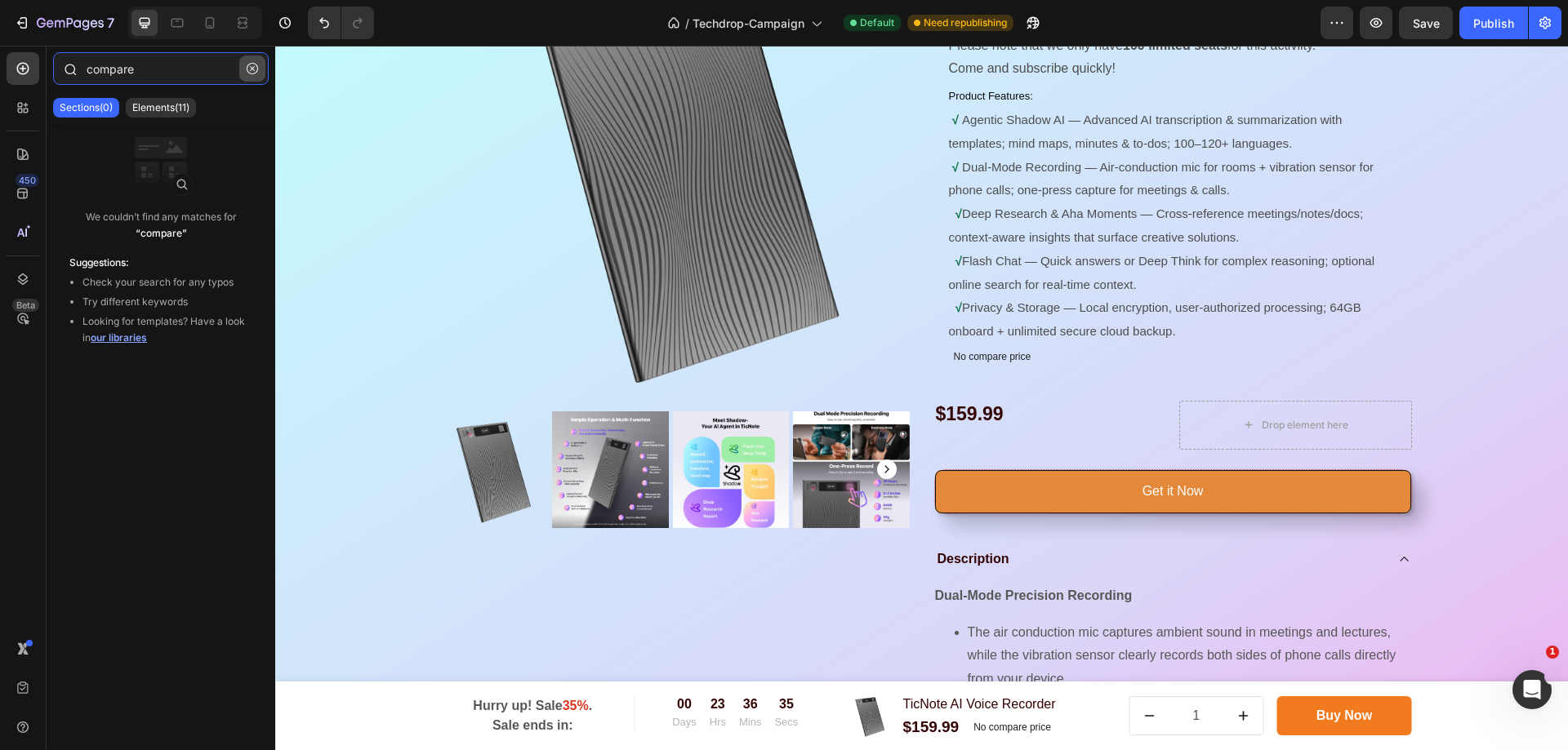
type input "compare"
click at [247, 67] on icon "button" at bounding box center [253, 69] width 11 height 11
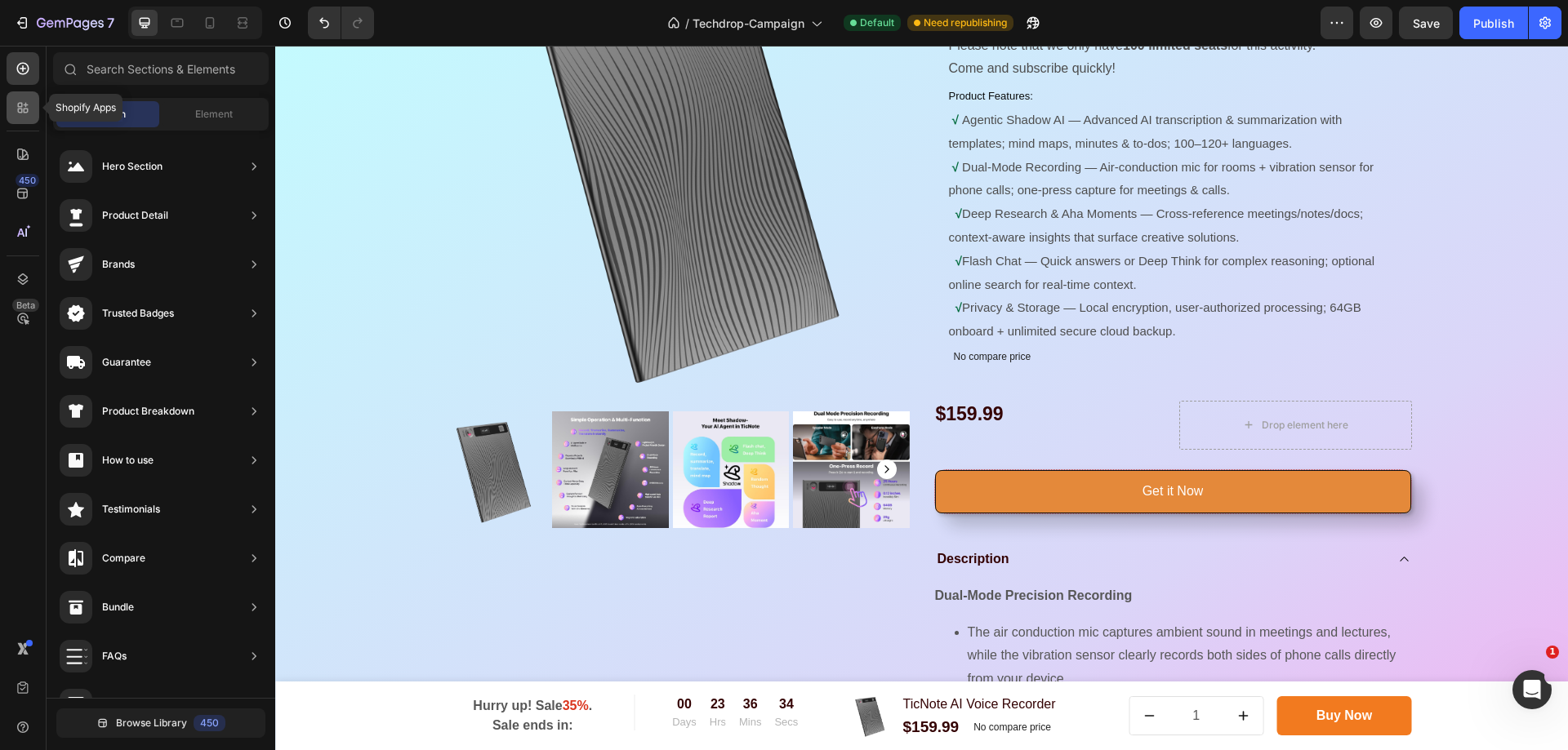
click at [36, 104] on div at bounding box center [22, 108] width 32 height 32
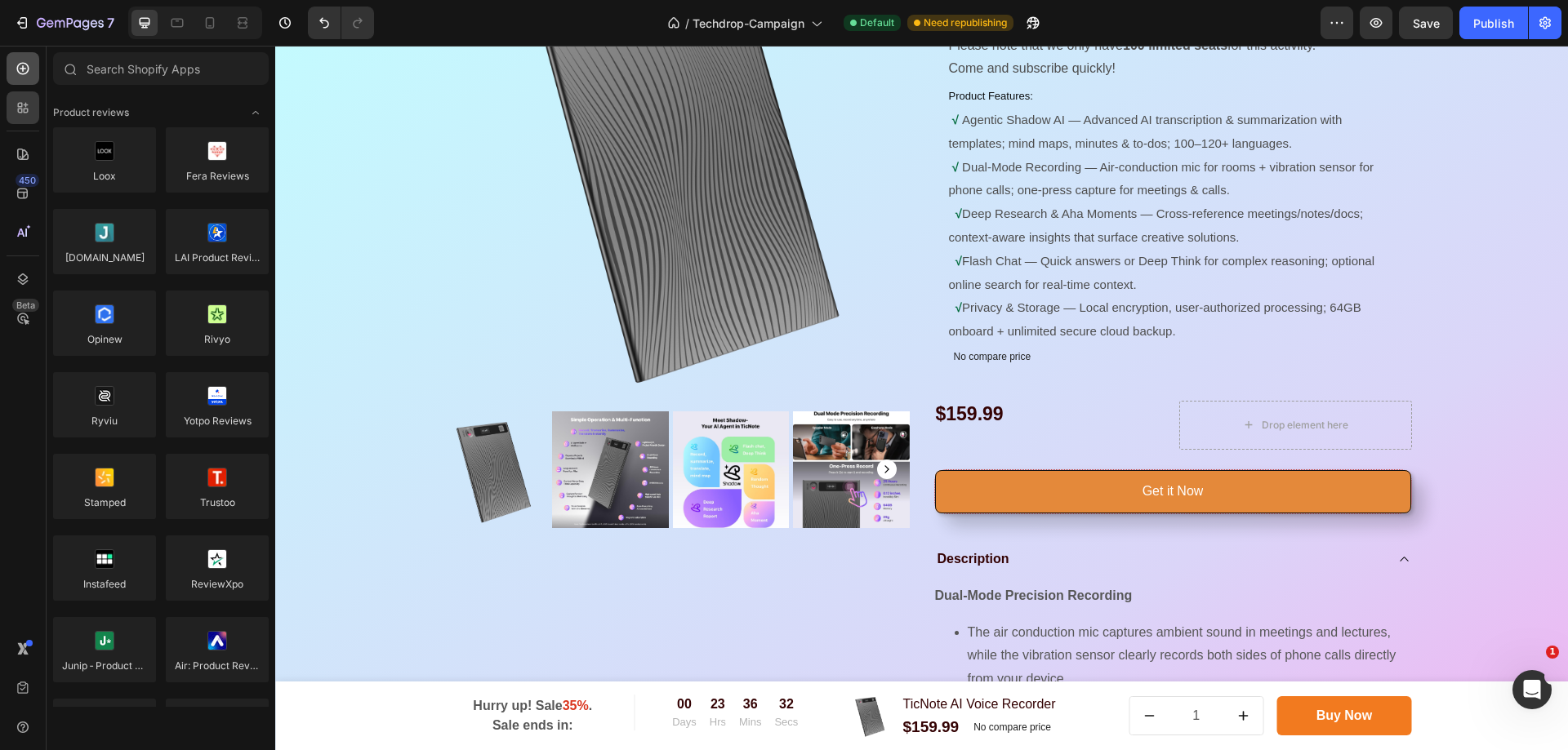
click at [13, 63] on div at bounding box center [22, 68] width 32 height 32
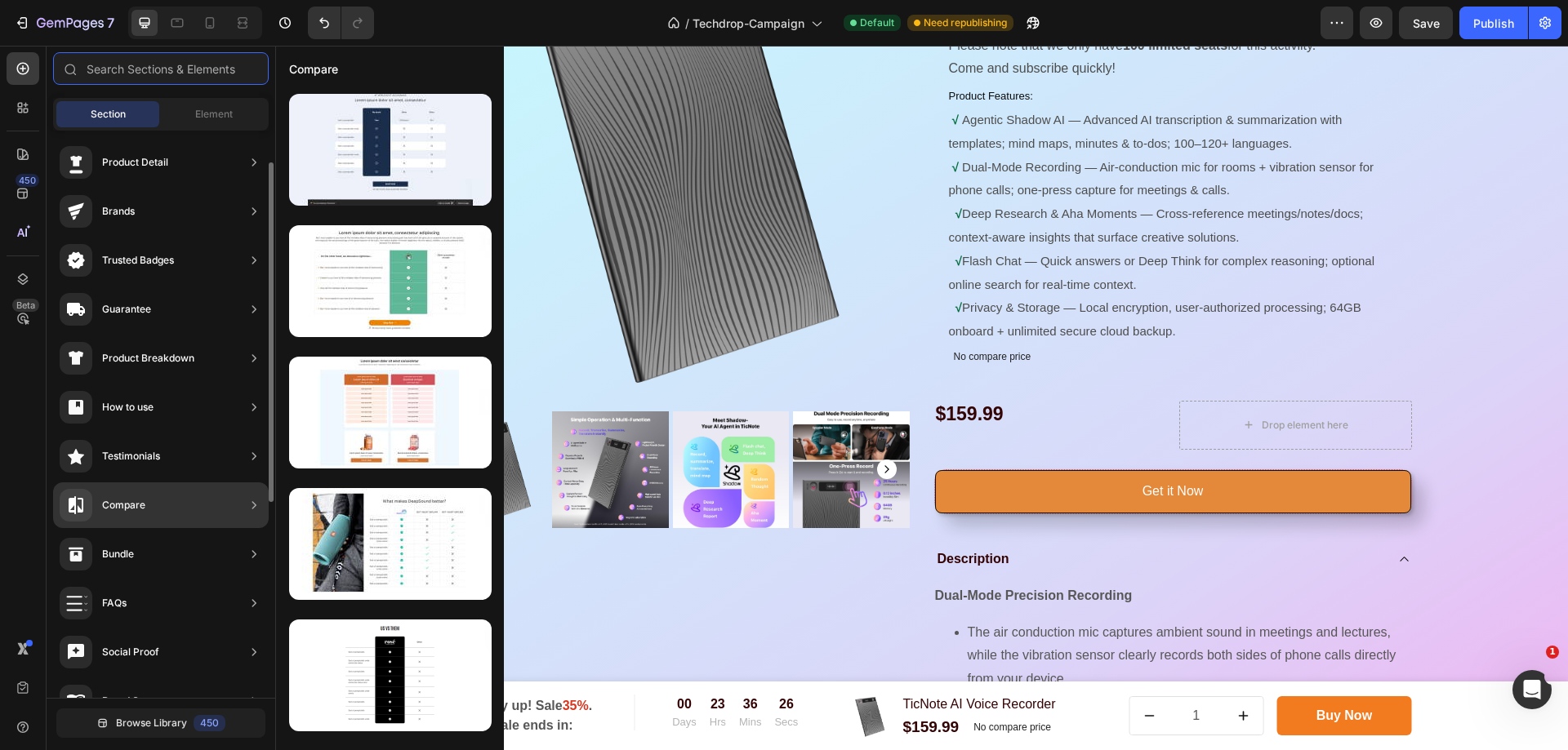
scroll to position [0, 0]
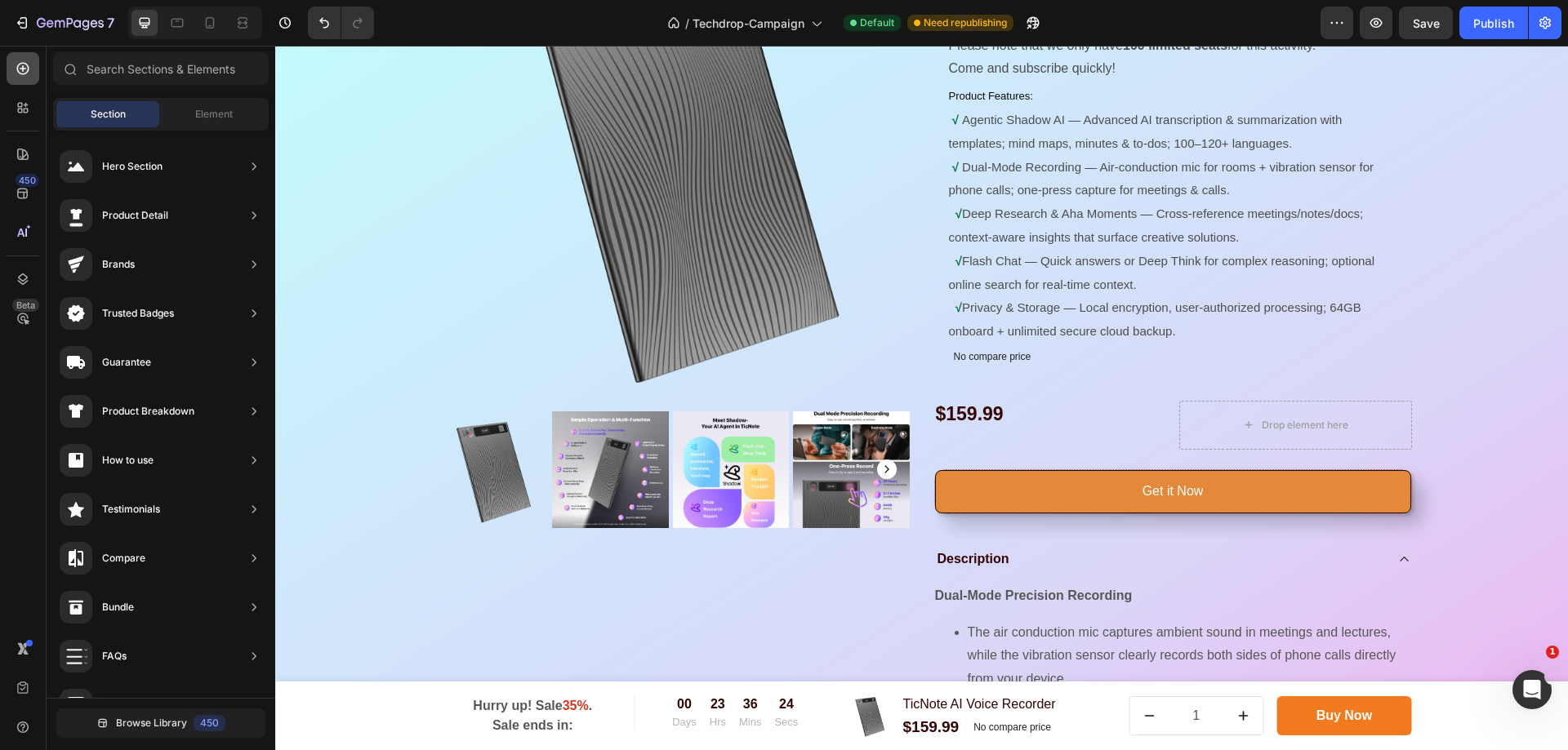
click at [24, 78] on div at bounding box center [22, 68] width 32 height 32
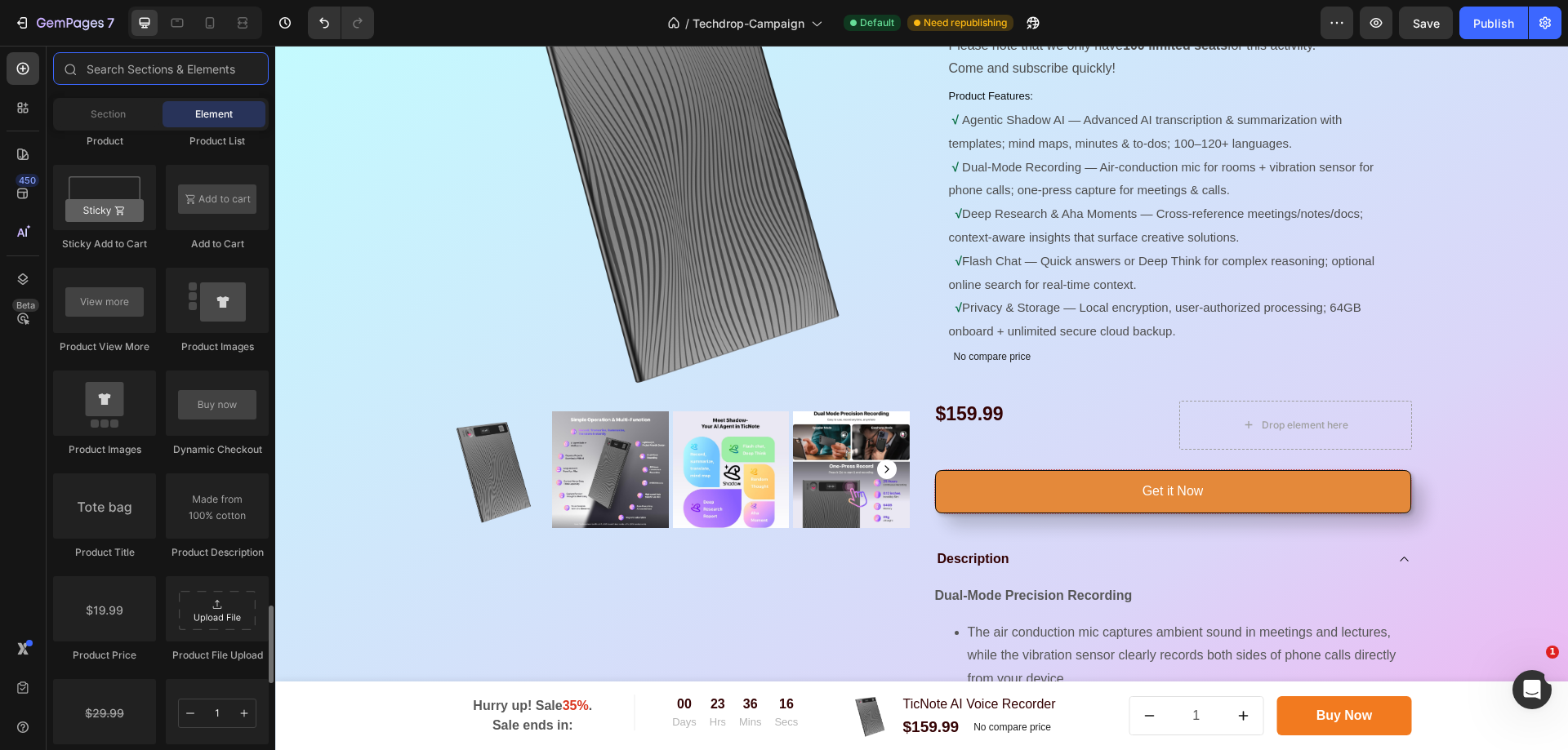
scroll to position [2450, 0]
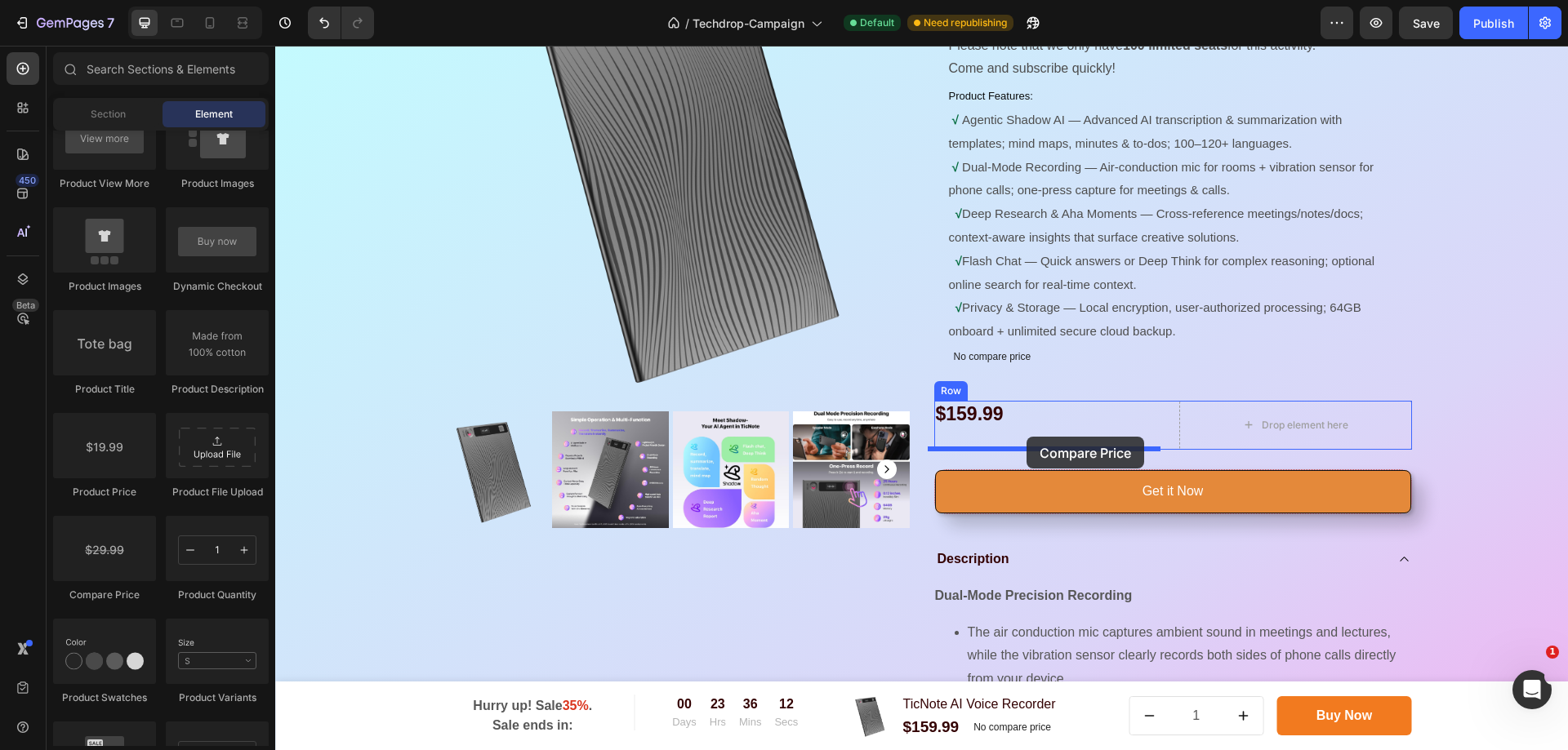
drag, startPoint x: 346, startPoint y: 606, endPoint x: 1027, endPoint y: 437, distance: 701.7
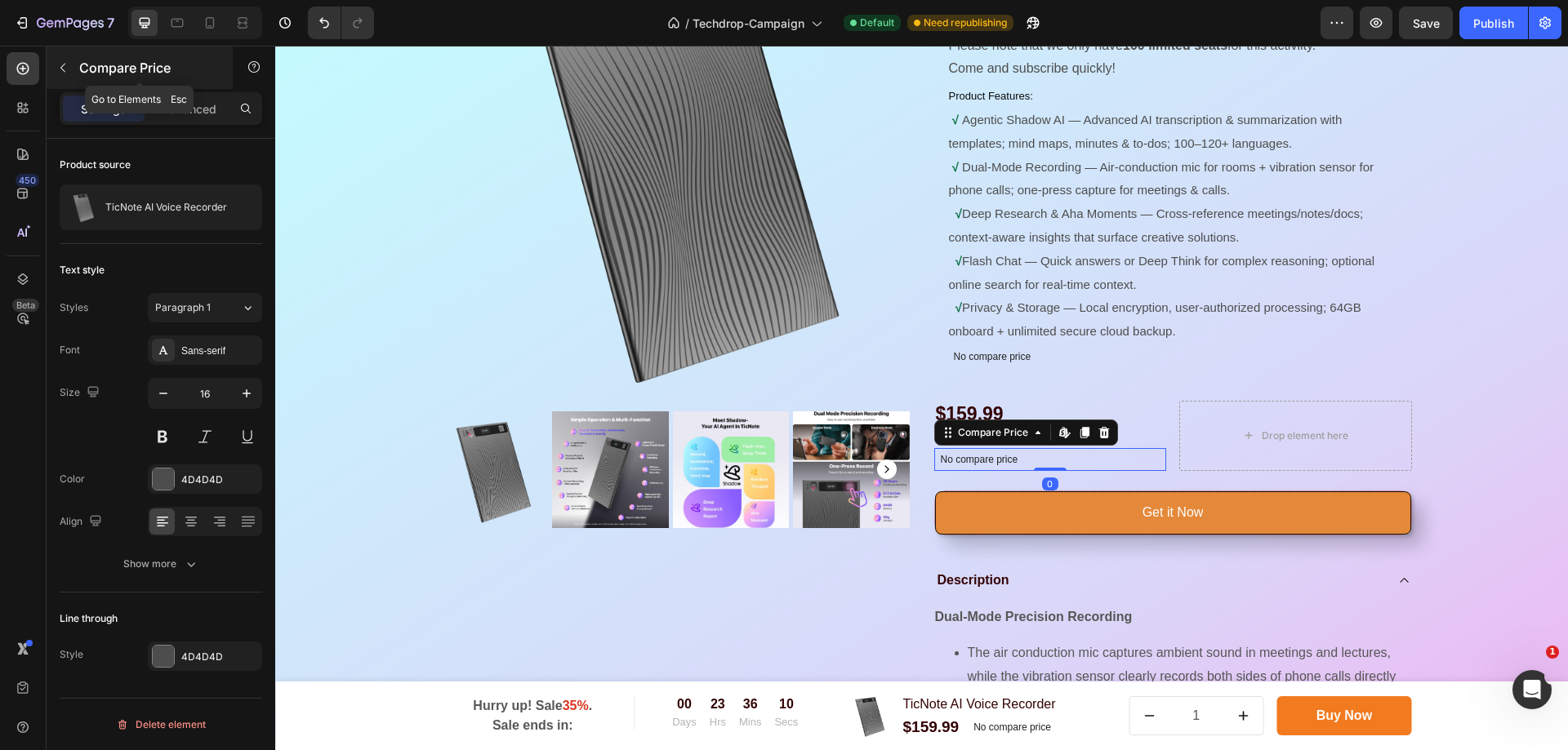
click at [58, 74] on button "button" at bounding box center [63, 68] width 26 height 26
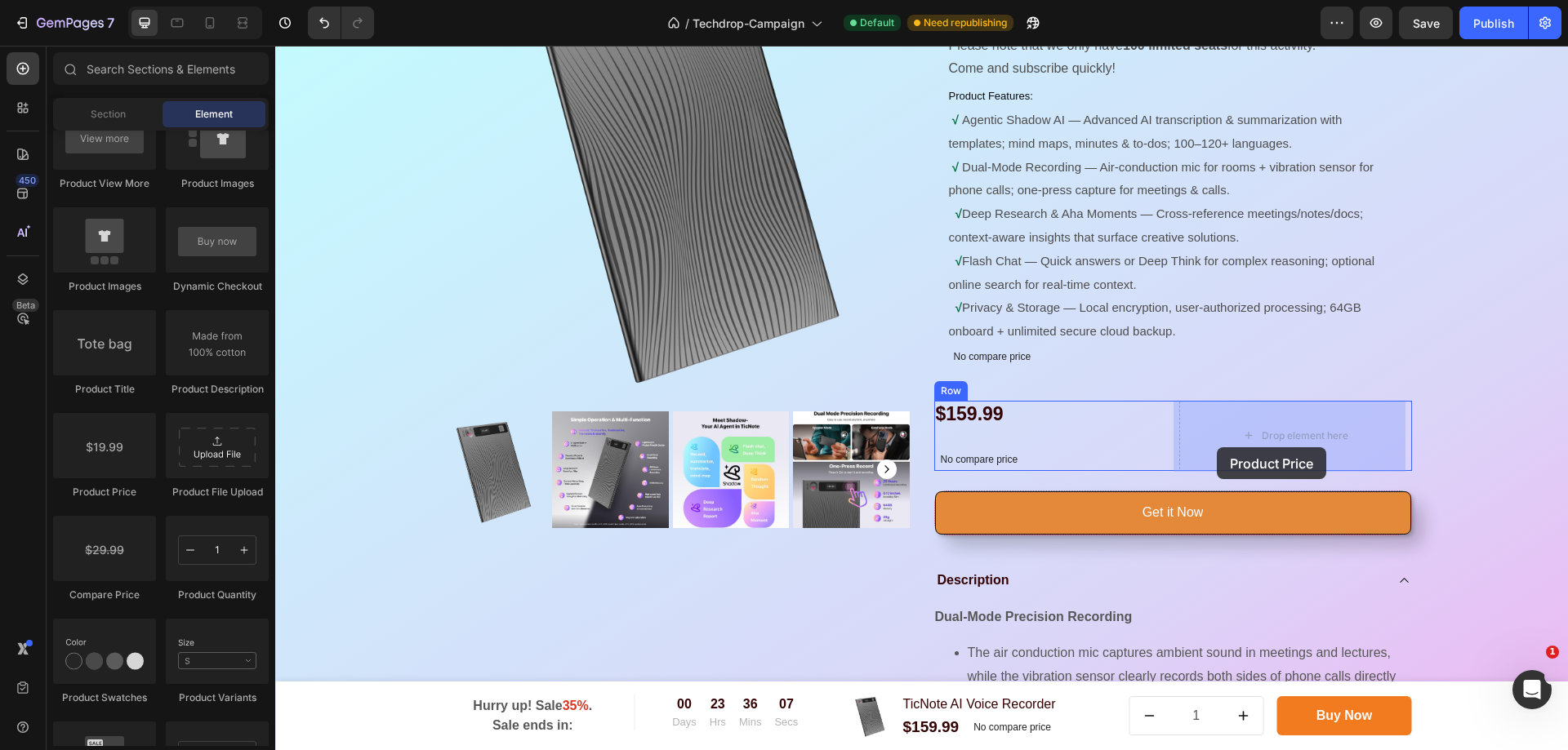
drag, startPoint x: 390, startPoint y: 505, endPoint x: 1217, endPoint y: 447, distance: 829.0
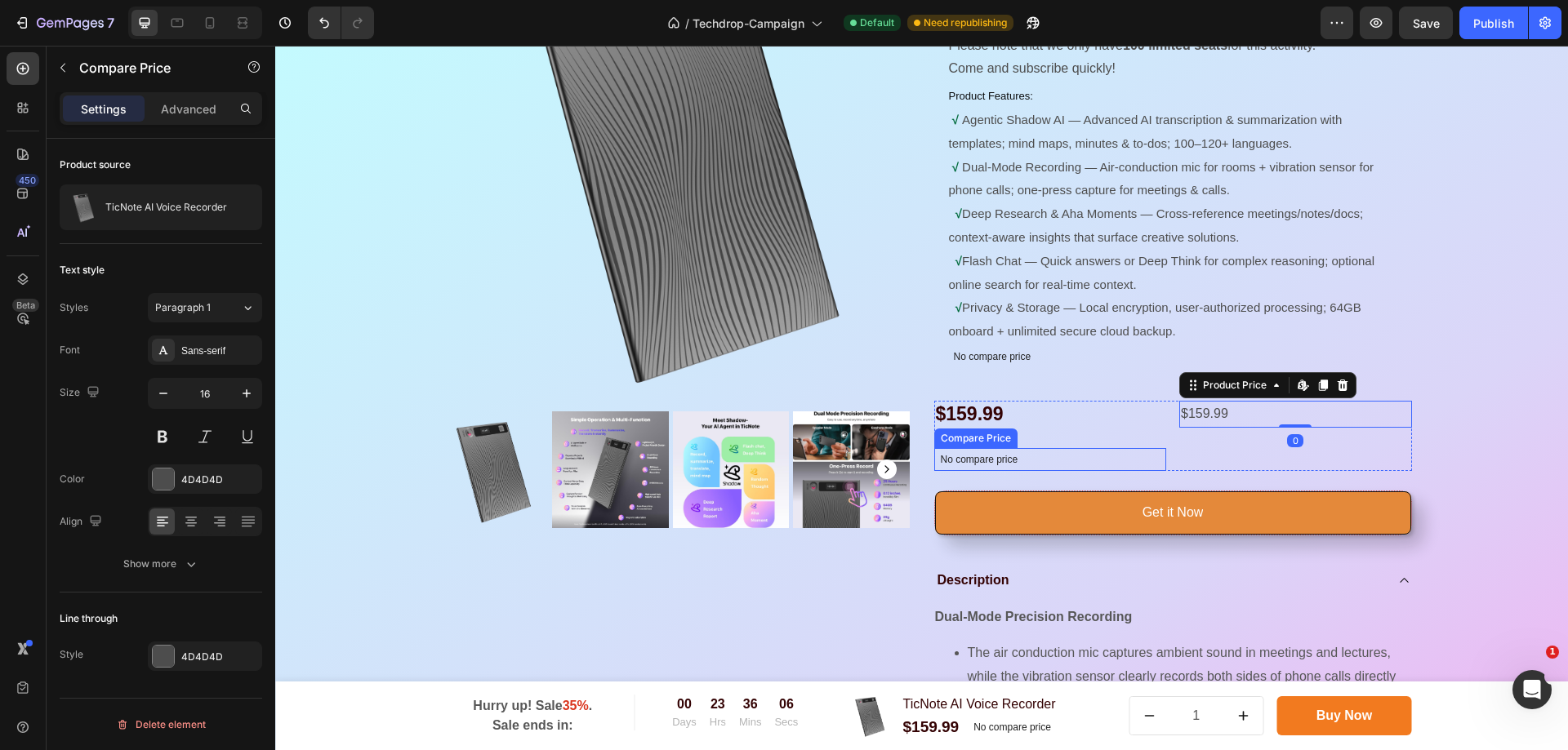
click at [1020, 458] on p "No compare price" at bounding box center [1050, 459] width 220 height 10
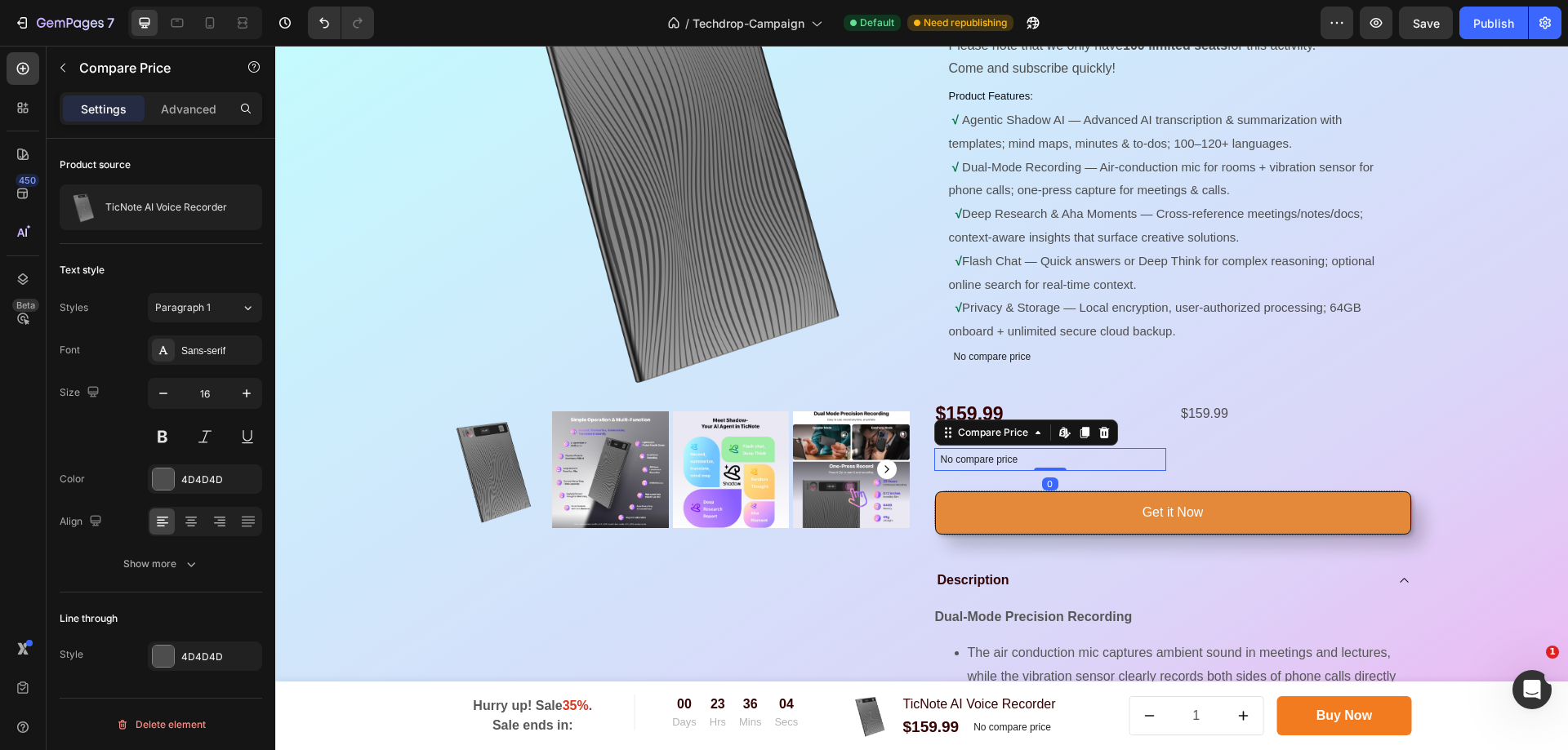
click at [1029, 458] on p "No compare price" at bounding box center [1050, 459] width 220 height 10
click at [1030, 458] on p "No compare price" at bounding box center [1050, 459] width 220 height 10
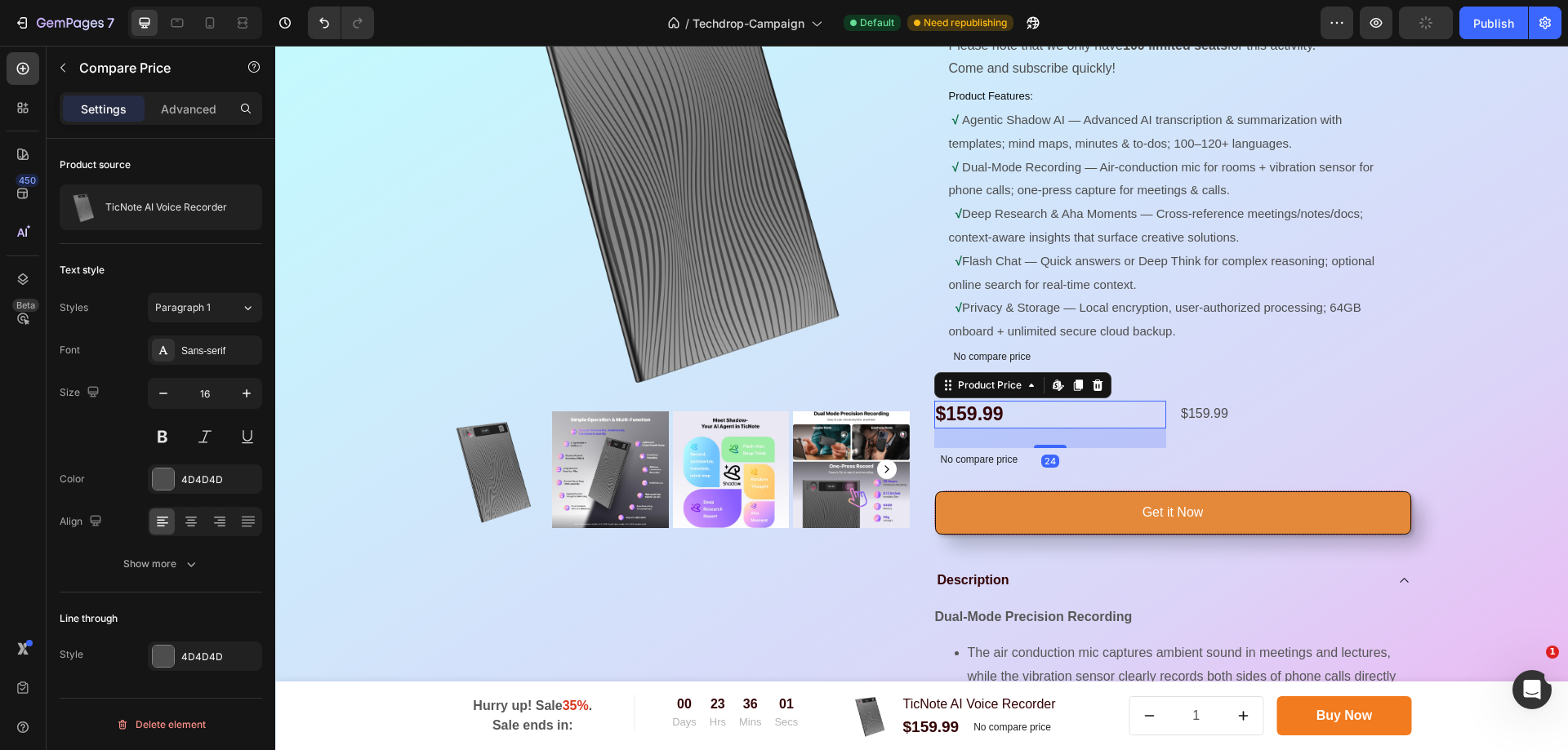
click at [973, 406] on div "$159.99" at bounding box center [1050, 415] width 233 height 28
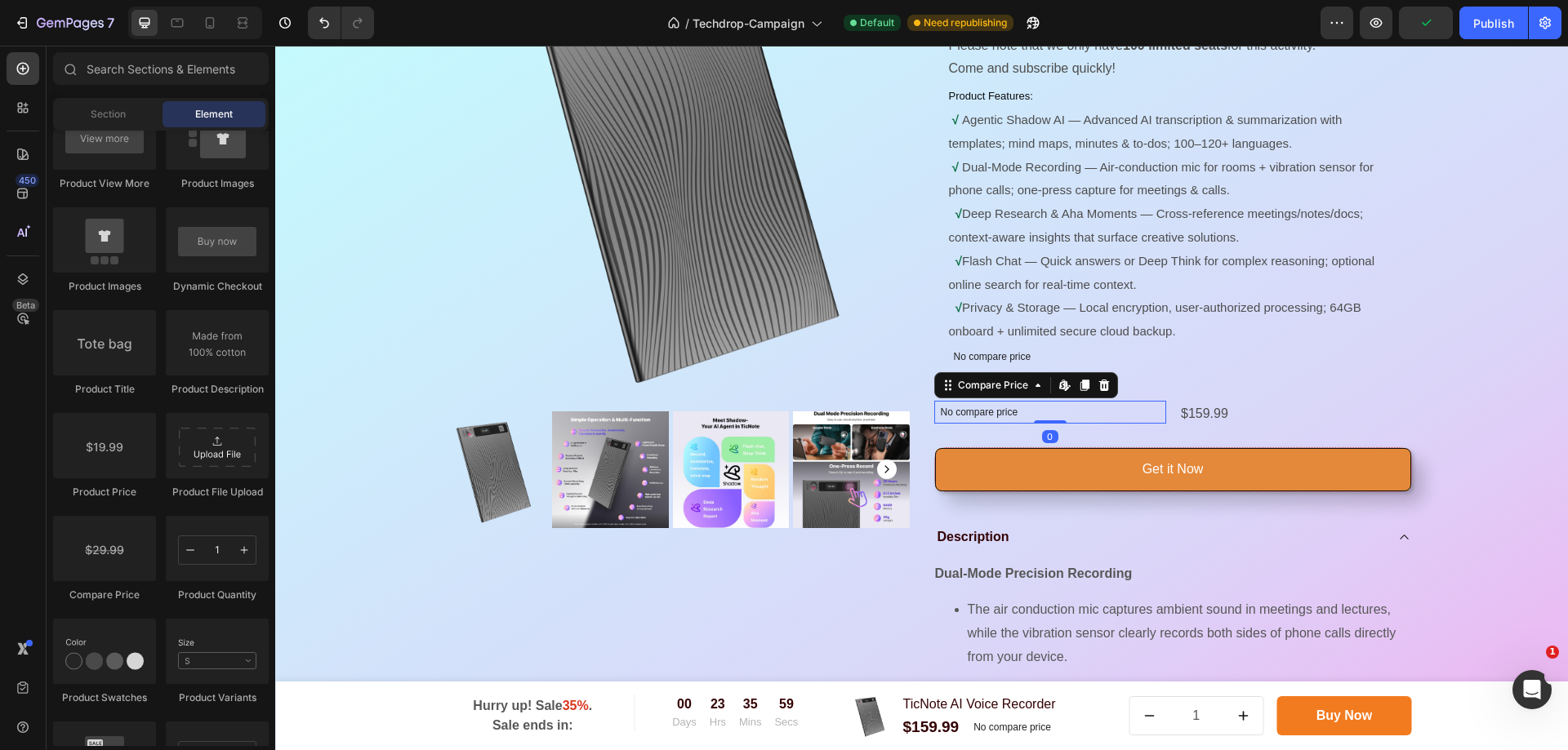
click at [1036, 412] on p "No compare price" at bounding box center [1050, 412] width 220 height 10
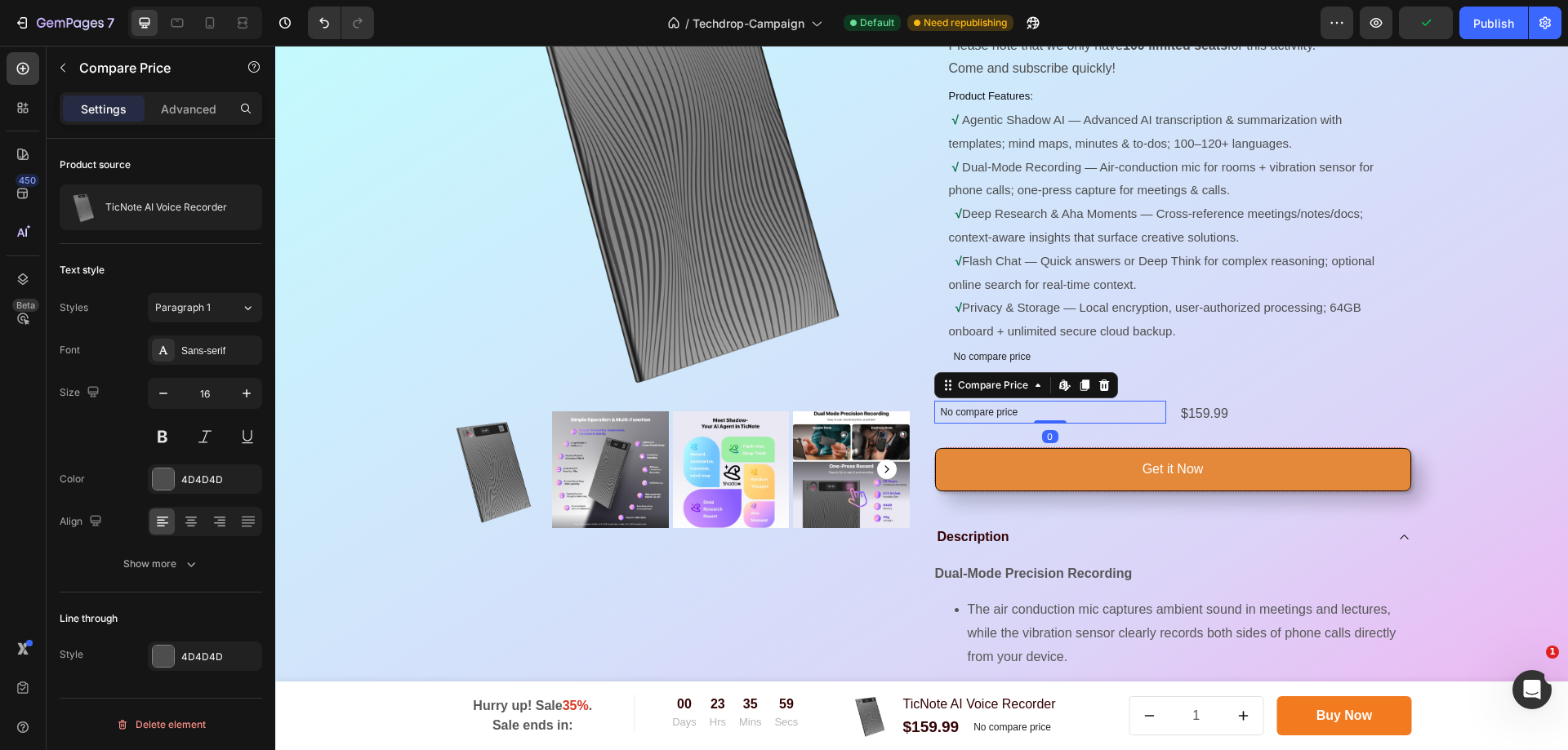
click at [1036, 412] on p "No compare price" at bounding box center [1050, 412] width 220 height 10
click at [1021, 412] on p "No compare price" at bounding box center [1050, 412] width 220 height 10
click at [1007, 415] on p "No compare price" at bounding box center [1050, 412] width 220 height 10
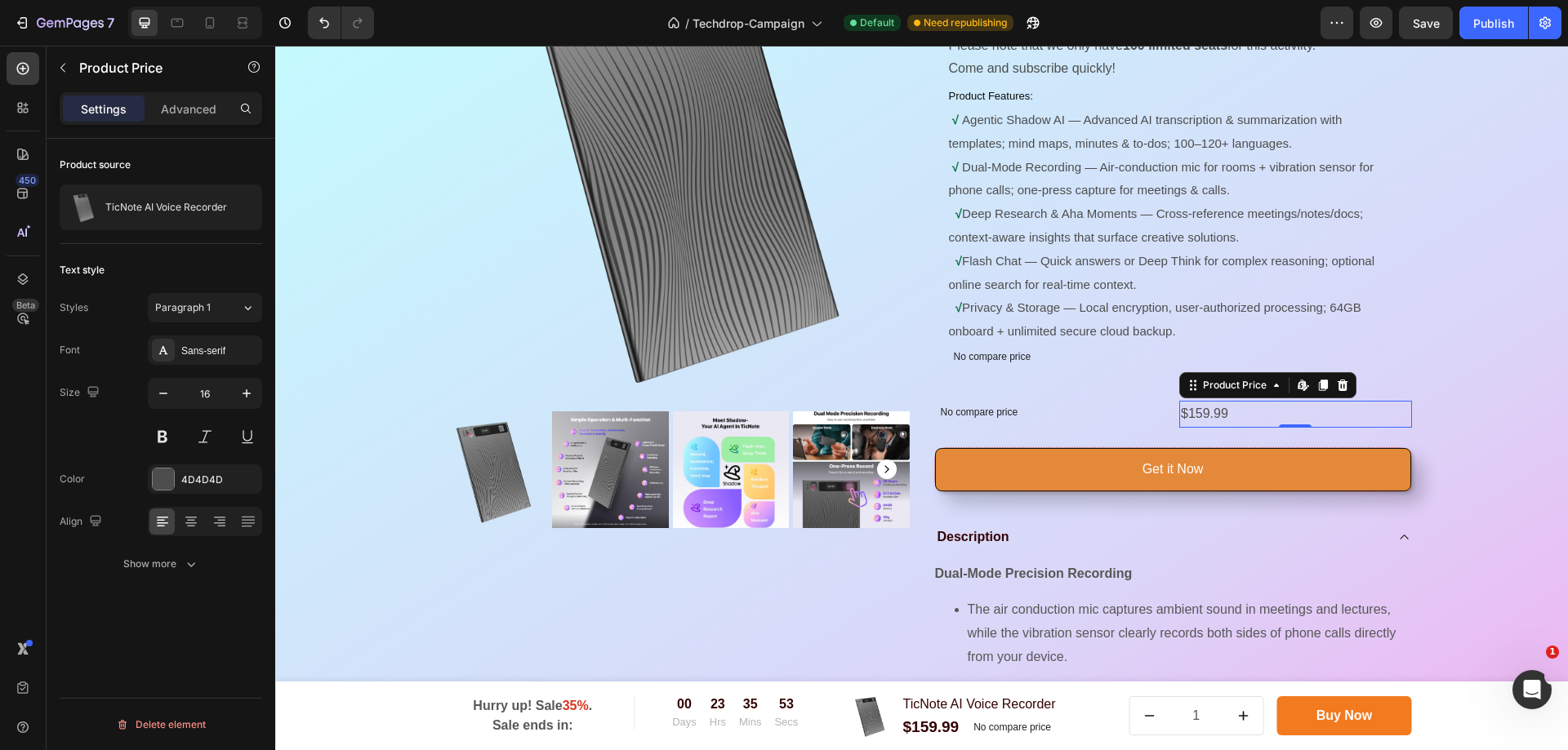
click at [1252, 417] on div "$159.99" at bounding box center [1295, 414] width 233 height 27
click at [1233, 415] on div "$159.99" at bounding box center [1295, 414] width 233 height 27
click at [63, 72] on icon "button" at bounding box center [63, 68] width 13 height 13
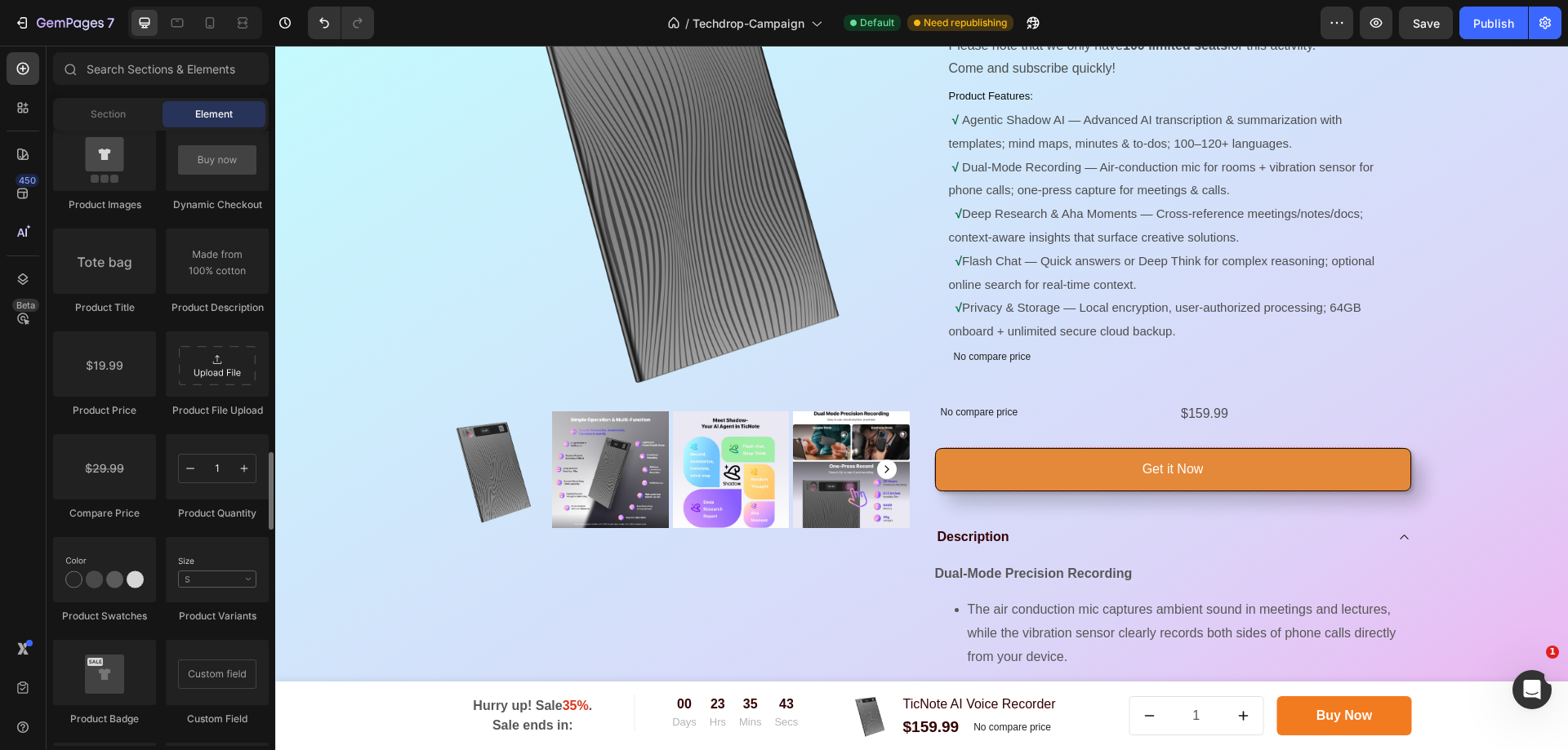
scroll to position [2776, 0]
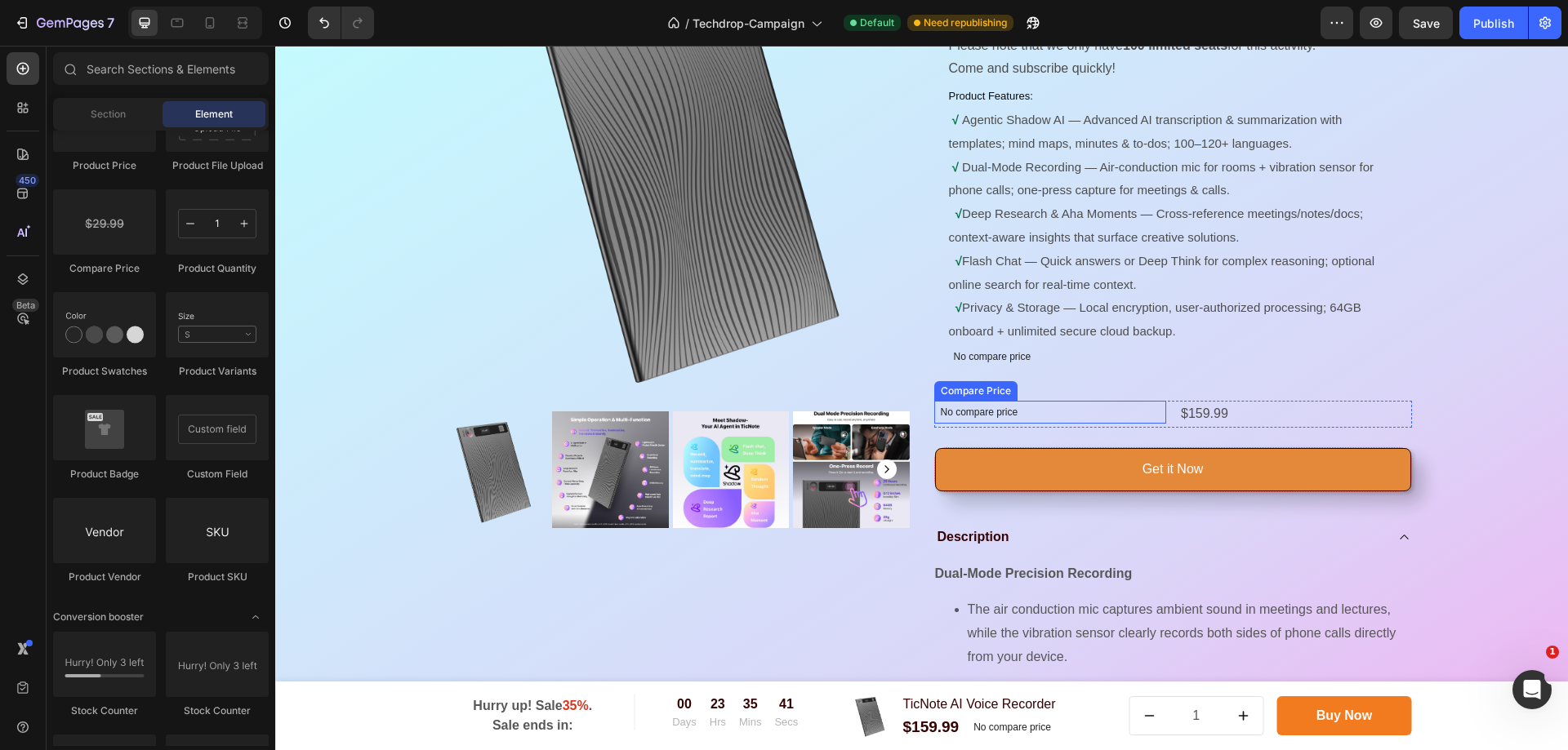
click at [1043, 415] on p "No compare price" at bounding box center [1050, 412] width 220 height 10
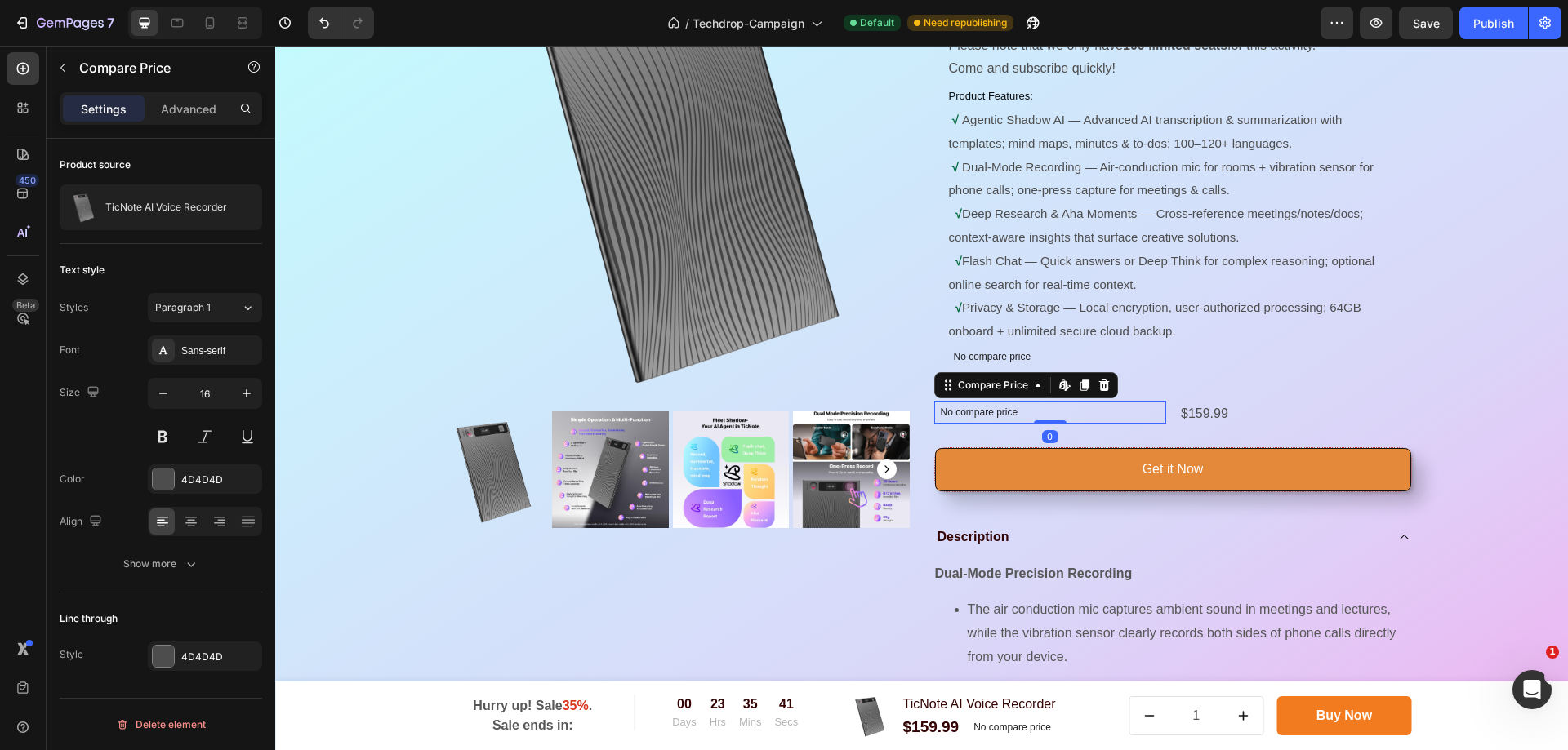
click at [1043, 415] on p "No compare price" at bounding box center [1050, 412] width 220 height 10
click at [71, 61] on button "button" at bounding box center [63, 68] width 26 height 26
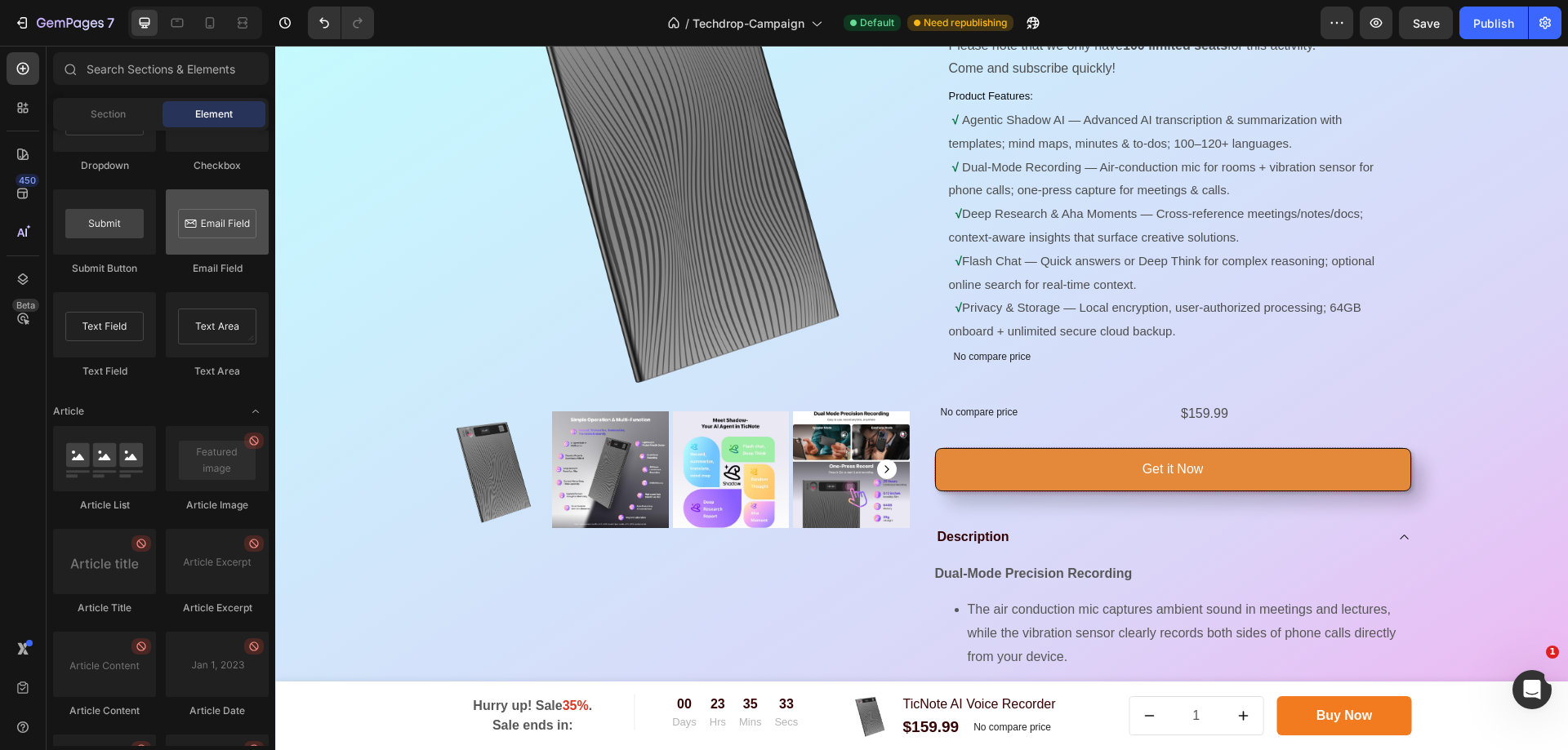
scroll to position [3814, 0]
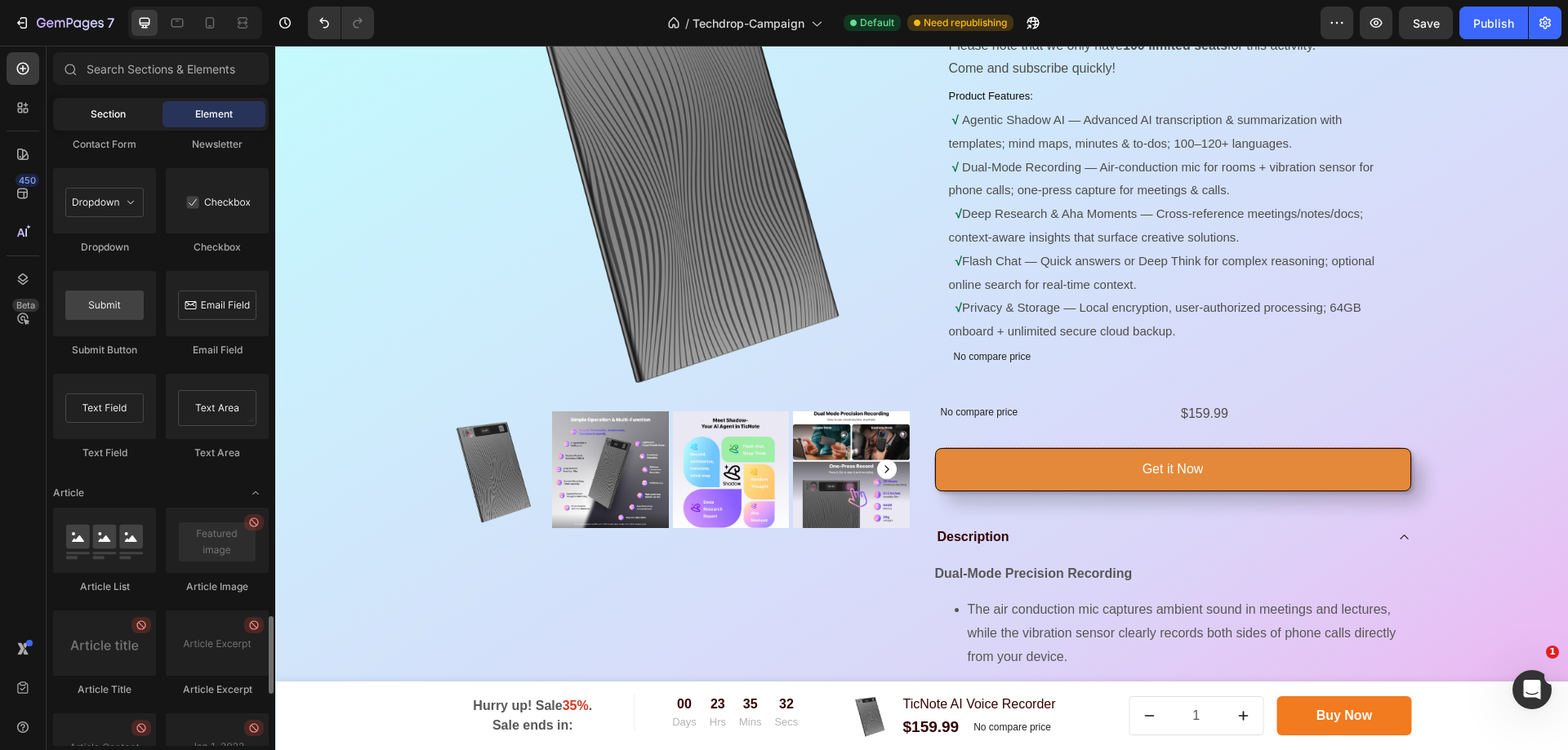
click at [71, 122] on div "Section" at bounding box center [108, 114] width 103 height 26
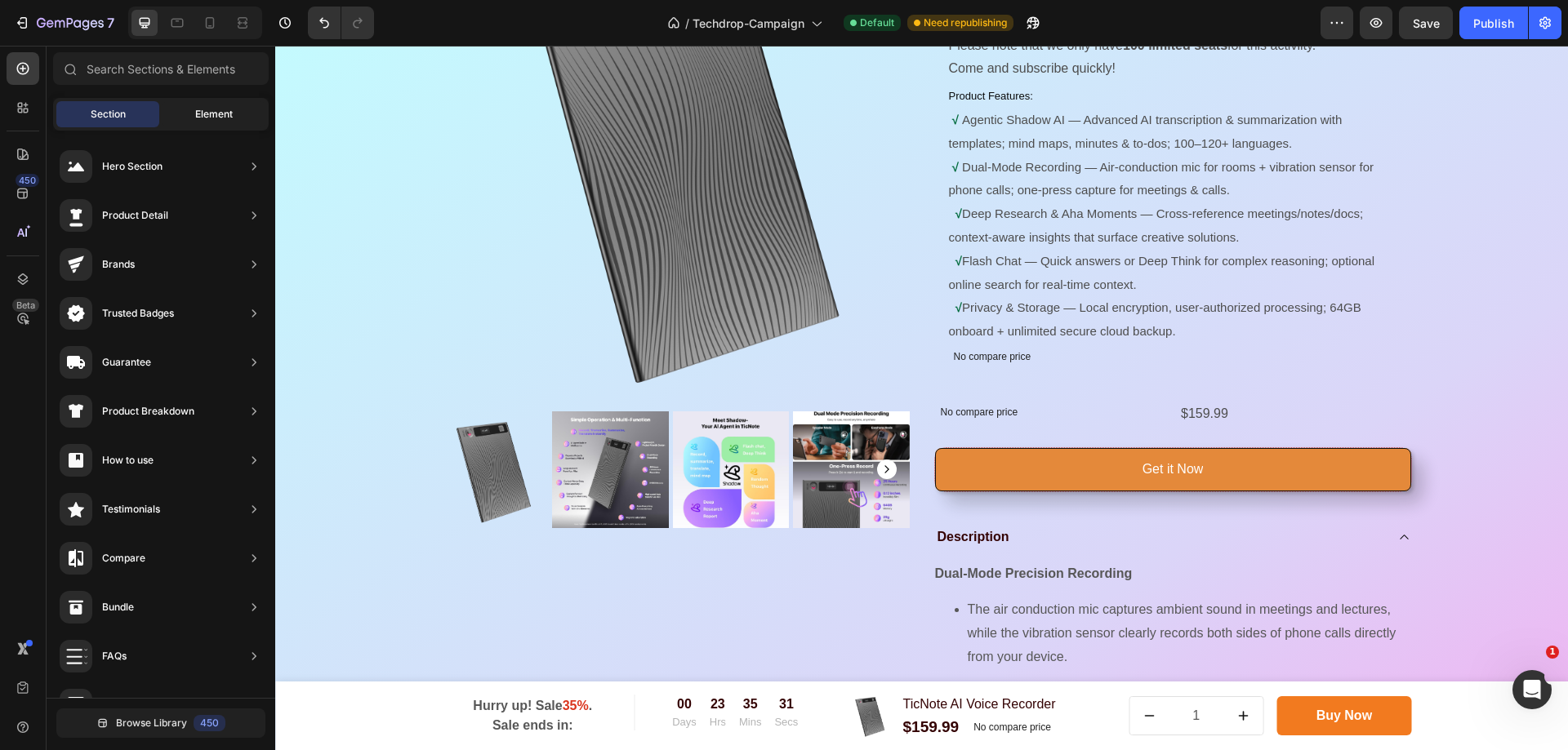
click at [201, 112] on span "Element" at bounding box center [214, 114] width 37 height 15
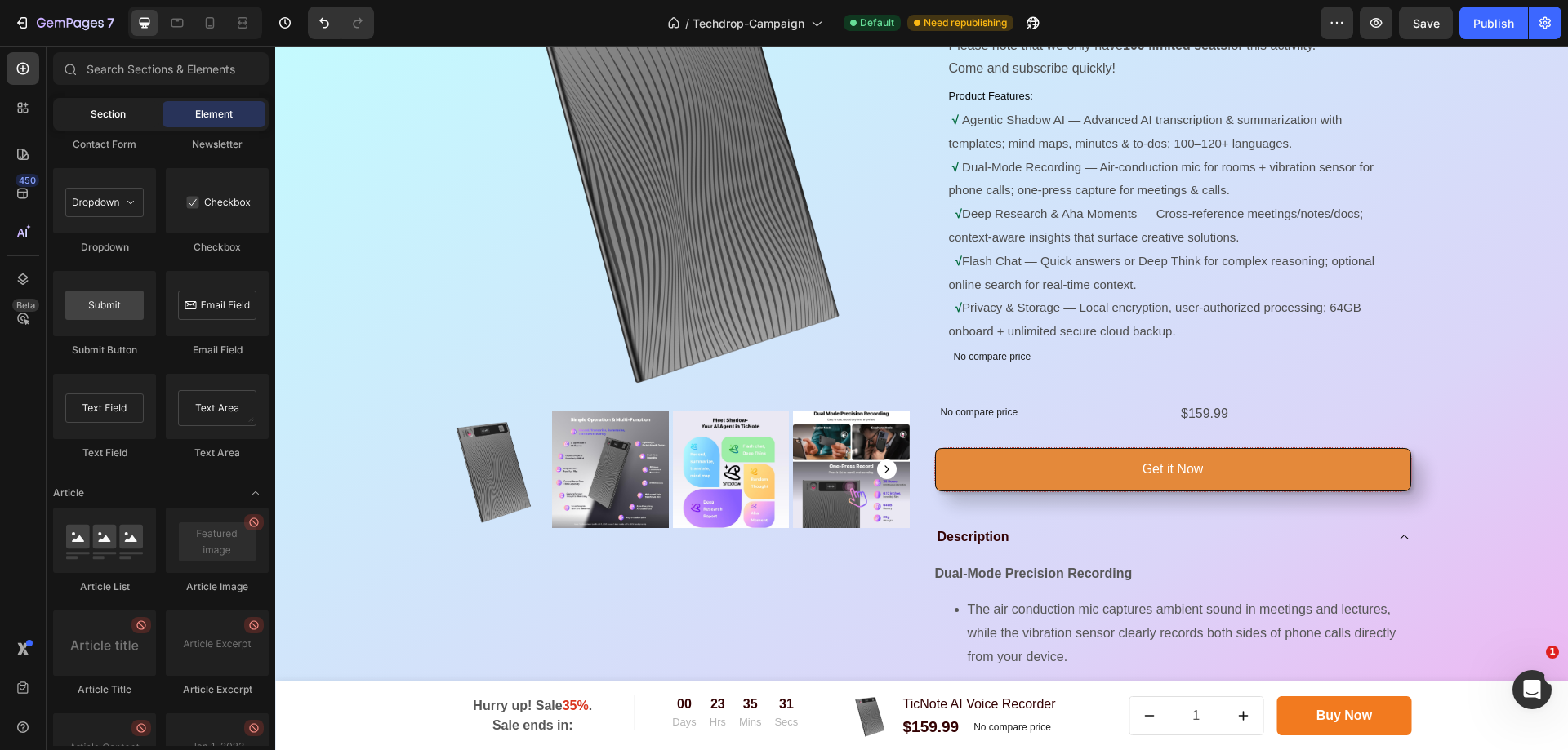
click at [133, 113] on div "Section" at bounding box center [108, 114] width 103 height 26
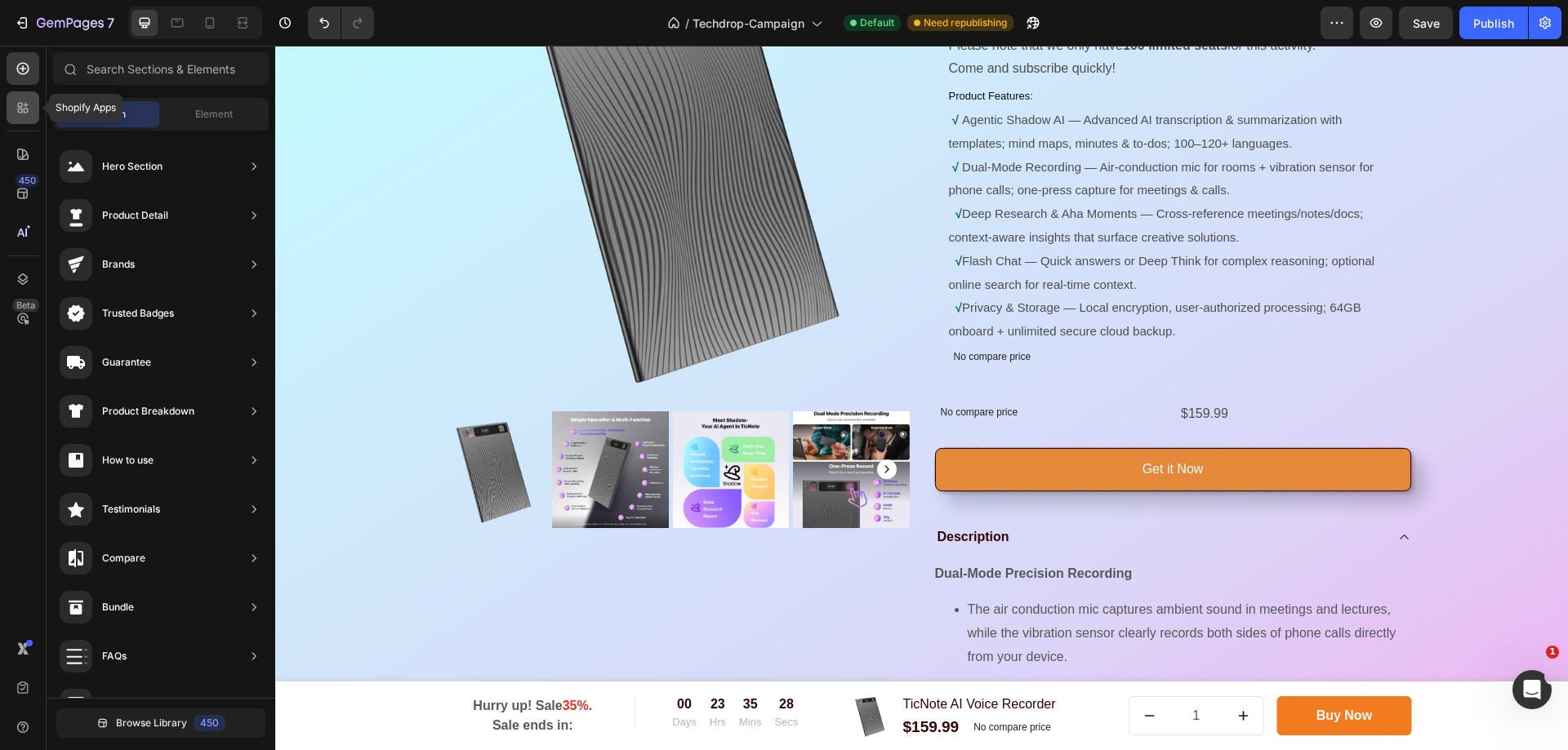
click at [20, 105] on icon at bounding box center [23, 108] width 17 height 17
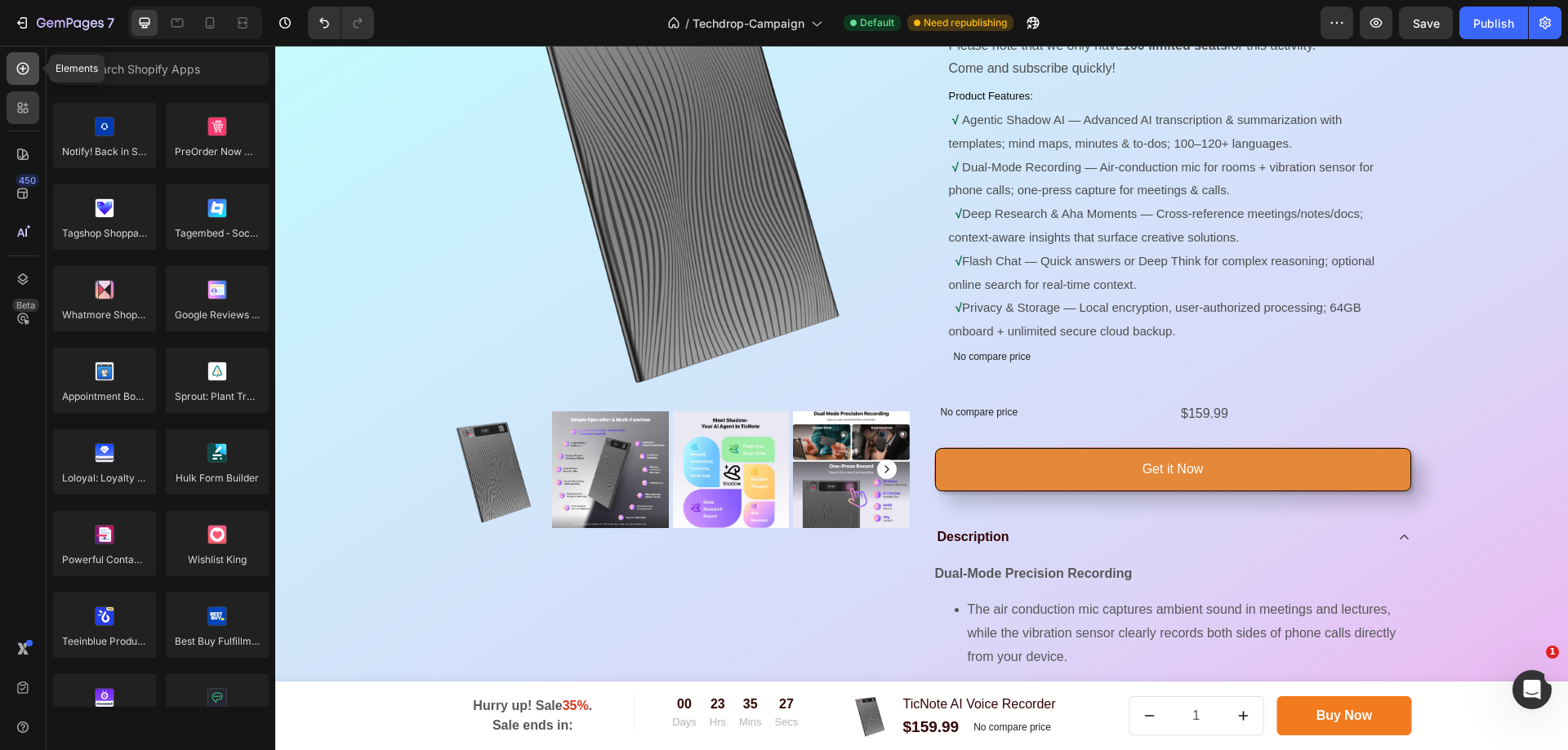
click at [30, 83] on div at bounding box center [22, 68] width 32 height 32
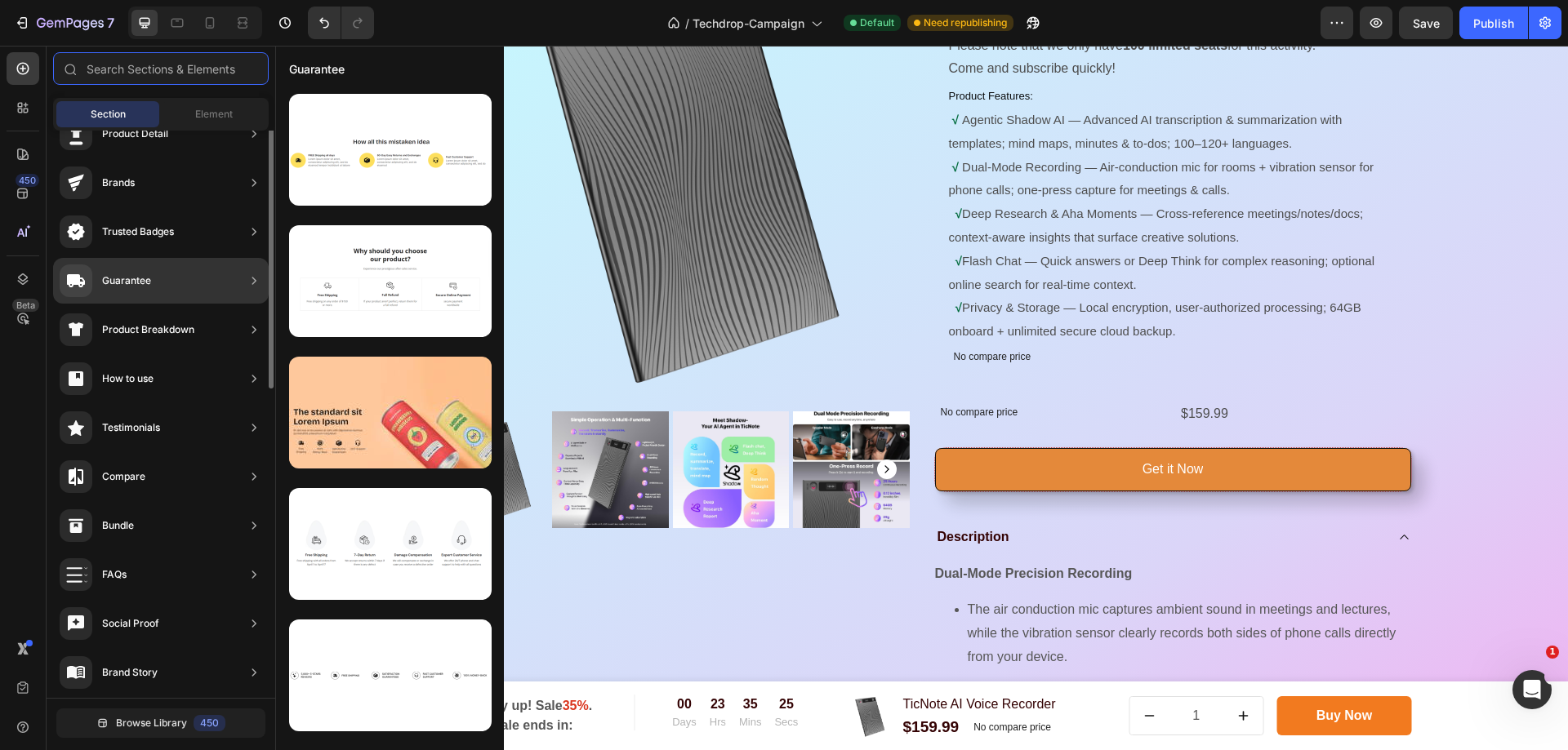
scroll to position [0, 0]
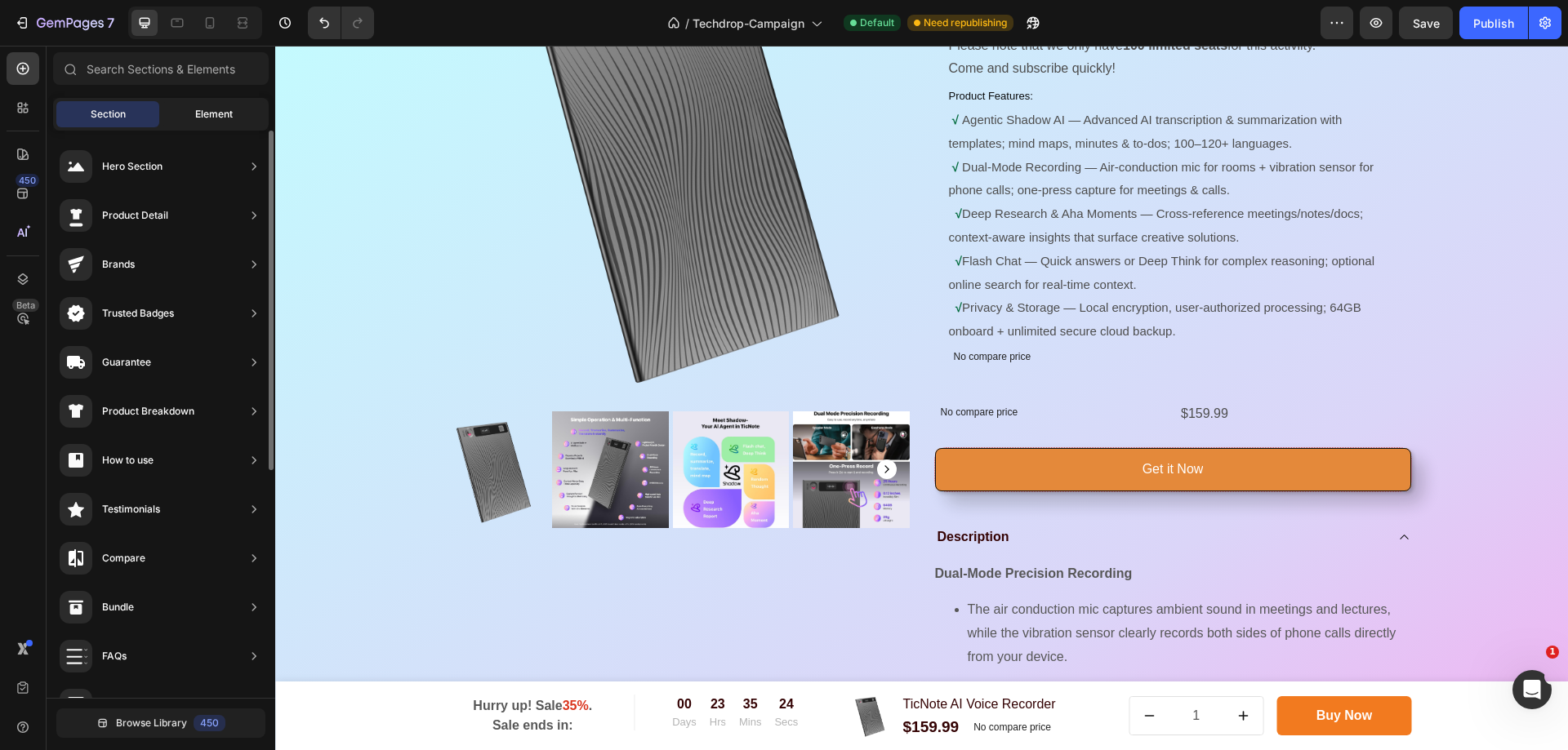
click at [213, 112] on span "Element" at bounding box center [214, 114] width 37 height 15
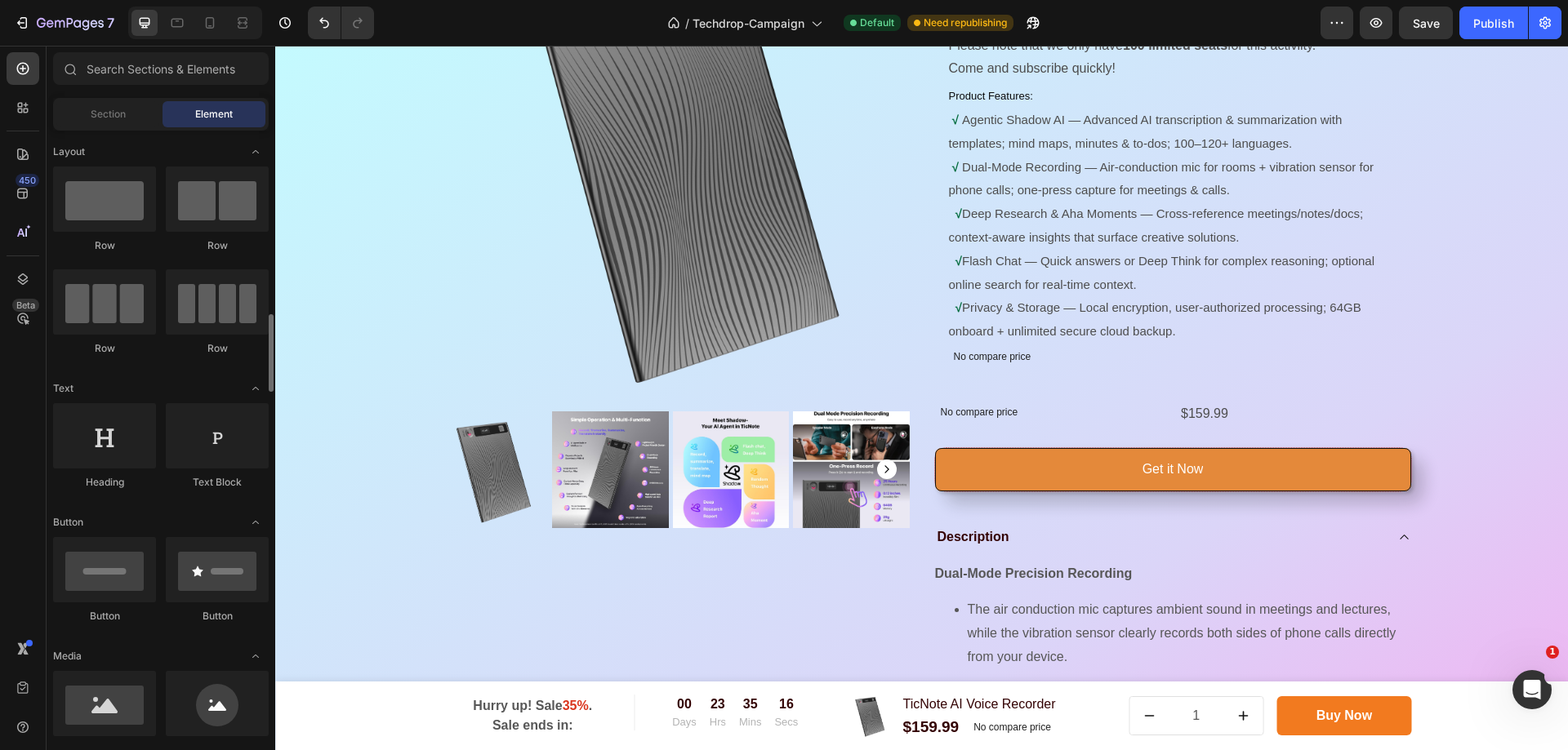
scroll to position [163, 0]
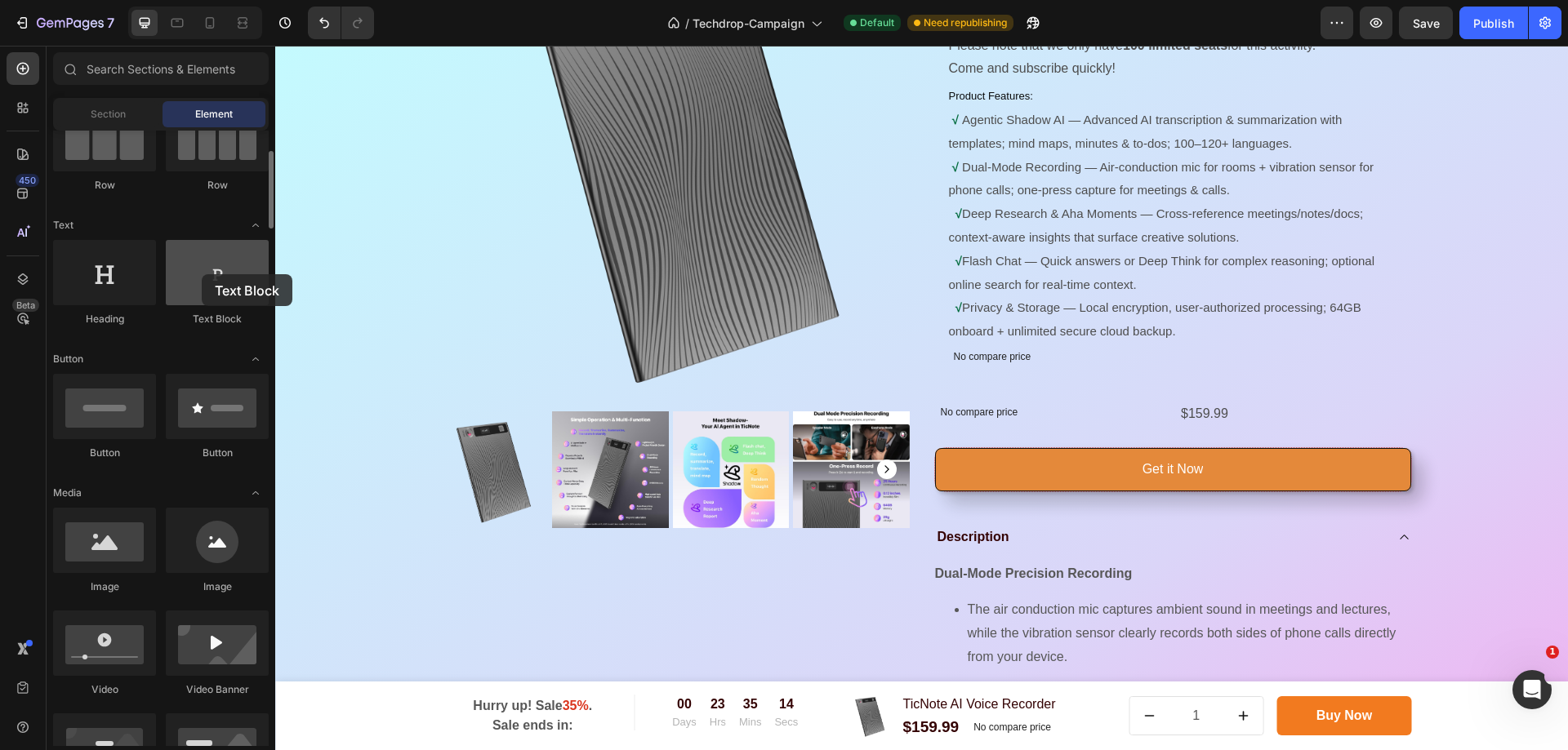
click at [201, 275] on div at bounding box center [217, 273] width 103 height 65
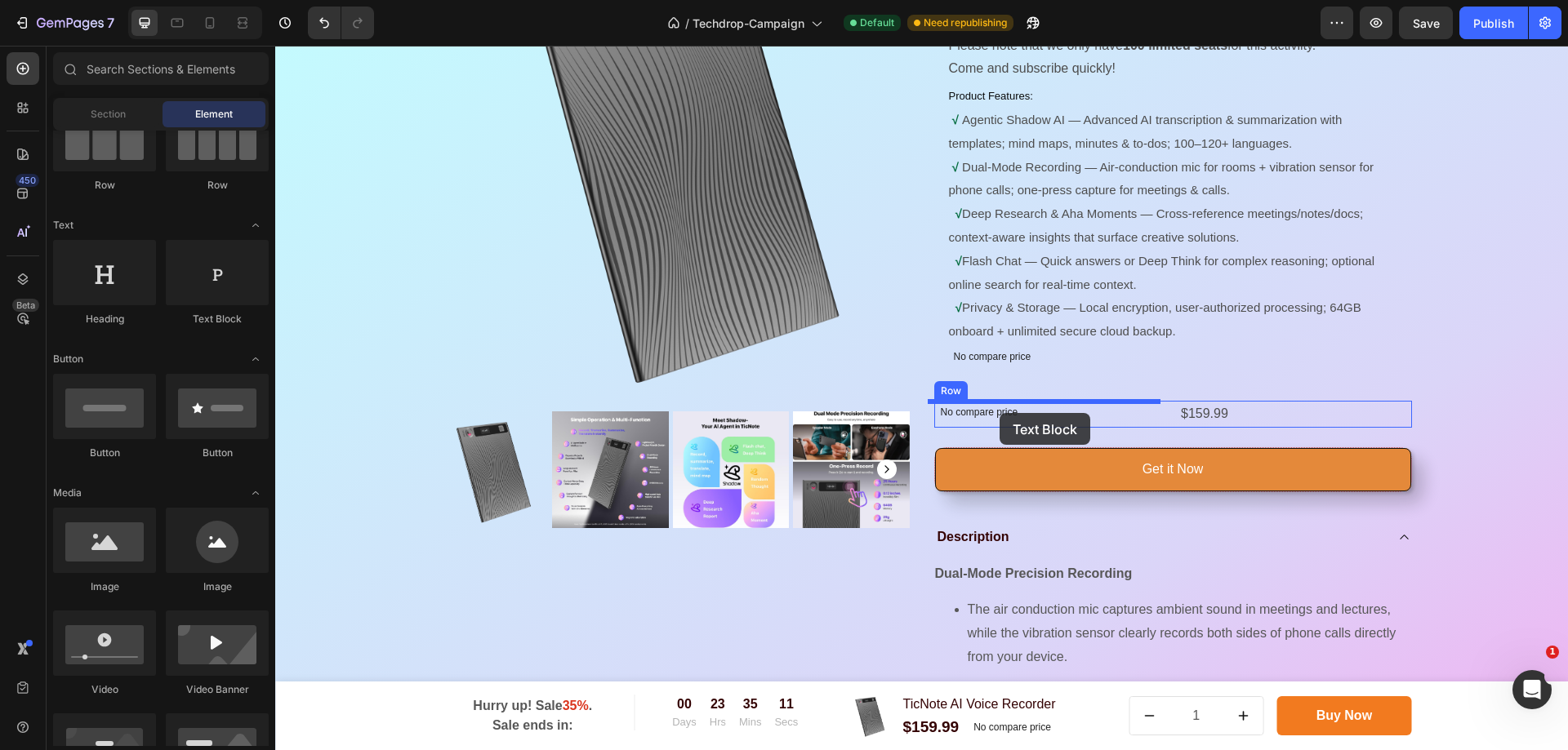
drag, startPoint x: 485, startPoint y: 330, endPoint x: 1000, endPoint y: 413, distance: 521.6
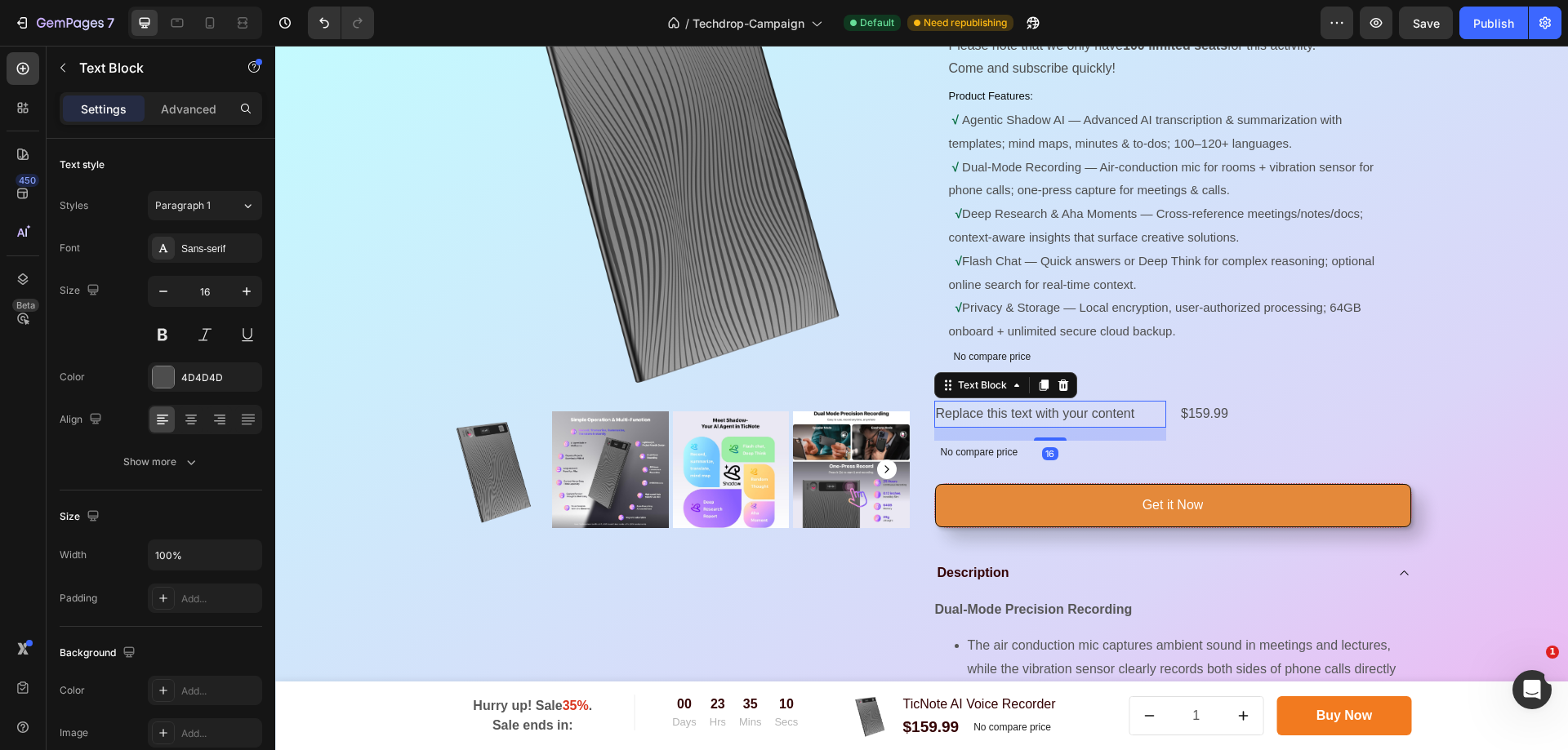
click at [1113, 412] on div "Replace this text with your content" at bounding box center [1050, 414] width 233 height 27
click at [1113, 412] on p "Replace this text with your content" at bounding box center [1050, 415] width 229 height 24
click at [1024, 413] on p "$159.99" at bounding box center [1050, 415] width 229 height 24
drag, startPoint x: 1022, startPoint y: 414, endPoint x: 919, endPoint y: 410, distance: 103.1
click at [919, 410] on div "Product Images & Gallery $30 OFF ON Ticnote Recorder Heading Eariybird Activity…" at bounding box center [922, 476] width 980 height 1098
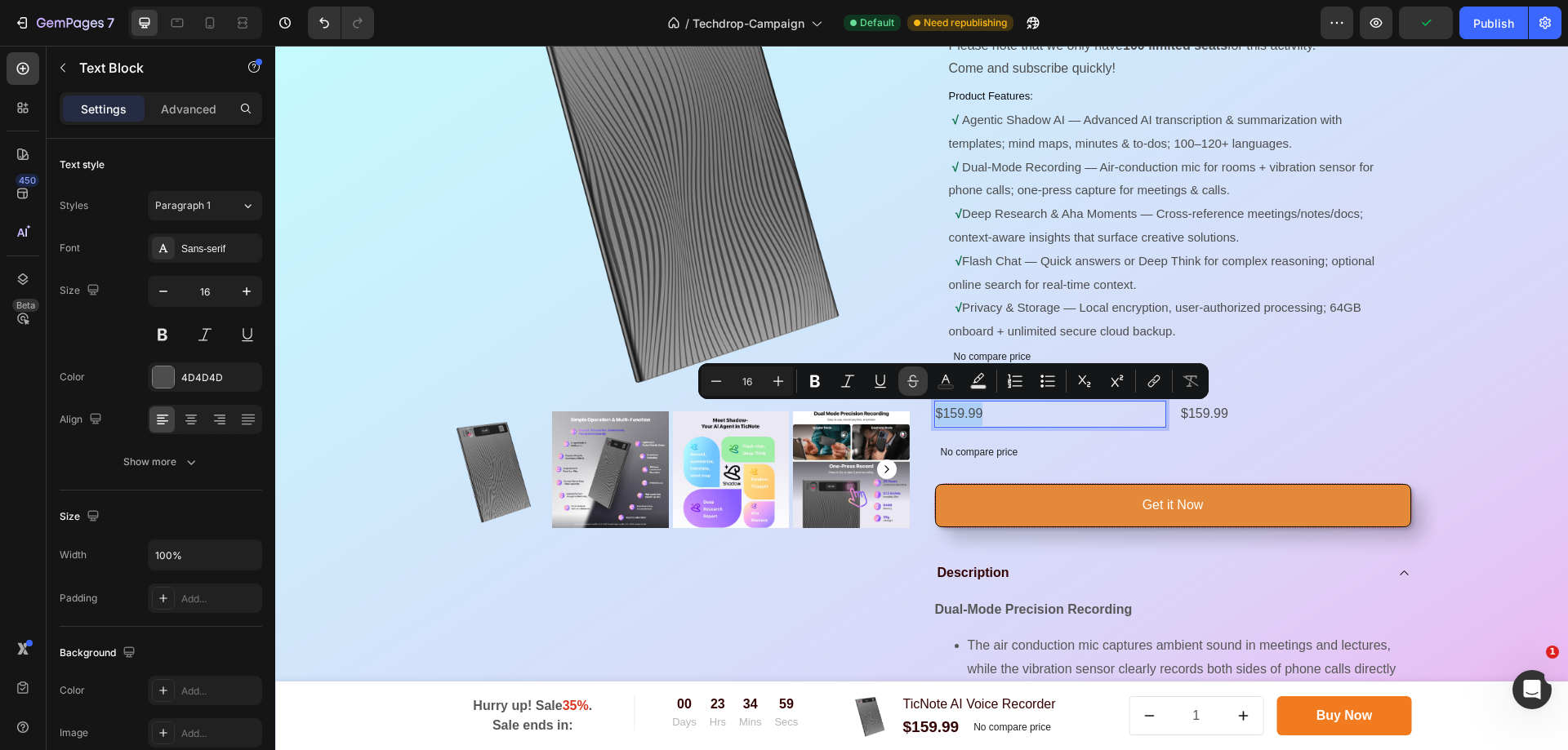
click at [914, 383] on icon "Editor contextual toolbar" at bounding box center [914, 381] width 17 height 17
click at [1265, 417] on div "$159.99" at bounding box center [1295, 414] width 233 height 27
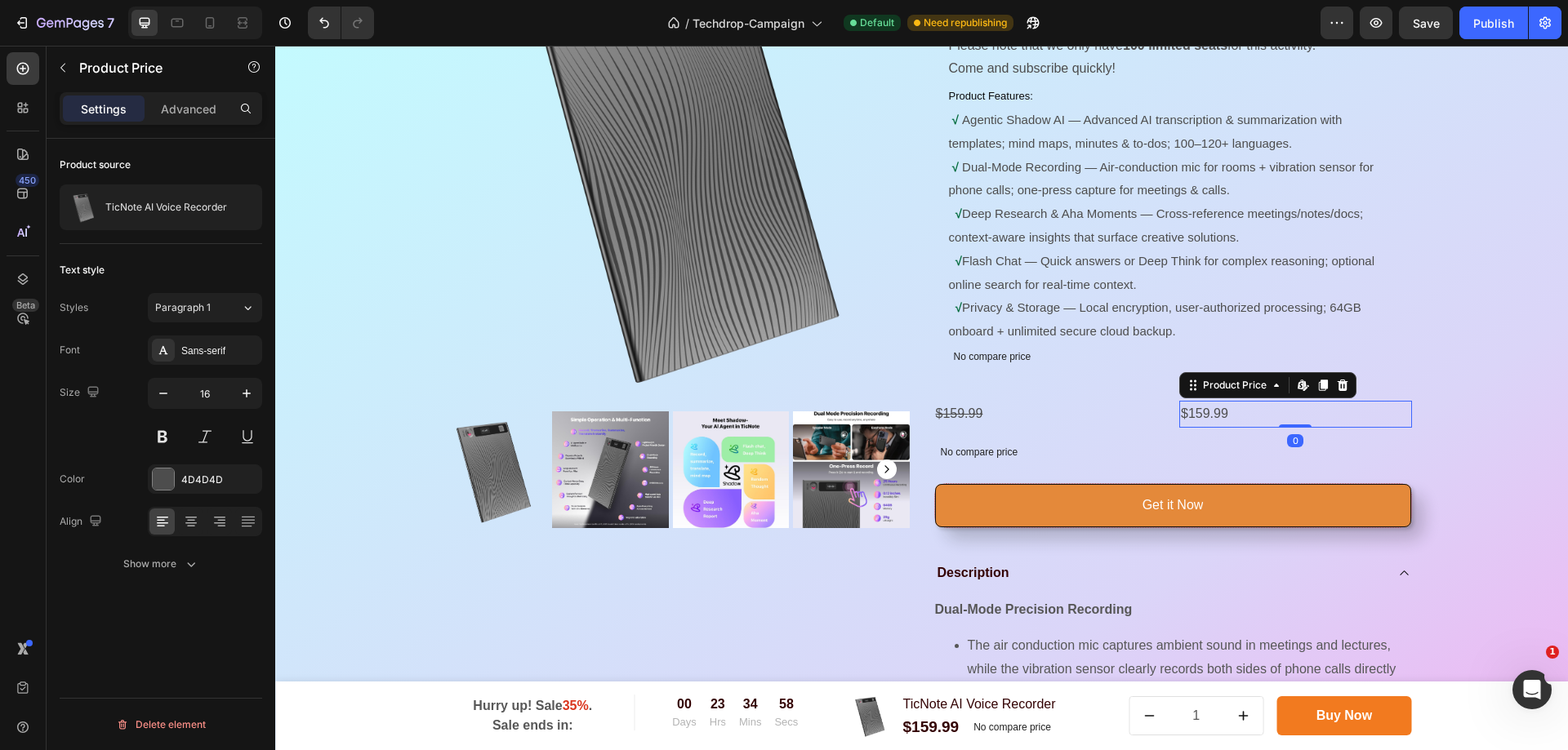
click at [1265, 417] on div "$159.99" at bounding box center [1295, 414] width 233 height 27
click at [1231, 415] on div "$159.99" at bounding box center [1295, 414] width 233 height 27
click at [1238, 420] on div "$159.99" at bounding box center [1295, 414] width 233 height 27
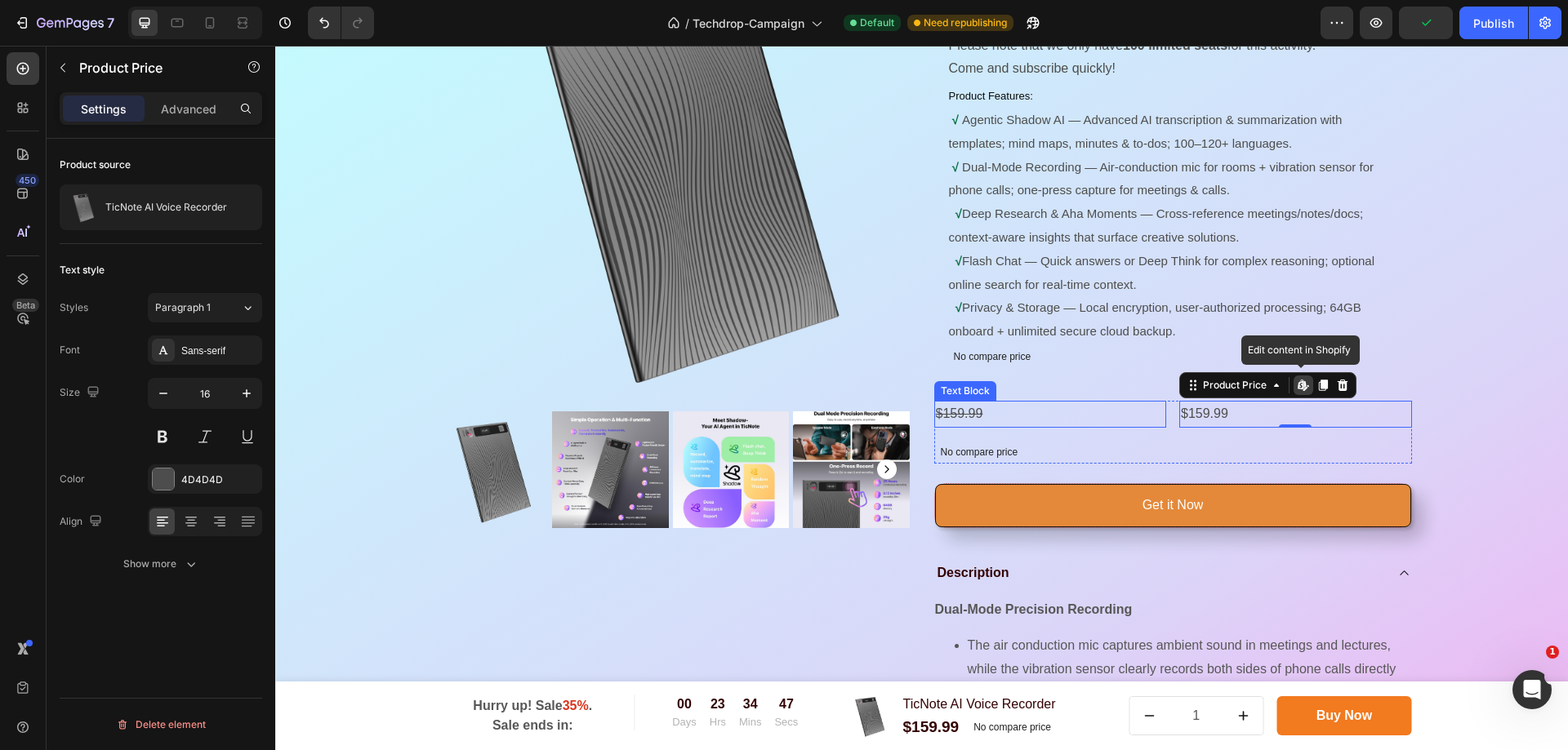
click at [1037, 409] on p "$159.99" at bounding box center [1050, 415] width 229 height 24
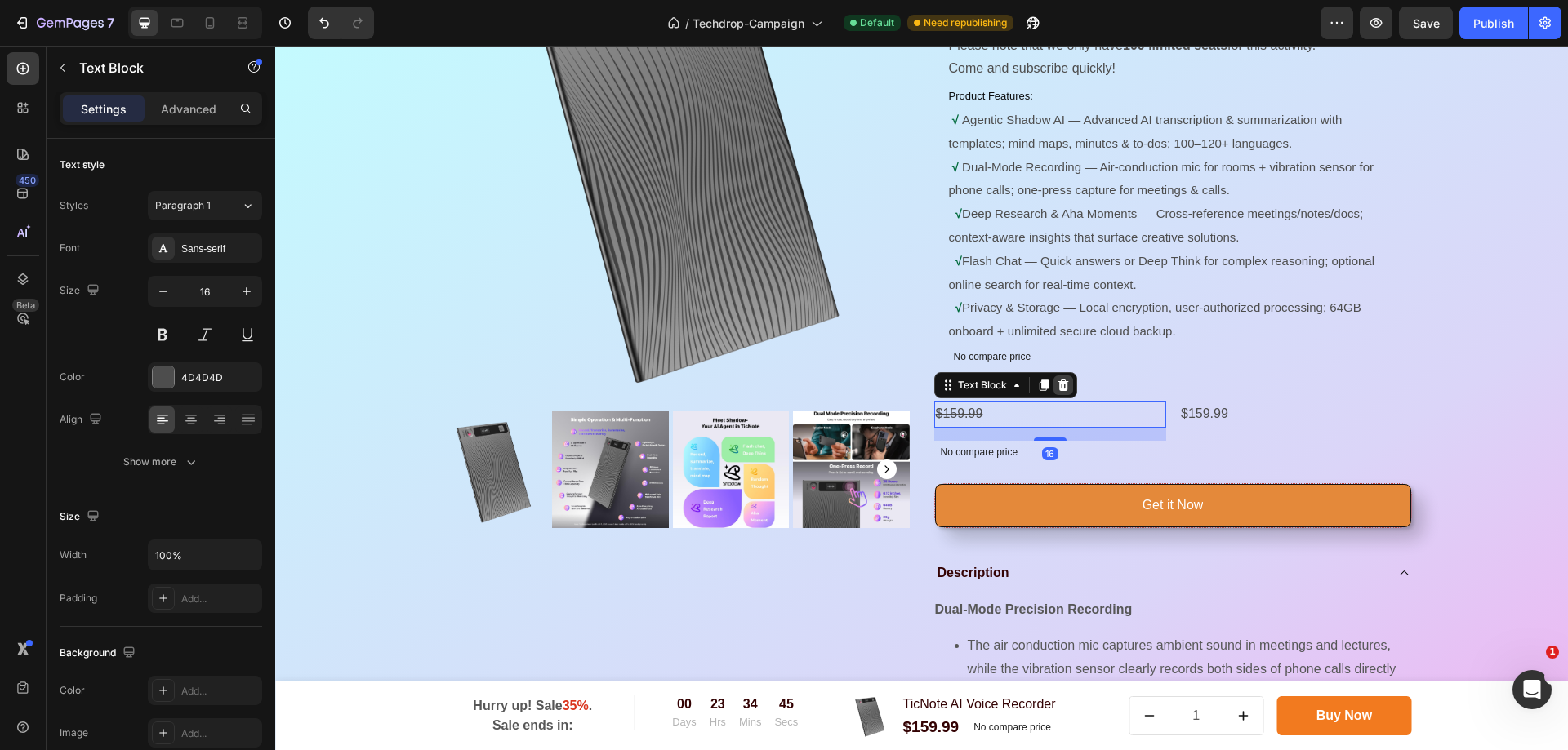
click at [1054, 389] on div at bounding box center [1063, 385] width 19 height 19
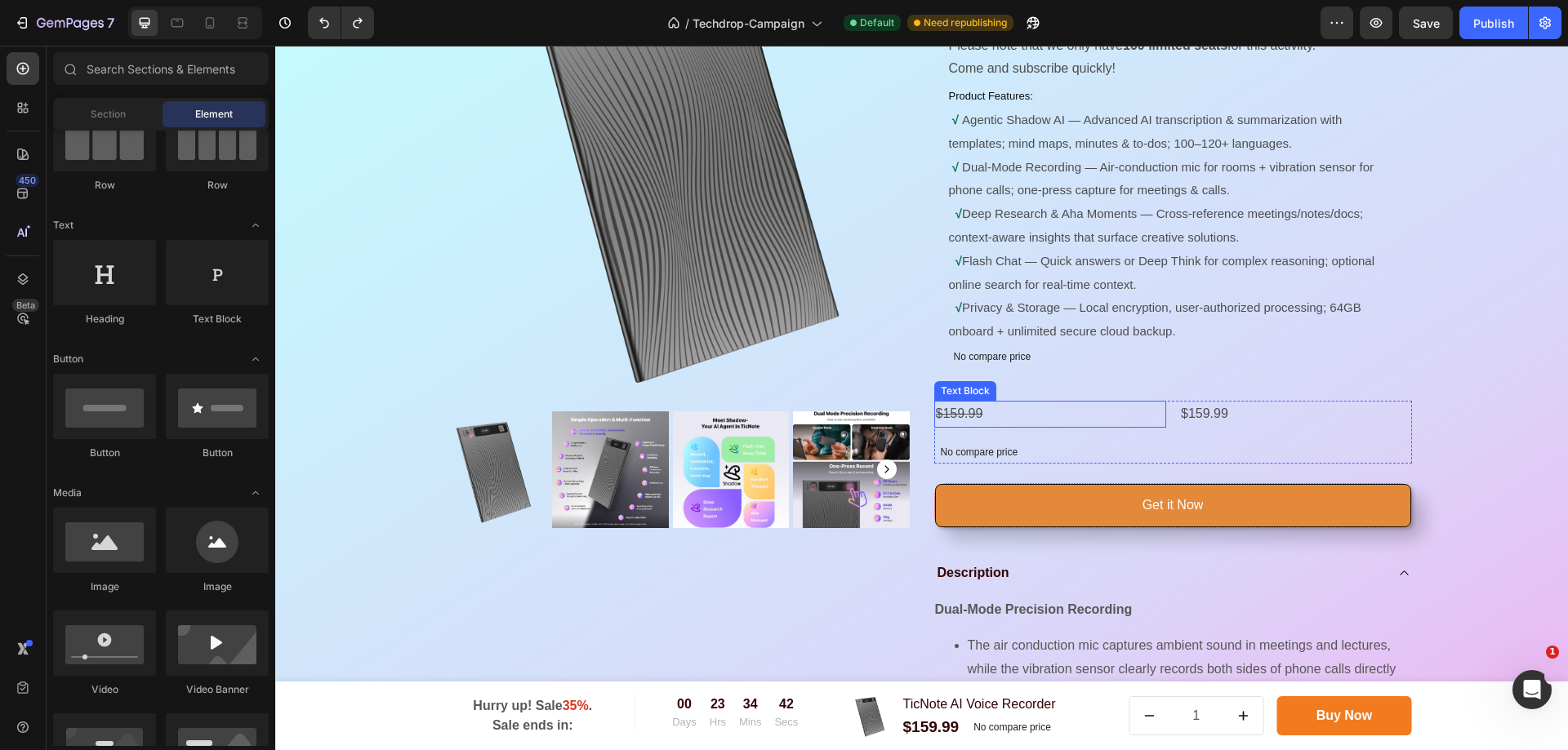
click at [964, 410] on s "$159.99" at bounding box center [959, 413] width 47 height 14
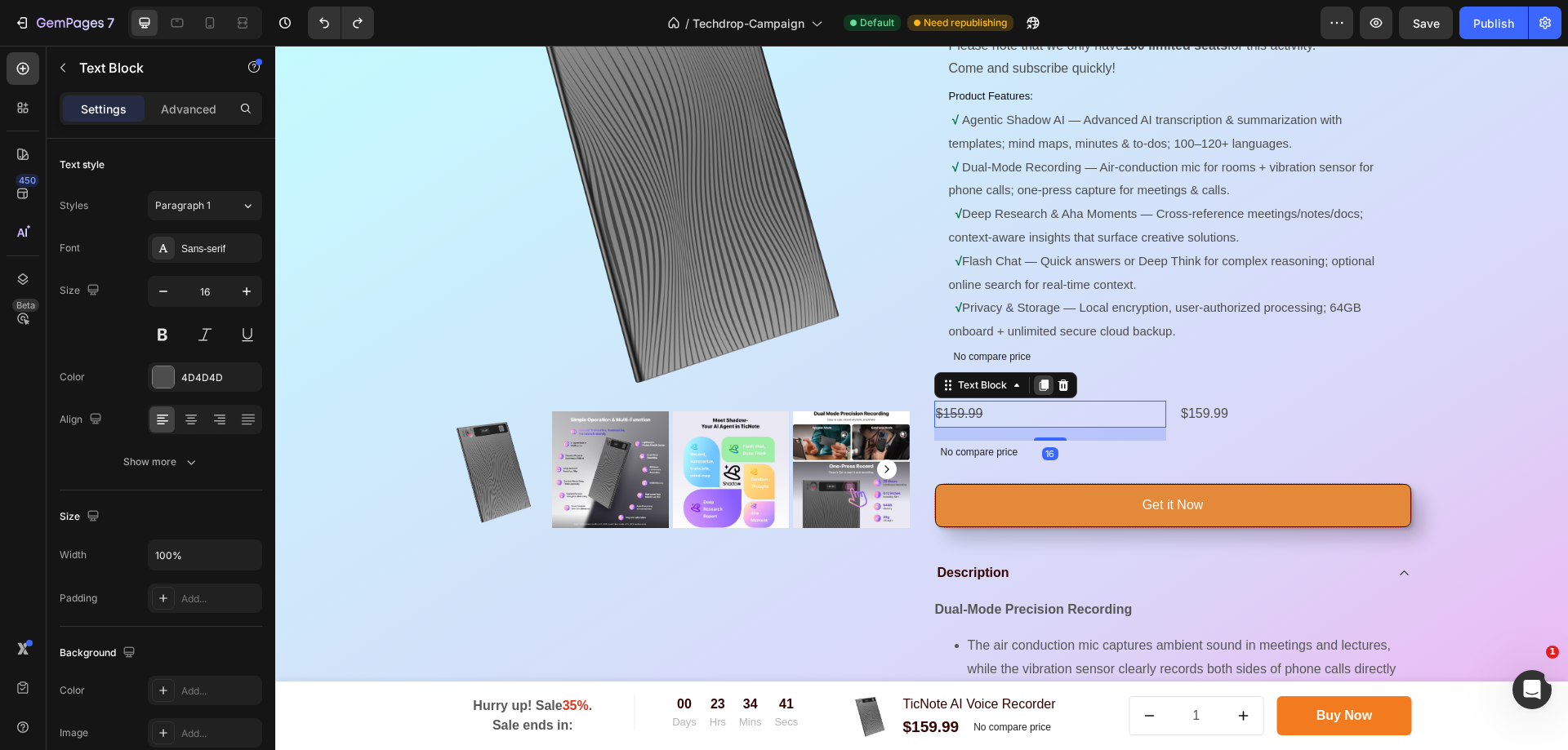
click at [1039, 383] on icon at bounding box center [1043, 385] width 9 height 11
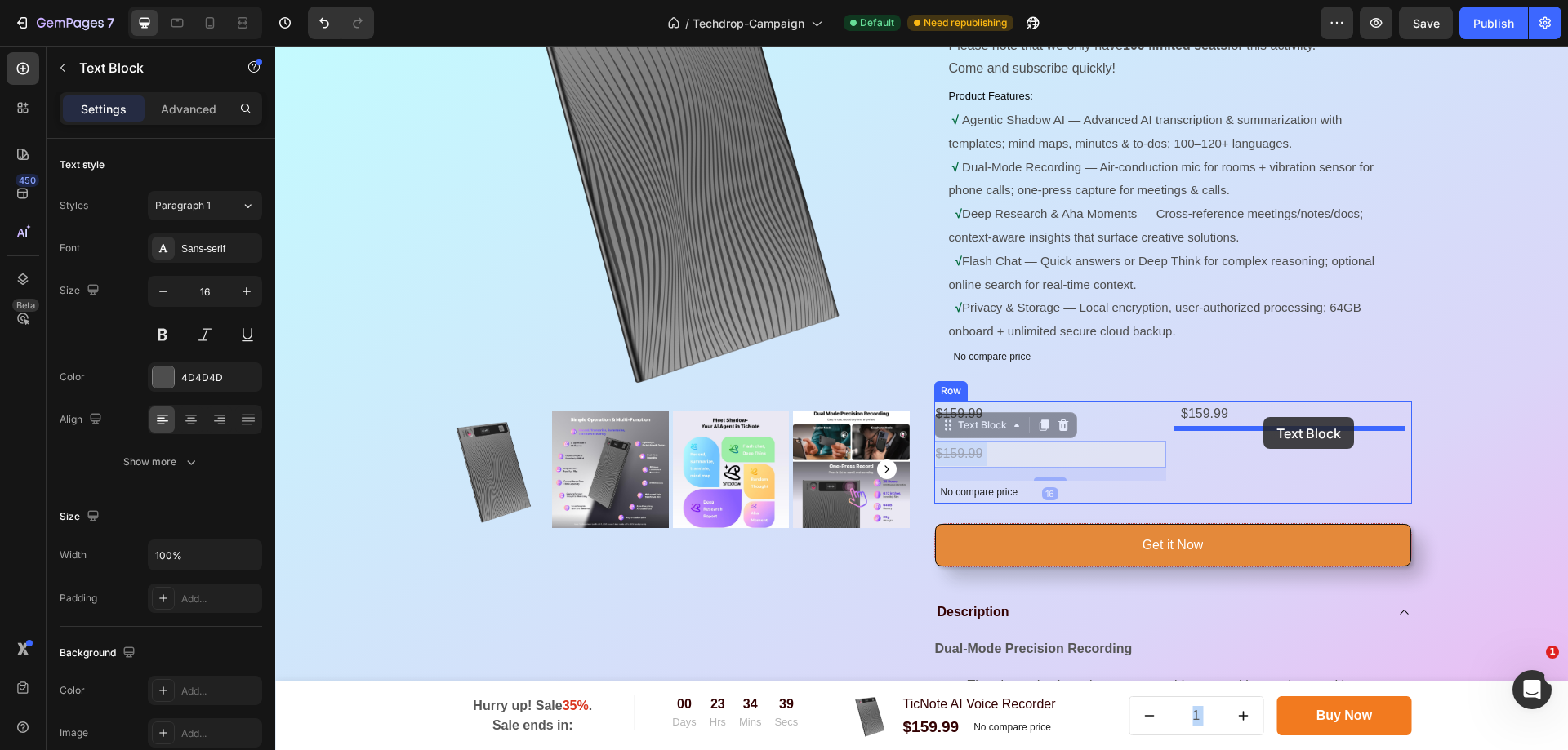
drag, startPoint x: 1025, startPoint y: 458, endPoint x: 1263, endPoint y: 417, distance: 241.5
copy div "Header Hurry up! Sale 35% . Sale ends in: Text block 00 Days 23 Hrs 34 Mins 40 …"
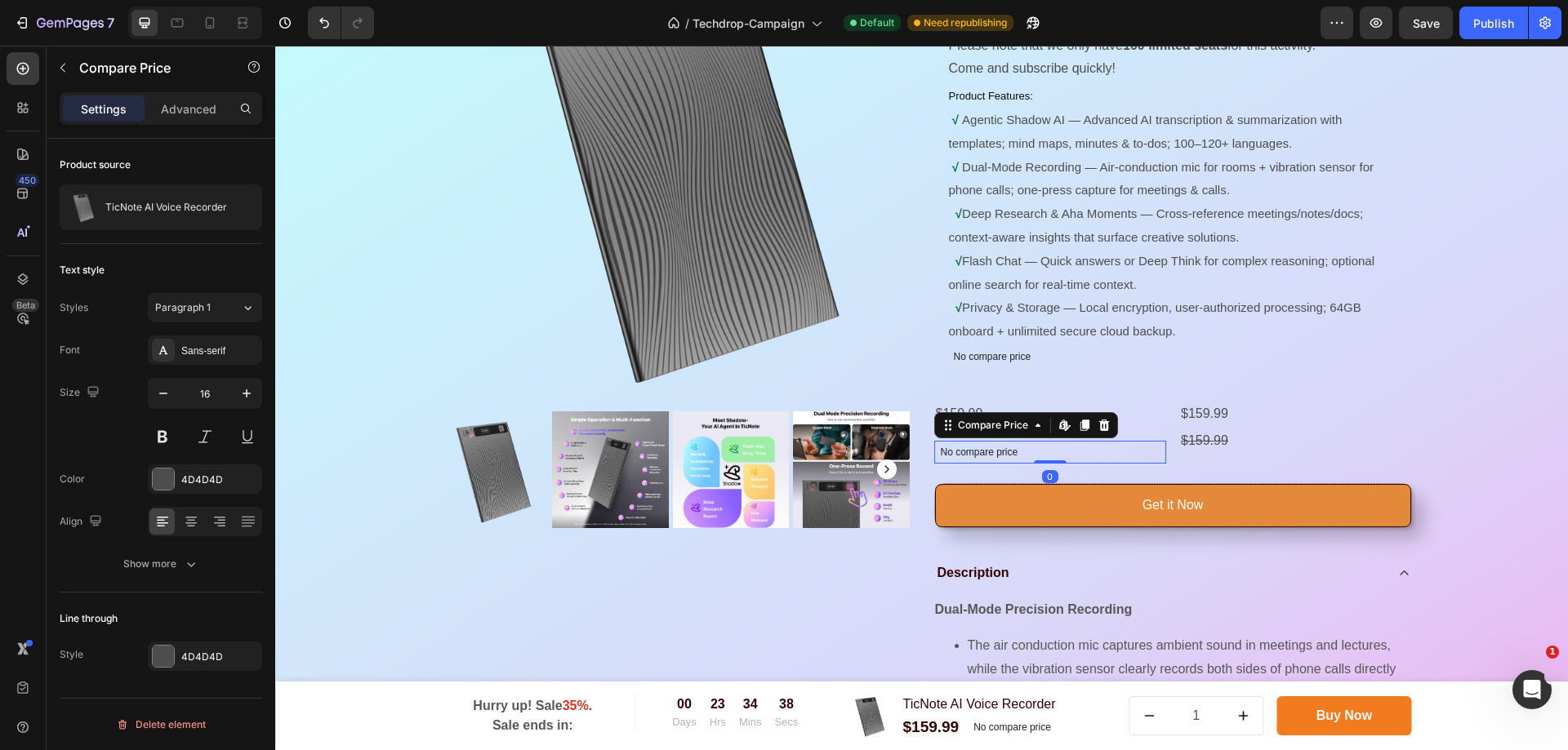
click at [1068, 447] on p "No compare price" at bounding box center [1050, 452] width 220 height 10
click at [1095, 433] on div at bounding box center [1104, 425] width 19 height 19
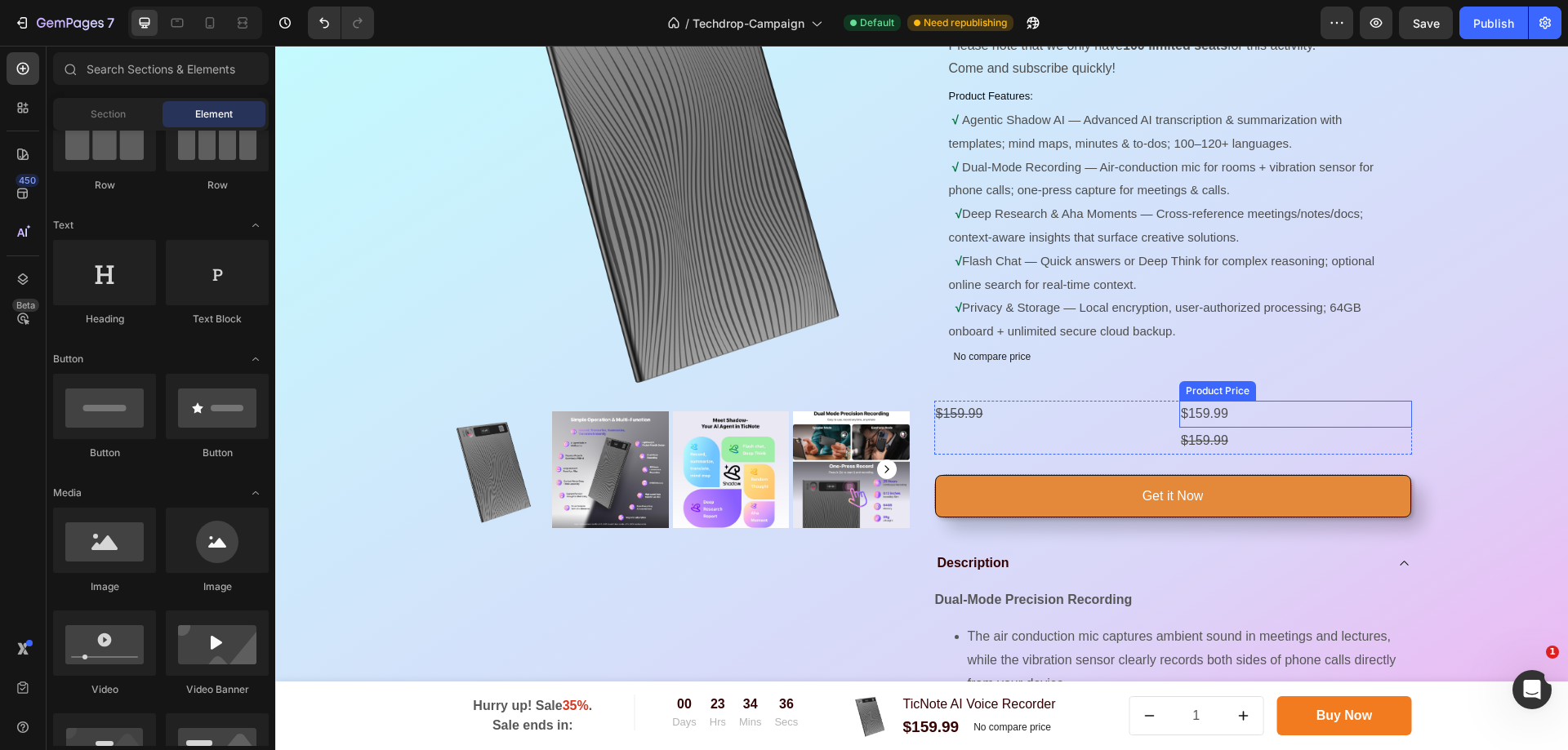
click at [1249, 421] on div "$159.99" at bounding box center [1295, 414] width 233 height 27
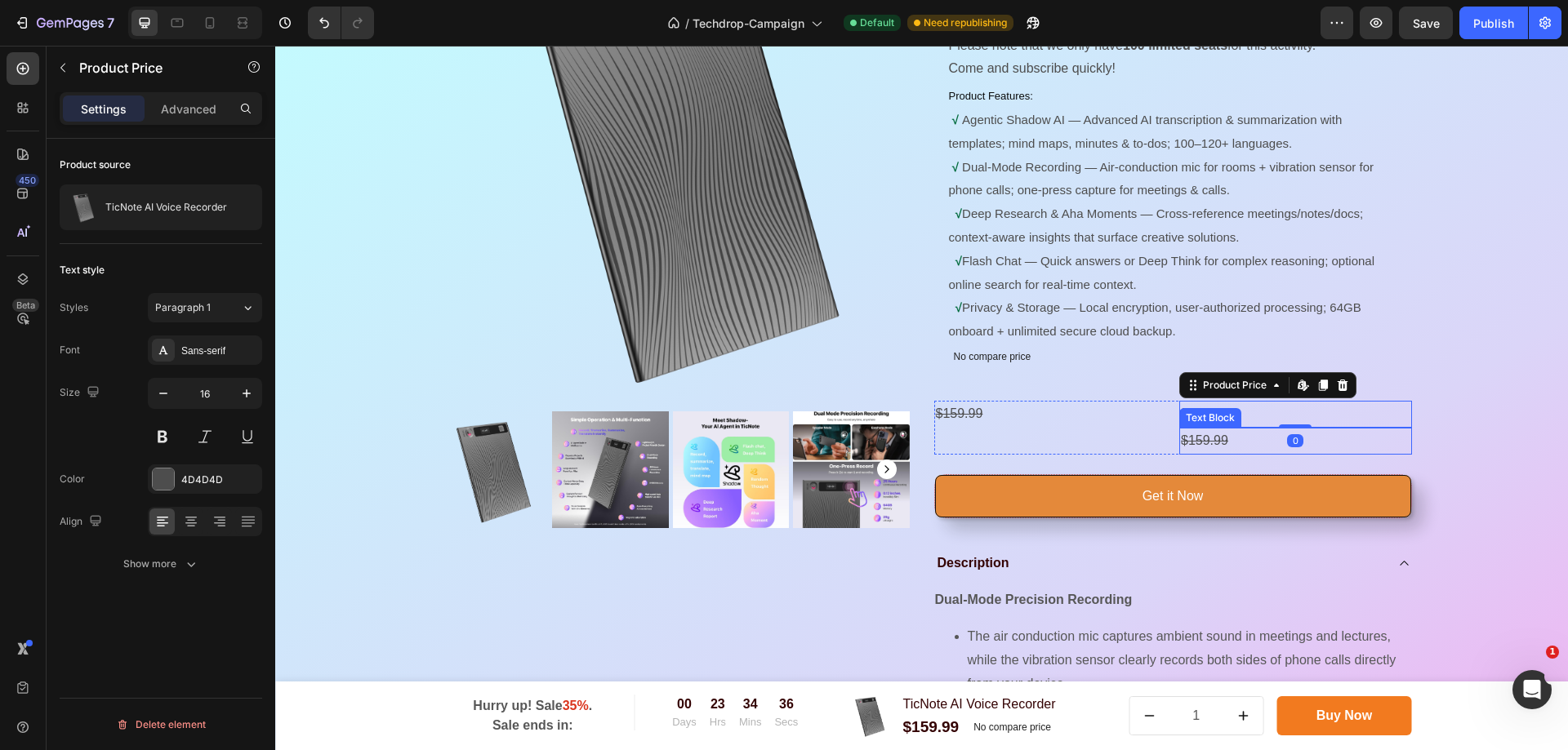
click at [1234, 445] on p "$159.99" at bounding box center [1295, 442] width 229 height 24
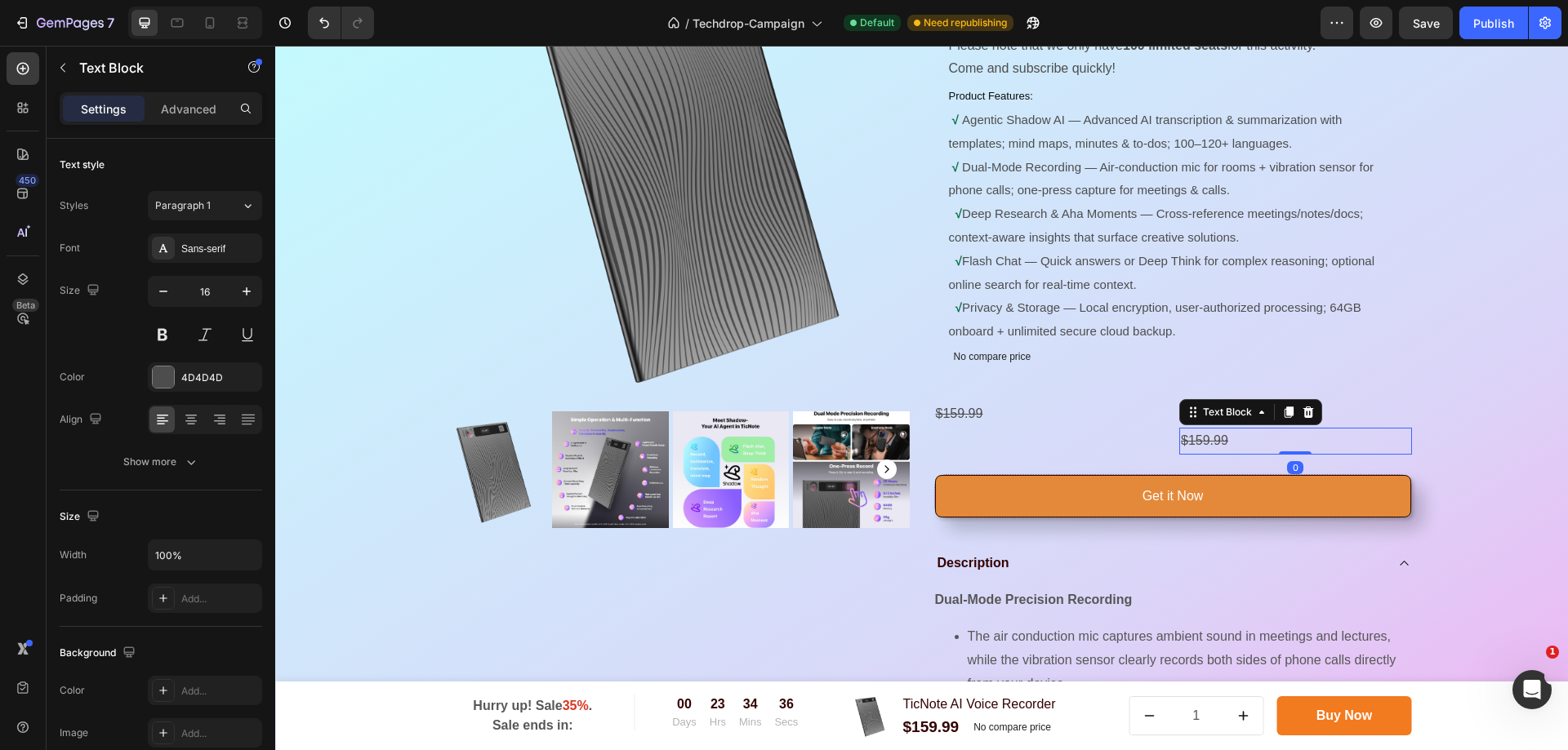
click at [1234, 445] on p "$159.99" at bounding box center [1295, 442] width 229 height 24
drag, startPoint x: 1238, startPoint y: 440, endPoint x: 1172, endPoint y: 440, distance: 66.0
click at [1172, 440] on div "$159.99 Text Block $159.99 Product Price Product Price $159.99 Text Block 0 Row" at bounding box center [1173, 428] width 478 height 54
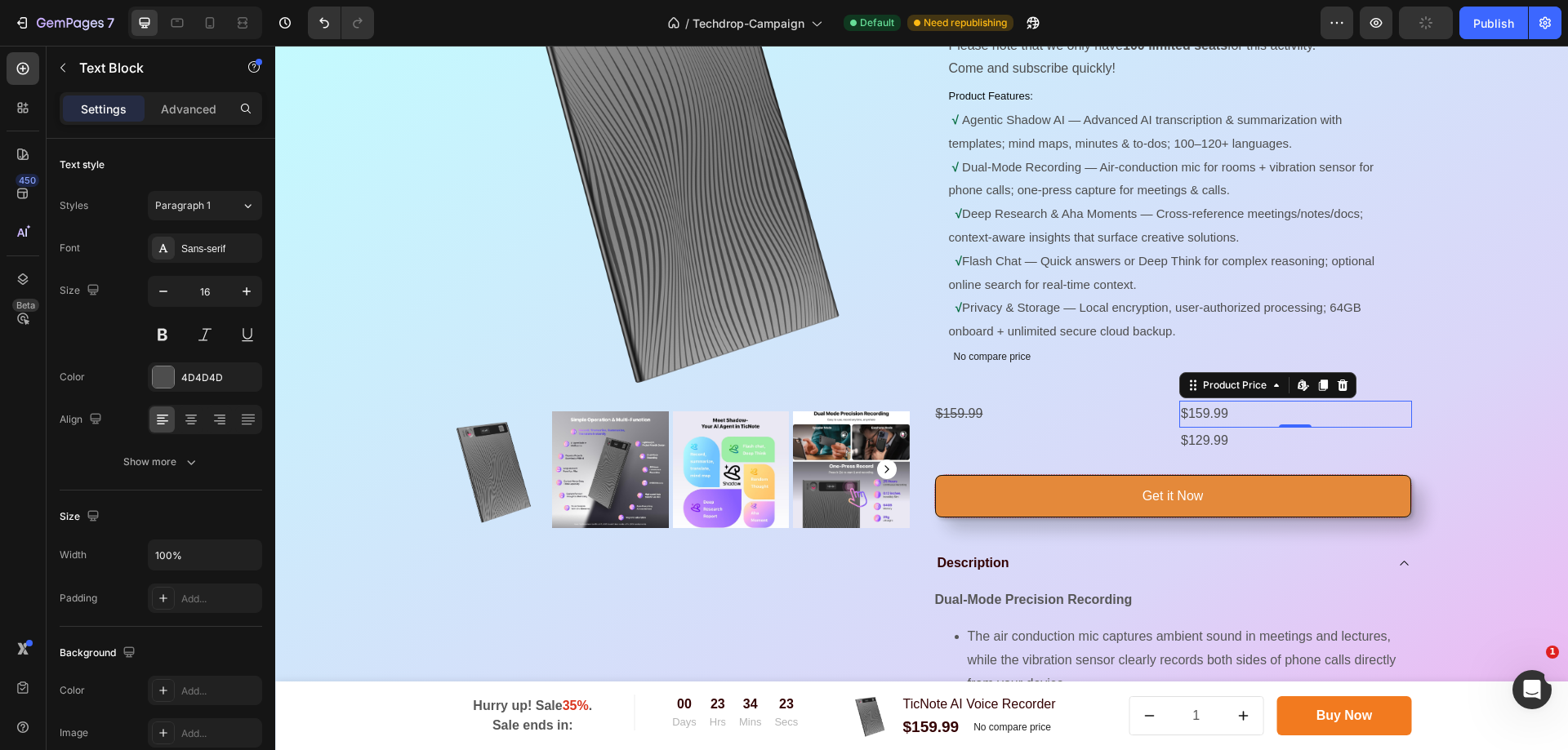
click at [1281, 416] on div "$159.99" at bounding box center [1295, 414] width 233 height 27
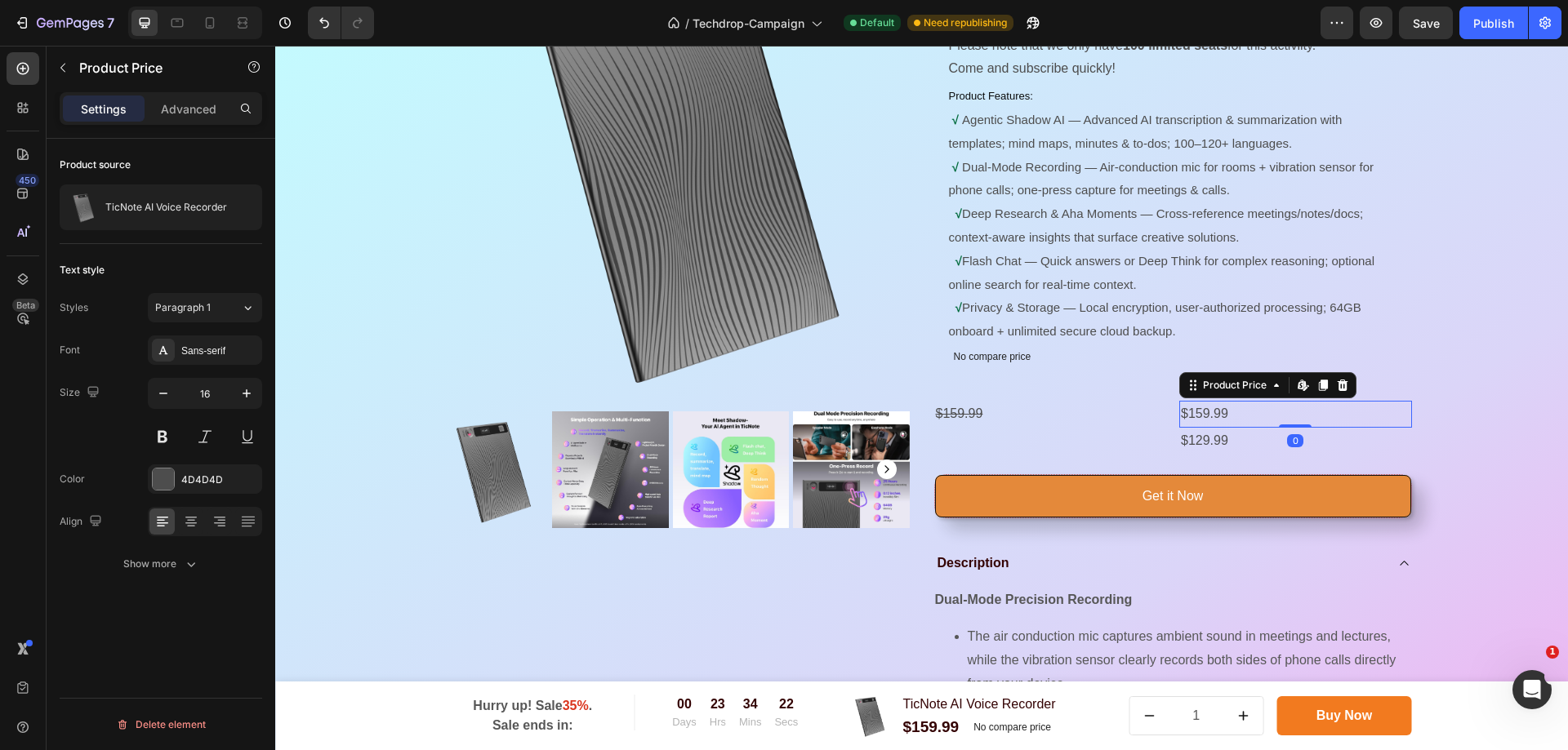
click at [1281, 416] on div "$159.99" at bounding box center [1295, 414] width 233 height 27
click at [1255, 410] on div "$159.99" at bounding box center [1295, 414] width 233 height 27
click at [1339, 392] on icon at bounding box center [1342, 385] width 13 height 13
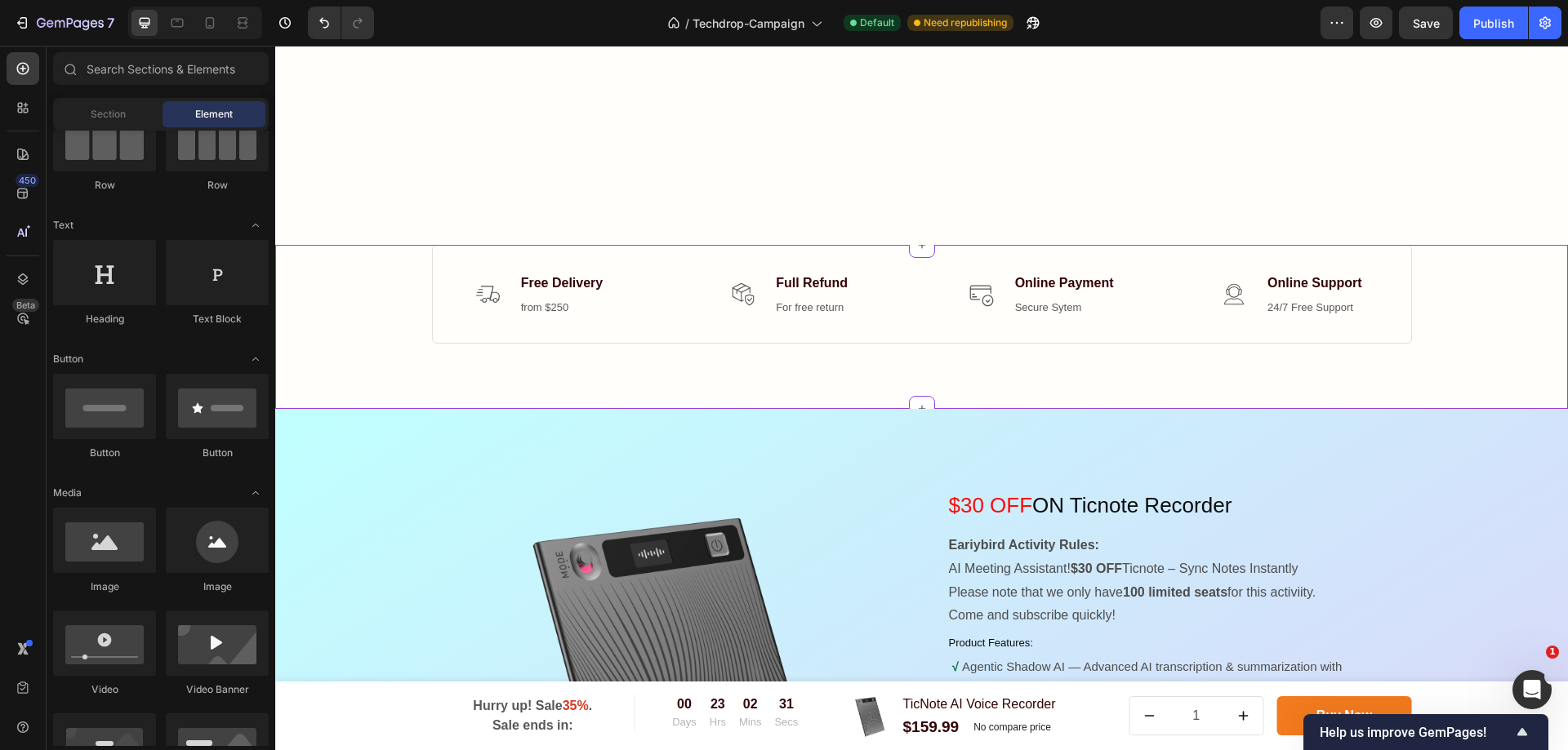
scroll to position [1878, 0]
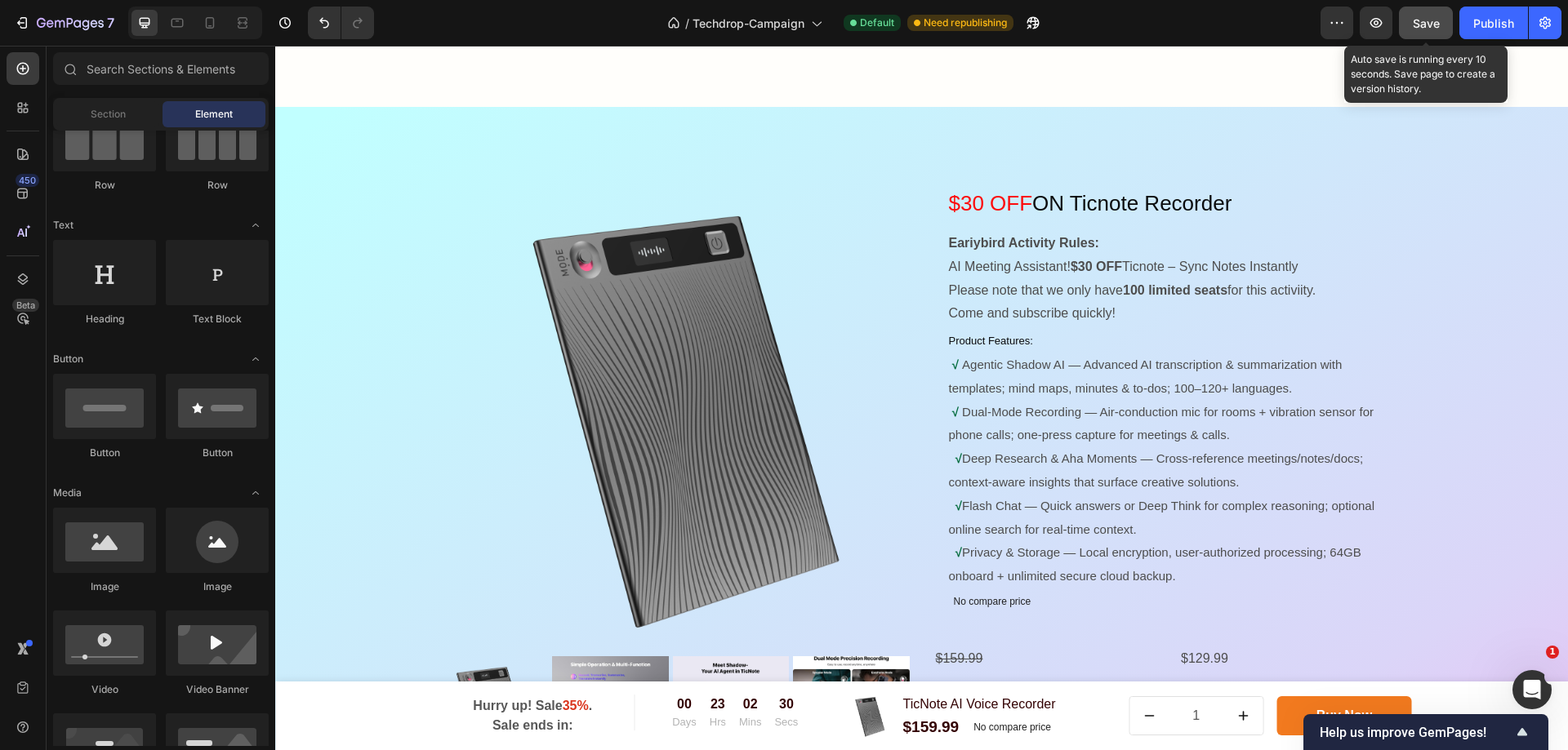
click at [1417, 27] on span "Save" at bounding box center [1426, 23] width 27 height 14
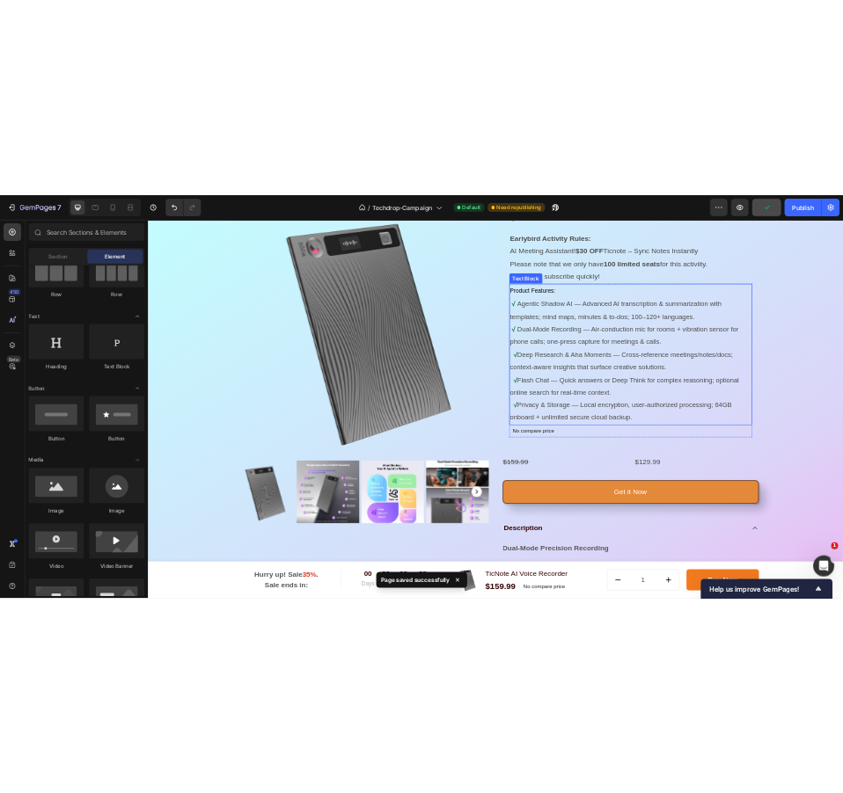
scroll to position [2199, 0]
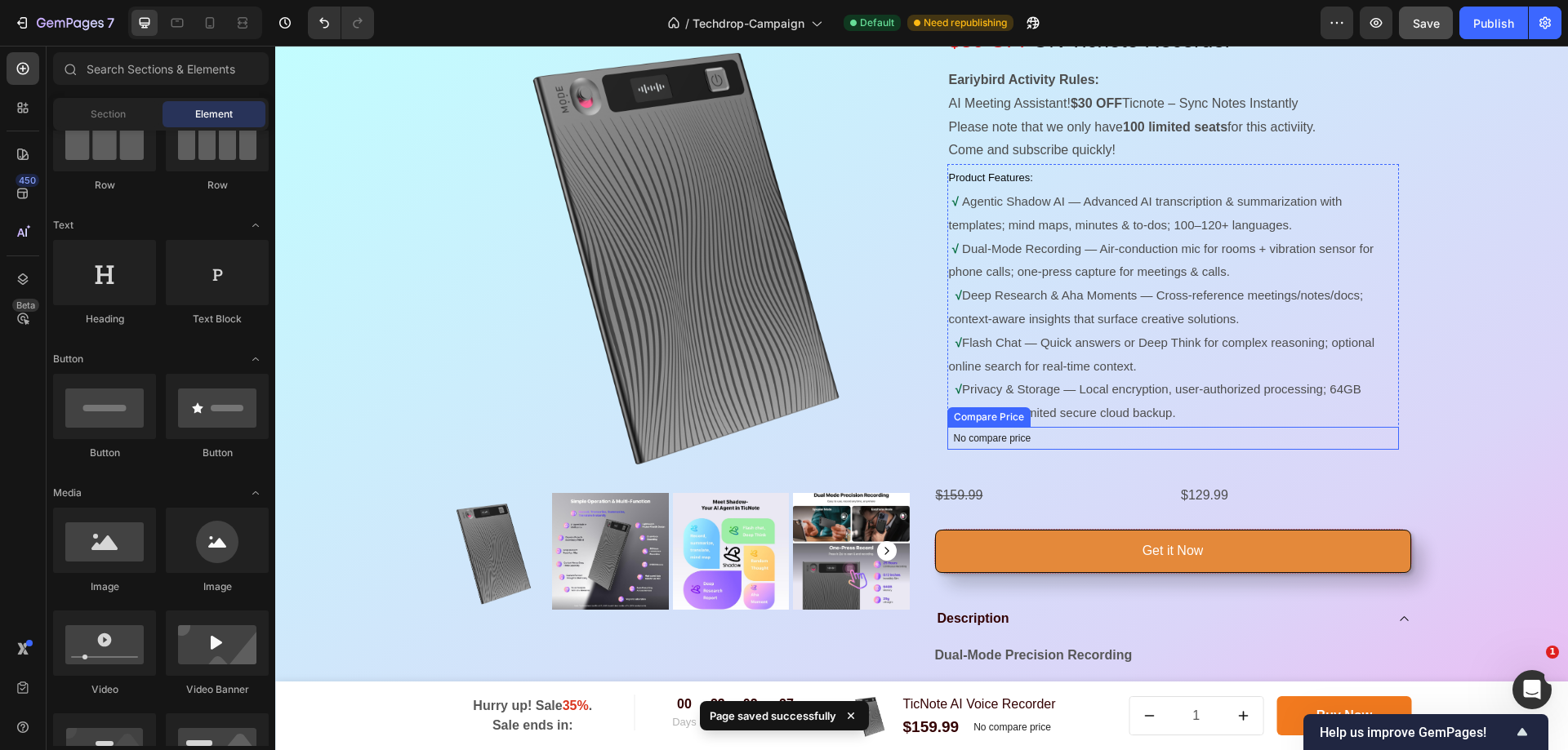
click at [1092, 443] on p "No compare price" at bounding box center [1173, 438] width 438 height 10
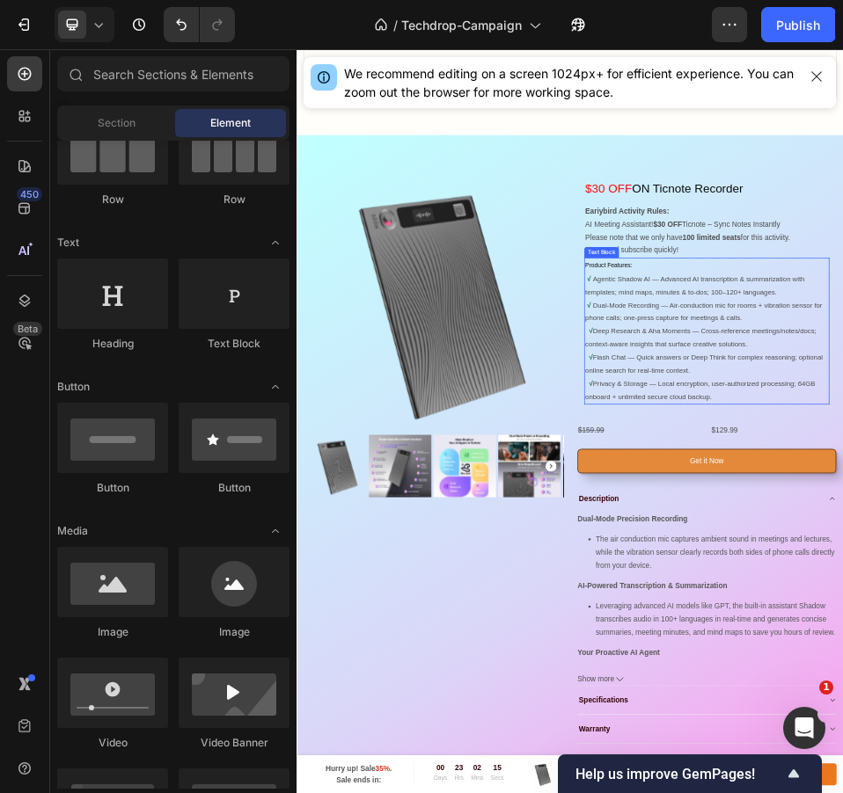
scroll to position [1922, 0]
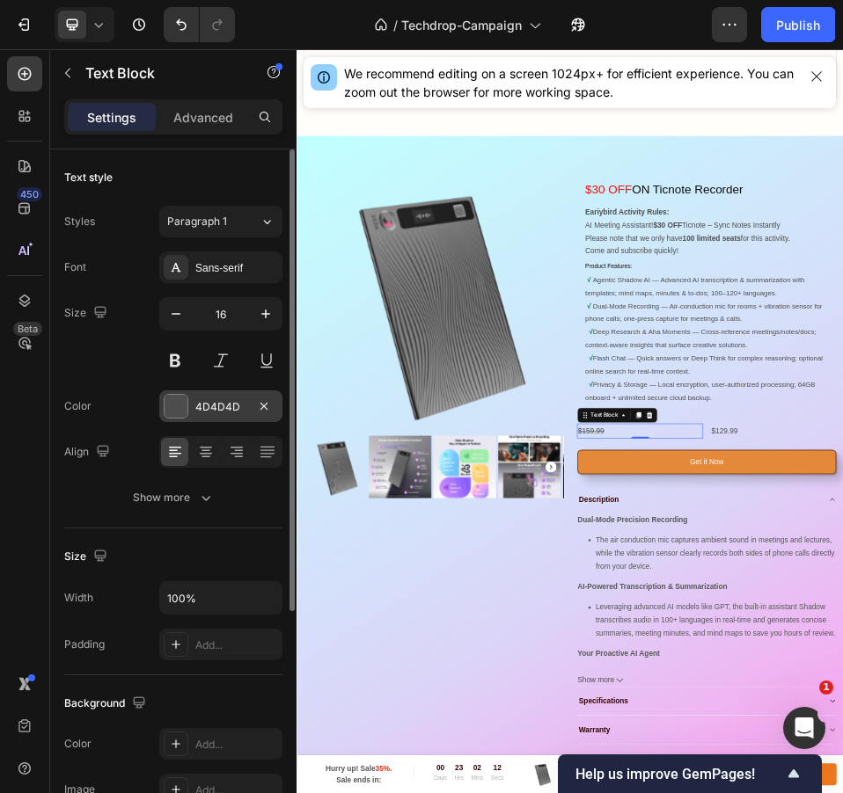
click at [179, 406] on div at bounding box center [175, 406] width 23 height 23
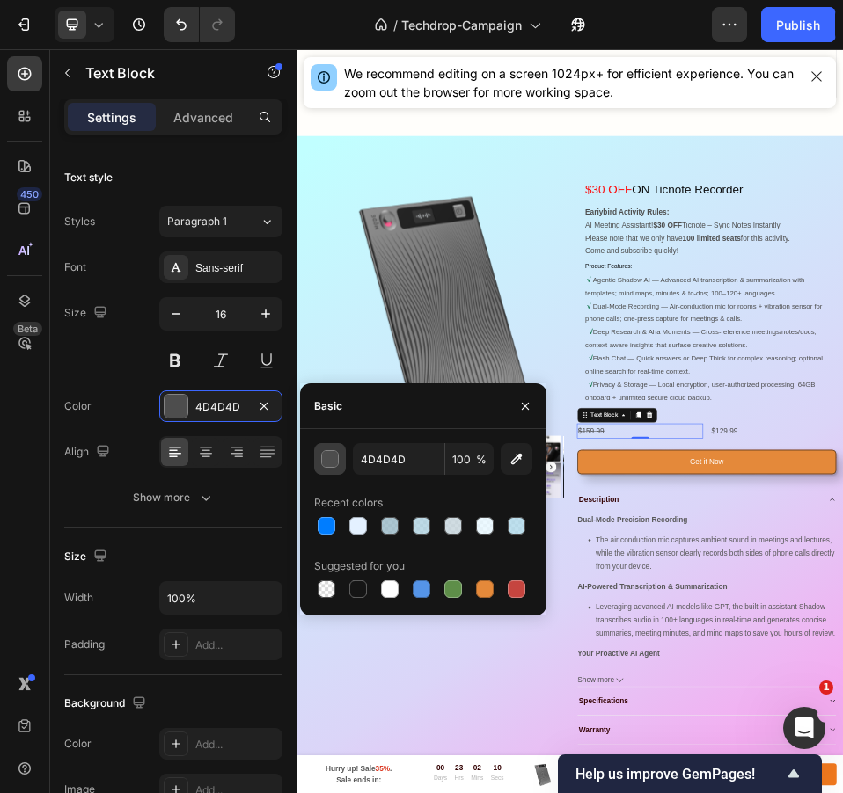
click at [337, 461] on div "button" at bounding box center [331, 460] width 18 height 18
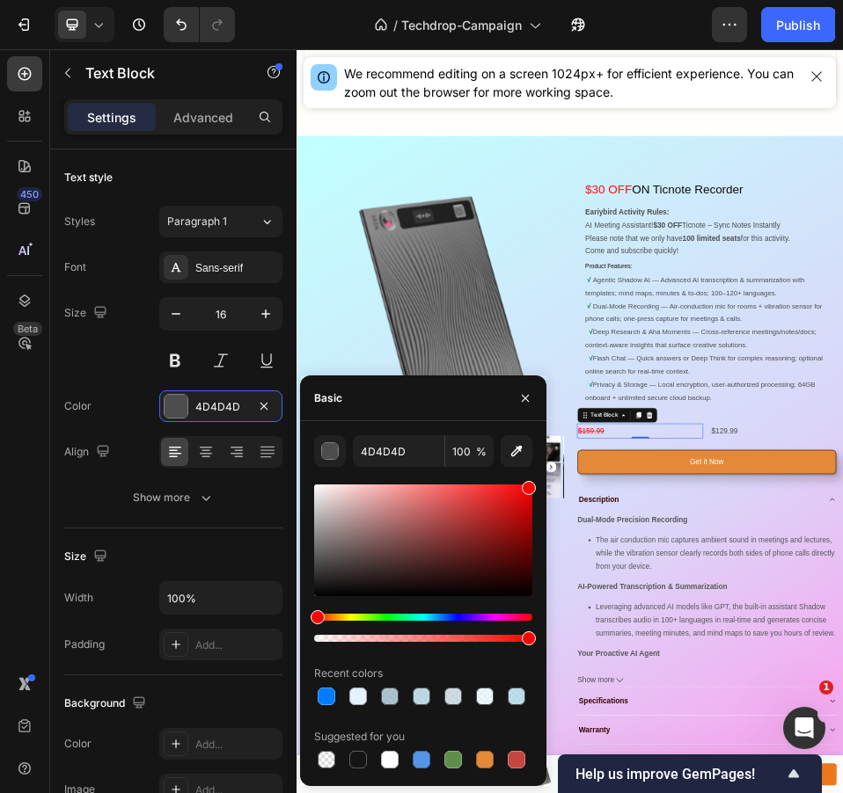
drag, startPoint x: 319, startPoint y: 592, endPoint x: 543, endPoint y: 476, distance: 251.8
click at [543, 476] on div "4D4D4D 100 % Recent colors Suggested for you" at bounding box center [423, 603] width 246 height 337
type input "FF0000"
drag, startPoint x: 824, startPoint y: 538, endPoint x: 815, endPoint y: 851, distance: 313.3
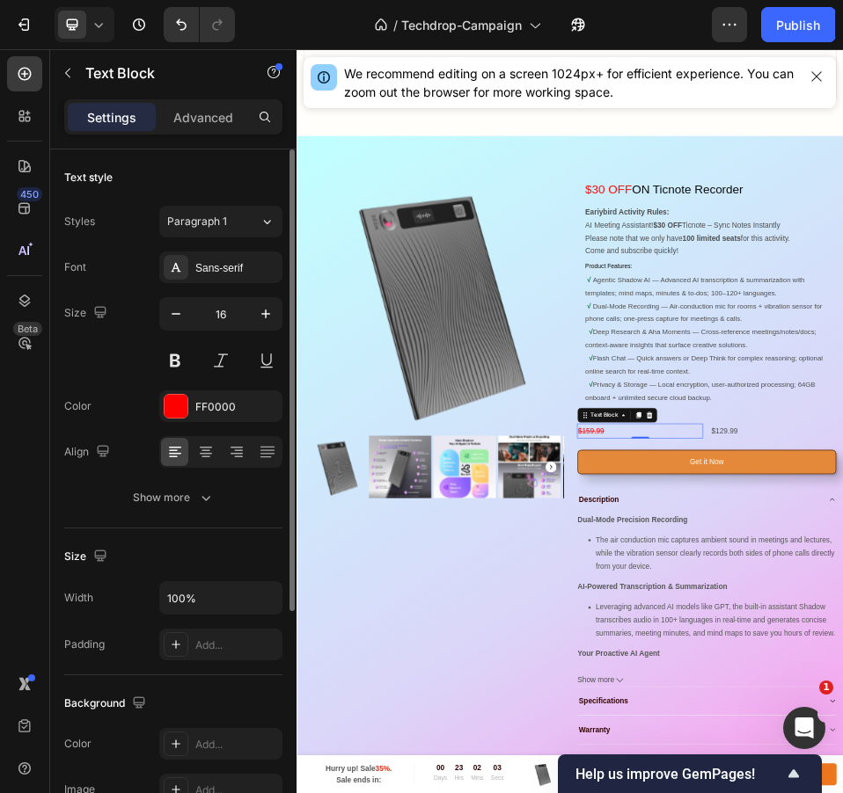
click at [113, 365] on div "Size 16" at bounding box center [173, 336] width 218 height 79
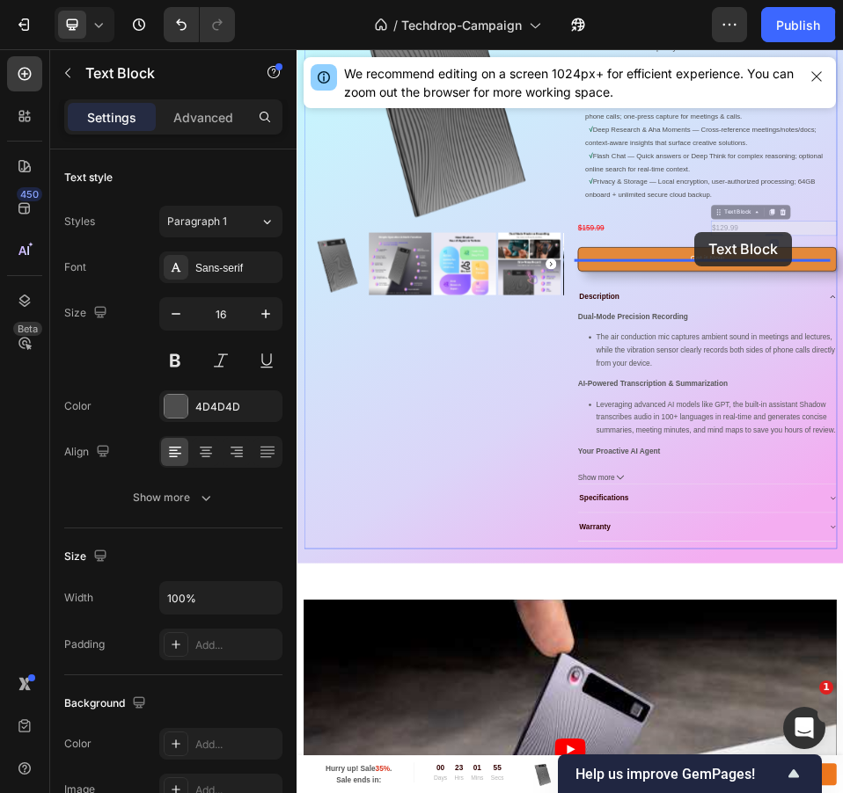
scroll to position [2312, 0]
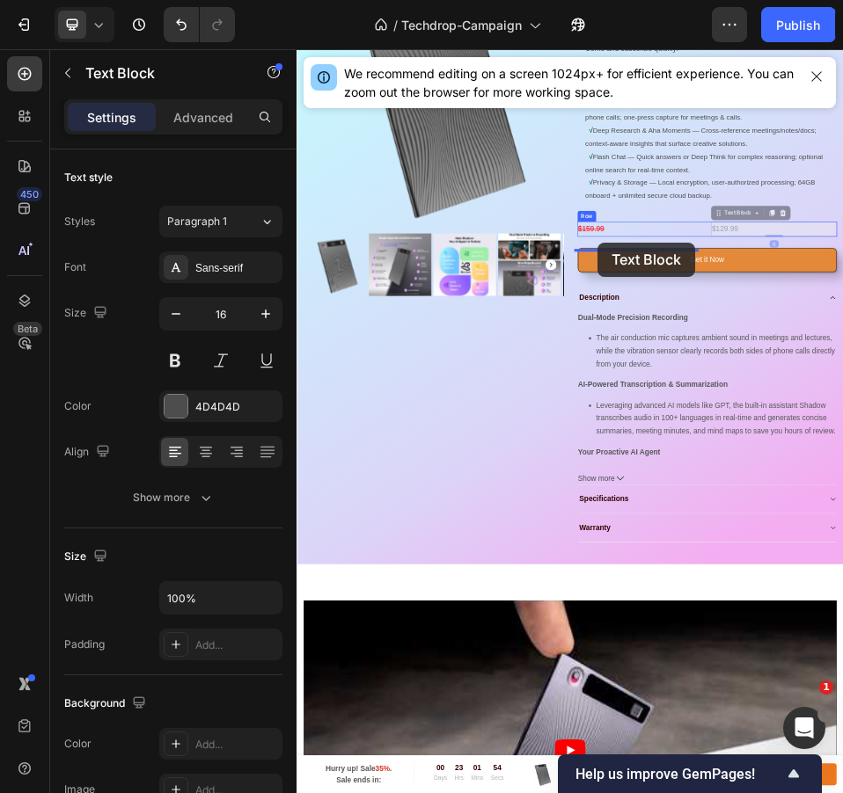
drag, startPoint x: 1132, startPoint y: 812, endPoint x: 877, endPoint y: 423, distance: 465.0
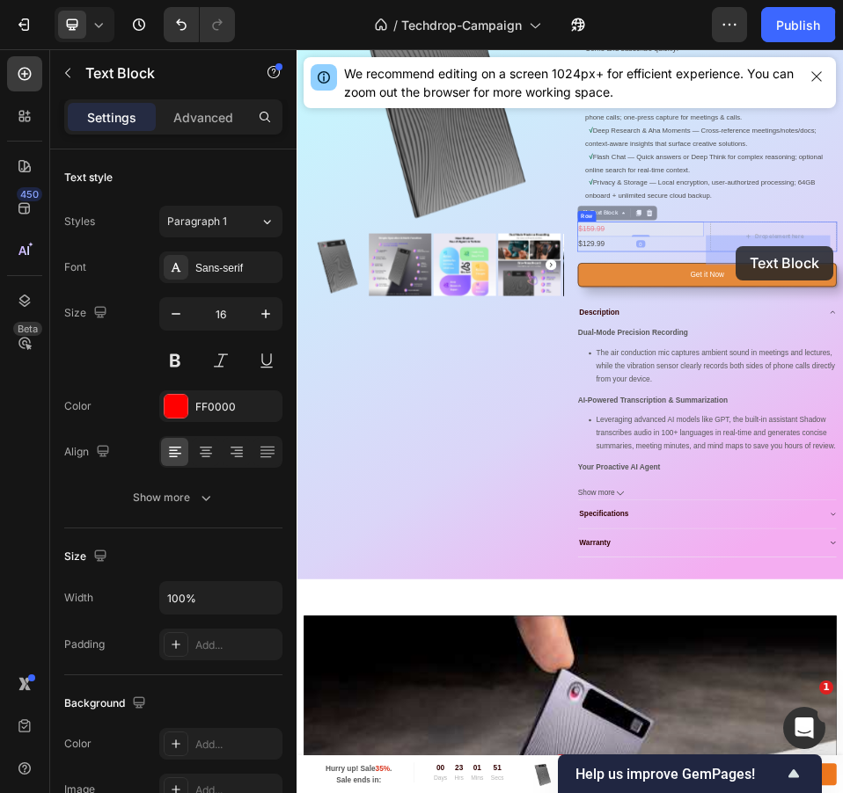
drag, startPoint x: 906, startPoint y: 420, endPoint x: 1144, endPoint y: 429, distance: 238.6
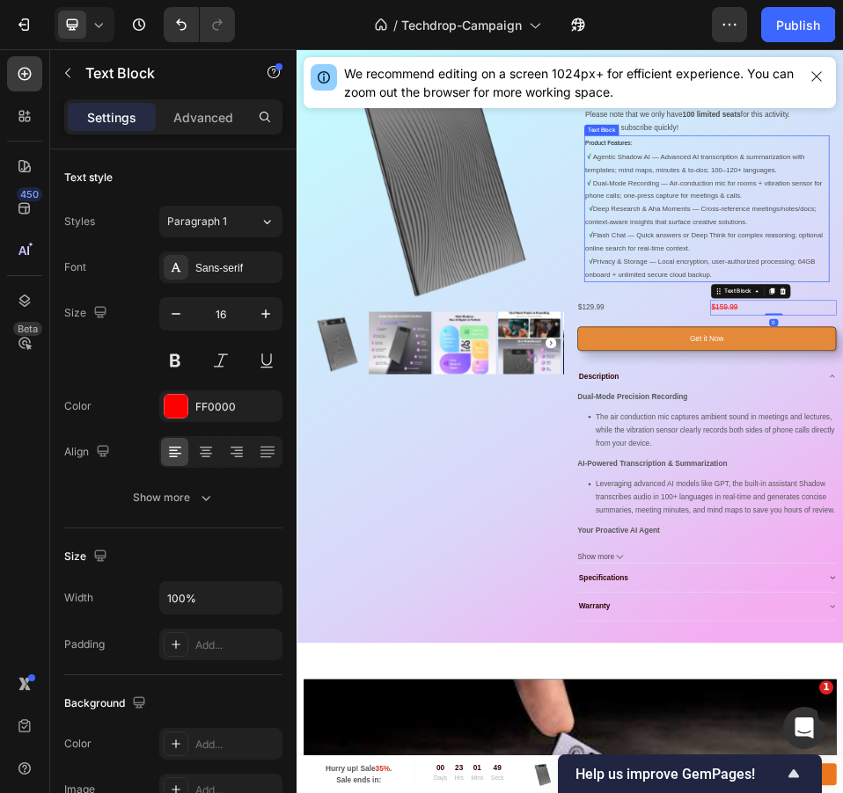
scroll to position [2049, 0]
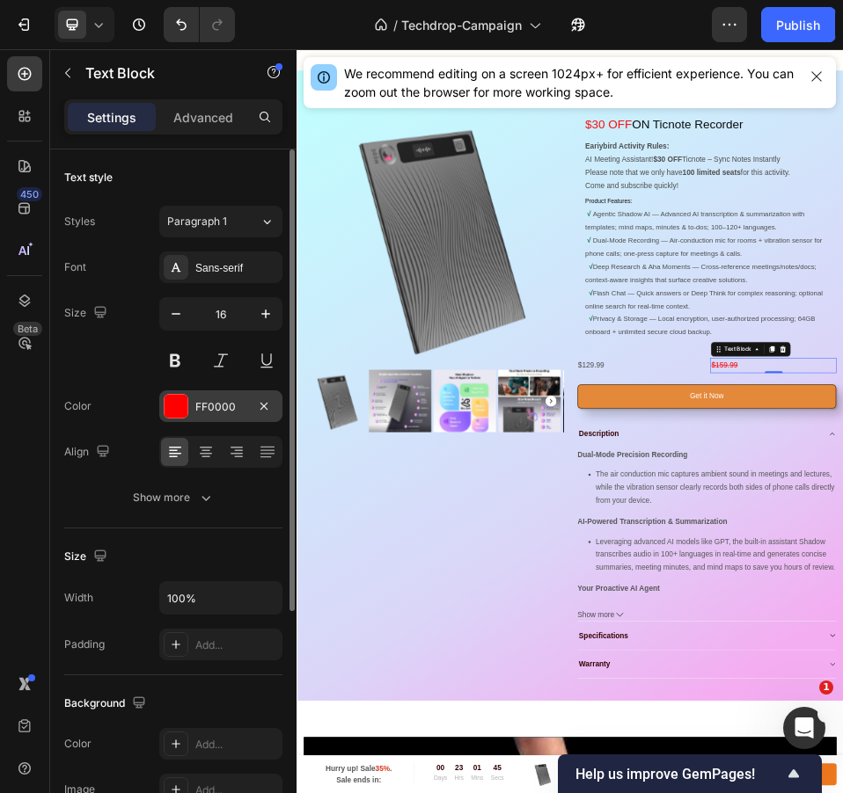
click at [247, 409] on div "FF0000" at bounding box center [220, 407] width 123 height 32
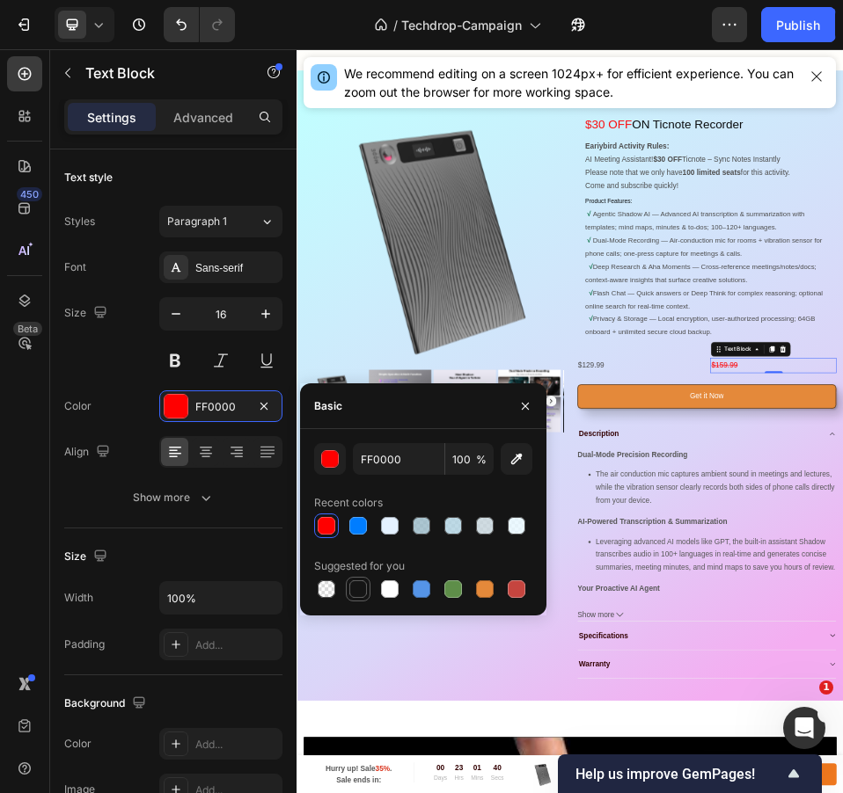
click at [356, 590] on div at bounding box center [358, 590] width 18 height 18
type input "151515"
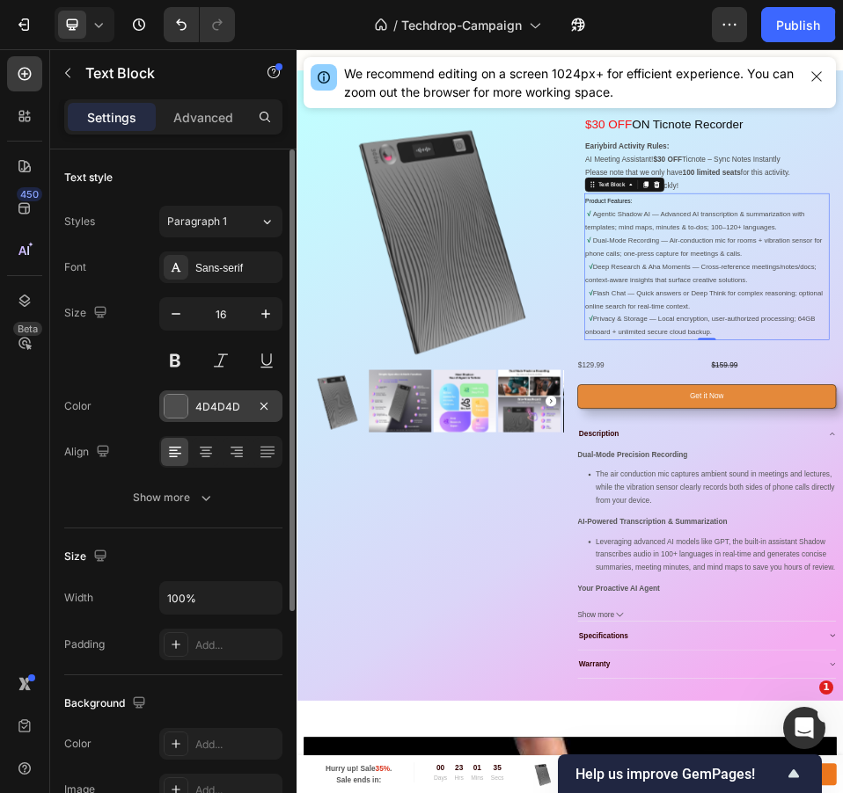
click at [238, 402] on div "4D4D4D" at bounding box center [220, 407] width 51 height 16
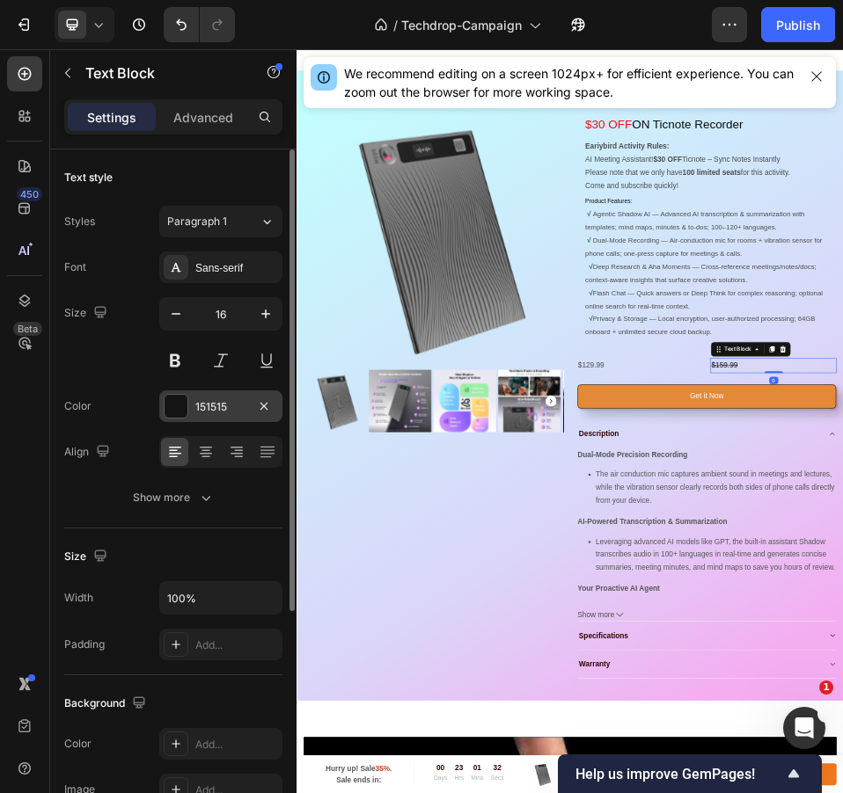
click at [236, 406] on div "151515" at bounding box center [220, 407] width 51 height 16
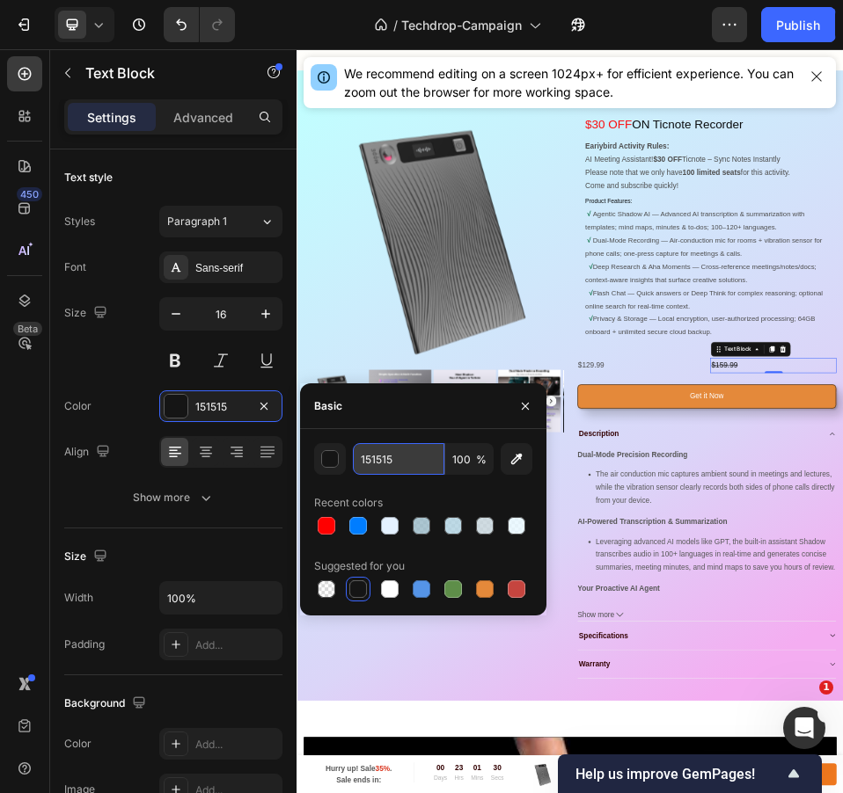
click at [426, 463] on input "151515" at bounding box center [398, 459] width 91 height 32
paste input "4D4D4D"
type input "4D4D4D"
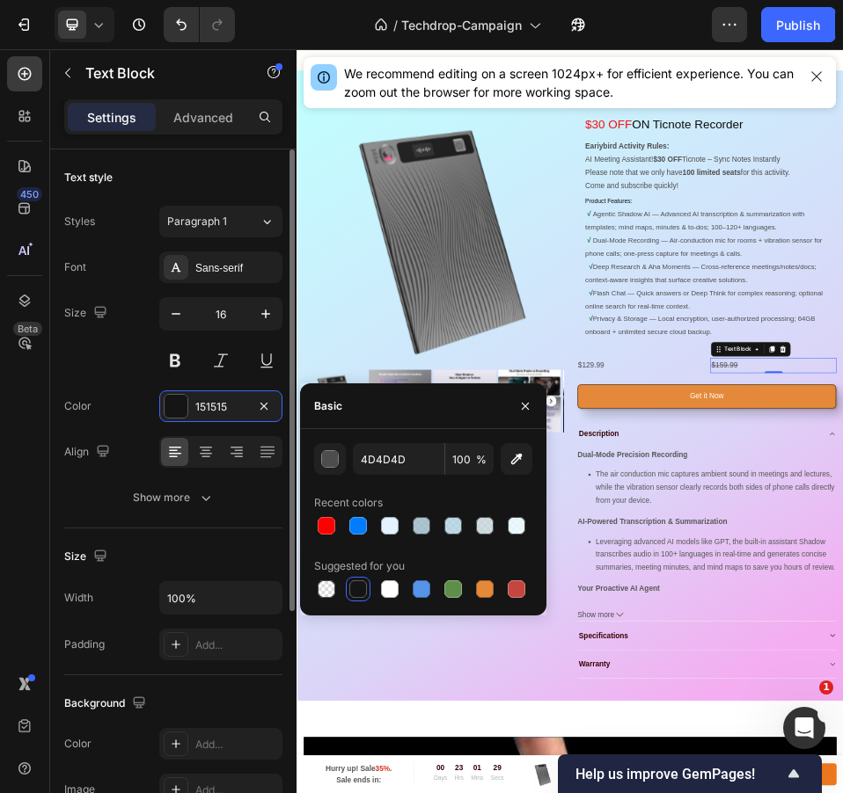
click at [89, 369] on div "Size 16" at bounding box center [173, 336] width 218 height 79
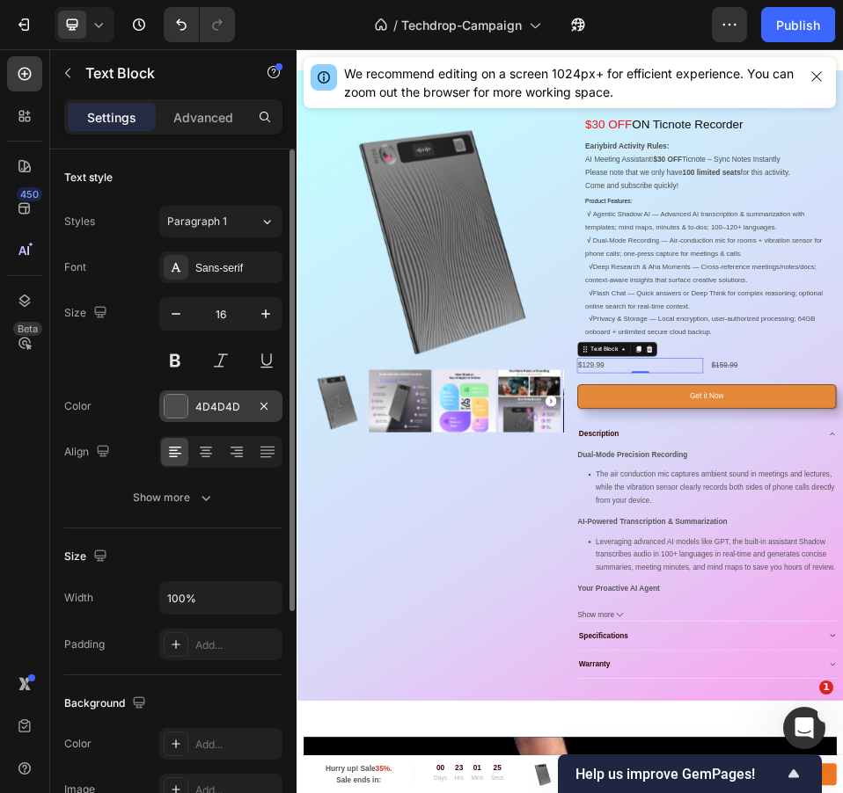
click at [229, 402] on div "4D4D4D" at bounding box center [220, 407] width 51 height 16
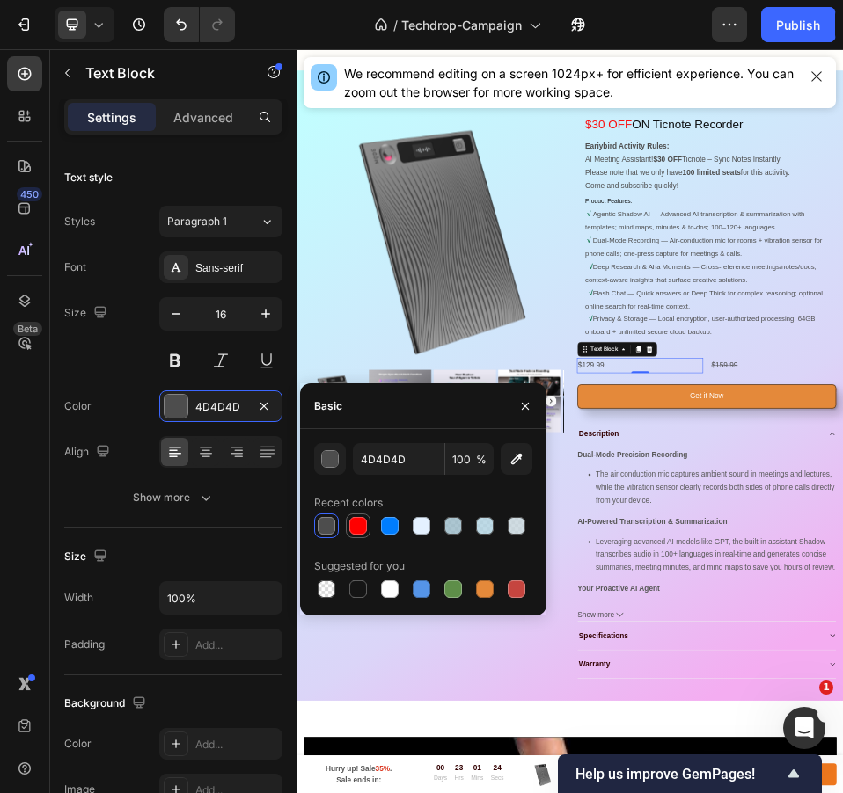
click at [355, 523] on div at bounding box center [358, 526] width 18 height 18
type input "FF0000"
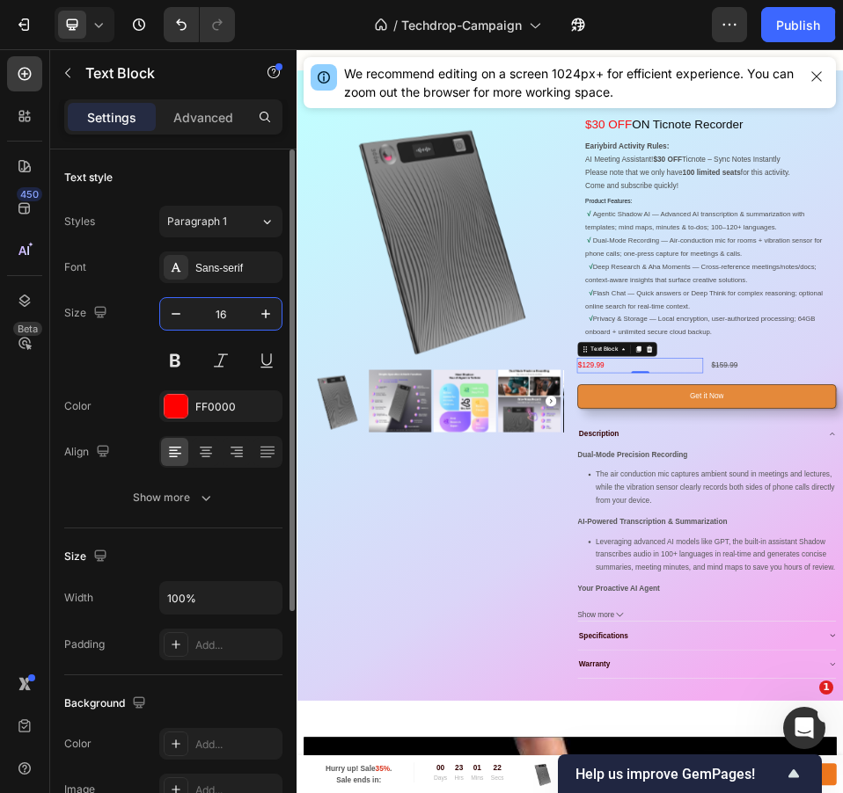
click at [241, 318] on input "16" at bounding box center [221, 314] width 58 height 32
type input "25"
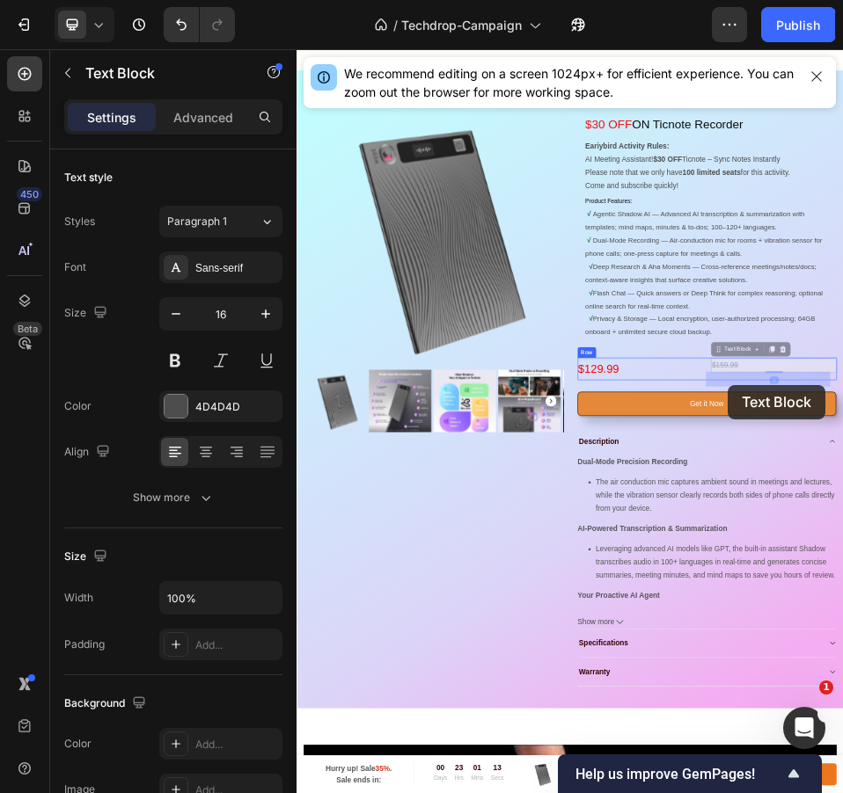
drag, startPoint x: 1107, startPoint y: 690, endPoint x: 1129, endPoint y: 698, distance: 23.7
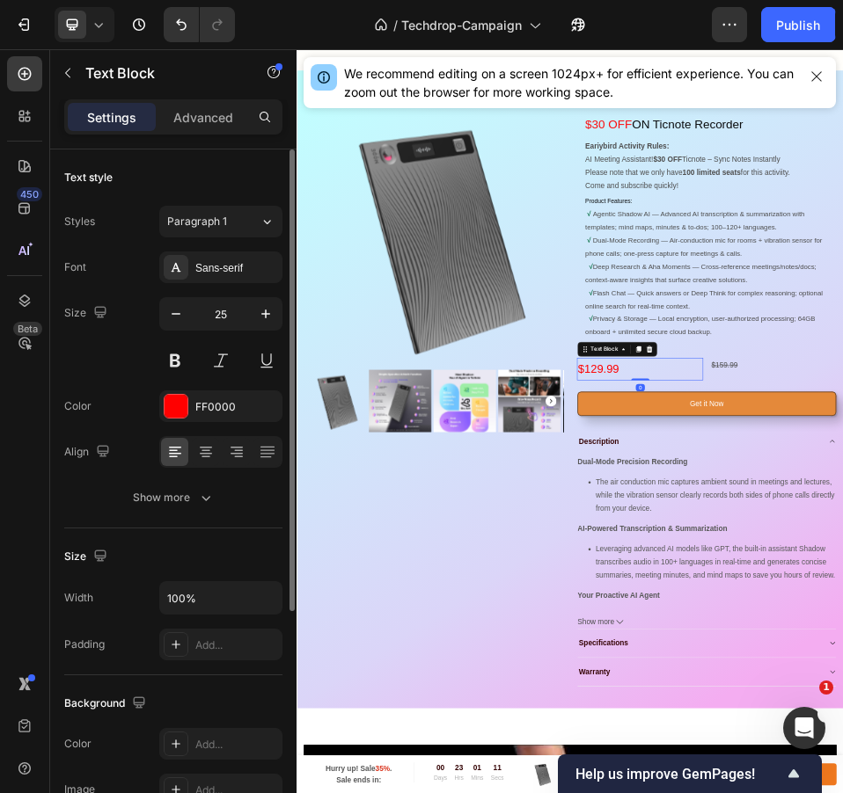
scroll to position [88, 0]
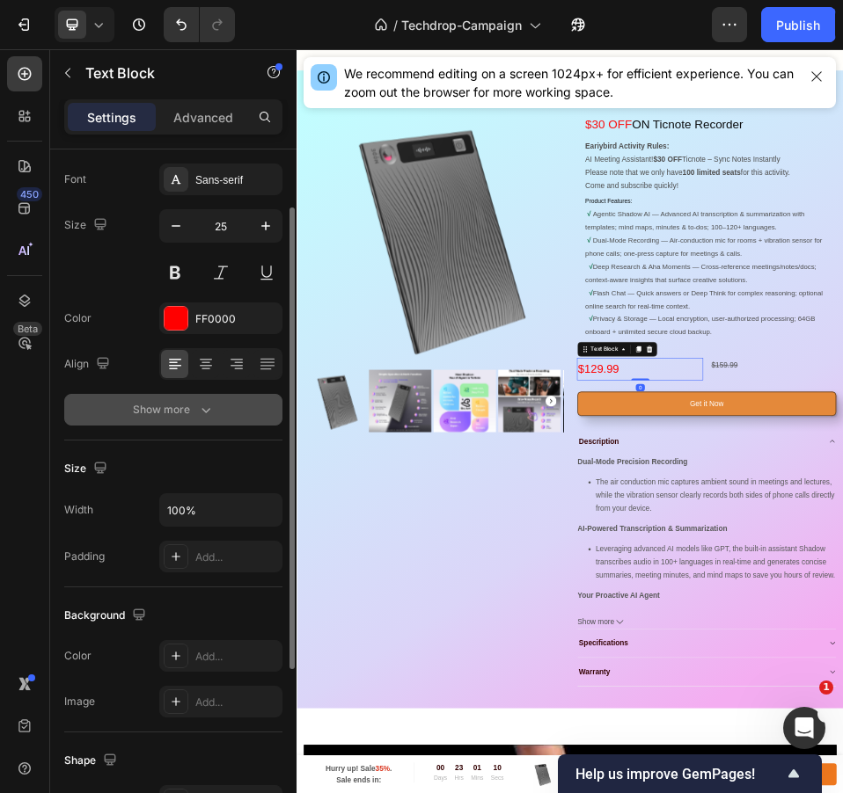
click at [202, 411] on icon "button" at bounding box center [206, 410] width 18 height 18
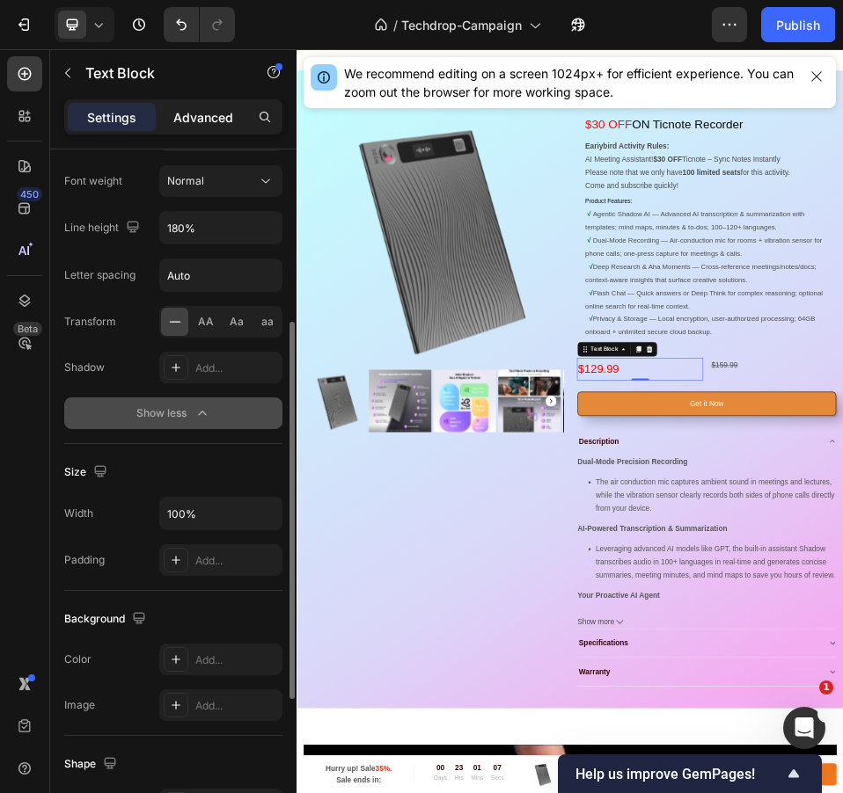
scroll to position [229, 0]
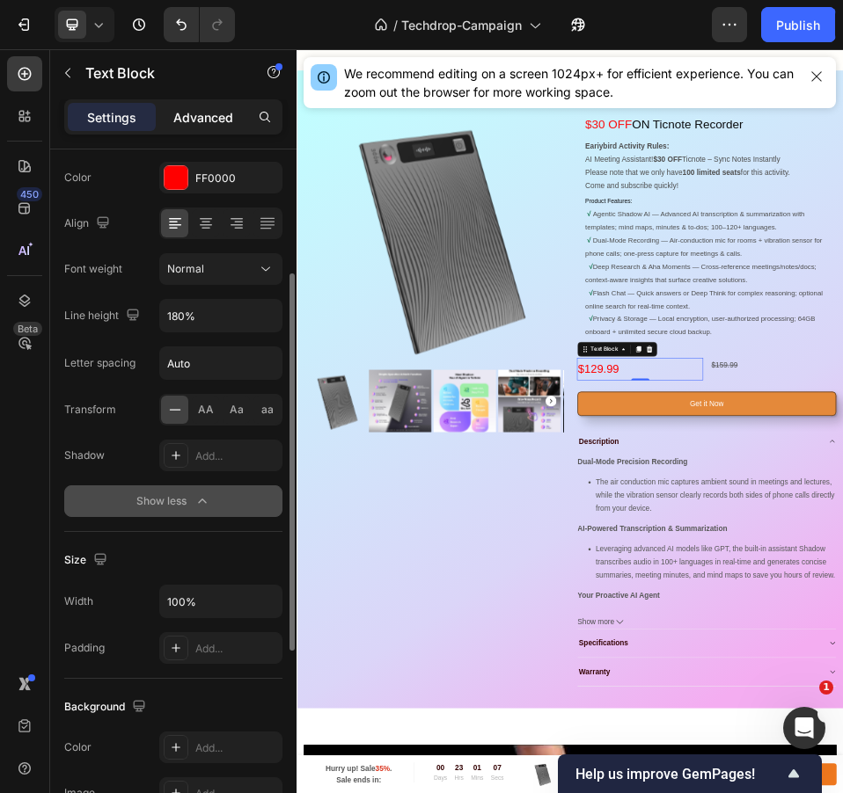
click at [188, 129] on div "Advanced" at bounding box center [203, 117] width 88 height 28
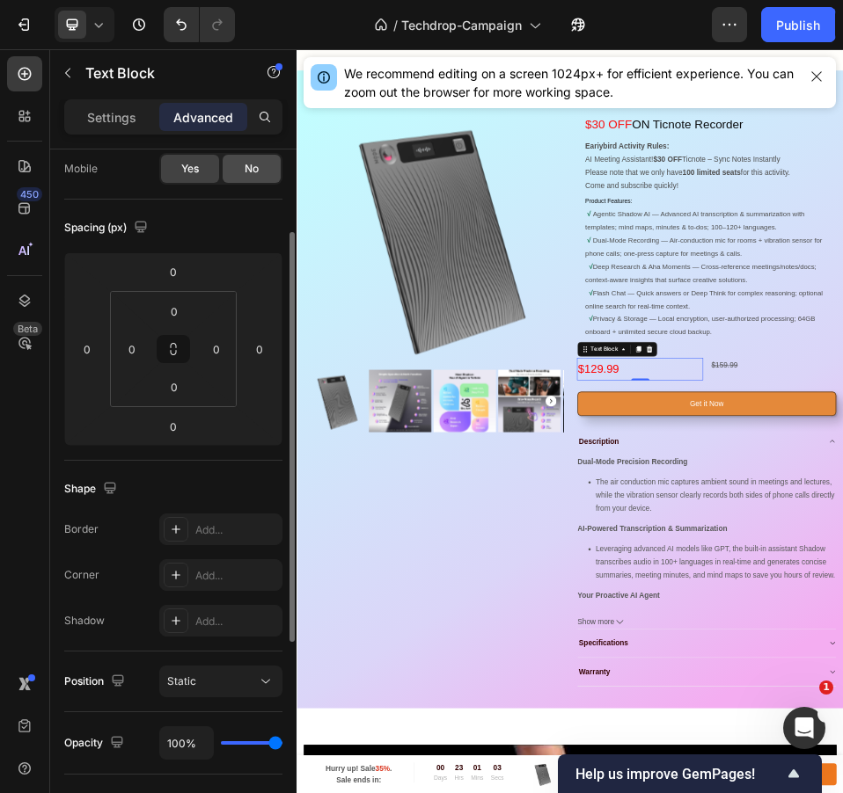
scroll to position [0, 0]
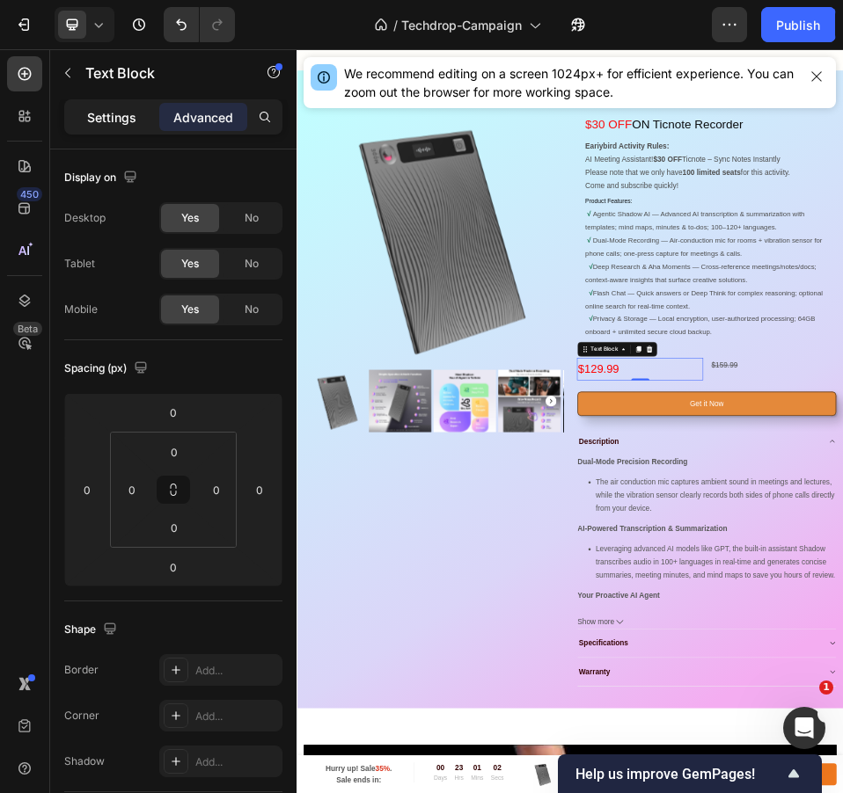
click at [118, 126] on p "Settings" at bounding box center [111, 117] width 49 height 18
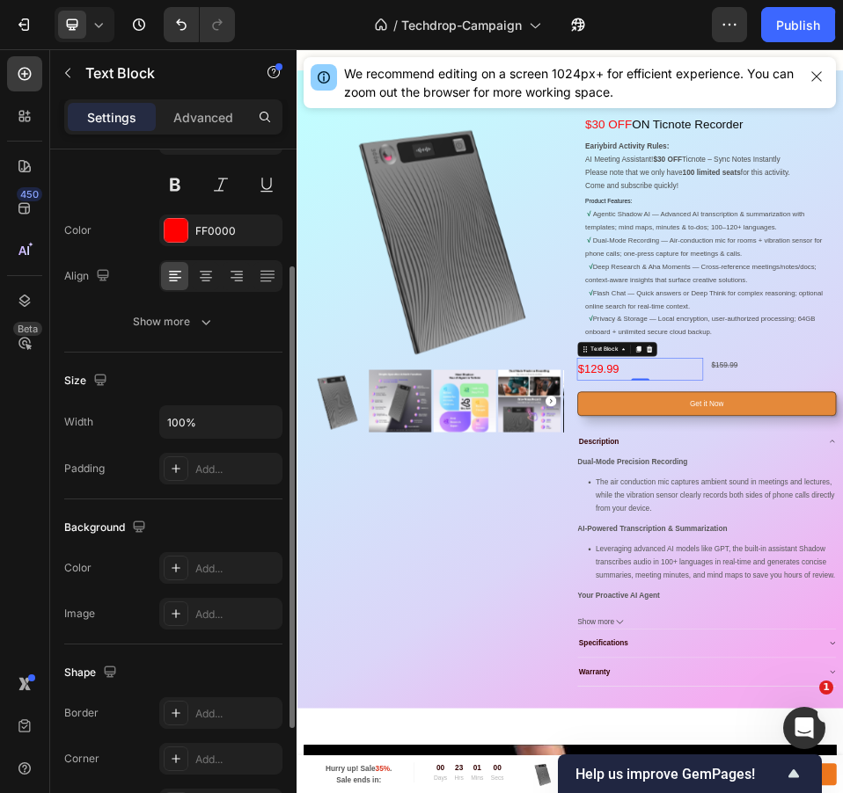
scroll to position [348, 0]
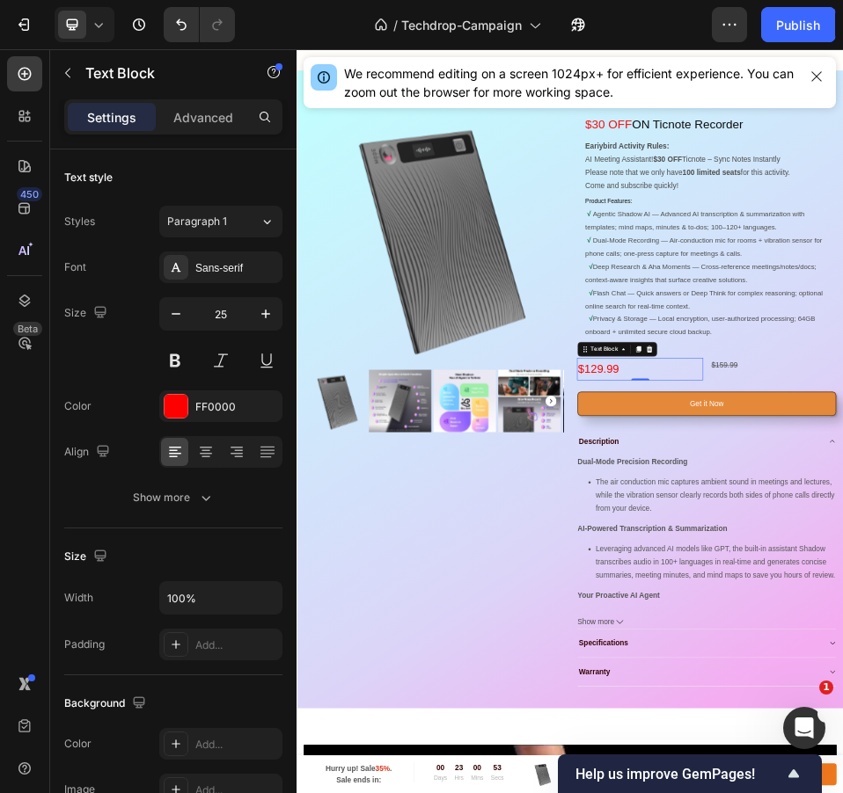
click at [172, 98] on div "Text Block" at bounding box center [150, 74] width 201 height 50
click at [181, 113] on p "Advanced" at bounding box center [203, 117] width 60 height 18
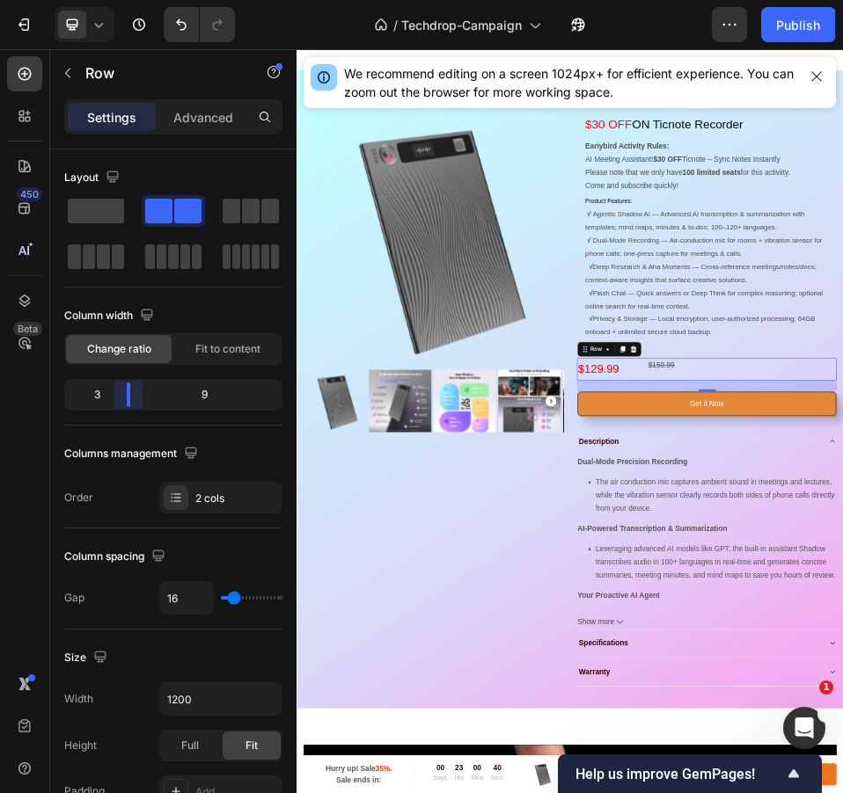
drag, startPoint x: 177, startPoint y: 396, endPoint x: 124, endPoint y: 394, distance: 52.8
click at [124, 0] on body "7 Version history / Techdrop-Campaign Default Need republishing Preview Save Pu…" at bounding box center [421, 0] width 843 height 0
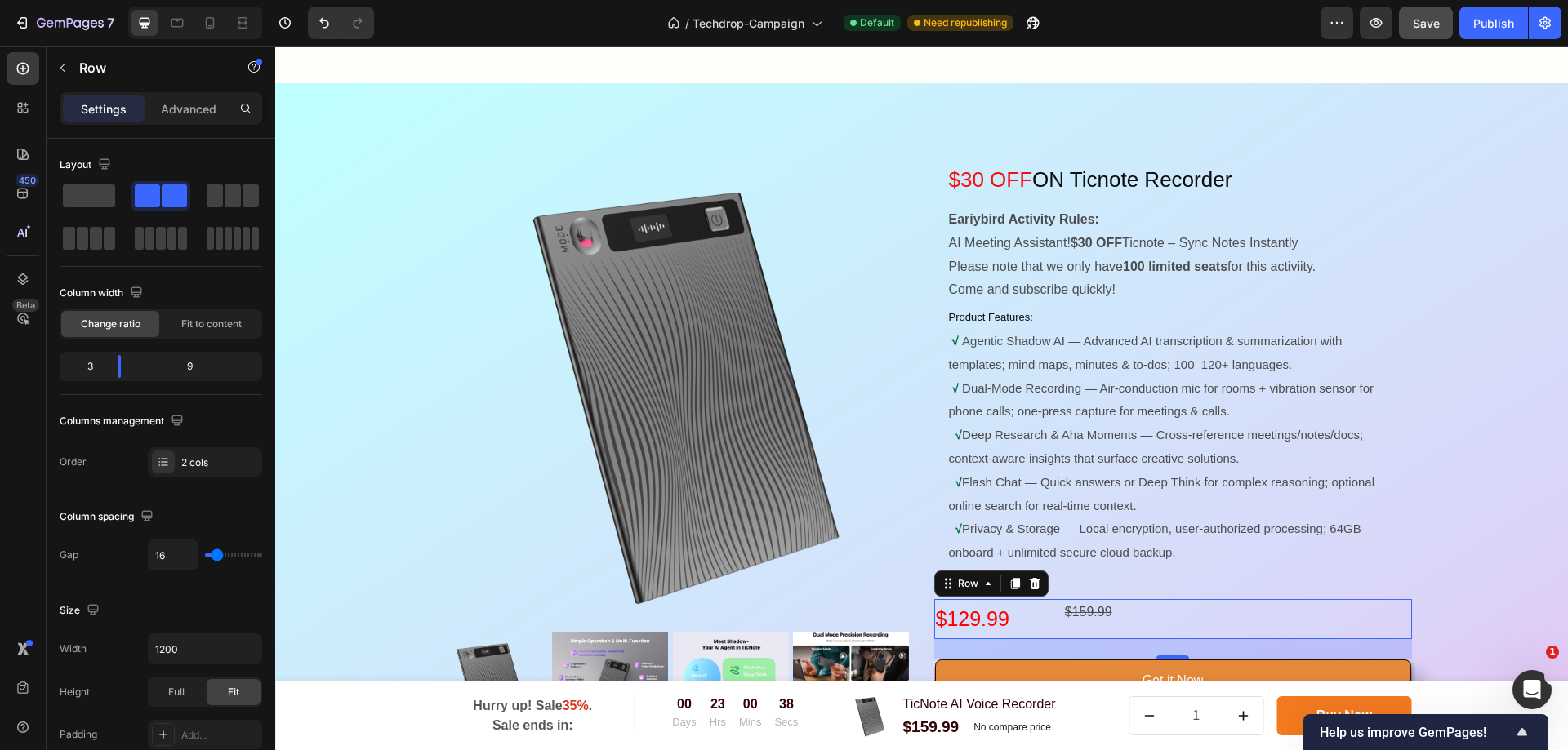
scroll to position [2065, 0]
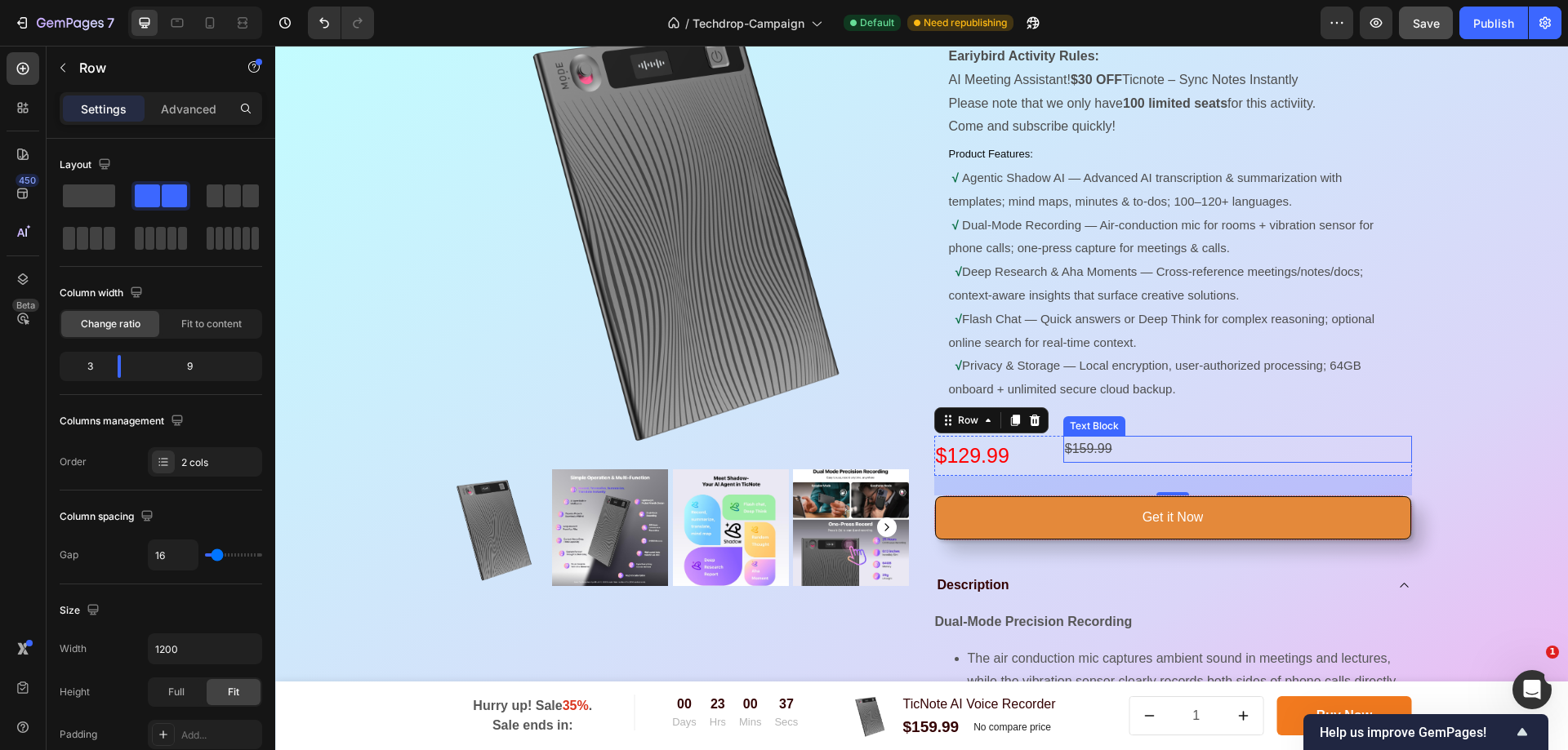
click at [1149, 458] on p "$159.99" at bounding box center [1238, 449] width 345 height 24
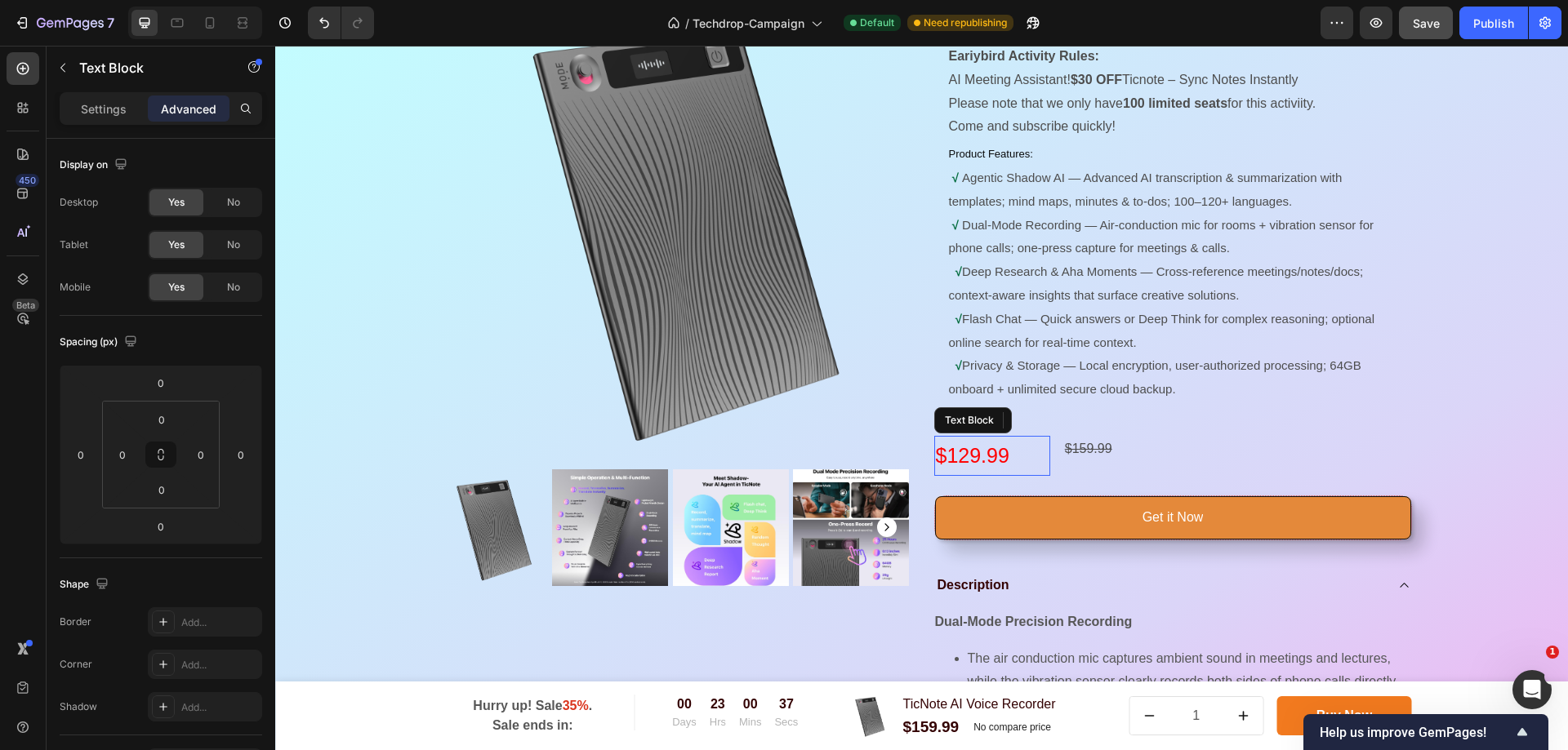
click at [980, 459] on p "$129.99" at bounding box center [991, 456] width 112 height 37
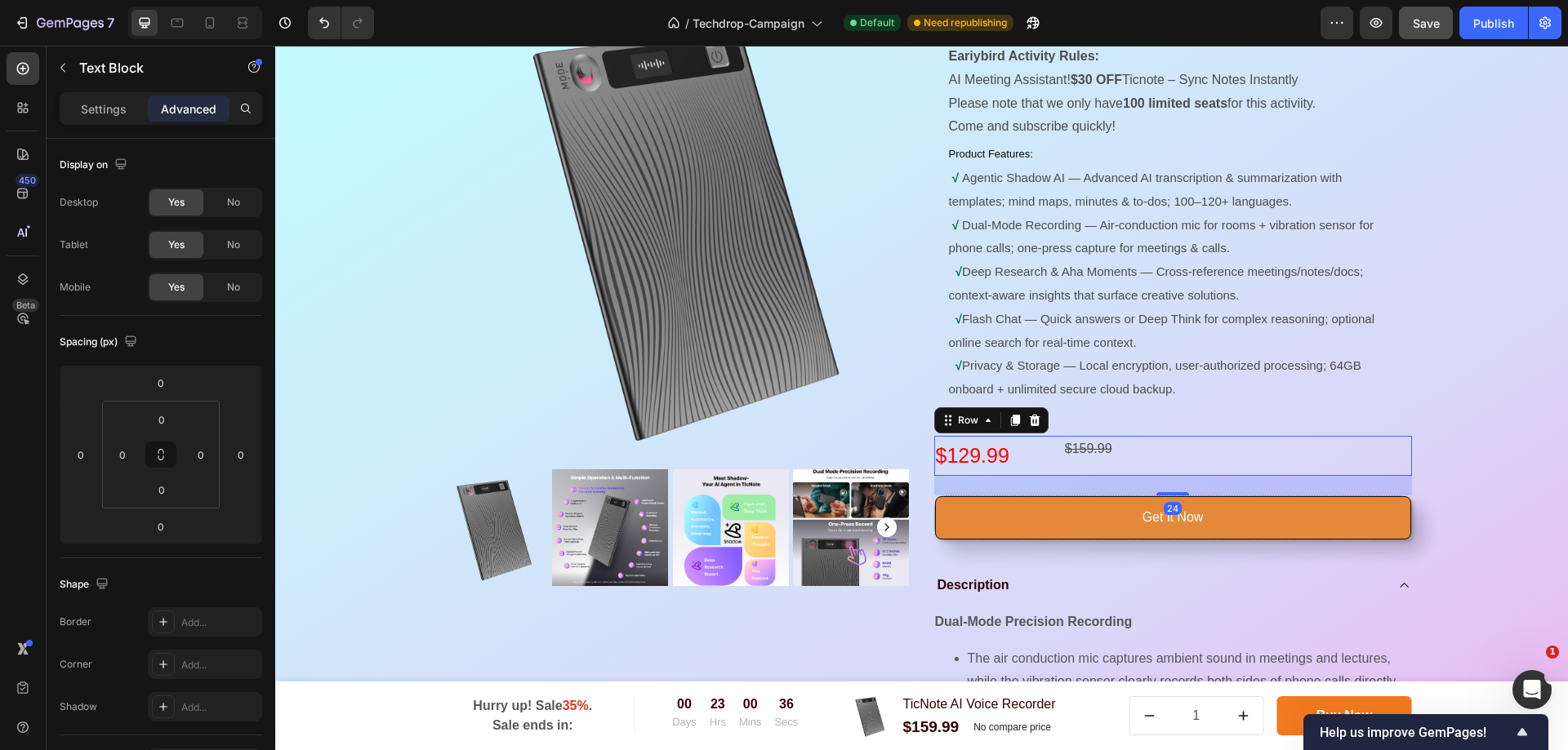
click at [1087, 470] on div "$159.99 Text Block" at bounding box center [1238, 456] width 349 height 40
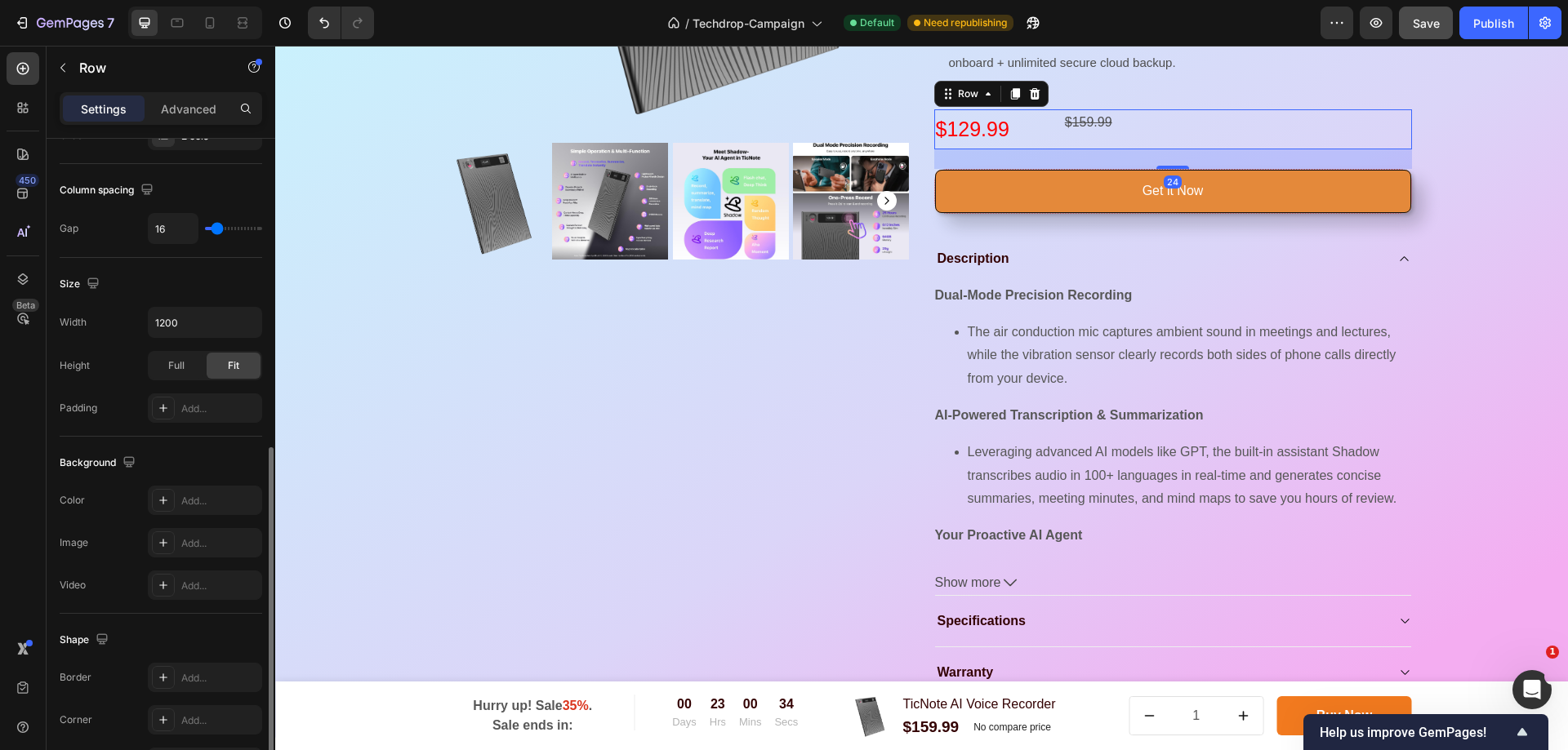
scroll to position [524, 0]
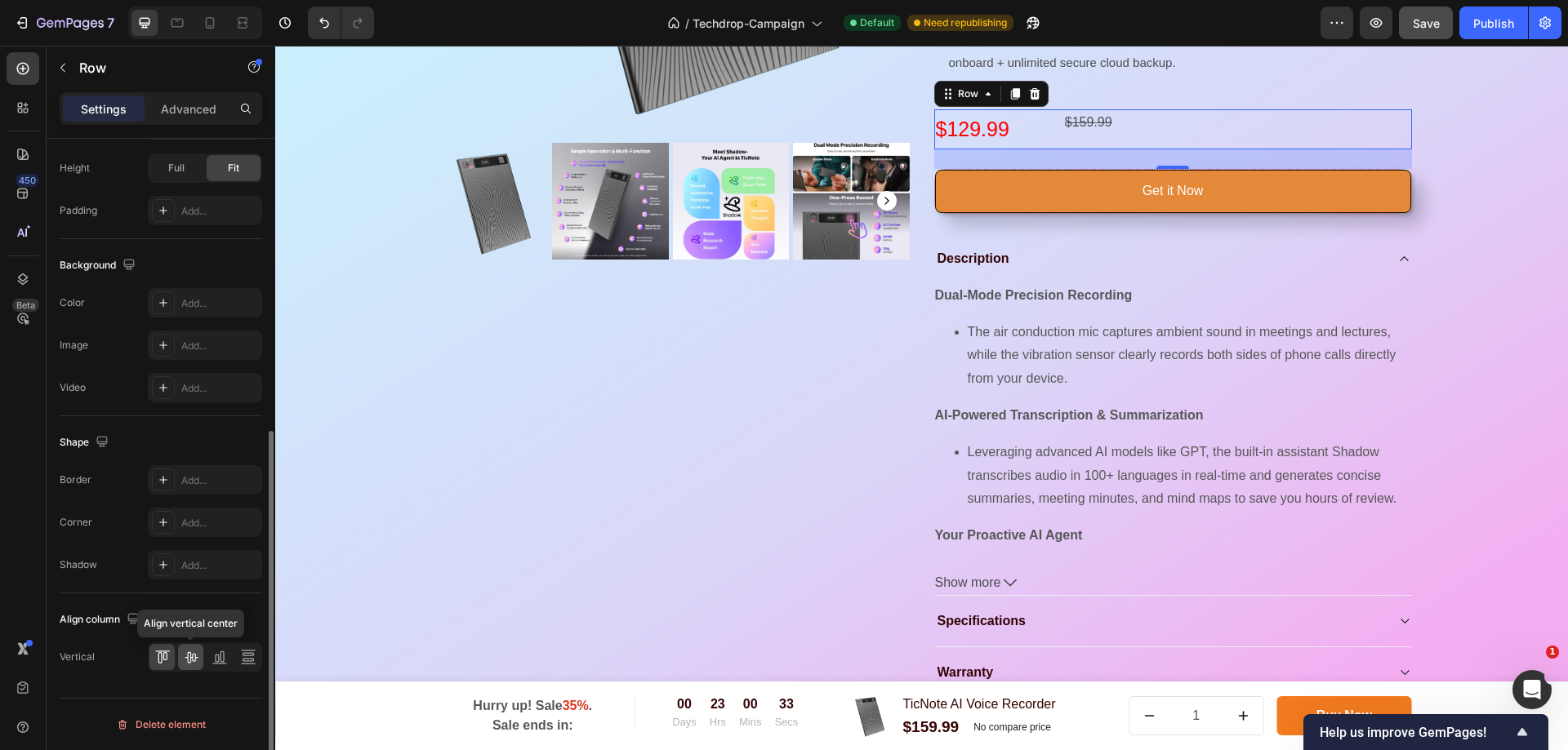
click at [196, 661] on icon at bounding box center [191, 657] width 17 height 17
click at [1063, 144] on div "$159.99 Text Block" at bounding box center [1238, 129] width 349 height 40
click at [214, 668] on div at bounding box center [219, 657] width 25 height 26
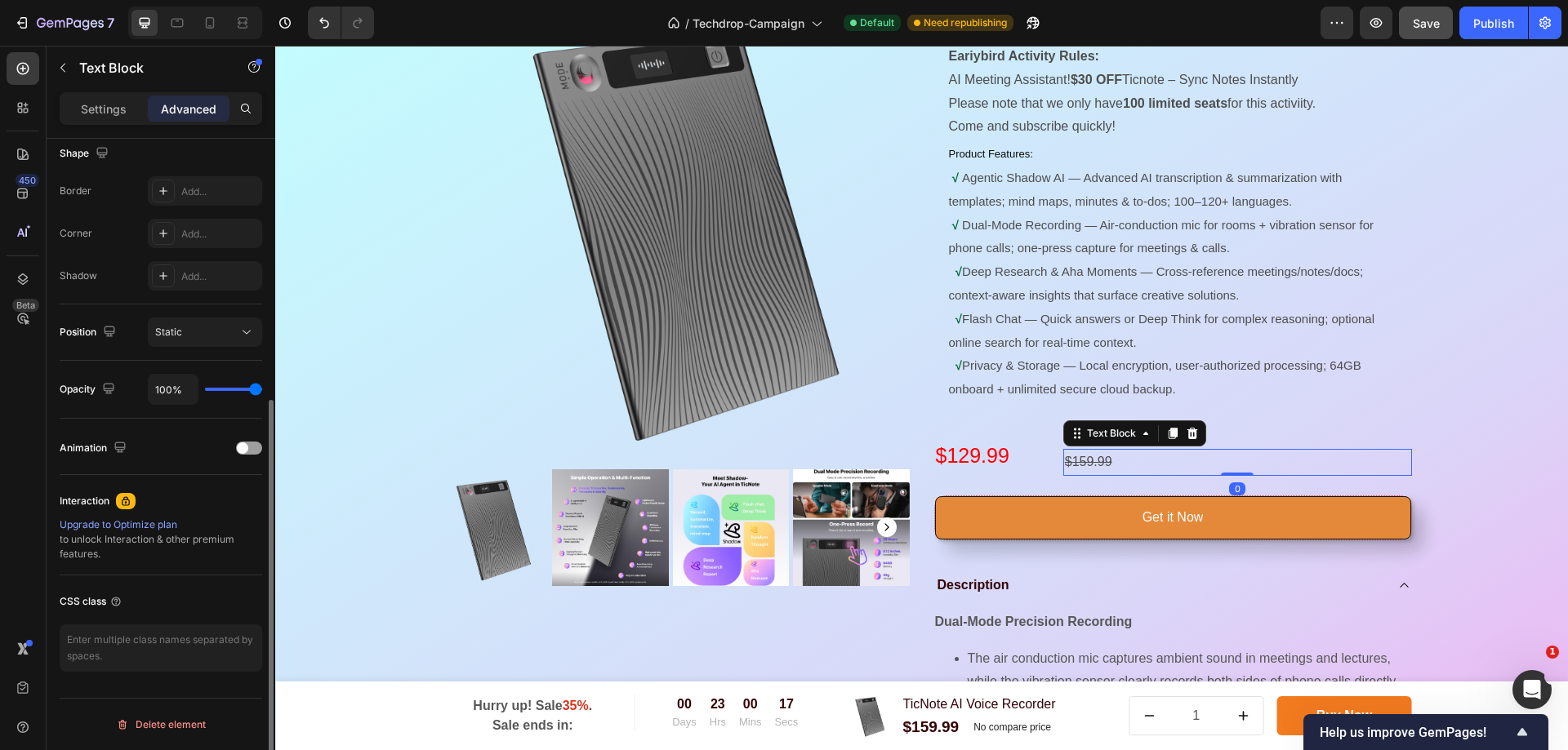
scroll to position [0, 0]
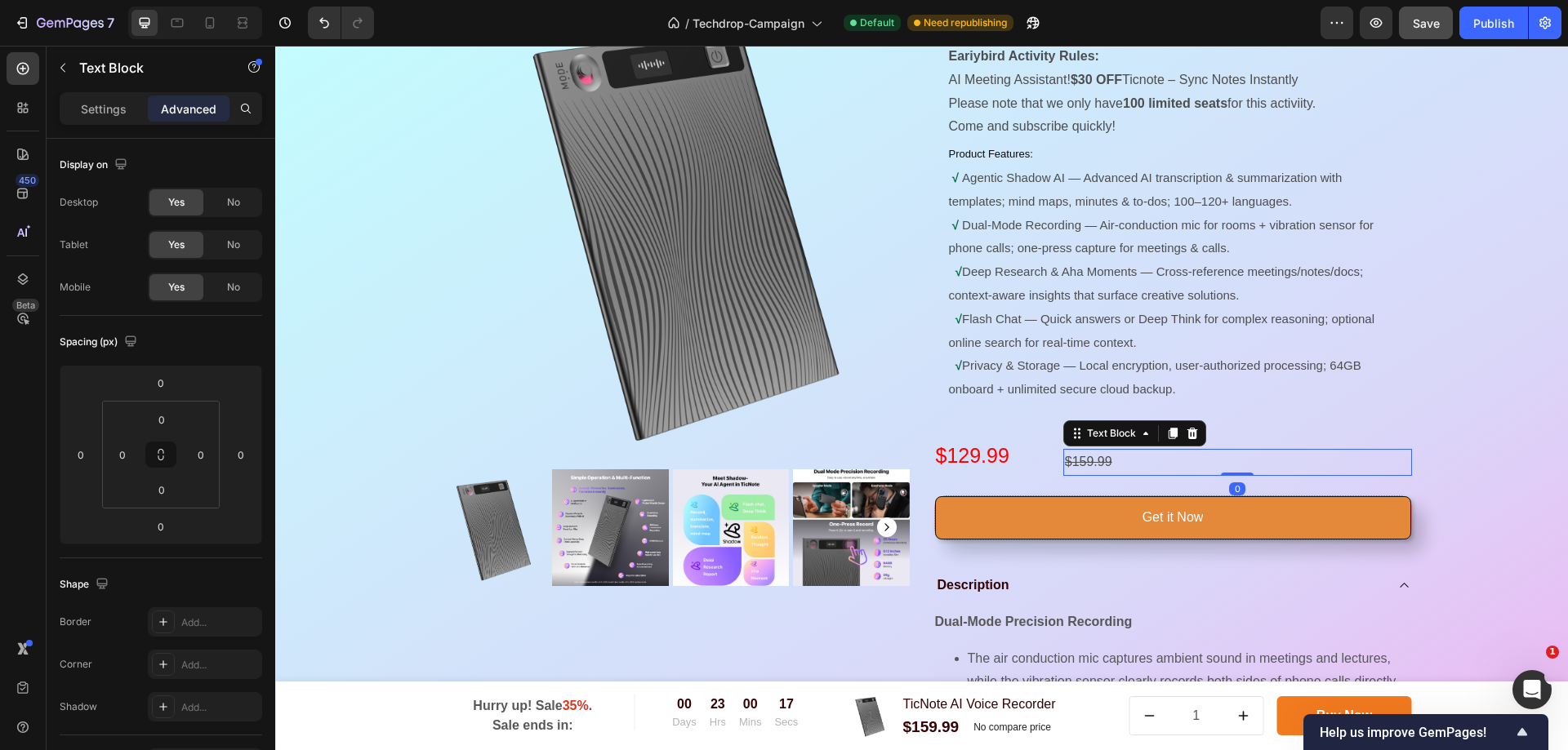
click at [1092, 461] on s "$159.99" at bounding box center [1088, 461] width 47 height 14
click at [1014, 441] on p "$129.99" at bounding box center [991, 456] width 112 height 37
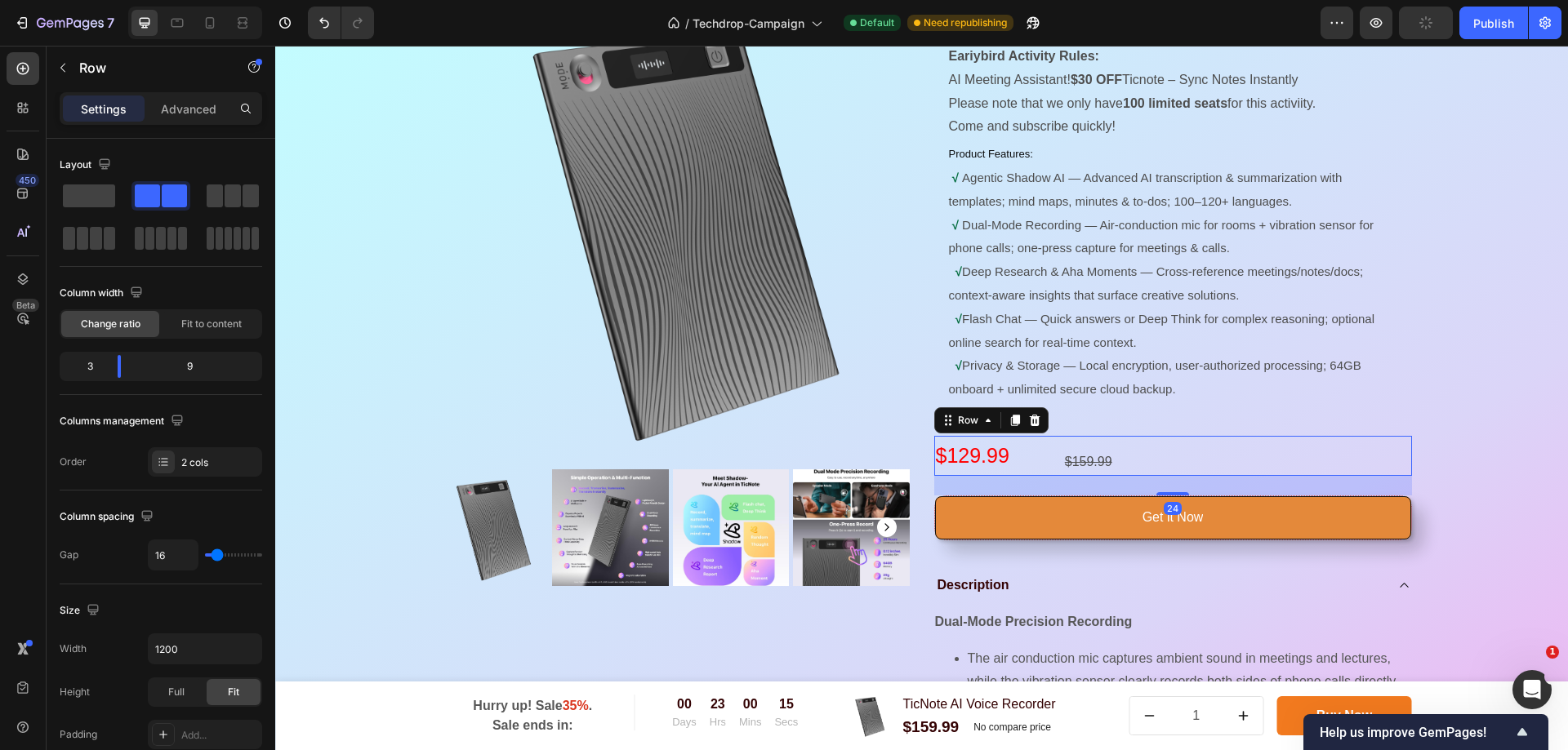
click at [1065, 449] on div "$159.99 Text Block" at bounding box center [1238, 456] width 349 height 40
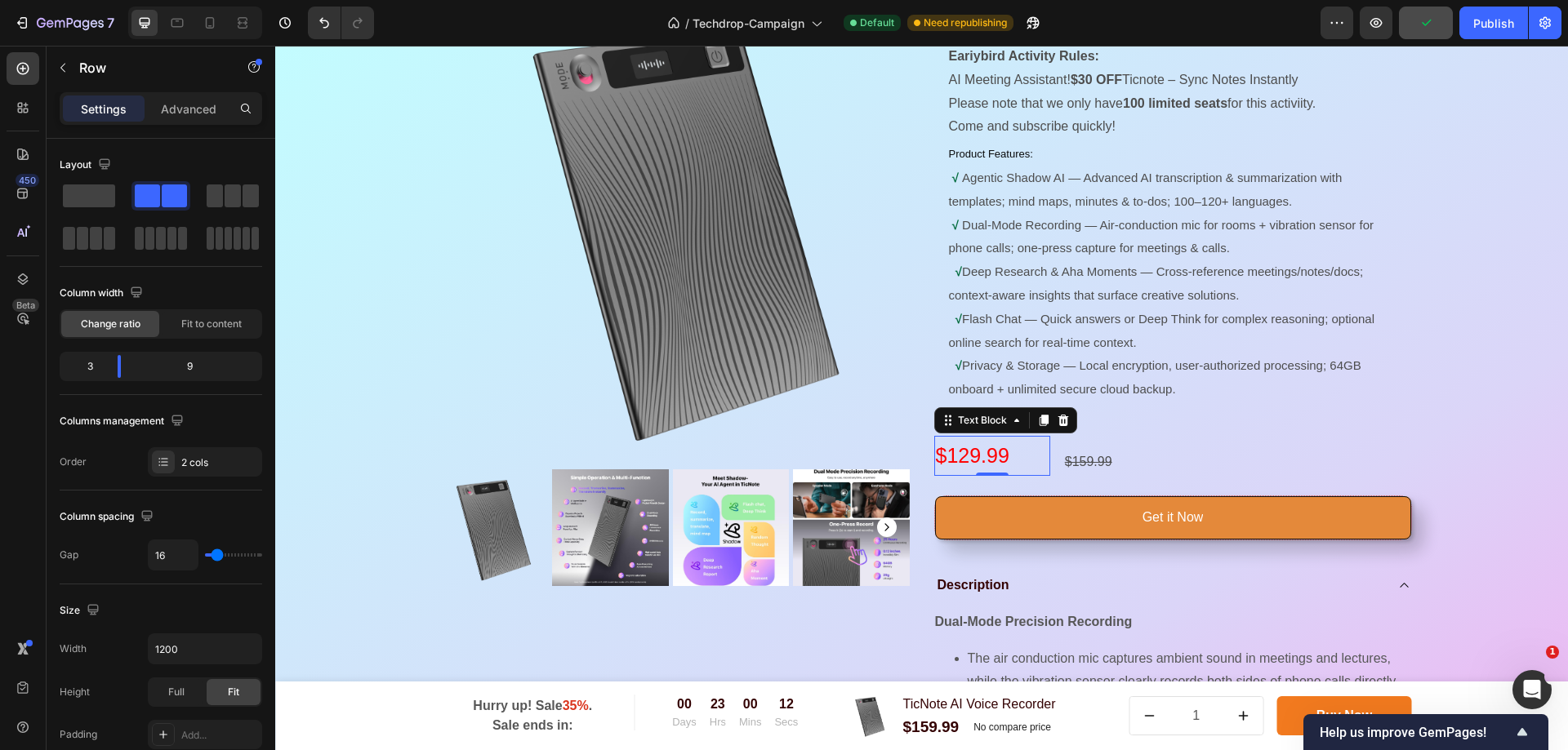
click at [1034, 467] on p "$129.99" at bounding box center [991, 456] width 112 height 37
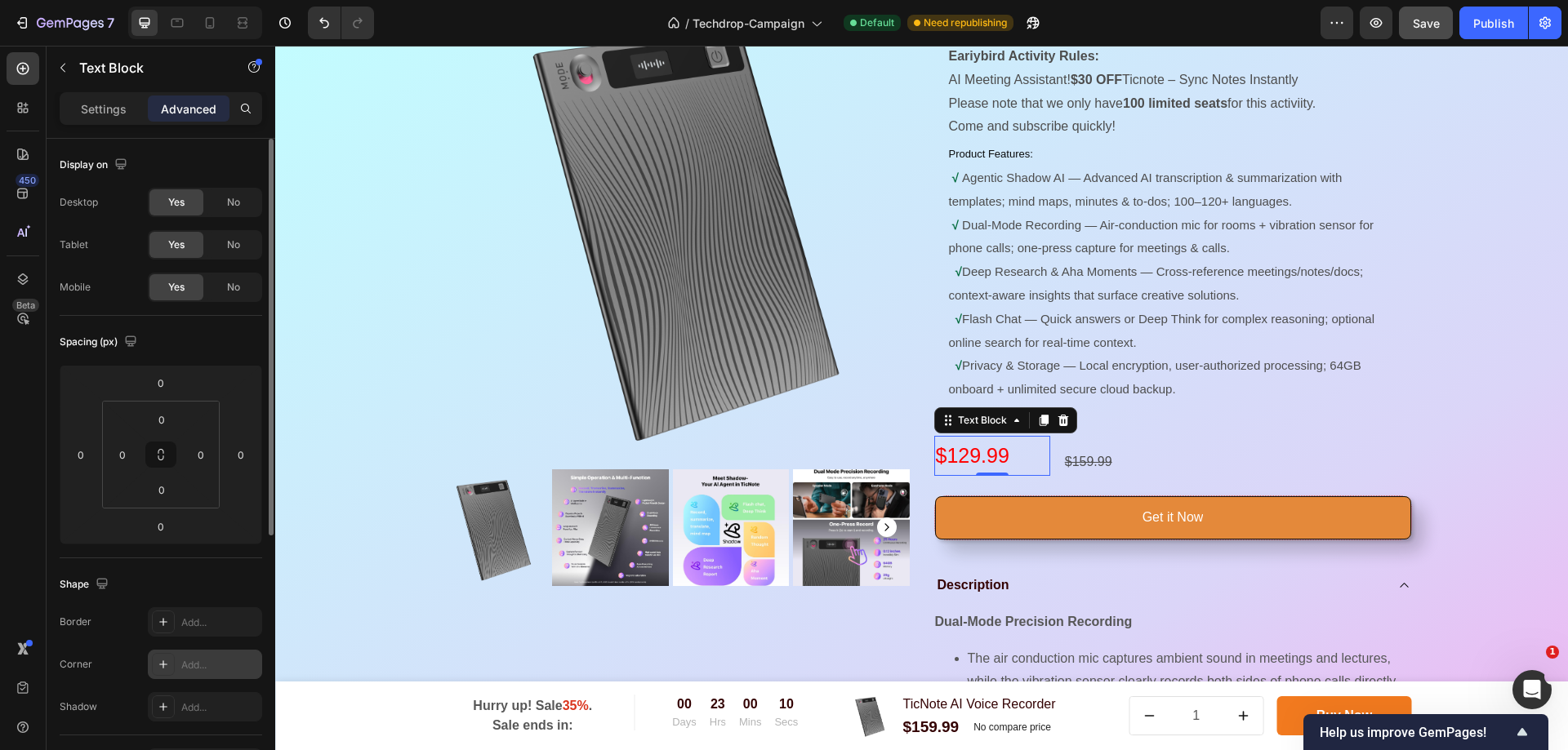
scroll to position [82, 0]
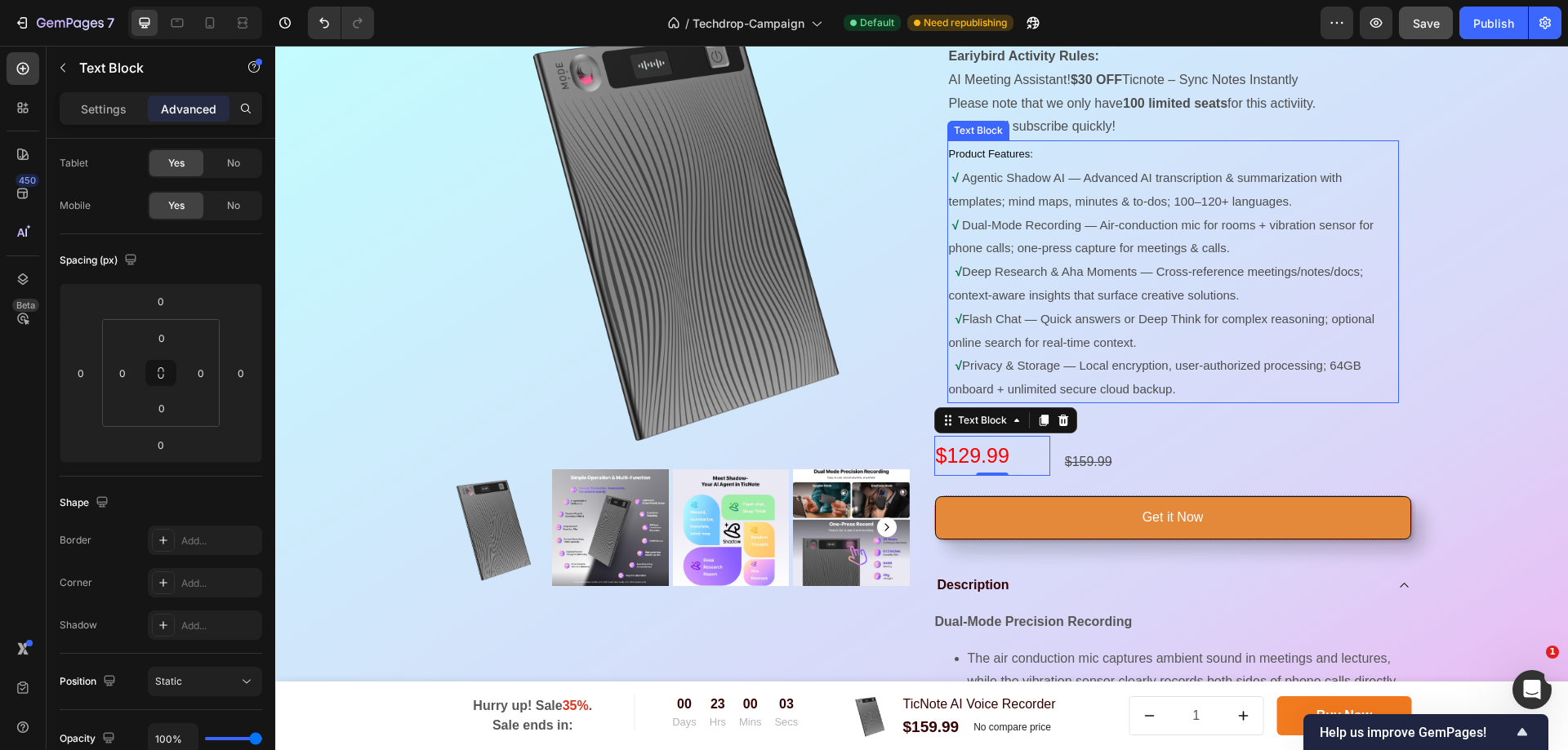
click at [1328, 401] on p "√ Privacy & Storage — Local encryption, user-authorized processing; 64GB onboar…" at bounding box center [1173, 378] width 448 height 47
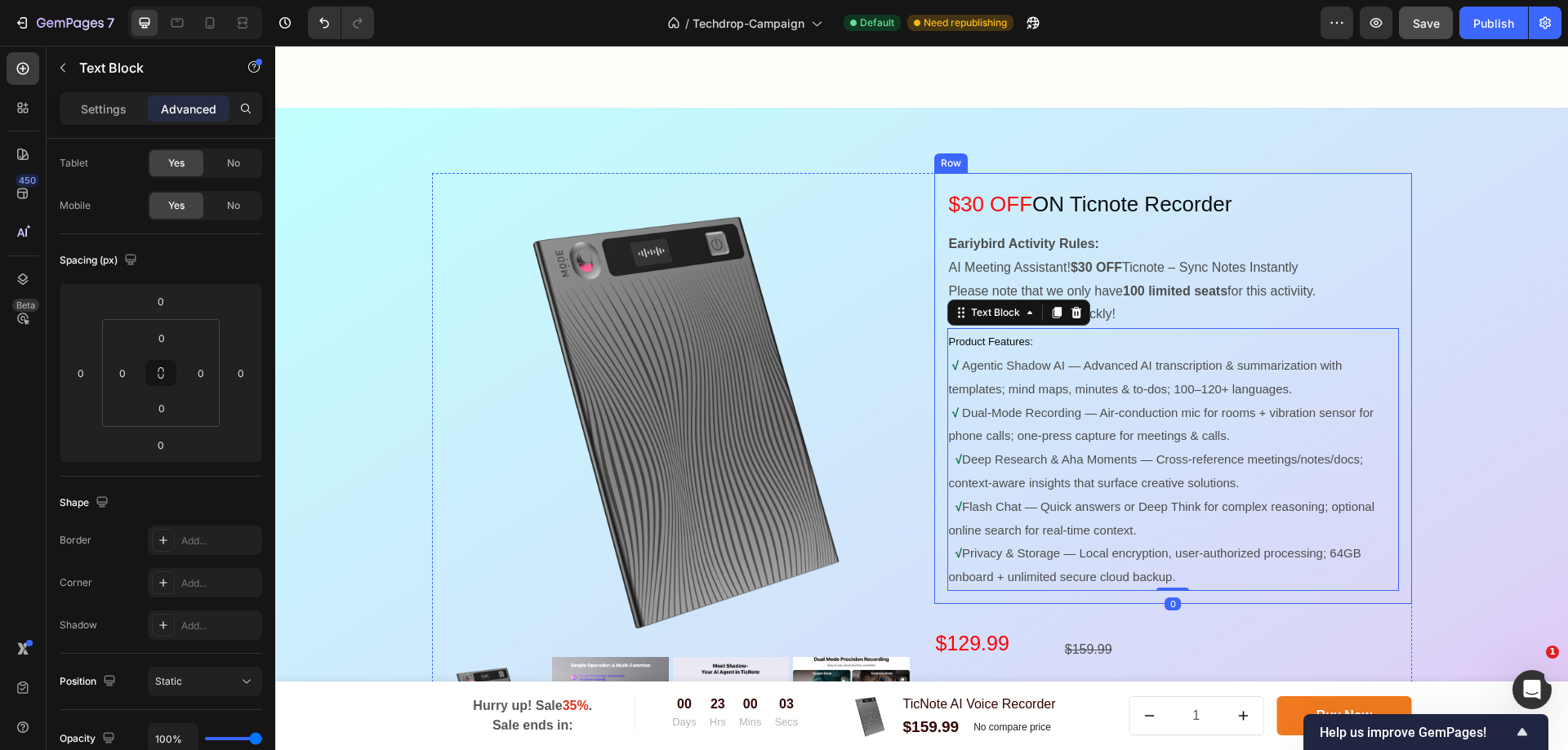
scroll to position [1807, 0]
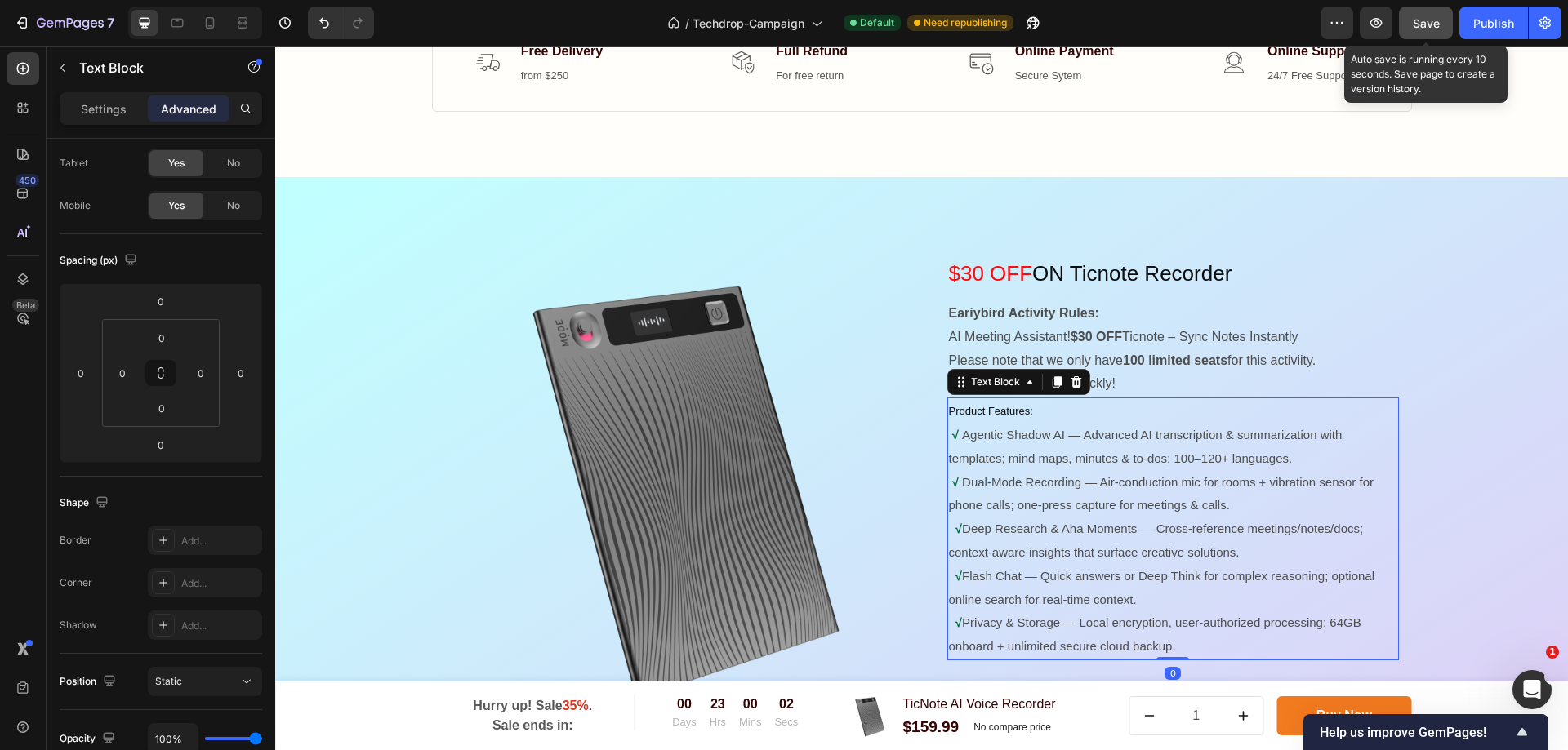
click at [1409, 23] on button "Save" at bounding box center [1426, 22] width 54 height 32
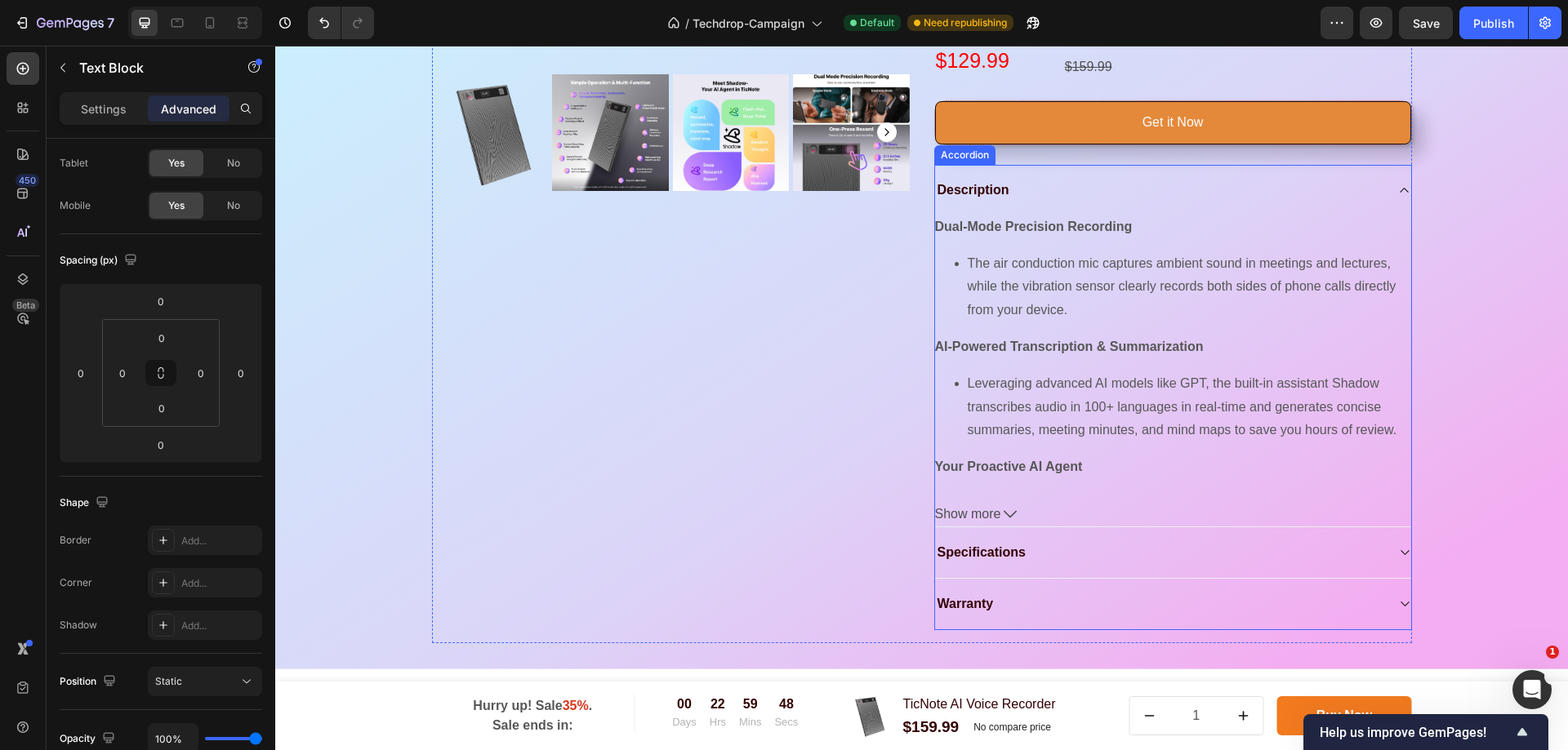
scroll to position [2461, 0]
click at [1011, 512] on icon at bounding box center [1010, 513] width 13 height 13
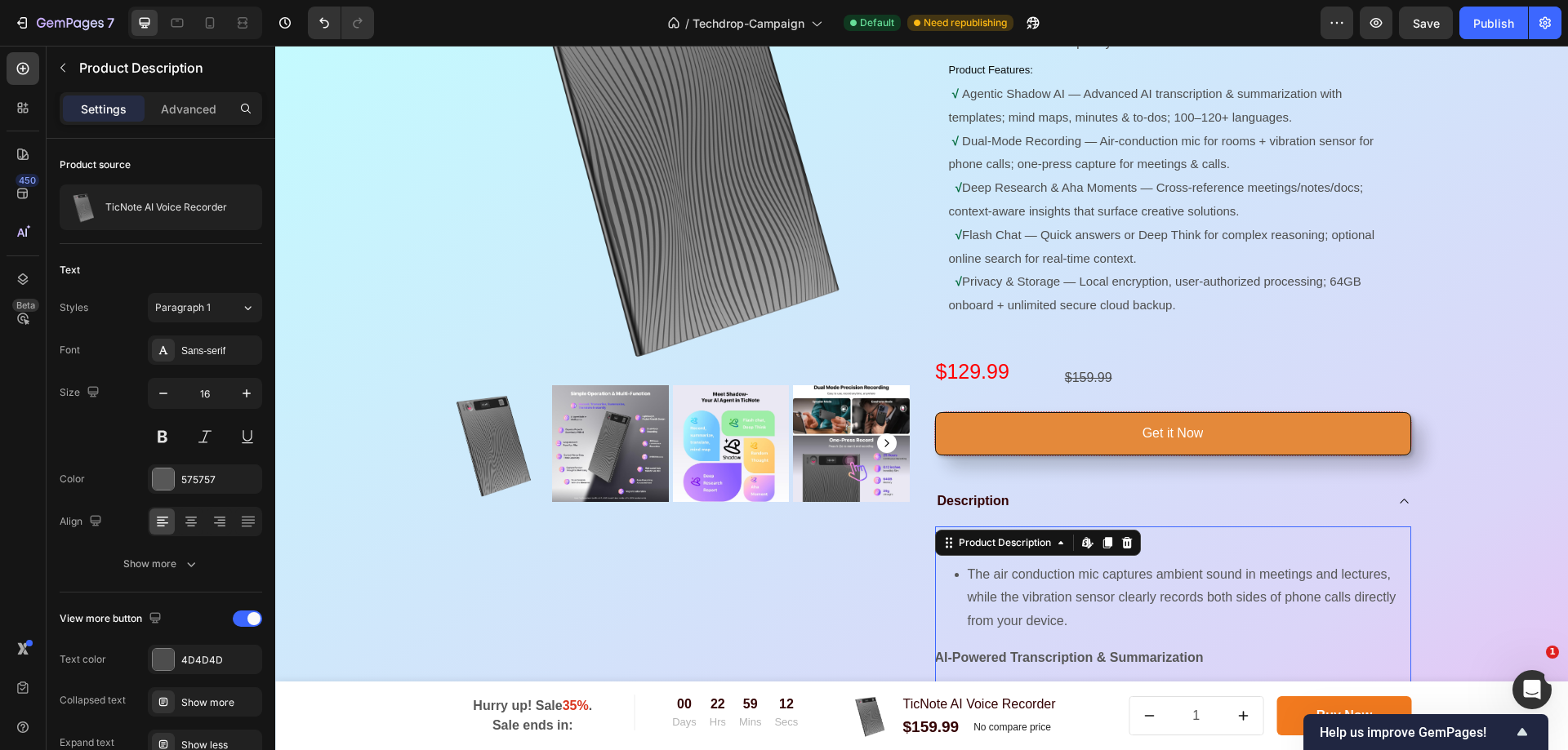
scroll to position [2204, 0]
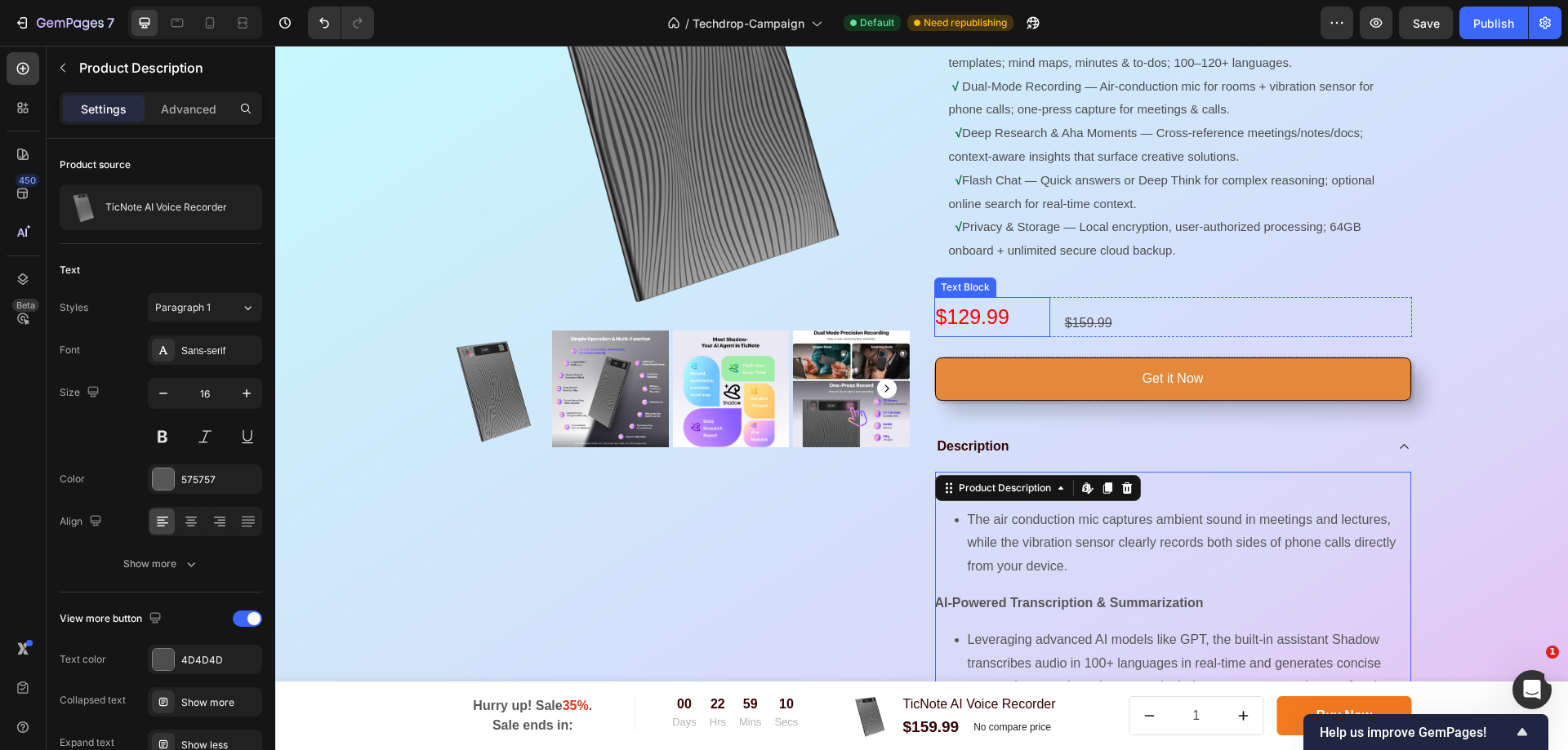
click at [1024, 326] on p "$129.99" at bounding box center [991, 317] width 112 height 37
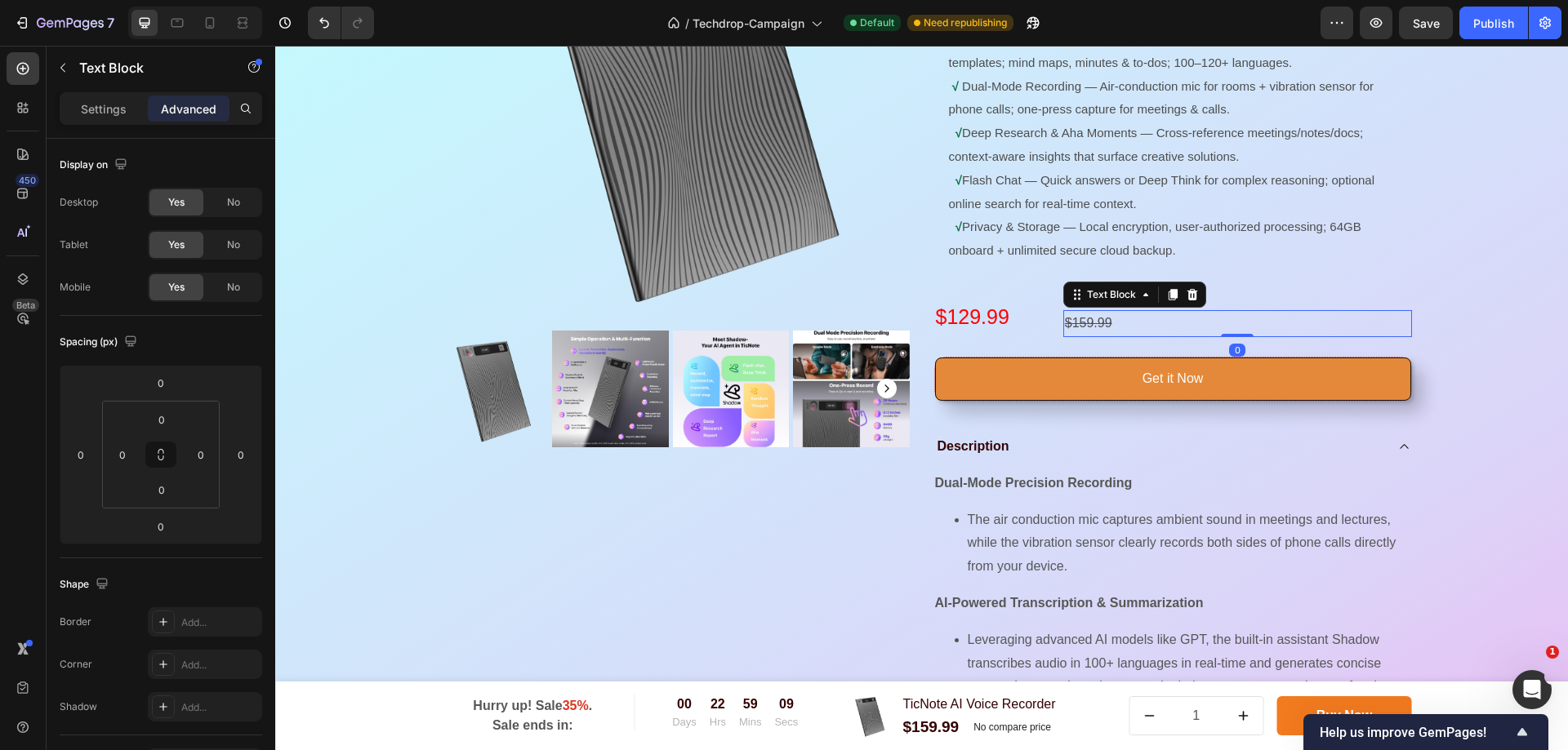
click at [1134, 319] on p "$159.99" at bounding box center [1238, 324] width 345 height 24
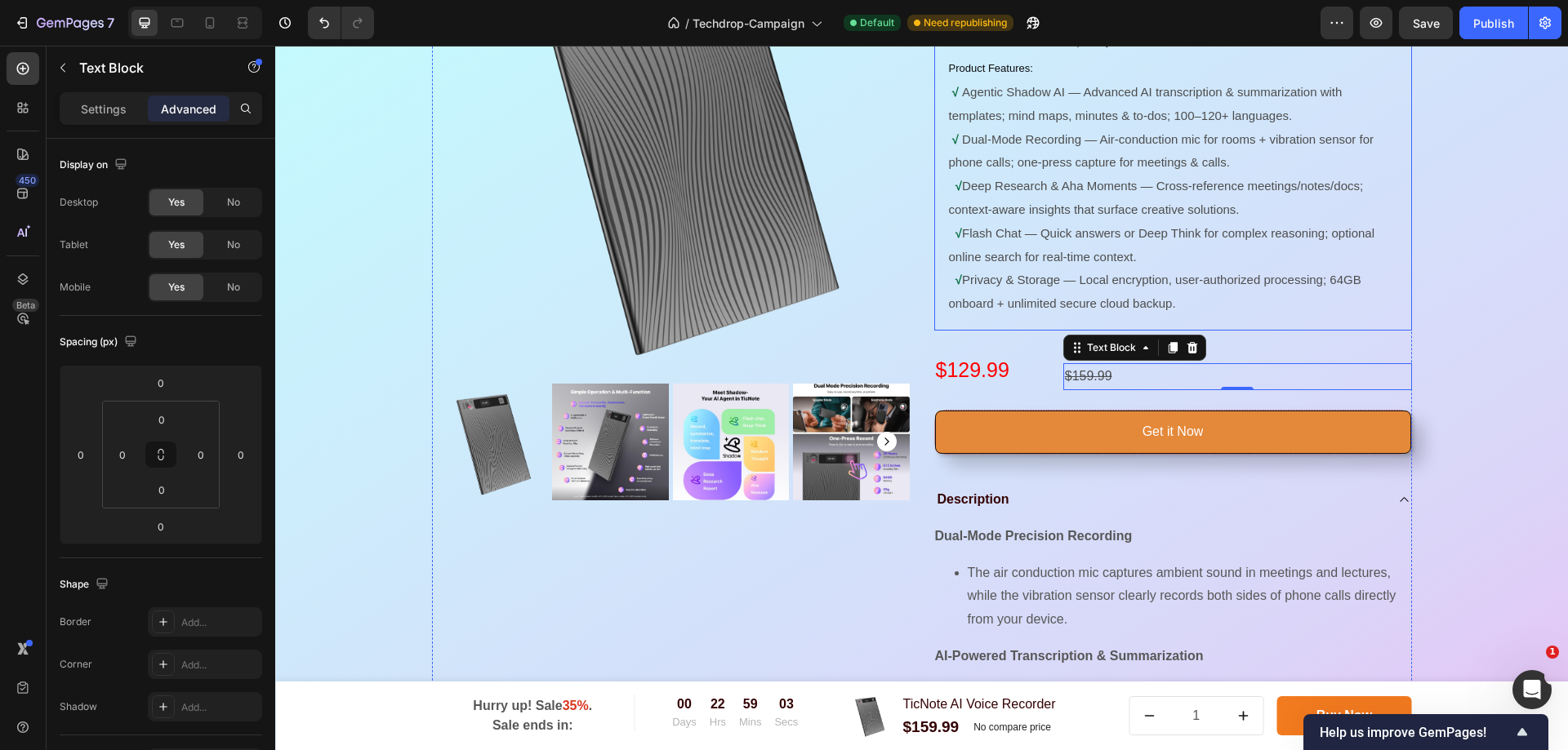
scroll to position [2122, 0]
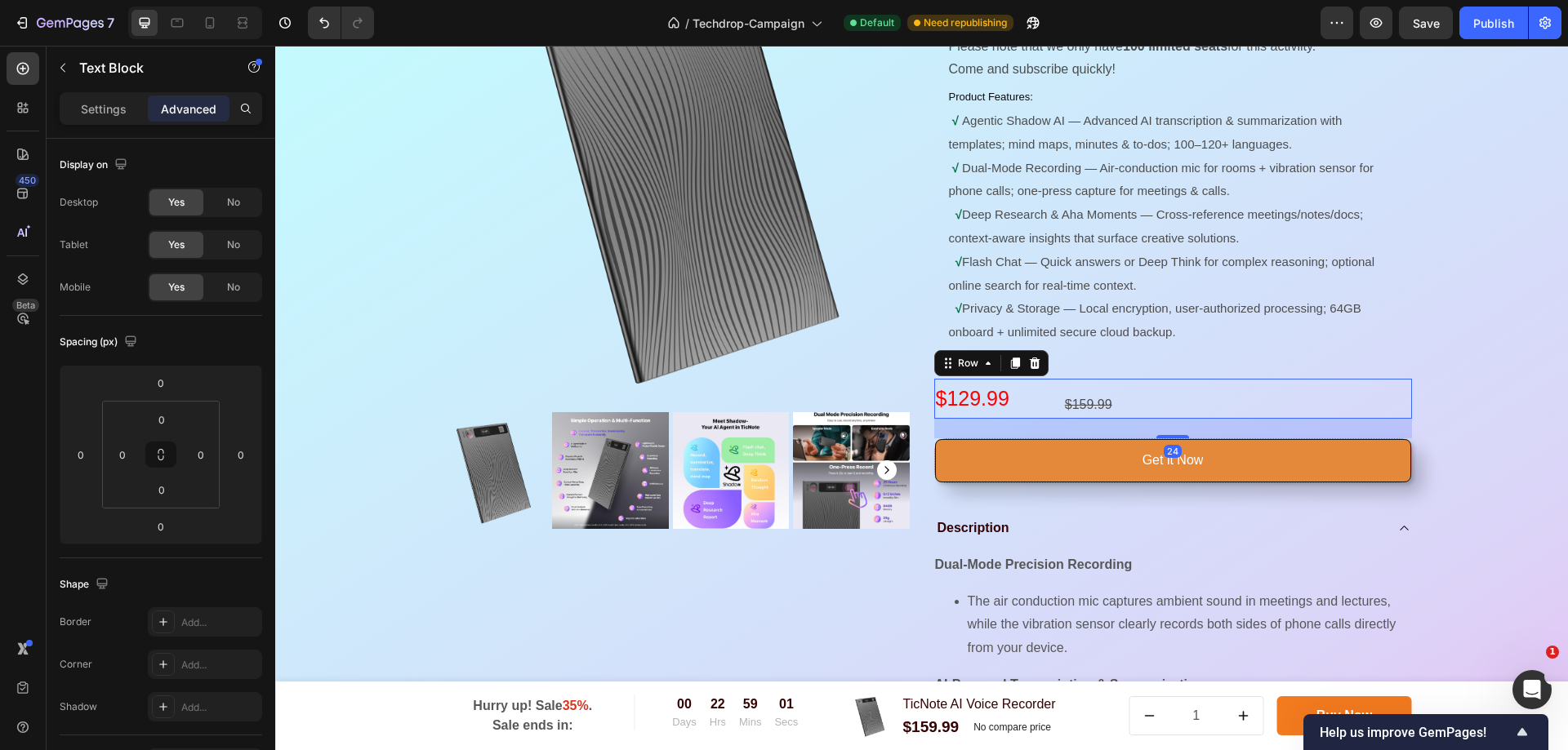
click at [1053, 396] on div "$129.99 Text Block $159.99 Text Block Row 24" at bounding box center [1173, 398] width 478 height 40
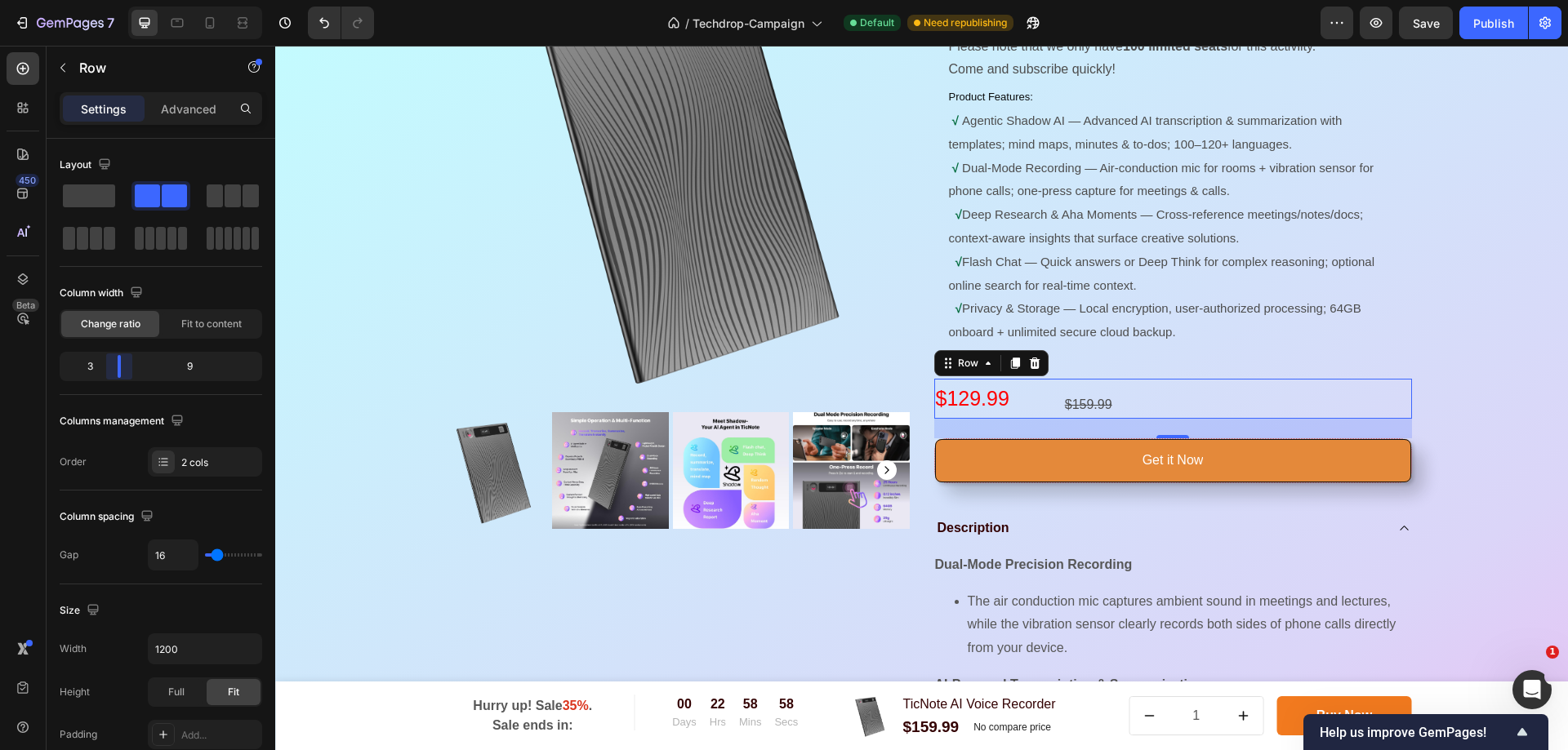
drag, startPoint x: 117, startPoint y: 365, endPoint x: 109, endPoint y: 367, distance: 8.2
click at [109, 0] on body "7 Version history / Techdrop-Campaign Default Need republishing Preview Save Pu…" at bounding box center [784, 0] width 1568 height 0
drag, startPoint x: 119, startPoint y: 369, endPoint x: 166, endPoint y: 388, distance: 50.7
click at [110, 0] on body "7 Version history / Techdrop-Campaign Default Need republishing Preview Save Pu…" at bounding box center [784, 0] width 1568 height 0
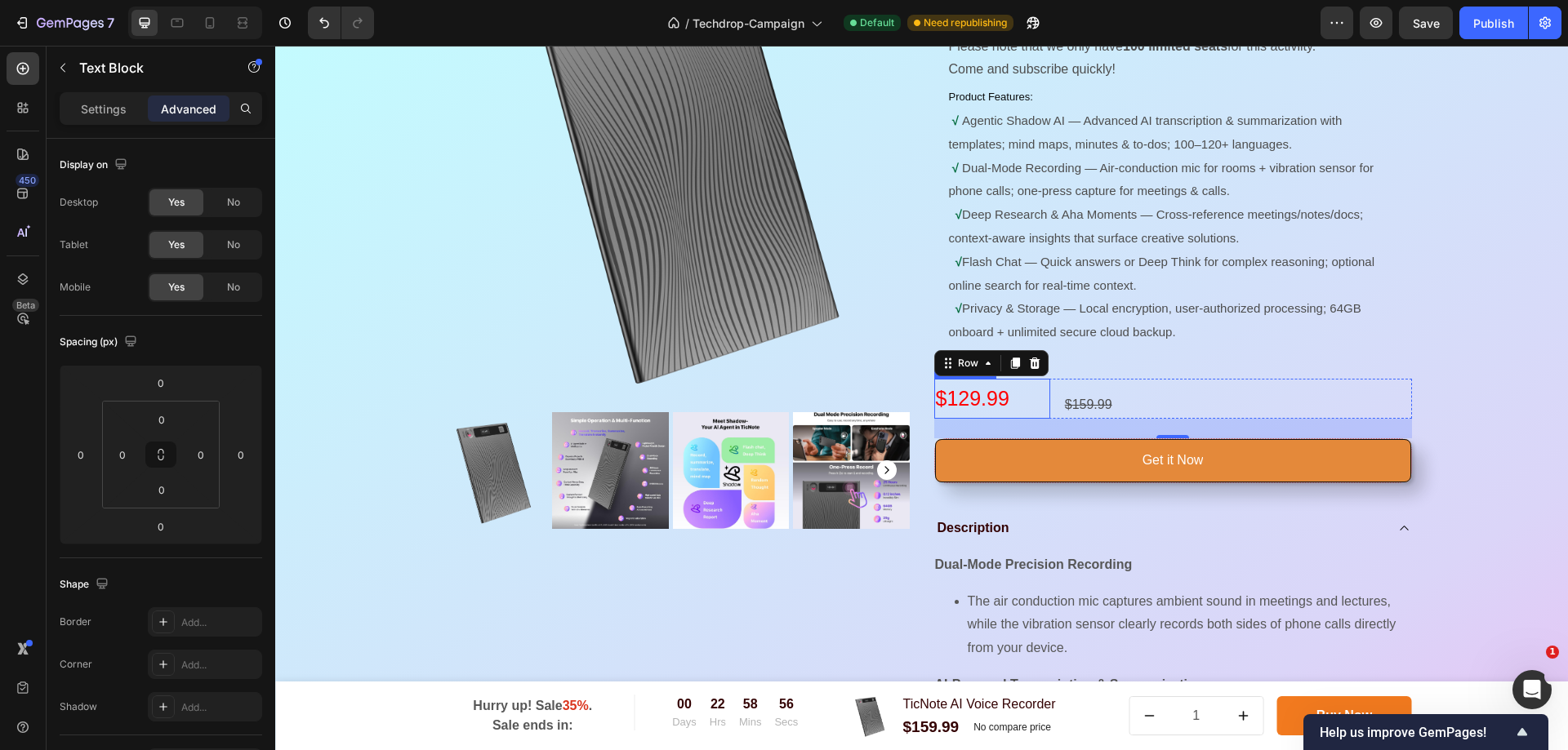
click at [1011, 402] on p "$129.99" at bounding box center [991, 399] width 112 height 37
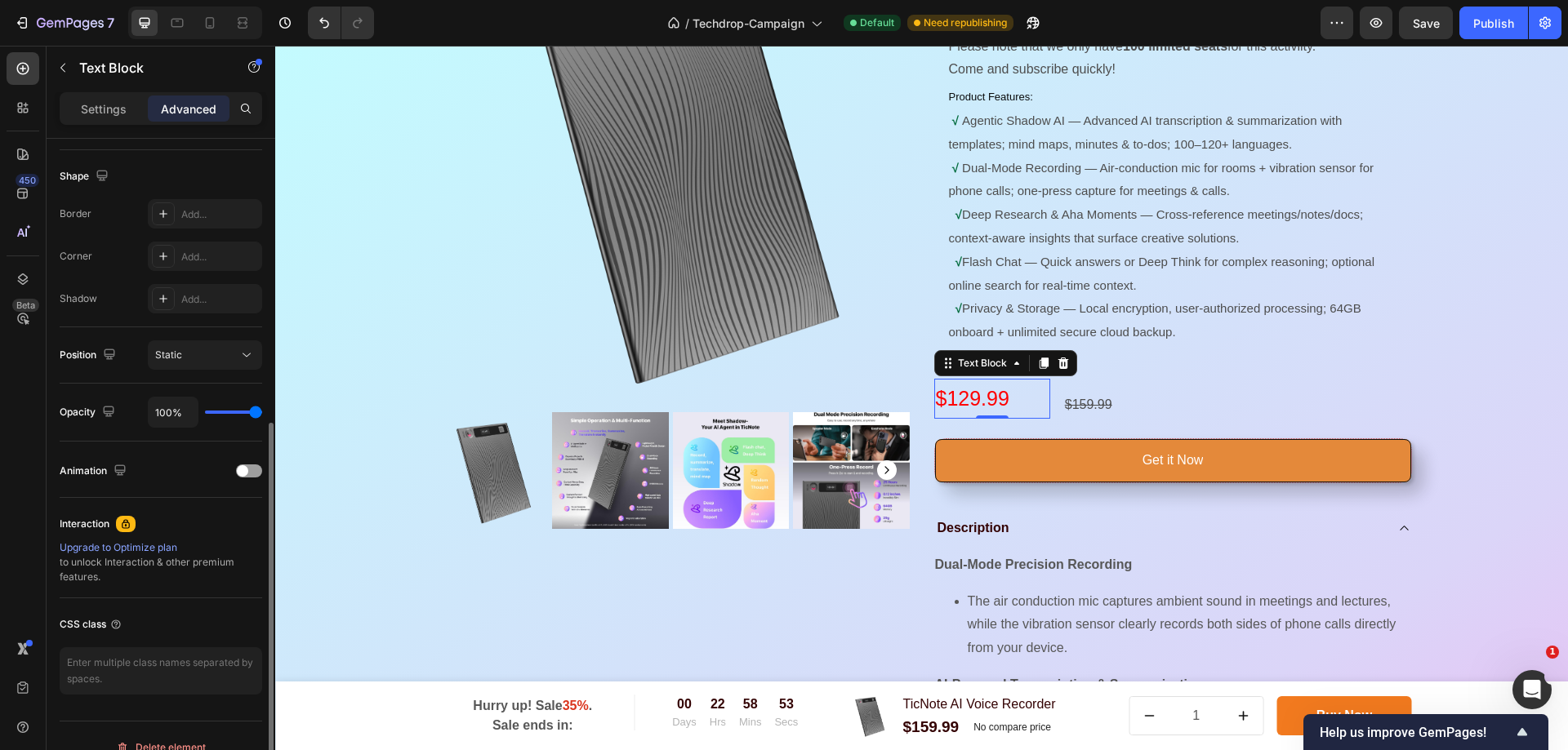
scroll to position [431, 0]
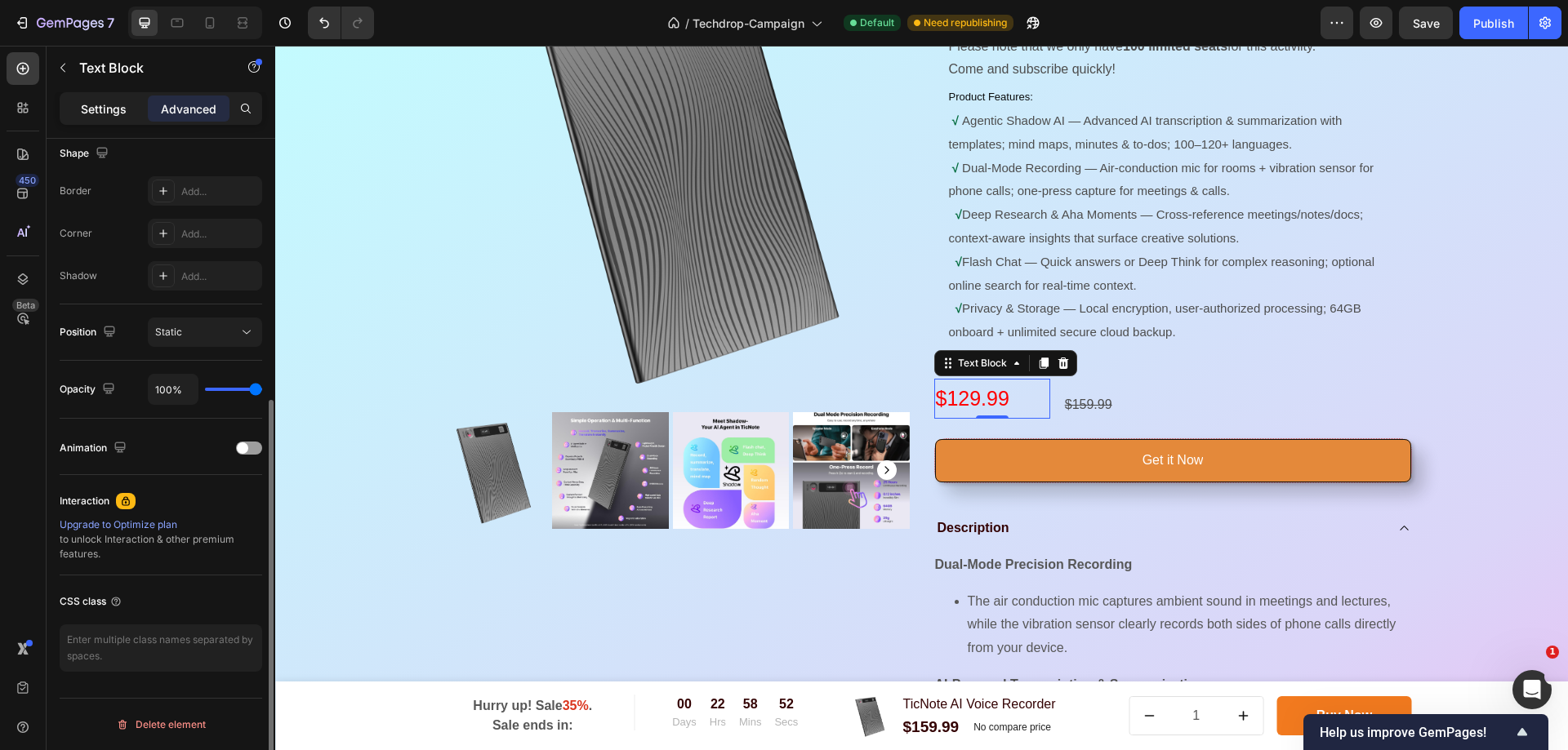
click at [92, 114] on p "Settings" at bounding box center [103, 109] width 45 height 17
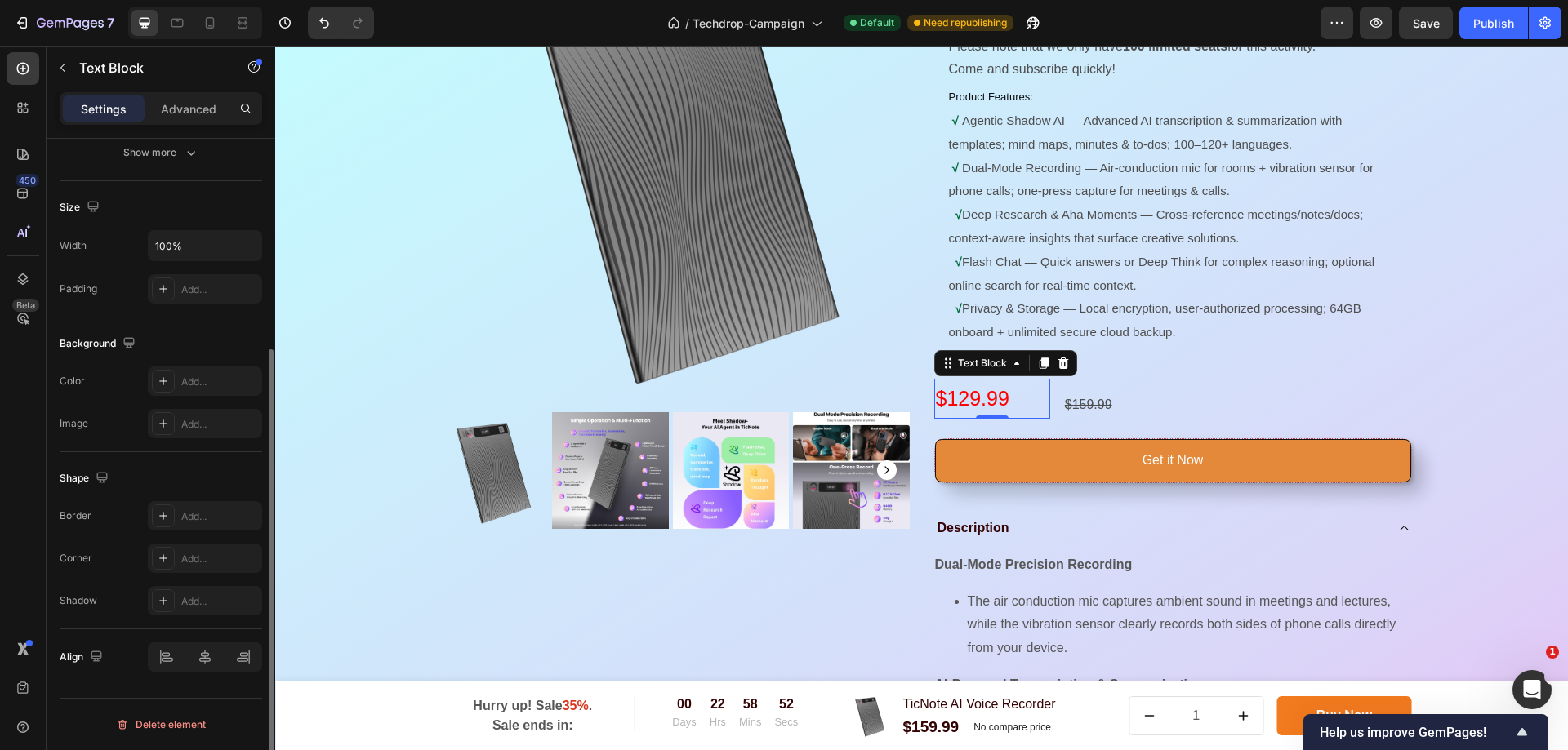
scroll to position [309, 0]
drag, startPoint x: 209, startPoint y: 664, endPoint x: 236, endPoint y: 525, distance: 141.6
click at [209, 664] on div at bounding box center [204, 657] width 114 height 30
click at [936, 395] on p "$129.99" at bounding box center [991, 399] width 112 height 37
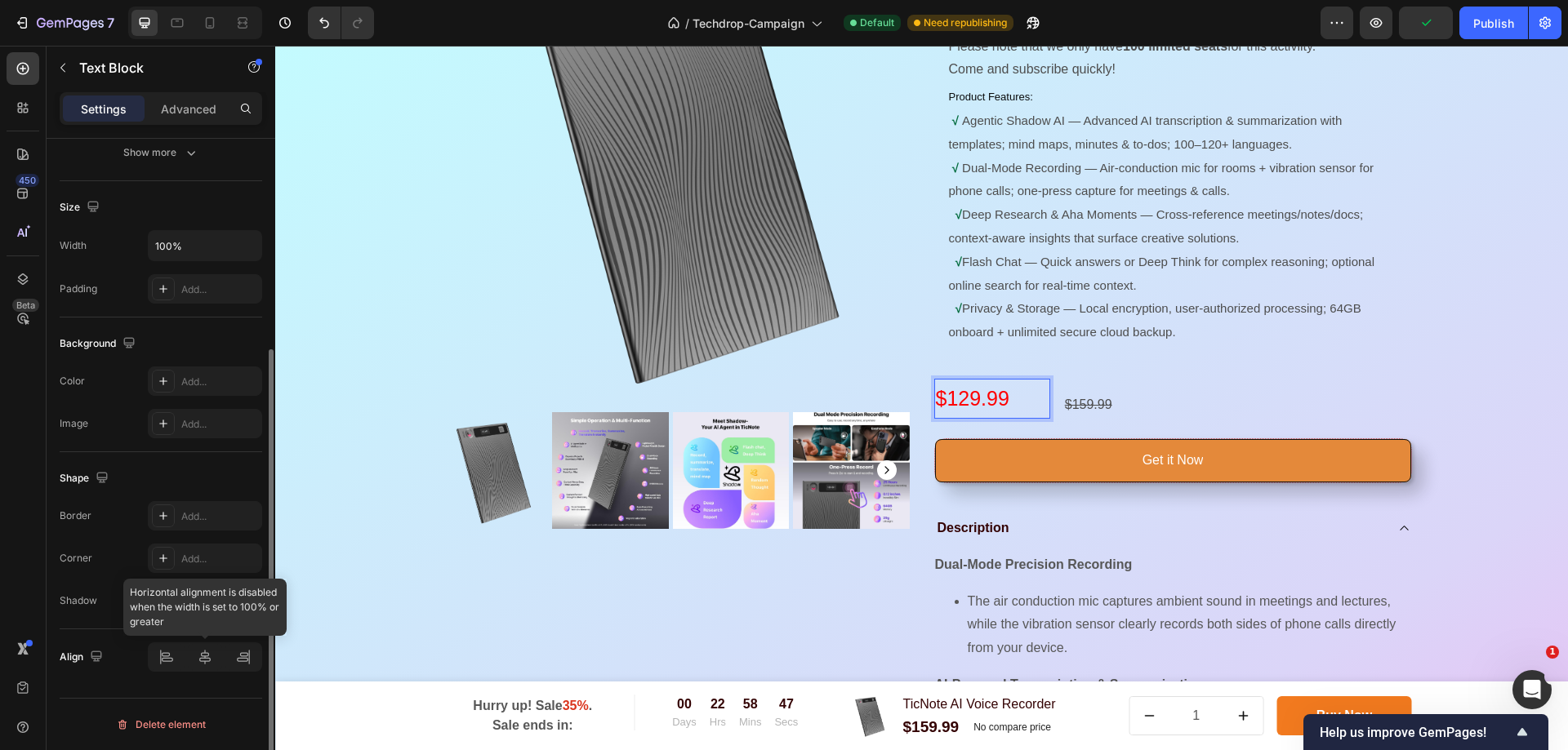
click at [206, 667] on div at bounding box center [204, 657] width 114 height 30
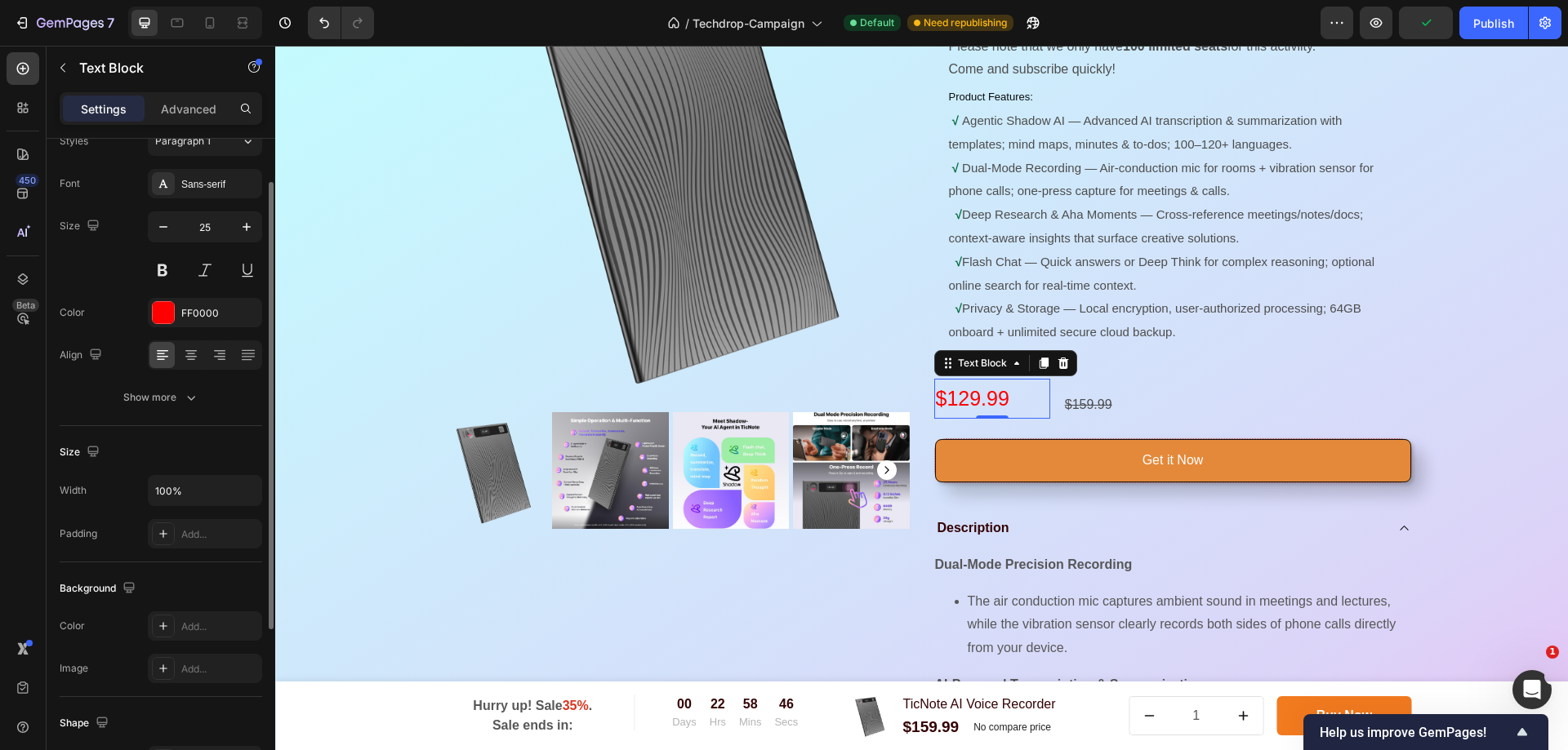
scroll to position [0, 0]
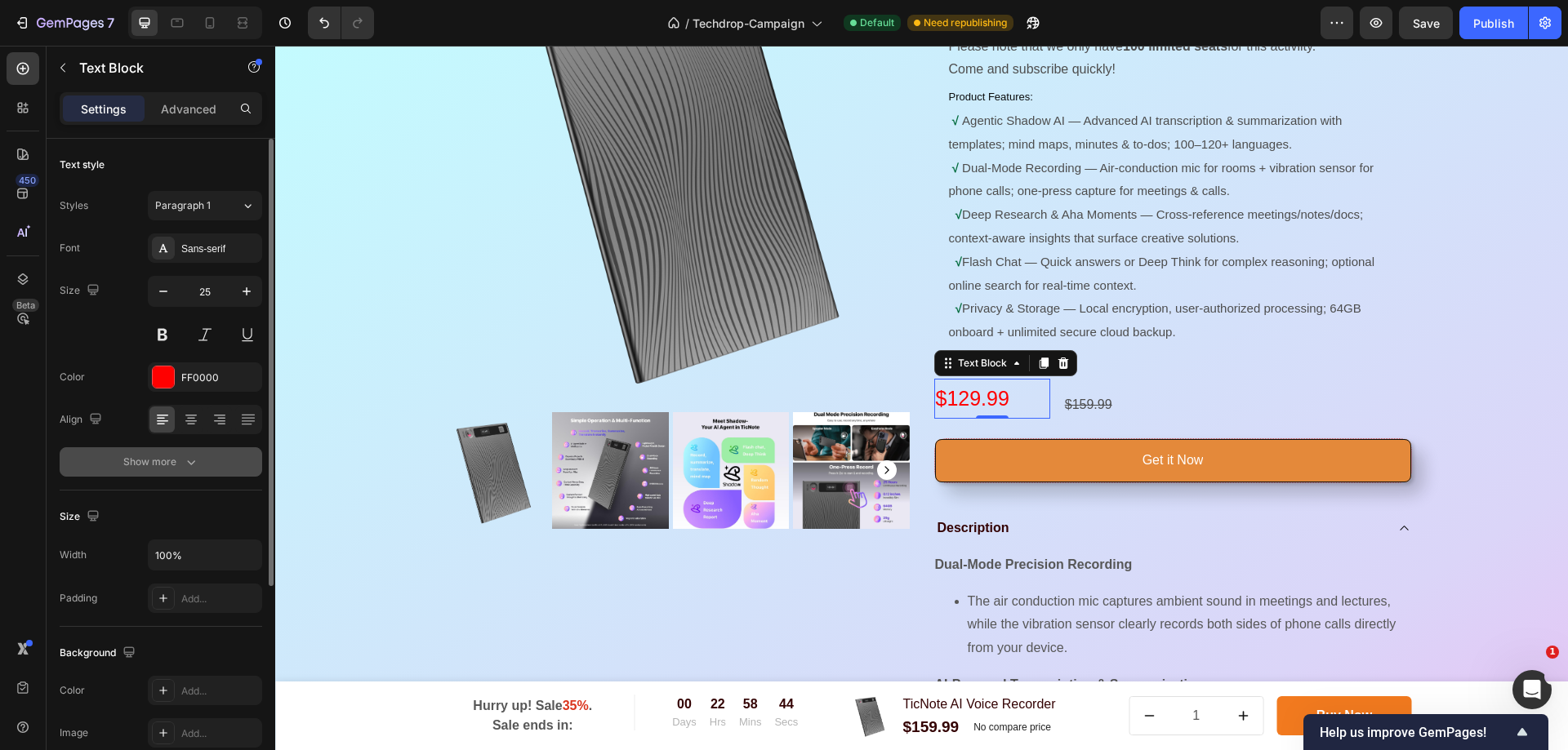
click at [180, 463] on div "Show more" at bounding box center [162, 462] width 76 height 17
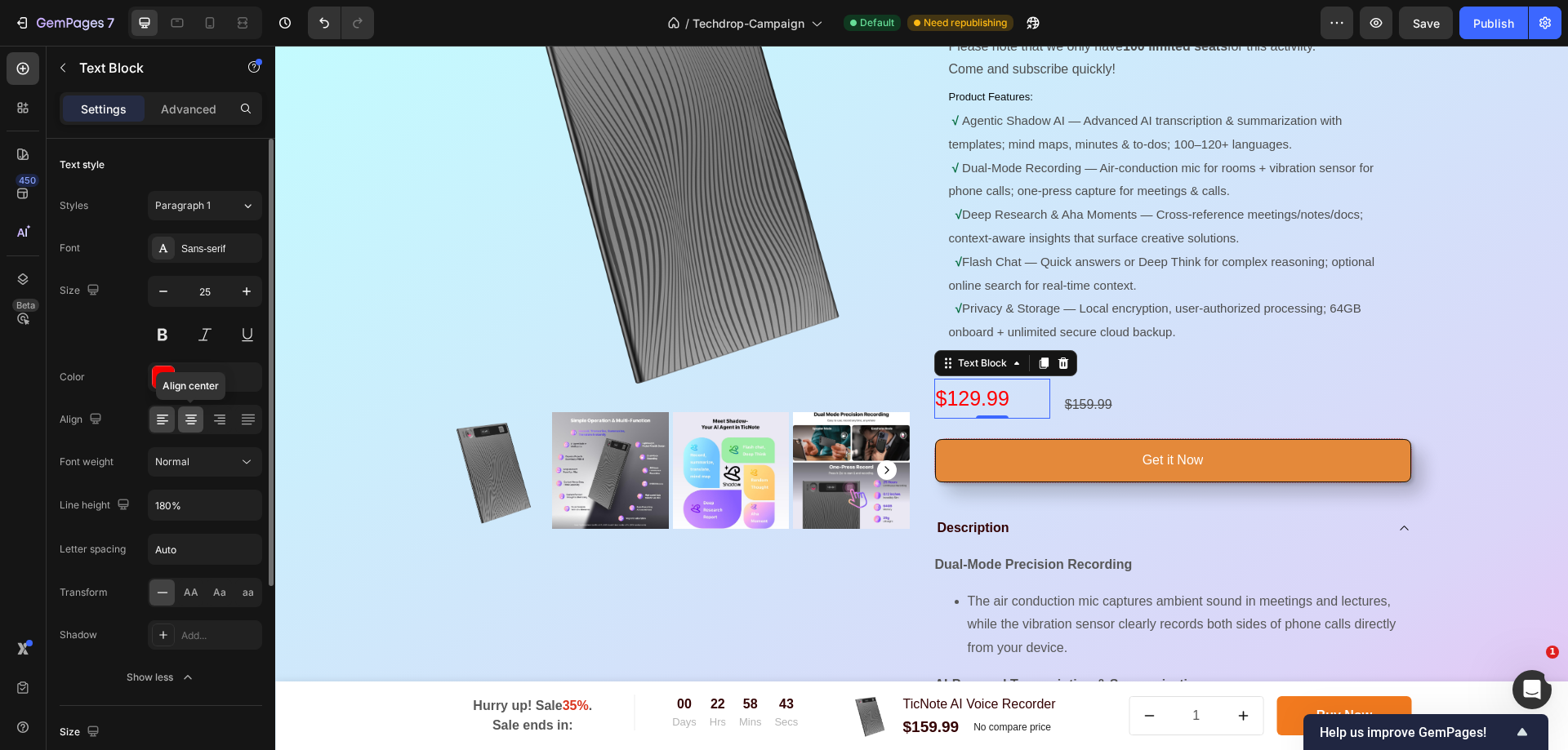
click at [193, 422] on icon at bounding box center [191, 420] width 17 height 17
click at [1321, 379] on div "$30 OFF ON Ticnote Recorder Heading Eariybird Activity Rules: AI Meeting Assist…" at bounding box center [1173, 606] width 478 height 1355
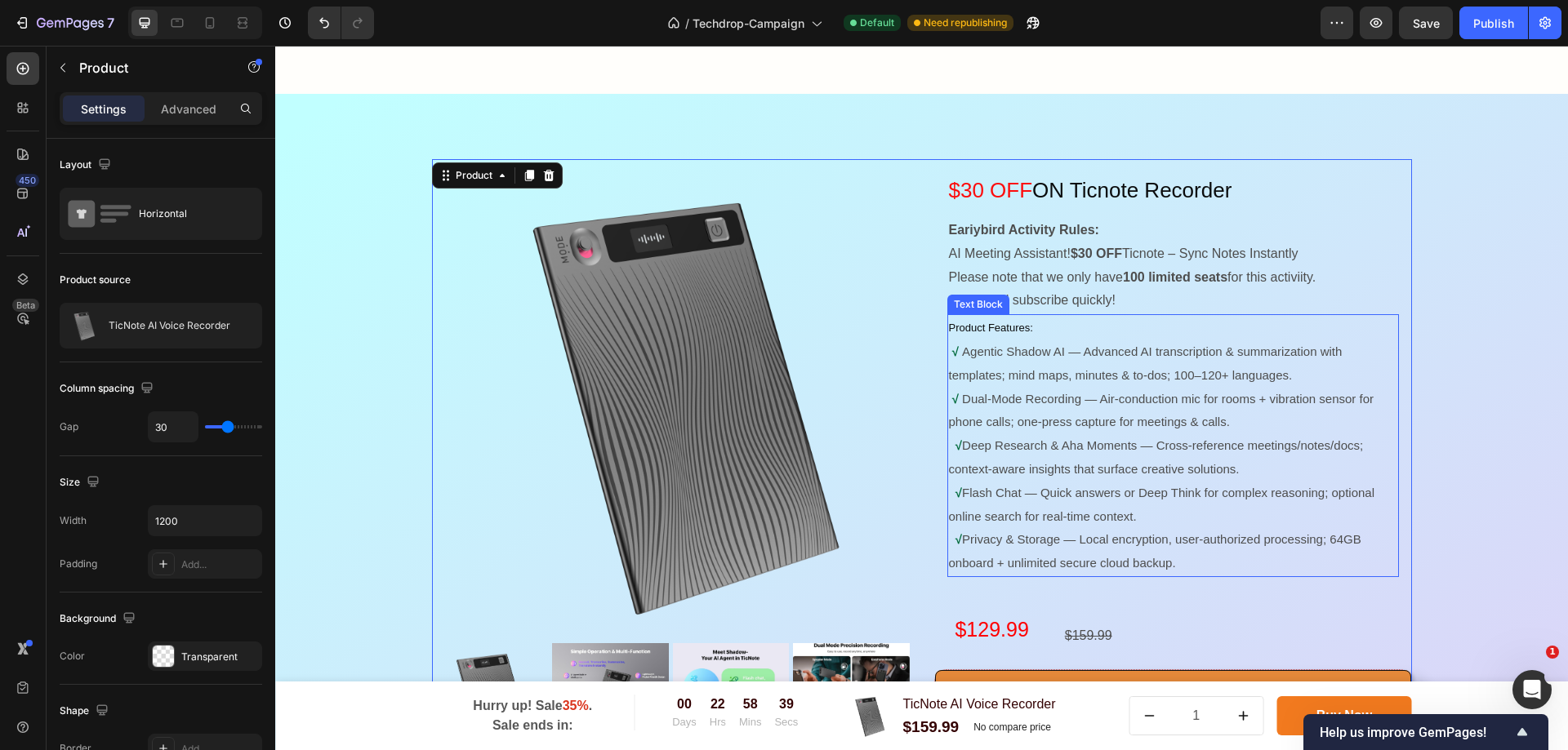
scroll to position [1877, 0]
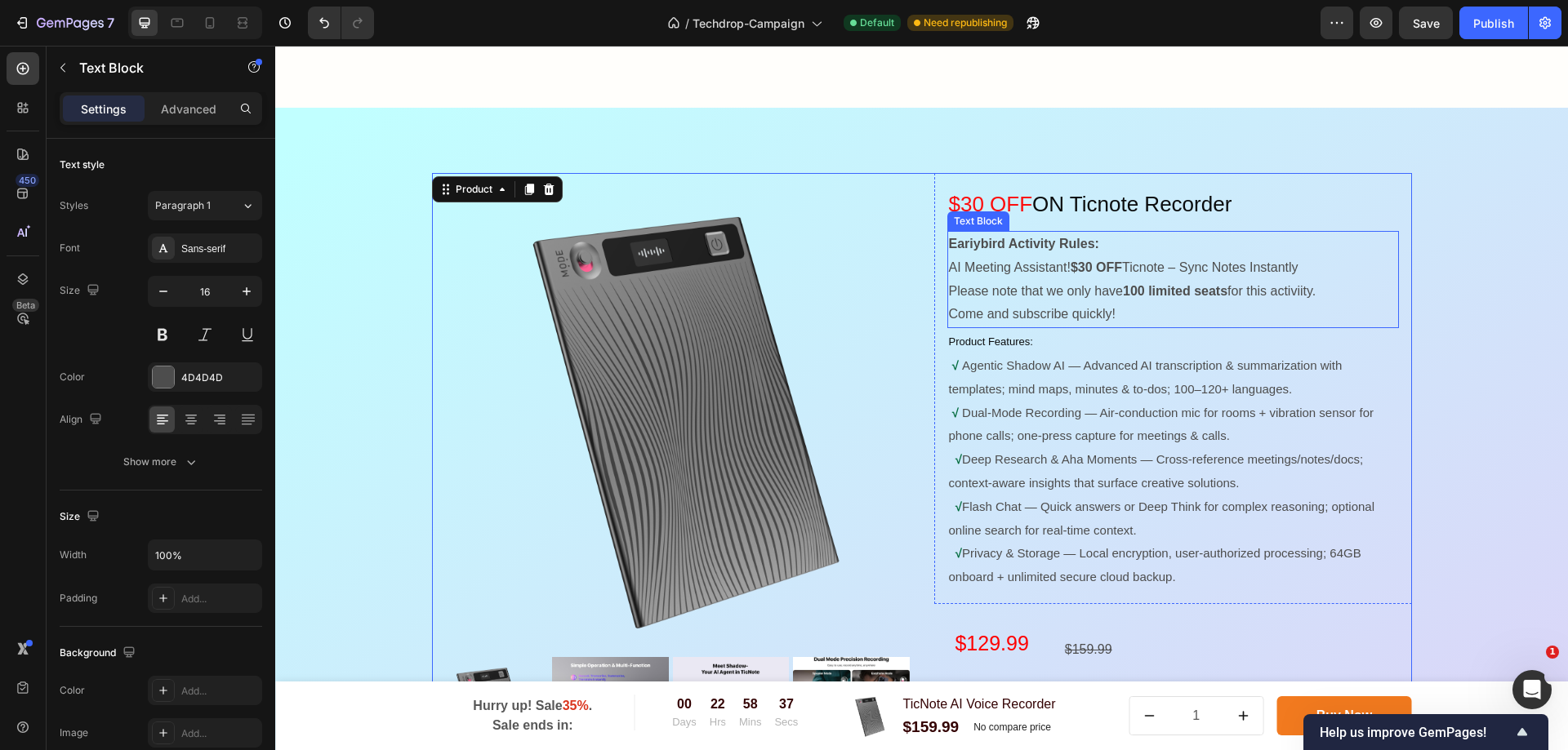
click at [1126, 316] on p "Eariybird Activity Rules: AI Meeting Assistant! $30 OFF Ticnote – Sync Notes In…" at bounding box center [1173, 279] width 448 height 94
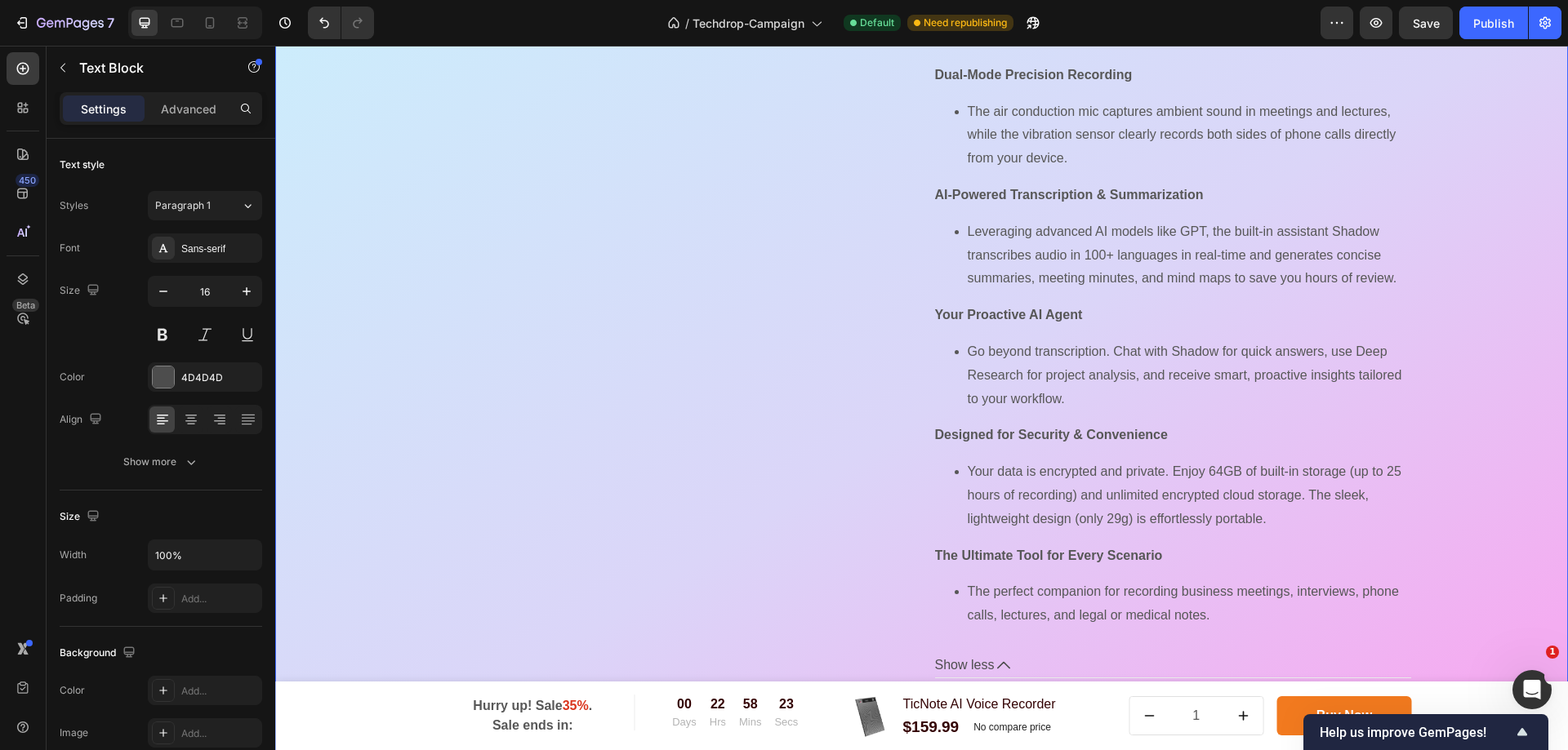
click at [1462, 472] on div "Product Images & Gallery $30 OFF ON Ticnote Recorder Heading Eariybird Activity…" at bounding box center [922, 116] width 1268 height 1355
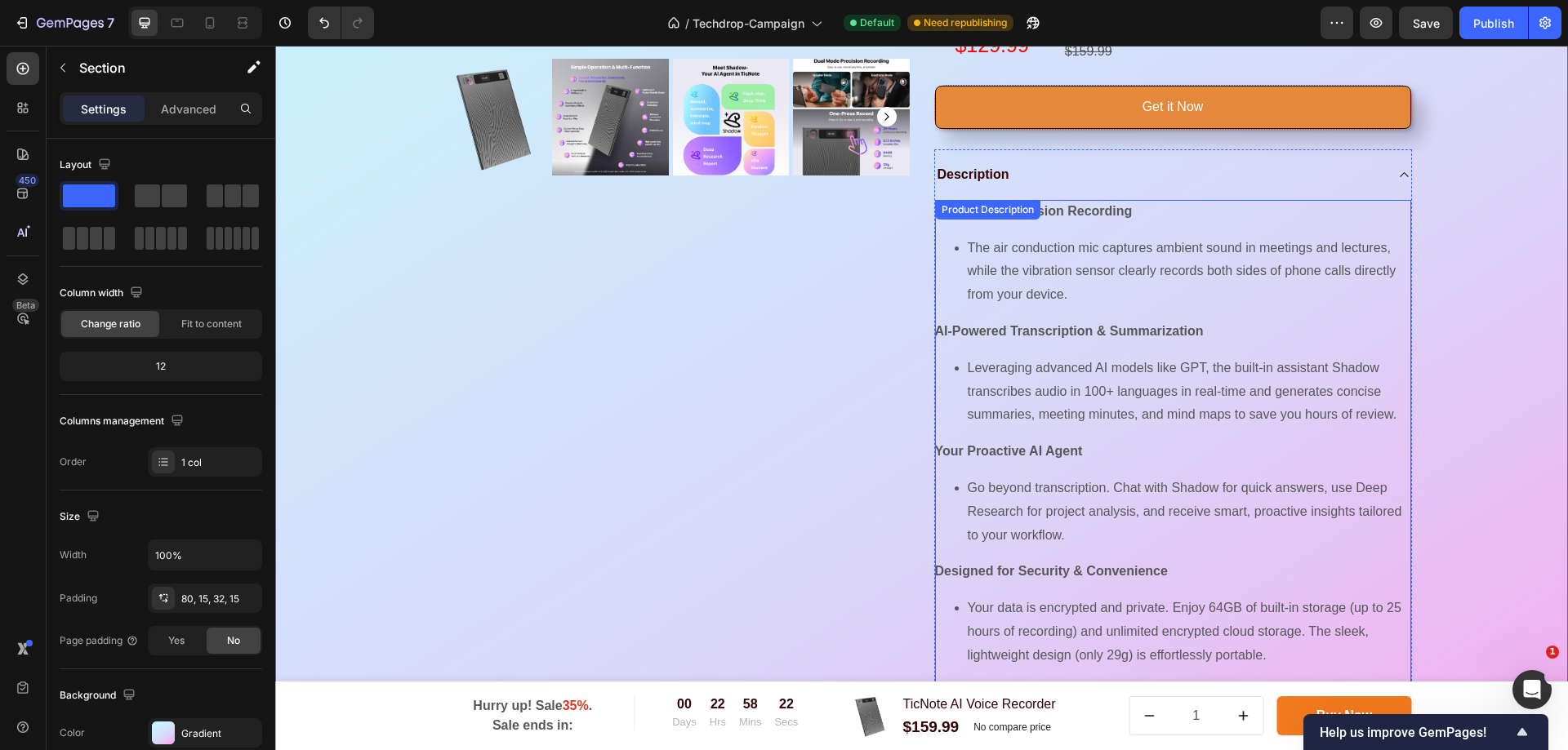
scroll to position [2449, 0]
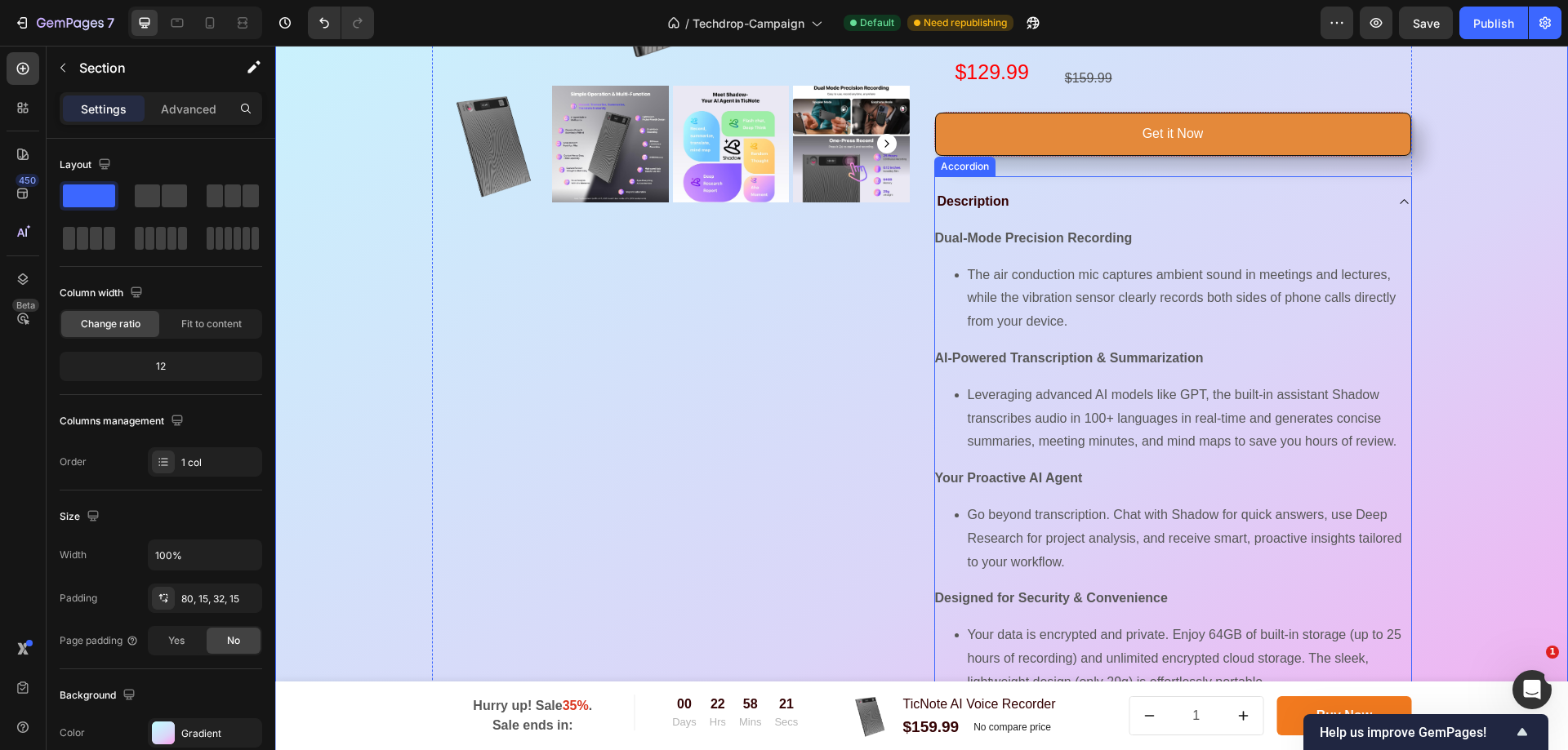
click at [1390, 208] on div "Description" at bounding box center [1173, 201] width 476 height 51
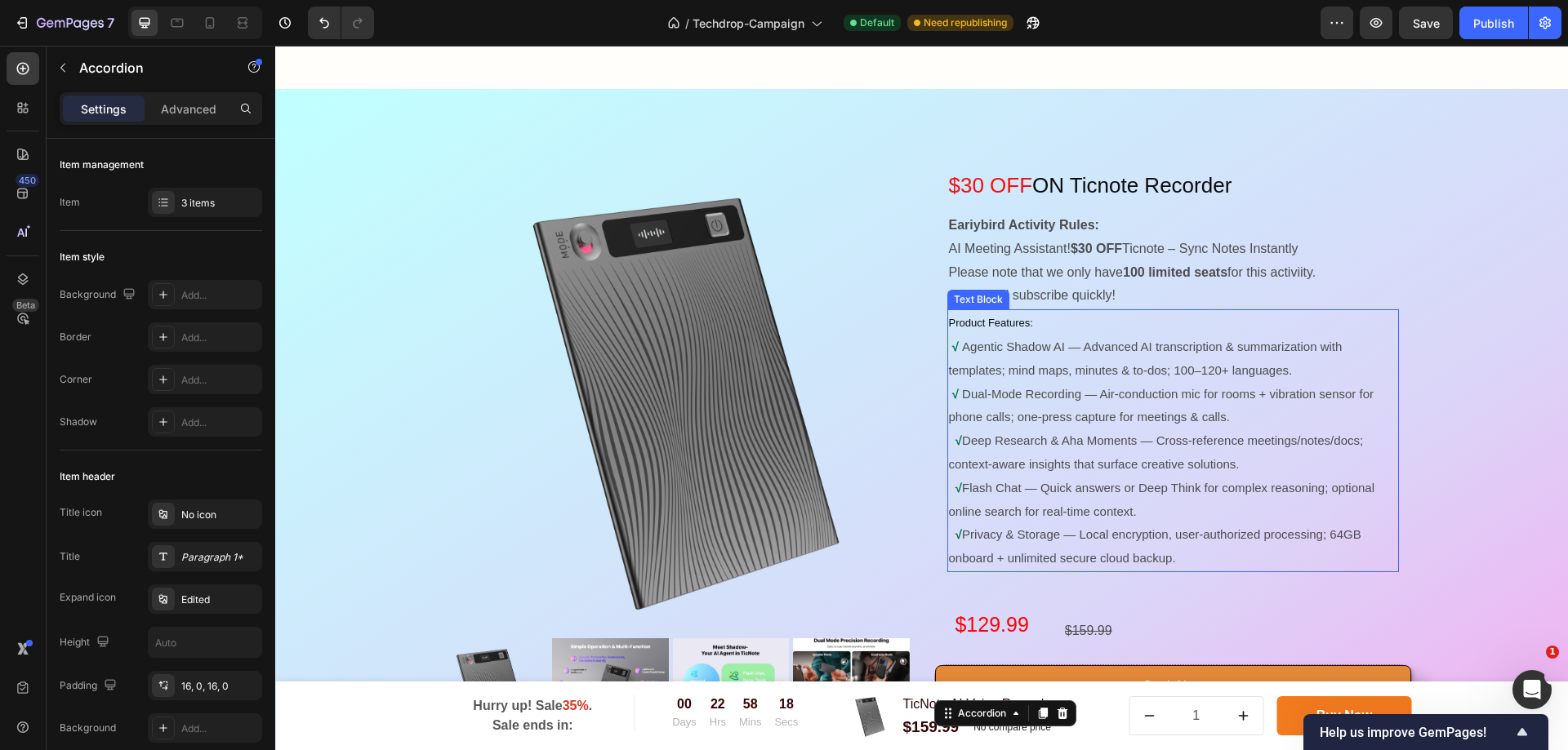
scroll to position [1959, 0]
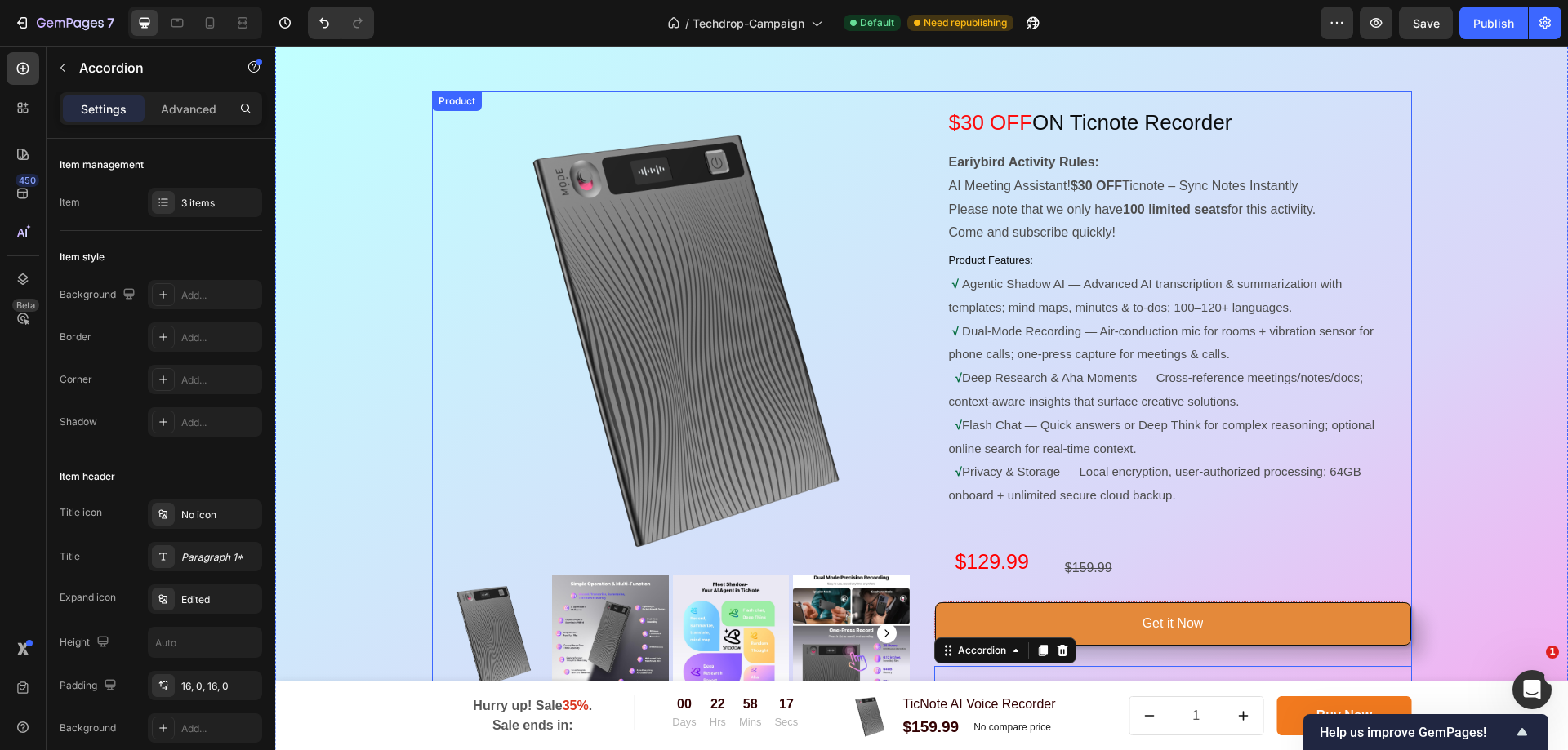
click at [1090, 531] on div "$30 OFF ON Ticnote Recorder Heading Eariybird Activity Rules: AI Meeting Assist…" at bounding box center [1173, 463] width 478 height 743
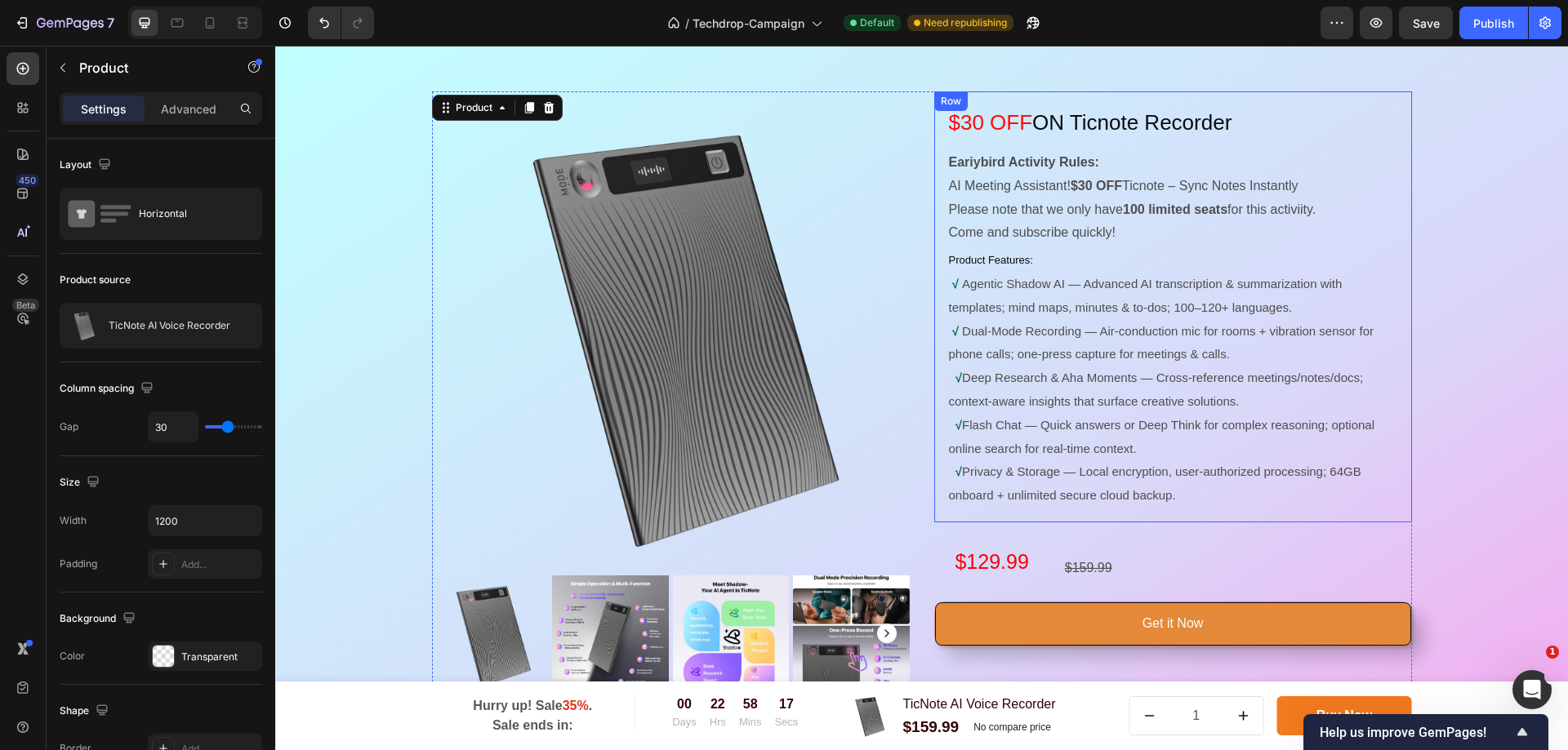
click at [1095, 512] on div "$30 OFF ON Ticnote Recorder Heading Eariybird Activity Rules: AI Meeting Assist…" at bounding box center [1173, 307] width 478 height 431
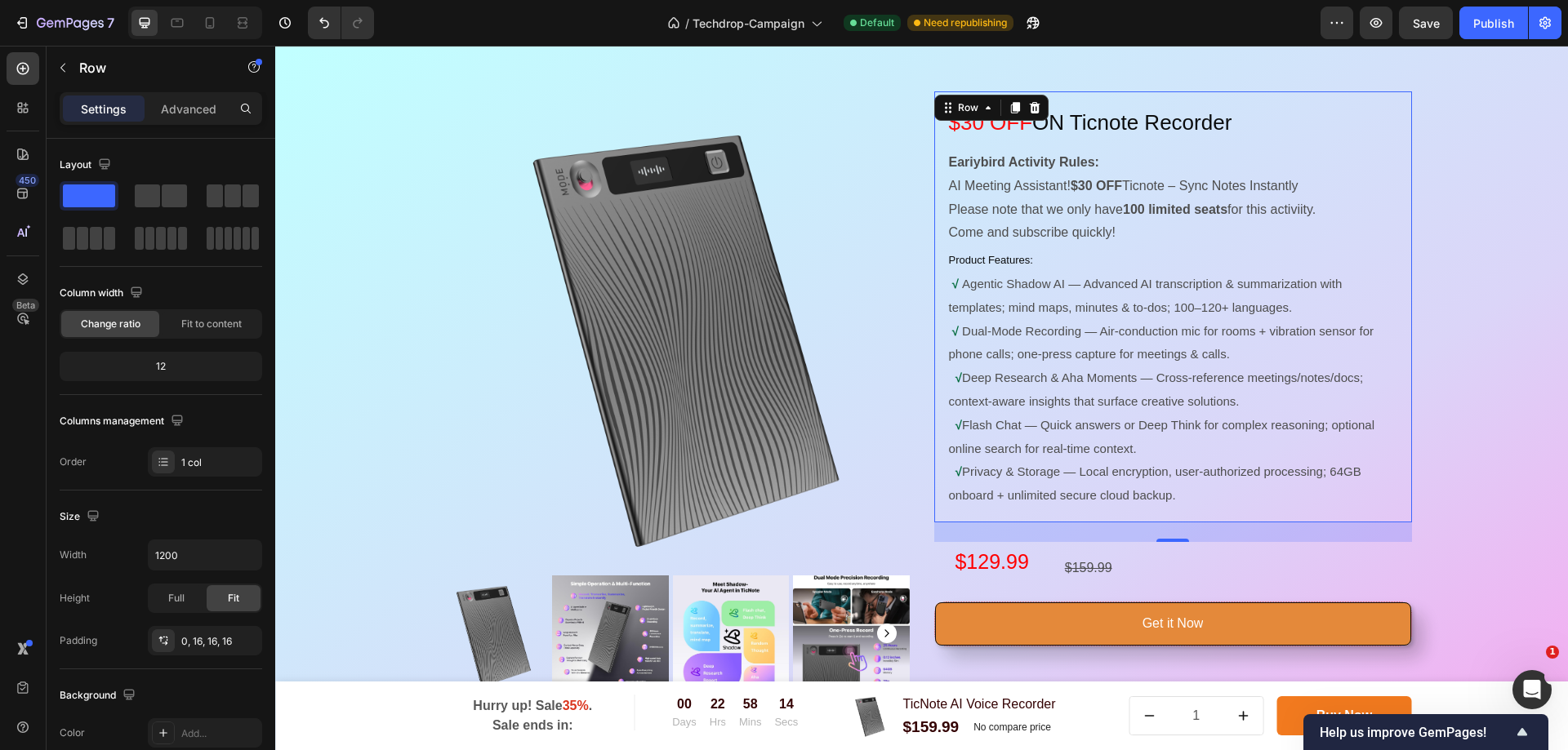
drag, startPoint x: 1170, startPoint y: 539, endPoint x: 1170, endPoint y: 529, distance: 10.0
click at [1170, 529] on div "24" at bounding box center [1173, 532] width 478 height 19
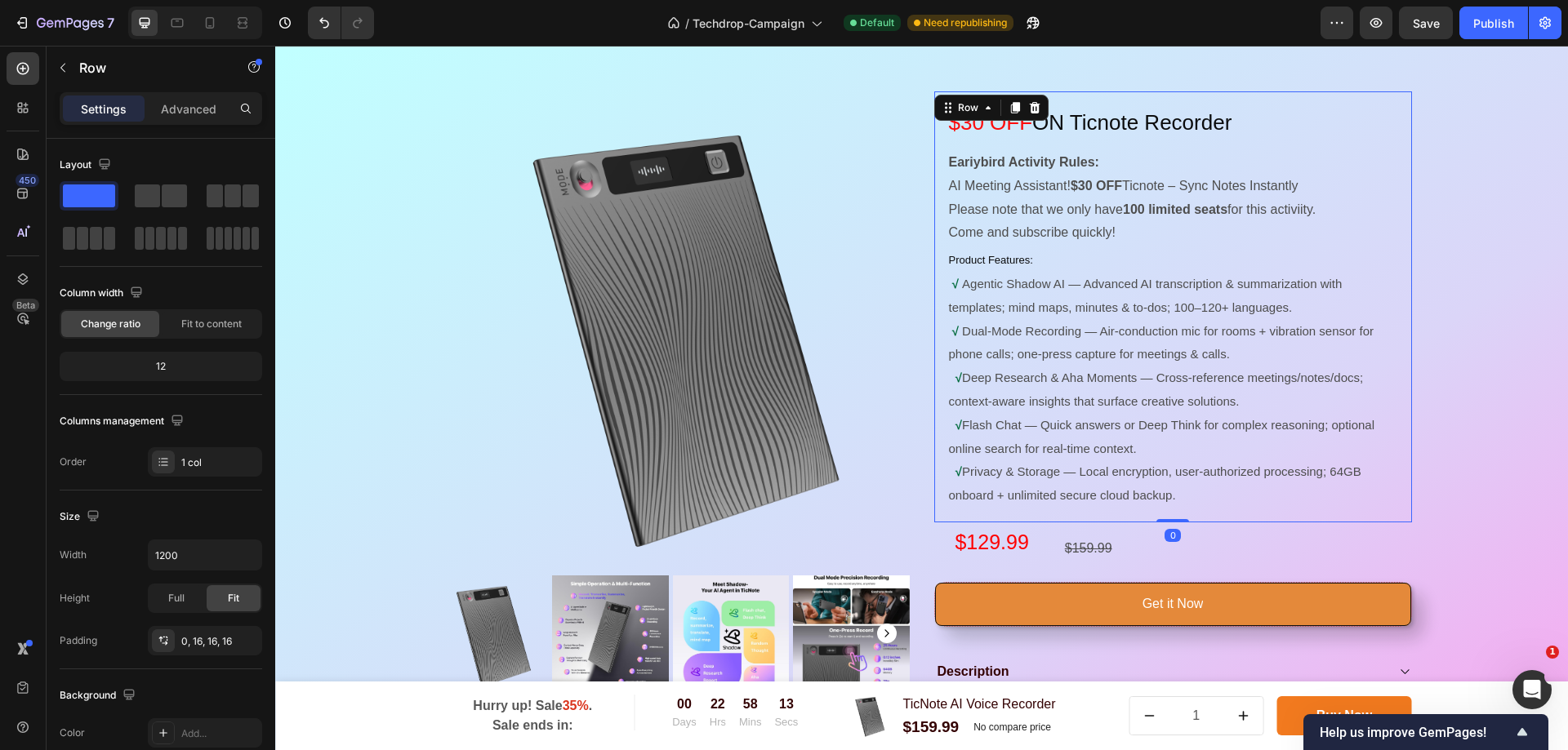
drag, startPoint x: 1166, startPoint y: 539, endPoint x: 1169, endPoint y: 517, distance: 22.2
click at [1169, 517] on div "$30 OFF ON Ticnote Recorder Heading Eariybird Activity Rules: AI Meeting Assist…" at bounding box center [1173, 307] width 478 height 431
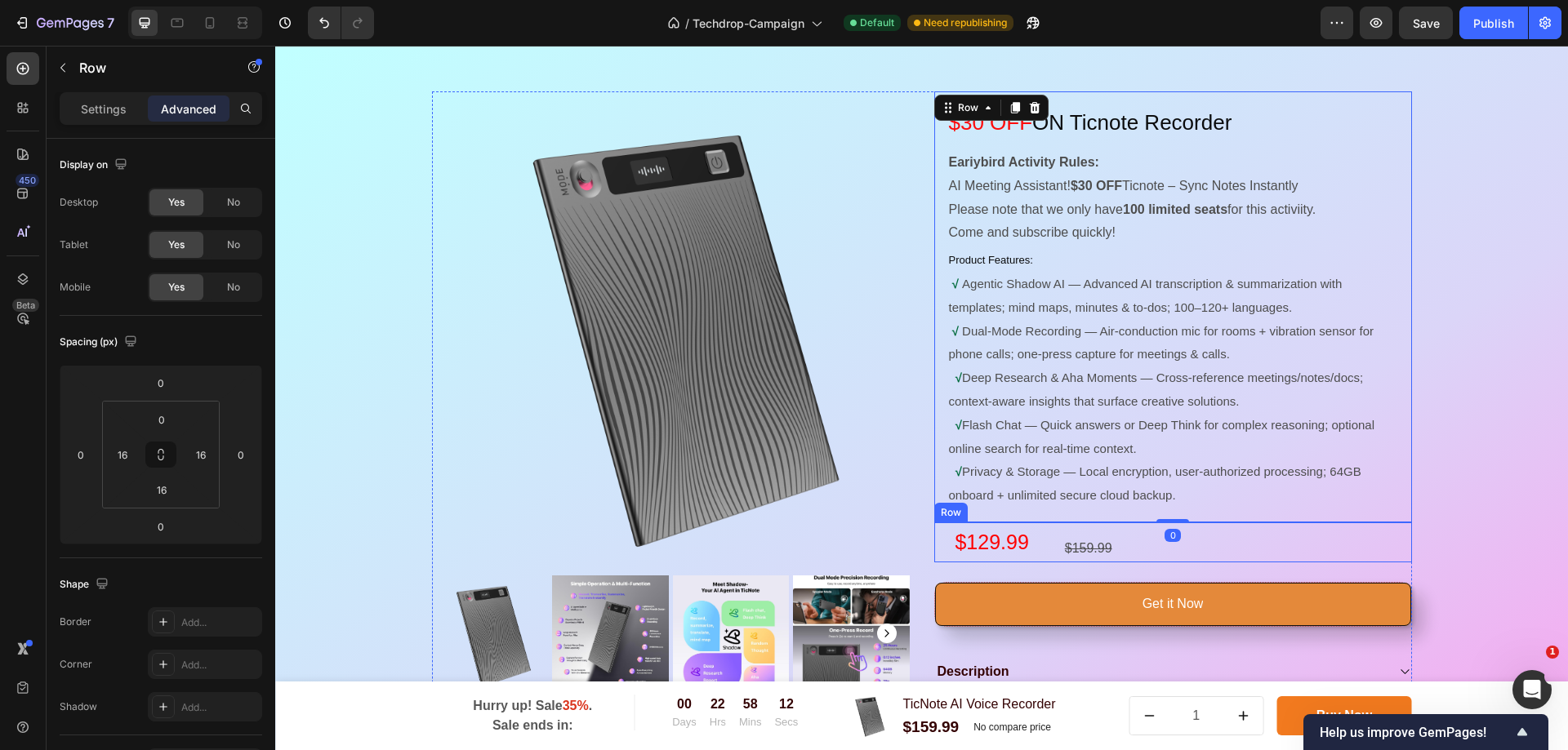
click at [1529, 464] on div "Product Images & Gallery $30 OFF ON Ticnote Recorder Heading Eariybird Activity…" at bounding box center [922, 453] width 1268 height 722
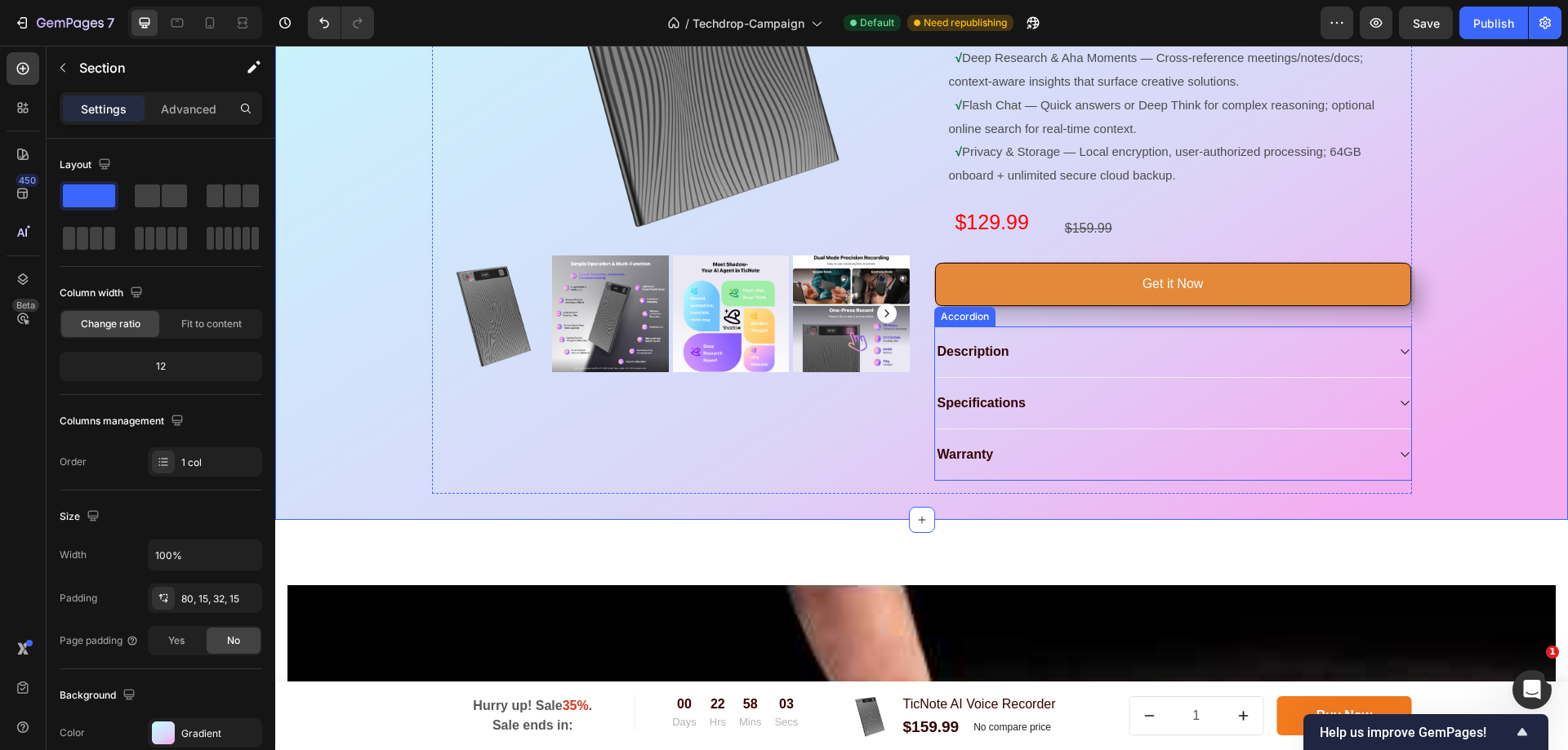
scroll to position [2285, 0]
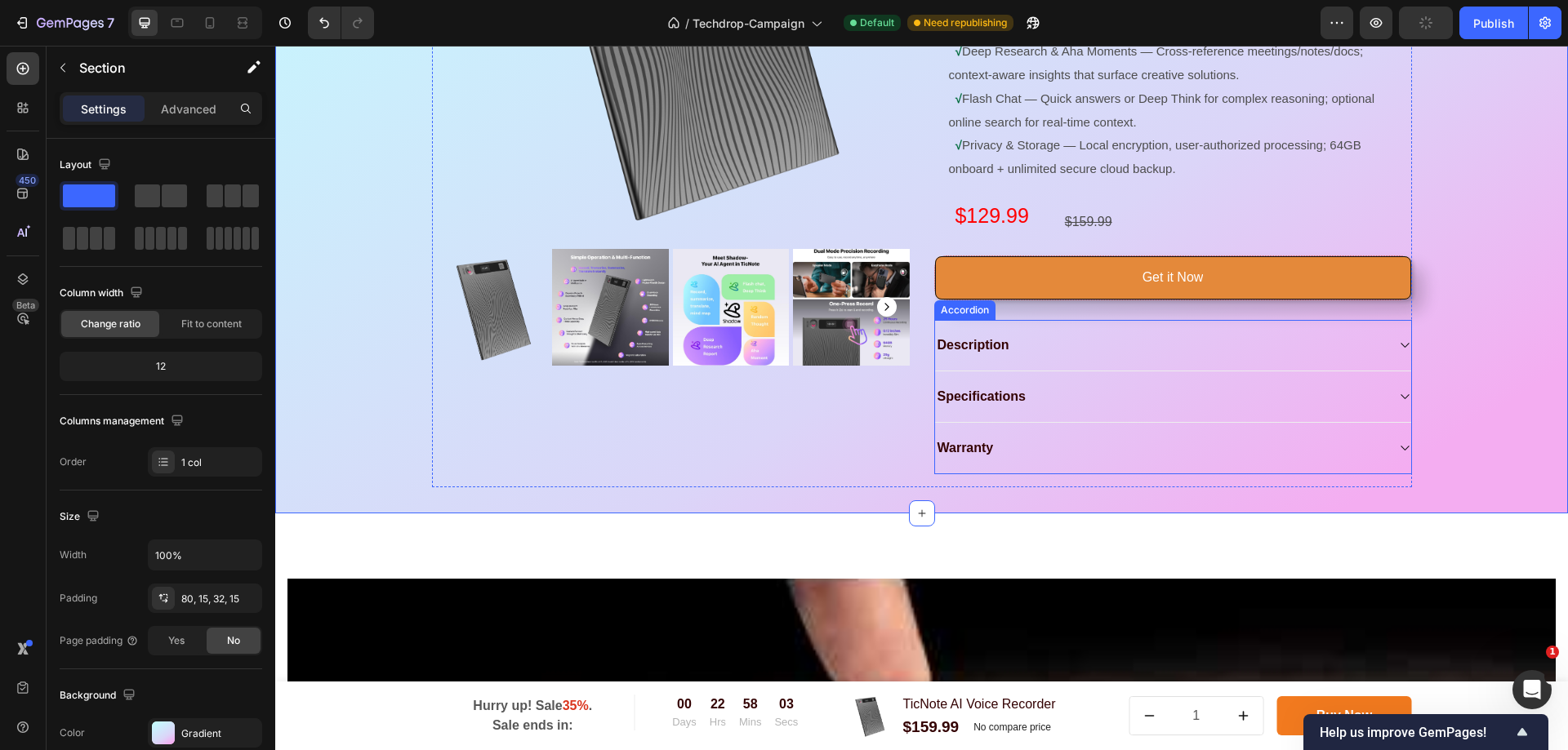
click at [1310, 353] on div "Description" at bounding box center [1160, 345] width 450 height 24
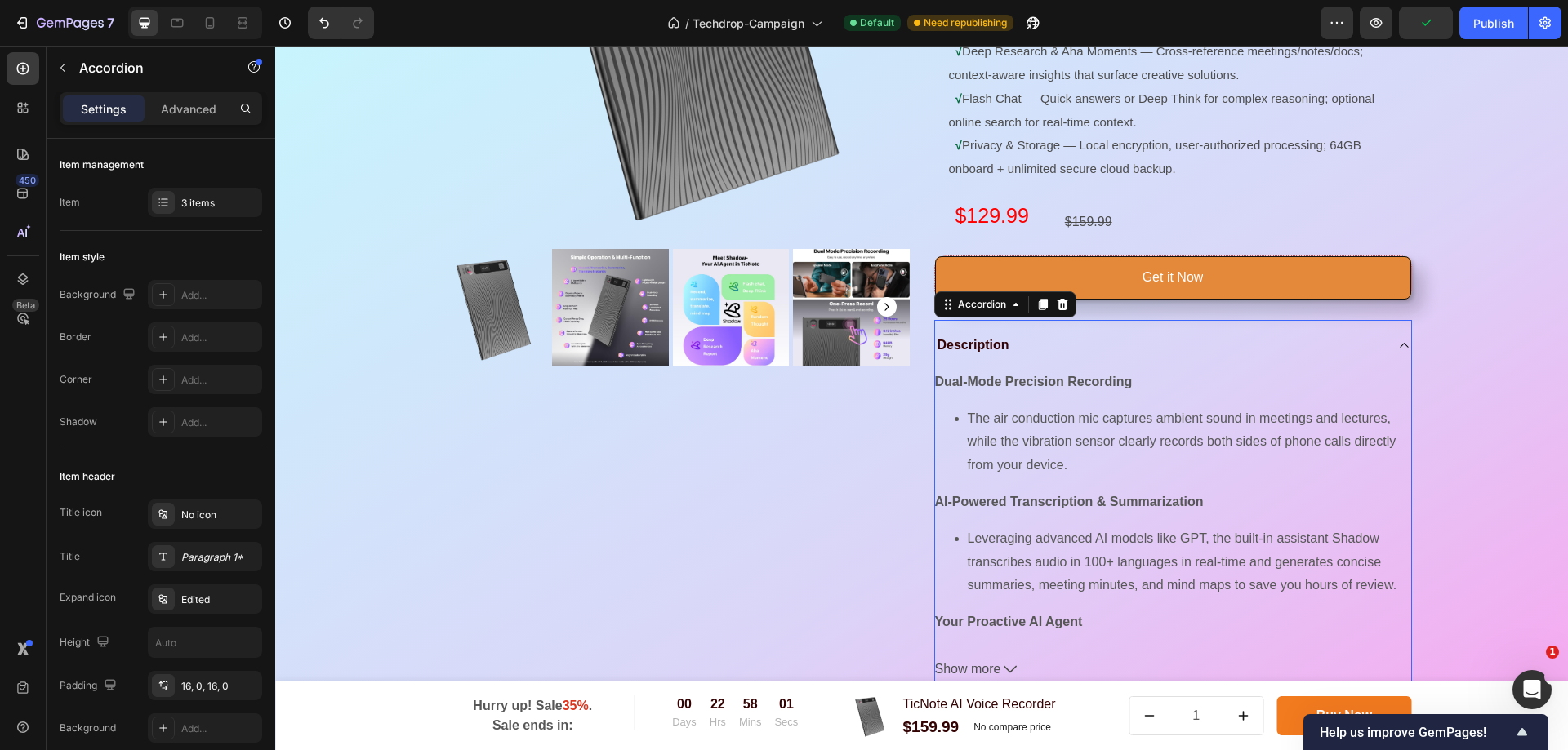
click at [1311, 352] on div "Description" at bounding box center [1160, 345] width 450 height 24
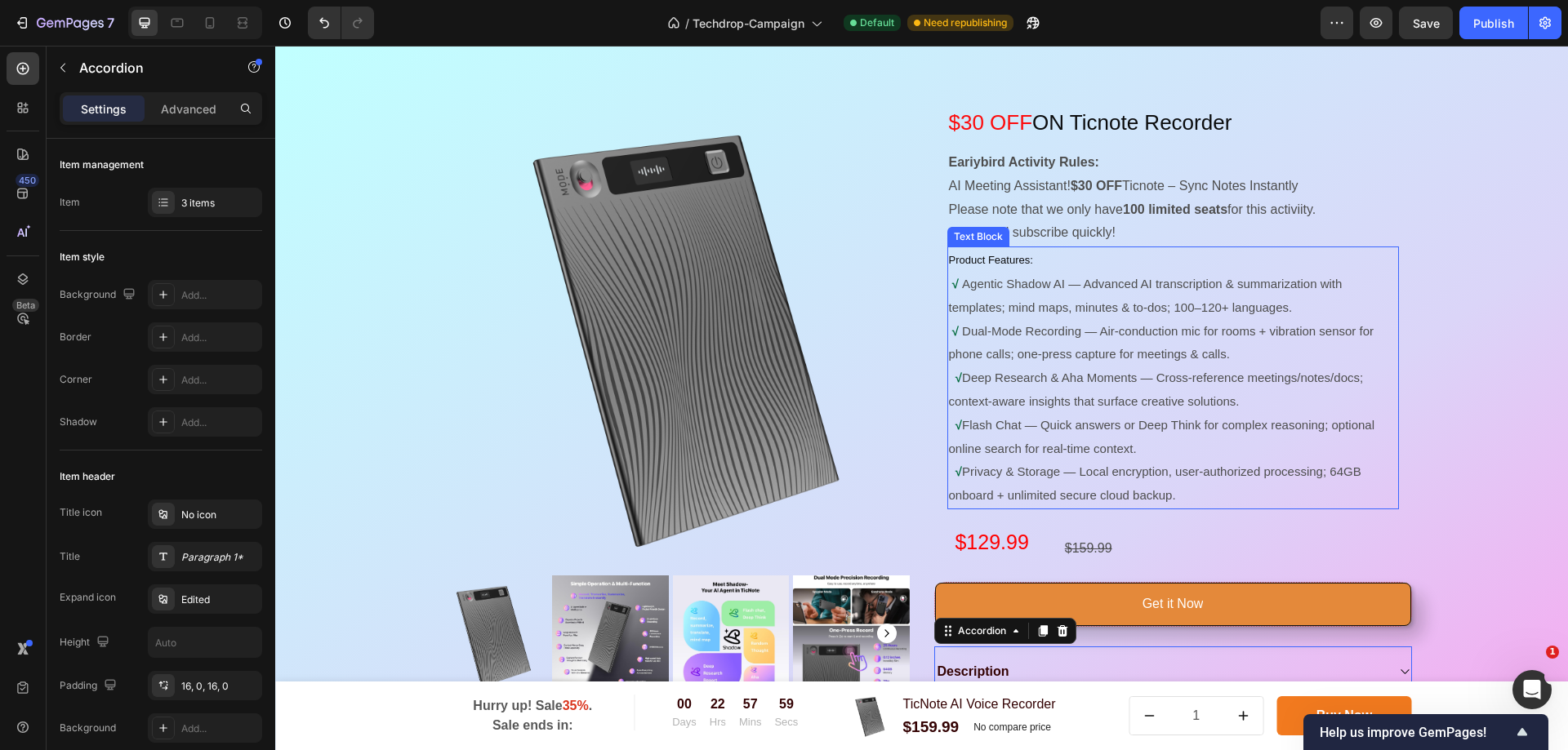
scroll to position [1713, 0]
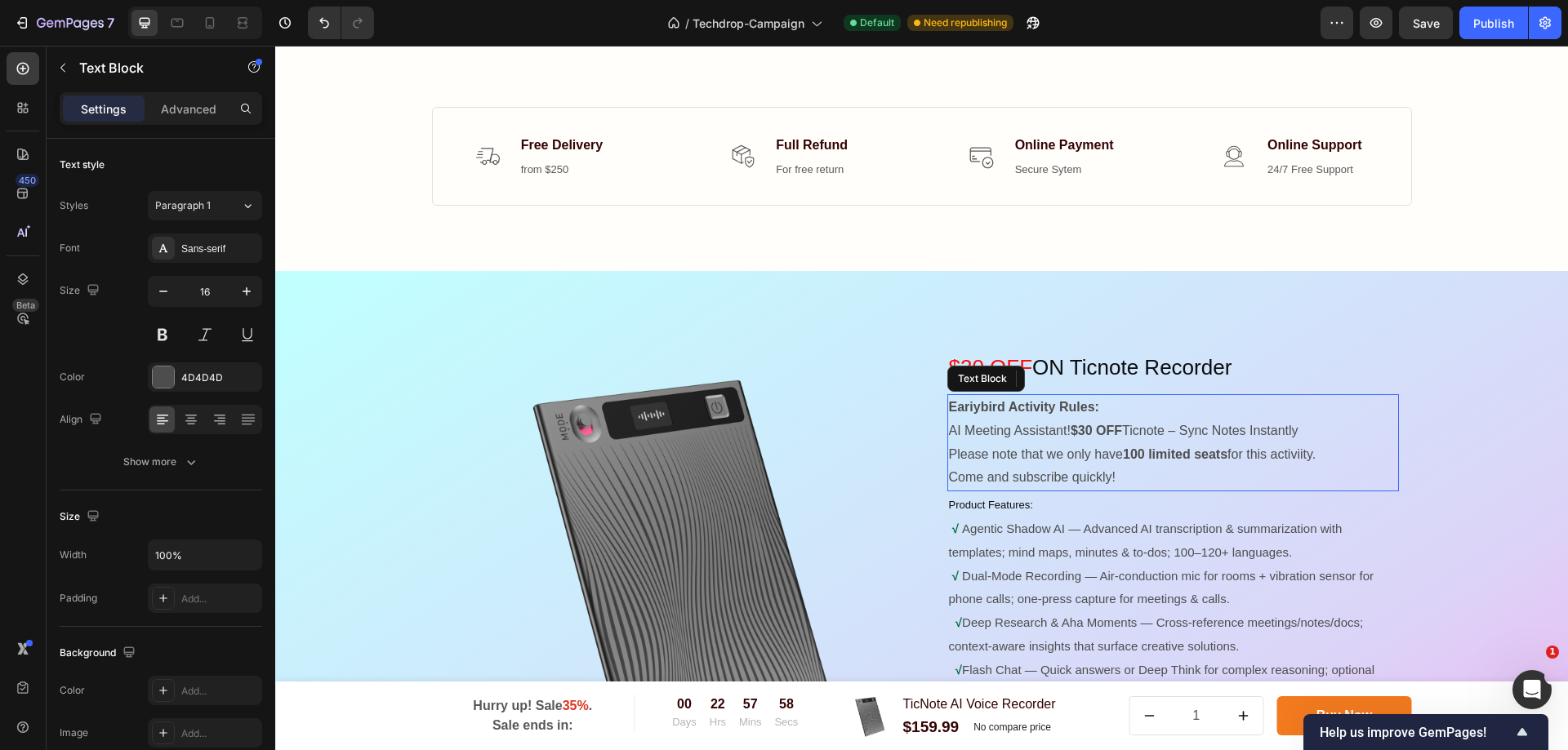
click at [1155, 482] on p "Eariybird Activity Rules: AI Meeting Assistant! $30 OFF Ticnote – Sync Notes In…" at bounding box center [1173, 443] width 448 height 94
click at [1055, 539] on p "Product Features: √ Agentic Shadow AI — Advanced AI transcription & summarizati…" at bounding box center [1173, 528] width 448 height 71
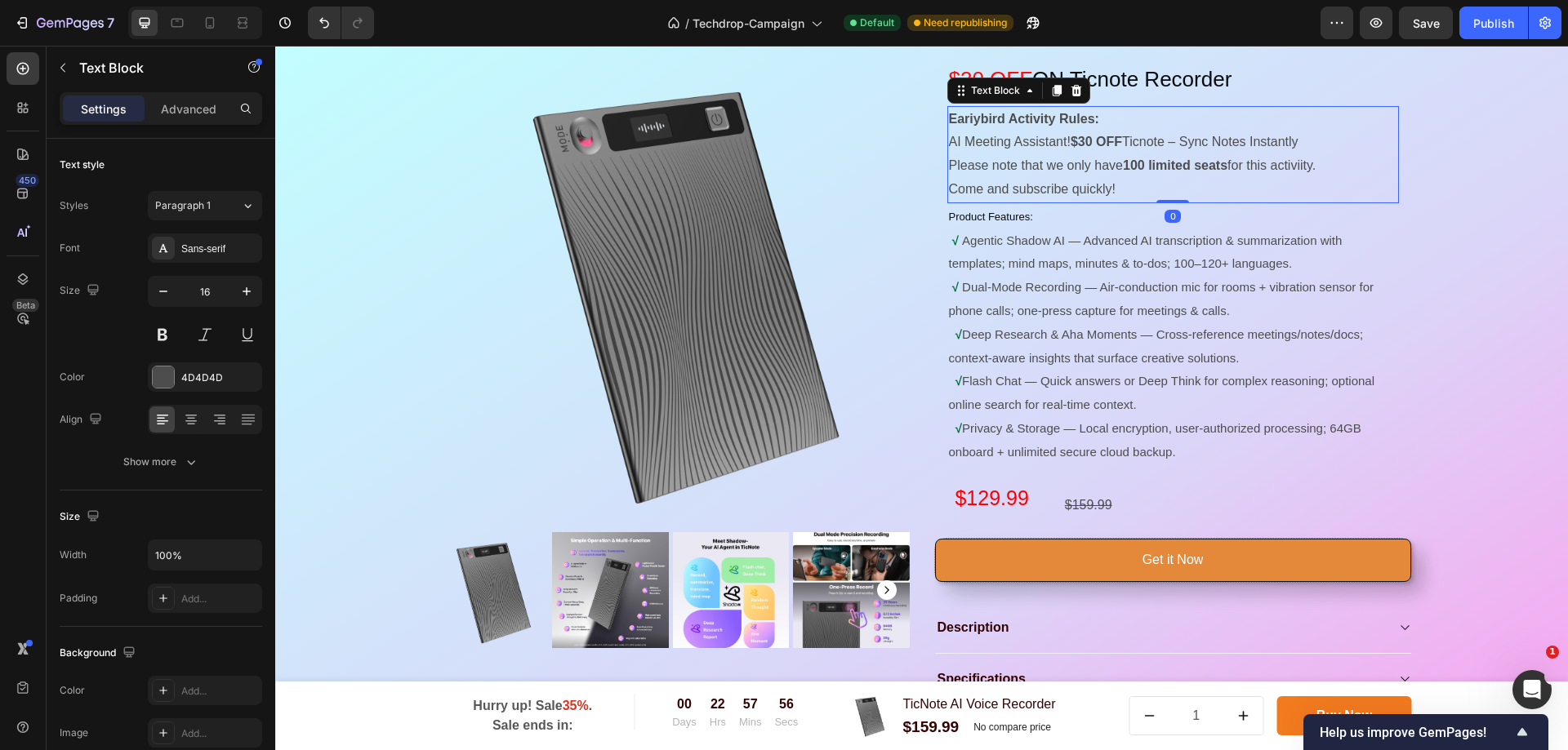
click at [1132, 201] on p "Eariybird Activity Rules: AI Meeting Assistant! $30 OFF Ticnote – Sync Notes In…" at bounding box center [1173, 154] width 448 height 94
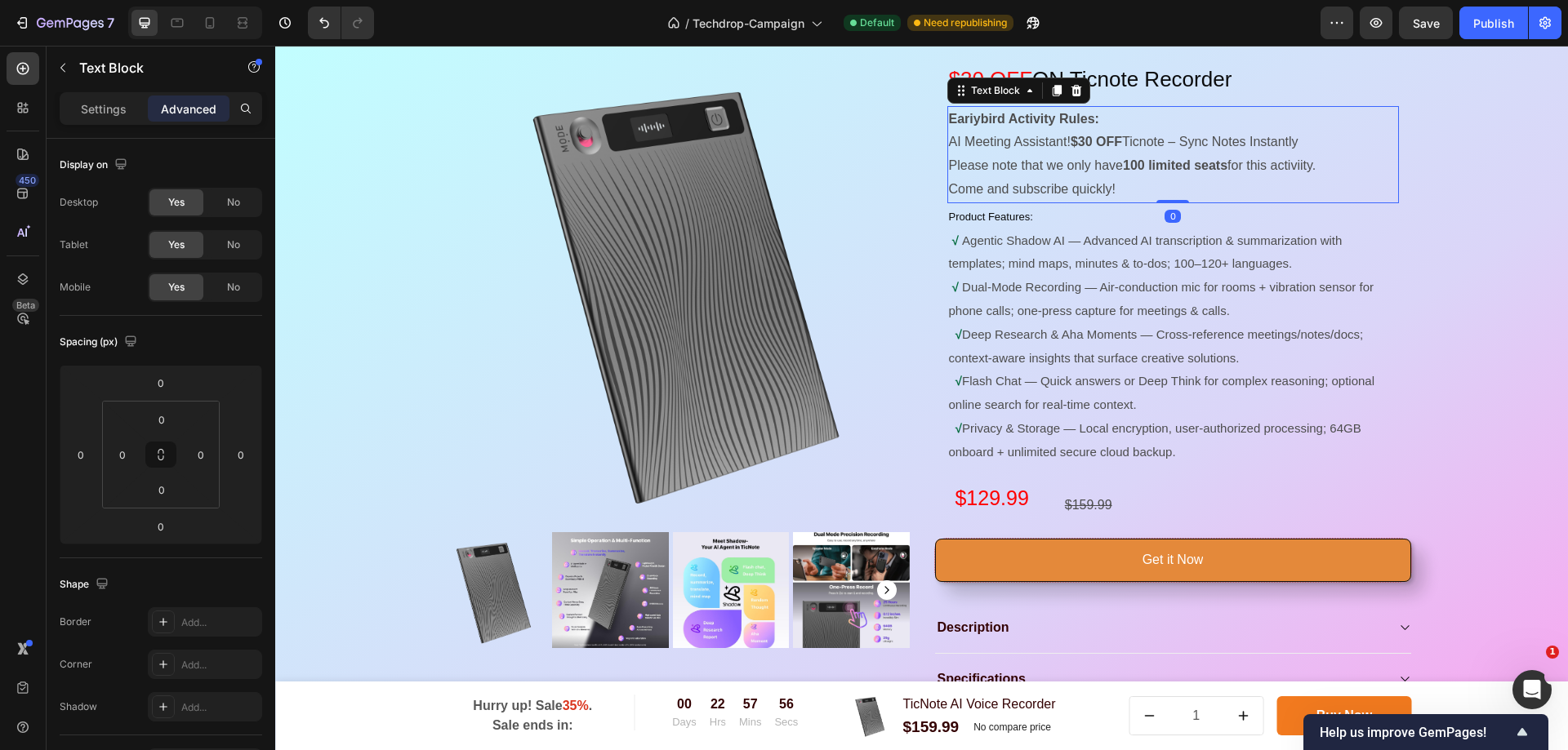
click at [1132, 201] on p "Eariybird Activity Rules: AI Meeting Assistant! $30 OFF Ticnote – Sync Notes In…" at bounding box center [1173, 154] width 448 height 94
click at [1203, 201] on p "Eariybird Activity Rules: AI Meeting Assistant! $30 OFF Ticnote – Sync Notes In…" at bounding box center [1173, 154] width 448 height 94
click at [1118, 201] on p "Eariybird Activity Rules: AI Meeting Assistant! $30 OFF Ticnote – Sync Notes In…" at bounding box center [1173, 154] width 448 height 94
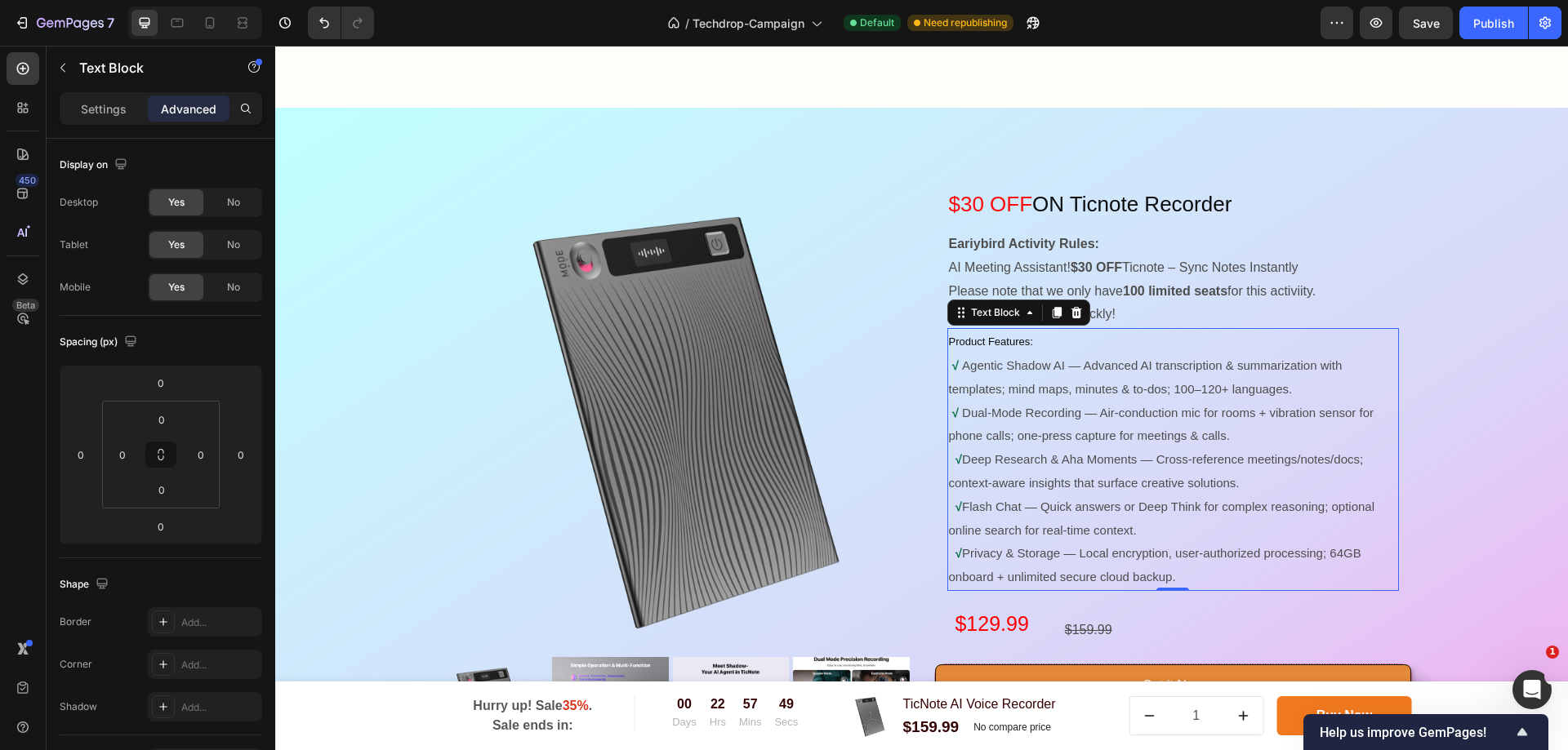
click at [1131, 480] on span "Deep Research & Aha Moments — Cross-reference meetings/notes/docs; context-awar…" at bounding box center [1156, 471] width 415 height 37
click at [817, 25] on icon at bounding box center [816, 24] width 9 height 5
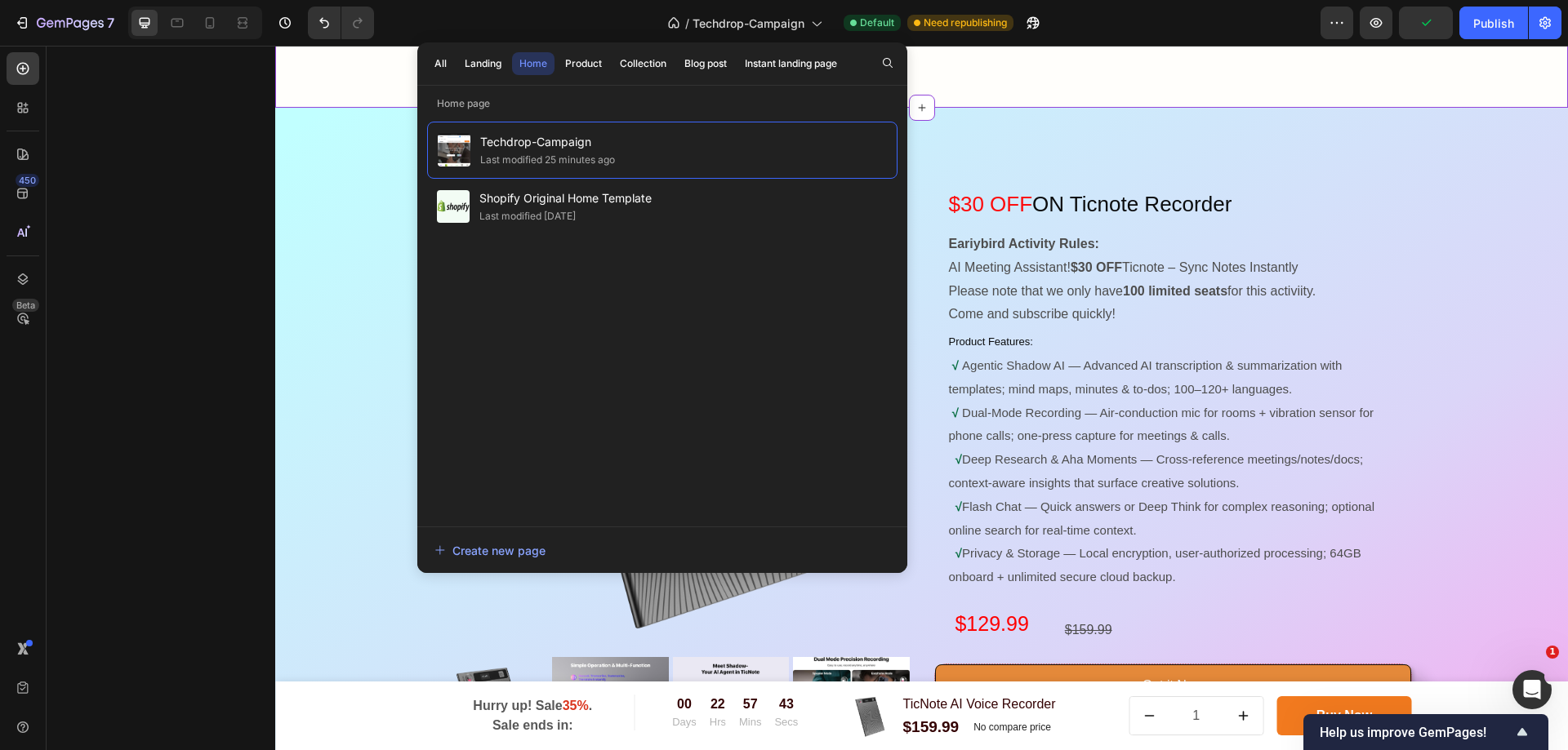
click at [1088, 96] on div "Image Free Delivery Text block from $250 Text block Icon List Image Full Refund…" at bounding box center [921, 26] width 1292 height 165
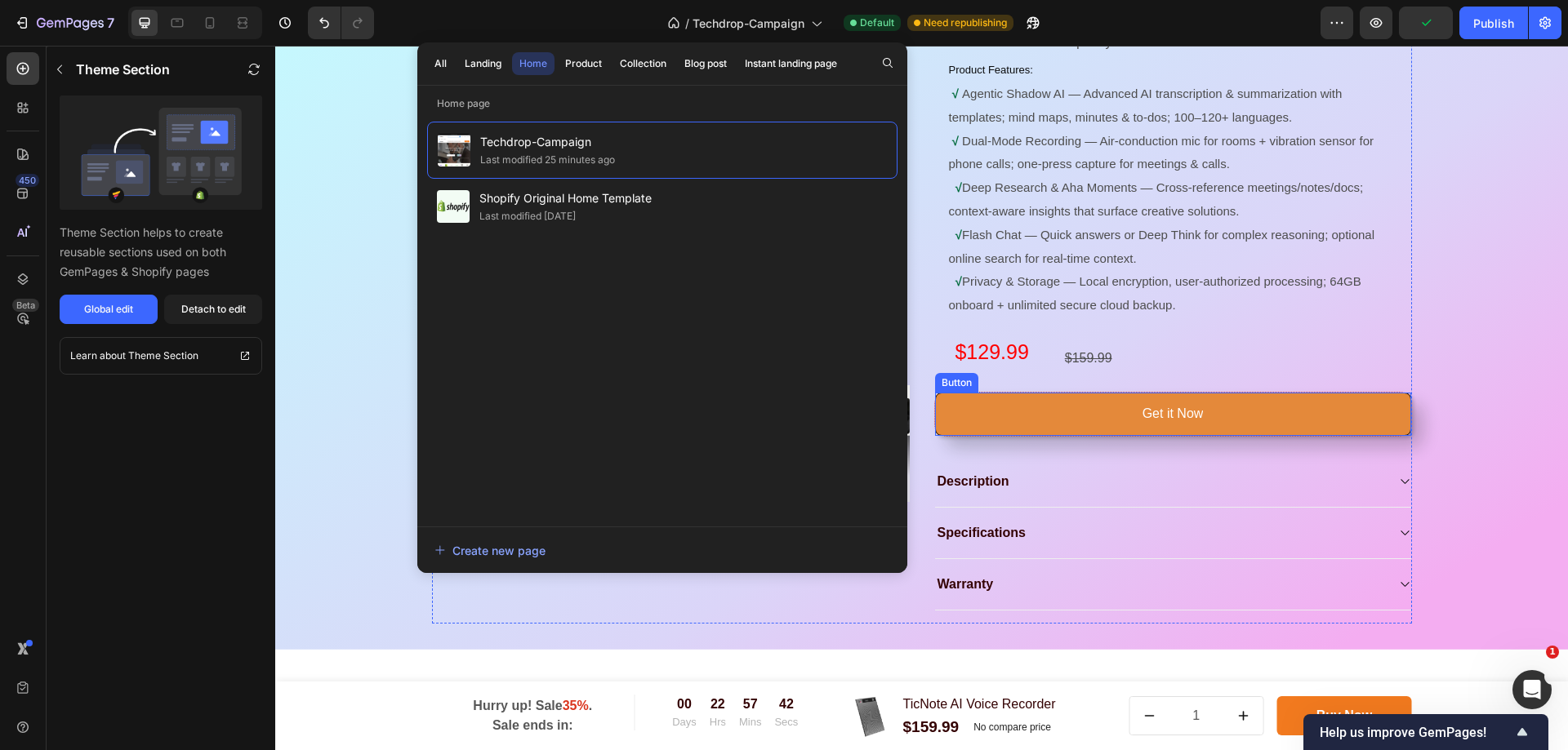
scroll to position [2204, 0]
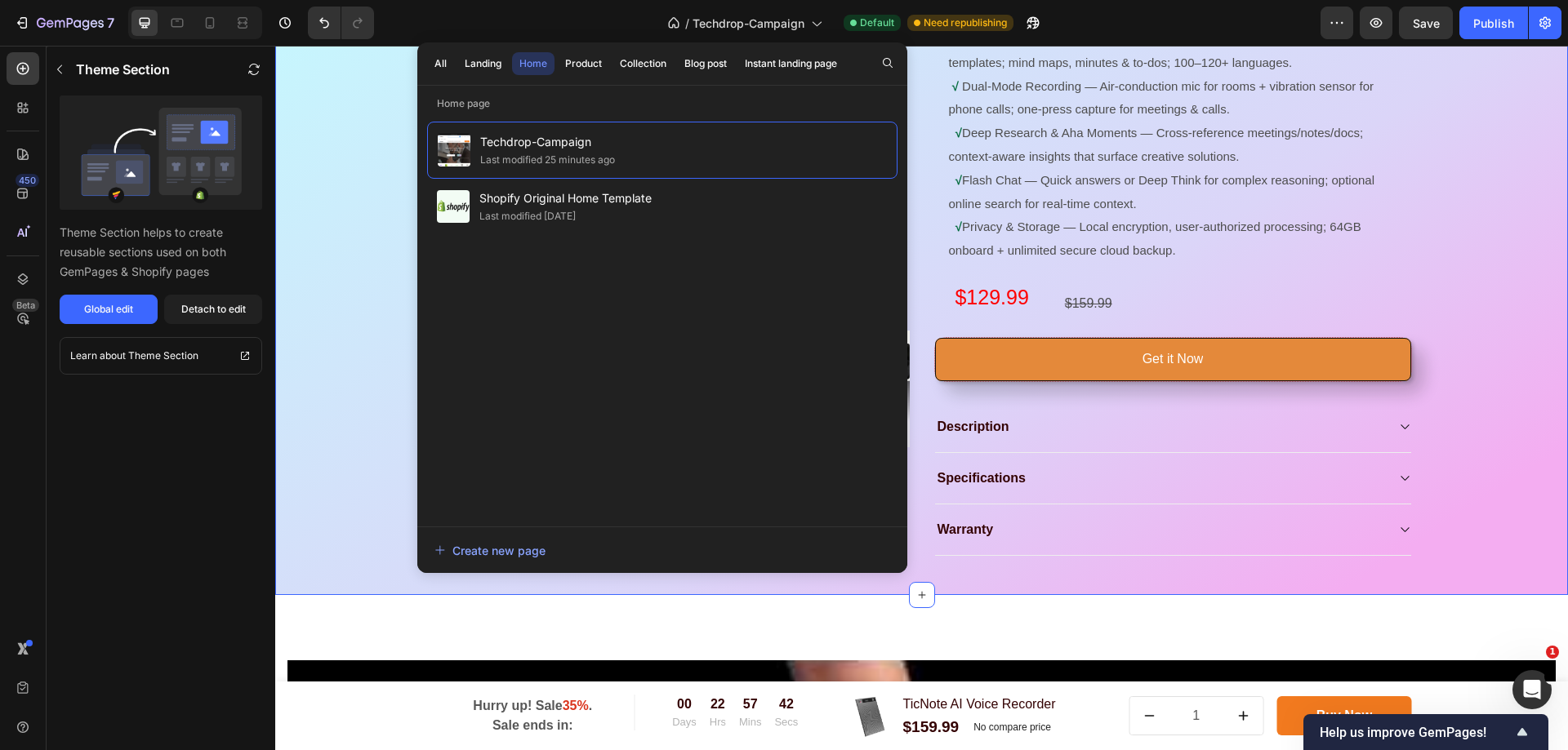
click at [1468, 405] on div "Product Images & Gallery $30 OFF ON Ticnote Recorder Heading Eariybird Activity…" at bounding box center [922, 208] width 1268 height 722
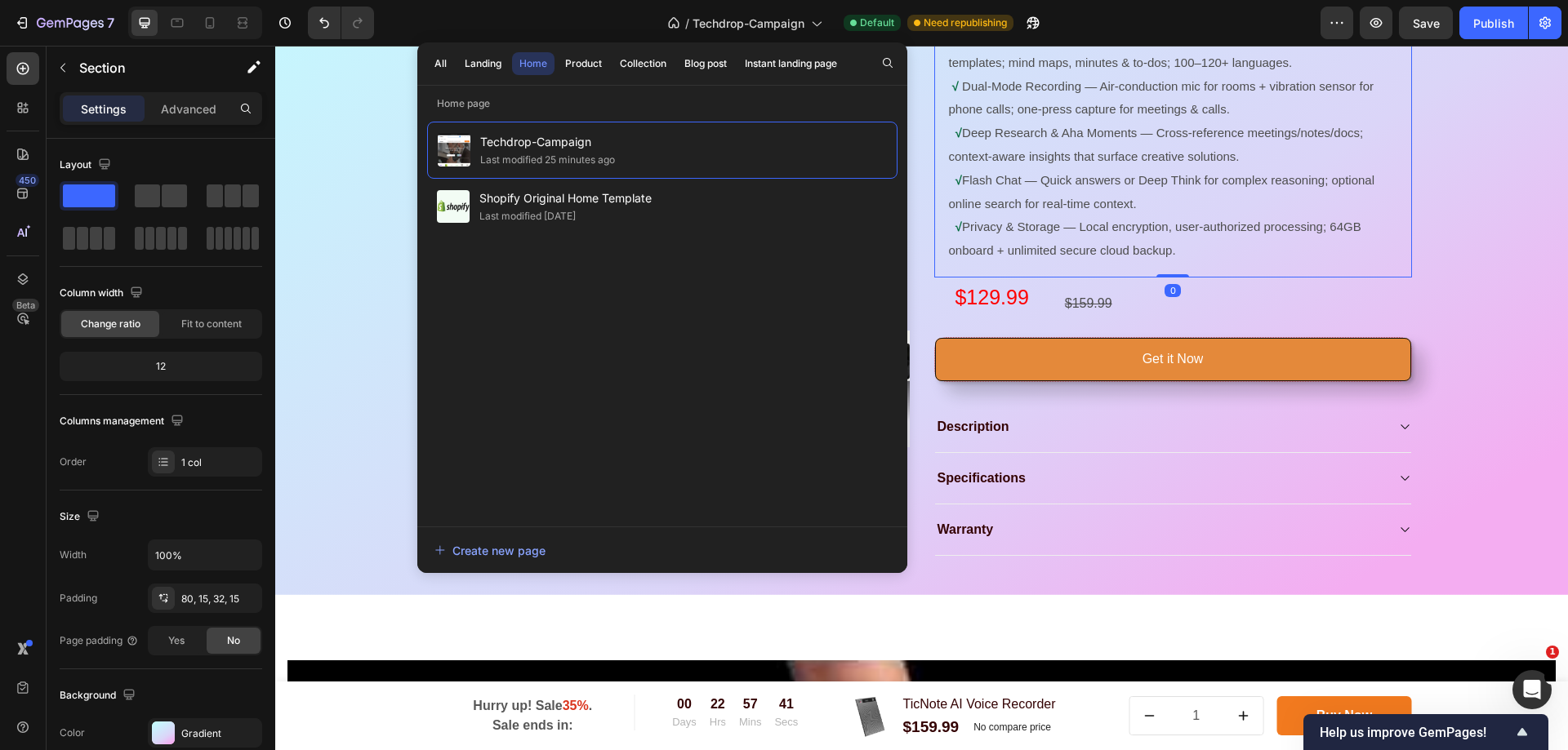
click at [1147, 274] on div "$30 OFF ON Ticnote Recorder Heading Eariybird Activity Rules: AI Meeting Assist…" at bounding box center [1173, 62] width 478 height 431
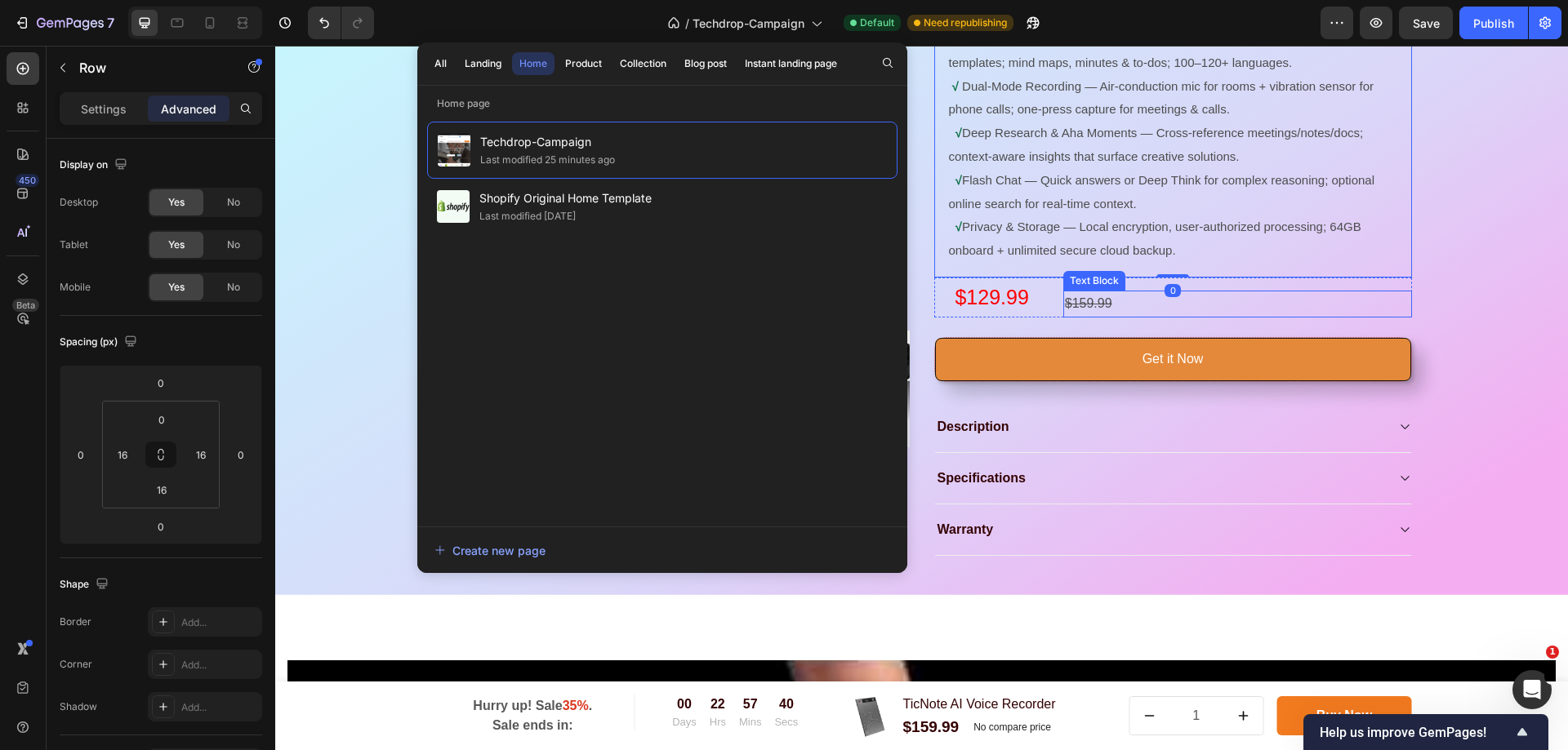
click at [1144, 295] on p "$159.99" at bounding box center [1238, 304] width 345 height 24
click at [969, 280] on p "$129.99" at bounding box center [991, 298] width 112 height 37
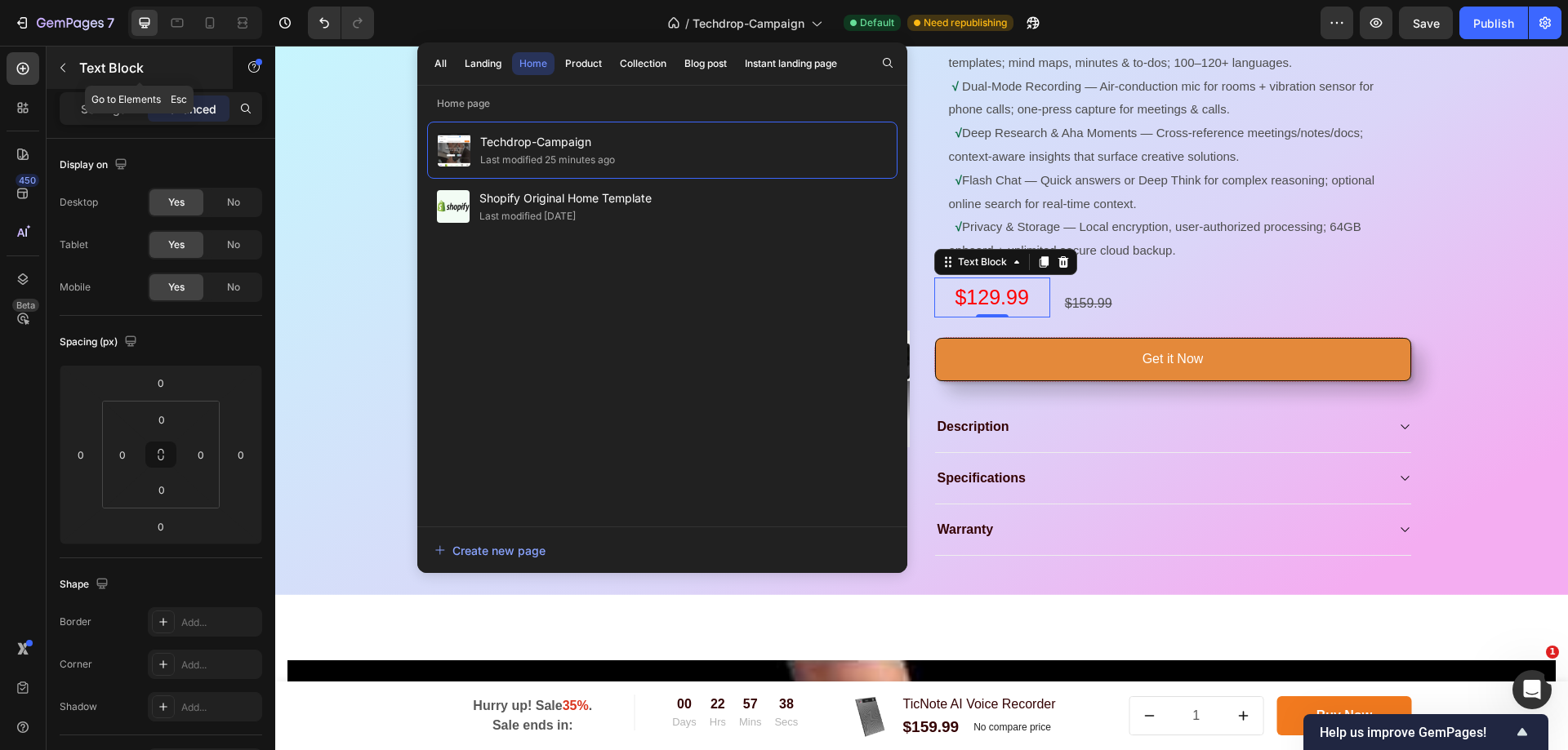
click at [69, 71] on button "button" at bounding box center [63, 68] width 26 height 26
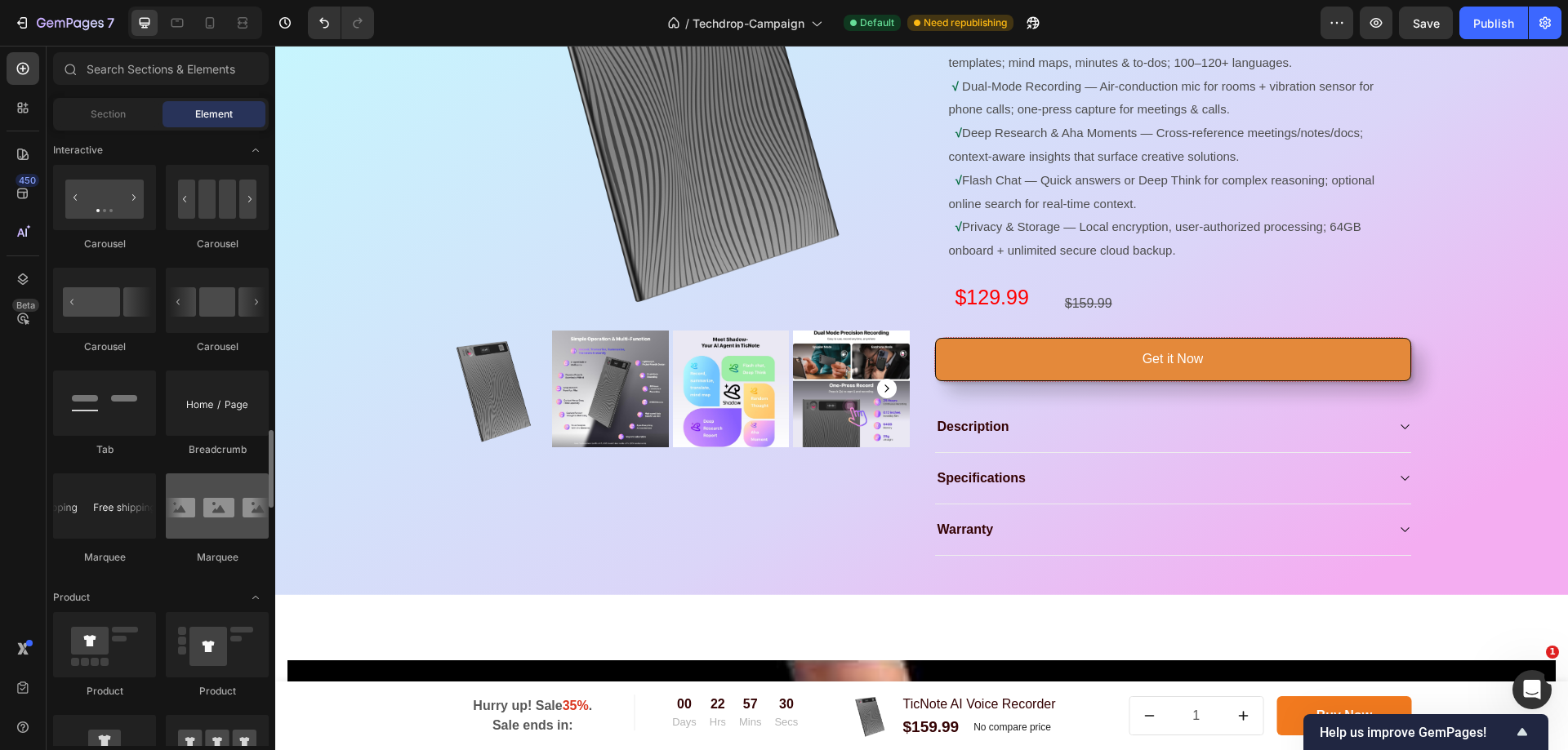
scroll to position [1714, 0]
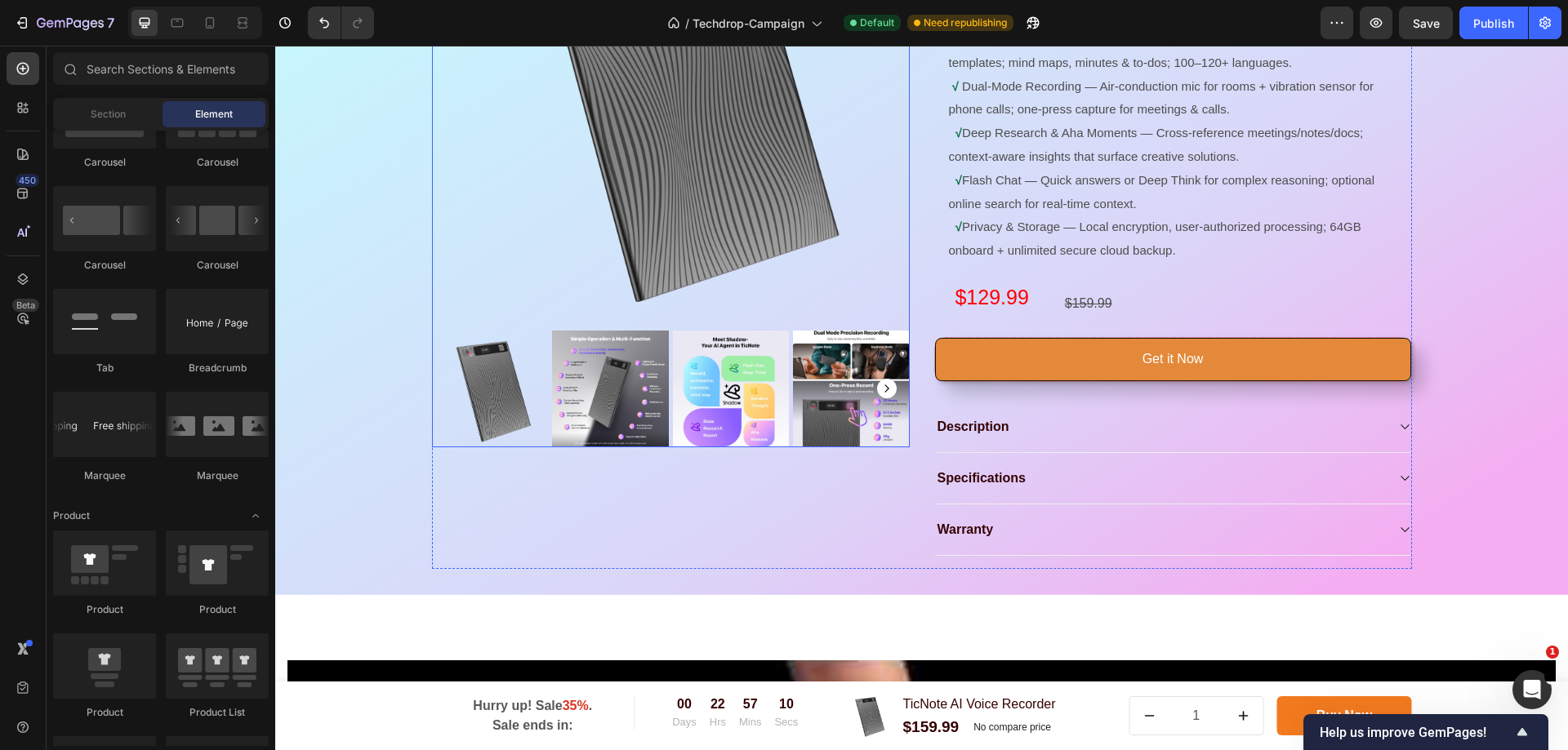
click at [877, 211] on img at bounding box center [670, 85] width 478 height 478
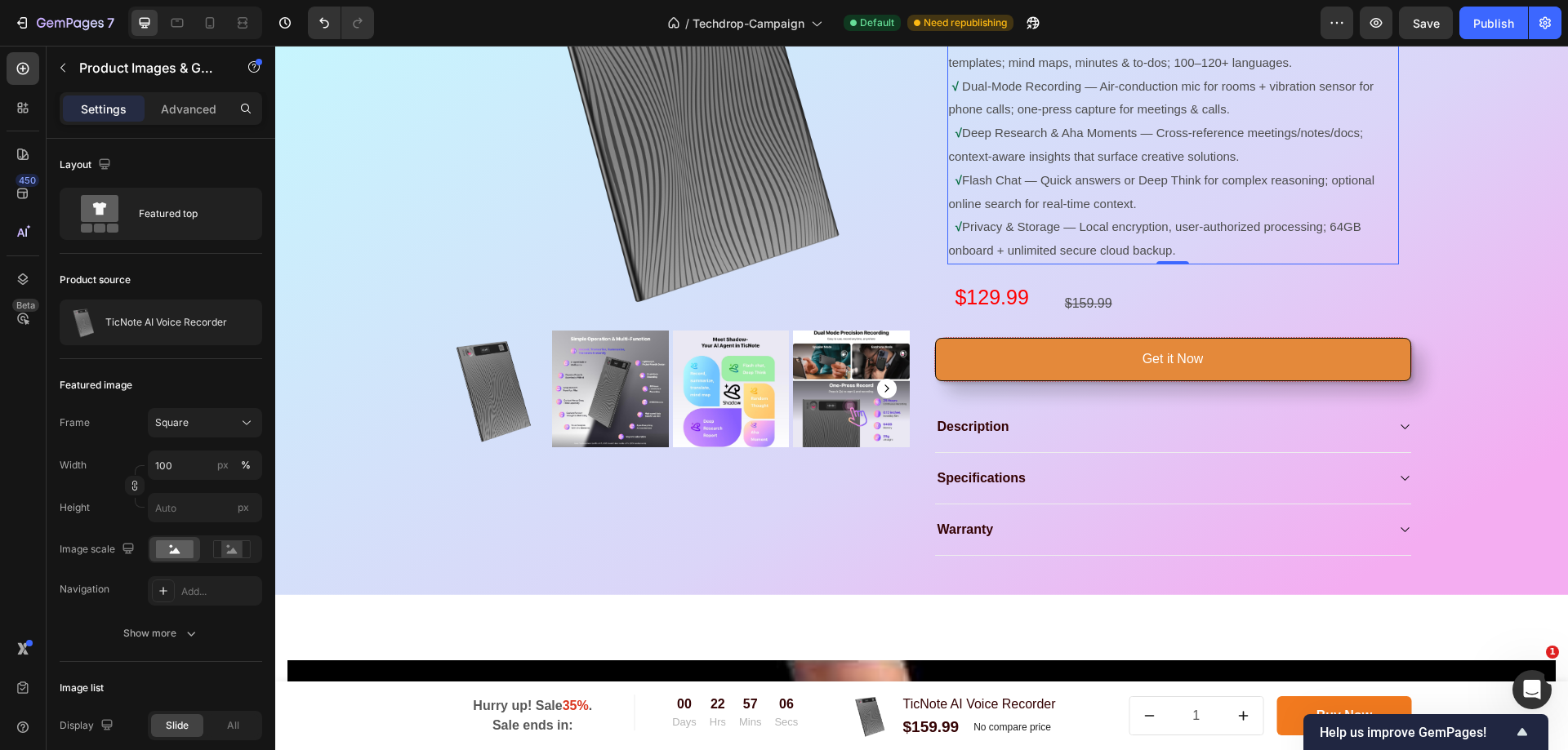
click at [994, 247] on span "Privacy & Storage — Local encryption, user-authorized processing; 64GB onboard …" at bounding box center [1155, 239] width 412 height 37
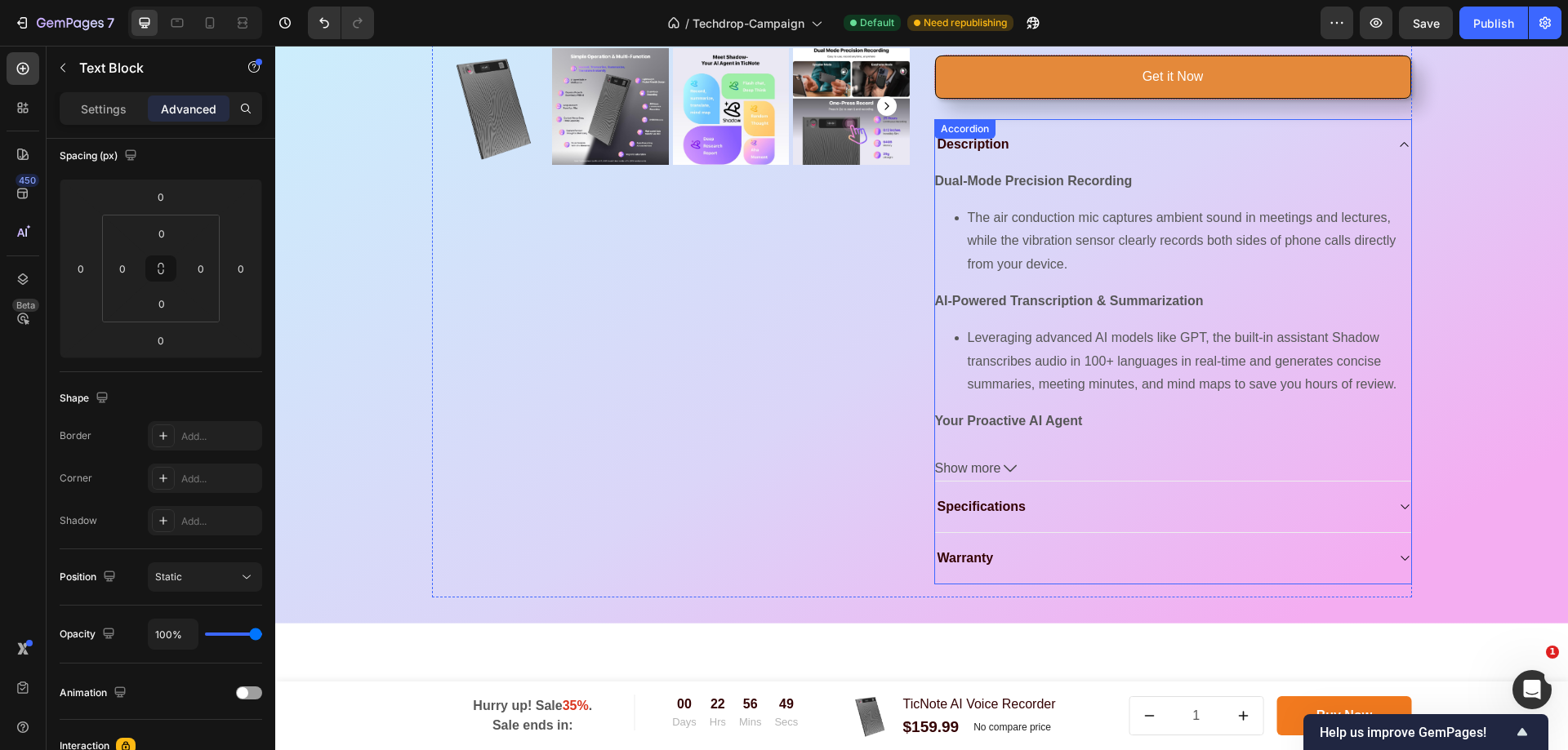
scroll to position [2450, 0]
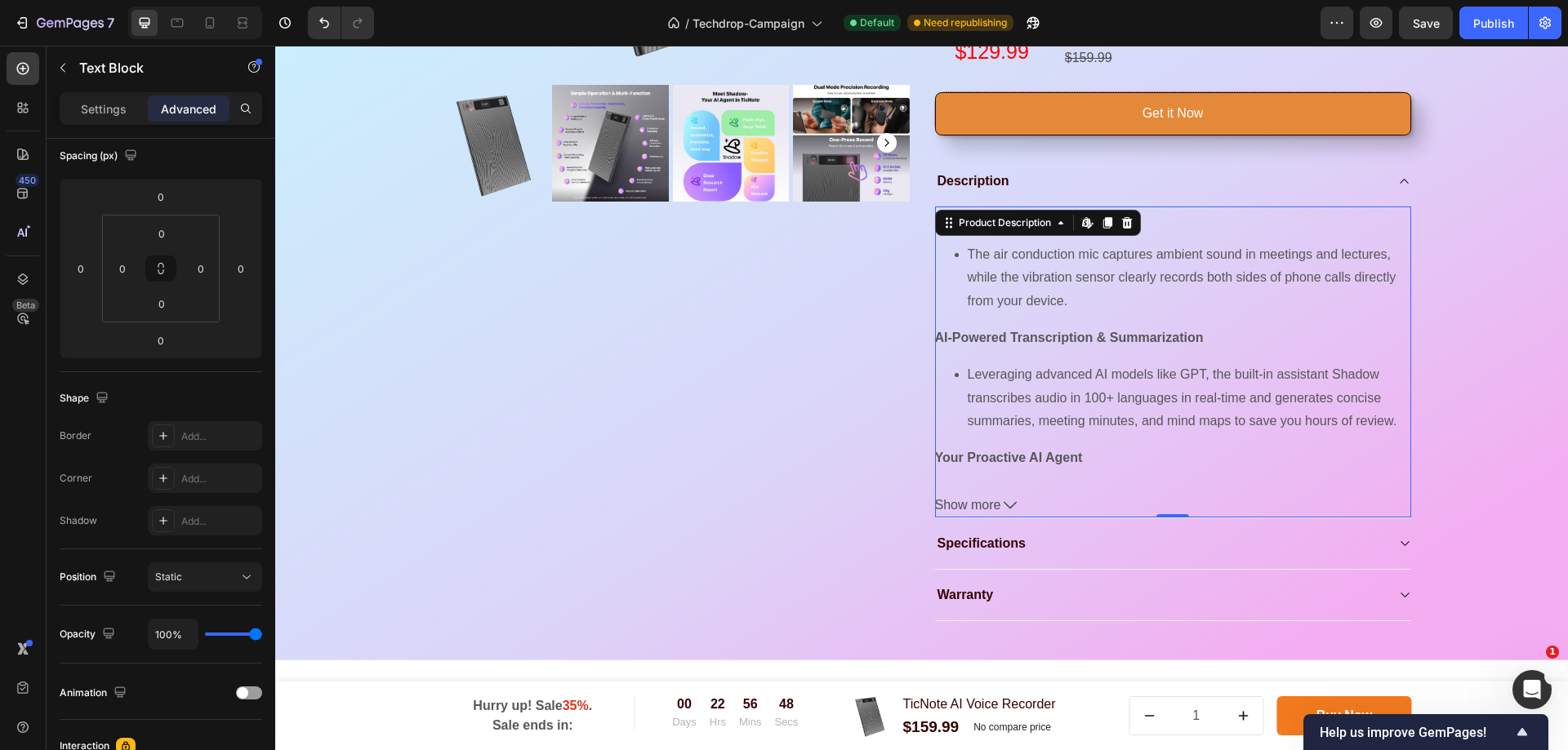
click at [1018, 502] on button "Show more" at bounding box center [1173, 506] width 476 height 24
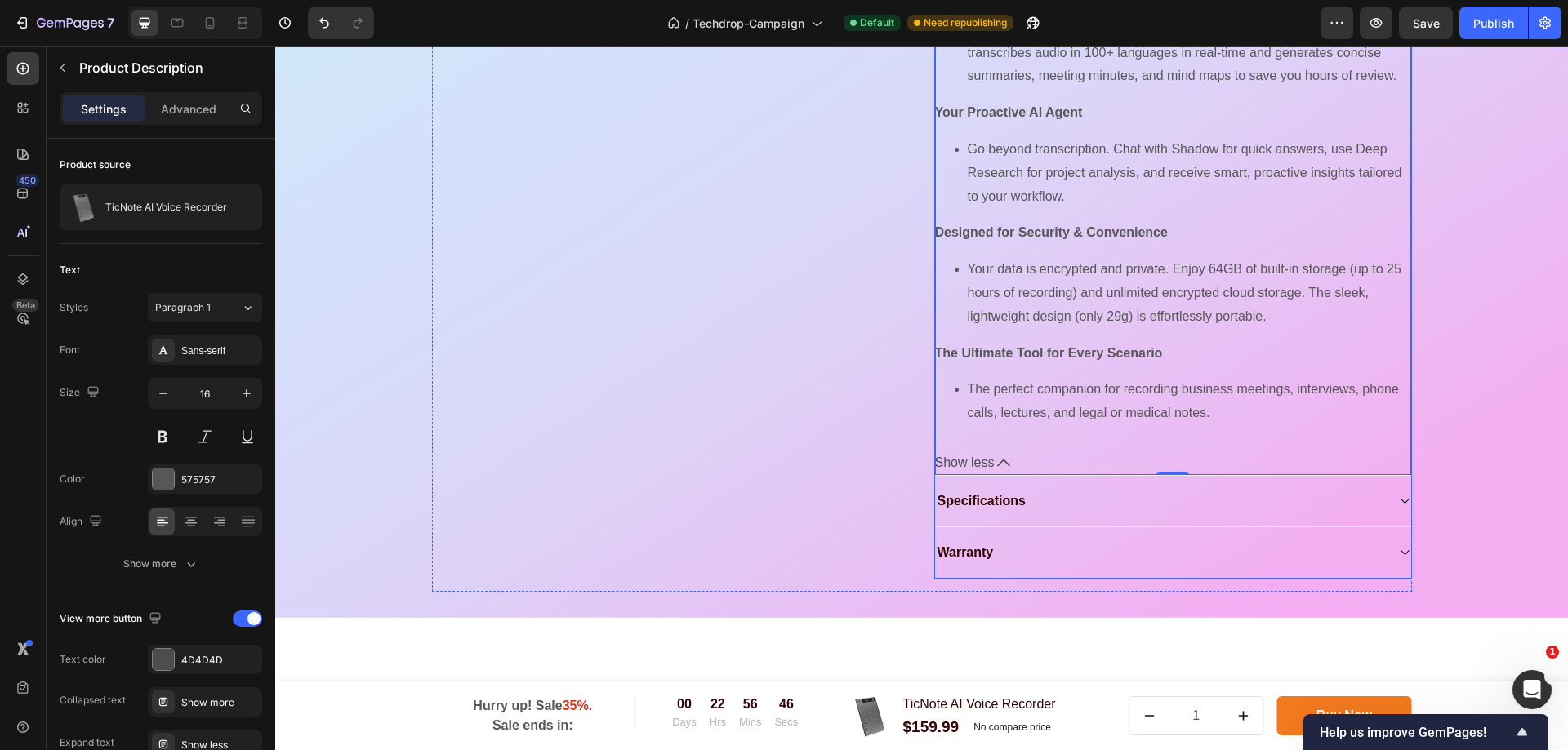
scroll to position [2695, 0]
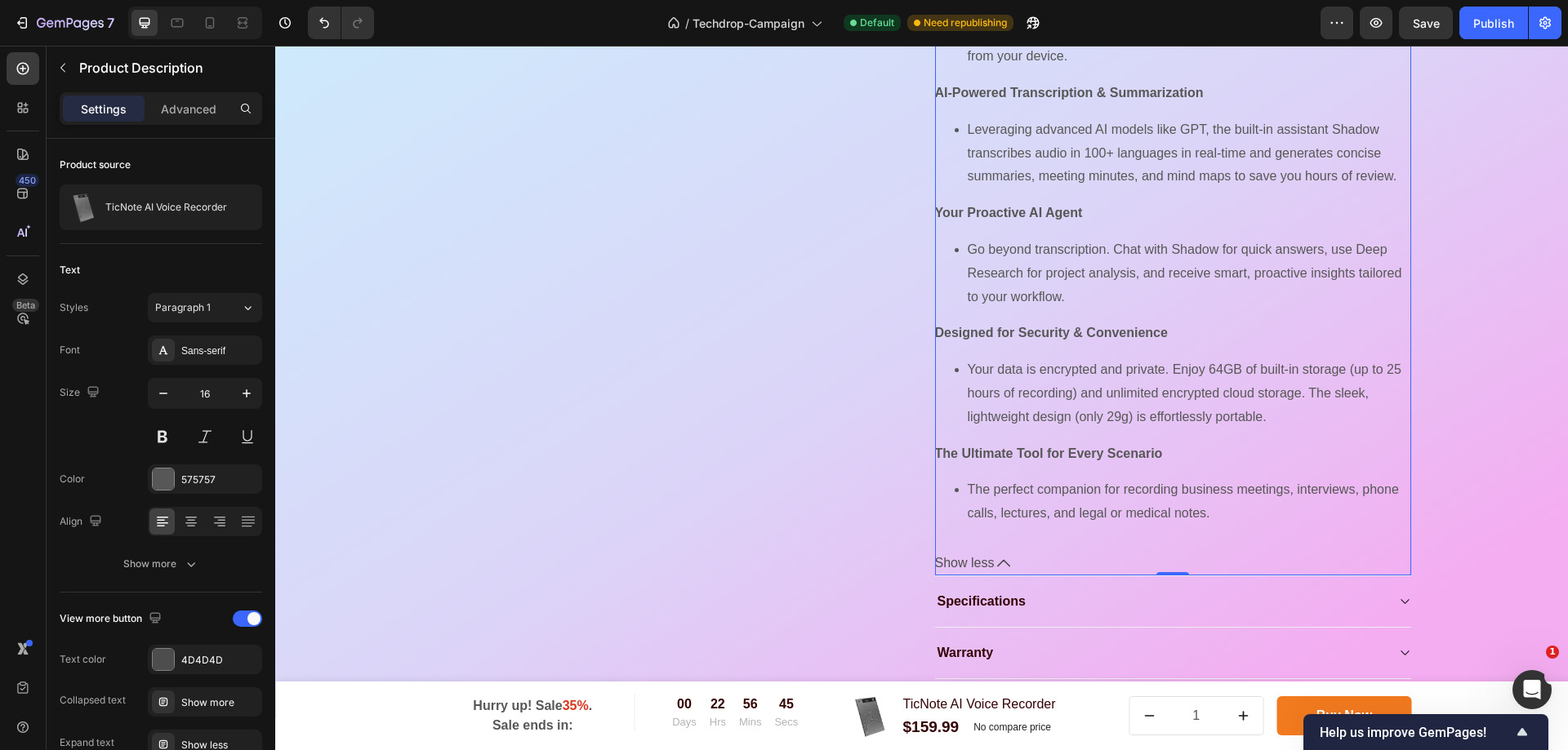
click at [984, 575] on span "Show less" at bounding box center [965, 564] width 59 height 24
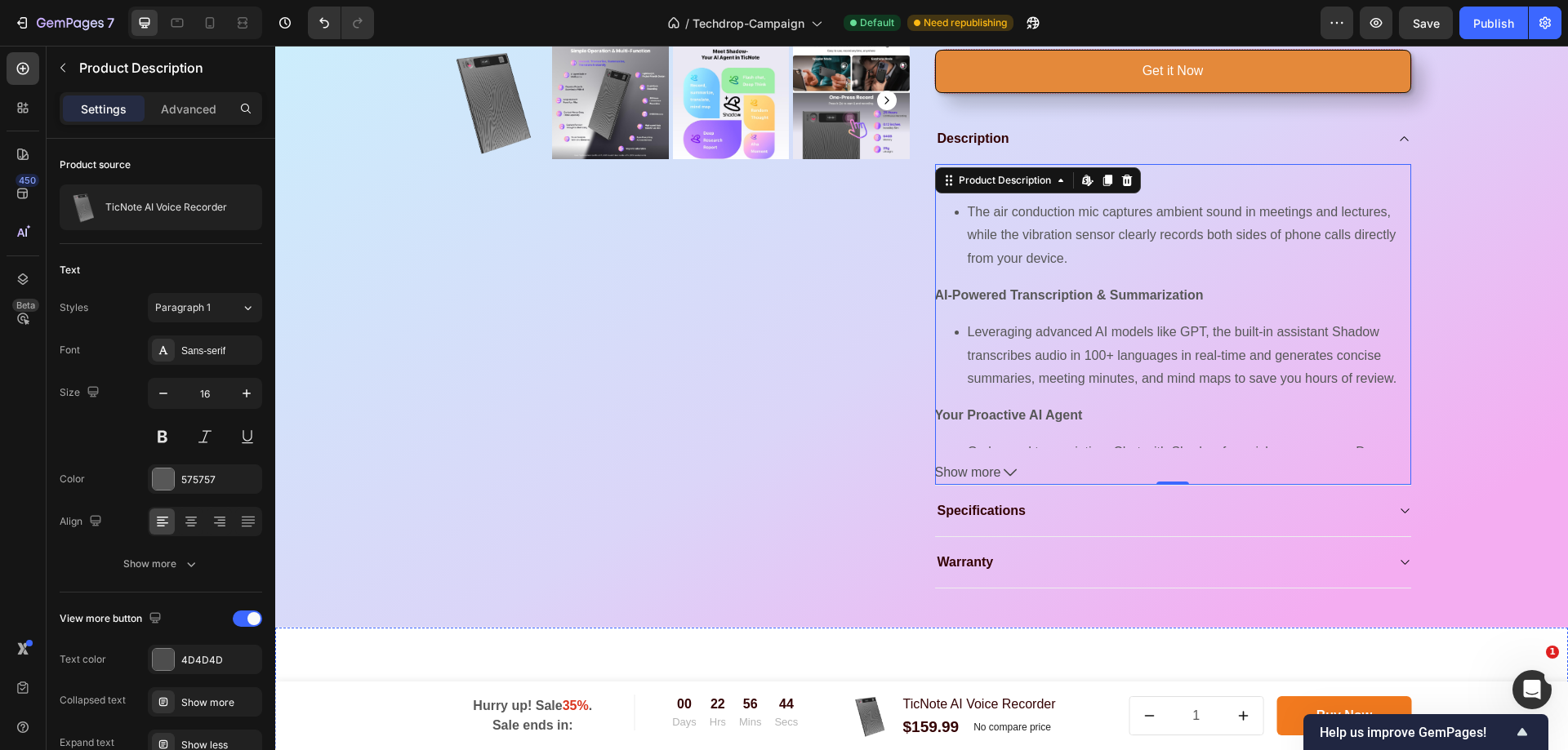
scroll to position [2450, 0]
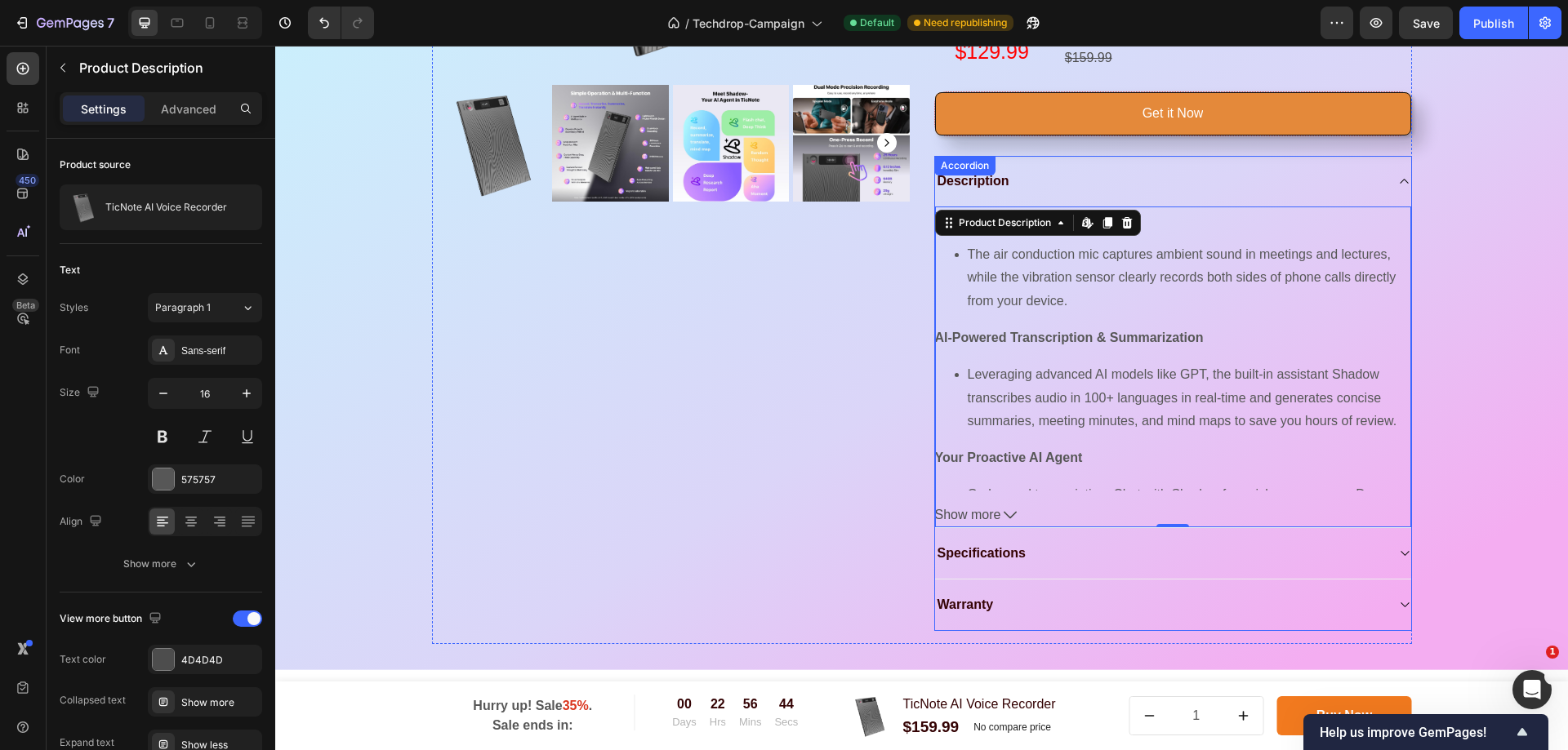
click at [1050, 559] on div "Specifications" at bounding box center [1160, 553] width 450 height 24
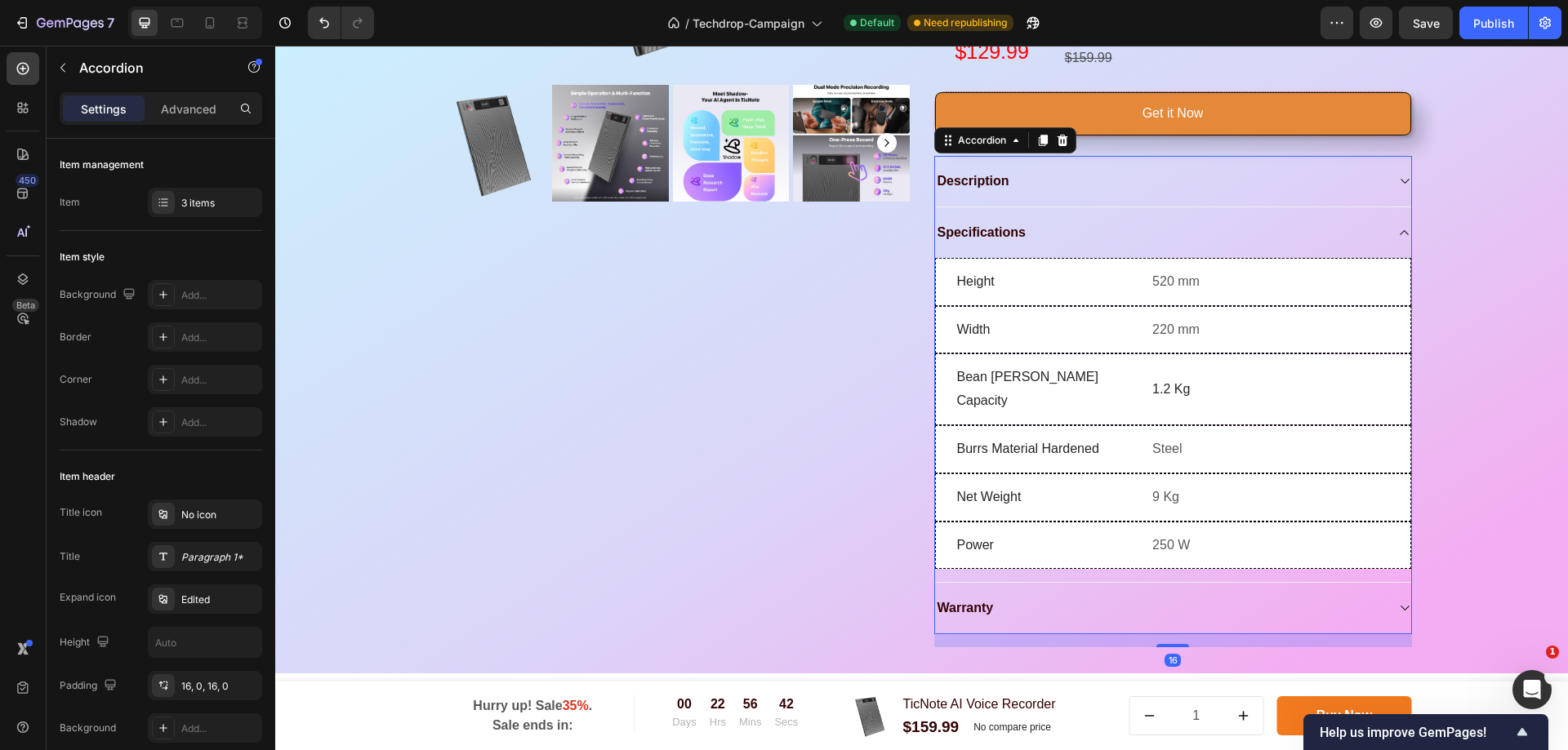
click at [1116, 242] on div "Specifications" at bounding box center [1160, 232] width 450 height 24
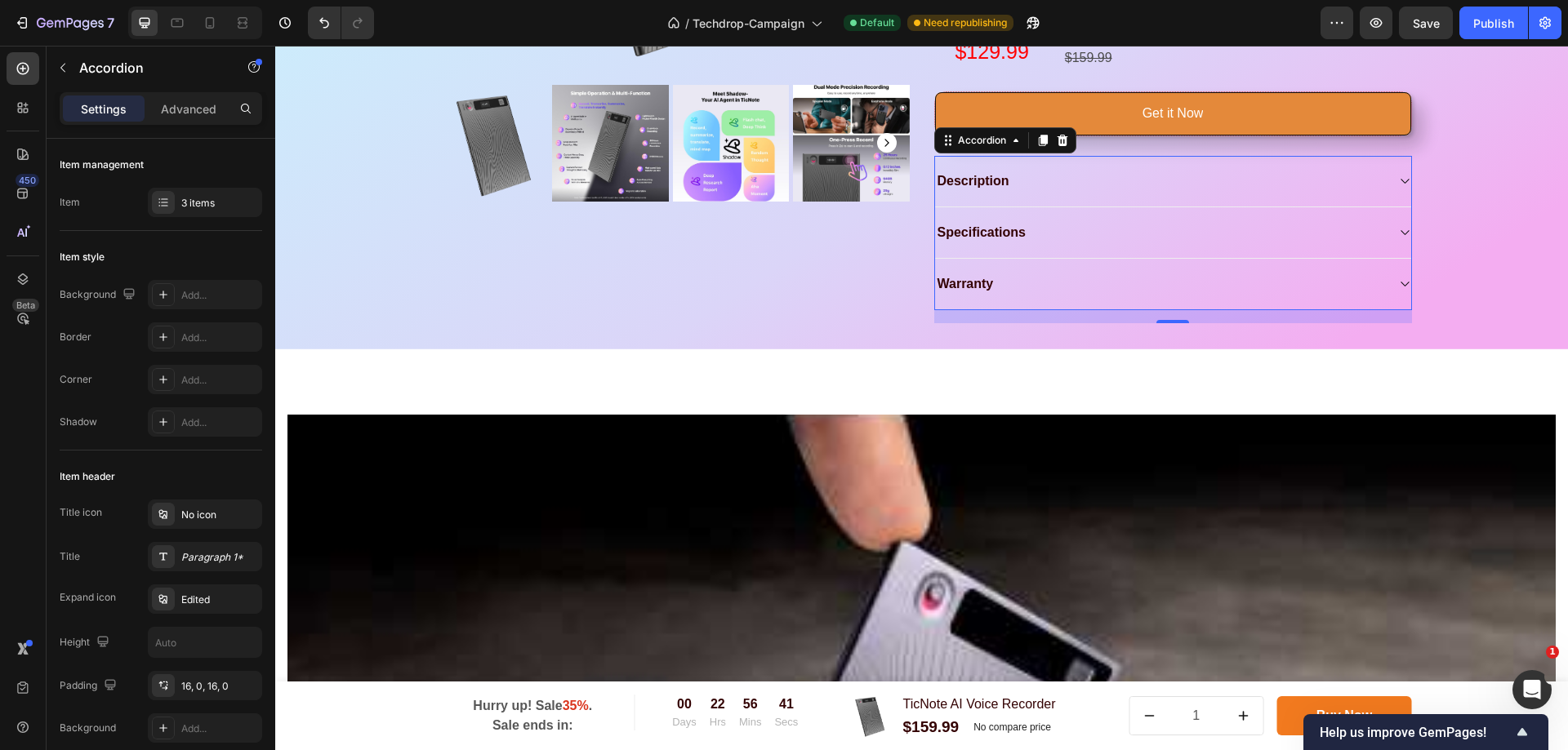
click at [1136, 293] on div "Warranty" at bounding box center [1160, 284] width 450 height 24
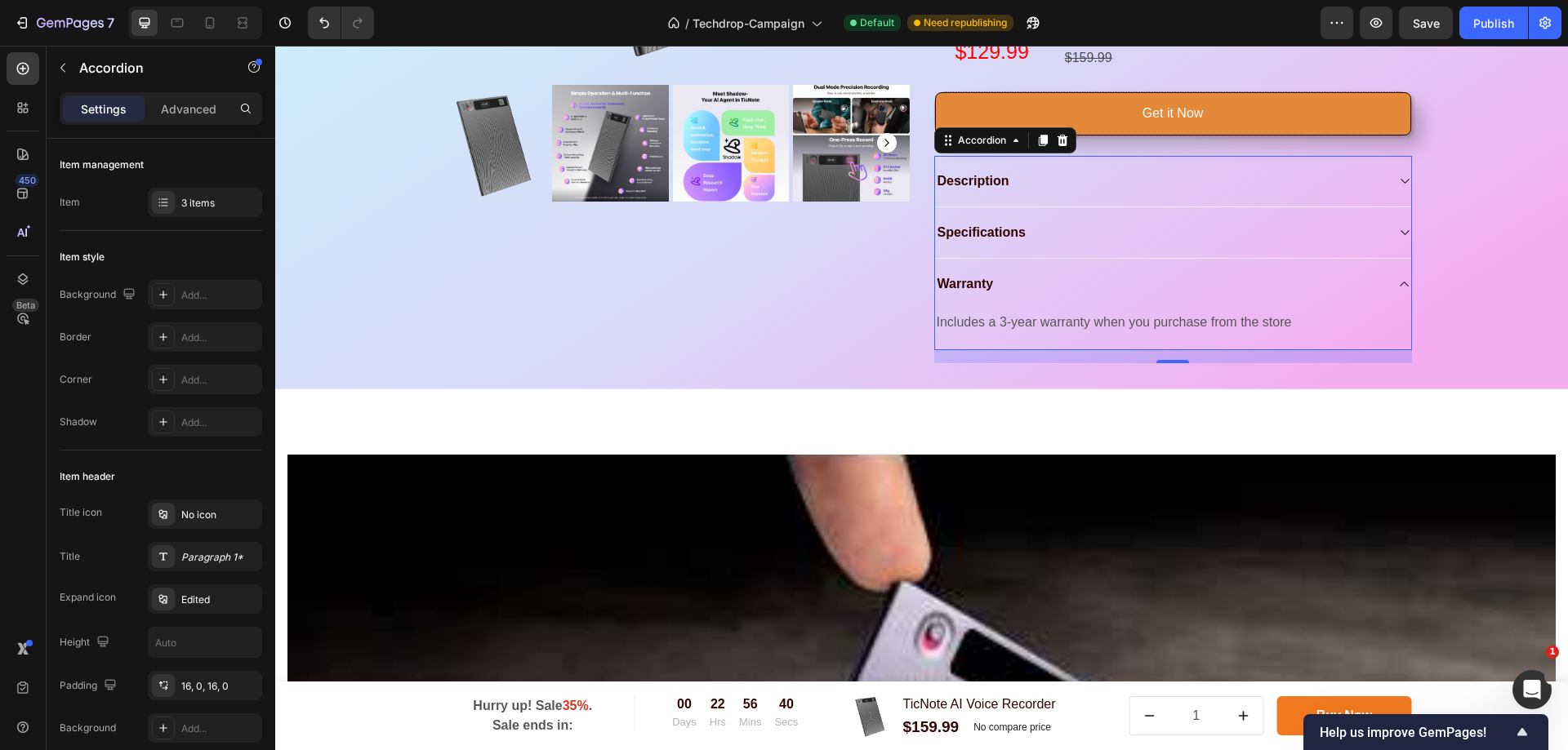
click at [1136, 293] on div "Warranty" at bounding box center [1160, 284] width 450 height 24
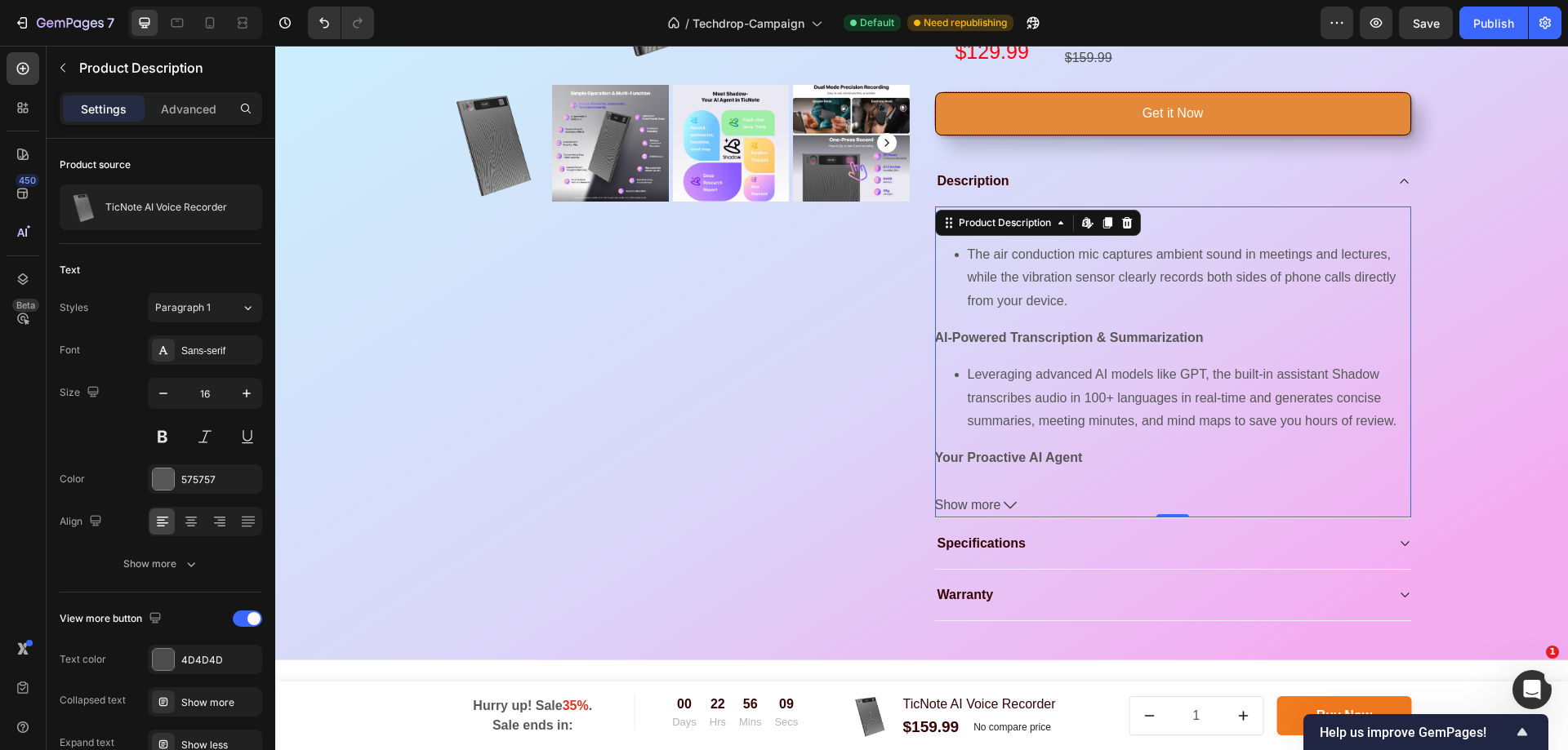
click at [993, 506] on span "Show more" at bounding box center [967, 506] width 66 height 24
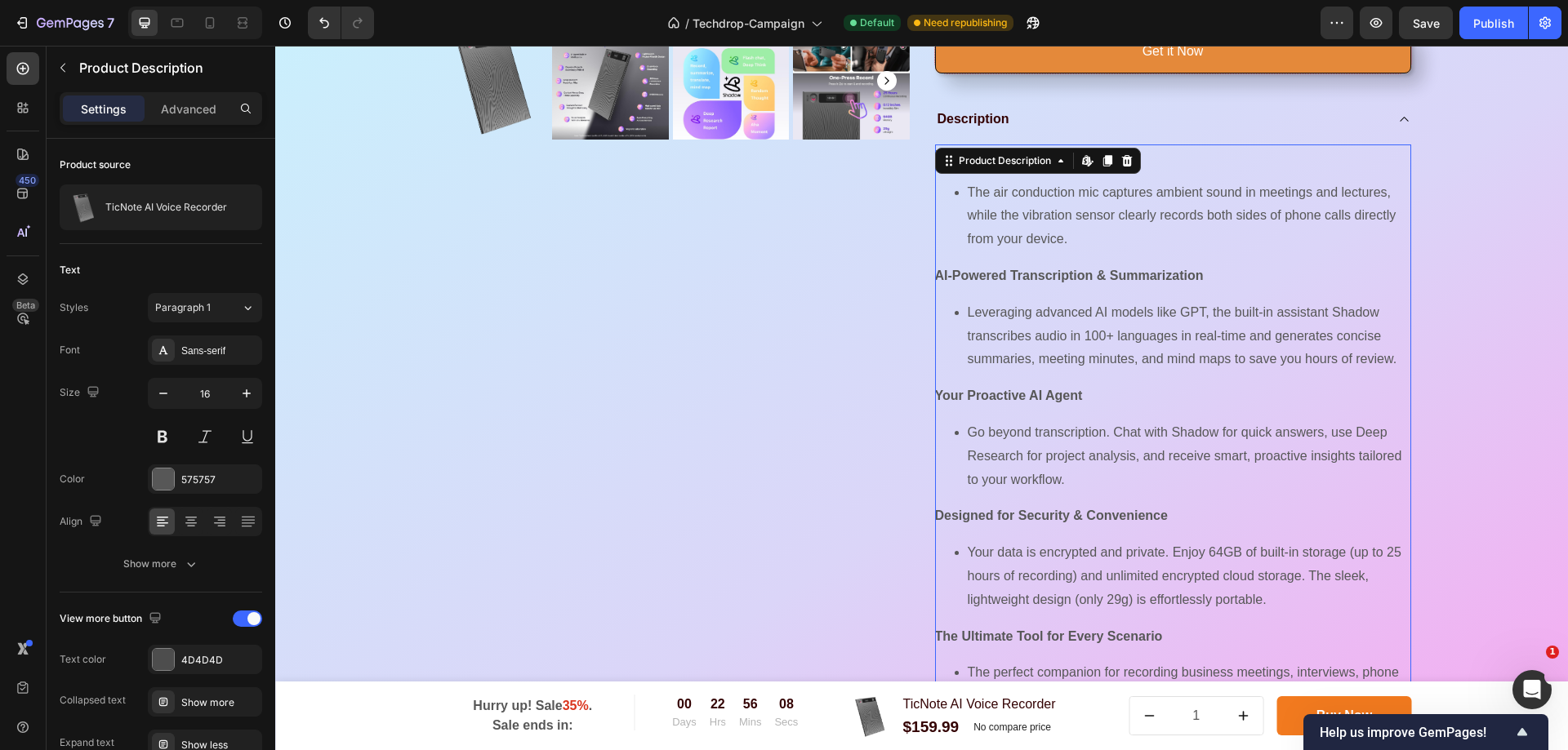
scroll to position [2695, 0]
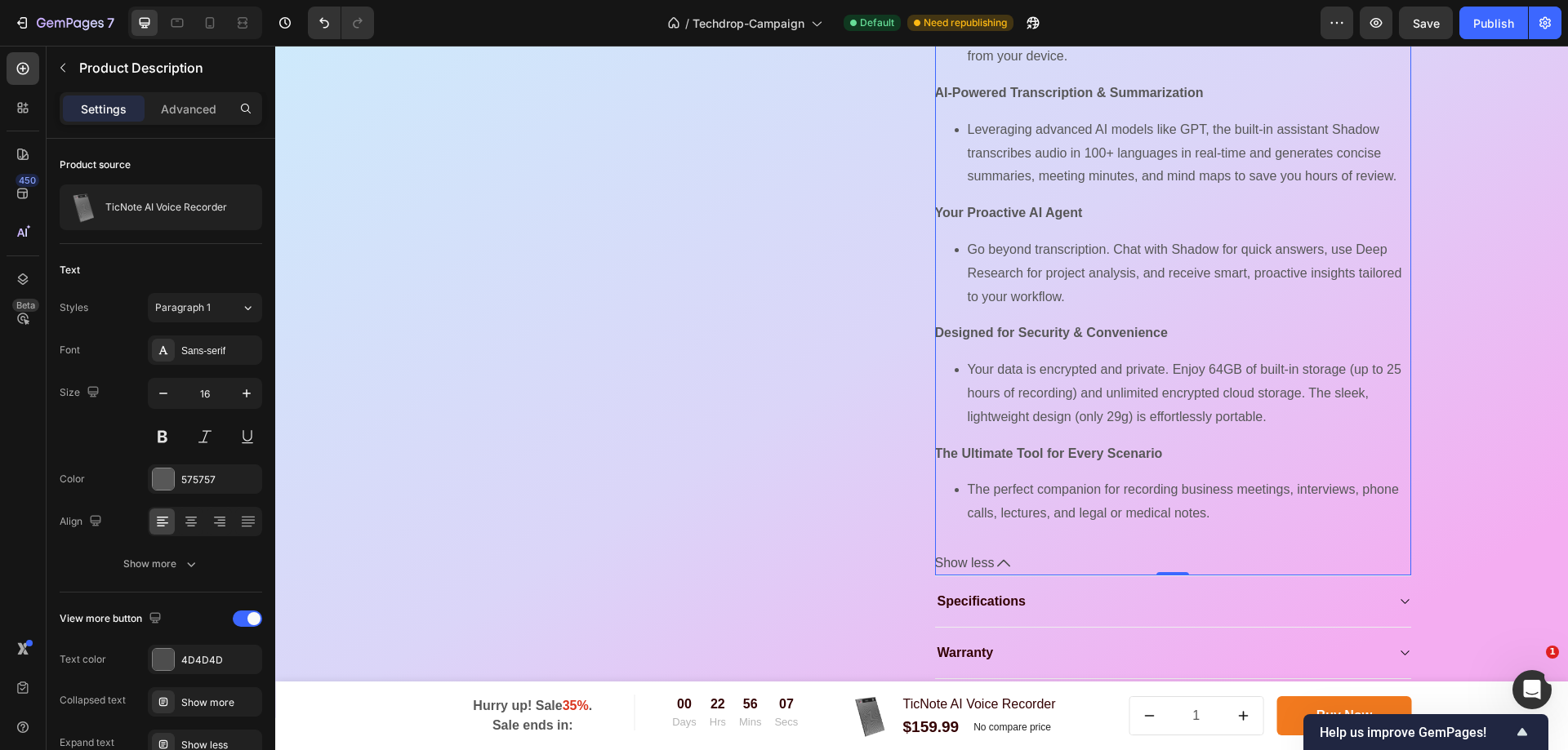
click at [967, 575] on span "Show less" at bounding box center [965, 564] width 59 height 24
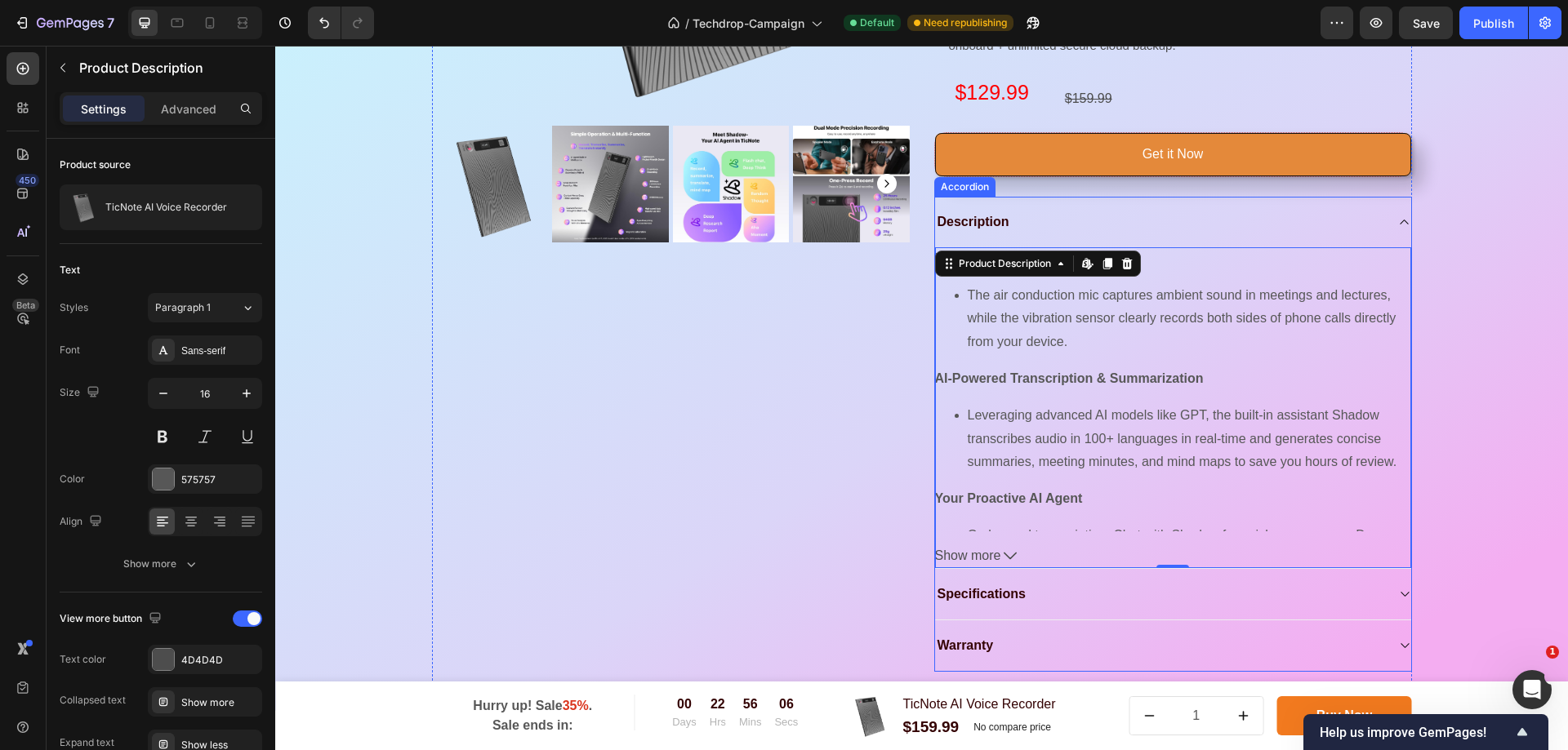
scroll to position [2368, 0]
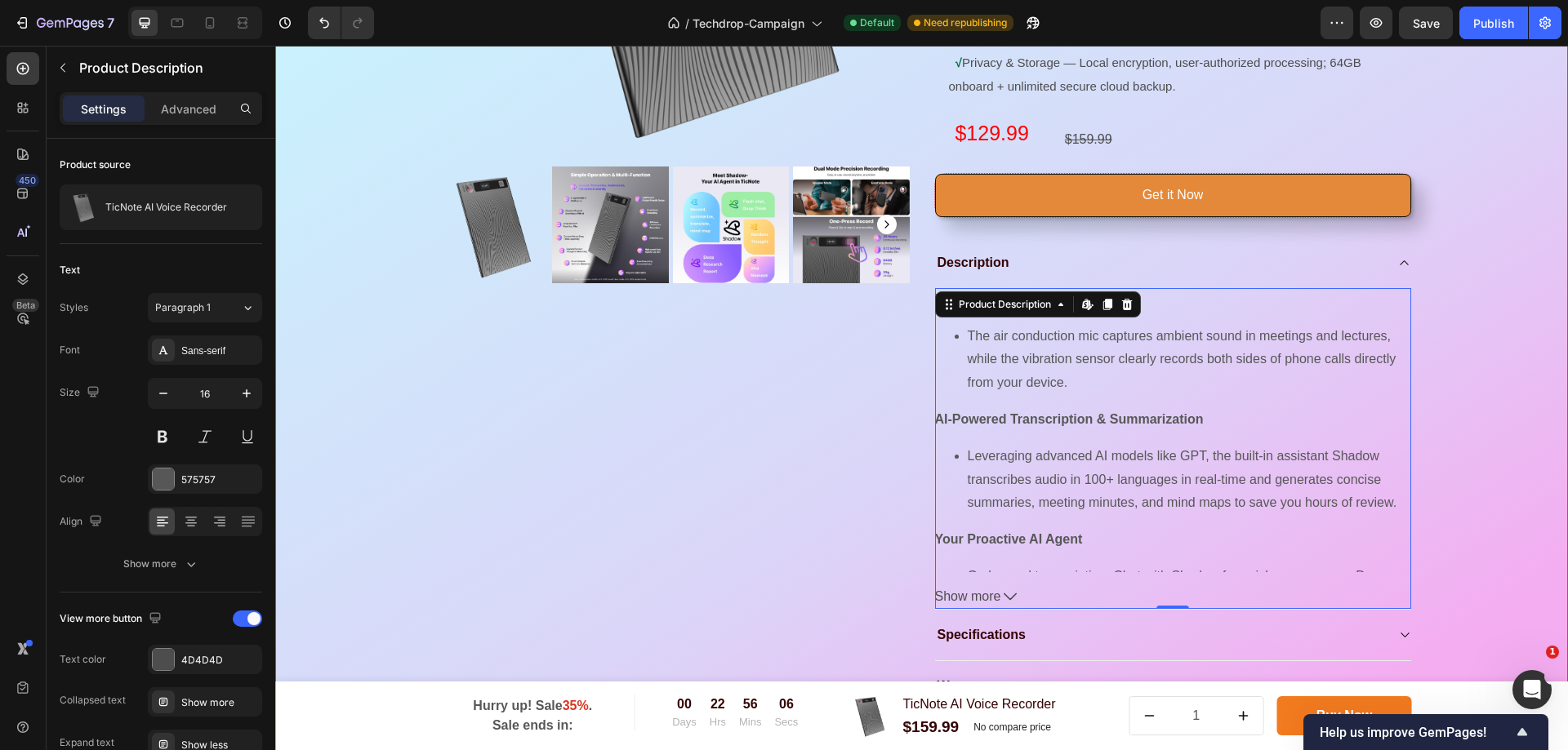
click at [1408, 267] on div "Product Images & Gallery $30 OFF ON Ticnote Recorder Heading Eariybird Activity…" at bounding box center [922, 203] width 1268 height 1042
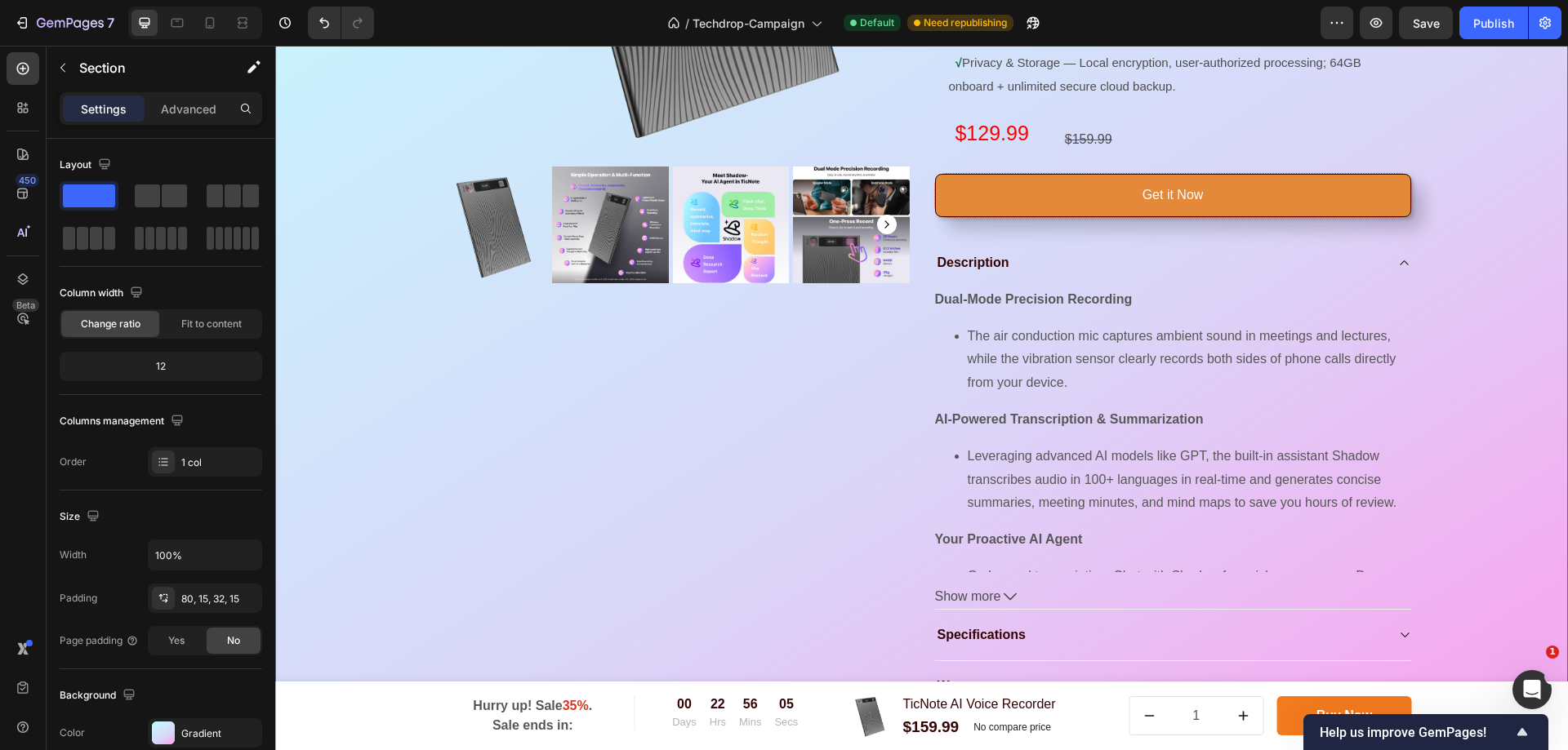
click at [1405, 261] on div "Description Dual-Mode Precision Recording The air conduction mic captures ambie…" at bounding box center [1173, 475] width 478 height 475
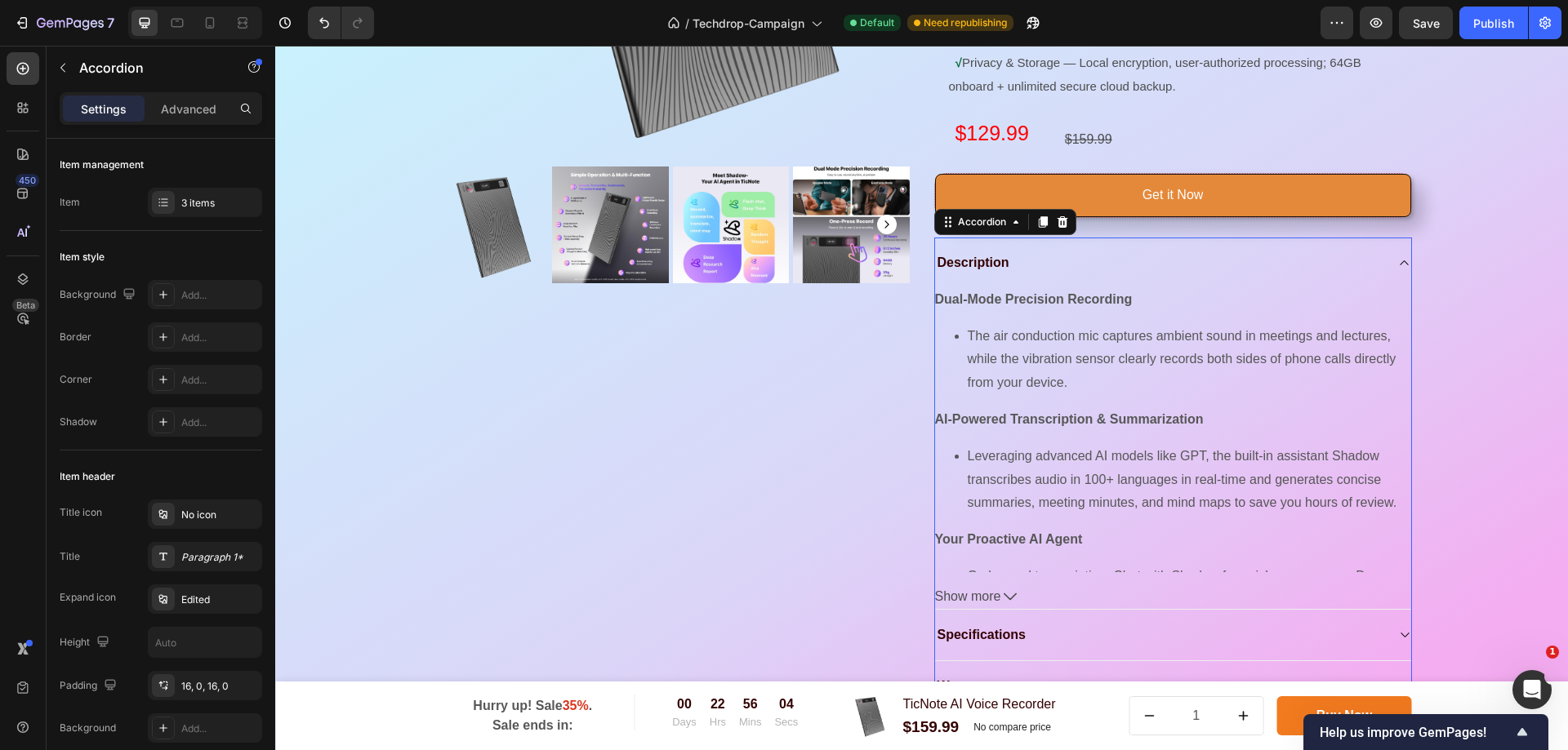
click at [1398, 264] on icon at bounding box center [1404, 263] width 12 height 13
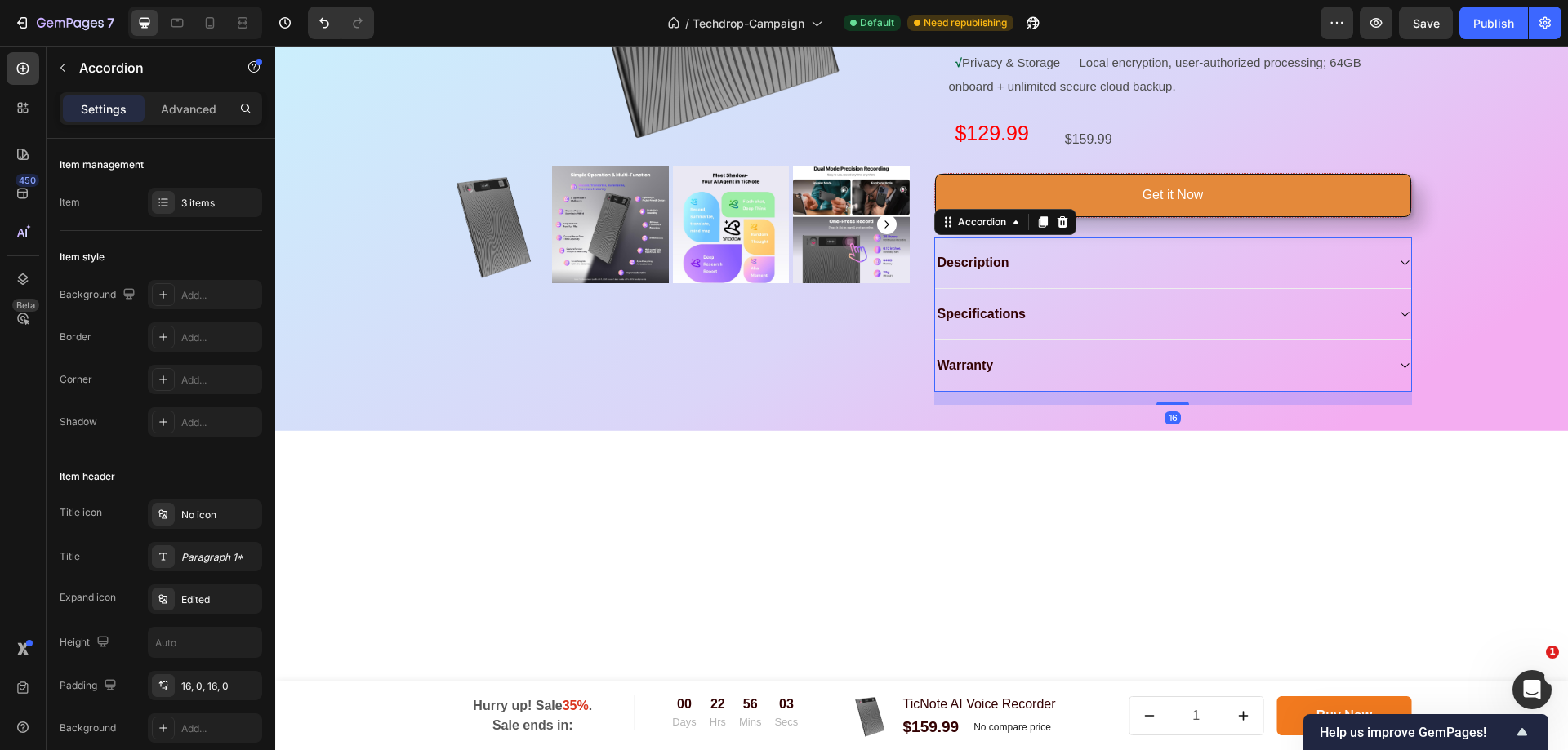
click at [1159, 292] on div "Specifications" at bounding box center [1173, 314] width 476 height 51
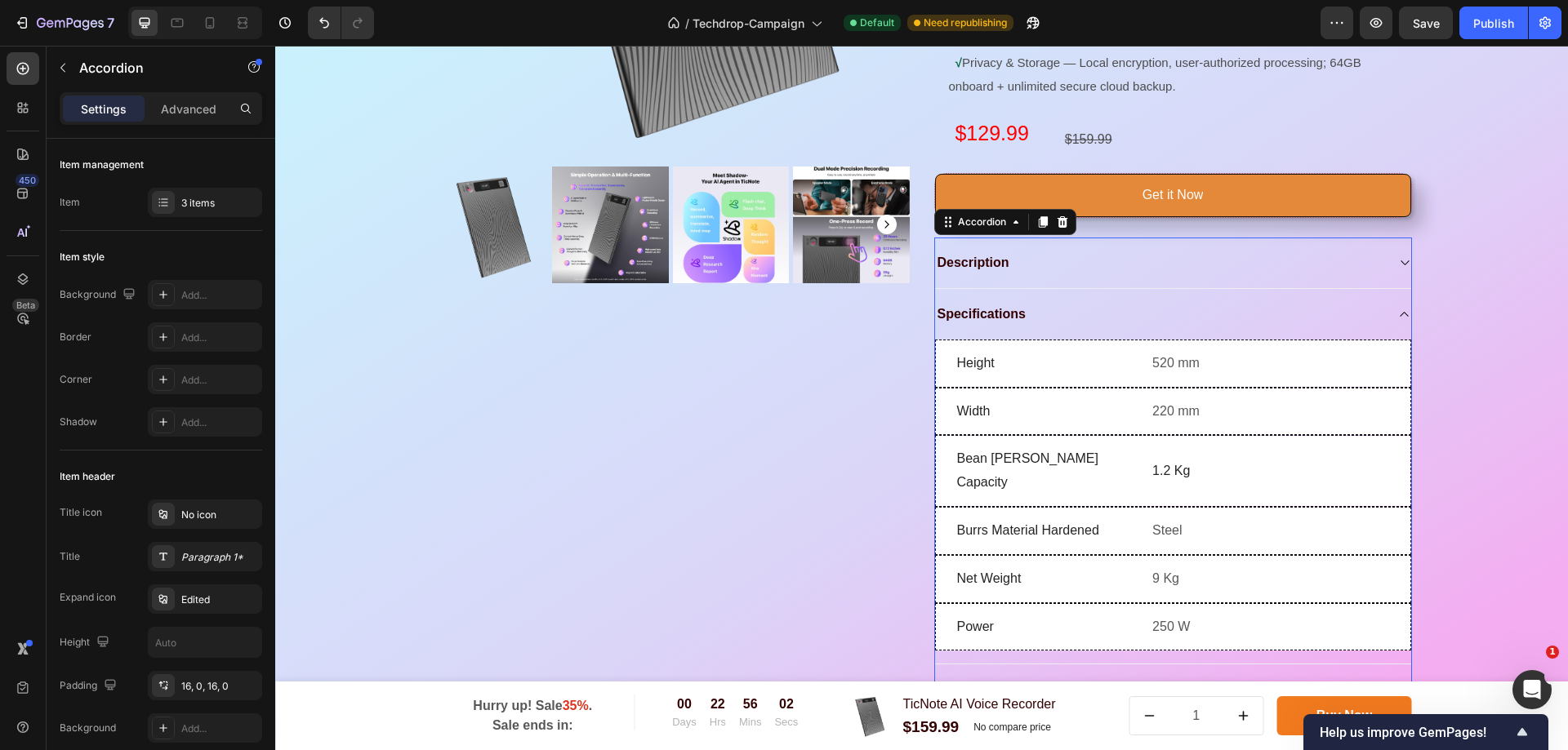
click at [1157, 296] on div "Specifications" at bounding box center [1173, 314] width 476 height 51
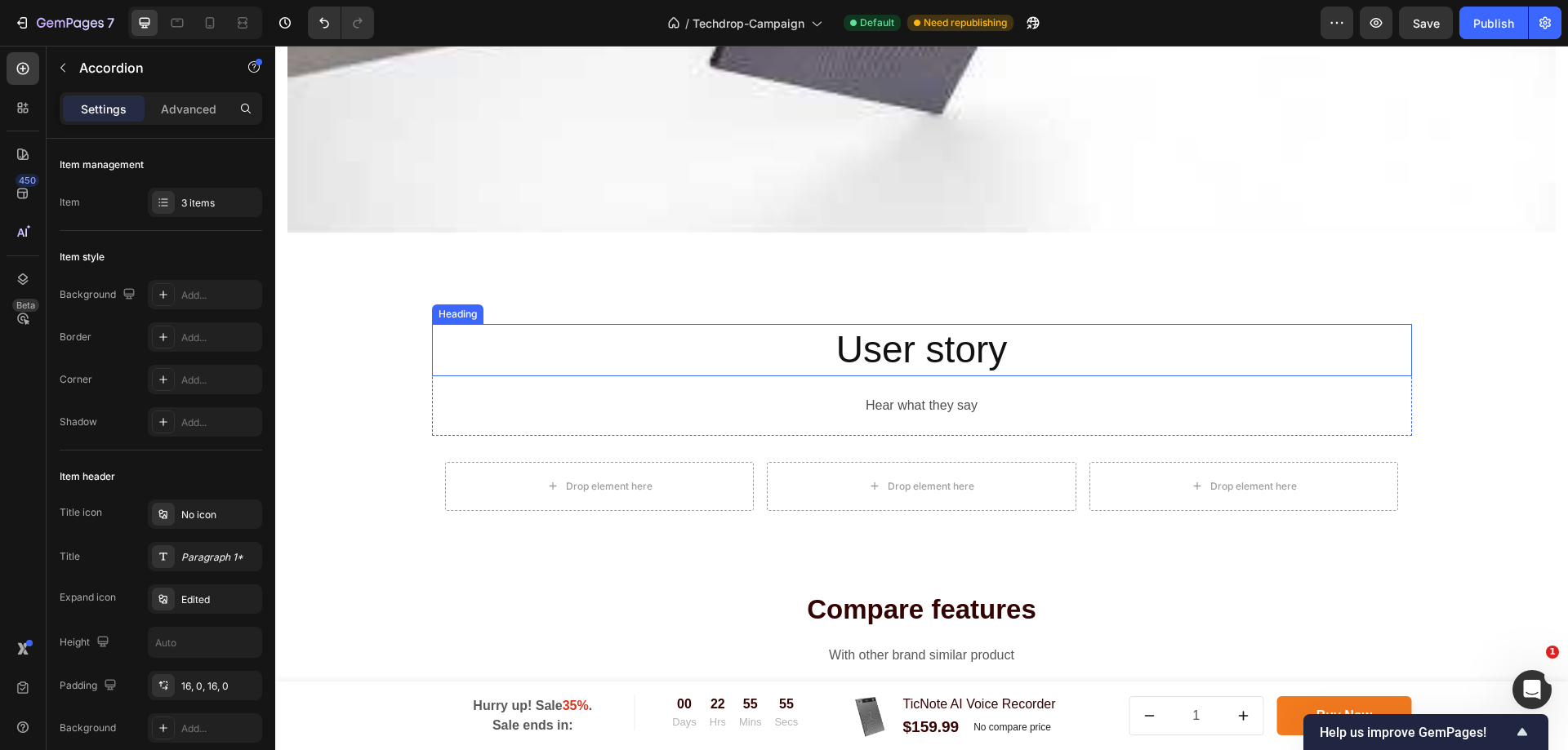
scroll to position [3265, 0]
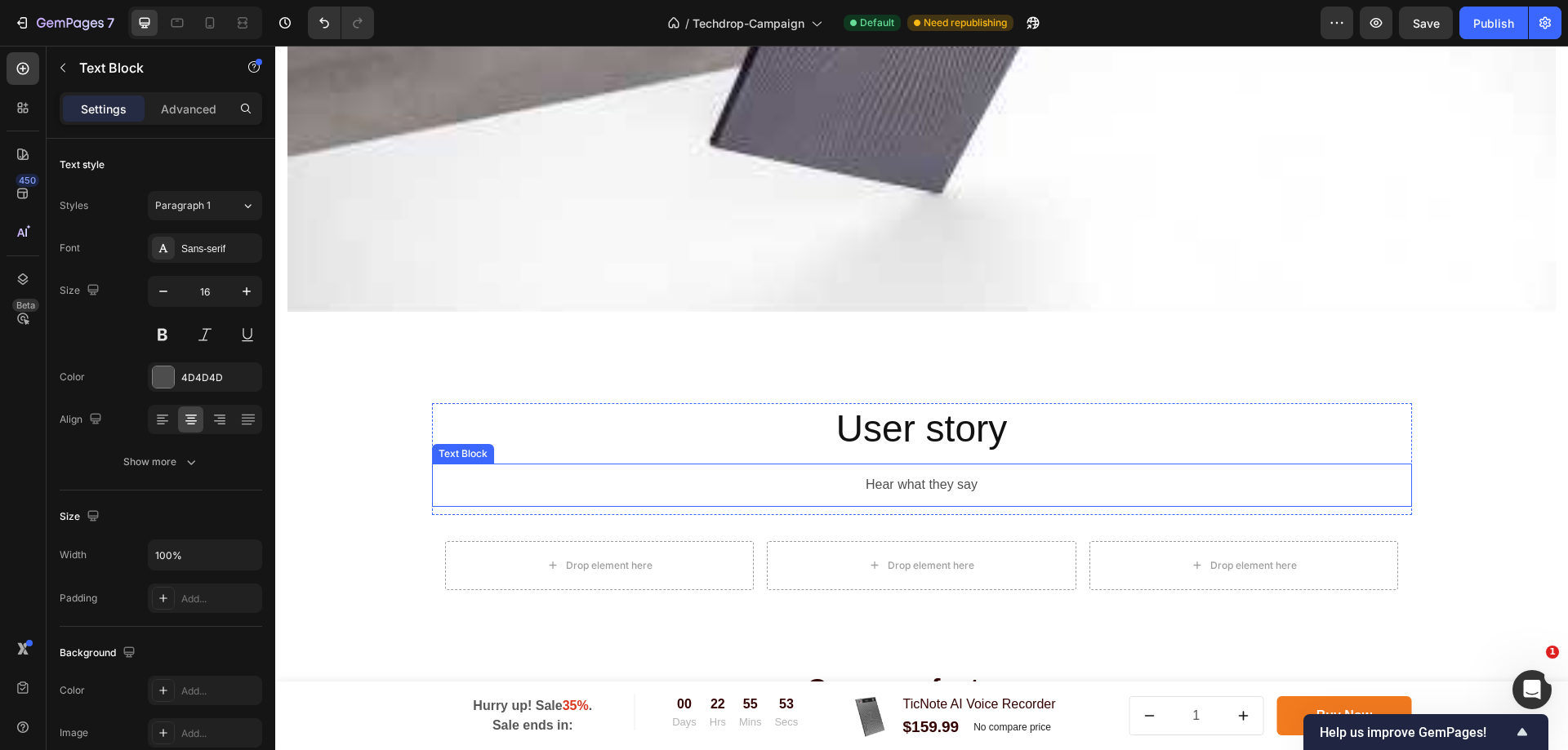
click at [646, 475] on p "Hear what they say" at bounding box center [922, 485] width 977 height 24
click at [728, 408] on h2 "User story" at bounding box center [922, 430] width 980 height 52
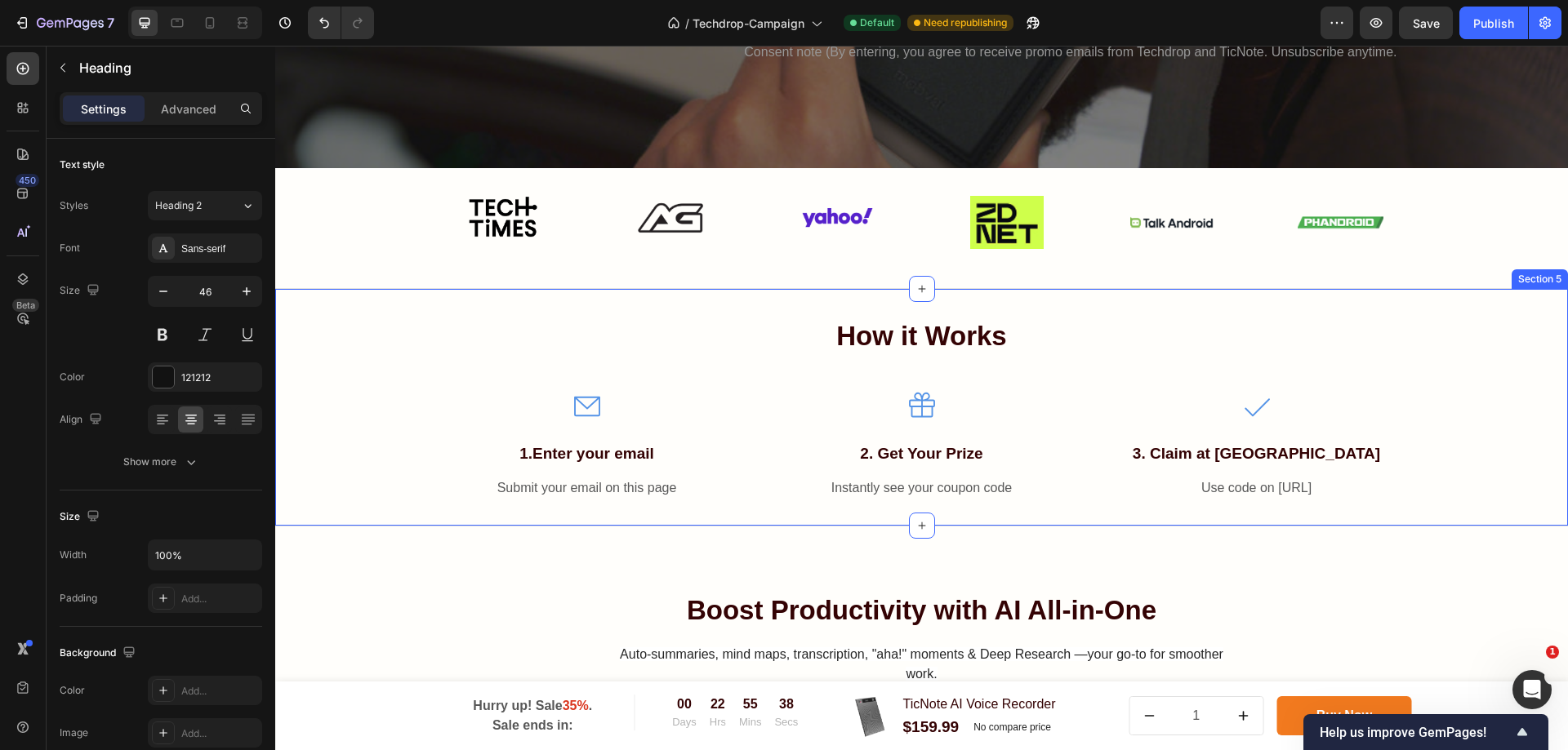
scroll to position [327, 0]
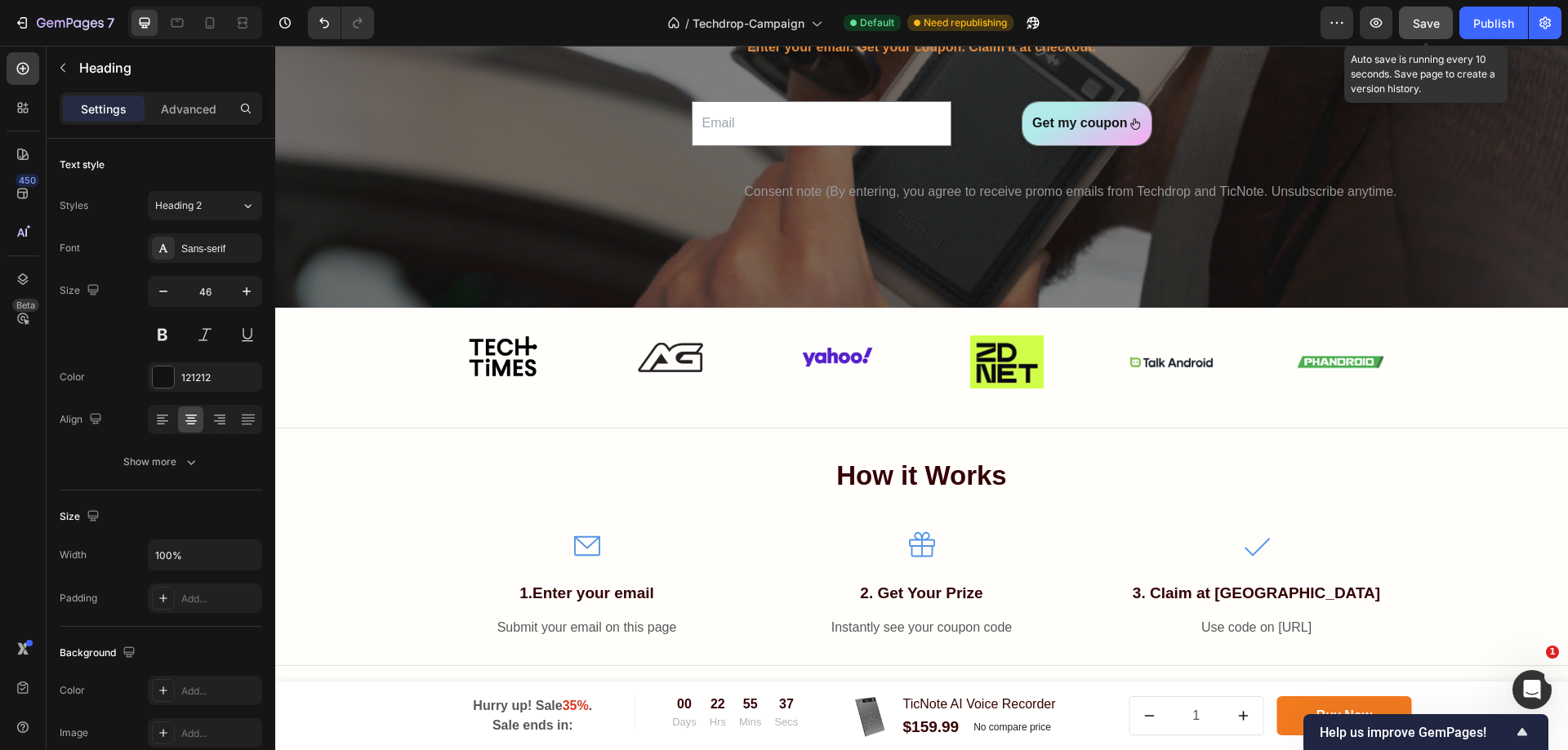
click at [1436, 21] on span "Save" at bounding box center [1426, 23] width 27 height 14
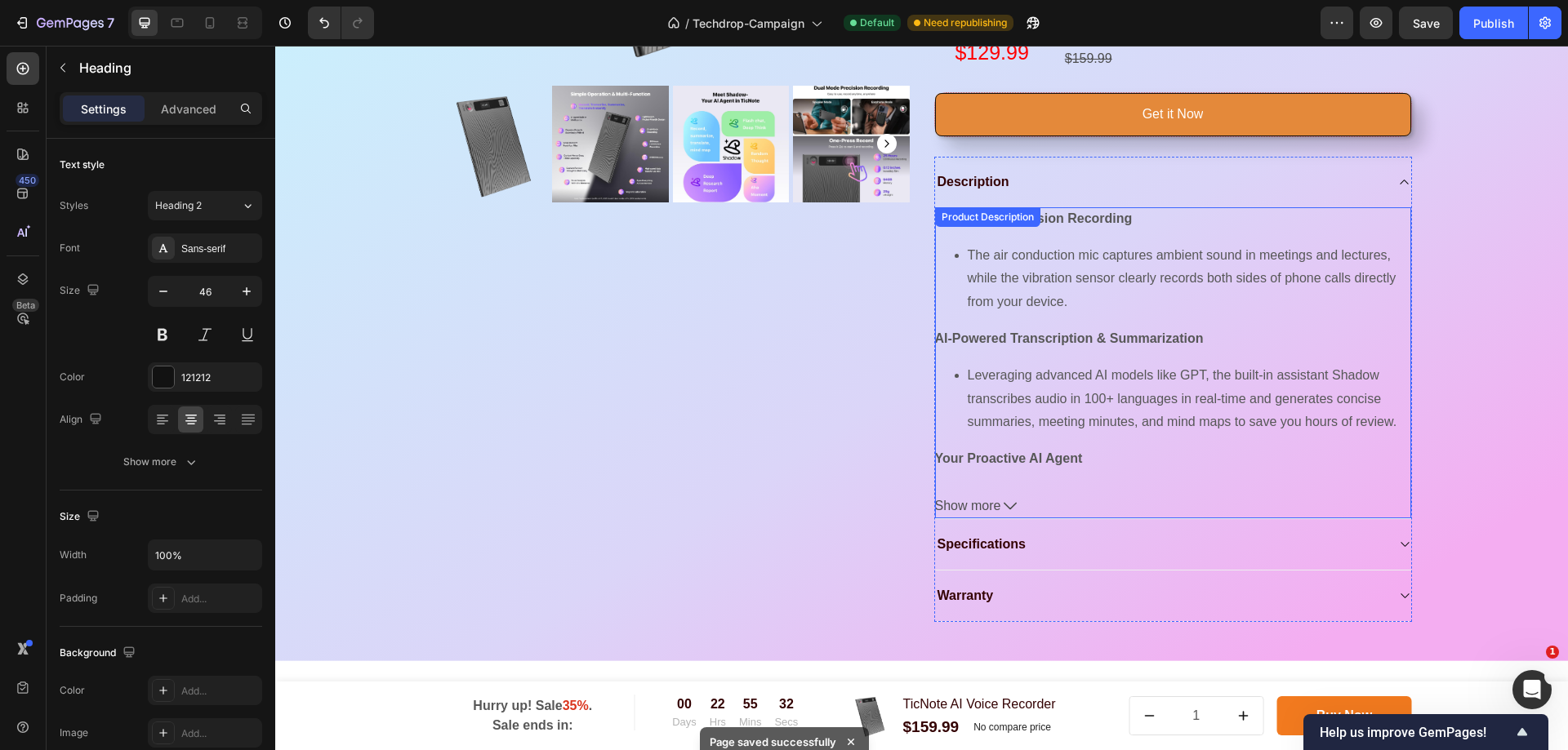
scroll to position [2450, 0]
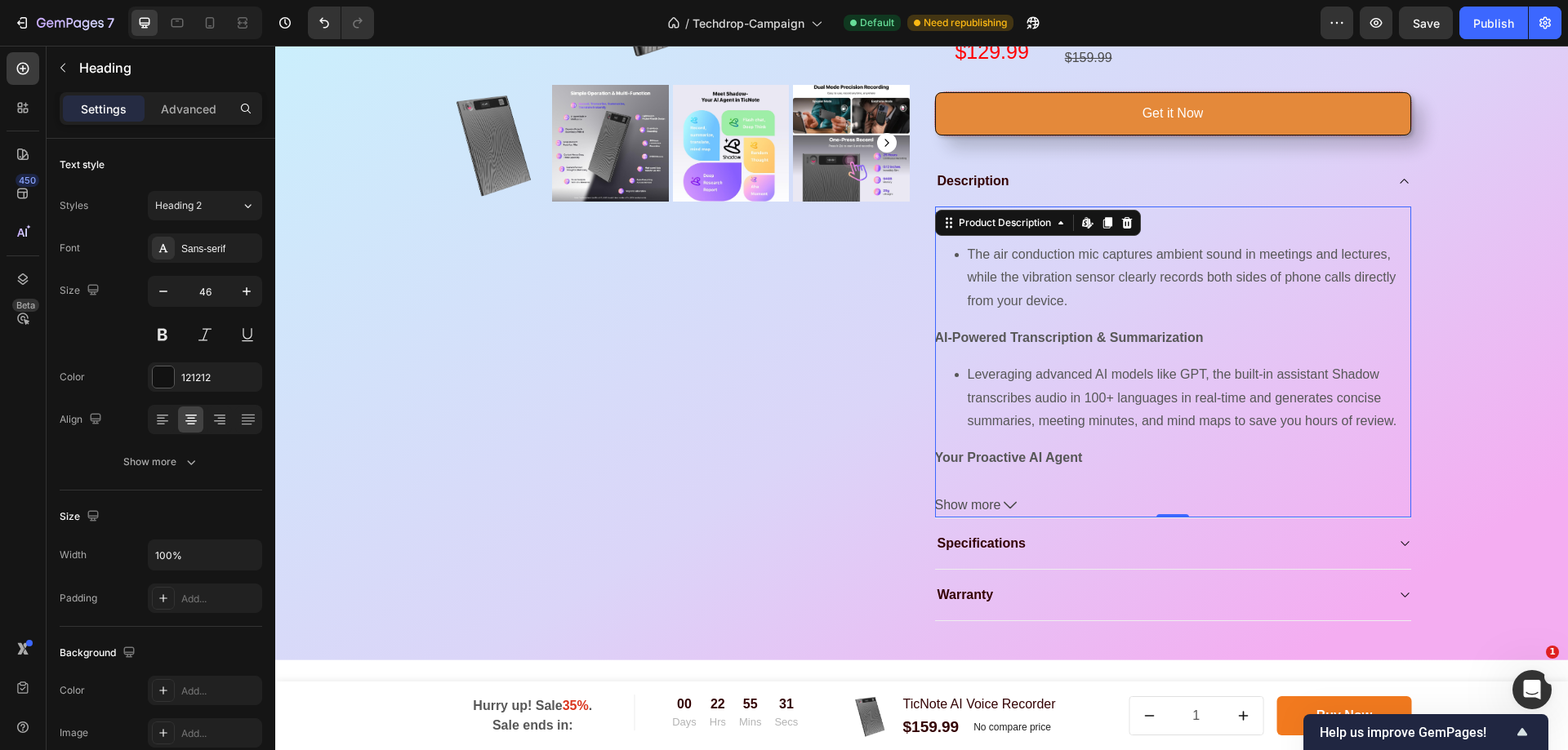
click at [998, 502] on span "Show more" at bounding box center [967, 506] width 66 height 24
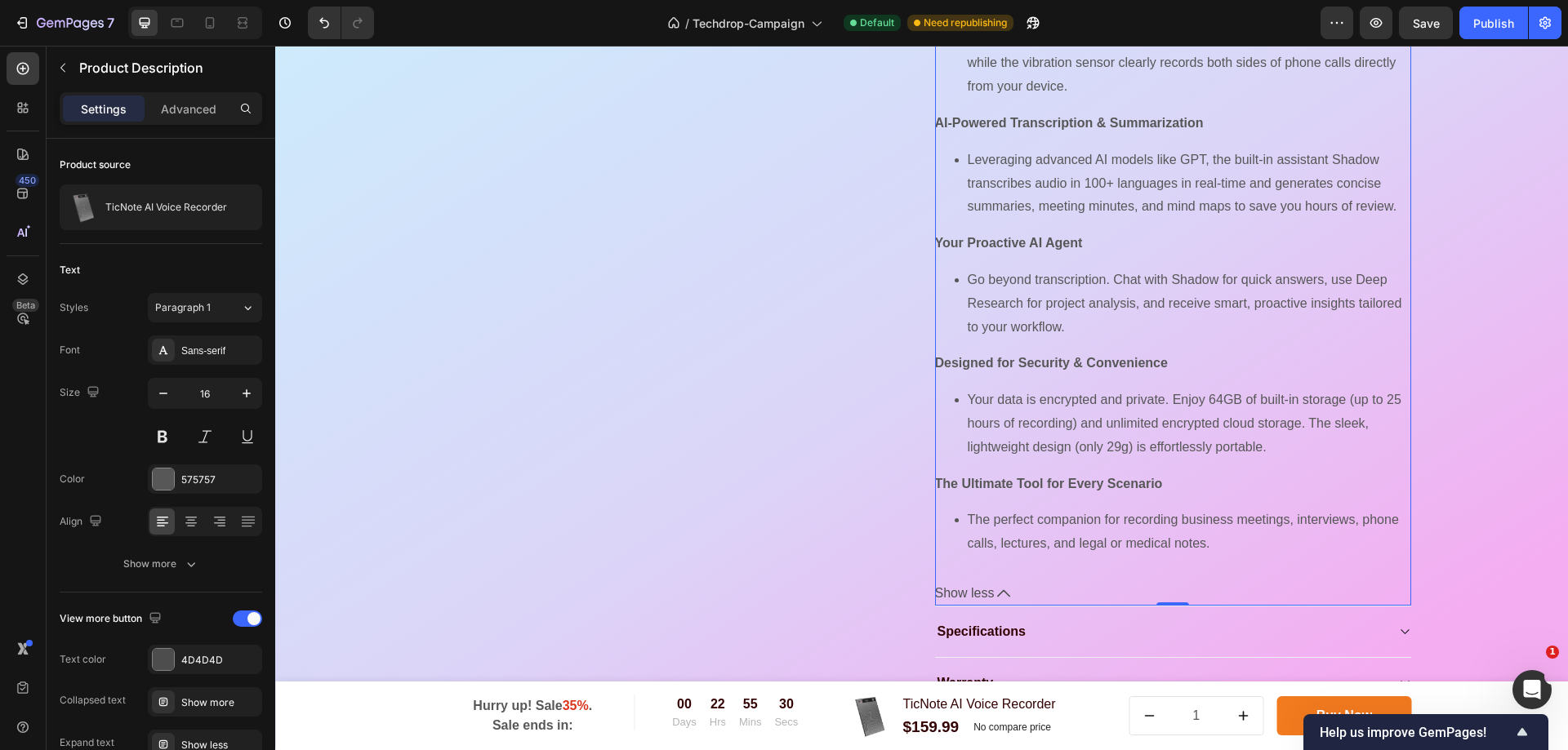
scroll to position [2776, 0]
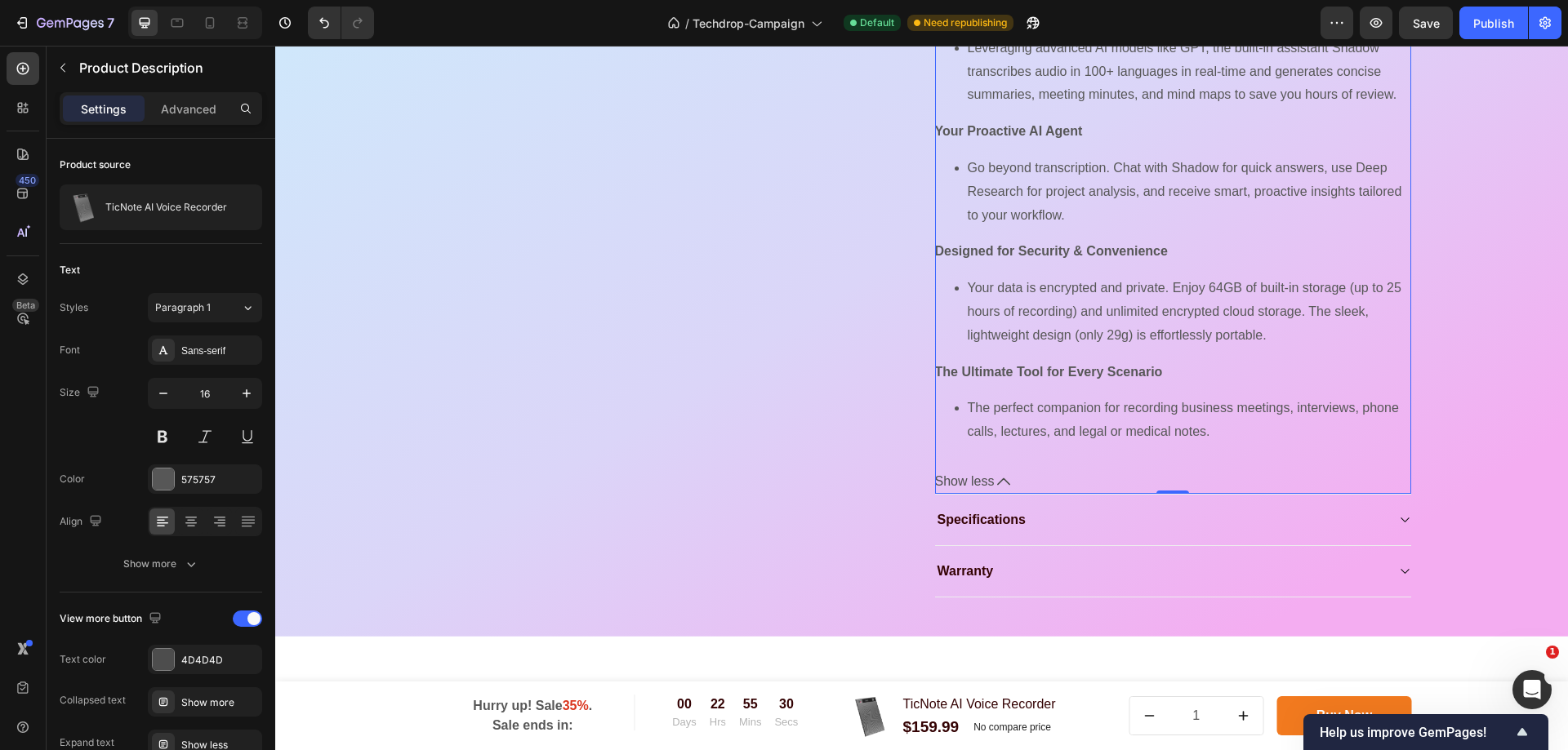
click at [1010, 494] on button "Show less" at bounding box center [1173, 483] width 476 height 24
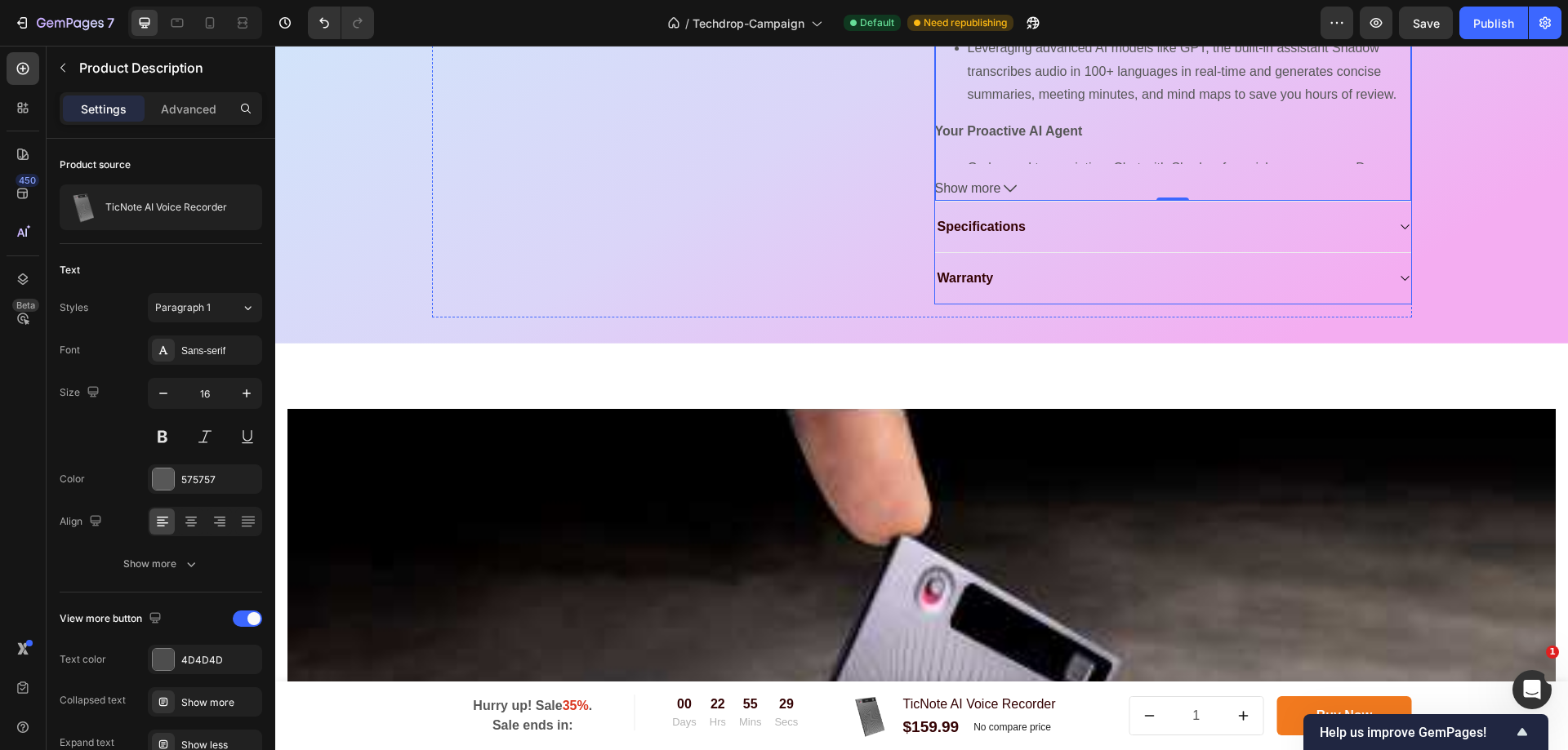
click at [1108, 223] on div "Specifications" at bounding box center [1160, 226] width 450 height 24
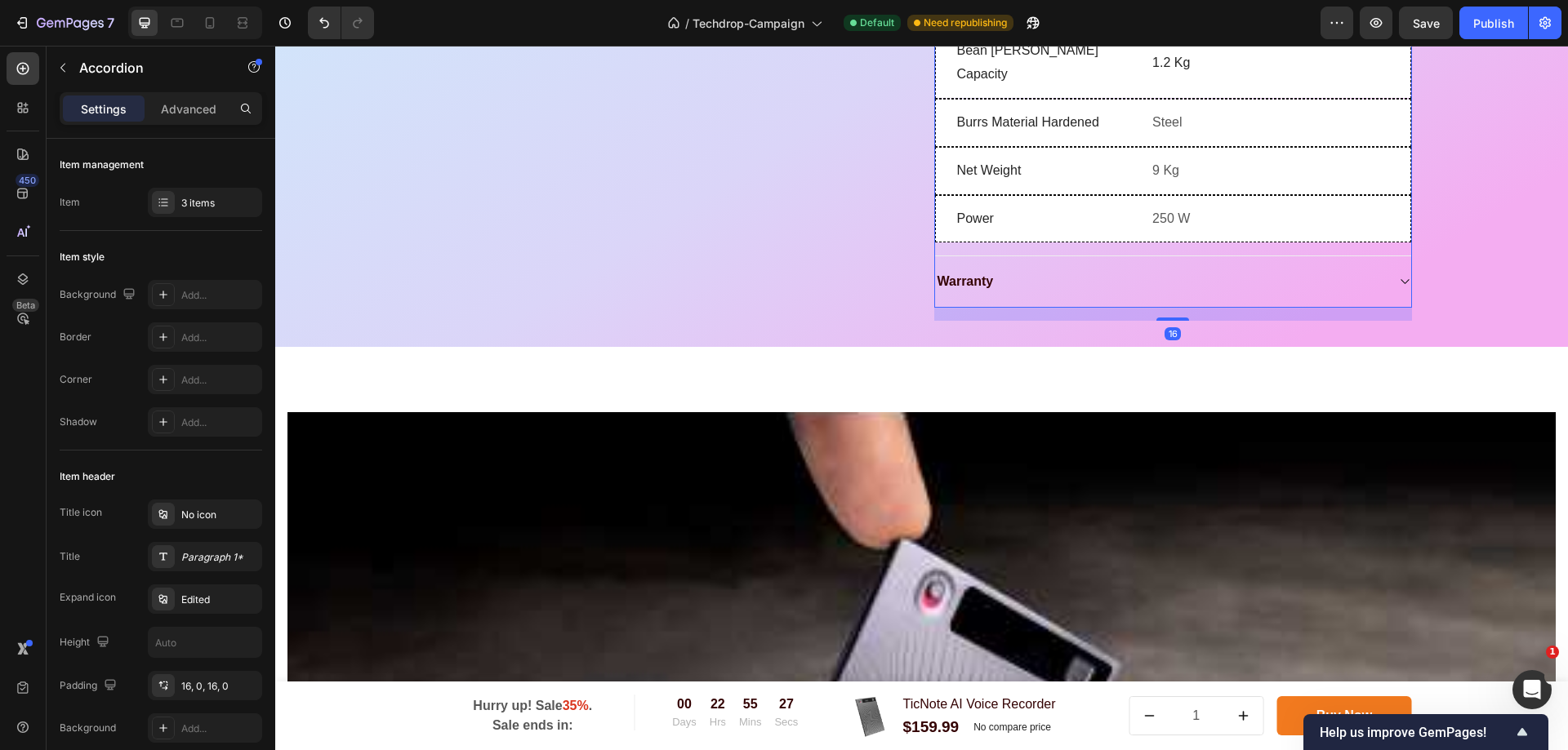
click at [1101, 269] on div "Warranty" at bounding box center [1160, 281] width 450 height 24
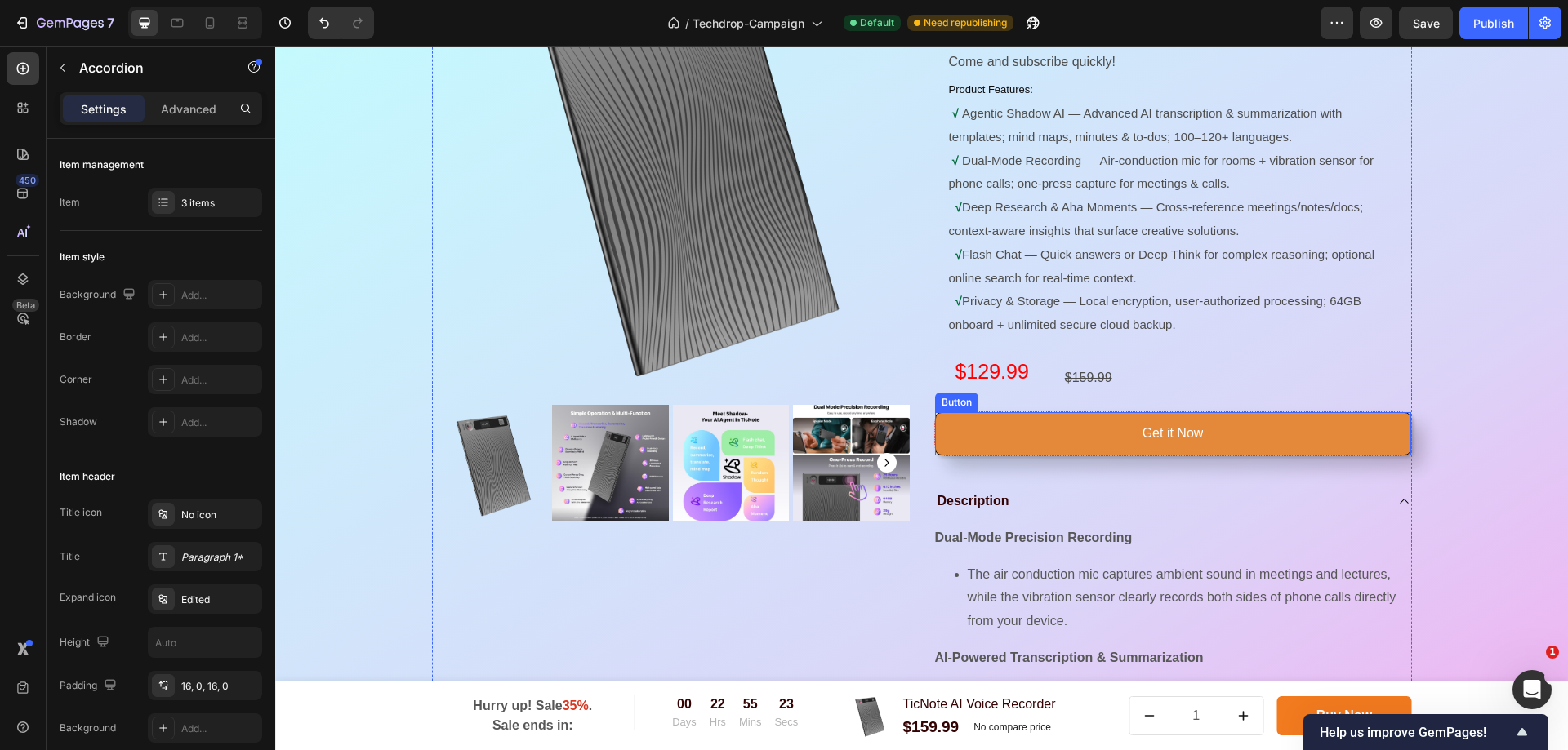
scroll to position [2205, 0]
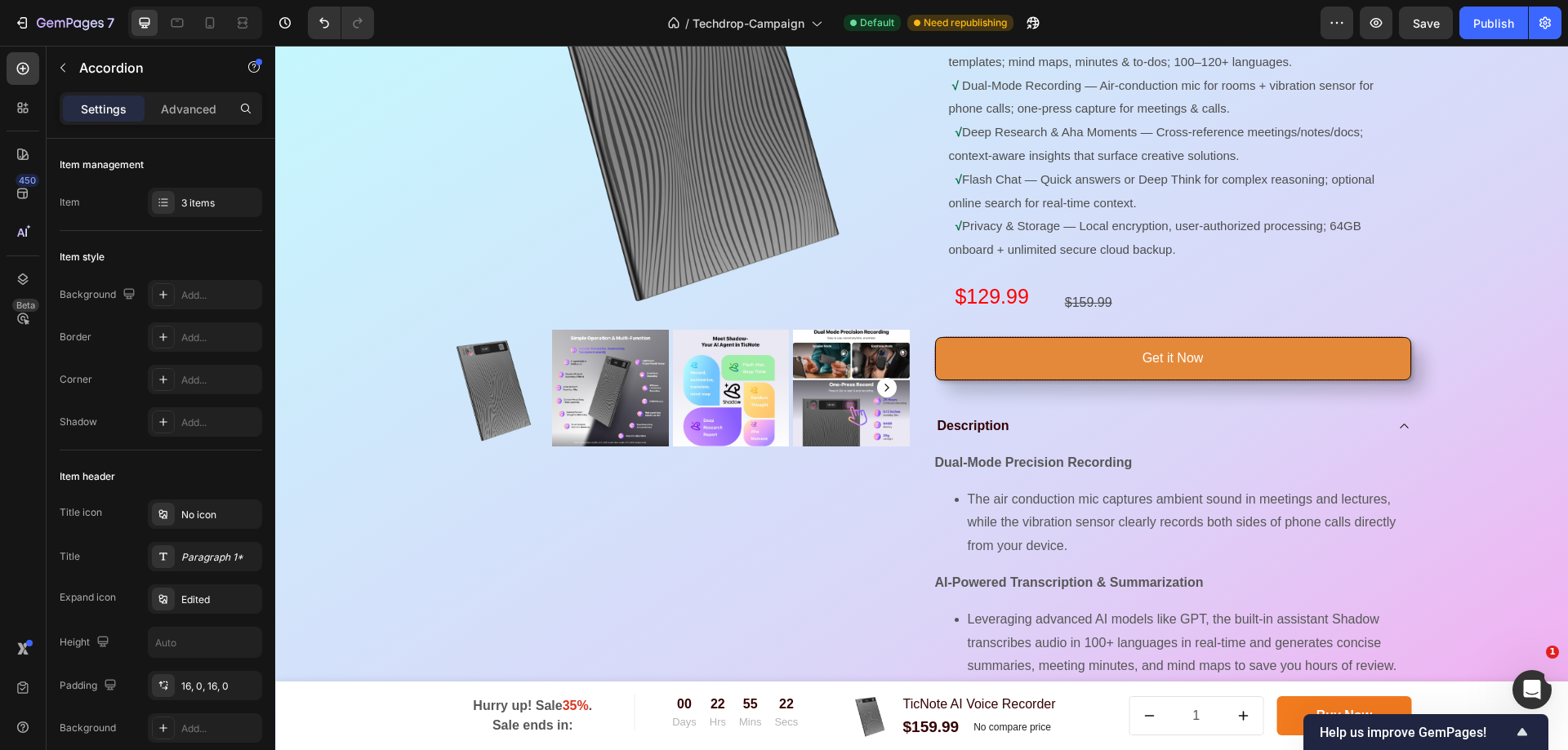
click at [1264, 420] on div "Description" at bounding box center [1160, 426] width 450 height 24
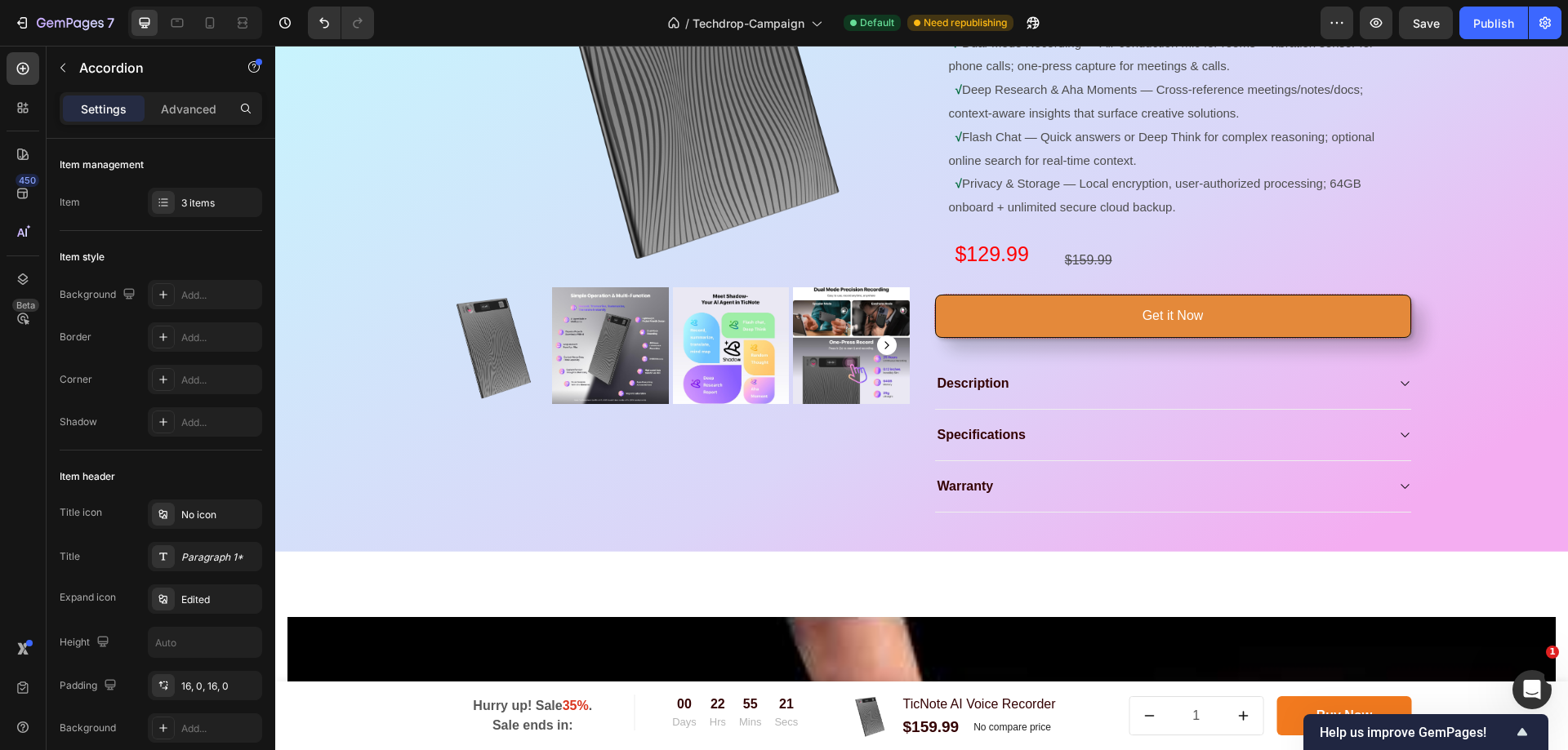
scroll to position [2286, 0]
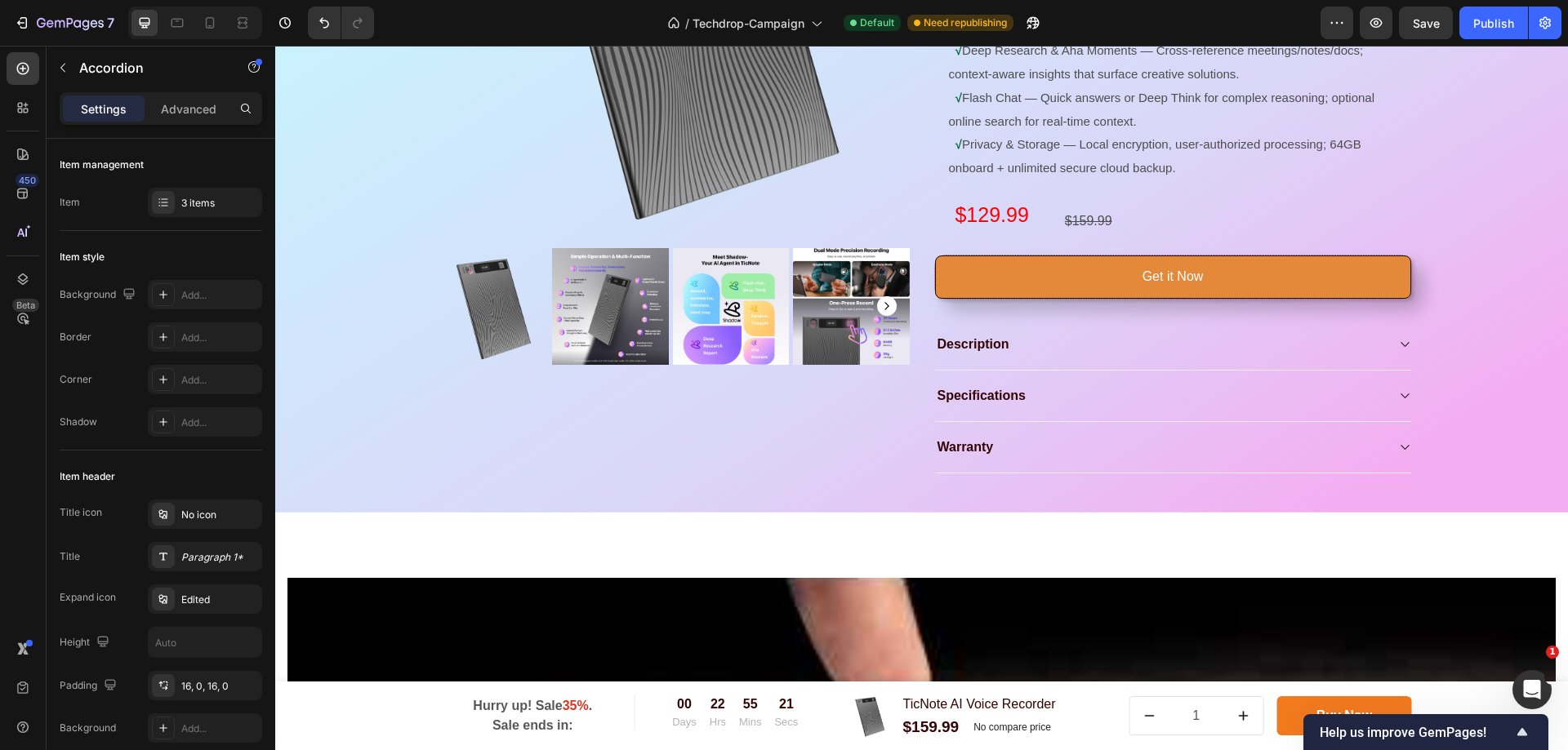
click at [1014, 453] on div "Warranty" at bounding box center [1160, 447] width 450 height 24
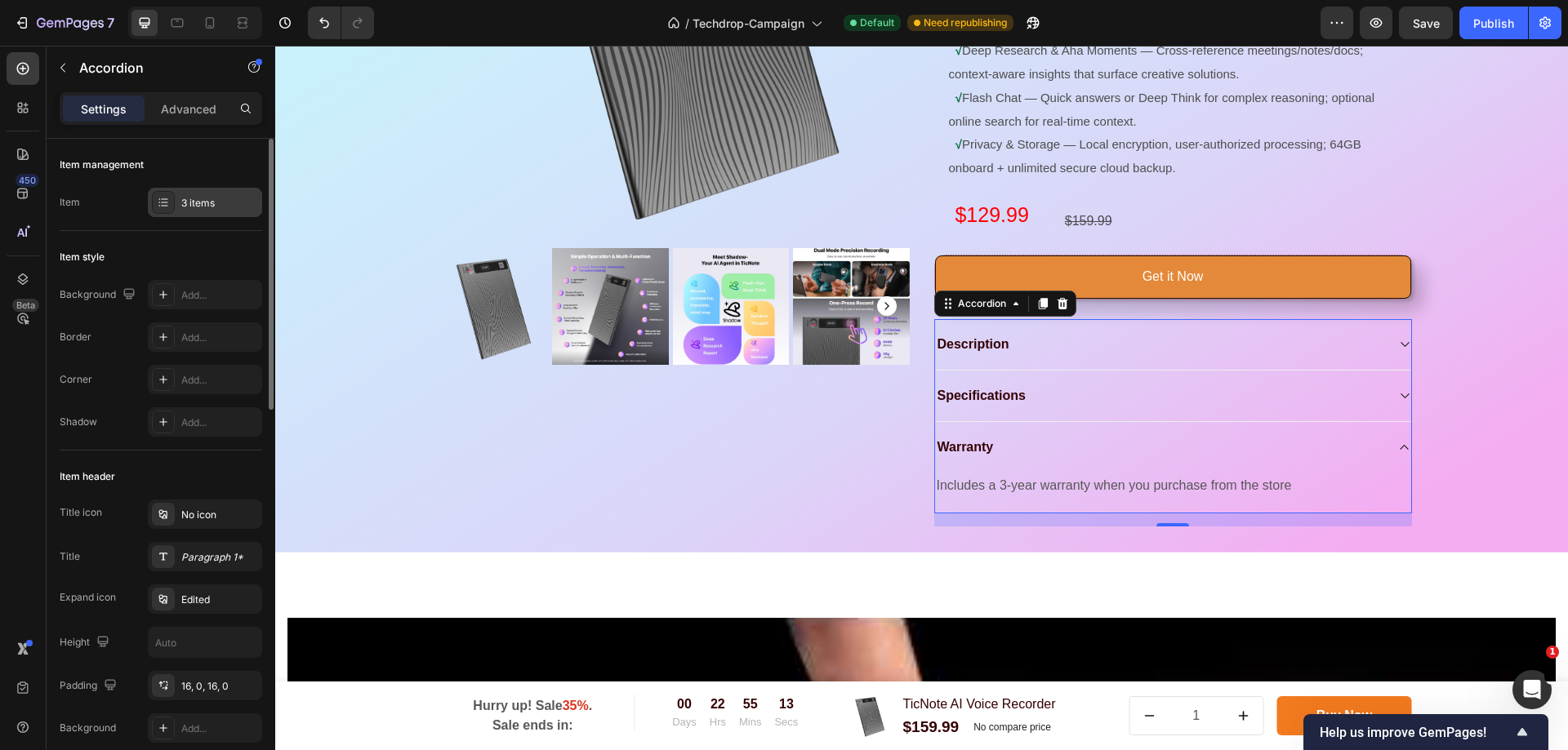
click at [167, 201] on icon at bounding box center [163, 202] width 13 height 13
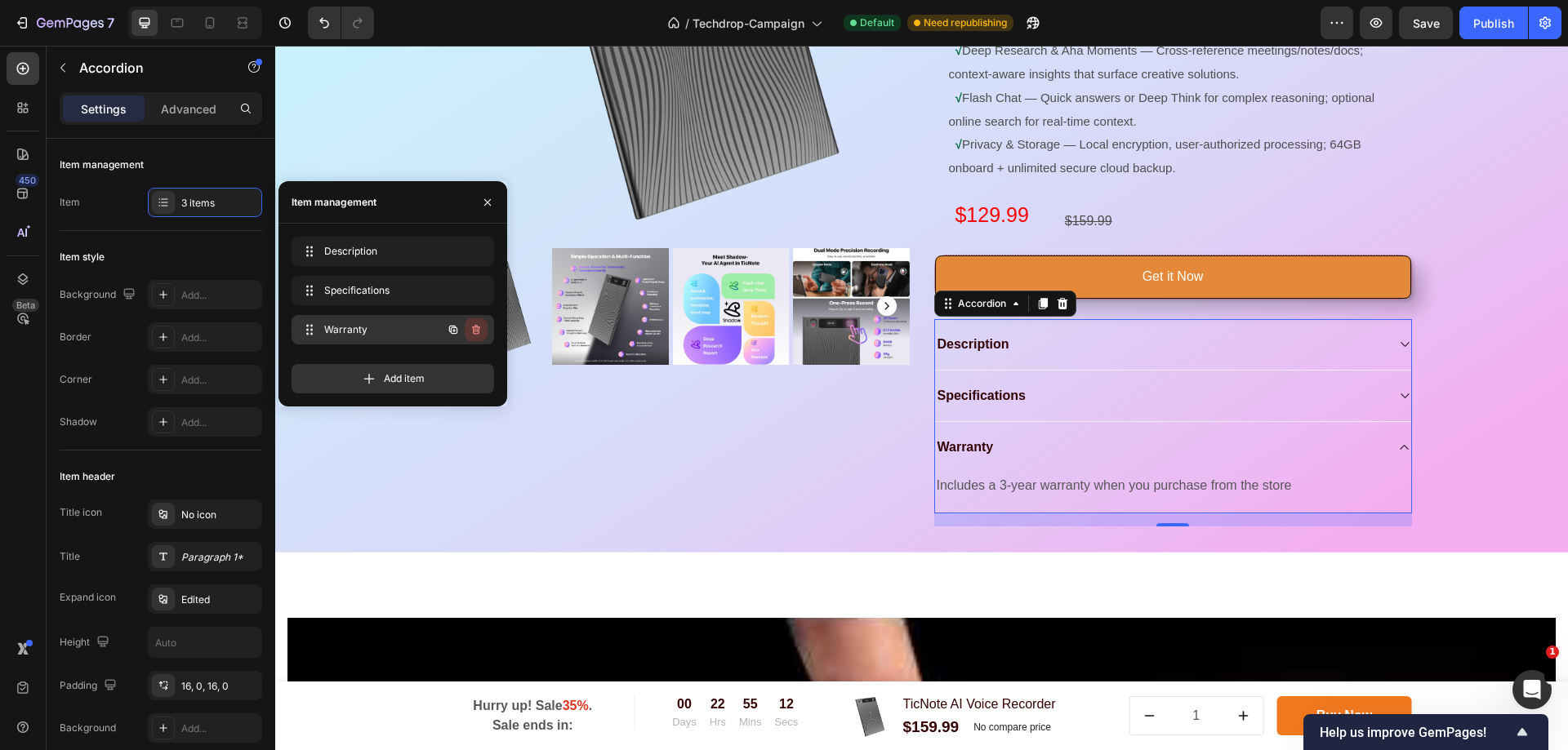
click at [480, 322] on button "button" at bounding box center [475, 330] width 23 height 23
click at [463, 327] on div "Delete" at bounding box center [465, 330] width 31 height 15
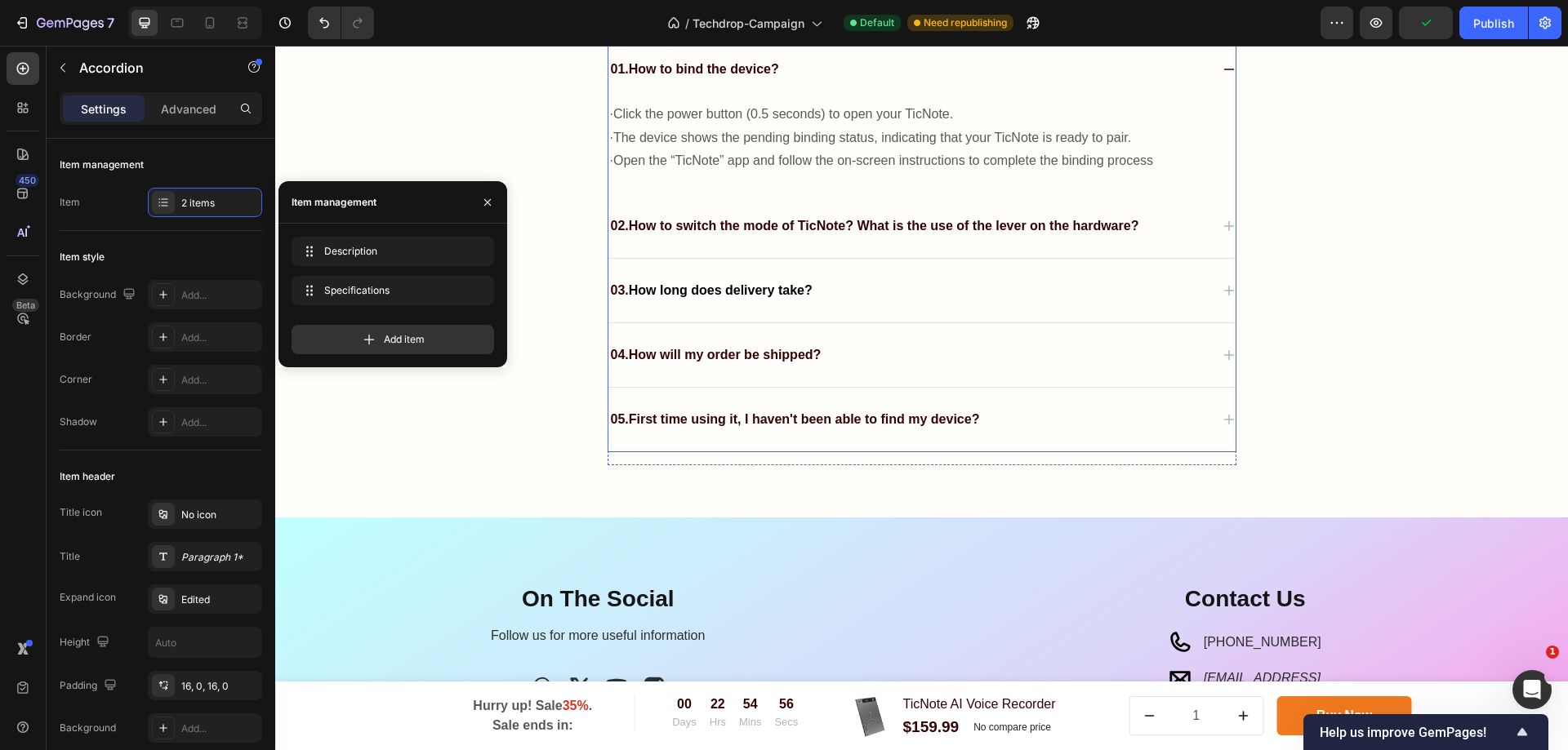
scroll to position [4736, 0]
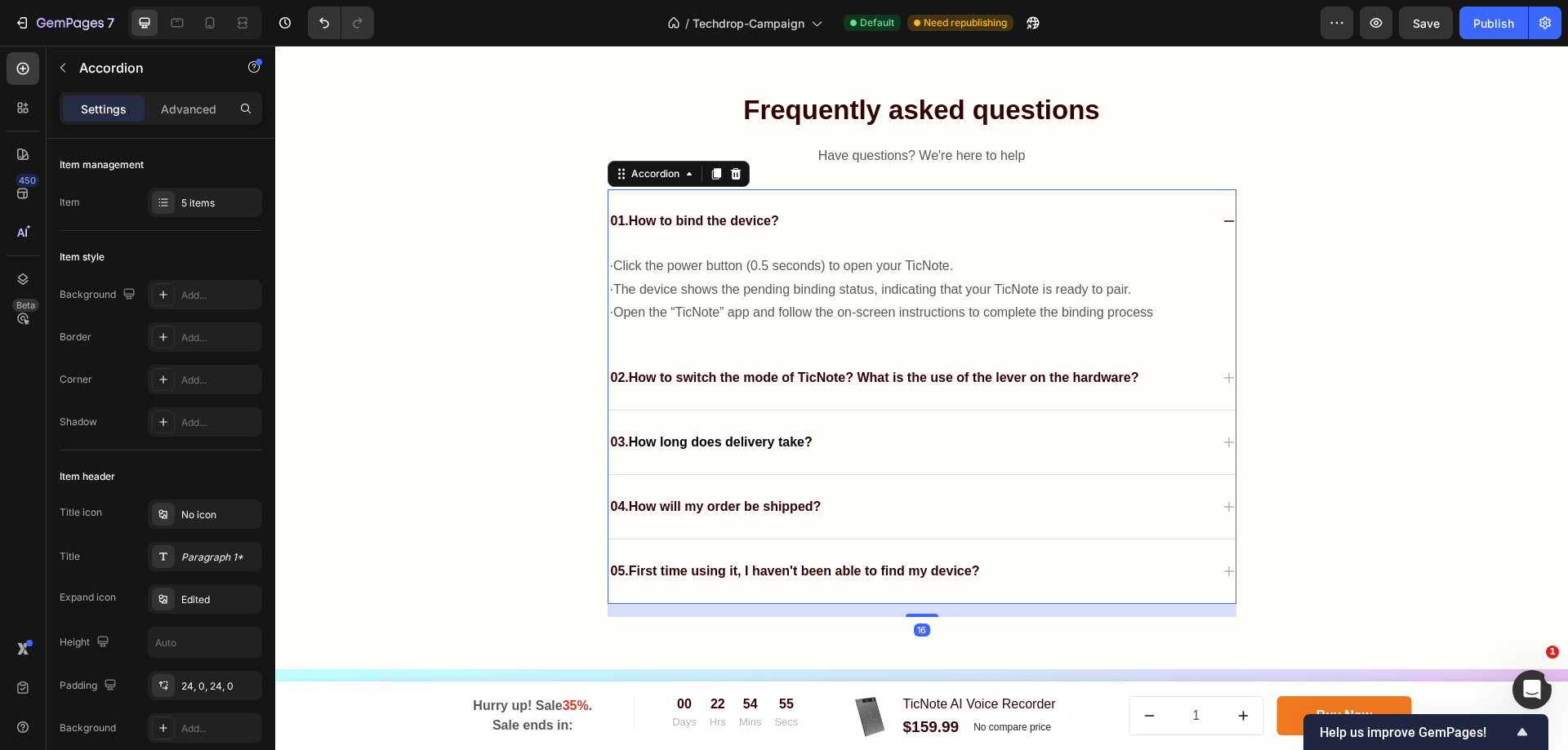
click at [1215, 217] on div "01. How to bind the device?" at bounding box center [922, 221] width 628 height 64
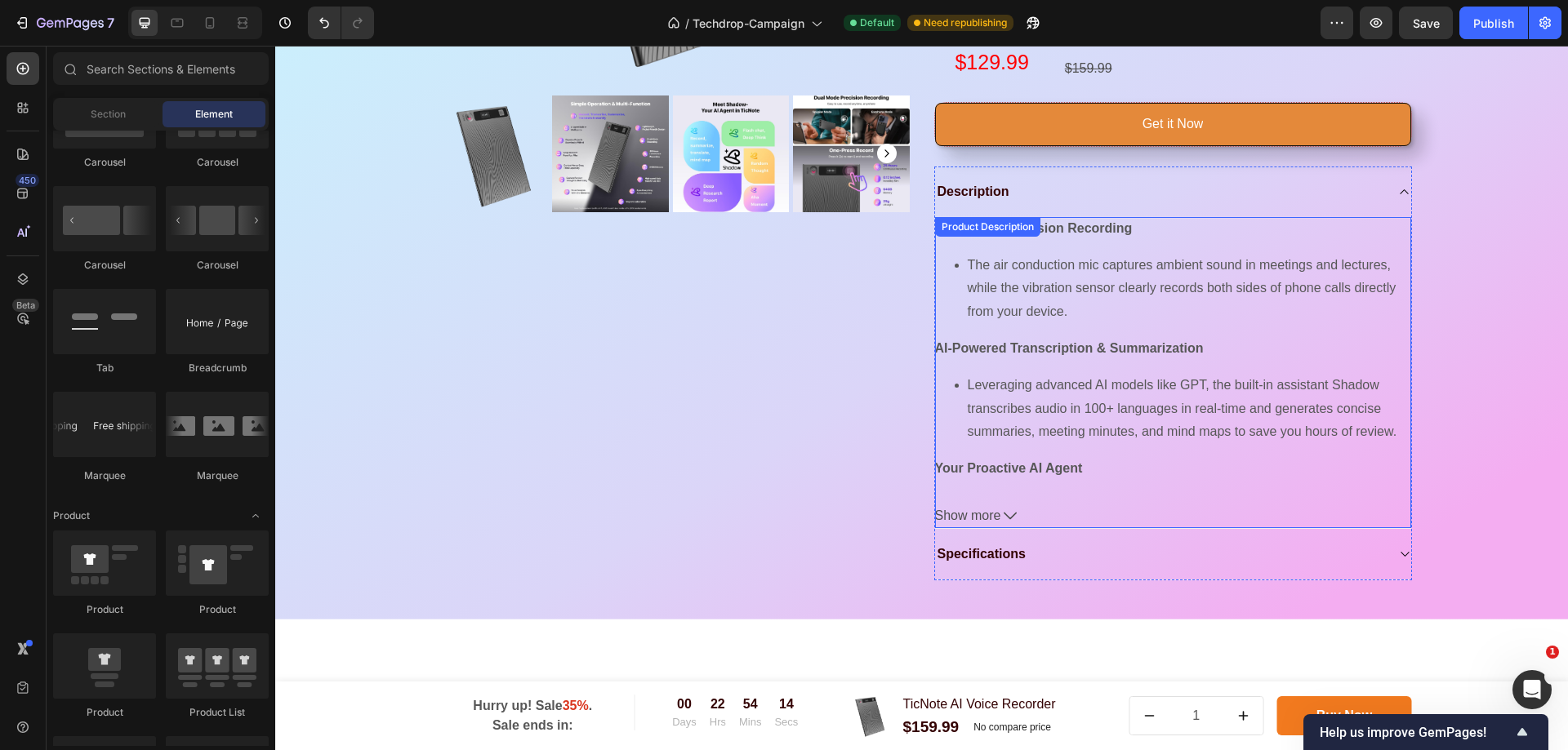
scroll to position [2410, 0]
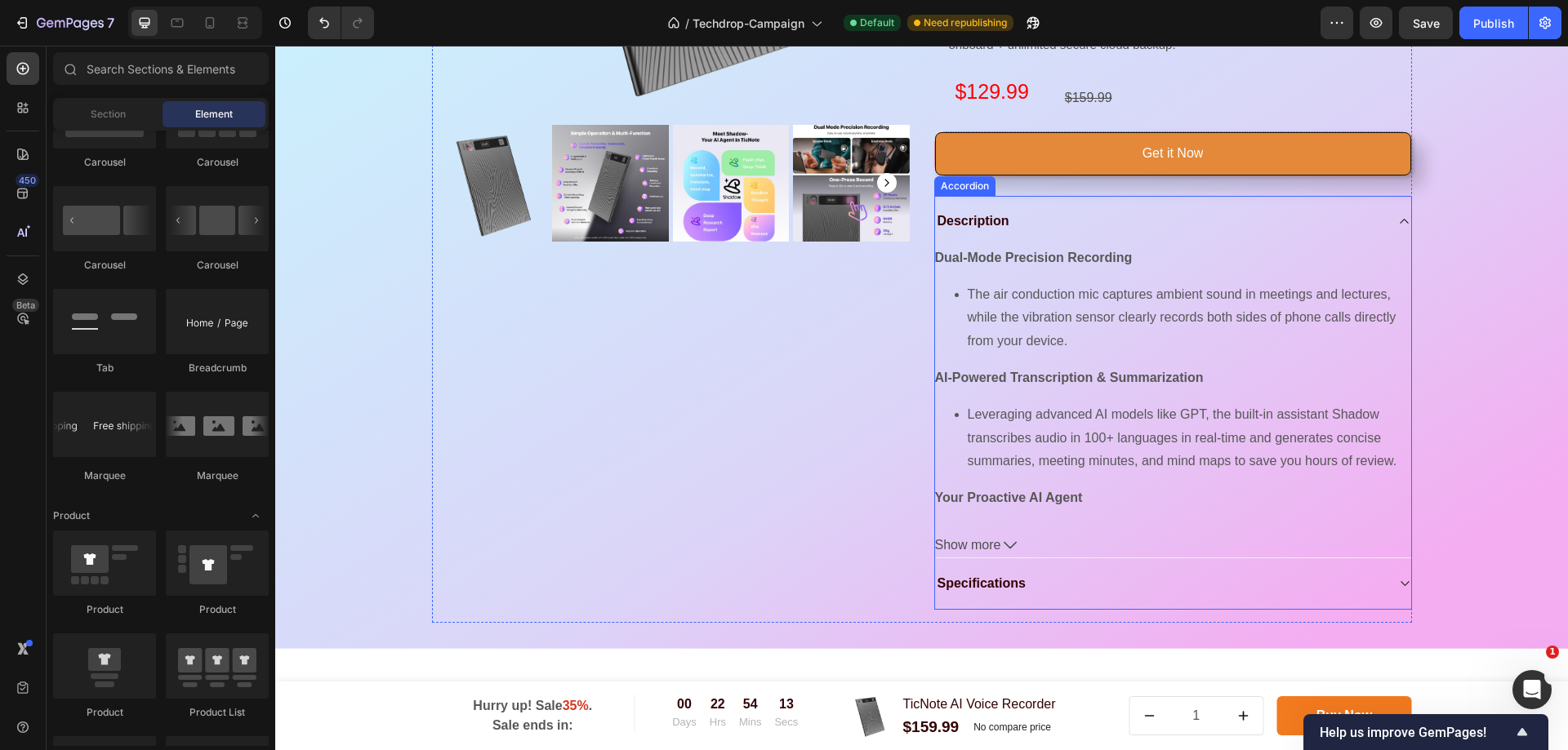
click at [1386, 213] on div "Description" at bounding box center [1173, 221] width 476 height 51
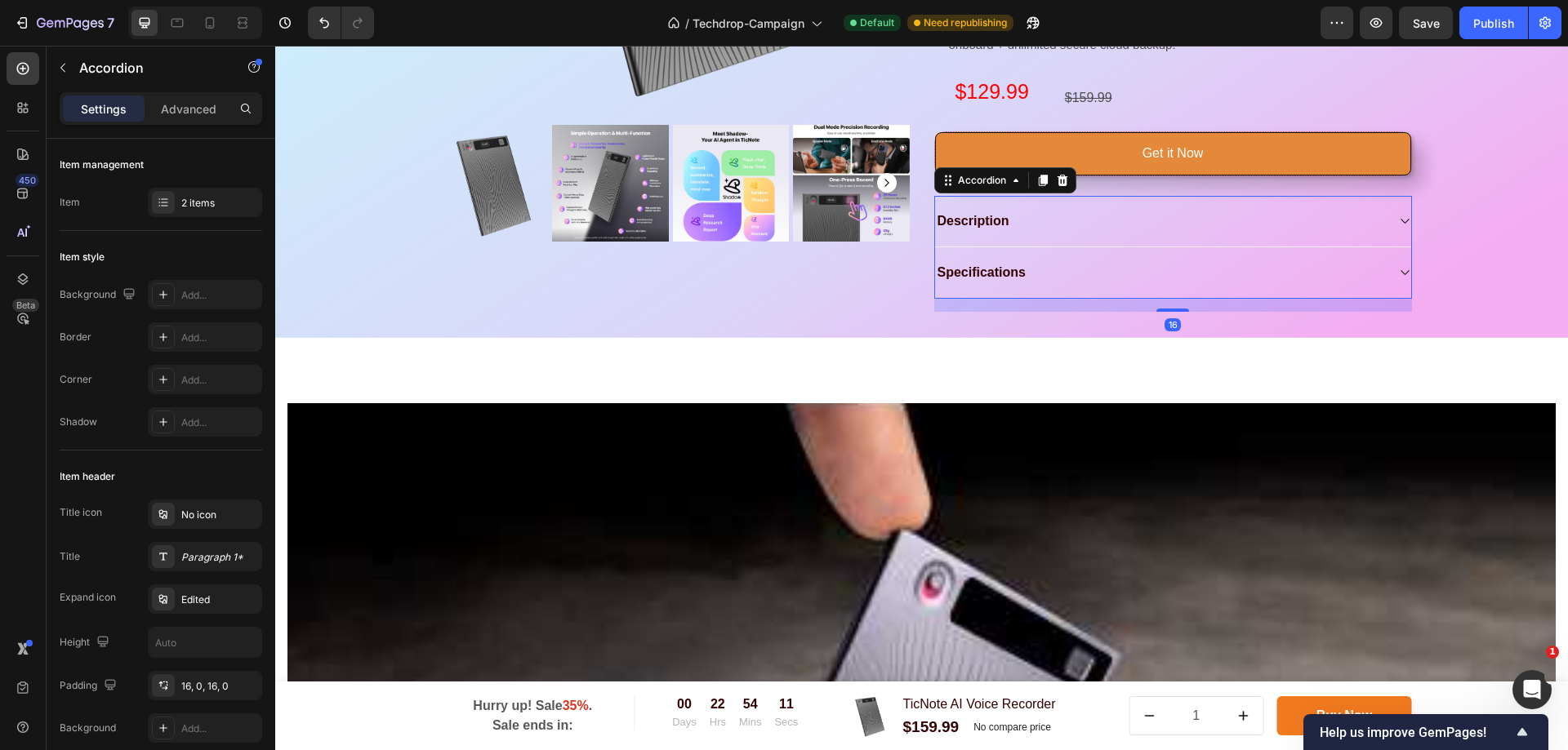
scroll to position [2246, 0]
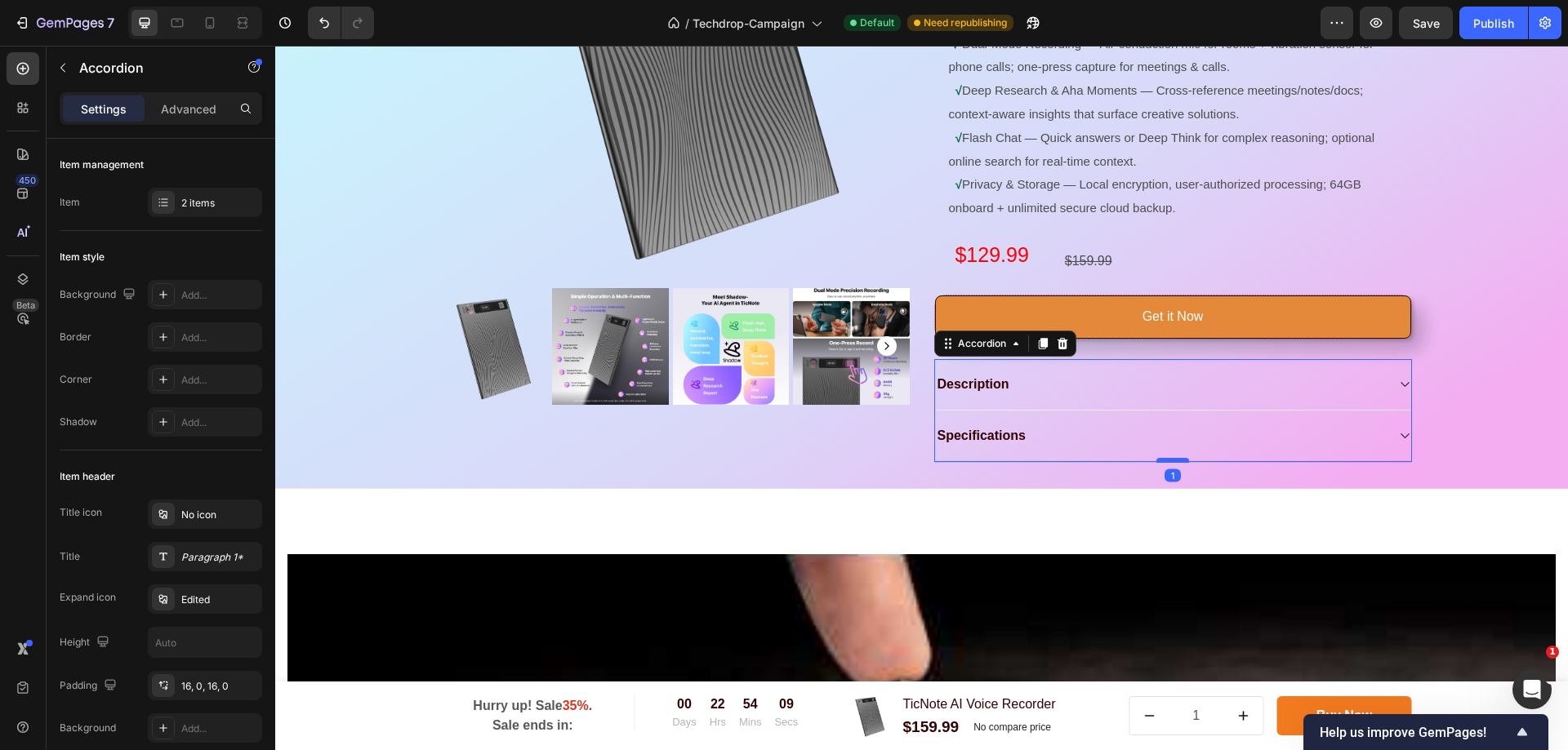
drag, startPoint x: 1177, startPoint y: 473, endPoint x: 1174, endPoint y: 461, distance: 12.4
click at [1174, 461] on div at bounding box center [1173, 459] width 32 height 5
type input "100%"
type input "100"
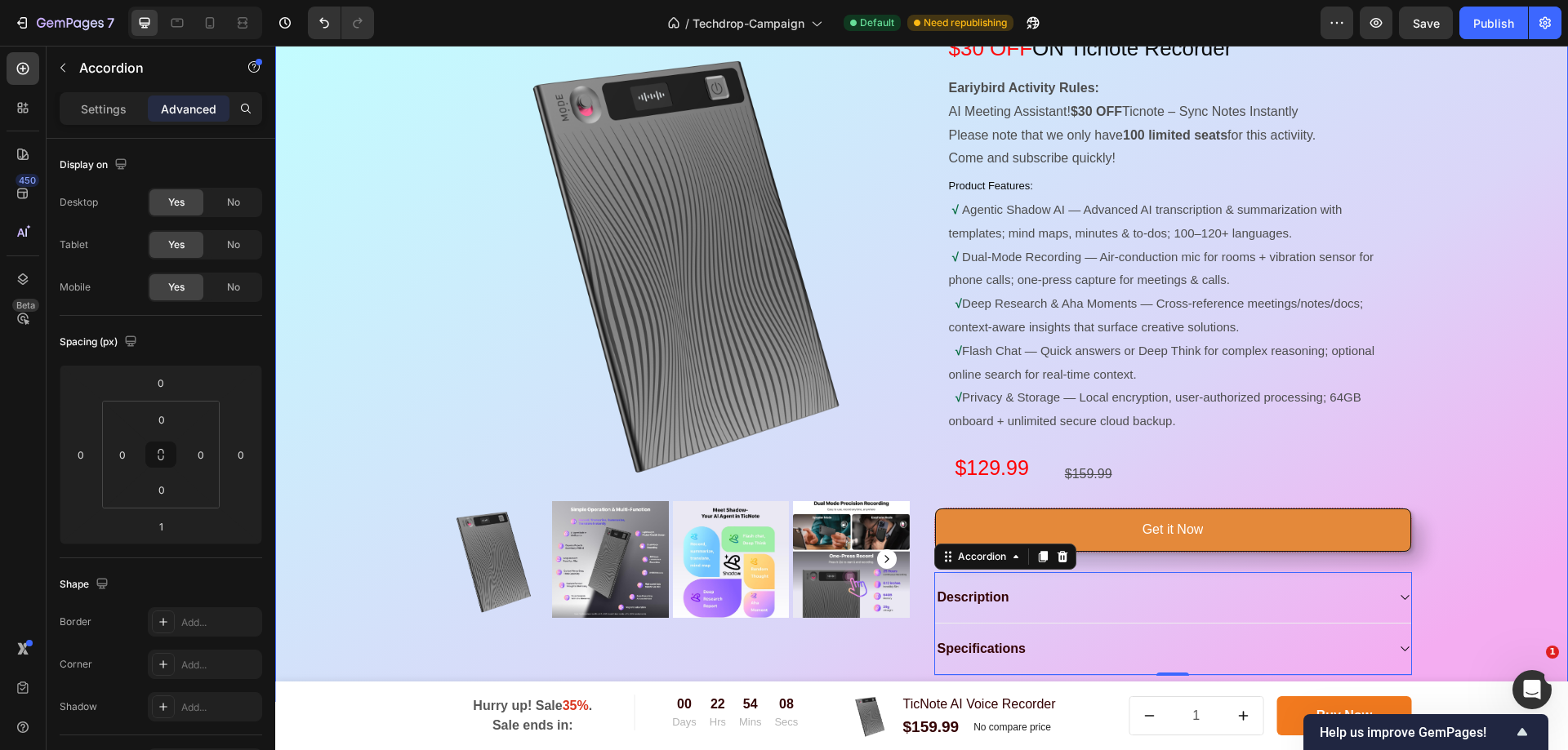
scroll to position [1920, 0]
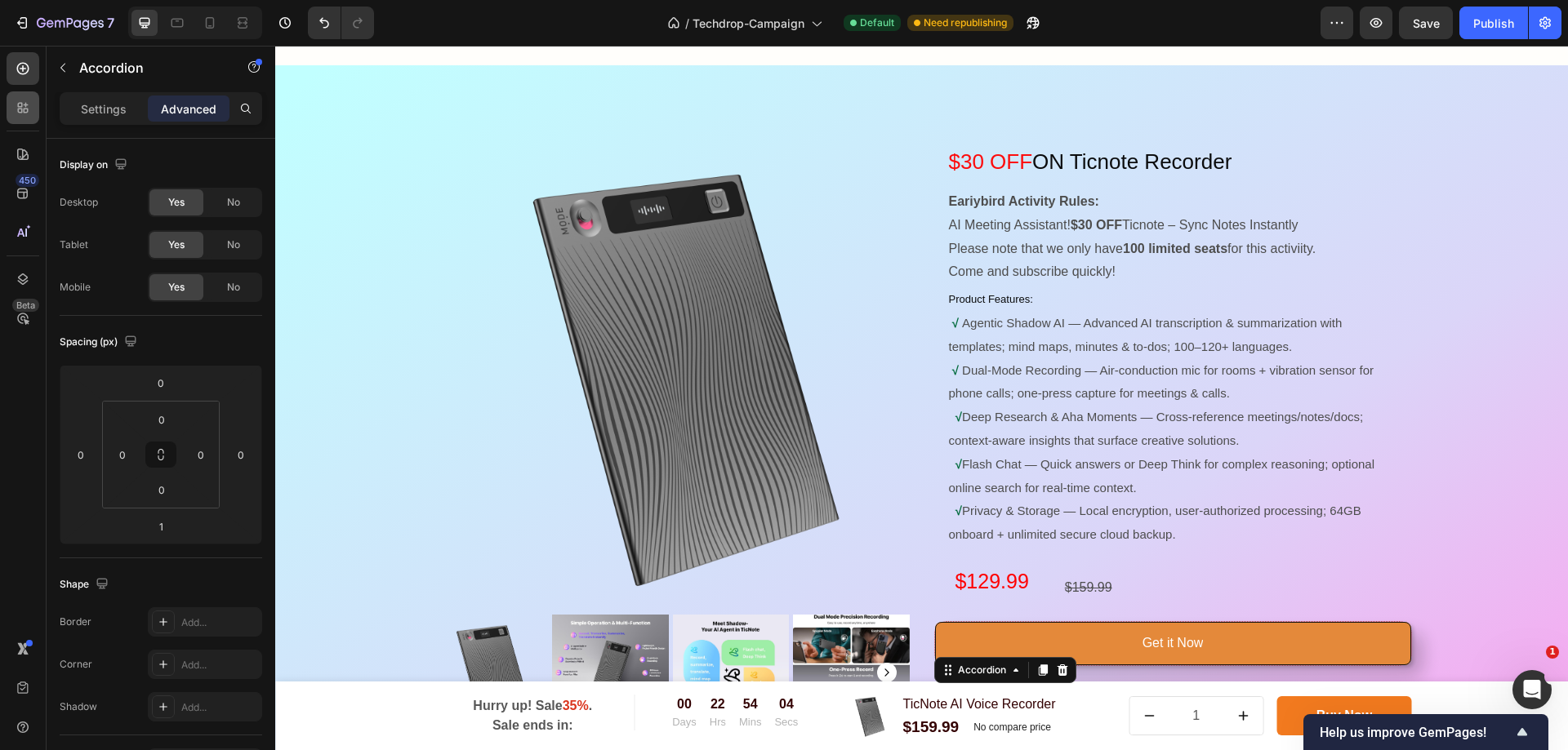
click at [14, 109] on div at bounding box center [22, 108] width 32 height 32
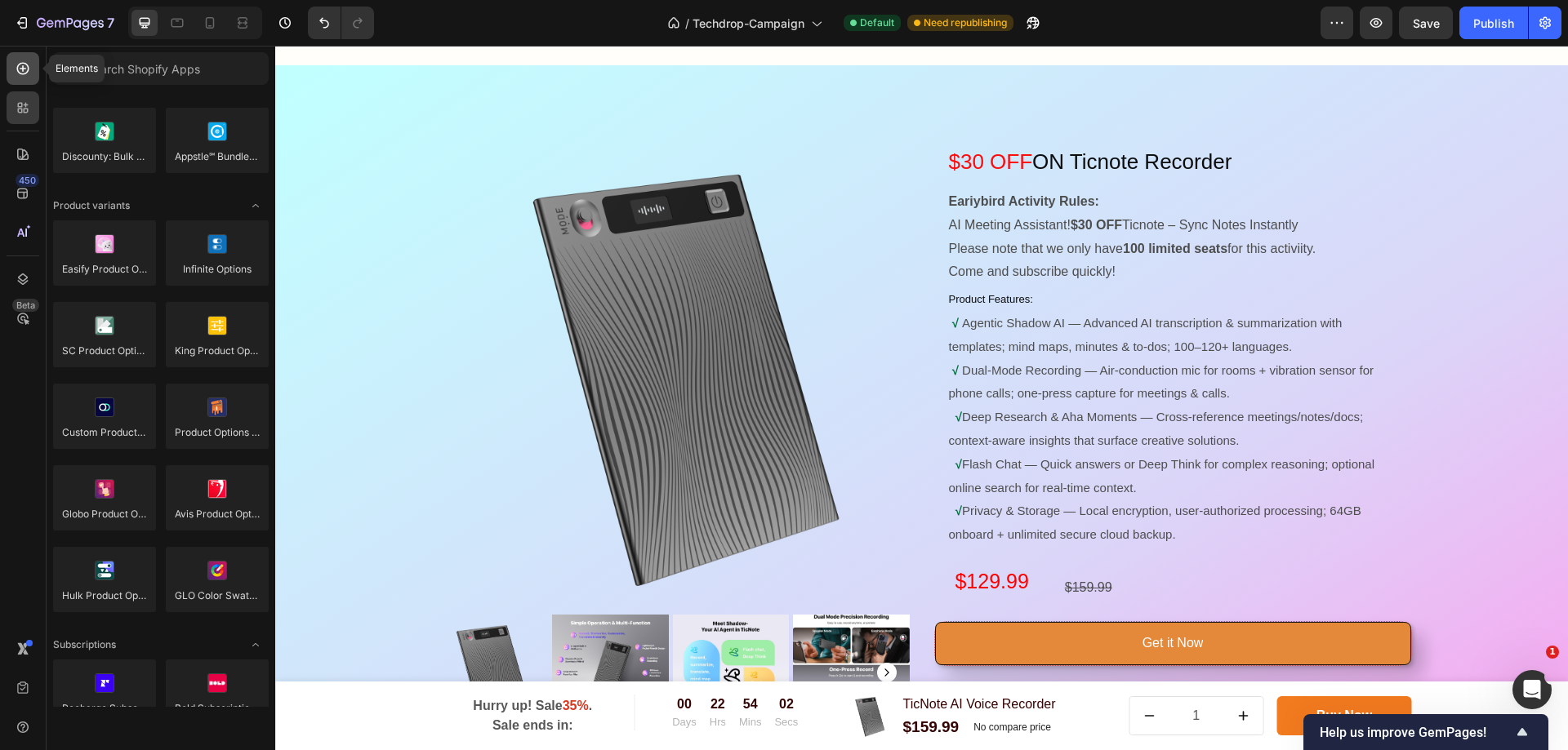
click at [21, 58] on div at bounding box center [22, 68] width 32 height 32
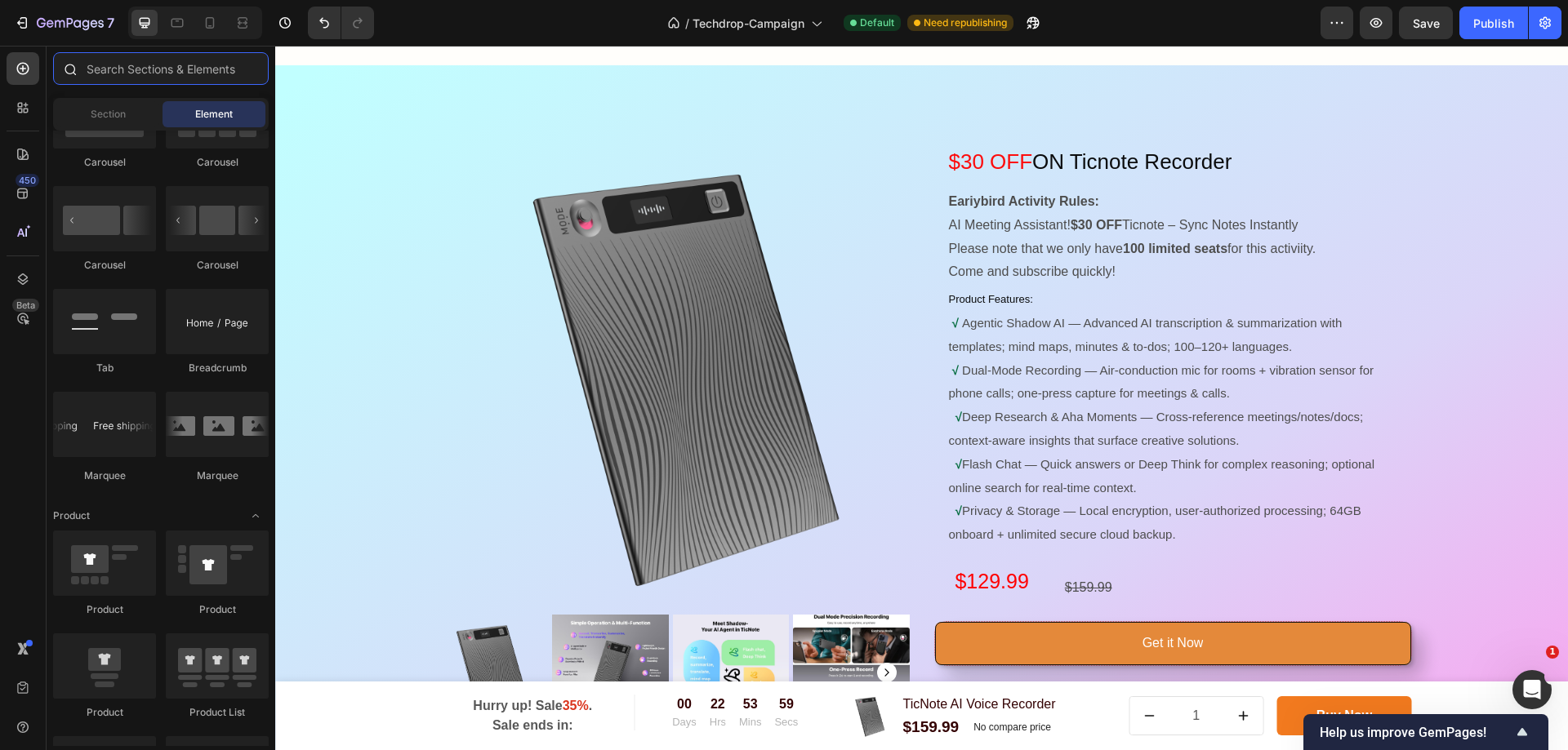
type input "t"
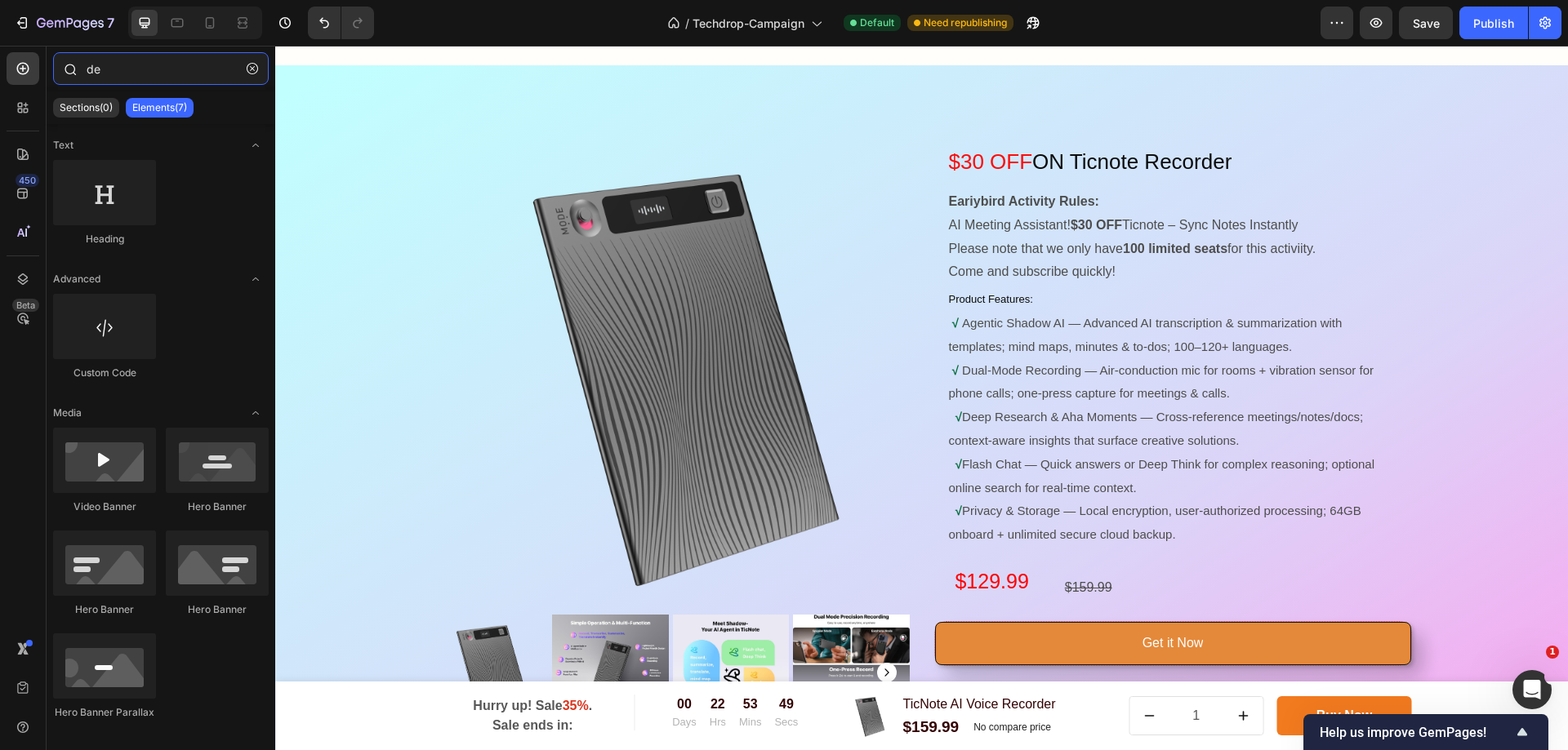
type input "d"
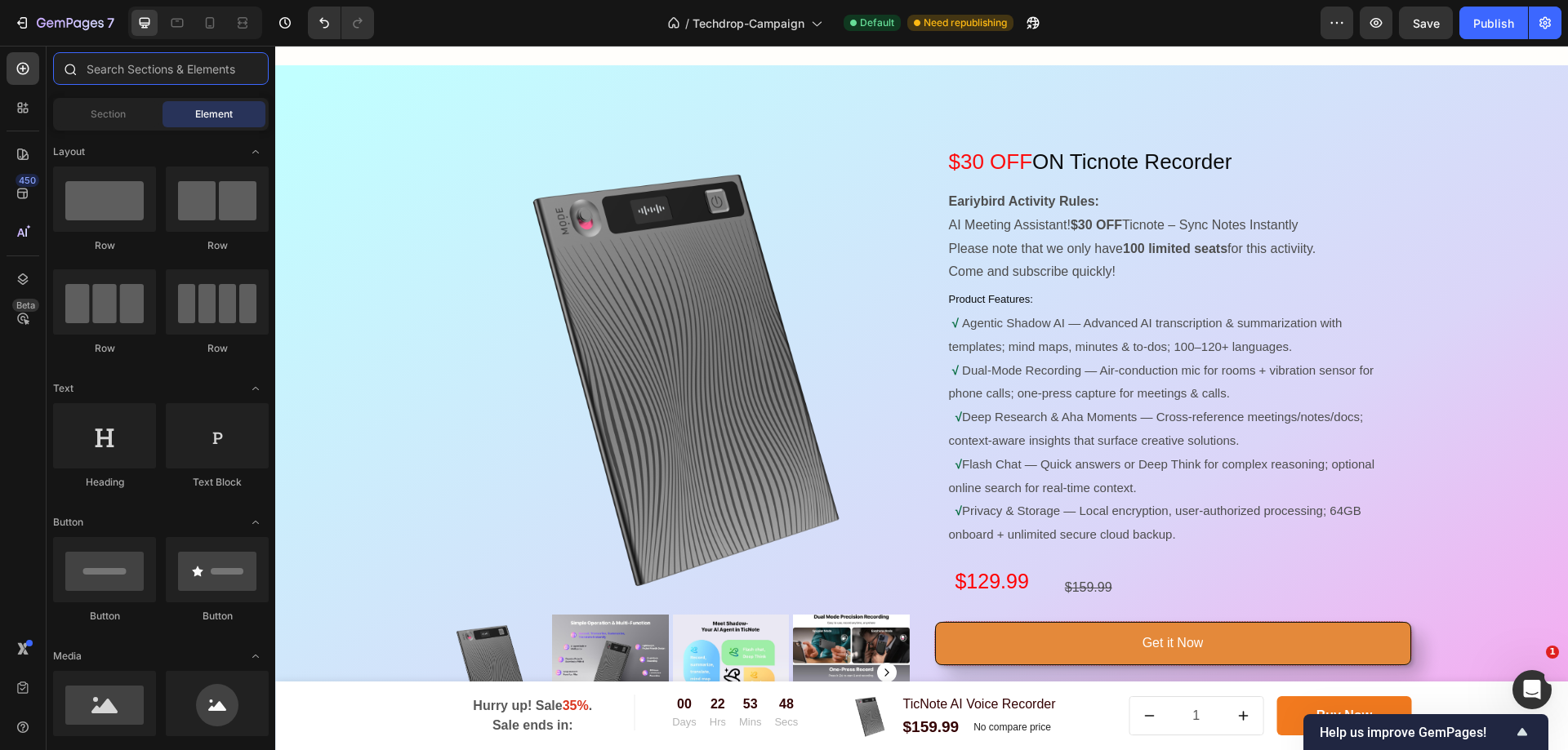
type input "t"
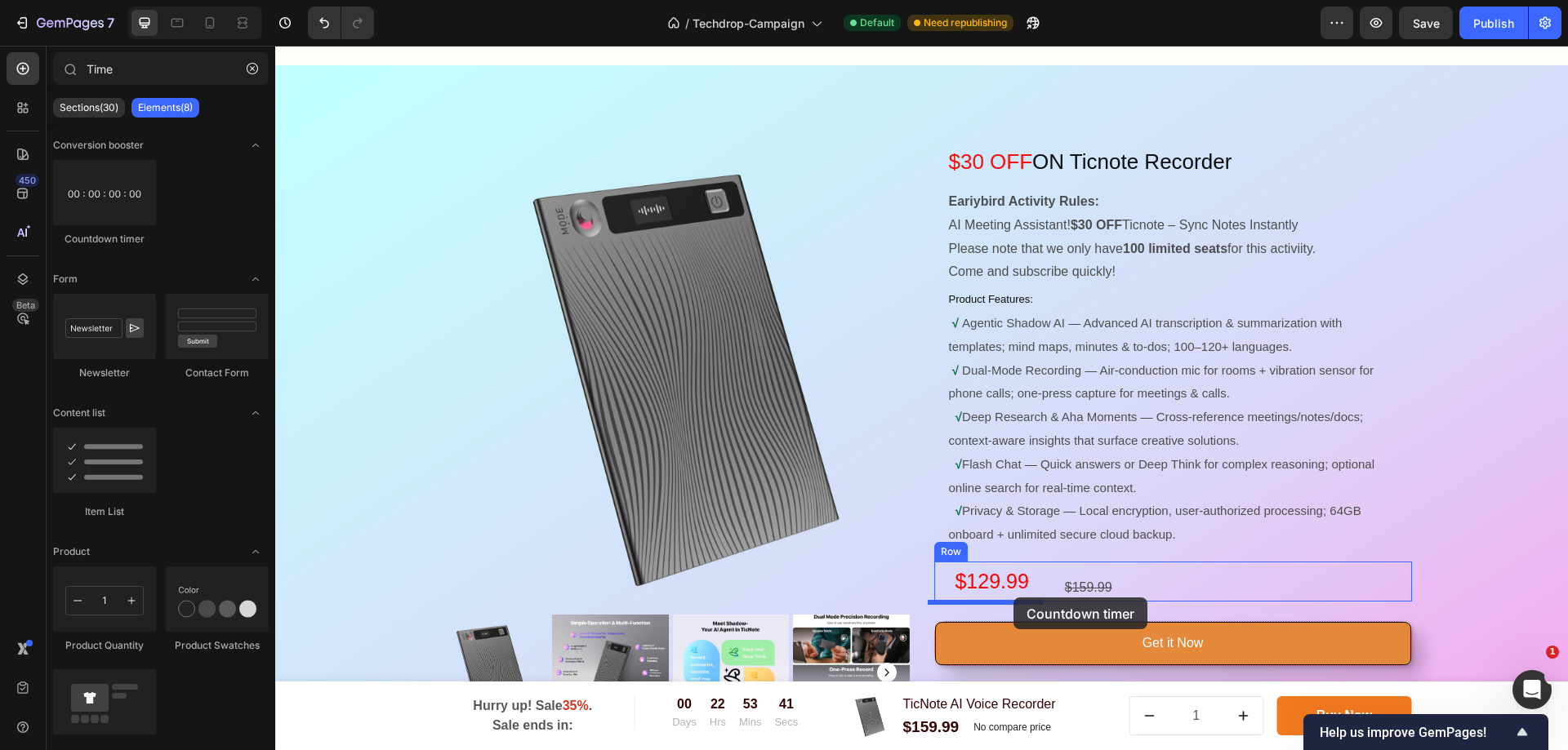
drag, startPoint x: 356, startPoint y: 228, endPoint x: 1014, endPoint y: 598, distance: 754.9
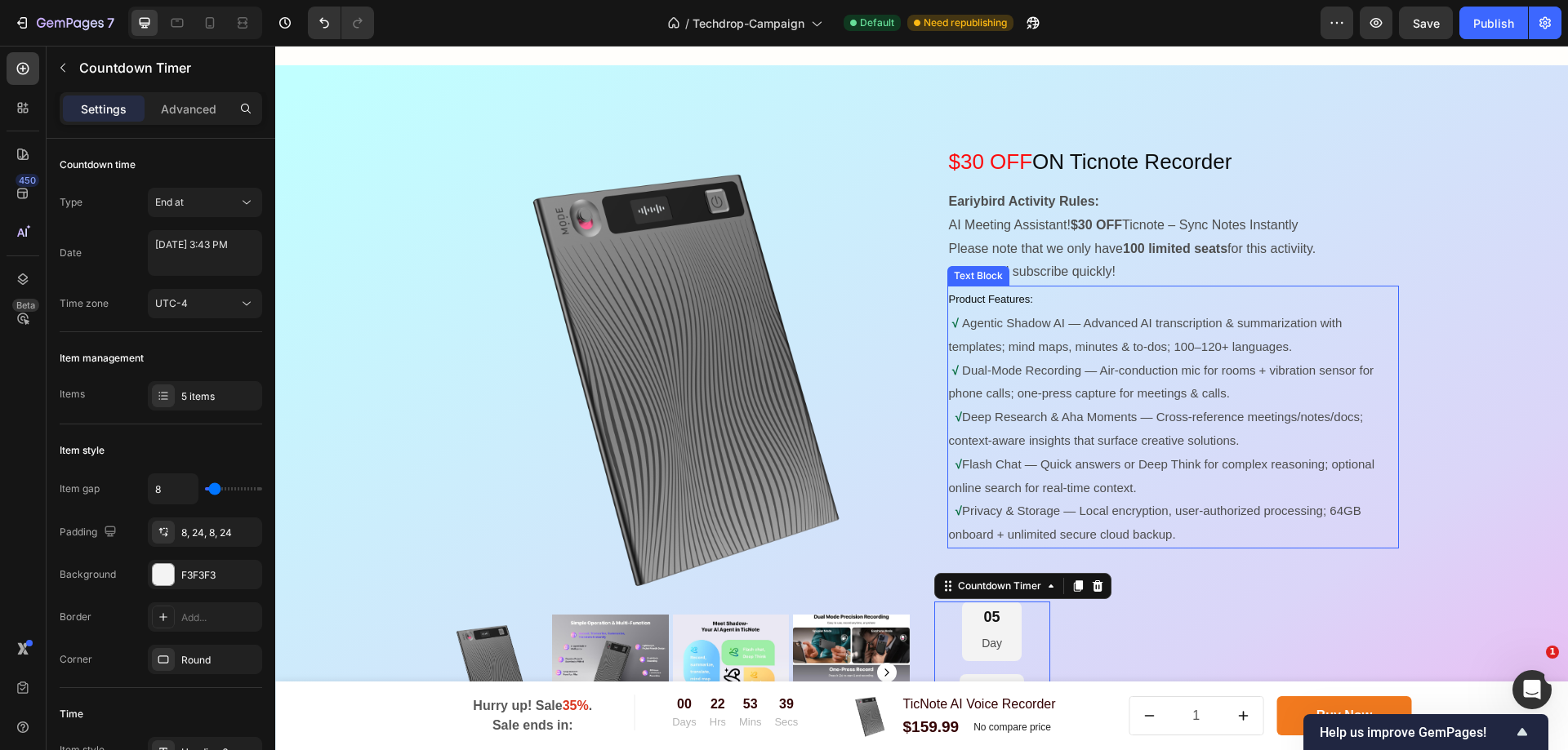
type input "[PERSON_NAME]"
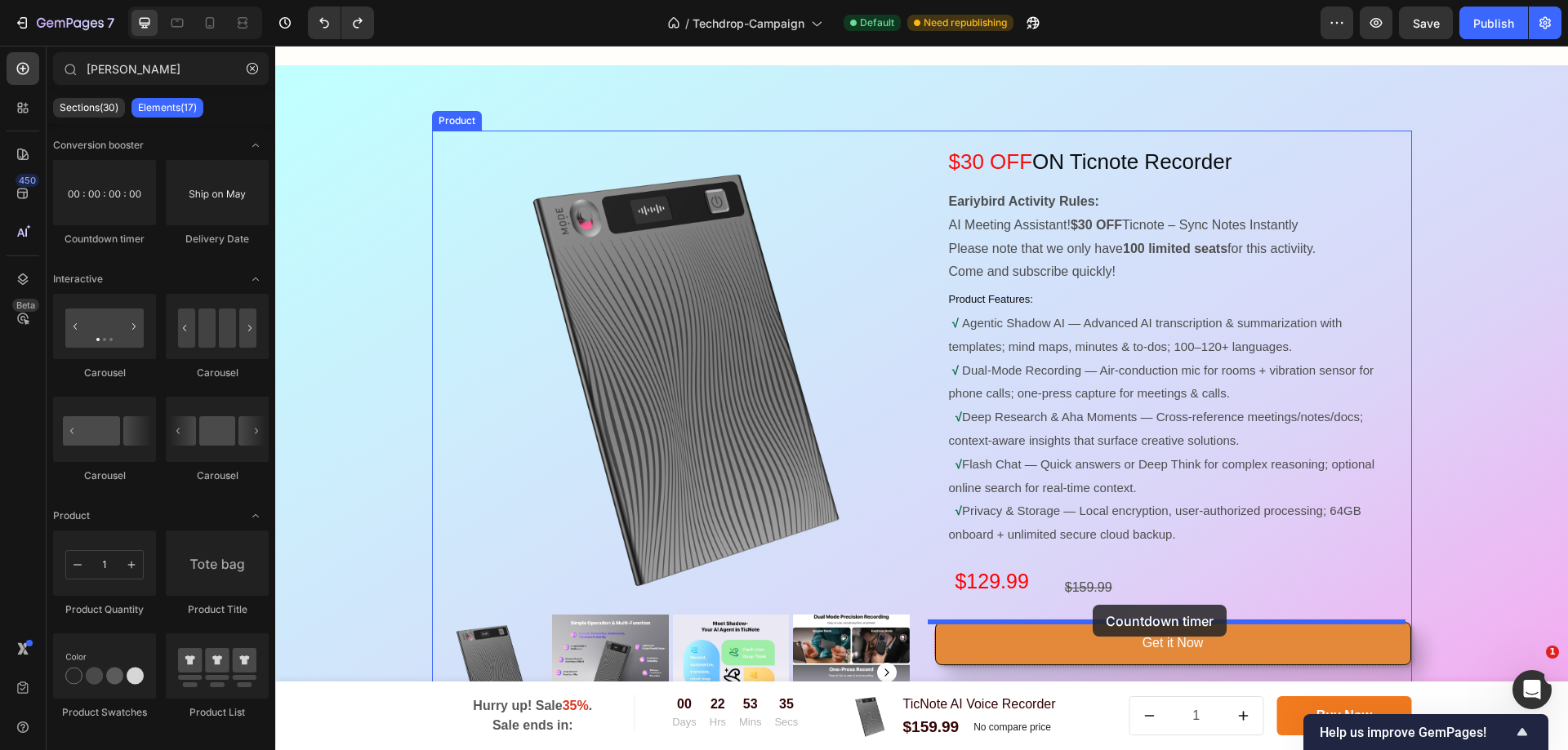
drag, startPoint x: 368, startPoint y: 256, endPoint x: 1093, endPoint y: 605, distance: 804.6
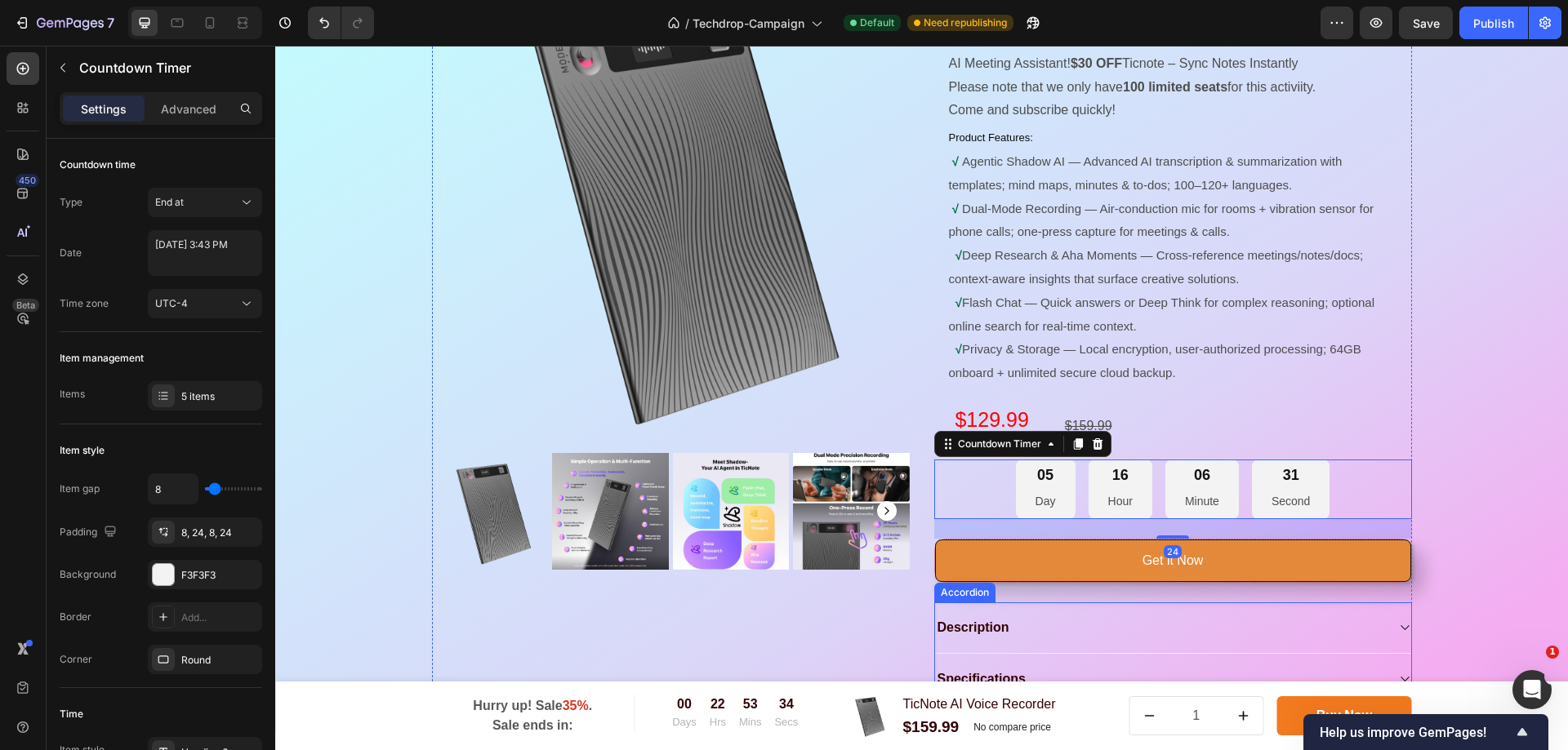
scroll to position [2083, 0]
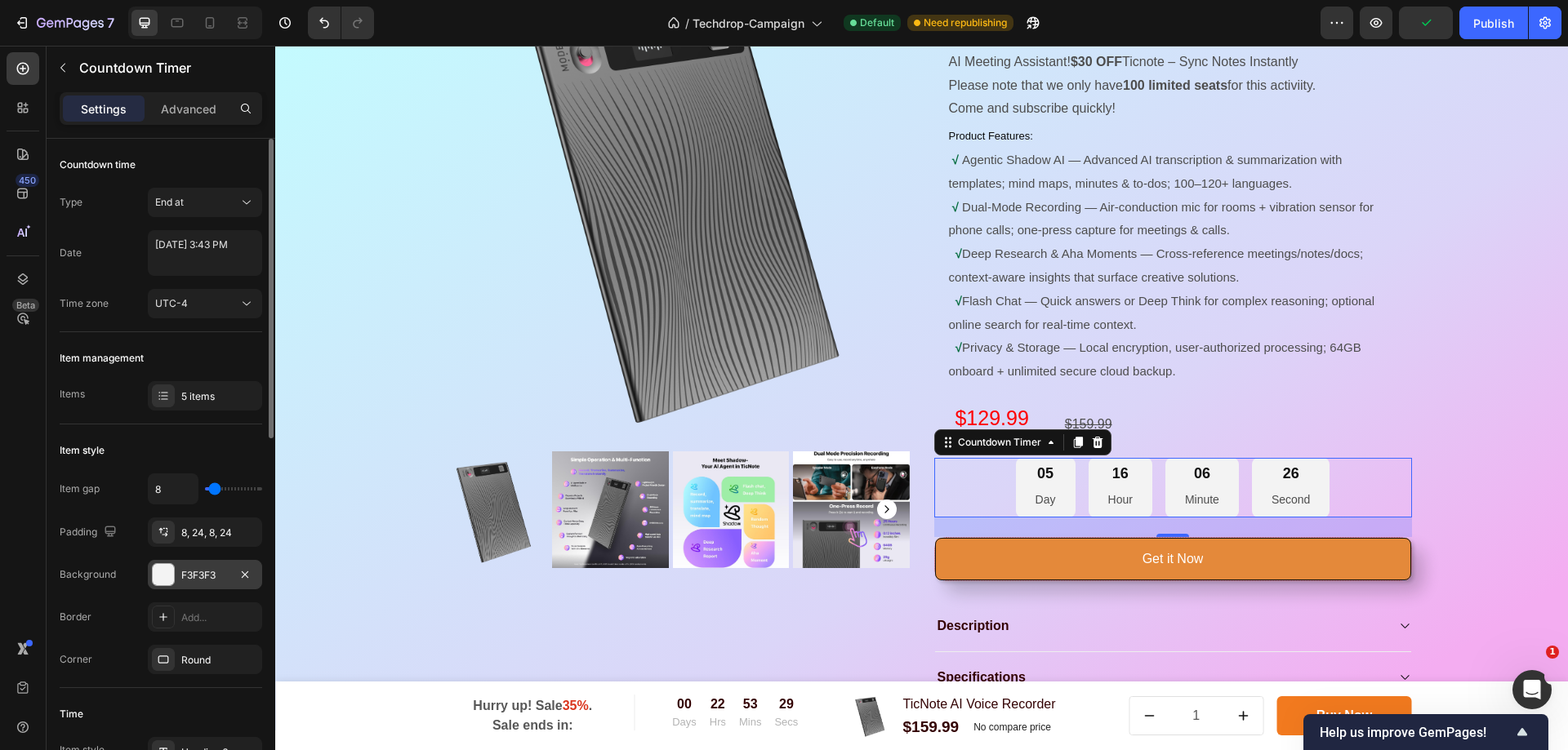
click at [185, 577] on div "F3F3F3" at bounding box center [204, 575] width 47 height 15
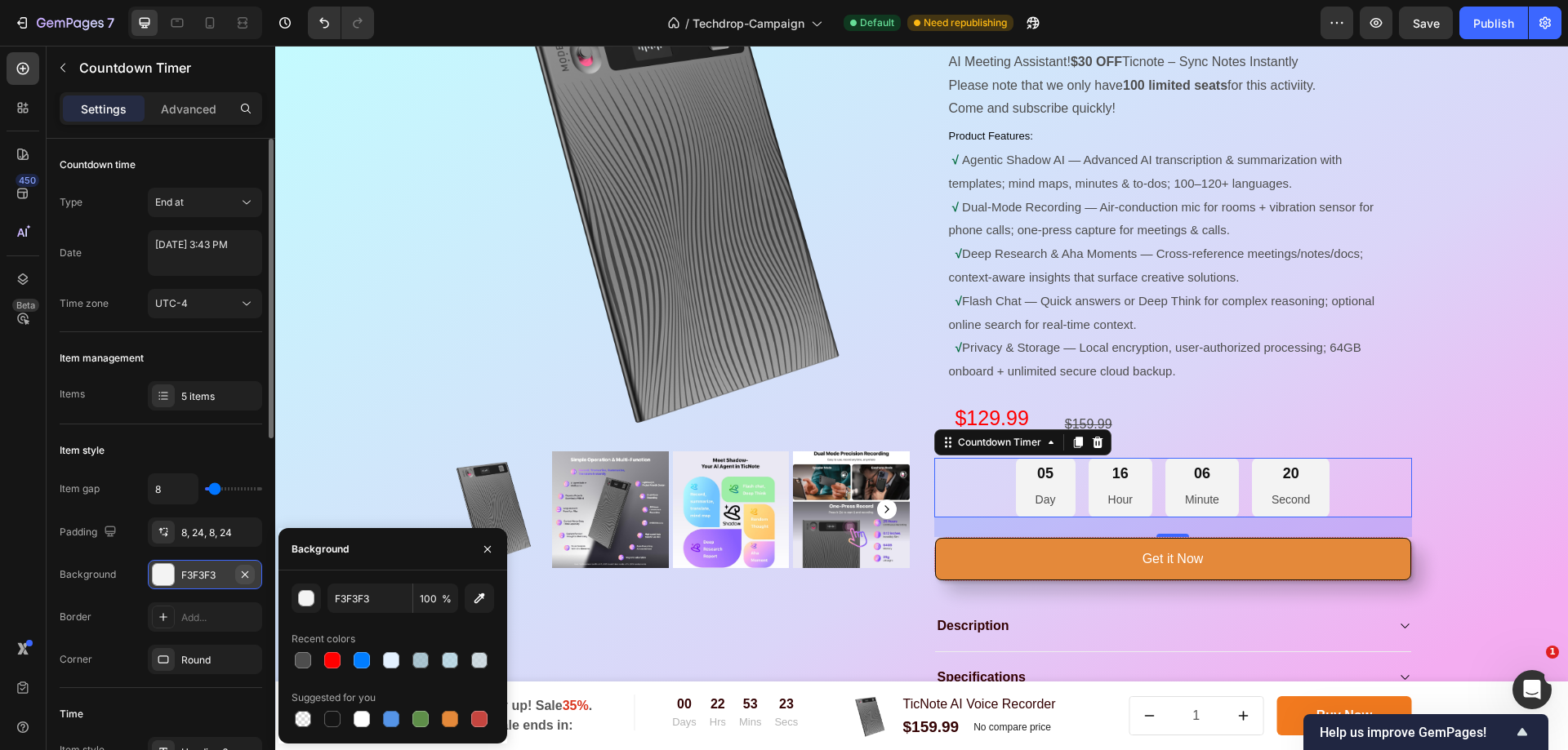
click at [243, 578] on icon "button" at bounding box center [245, 575] width 13 height 13
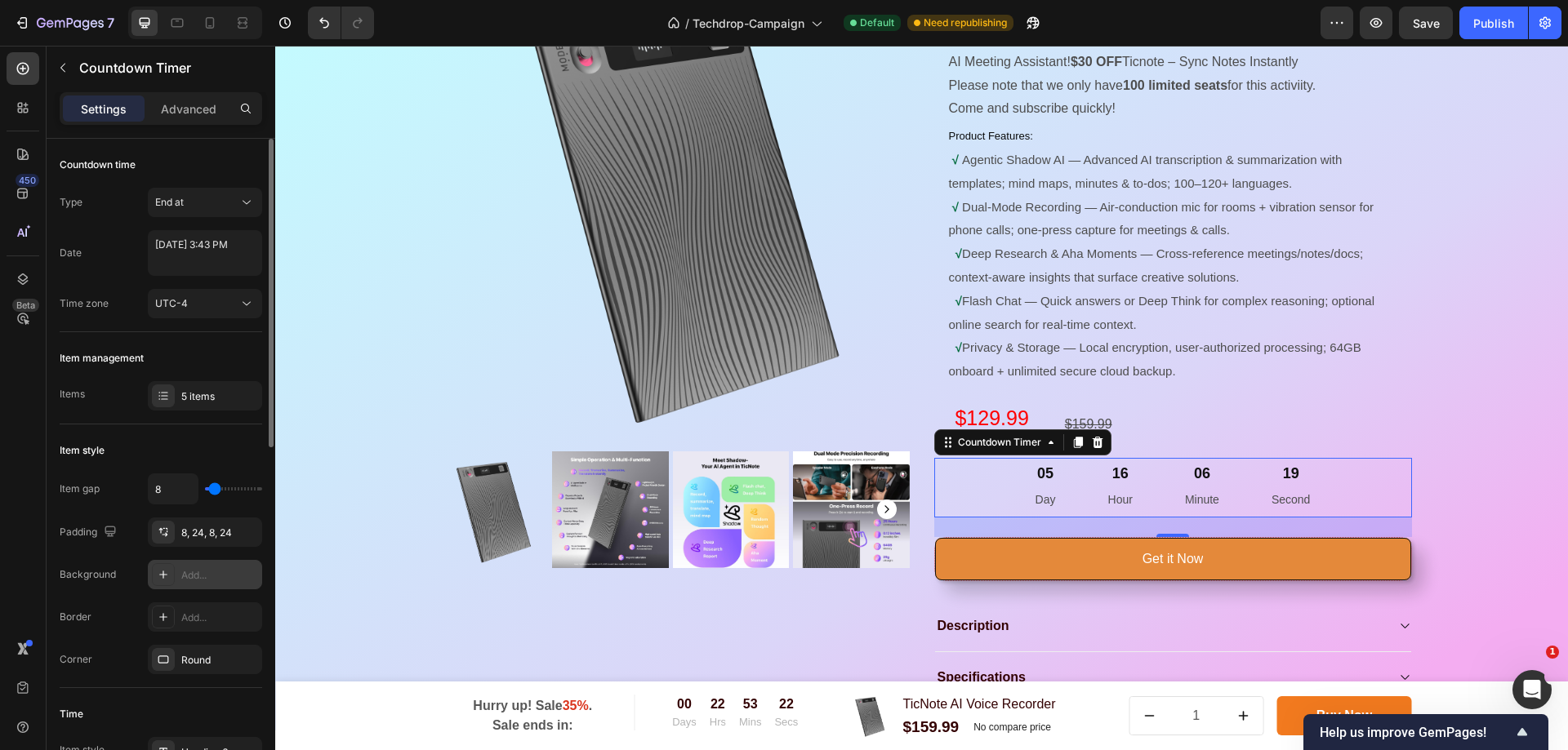
click at [169, 578] on icon at bounding box center [163, 575] width 13 height 13
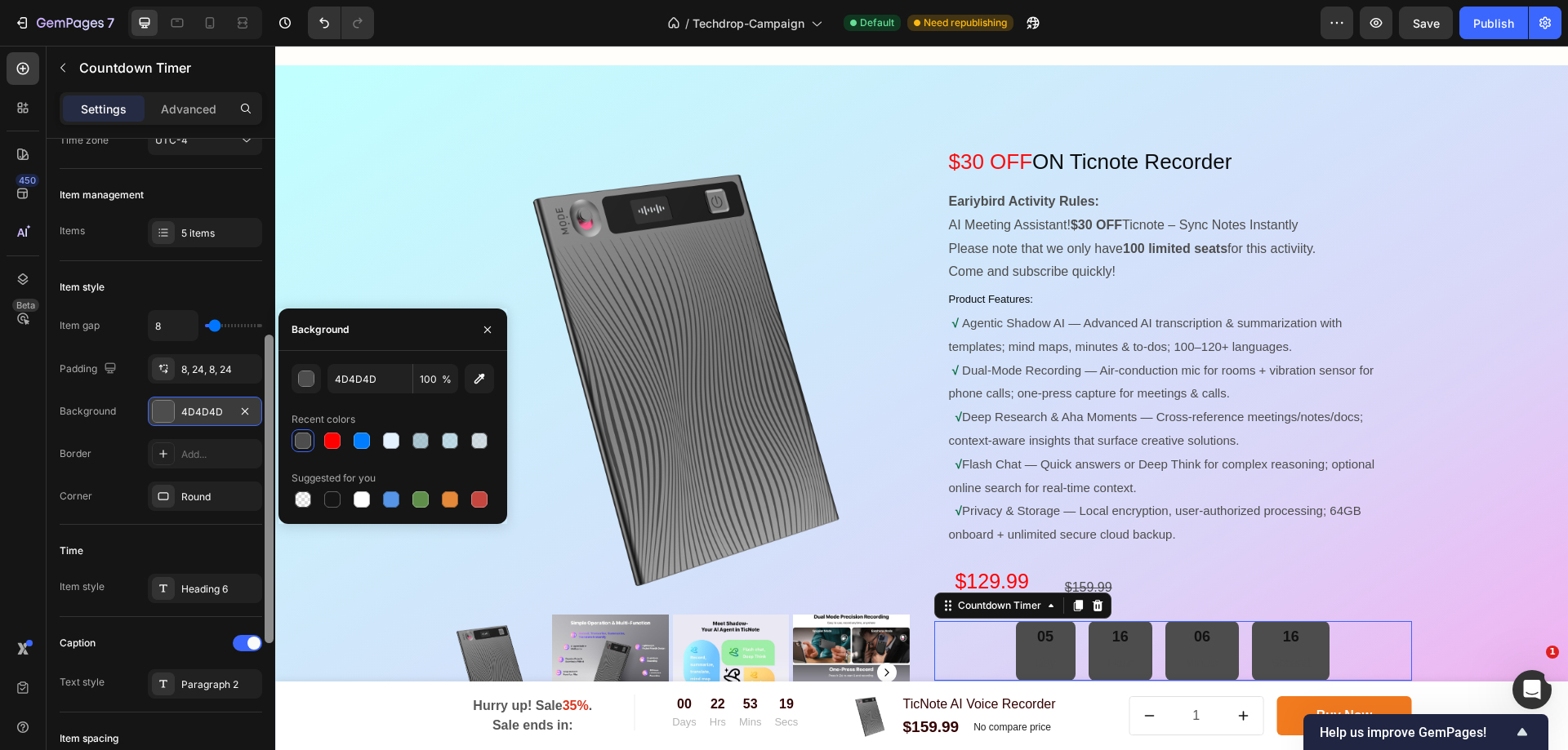
scroll to position [245, 0]
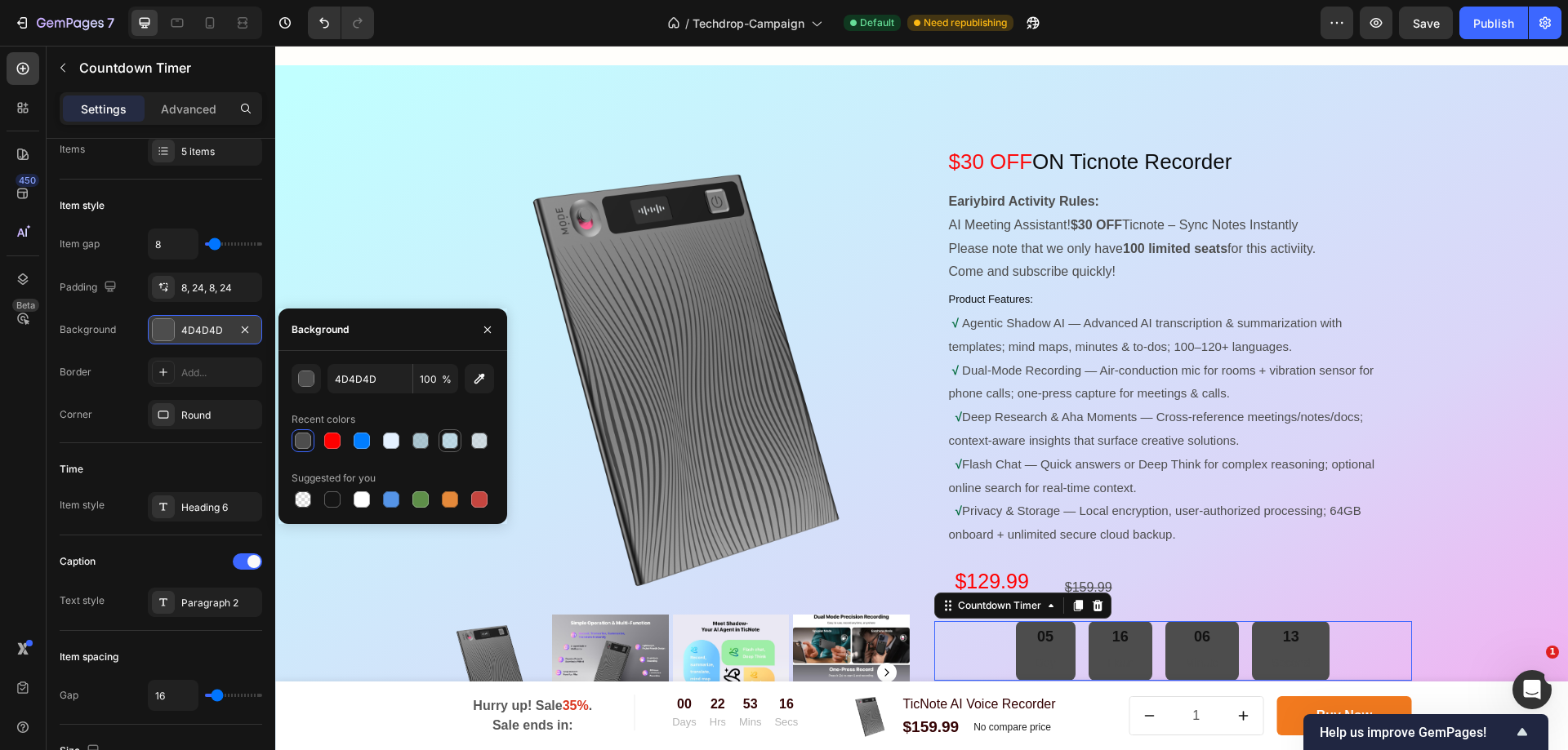
click at [458, 444] on div at bounding box center [449, 440] width 19 height 19
type input "AFD1E0"
type input "81"
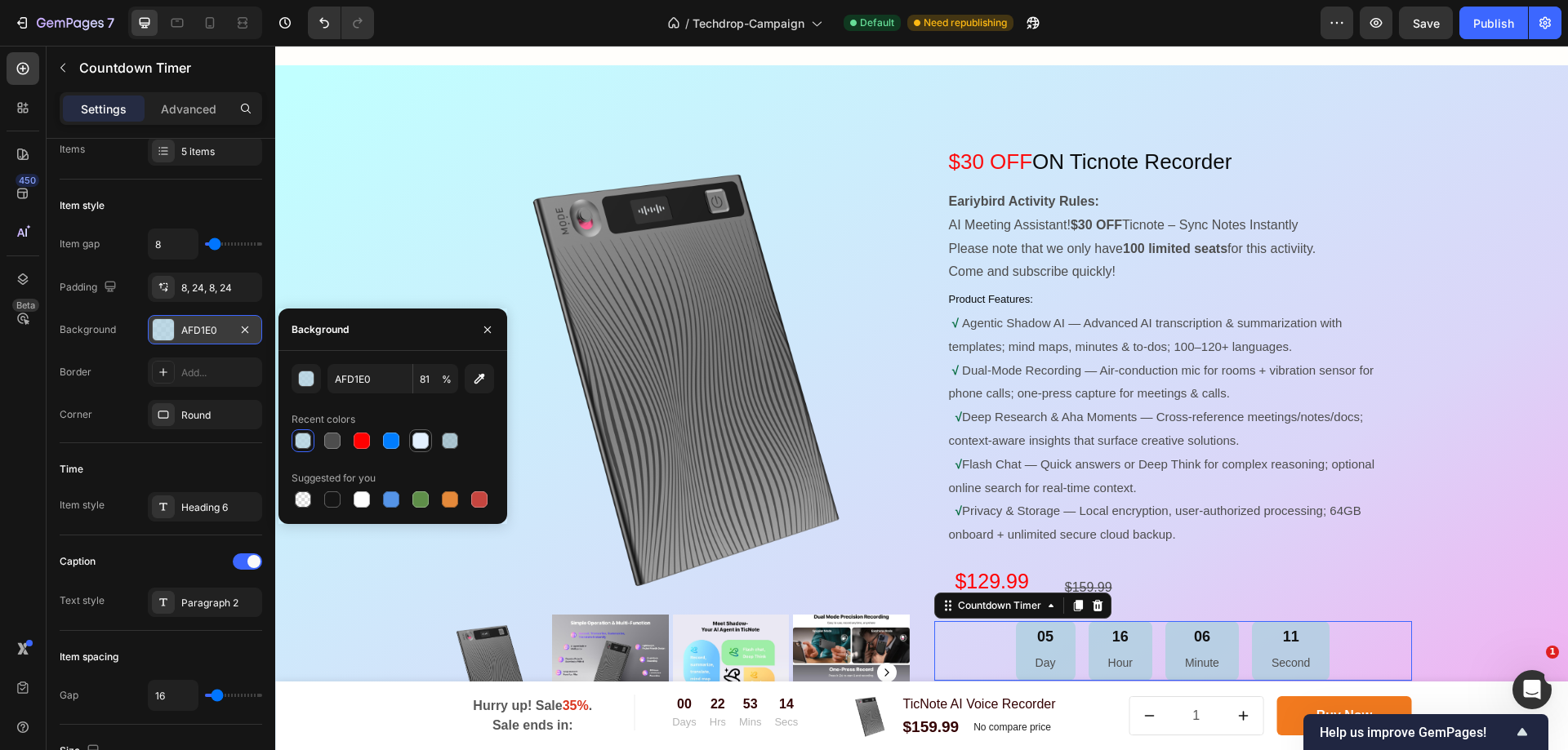
click at [417, 446] on div at bounding box center [421, 441] width 17 height 17
type input "E4F1FF"
type input "100"
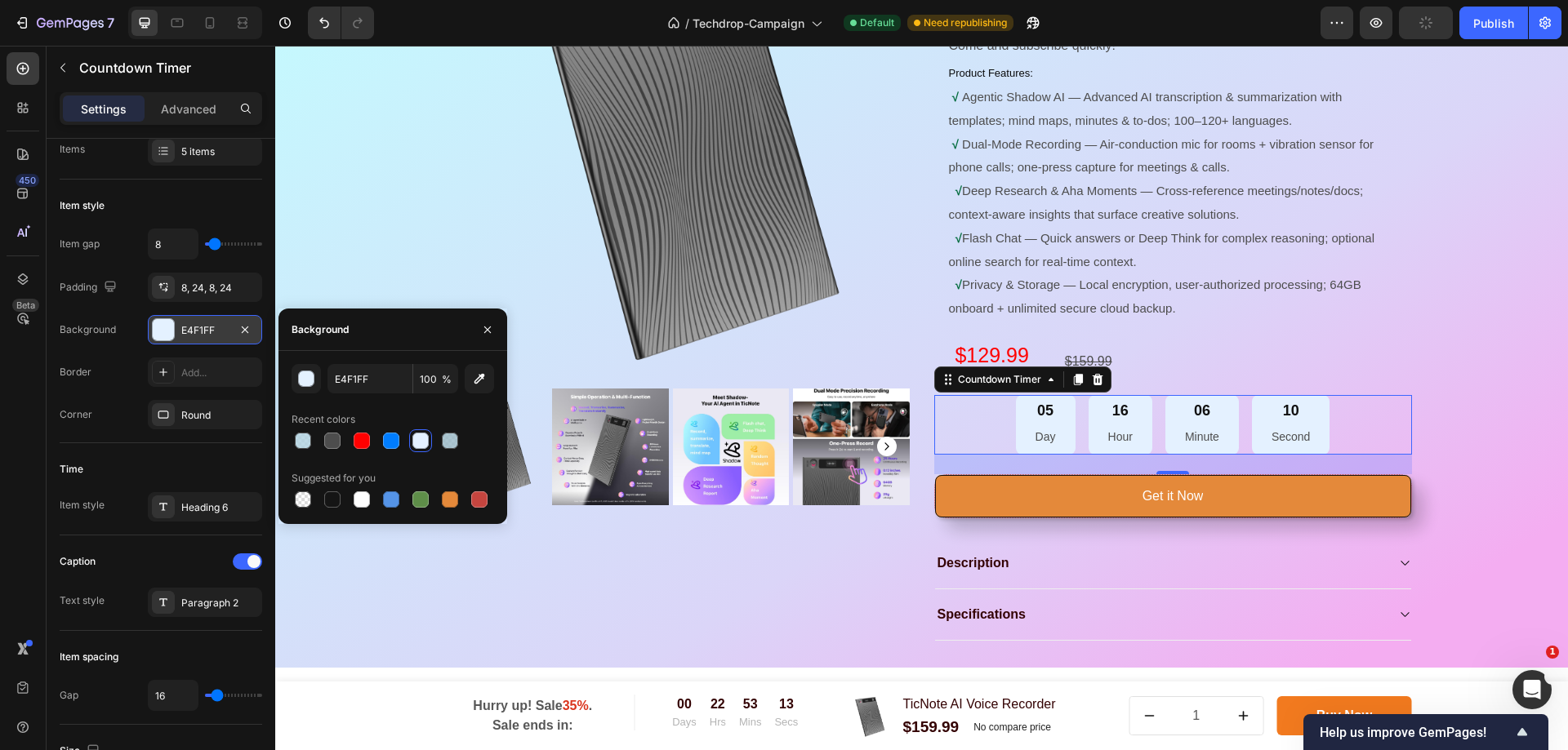
scroll to position [2246, 0]
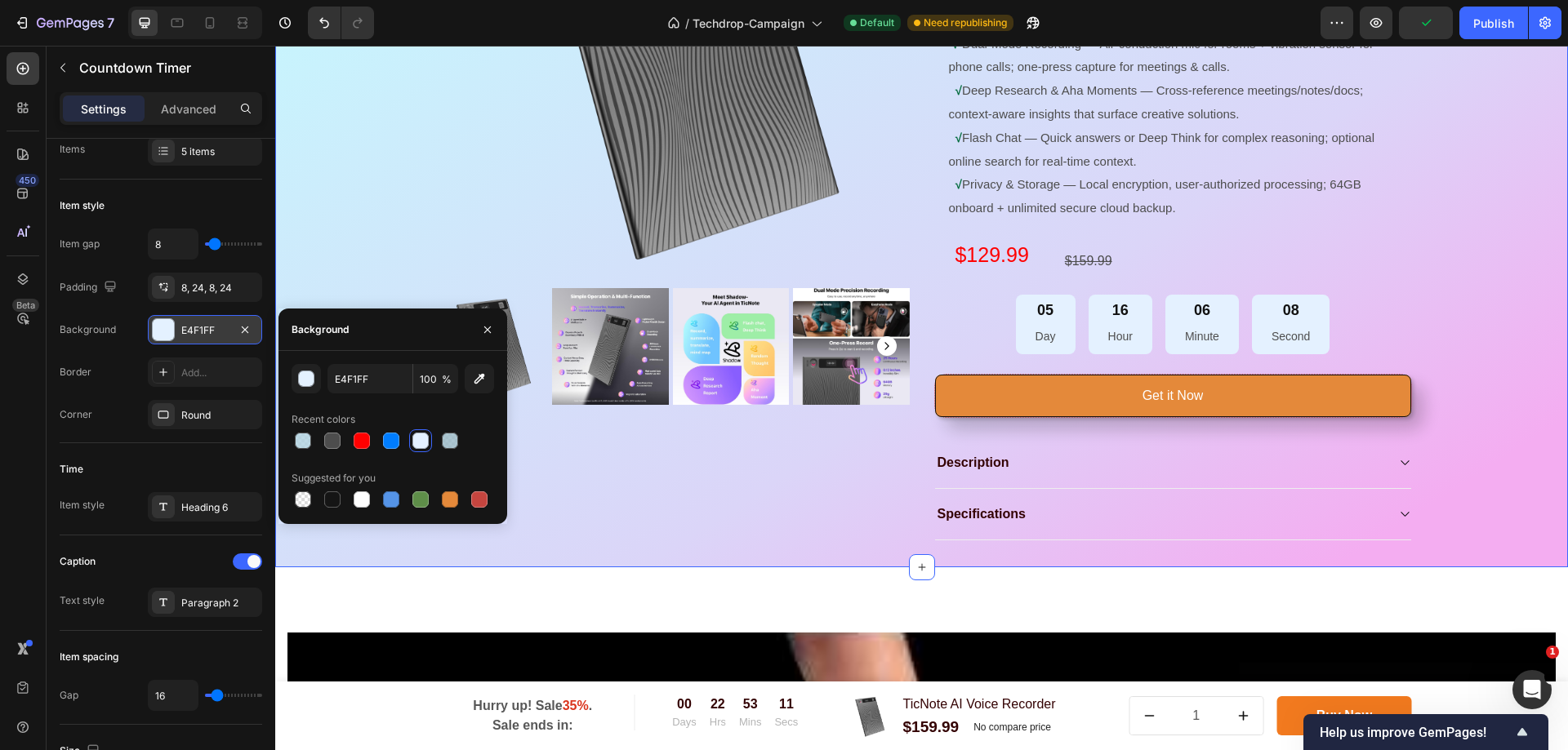
click at [1544, 379] on div "Product Images & Gallery $30 OFF ON Ticnote Recorder Heading Eariybird Activity…" at bounding box center [921, 153] width 1292 height 829
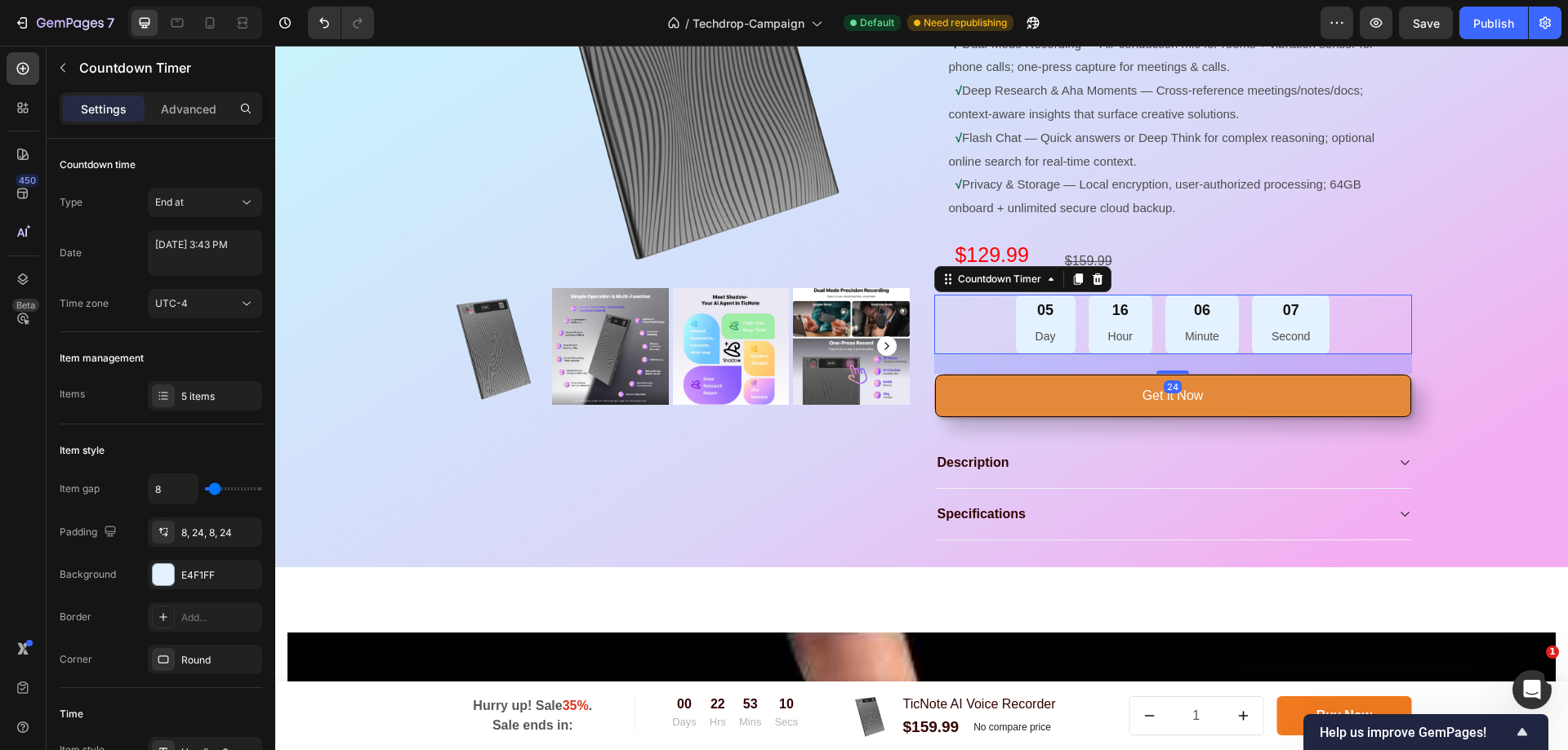
click at [993, 327] on div "05 Day 16 Hour 06 Minute 07 Second" at bounding box center [1173, 325] width 478 height 59
click at [1479, 334] on div "Product Images & Gallery $30 OFF ON Ticnote Recorder Heading Eariybird Activity…" at bounding box center [922, 173] width 1268 height 737
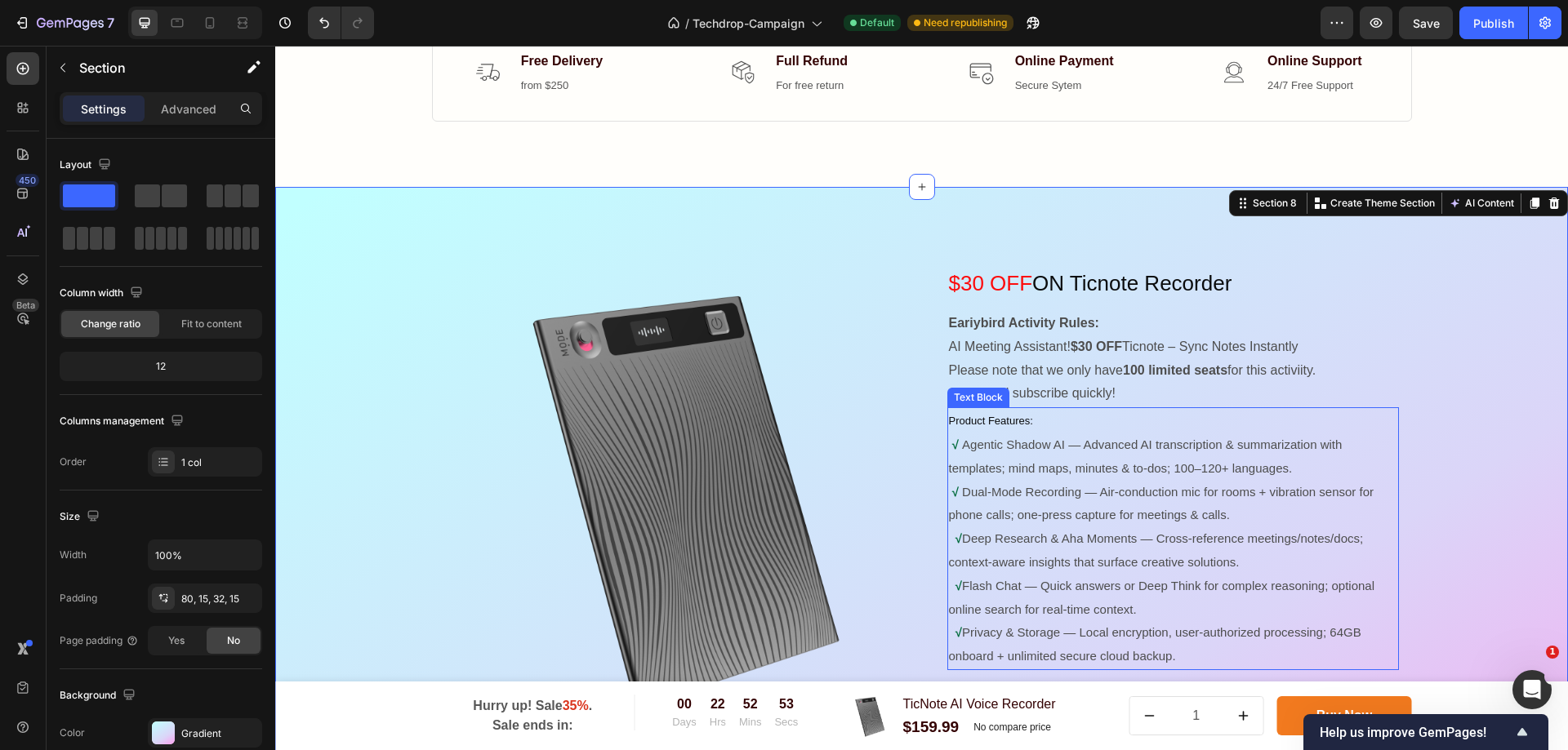
scroll to position [1756, 0]
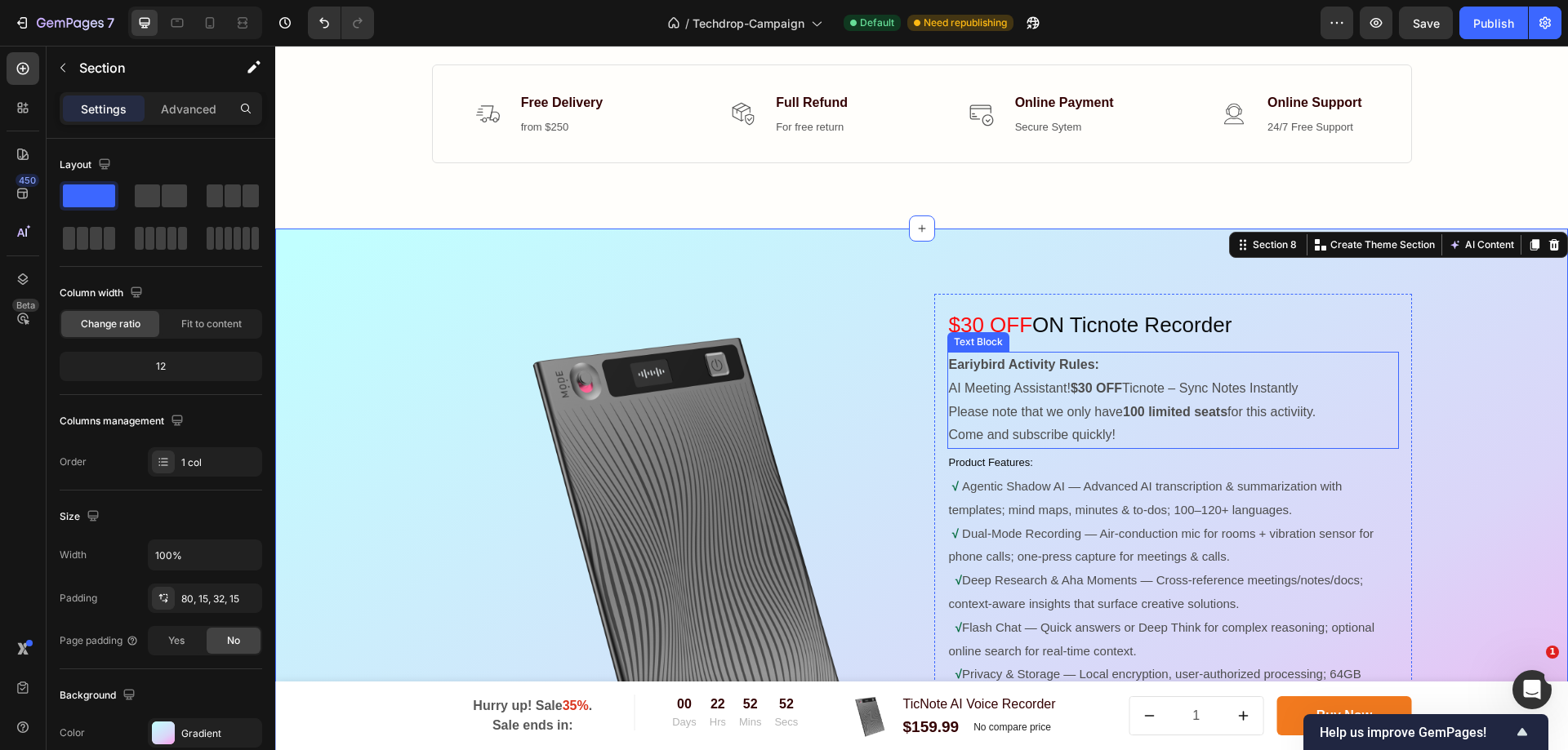
click at [1167, 432] on p "Eariybird Activity Rules: AI Meeting Assistant! $30 OFF Ticnote – Sync Notes In…" at bounding box center [1173, 400] width 448 height 94
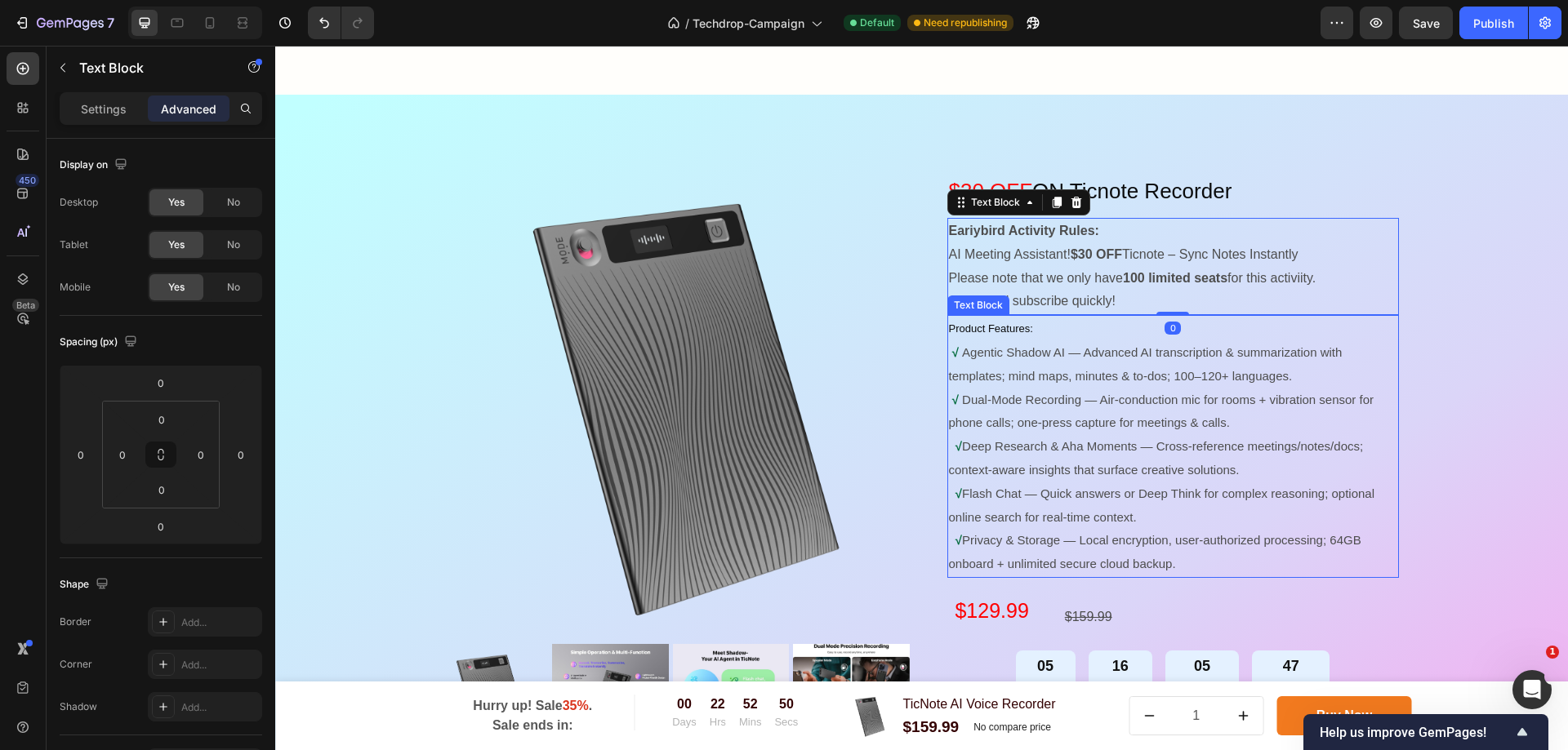
scroll to position [1920, 0]
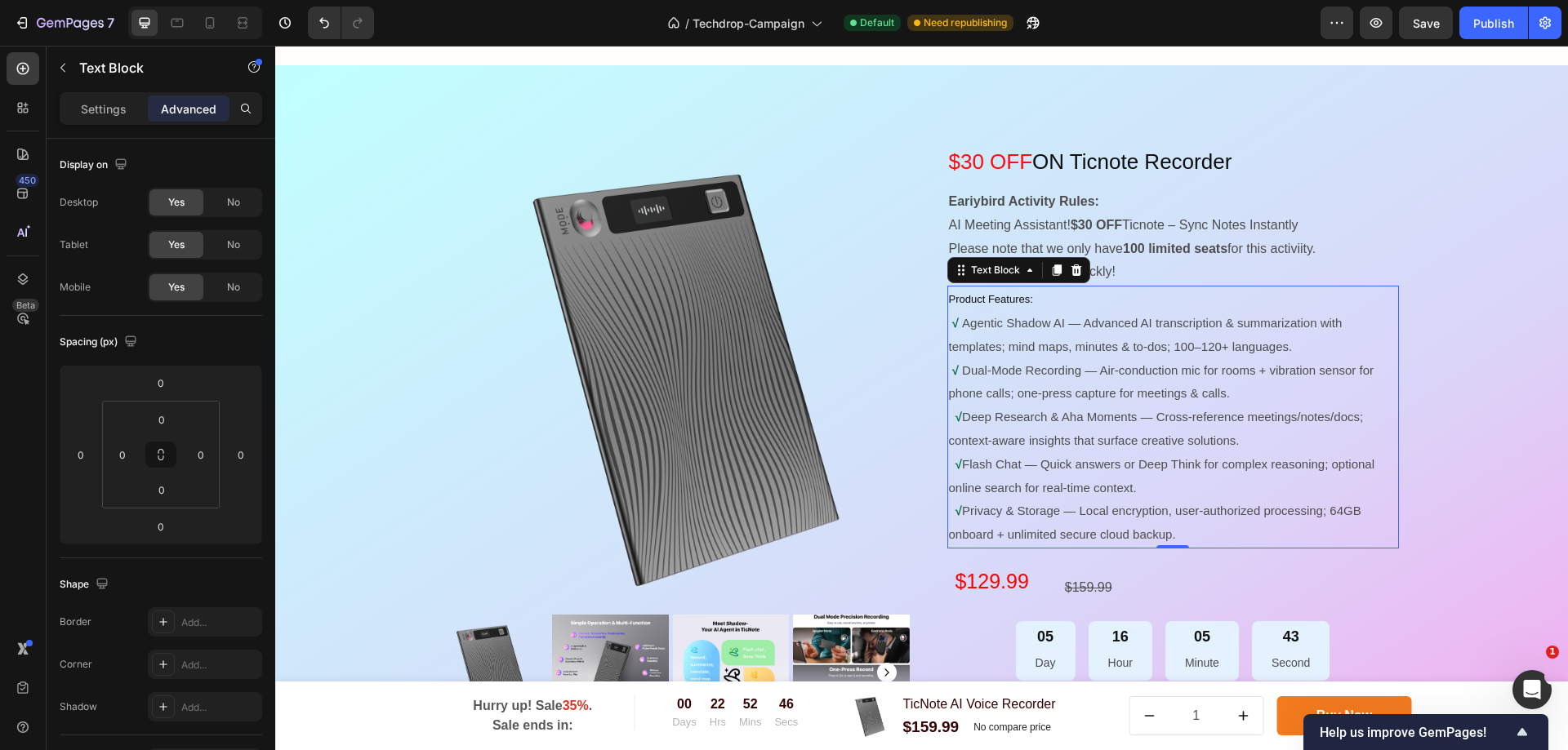
click at [1064, 308] on p "Product Features: √ Agentic Shadow AI — Advanced AI transcription & summarizati…" at bounding box center [1173, 323] width 448 height 71
click at [1070, 299] on p "Product Features: √ Agentic Shadow AI — Advanced AI transcription & summarizati…" at bounding box center [1173, 323] width 448 height 71
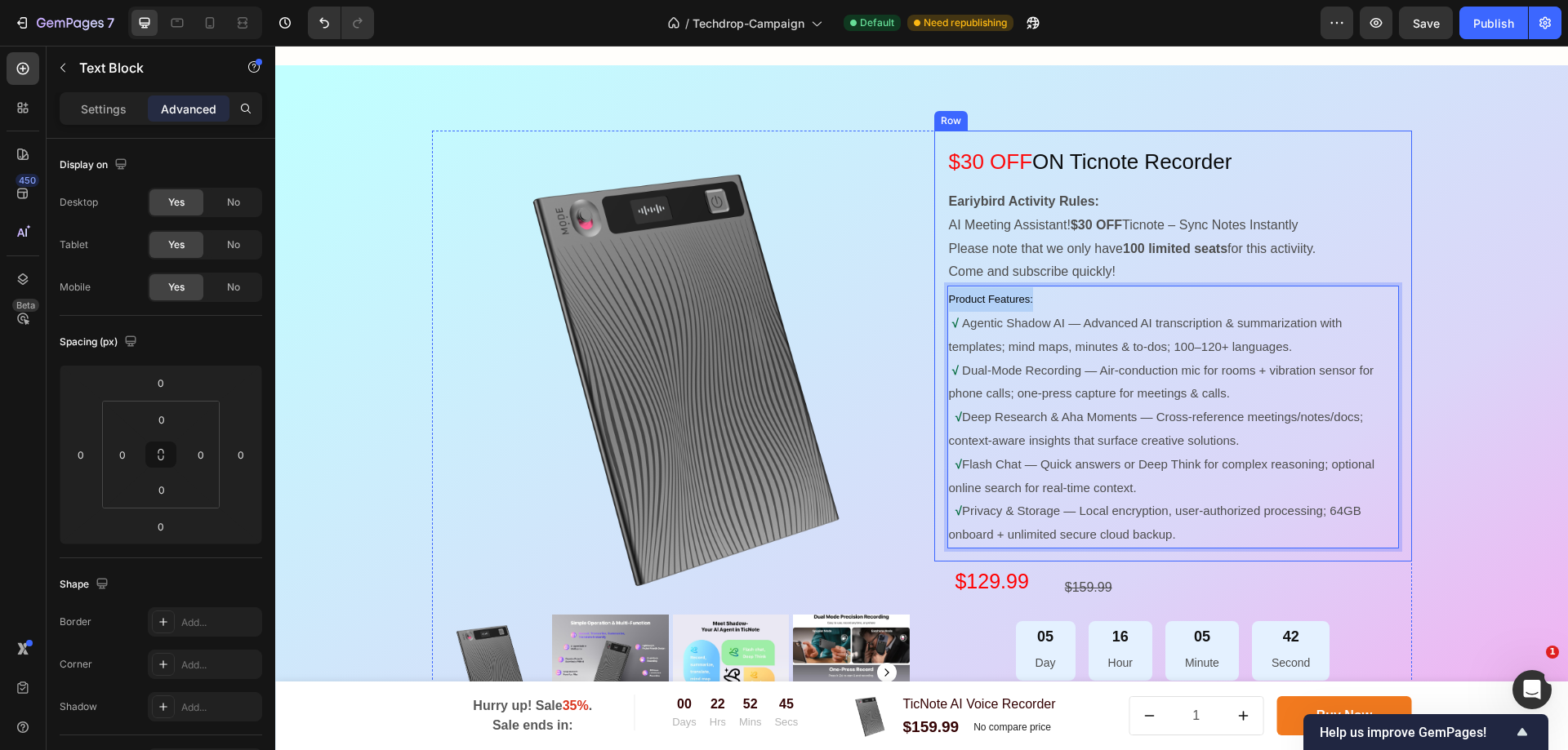
drag, startPoint x: 1066, startPoint y: 300, endPoint x: 932, endPoint y: 300, distance: 134.0
click at [934, 300] on div "$30 OFF ON Ticnote Recorder Heading Eariybird Activity Rules: AI Meeting Assist…" at bounding box center [1173, 346] width 478 height 431
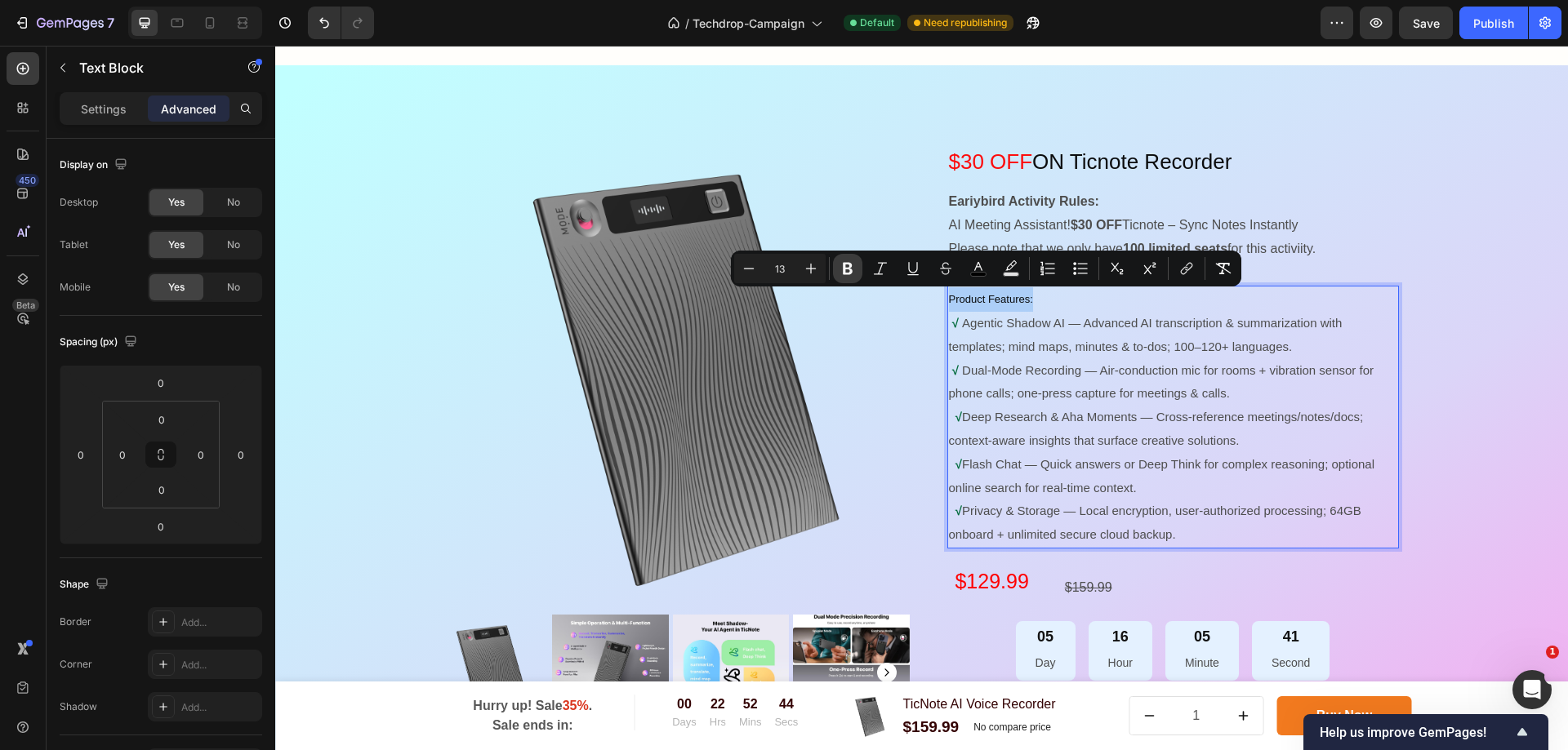
click at [859, 264] on button "Bold" at bounding box center [848, 269] width 30 height 30
click at [1380, 396] on p "√ Dual-Mode Recording — Air-conduction mic for rooms + vibration sensor for pho…" at bounding box center [1173, 382] width 448 height 47
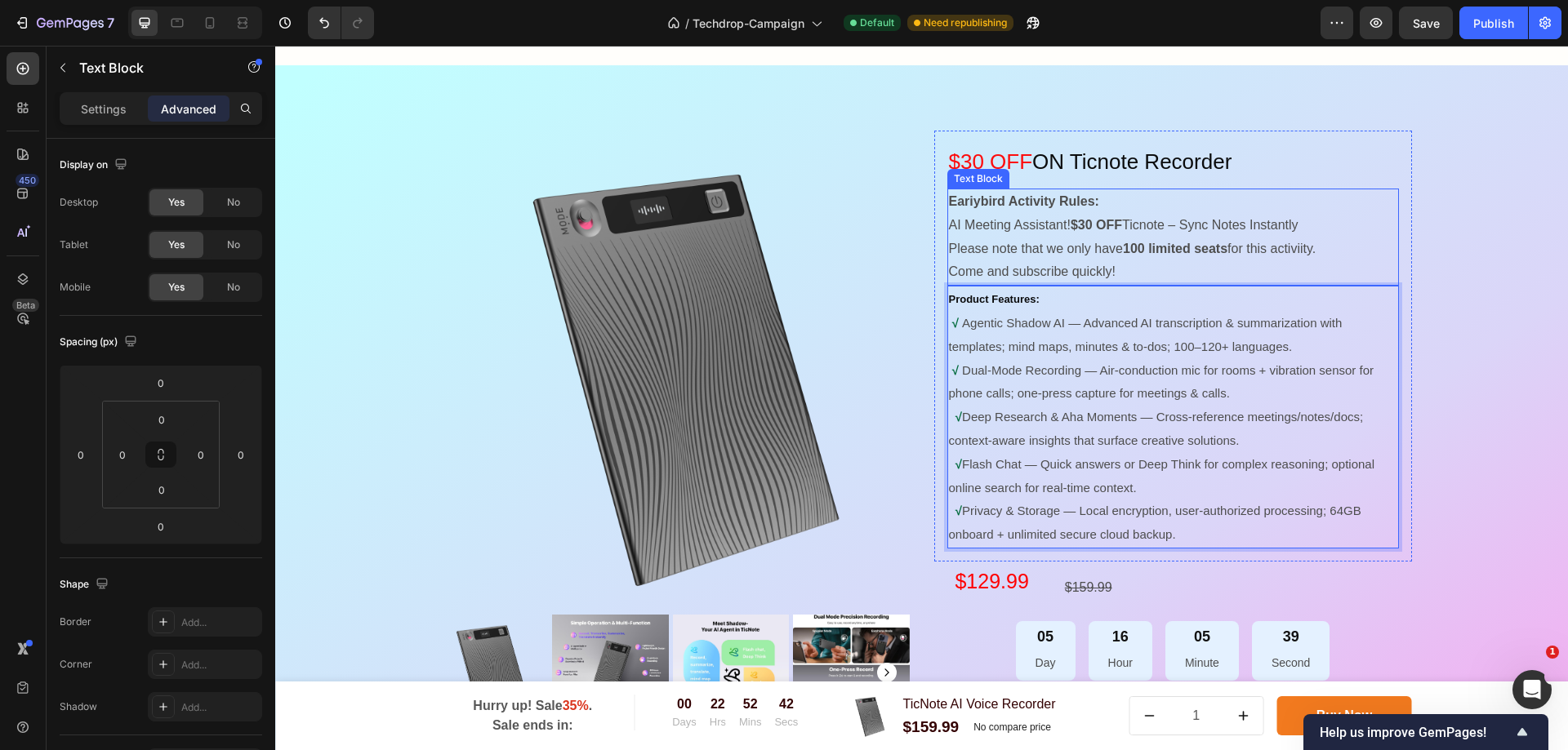
click at [1136, 188] on h2 "$30 OFF ON Ticnote Recorder" at bounding box center [1173, 160] width 451 height 58
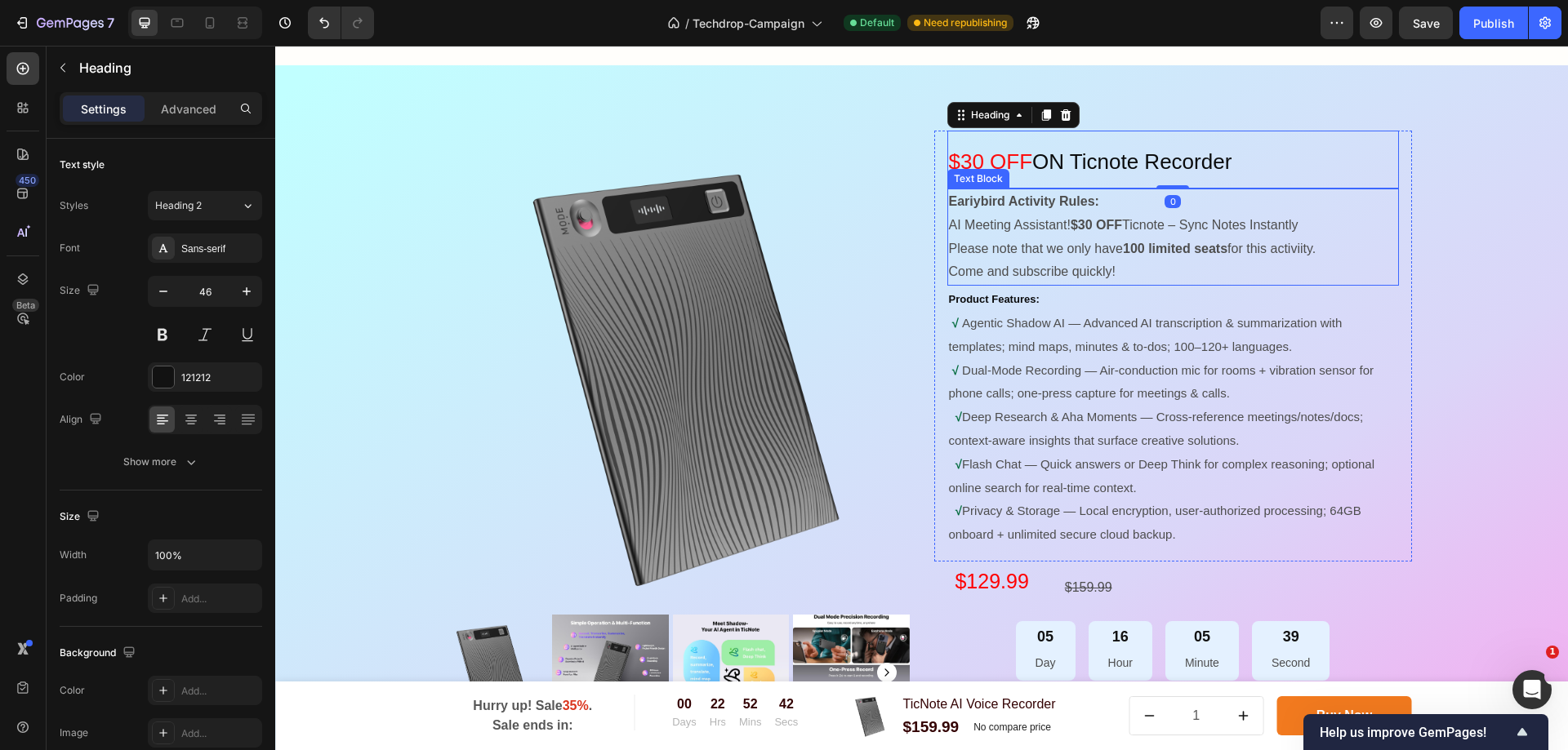
click at [1135, 200] on p "Eariybird Activity Rules: AI Meeting Assistant! $30 OFF Ticnote – Sync Notes In…" at bounding box center [1173, 237] width 448 height 94
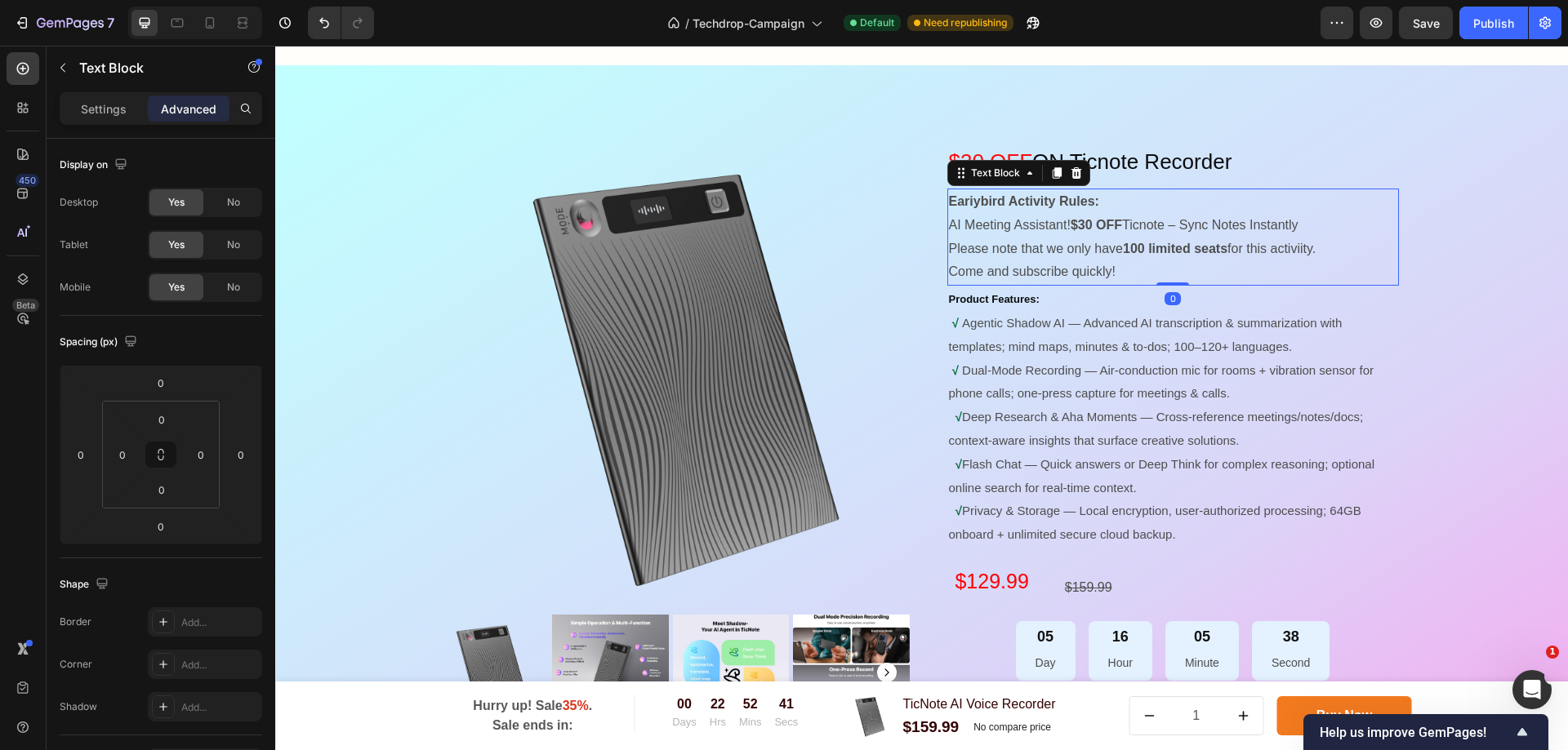
click at [1121, 201] on p "Eariybird Activity Rules: AI Meeting Assistant! $30 OFF Ticnote – Sync Notes In…" at bounding box center [1173, 237] width 448 height 94
drag, startPoint x: 1116, startPoint y: 201, endPoint x: 945, endPoint y: 200, distance: 171.0
click at [949, 200] on p "Eariybird Activity Rules: AI Meeting Assistant! $30 OFF Ticnote – Sync Notes In…" at bounding box center [1173, 237] width 448 height 94
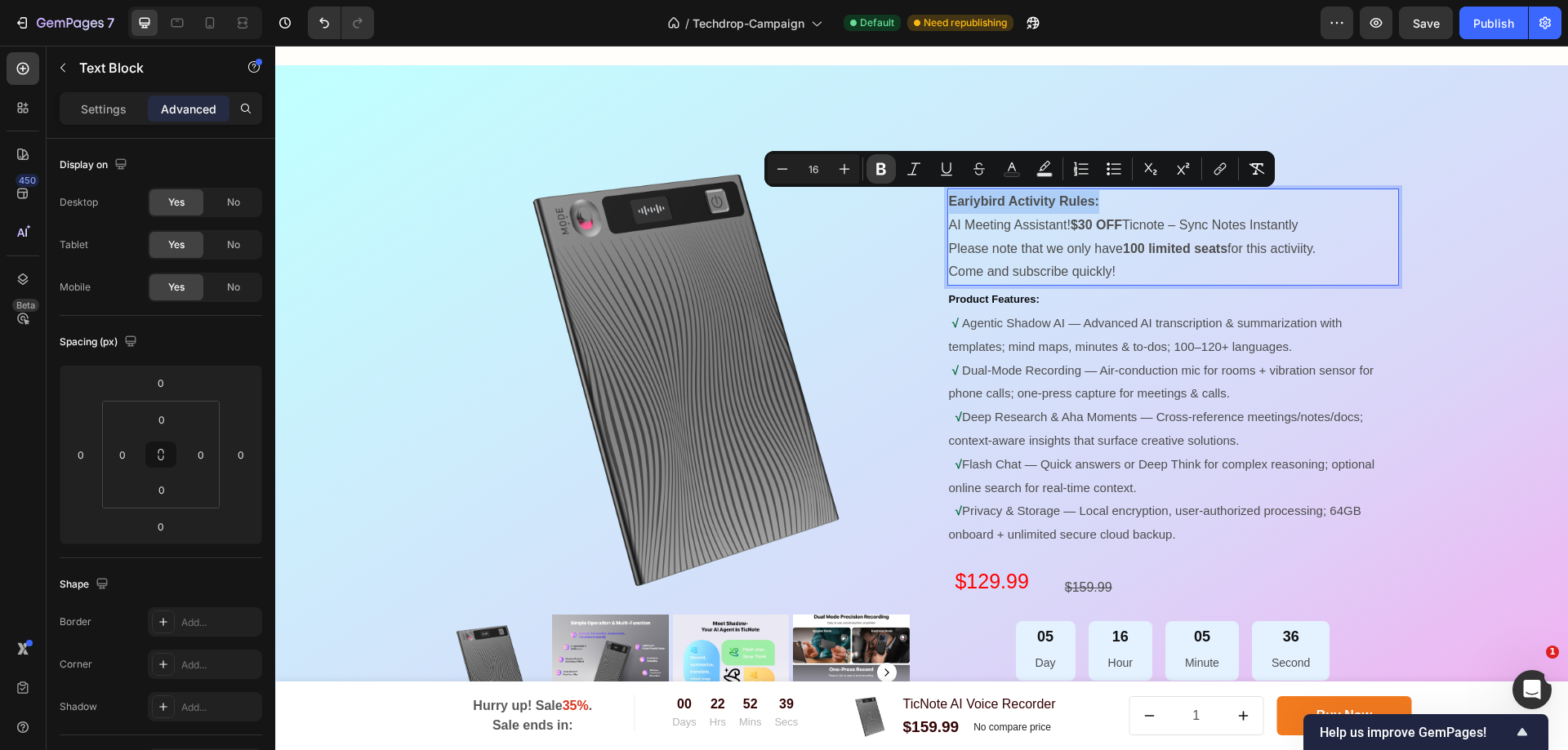
click at [877, 173] on icon "Editor contextual toolbar" at bounding box center [881, 169] width 10 height 12
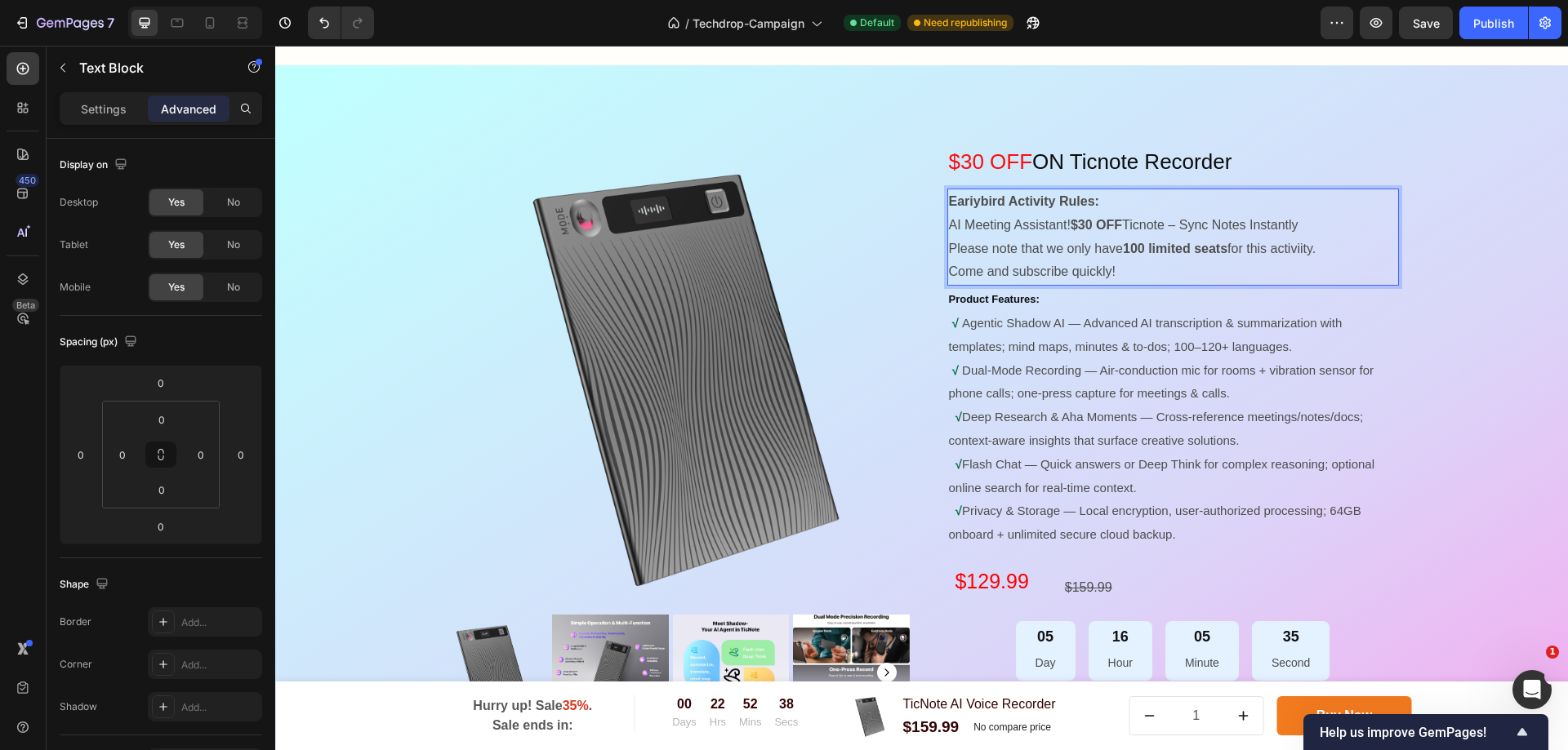
click at [1066, 265] on p "Eariybird Activity Rules: AI Meeting Assistant! $30 OFF Ticnote – Sync Notes In…" at bounding box center [1173, 237] width 448 height 94
click at [1059, 299] on p "Product Features: √ Agentic Shadow AI — Advanced AI transcription & summarizati…" at bounding box center [1173, 323] width 448 height 71
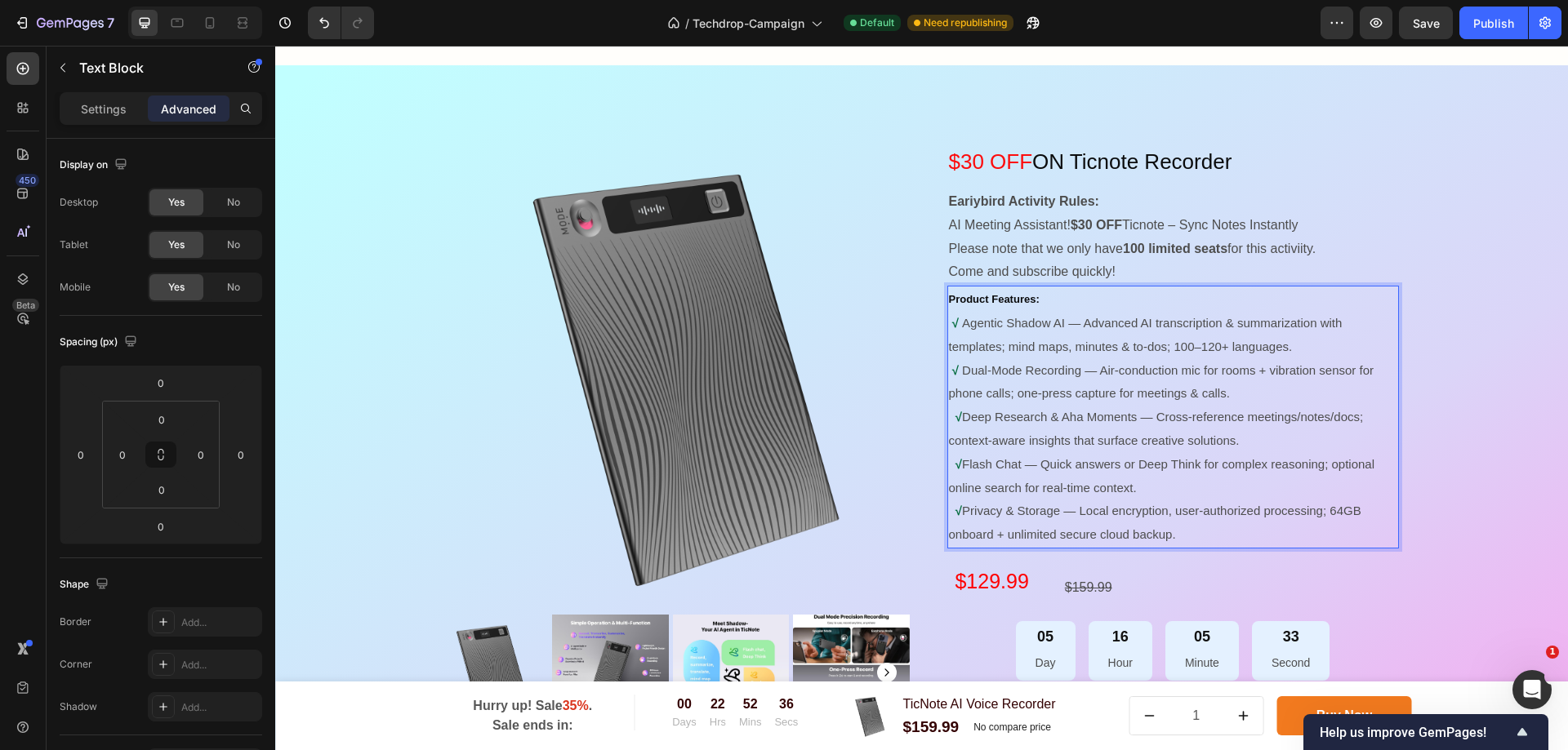
click at [1056, 299] on p "Product Features: √ Agentic Shadow AI — Advanced AI transcription & summarizati…" at bounding box center [1173, 323] width 448 height 71
drag, startPoint x: 1057, startPoint y: 299, endPoint x: 945, endPoint y: 297, distance: 112.0
click at [949, 297] on p "Product Features: √ Agentic Shadow AI — Advanced AI transcription & summarizati…" at bounding box center [1173, 323] width 448 height 71
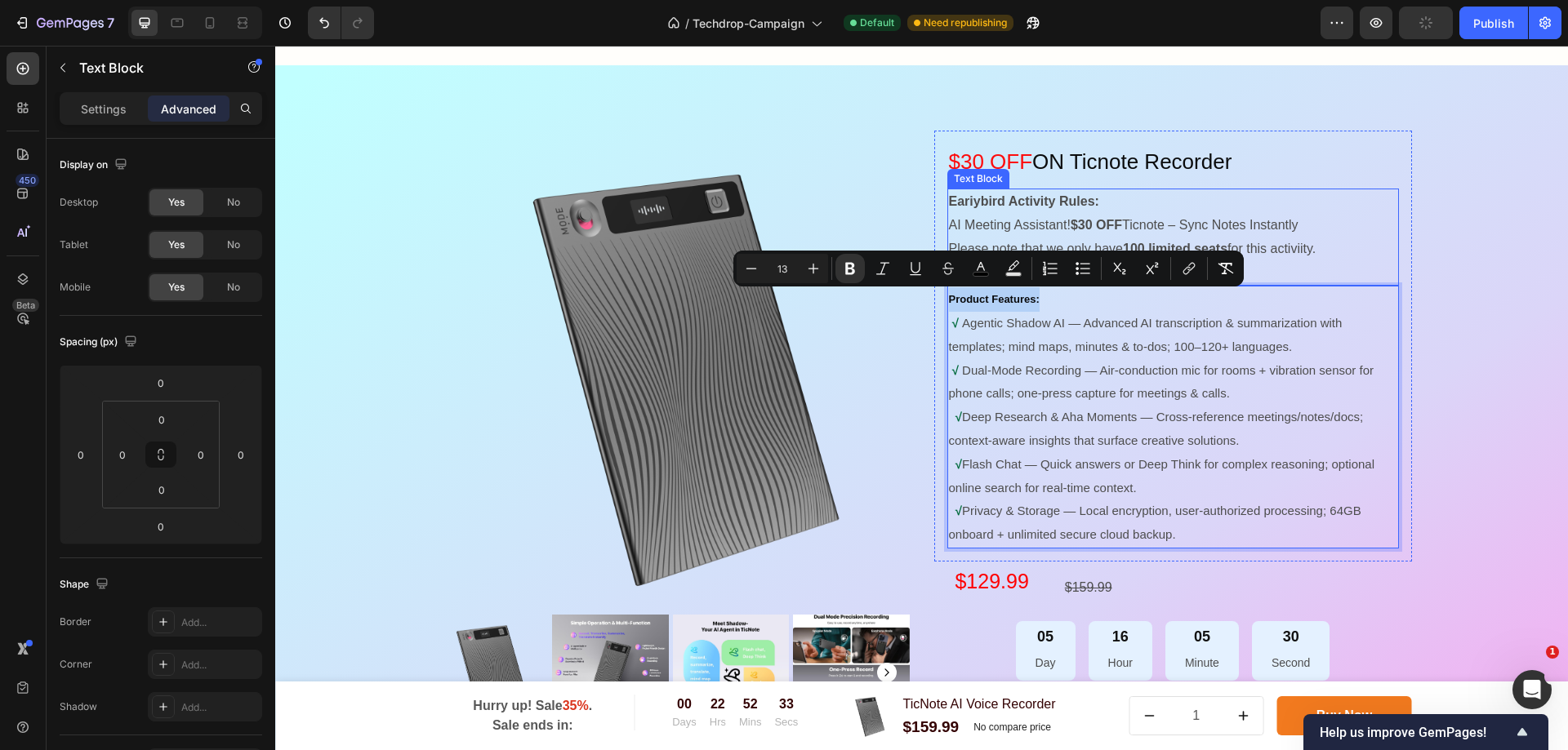
click at [1126, 204] on p "Eariybird Activity Rules: AI Meeting Assistant! $30 OFF Ticnote – Sync Notes In…" at bounding box center [1173, 237] width 448 height 94
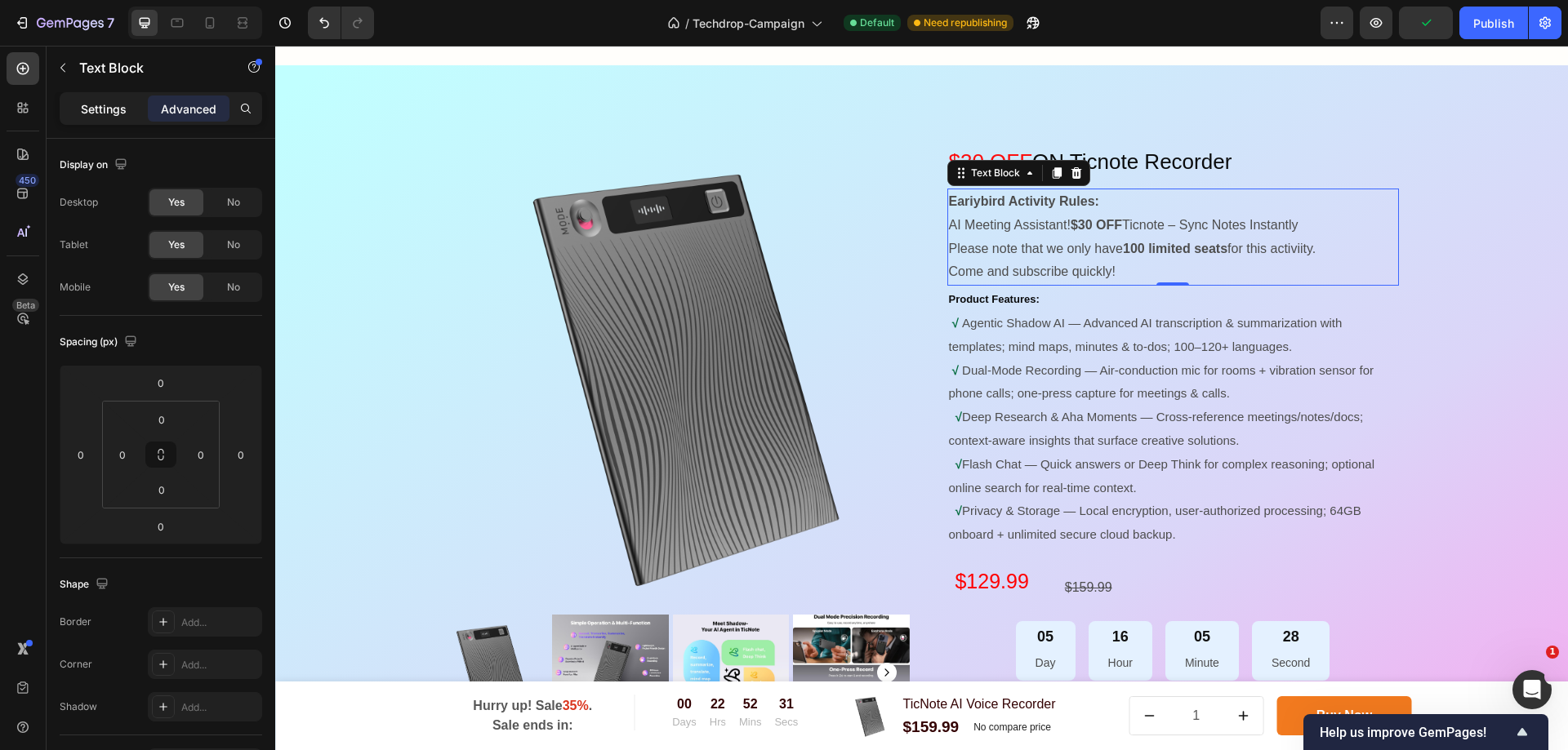
click at [78, 111] on div "Settings" at bounding box center [104, 109] width 82 height 26
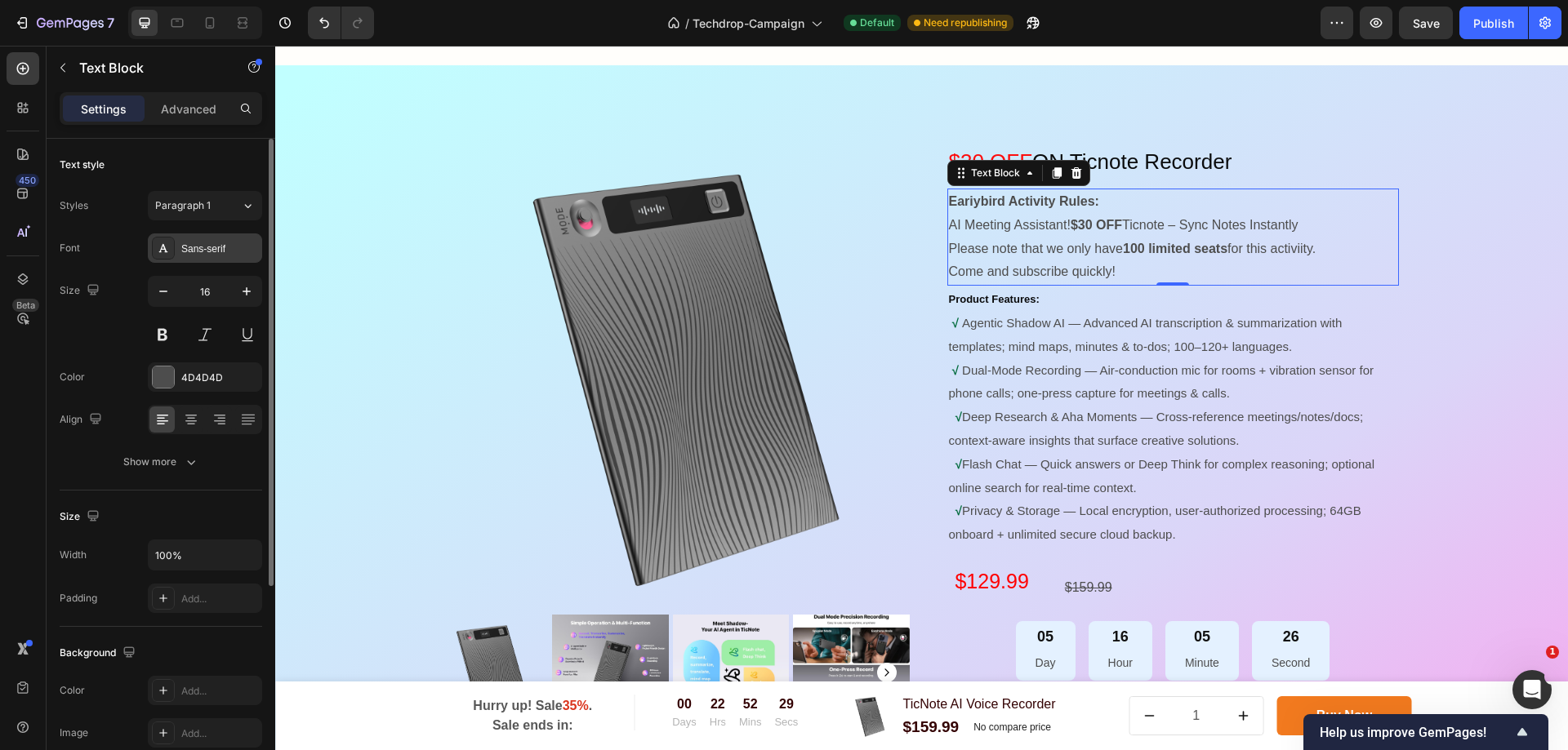
click at [215, 250] on div "Sans-serif" at bounding box center [219, 249] width 77 height 15
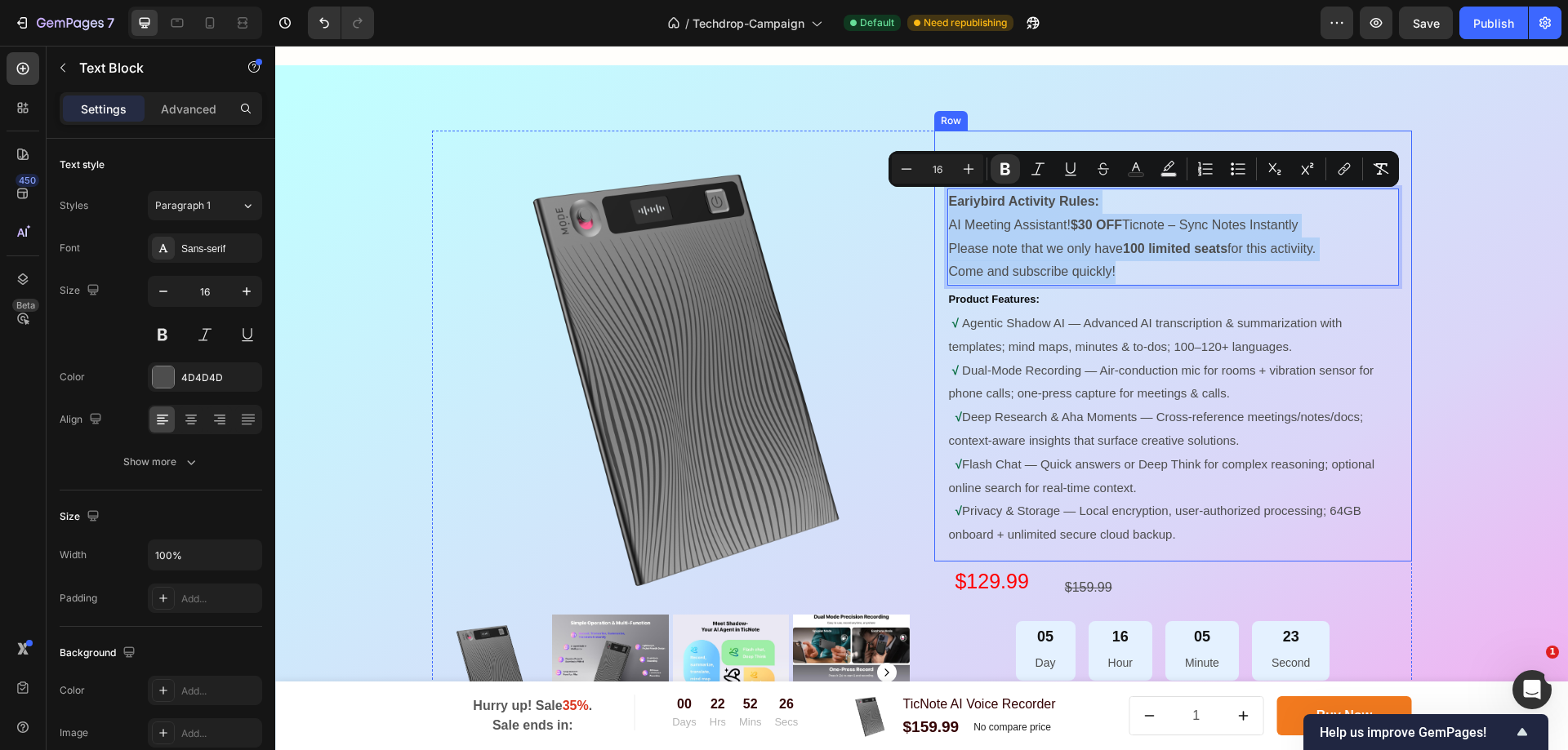
drag, startPoint x: 1131, startPoint y: 279, endPoint x: 913, endPoint y: 192, distance: 234.7
click at [913, 192] on div "Product Images & Gallery $30 OFF ON Ticnote Recorder Heading Eariybird Activity…" at bounding box center [922, 499] width 980 height 737
click at [218, 254] on div "Sans-serif" at bounding box center [219, 249] width 77 height 15
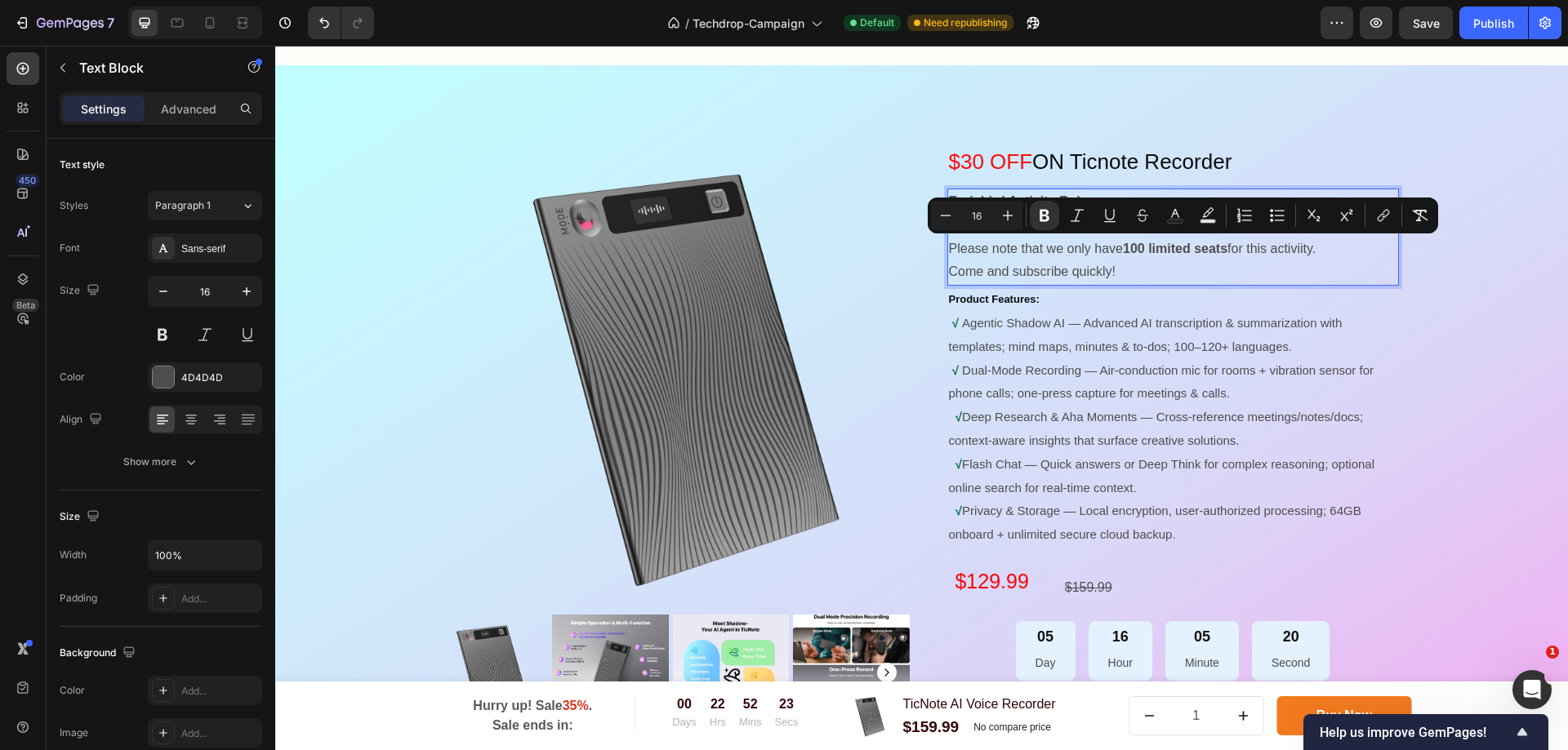
click at [1119, 265] on p "Eariybird Activity Rules: AI Meeting Assistant! $30 OFF Ticnote – Sync Notes In…" at bounding box center [1173, 237] width 448 height 94
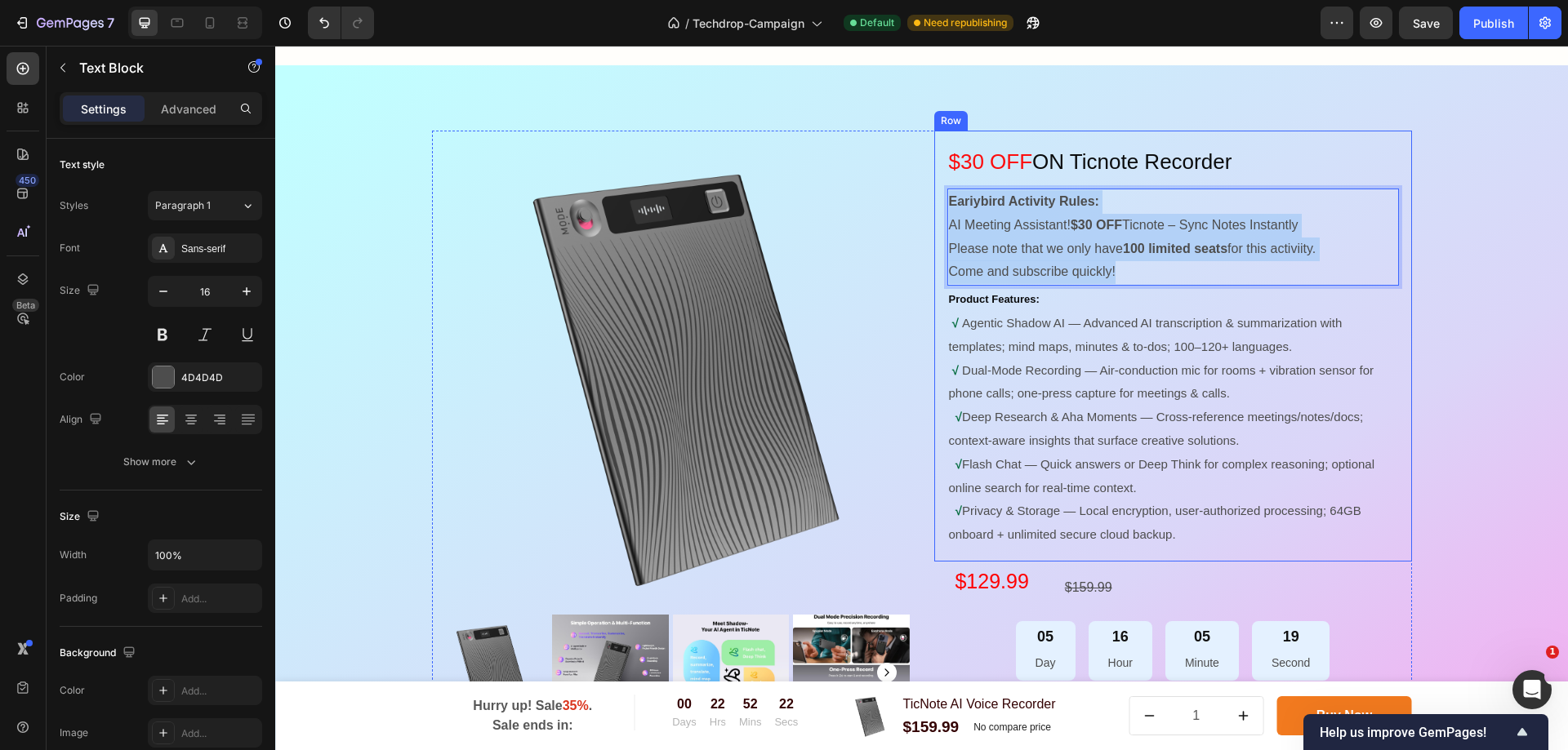
drag, startPoint x: 1127, startPoint y: 273, endPoint x: 929, endPoint y: 202, distance: 210.3
click at [934, 202] on div "$30 OFF ON Ticnote Recorder Heading Eariybird Activity Rules: AI Meeting Assist…" at bounding box center [1173, 346] width 478 height 431
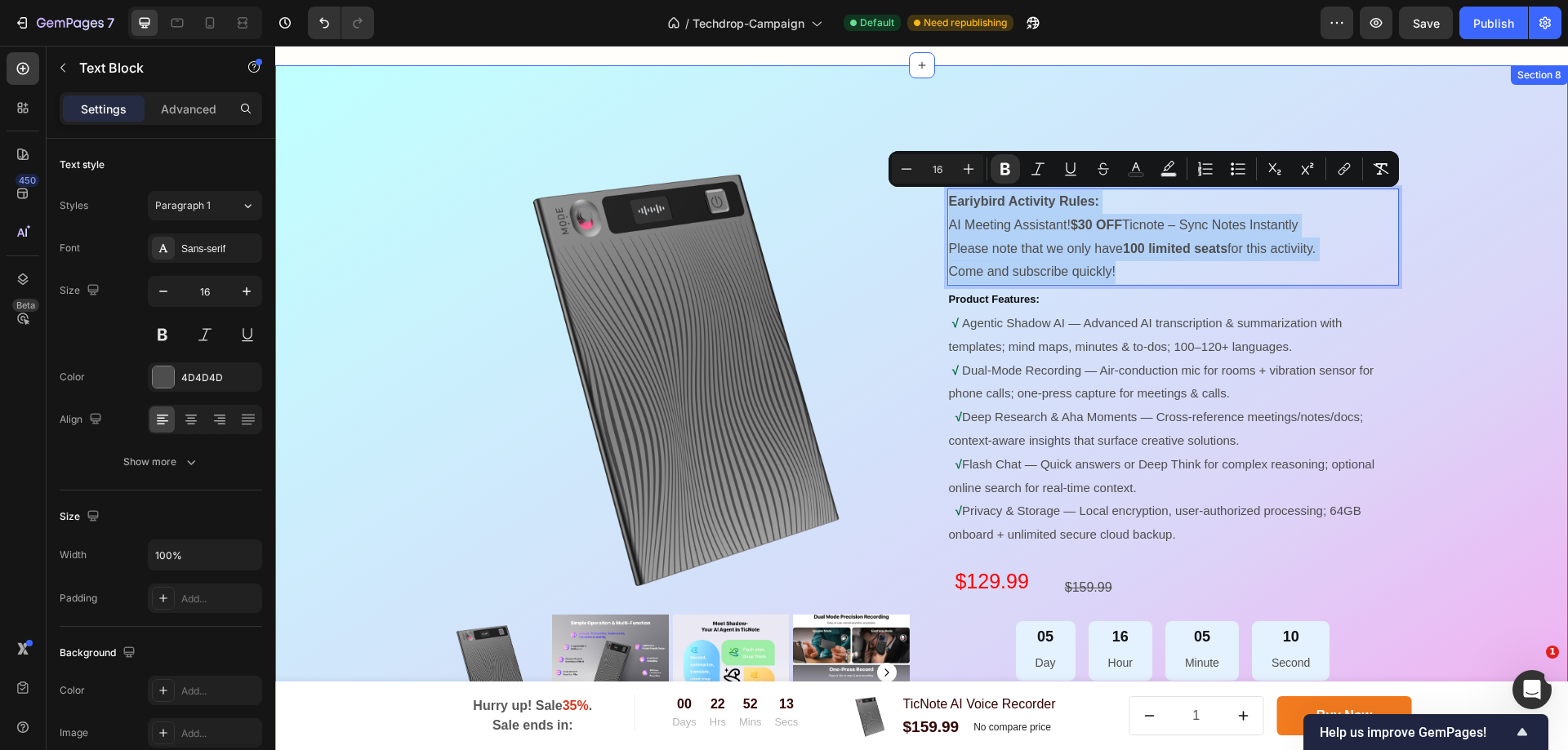
click at [1431, 200] on div "Product Images & Gallery $30 OFF ON Ticnote Recorder Heading Eariybird Activity…" at bounding box center [922, 499] width 1268 height 737
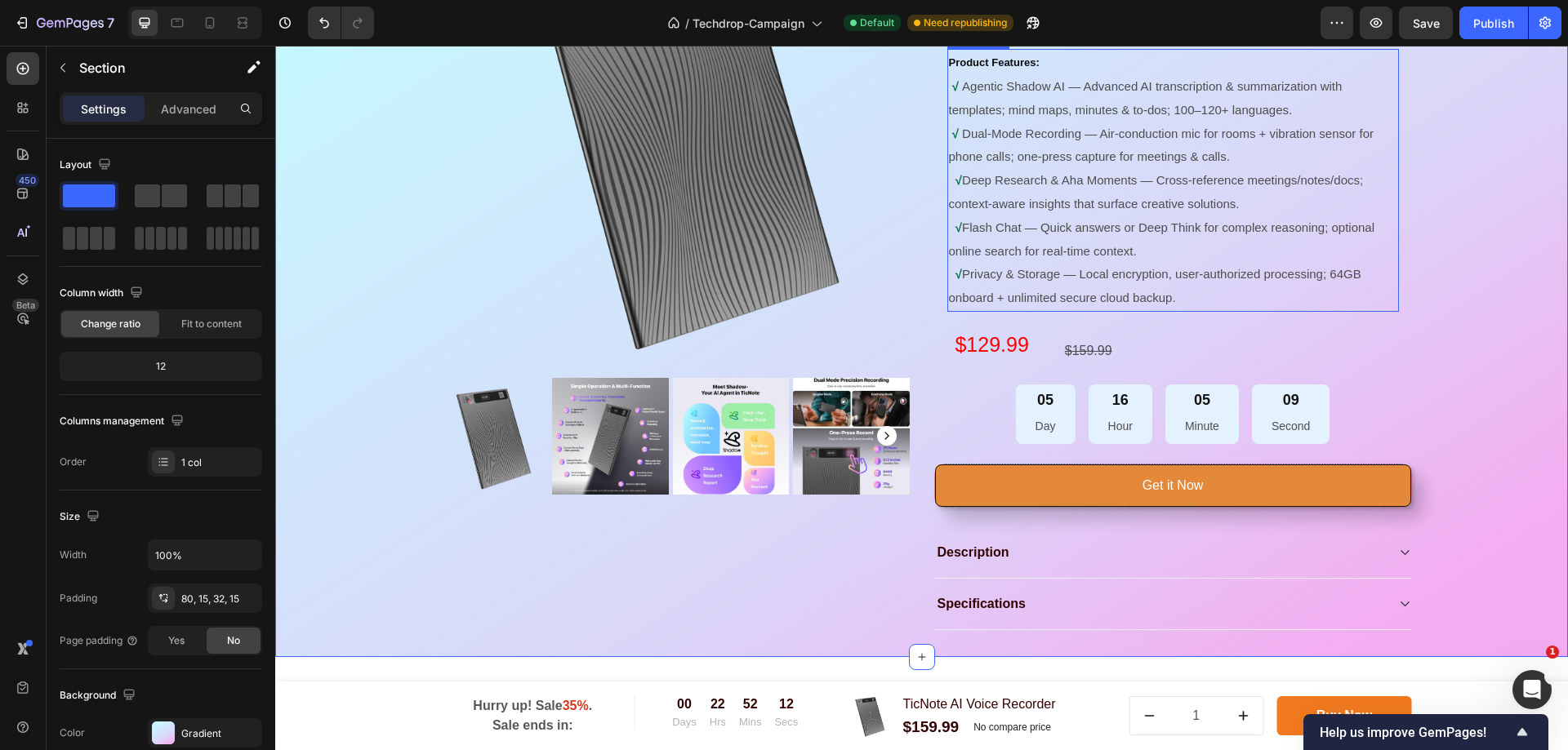
scroll to position [2165, 0]
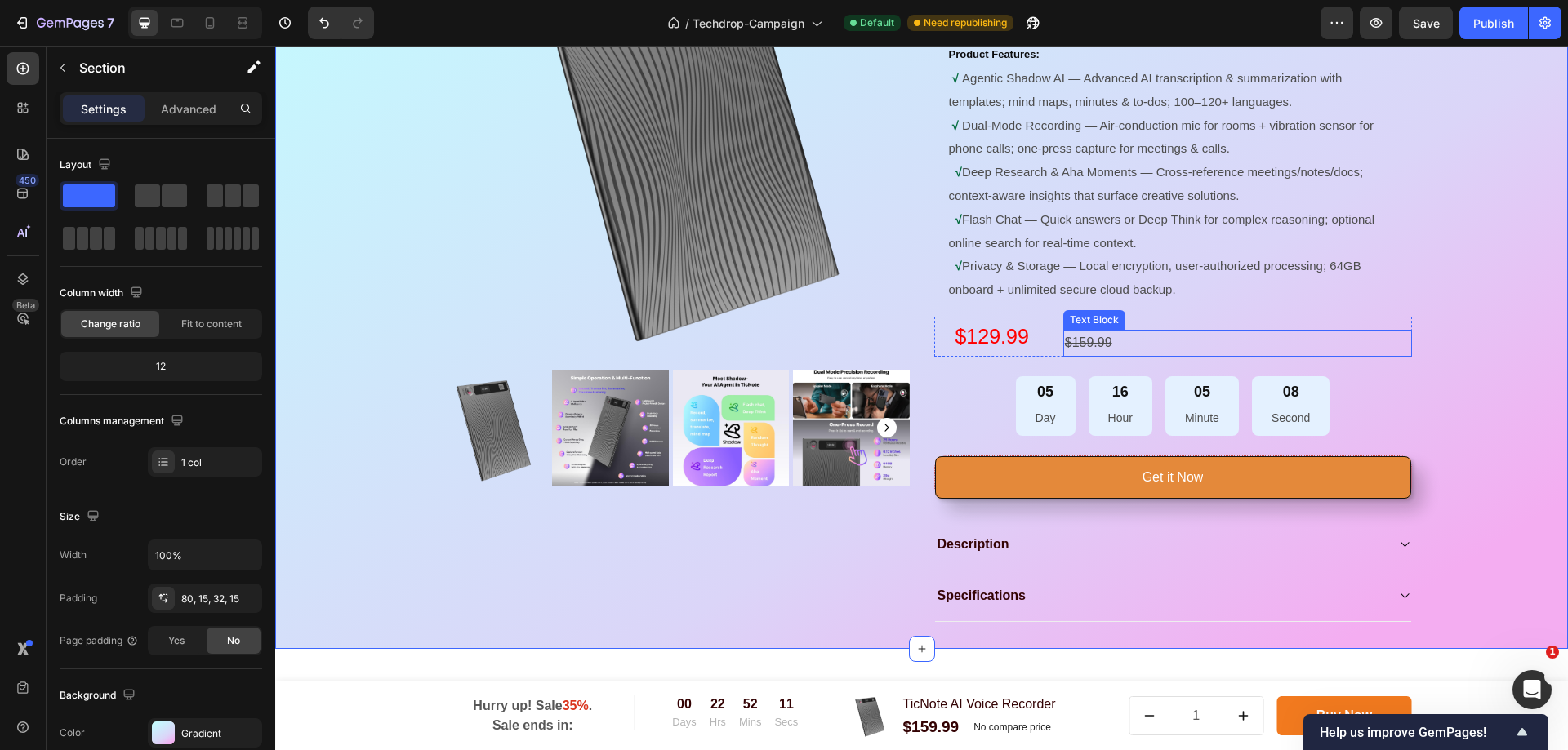
click at [1090, 349] on s "$159.99" at bounding box center [1088, 343] width 47 height 14
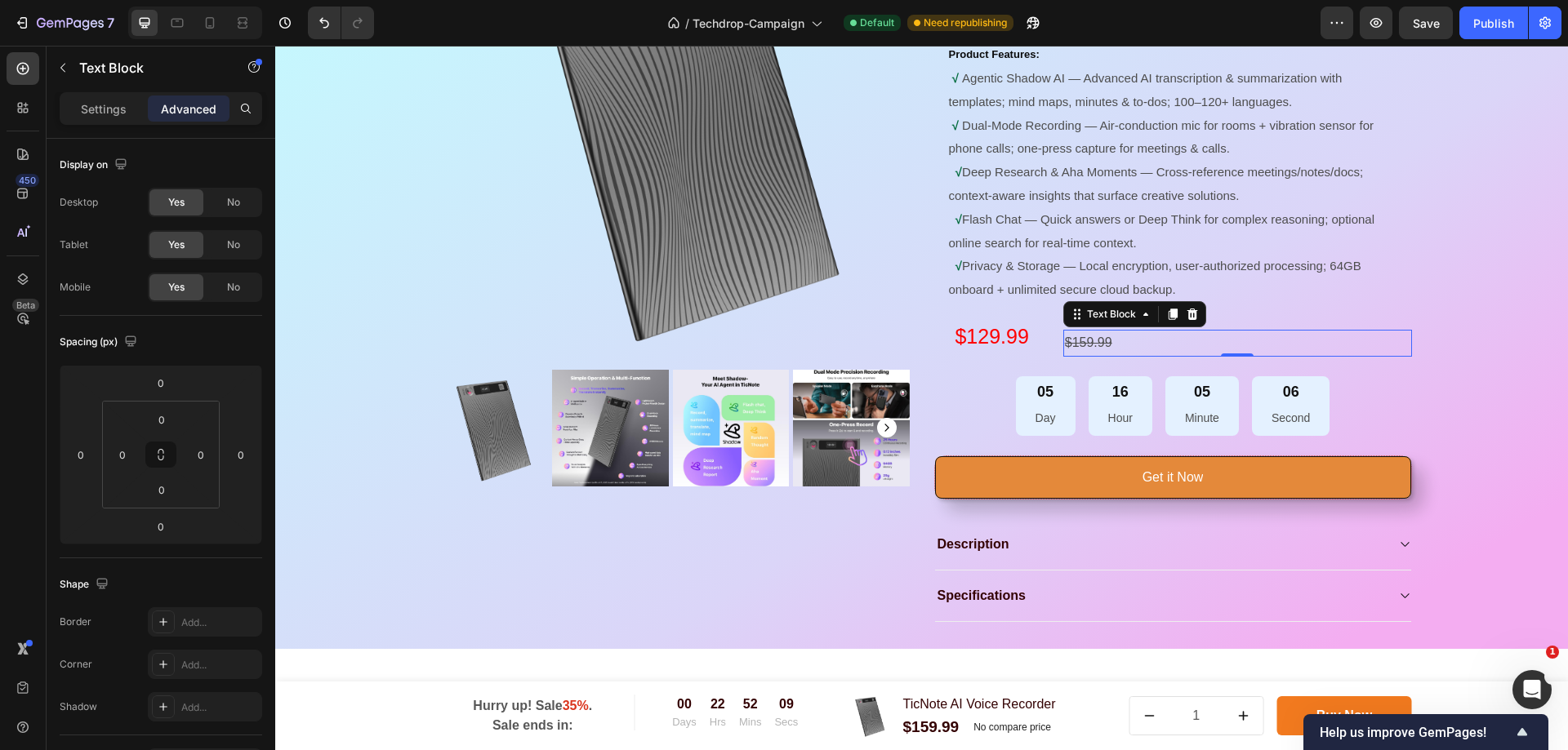
click at [1120, 345] on p "$159.99" at bounding box center [1238, 343] width 345 height 24
drag, startPoint x: 1124, startPoint y: 344, endPoint x: 1072, endPoint y: 329, distance: 54.1
click at [1053, 340] on div "$129.99 Text Block $159.99 Text Block 0 Row" at bounding box center [1173, 336] width 478 height 40
click at [1127, 330] on div "$159.99" at bounding box center [1238, 343] width 349 height 27
click at [1120, 343] on p "$159.99" at bounding box center [1238, 343] width 345 height 24
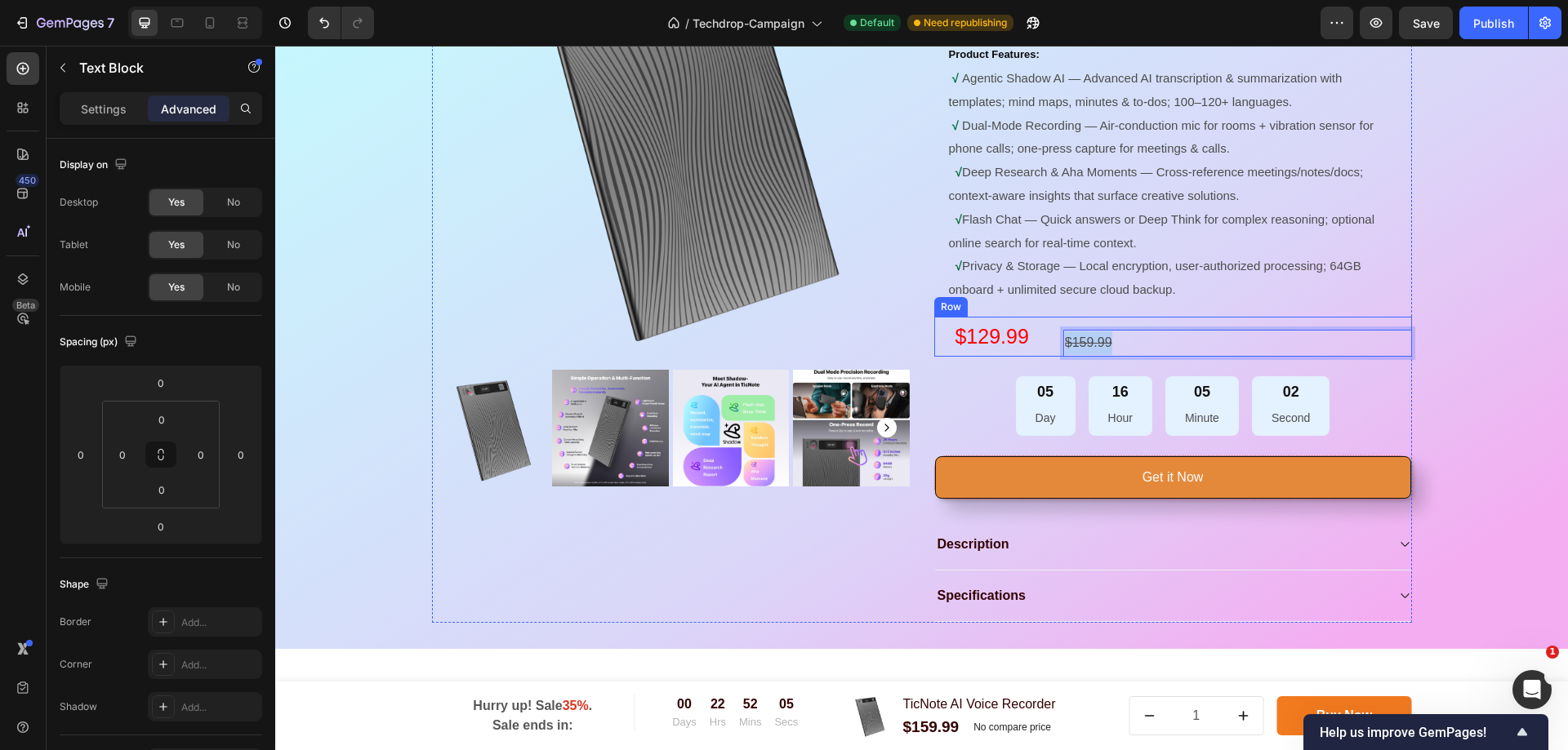
drag, startPoint x: 1089, startPoint y: 348, endPoint x: 1037, endPoint y: 345, distance: 52.1
click at [1037, 346] on div "$129.99 Text Block $159.99 Text Block 0 Row" at bounding box center [1173, 336] width 478 height 40
click at [1445, 245] on div "Product Images & Gallery $30 OFF ON Ticnote Recorder Heading Eariybird Activity…" at bounding box center [922, 254] width 1268 height 737
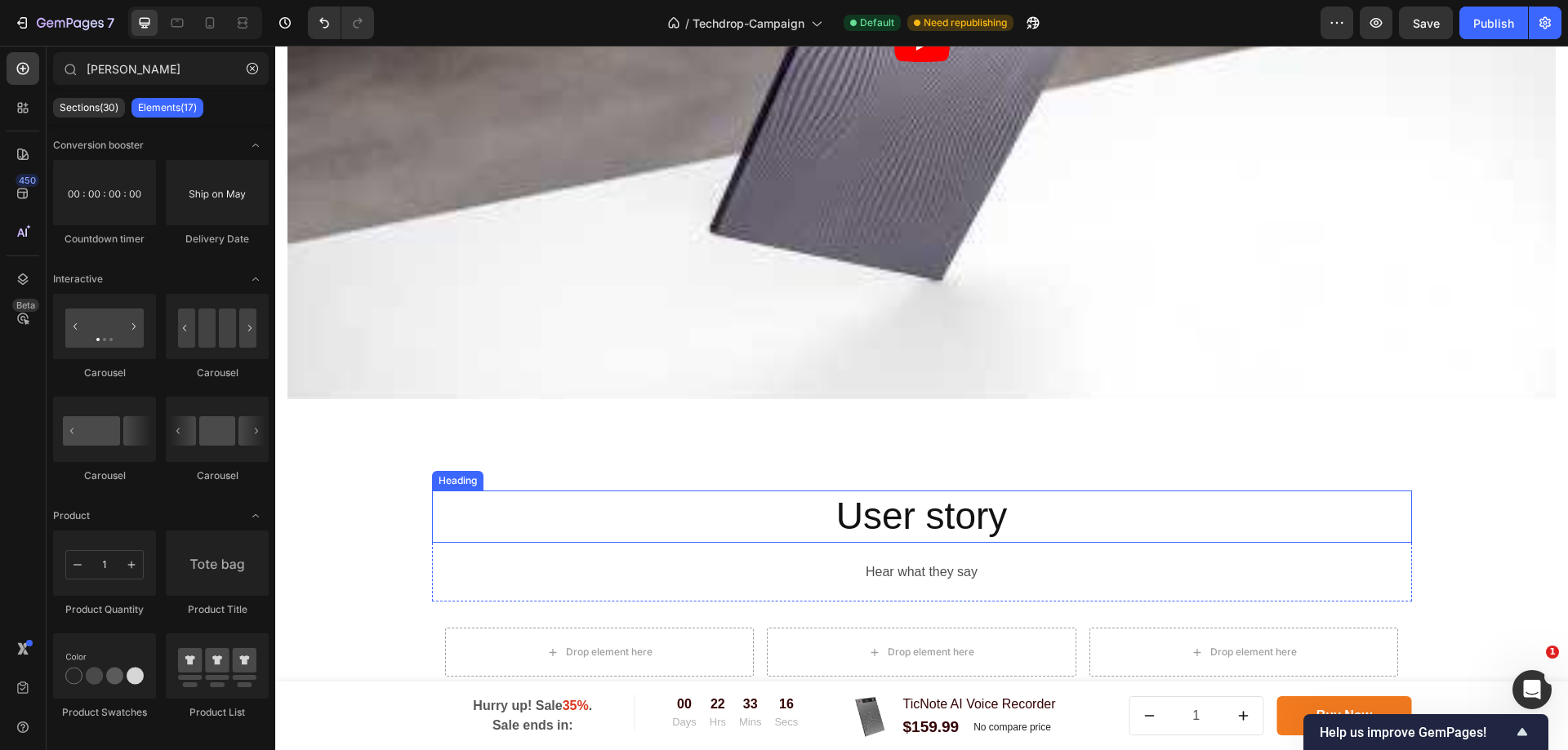
scroll to position [3511, 0]
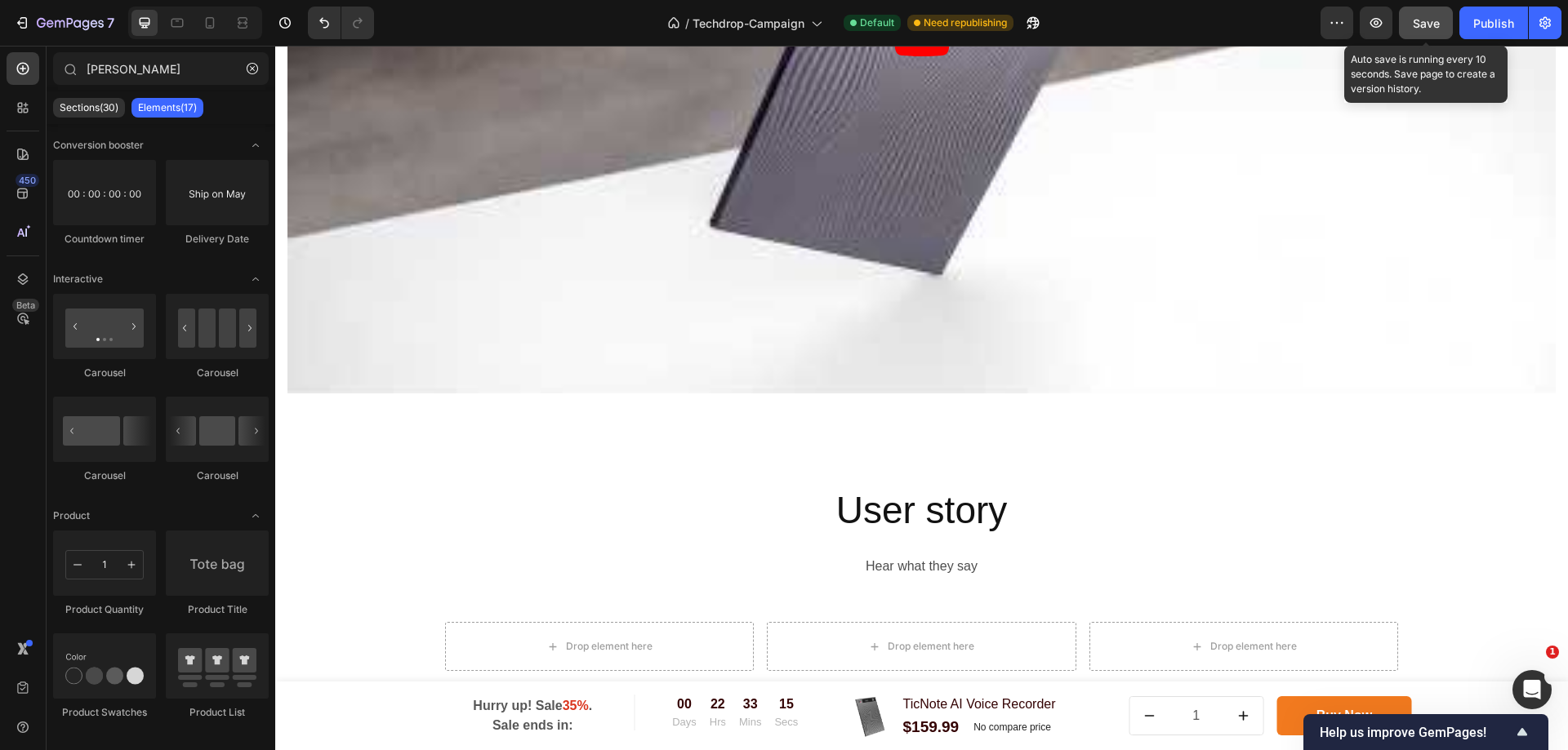
click at [1425, 32] on button "Save" at bounding box center [1426, 22] width 54 height 32
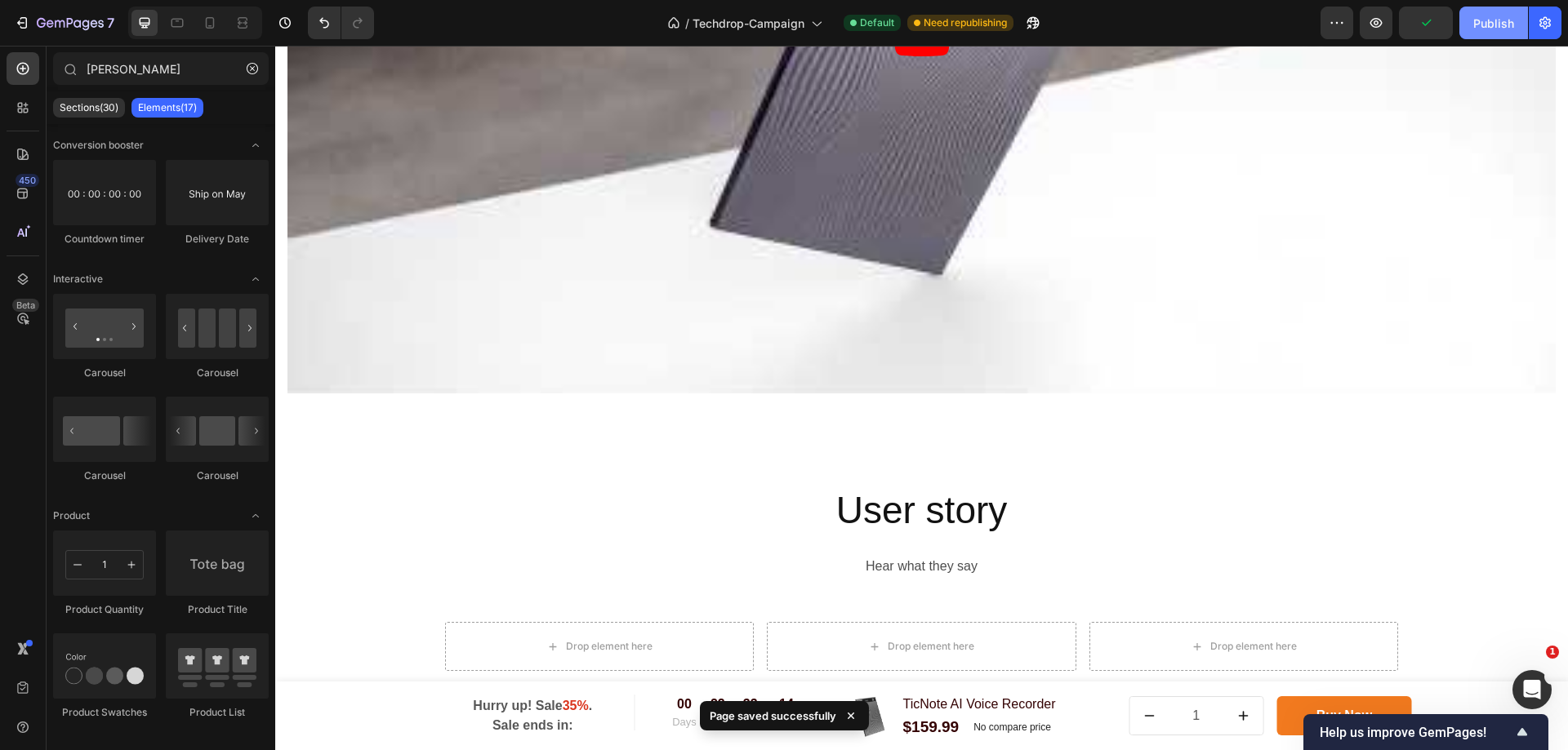
click at [1509, 30] on div "Publish" at bounding box center [1494, 23] width 41 height 17
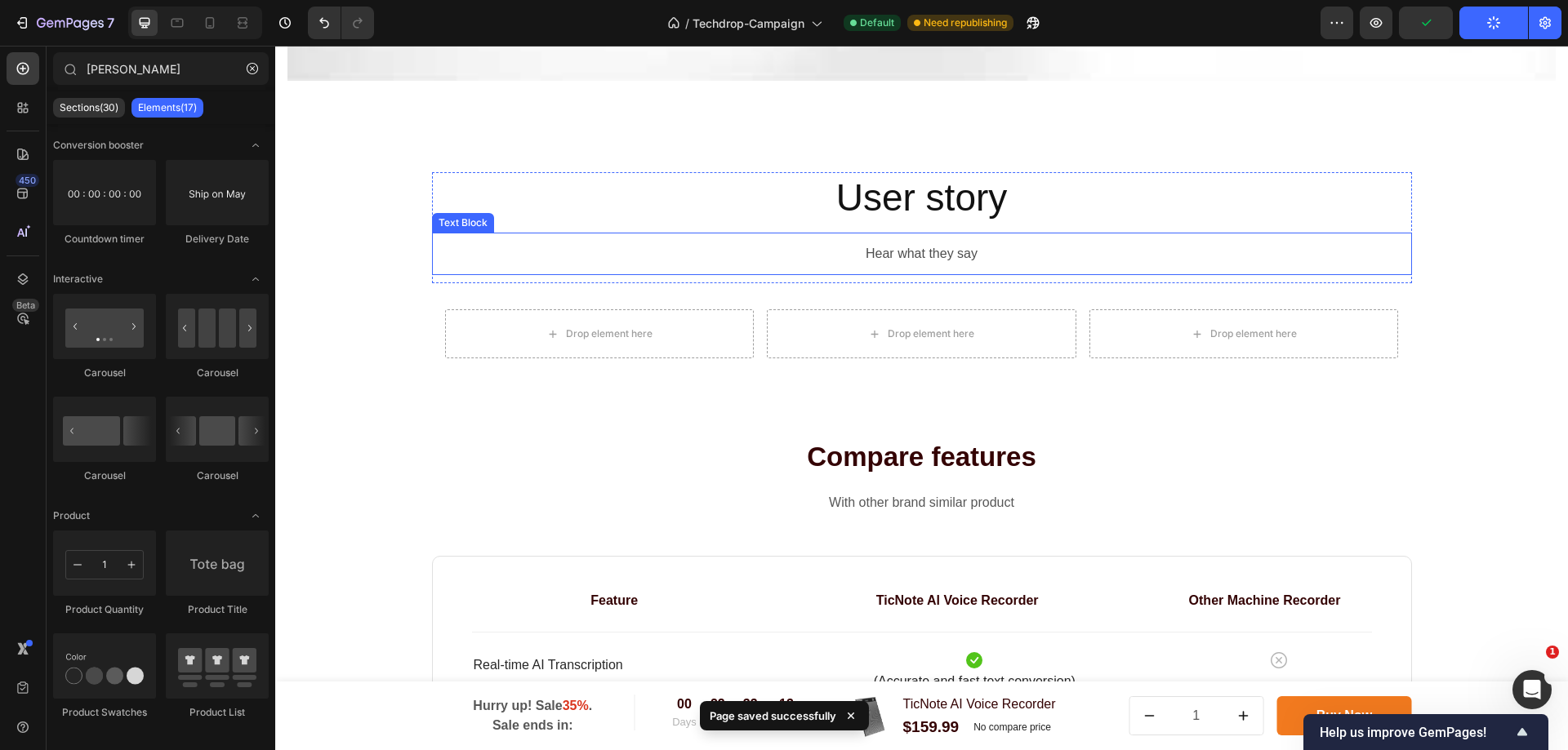
scroll to position [3837, 0]
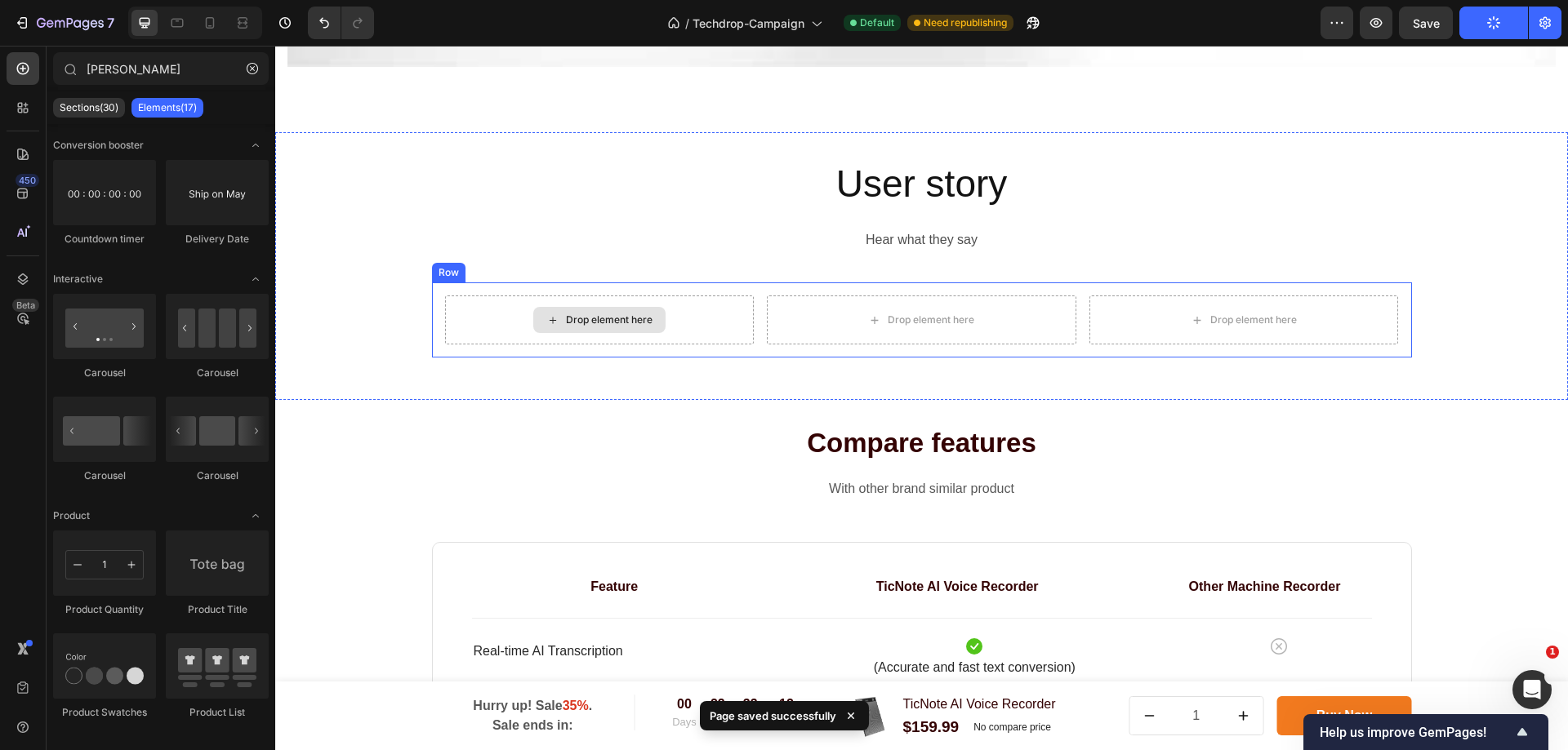
click at [615, 318] on div "Drop element here" at bounding box center [609, 320] width 86 height 13
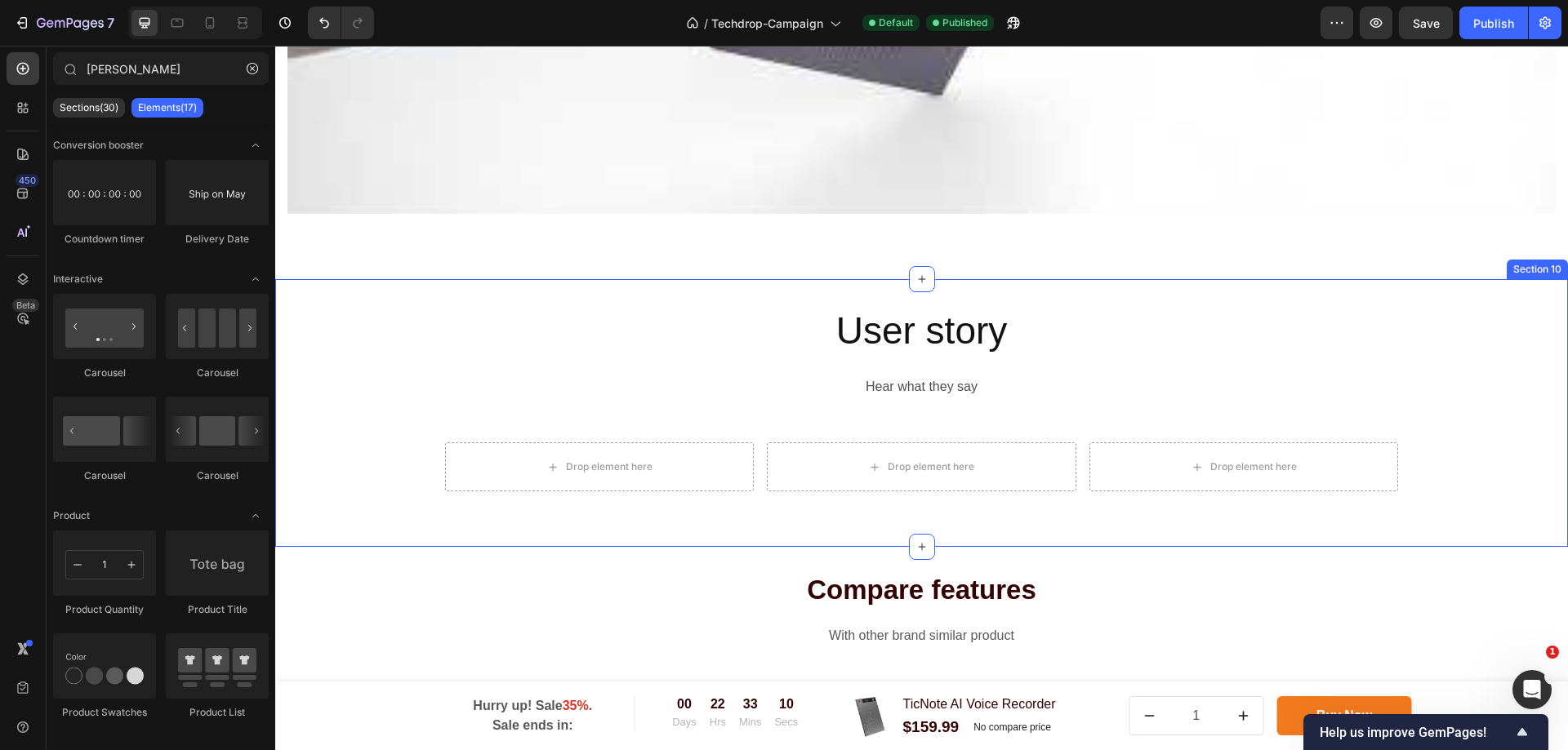
scroll to position [3674, 0]
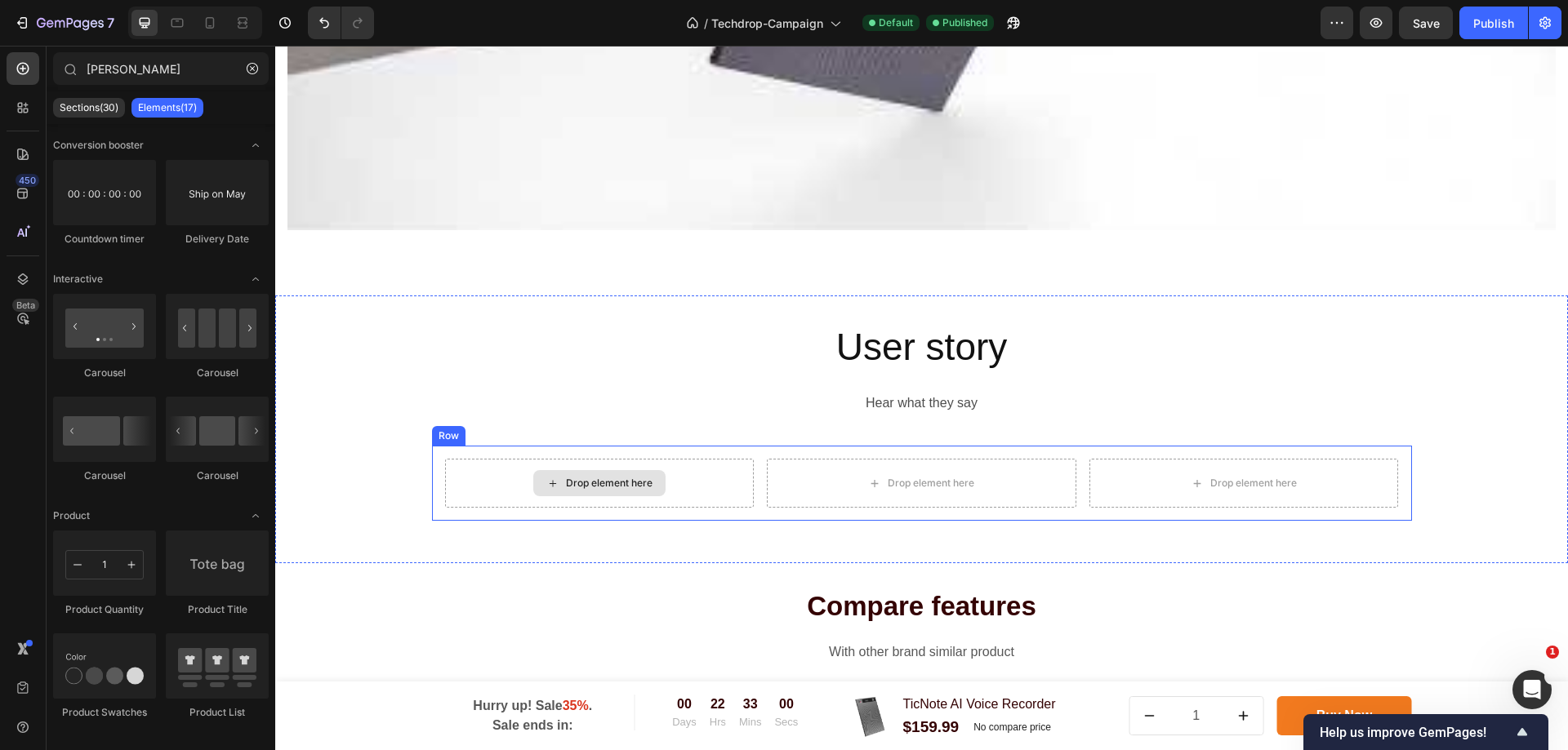
click at [614, 485] on div "Drop element here" at bounding box center [599, 484] width 132 height 26
click at [473, 495] on div "Drop element here" at bounding box center [599, 483] width 309 height 49
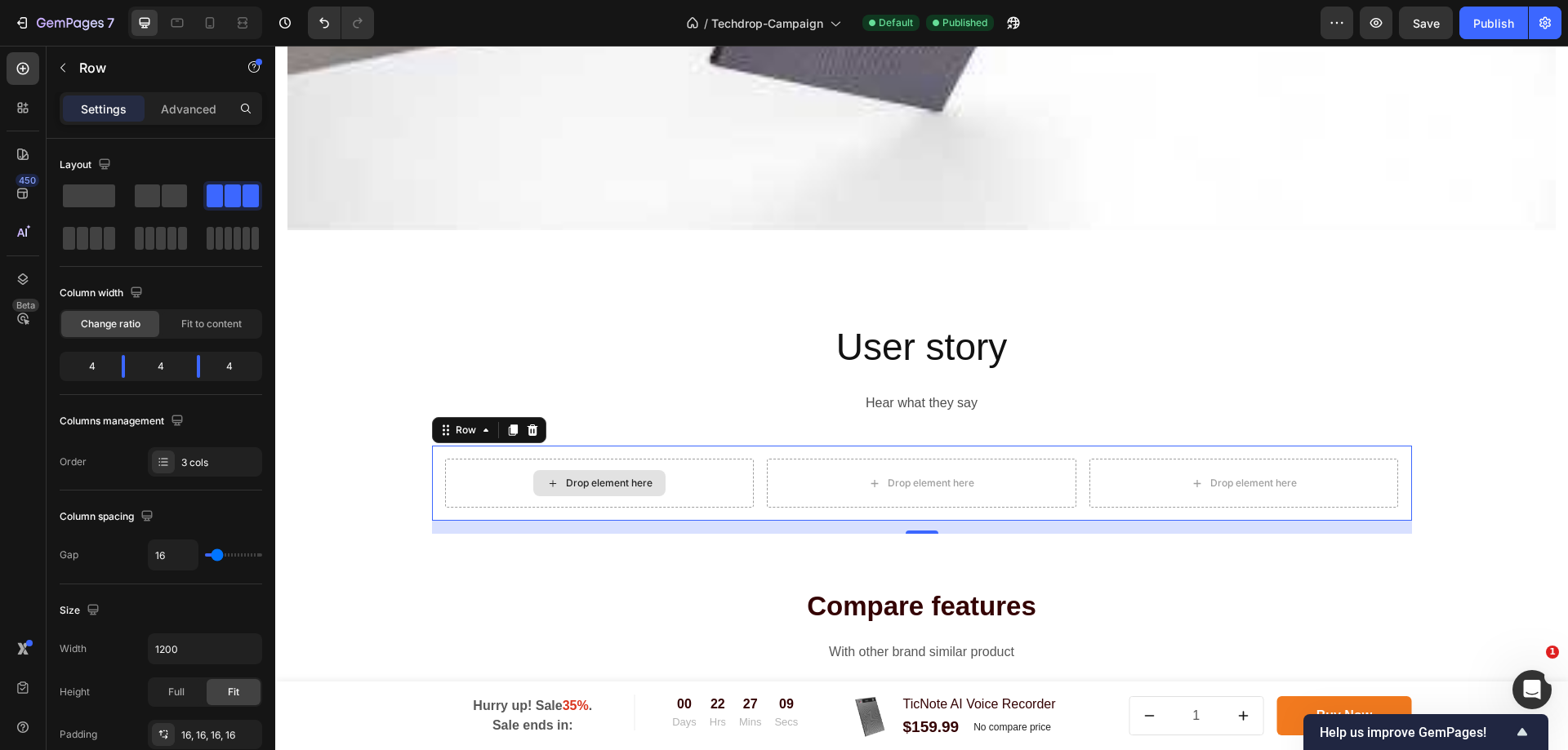
click at [496, 472] on div "Drop element here" at bounding box center [599, 483] width 309 height 49
click at [172, 104] on p "Advanced" at bounding box center [188, 109] width 56 height 17
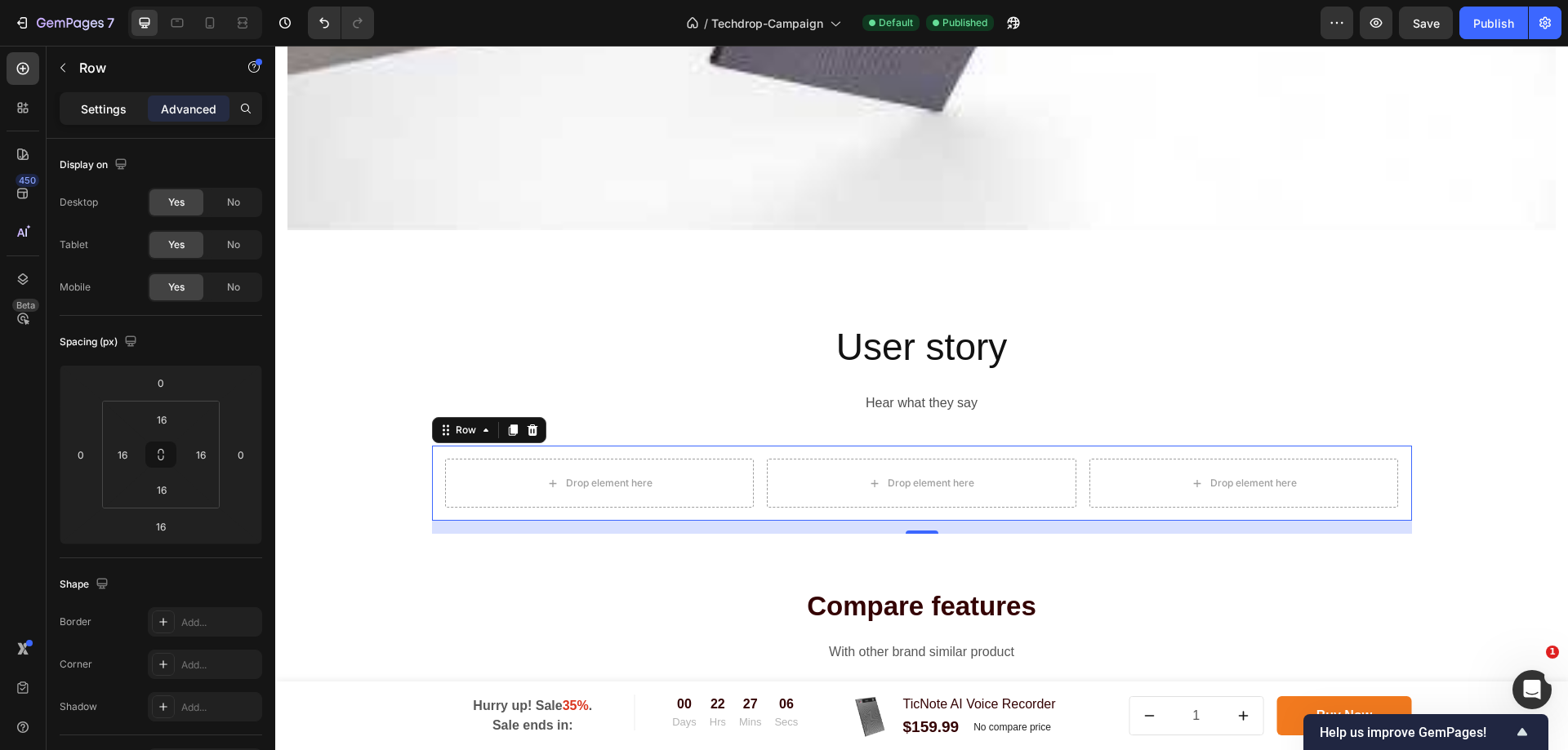
click at [95, 108] on p "Settings" at bounding box center [103, 109] width 45 height 17
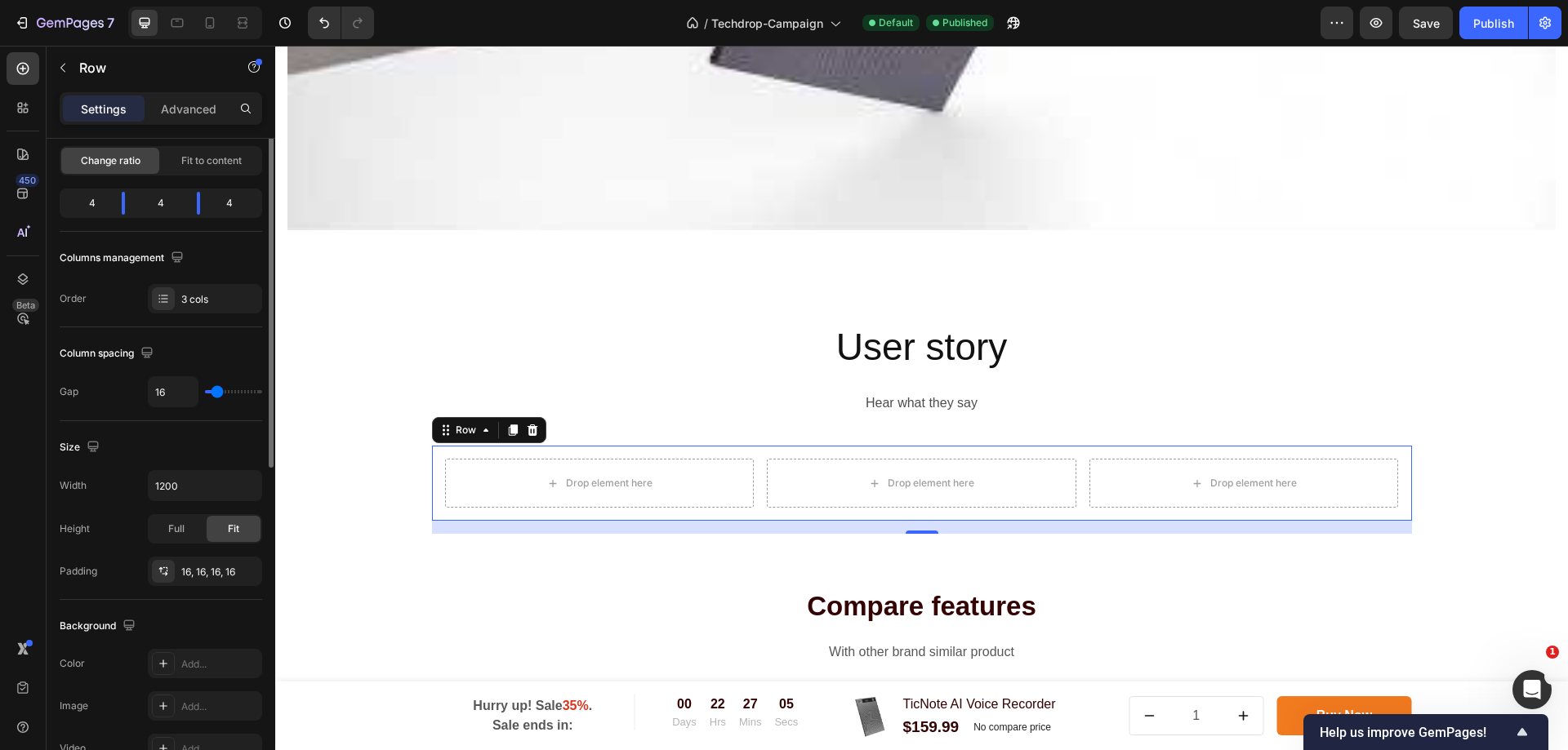
scroll to position [408, 0]
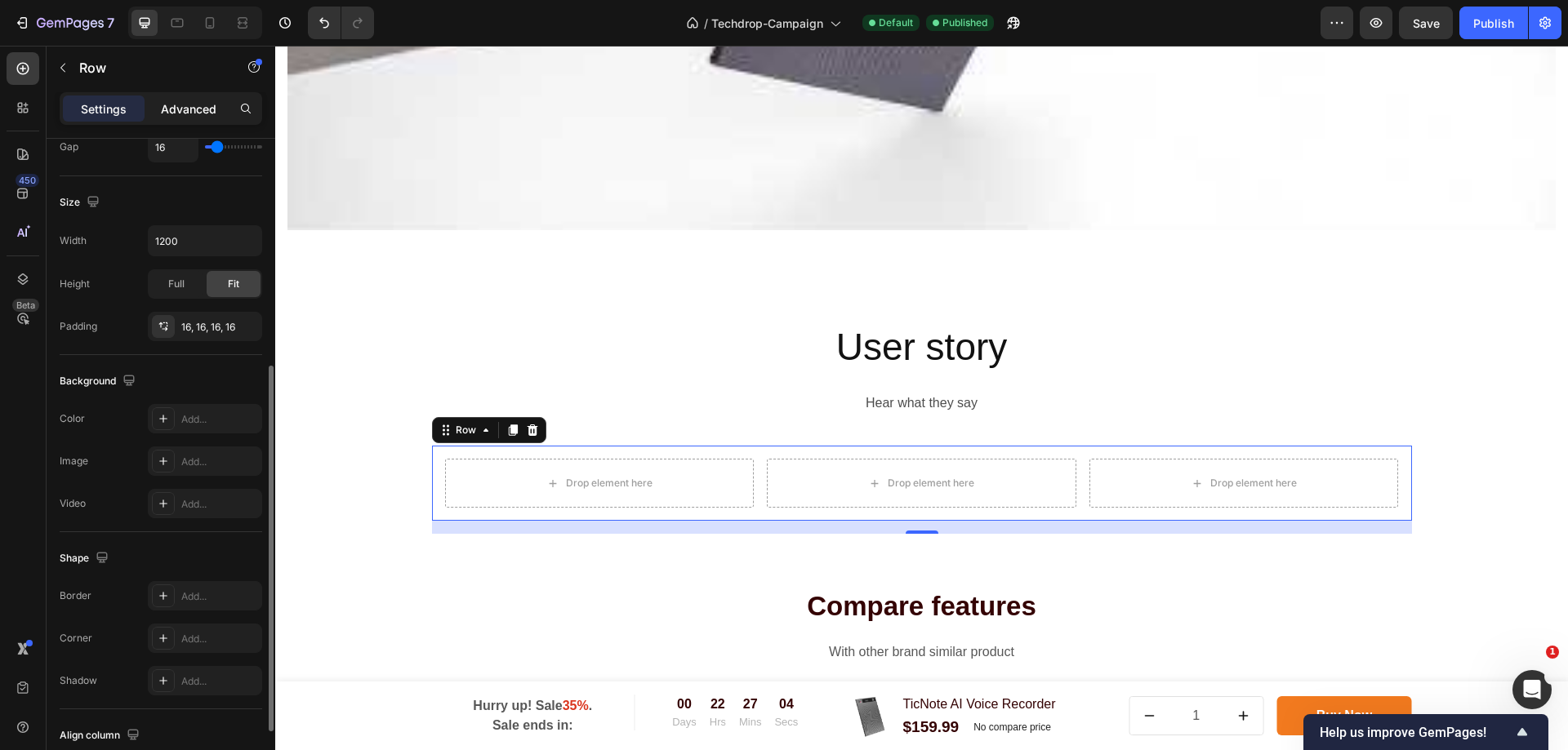
click at [197, 112] on p "Advanced" at bounding box center [188, 109] width 56 height 17
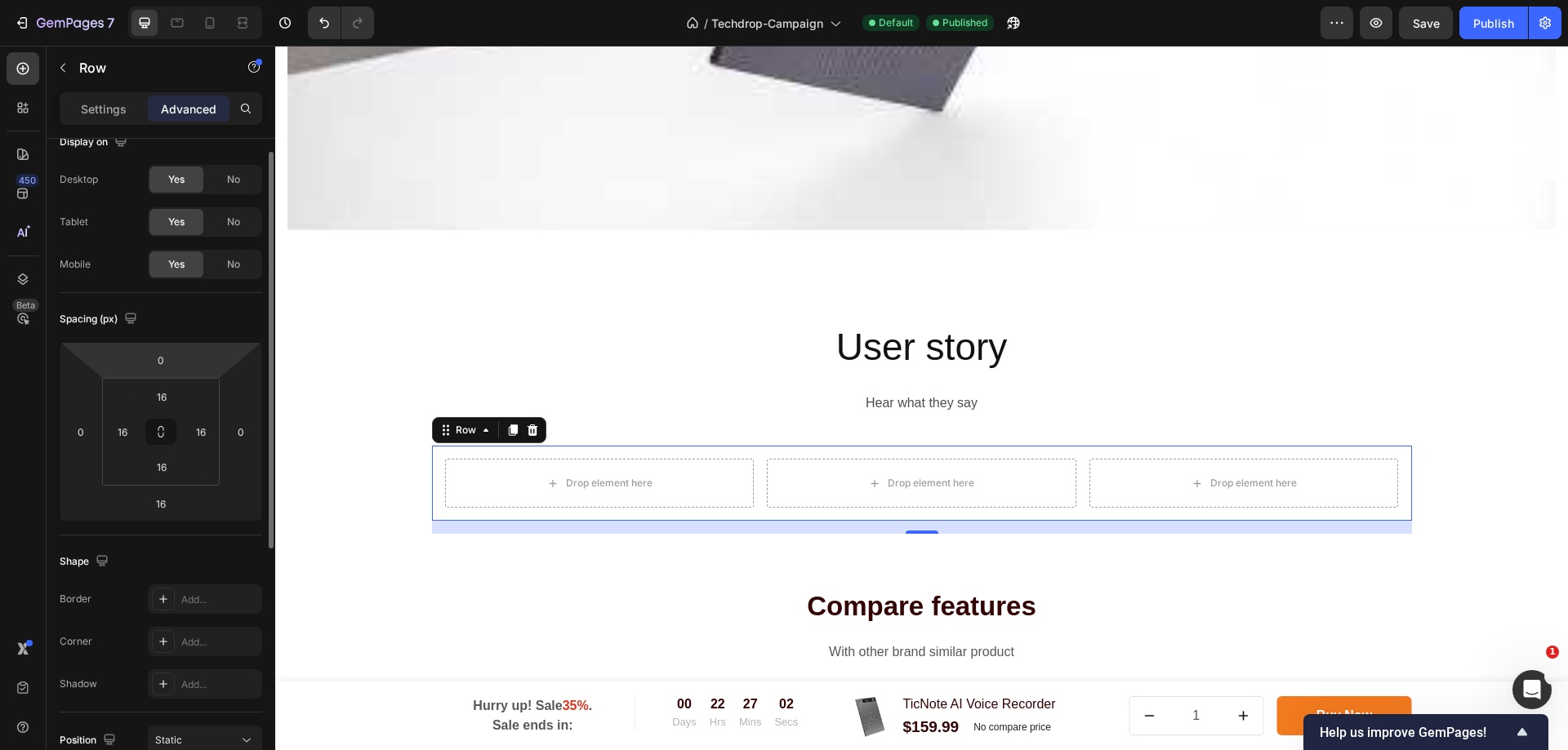
scroll to position [0, 0]
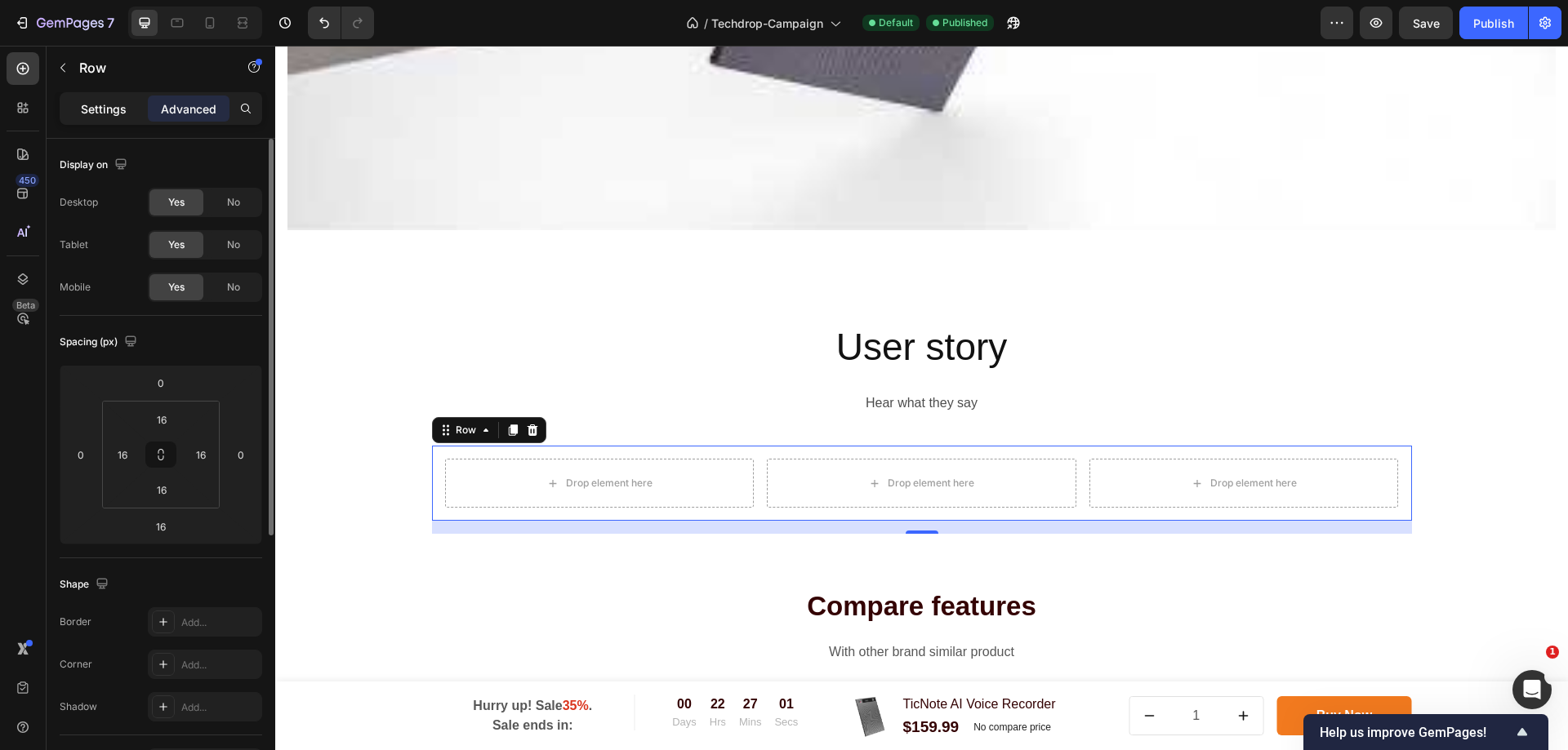
click at [126, 109] on div "Settings" at bounding box center [104, 109] width 82 height 26
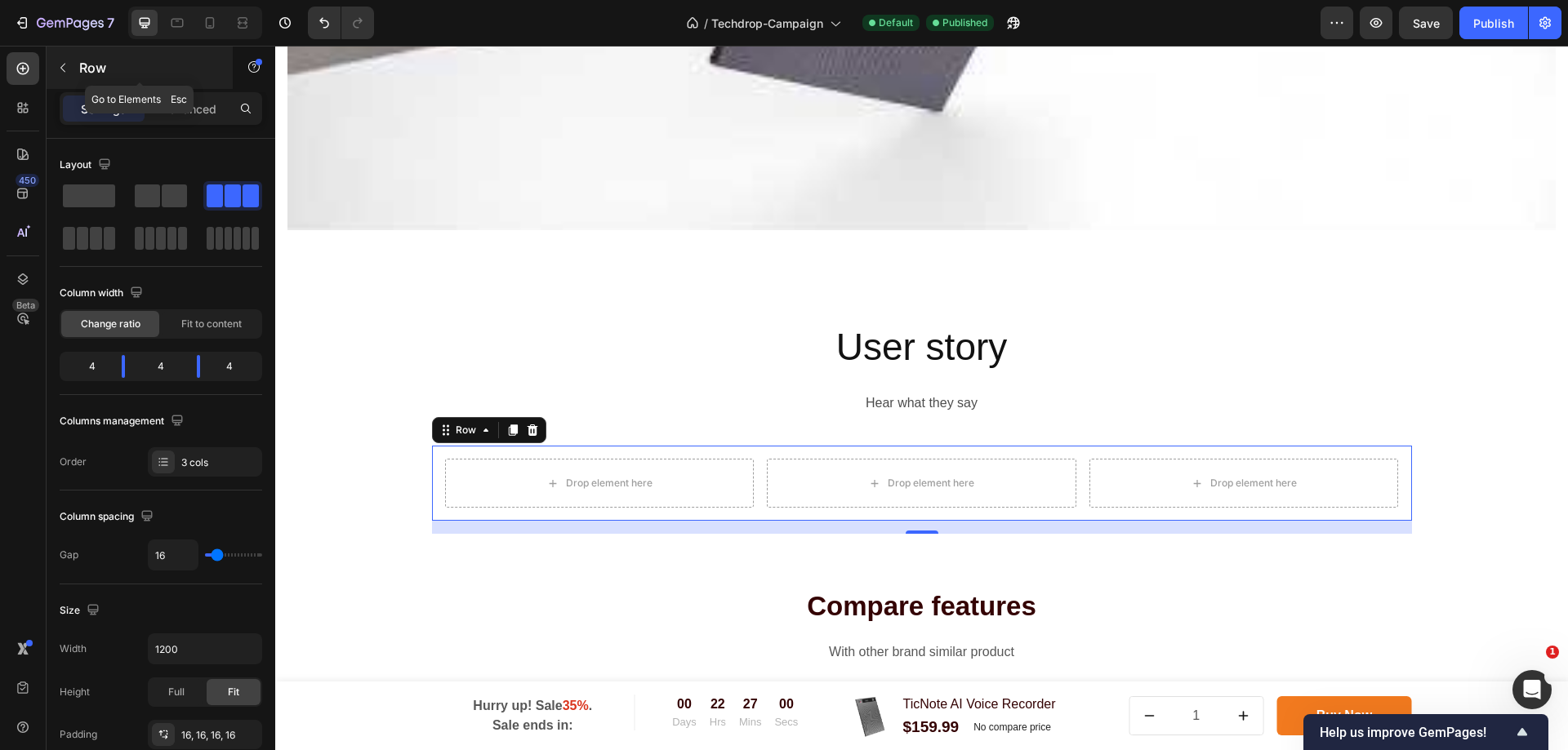
click at [70, 70] on button "button" at bounding box center [63, 68] width 26 height 26
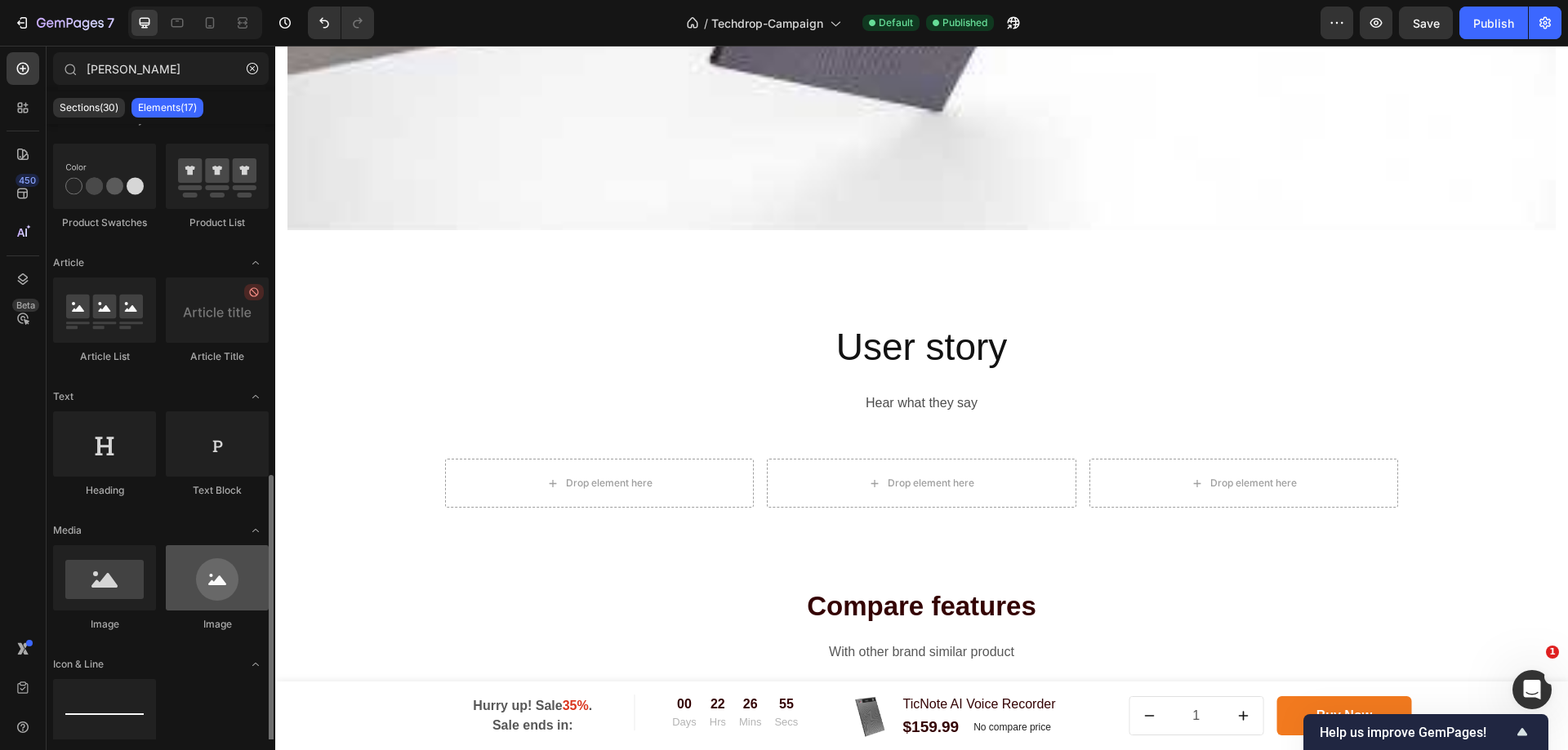
scroll to position [550, 0]
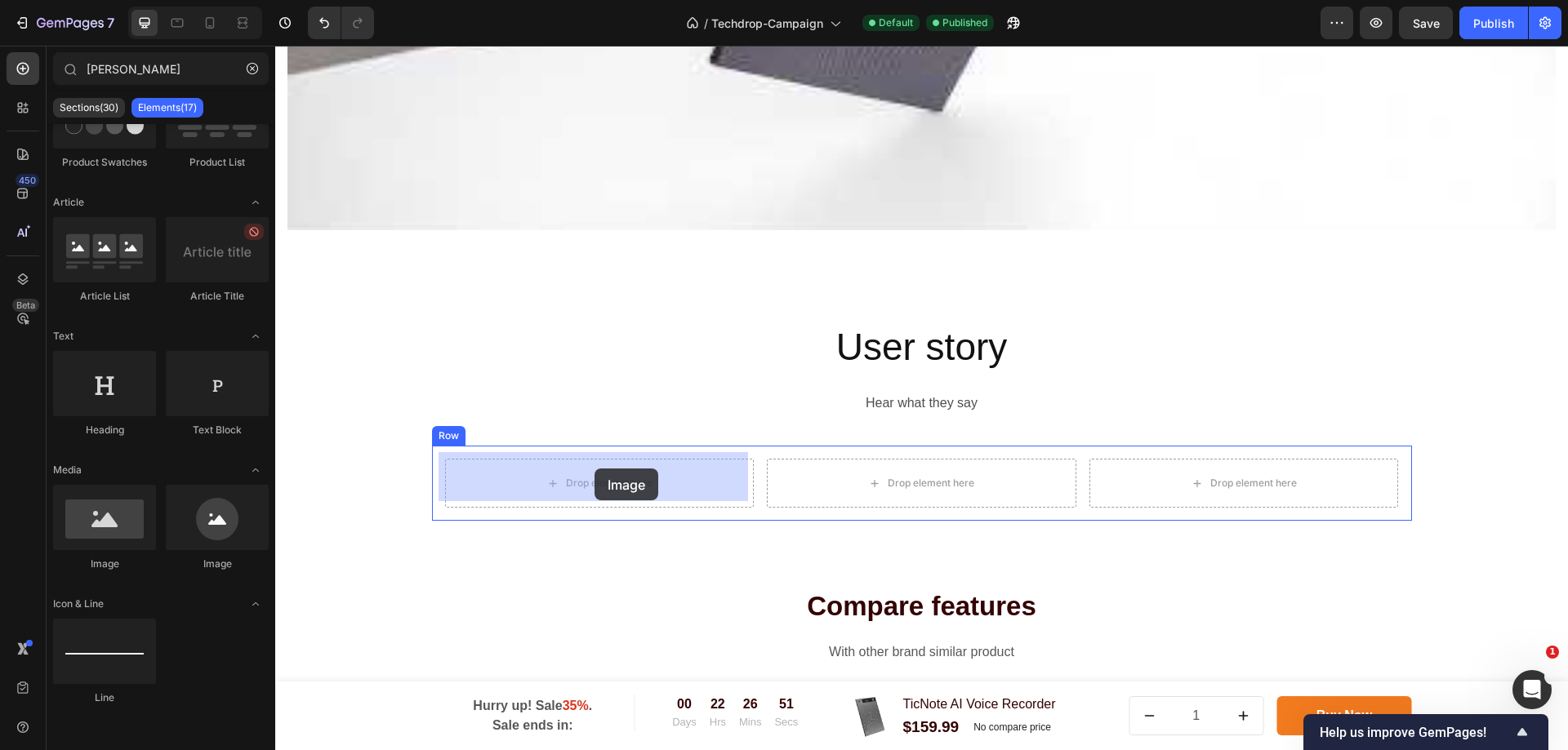
drag, startPoint x: 379, startPoint y: 584, endPoint x: 594, endPoint y: 469, distance: 243.8
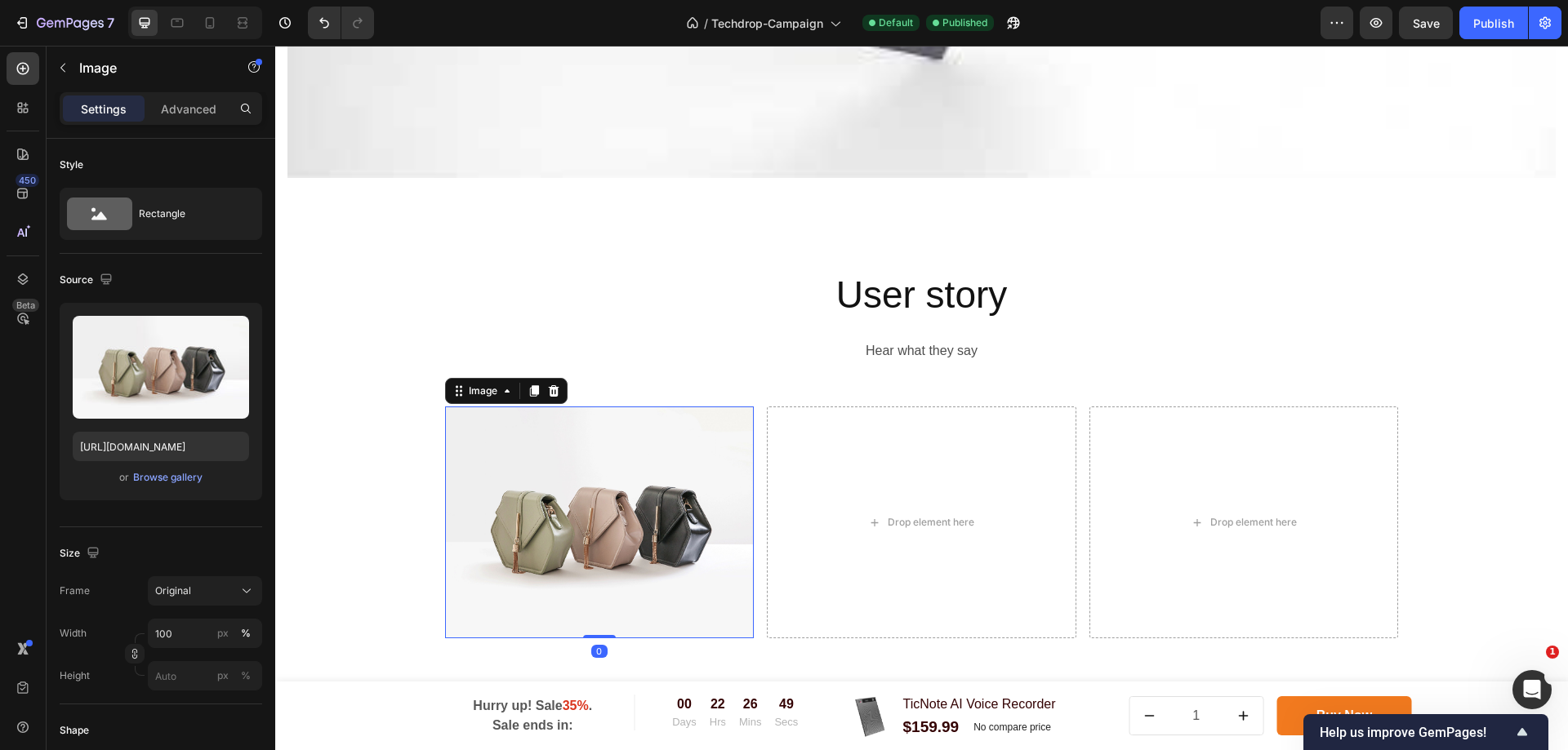
scroll to position [3756, 0]
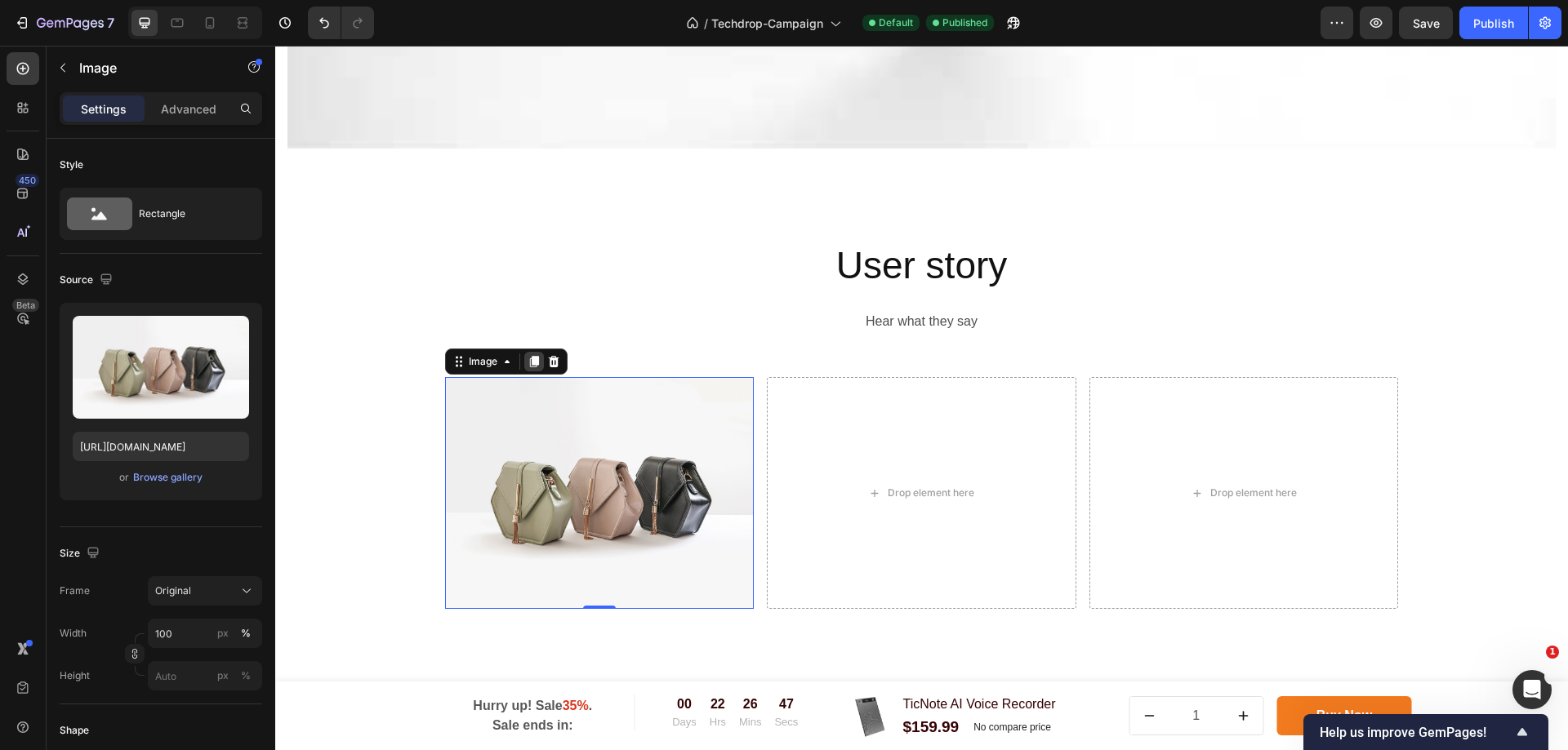
click at [529, 356] on icon at bounding box center [534, 362] width 13 height 13
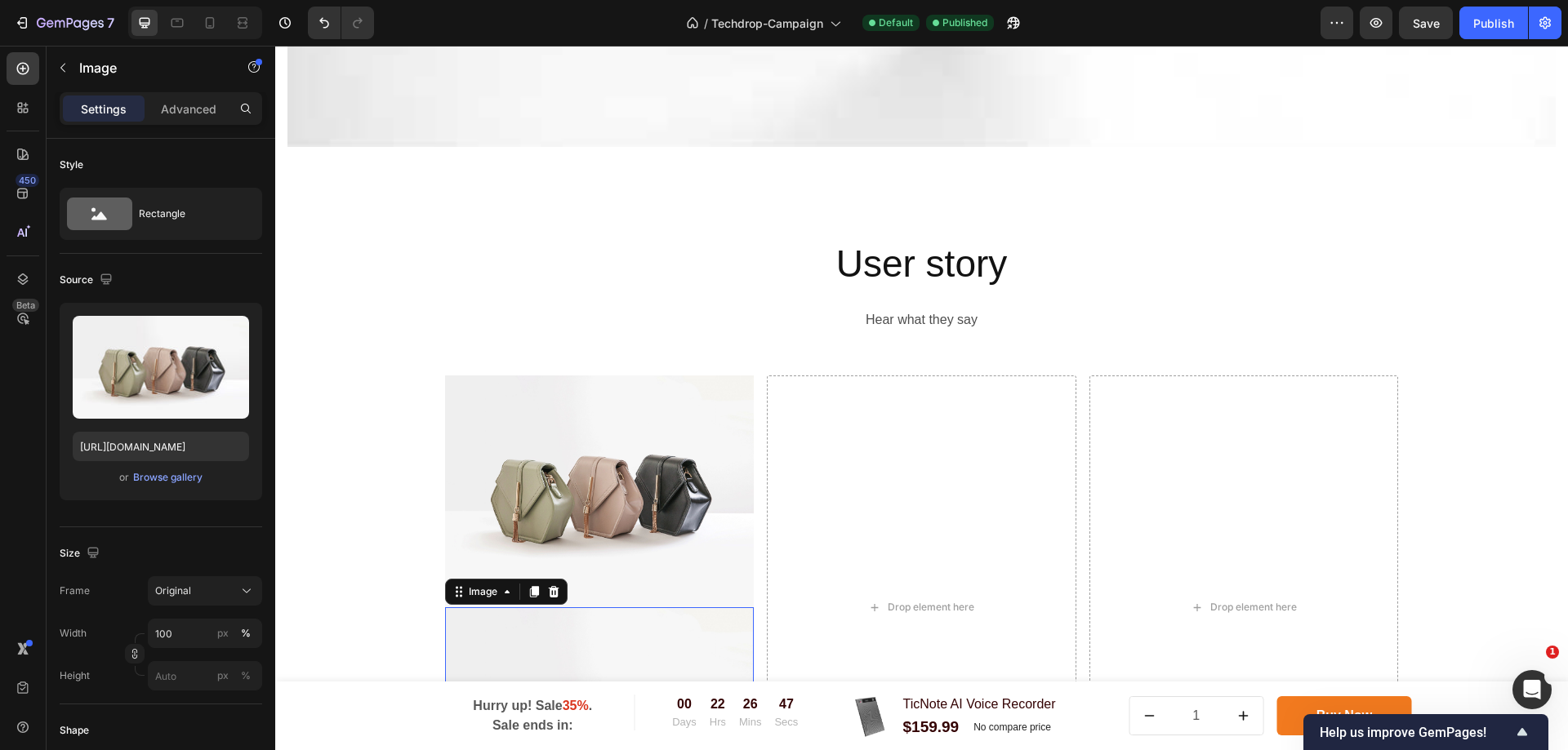
click at [529, 607] on img at bounding box center [599, 723] width 309 height 232
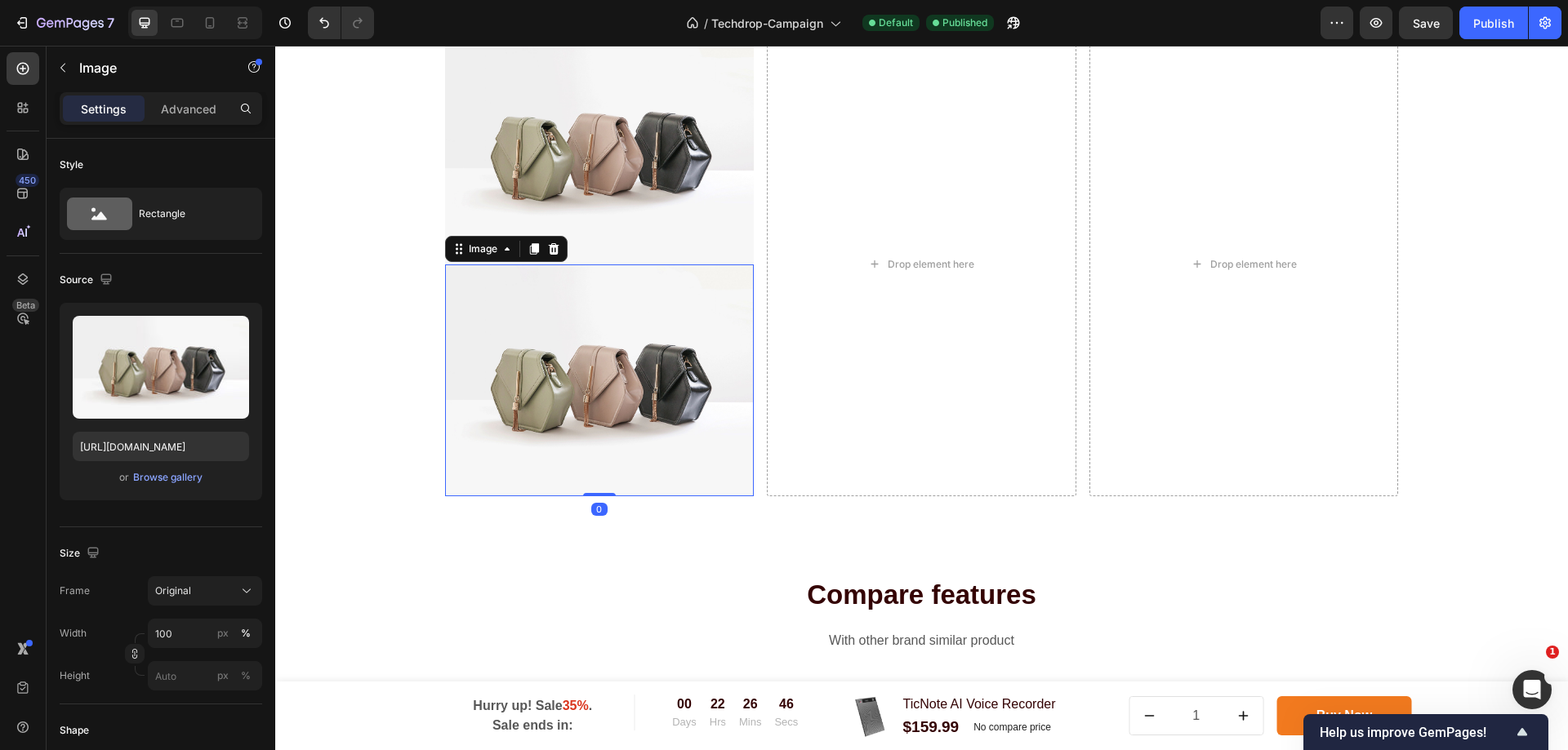
scroll to position [4093, 0]
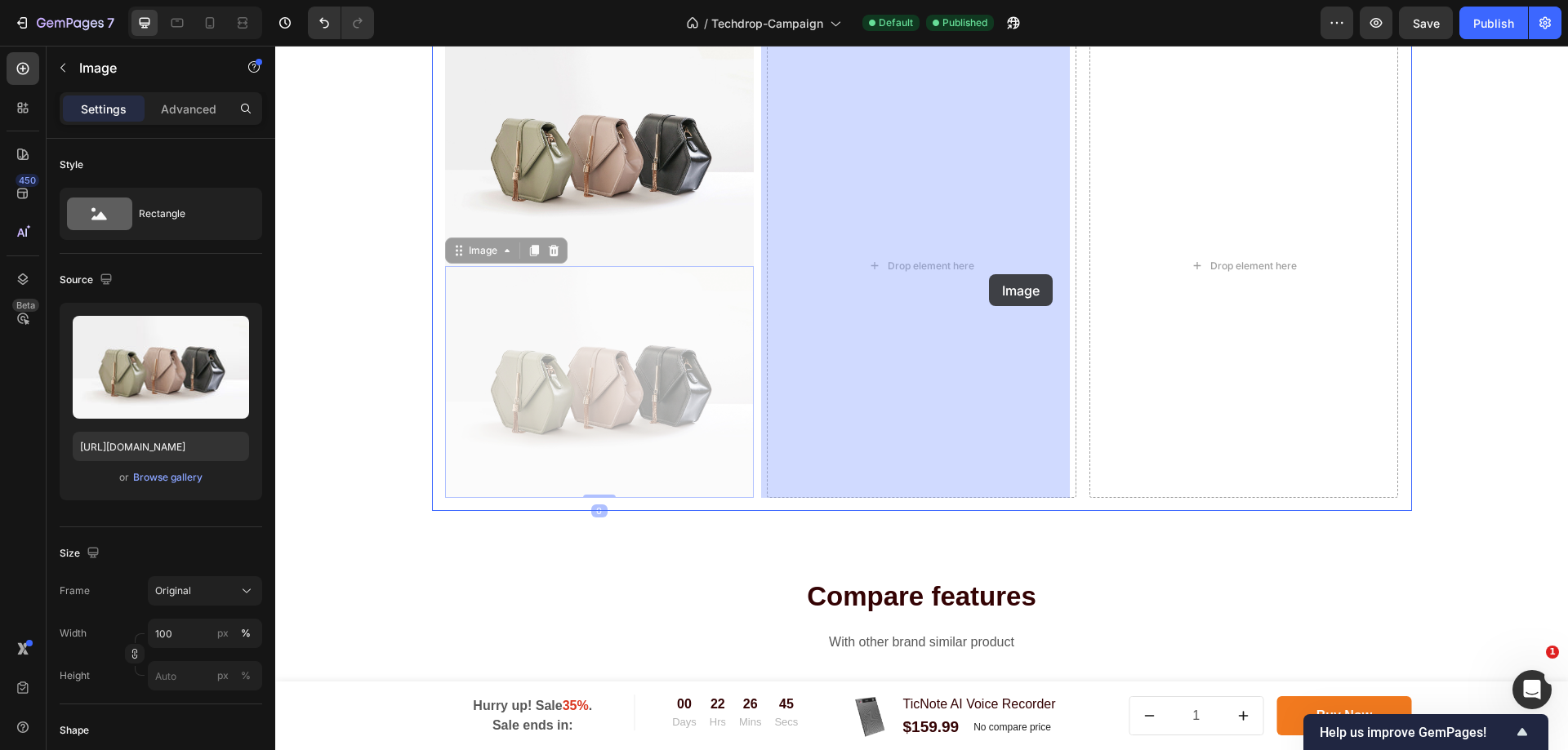
drag, startPoint x: 565, startPoint y: 365, endPoint x: 989, endPoint y: 275, distance: 433.4
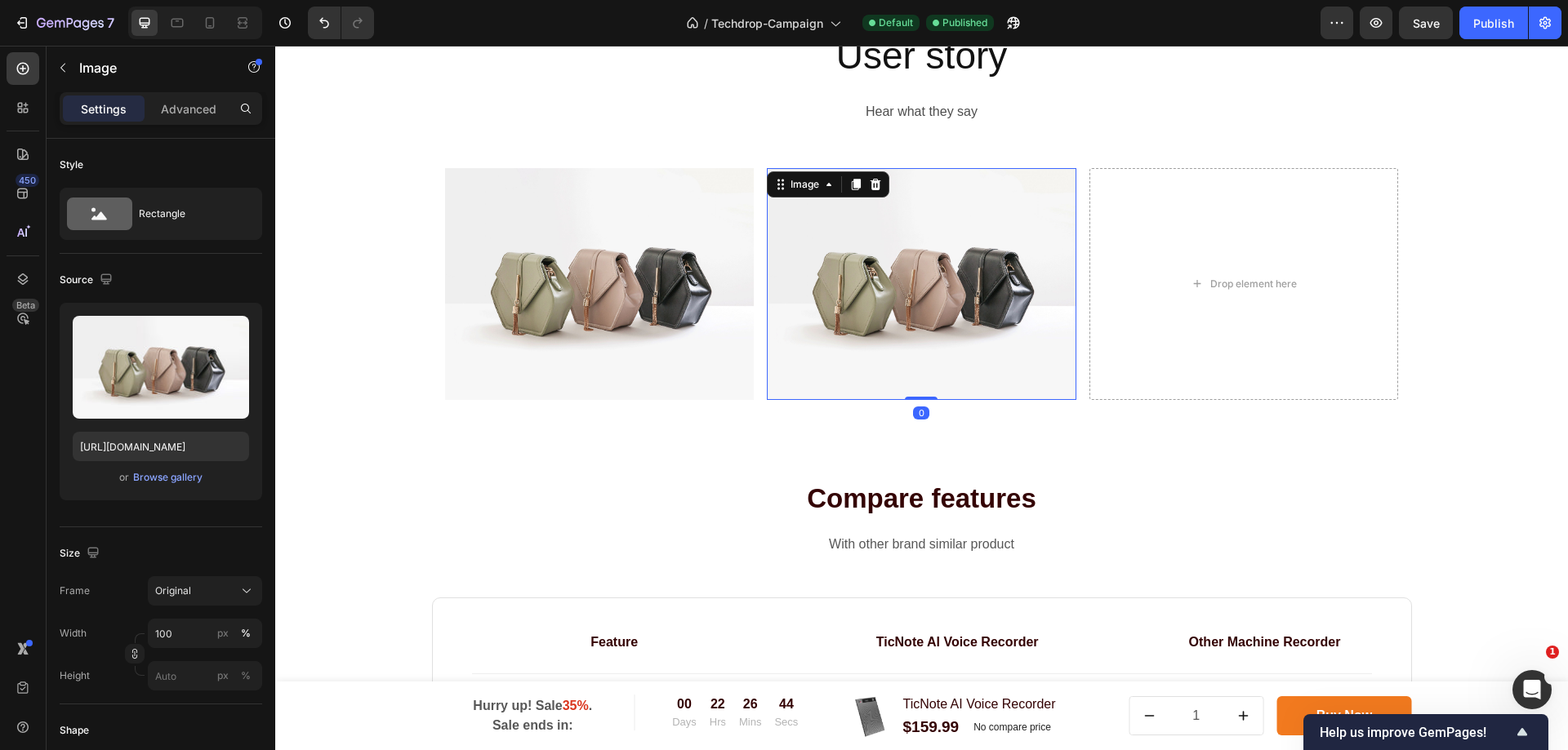
scroll to position [3929, 0]
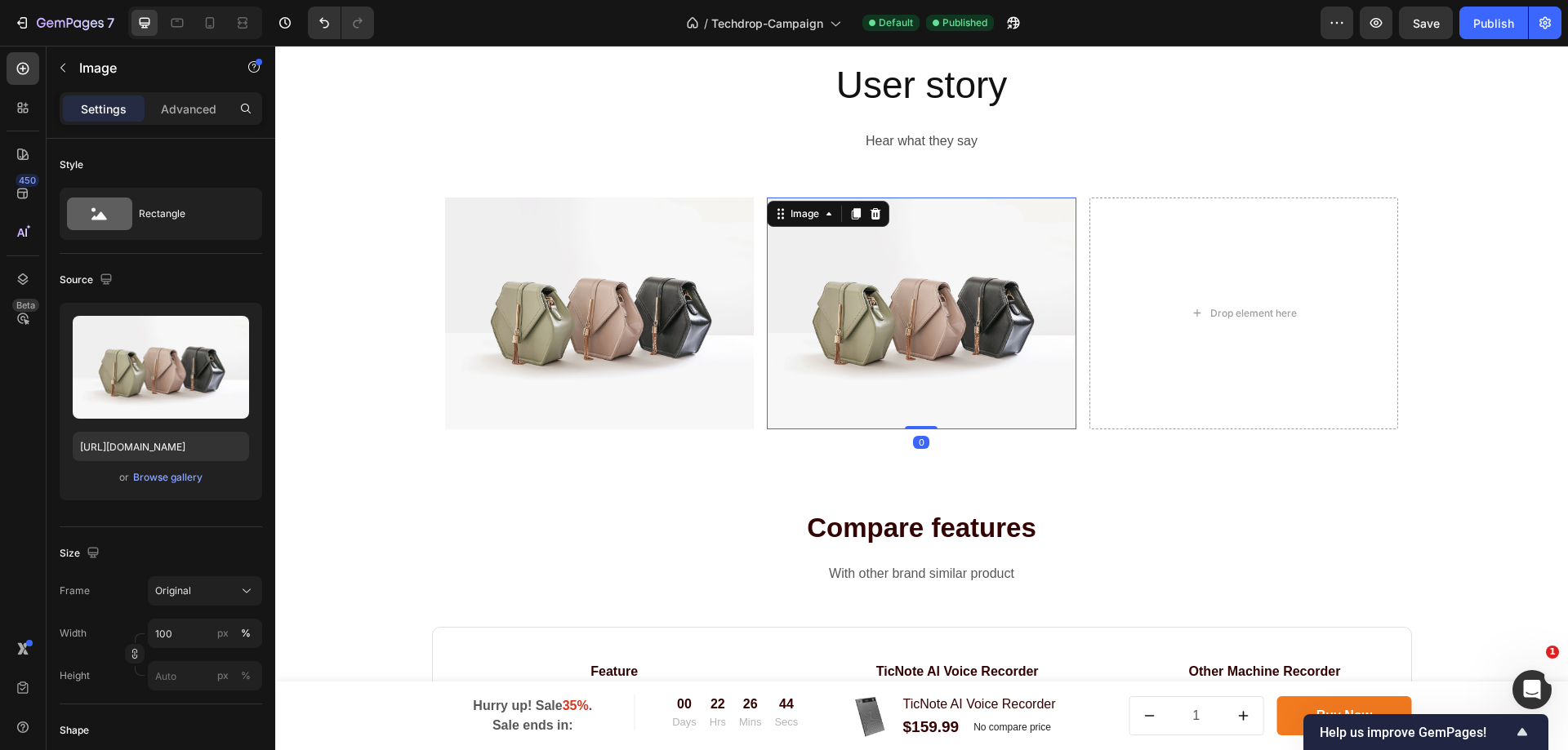
click at [957, 271] on img at bounding box center [921, 314] width 309 height 232
click at [851, 217] on icon at bounding box center [856, 213] width 9 height 11
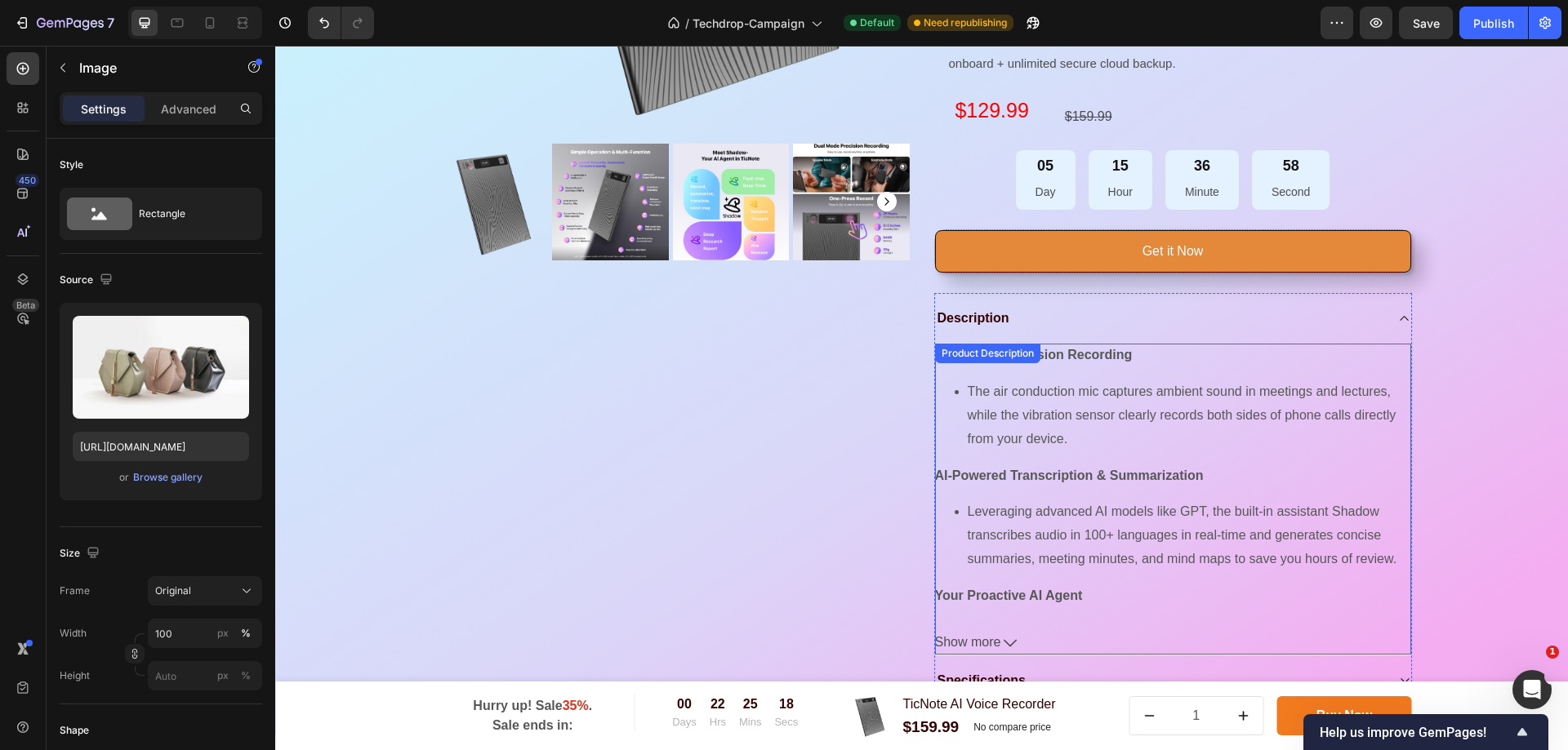
scroll to position [2295, 0]
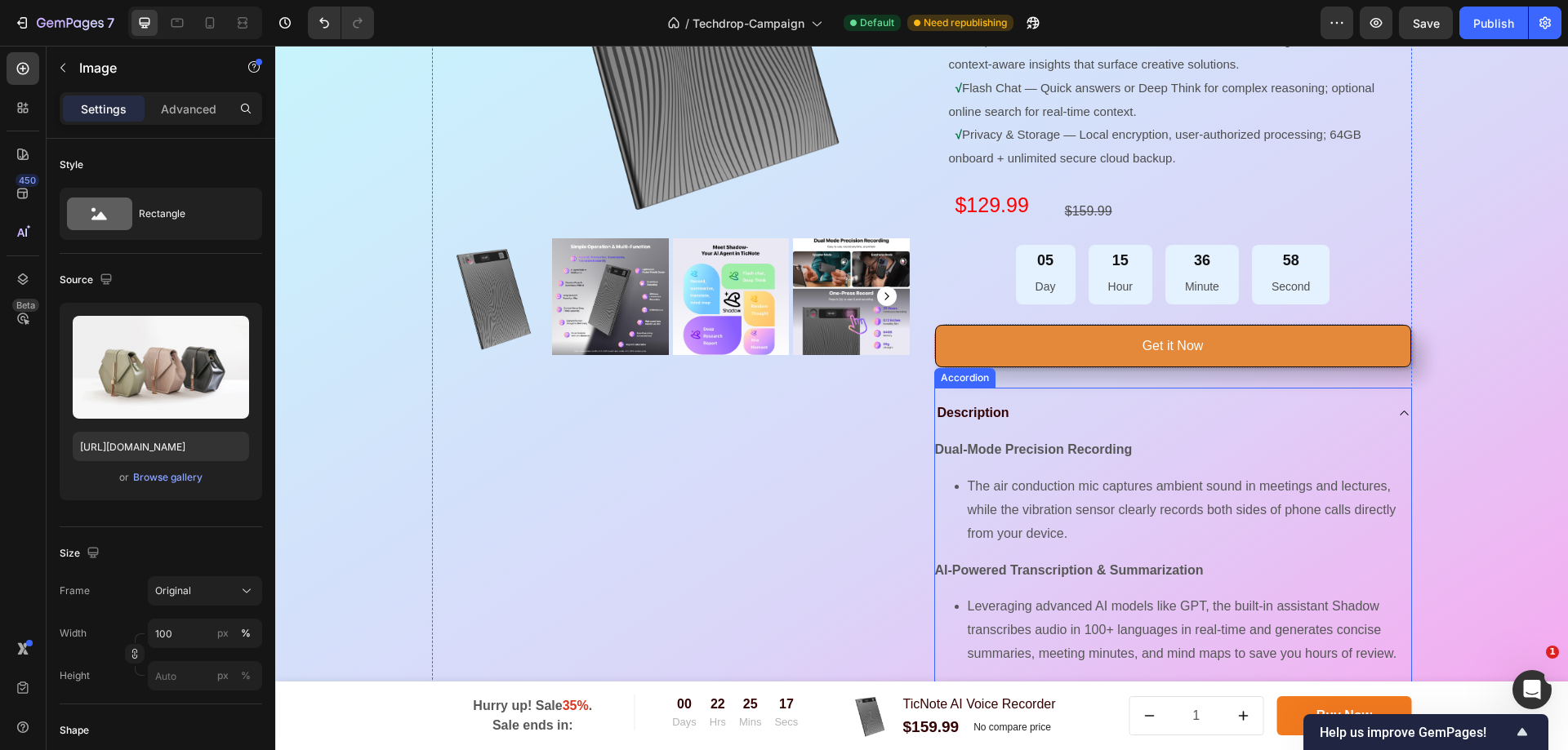
click at [1365, 439] on div "Dual-Mode Precision Recording The air conduction mic captures ambient sound in …" at bounding box center [1173, 575] width 476 height 275
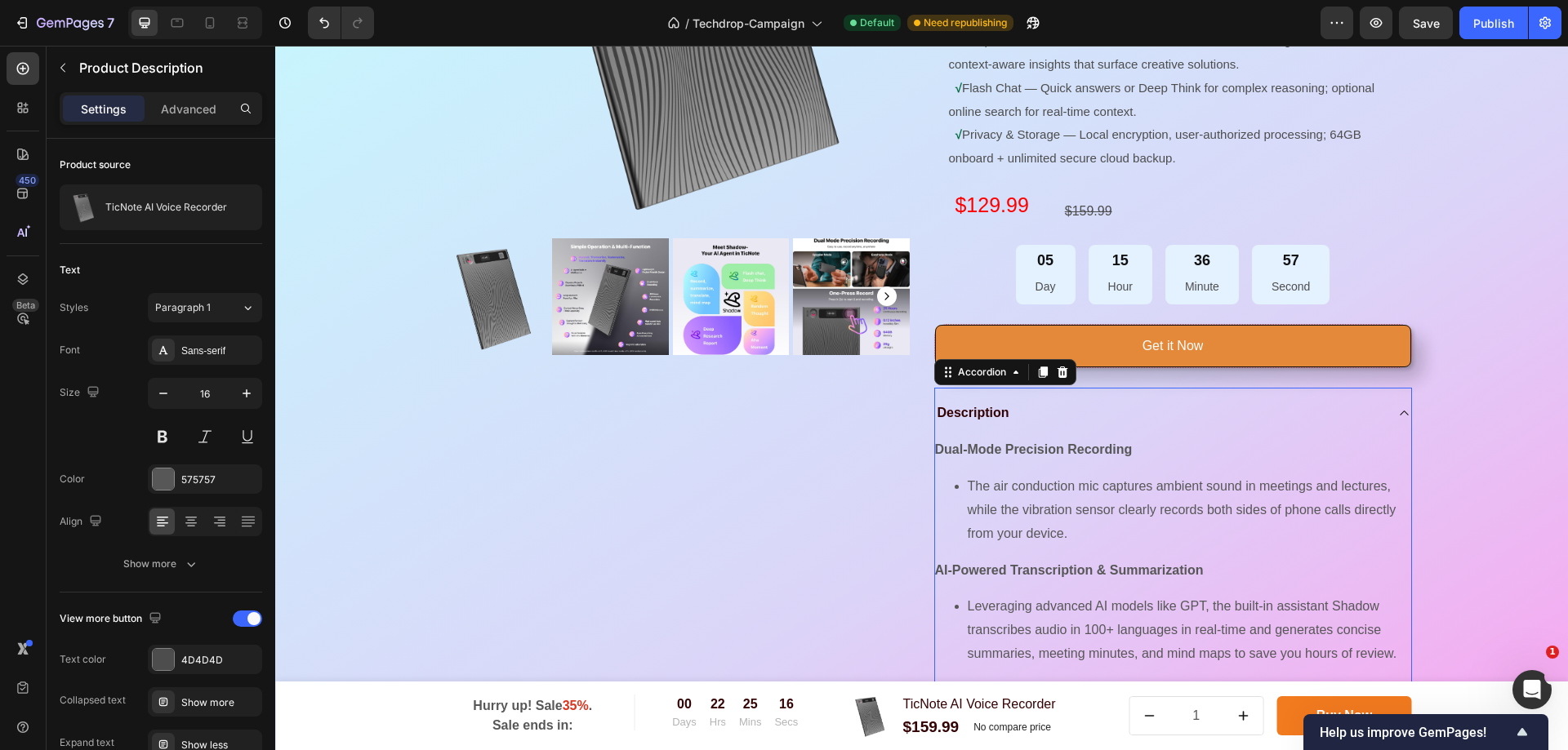
click at [1378, 410] on div "Description" at bounding box center [1160, 413] width 450 height 24
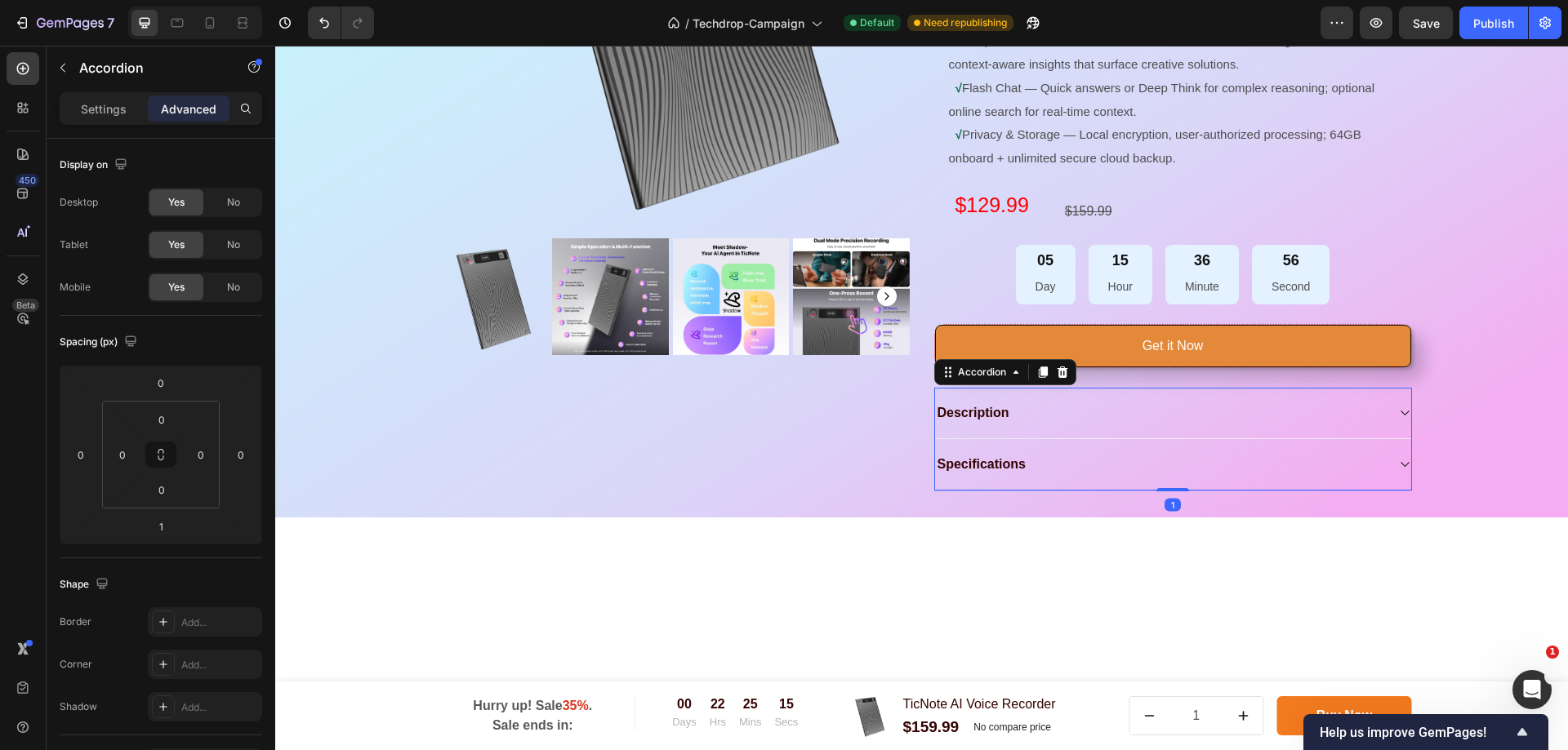
click at [1384, 455] on div "Specifications" at bounding box center [1173, 464] width 476 height 51
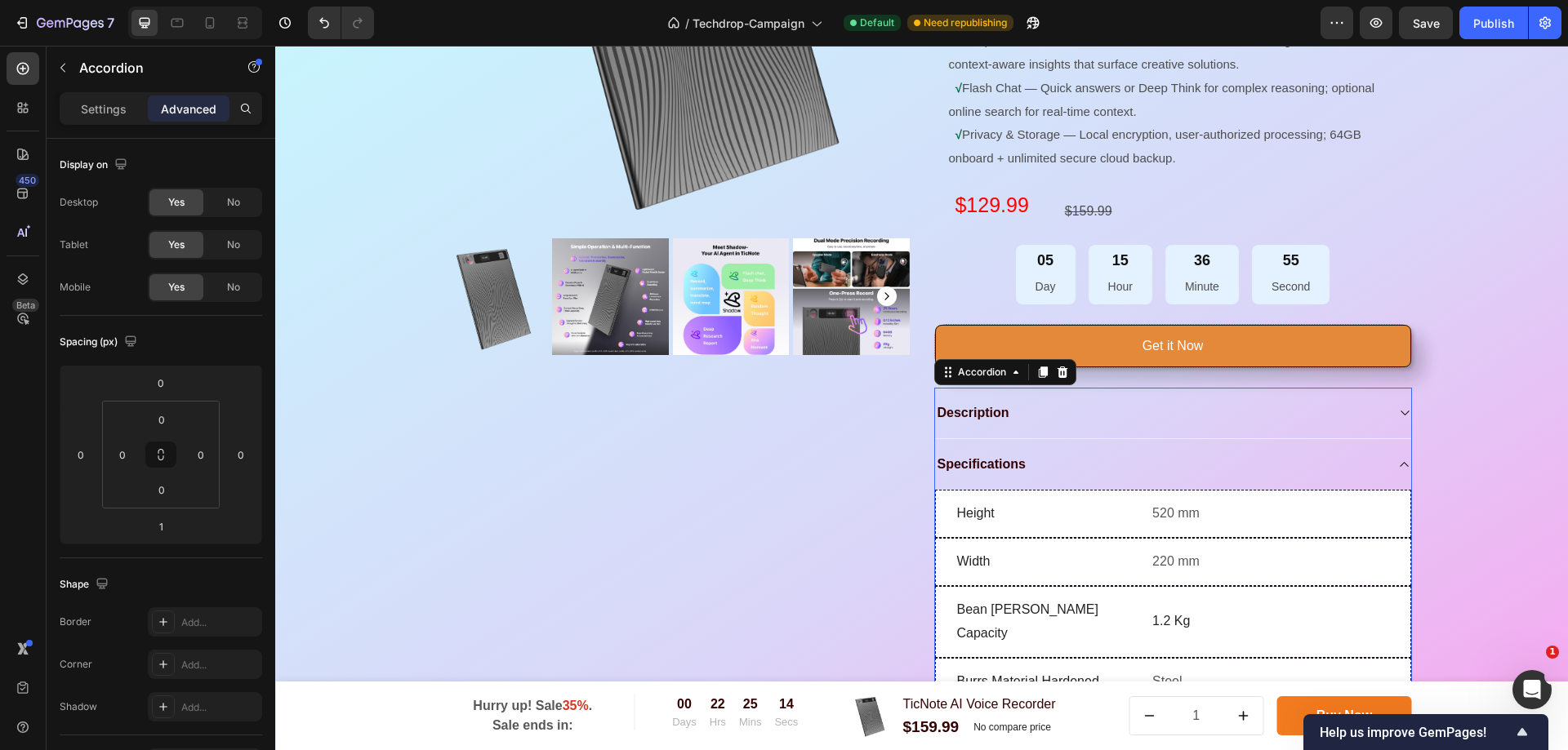
click at [1384, 455] on div "Specifications" at bounding box center [1173, 464] width 476 height 51
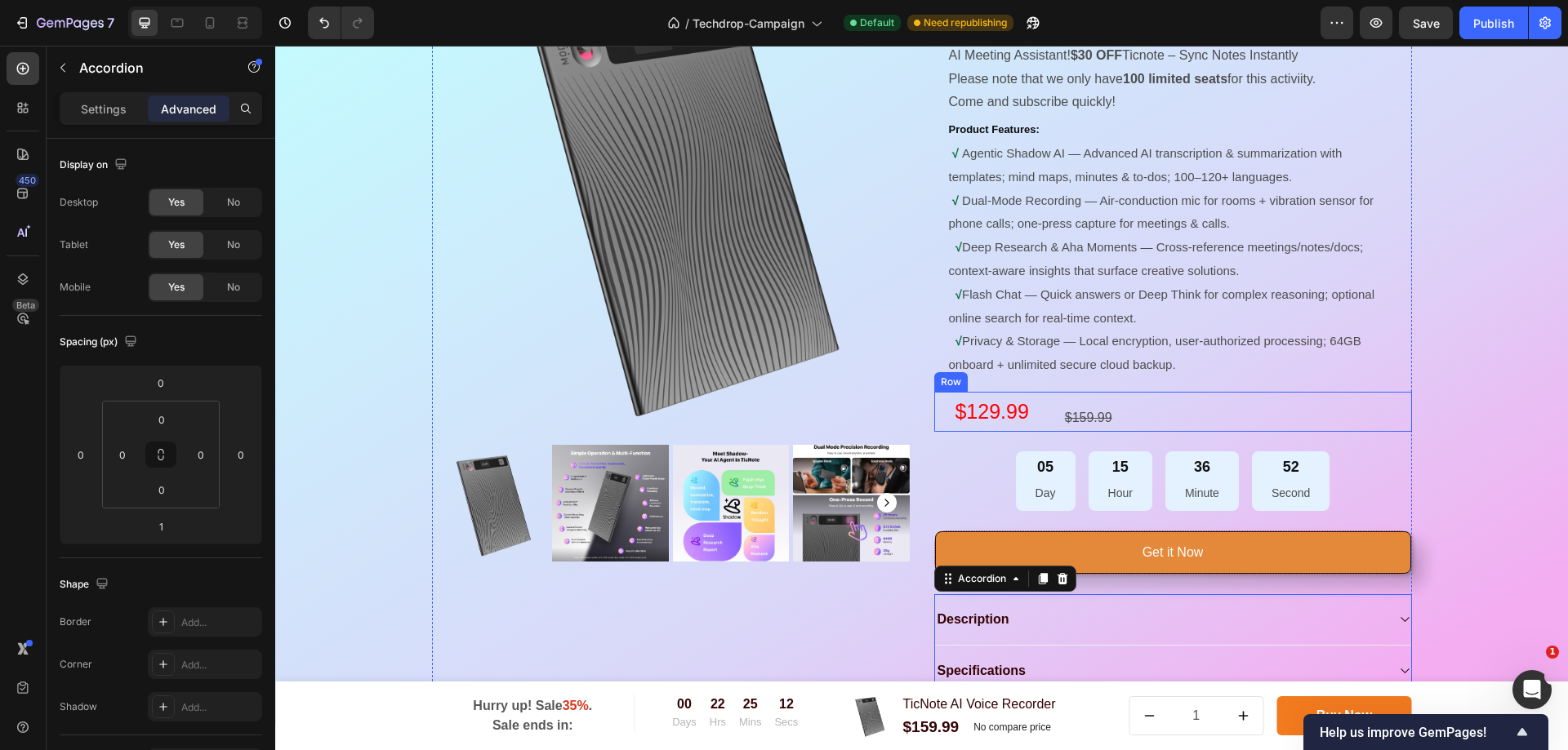
scroll to position [2214, 0]
